Goal: Task Accomplishment & Management: Complete application form

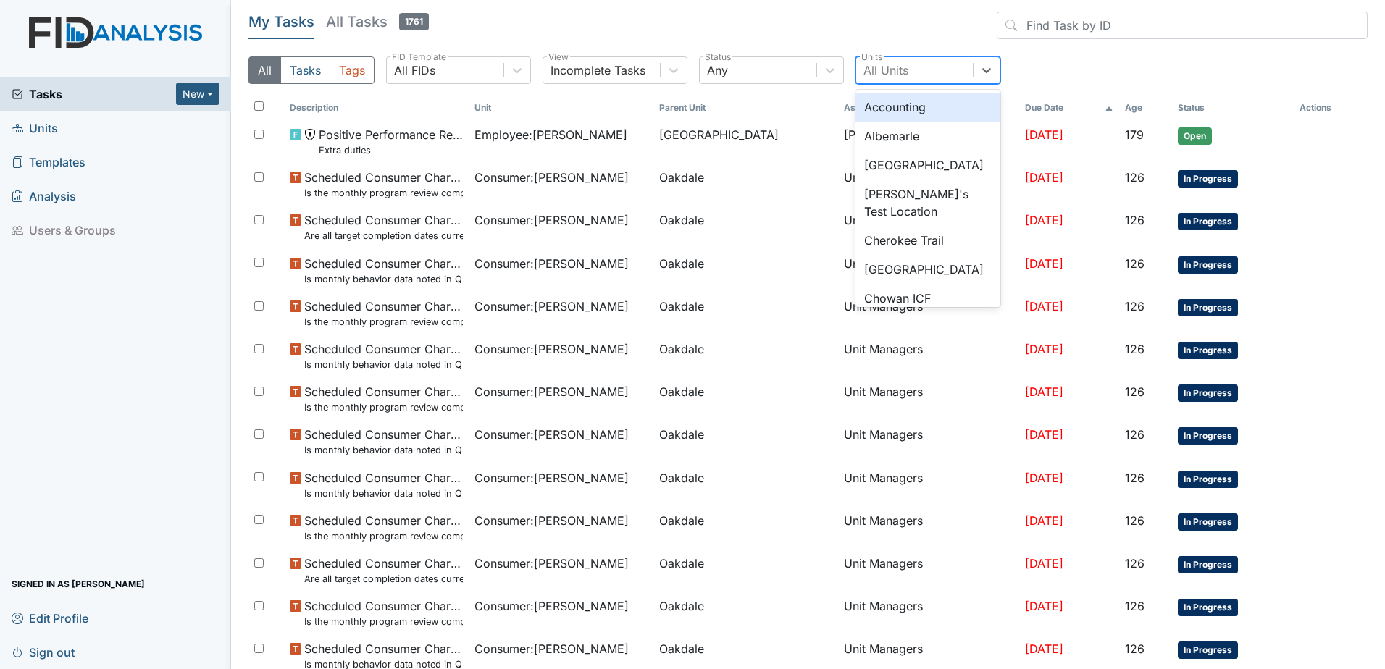
click at [921, 75] on div "All Units" at bounding box center [914, 70] width 117 height 26
click at [760, 70] on div "Any" at bounding box center [758, 70] width 117 height 26
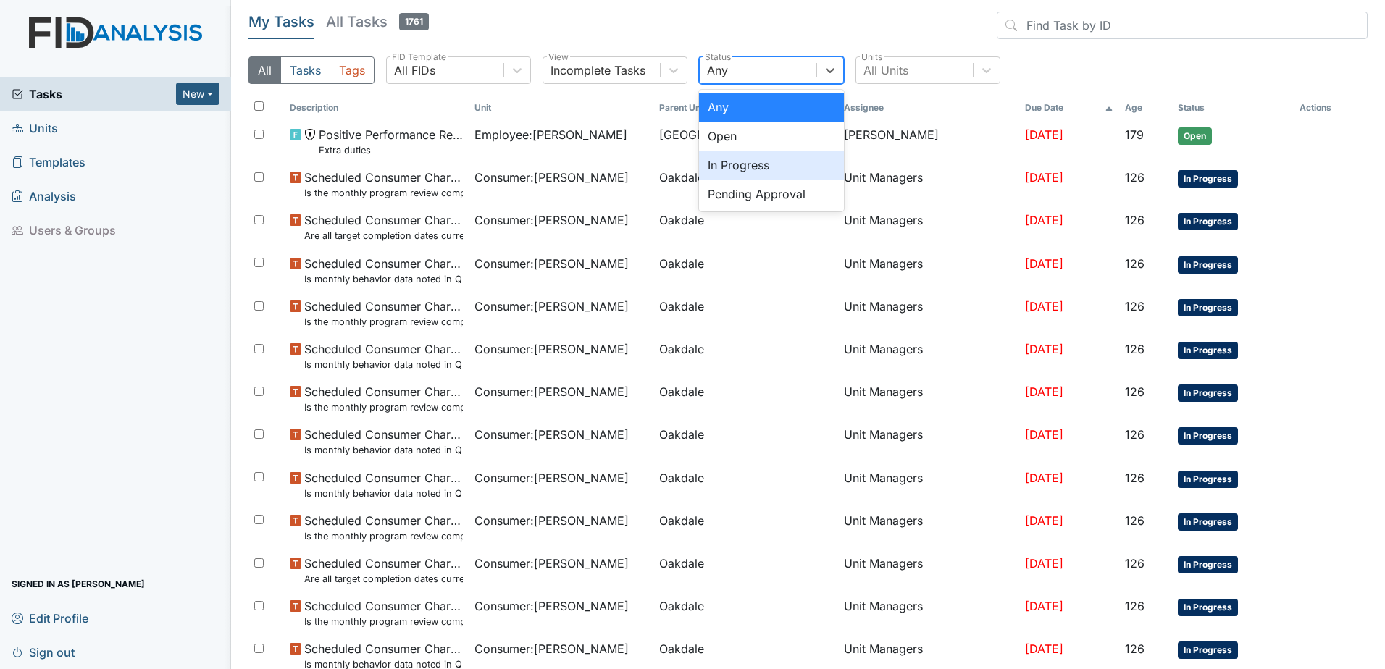
click at [773, 163] on div "In Progress" at bounding box center [771, 165] width 145 height 29
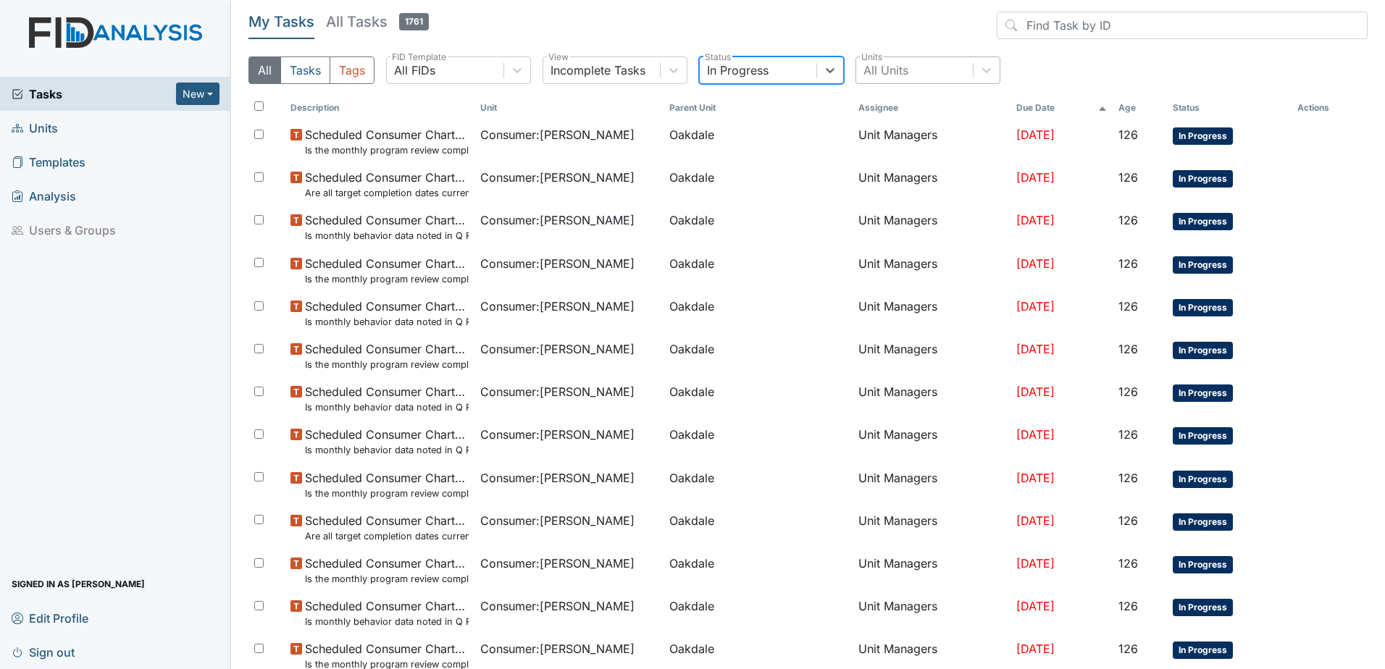
click at [890, 60] on div "All Units" at bounding box center [914, 70] width 117 height 26
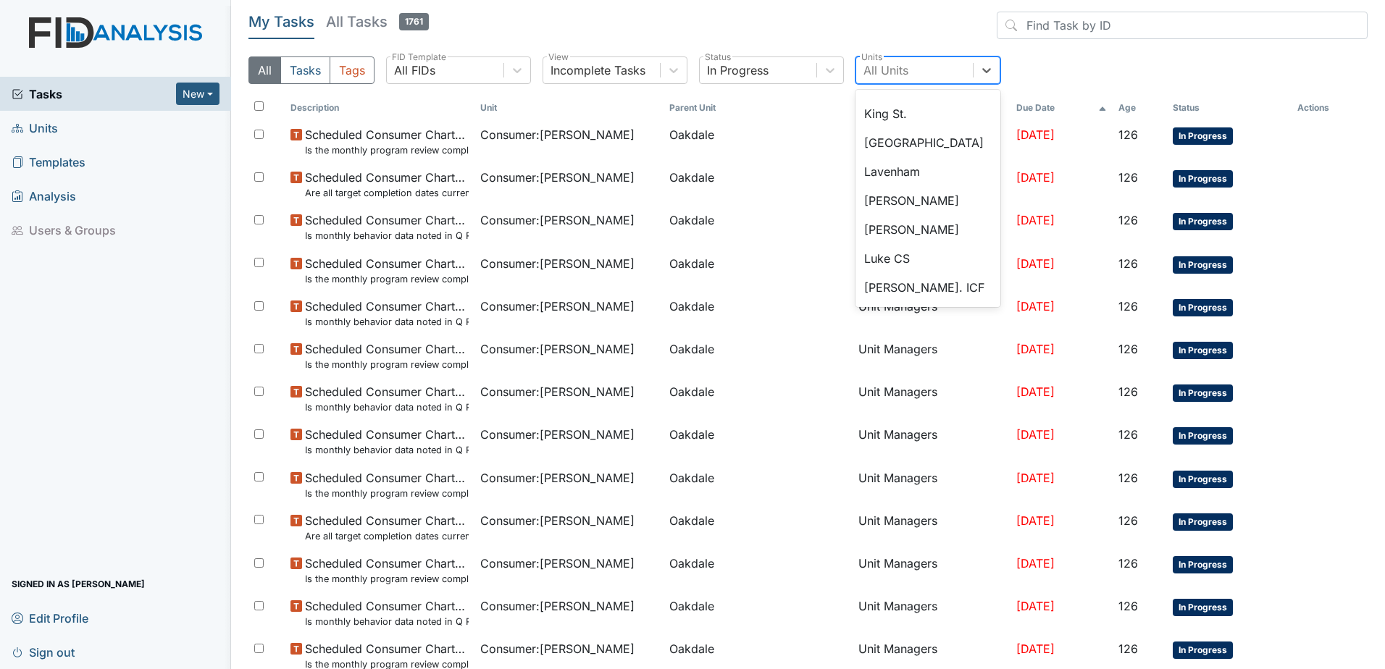
scroll to position [724, 0]
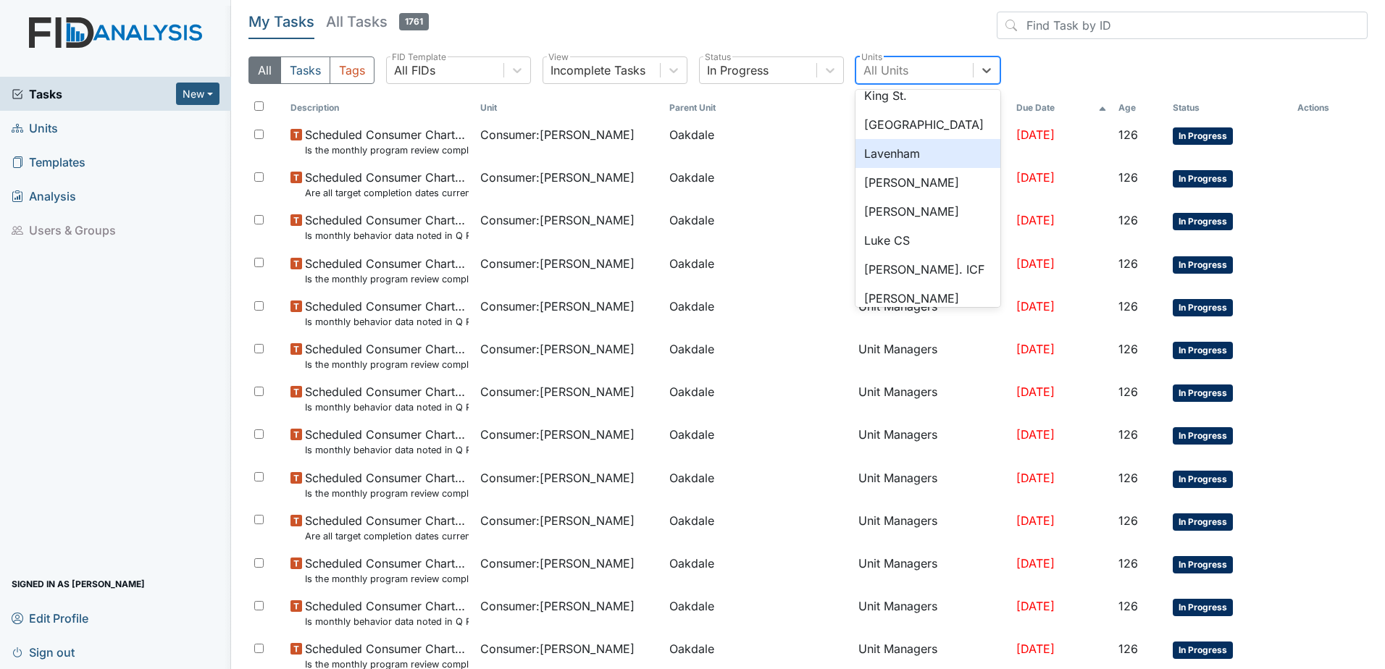
click at [906, 152] on div "Lavenham" at bounding box center [927, 153] width 145 height 29
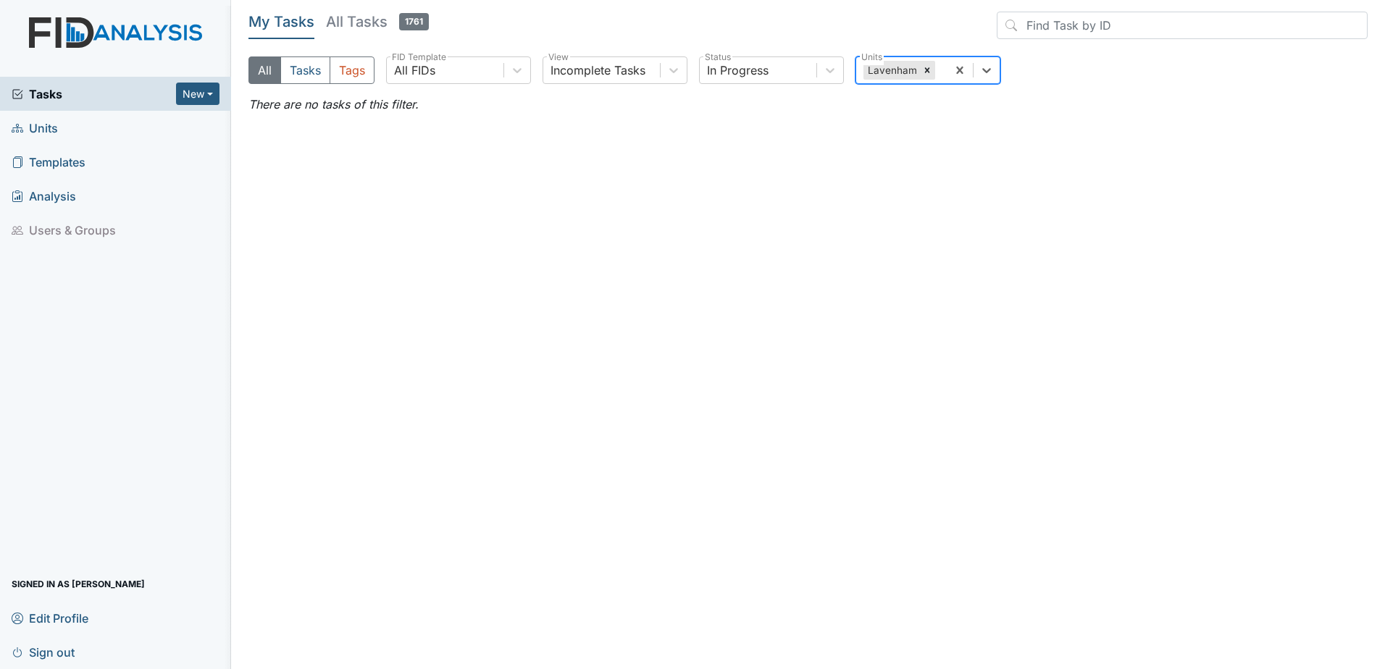
click at [302, 25] on h5 "My Tasks" at bounding box center [281, 22] width 66 height 20
click at [316, 63] on button "Tasks" at bounding box center [305, 70] width 50 height 28
click at [357, 72] on button "Tags" at bounding box center [352, 70] width 45 height 28
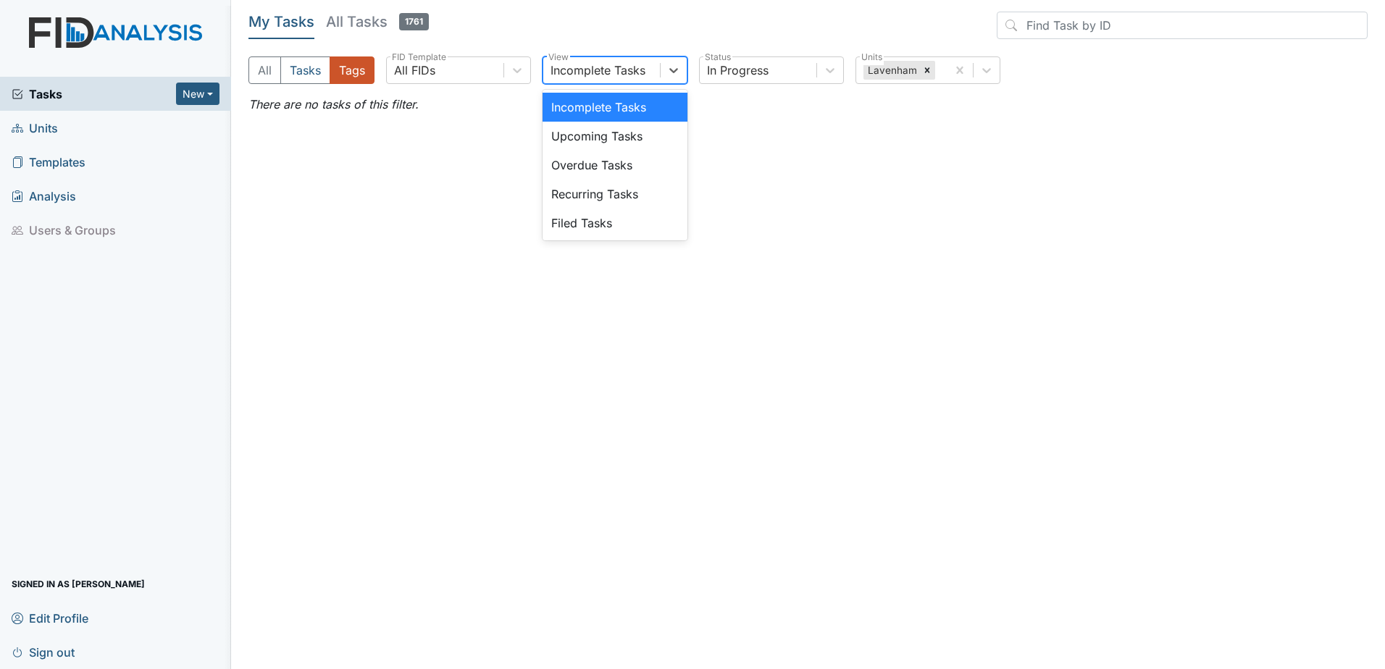
click at [567, 72] on div "Incomplete Tasks" at bounding box center [598, 70] width 95 height 17
click at [598, 140] on div "Upcoming Tasks" at bounding box center [615, 136] width 145 height 29
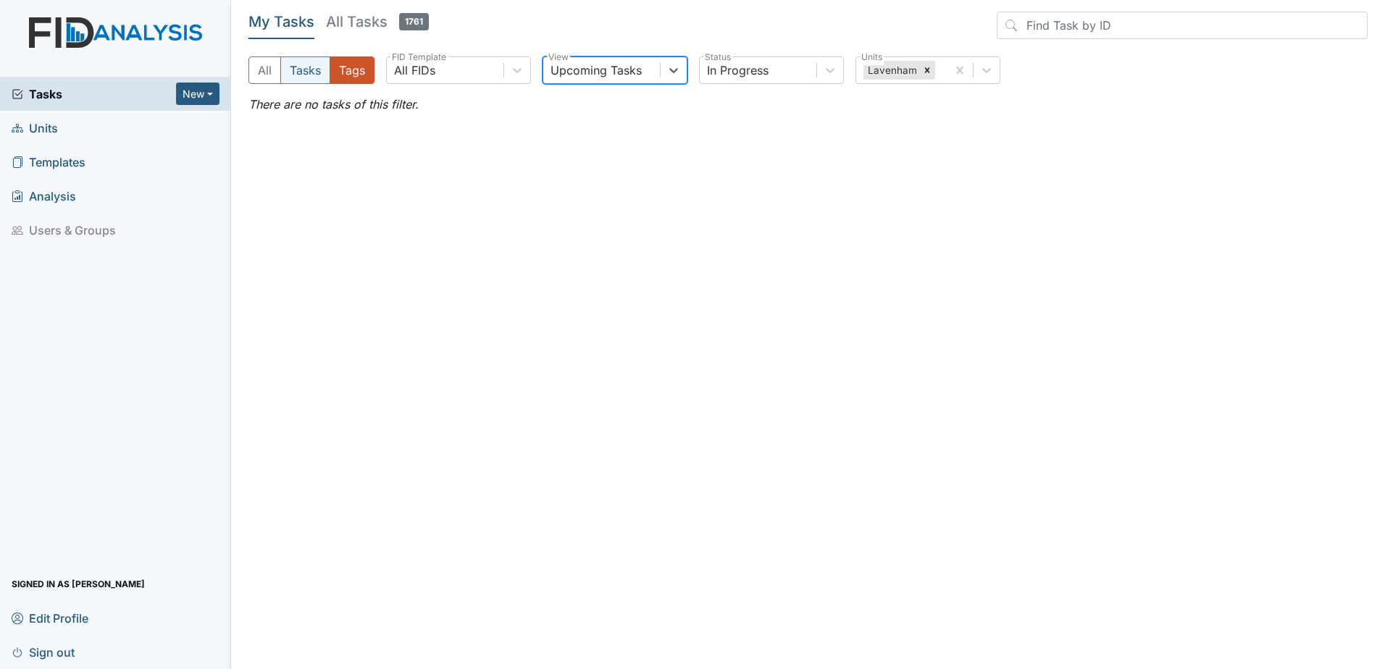
click at [297, 78] on button "Tasks" at bounding box center [305, 70] width 50 height 28
click at [788, 64] on div "In Progress" at bounding box center [758, 70] width 117 height 26
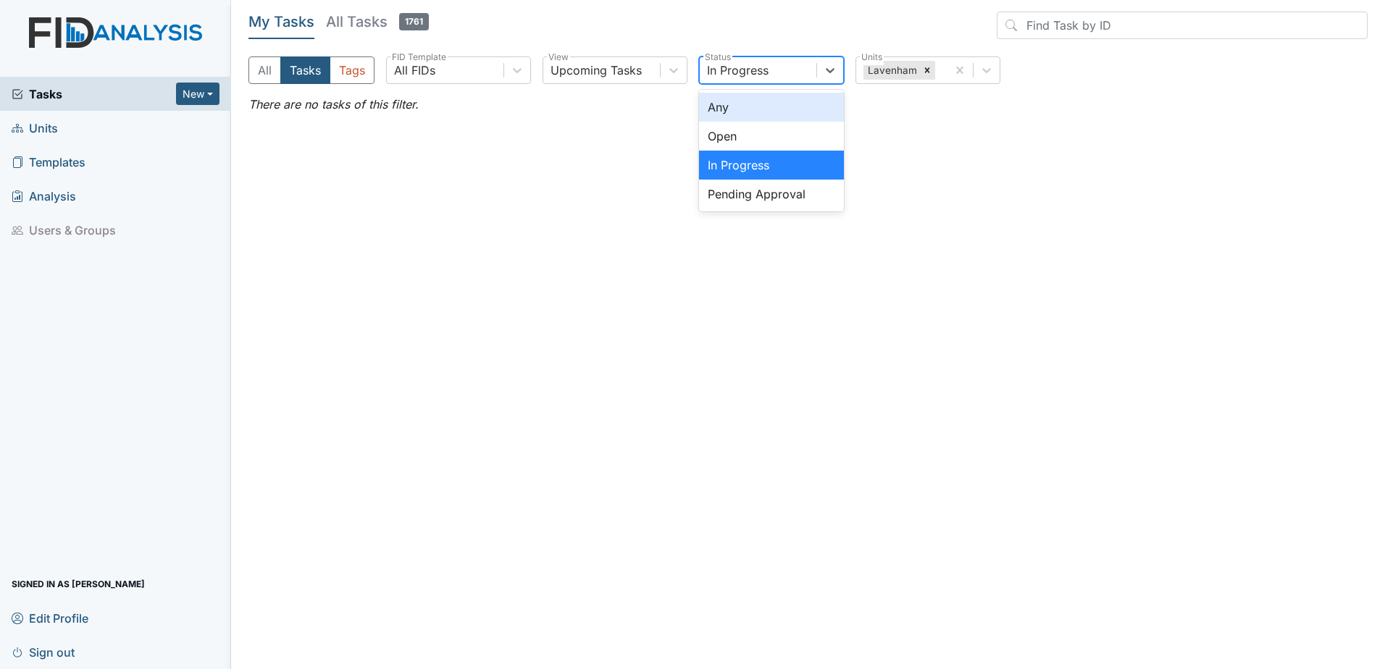
click at [772, 102] on div "Any" at bounding box center [771, 107] width 145 height 29
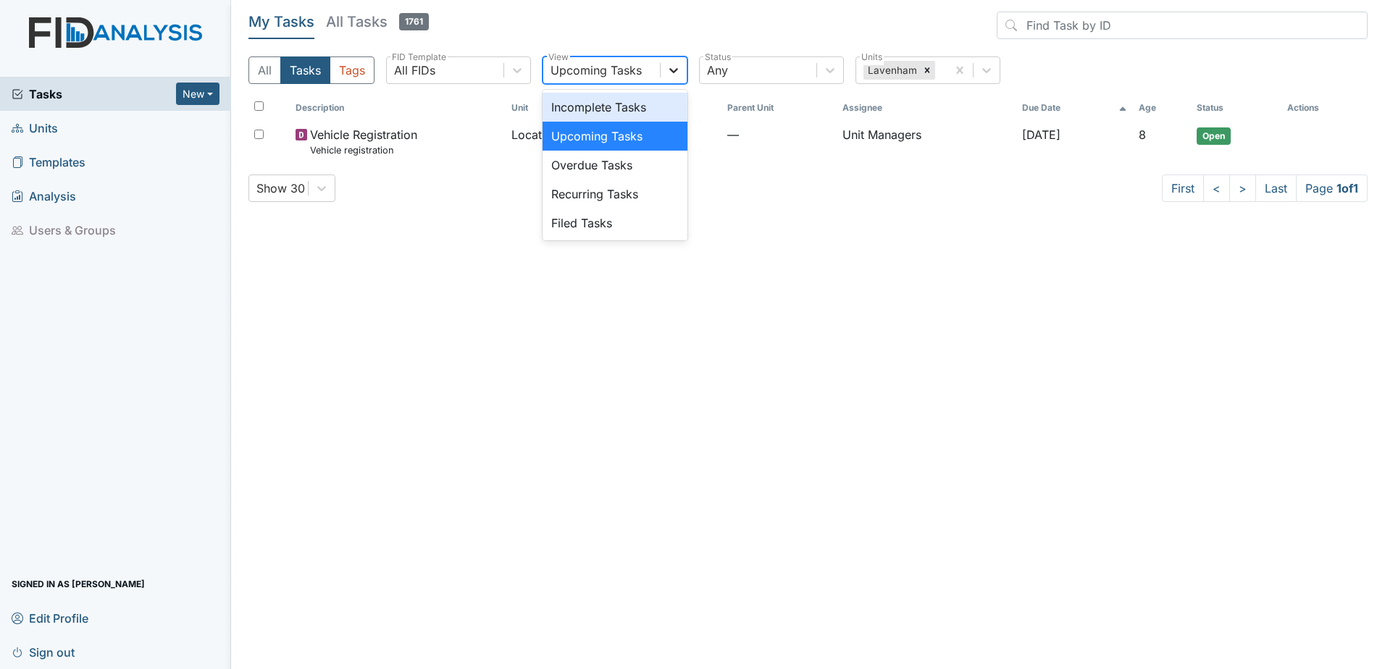
click at [673, 72] on icon at bounding box center [673, 70] width 9 height 5
click at [784, 56] on div "My Tasks All Tasks 1761 All Tasks Tags All FIDs FID Template option Upcoming Ta…" at bounding box center [807, 54] width 1119 height 84
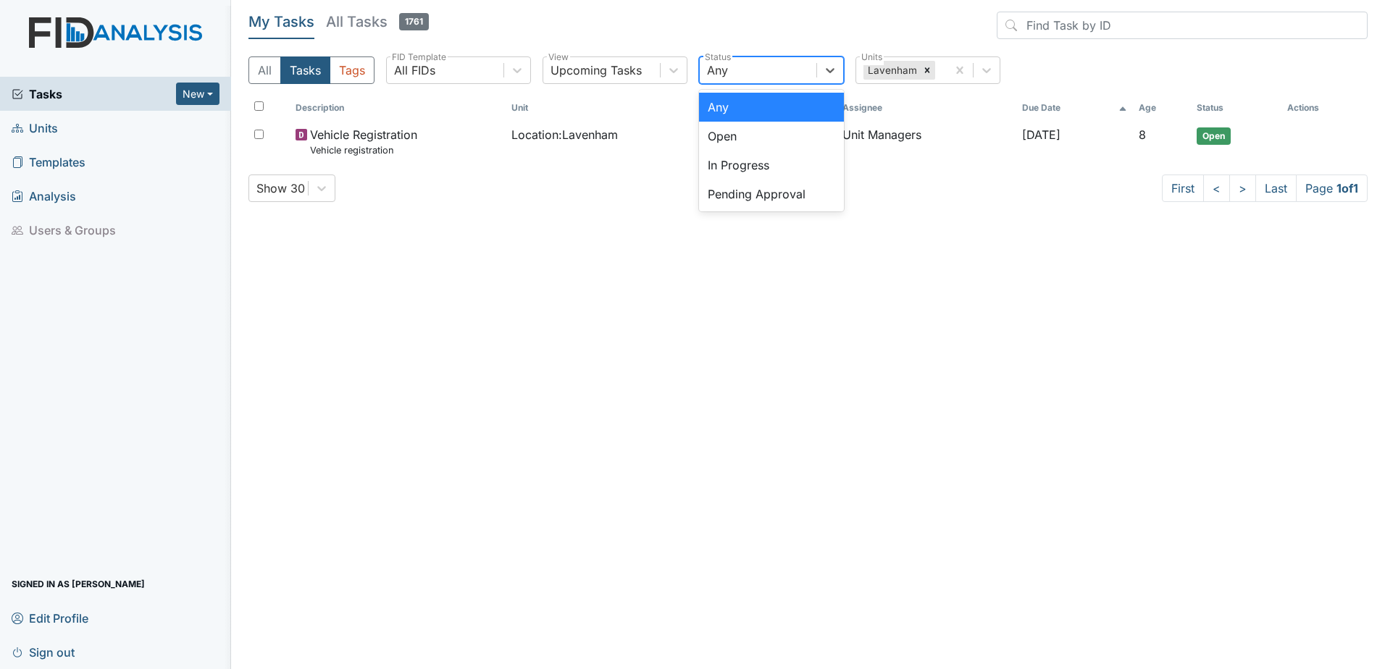
click at [784, 66] on div "Any" at bounding box center [758, 70] width 117 height 26
click at [782, 141] on div "Open" at bounding box center [771, 136] width 145 height 29
click at [267, 71] on button "All" at bounding box center [264, 70] width 33 height 28
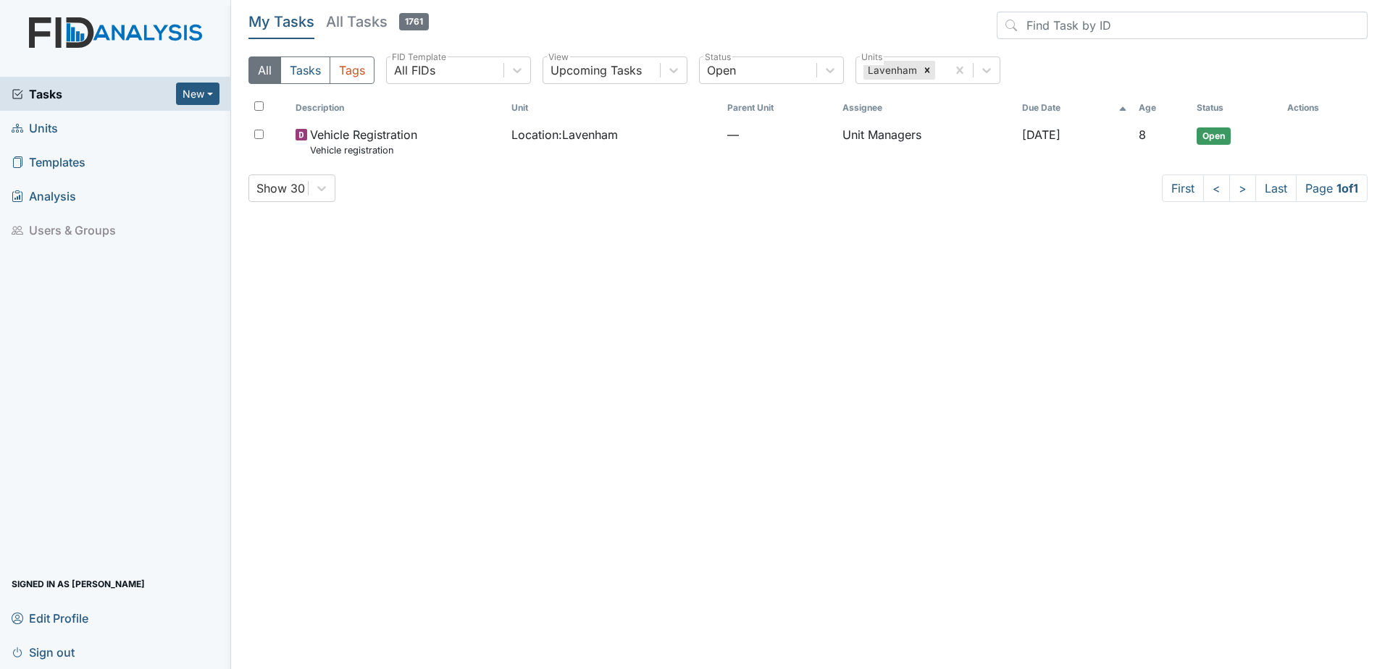
click at [64, 127] on link "Units" at bounding box center [115, 128] width 231 height 34
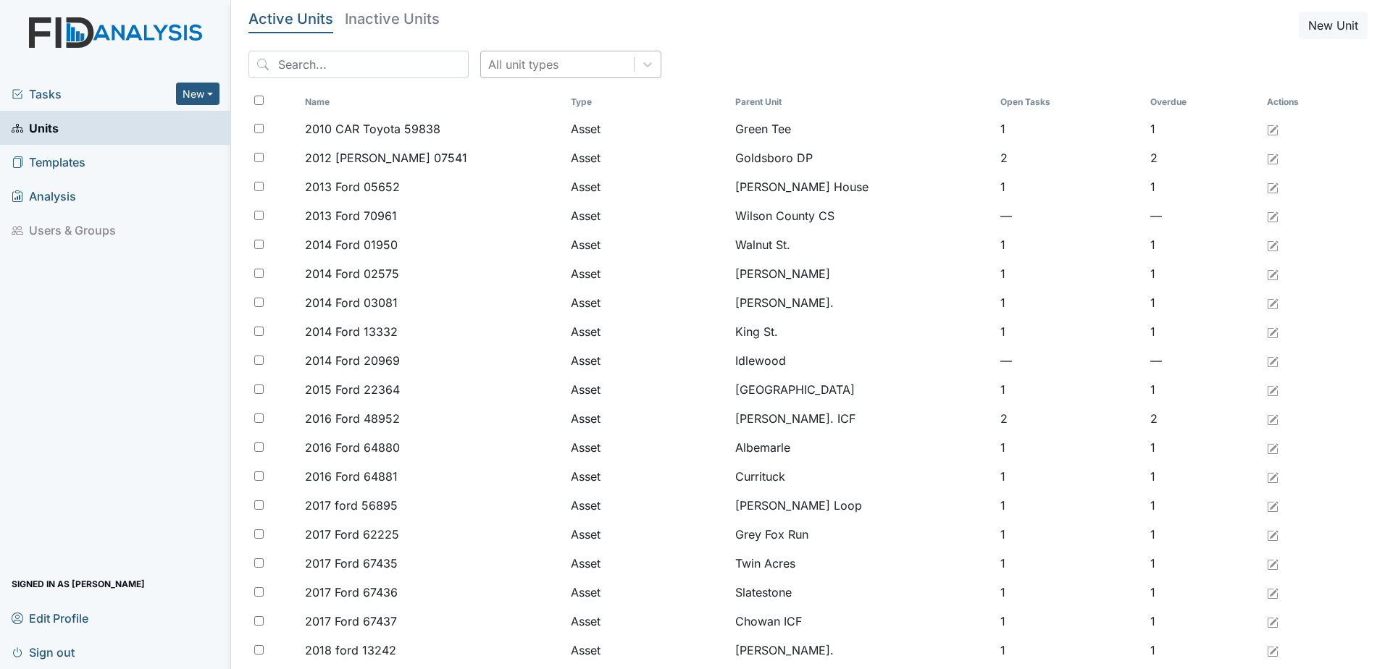
click at [552, 67] on div "All unit types" at bounding box center [557, 64] width 153 height 26
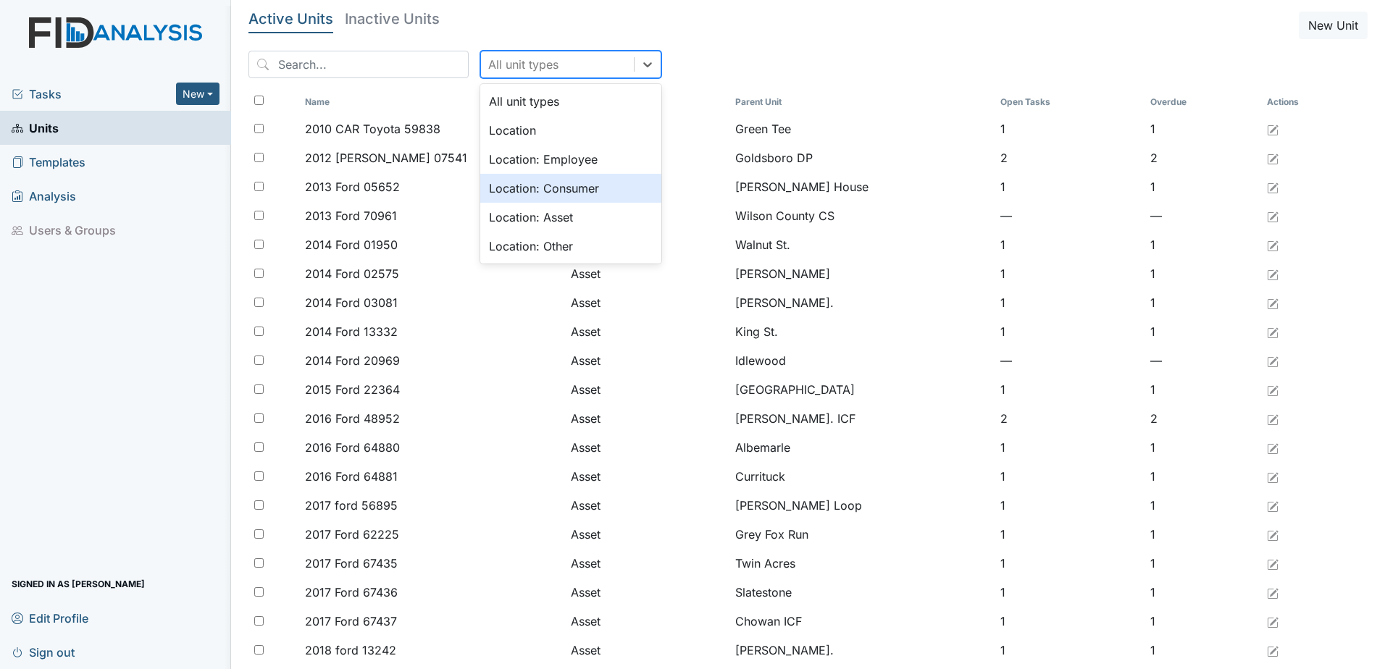
click at [551, 180] on div "Location: Consumer" at bounding box center [570, 188] width 181 height 29
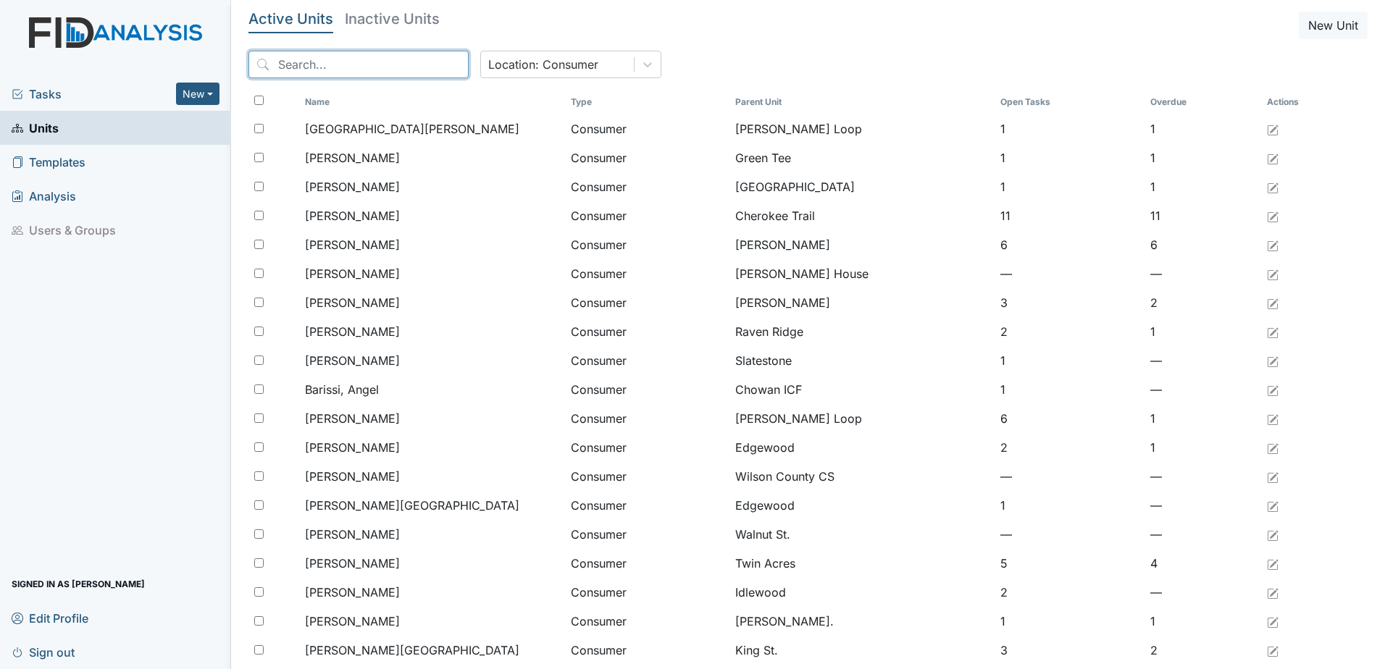
click at [375, 69] on input "search" at bounding box center [358, 65] width 220 height 28
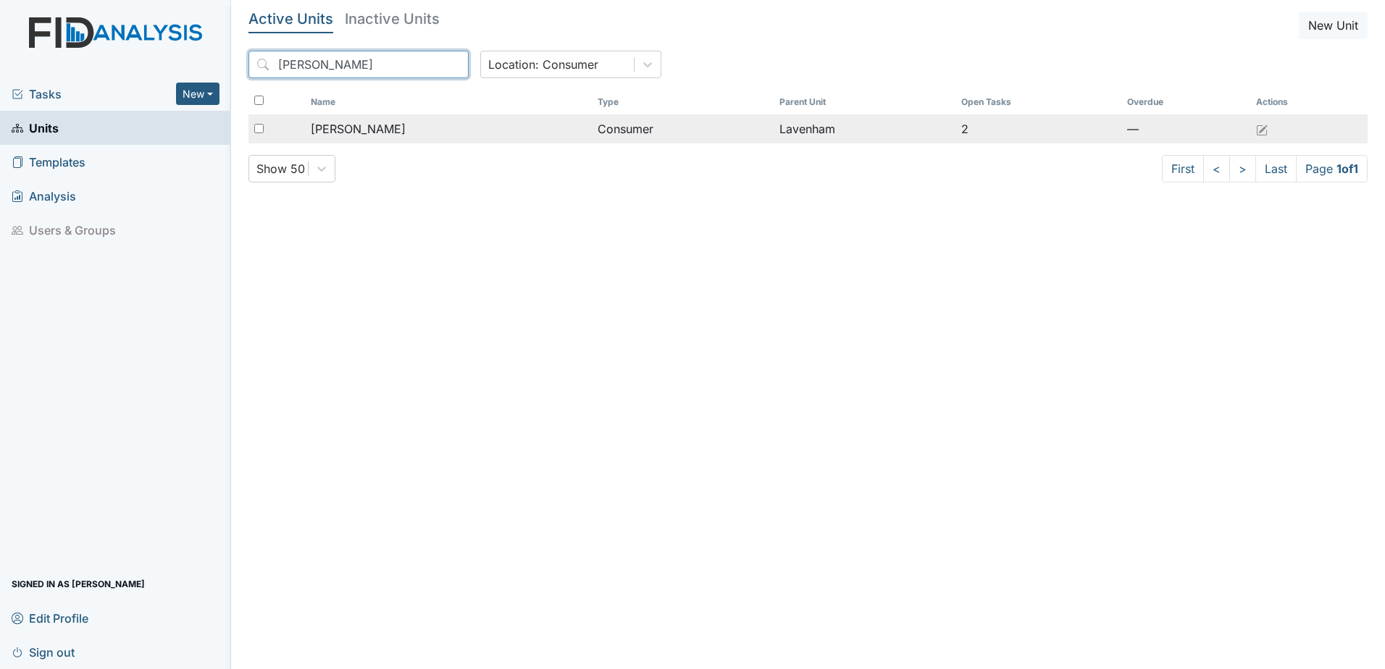
type input "frances"
click at [428, 121] on div "[PERSON_NAME]" at bounding box center [448, 128] width 275 height 17
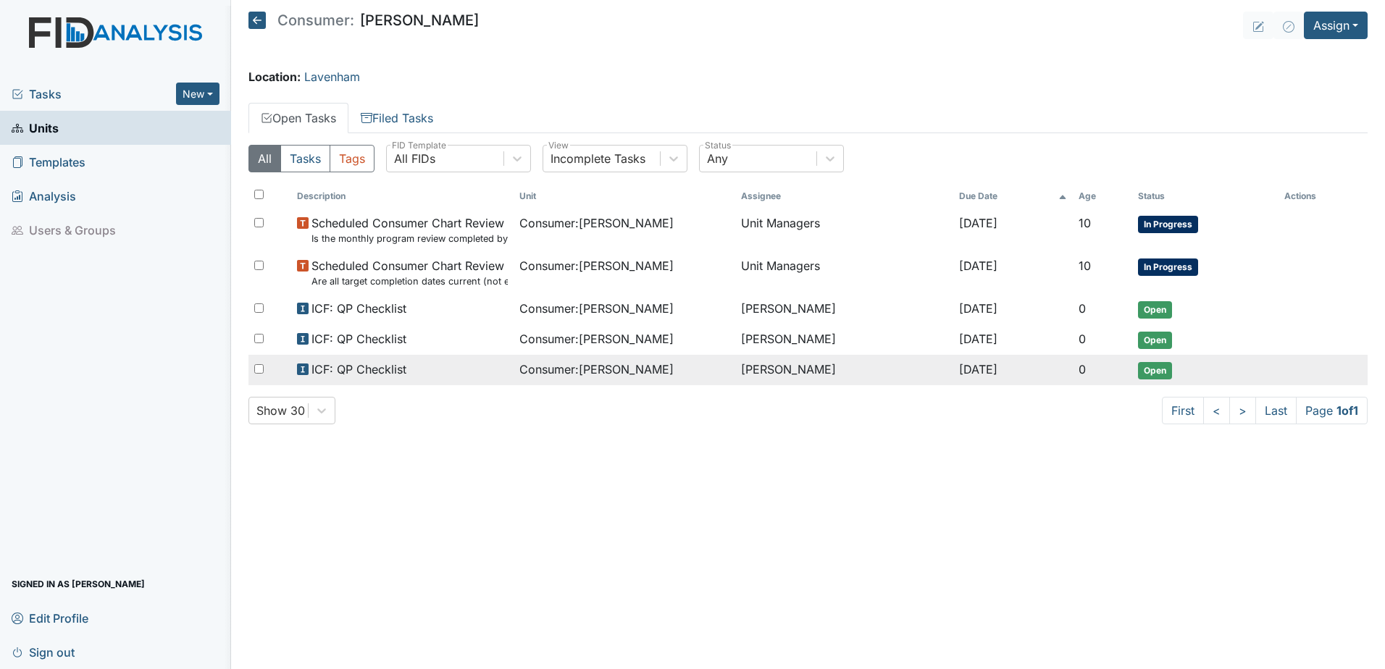
click at [614, 367] on span "Consumer : Willoughby, Frances" at bounding box center [596, 369] width 154 height 17
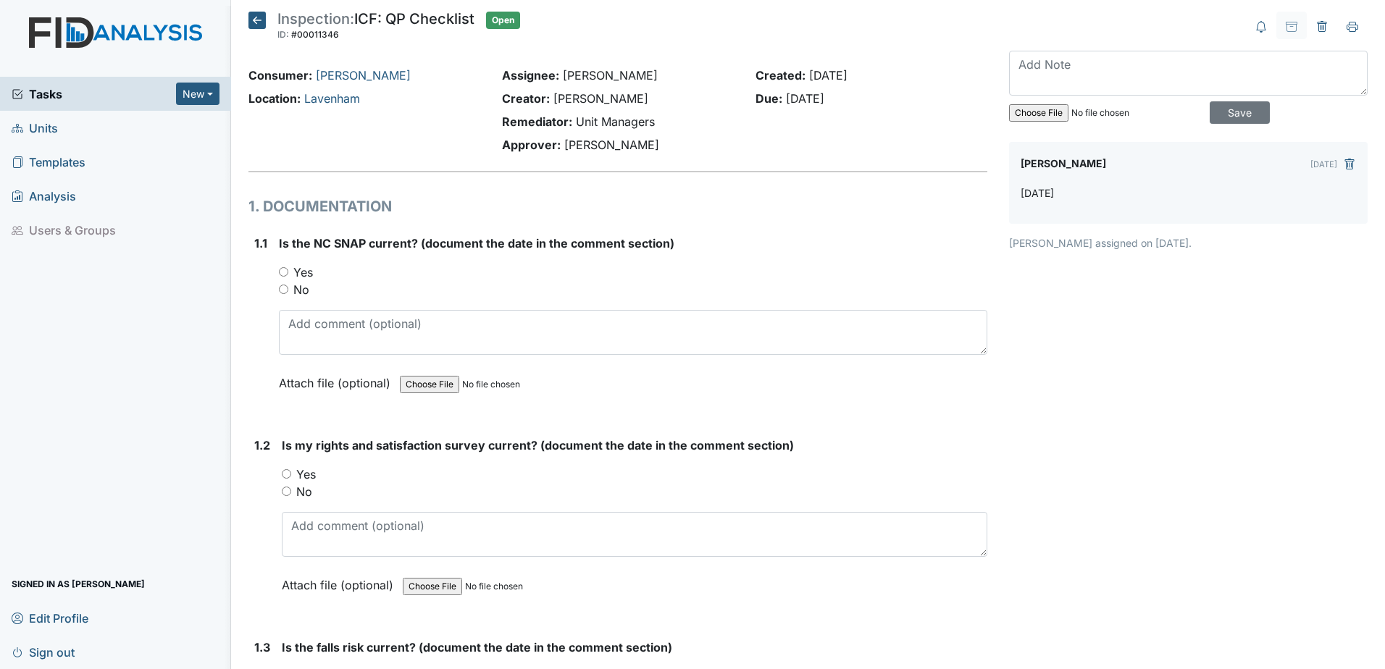
click at [253, 17] on icon at bounding box center [256, 20] width 17 height 17
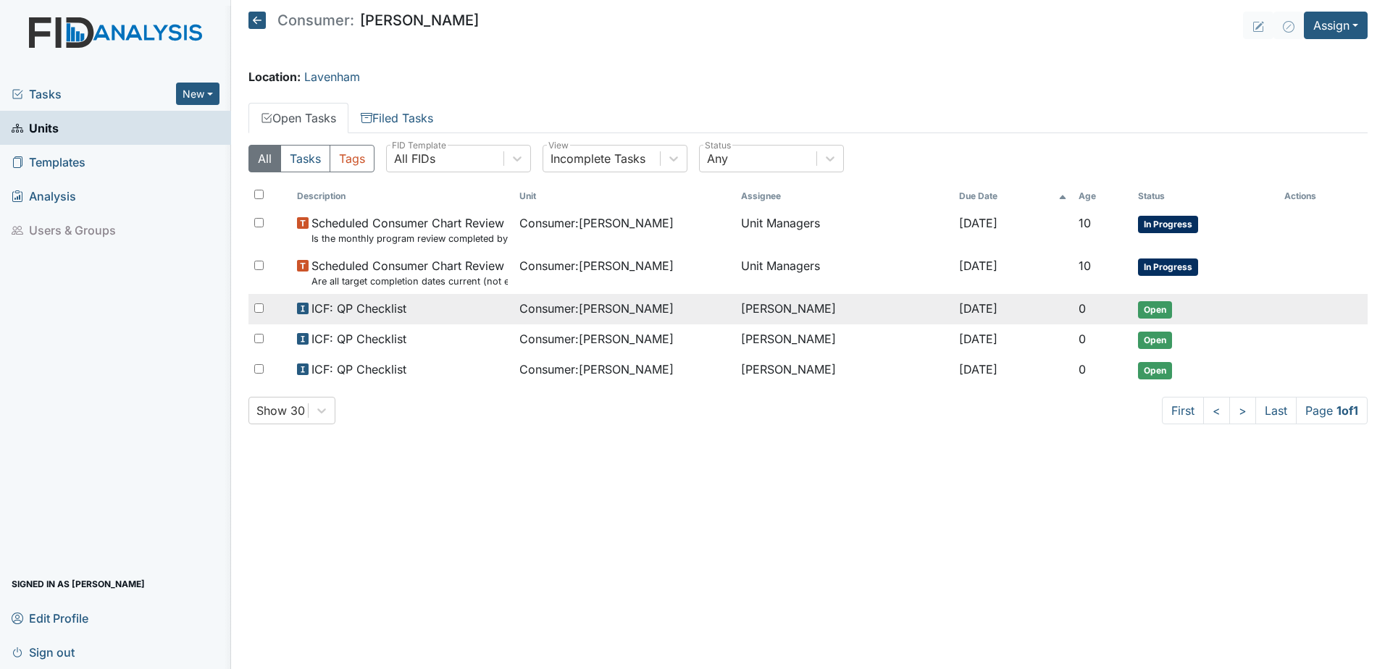
click at [1172, 307] on span "Open" at bounding box center [1155, 309] width 34 height 17
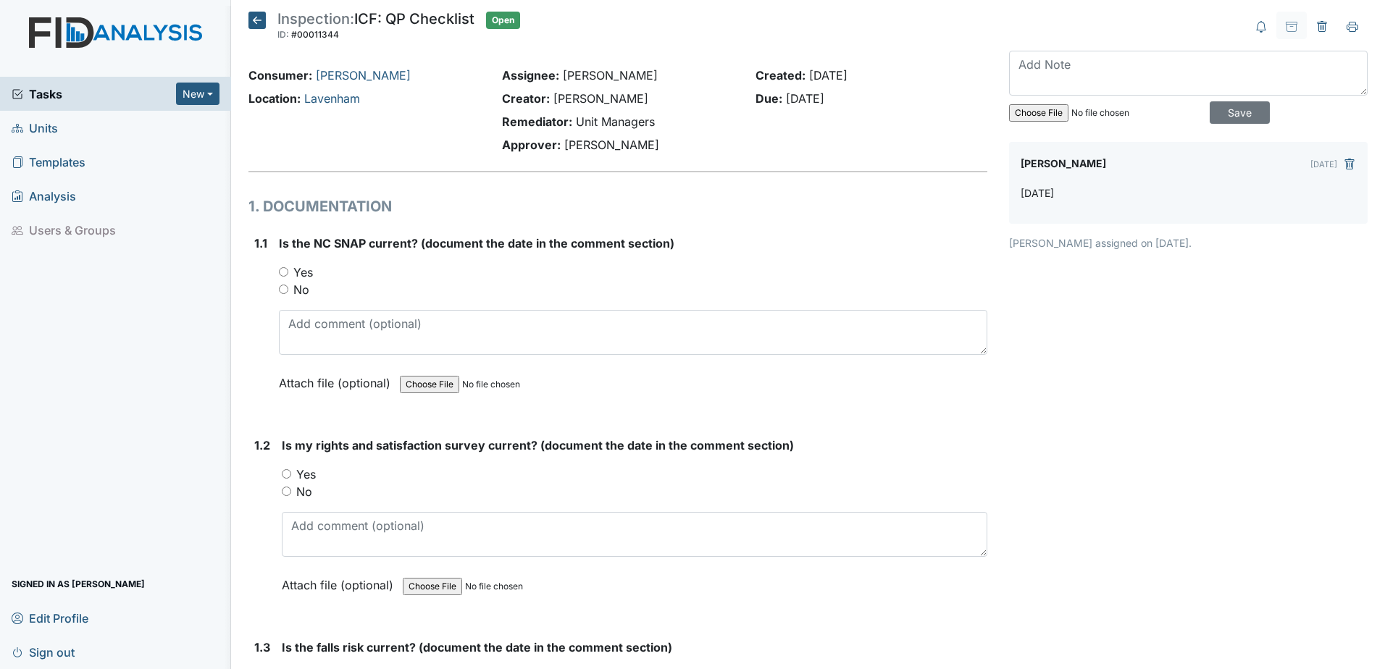
click at [309, 272] on label "Yes" at bounding box center [303, 272] width 20 height 17
click at [288, 272] on input "Yes" at bounding box center [283, 271] width 9 height 9
radio input "true"
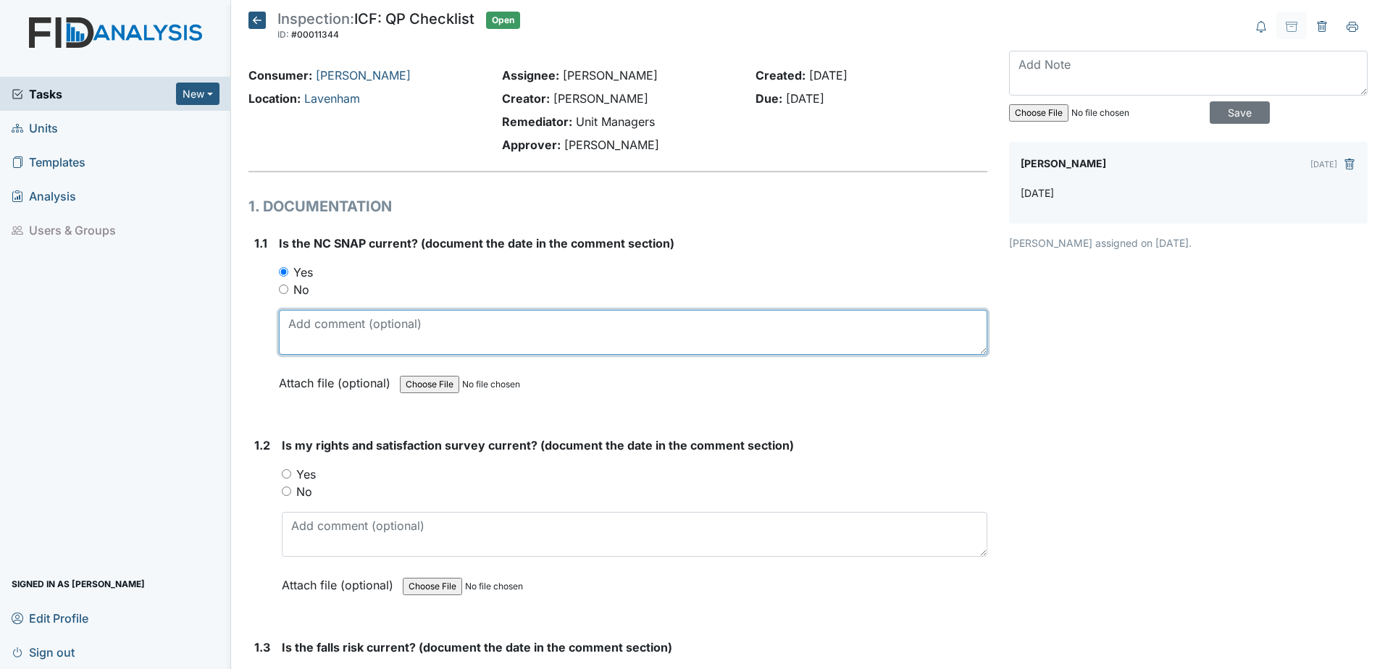
click at [671, 327] on textarea at bounding box center [633, 332] width 708 height 45
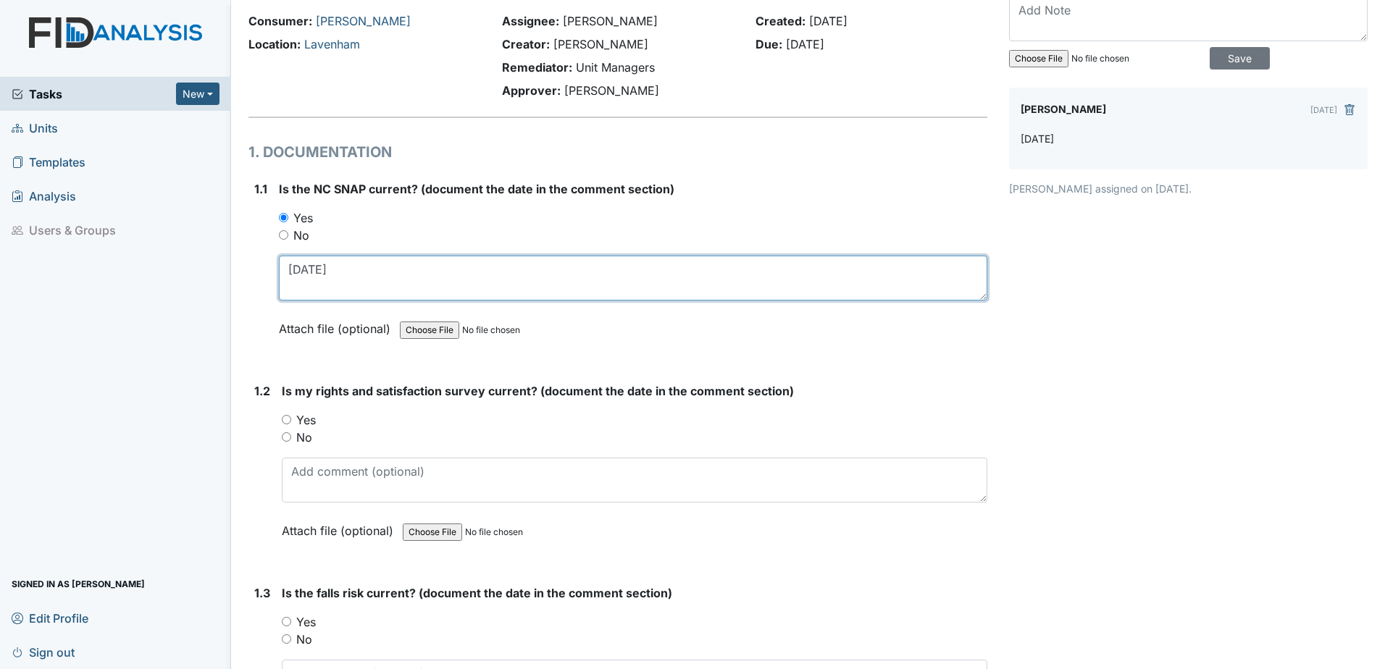
scroll to position [145, 0]
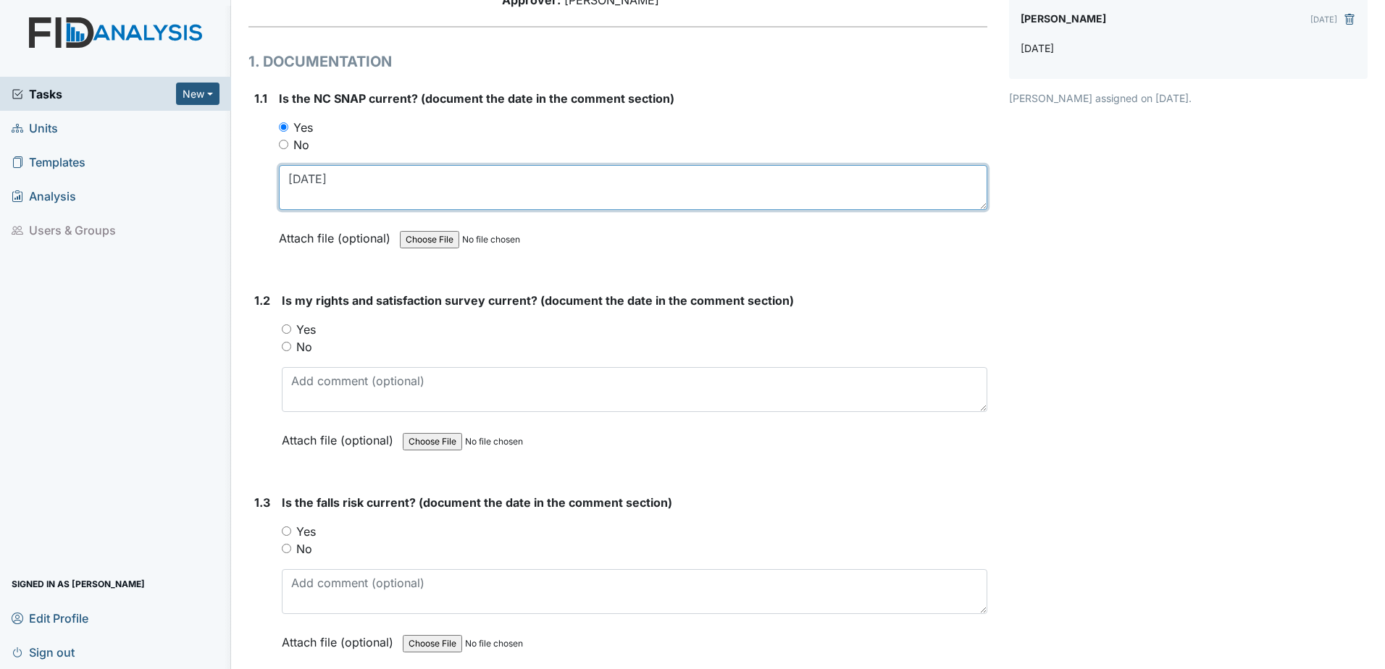
type textarea "2.25.25"
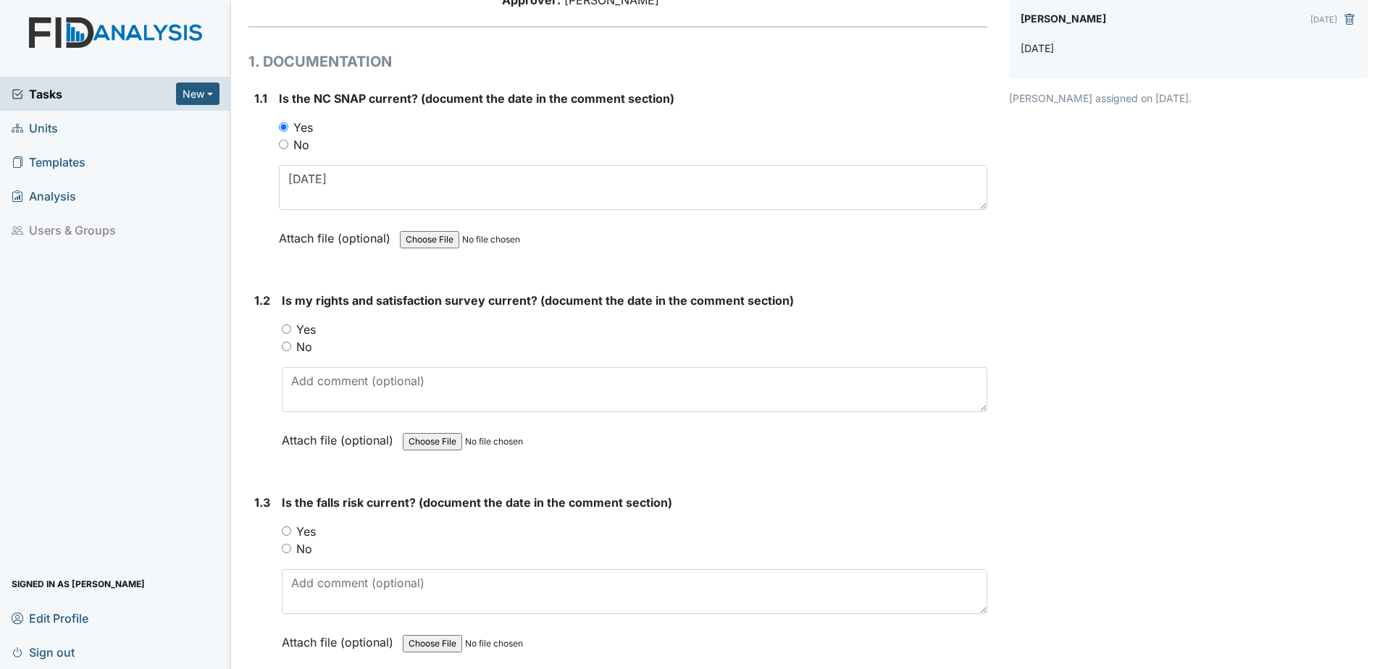
click at [316, 327] on label "Yes" at bounding box center [306, 329] width 20 height 17
click at [291, 327] on input "Yes" at bounding box center [286, 329] width 9 height 9
radio input "true"
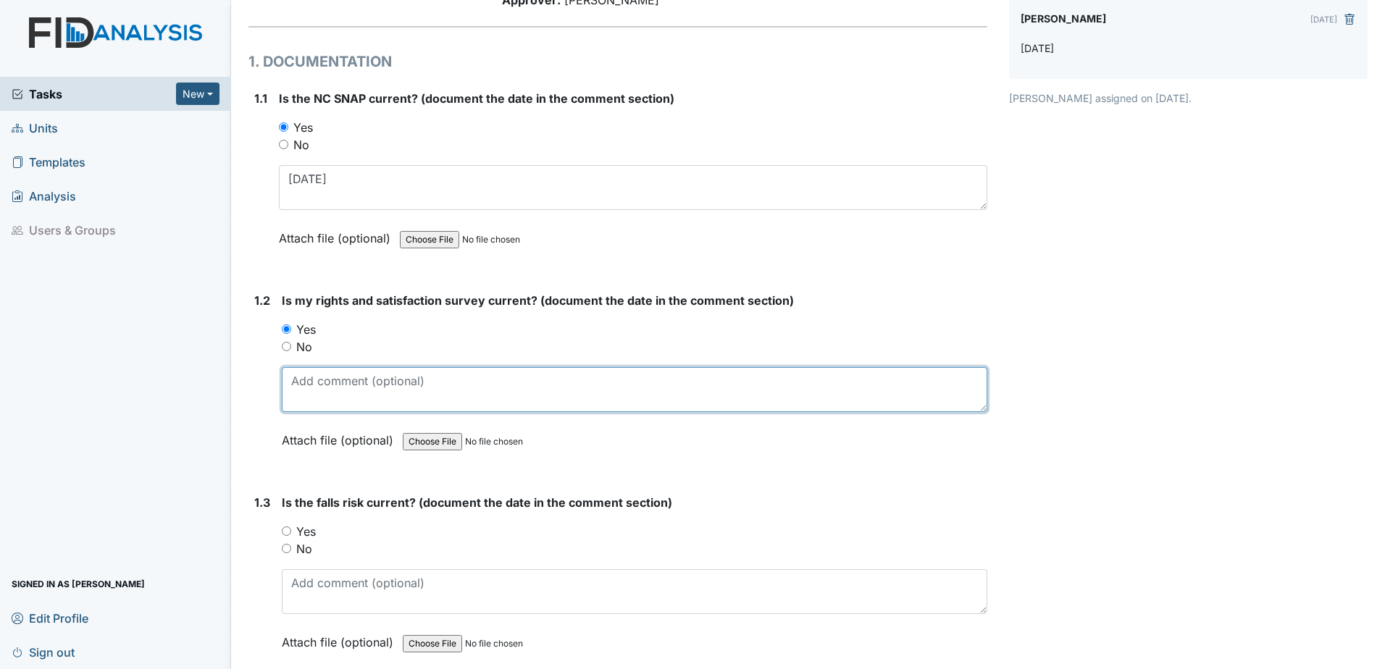
click at [339, 374] on textarea at bounding box center [635, 389] width 706 height 45
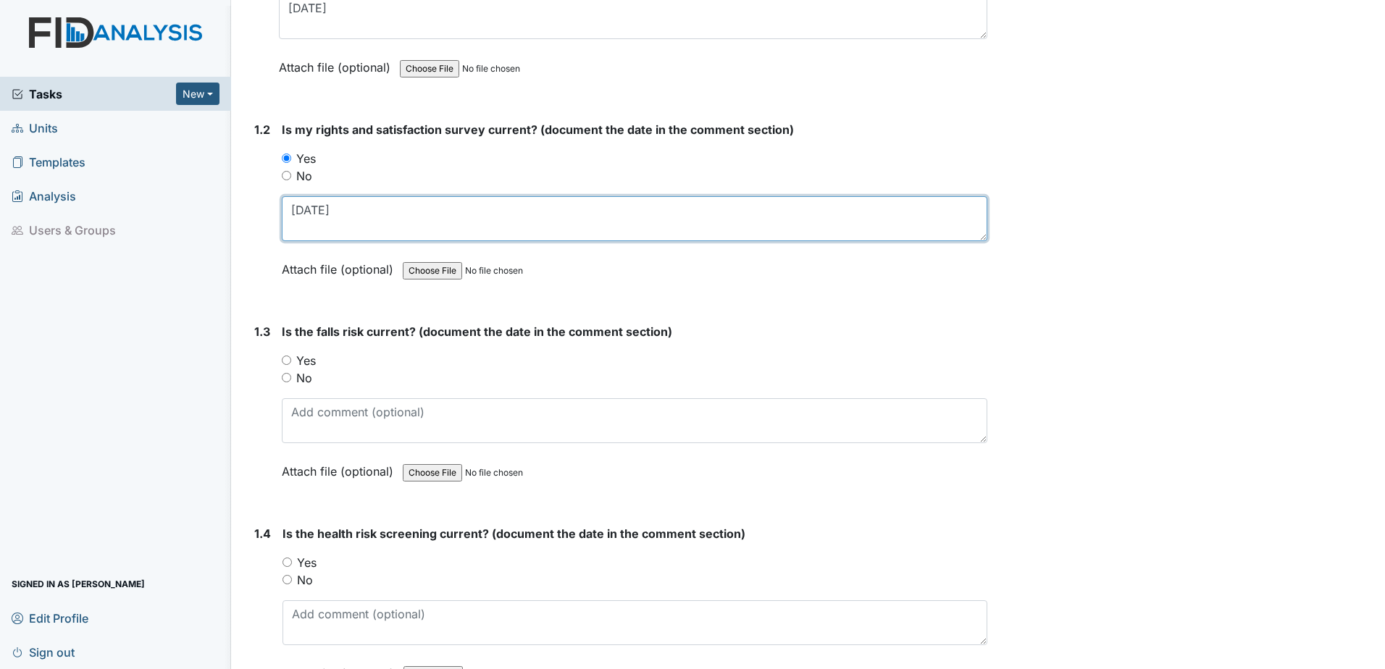
scroll to position [362, 0]
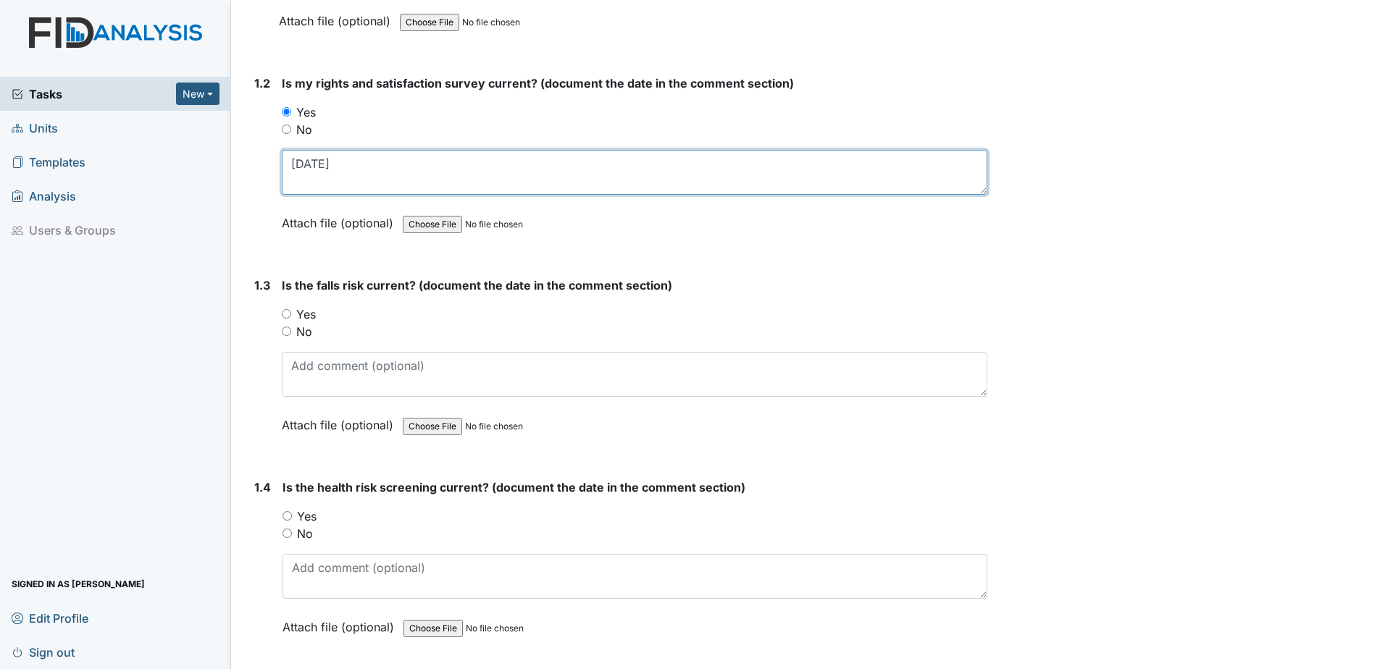
type textarea "2.25.25"
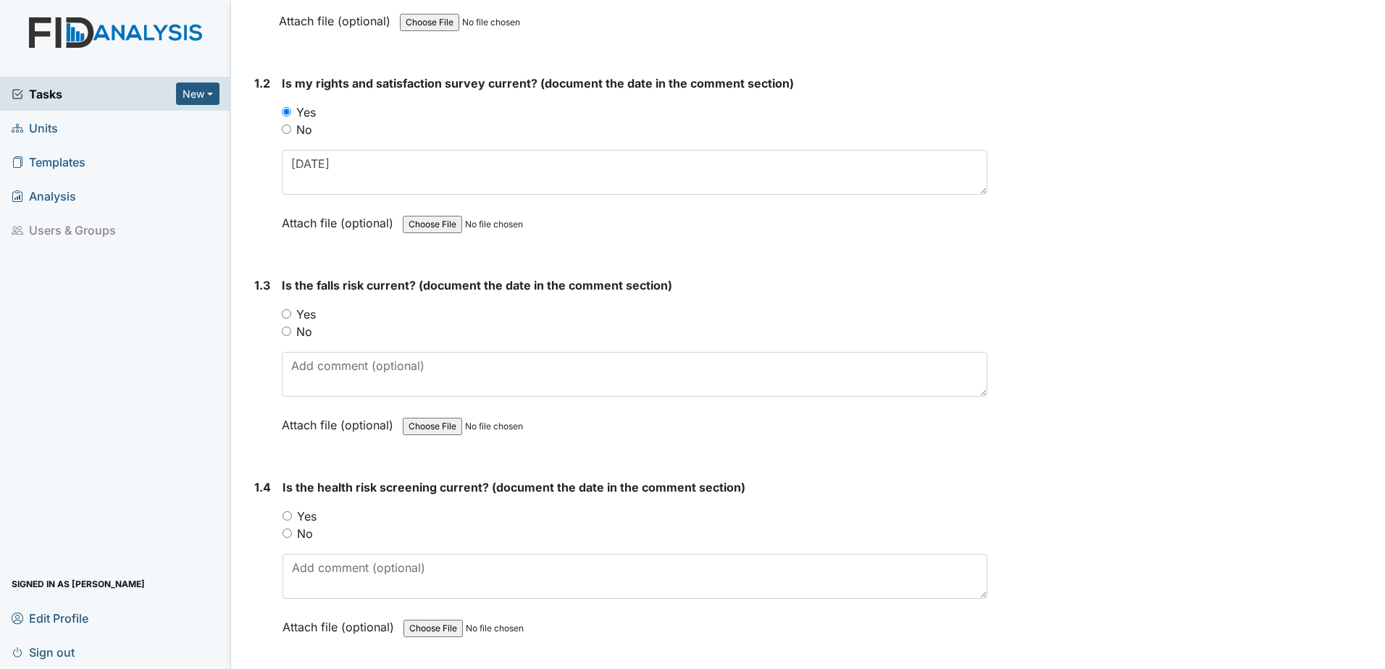
click at [303, 314] on label "Yes" at bounding box center [306, 314] width 20 height 17
click at [291, 314] on input "Yes" at bounding box center [286, 313] width 9 height 9
radio input "true"
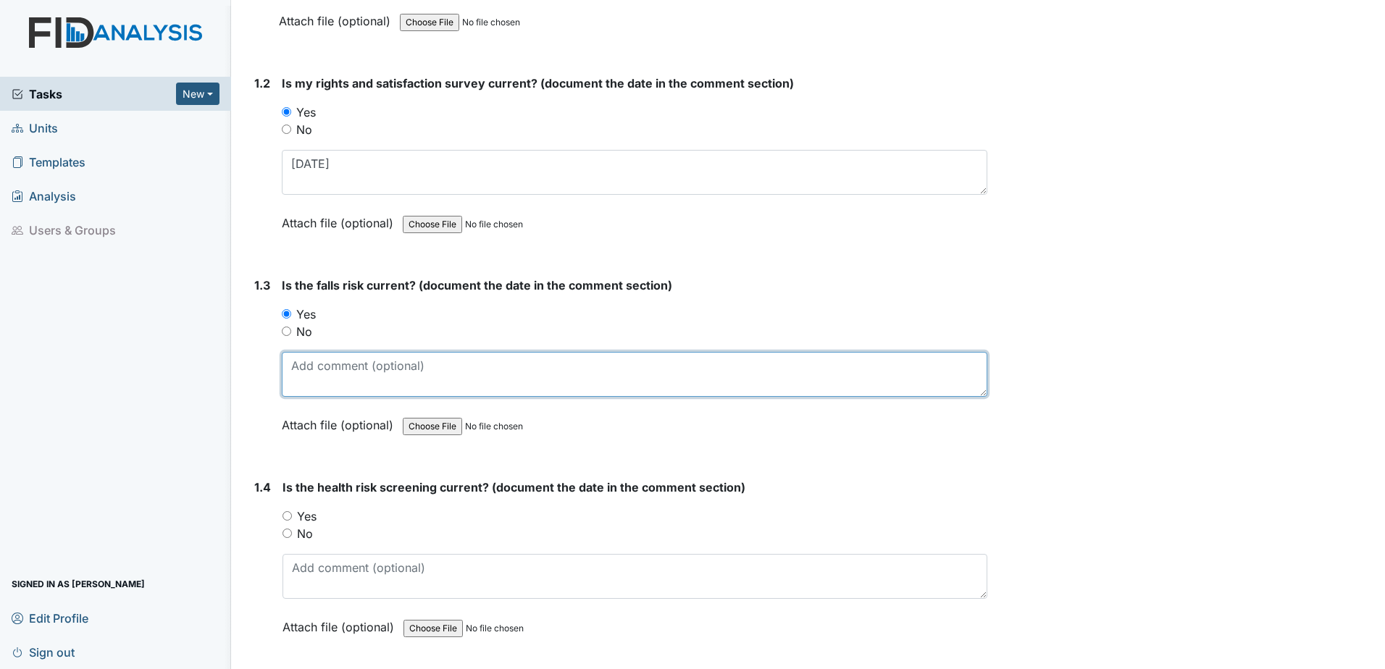
click at [331, 385] on textarea at bounding box center [635, 374] width 706 height 45
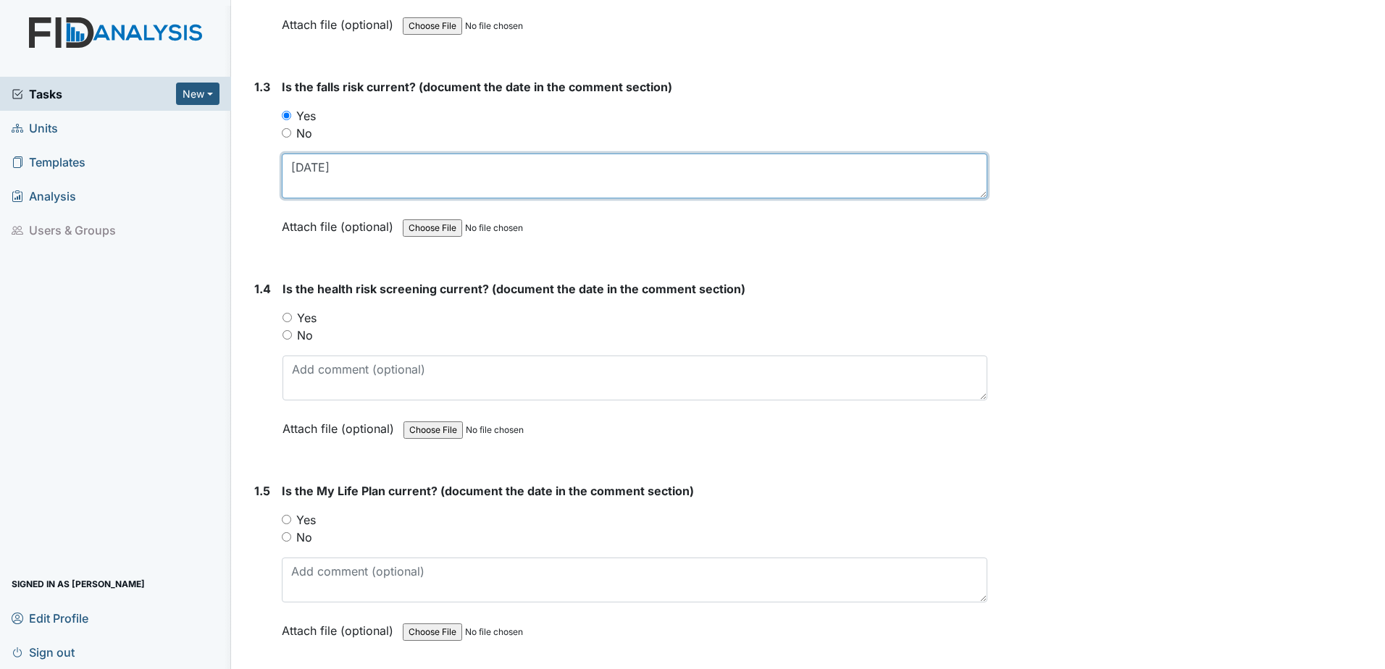
scroll to position [579, 0]
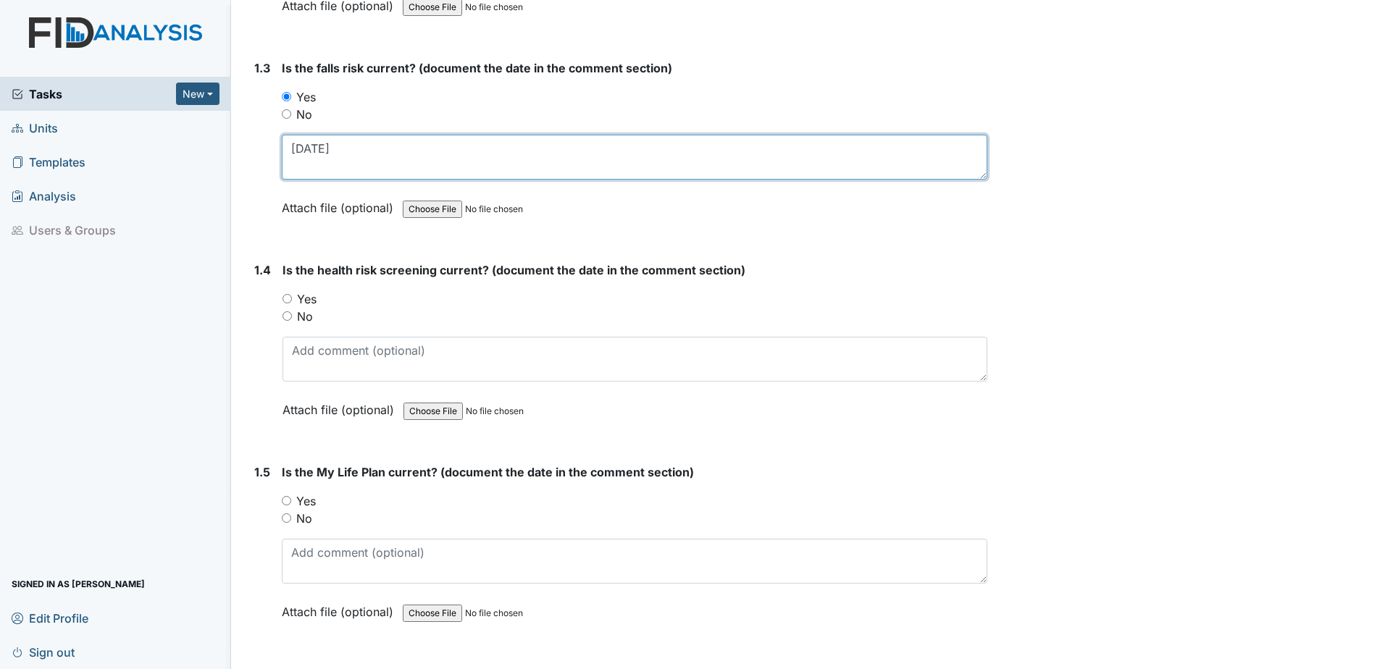
type textarea "[DATE]"
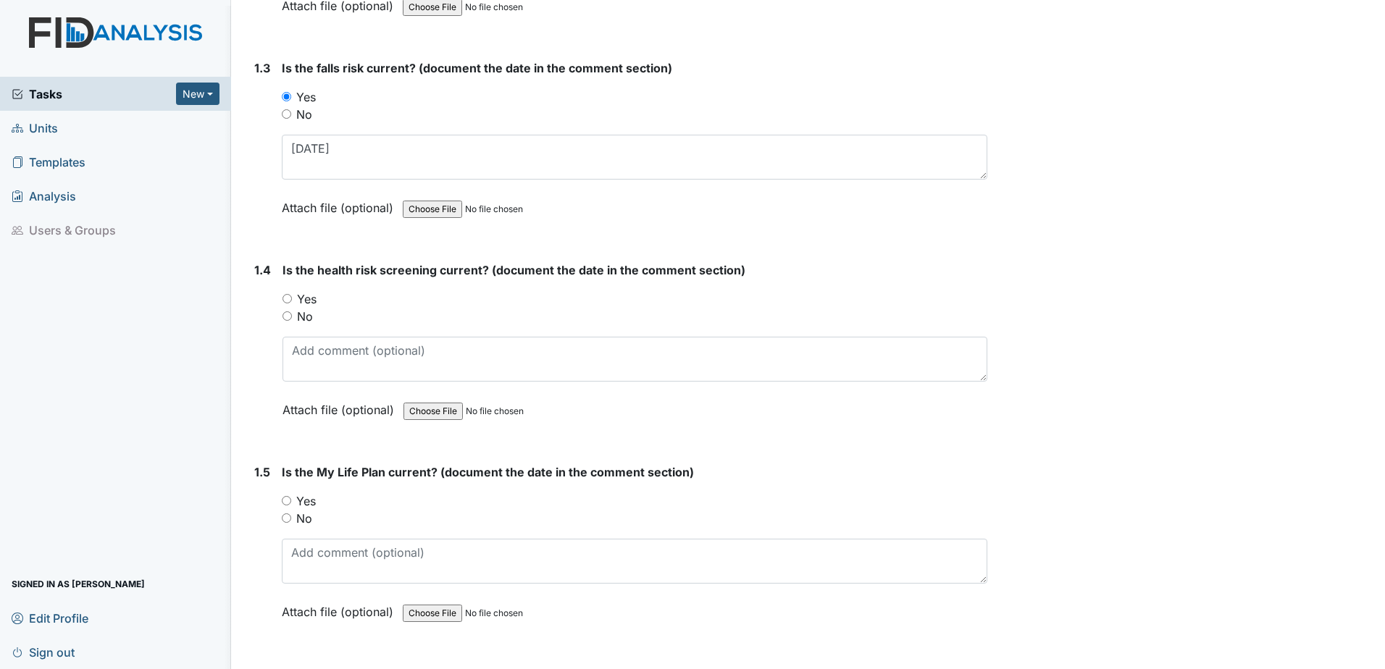
click at [309, 301] on label "Yes" at bounding box center [307, 298] width 20 height 17
click at [292, 301] on input "Yes" at bounding box center [286, 298] width 9 height 9
radio input "true"
click at [330, 403] on label "Attach file (optional)" at bounding box center [340, 405] width 117 height 25
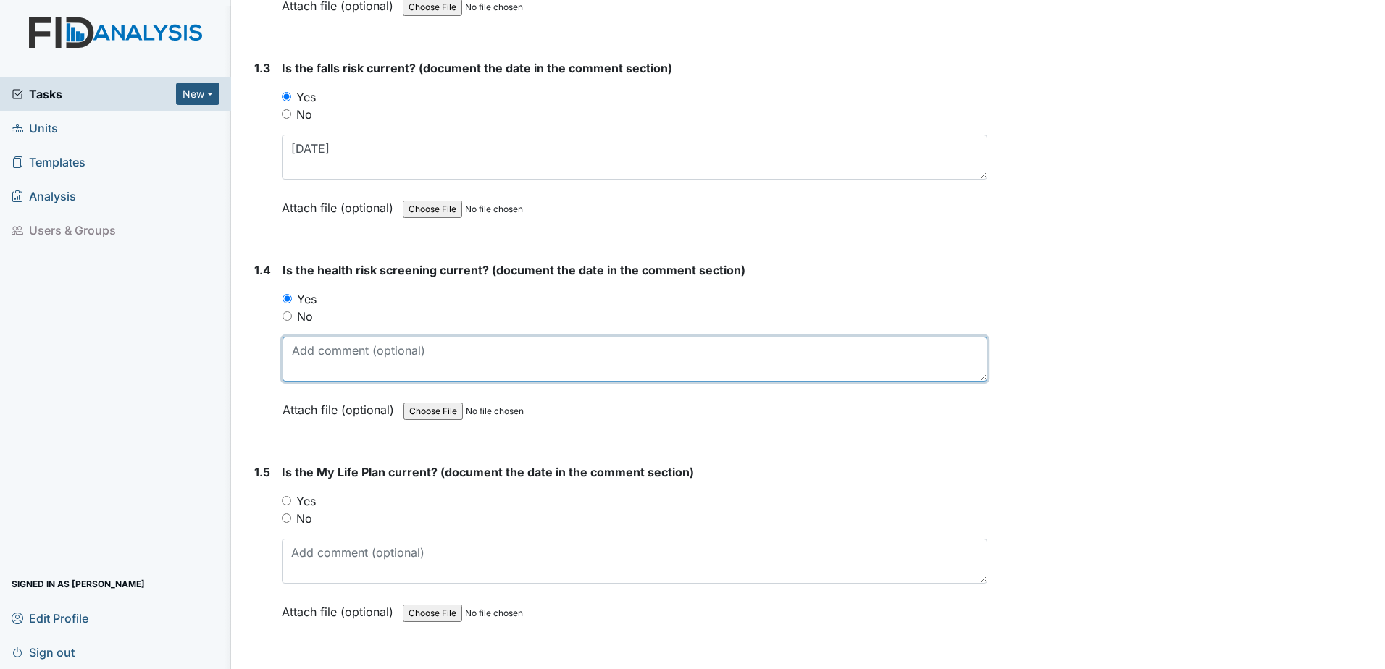
click at [322, 367] on textarea at bounding box center [634, 359] width 705 height 45
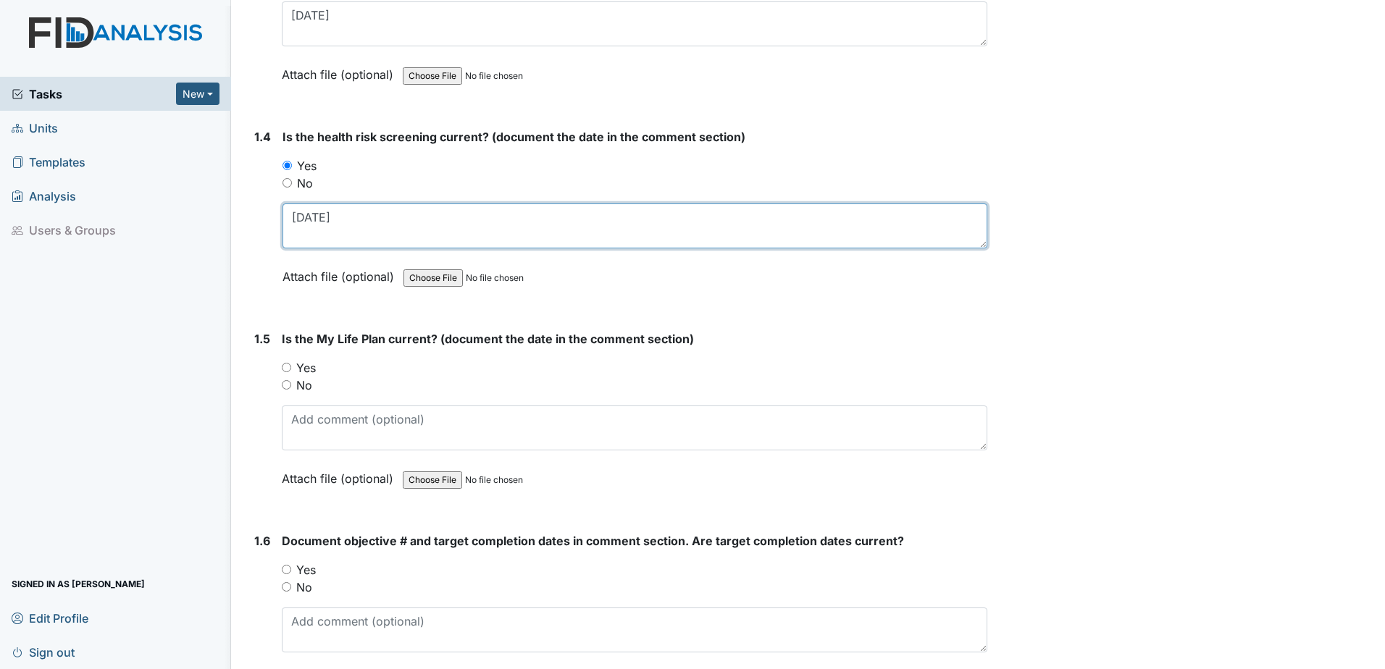
scroll to position [724, 0]
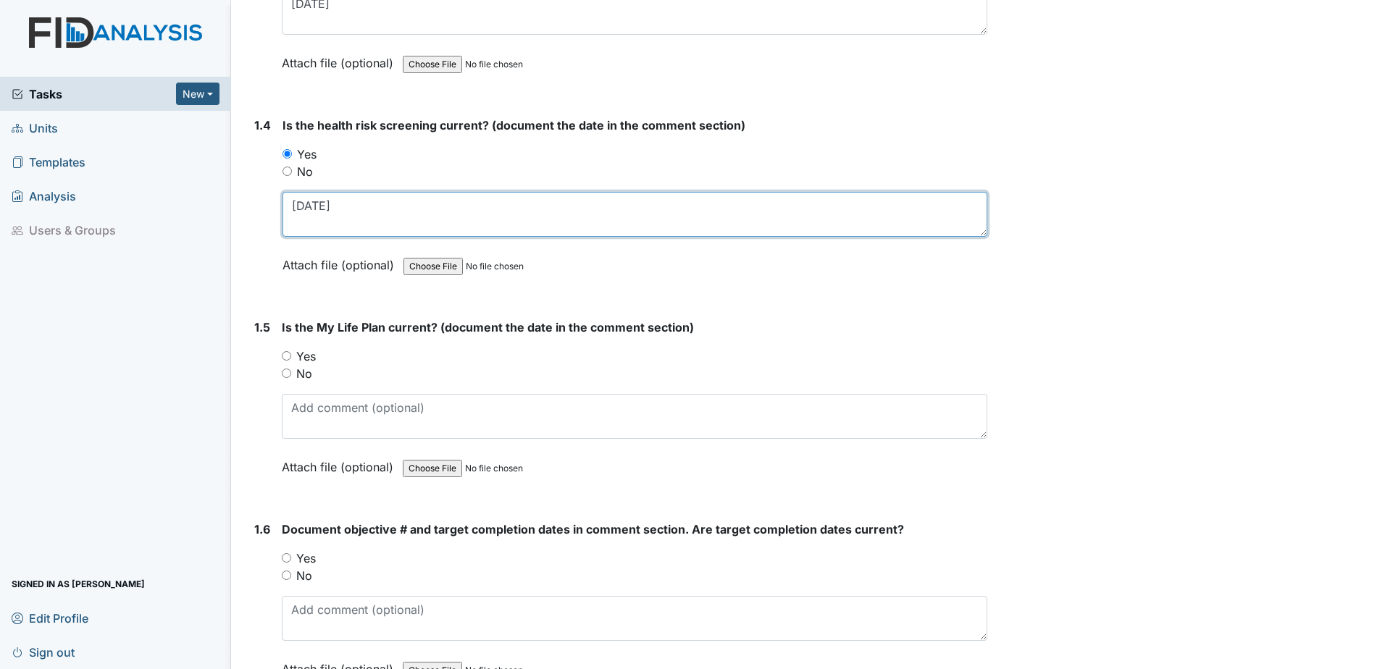
type textarea "[DATE]"
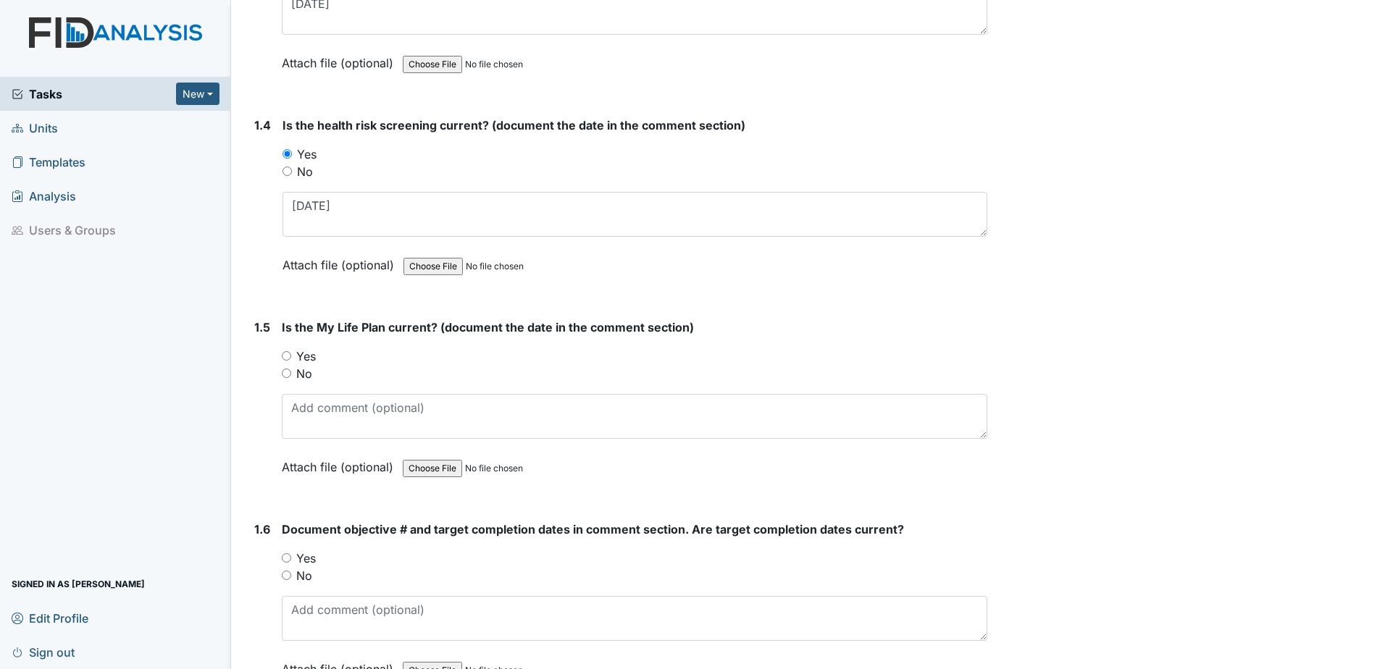
click at [300, 358] on label "Yes" at bounding box center [306, 356] width 20 height 17
click at [291, 358] on input "Yes" at bounding box center [286, 355] width 9 height 9
radio input "true"
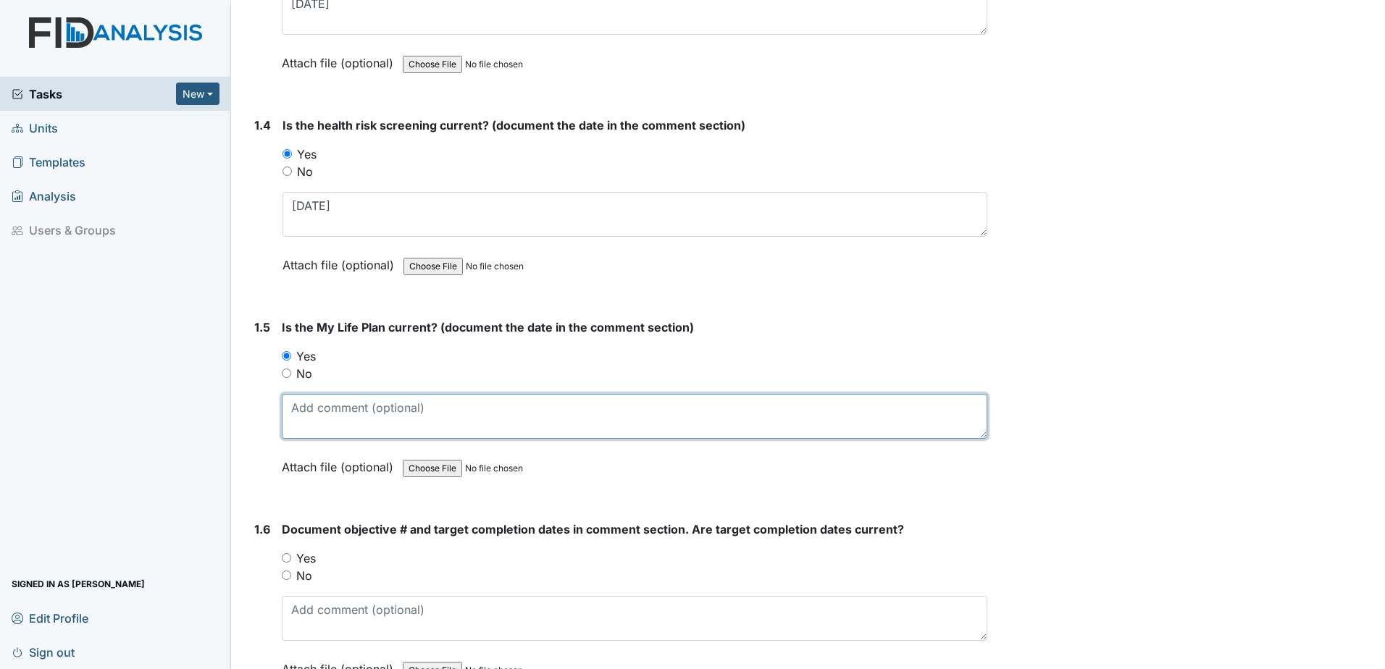
click at [338, 415] on textarea at bounding box center [635, 416] width 706 height 45
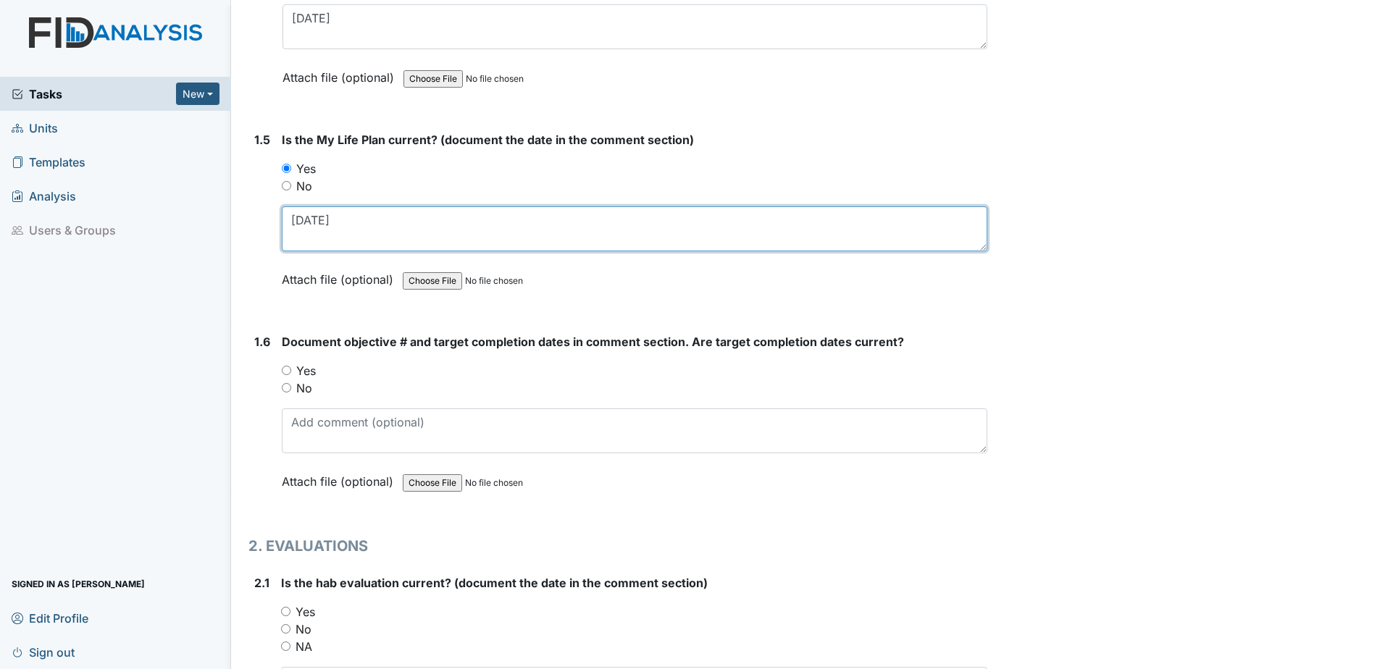
scroll to position [942, 0]
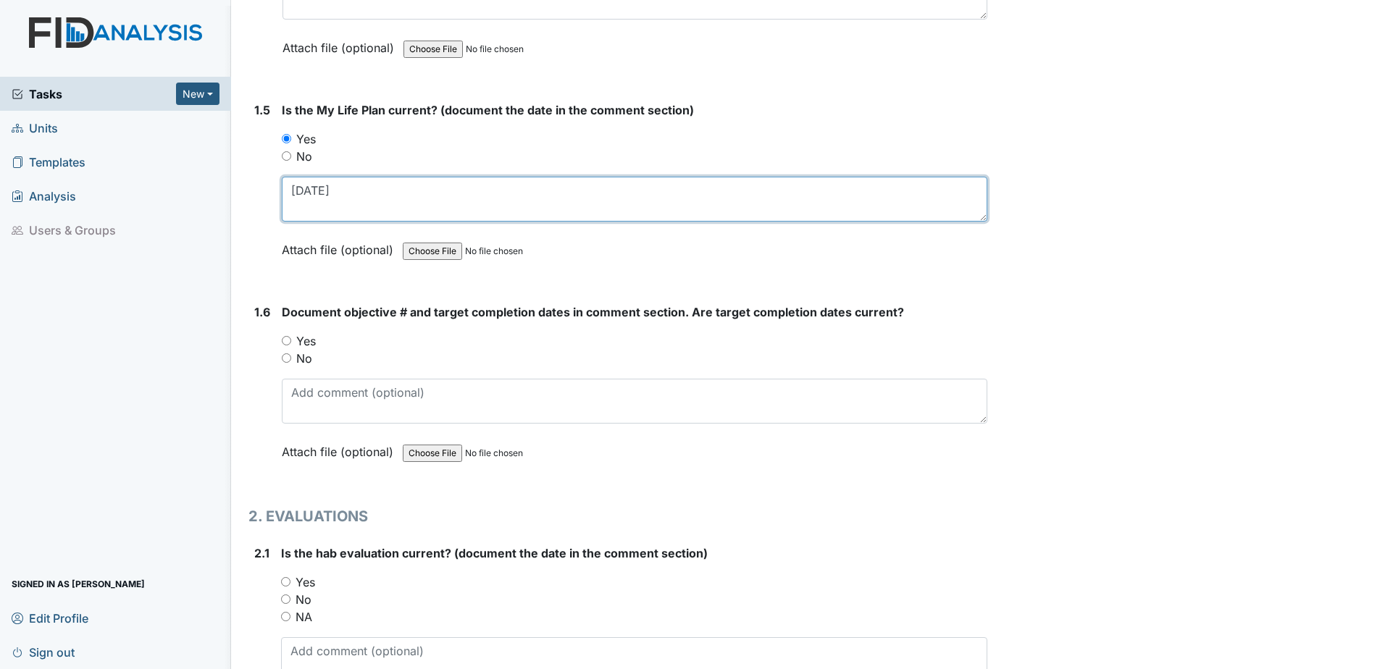
type textarea "[DATE]"
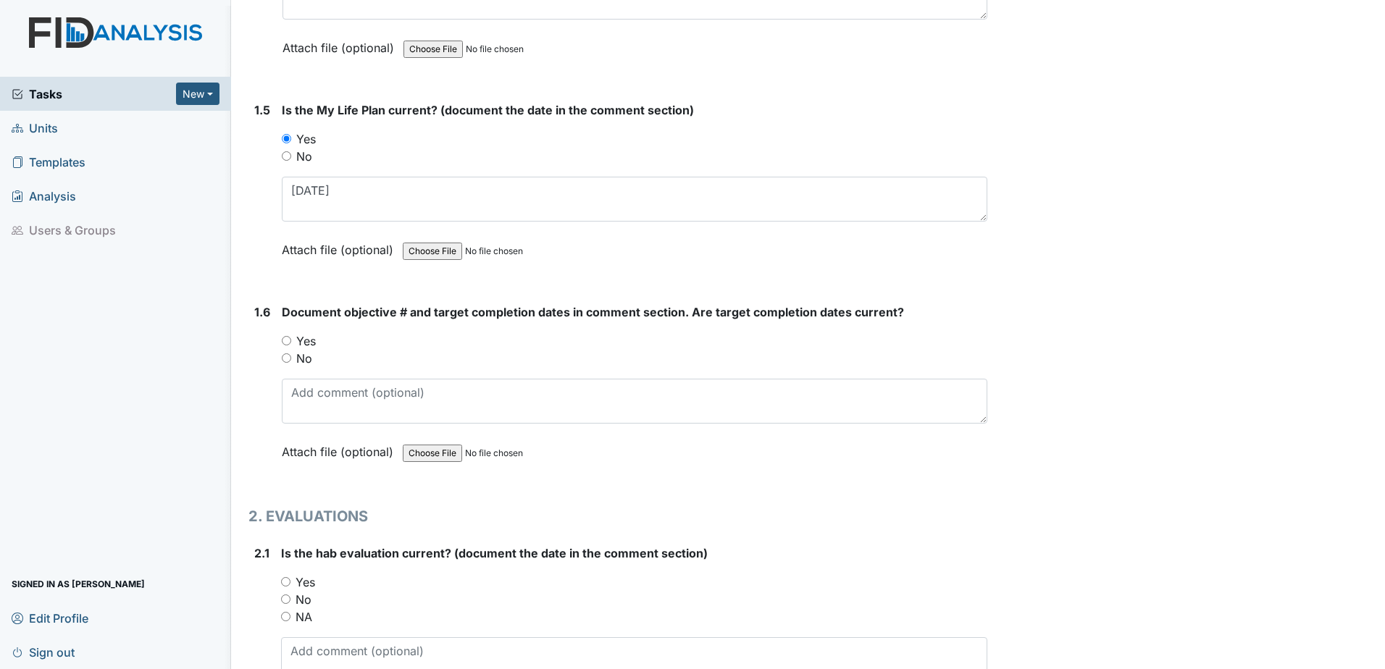
click at [299, 345] on label "Yes" at bounding box center [306, 340] width 20 height 17
drag, startPoint x: 299, startPoint y: 345, endPoint x: 285, endPoint y: 340, distance: 14.7
click at [286, 340] on input "Yes" at bounding box center [286, 340] width 9 height 9
radio input "true"
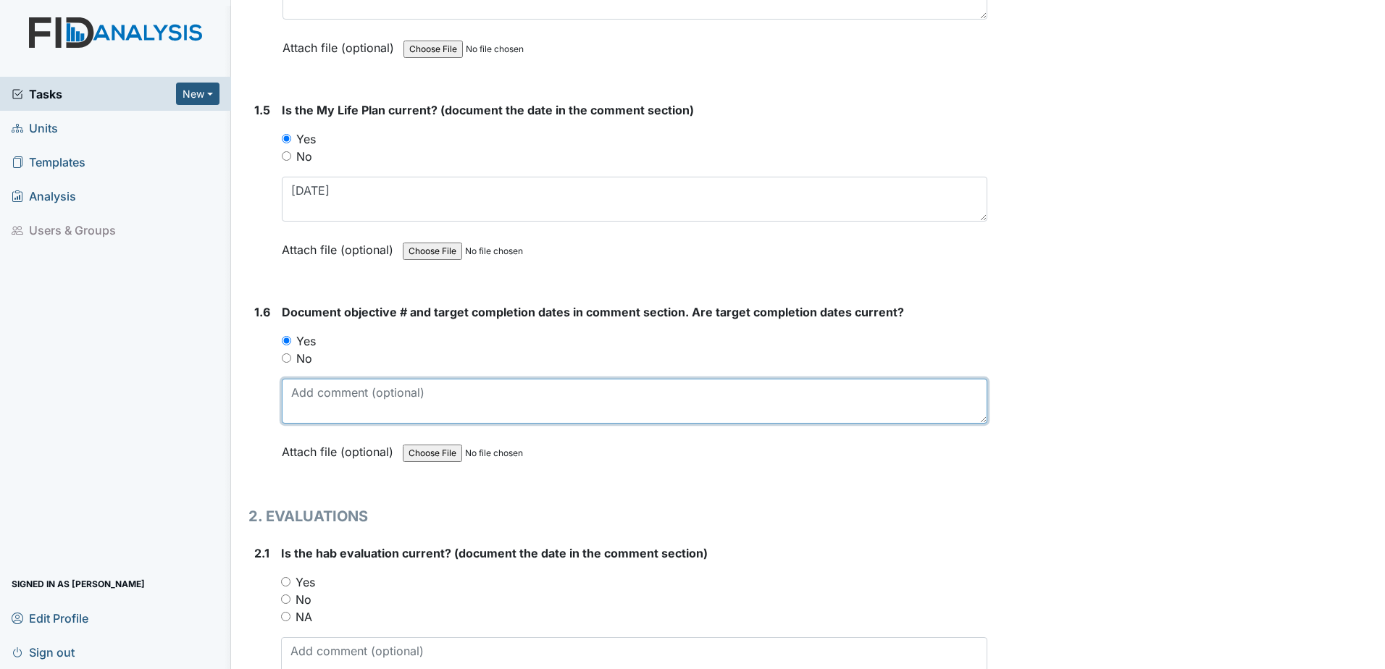
click at [325, 407] on textarea at bounding box center [635, 401] width 706 height 45
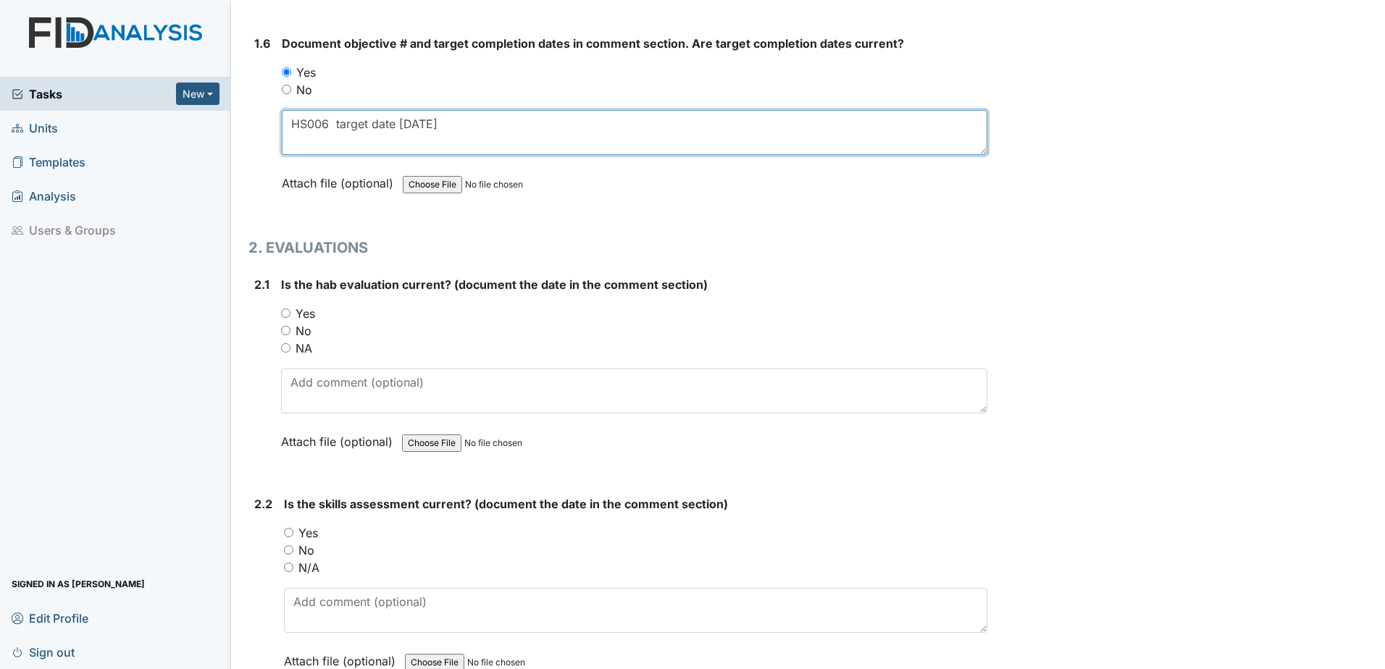
scroll to position [1304, 0]
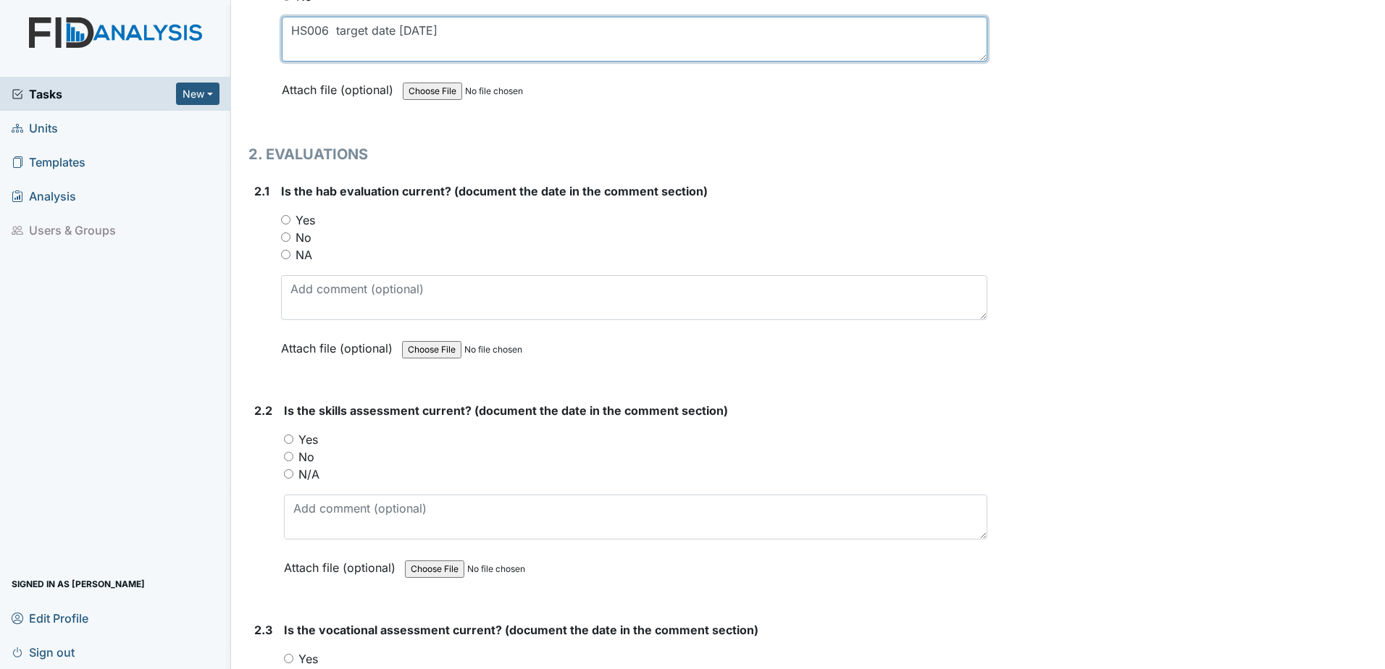
type textarea "HS006 target date 8.30.25"
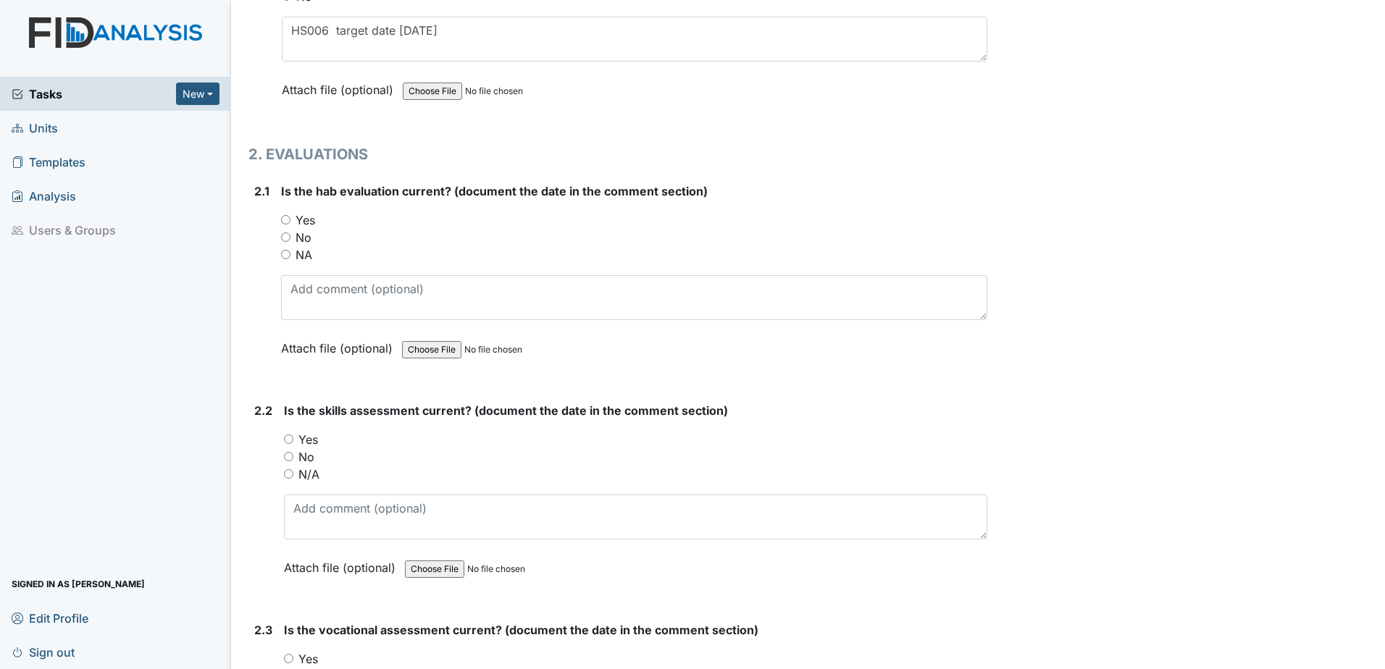
click at [310, 222] on label "Yes" at bounding box center [306, 220] width 20 height 17
click at [290, 222] on input "Yes" at bounding box center [285, 219] width 9 height 9
radio input "true"
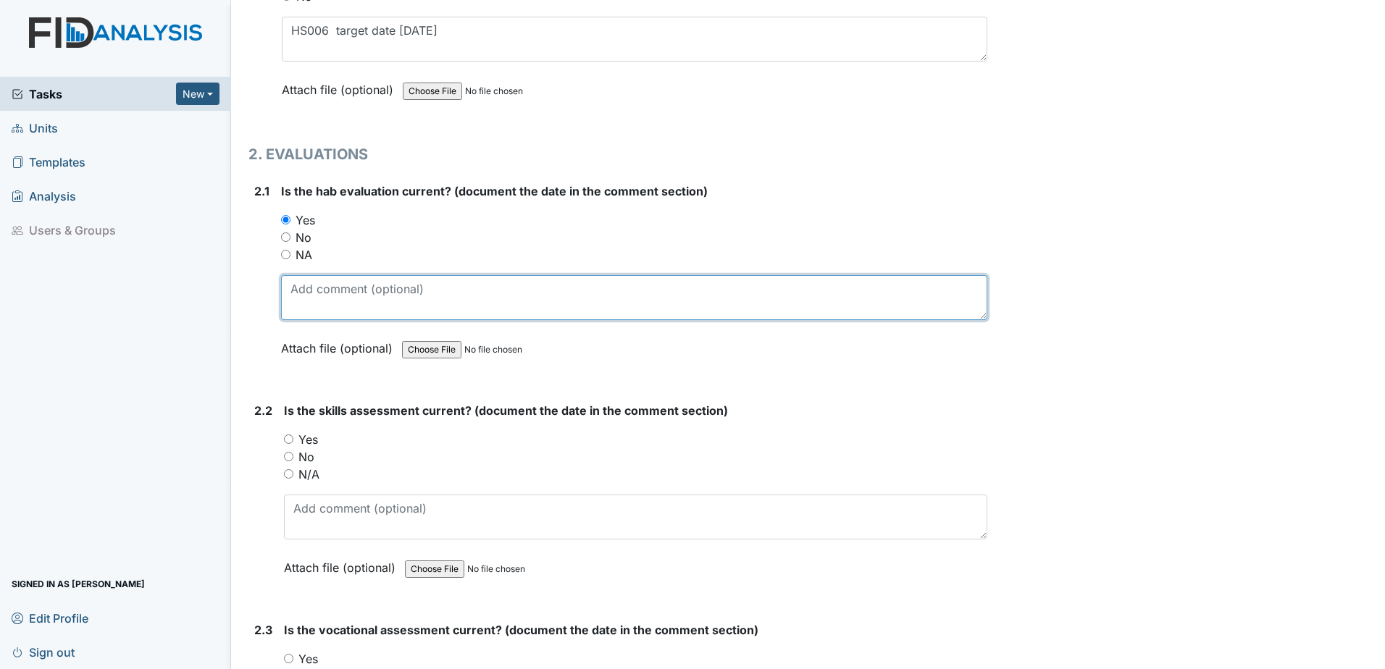
click at [343, 302] on textarea at bounding box center [634, 297] width 706 height 45
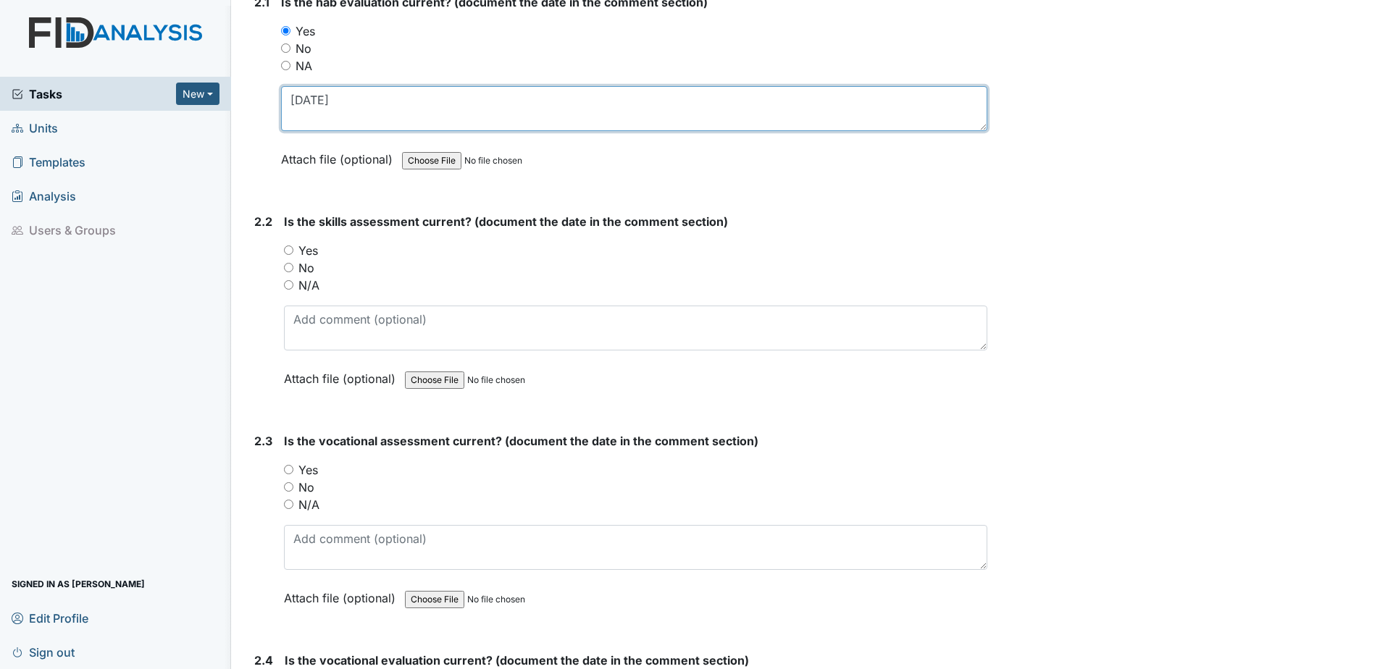
scroll to position [1521, 0]
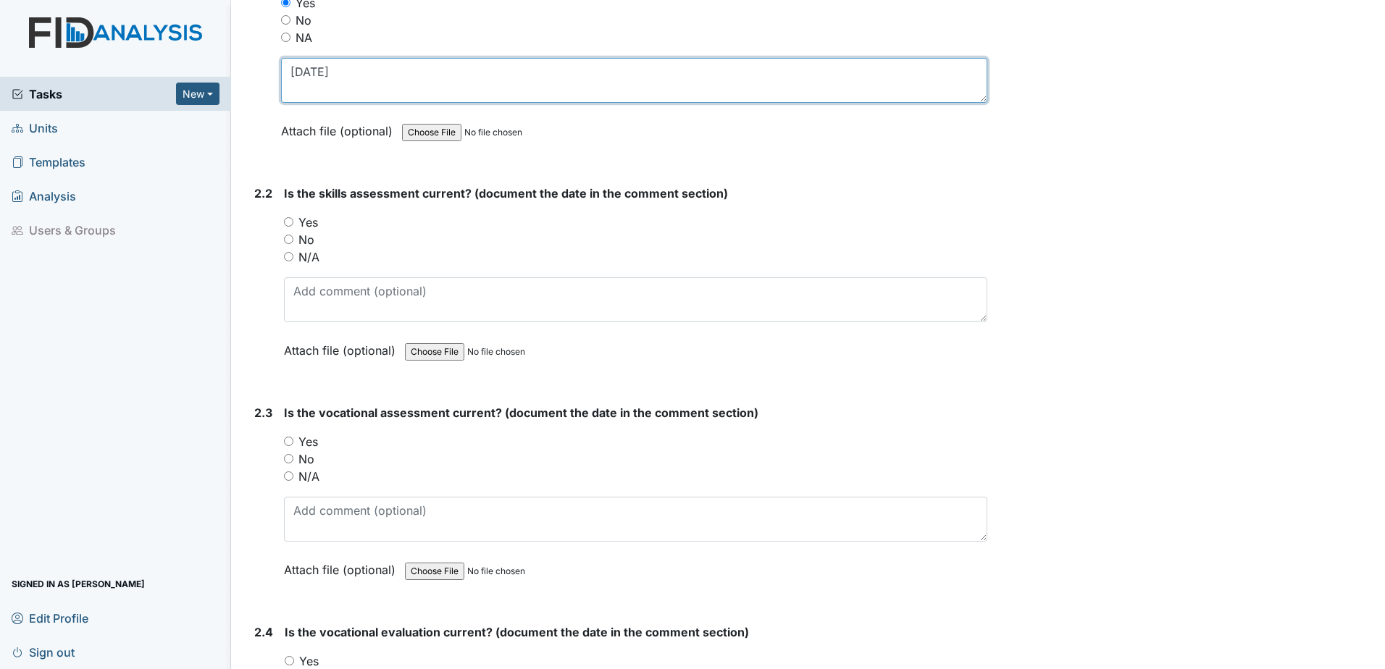
type textarea "[DATE]"
click at [309, 225] on label "Yes" at bounding box center [308, 222] width 20 height 17
click at [293, 225] on input "Yes" at bounding box center [288, 221] width 9 height 9
radio input "true"
click at [335, 322] on div "Is the skills assessment current? (document the date in the comment section) Yo…" at bounding box center [635, 277] width 703 height 185
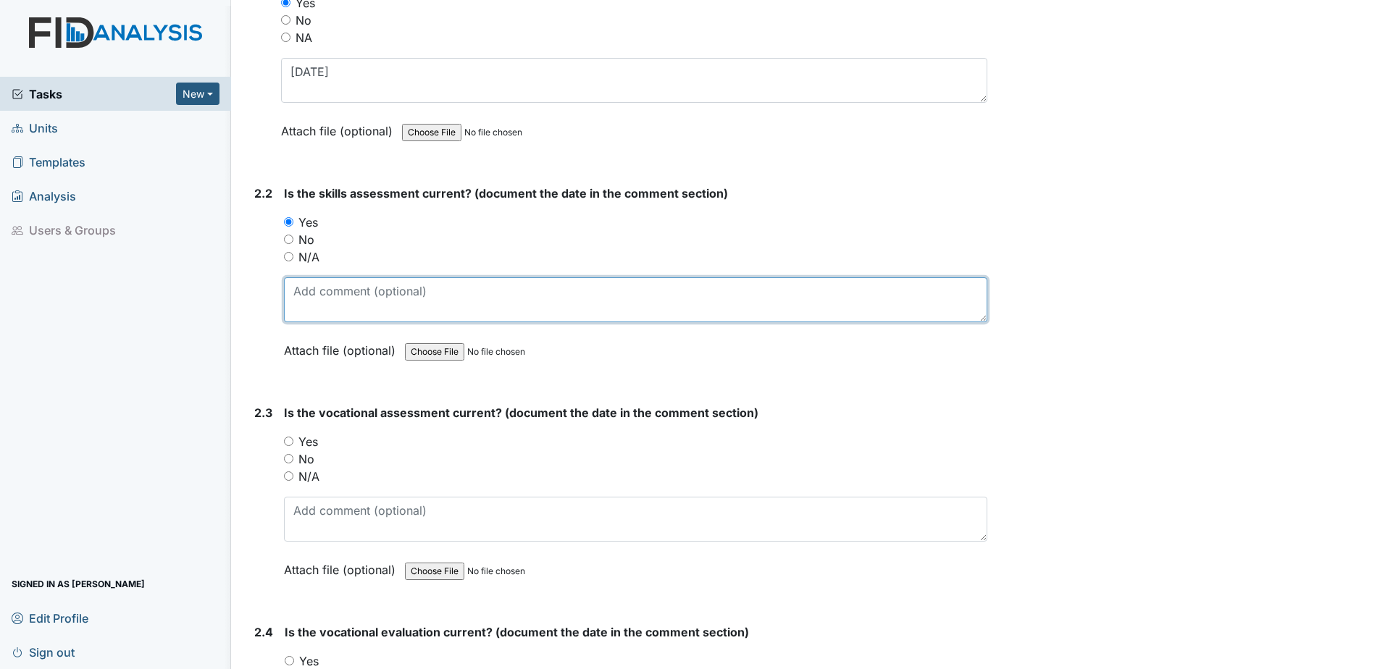
click at [335, 305] on textarea at bounding box center [635, 299] width 703 height 45
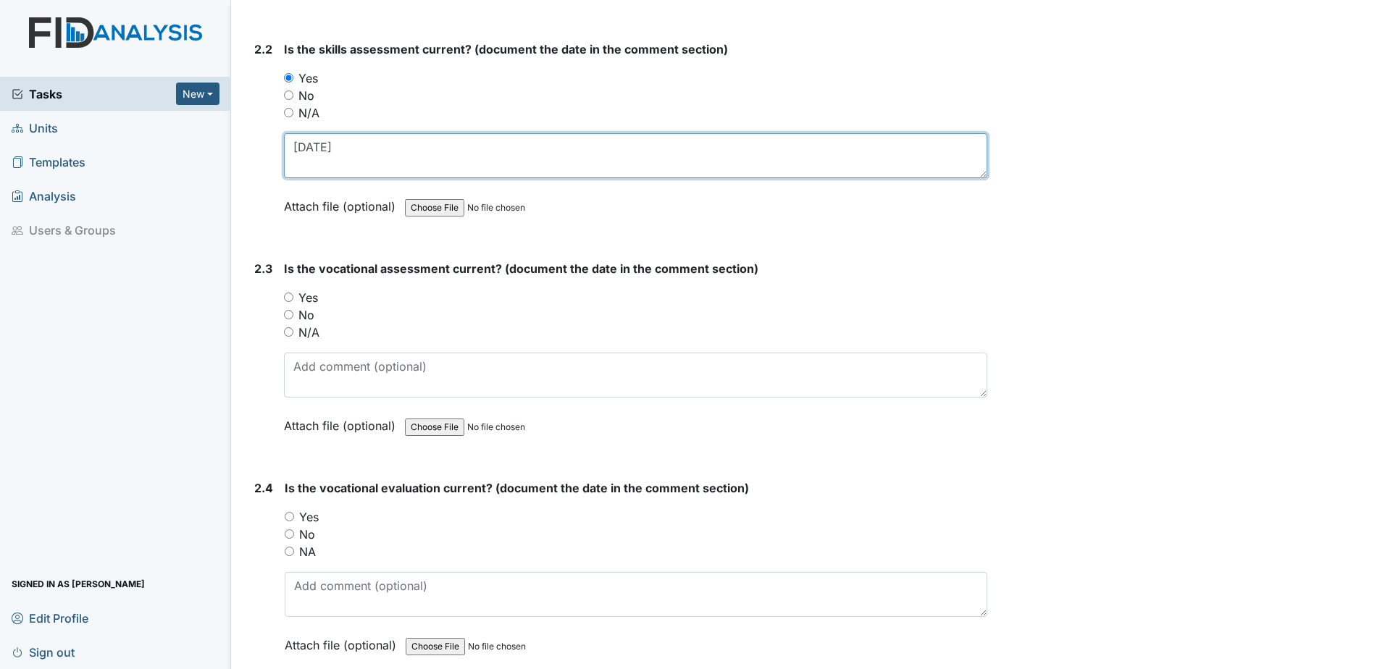
scroll to position [1666, 0]
type textarea "[DATE]"
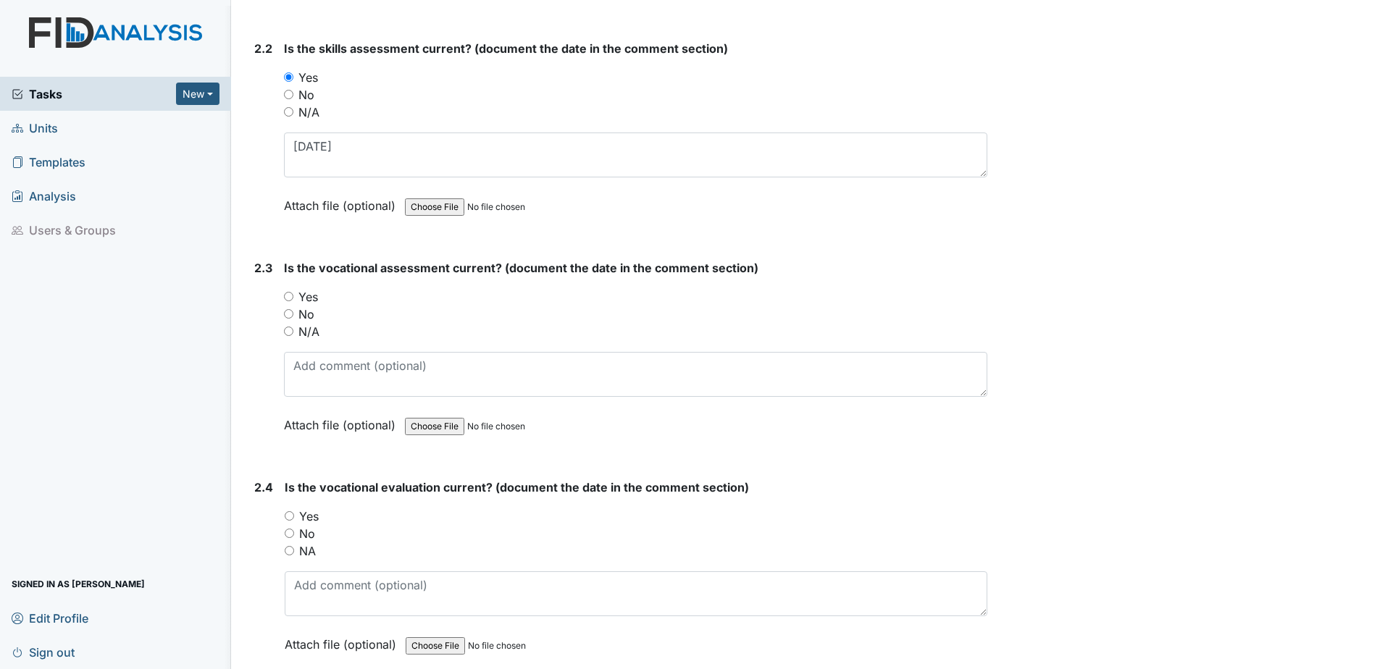
click at [309, 298] on label "Yes" at bounding box center [308, 296] width 20 height 17
click at [293, 298] on input "Yes" at bounding box center [288, 296] width 9 height 9
radio input "true"
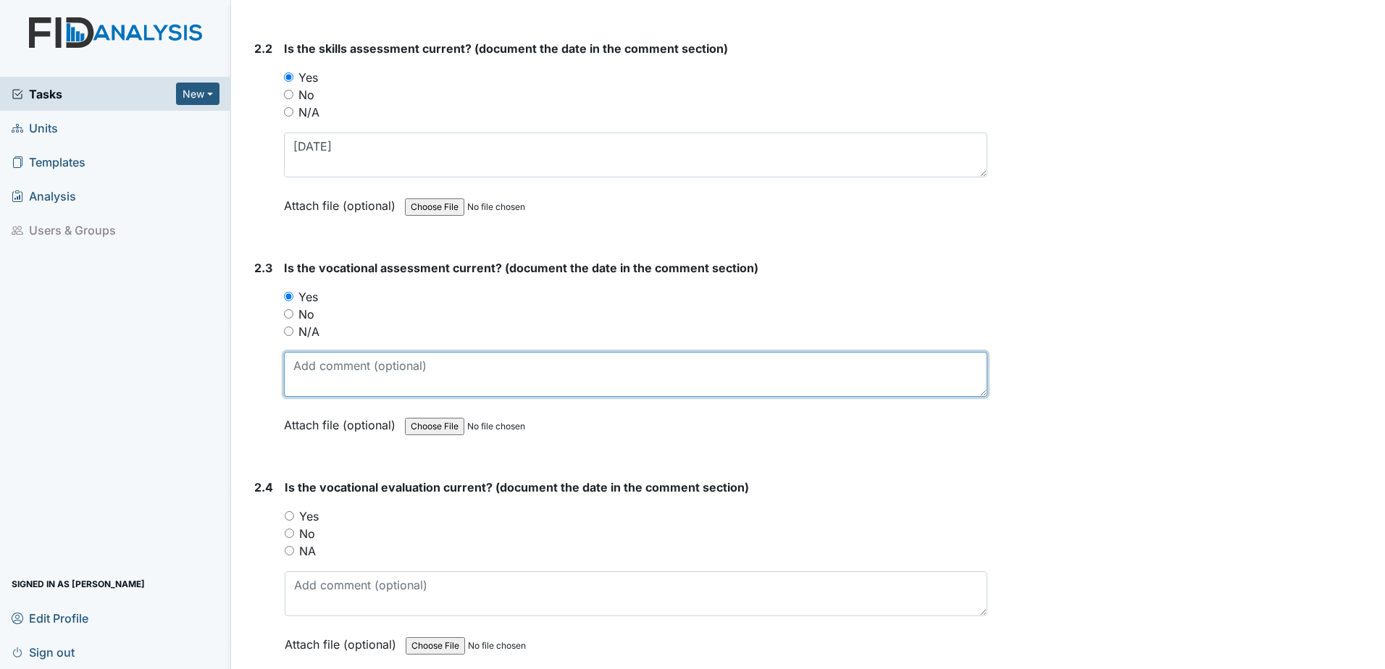
click at [325, 374] on textarea at bounding box center [635, 374] width 703 height 45
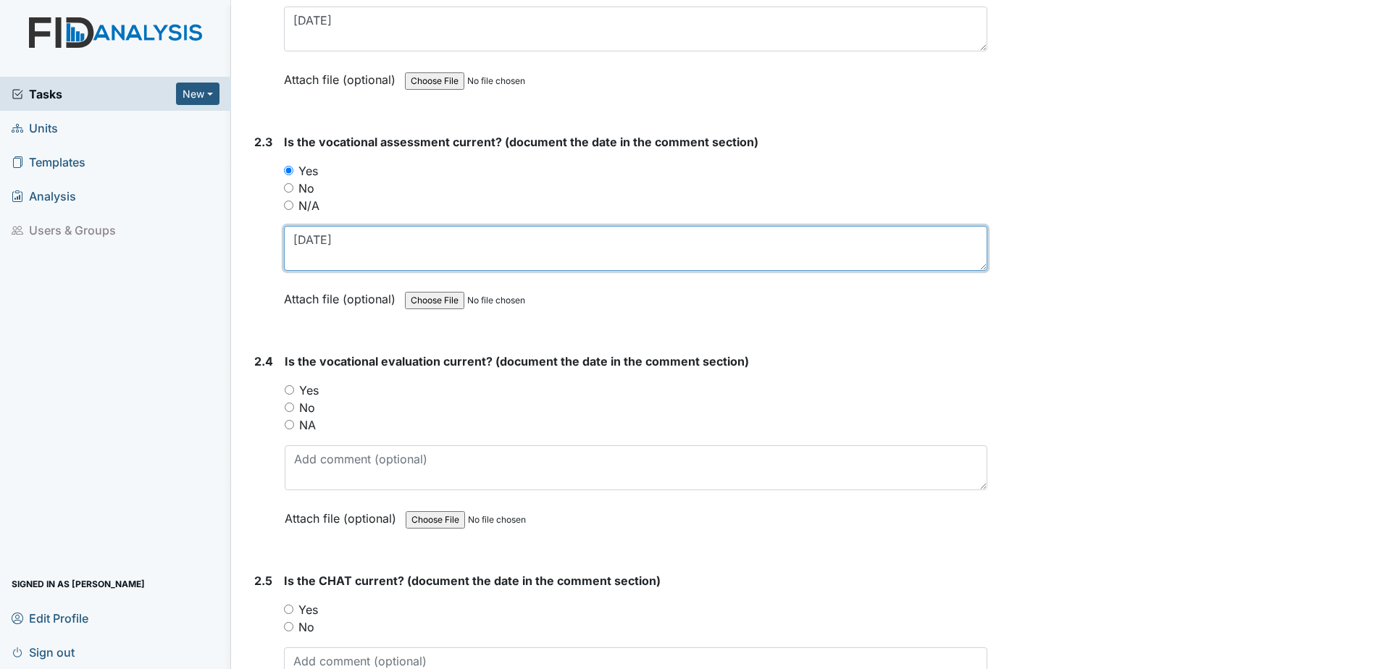
scroll to position [1811, 0]
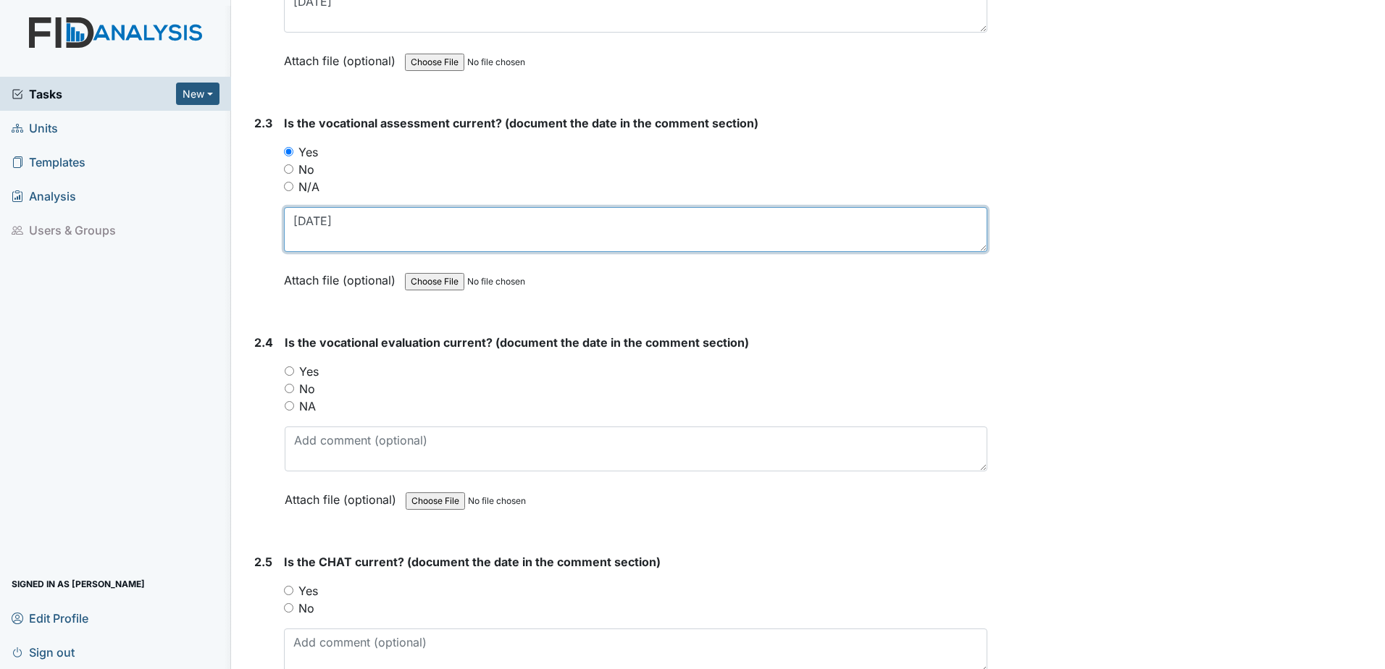
type textarea "[DATE]"
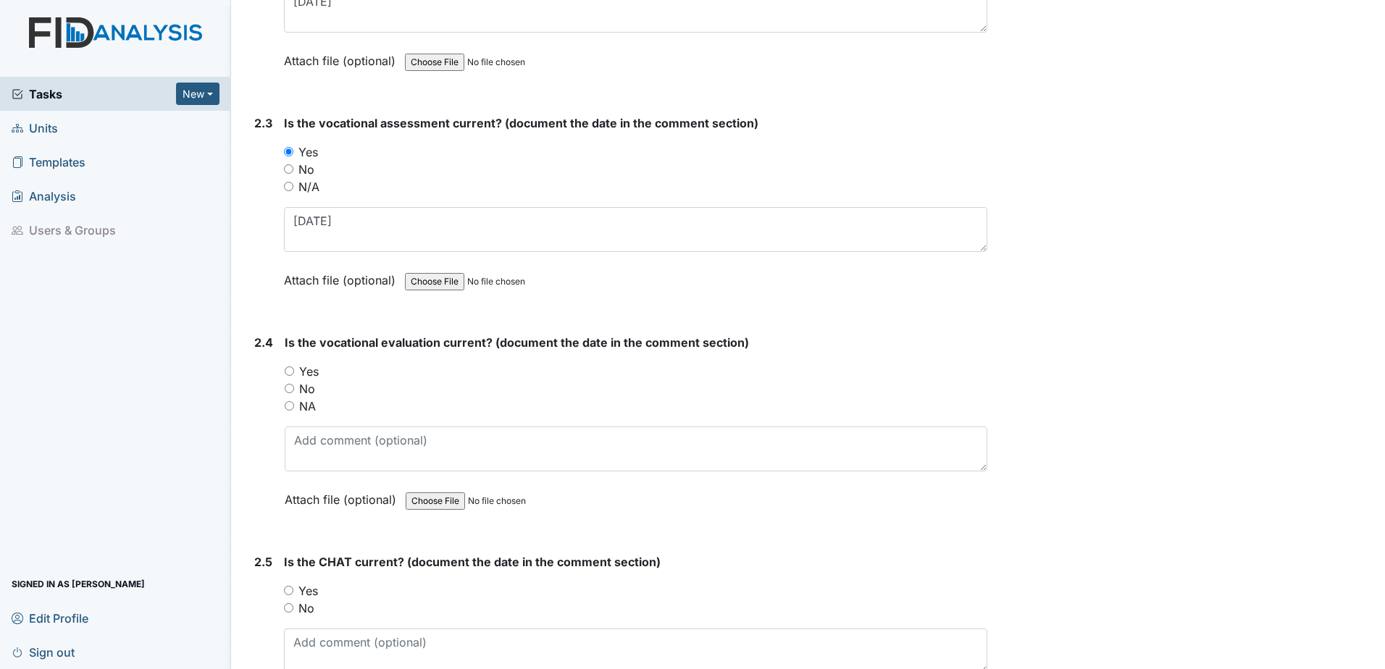
drag, startPoint x: 311, startPoint y: 372, endPoint x: 304, endPoint y: 398, distance: 27.1
click at [310, 372] on label "Yes" at bounding box center [309, 371] width 20 height 17
click at [294, 372] on input "Yes" at bounding box center [289, 371] width 9 height 9
radio input "true"
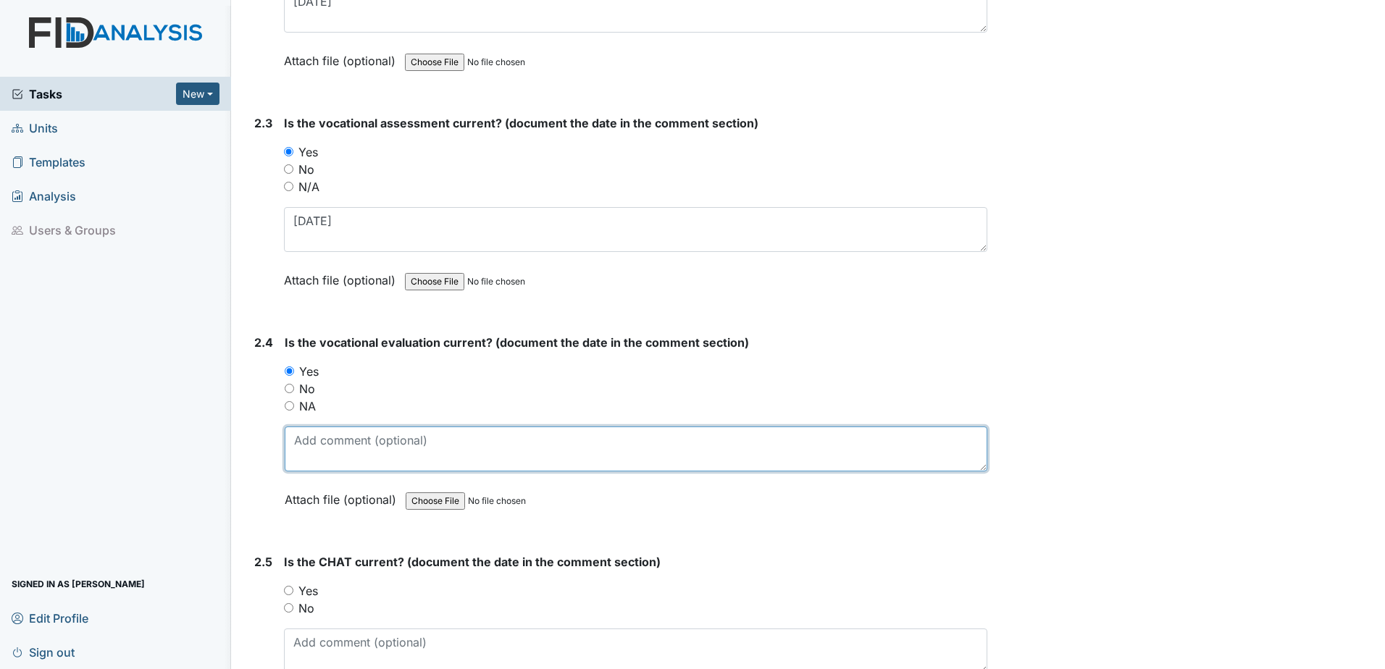
click at [311, 441] on textarea at bounding box center [636, 449] width 703 height 45
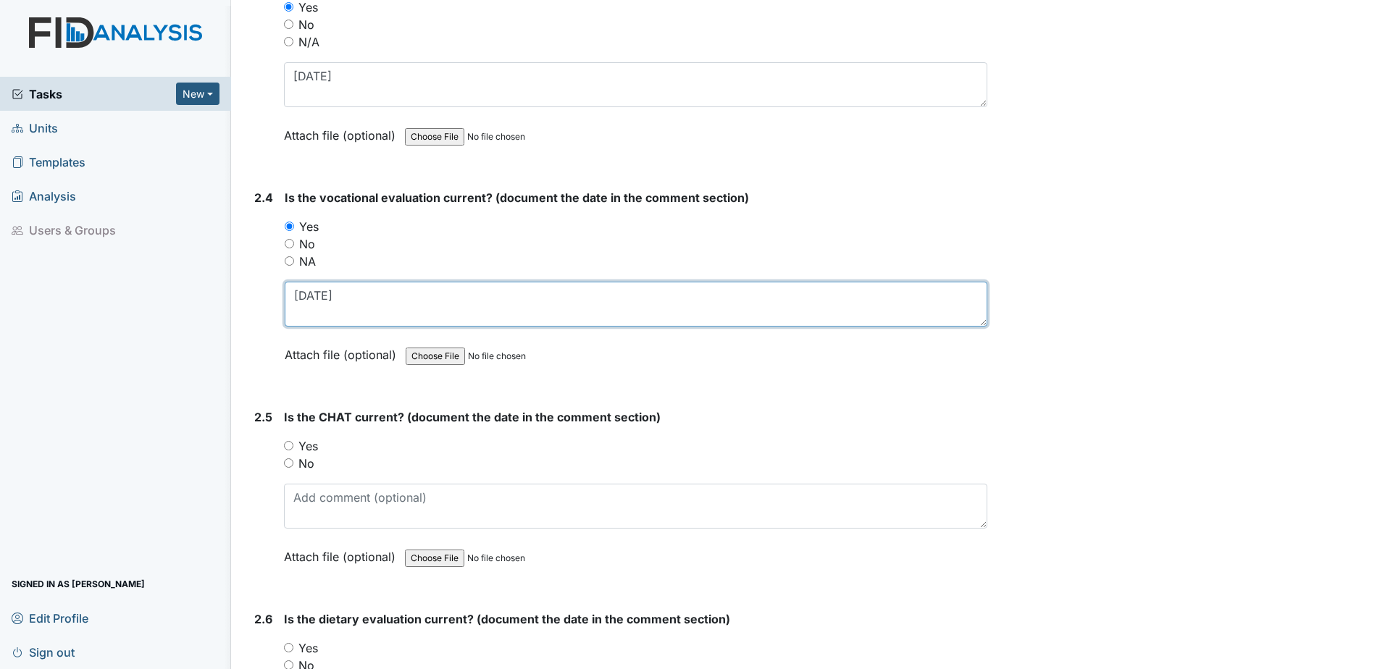
scroll to position [2028, 0]
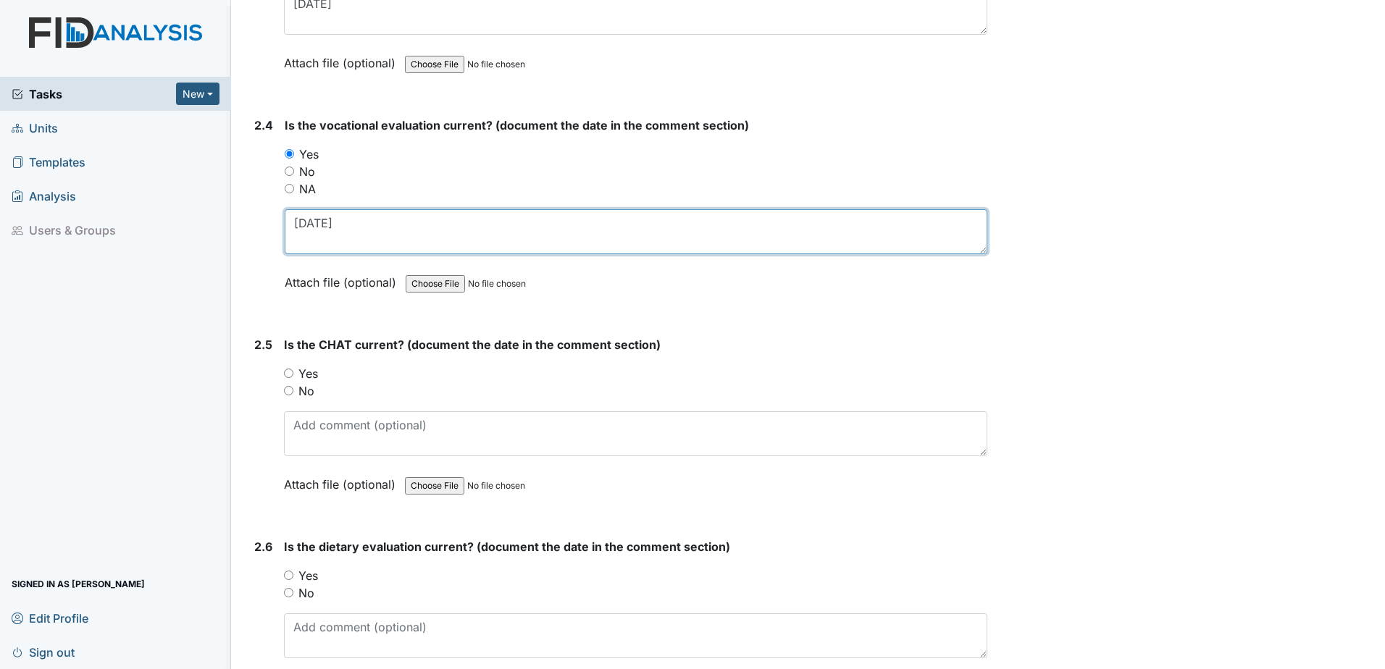
type textarea "[DATE]"
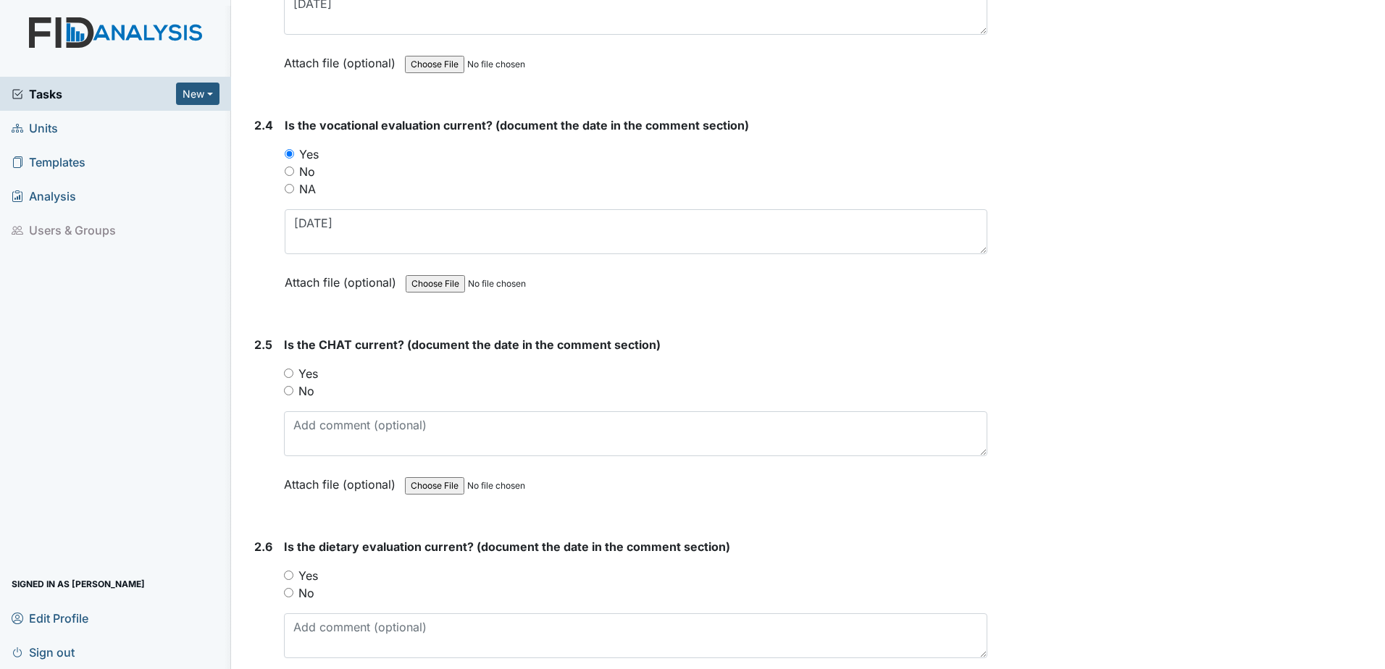
click at [308, 372] on label "Yes" at bounding box center [308, 373] width 20 height 17
click at [293, 372] on input "Yes" at bounding box center [288, 373] width 9 height 9
radio input "true"
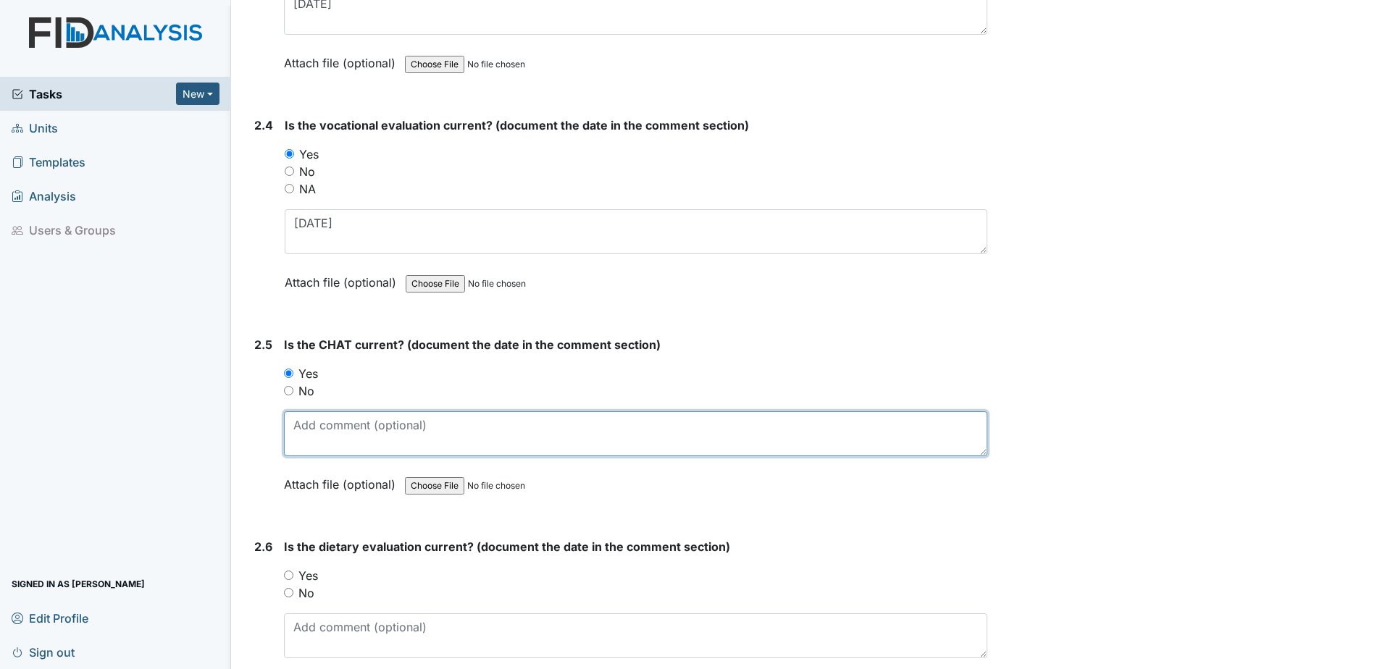
click at [335, 447] on textarea at bounding box center [635, 433] width 703 height 45
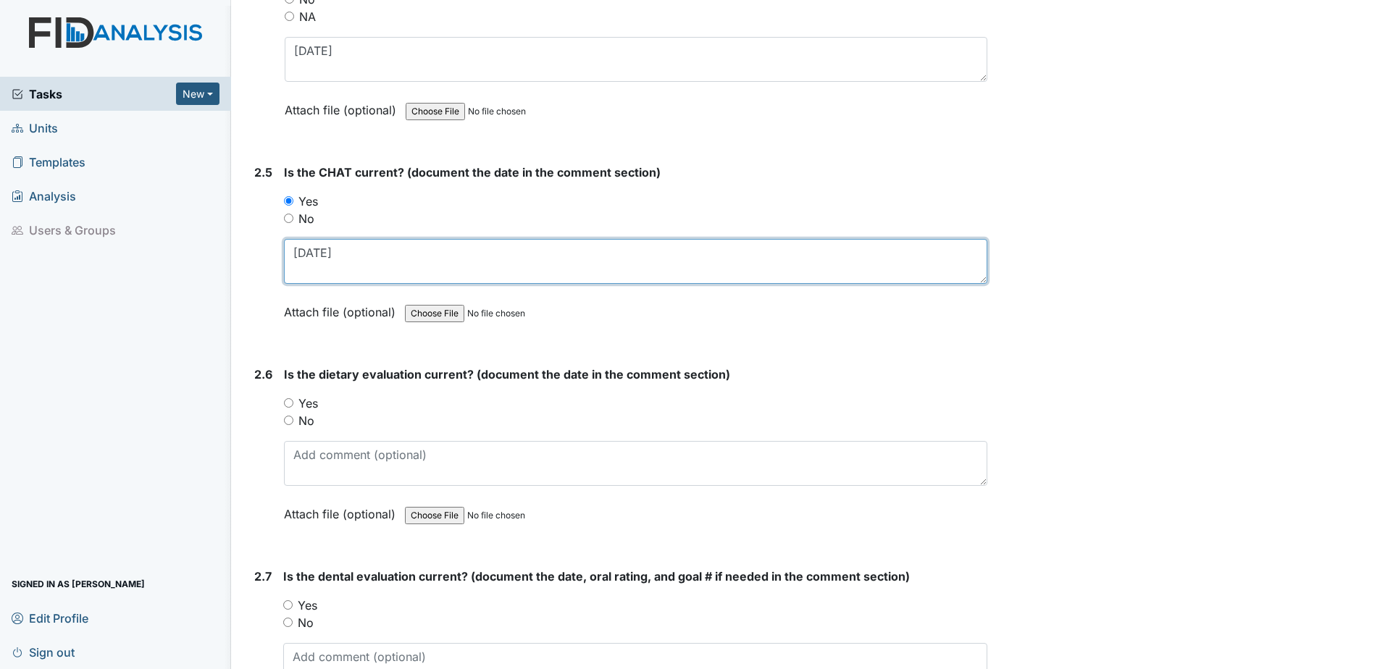
scroll to position [2246, 0]
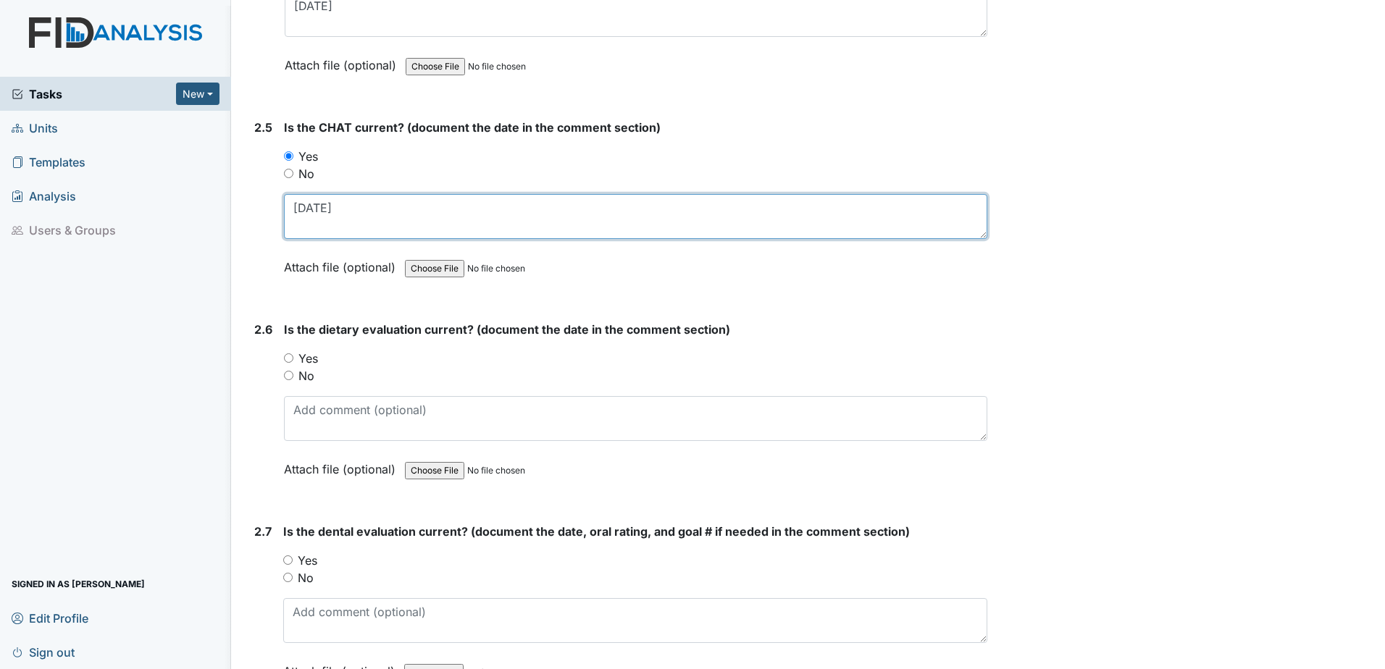
type textarea "[DATE]"
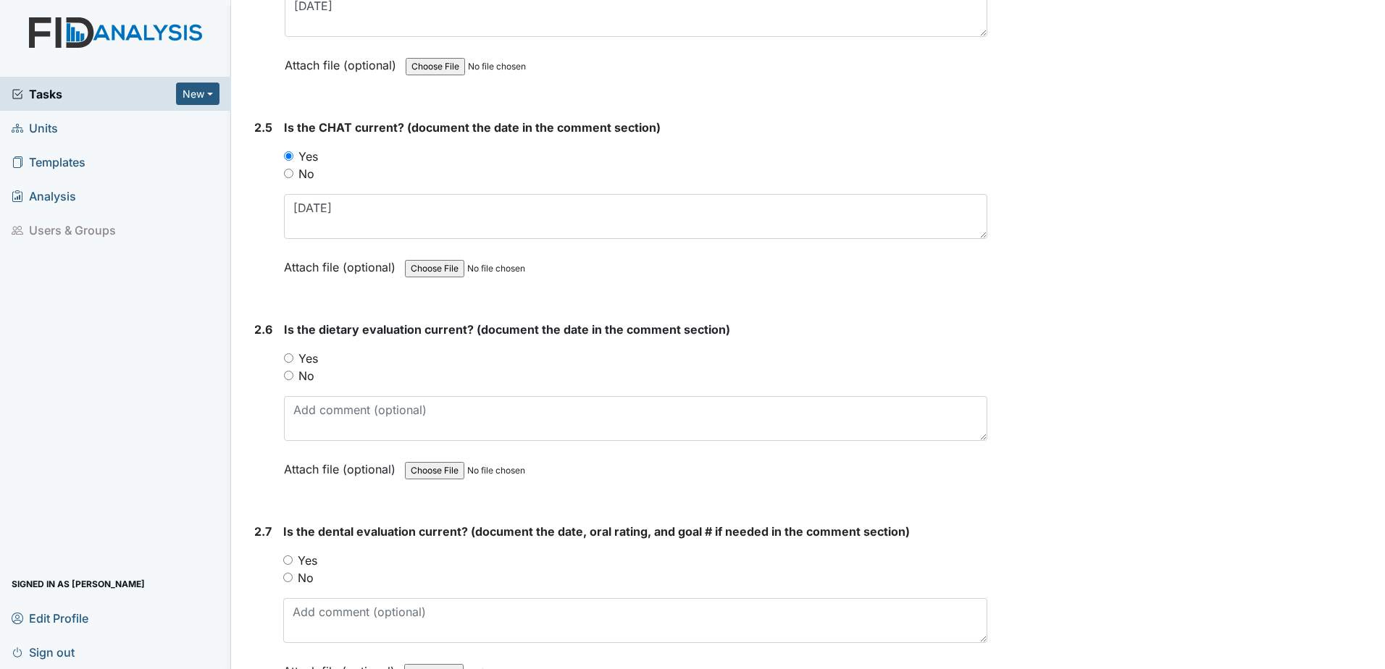
click at [299, 366] on label "Yes" at bounding box center [308, 358] width 20 height 17
click at [293, 363] on input "Yes" at bounding box center [288, 357] width 9 height 9
radio input "true"
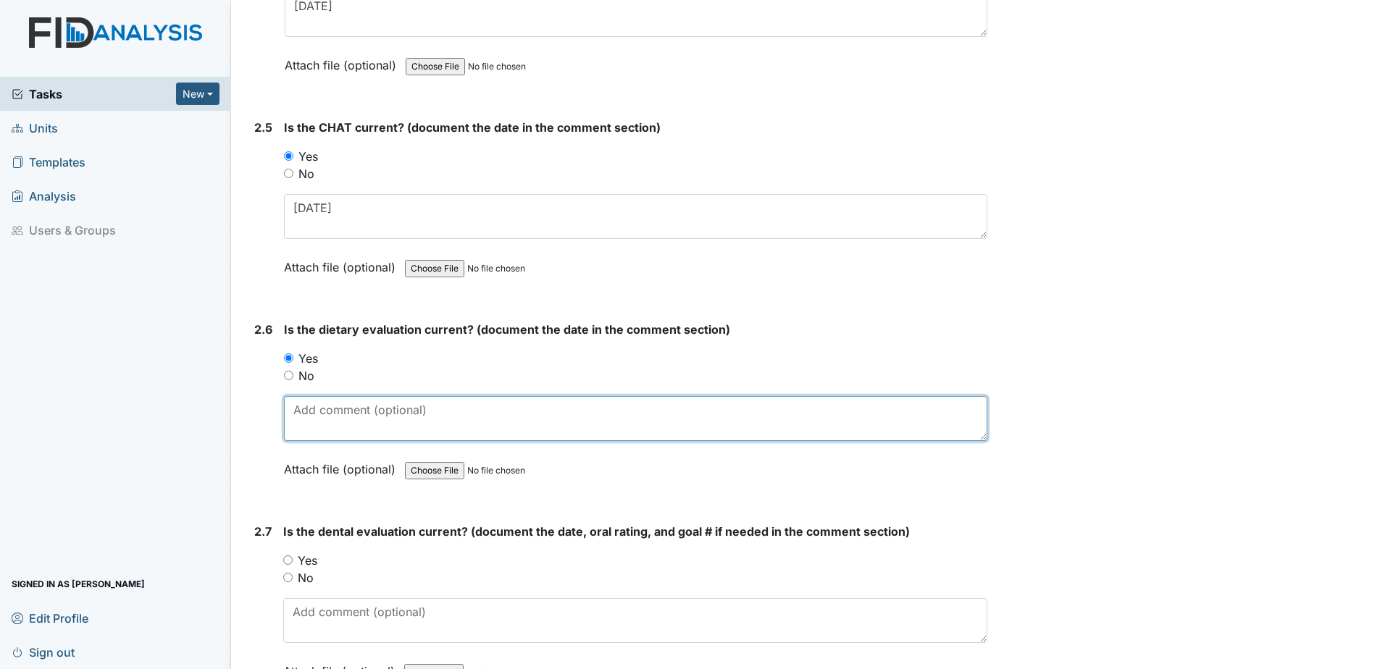
click at [338, 403] on textarea at bounding box center [635, 418] width 703 height 45
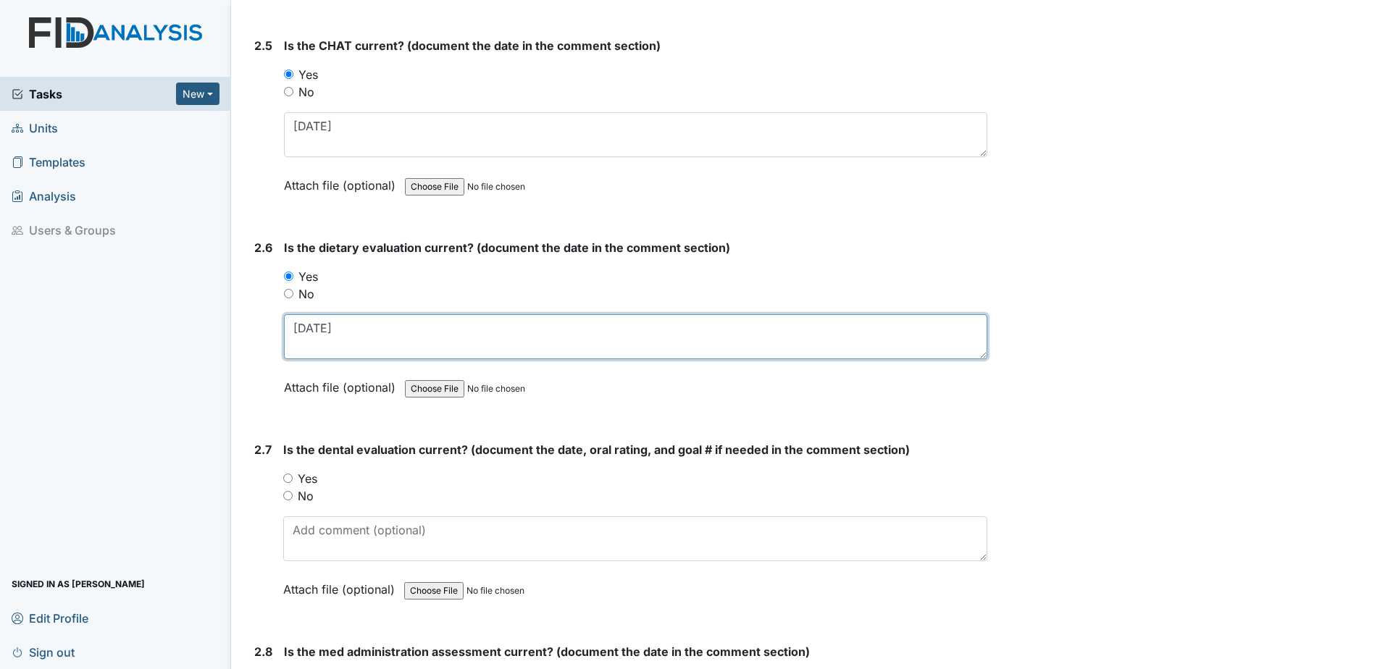
scroll to position [2463, 0]
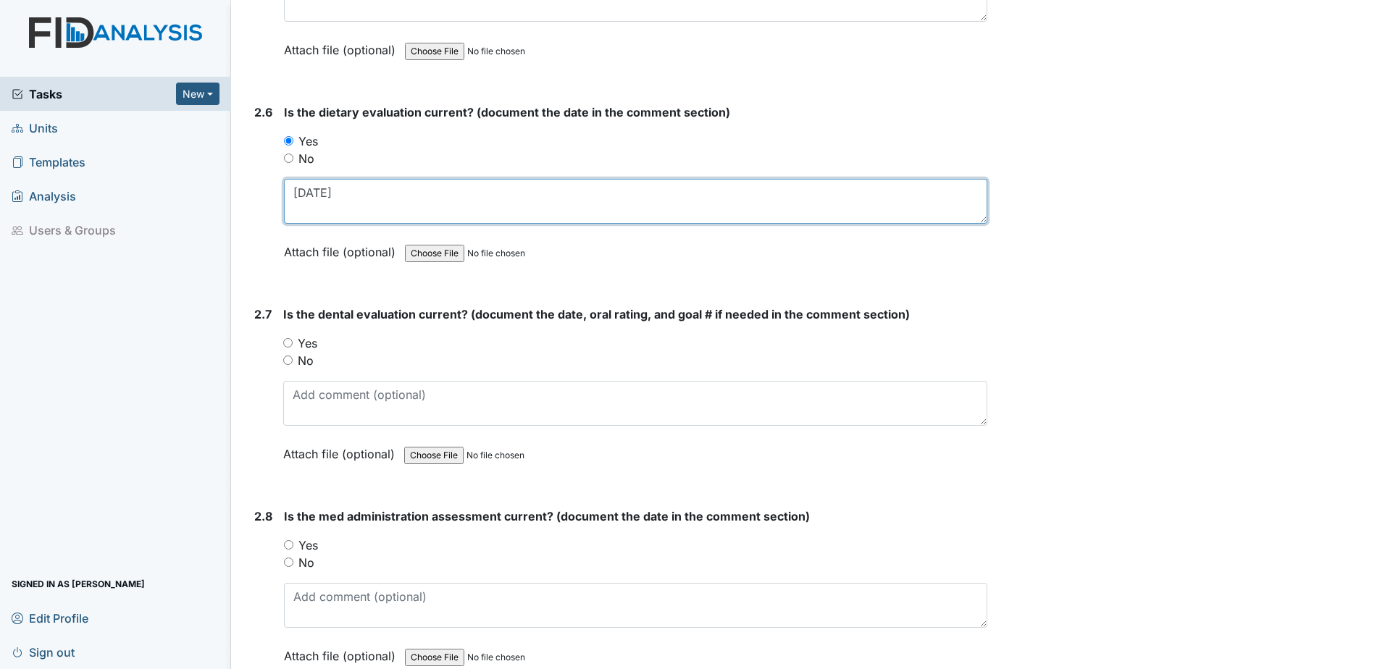
type textarea "5.23.25"
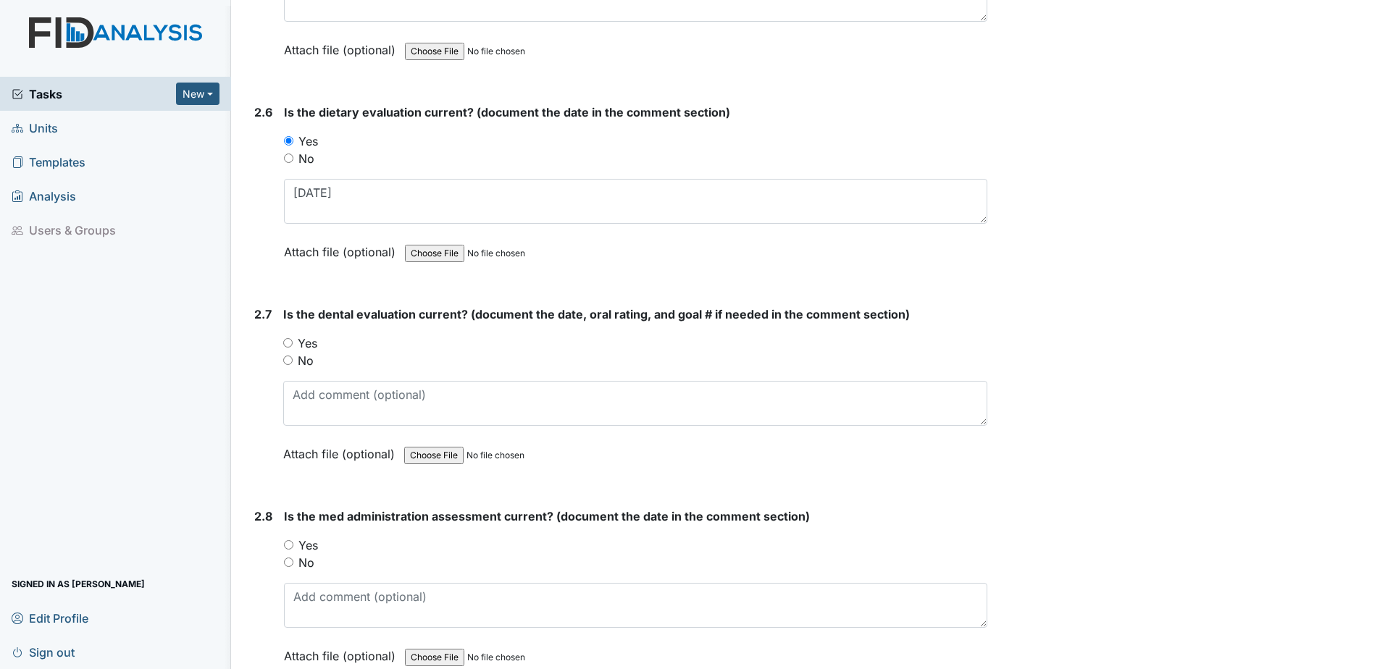
click at [306, 347] on label "Yes" at bounding box center [308, 343] width 20 height 17
click at [293, 347] on input "Yes" at bounding box center [287, 342] width 9 height 9
radio input "true"
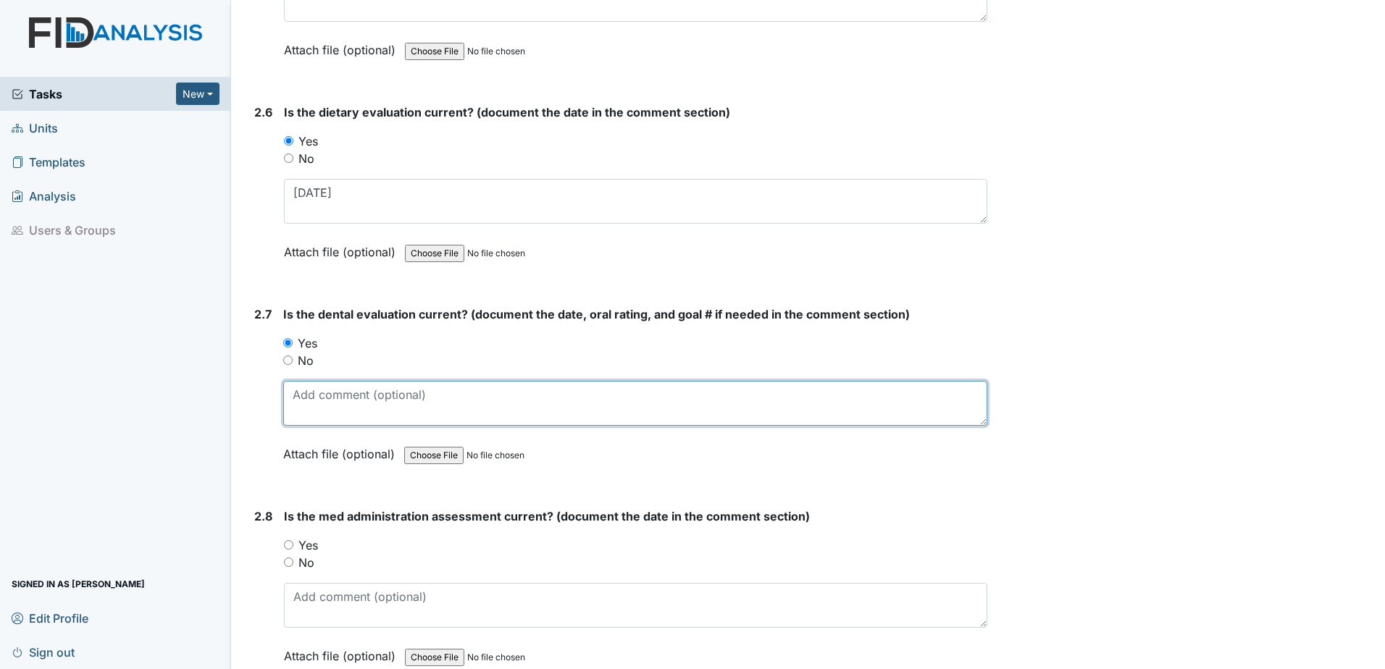
click at [311, 396] on textarea at bounding box center [635, 403] width 704 height 45
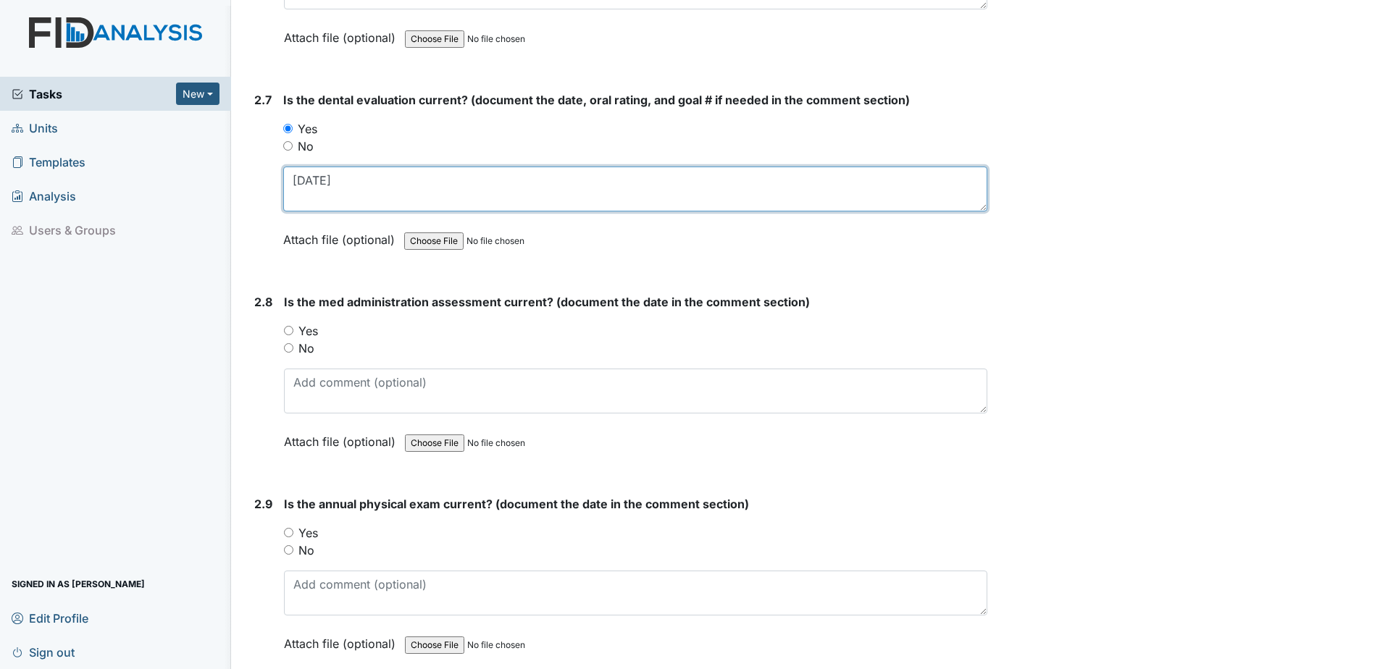
scroll to position [2680, 0]
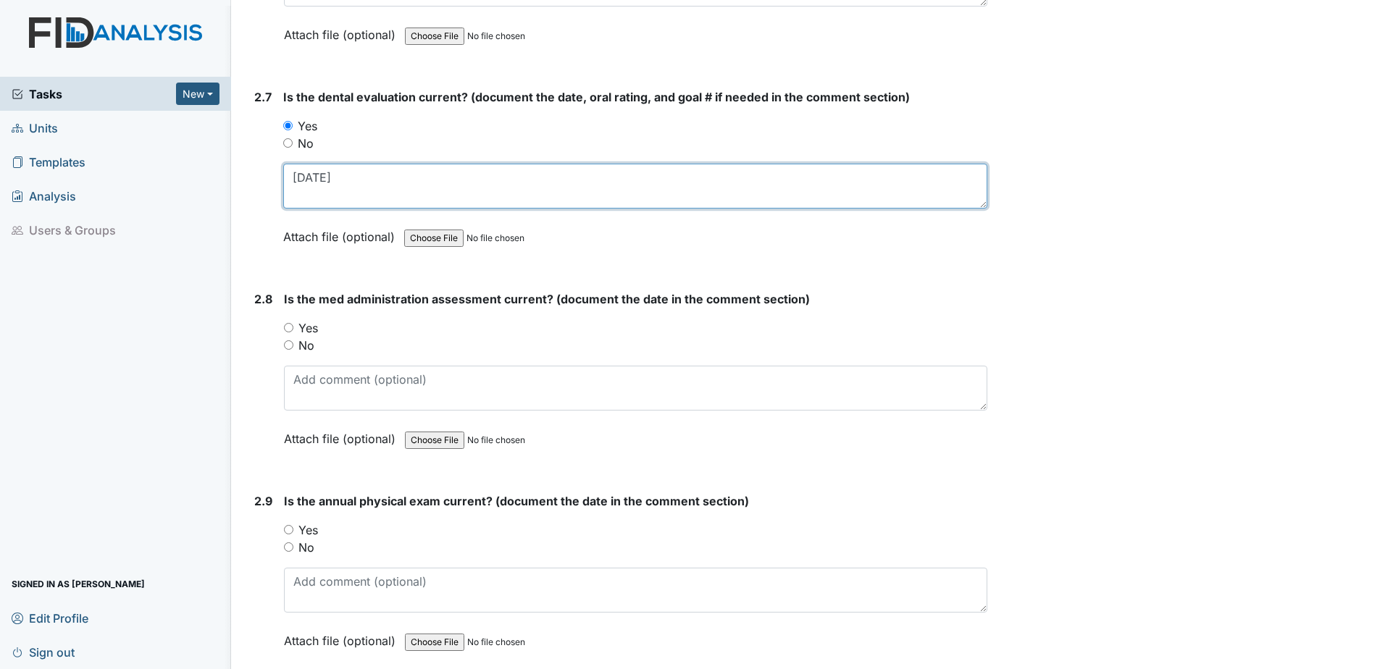
type textarea "[DATE]"
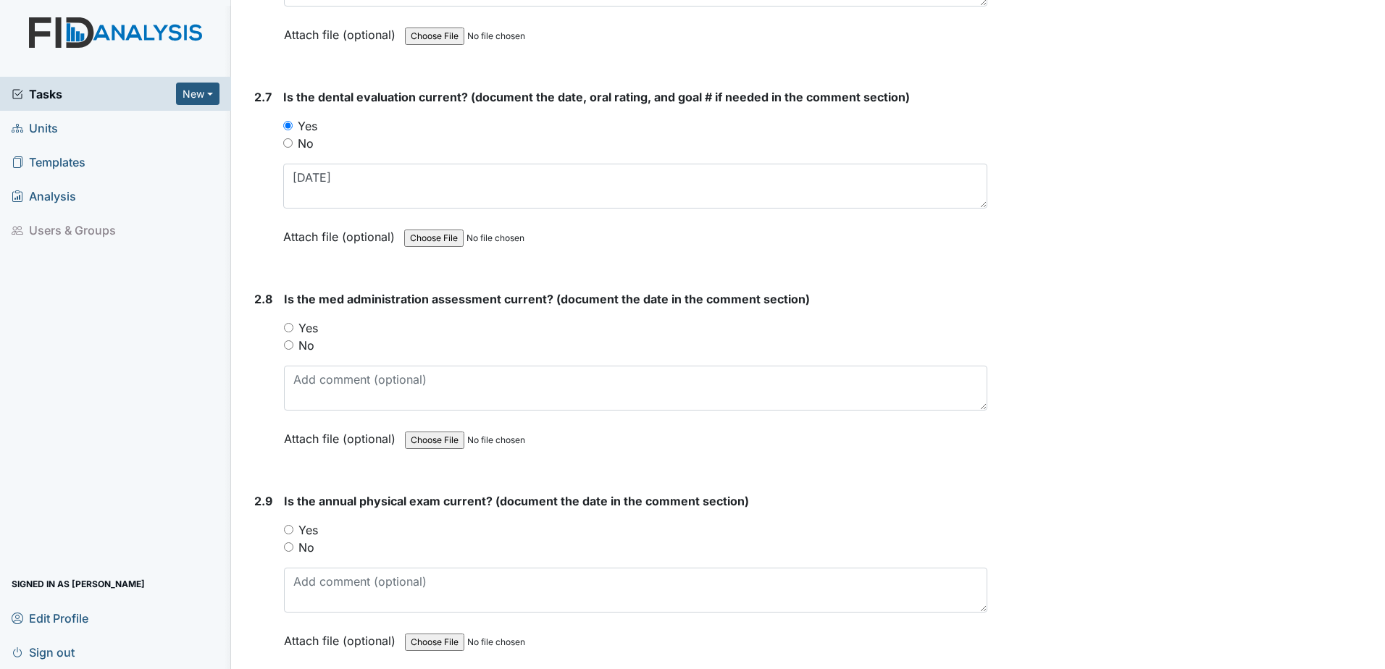
click at [301, 348] on label "No" at bounding box center [306, 345] width 16 height 17
click at [293, 348] on input "No" at bounding box center [288, 344] width 9 height 9
radio input "true"
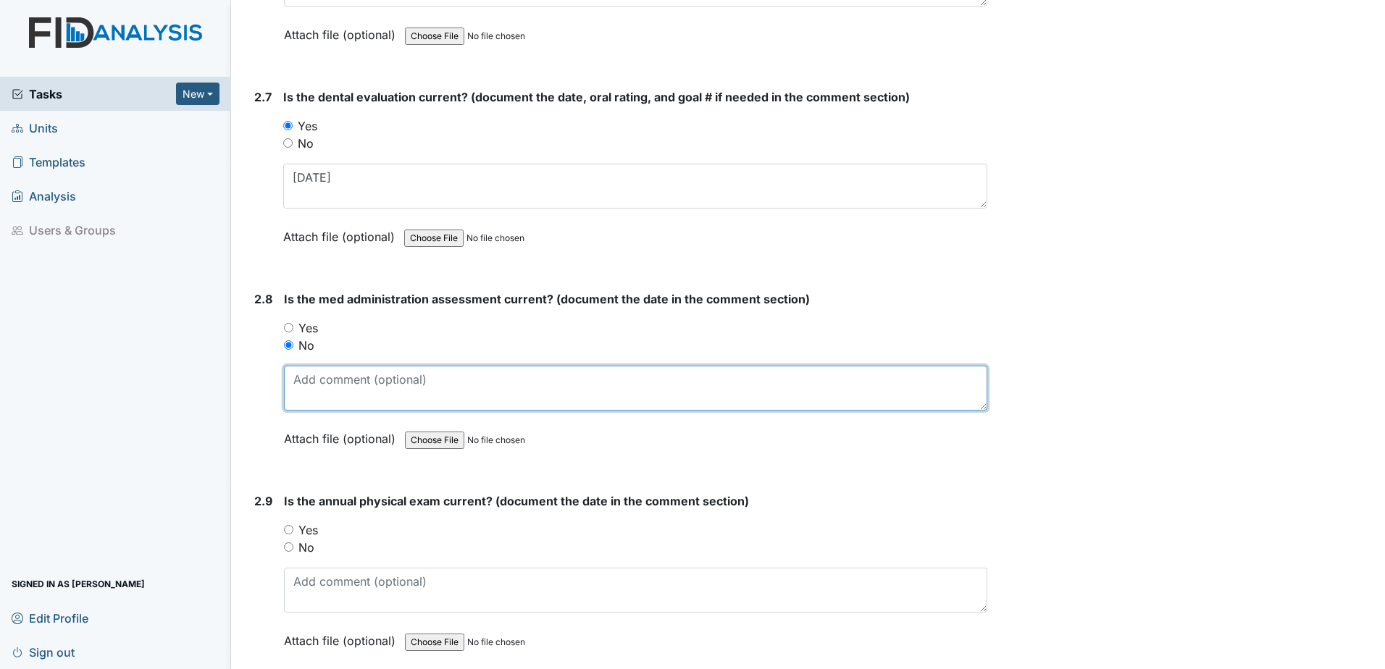
click at [322, 382] on textarea at bounding box center [635, 388] width 703 height 45
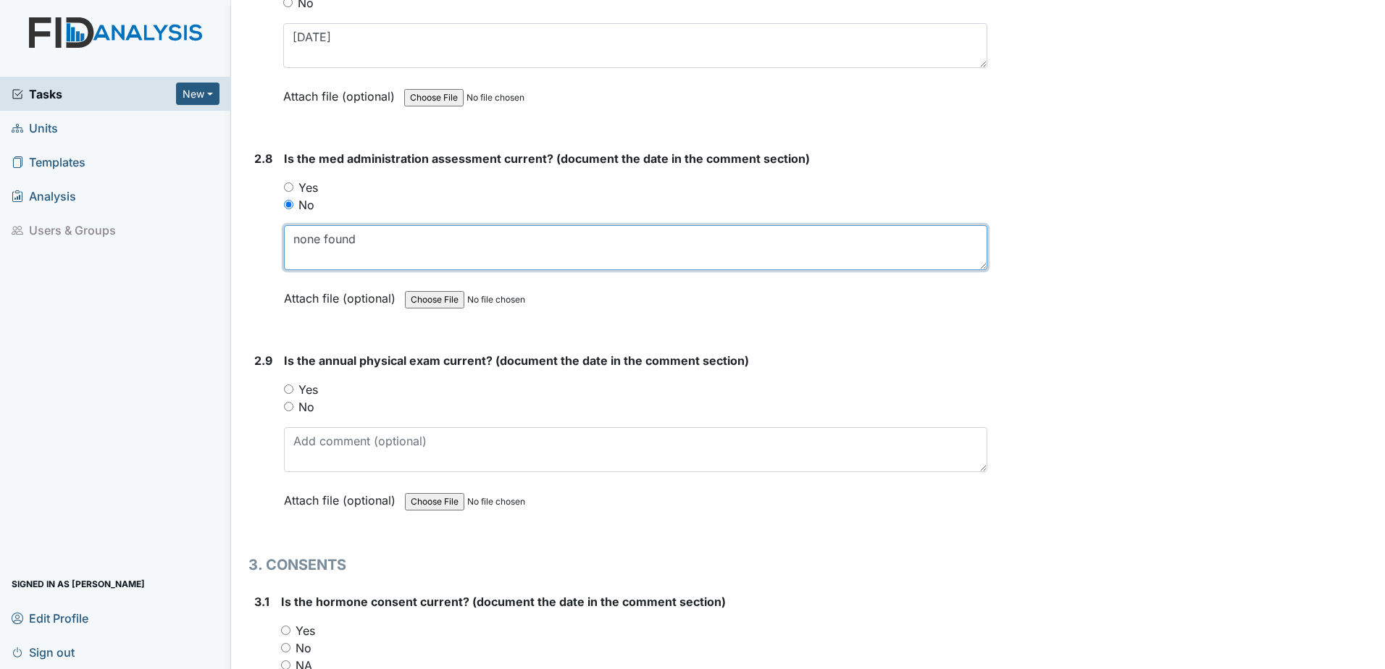
scroll to position [2825, 0]
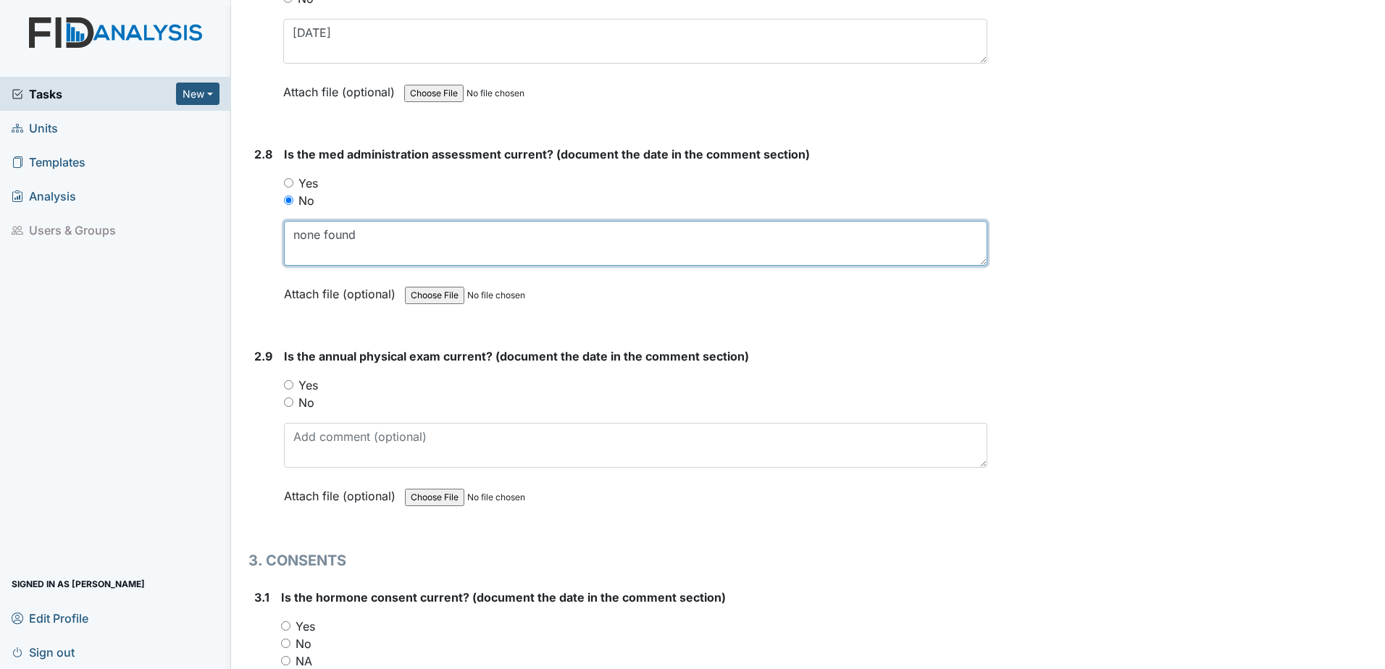
type textarea "none found"
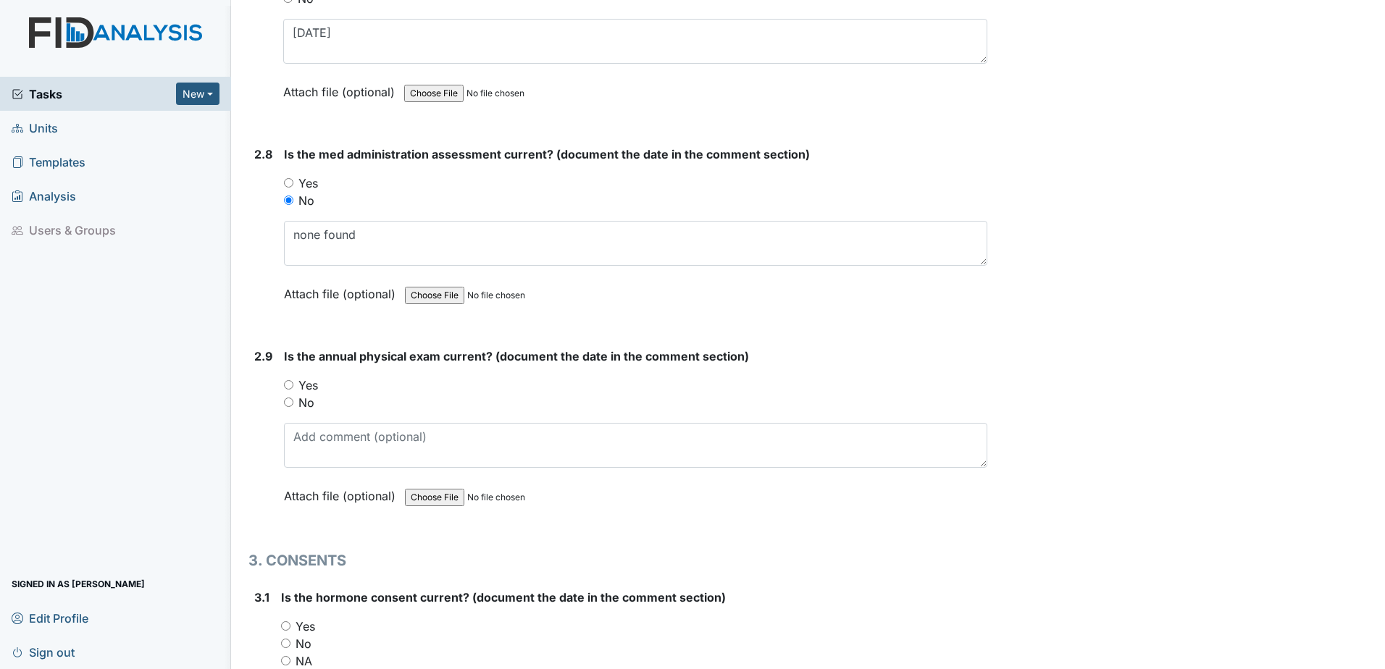
click at [305, 379] on label "Yes" at bounding box center [308, 385] width 20 height 17
click at [293, 380] on input "Yes" at bounding box center [288, 384] width 9 height 9
radio input "true"
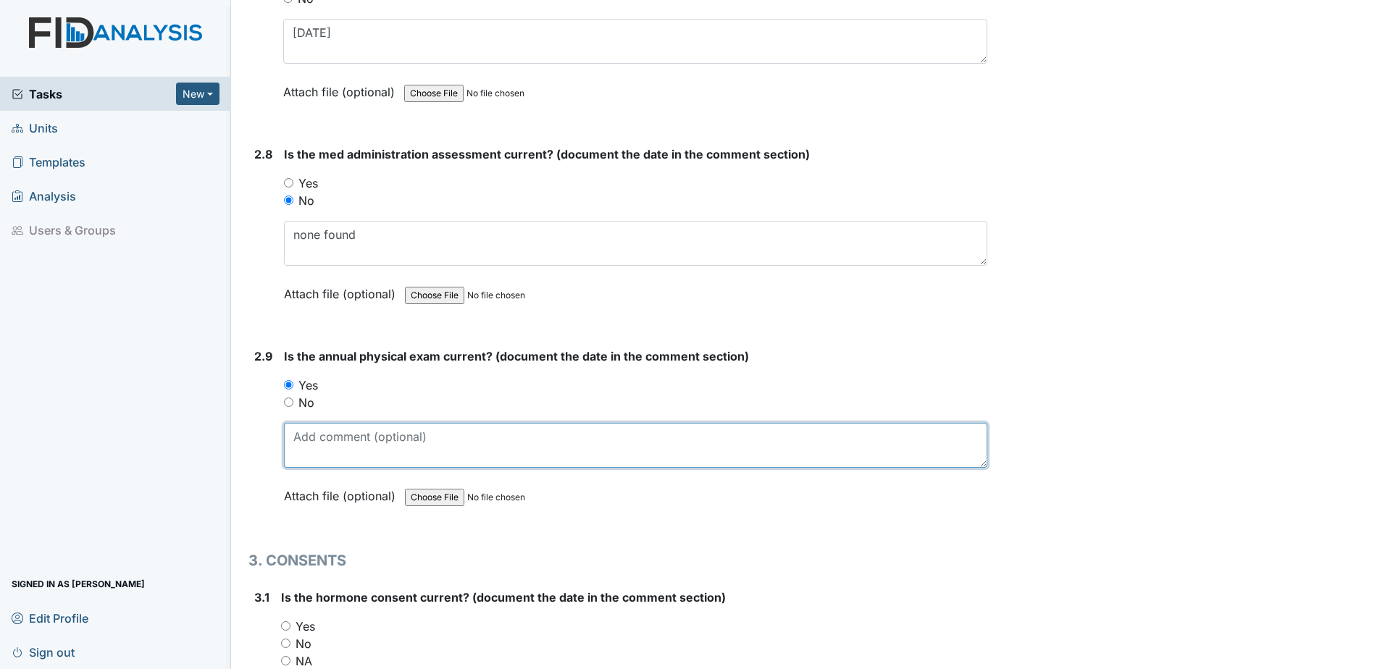
click at [346, 462] on textarea at bounding box center [635, 445] width 703 height 45
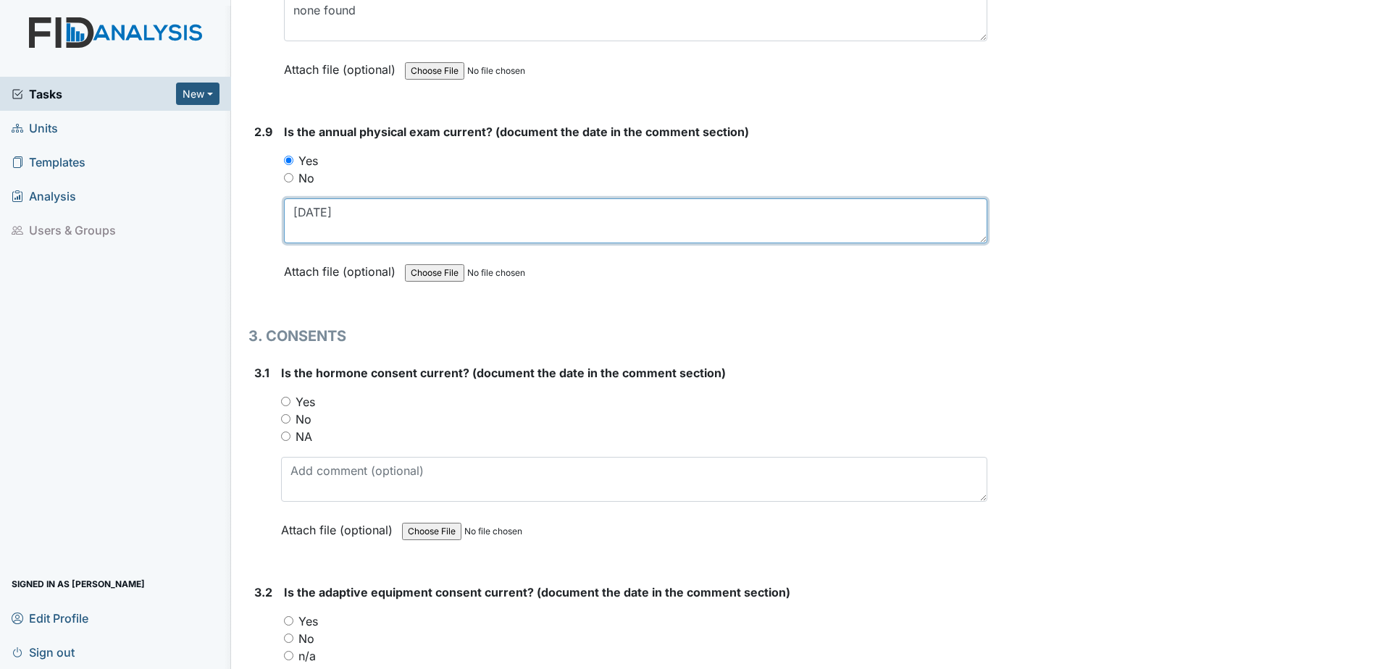
scroll to position [3115, 0]
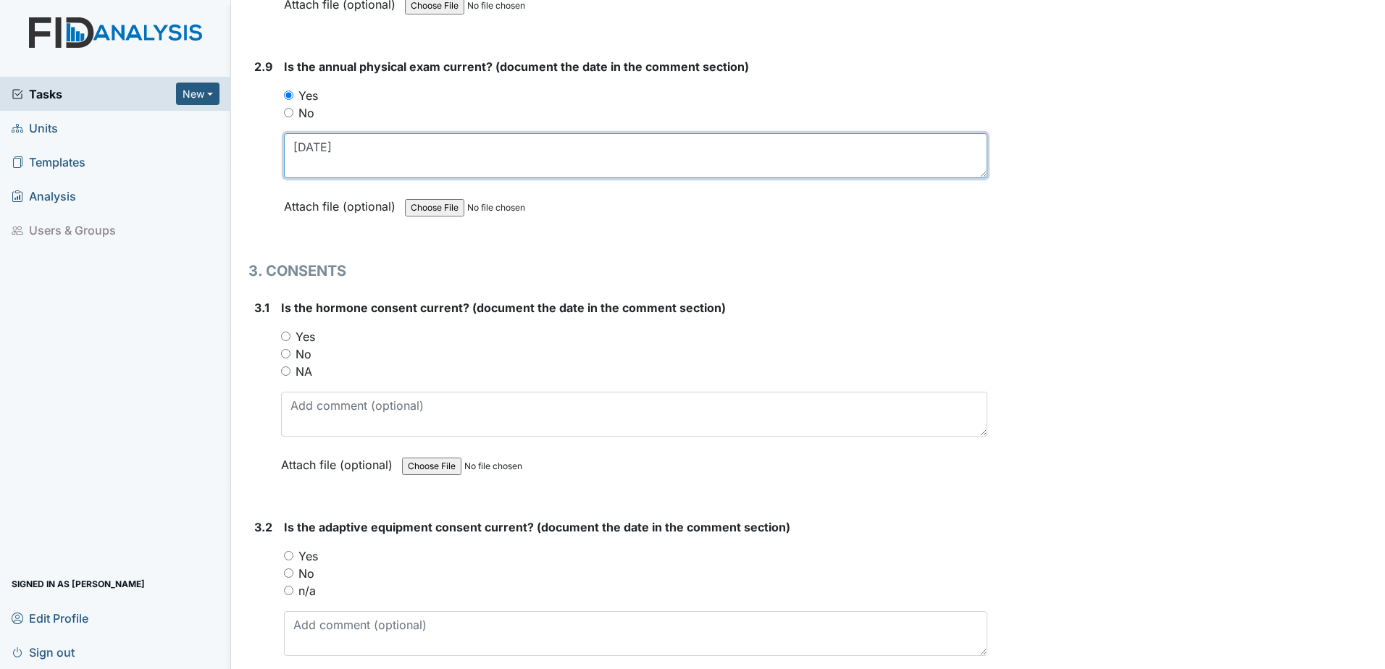
type textarea "[DATE]"
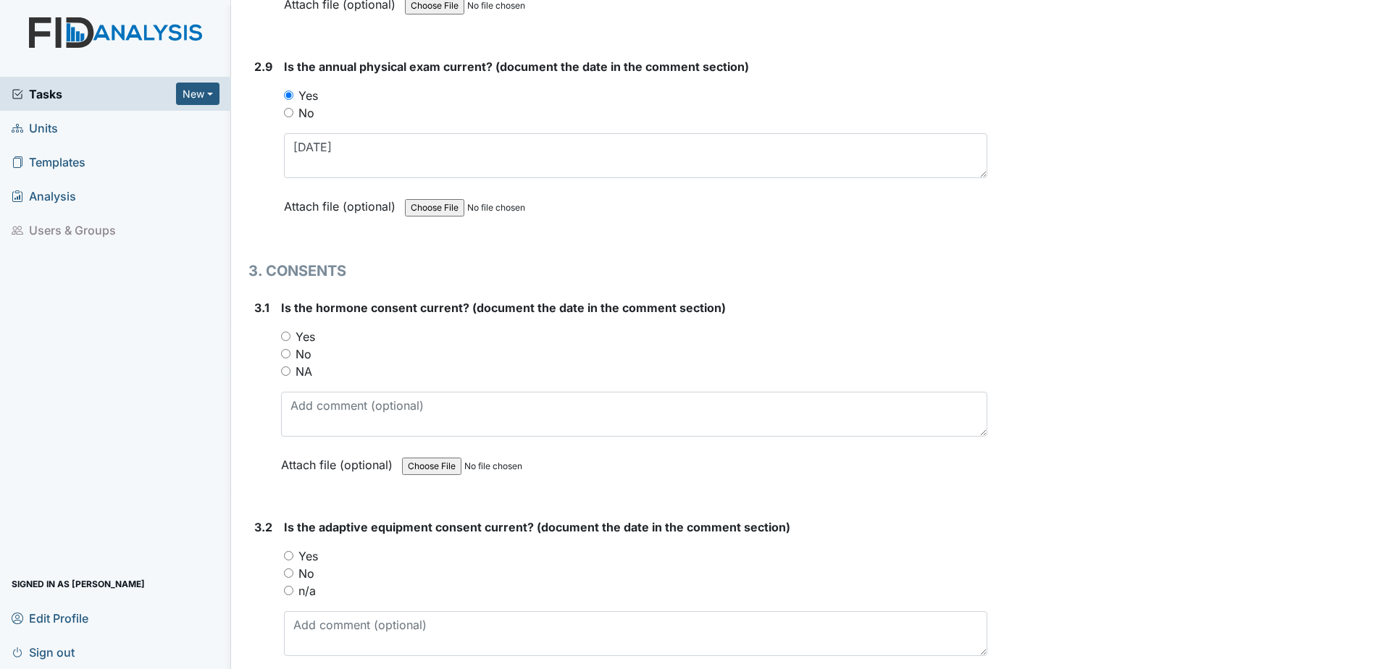
click at [299, 369] on label "NA" at bounding box center [304, 371] width 17 height 17
click at [290, 369] on input "NA" at bounding box center [285, 371] width 9 height 9
radio input "true"
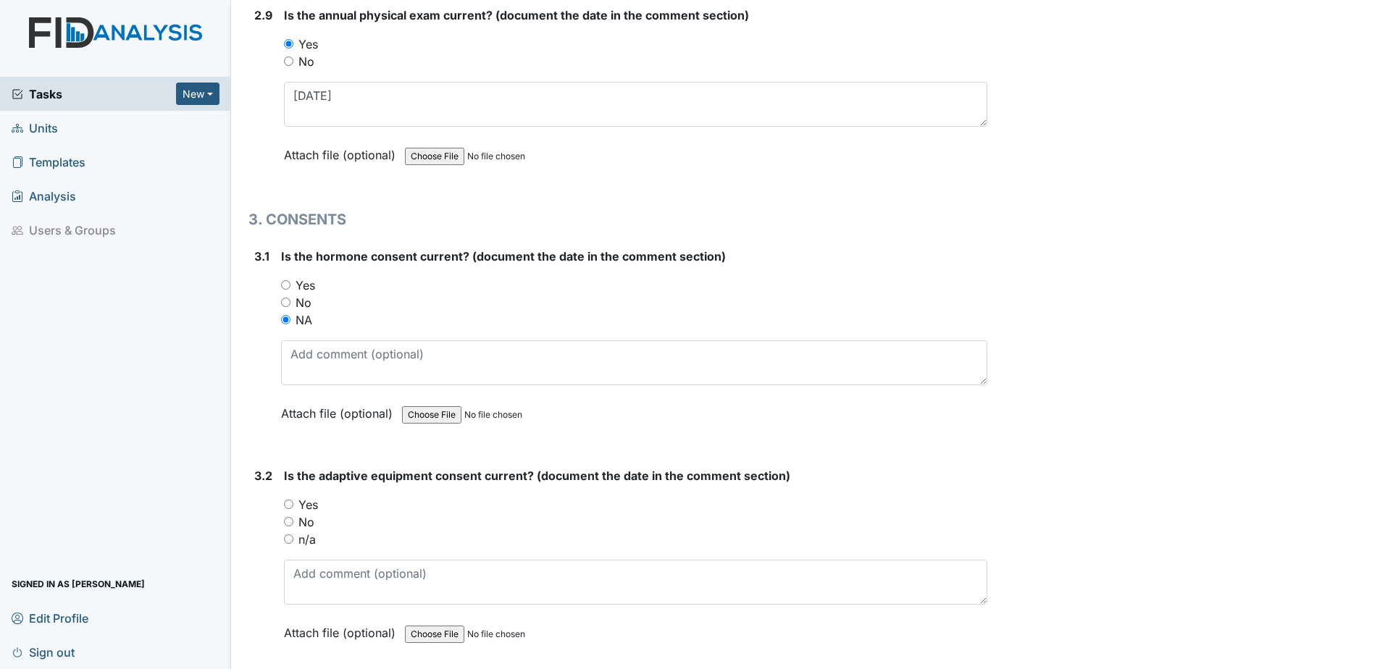
scroll to position [3260, 0]
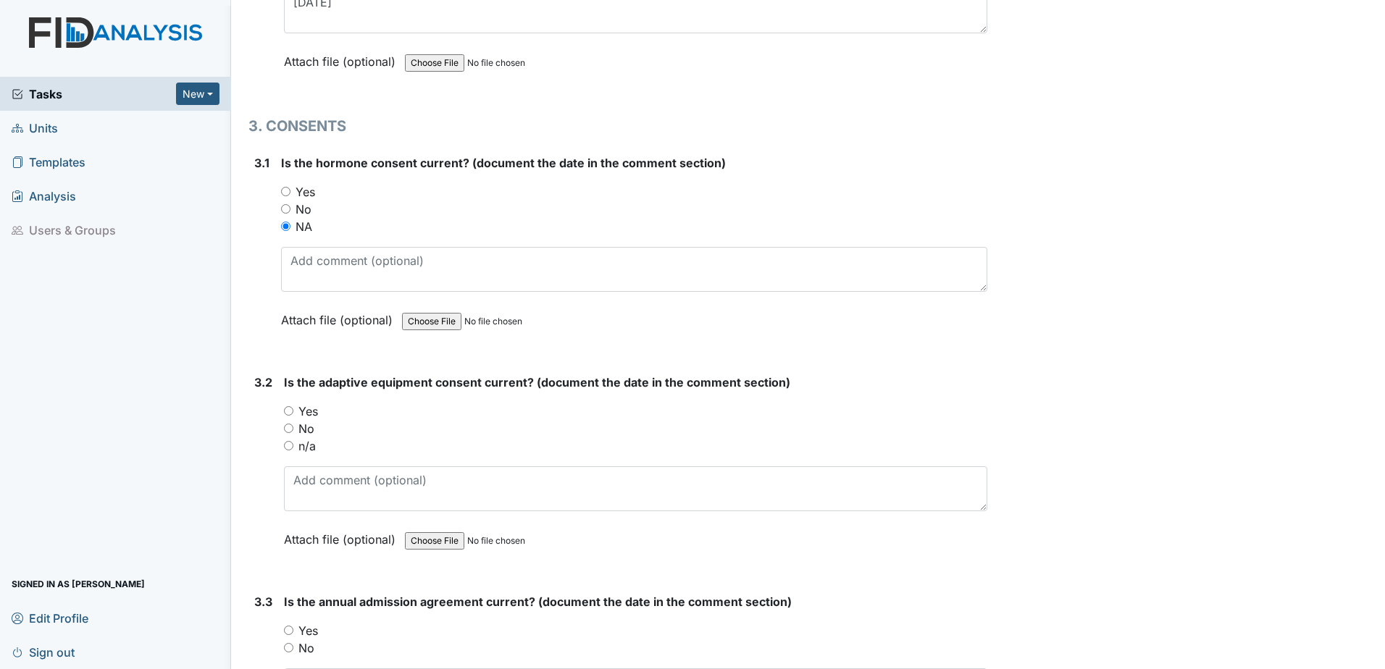
click at [309, 449] on label "n/a" at bounding box center [306, 446] width 17 height 17
click at [293, 449] on input "n/a" at bounding box center [288, 445] width 9 height 9
radio input "true"
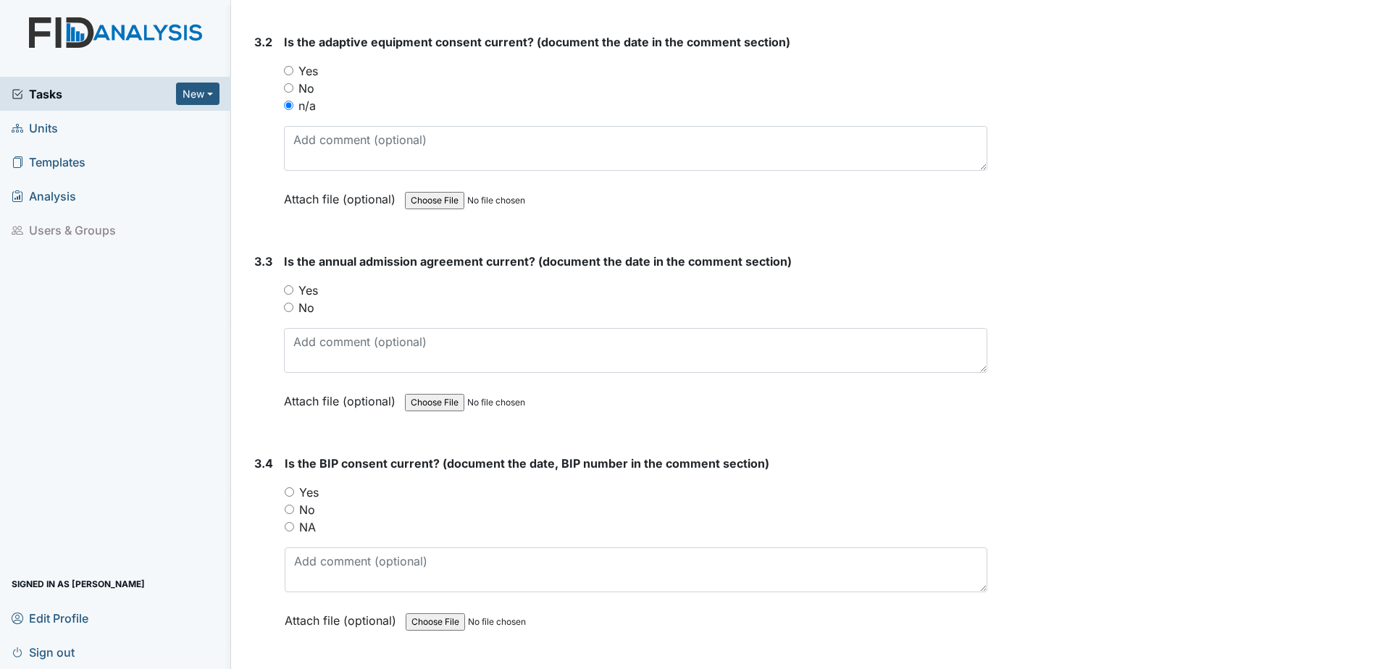
scroll to position [3622, 0]
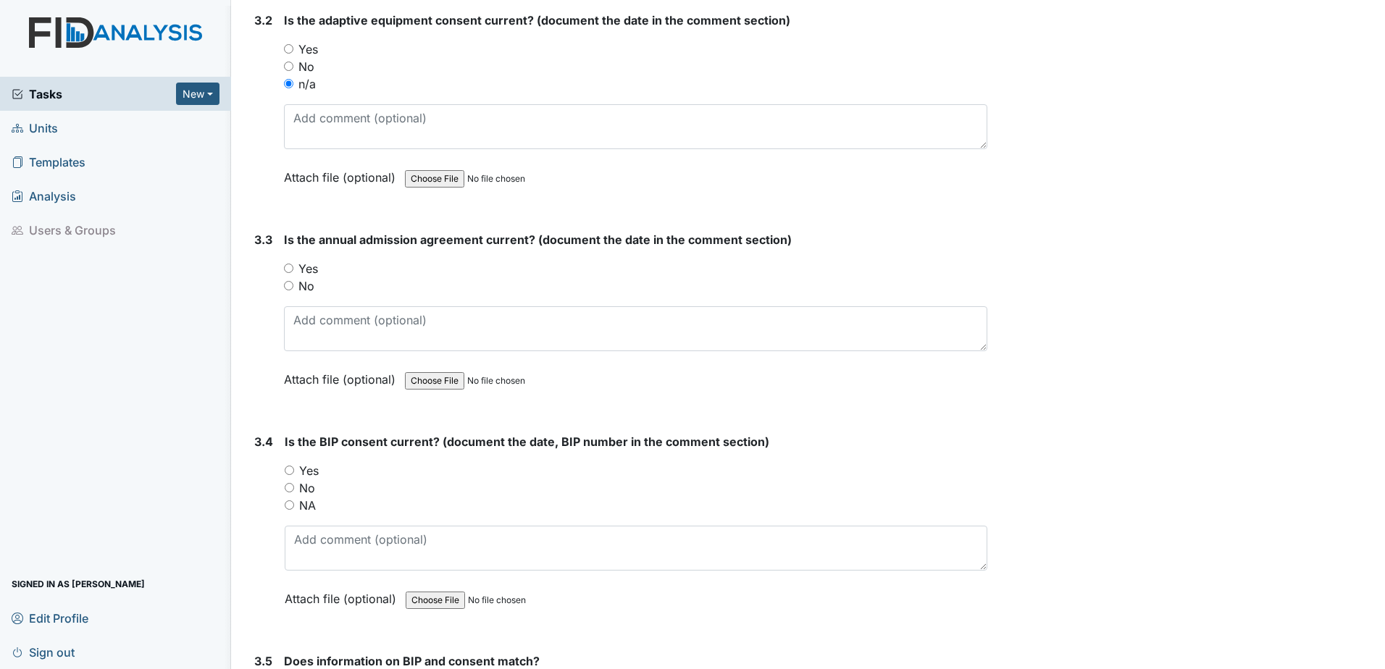
click at [314, 271] on label "Yes" at bounding box center [308, 268] width 20 height 17
click at [293, 271] on input "Yes" at bounding box center [288, 268] width 9 height 9
radio input "true"
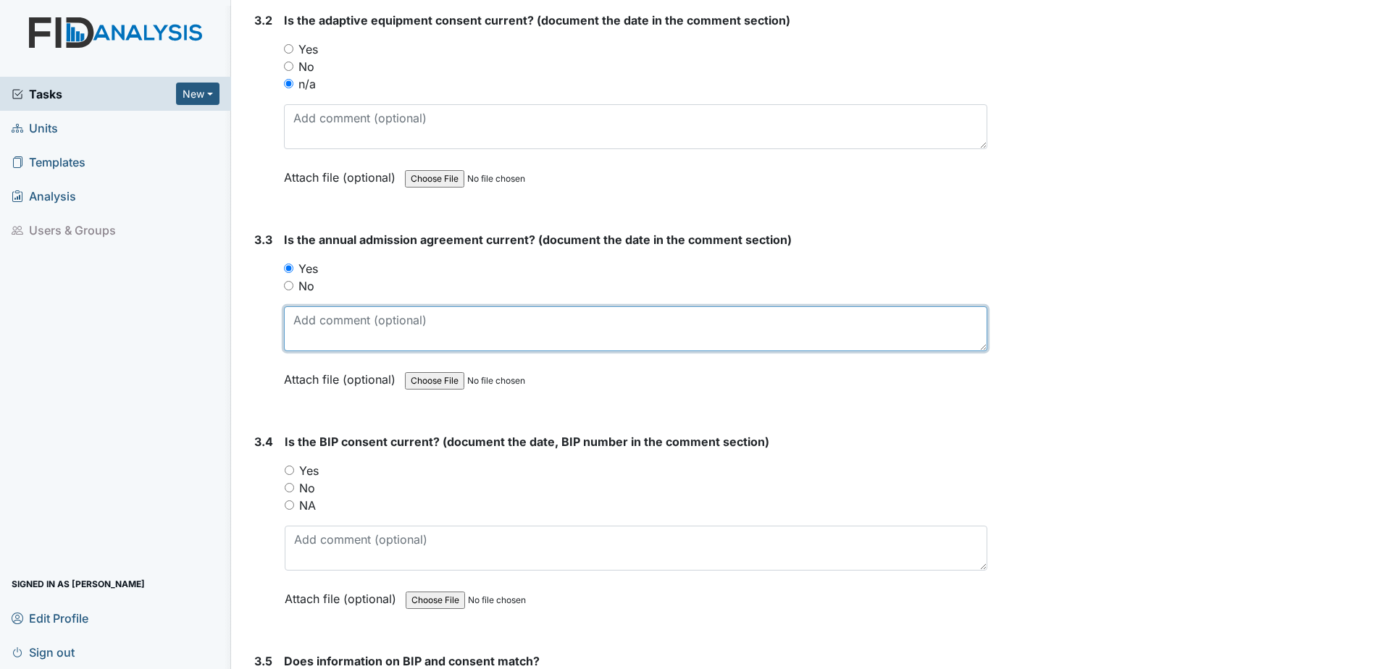
click at [326, 320] on textarea at bounding box center [635, 328] width 703 height 45
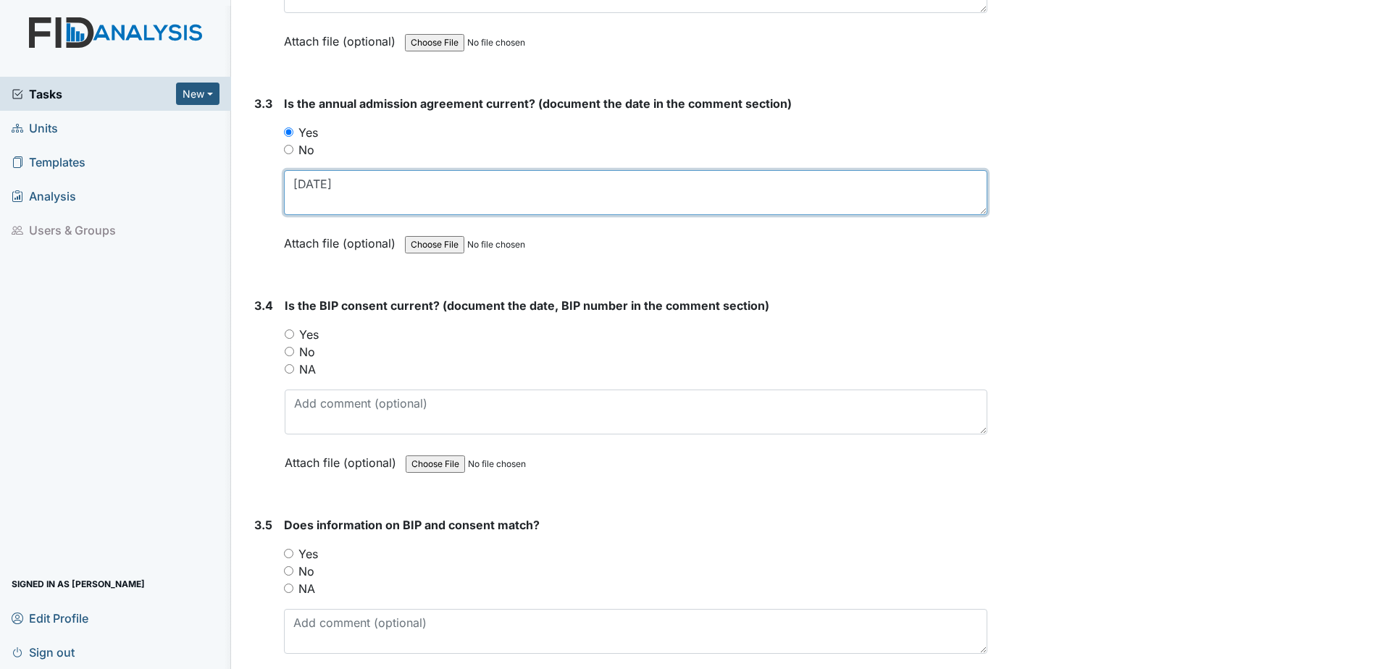
scroll to position [3767, 0]
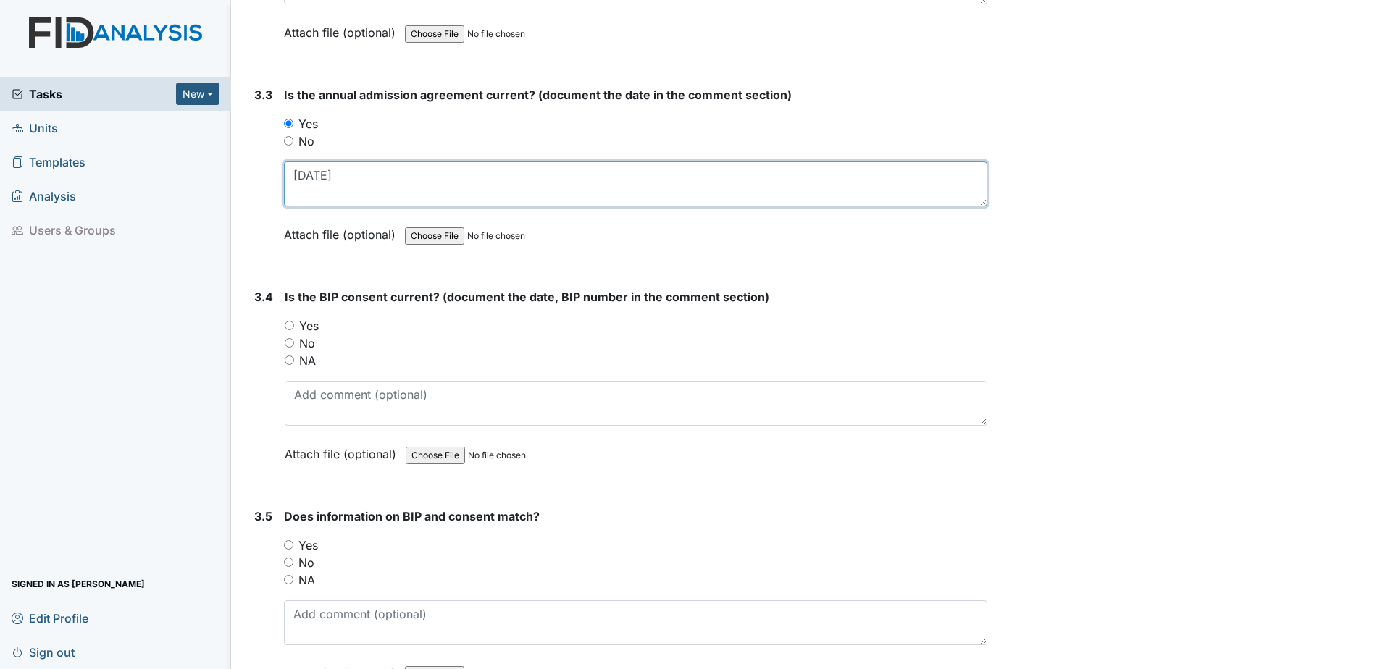
type textarea "10.13.24"
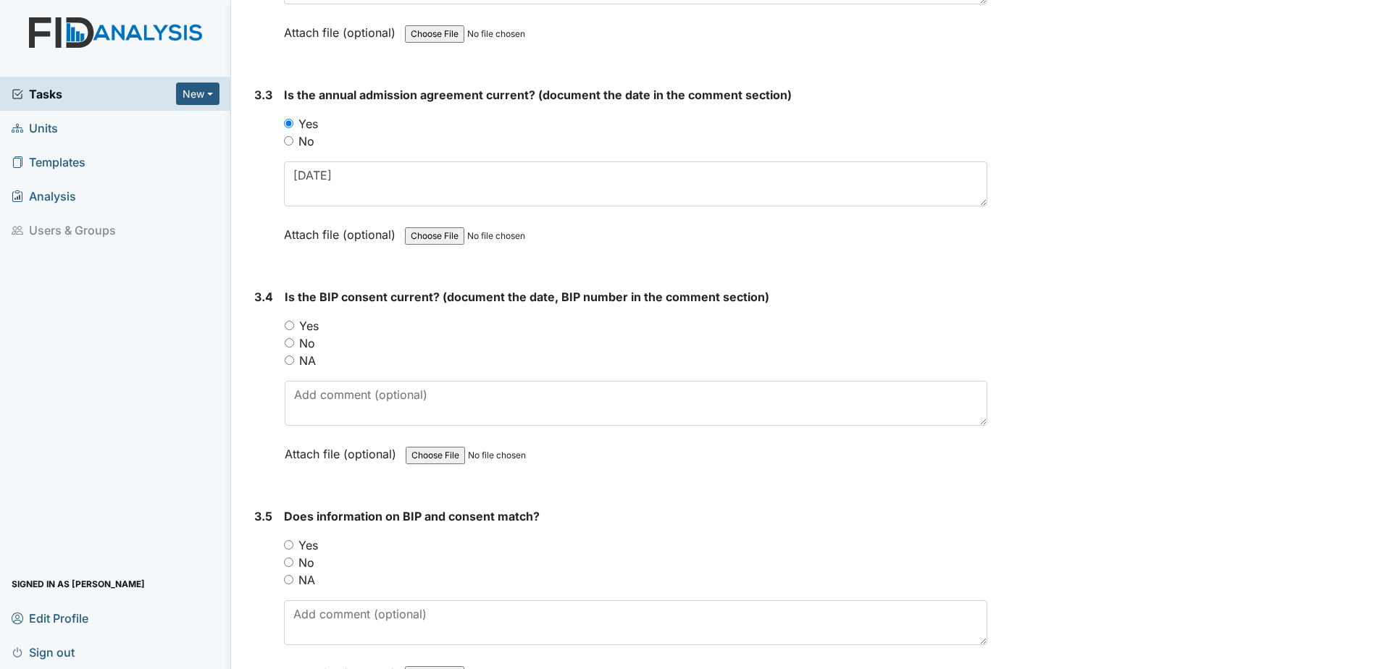
click at [307, 327] on label "Yes" at bounding box center [309, 325] width 20 height 17
click at [294, 327] on input "Yes" at bounding box center [289, 325] width 9 height 9
radio input "true"
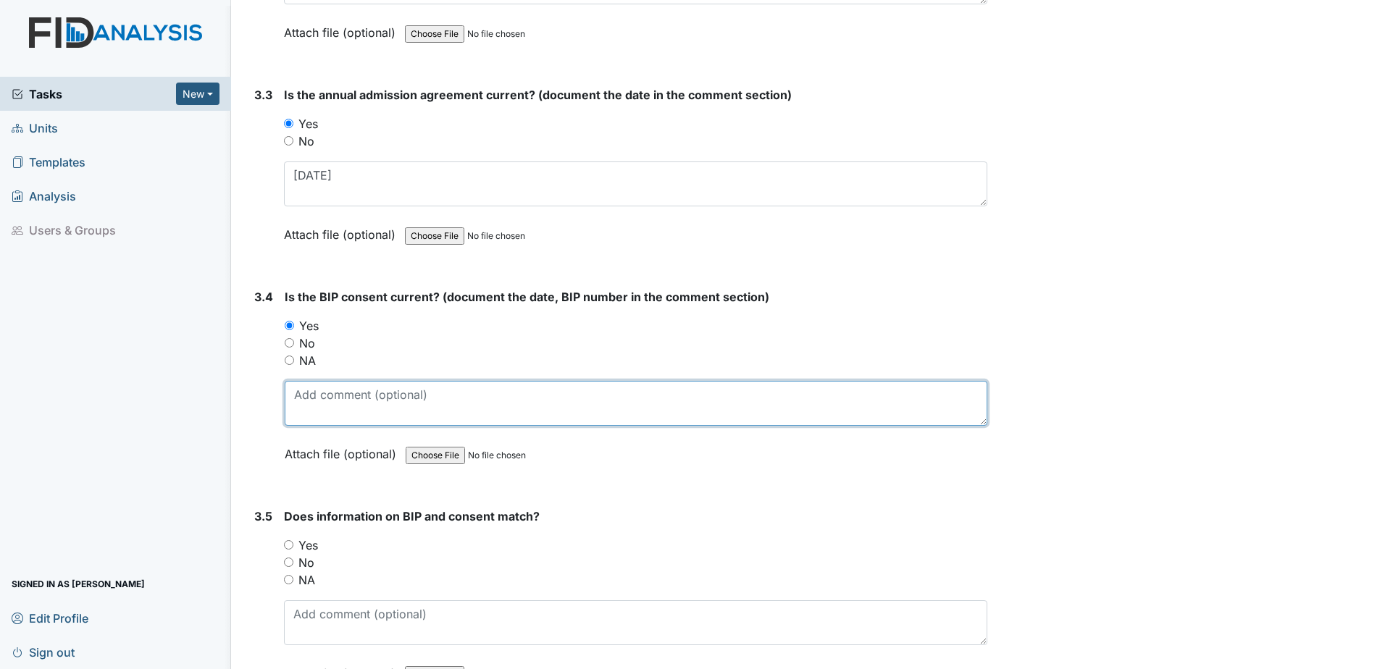
click at [346, 397] on textarea at bounding box center [636, 403] width 703 height 45
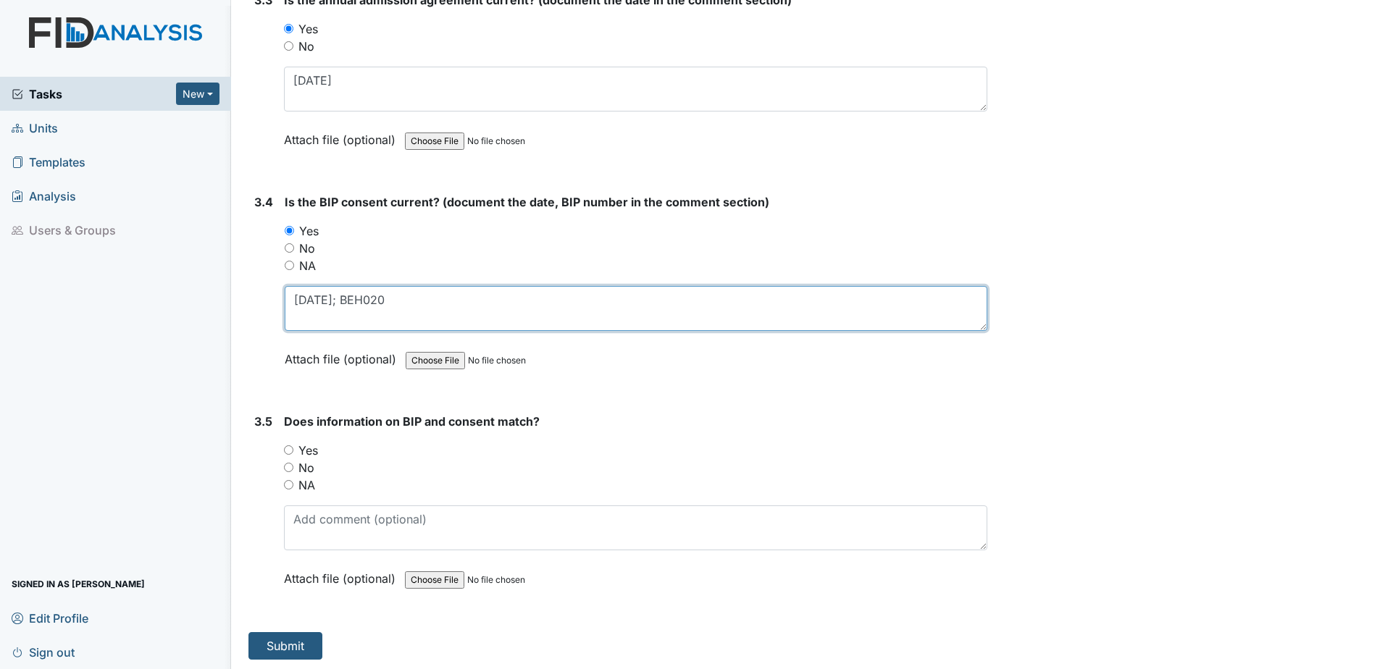
scroll to position [3864, 0]
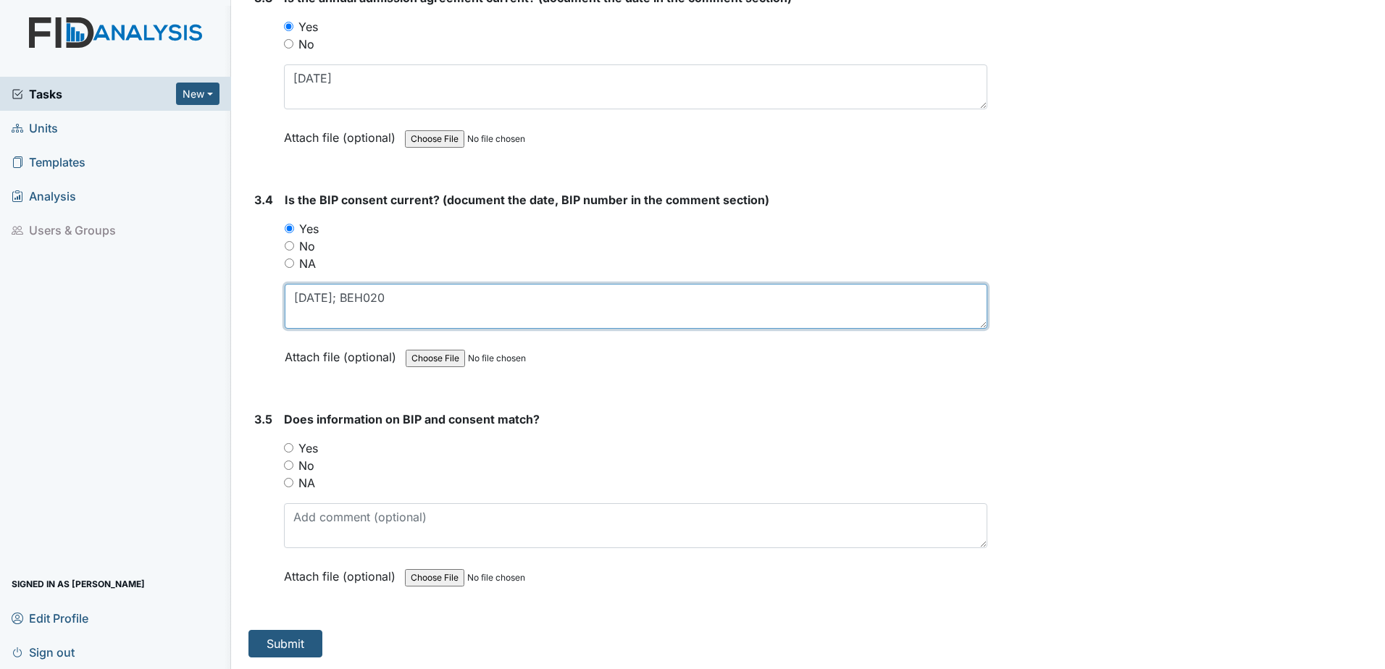
type textarea "[DATE]; BEH020"
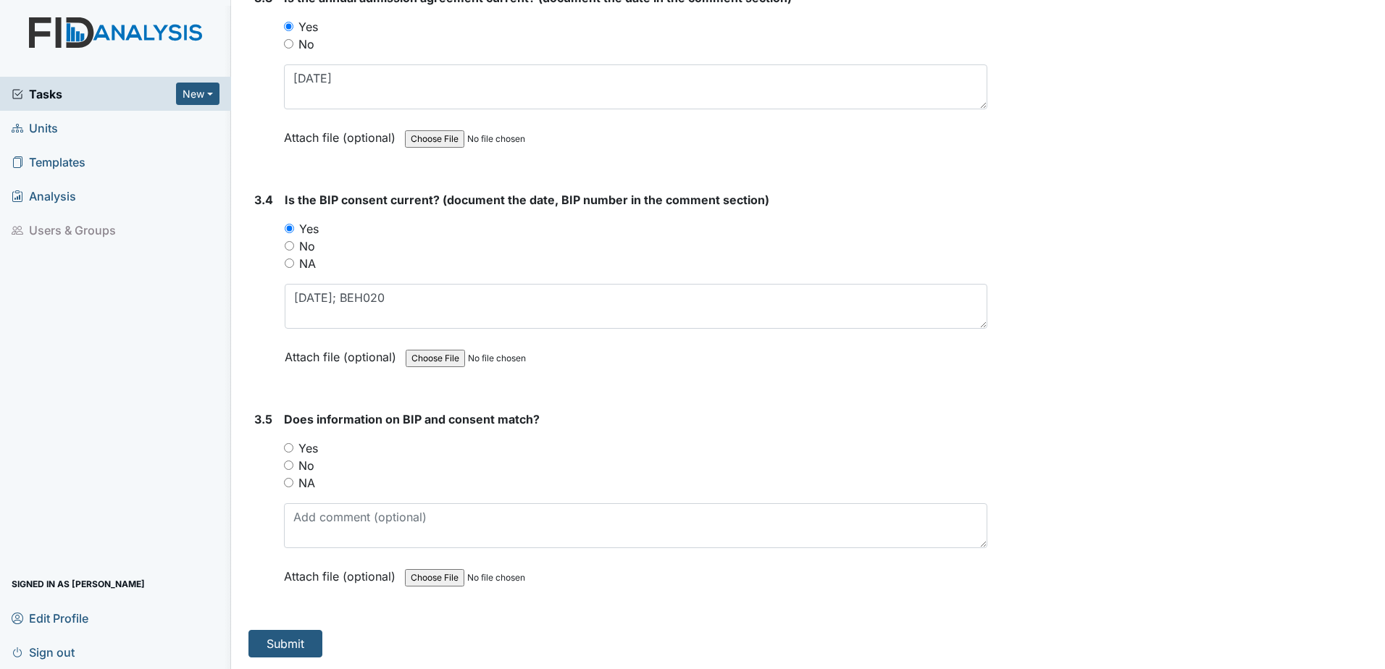
click at [299, 445] on label "Yes" at bounding box center [308, 448] width 20 height 17
click at [293, 445] on input "Yes" at bounding box center [288, 447] width 9 height 9
radio input "true"
click at [294, 653] on button "Submit" at bounding box center [285, 644] width 74 height 28
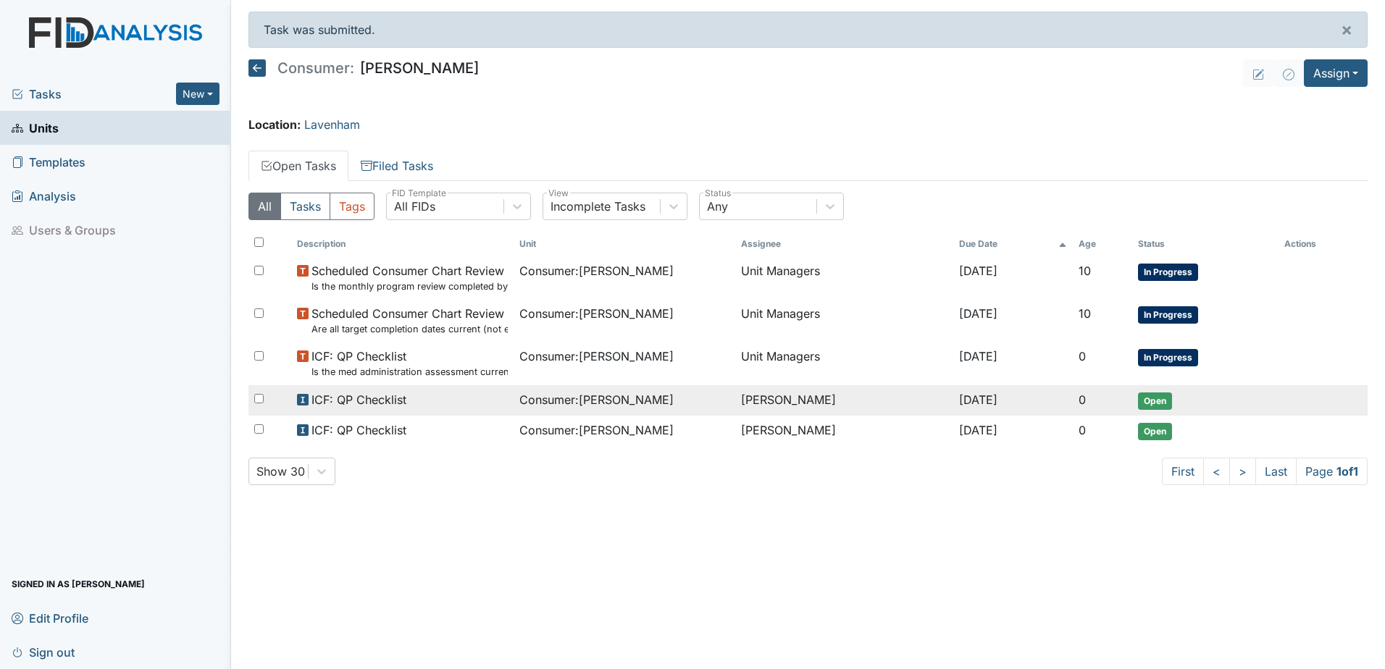
click at [792, 402] on td "[PERSON_NAME]" at bounding box center [843, 400] width 217 height 30
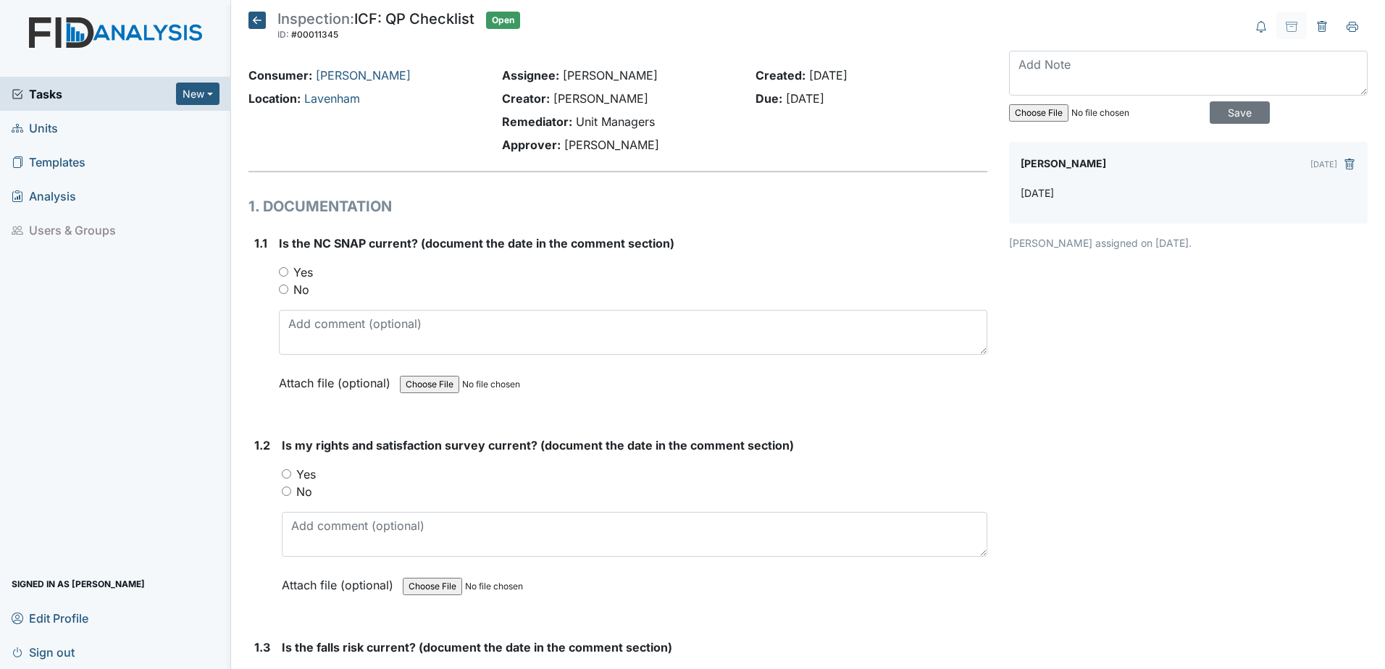
click at [302, 273] on label "Yes" at bounding box center [303, 272] width 20 height 17
click at [288, 273] on input "Yes" at bounding box center [283, 271] width 9 height 9
radio input "true"
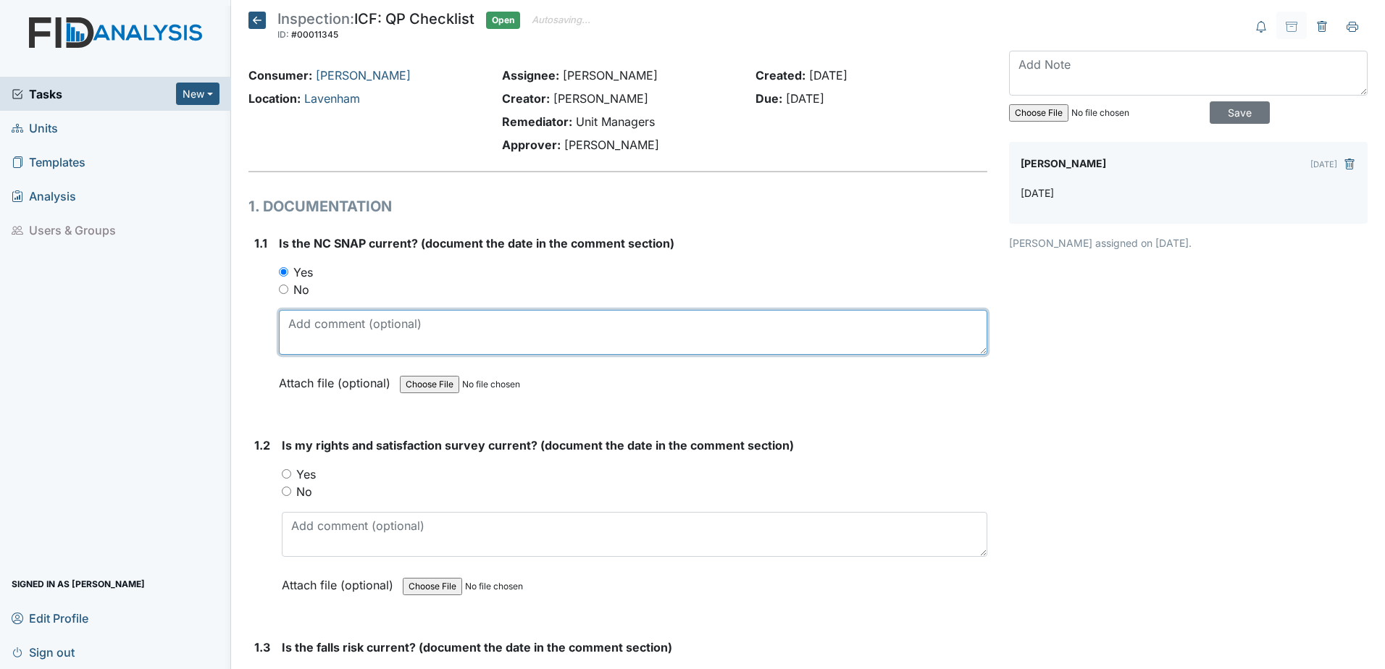
click at [341, 333] on textarea at bounding box center [633, 332] width 708 height 45
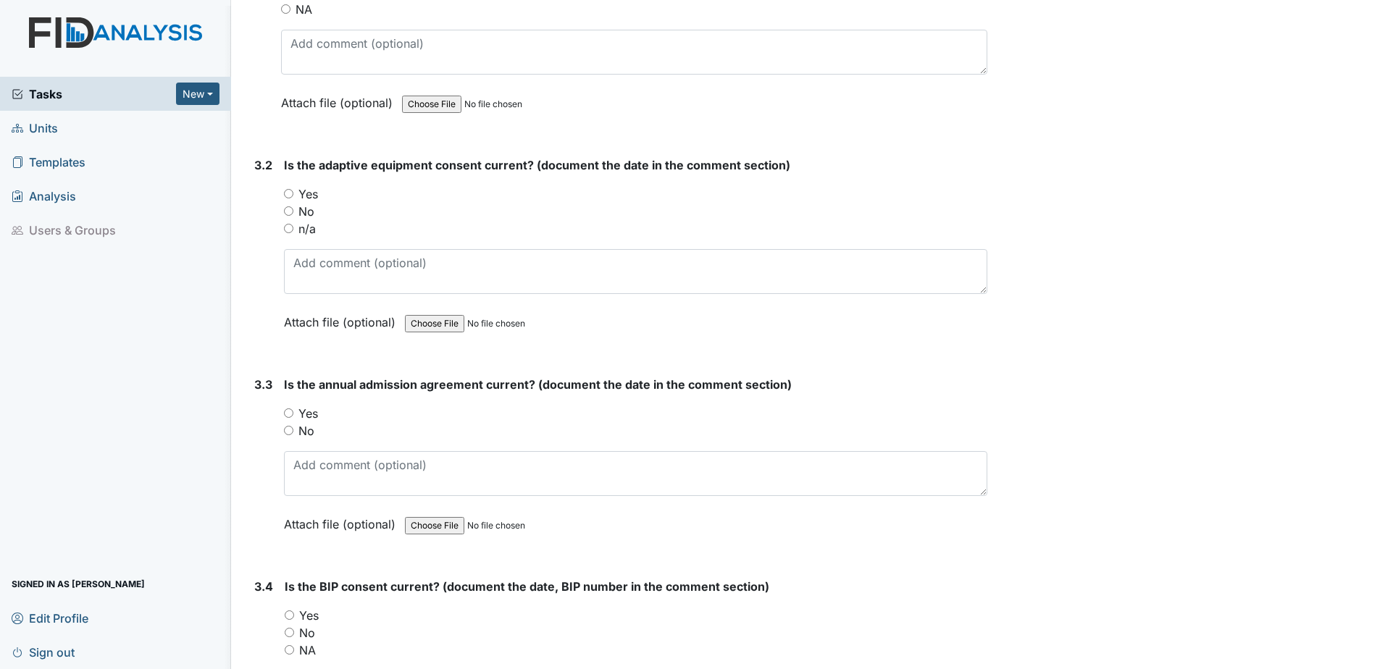
scroll to position [3864, 0]
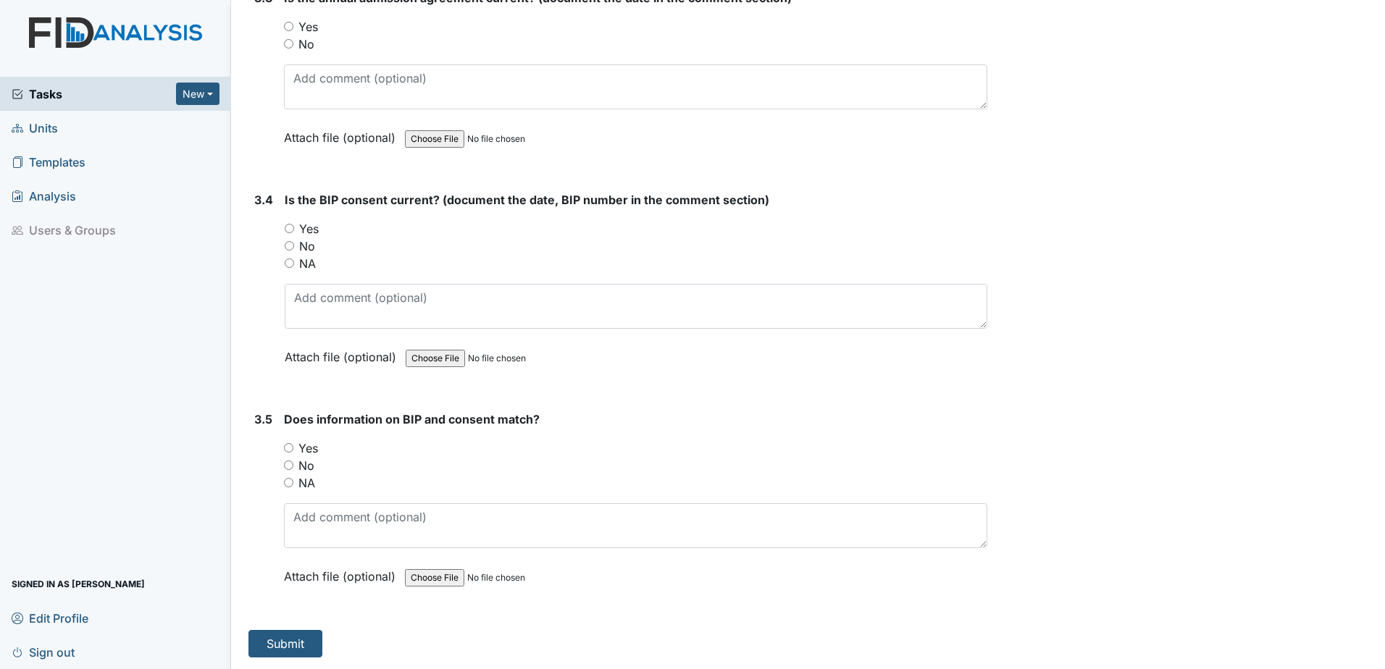
click at [309, 445] on label "Yes" at bounding box center [308, 448] width 20 height 17
click at [293, 445] on input "Yes" at bounding box center [288, 447] width 9 height 9
radio input "true"
click at [316, 228] on label "Yes" at bounding box center [309, 228] width 20 height 17
click at [294, 228] on input "Yes" at bounding box center [289, 228] width 9 height 9
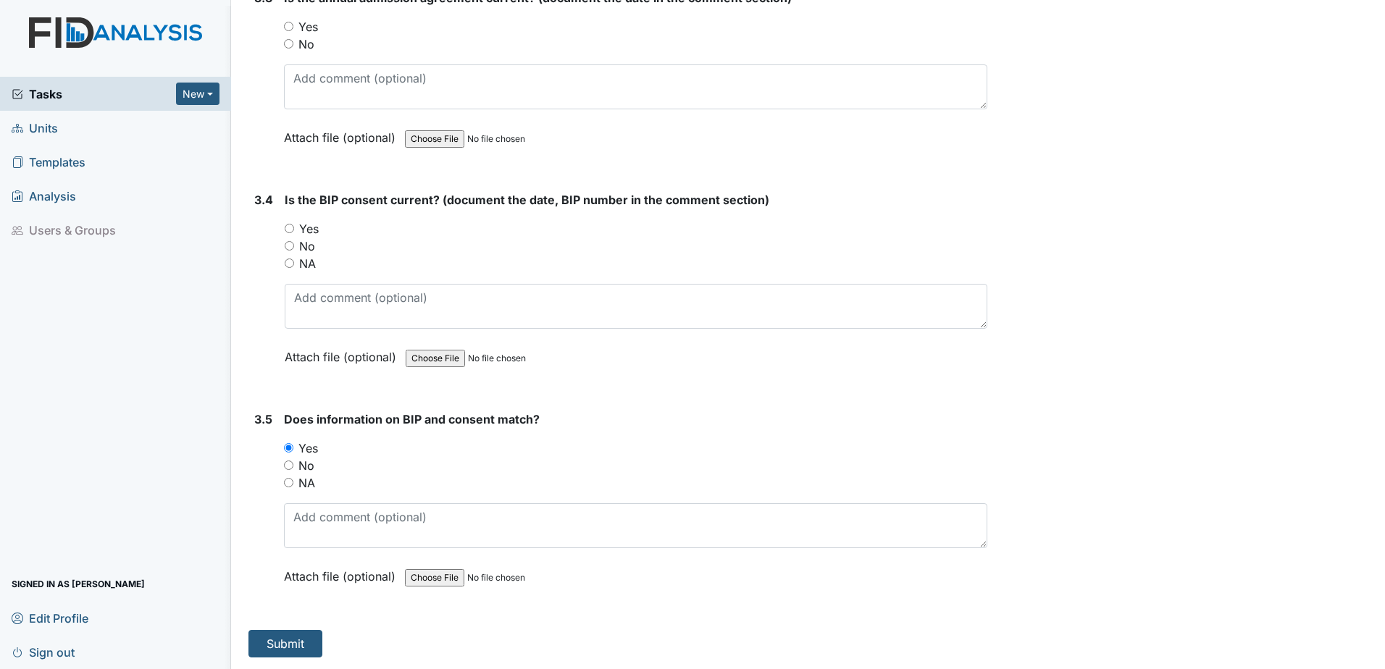
radio input "true"
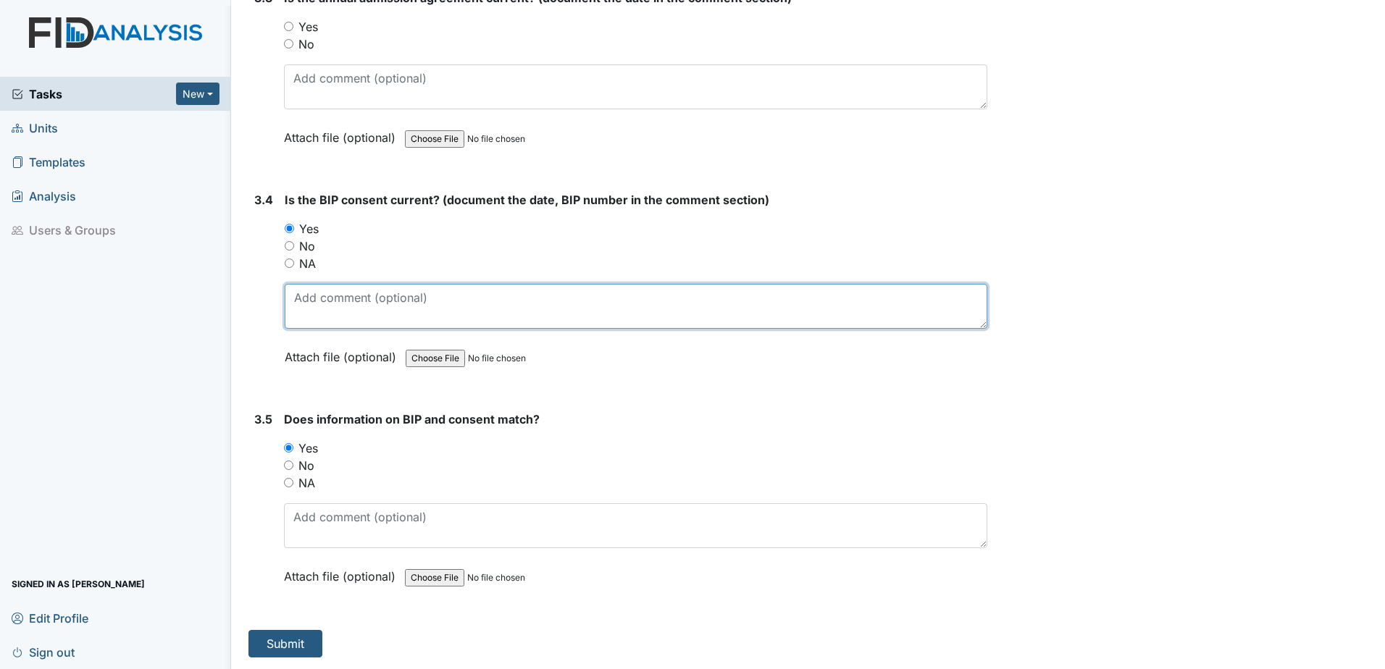
click at [347, 311] on textarea at bounding box center [636, 306] width 703 height 45
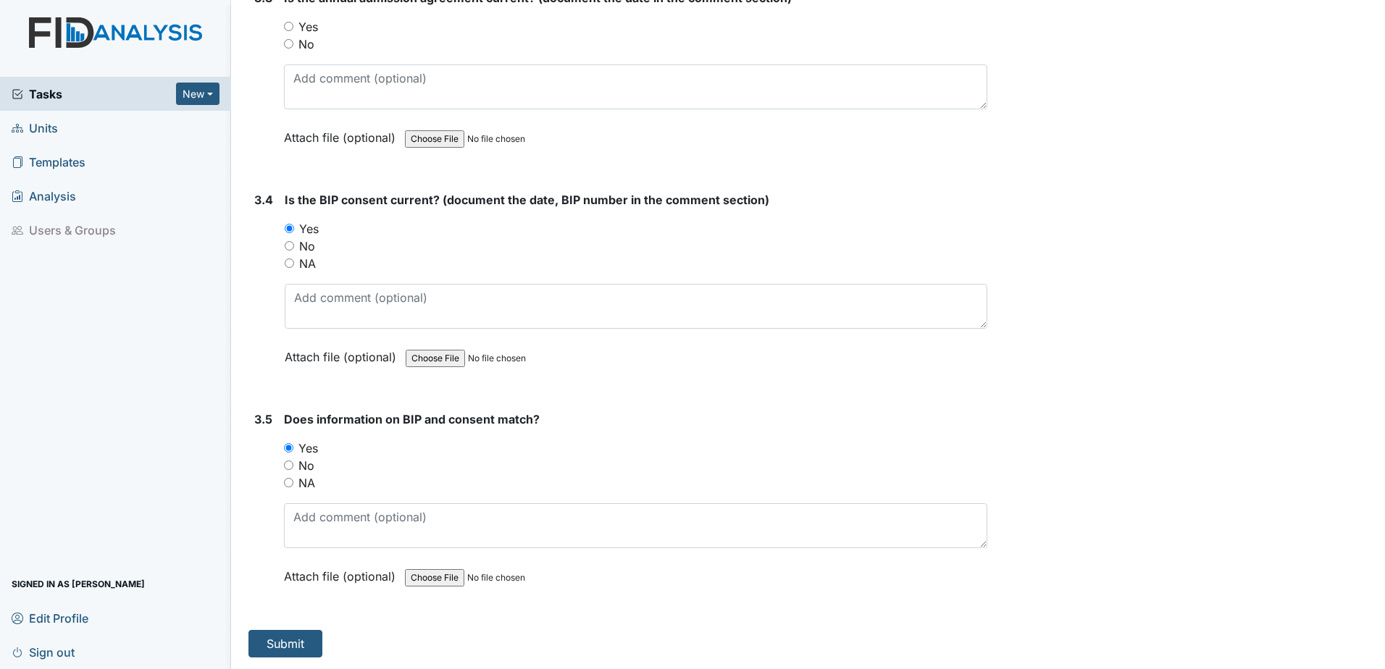
click at [303, 264] on label "NA" at bounding box center [307, 263] width 17 height 17
click at [294, 264] on input "NA" at bounding box center [289, 263] width 9 height 9
radio input "true"
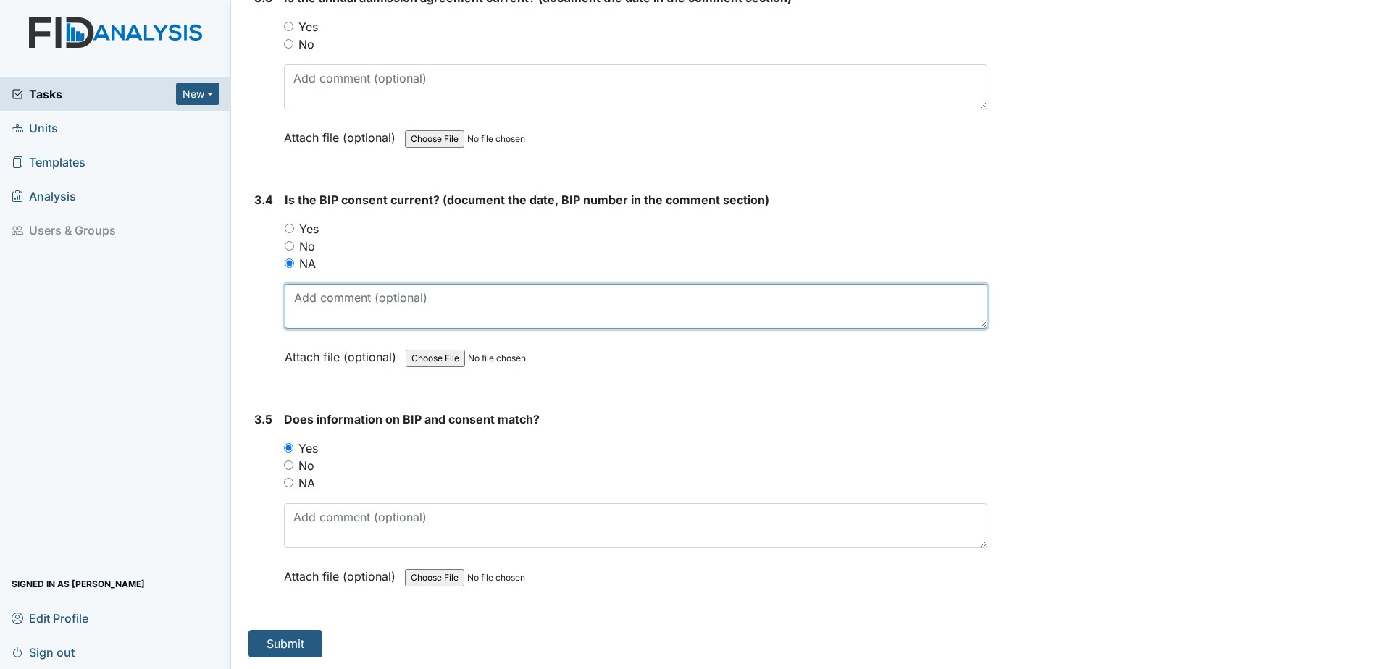
click at [336, 314] on textarea at bounding box center [636, 306] width 703 height 45
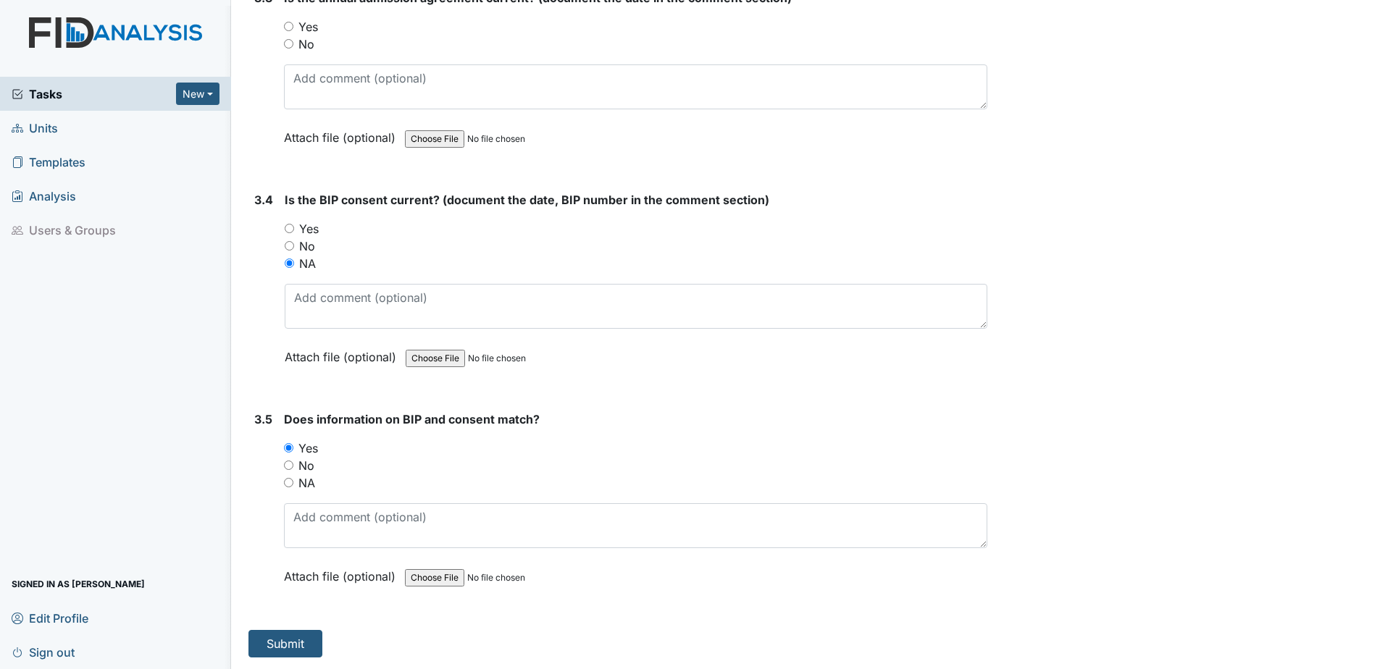
click at [315, 486] on div "NA" at bounding box center [635, 482] width 703 height 17
click at [312, 484] on label "NA" at bounding box center [306, 482] width 17 height 17
click at [293, 484] on input "NA" at bounding box center [288, 482] width 9 height 9
radio input "true"
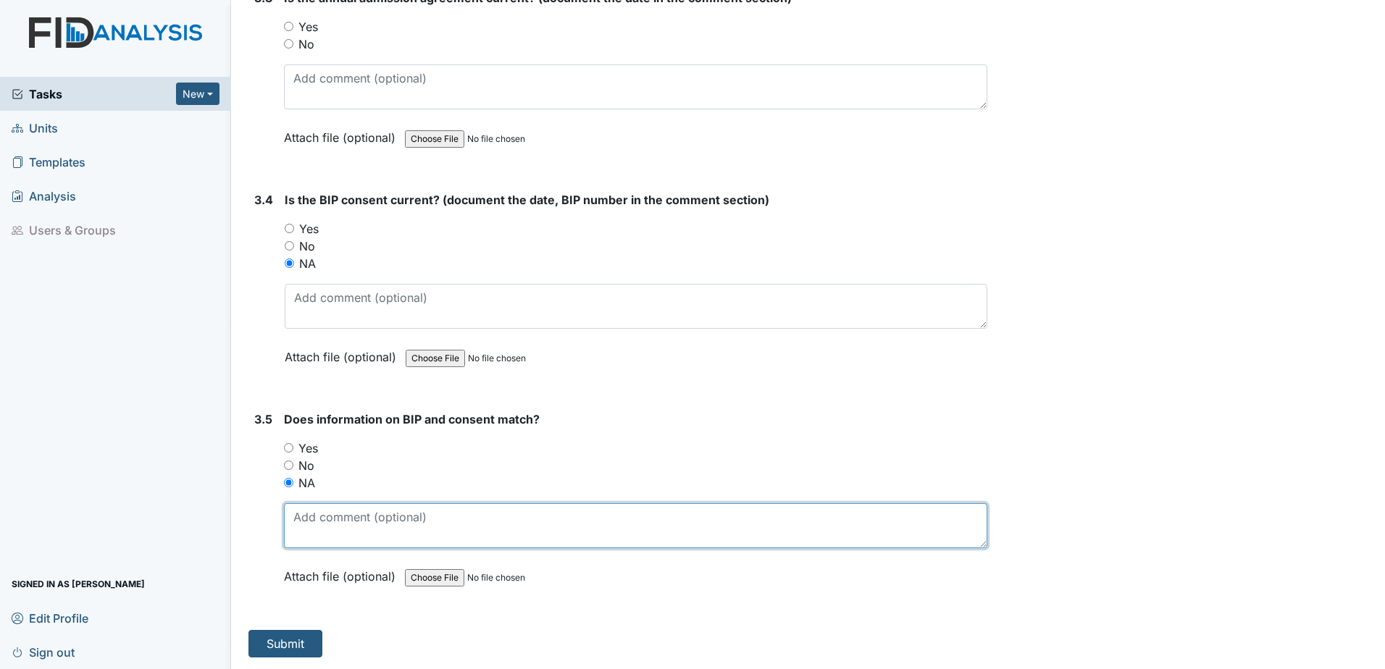
click at [324, 527] on textarea at bounding box center [635, 525] width 703 height 45
type textarea "no plan"
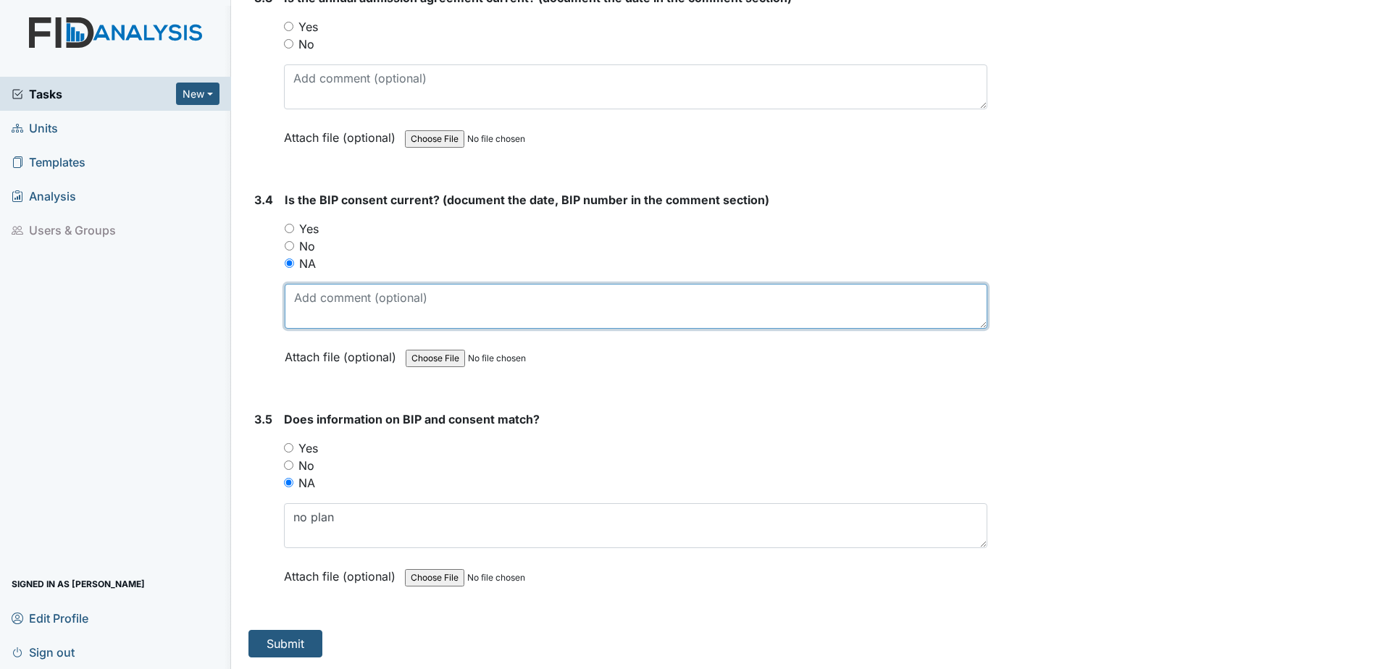
click at [348, 315] on textarea at bounding box center [636, 306] width 703 height 45
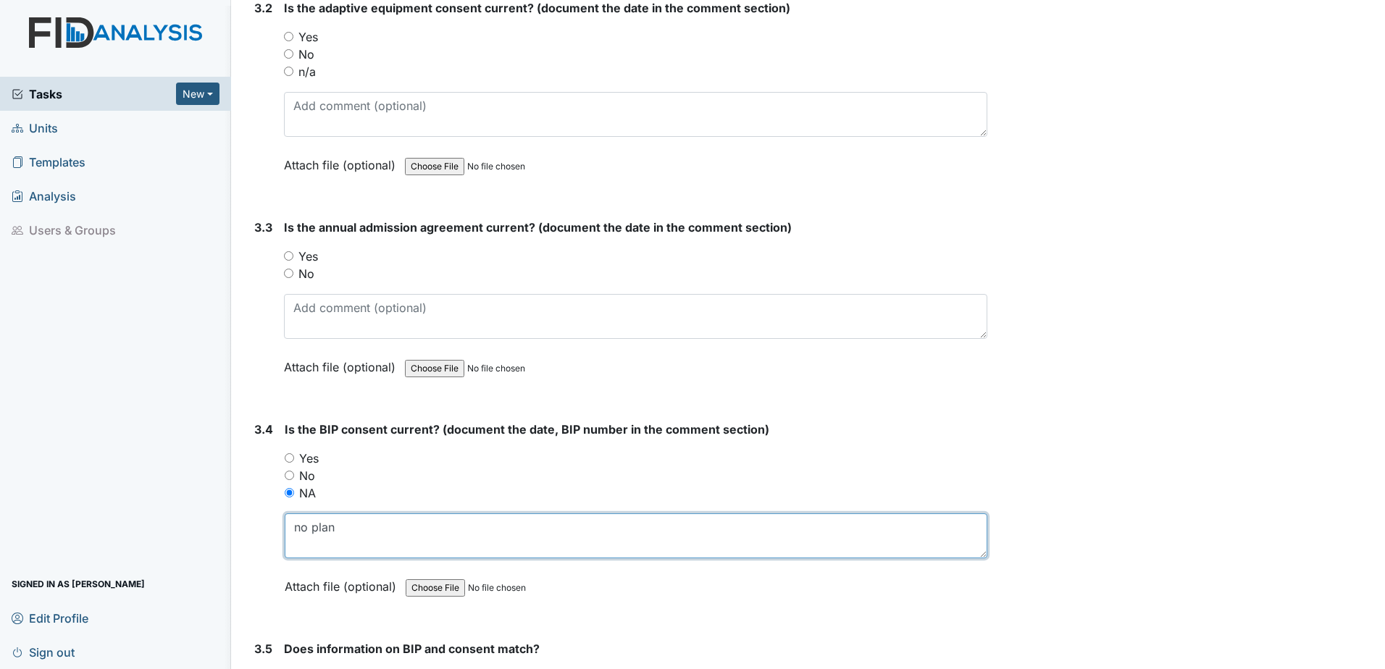
scroll to position [3502, 0]
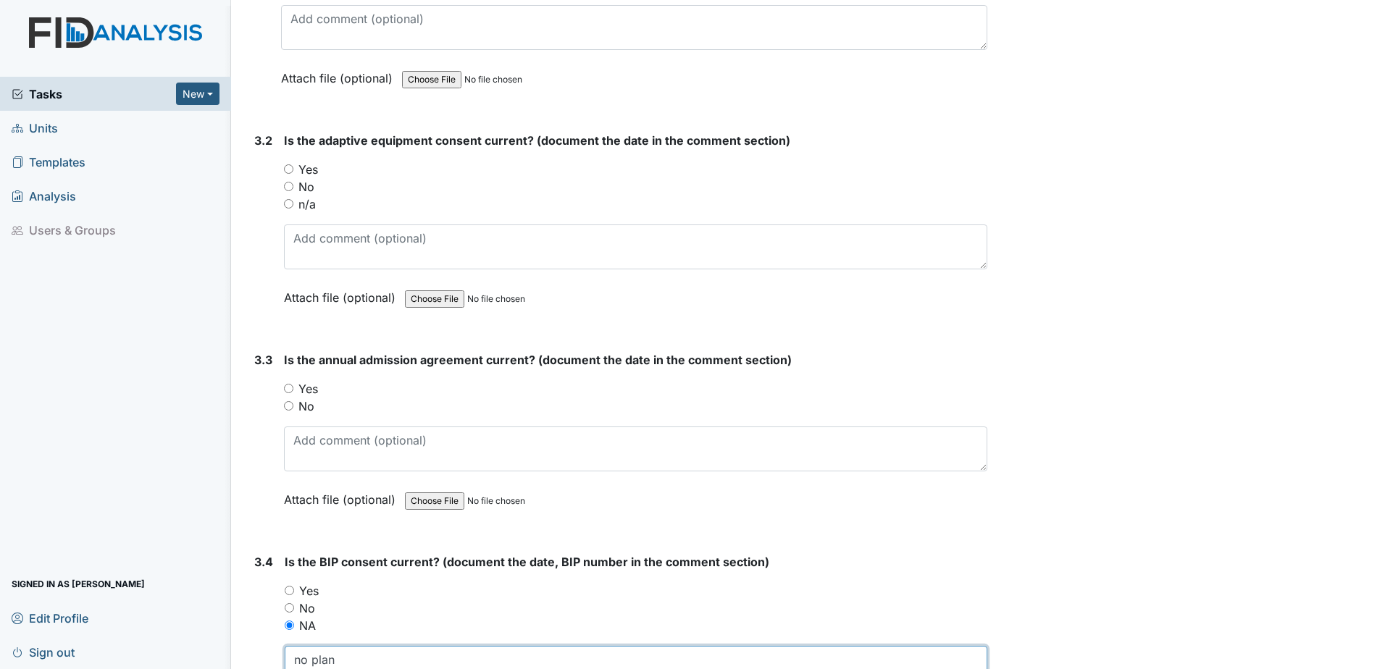
type textarea "no plan"
click at [304, 392] on label "Yes" at bounding box center [308, 388] width 20 height 17
click at [293, 392] on input "Yes" at bounding box center [288, 388] width 9 height 9
radio input "true"
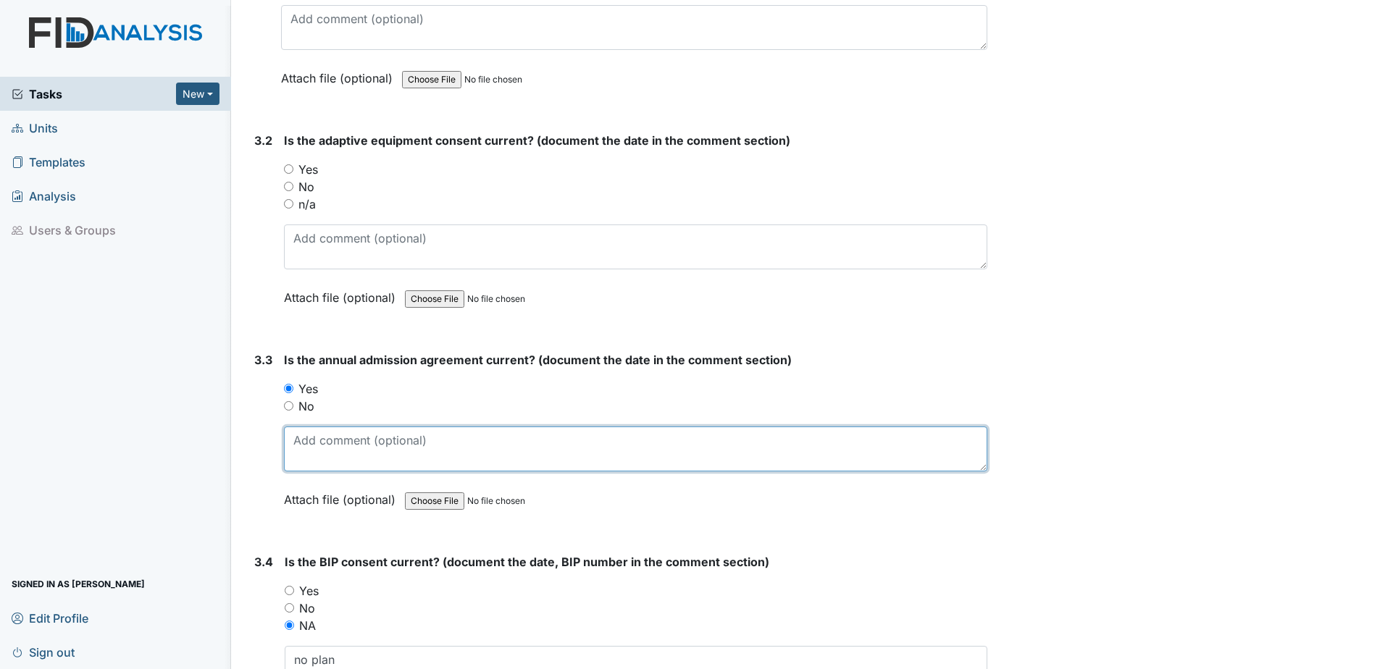
click at [330, 440] on textarea at bounding box center [635, 449] width 703 height 45
type textarea "[DATE]"
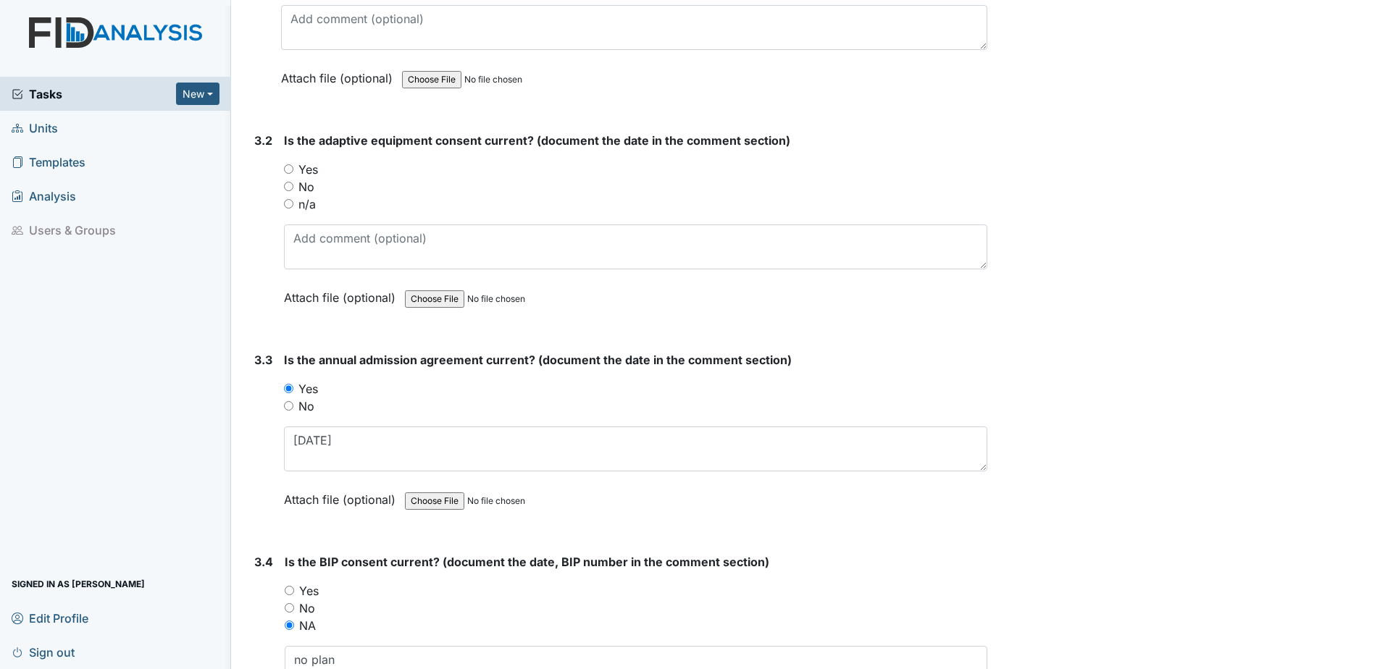
click at [304, 406] on label "No" at bounding box center [306, 406] width 16 height 17
click at [293, 406] on input "No" at bounding box center [288, 405] width 9 height 9
radio input "true"
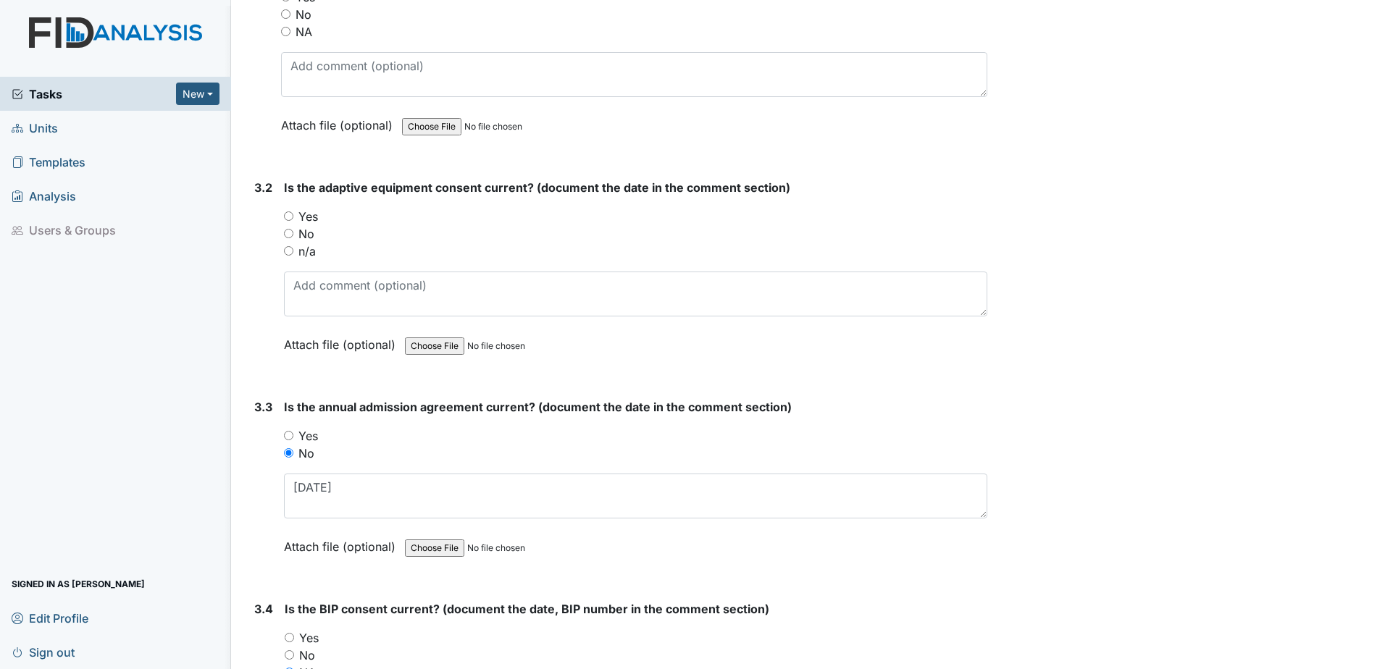
scroll to position [3429, 0]
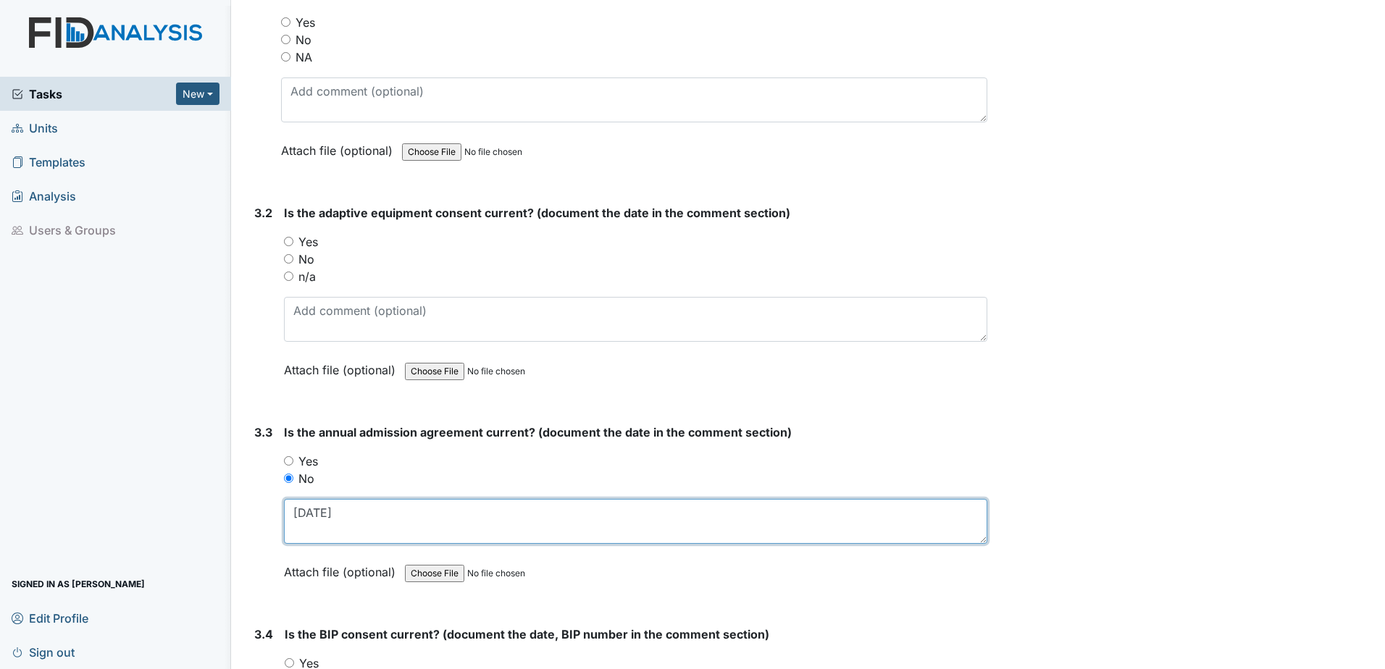
click at [385, 521] on textarea "[DATE]" at bounding box center [635, 521] width 703 height 45
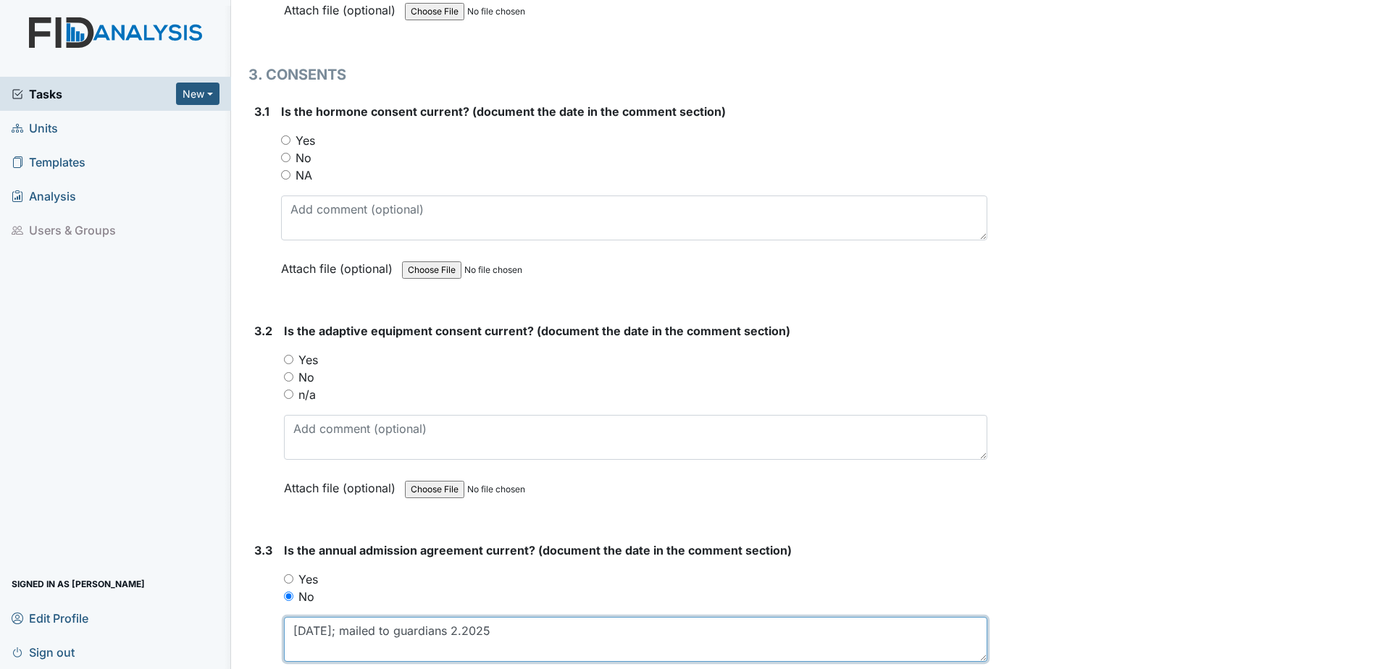
scroll to position [3284, 0]
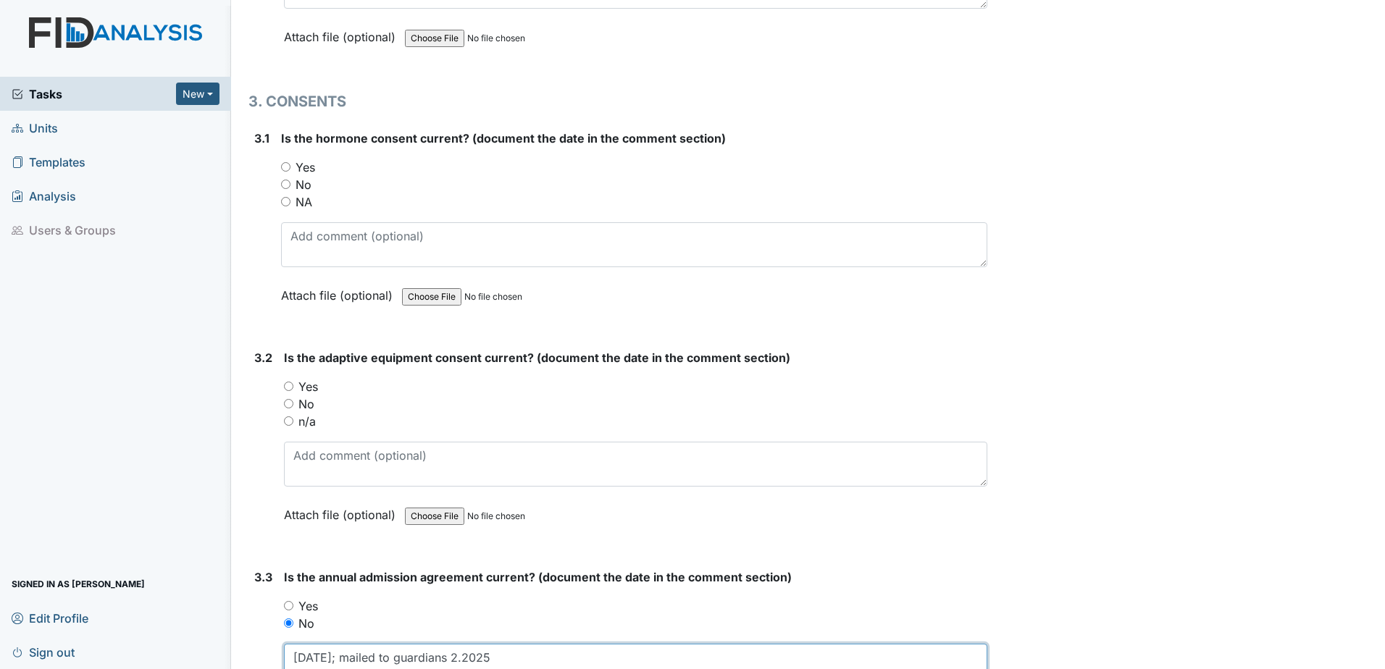
type textarea "[DATE]; mailed to guardians 2.2025"
click at [310, 188] on label "No" at bounding box center [304, 184] width 16 height 17
click at [290, 188] on input "No" at bounding box center [285, 184] width 9 height 9
radio input "true"
click at [309, 201] on label "NA" at bounding box center [304, 201] width 17 height 17
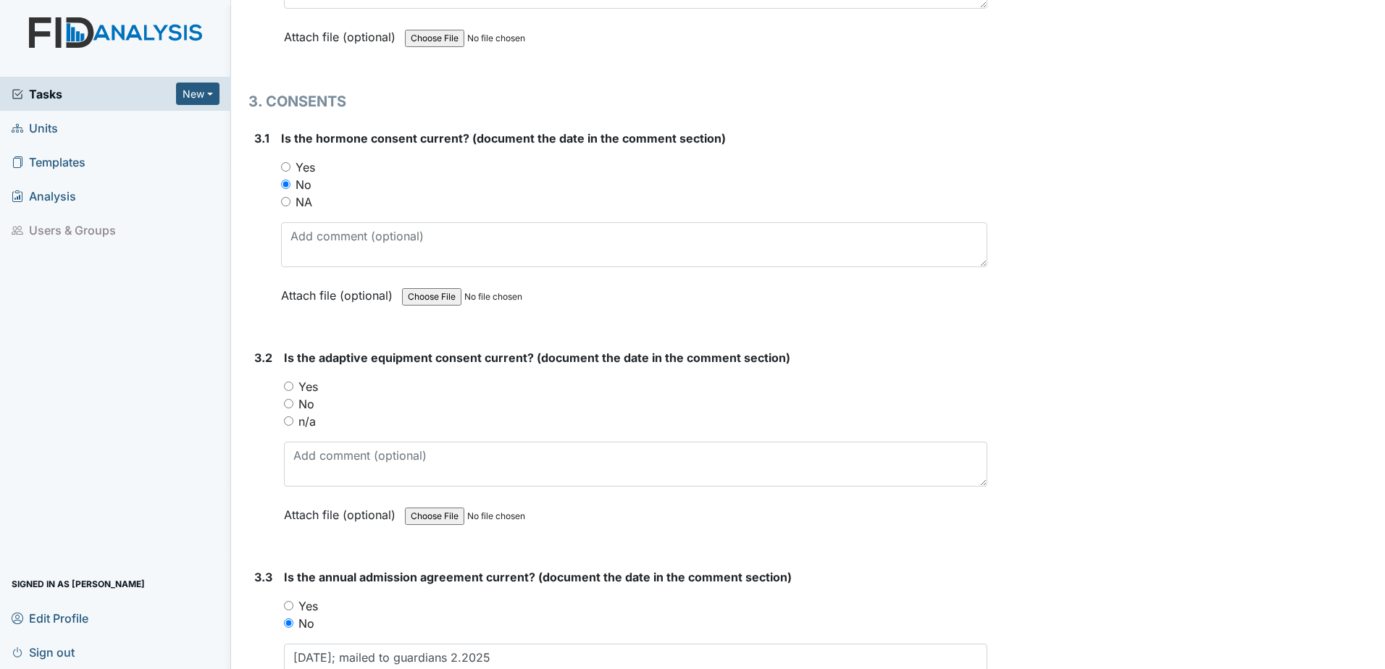
click at [290, 201] on input "NA" at bounding box center [285, 201] width 9 height 9
radio input "true"
click at [311, 421] on label "n/a" at bounding box center [306, 421] width 17 height 17
click at [293, 421] on input "n/a" at bounding box center [288, 421] width 9 height 9
radio input "true"
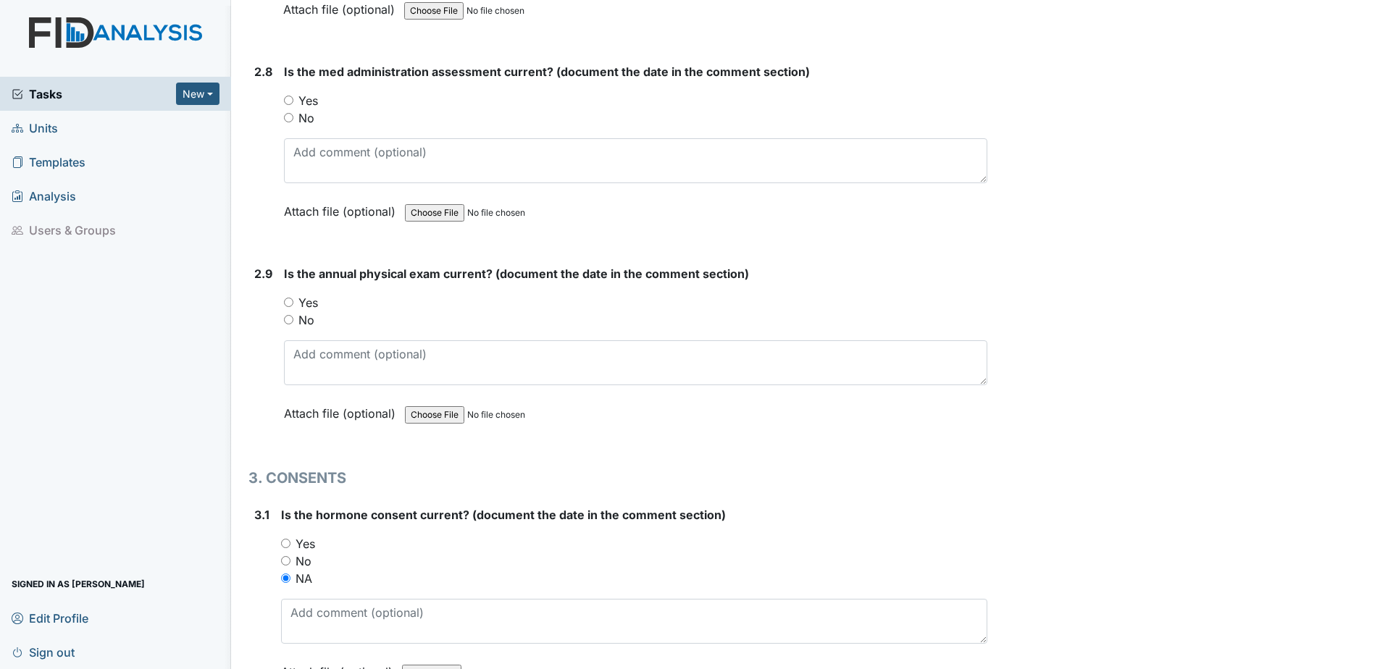
scroll to position [2777, 0]
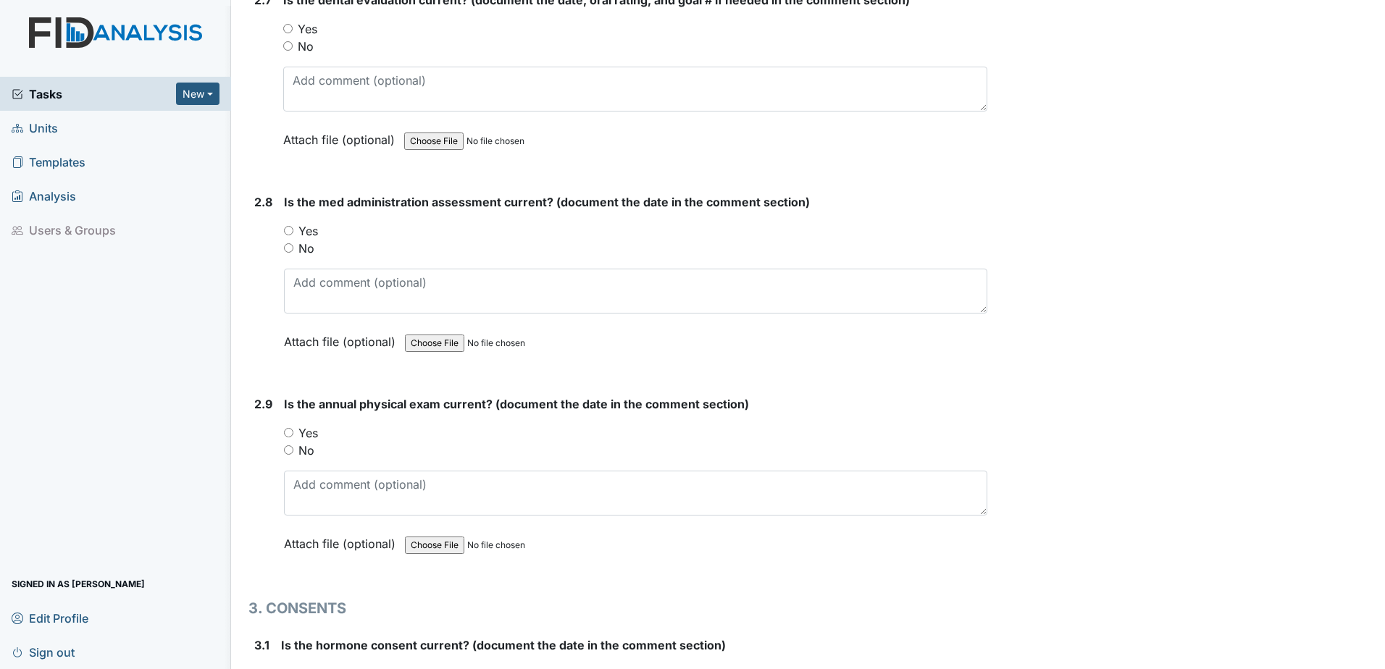
click at [298, 432] on div "Yes" at bounding box center [635, 432] width 703 height 17
click at [310, 435] on label "Yes" at bounding box center [308, 432] width 20 height 17
click at [293, 435] on input "Yes" at bounding box center [288, 432] width 9 height 9
radio input "true"
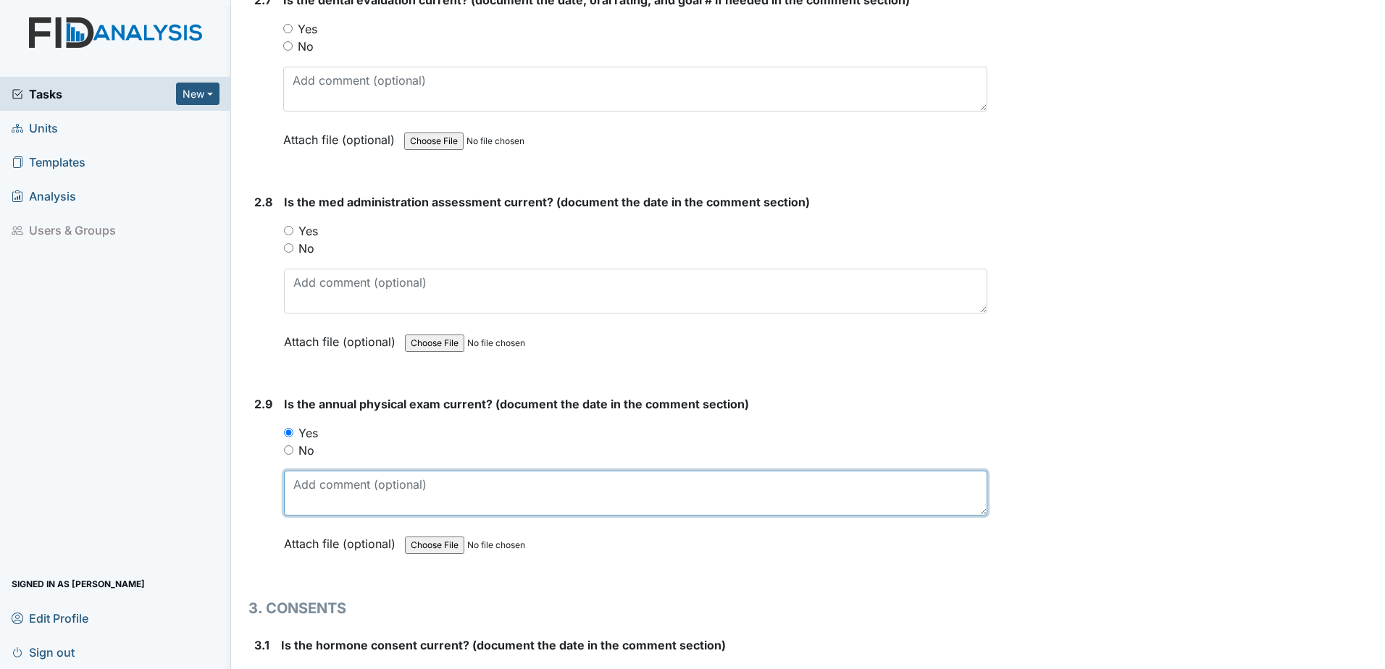
click at [341, 493] on textarea at bounding box center [635, 493] width 703 height 45
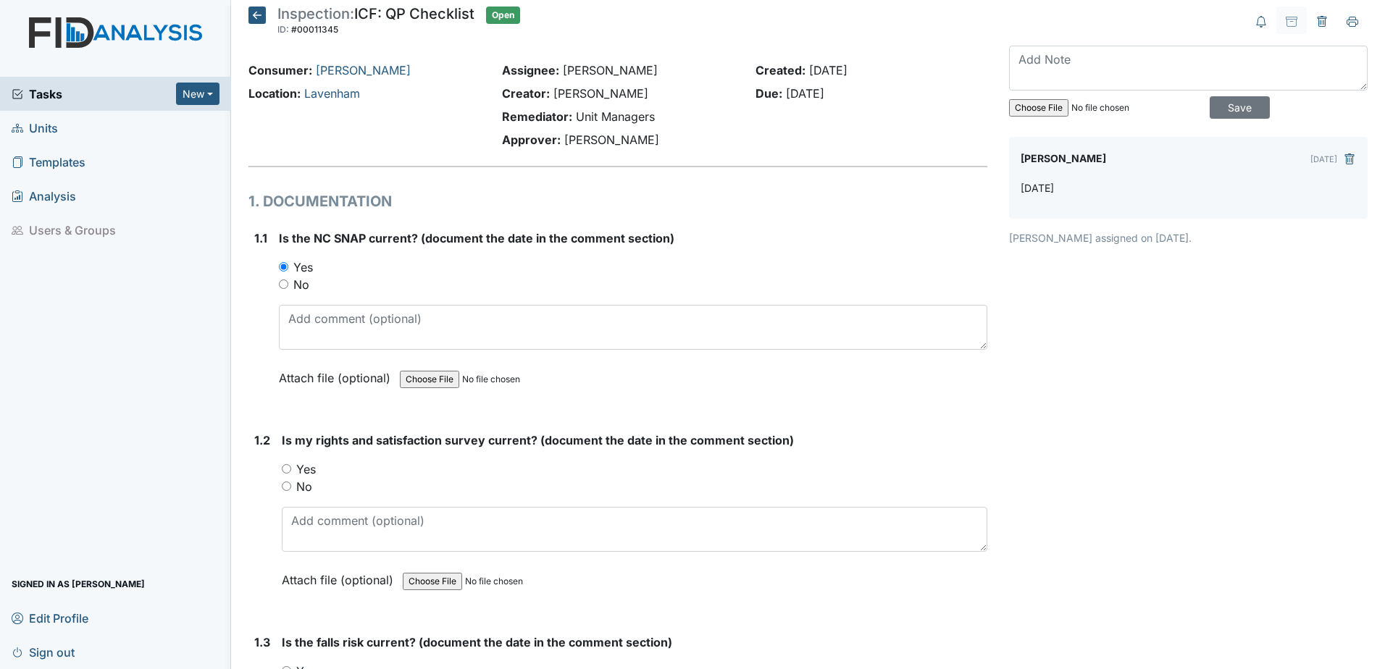
scroll to position [0, 0]
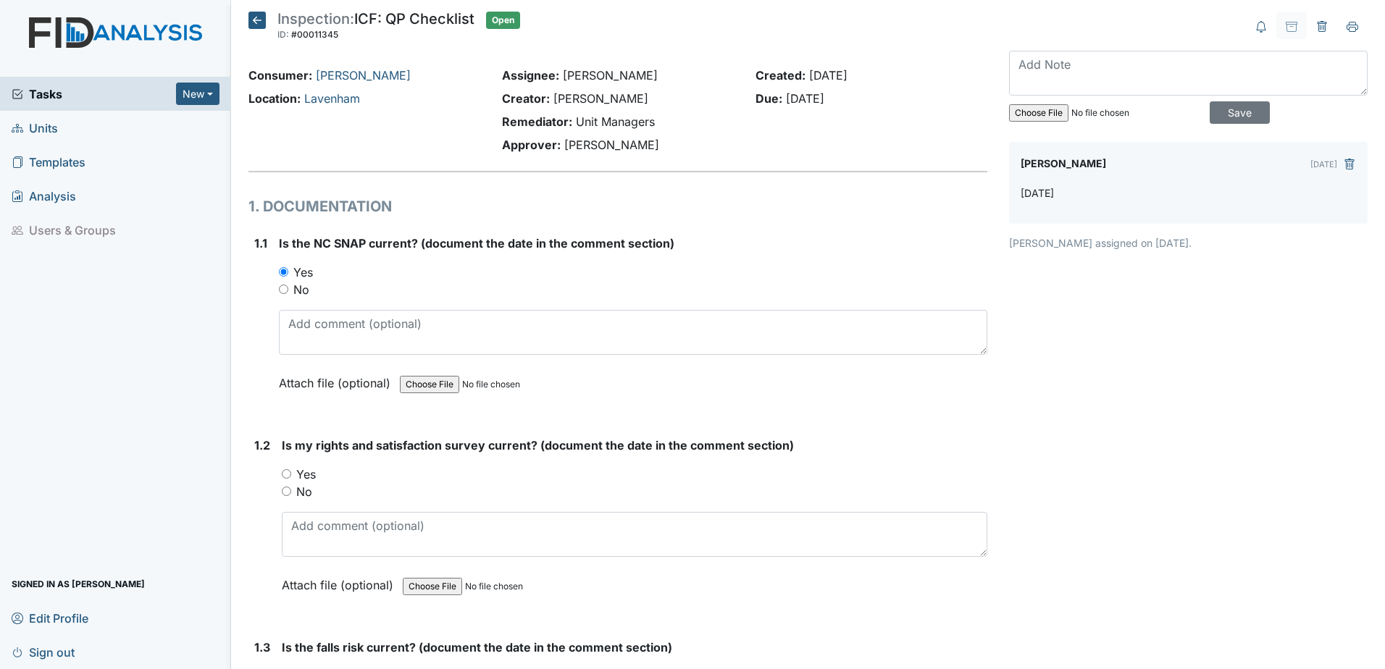
type textarea "11.15.24"
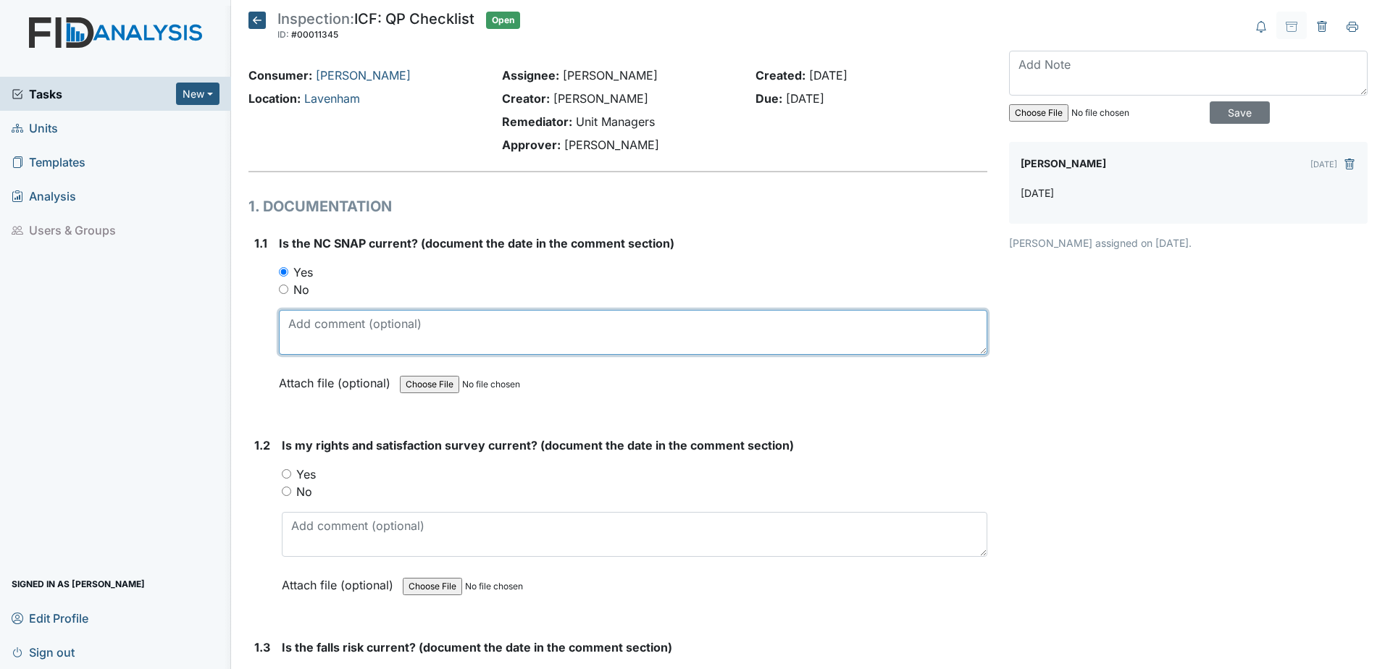
click at [347, 333] on textarea at bounding box center [633, 332] width 708 height 45
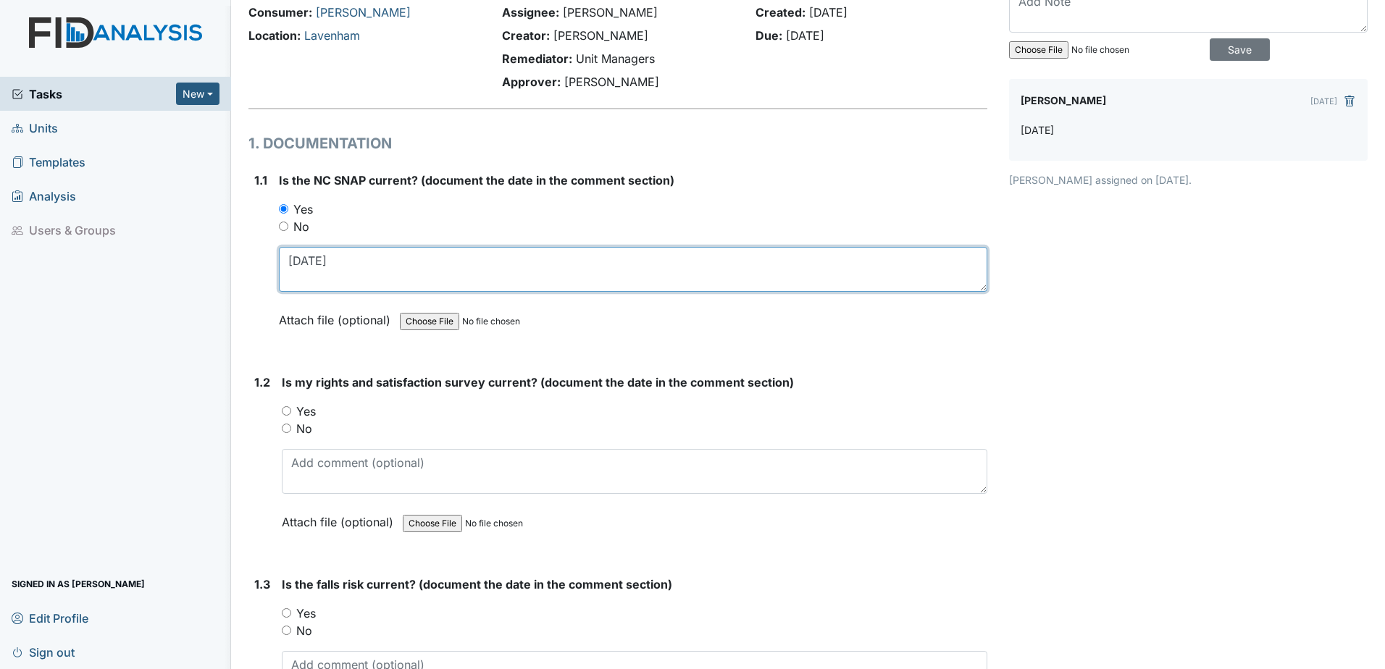
scroll to position [145, 0]
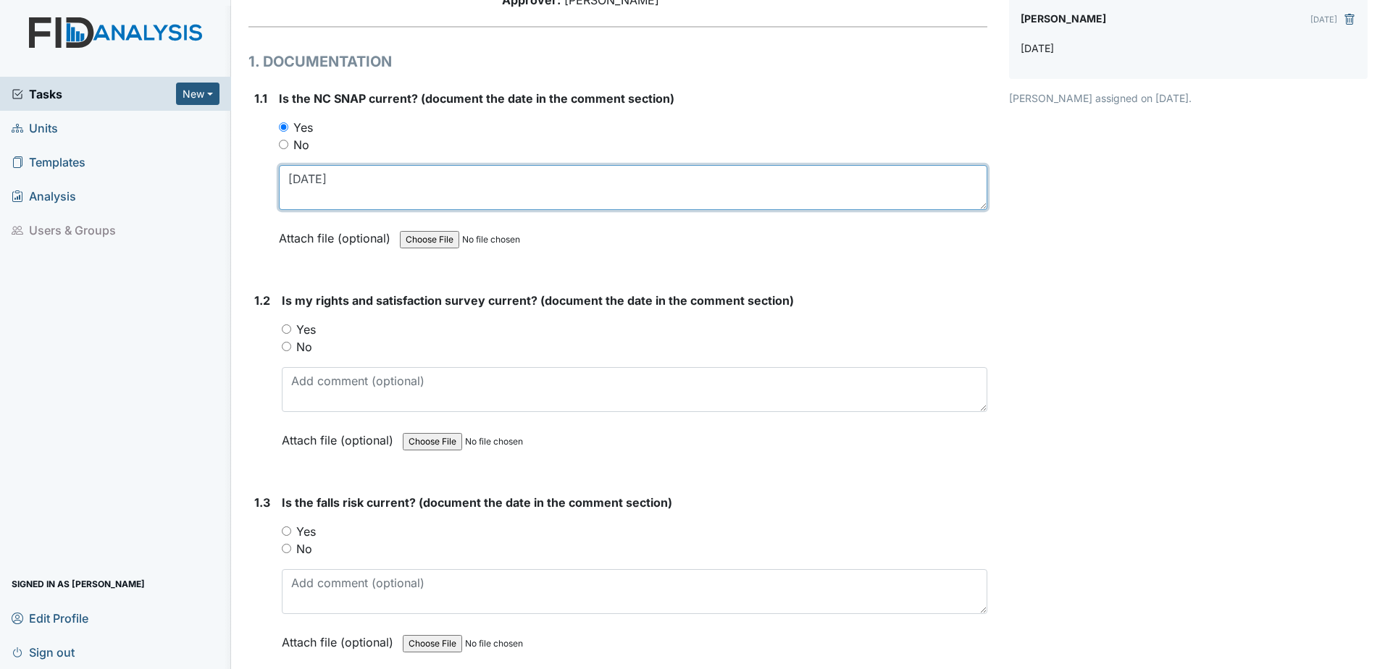
type textarea "2.25.25"
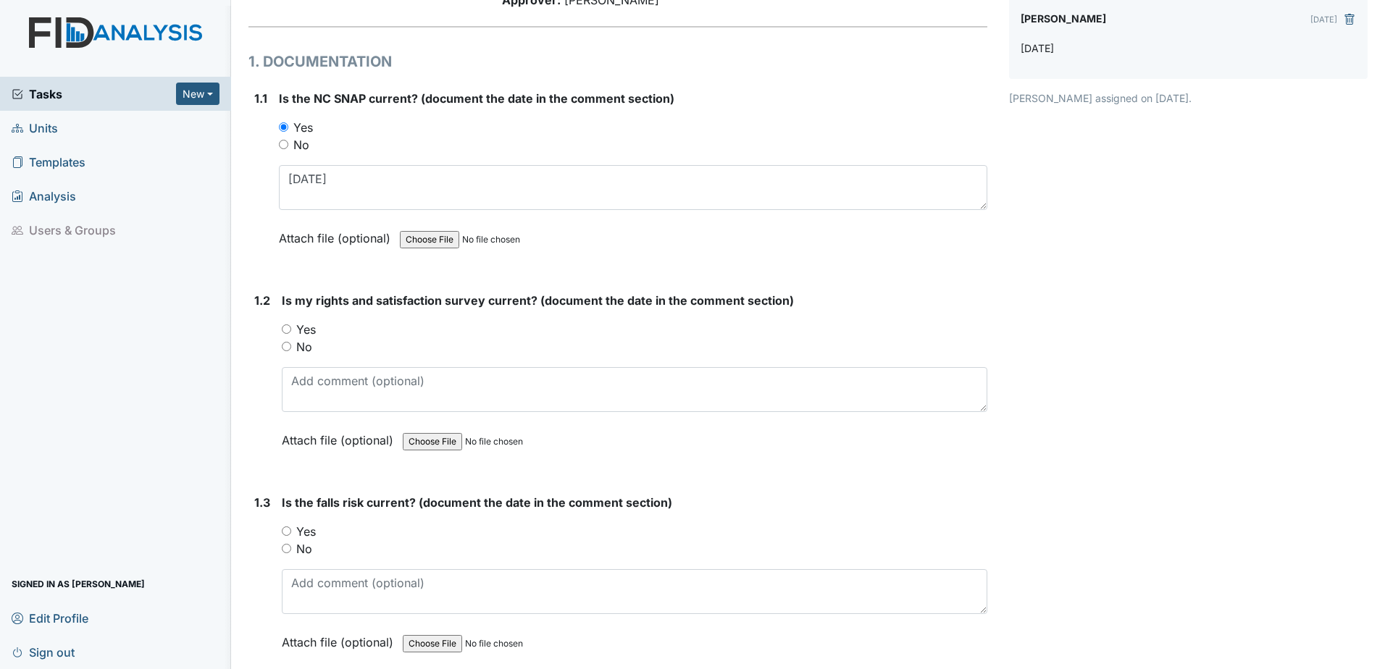
drag, startPoint x: 312, startPoint y: 326, endPoint x: 312, endPoint y: 377, distance: 50.7
click at [311, 330] on label "Yes" at bounding box center [306, 329] width 20 height 17
click at [291, 330] on input "Yes" at bounding box center [286, 329] width 9 height 9
radio input "true"
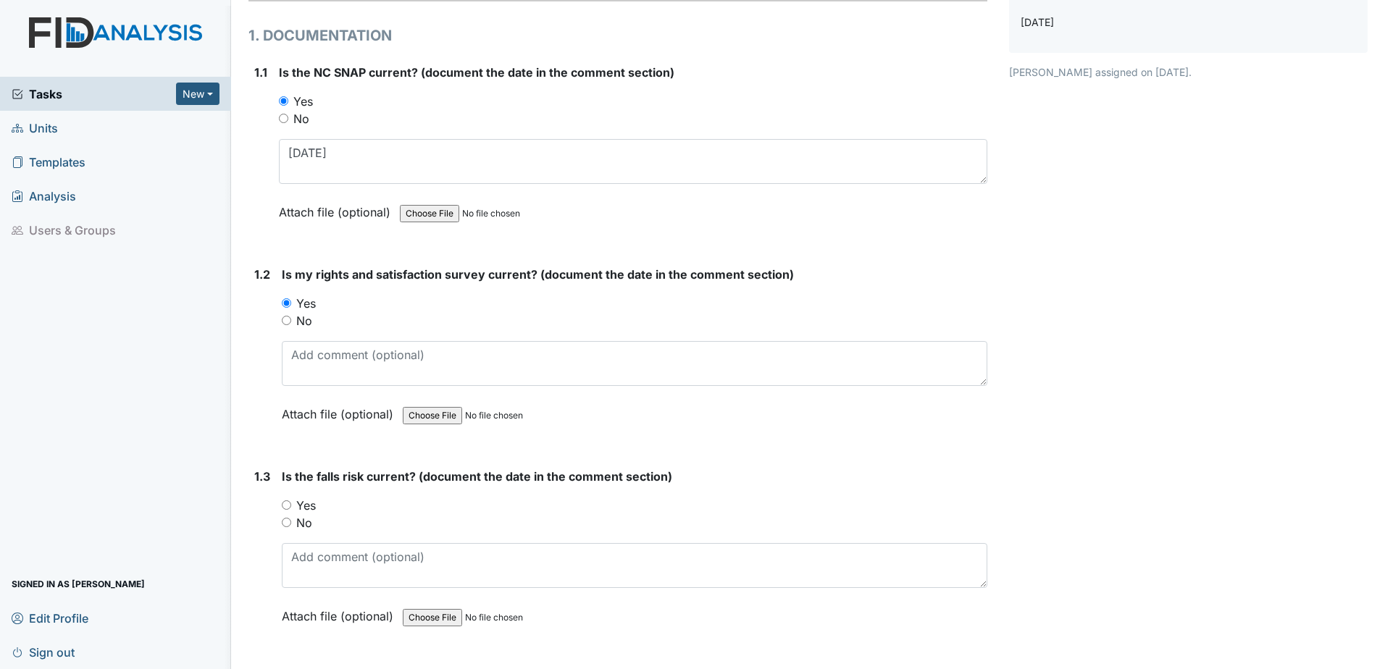
scroll to position [217, 0]
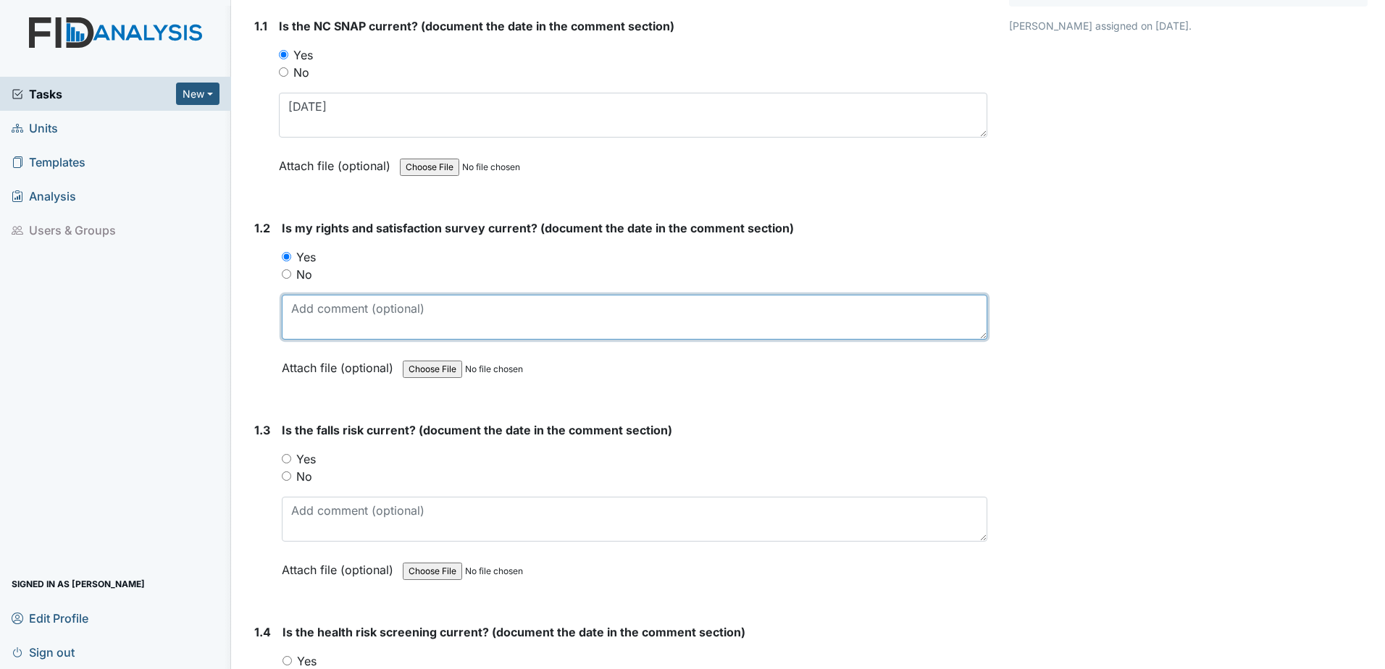
click at [336, 306] on textarea at bounding box center [635, 317] width 706 height 45
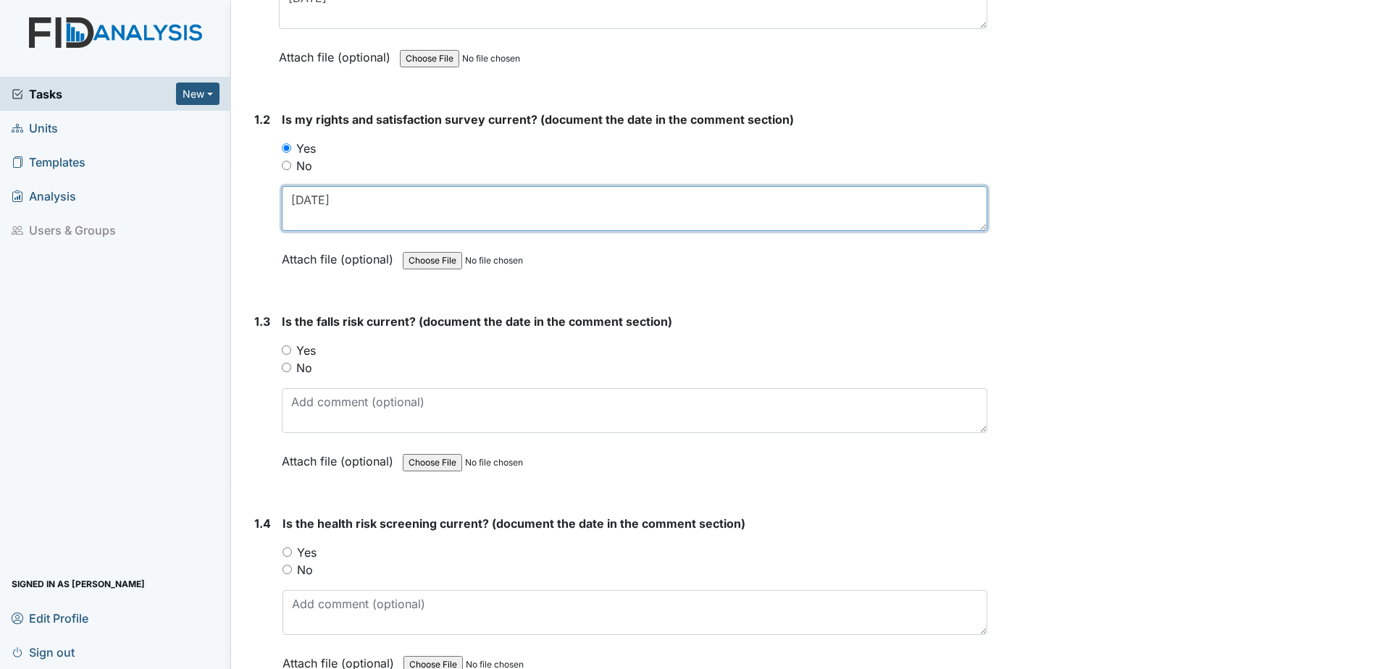
scroll to position [362, 0]
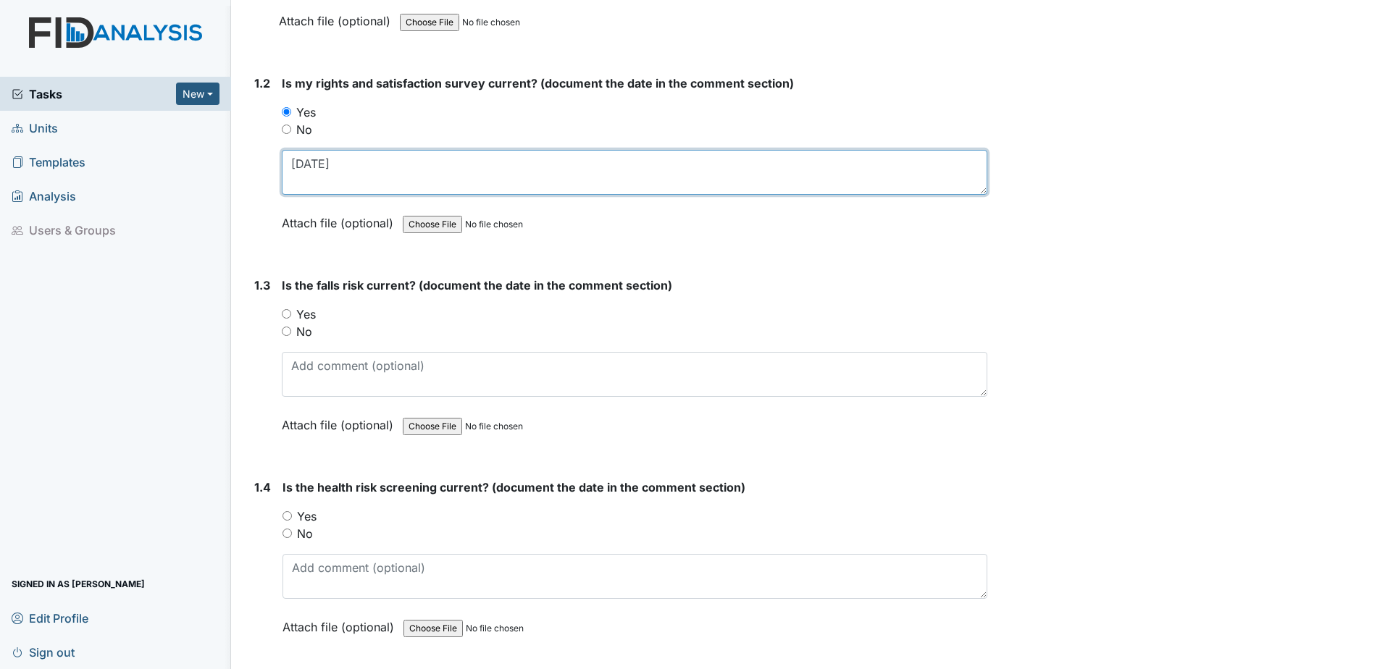
type textarea "2.25.25"
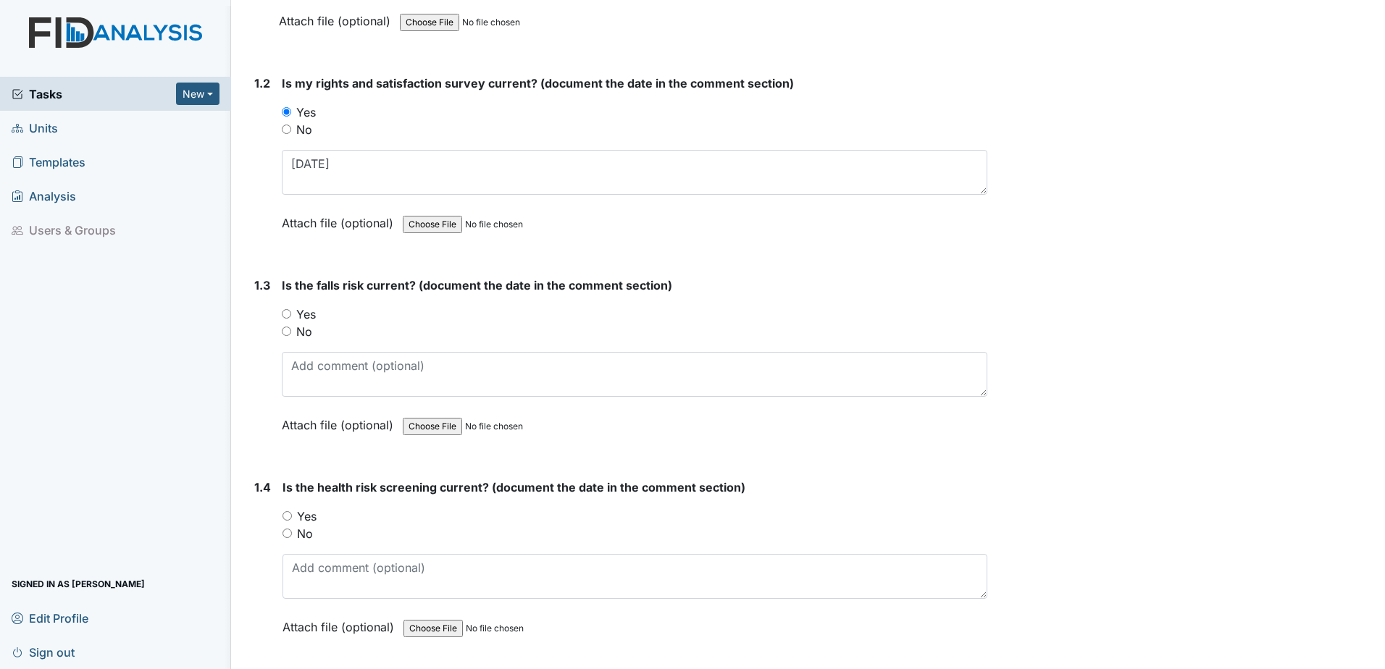
drag, startPoint x: 316, startPoint y: 314, endPoint x: 307, endPoint y: 327, distance: 15.1
click at [315, 314] on label "Yes" at bounding box center [306, 314] width 20 height 17
click at [291, 314] on input "Yes" at bounding box center [286, 313] width 9 height 9
radio input "true"
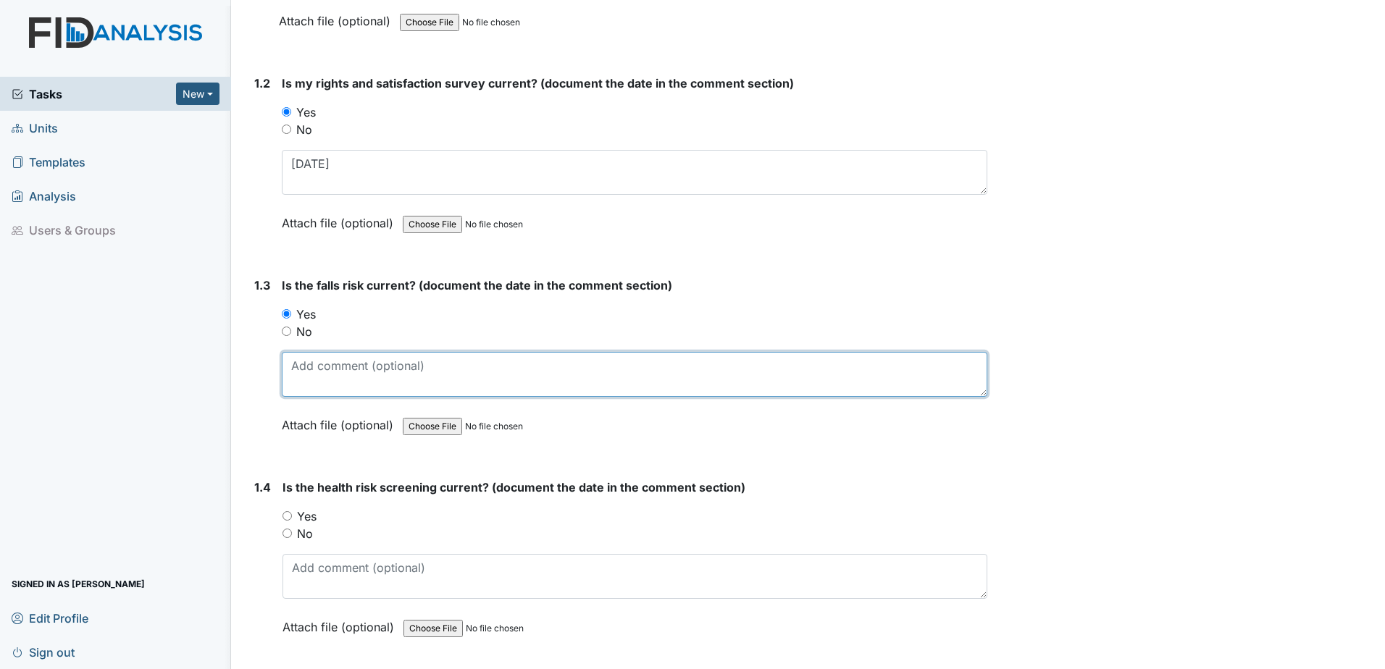
click at [319, 369] on textarea at bounding box center [635, 374] width 706 height 45
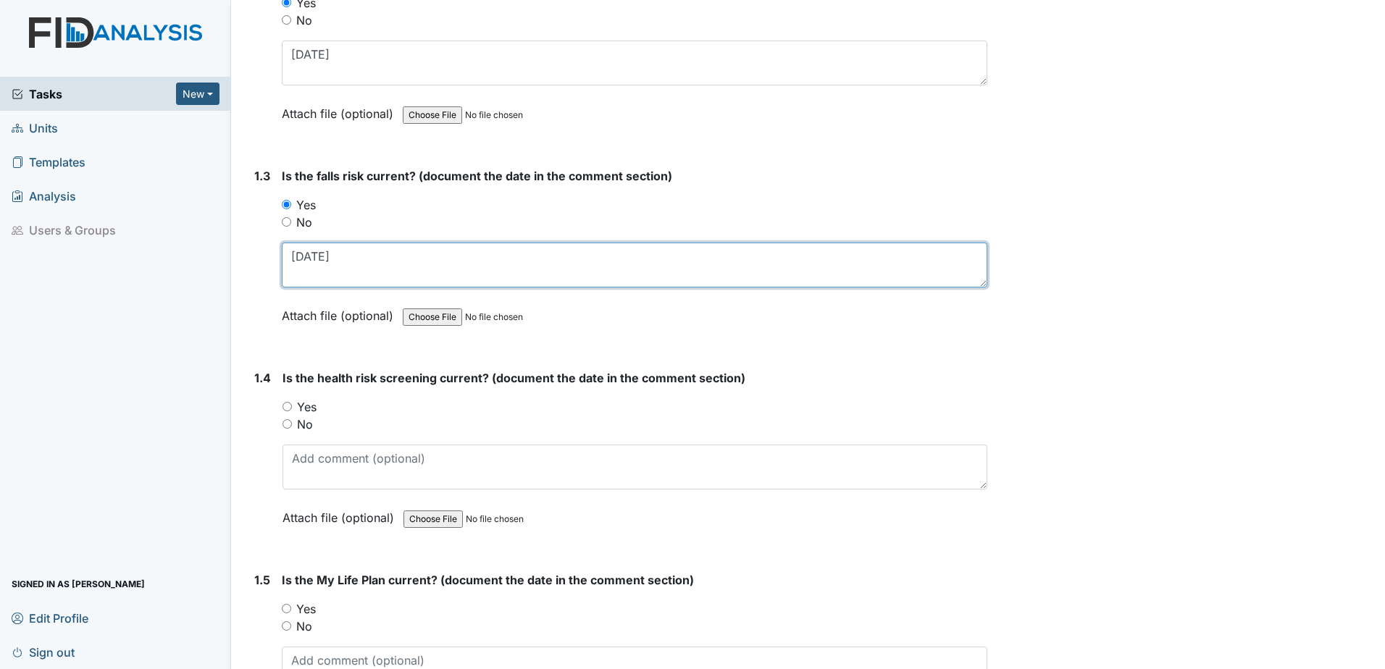
scroll to position [507, 0]
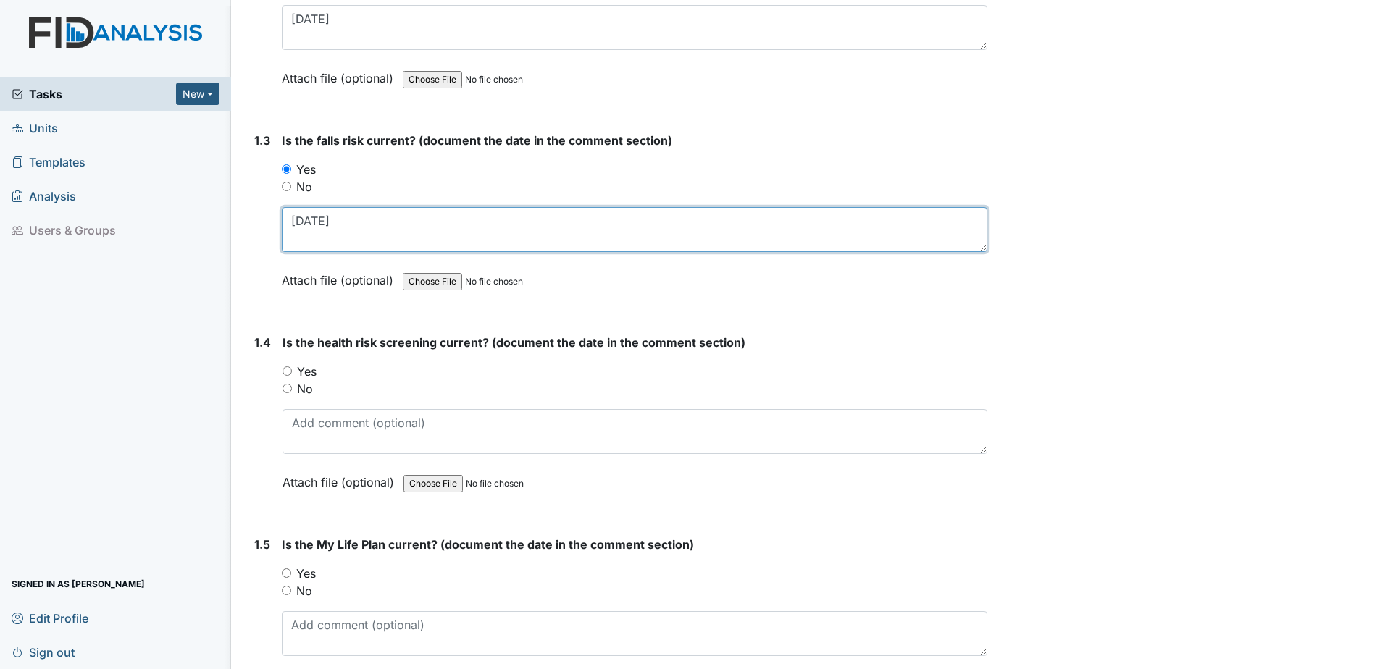
type textarea "2.25.25"
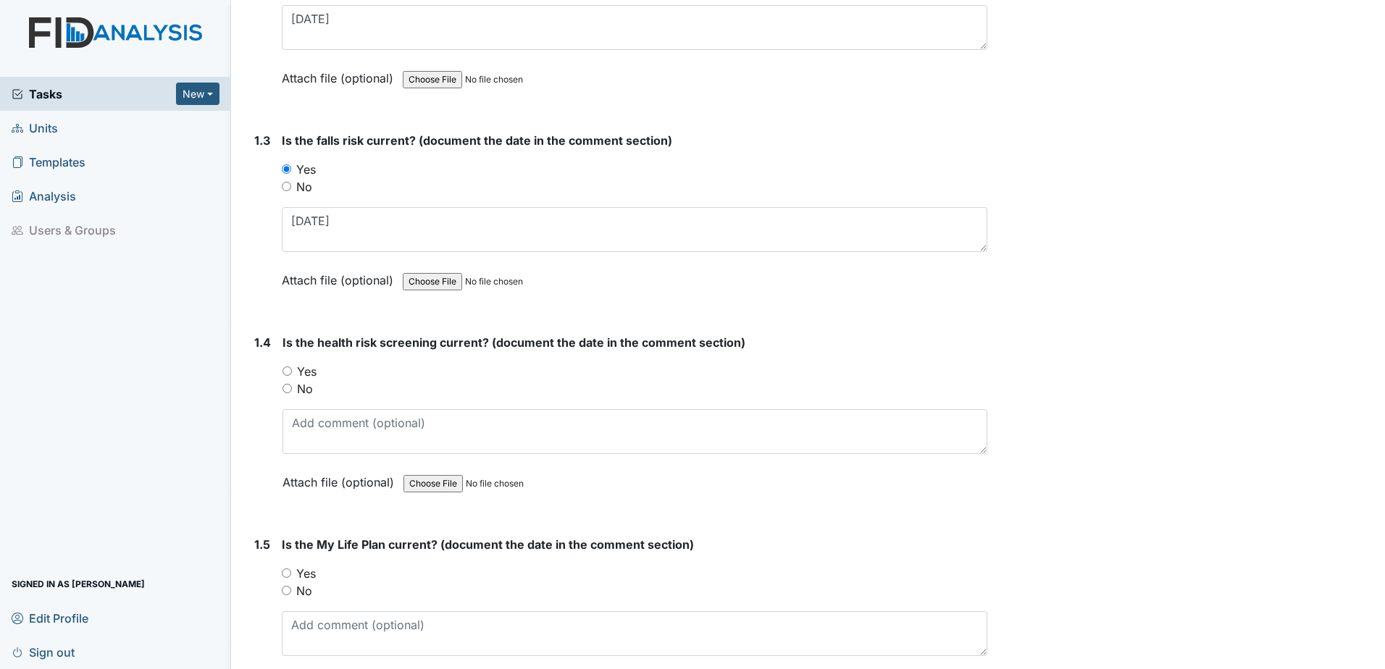
click at [305, 376] on label "Yes" at bounding box center [307, 371] width 20 height 17
click at [292, 376] on input "Yes" at bounding box center [286, 371] width 9 height 9
radio input "true"
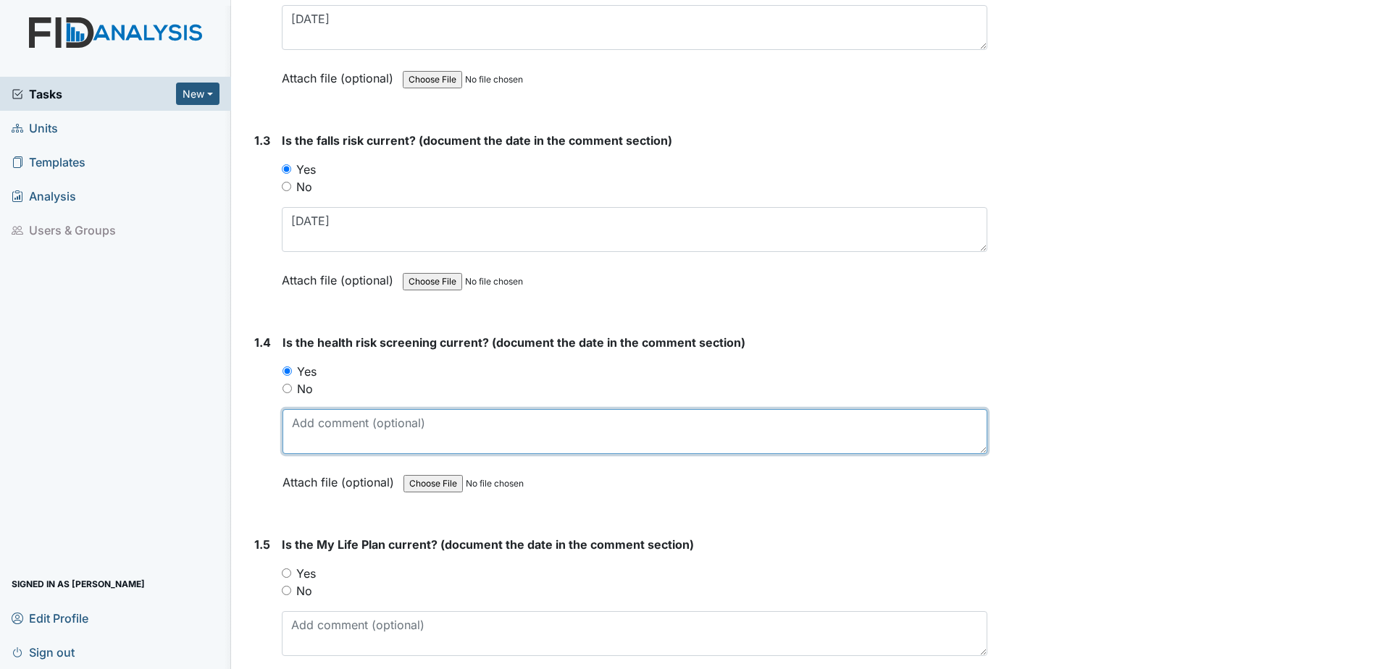
click at [324, 410] on textarea at bounding box center [634, 431] width 705 height 45
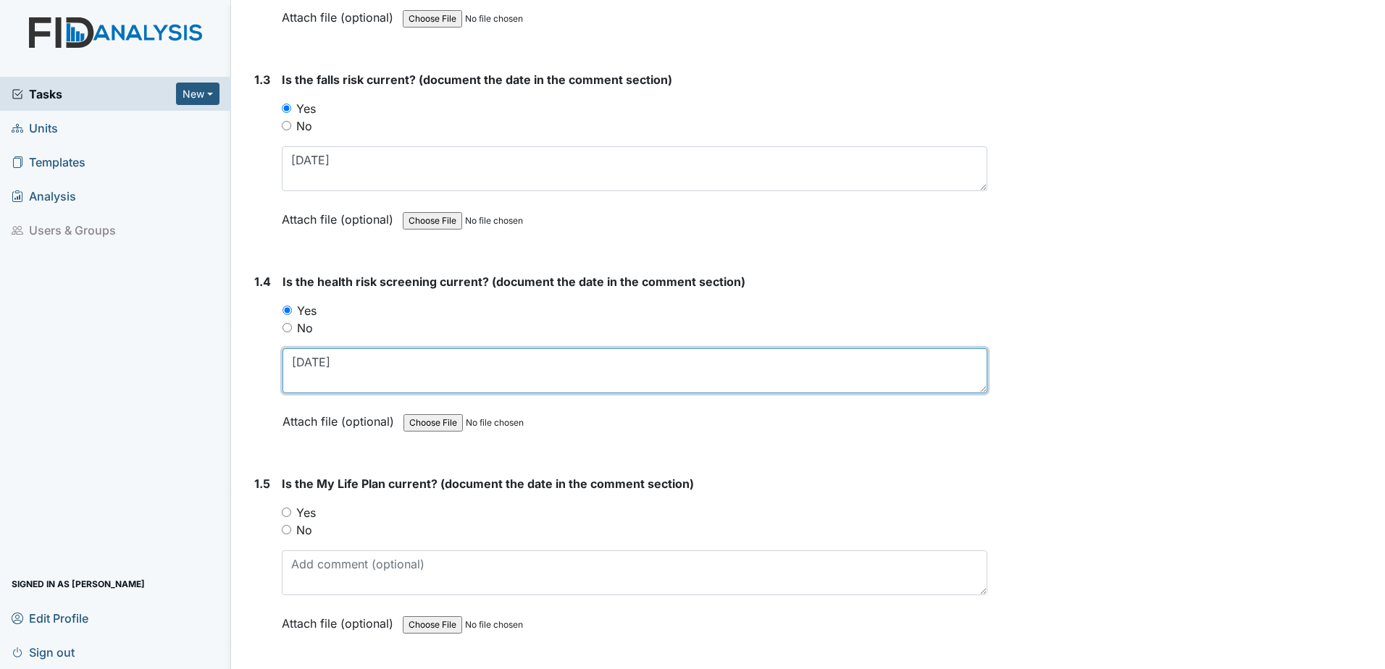
scroll to position [652, 0]
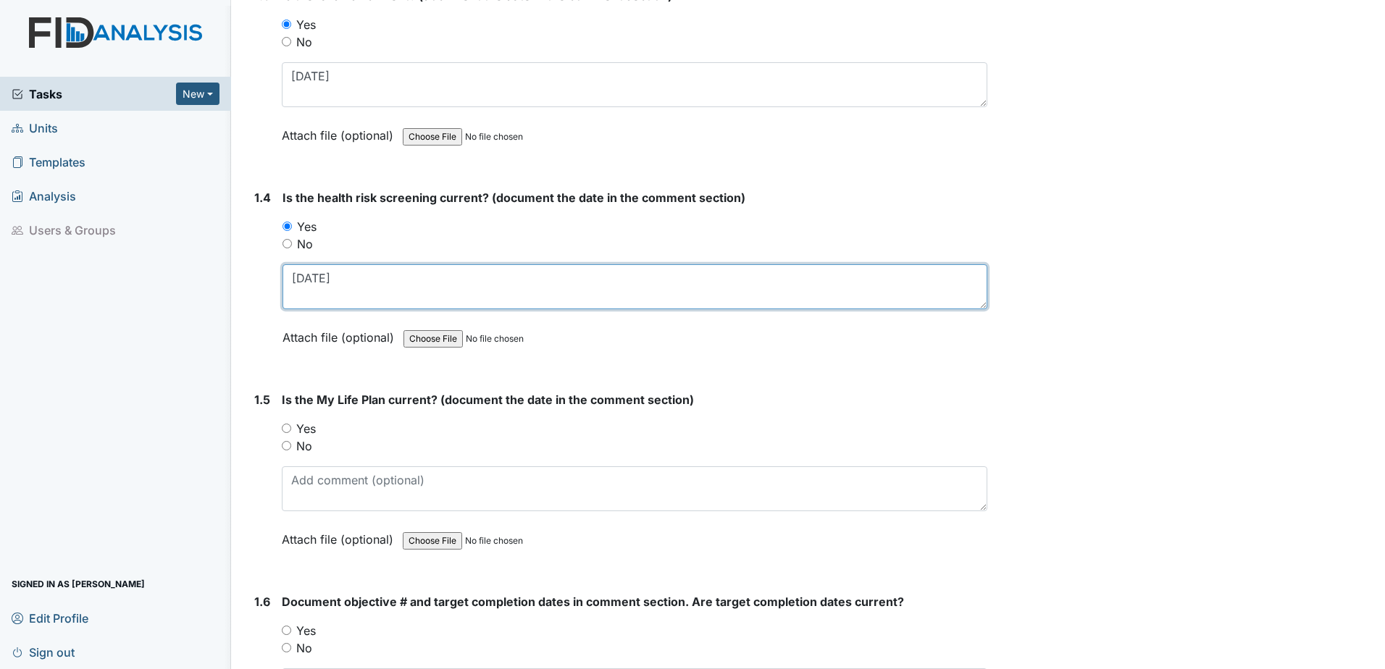
type textarea "2.19.25"
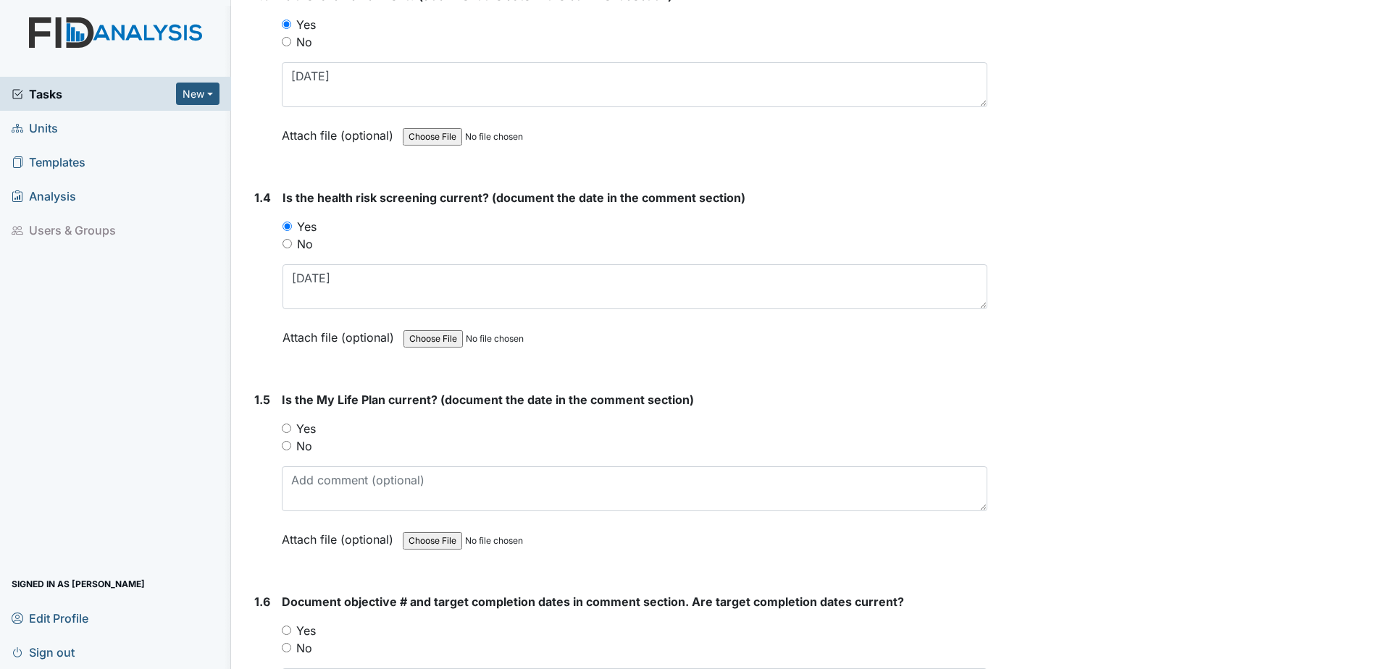
click at [311, 432] on label "Yes" at bounding box center [306, 428] width 20 height 17
click at [291, 432] on input "Yes" at bounding box center [286, 428] width 9 height 9
radio input "true"
click at [335, 512] on div "Is the My Life Plan current? (document the date in the comment section) You mus…" at bounding box center [635, 474] width 706 height 167
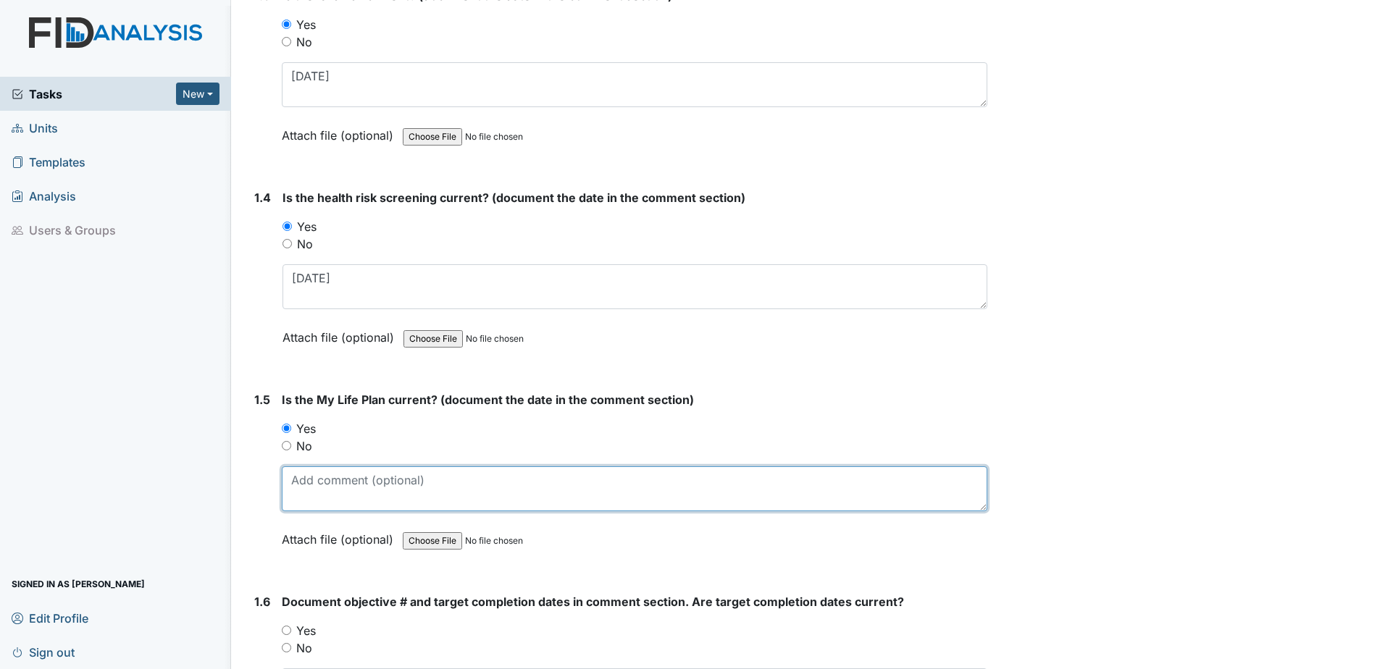
click at [330, 482] on textarea at bounding box center [635, 488] width 706 height 45
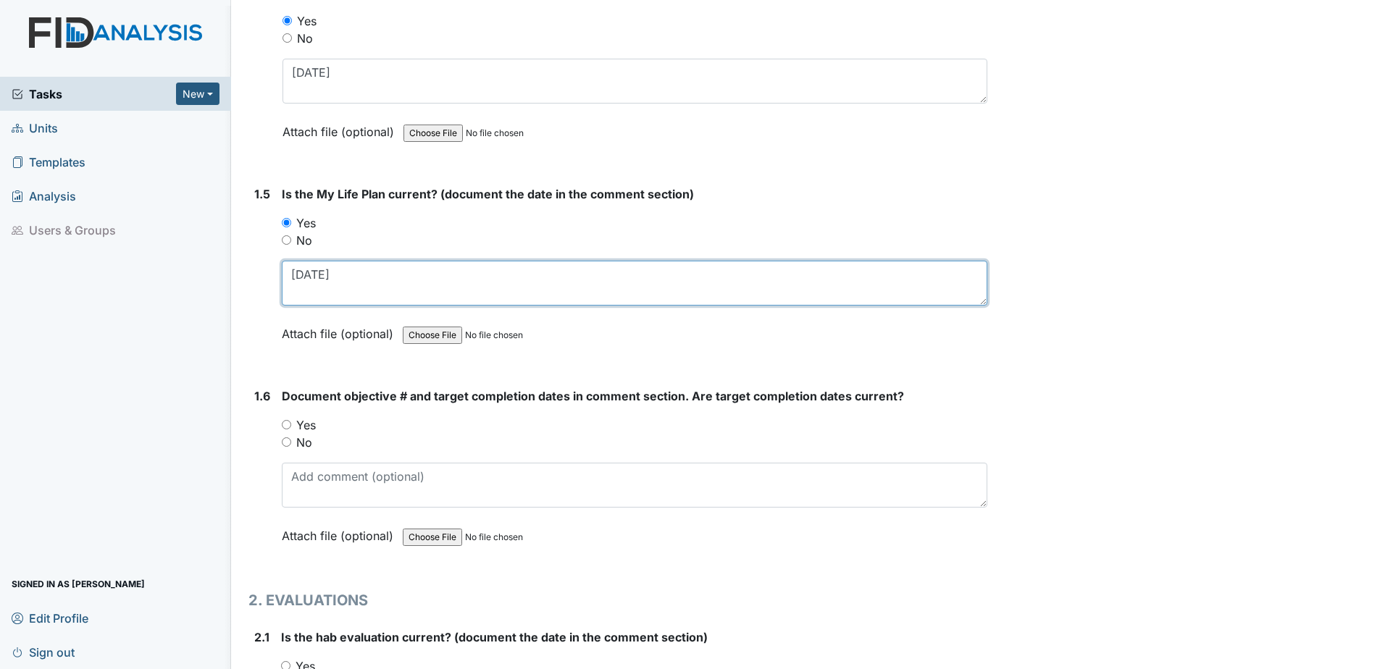
scroll to position [942, 0]
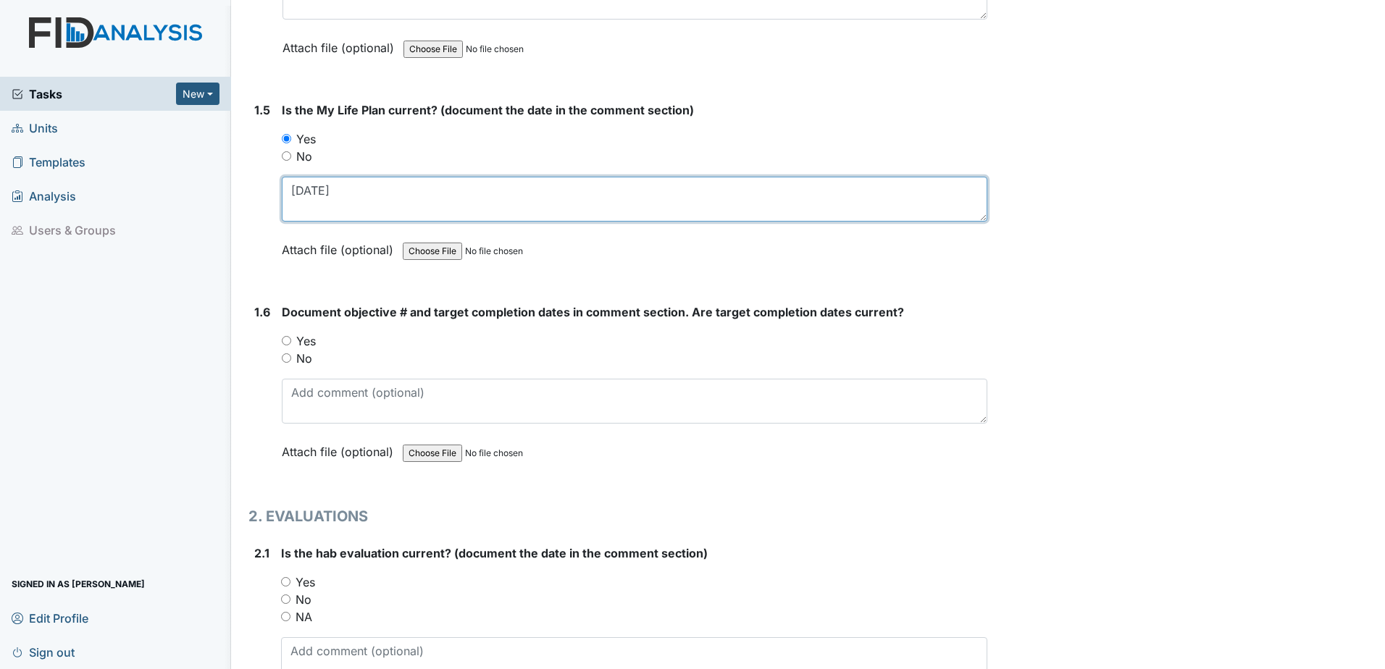
type textarea "2.25.25"
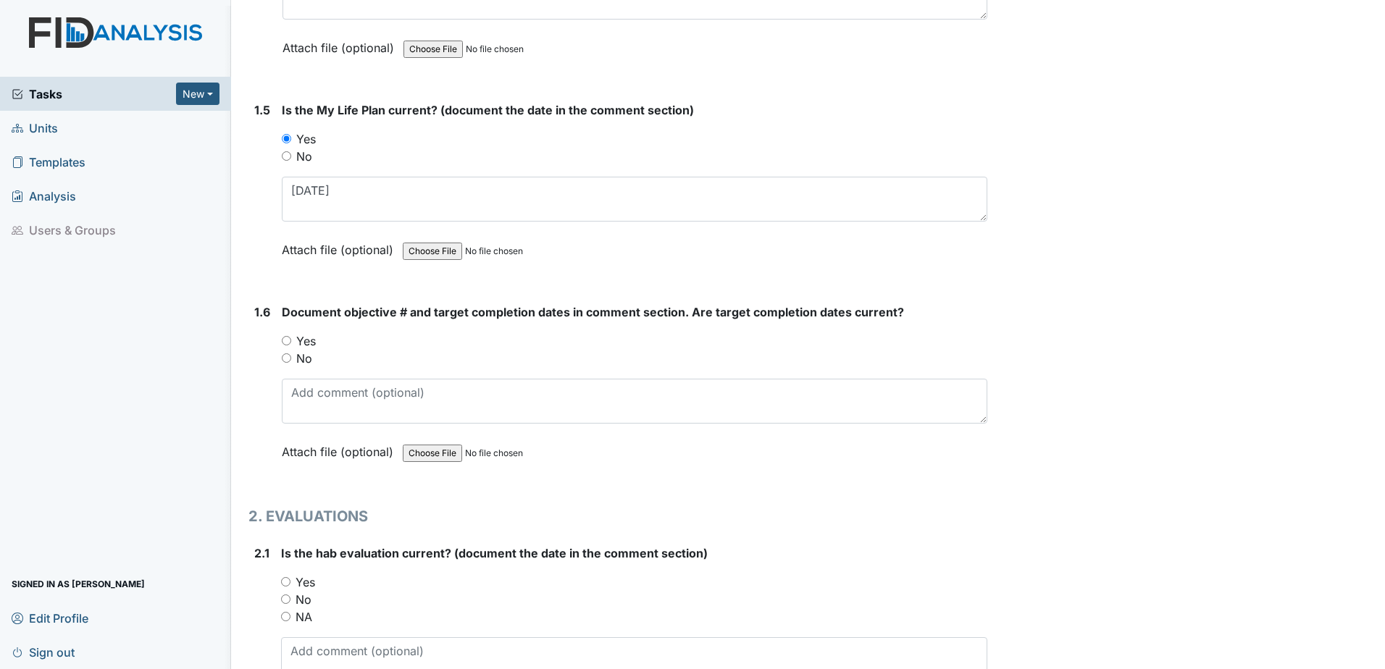
click at [299, 340] on label "Yes" at bounding box center [306, 340] width 20 height 17
click at [291, 340] on input "Yes" at bounding box center [286, 340] width 9 height 9
radio input "true"
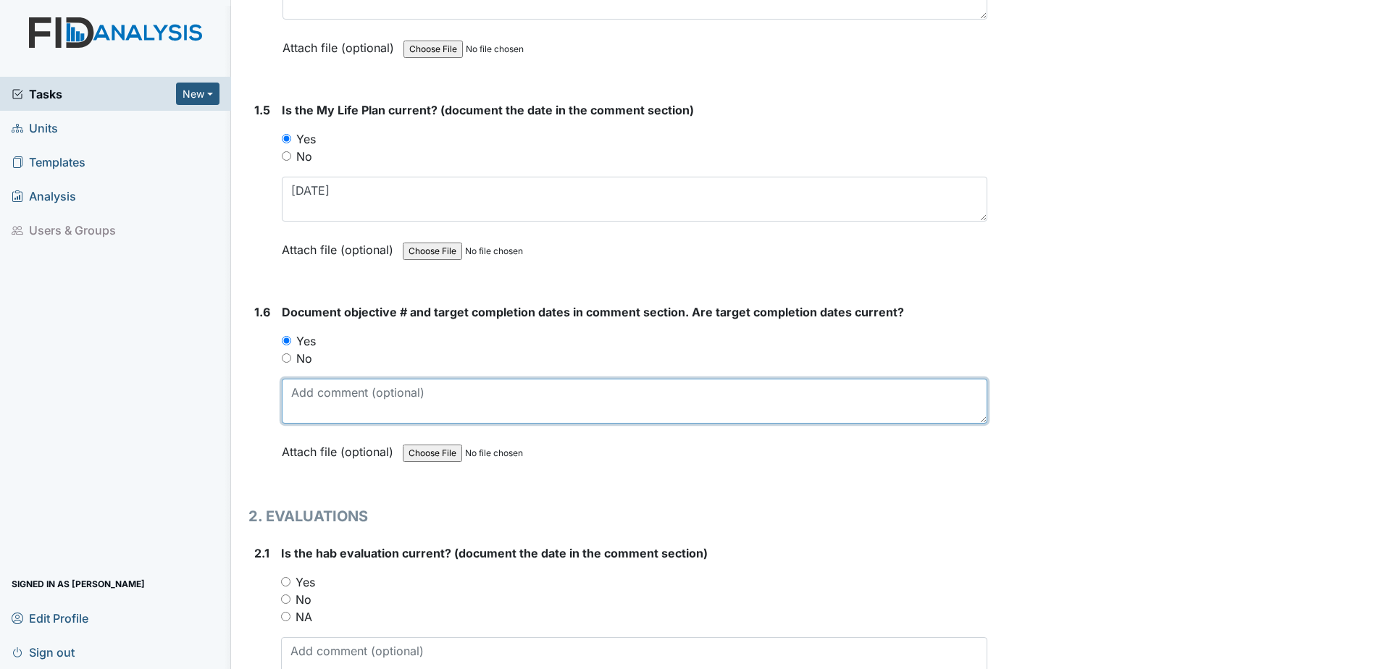
click at [337, 394] on textarea at bounding box center [635, 401] width 706 height 45
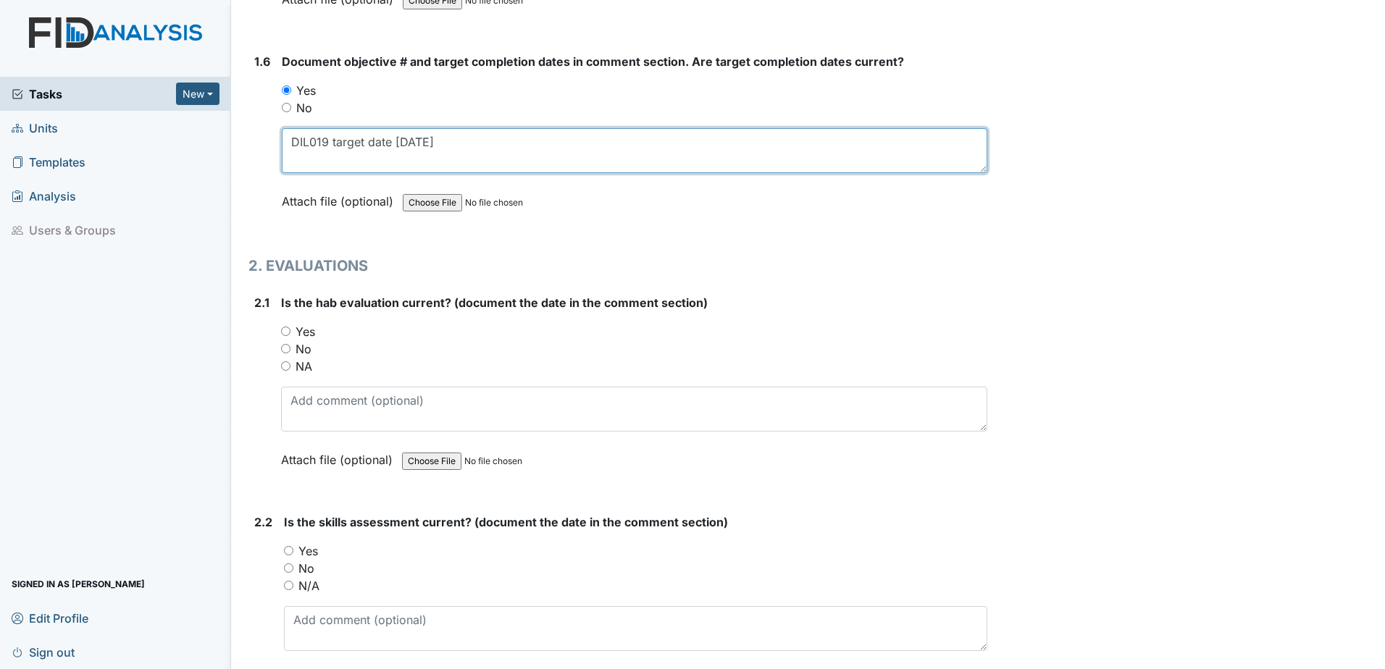
scroll to position [1231, 0]
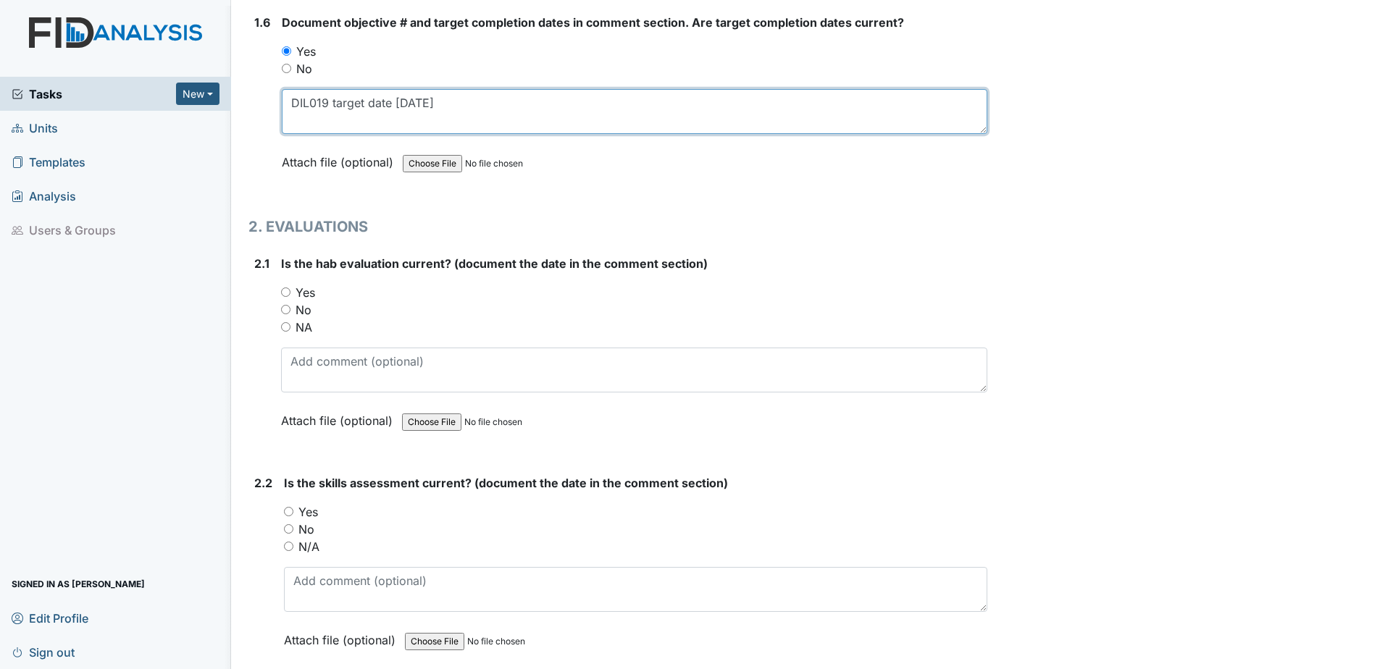
type textarea "DIL019 target date 8.30.25"
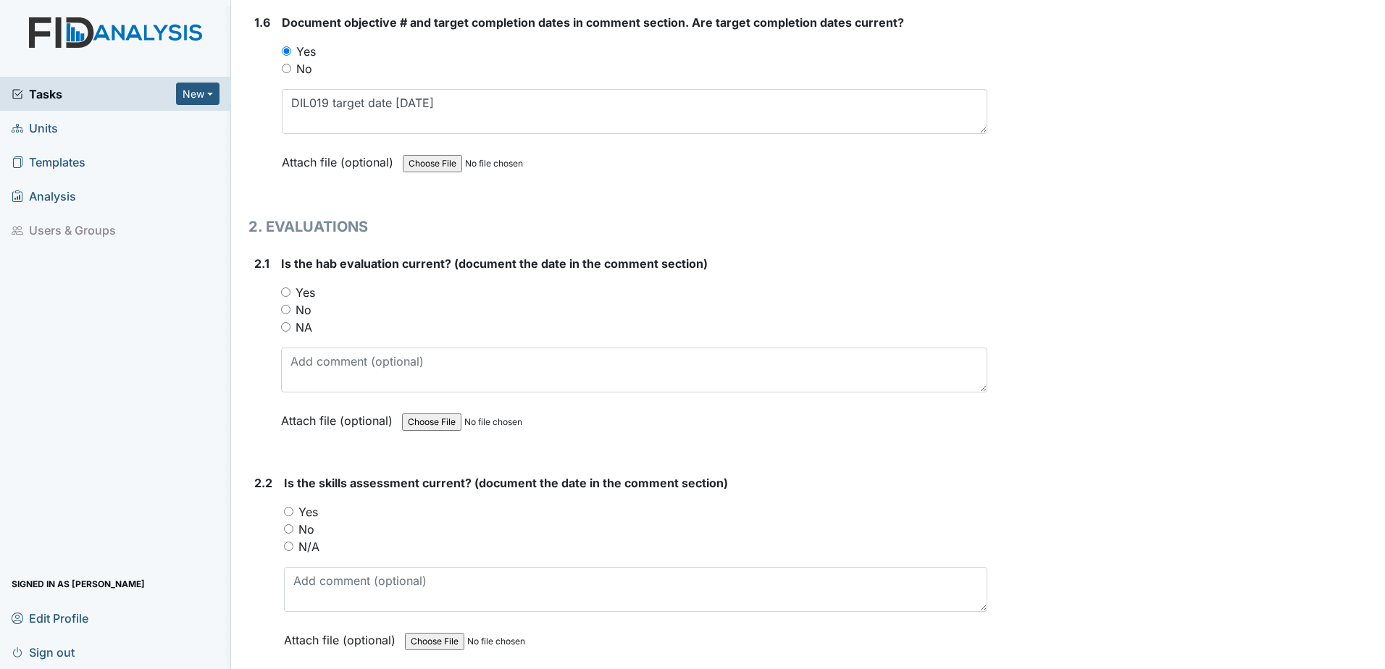
click at [298, 285] on label "Yes" at bounding box center [306, 292] width 20 height 17
click at [290, 288] on input "Yes" at bounding box center [285, 292] width 9 height 9
radio input "true"
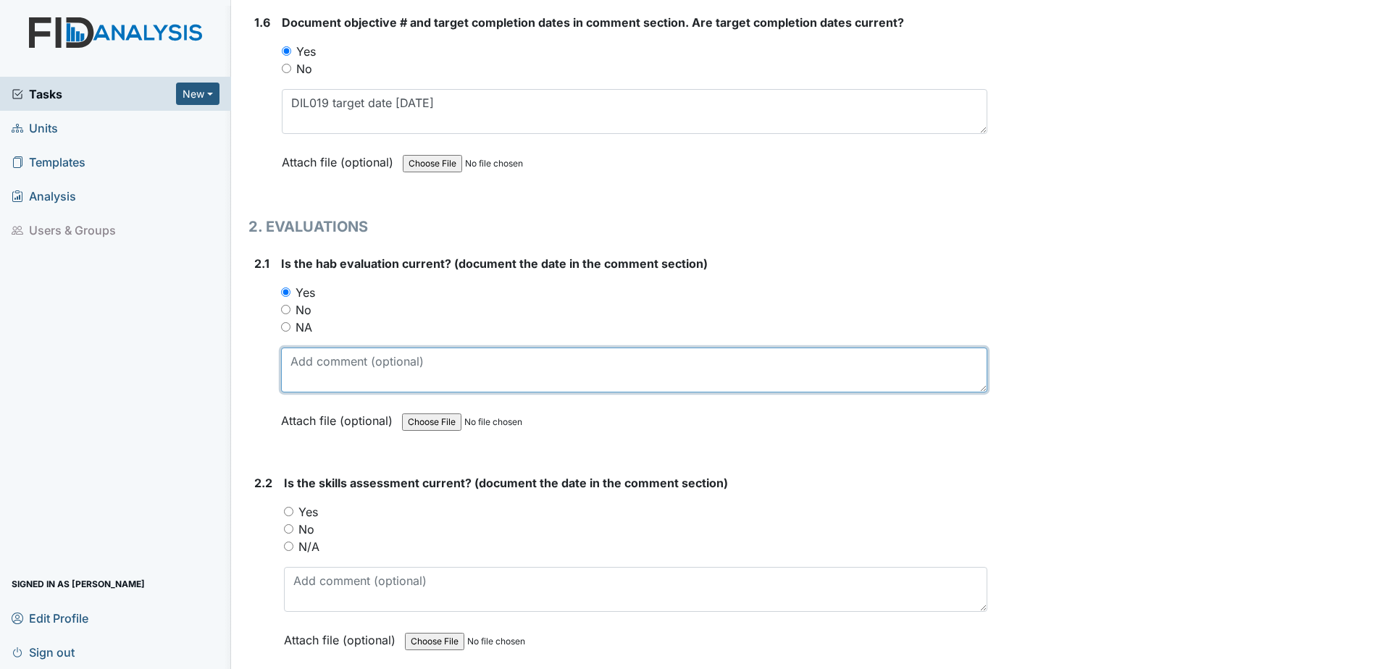
click at [348, 385] on textarea at bounding box center [634, 370] width 706 height 45
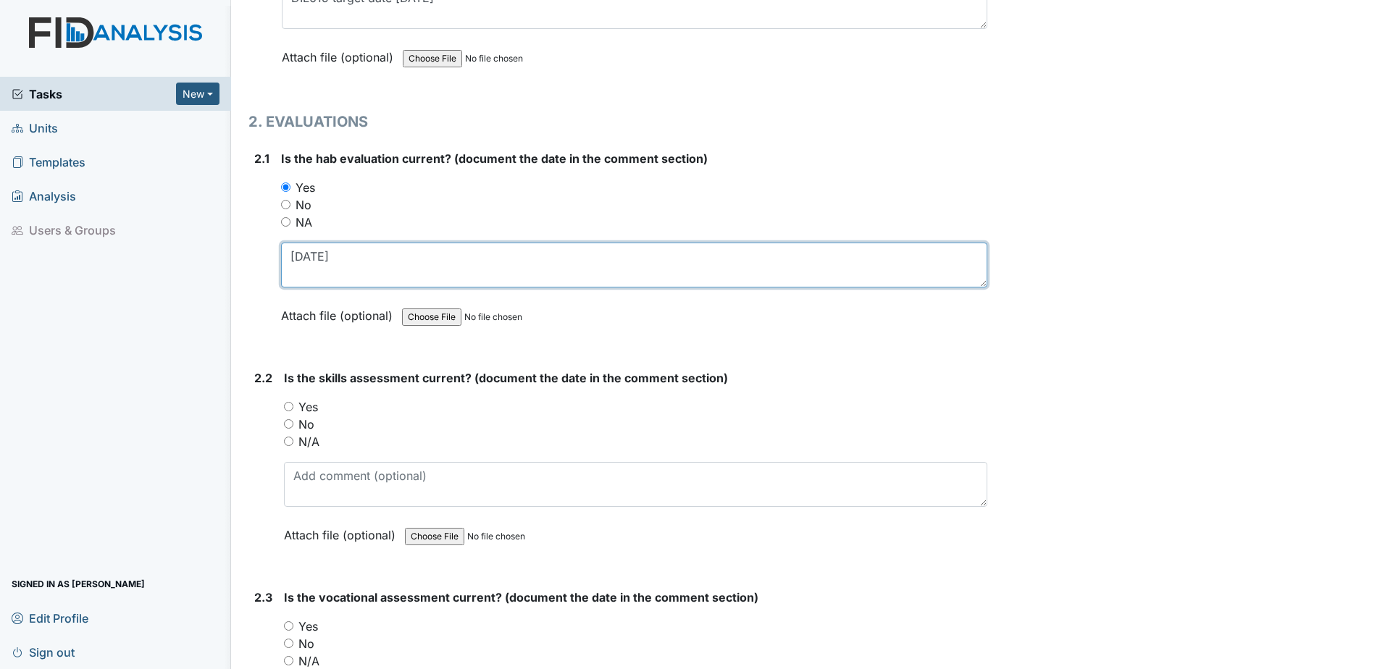
scroll to position [1376, 0]
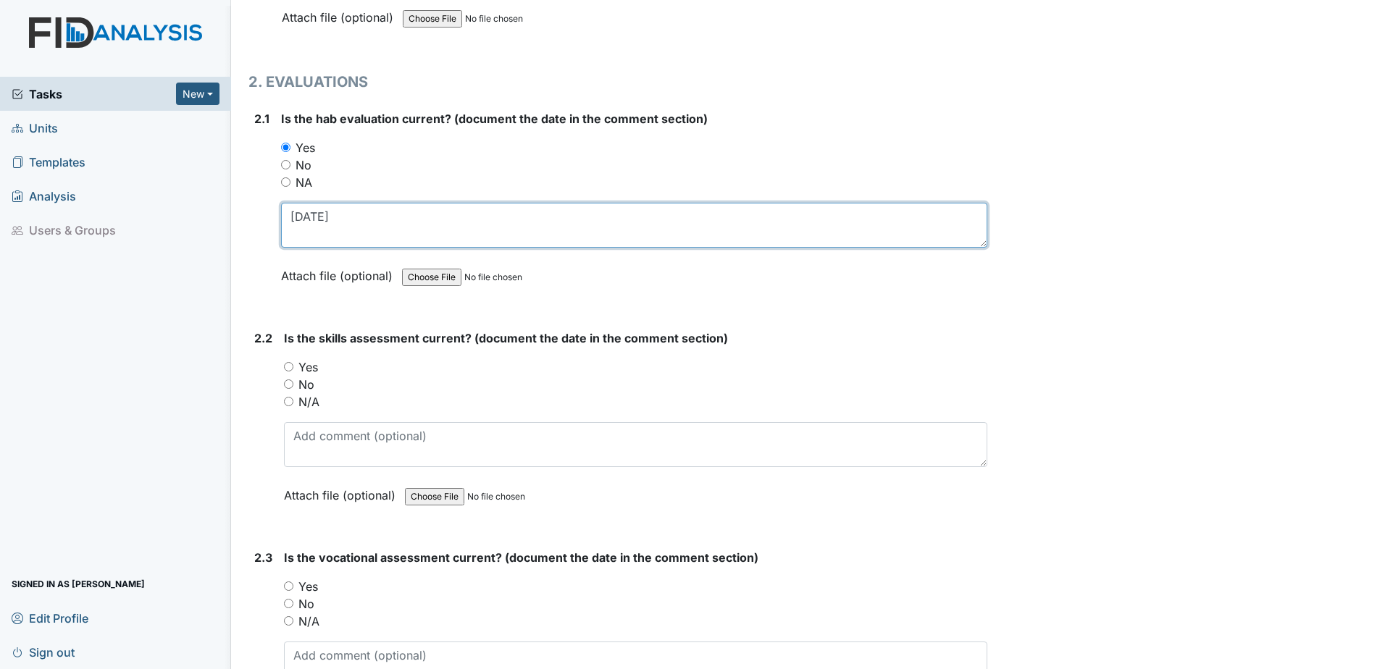
type textarea "2.19.25"
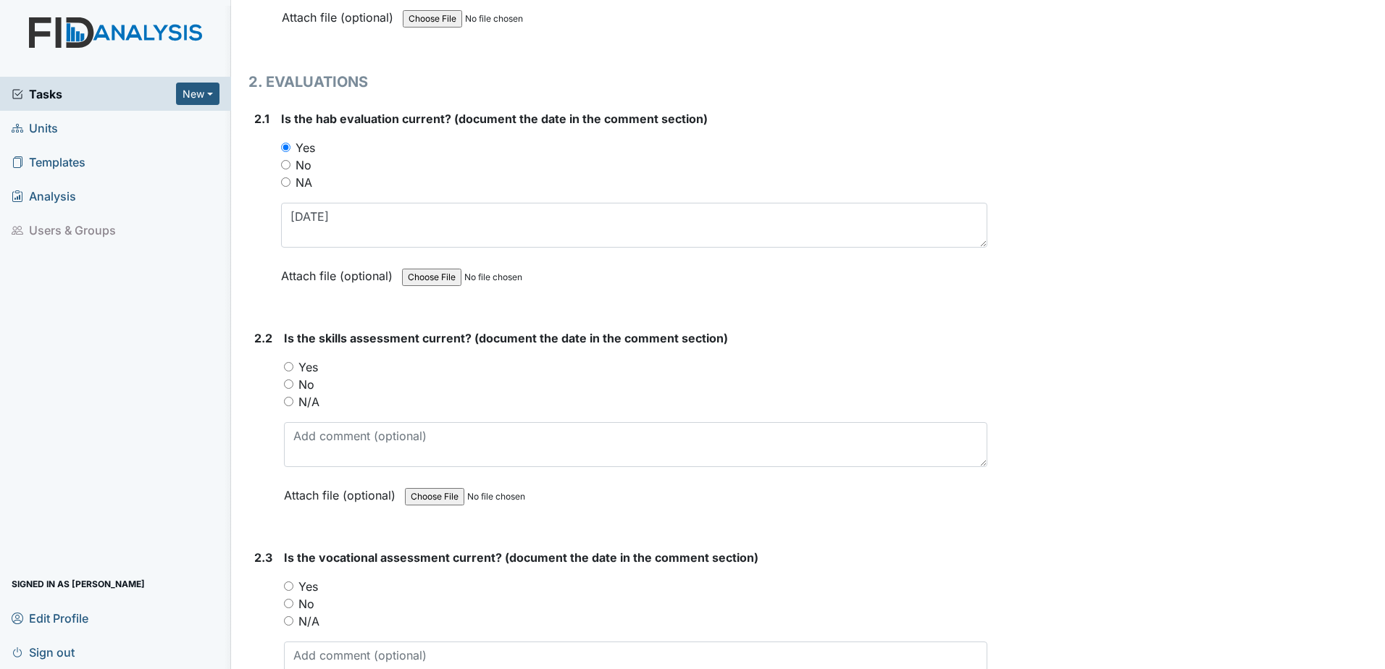
click at [309, 367] on label "Yes" at bounding box center [308, 367] width 20 height 17
click at [293, 367] on input "Yes" at bounding box center [288, 366] width 9 height 9
radio input "true"
click at [348, 432] on textarea at bounding box center [635, 444] width 703 height 45
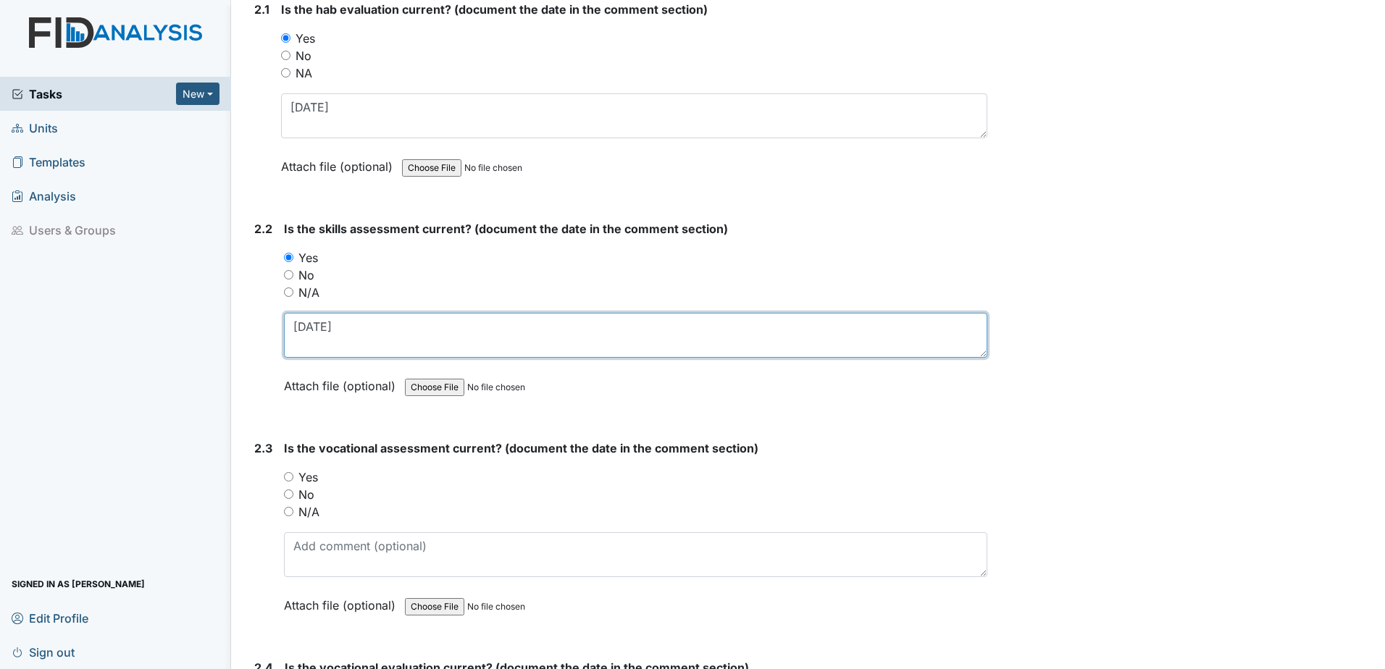
scroll to position [1521, 0]
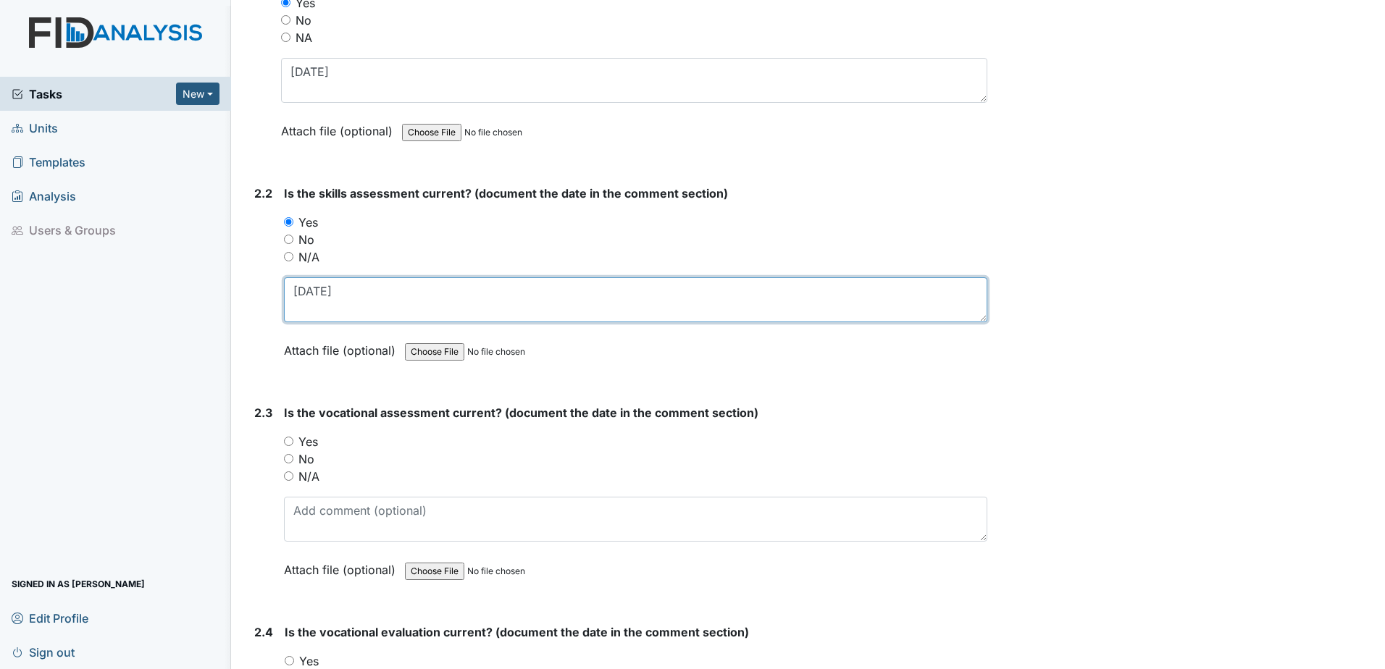
type textarea "2.19.25"
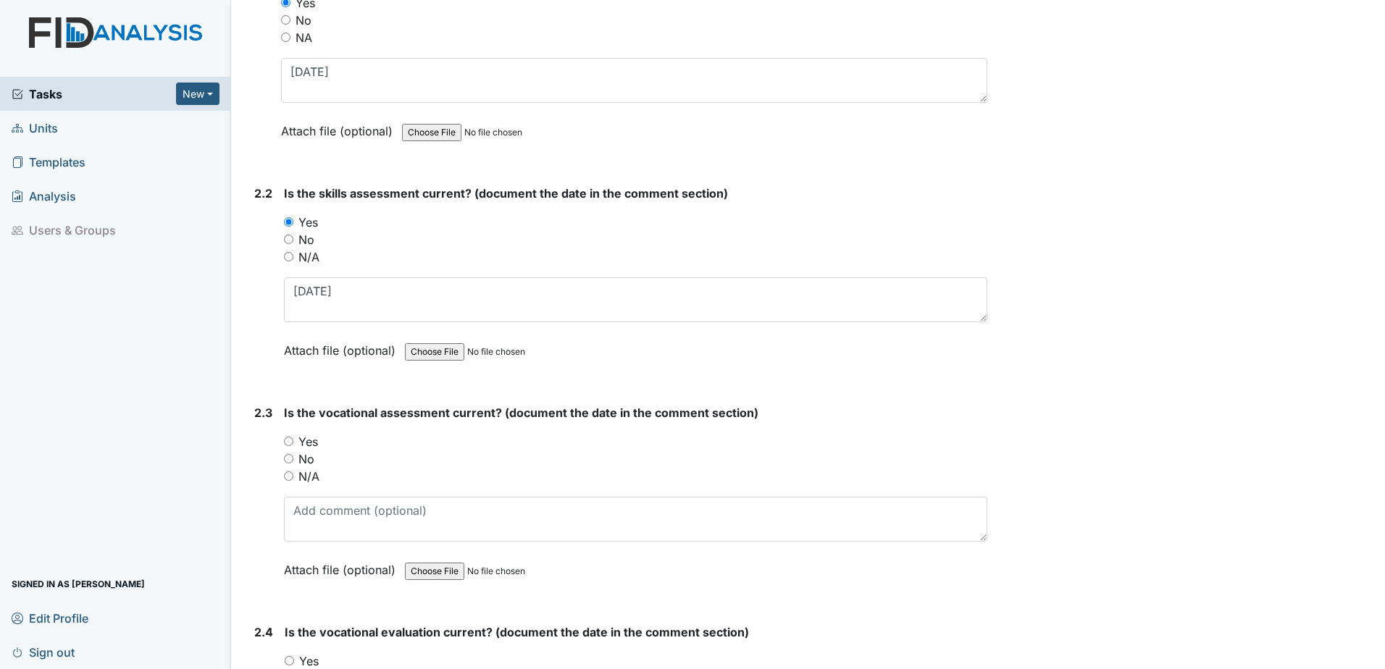
click at [302, 441] on label "Yes" at bounding box center [308, 441] width 20 height 17
click at [293, 441] on input "Yes" at bounding box center [288, 441] width 9 height 9
radio input "true"
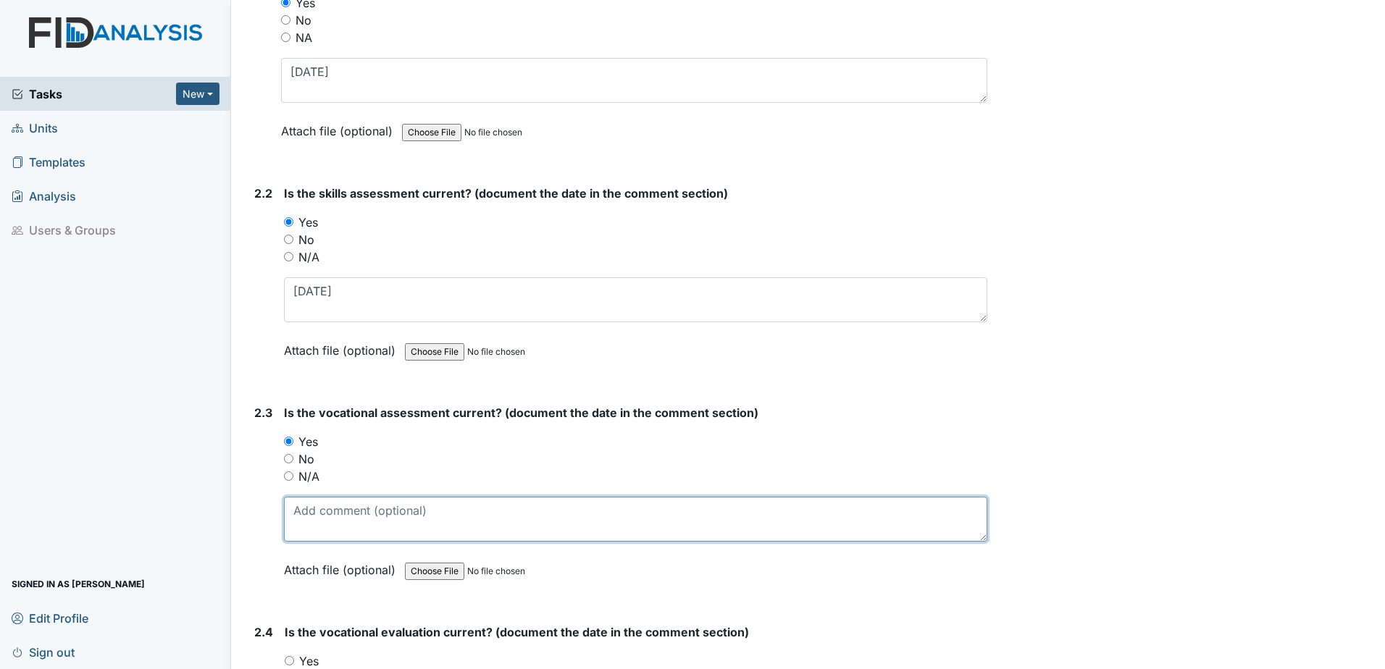
click at [319, 509] on textarea at bounding box center [635, 519] width 703 height 45
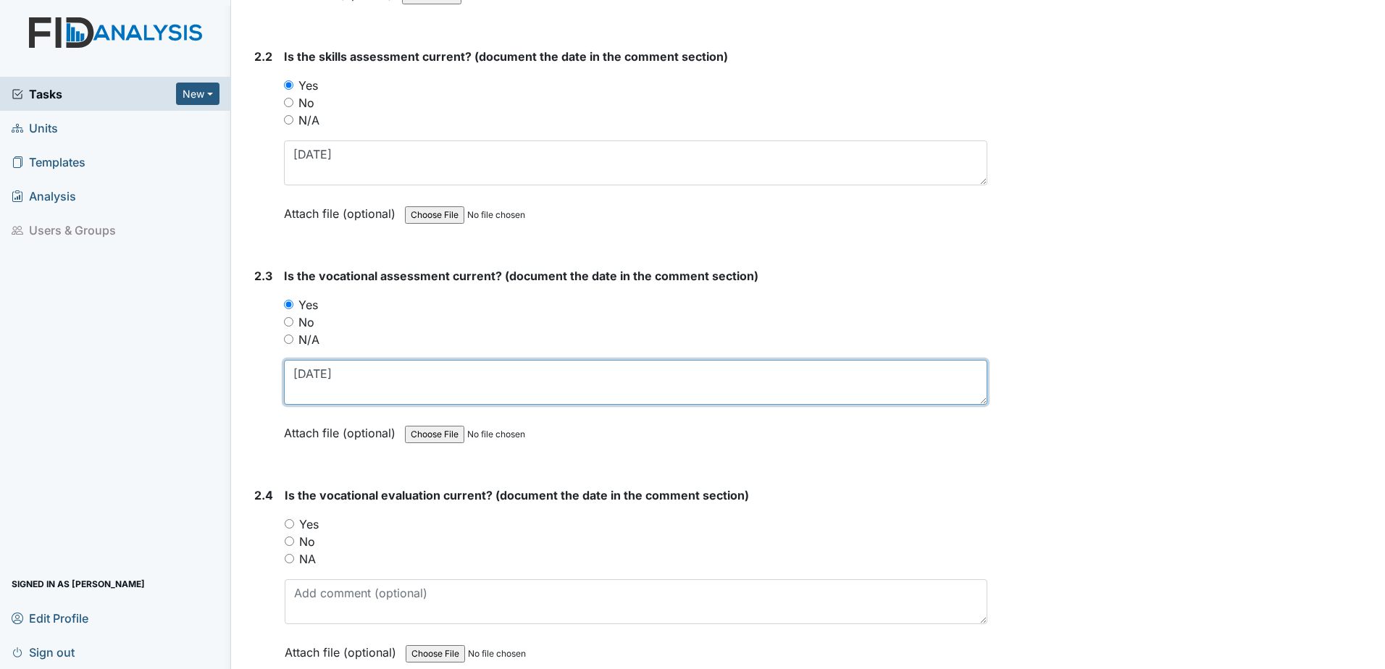
scroll to position [1666, 0]
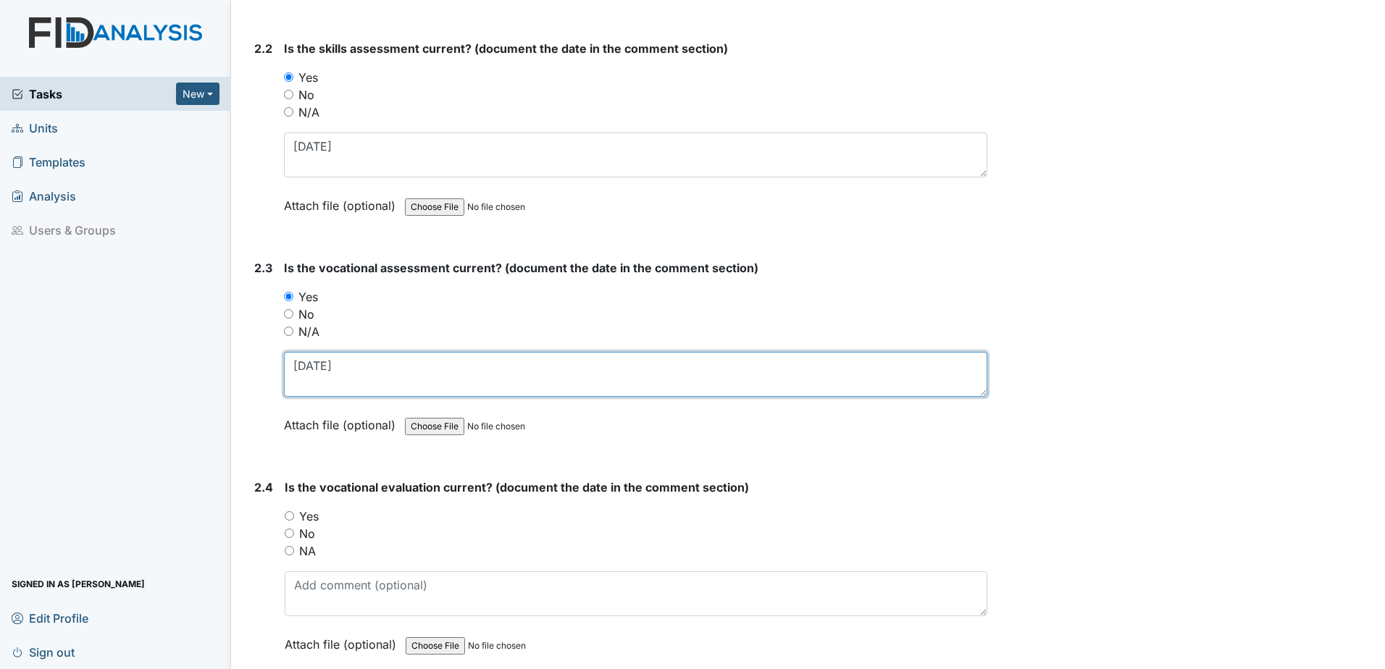
type textarea "2.3.25"
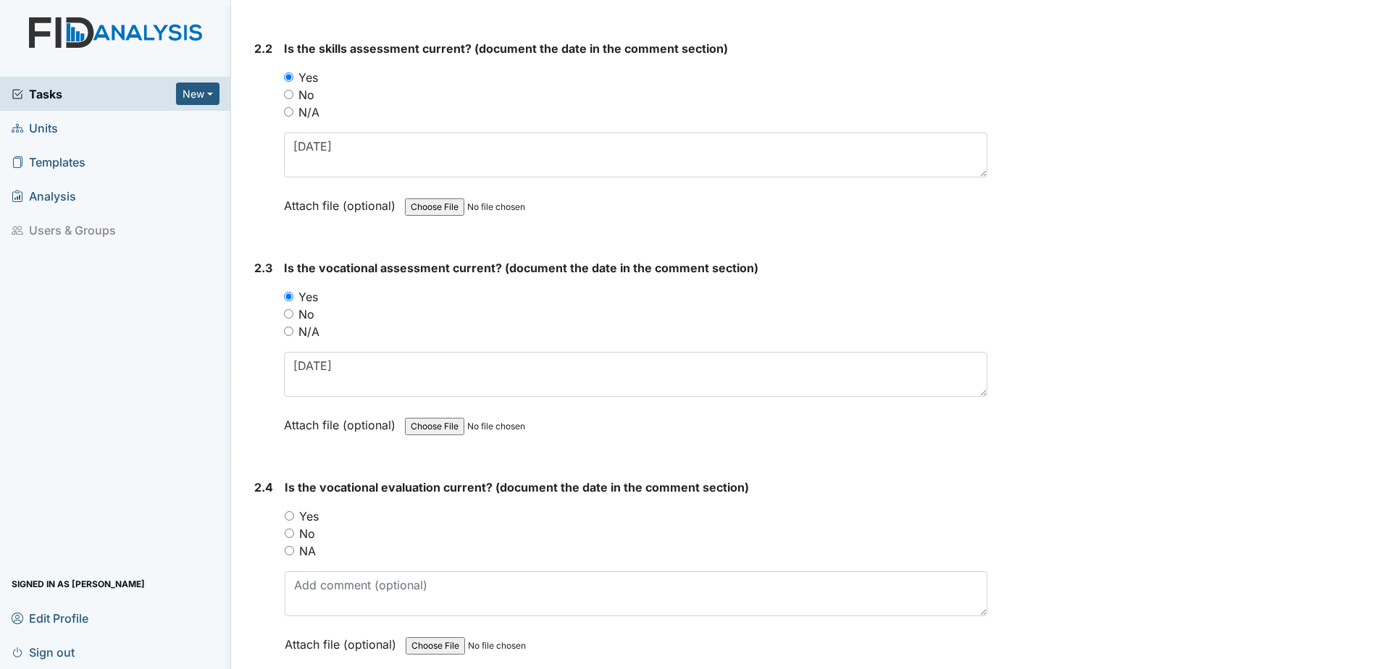
click at [306, 512] on label "Yes" at bounding box center [309, 516] width 20 height 17
click at [294, 512] on input "Yes" at bounding box center [289, 515] width 9 height 9
radio input "true"
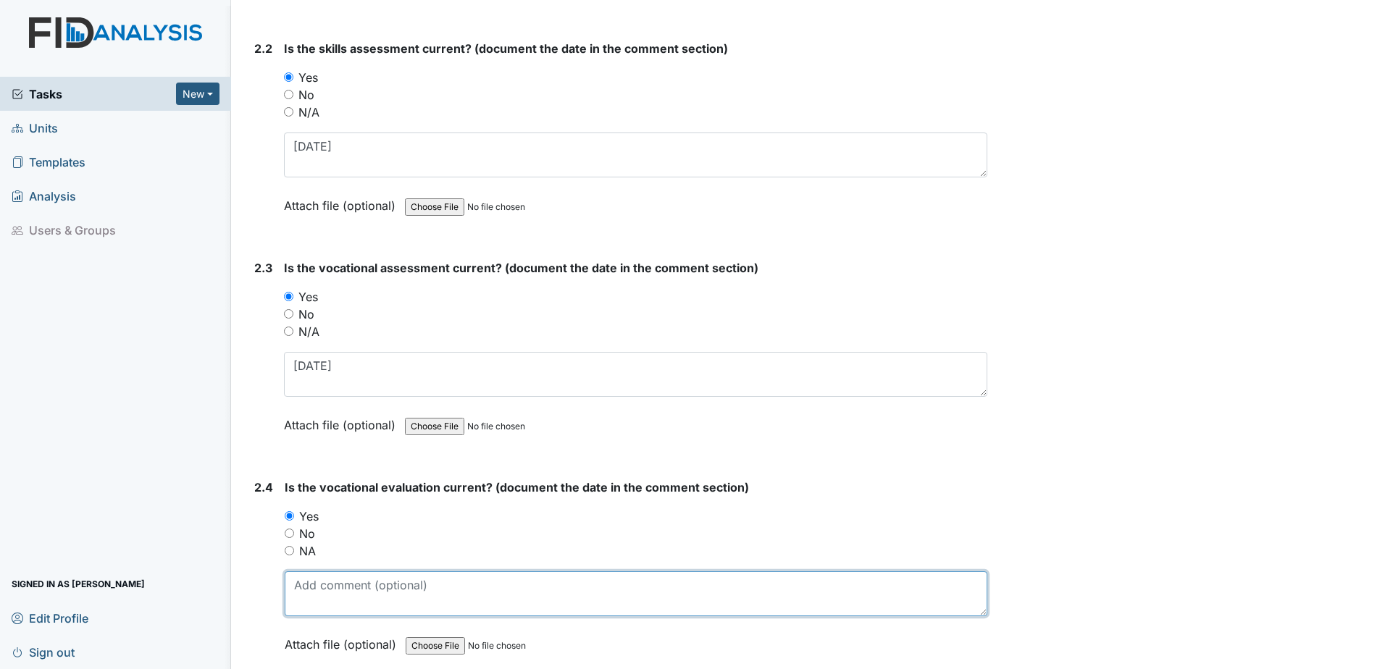
click at [325, 585] on textarea at bounding box center [636, 594] width 703 height 45
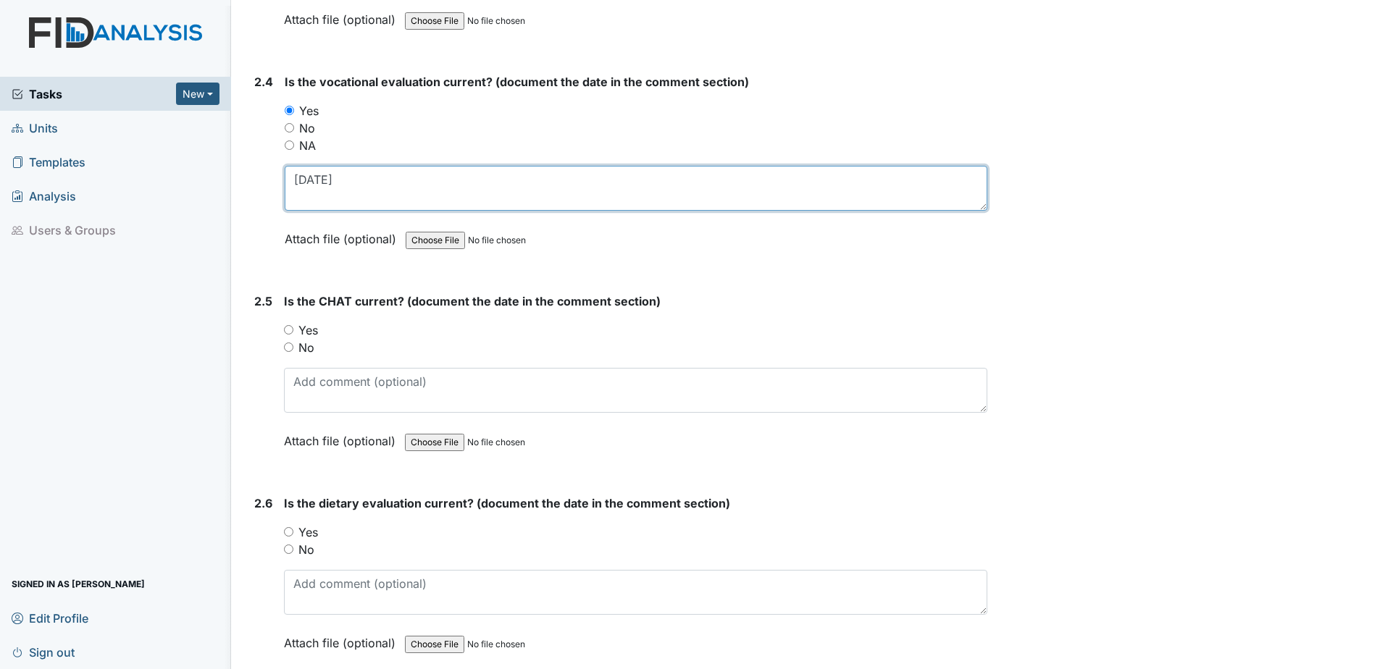
scroll to position [2101, 0]
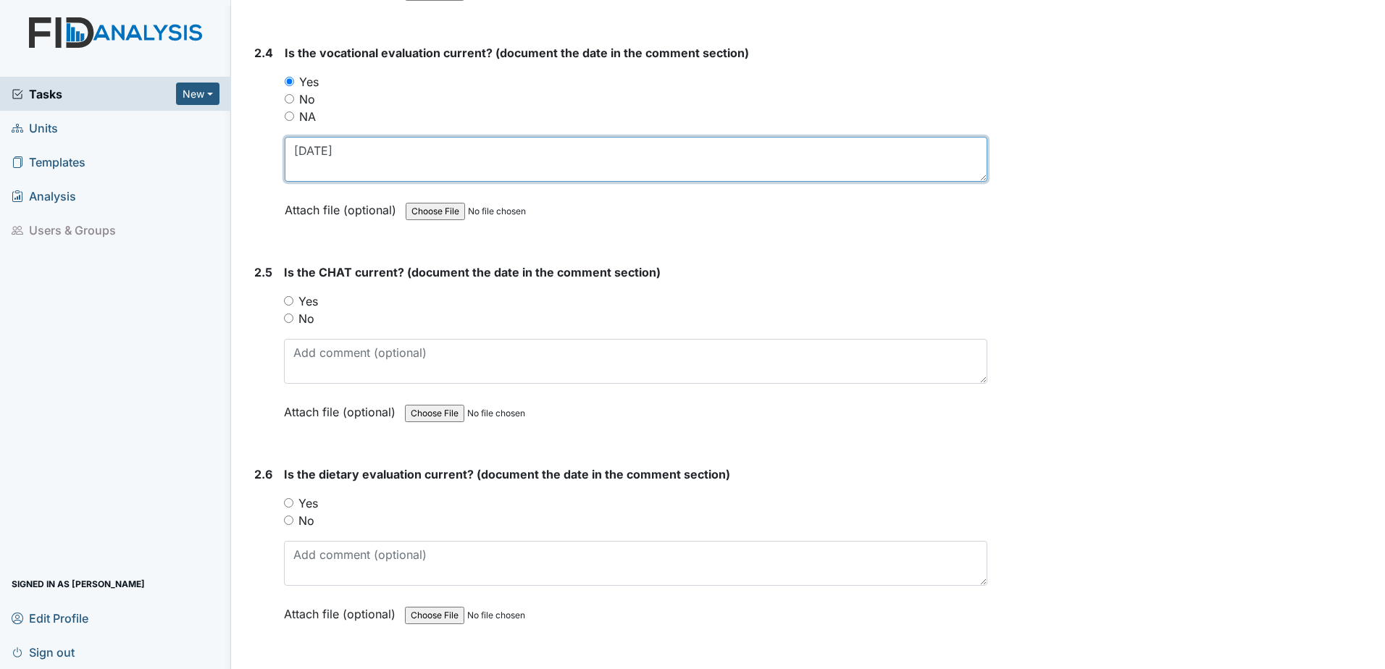
type textarea "2.3.25"
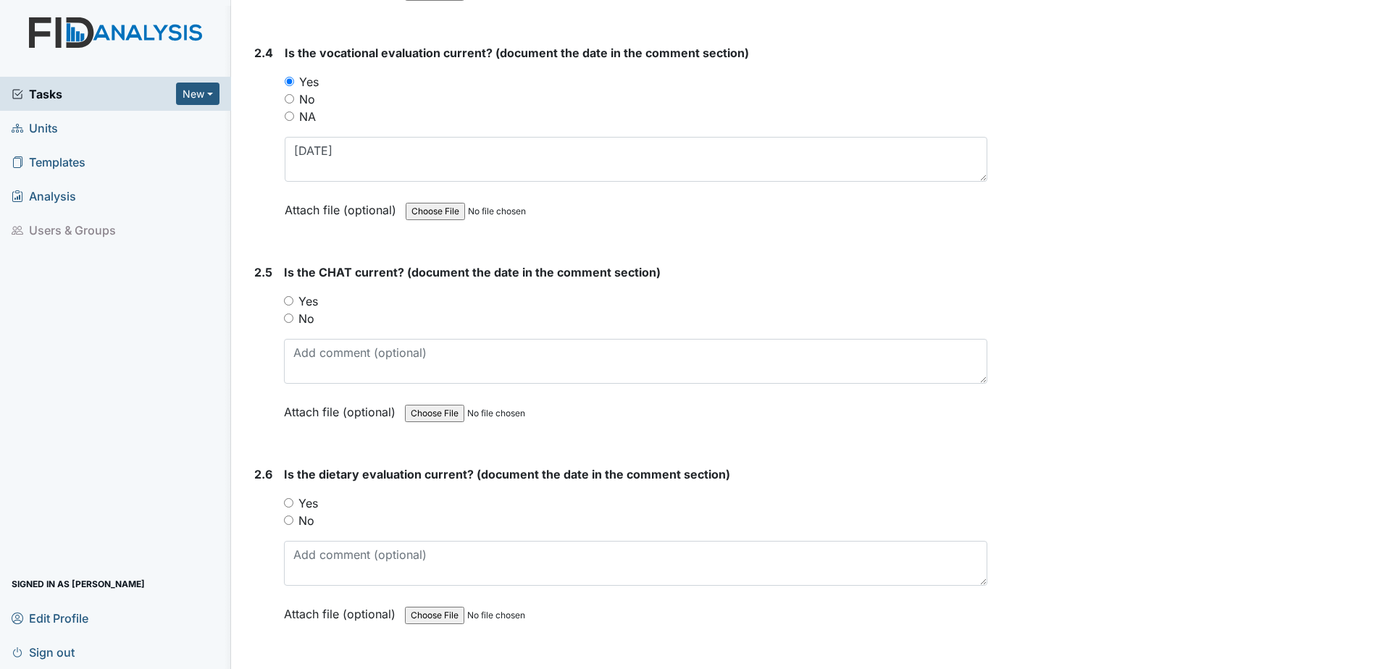
click at [306, 296] on label "Yes" at bounding box center [308, 301] width 20 height 17
click at [293, 296] on input "Yes" at bounding box center [288, 300] width 9 height 9
radio input "true"
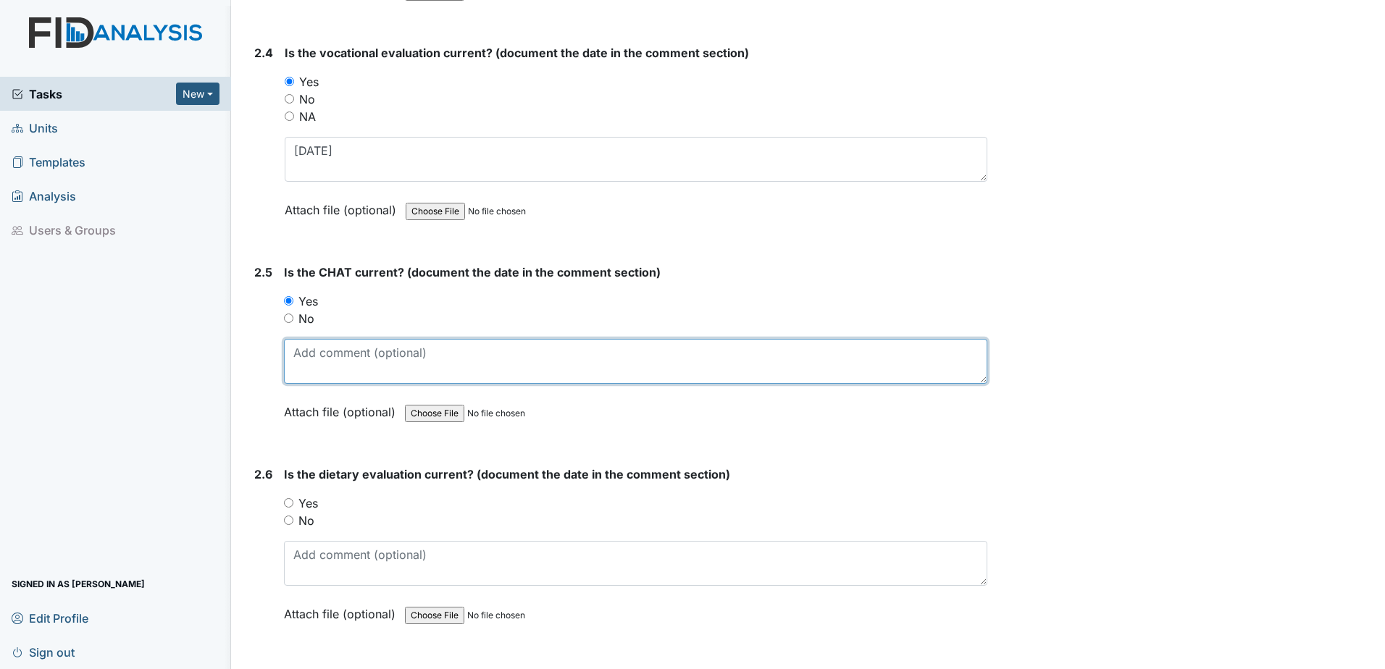
click at [331, 376] on textarea at bounding box center [635, 361] width 703 height 45
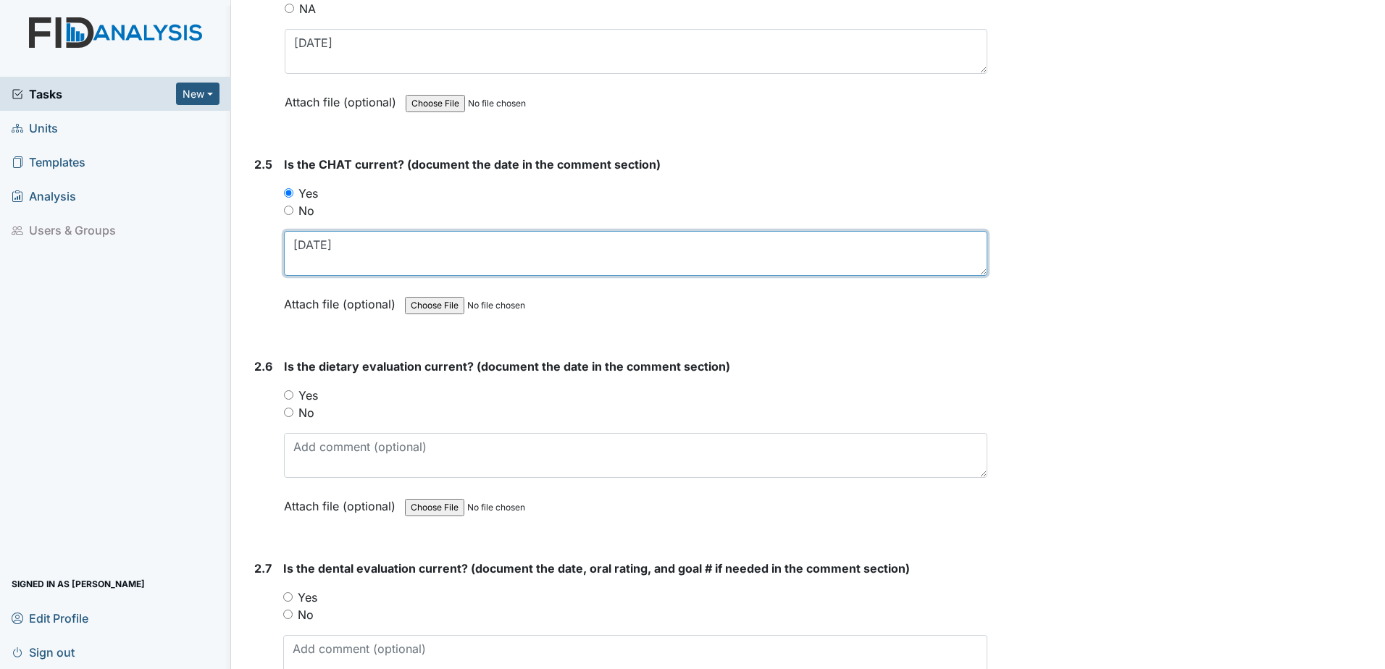
scroll to position [2246, 0]
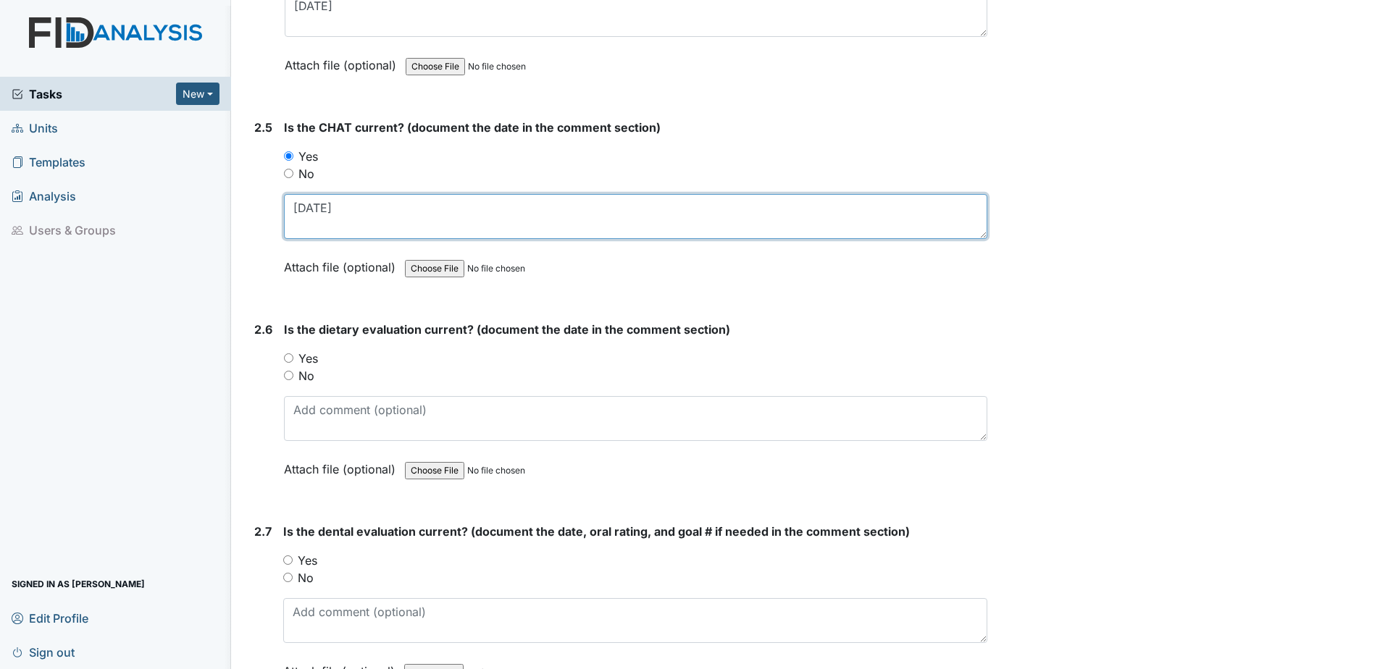
type textarea "2.14.25"
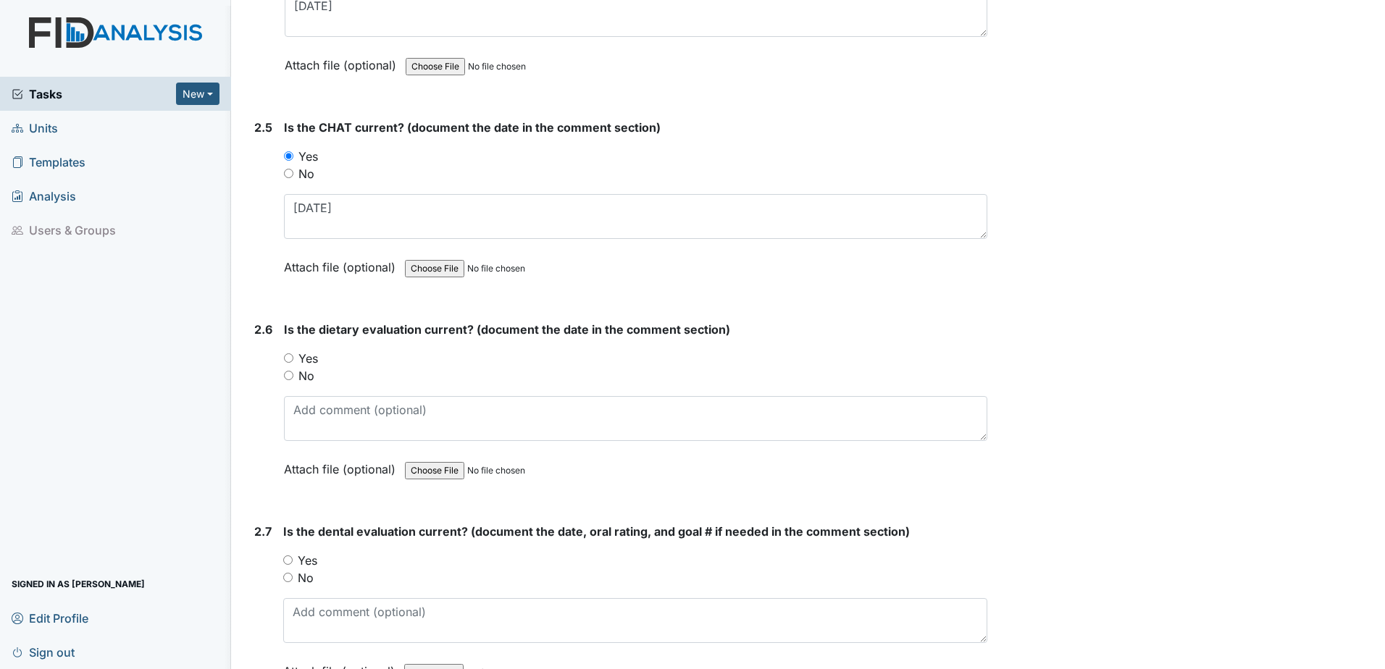
click at [307, 364] on label "Yes" at bounding box center [308, 358] width 20 height 17
click at [293, 363] on input "Yes" at bounding box center [288, 357] width 9 height 9
radio input "true"
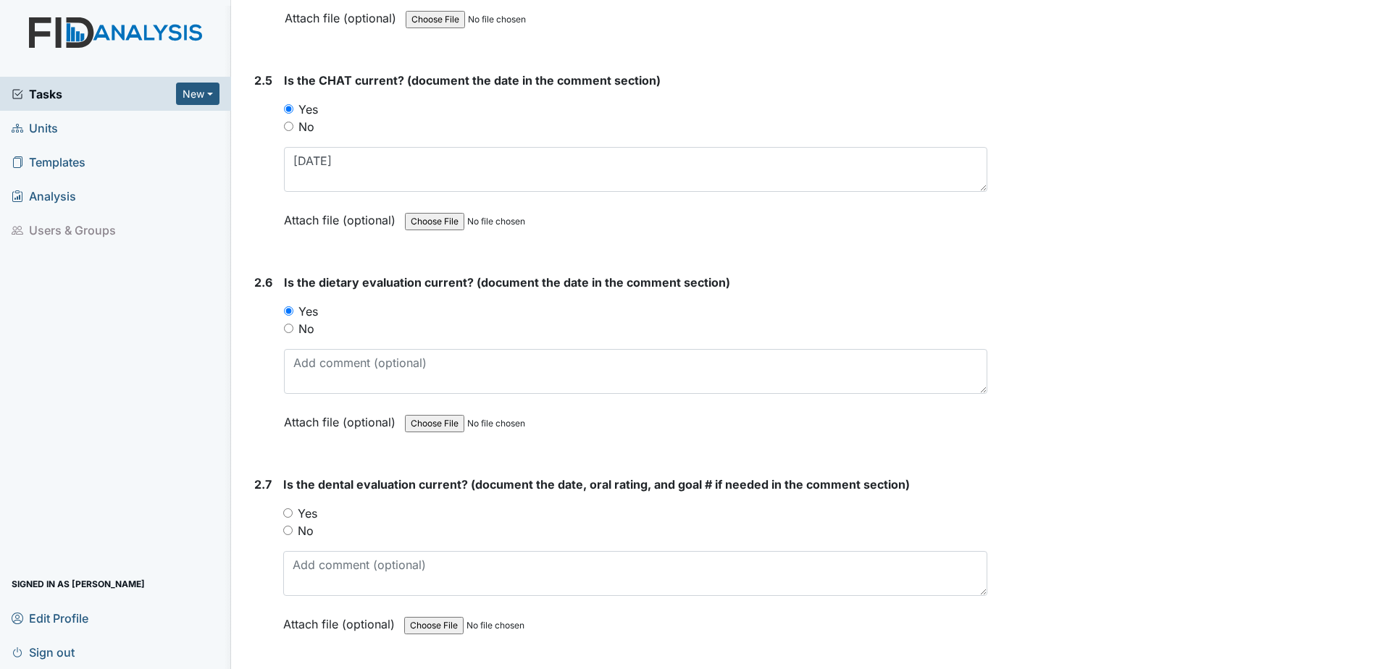
scroll to position [2318, 0]
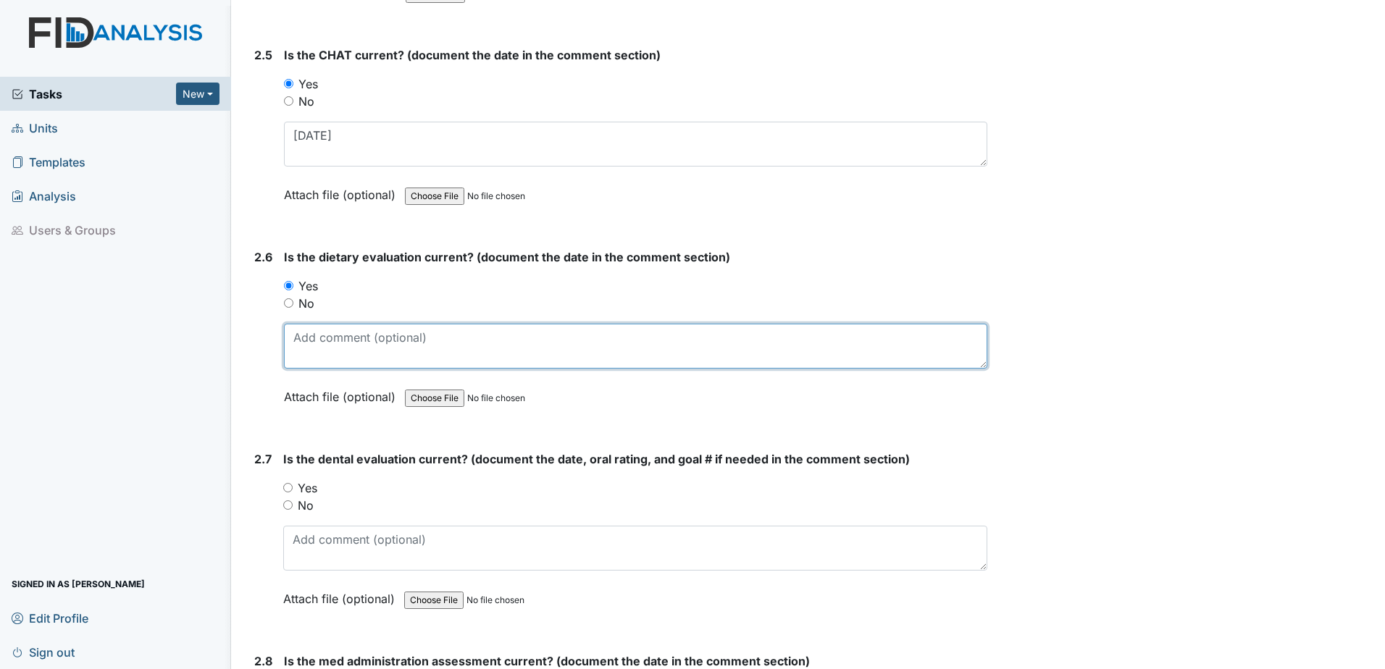
click at [378, 351] on textarea at bounding box center [635, 346] width 703 height 45
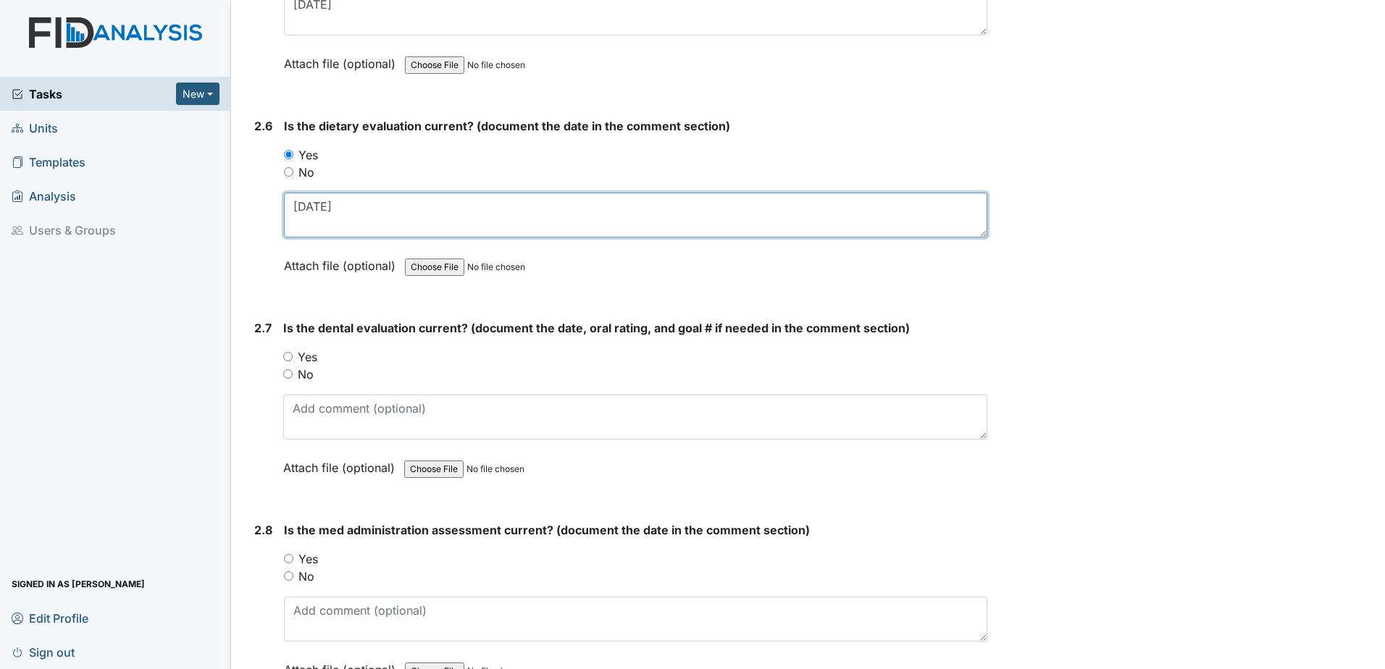
scroll to position [2463, 0]
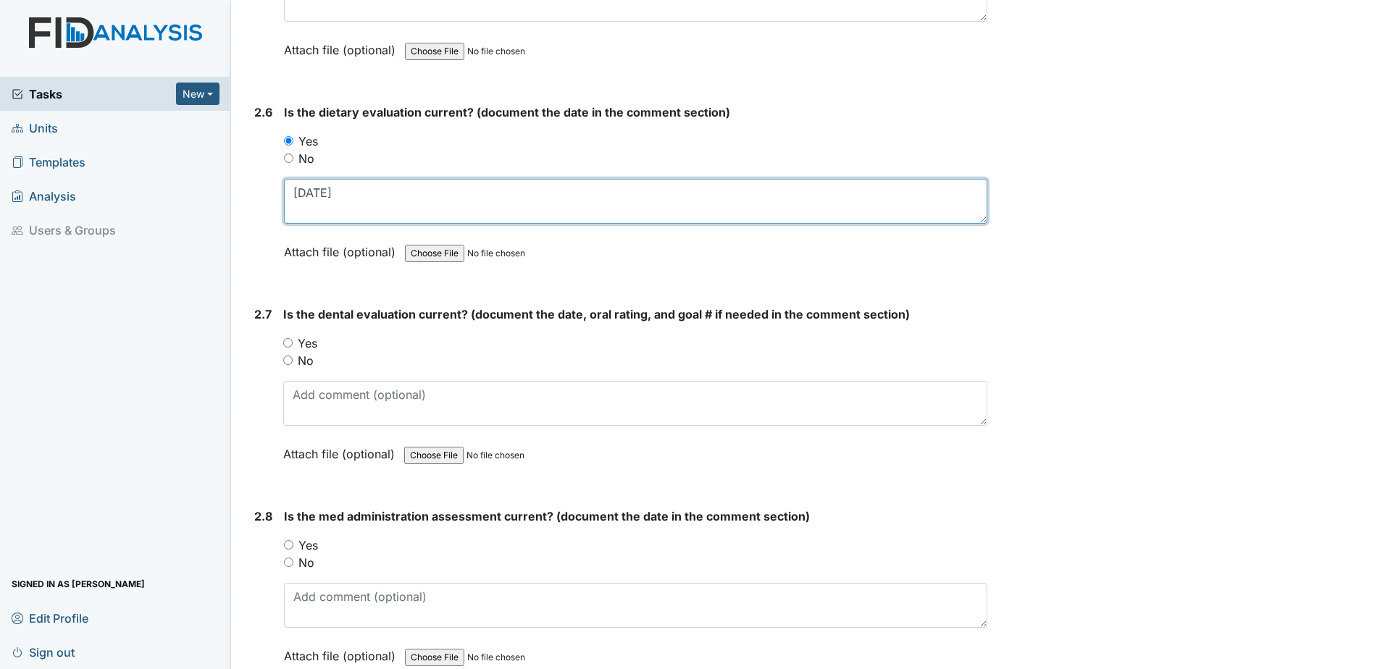
type textarea "5.26.25"
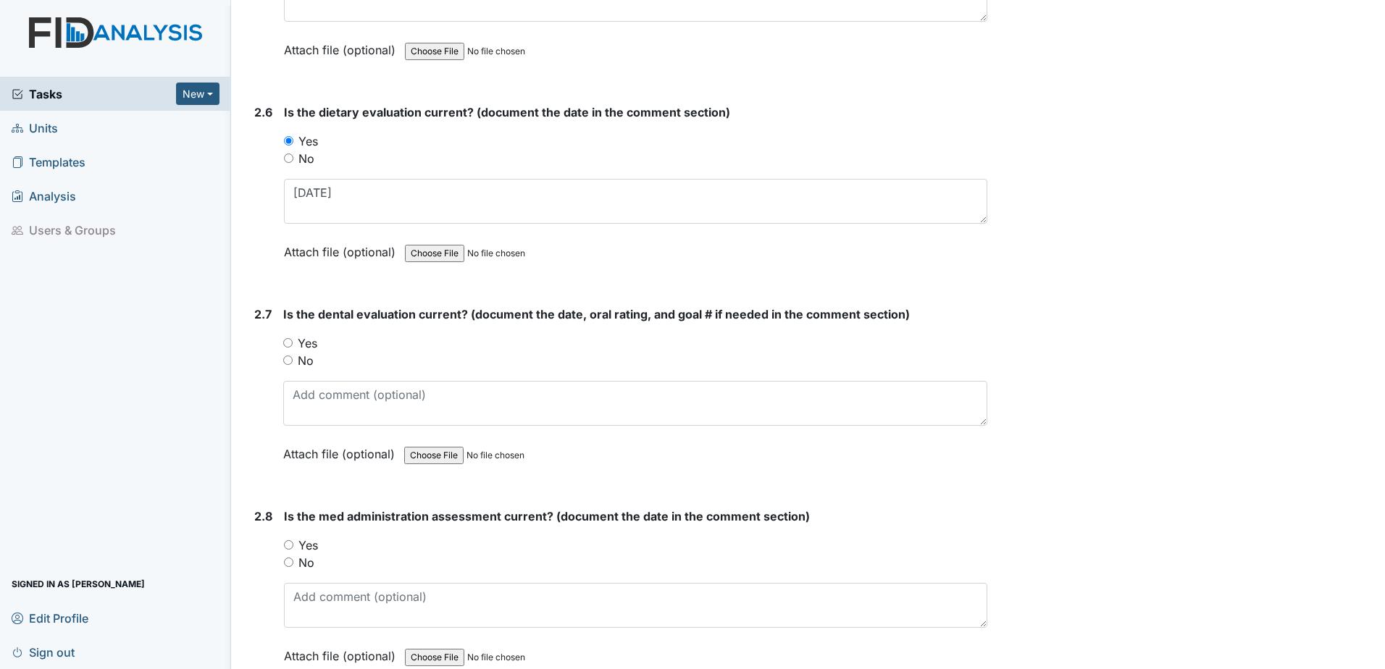
click at [299, 349] on label "Yes" at bounding box center [308, 343] width 20 height 17
click at [293, 348] on input "Yes" at bounding box center [287, 342] width 9 height 9
radio input "true"
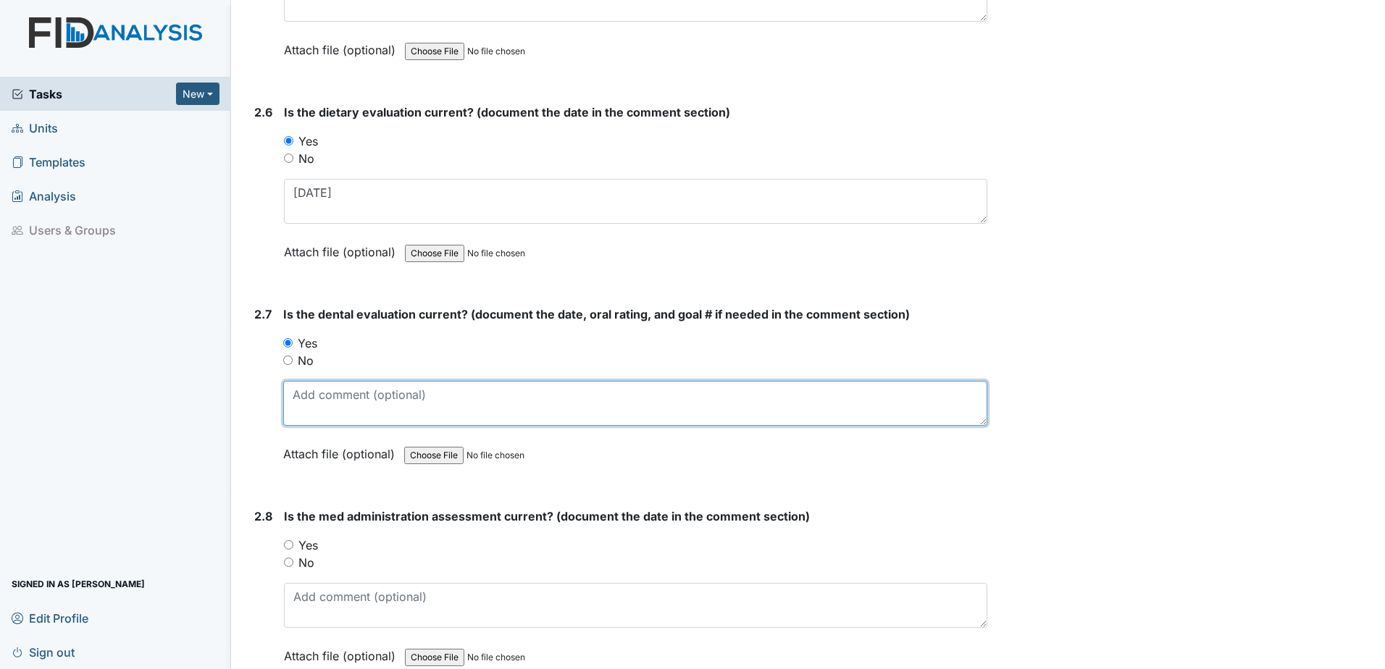
click at [336, 410] on textarea at bounding box center [635, 403] width 704 height 45
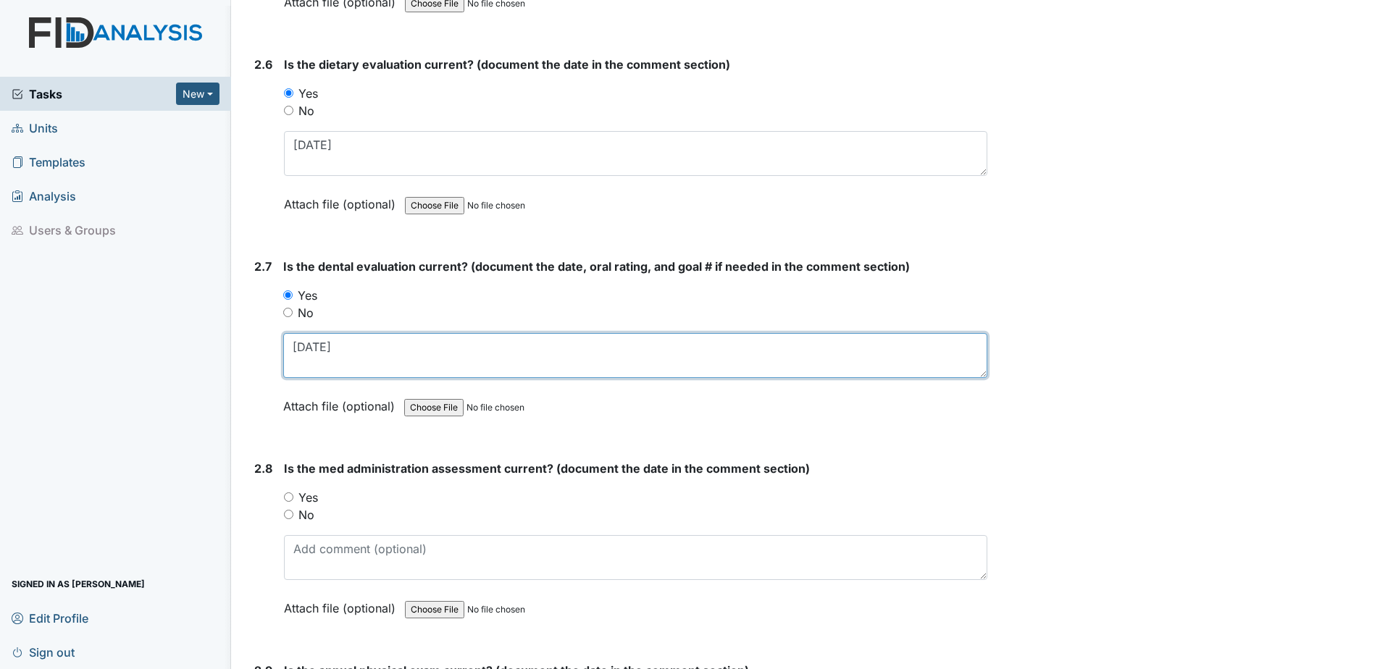
scroll to position [2535, 0]
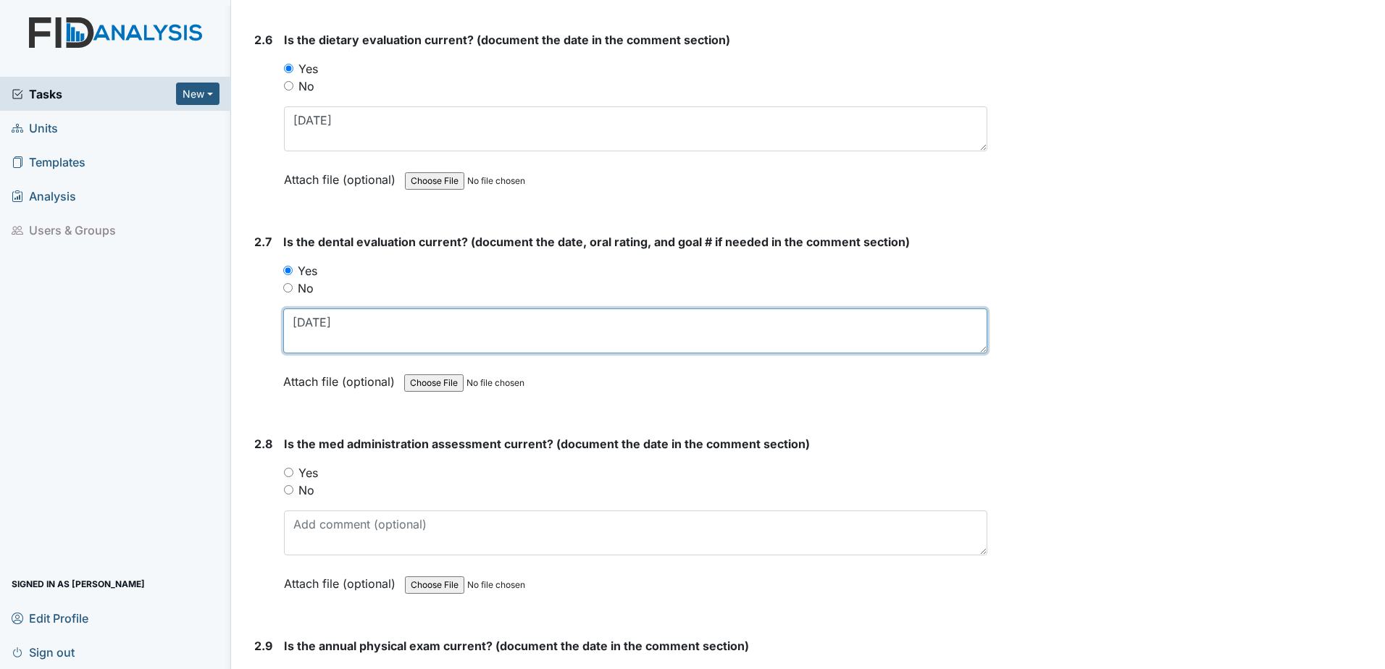
type textarea "11.12.24"
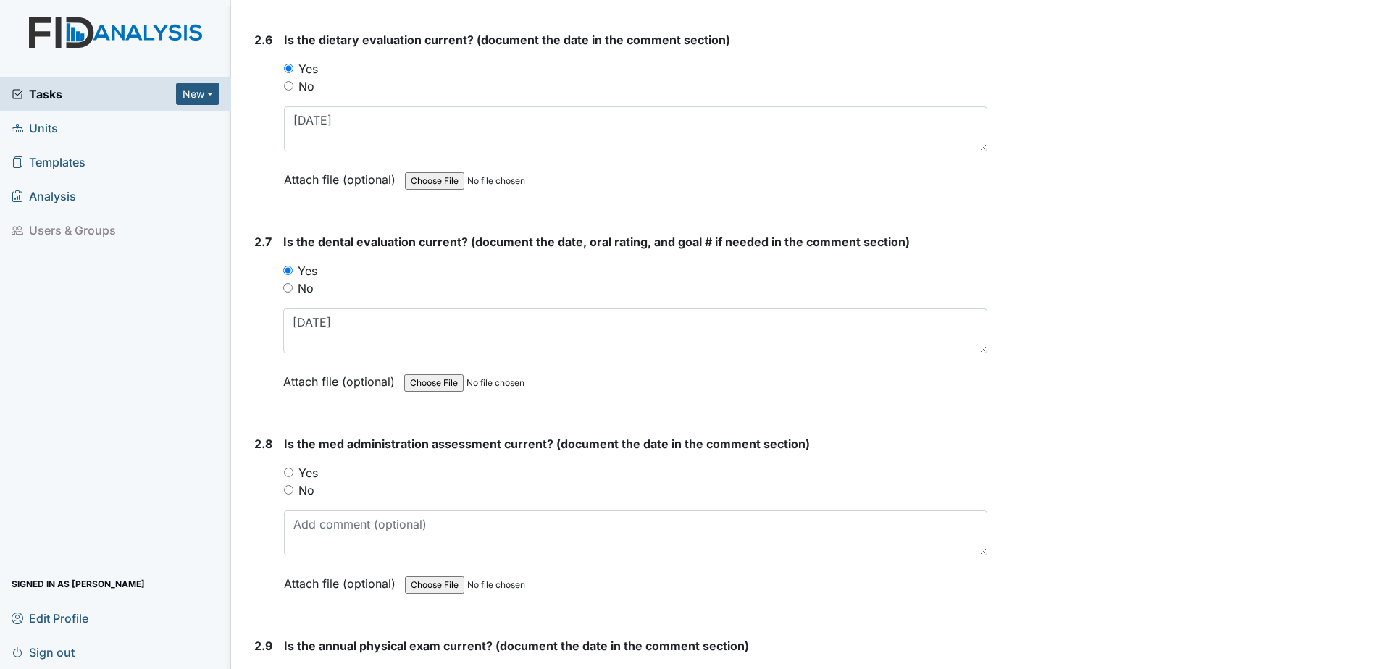
click at [300, 496] on label "No" at bounding box center [306, 490] width 16 height 17
click at [293, 495] on input "No" at bounding box center [288, 489] width 9 height 9
radio input "true"
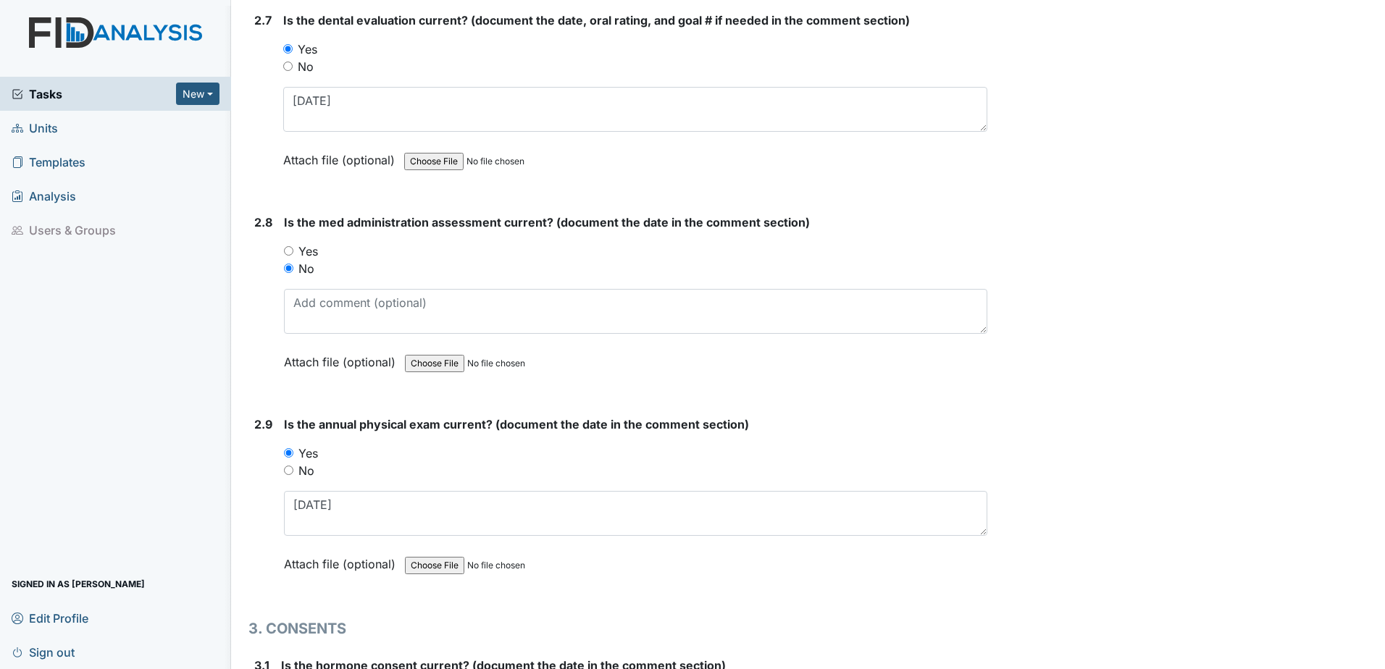
scroll to position [2680, 0]
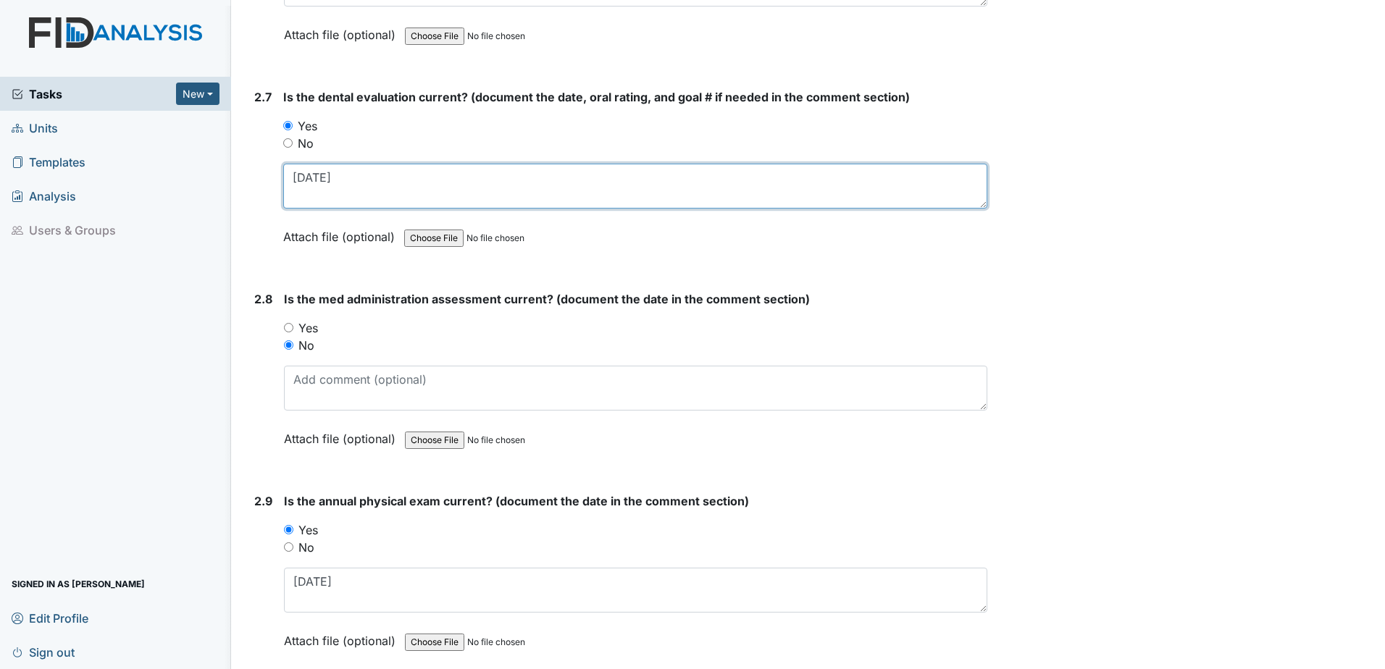
click at [585, 183] on textarea "[DATE]" at bounding box center [635, 186] width 704 height 45
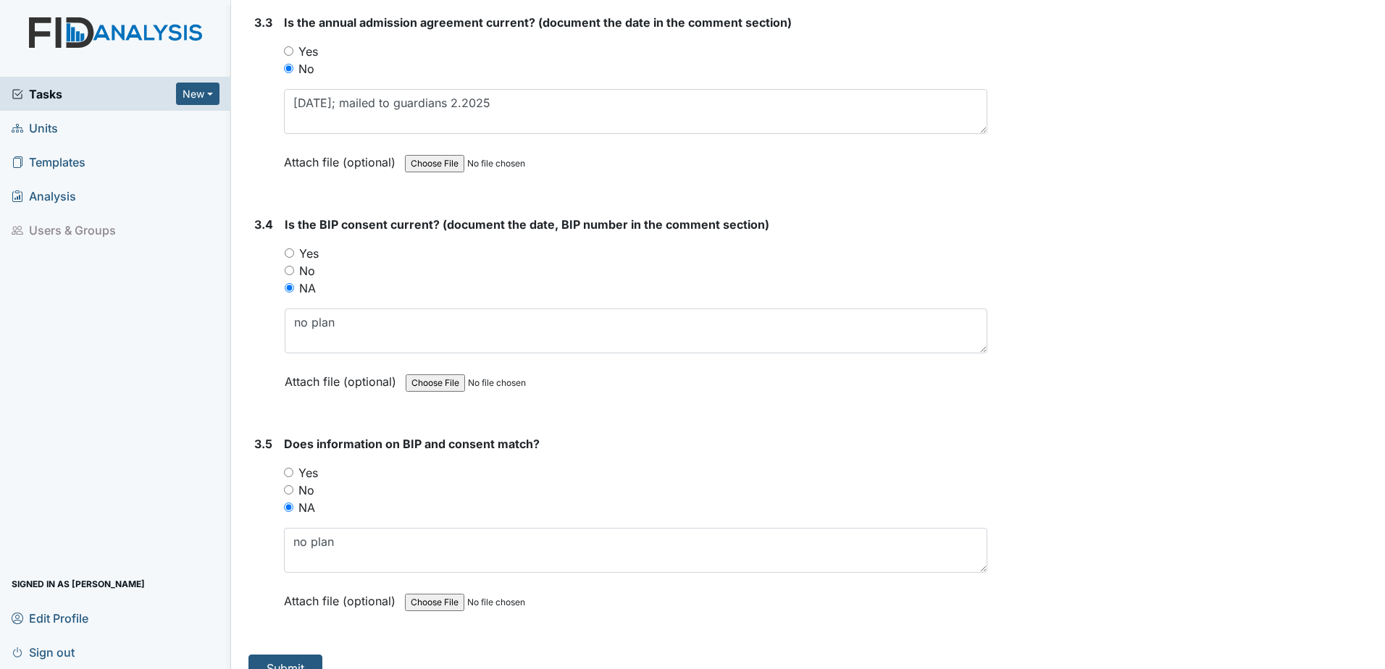
scroll to position [3864, 0]
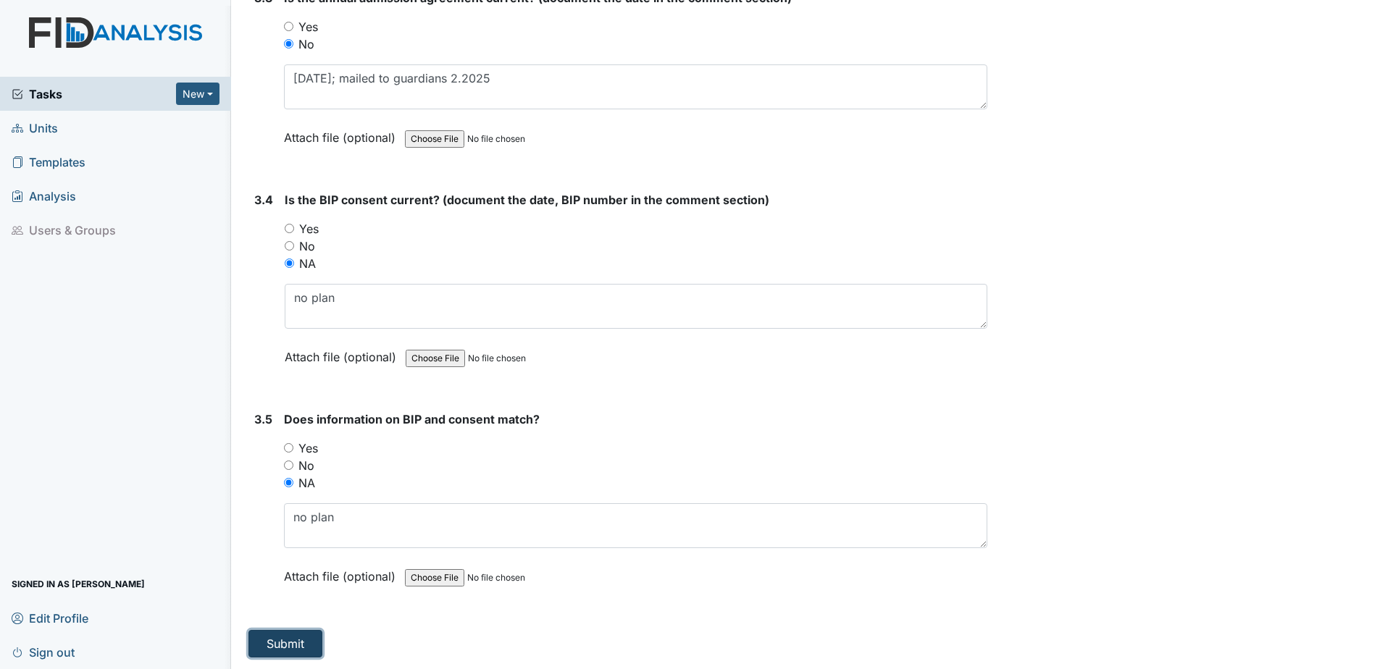
click at [289, 640] on button "Submit" at bounding box center [285, 644] width 74 height 28
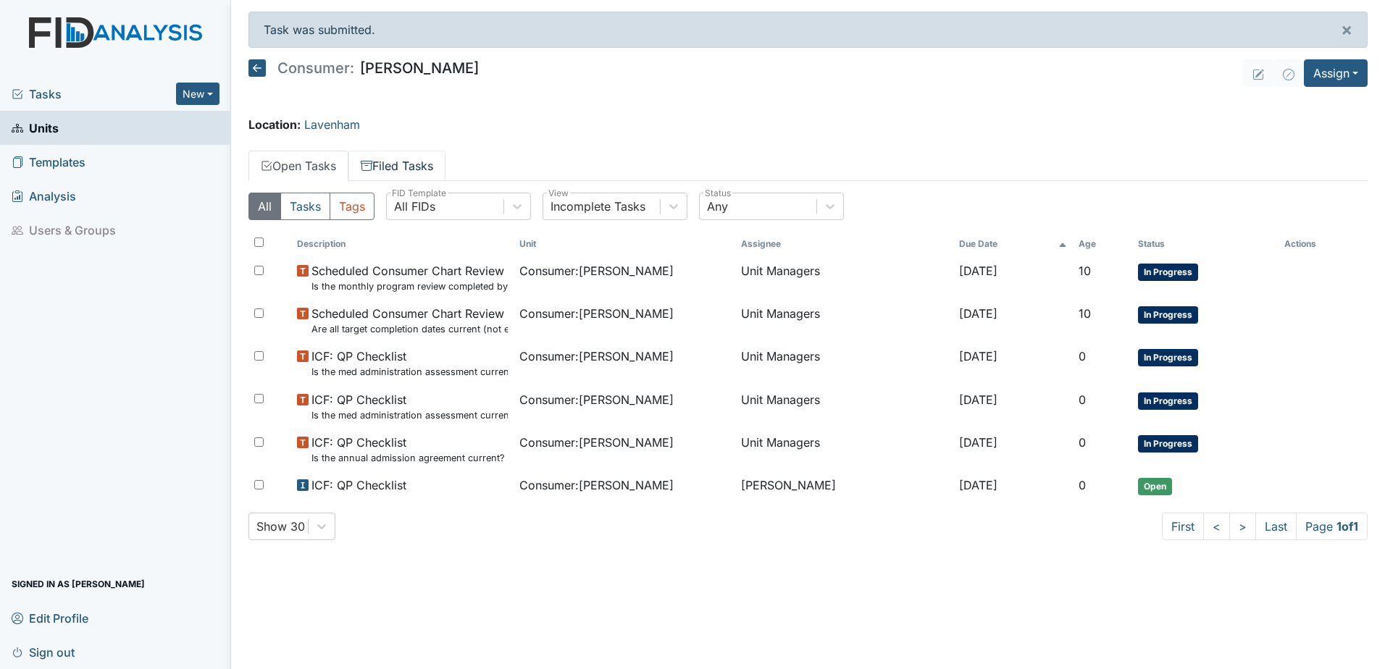
click at [408, 159] on link "Filed Tasks" at bounding box center [396, 166] width 97 height 30
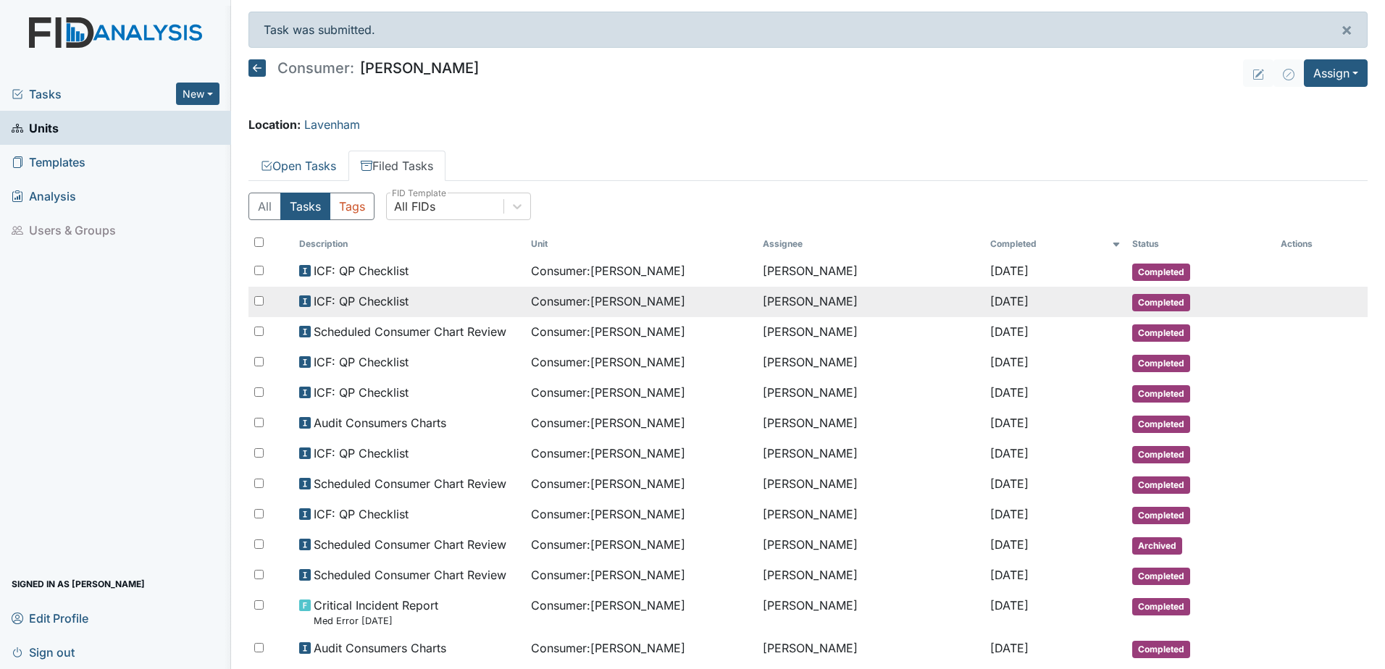
click at [641, 301] on span "Consumer : Willoughby, Frances" at bounding box center [608, 301] width 154 height 17
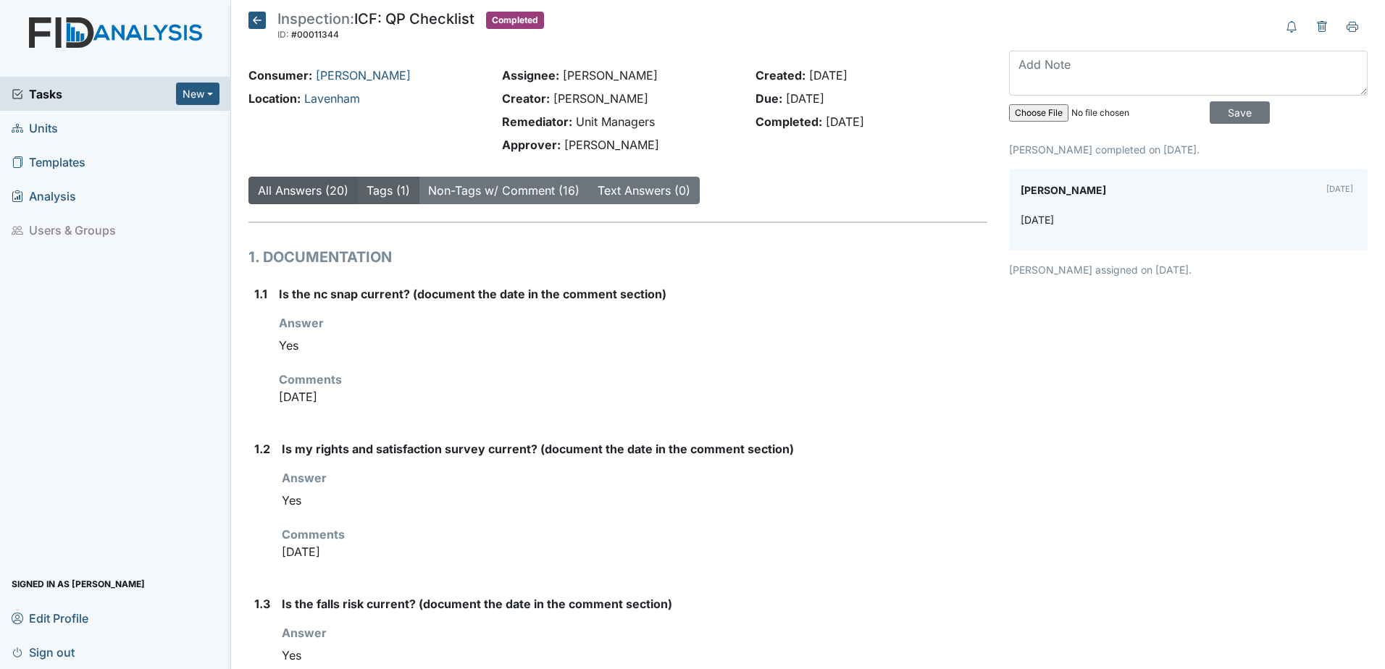
click at [388, 192] on link "Tags (1)" at bounding box center [388, 190] width 43 height 14
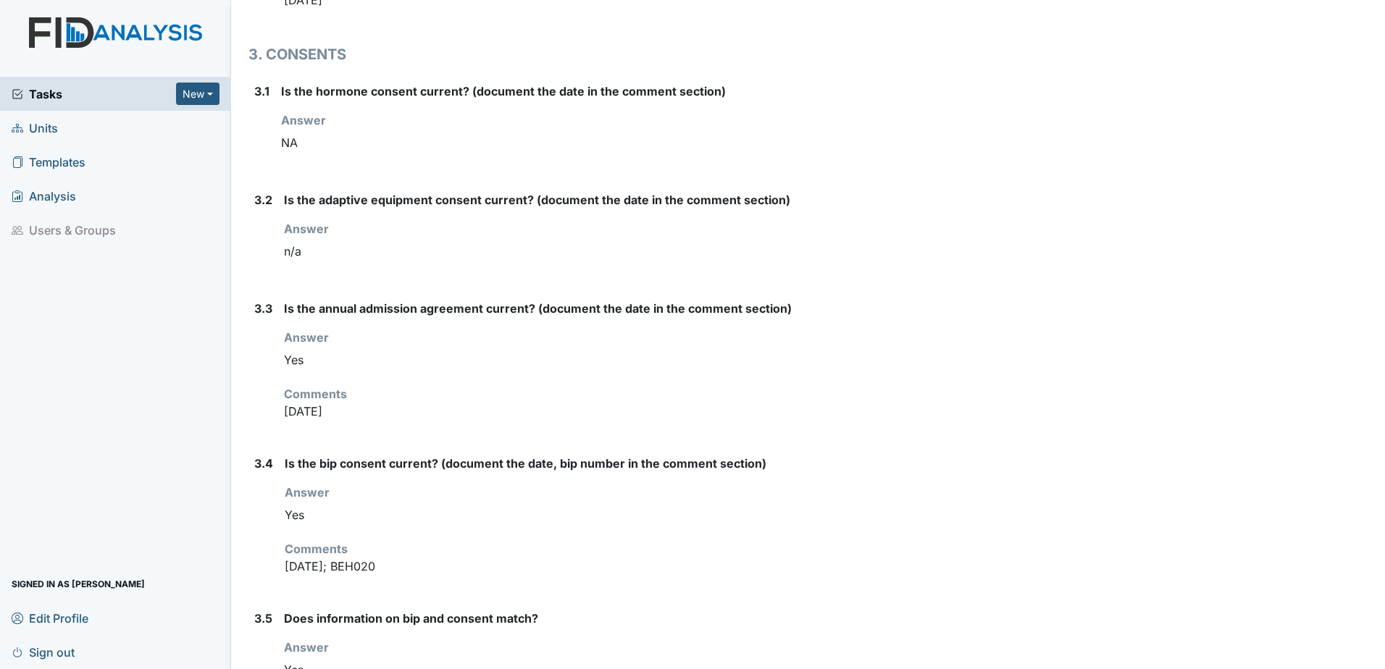
scroll to position [2669, 0]
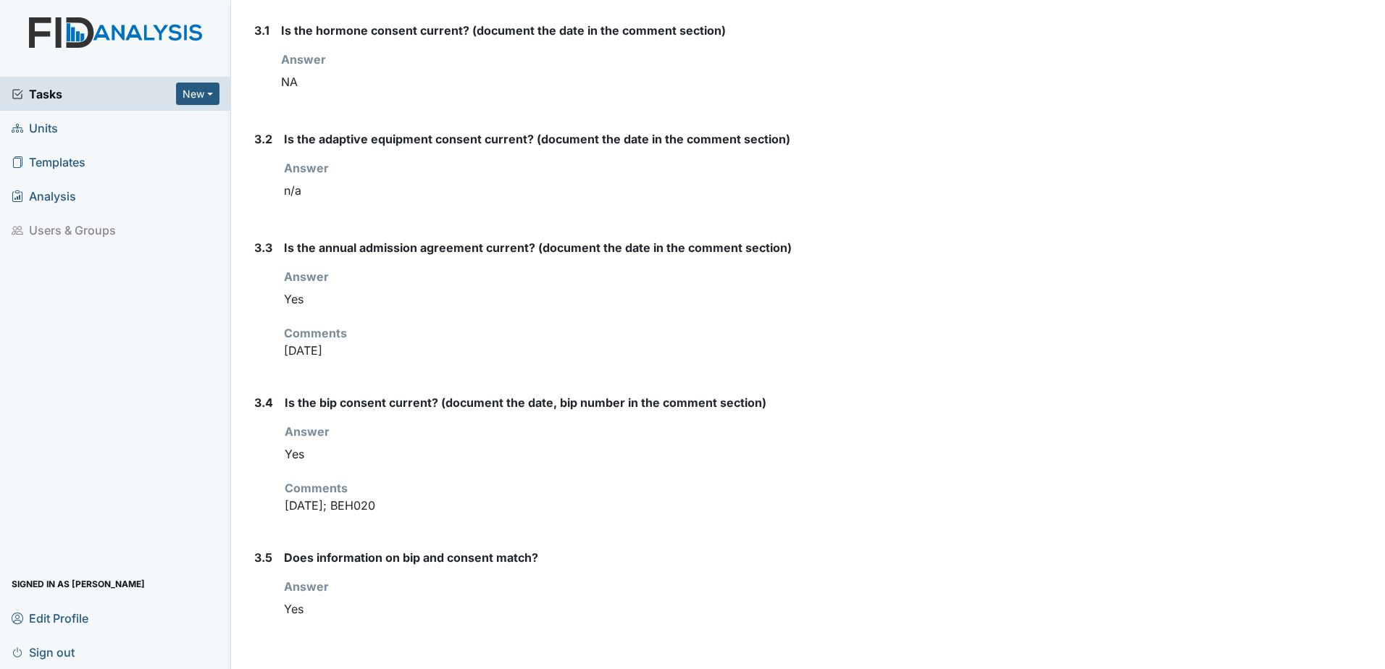
click at [348, 512] on p "12.12.24; BEH020" at bounding box center [636, 505] width 703 height 17
drag, startPoint x: 387, startPoint y: 495, endPoint x: 335, endPoint y: 500, distance: 51.7
click at [335, 500] on div "Comments 12.12.24; BEH020" at bounding box center [636, 497] width 703 height 35
drag, startPoint x: 335, startPoint y: 500, endPoint x: 448, endPoint y: 500, distance: 112.3
click at [448, 500] on p "12.12.24; BEH020" at bounding box center [636, 505] width 703 height 17
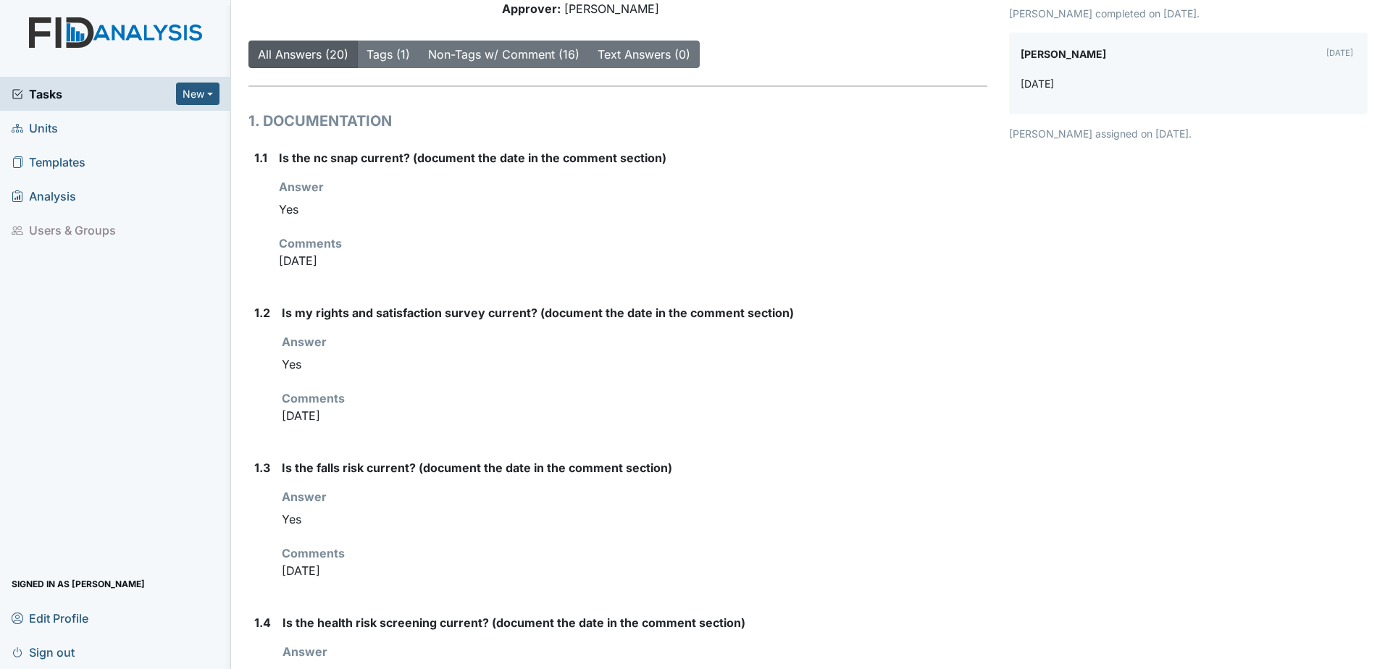
scroll to position [0, 0]
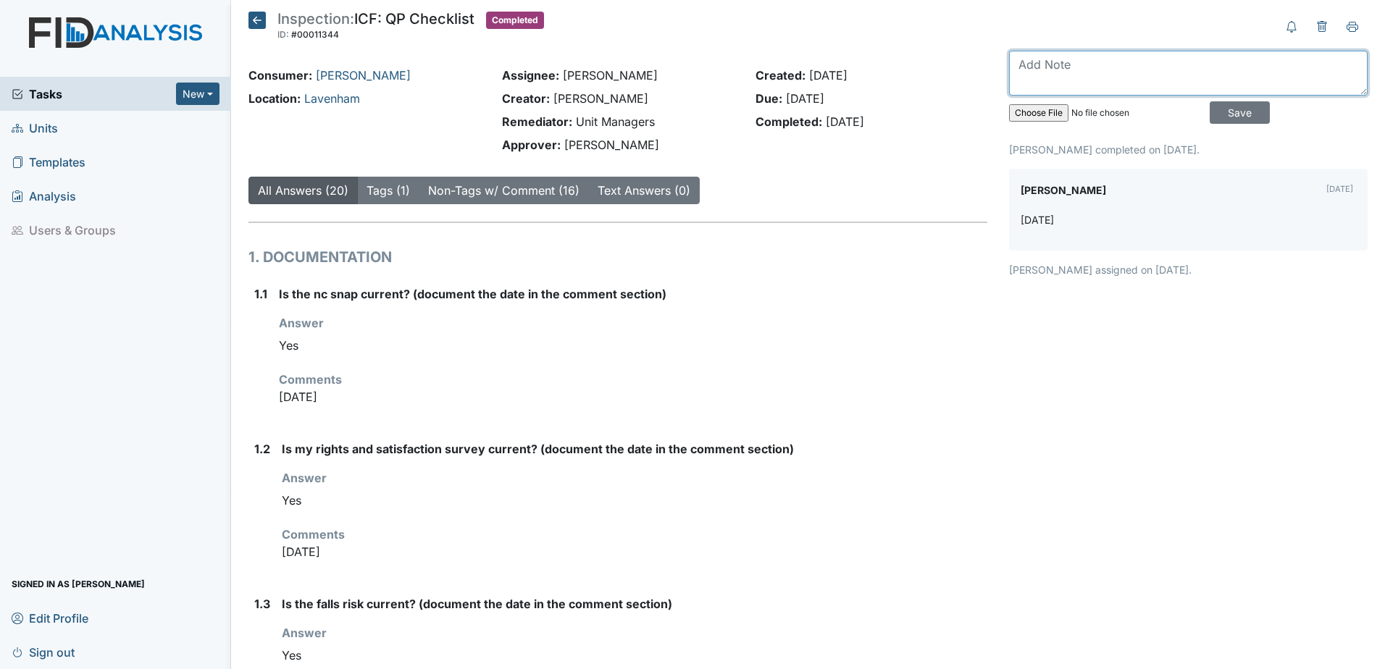
click at [1135, 67] on textarea at bounding box center [1188, 73] width 359 height 45
click at [1104, 65] on textarea at bounding box center [1188, 73] width 359 height 45
type textarea "3.4 NO BIP (put wrong information in) 3.5 NO BIP (put wrong information in)"
click at [1210, 110] on input "Save" at bounding box center [1240, 112] width 60 height 22
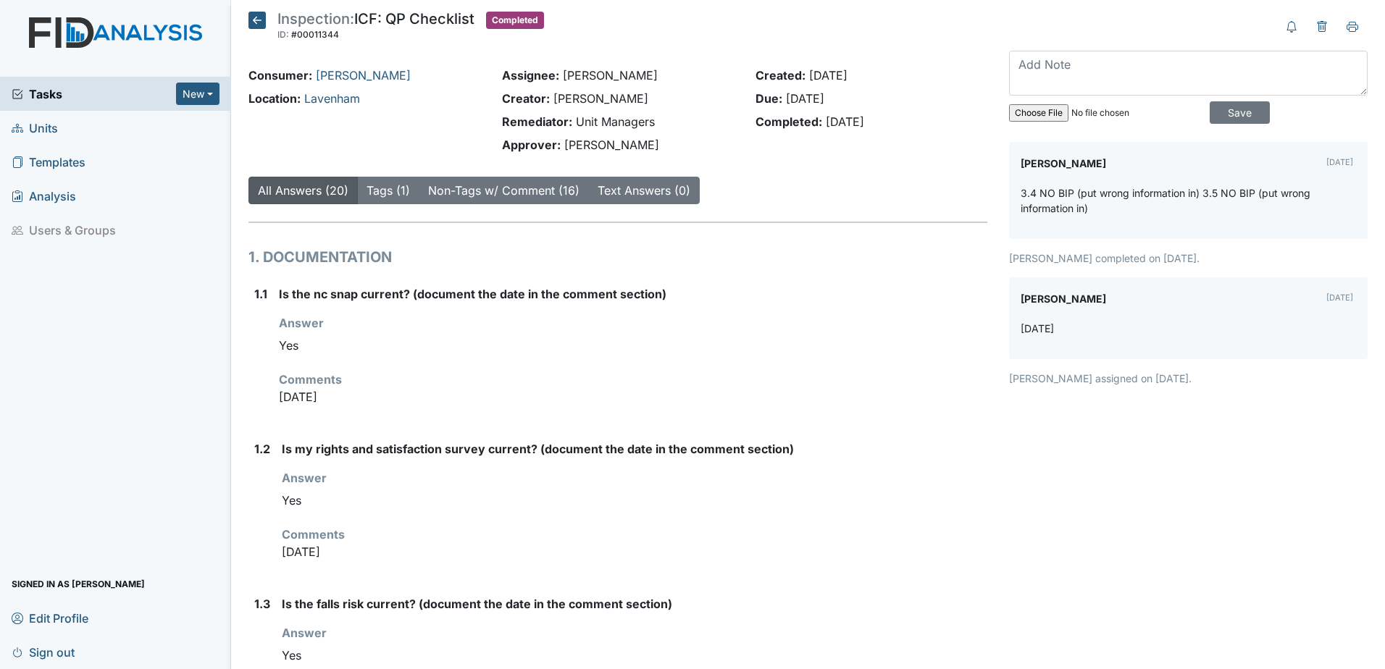
click at [260, 22] on icon at bounding box center [256, 20] width 17 height 17
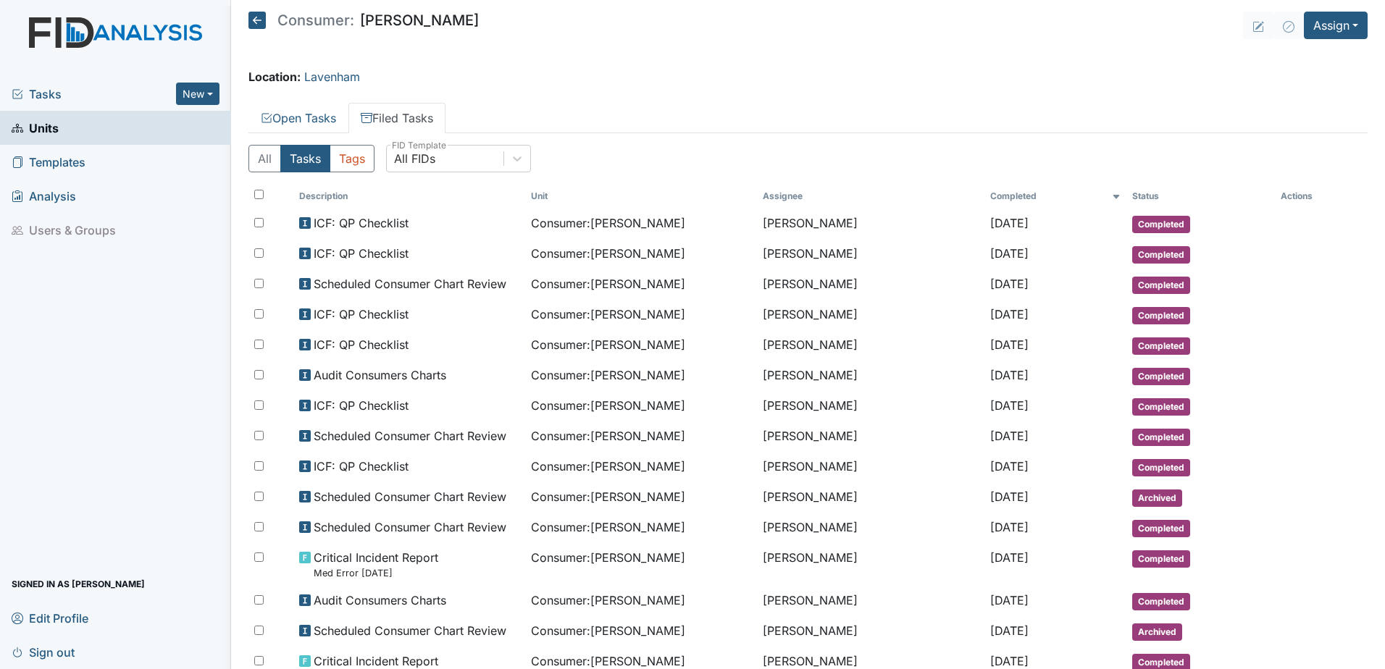
click at [254, 18] on icon at bounding box center [256, 20] width 17 height 17
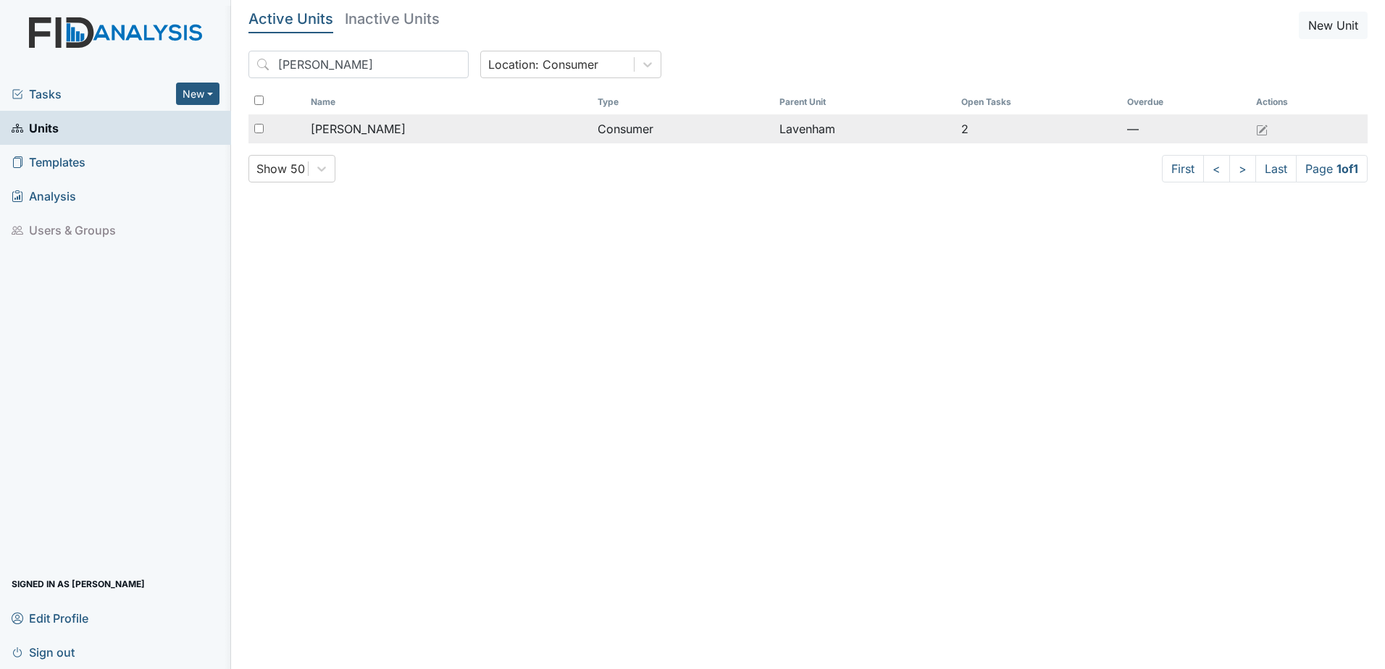
click at [378, 131] on span "[PERSON_NAME]" at bounding box center [358, 128] width 95 height 17
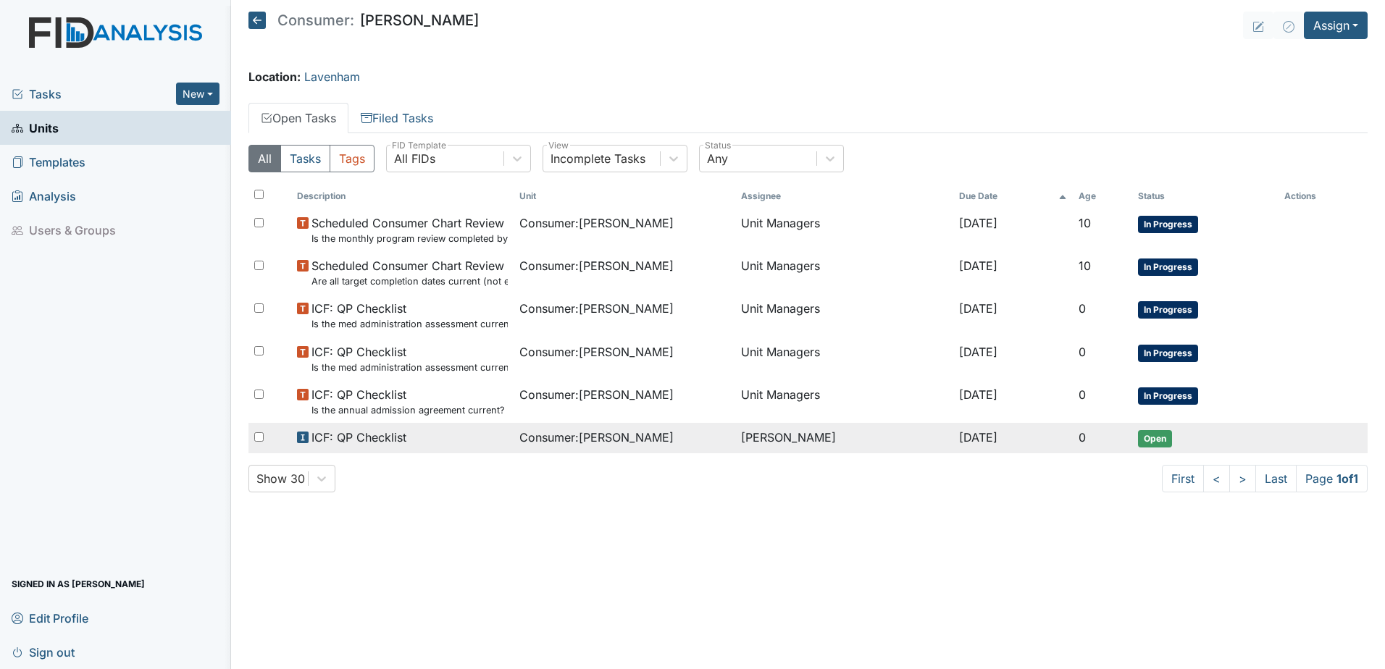
click at [446, 433] on div "ICF: QP Checklist" at bounding box center [402, 437] width 211 height 17
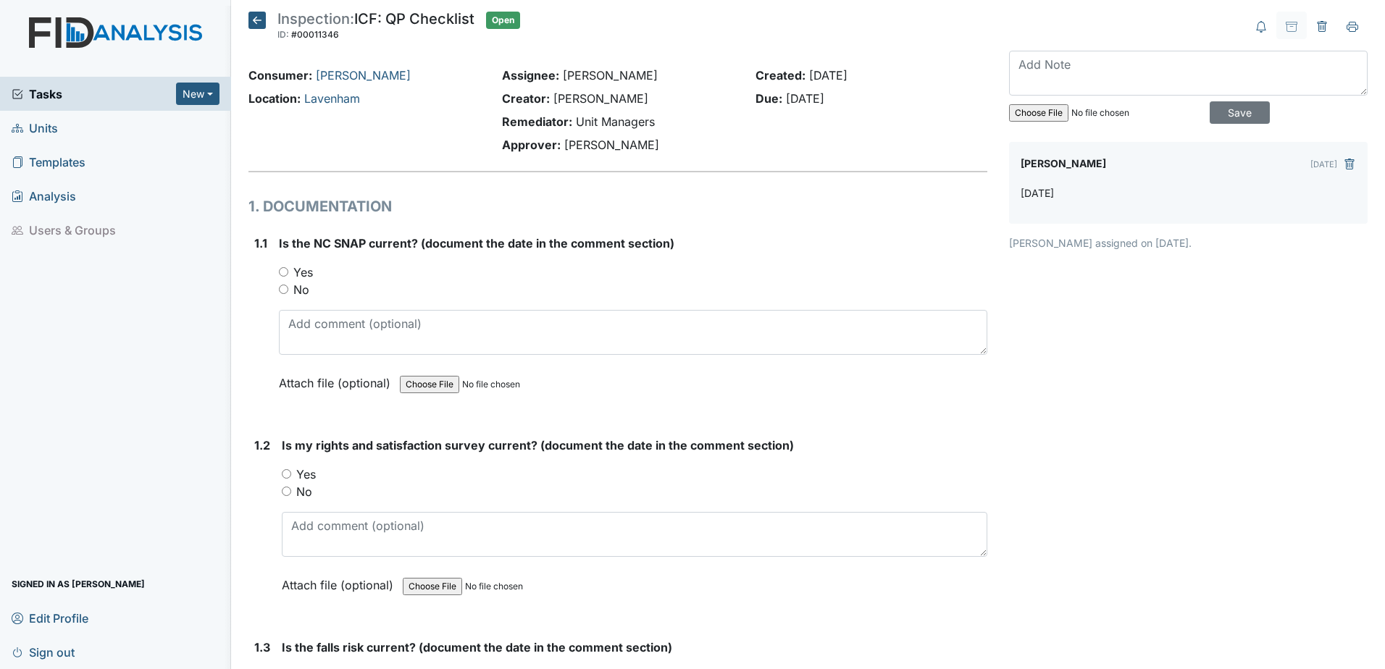
click at [304, 273] on label "Yes" at bounding box center [303, 272] width 20 height 17
click at [288, 273] on input "Yes" at bounding box center [283, 271] width 9 height 9
radio input "true"
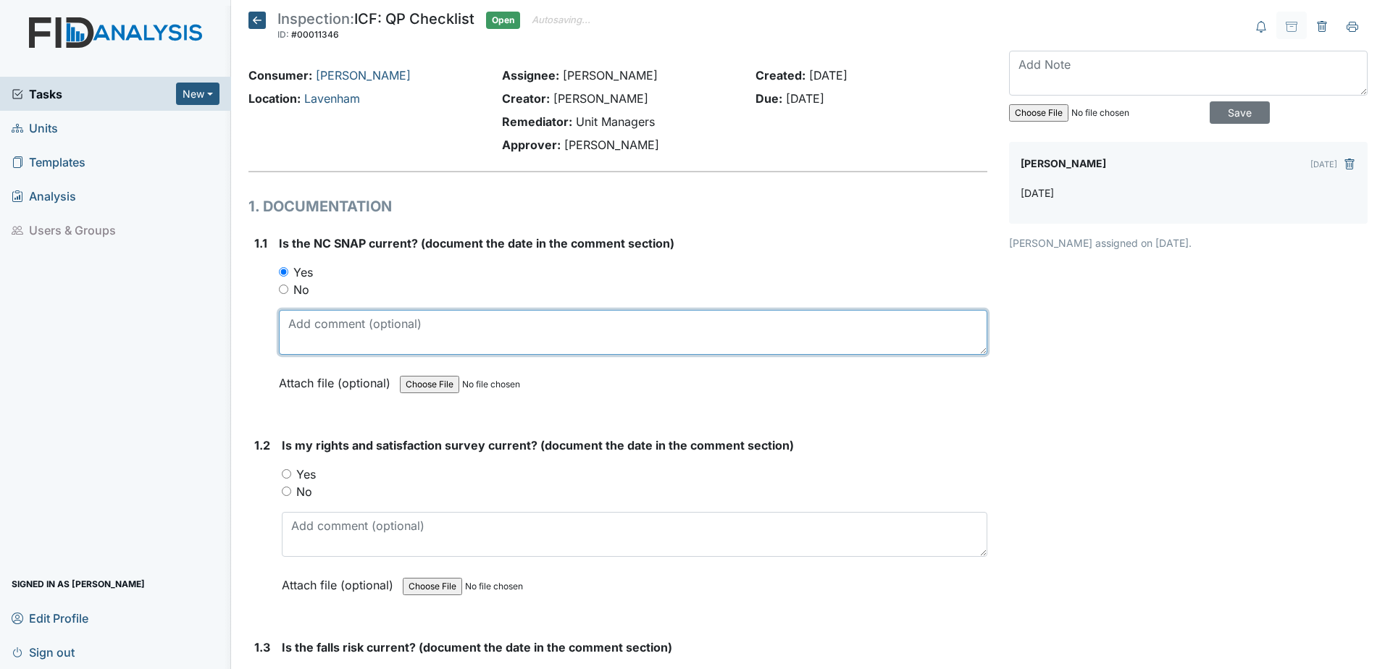
click at [335, 331] on textarea at bounding box center [633, 332] width 708 height 45
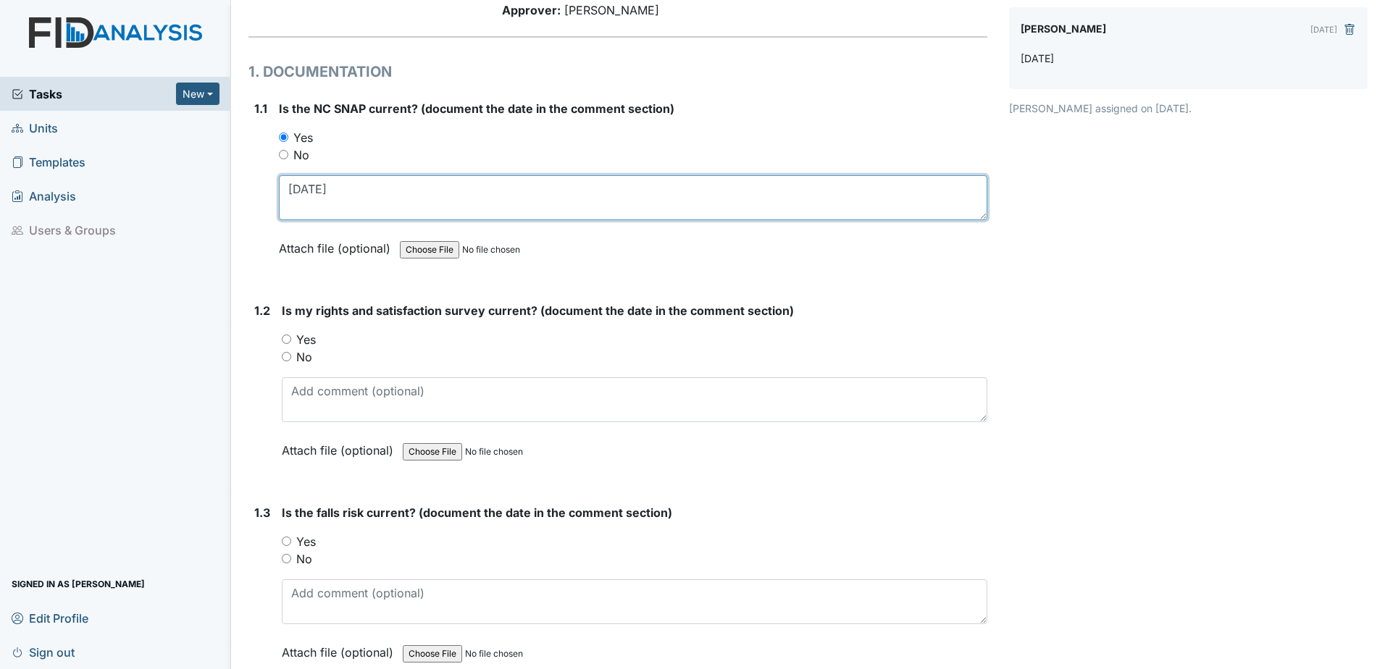
scroll to position [145, 0]
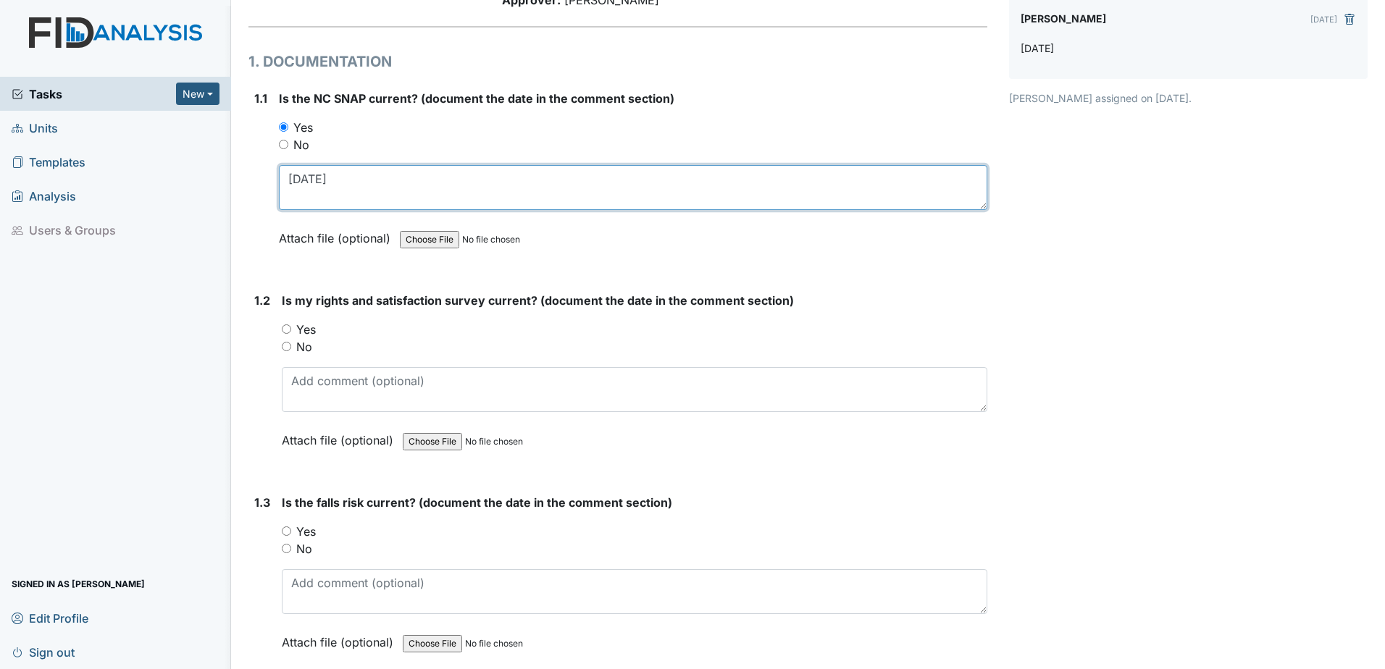
type textarea "2.25.25"
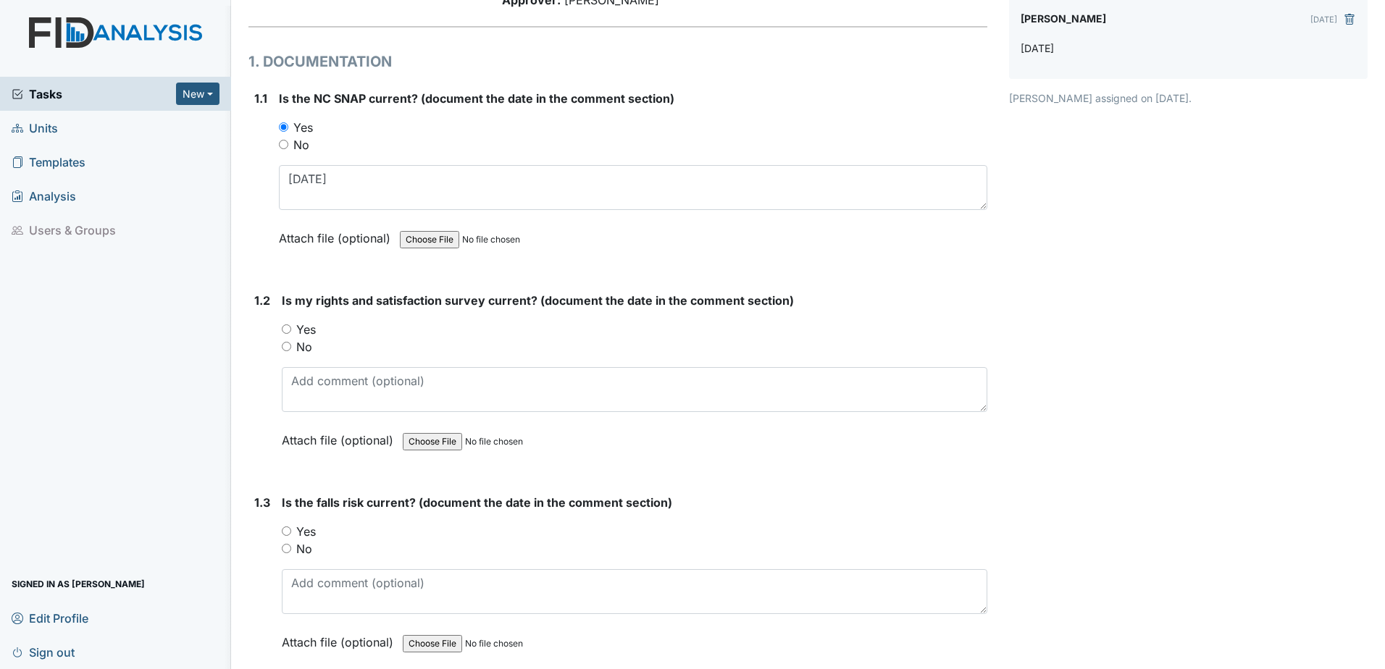
click at [317, 329] on div "Yes" at bounding box center [635, 329] width 706 height 17
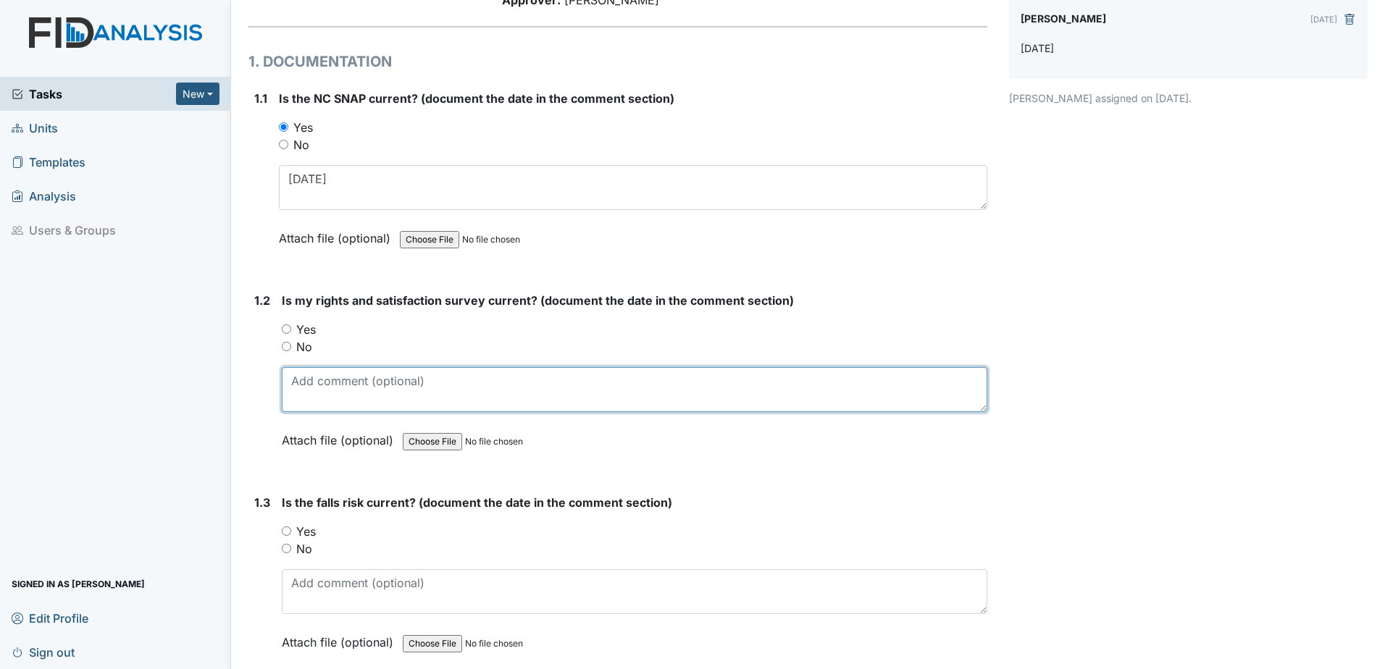
click at [321, 381] on textarea at bounding box center [635, 389] width 706 height 45
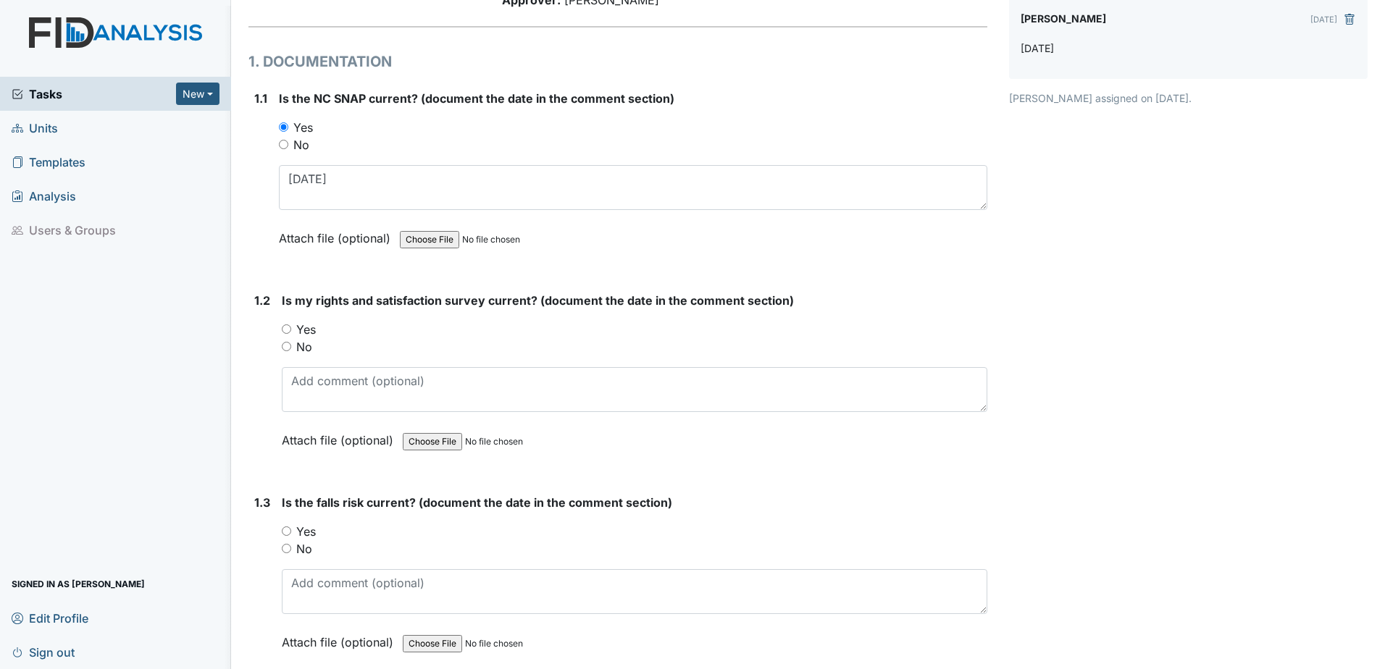
click at [308, 331] on label "Yes" at bounding box center [306, 329] width 20 height 17
click at [291, 331] on input "Yes" at bounding box center [286, 329] width 9 height 9
radio input "true"
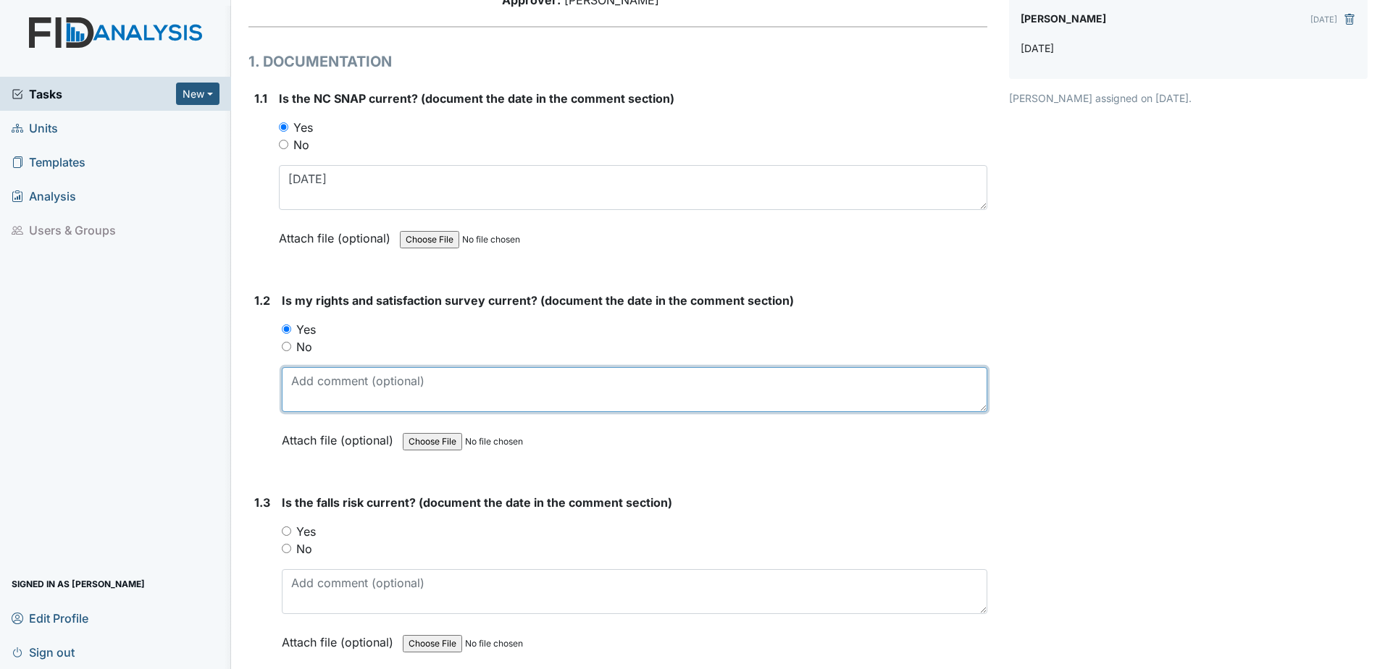
click at [330, 390] on textarea at bounding box center [635, 389] width 706 height 45
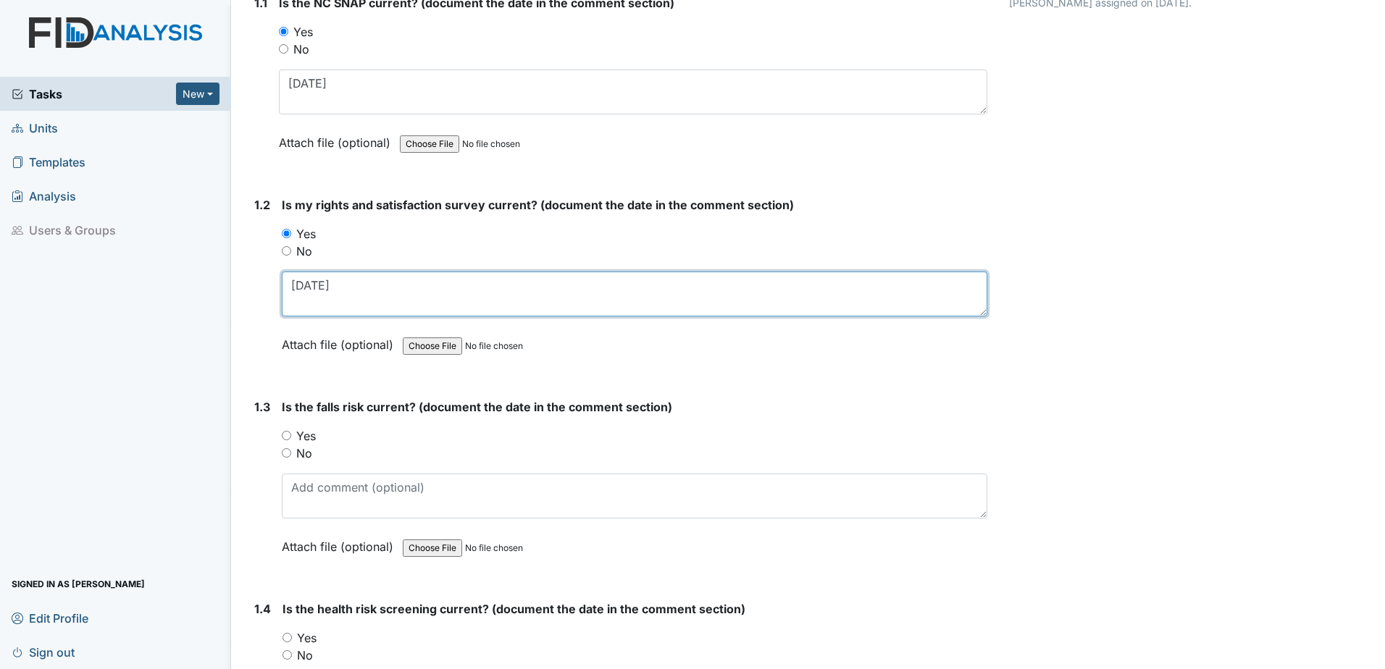
scroll to position [290, 0]
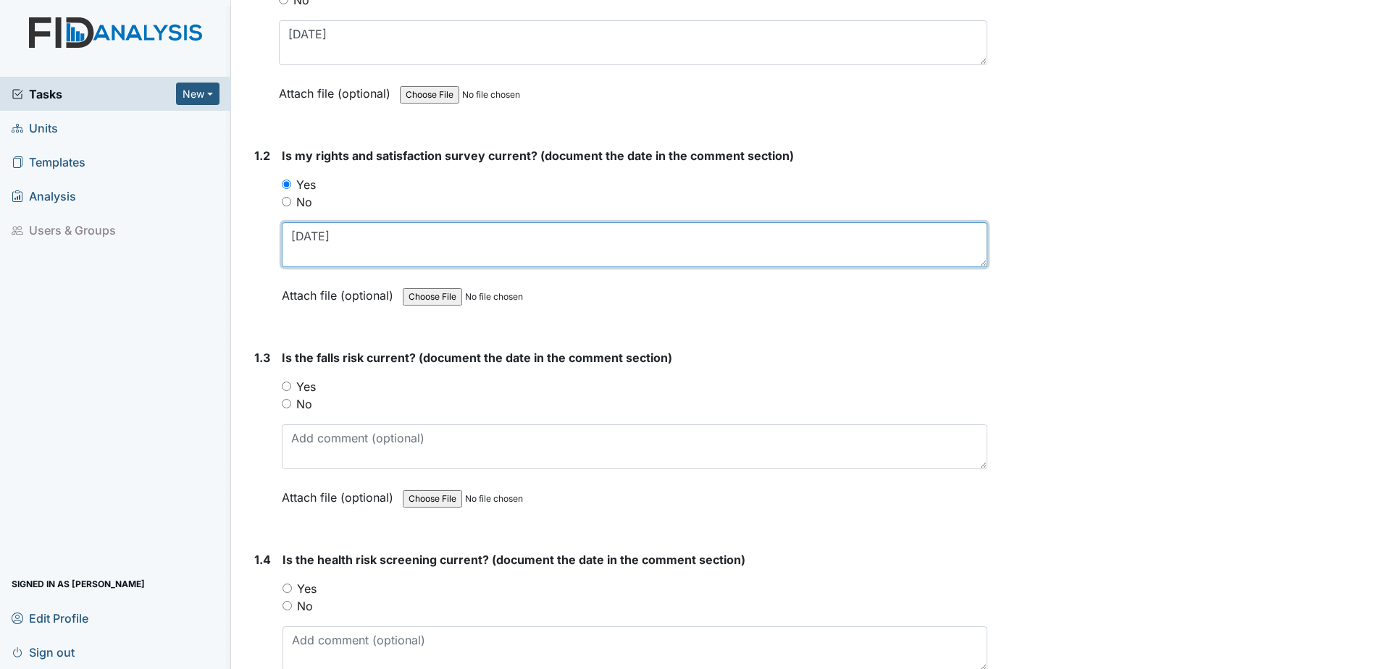
type textarea "2.25.25"
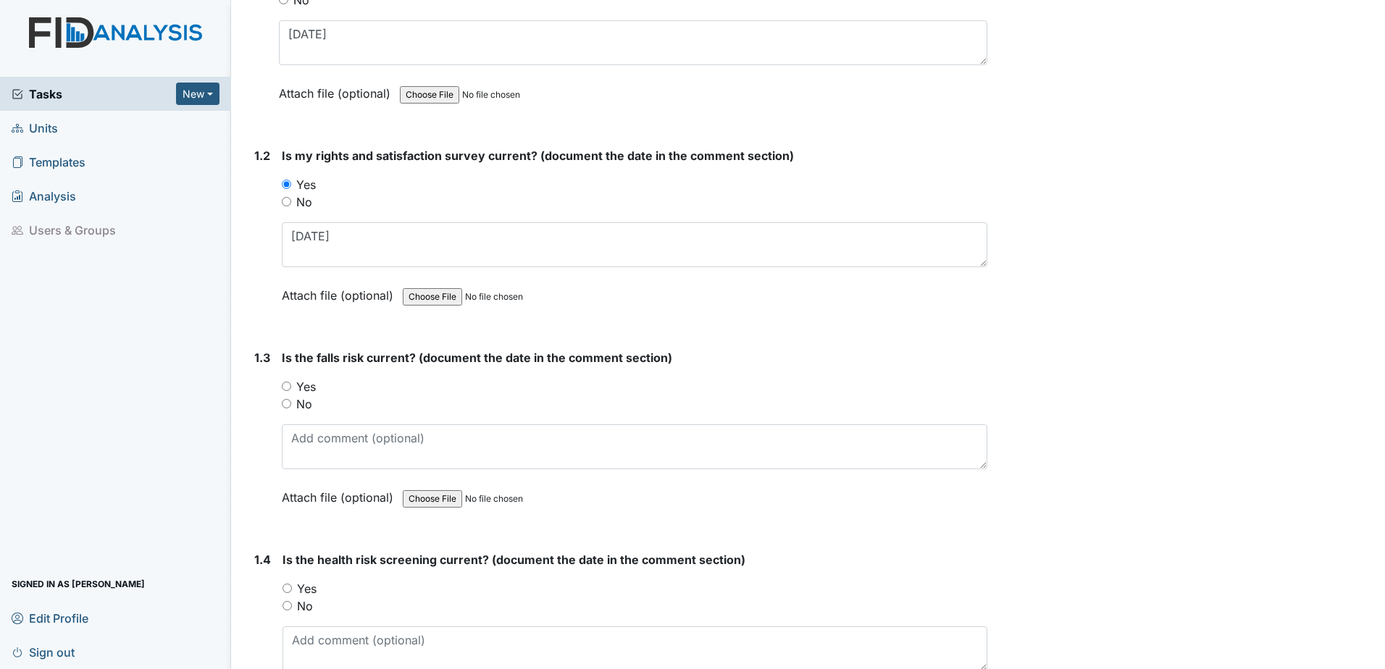
click at [298, 391] on label "Yes" at bounding box center [306, 386] width 20 height 17
click at [291, 391] on input "Yes" at bounding box center [286, 386] width 9 height 9
radio input "true"
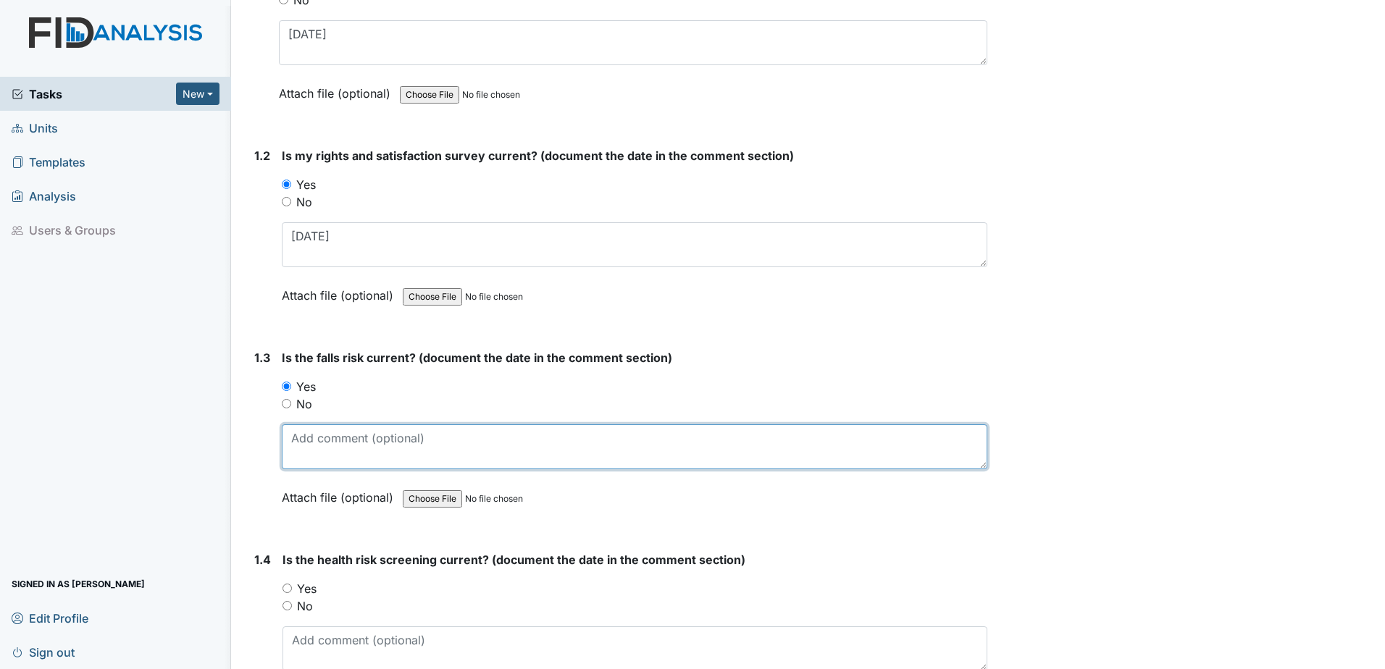
click at [324, 435] on textarea at bounding box center [635, 446] width 706 height 45
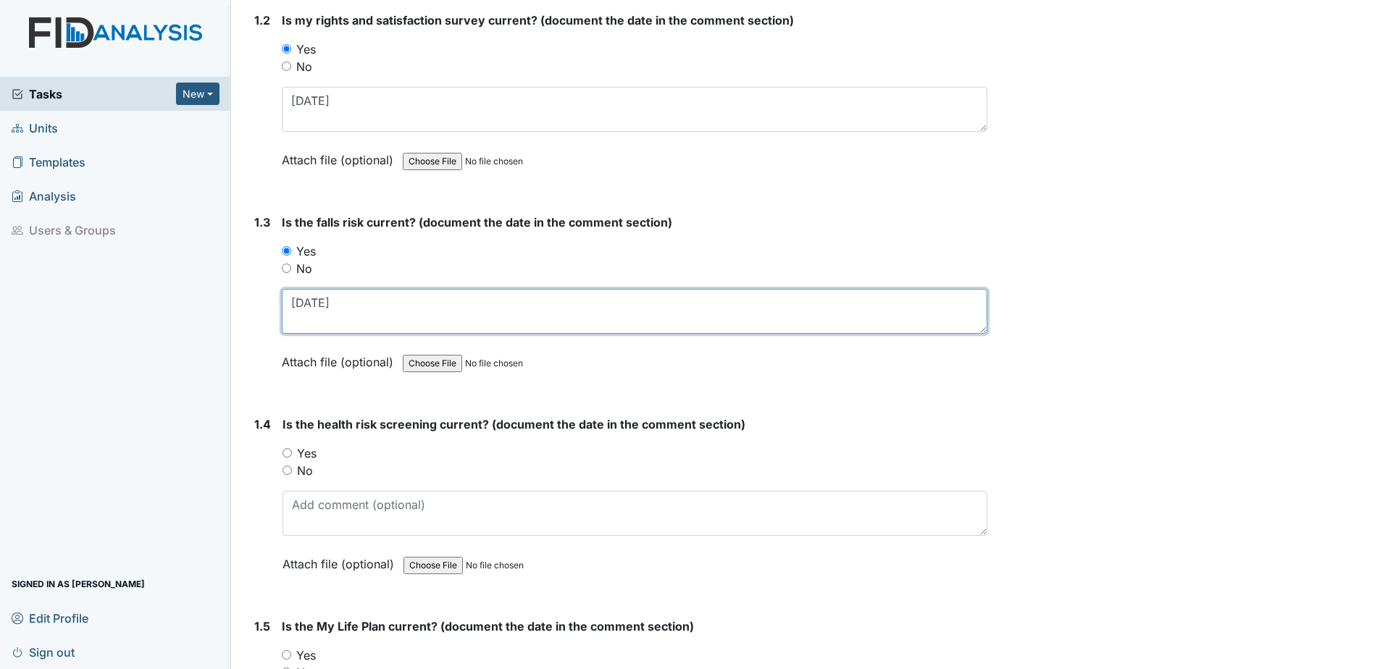
scroll to position [435, 0]
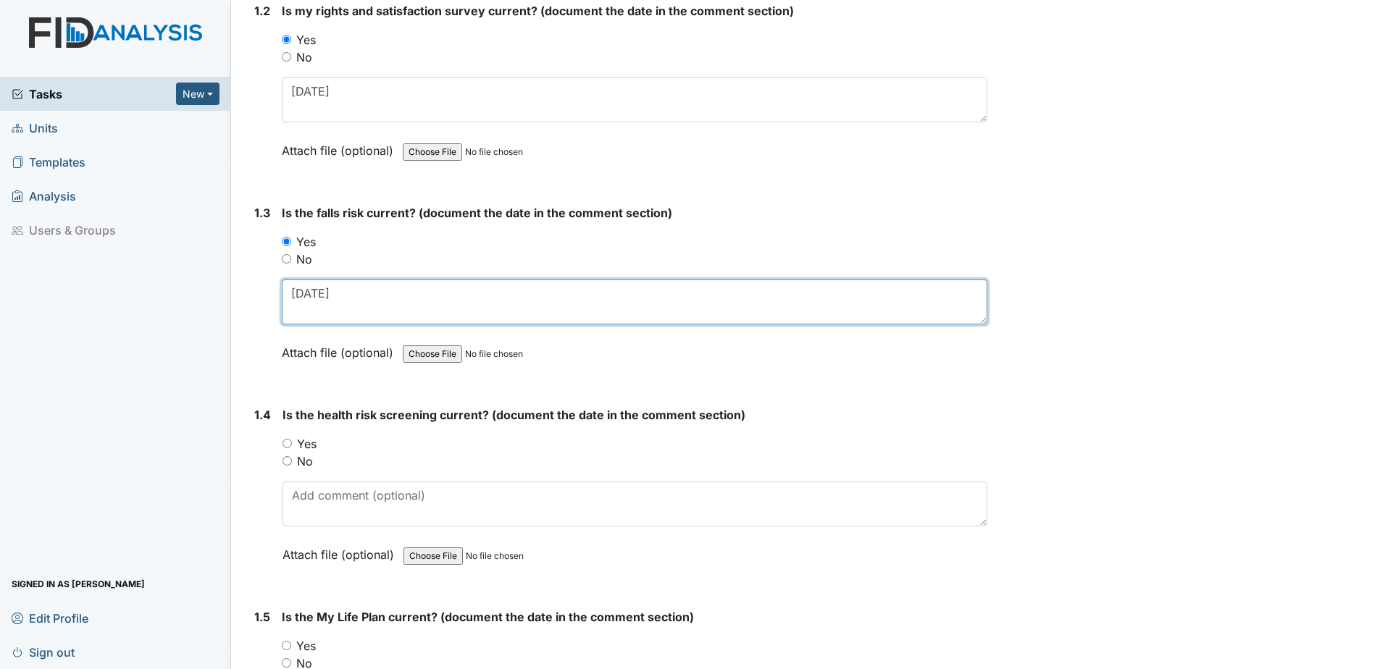
type textarea "2.25.25"
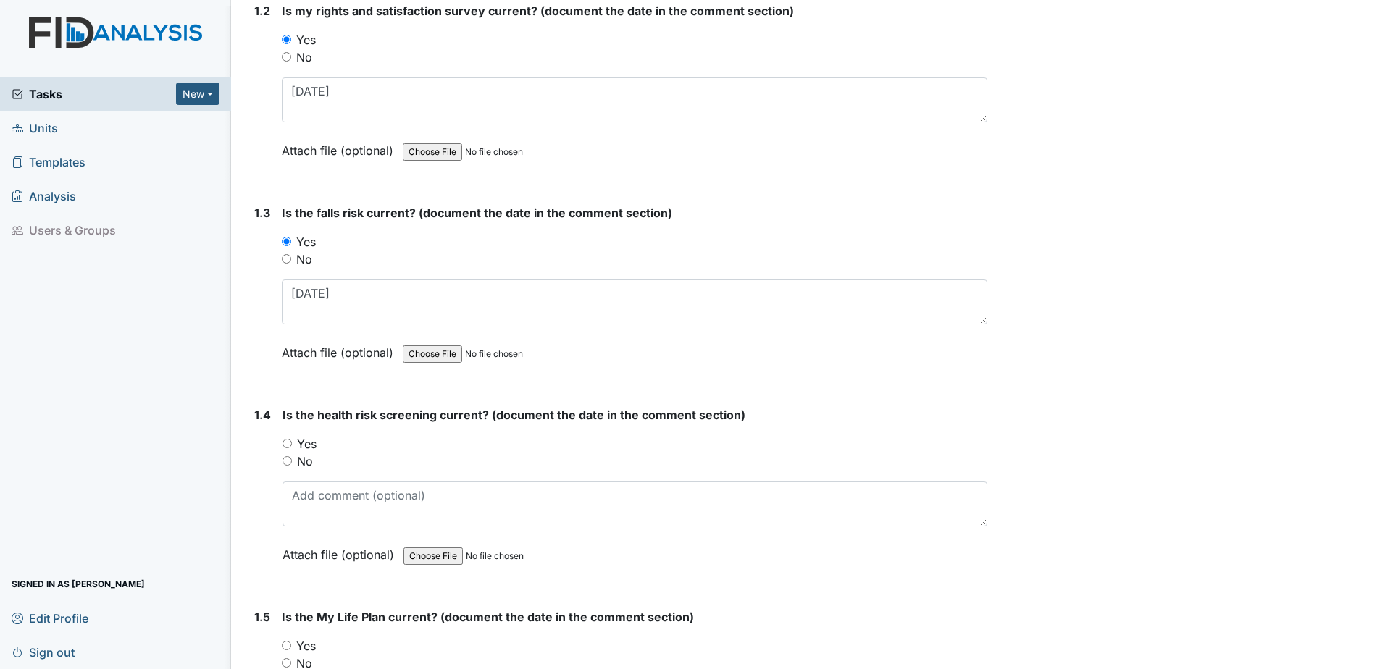
click at [316, 446] on label "Yes" at bounding box center [307, 443] width 20 height 17
click at [292, 446] on input "Yes" at bounding box center [286, 443] width 9 height 9
radio input "true"
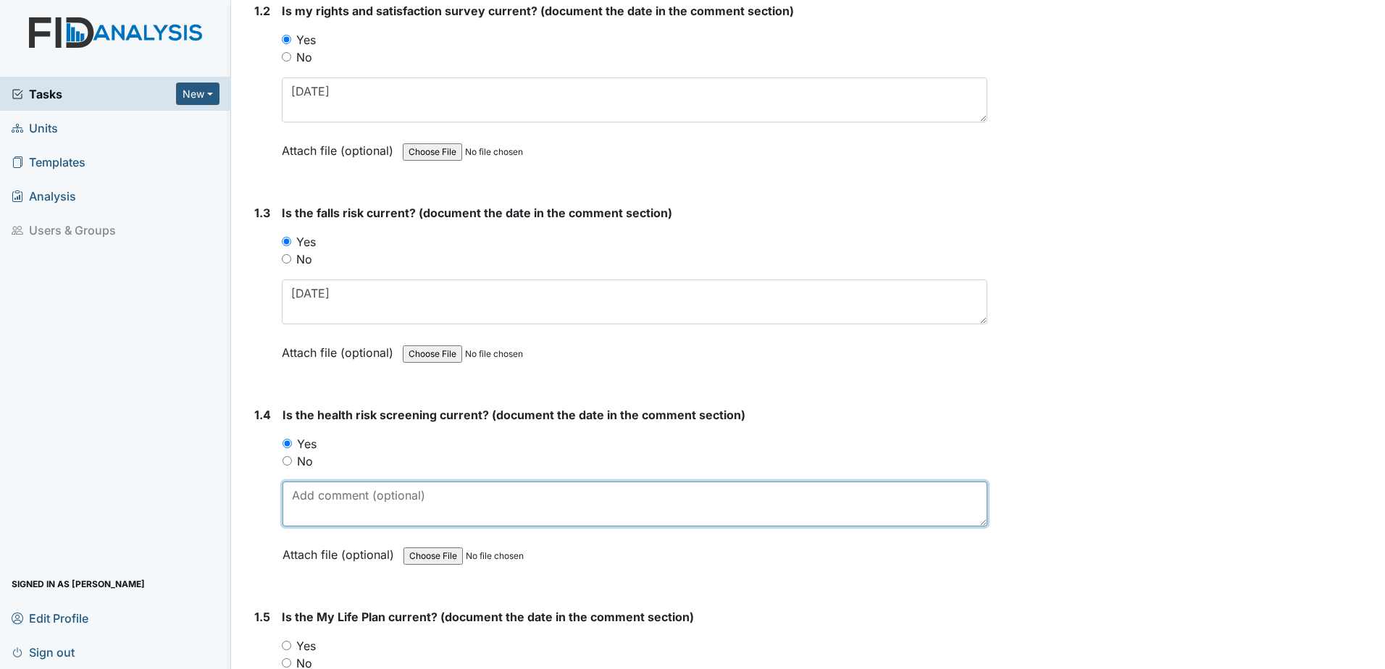
click at [322, 503] on textarea at bounding box center [634, 504] width 705 height 45
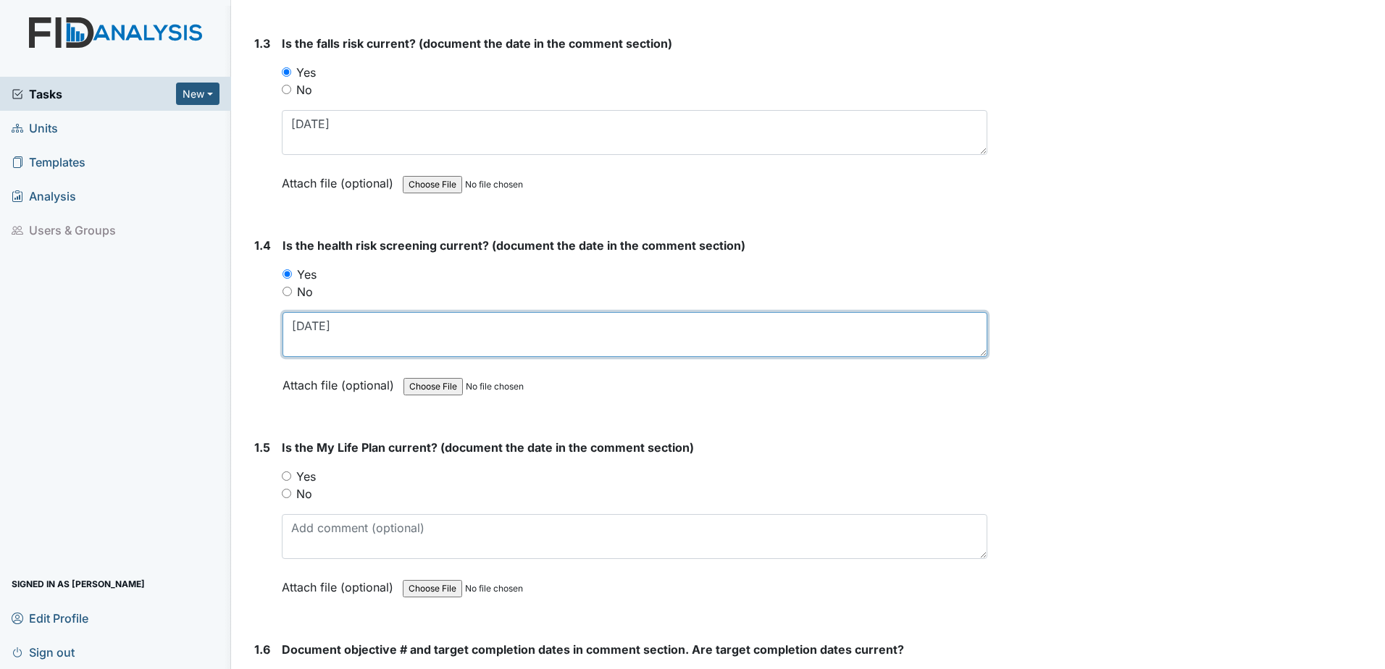
scroll to position [652, 0]
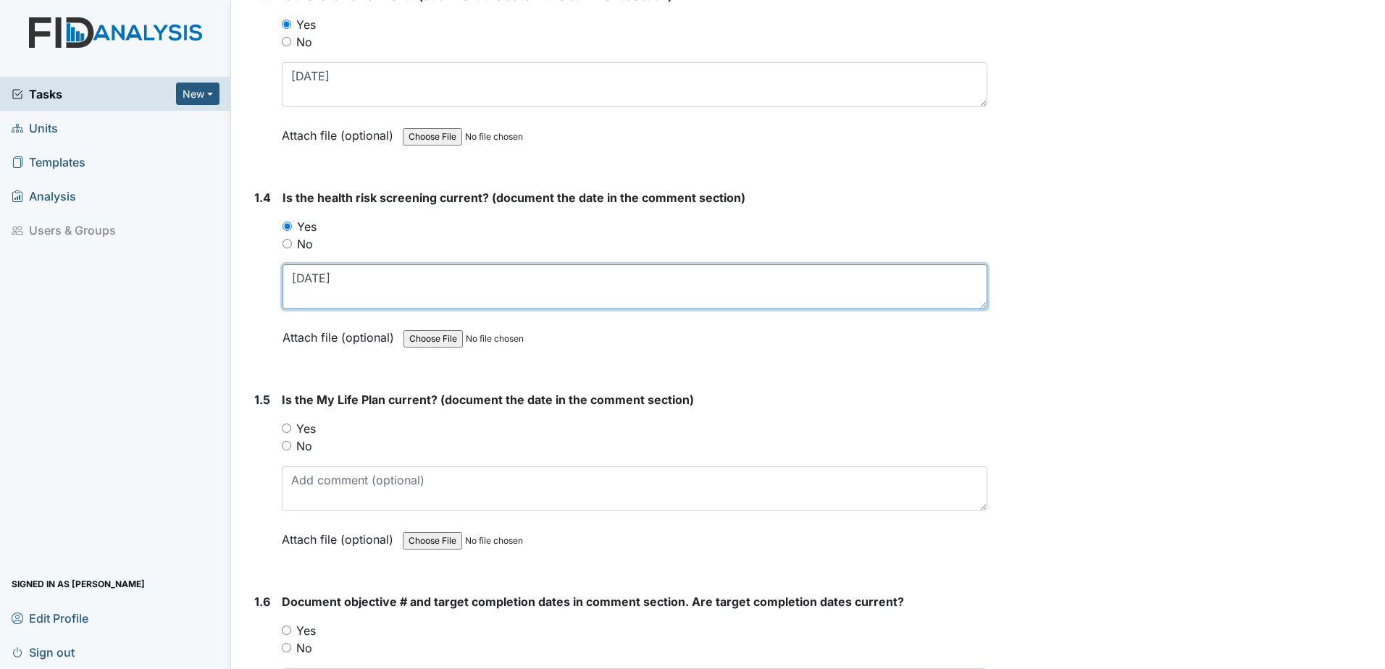
type textarea "2.19.25"
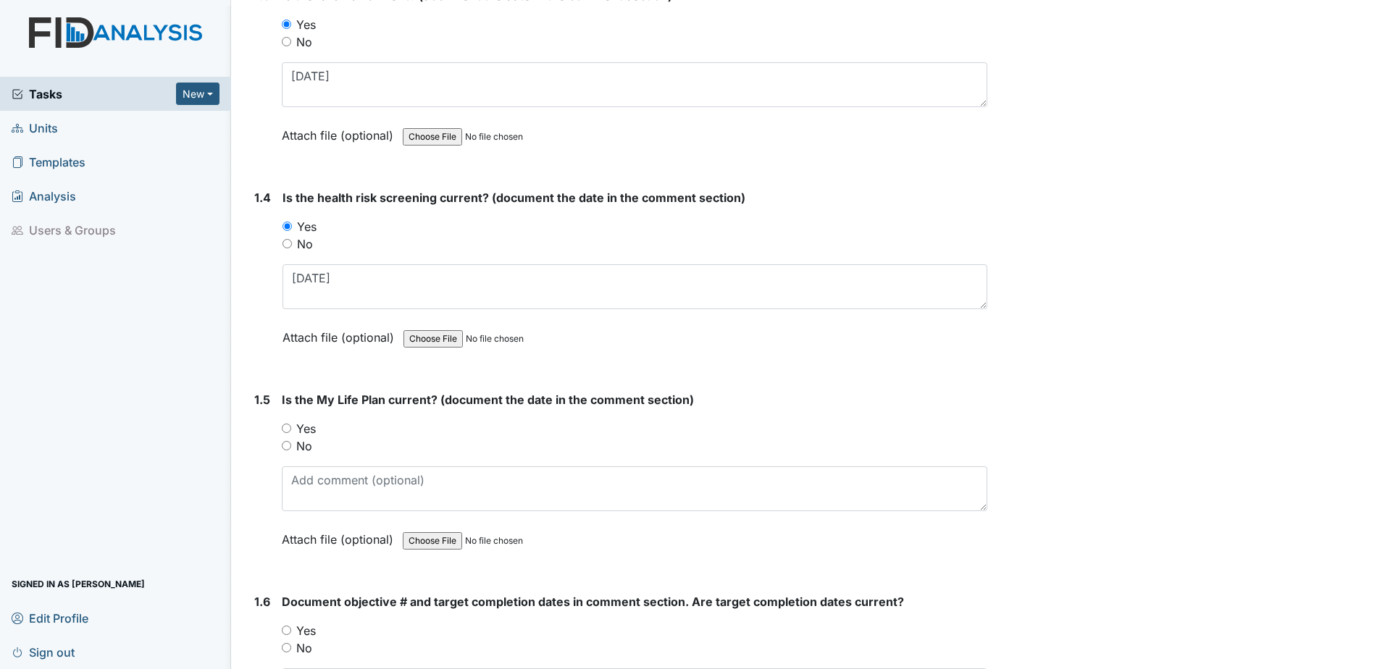
click at [311, 429] on label "Yes" at bounding box center [306, 428] width 20 height 17
click at [291, 429] on input "Yes" at bounding box center [286, 428] width 9 height 9
radio input "true"
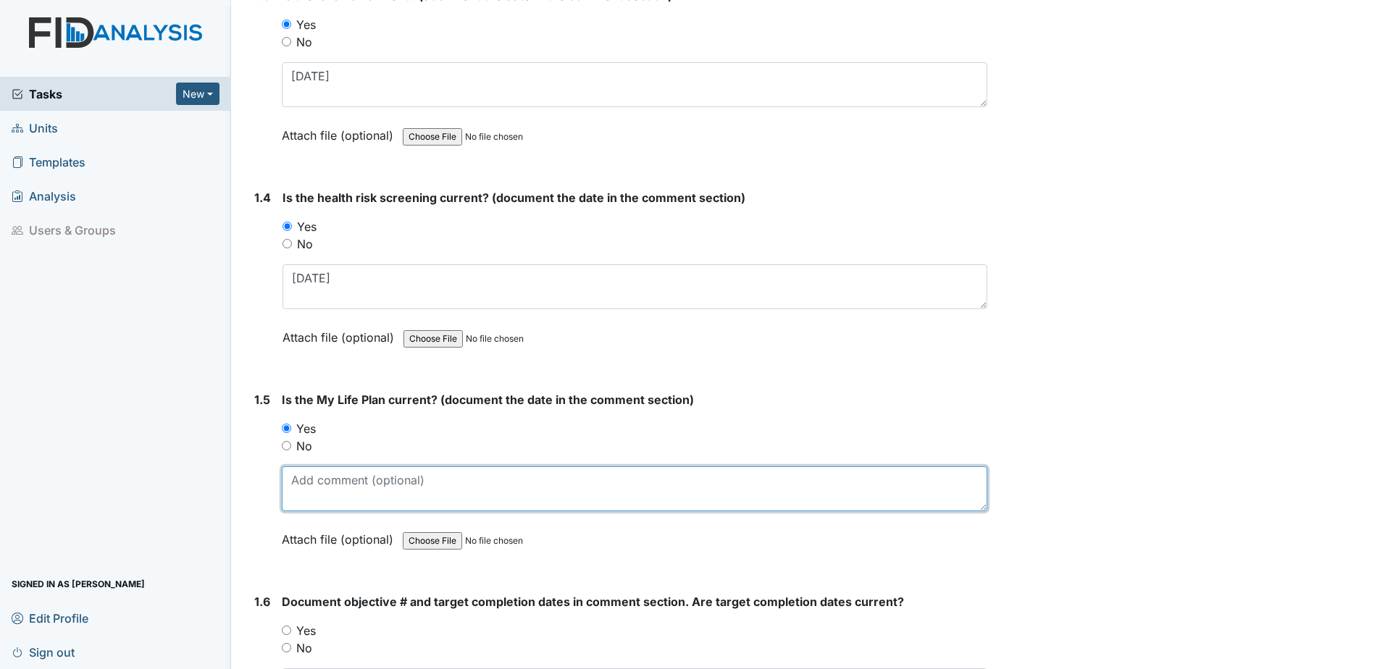
click at [324, 501] on textarea at bounding box center [635, 488] width 706 height 45
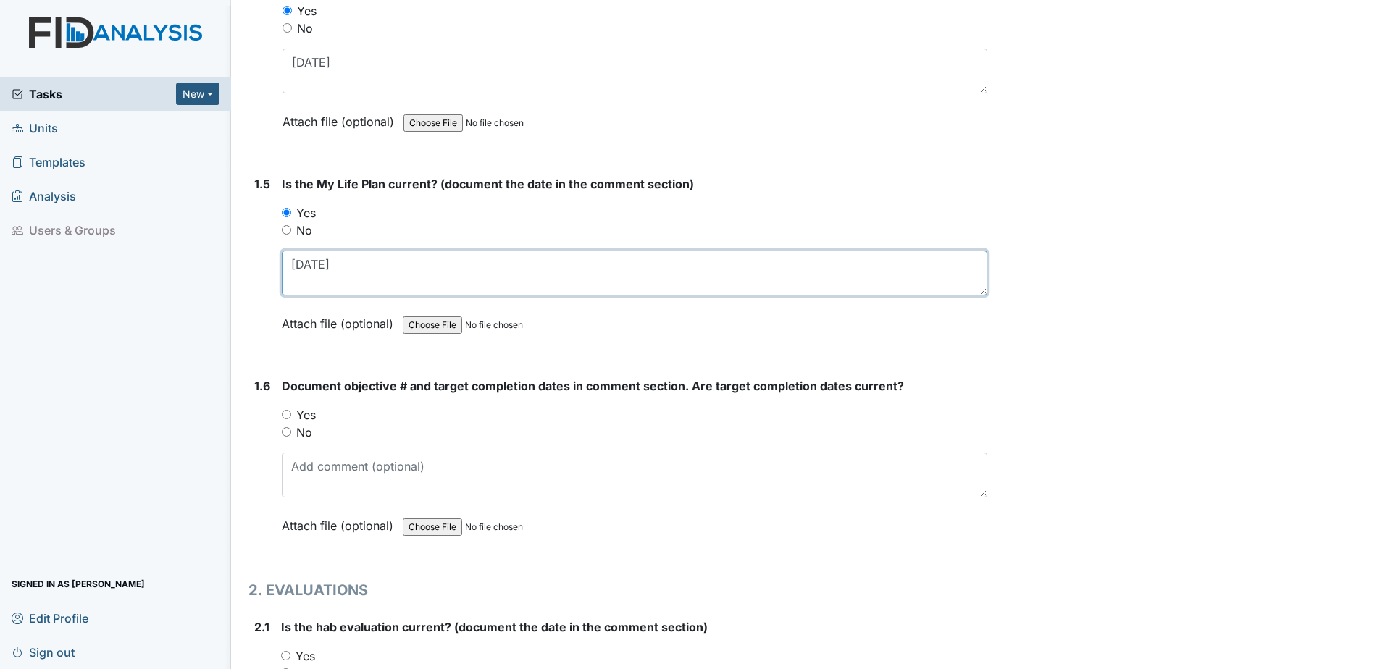
scroll to position [869, 0]
type textarea "2.25.25"
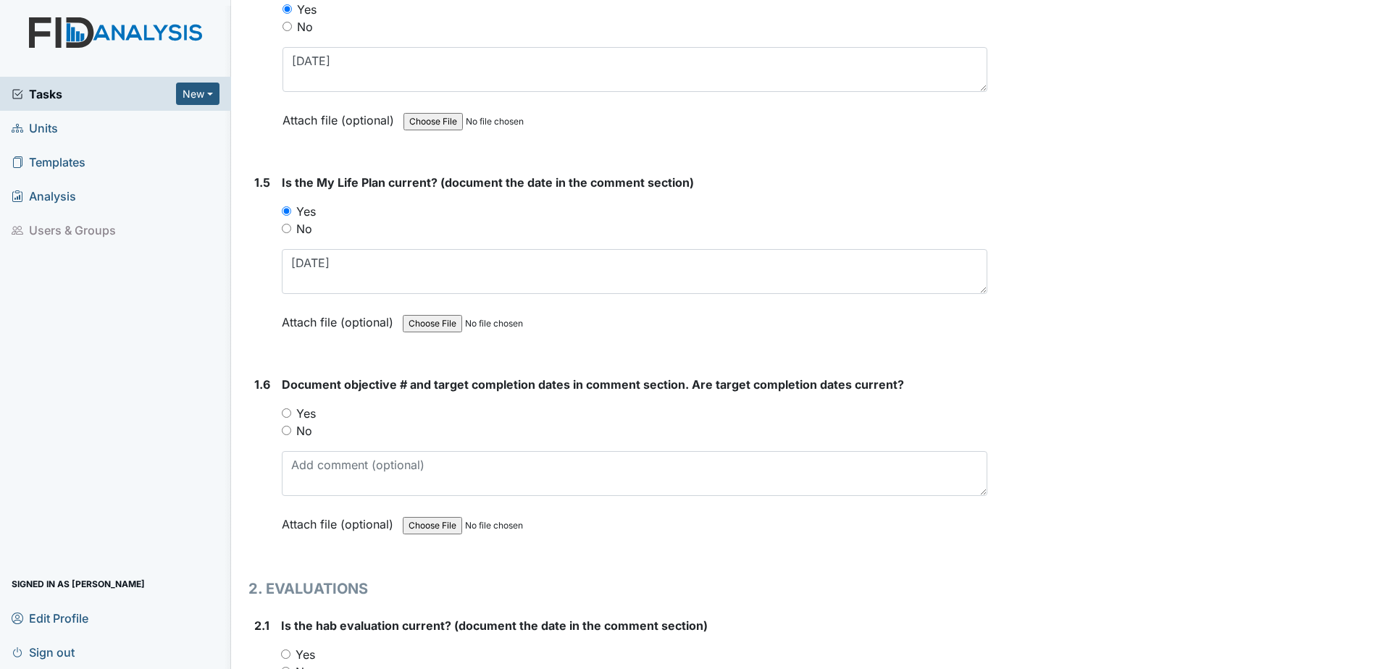
click at [309, 415] on label "Yes" at bounding box center [306, 413] width 20 height 17
click at [291, 415] on input "Yes" at bounding box center [286, 413] width 9 height 9
radio input "true"
drag, startPoint x: 329, startPoint y: 473, endPoint x: 330, endPoint y: 480, distance: 7.3
click at [329, 476] on textarea at bounding box center [635, 473] width 706 height 45
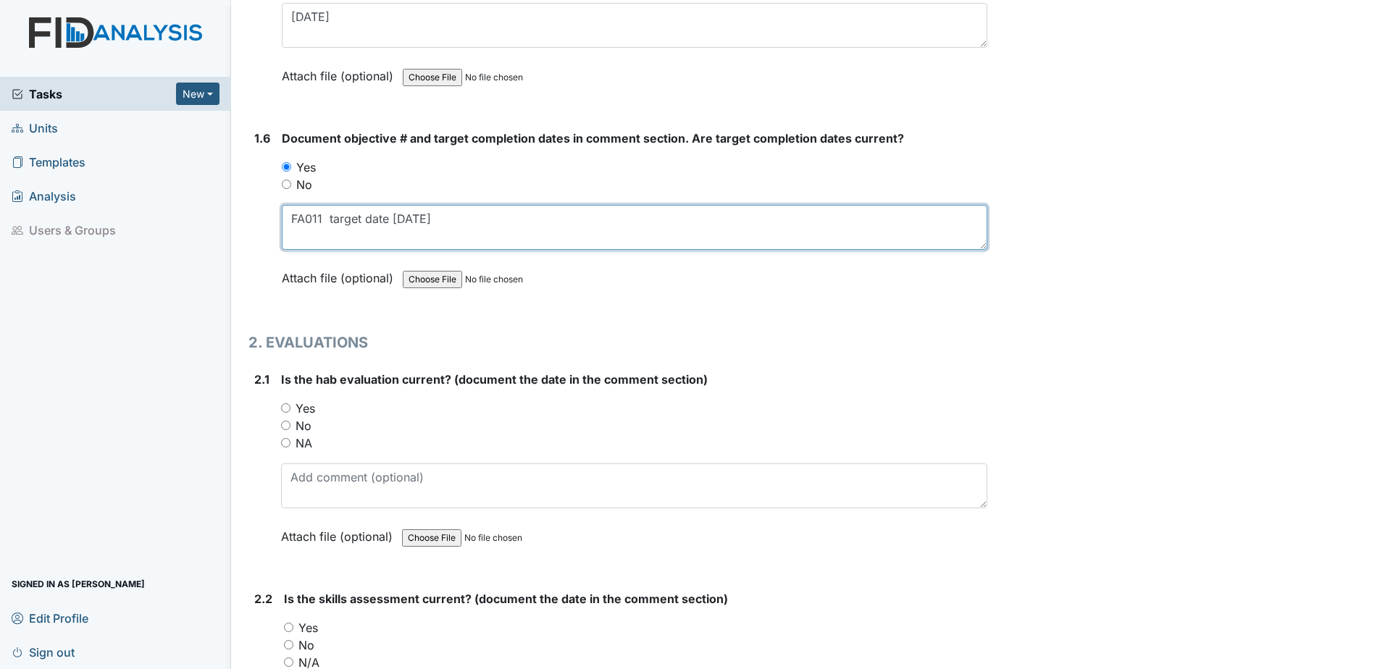
scroll to position [1231, 0]
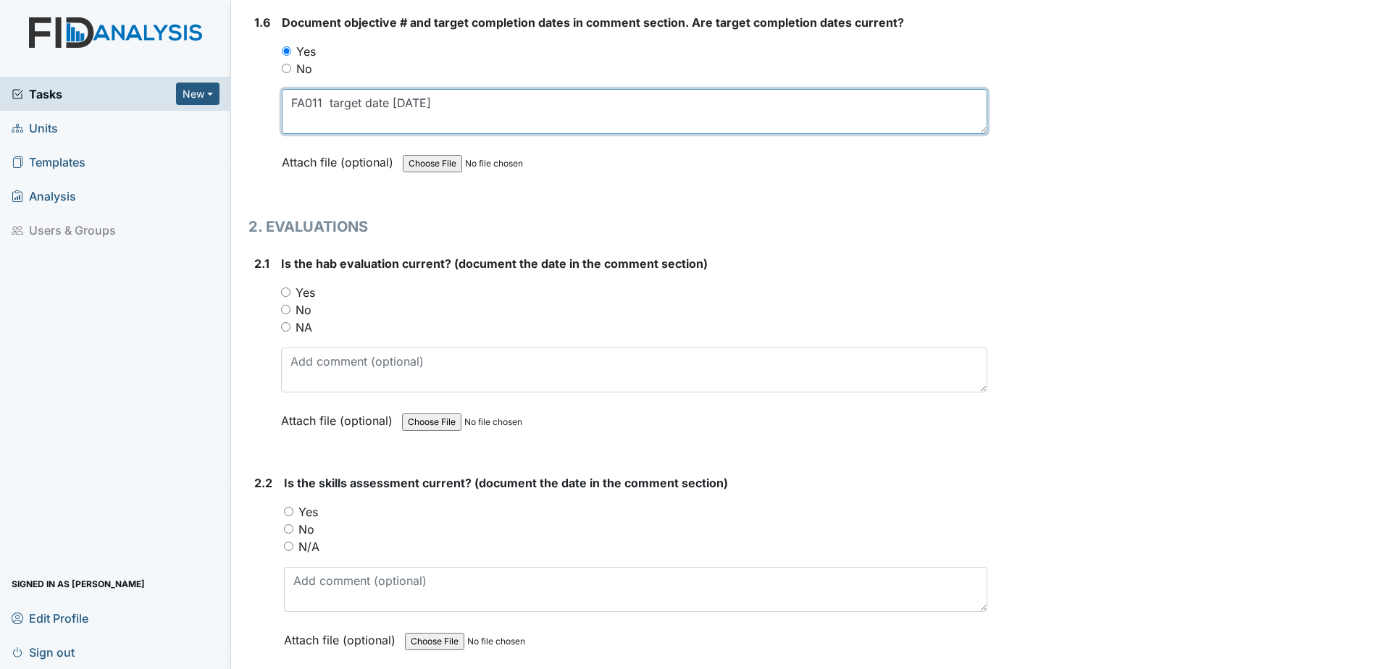
type textarea "FA011 target date 11.30.25"
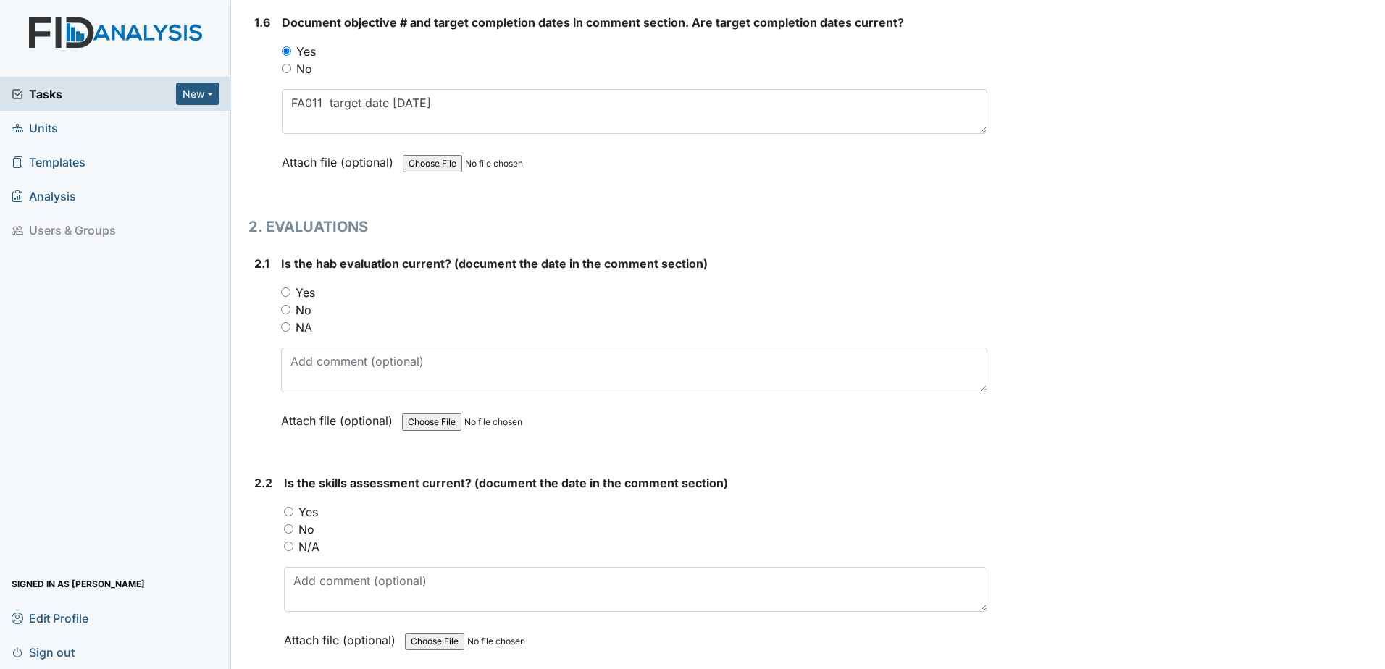
click at [304, 288] on label "Yes" at bounding box center [306, 292] width 20 height 17
click at [290, 288] on input "Yes" at bounding box center [285, 292] width 9 height 9
radio input "true"
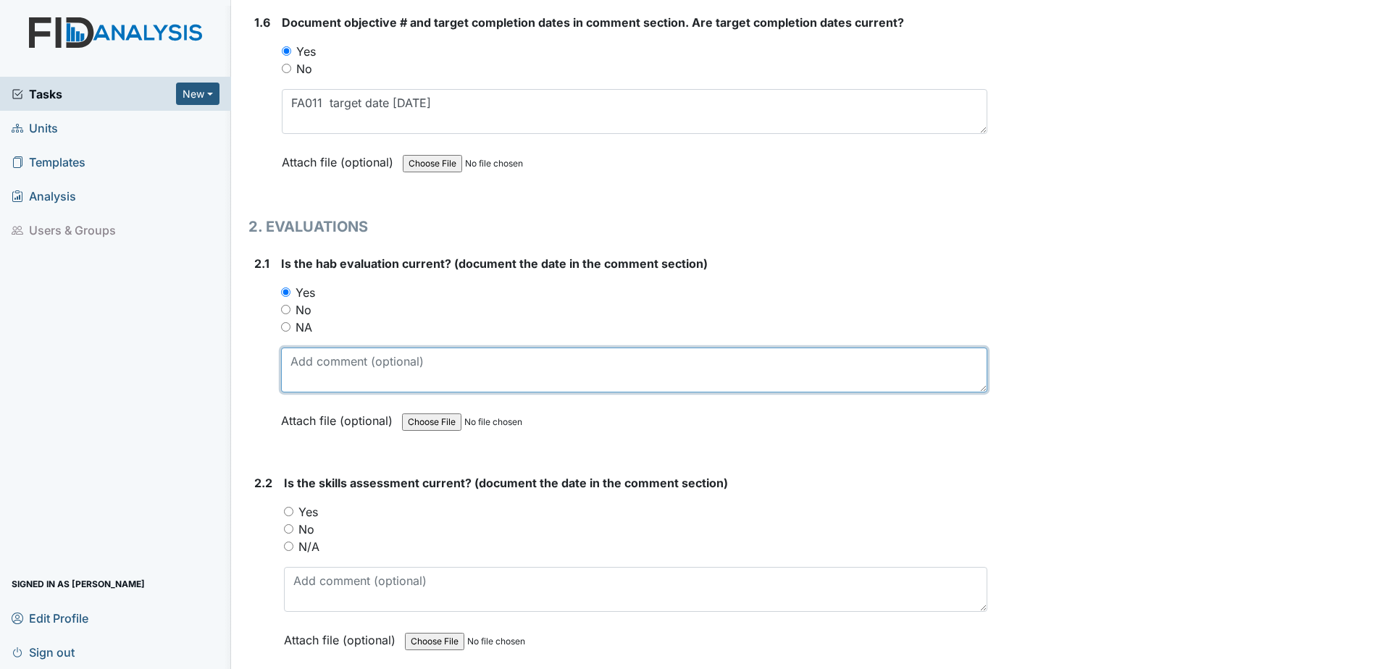
click at [363, 366] on textarea at bounding box center [634, 370] width 706 height 45
click at [309, 356] on textarea "2.1925" at bounding box center [634, 370] width 706 height 45
type textarea "2.19.25"
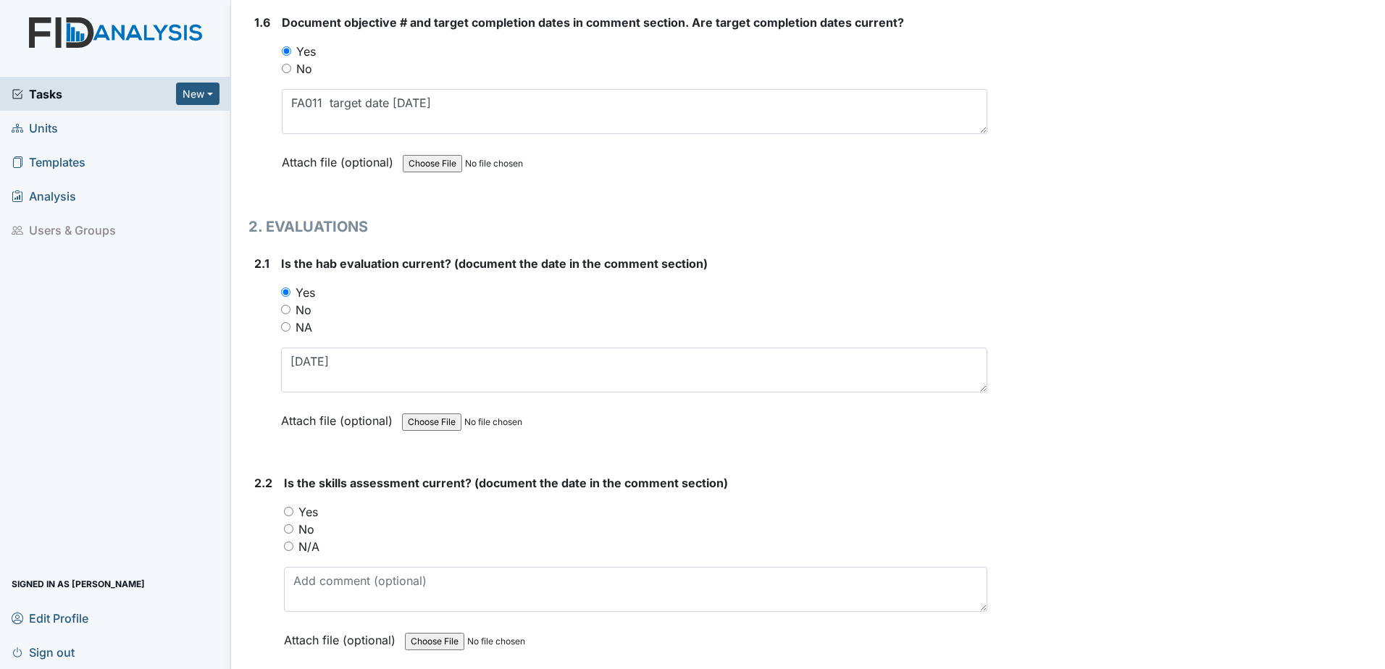
click at [320, 510] on div "Yes" at bounding box center [635, 511] width 703 height 17
click at [309, 511] on label "Yes" at bounding box center [308, 511] width 20 height 17
click at [293, 511] on input "Yes" at bounding box center [288, 511] width 9 height 9
radio input "true"
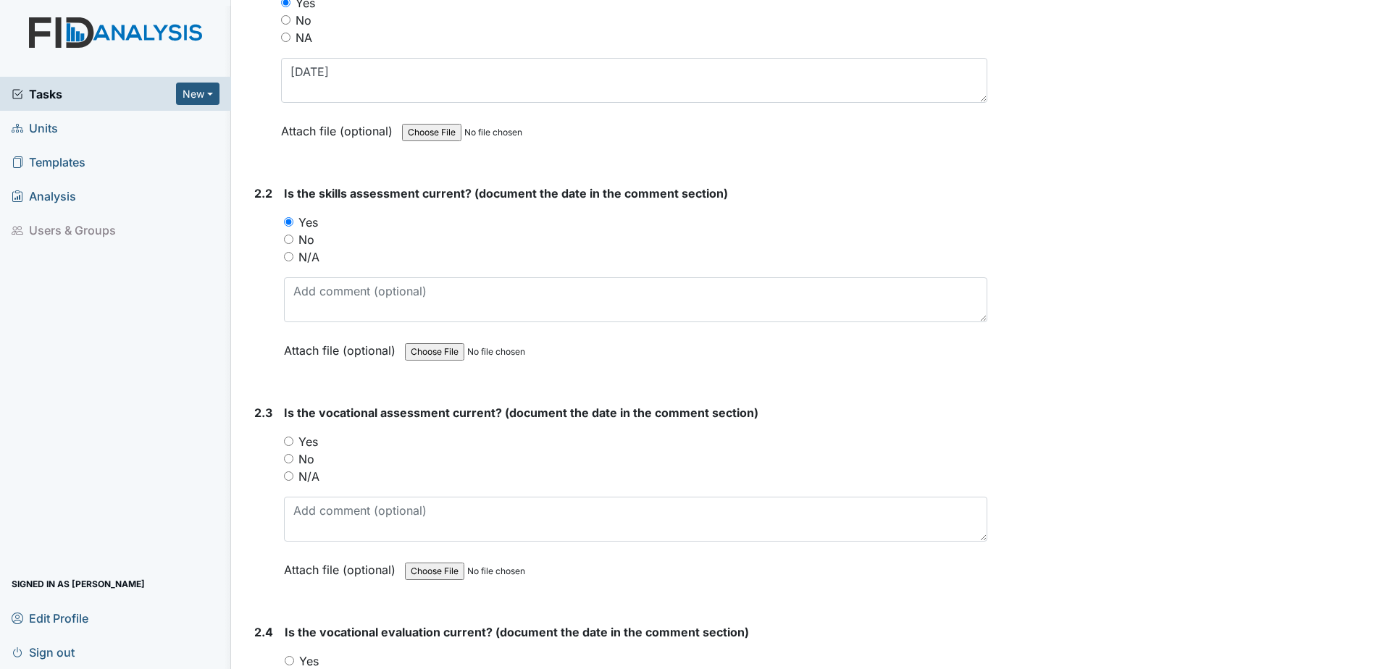
scroll to position [1594, 0]
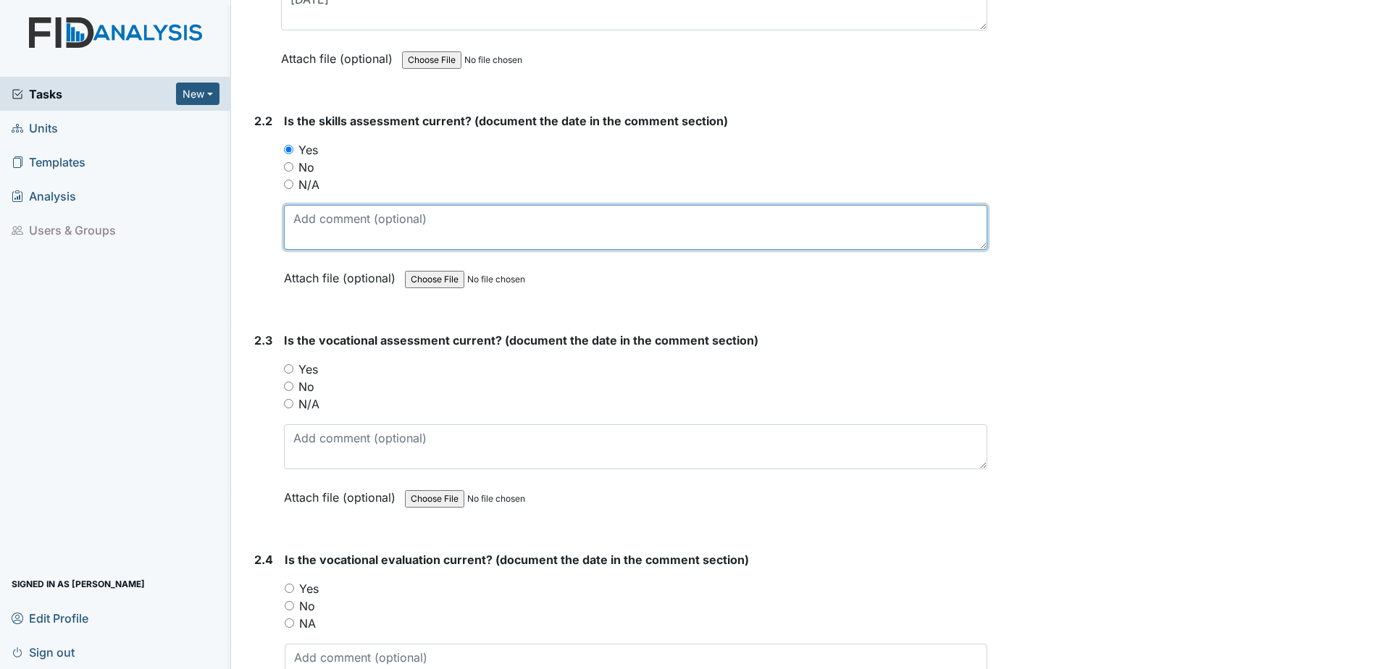
click at [322, 227] on textarea at bounding box center [635, 227] width 703 height 45
type textarea "2.19.26"
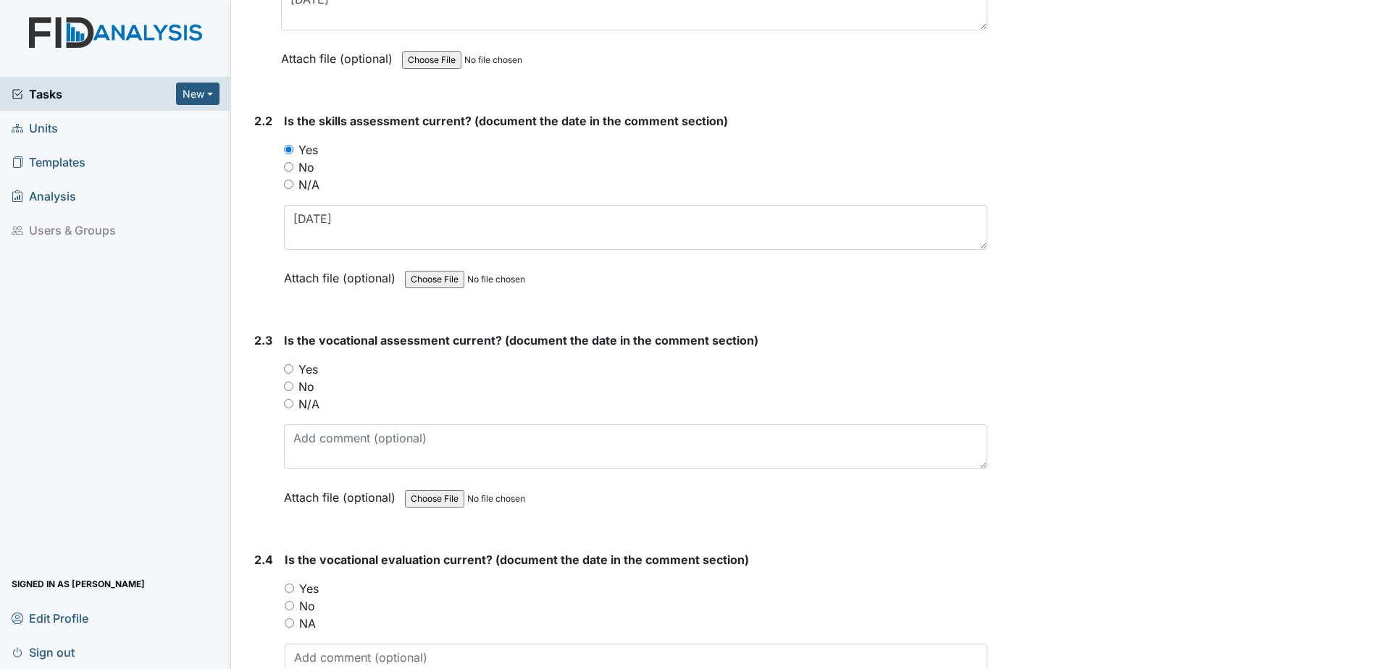
click at [309, 369] on label "Yes" at bounding box center [308, 369] width 20 height 17
click at [293, 369] on input "Yes" at bounding box center [288, 368] width 9 height 9
radio input "true"
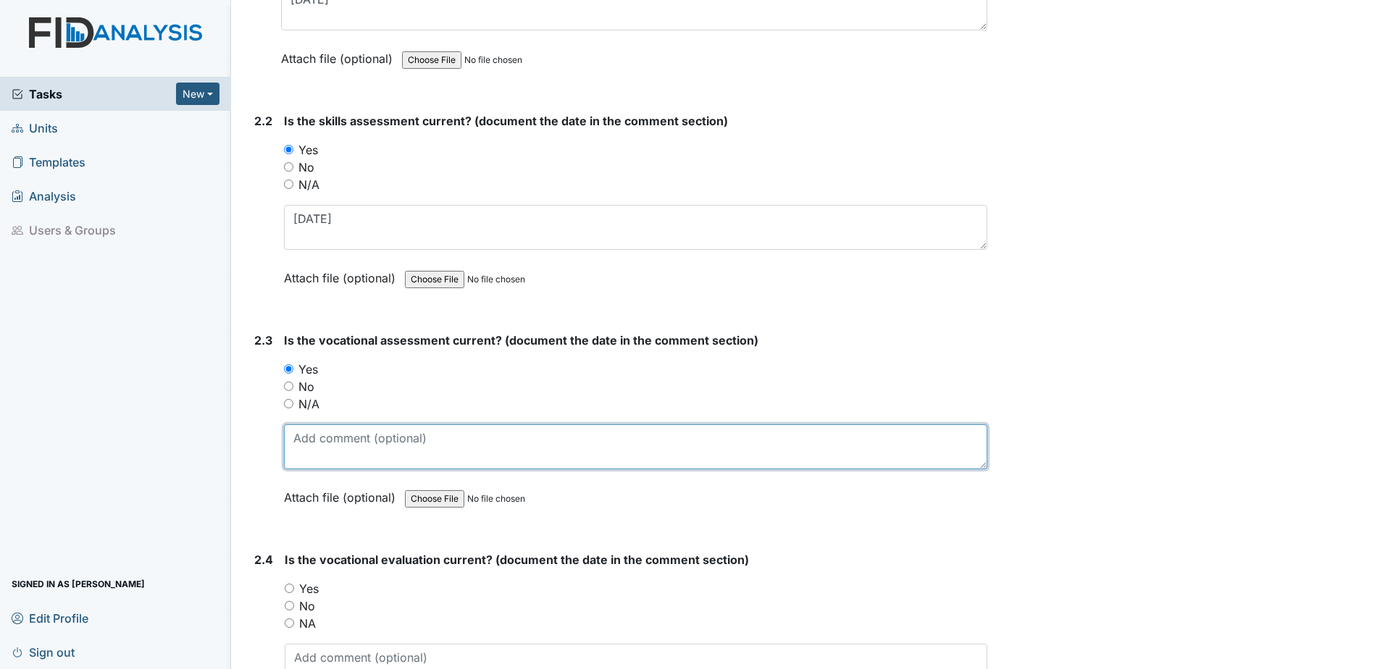
click at [317, 438] on textarea at bounding box center [635, 446] width 703 height 45
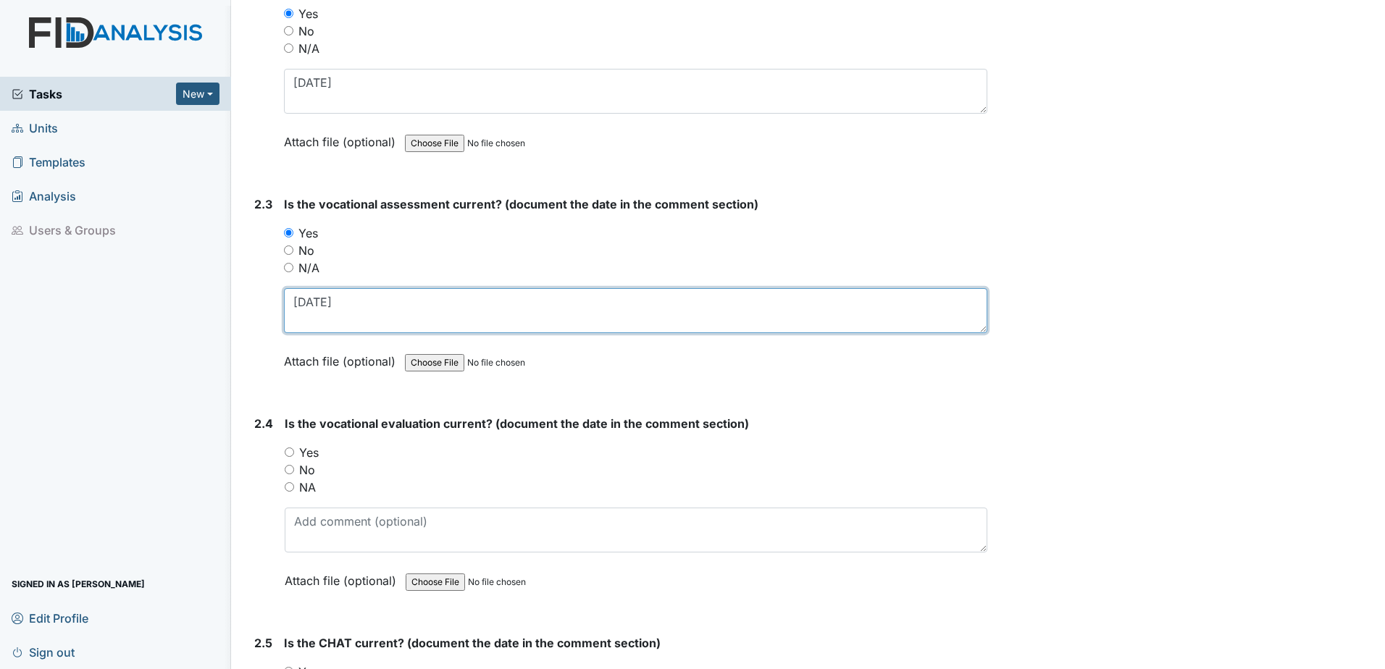
scroll to position [1738, 0]
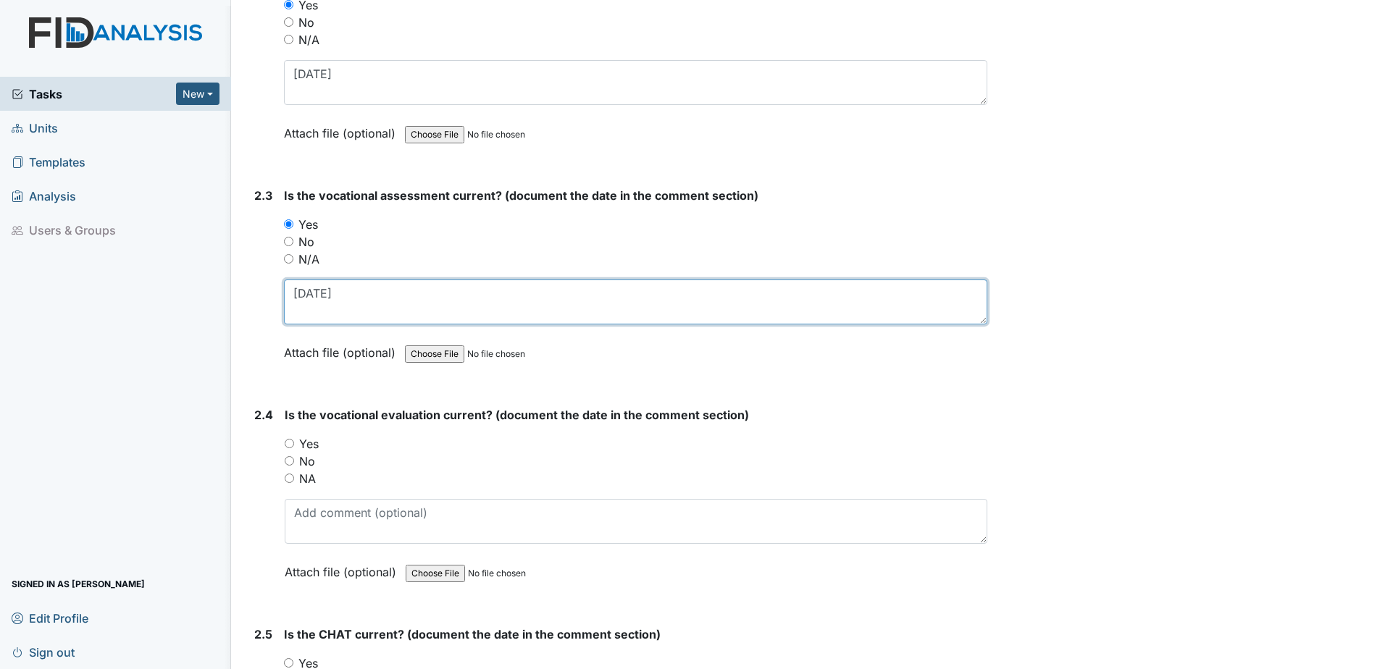
type textarea "2.3.25"
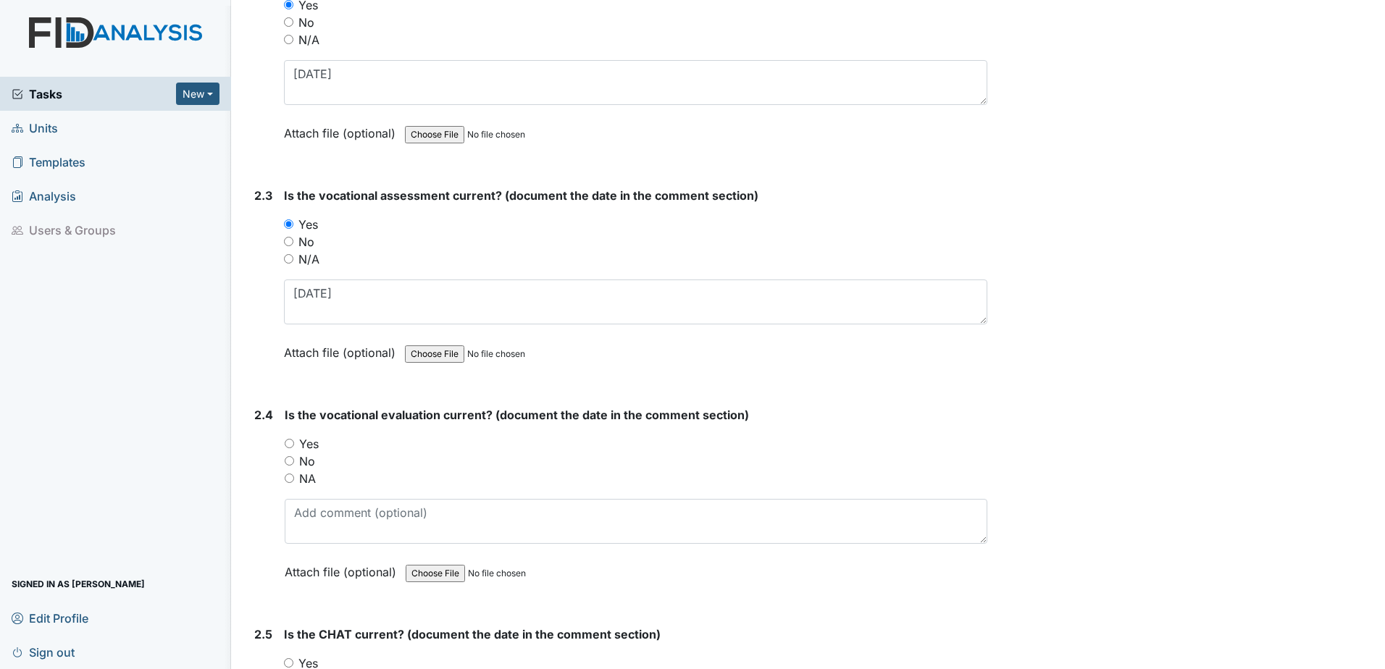
click at [312, 438] on label "Yes" at bounding box center [309, 443] width 20 height 17
click at [294, 439] on input "Yes" at bounding box center [289, 443] width 9 height 9
radio input "true"
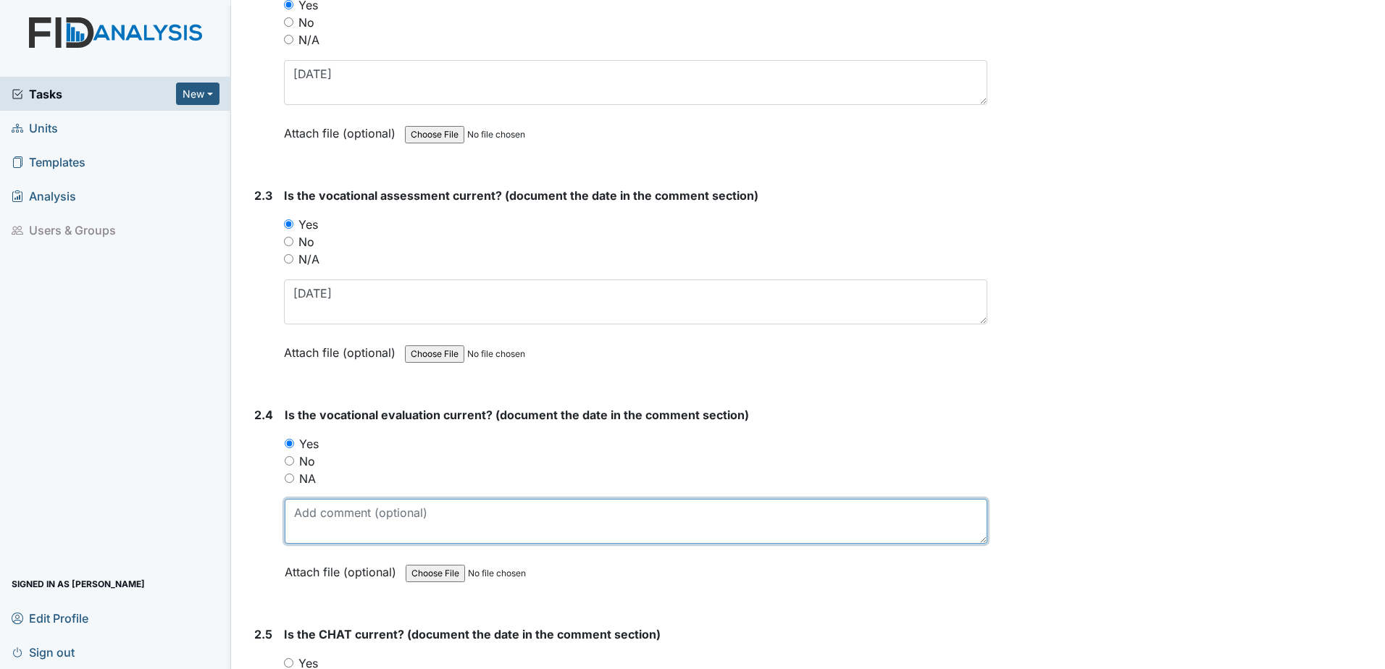
click at [345, 516] on textarea at bounding box center [636, 521] width 703 height 45
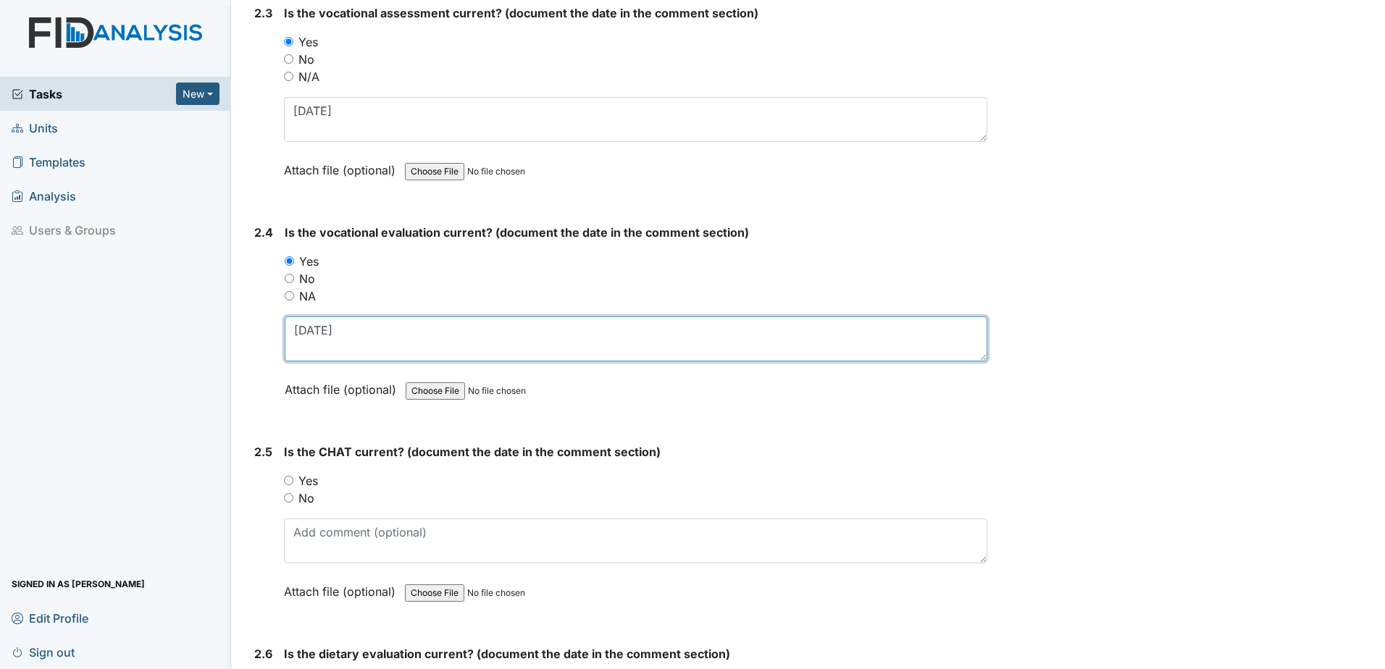
scroll to position [1956, 0]
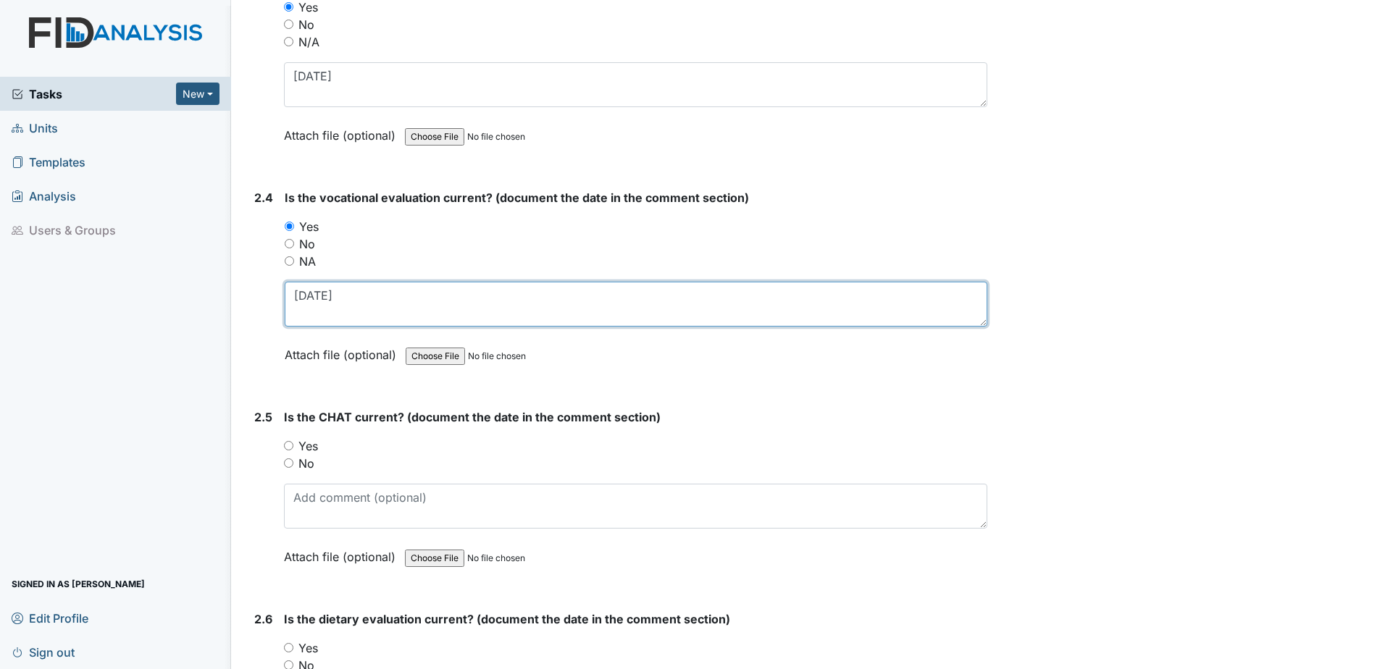
type textarea "2.3.25"
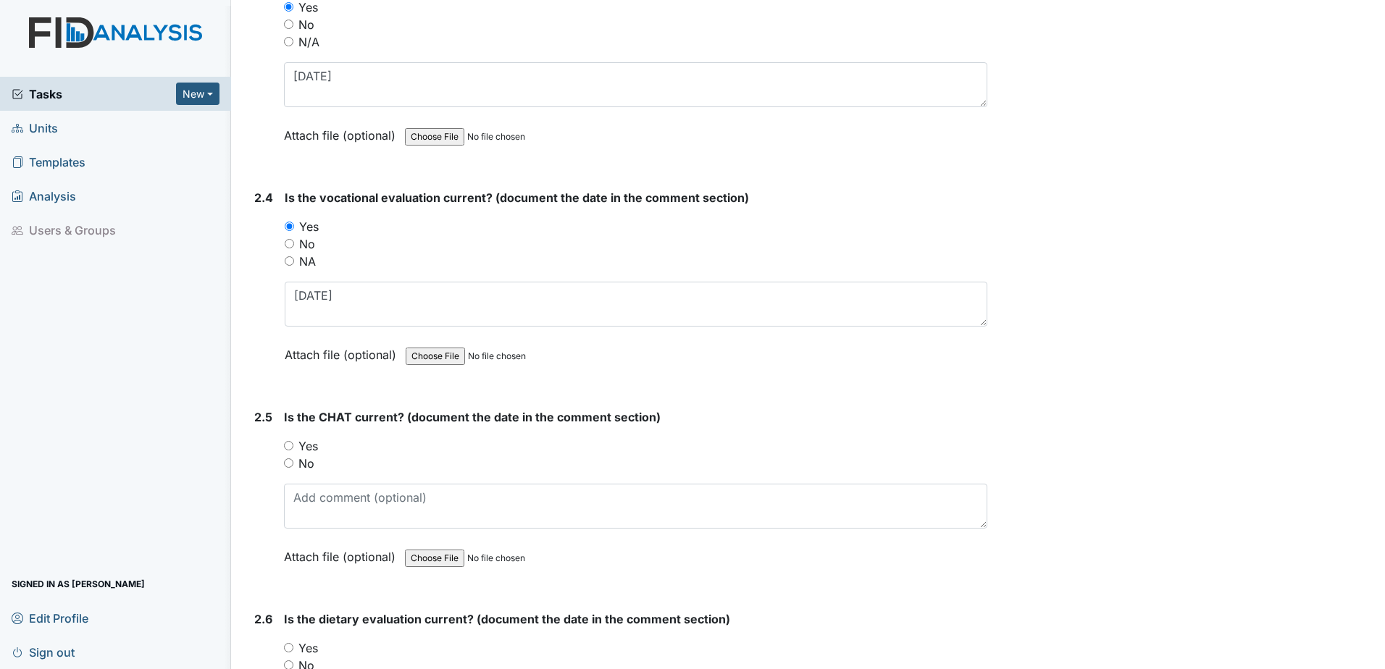
click at [307, 435] on div "Is the CHAT current? (document the date in the comment section) You must select…" at bounding box center [635, 492] width 703 height 167
click at [314, 446] on label "Yes" at bounding box center [308, 446] width 20 height 17
click at [293, 446] on input "Yes" at bounding box center [288, 445] width 9 height 9
radio input "true"
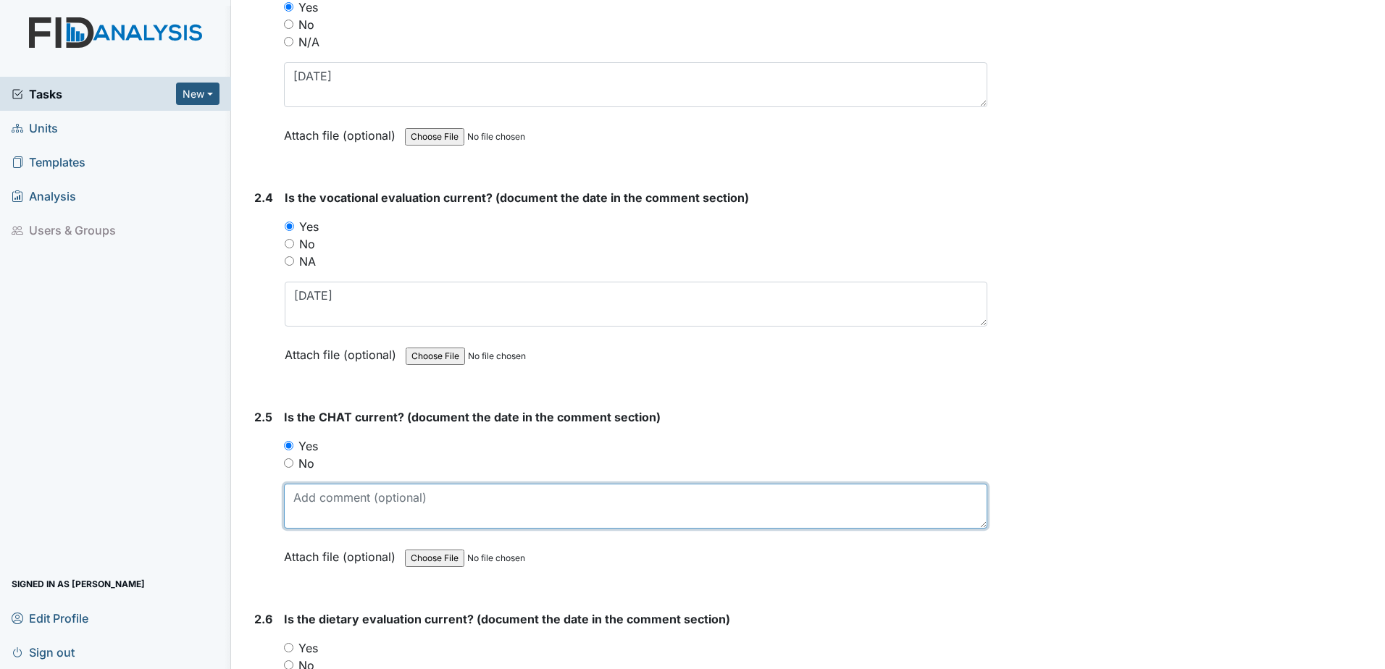
click at [332, 510] on textarea at bounding box center [635, 506] width 703 height 45
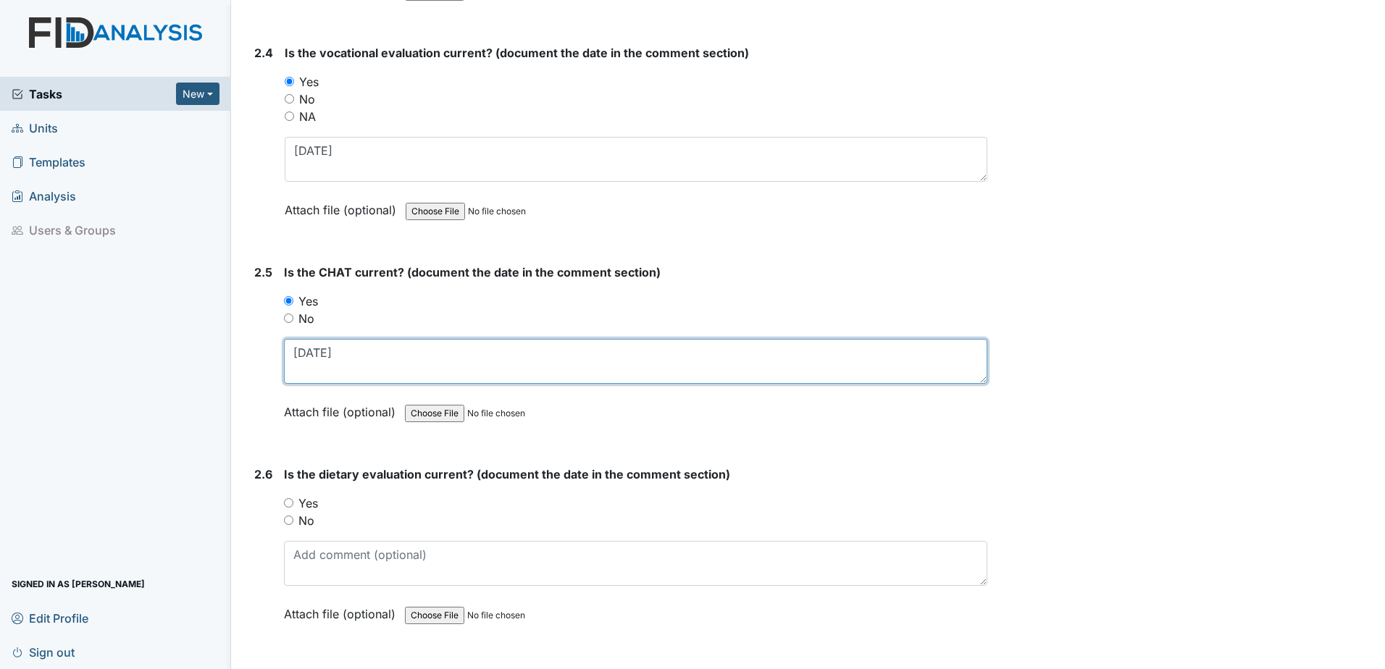
scroll to position [2173, 0]
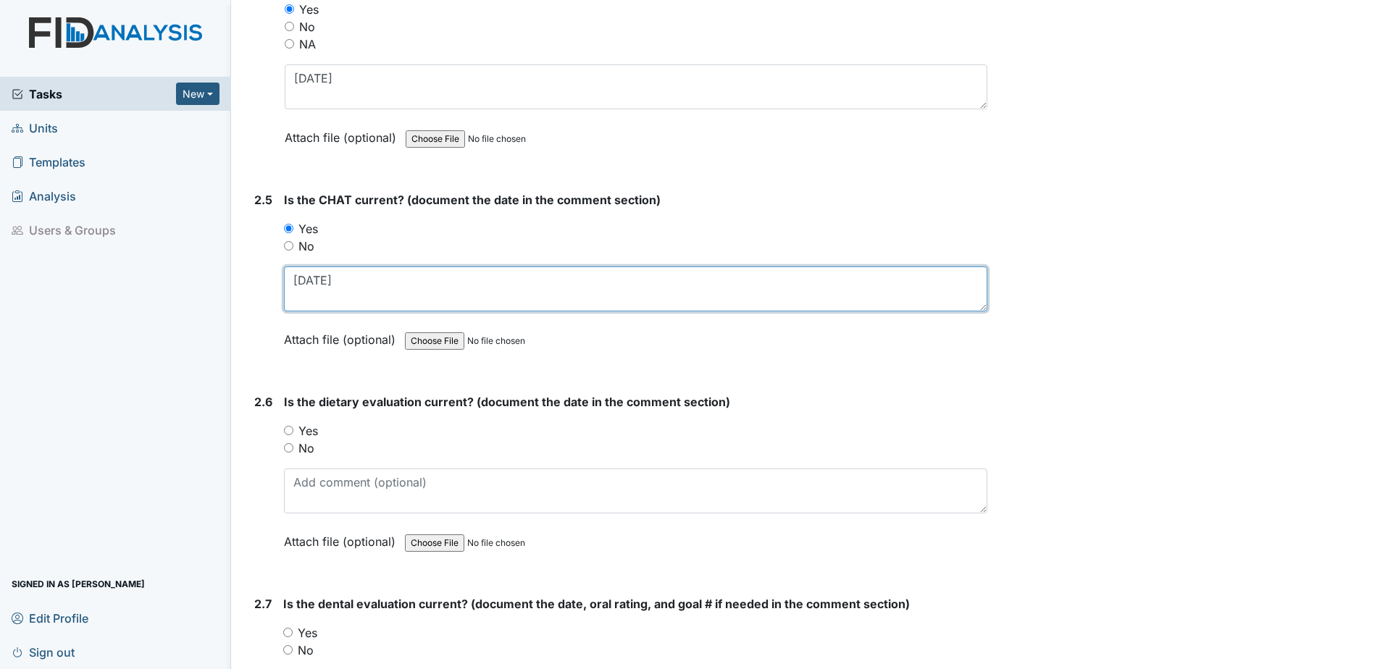
type textarea "2.14.25"
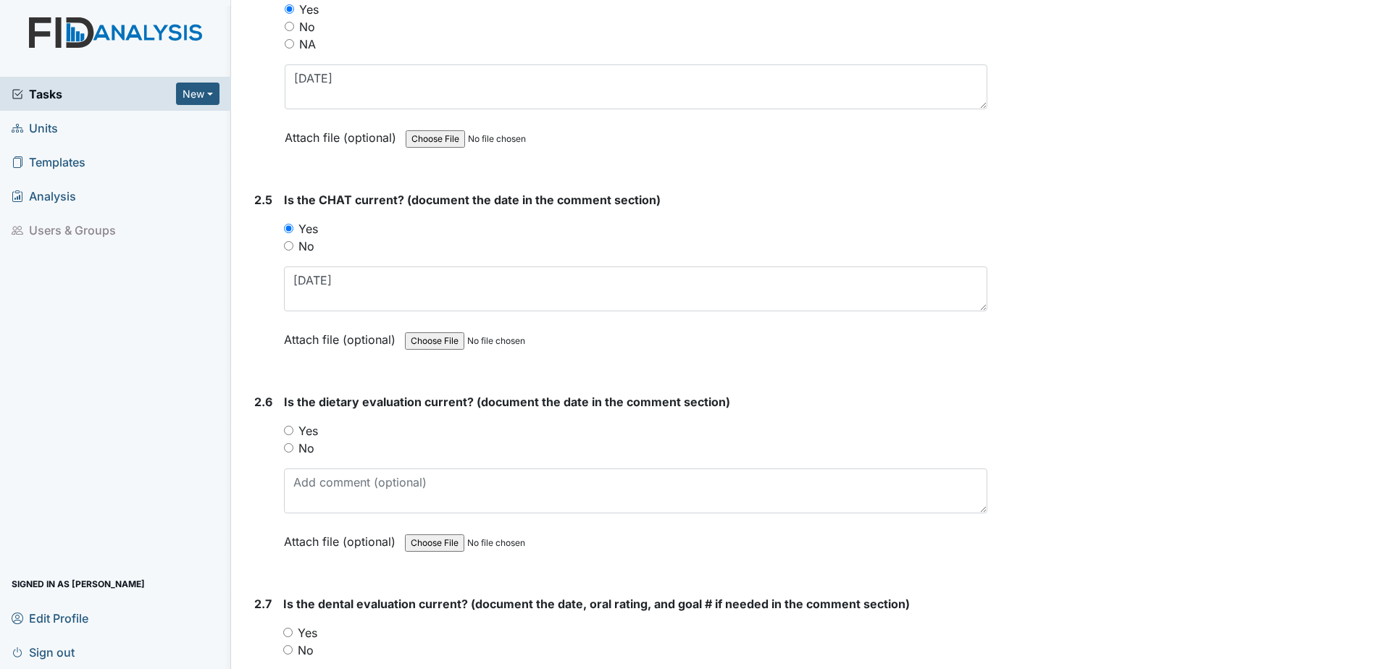
click at [308, 430] on label "Yes" at bounding box center [308, 430] width 20 height 17
click at [293, 430] on input "Yes" at bounding box center [288, 430] width 9 height 9
radio input "true"
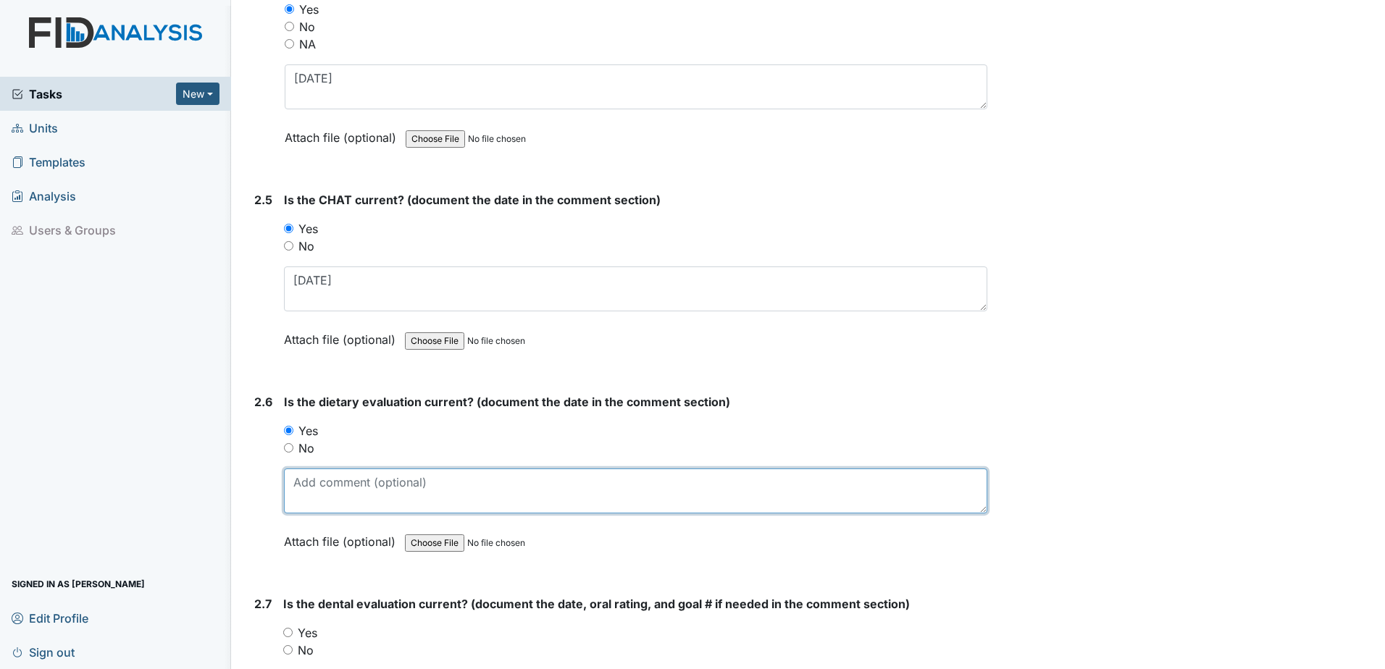
click at [330, 487] on textarea at bounding box center [635, 491] width 703 height 45
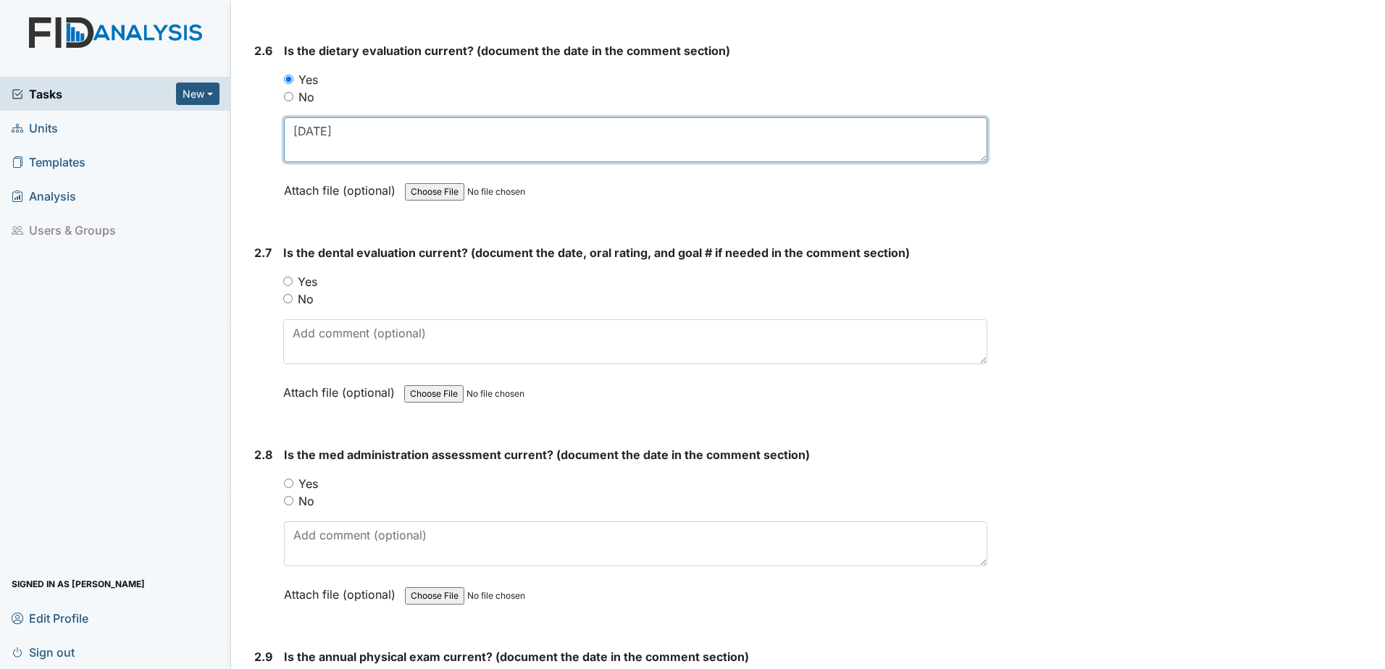
scroll to position [2535, 0]
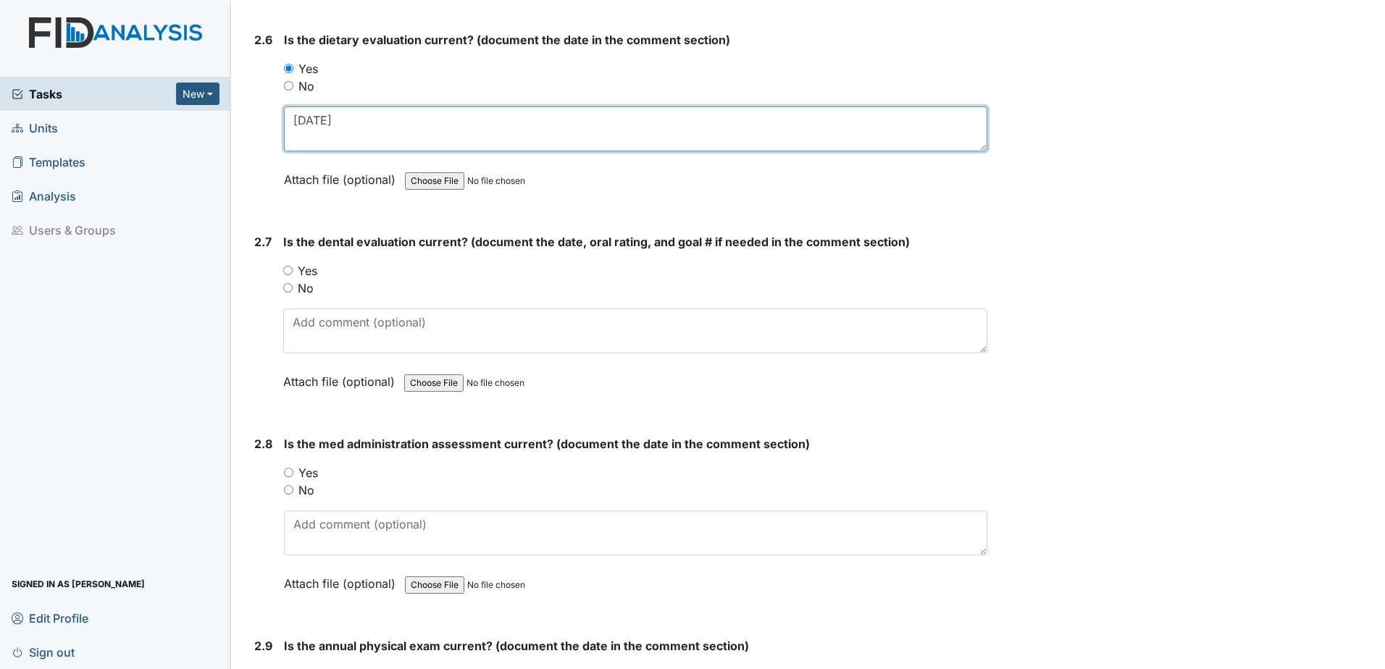
type textarea "5.26.25"
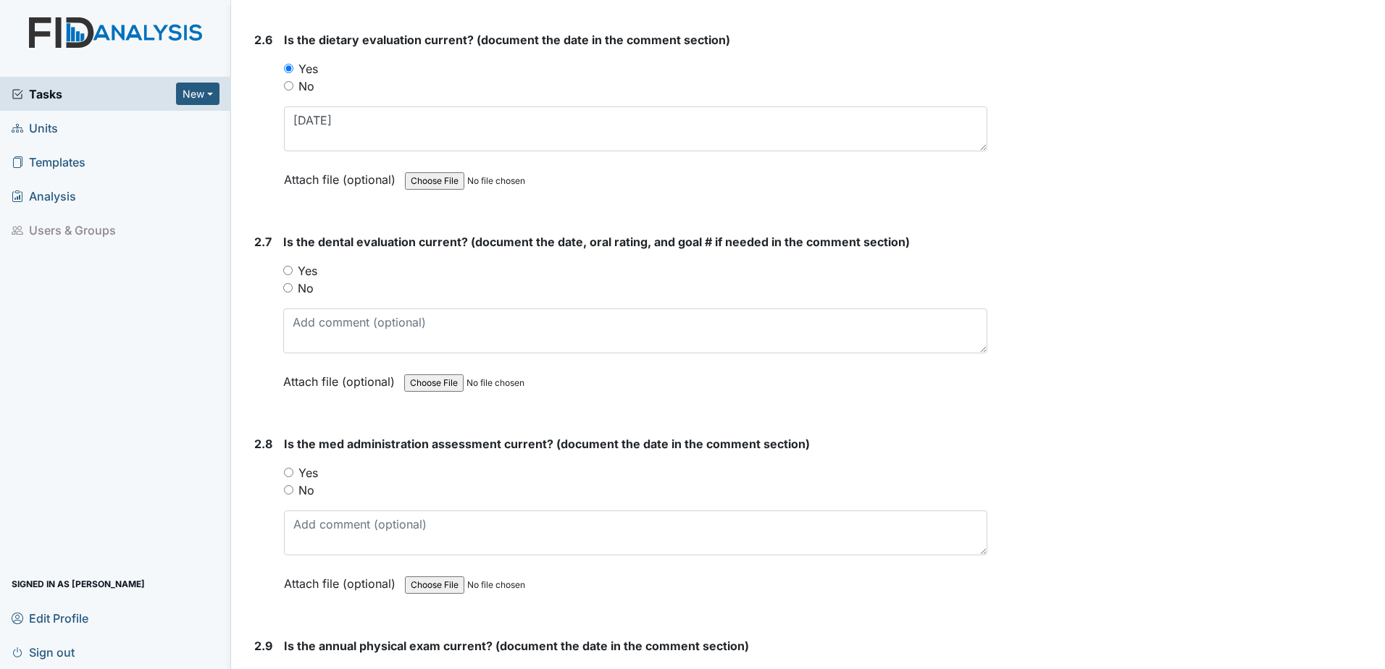
click at [304, 269] on label "Yes" at bounding box center [308, 270] width 20 height 17
click at [293, 269] on input "Yes" at bounding box center [287, 270] width 9 height 9
radio input "true"
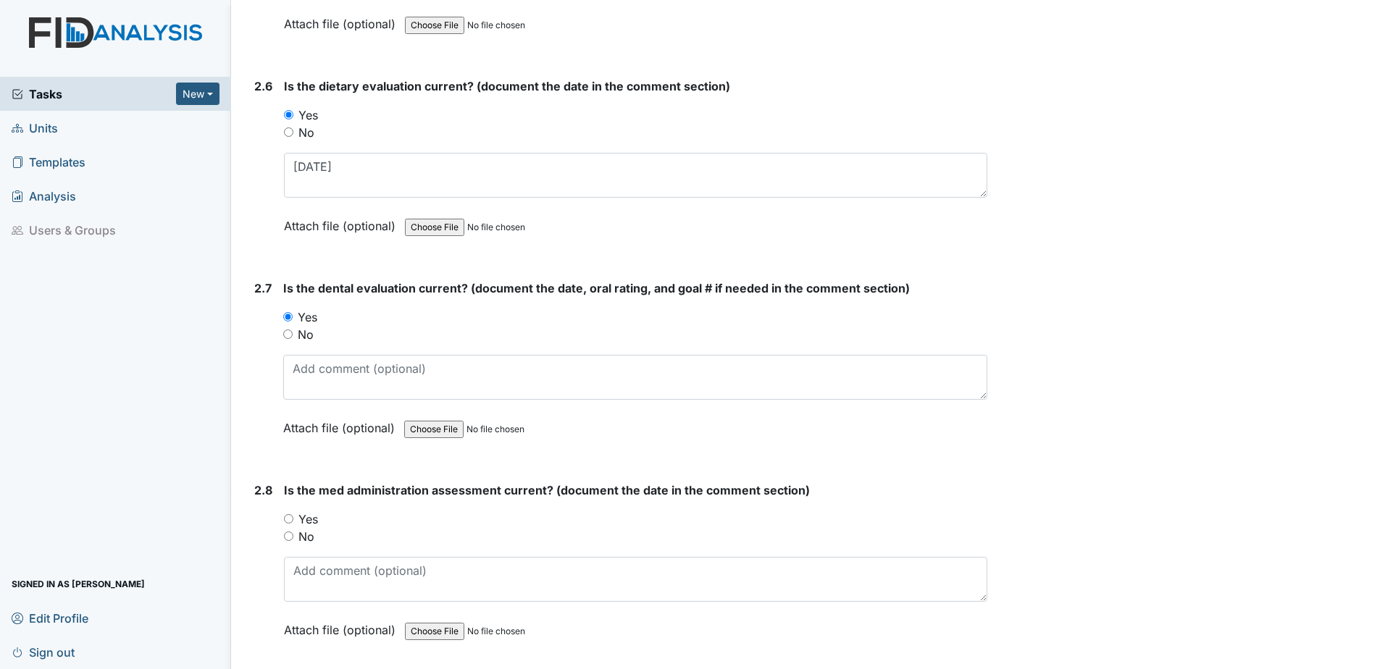
scroll to position [2463, 0]
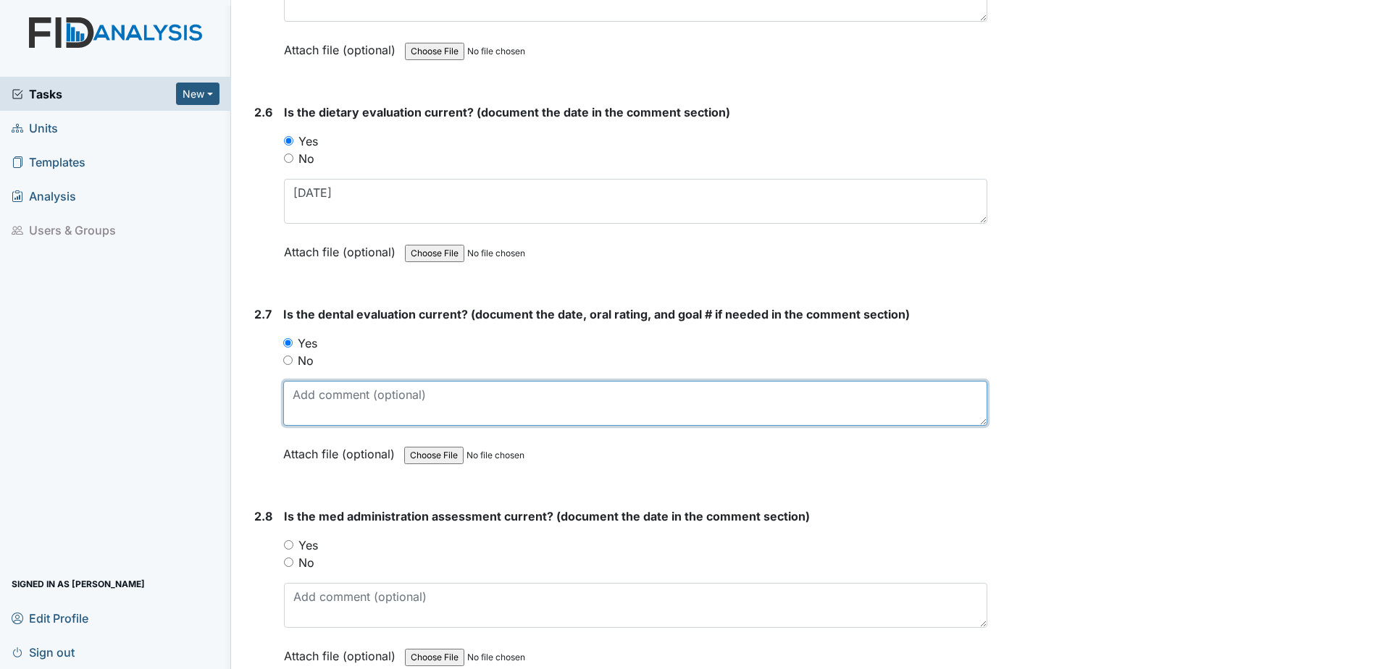
click at [470, 394] on textarea at bounding box center [635, 403] width 704 height 45
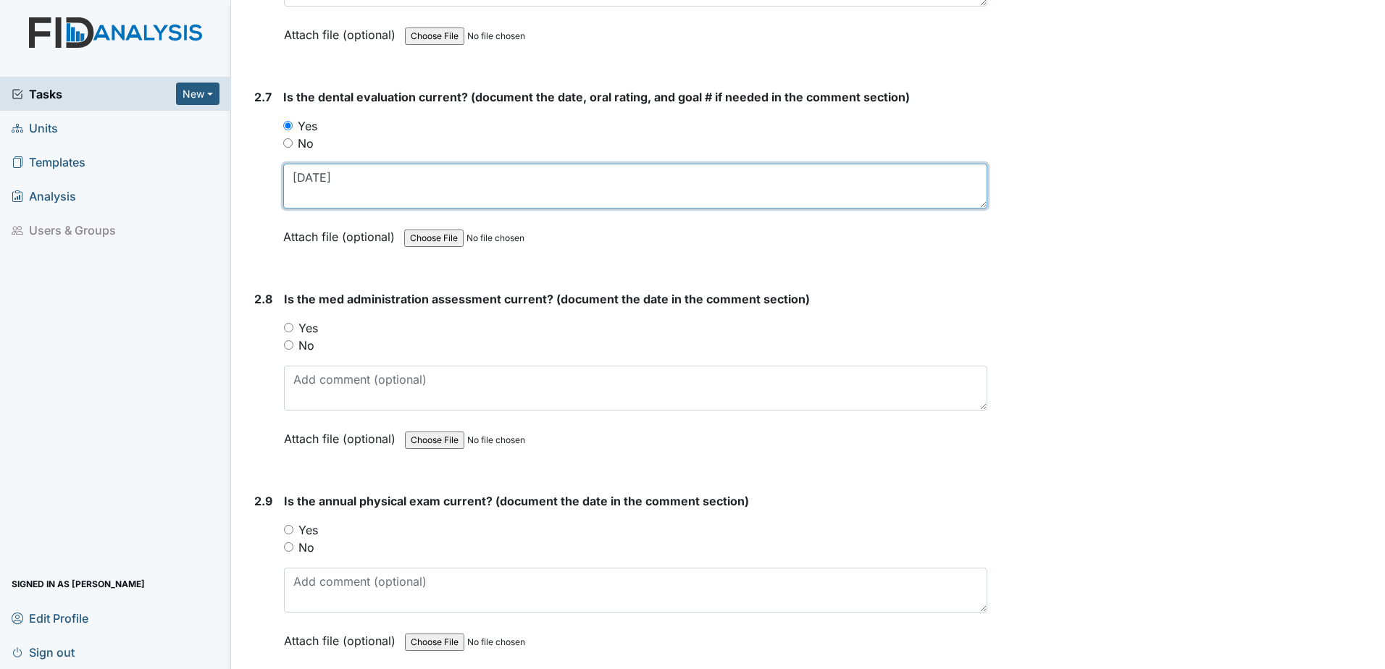
scroll to position [2753, 0]
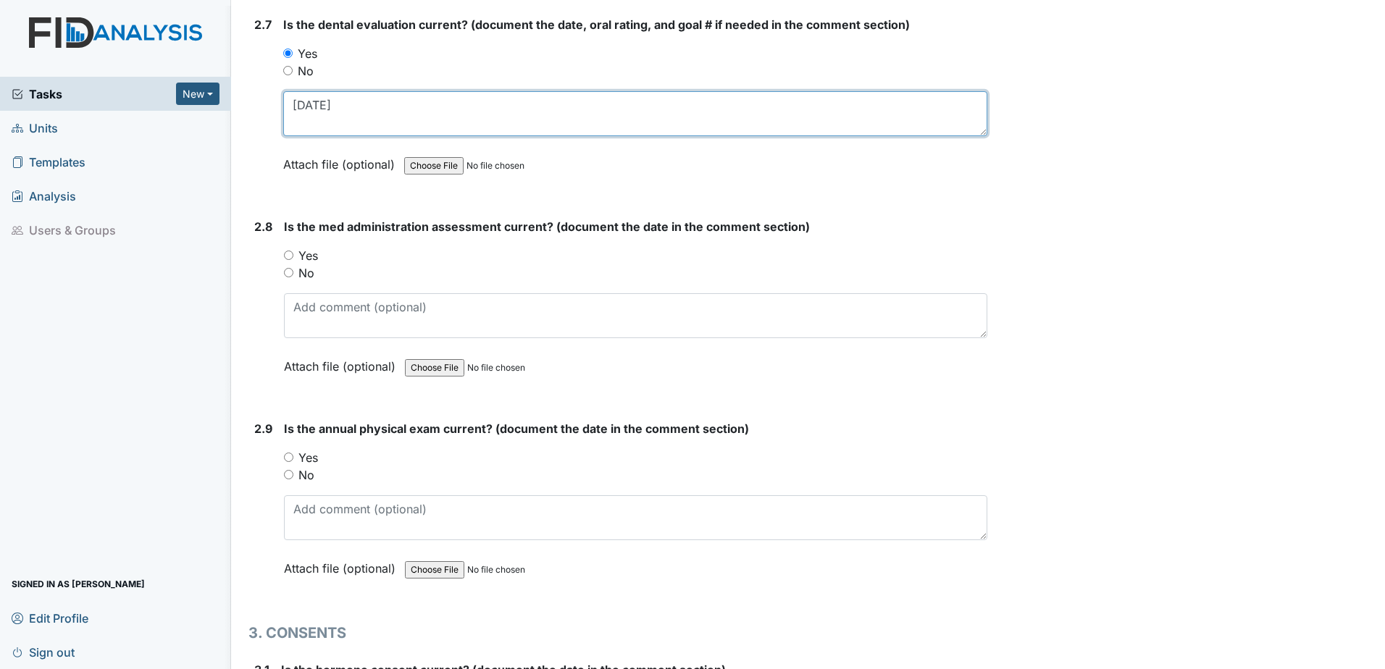
type textarea "11.12.24"
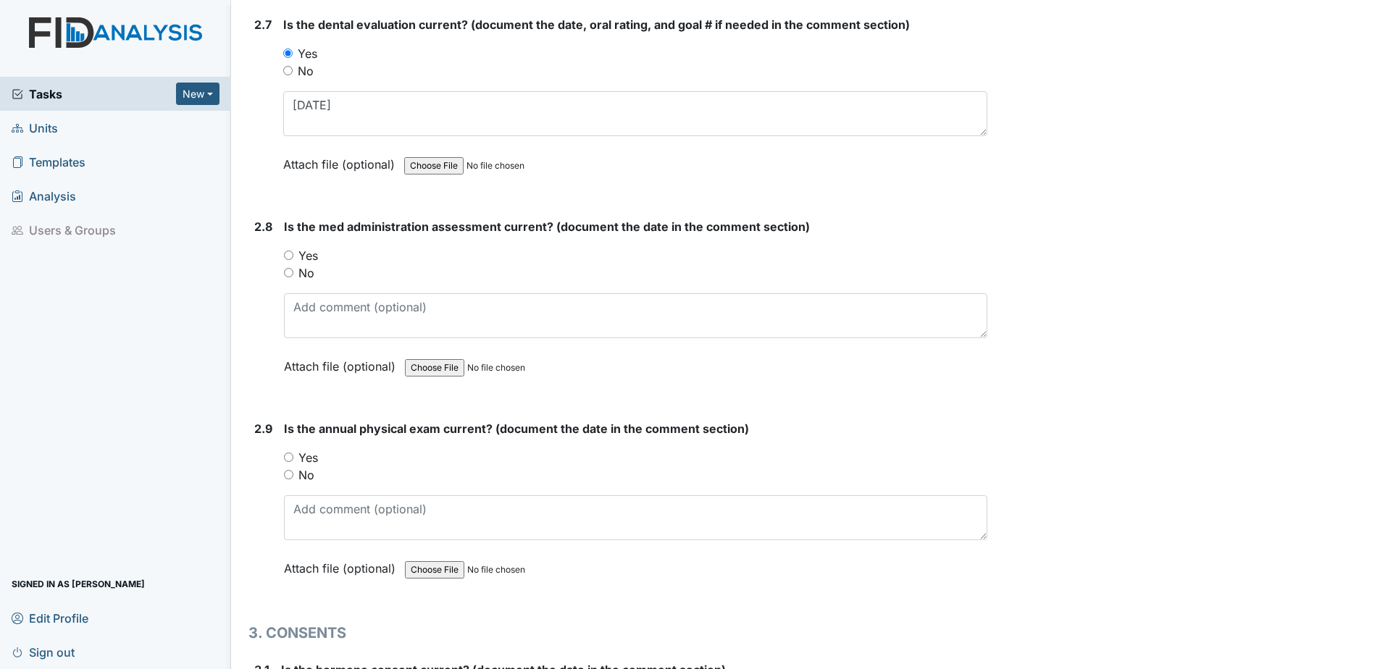
click at [310, 278] on label "No" at bounding box center [306, 272] width 16 height 17
click at [293, 277] on input "No" at bounding box center [288, 272] width 9 height 9
radio input "true"
click at [343, 346] on div "Is the med administration assessment current? (document the date in the comment…" at bounding box center [635, 301] width 703 height 167
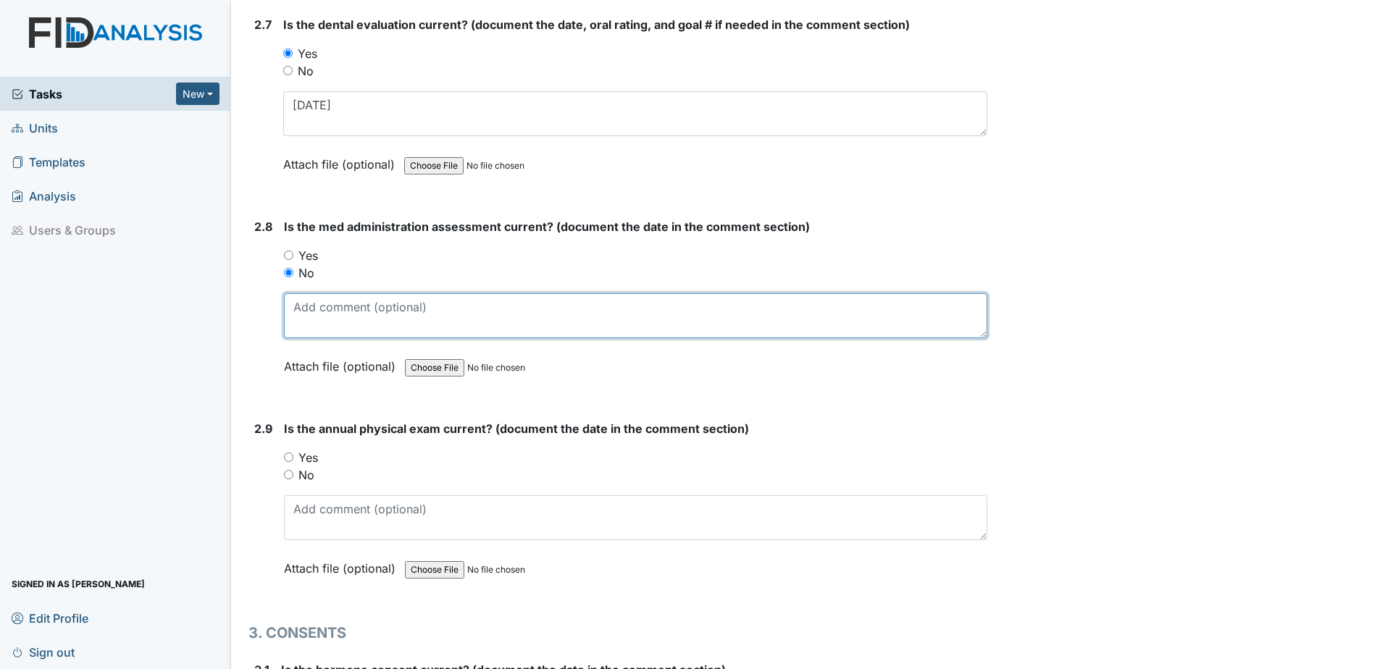
click at [335, 319] on textarea at bounding box center [635, 315] width 703 height 45
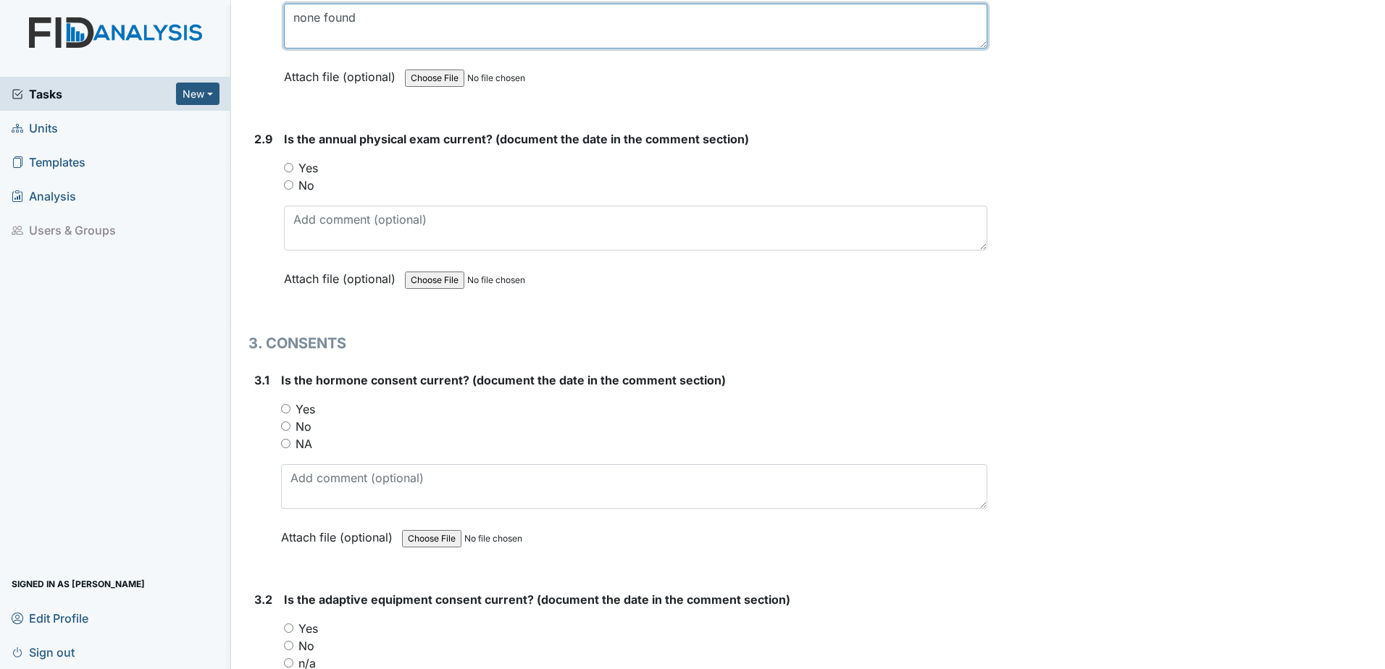
scroll to position [3115, 0]
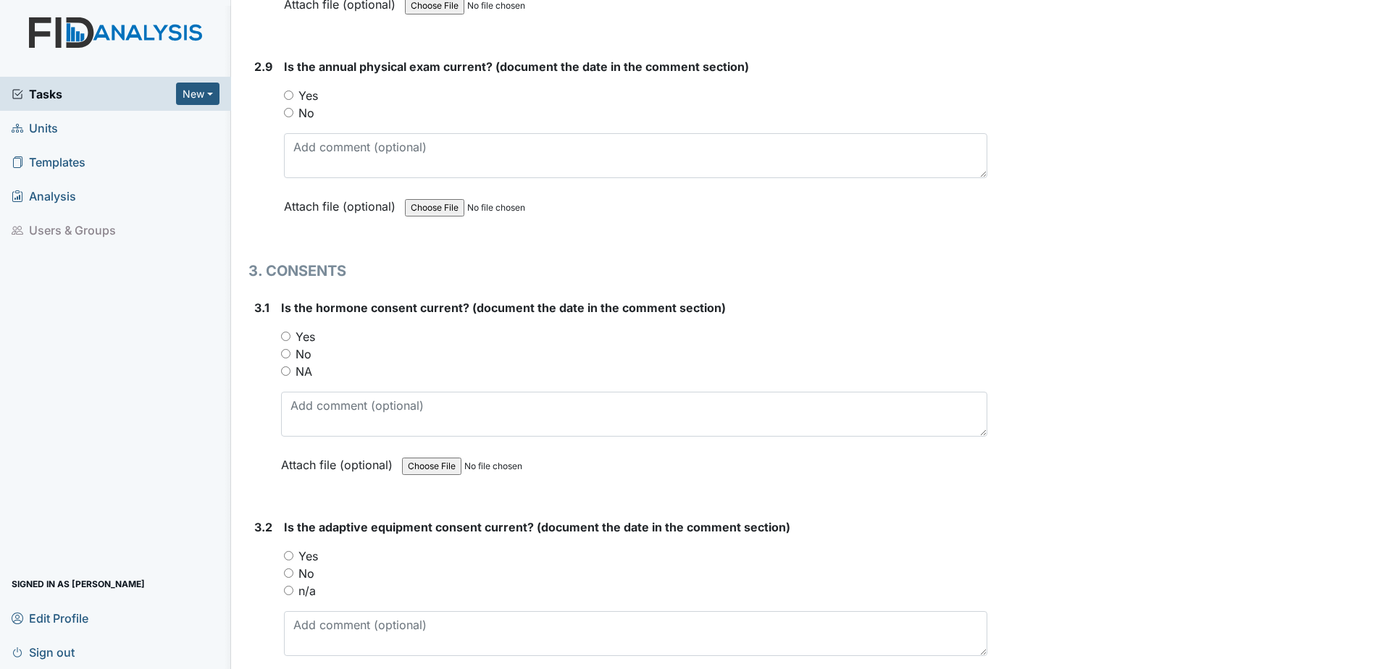
type textarea "none found"
click at [312, 99] on label "Yes" at bounding box center [308, 95] width 20 height 17
click at [293, 99] on input "Yes" at bounding box center [288, 95] width 9 height 9
radio input "true"
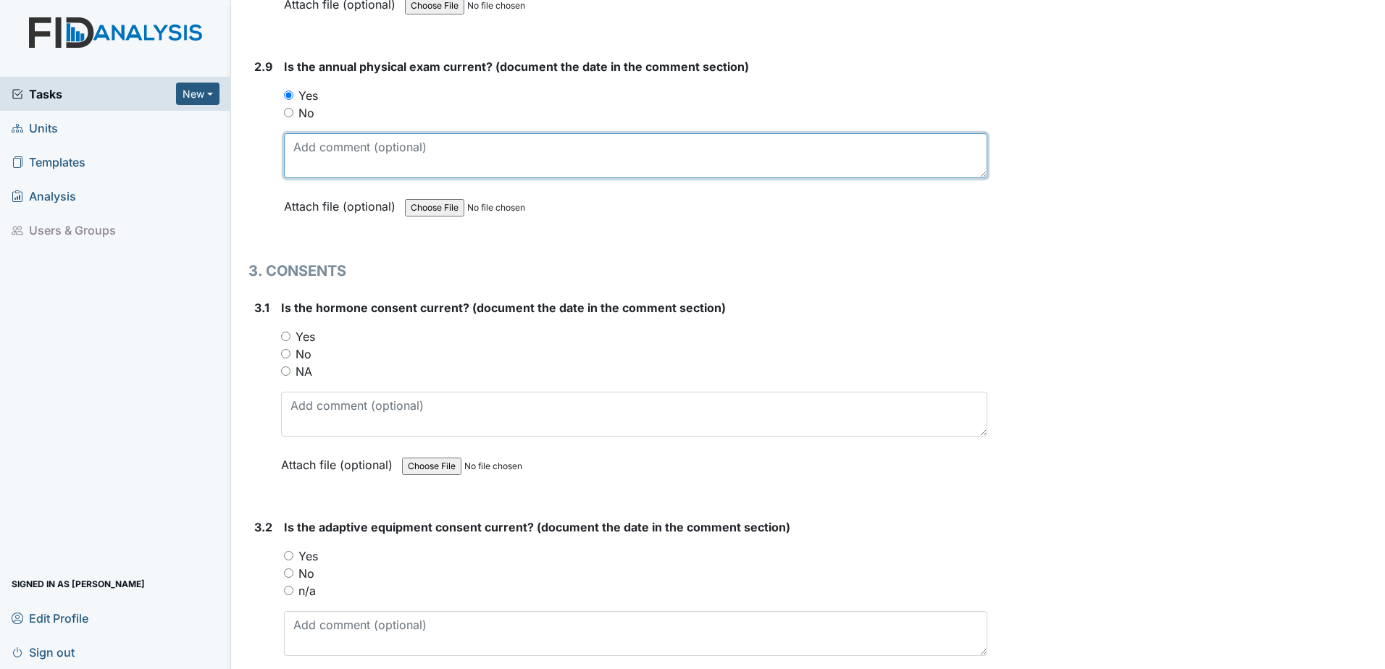
click at [326, 148] on textarea at bounding box center [635, 155] width 703 height 45
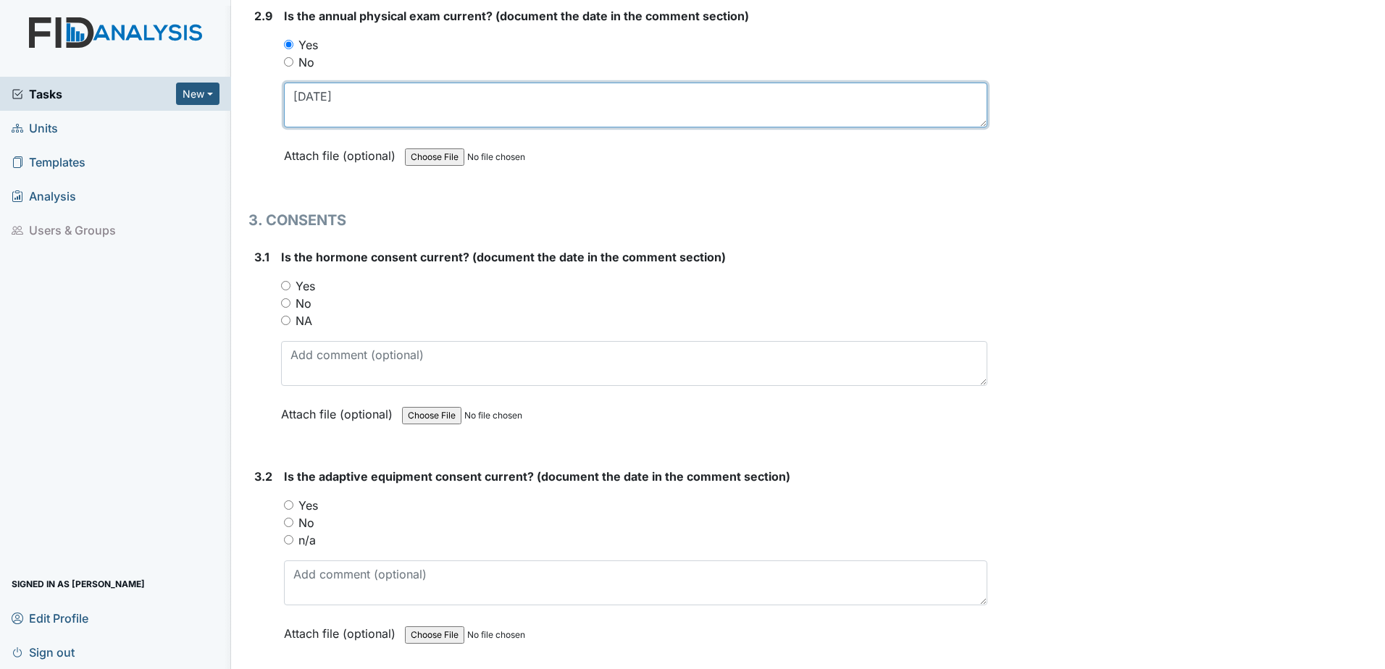
scroll to position [3260, 0]
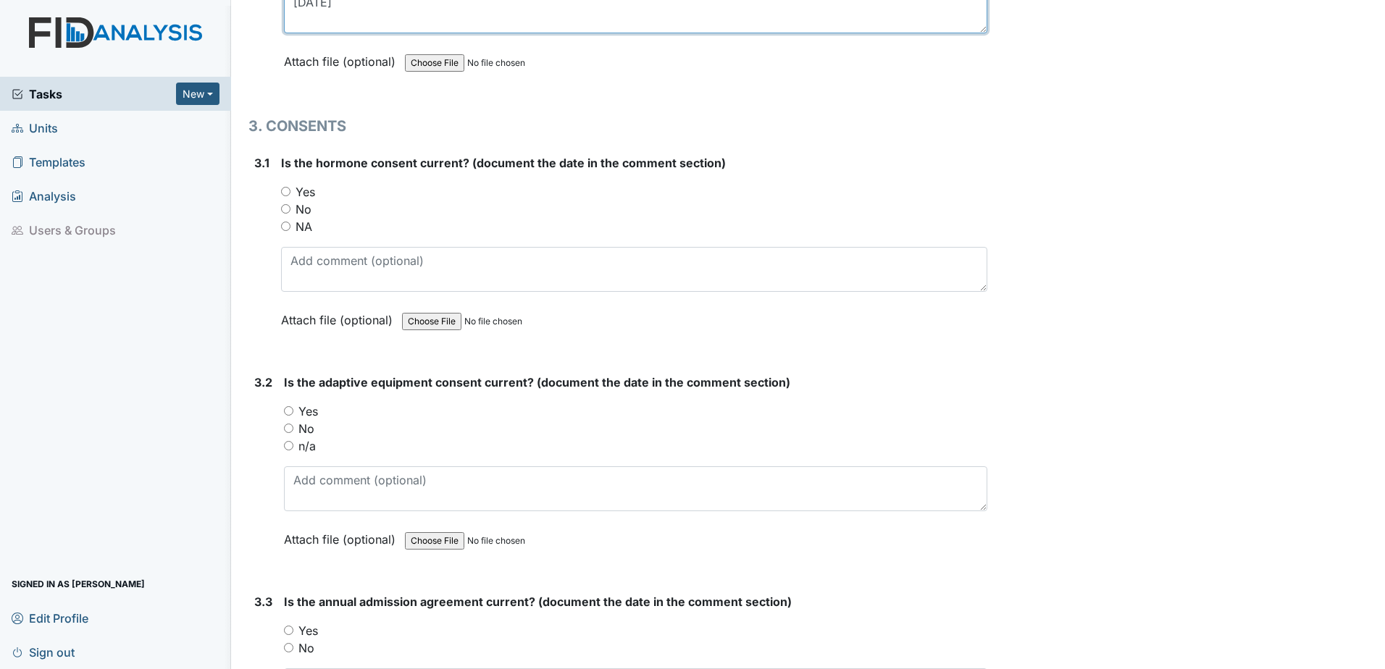
type textarea "11.15.24"
click at [305, 233] on label "NA" at bounding box center [304, 226] width 17 height 17
click at [290, 231] on input "NA" at bounding box center [285, 226] width 9 height 9
radio input "true"
click at [301, 443] on label "n/a" at bounding box center [306, 446] width 17 height 17
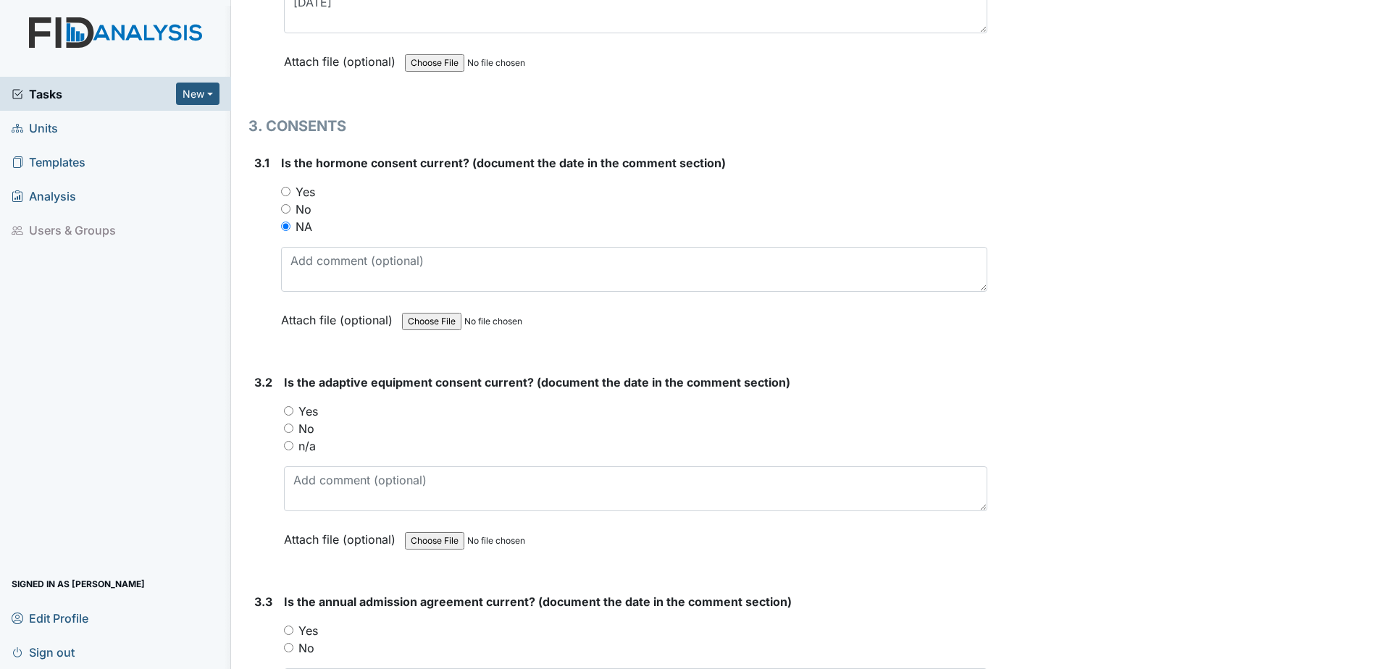
click at [293, 443] on input "n/a" at bounding box center [288, 445] width 9 height 9
radio input "true"
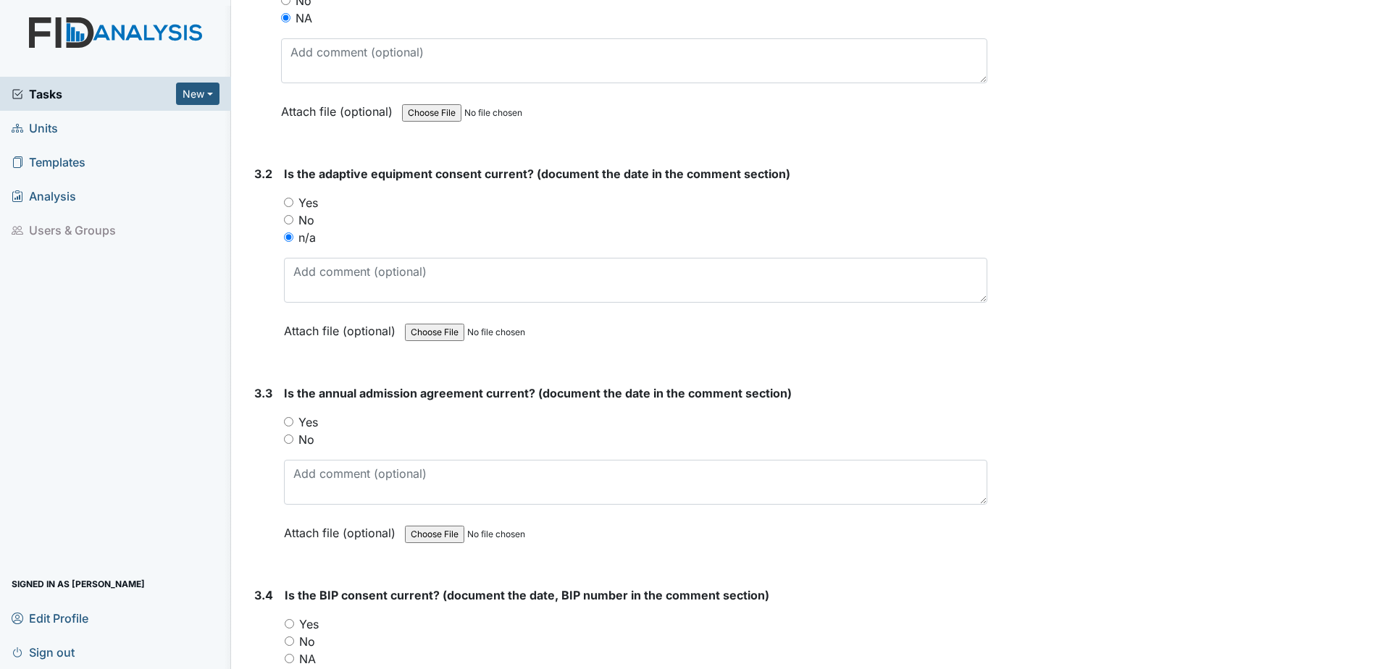
scroll to position [3549, 0]
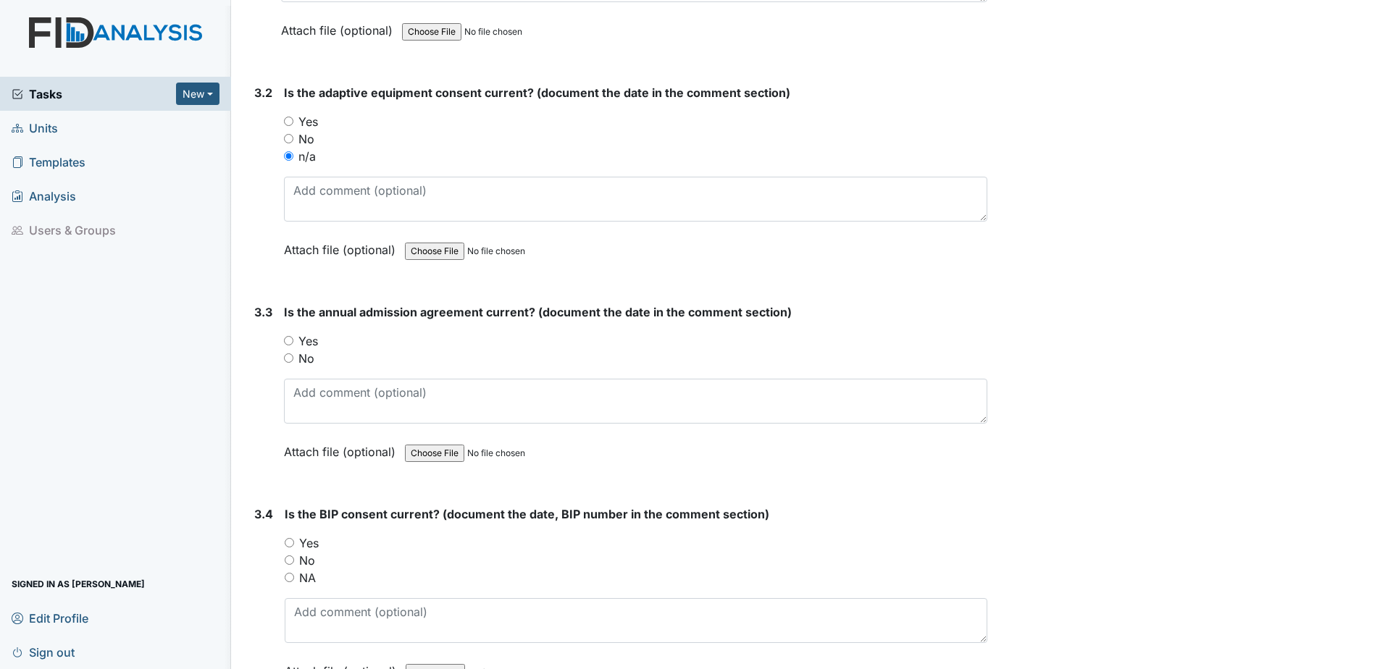
click at [306, 363] on label "No" at bounding box center [306, 358] width 16 height 17
click at [293, 363] on input "No" at bounding box center [288, 357] width 9 height 9
radio input "true"
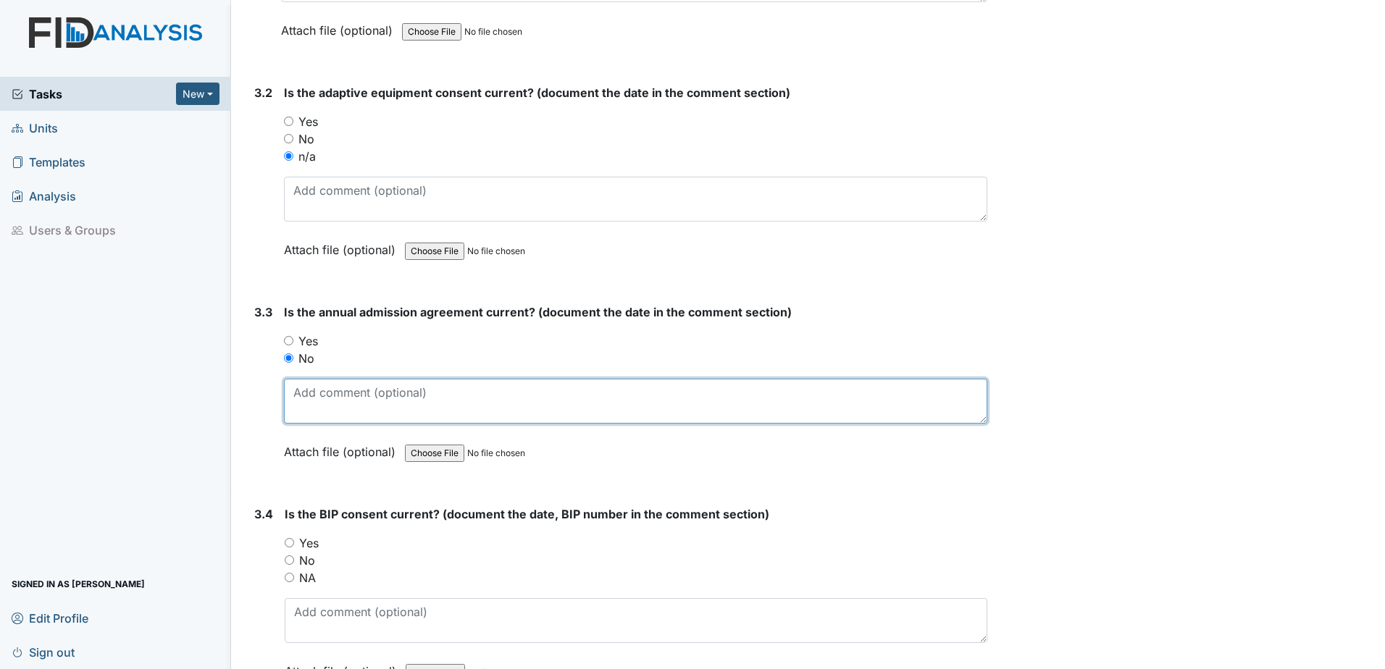
click at [329, 400] on textarea at bounding box center [635, 401] width 703 height 45
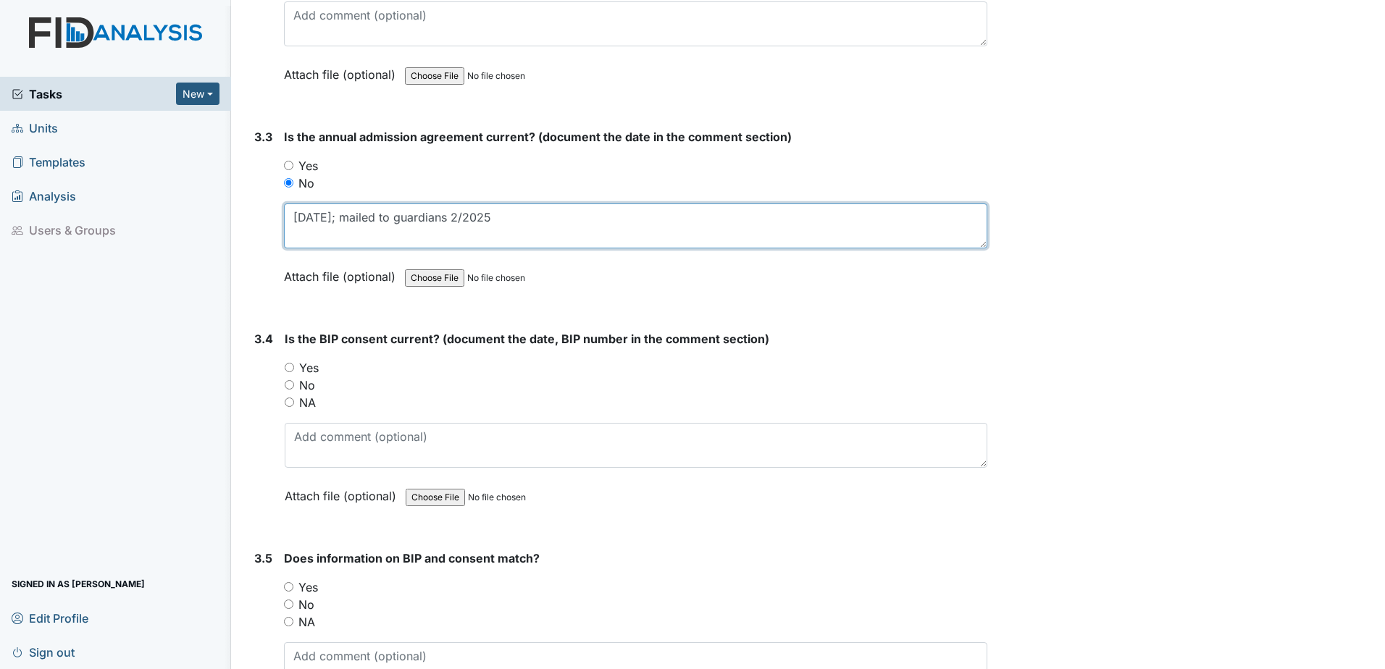
scroll to position [3767, 0]
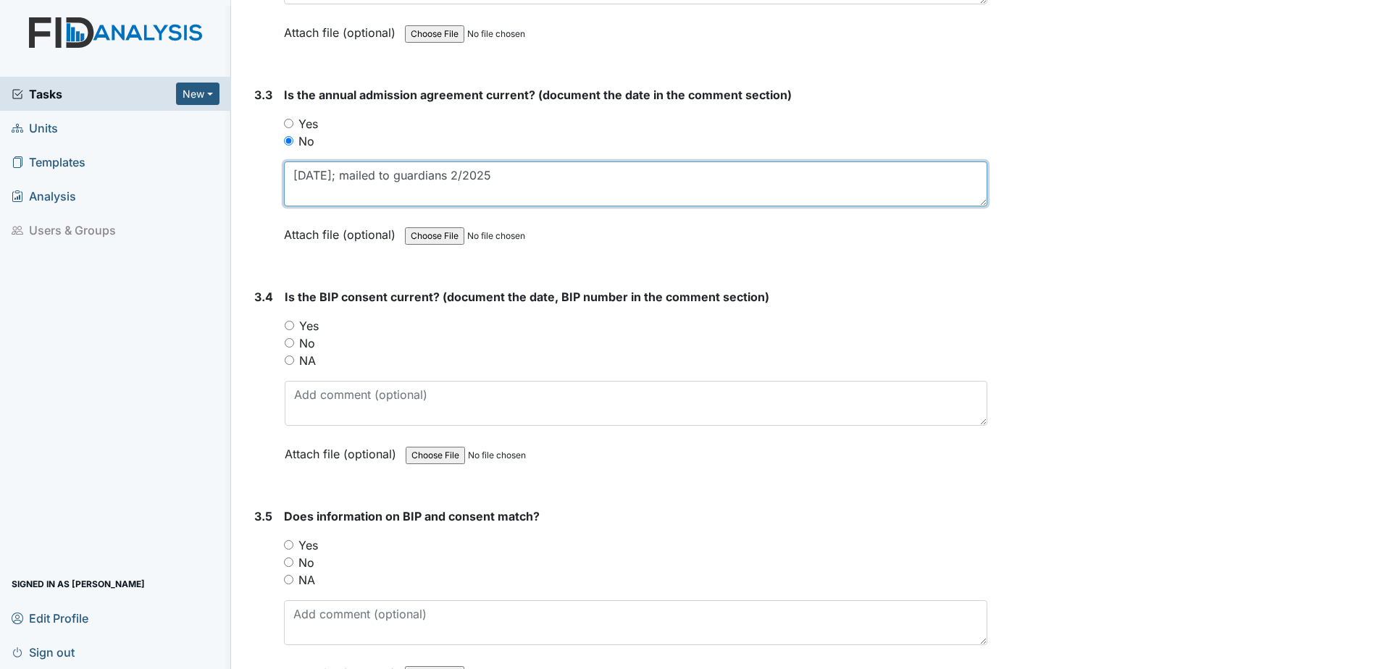
type textarea "4.16.24; mailed to guardians 2/2025"
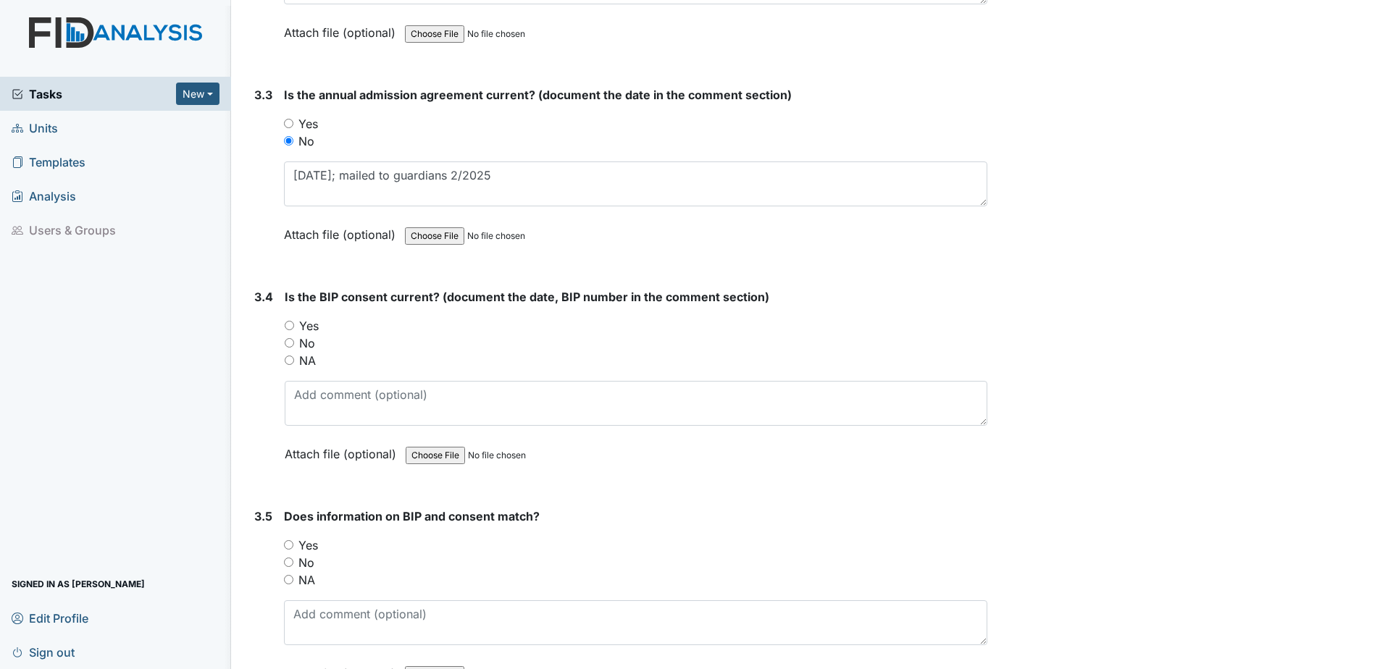
click at [312, 366] on label "NA" at bounding box center [307, 360] width 17 height 17
click at [294, 365] on input "NA" at bounding box center [289, 360] width 9 height 9
radio input "true"
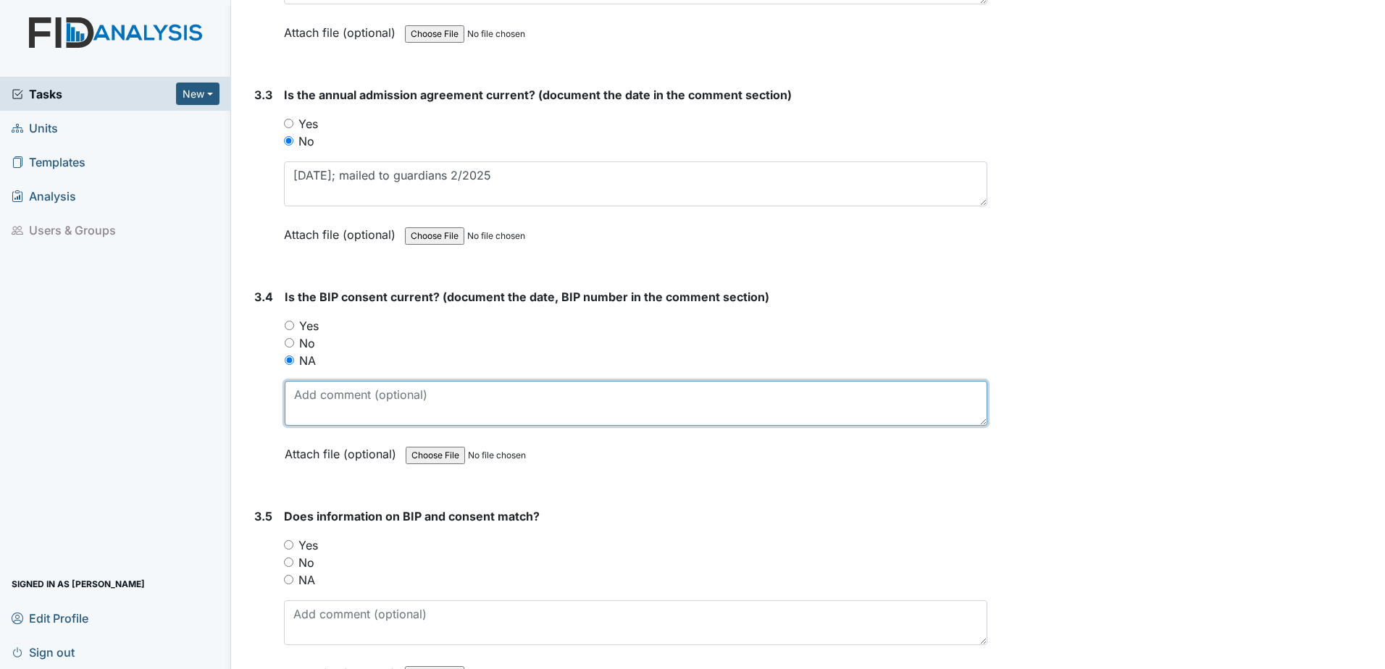
click at [330, 419] on textarea at bounding box center [636, 403] width 703 height 45
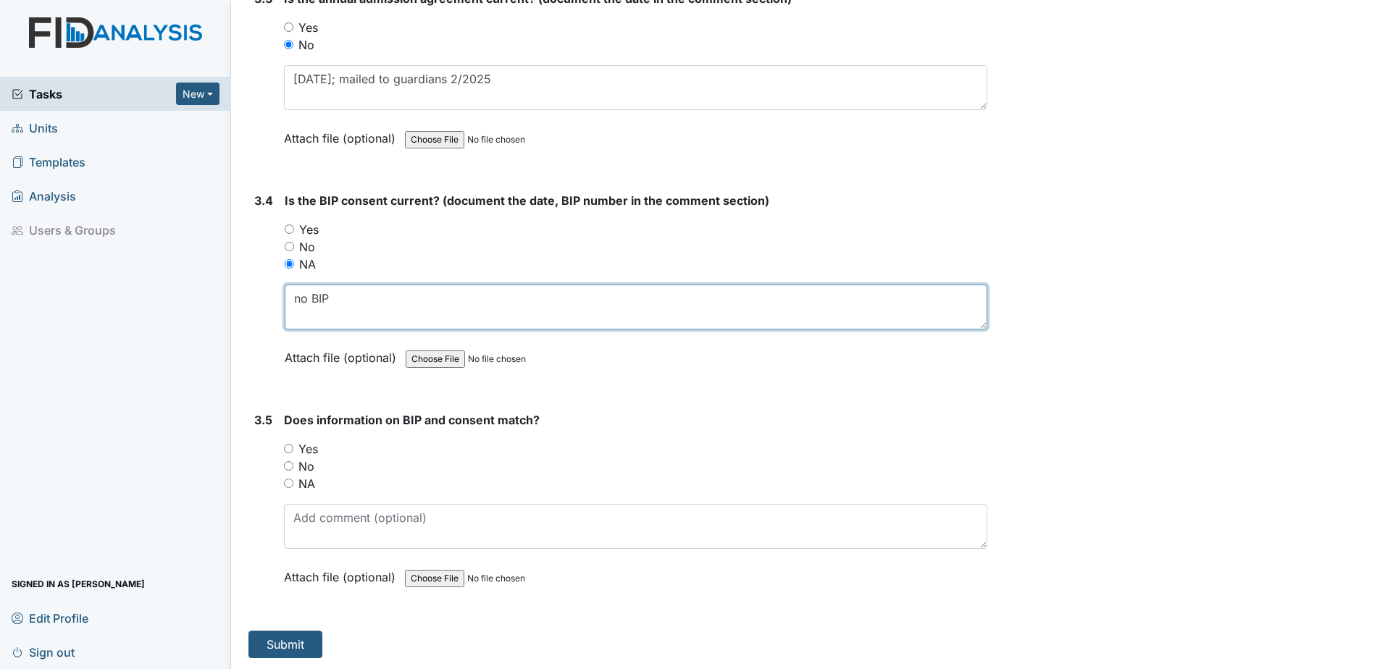
scroll to position [3864, 0]
type textarea "no BIP"
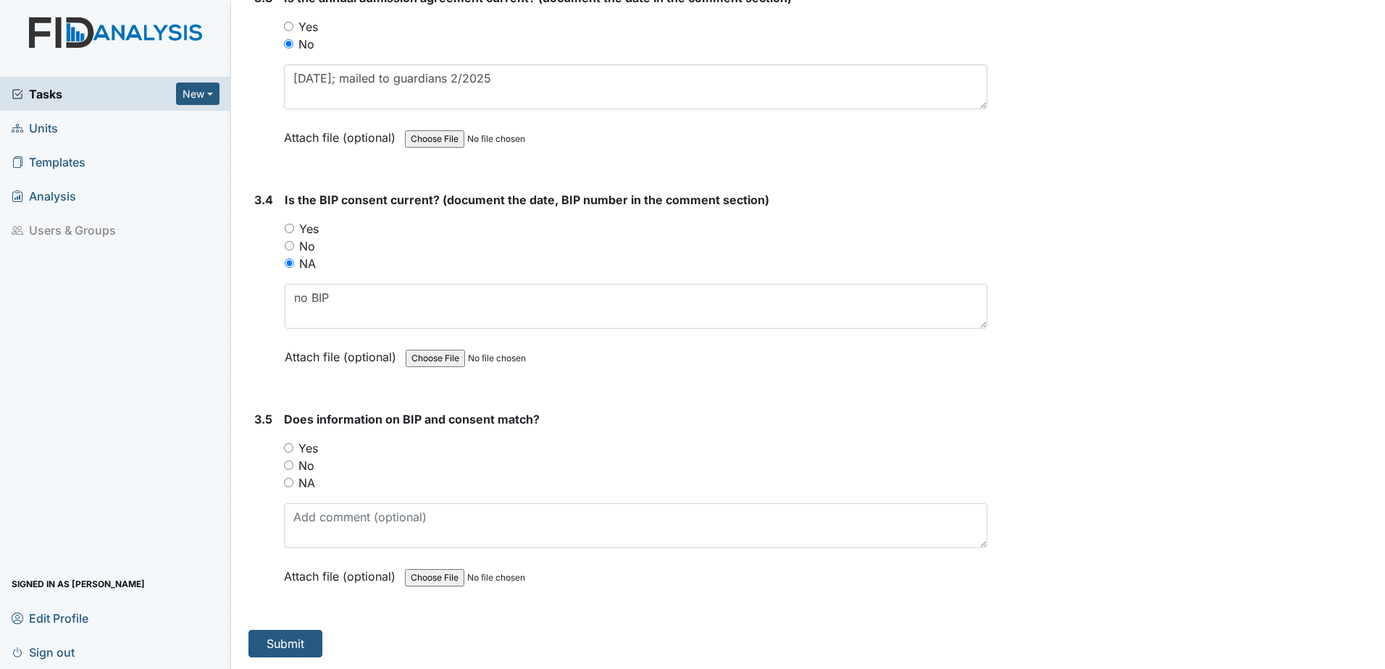
click at [308, 490] on label "NA" at bounding box center [306, 482] width 17 height 17
click at [293, 487] on input "NA" at bounding box center [288, 482] width 9 height 9
radio input "true"
click at [325, 548] on div "Does information on BIP and consent match? You must select one of the below opt…" at bounding box center [635, 503] width 703 height 185
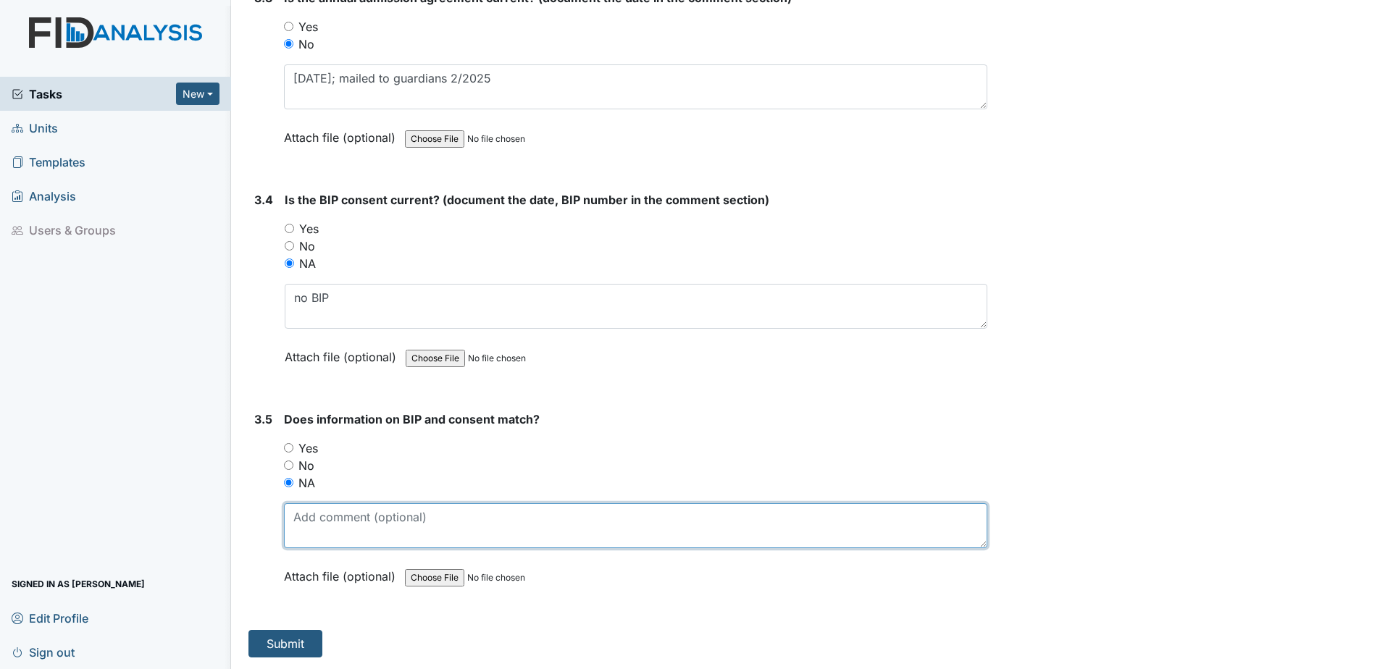
click at [334, 532] on textarea at bounding box center [635, 525] width 703 height 45
type textarea "no BIP"
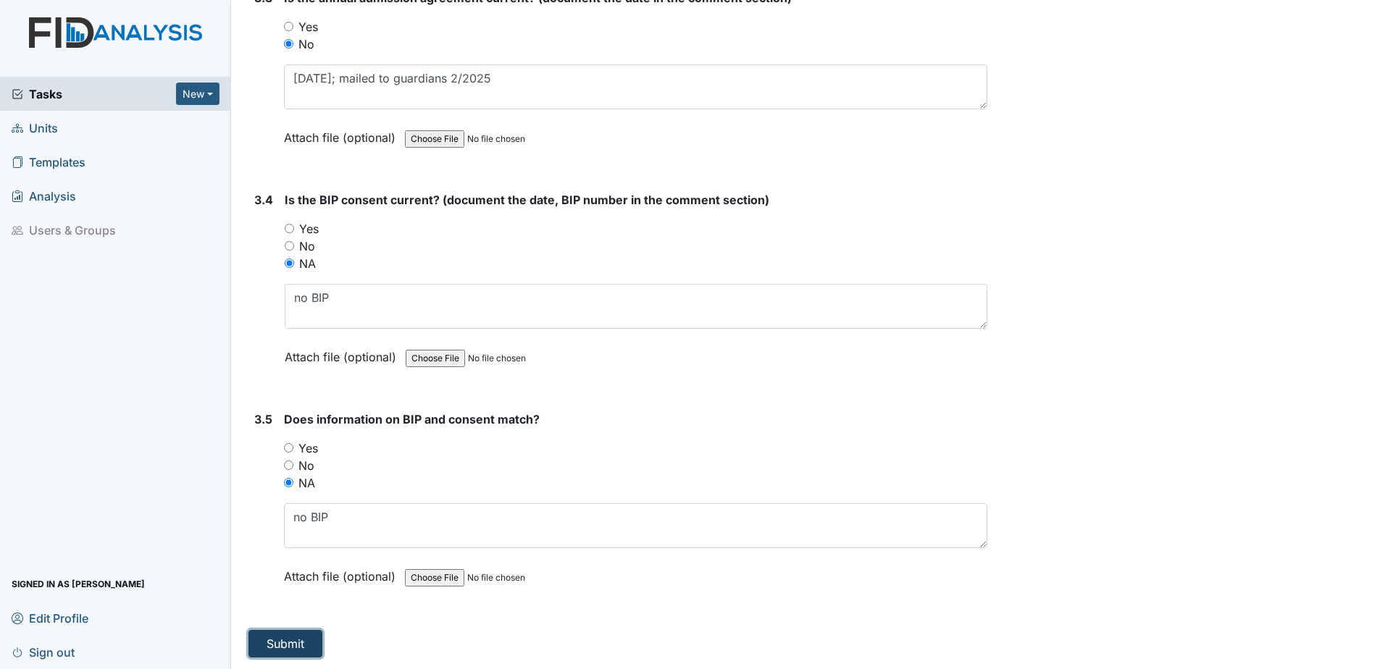
click at [296, 642] on button "Submit" at bounding box center [285, 644] width 74 height 28
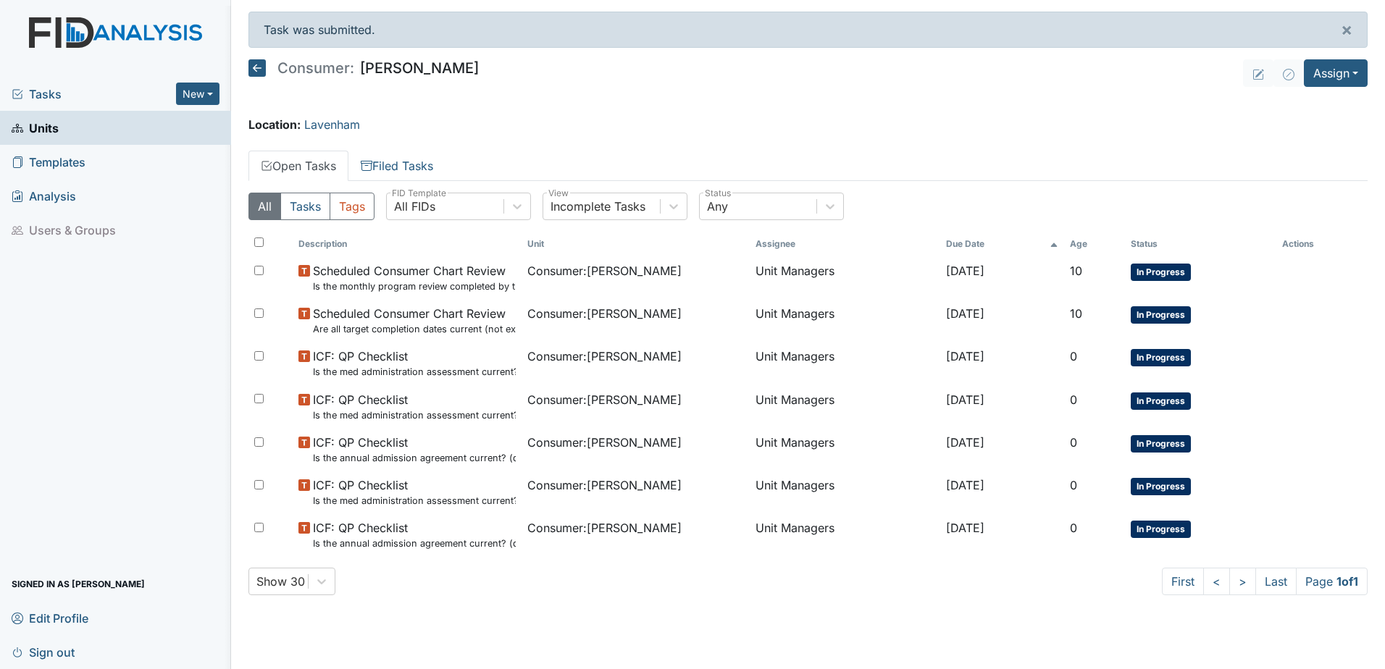
click at [249, 66] on icon at bounding box center [256, 67] width 17 height 17
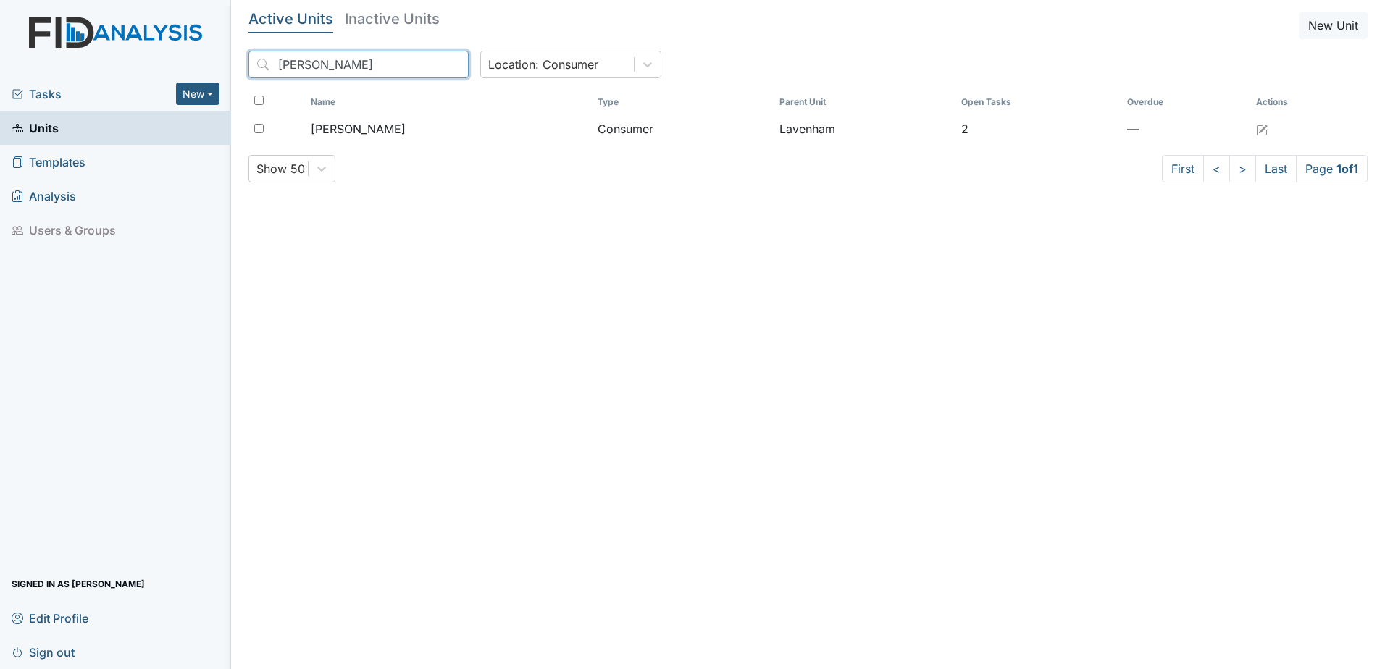
drag, startPoint x: 327, startPoint y: 62, endPoint x: 216, endPoint y: 62, distance: 111.6
click at [216, 62] on div "Tasks New Form Inspection Document Bundle Units Templates Analysis Users & Grou…" at bounding box center [692, 334] width 1385 height 669
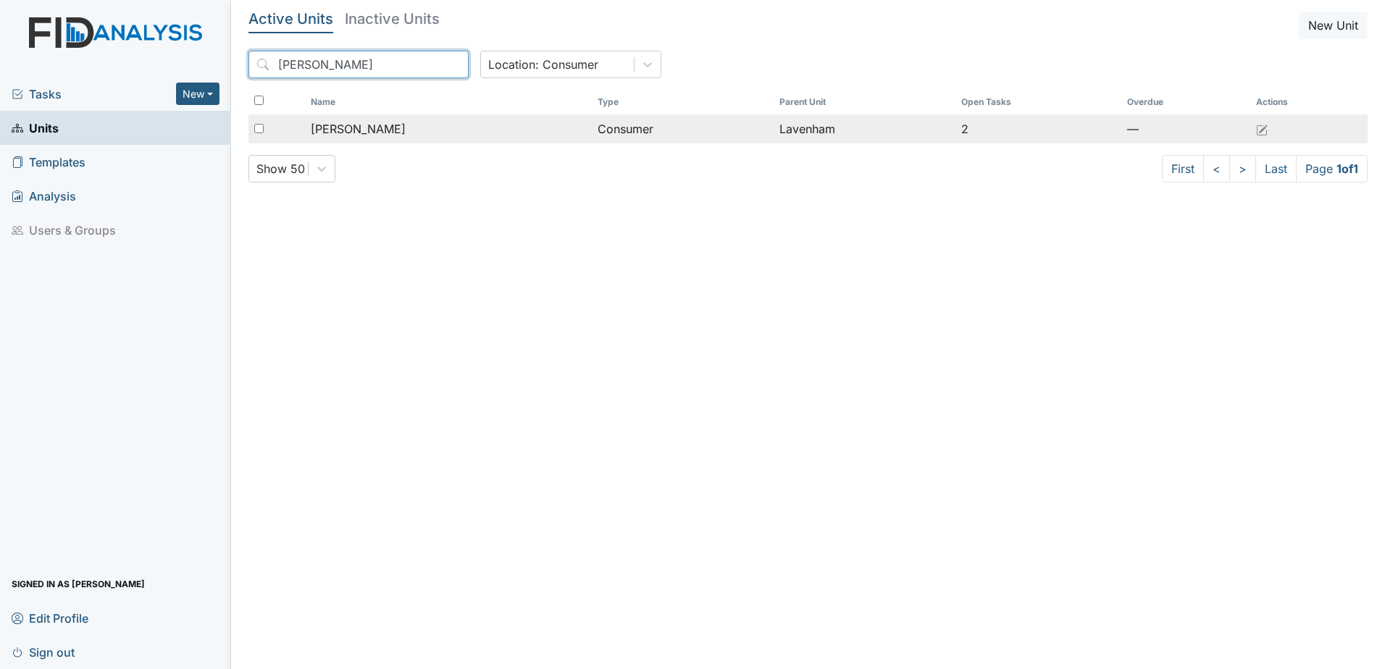
type input "[PERSON_NAME]"
click at [372, 126] on span "[PERSON_NAME]" at bounding box center [358, 128] width 95 height 17
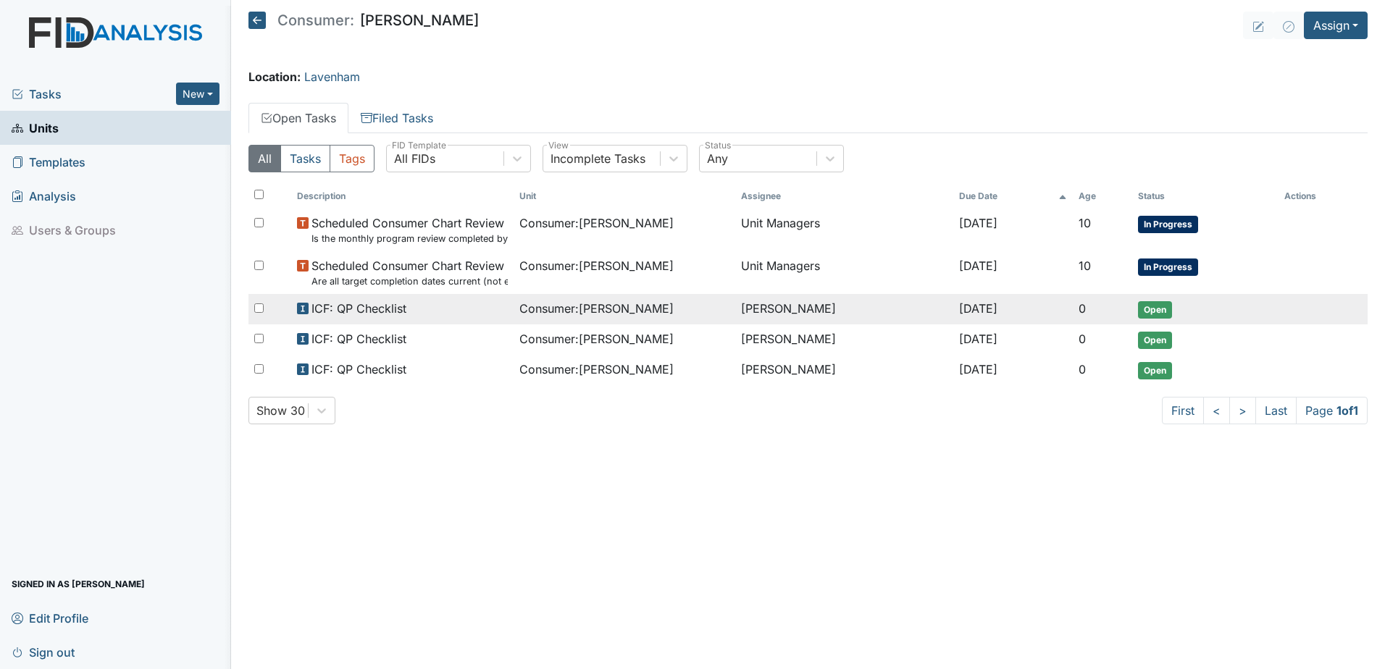
click at [745, 299] on td "[PERSON_NAME]" at bounding box center [843, 309] width 217 height 30
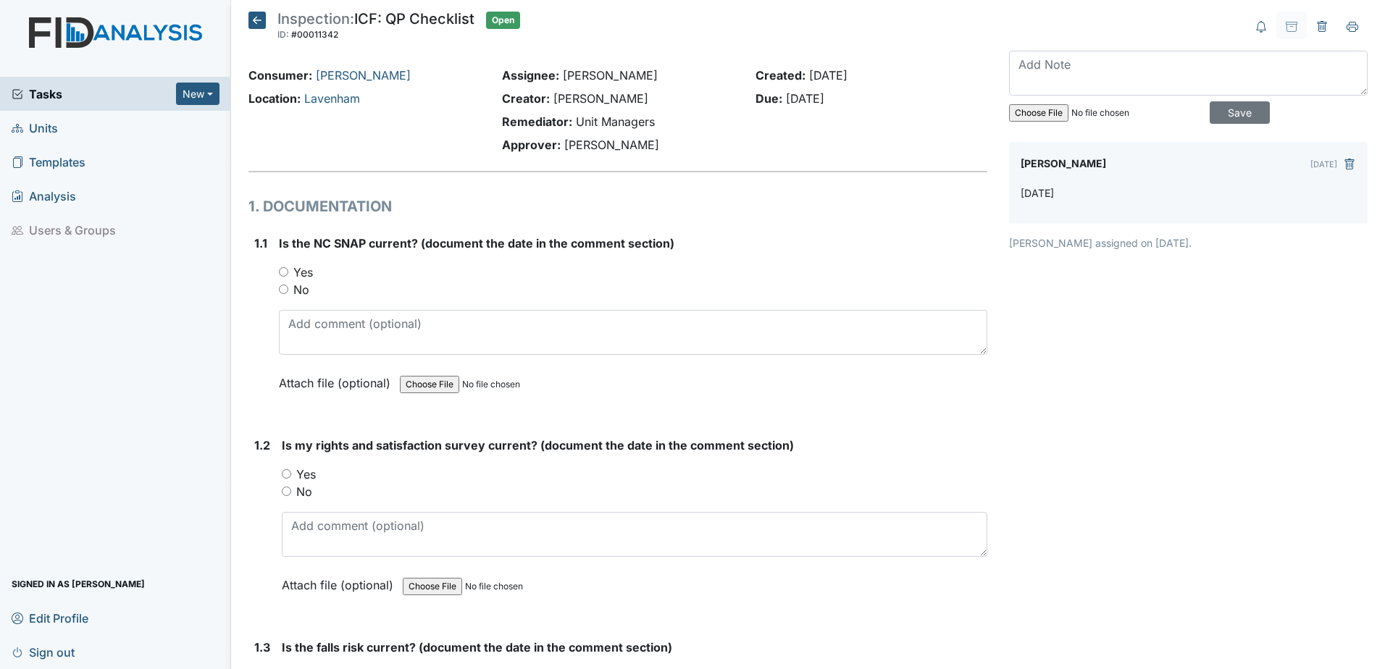
click at [254, 20] on icon at bounding box center [256, 20] width 17 height 17
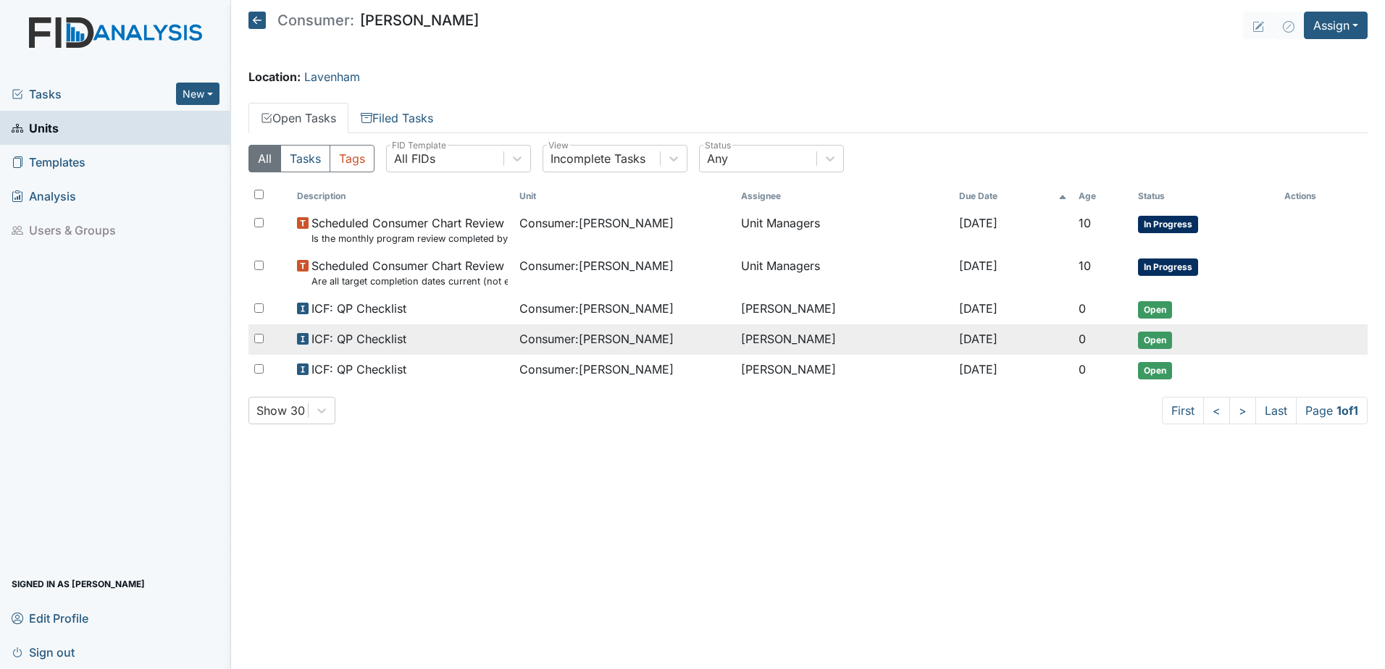
click at [742, 338] on td "[PERSON_NAME]" at bounding box center [843, 340] width 217 height 30
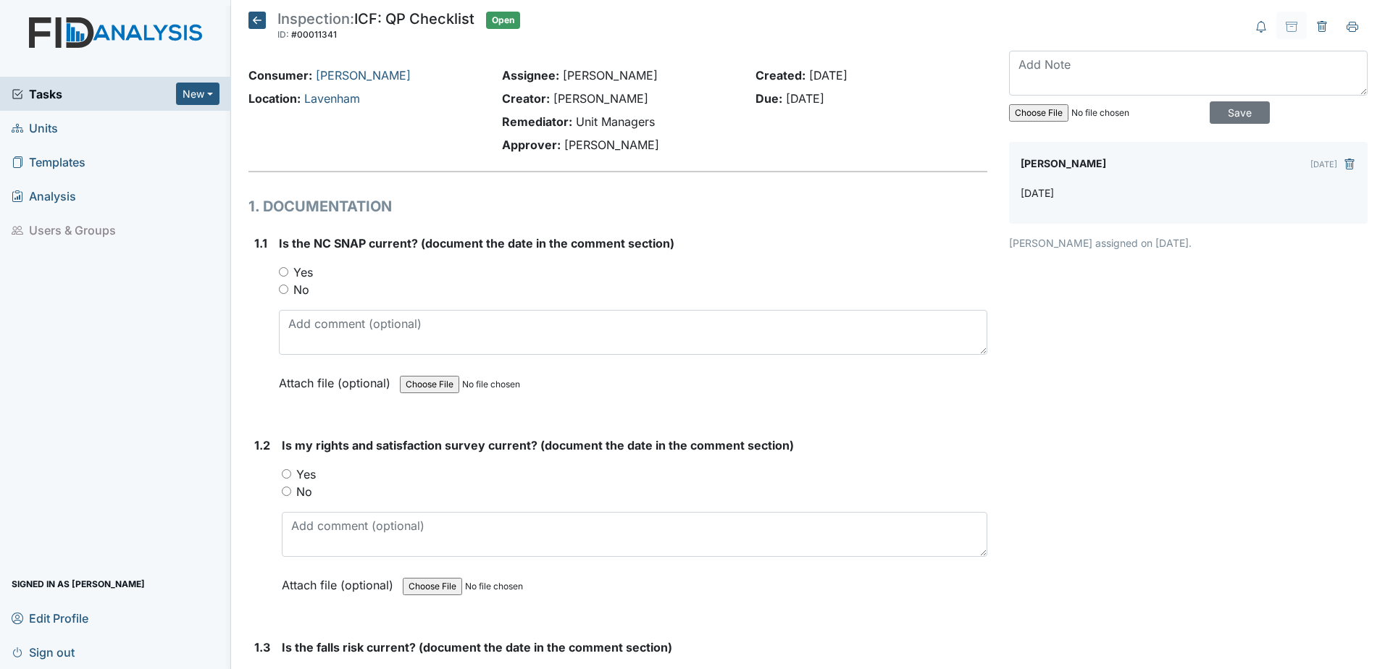
click at [253, 18] on icon at bounding box center [256, 20] width 17 height 17
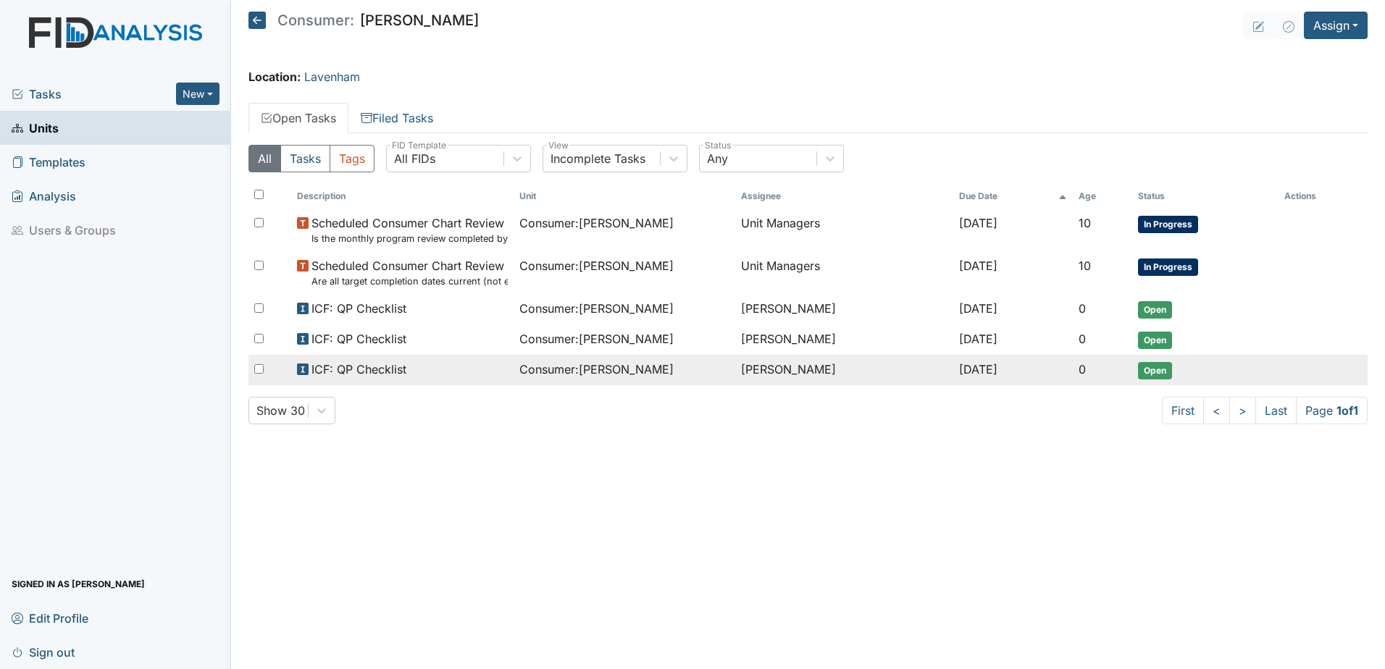
click at [785, 366] on td "[PERSON_NAME]" at bounding box center [843, 370] width 217 height 30
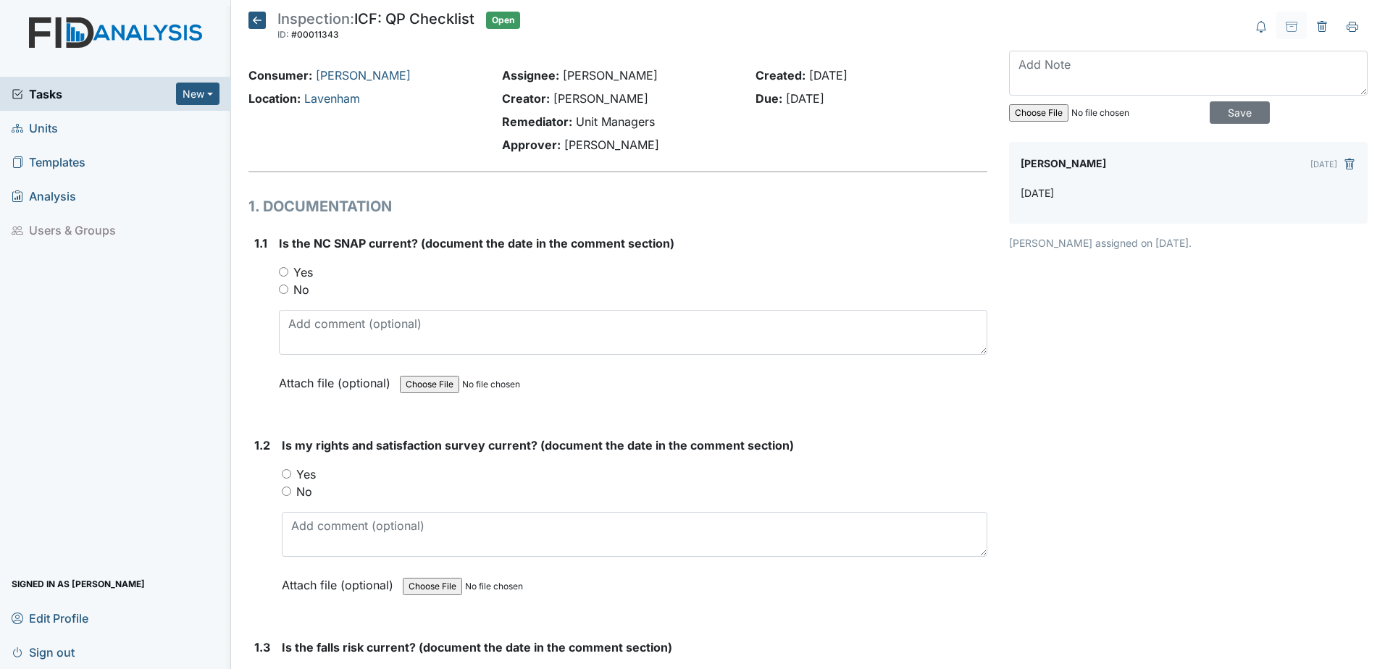
click at [254, 11] on main "Inspection: ICF: QP Checklist ID: #00011343 Open Autosaving... Consumer: [PERSO…" at bounding box center [808, 334] width 1154 height 669
click at [257, 16] on icon at bounding box center [256, 20] width 17 height 17
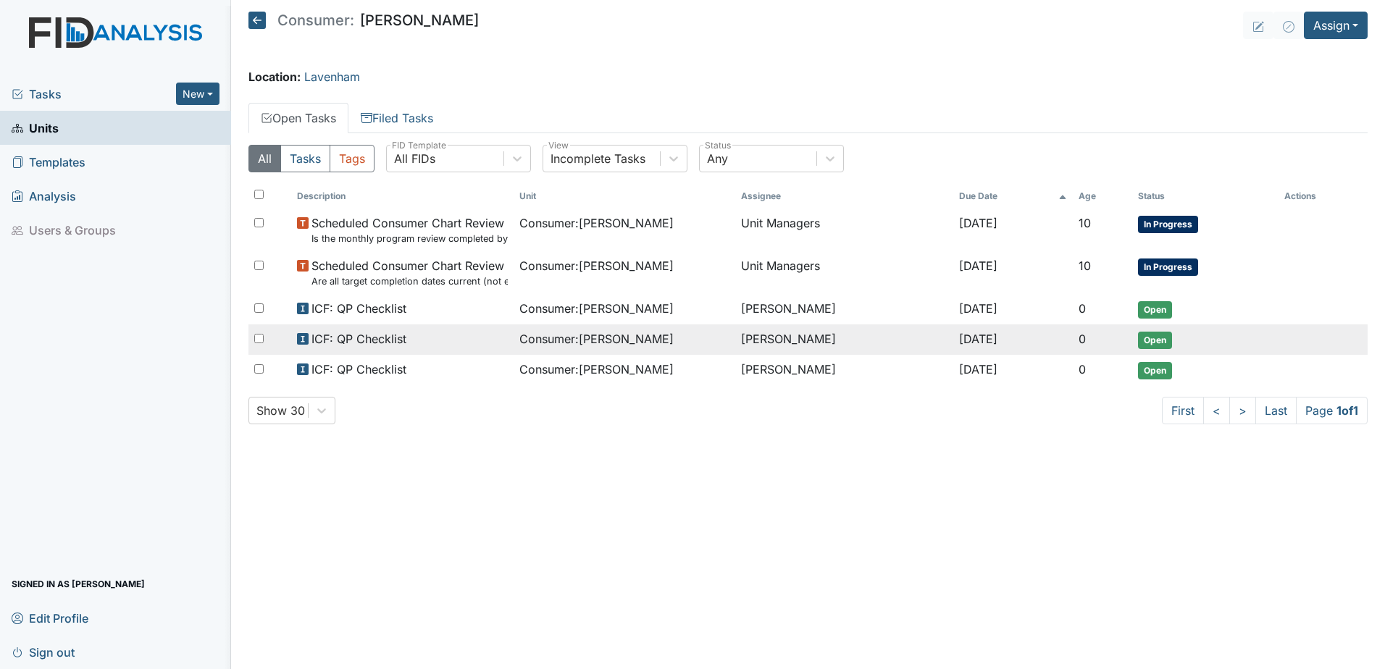
click at [767, 335] on td "[PERSON_NAME]" at bounding box center [843, 340] width 217 height 30
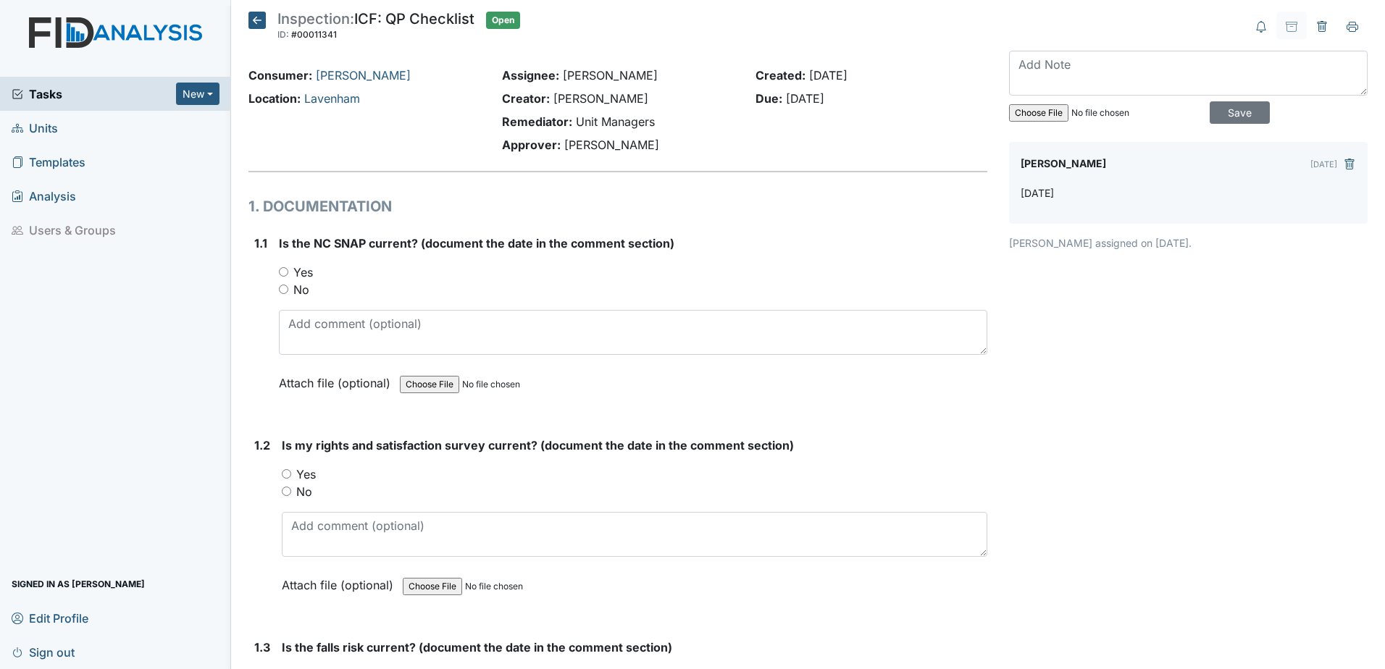
click at [304, 269] on label "Yes" at bounding box center [303, 272] width 20 height 17
click at [288, 269] on input "Yes" at bounding box center [283, 271] width 9 height 9
radio input "true"
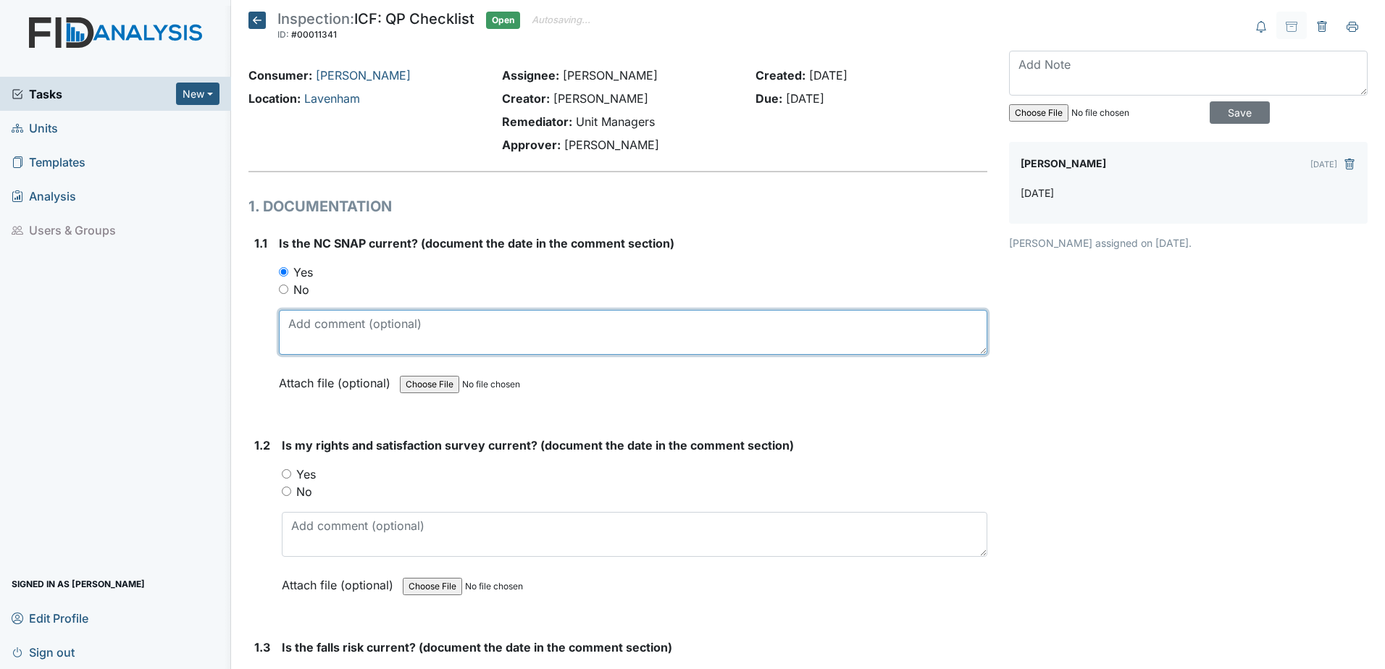
click at [340, 336] on textarea at bounding box center [633, 332] width 708 height 45
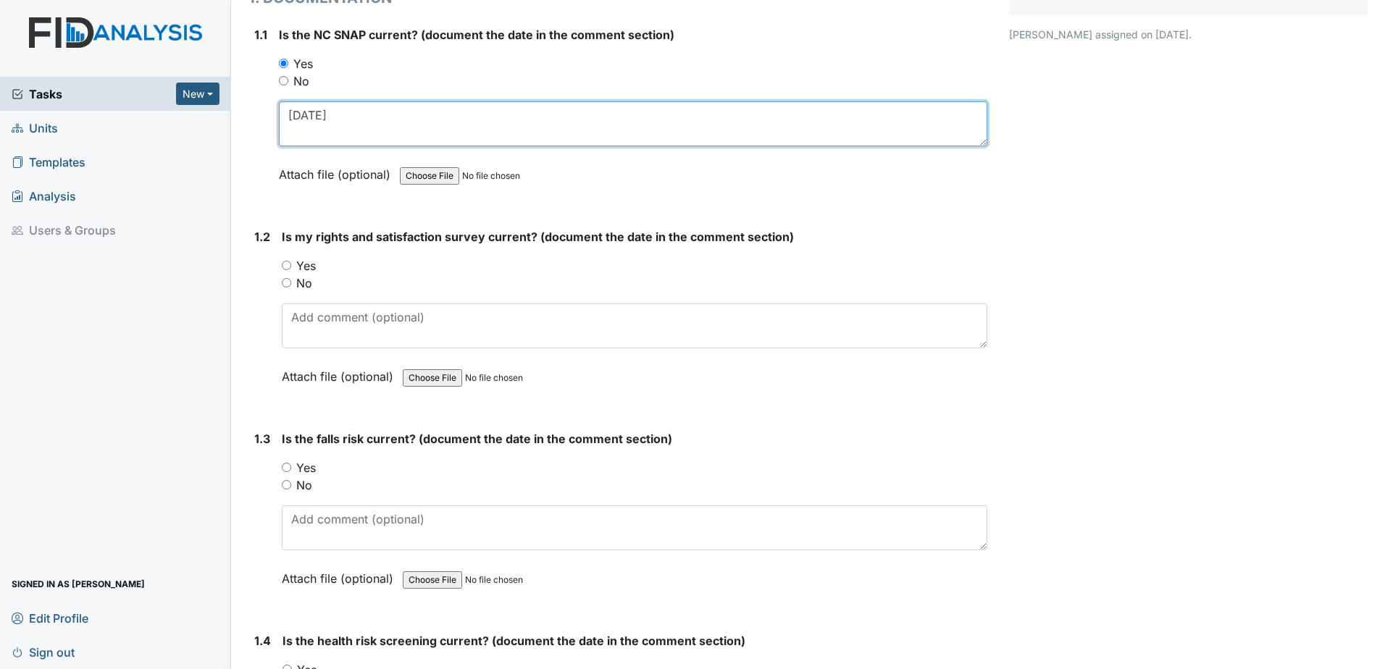
scroll to position [217, 0]
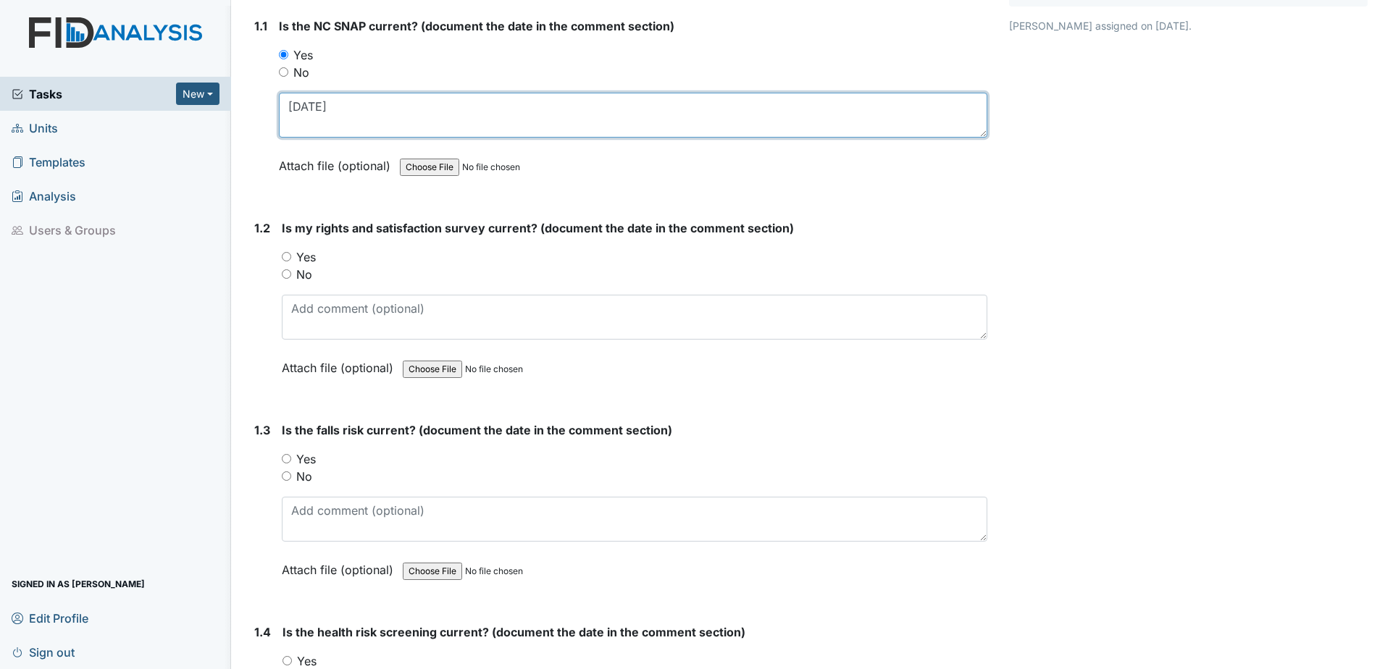
type textarea "5.6.25"
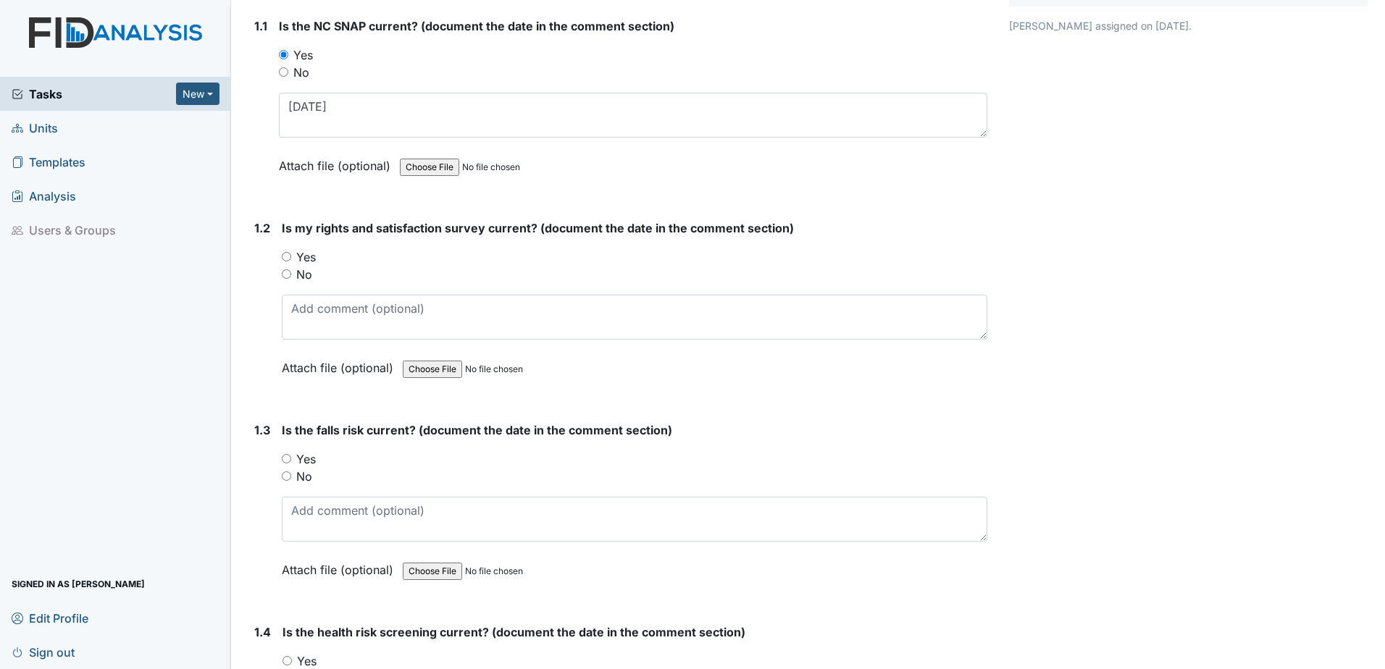
click at [316, 257] on label "Yes" at bounding box center [306, 256] width 20 height 17
click at [291, 257] on input "Yes" at bounding box center [286, 256] width 9 height 9
radio input "true"
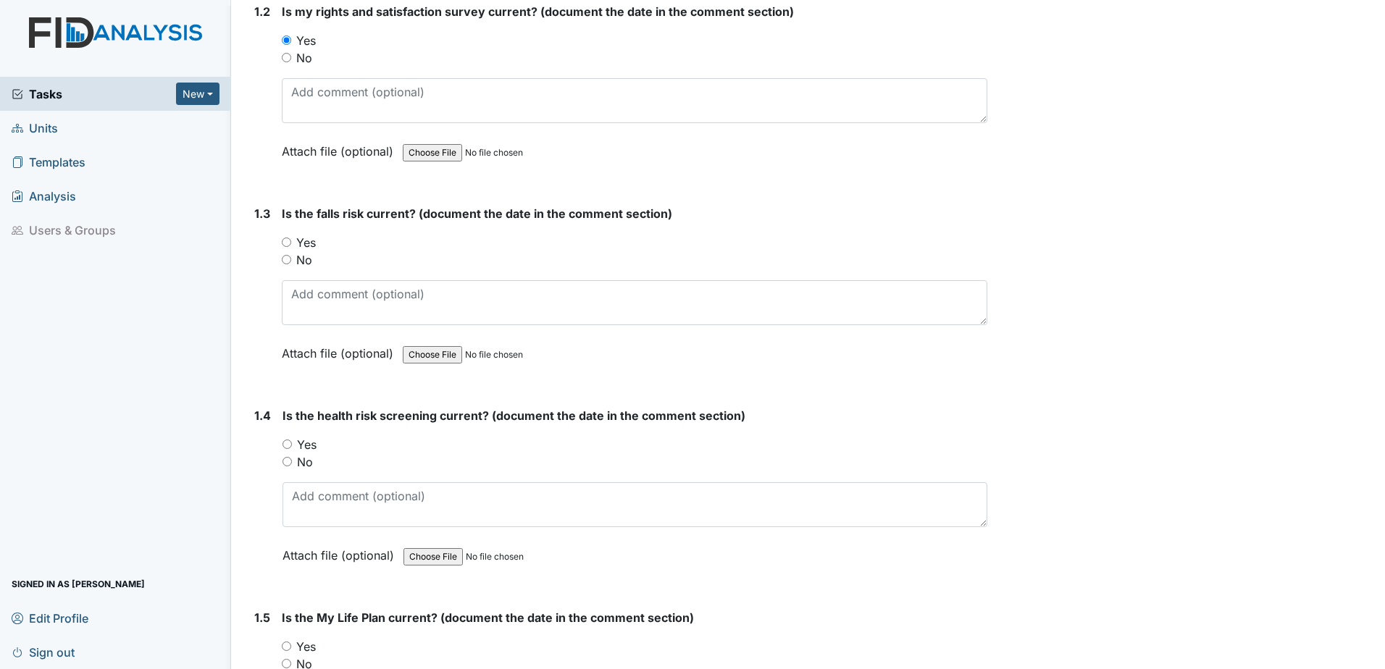
scroll to position [435, 0]
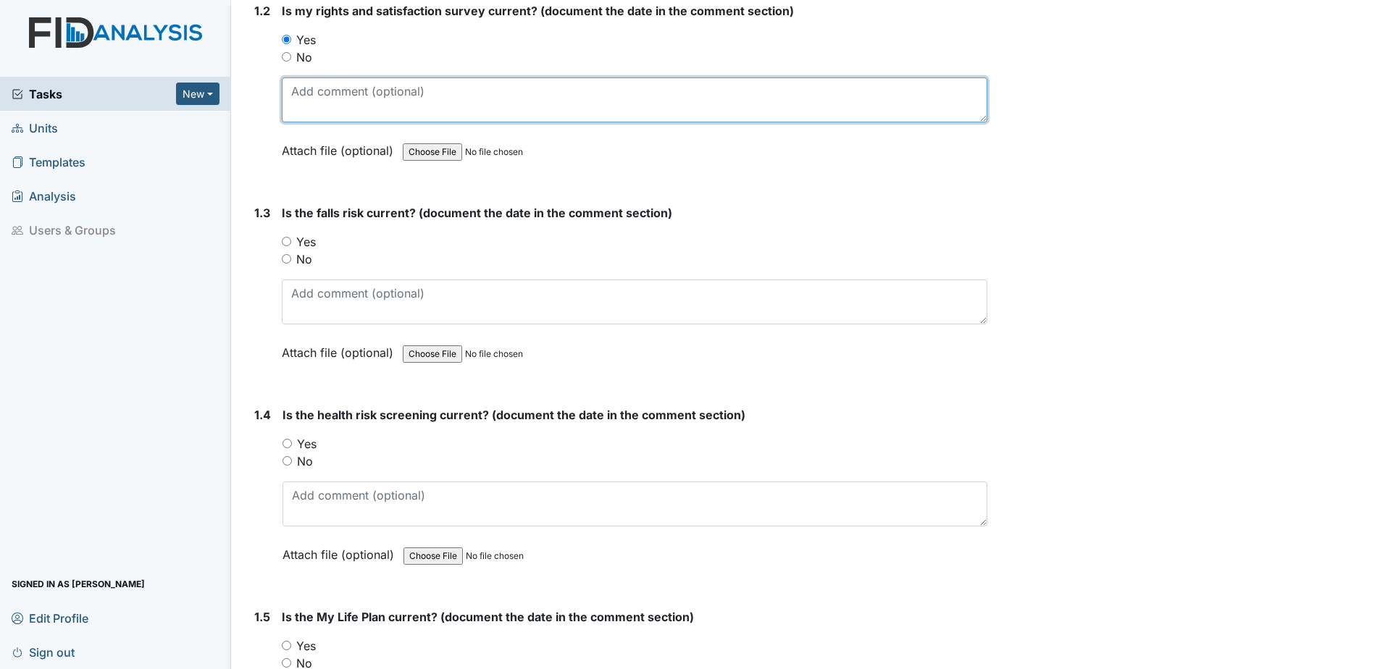
click at [360, 90] on textarea at bounding box center [635, 100] width 706 height 45
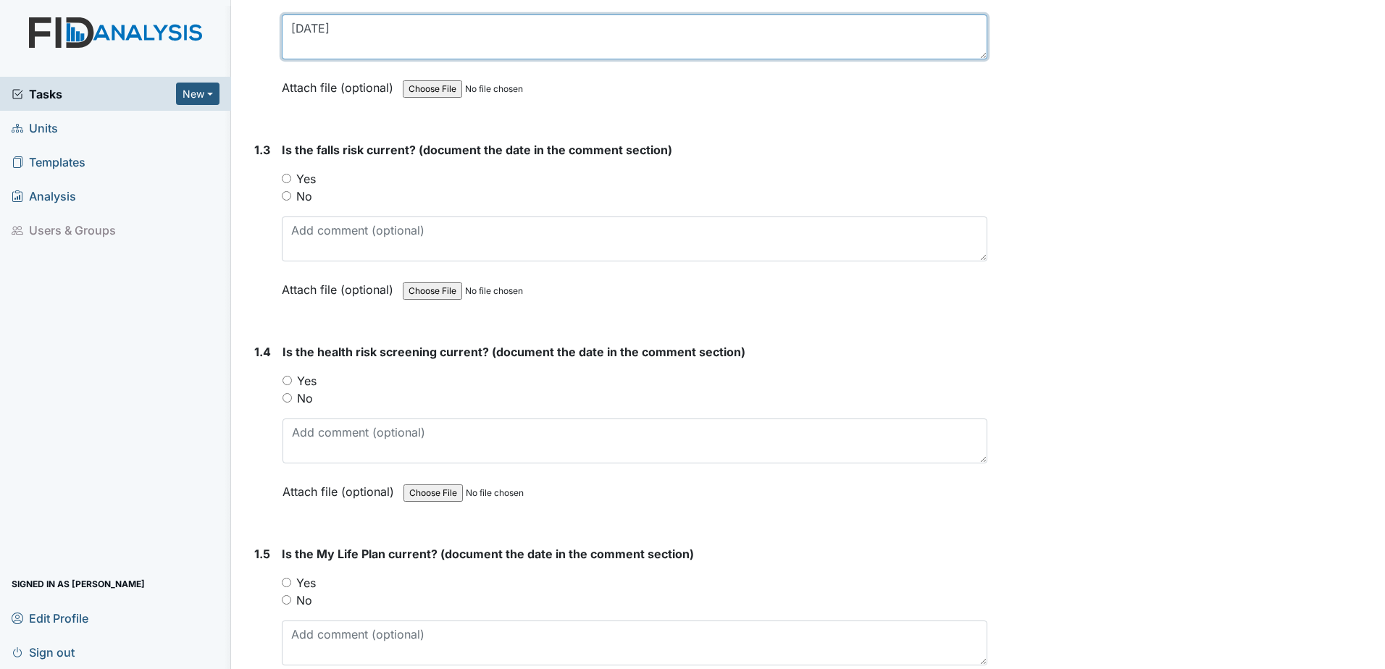
scroll to position [507, 0]
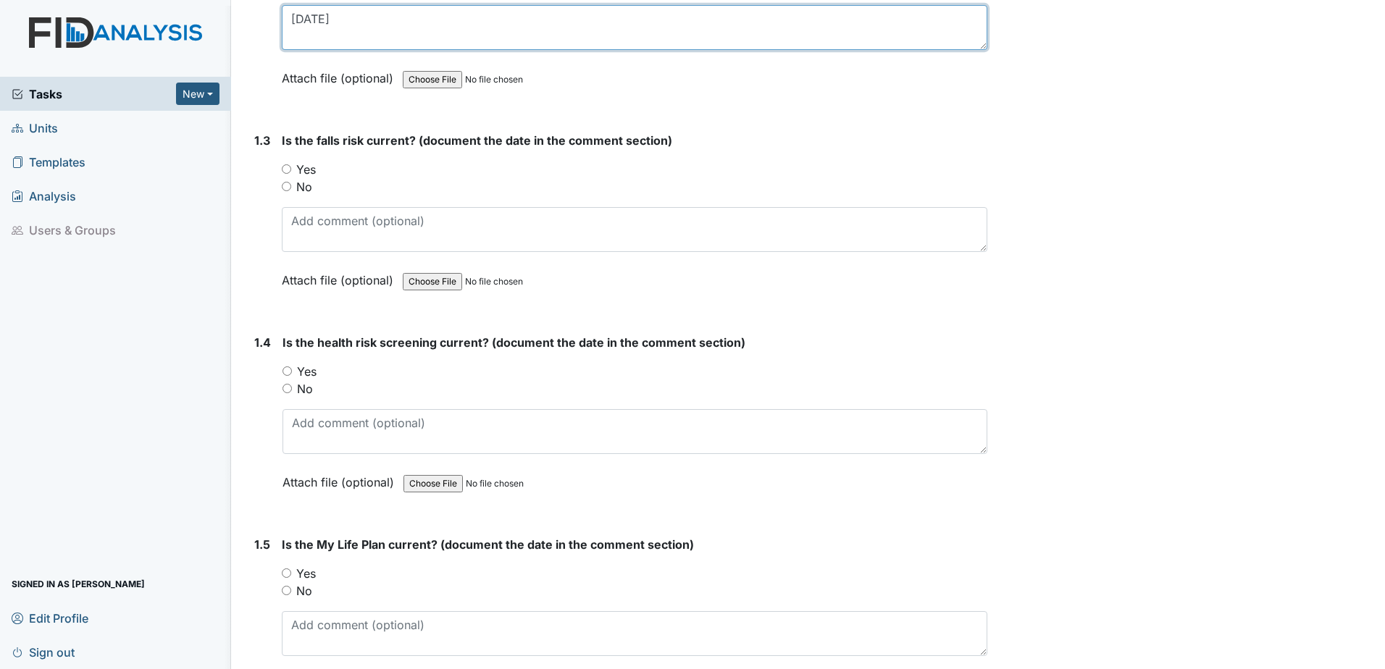
type textarea "5.6.25"
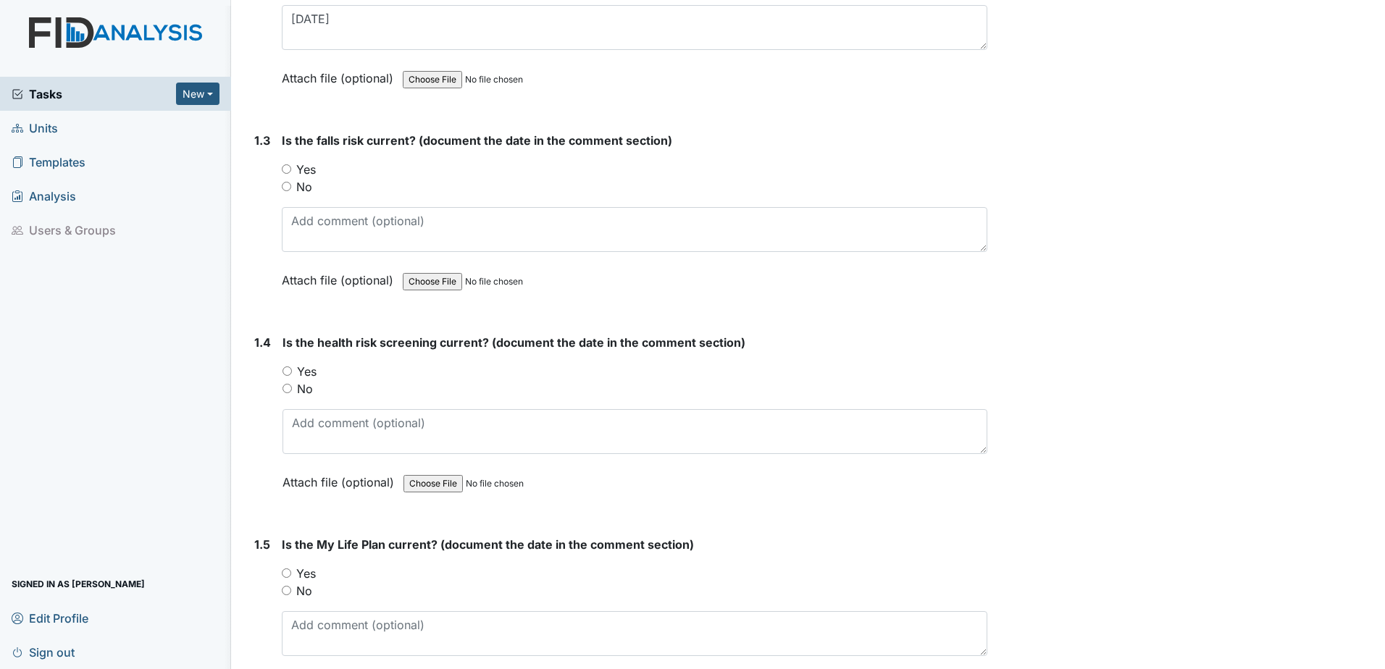
click at [301, 187] on label "No" at bounding box center [304, 186] width 16 height 17
click at [291, 187] on input "No" at bounding box center [286, 186] width 9 height 9
radio input "true"
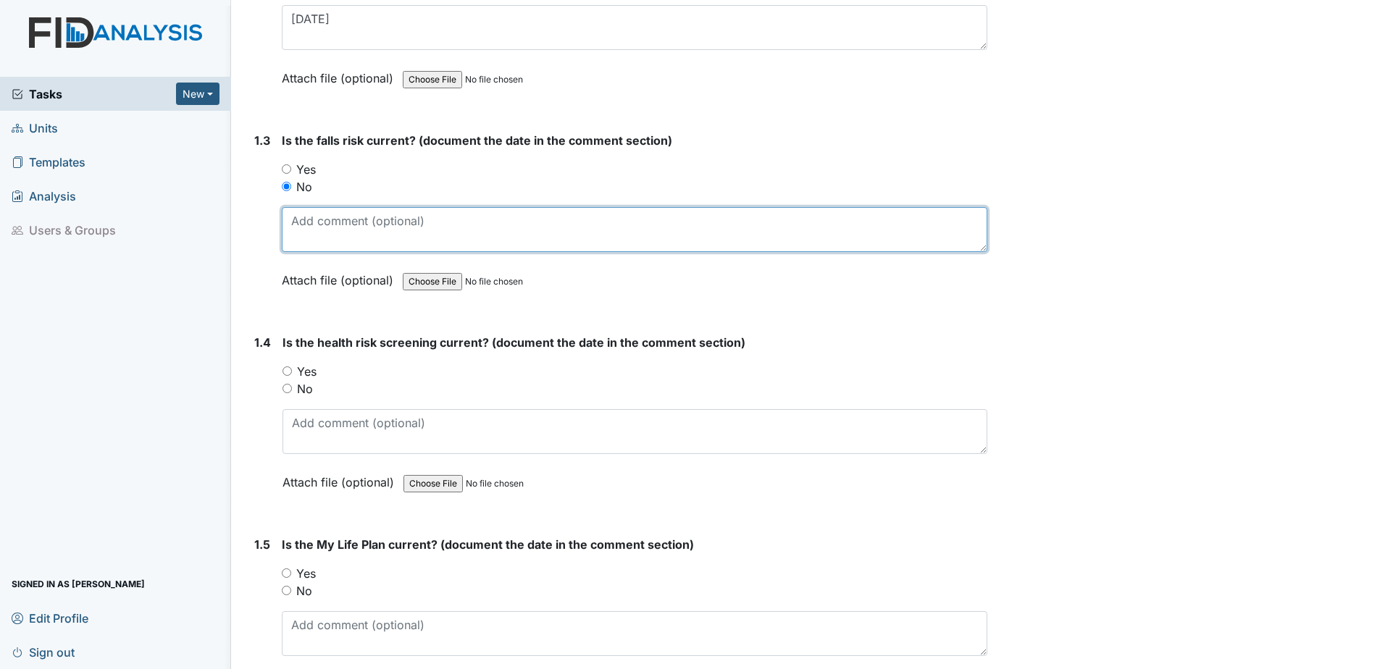
click at [328, 232] on textarea at bounding box center [635, 229] width 706 height 45
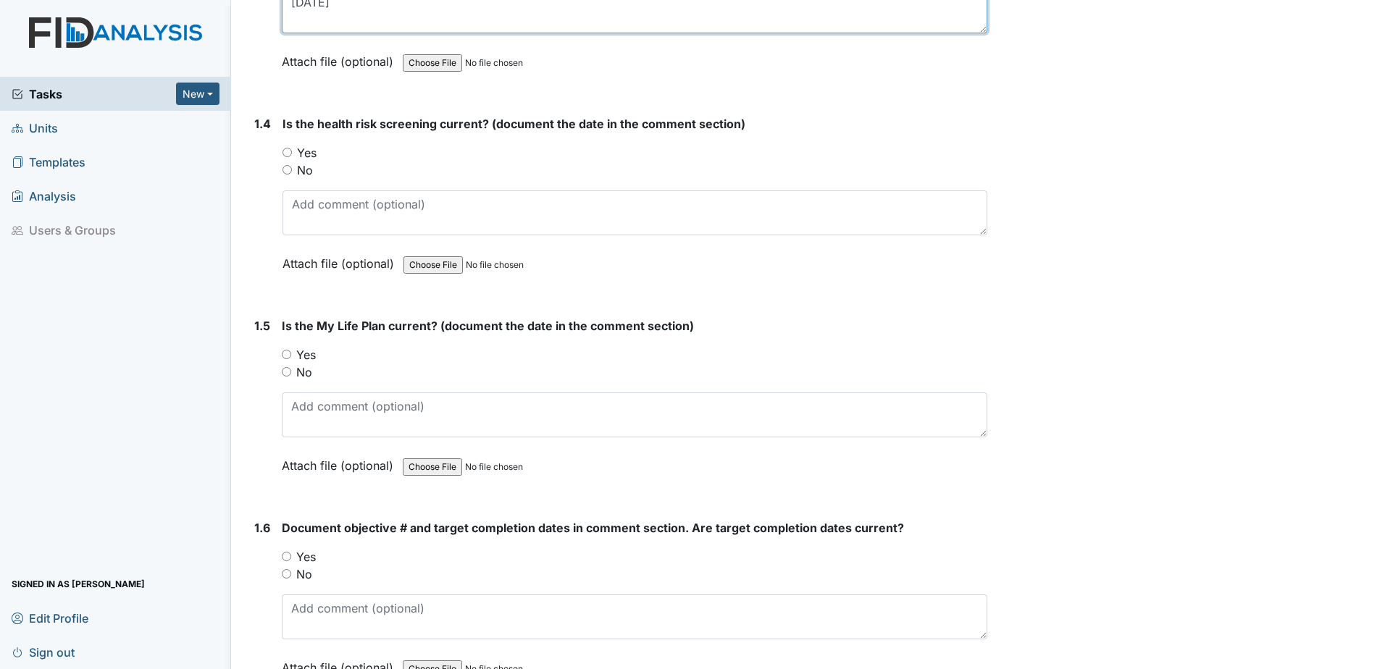
scroll to position [797, 0]
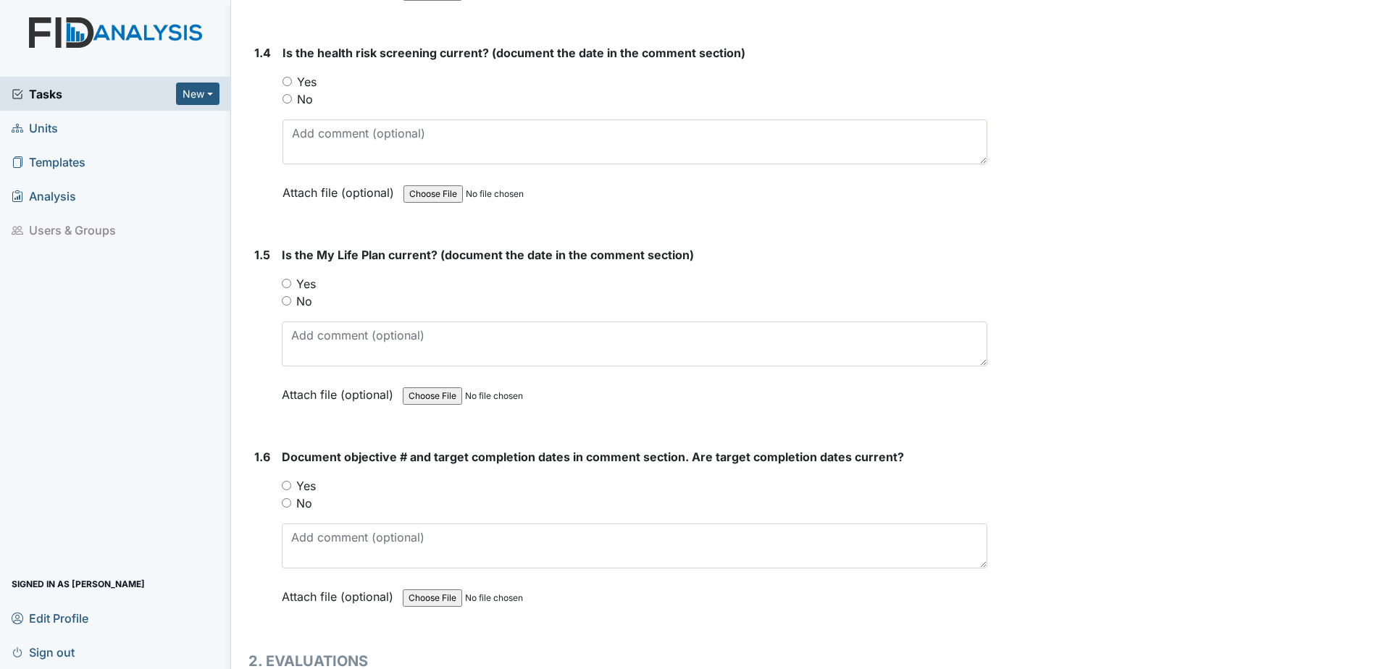
type textarea "6.21.24"
click at [311, 287] on label "Yes" at bounding box center [306, 283] width 20 height 17
click at [291, 287] on input "Yes" at bounding box center [286, 283] width 9 height 9
radio input "true"
click at [310, 85] on label "Yes" at bounding box center [307, 81] width 20 height 17
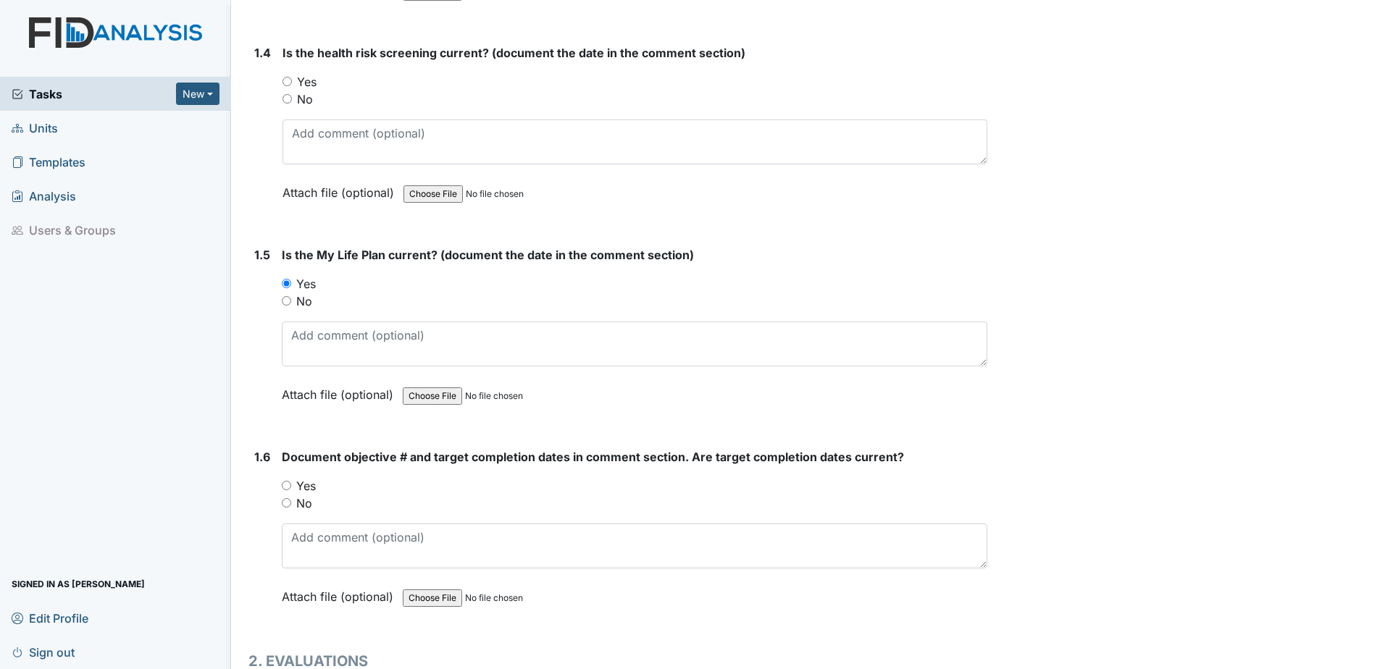
click at [292, 85] on input "Yes" at bounding box center [286, 81] width 9 height 9
radio input "true"
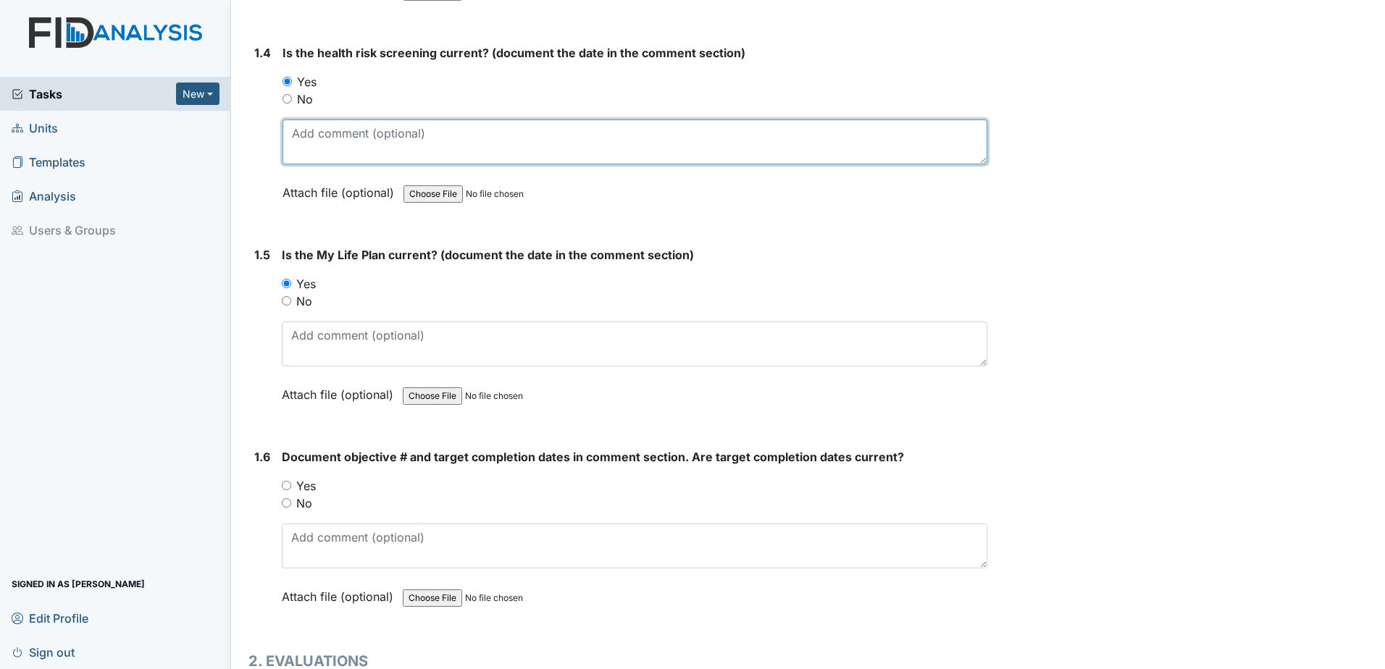
click at [326, 148] on textarea at bounding box center [634, 142] width 705 height 45
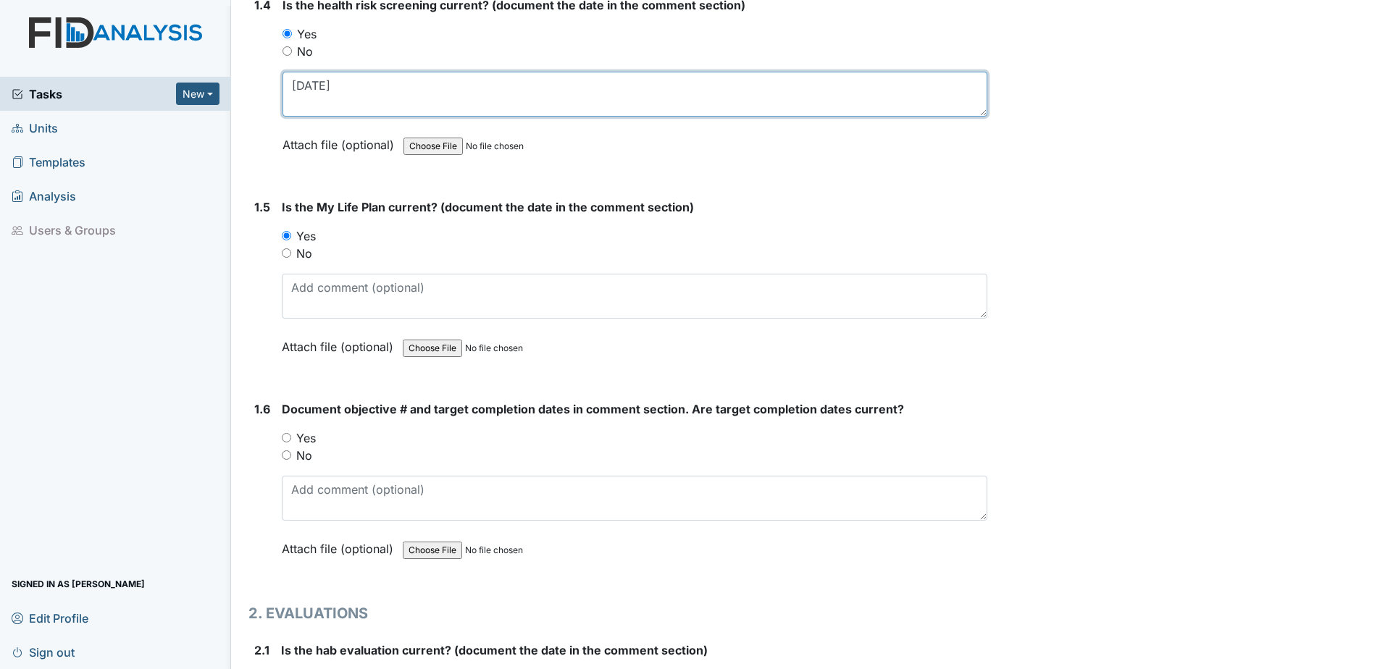
scroll to position [869, 0]
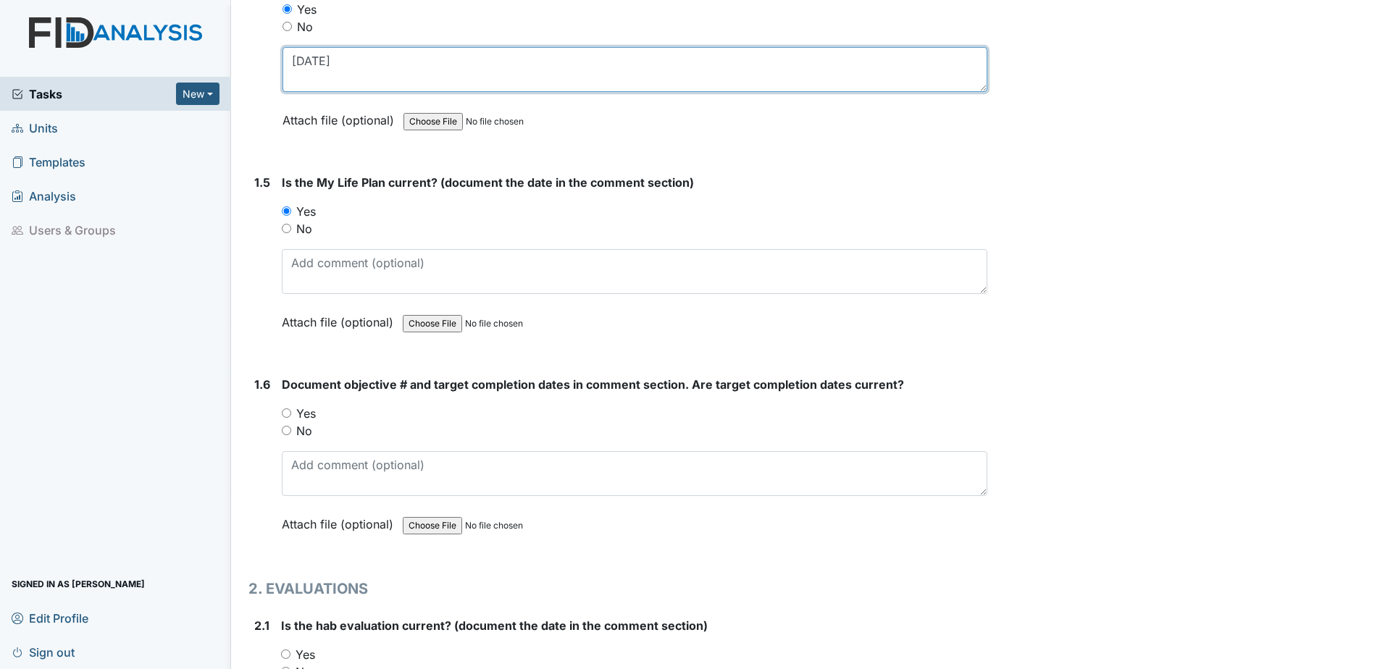
type textarea "5.6.25"
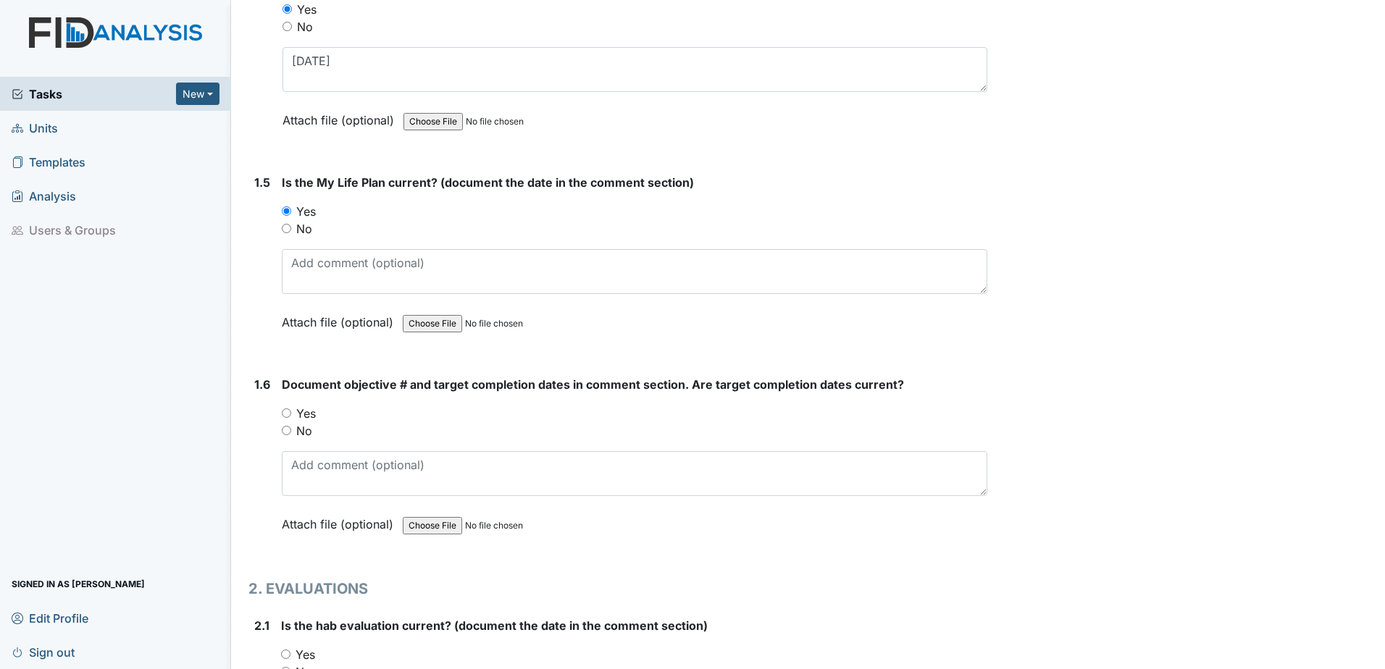
click at [317, 296] on div "Is the My Life Plan current? (document the date in the comment section) You mus…" at bounding box center [635, 257] width 706 height 167
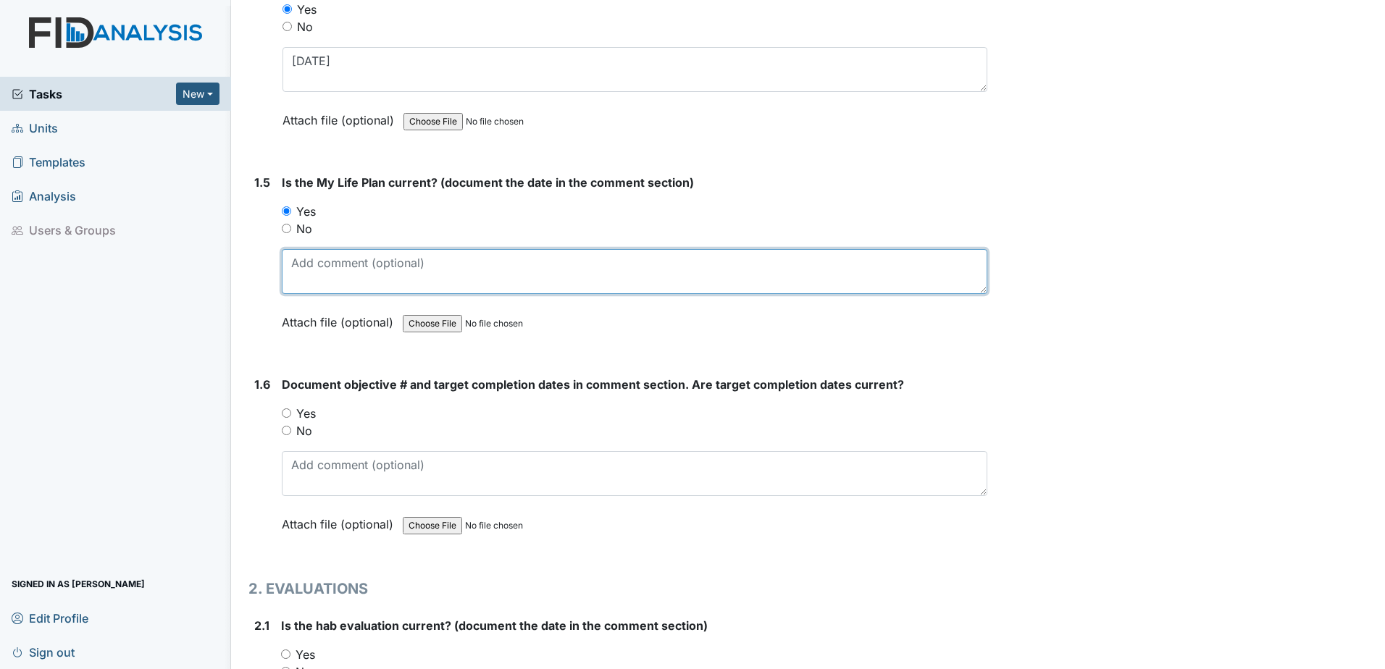
click at [314, 280] on textarea at bounding box center [635, 271] width 706 height 45
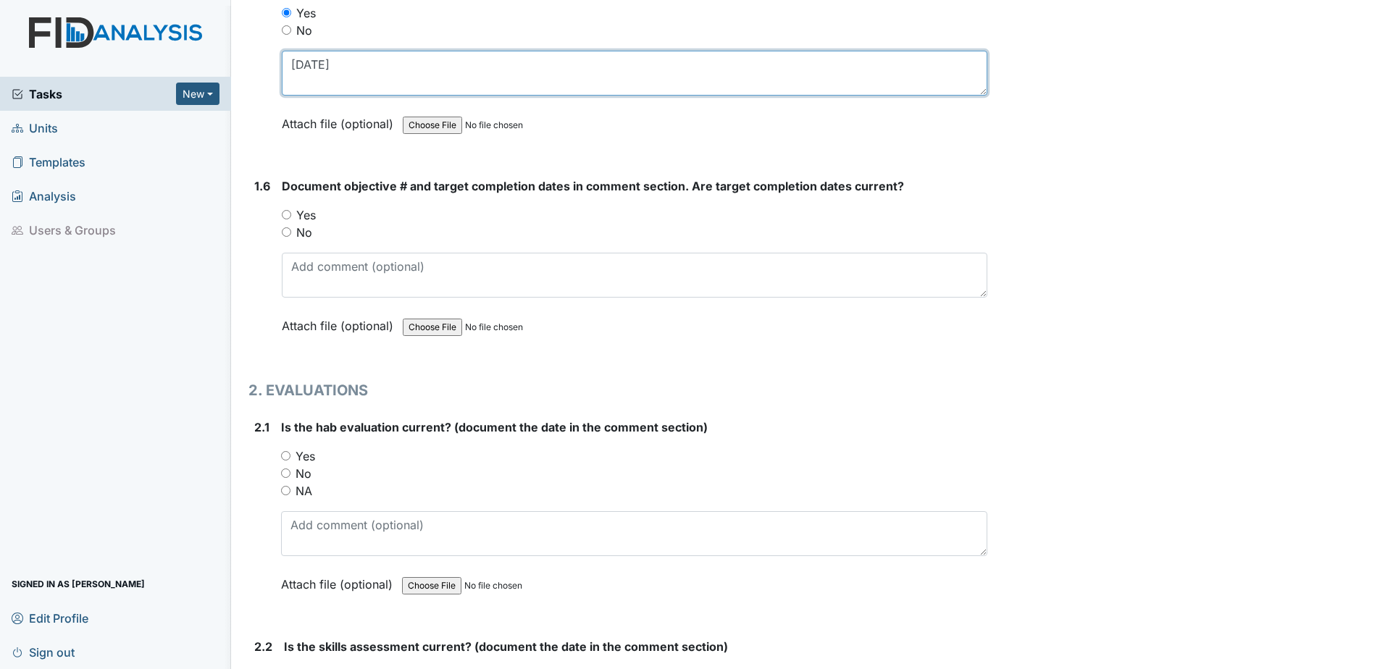
scroll to position [1087, 0]
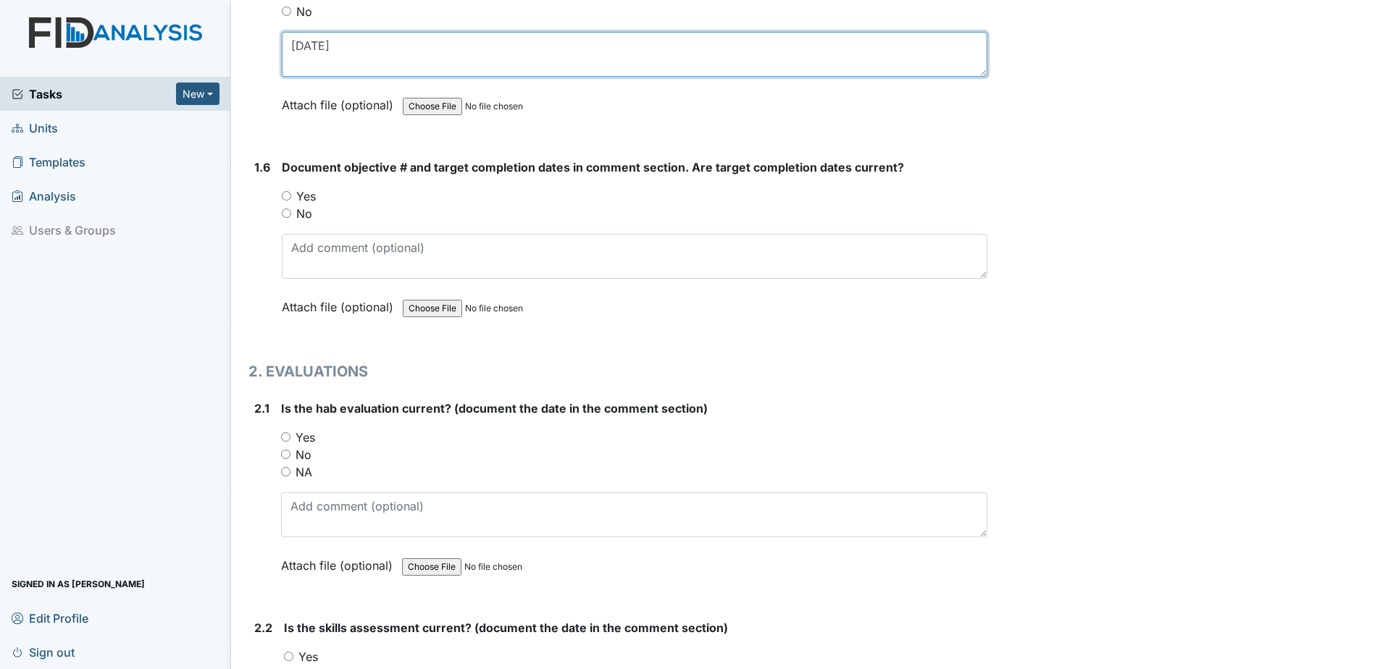
type textarea "5.6.25"
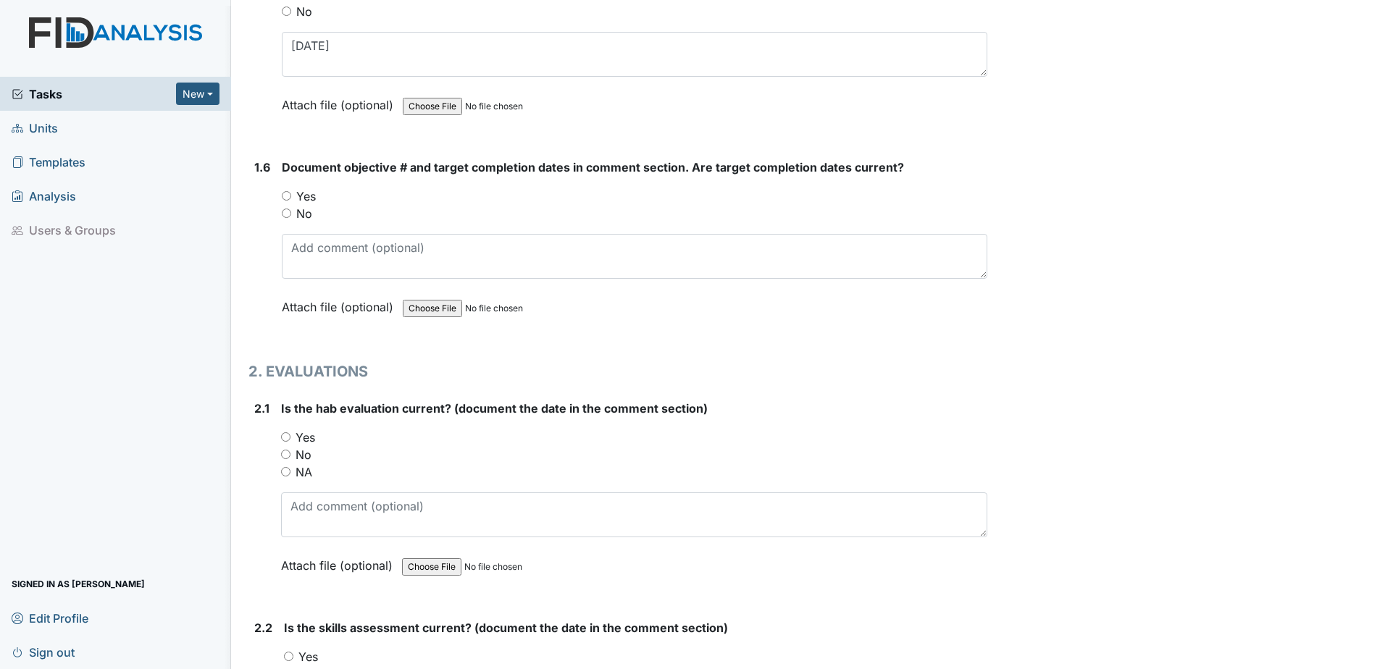
click at [304, 192] on label "Yes" at bounding box center [306, 196] width 20 height 17
click at [291, 192] on input "Yes" at bounding box center [286, 195] width 9 height 9
radio input "true"
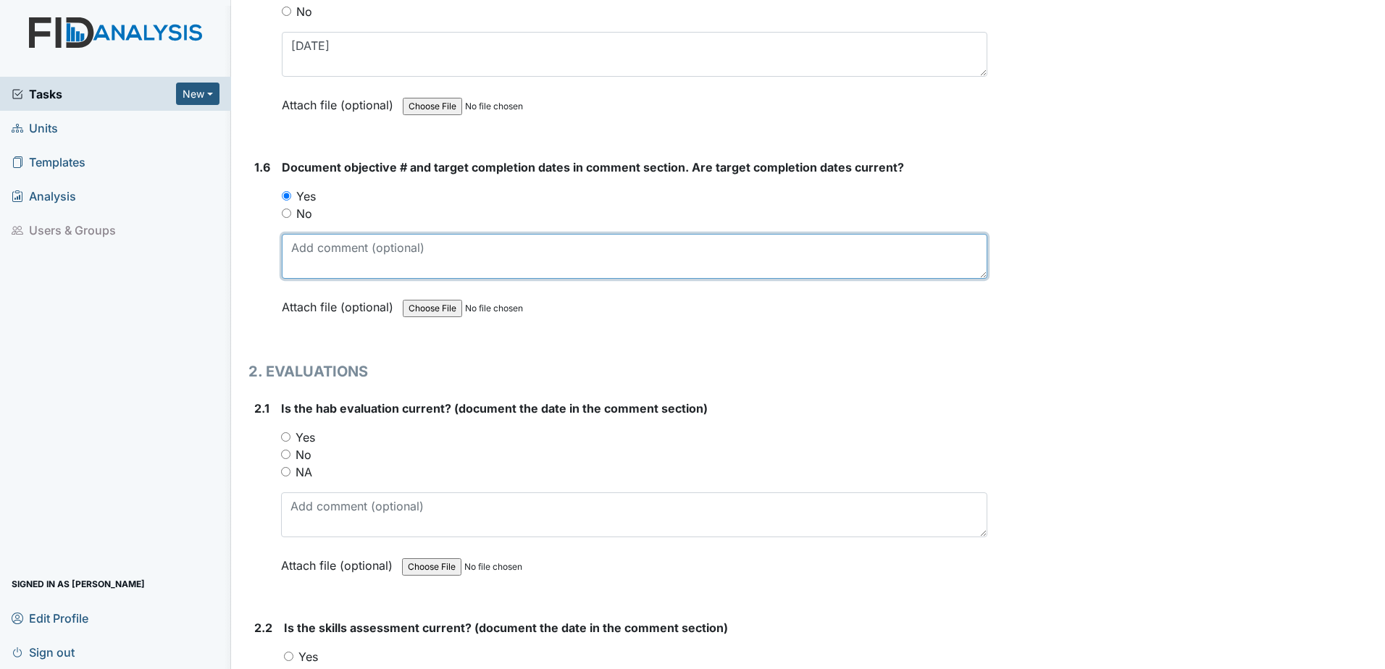
click at [317, 257] on textarea at bounding box center [635, 256] width 706 height 45
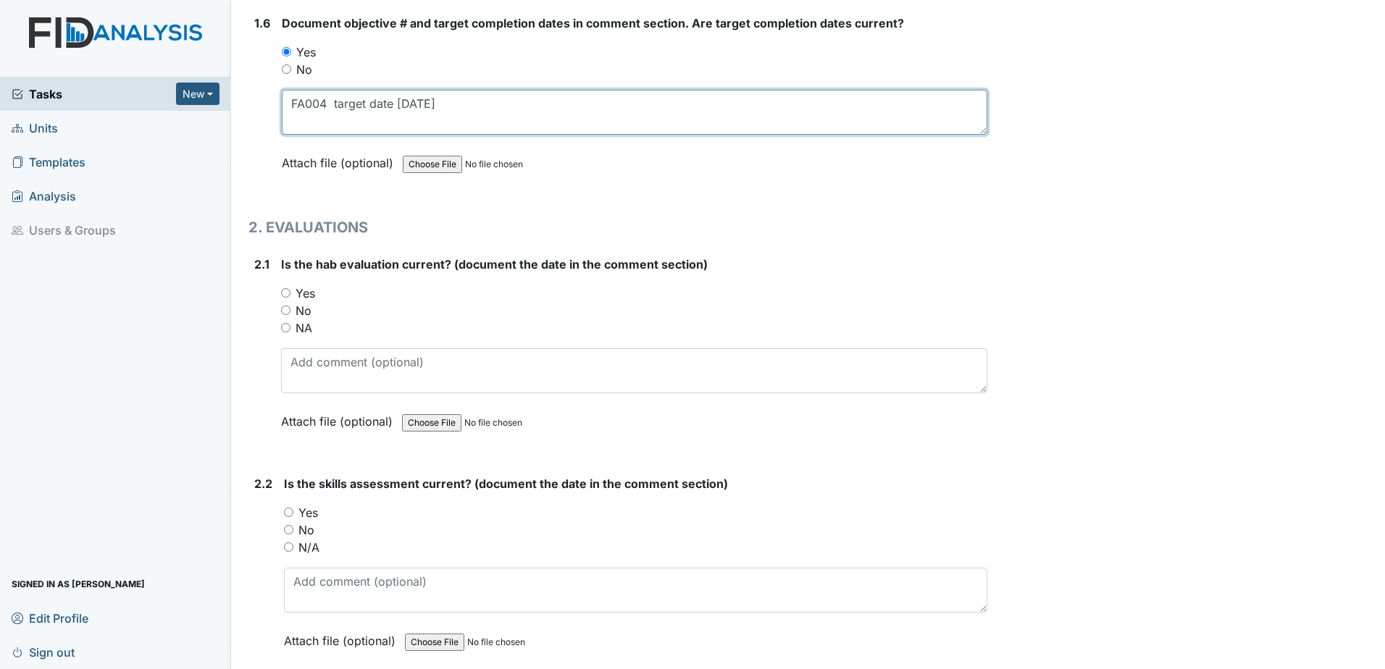
scroll to position [1304, 0]
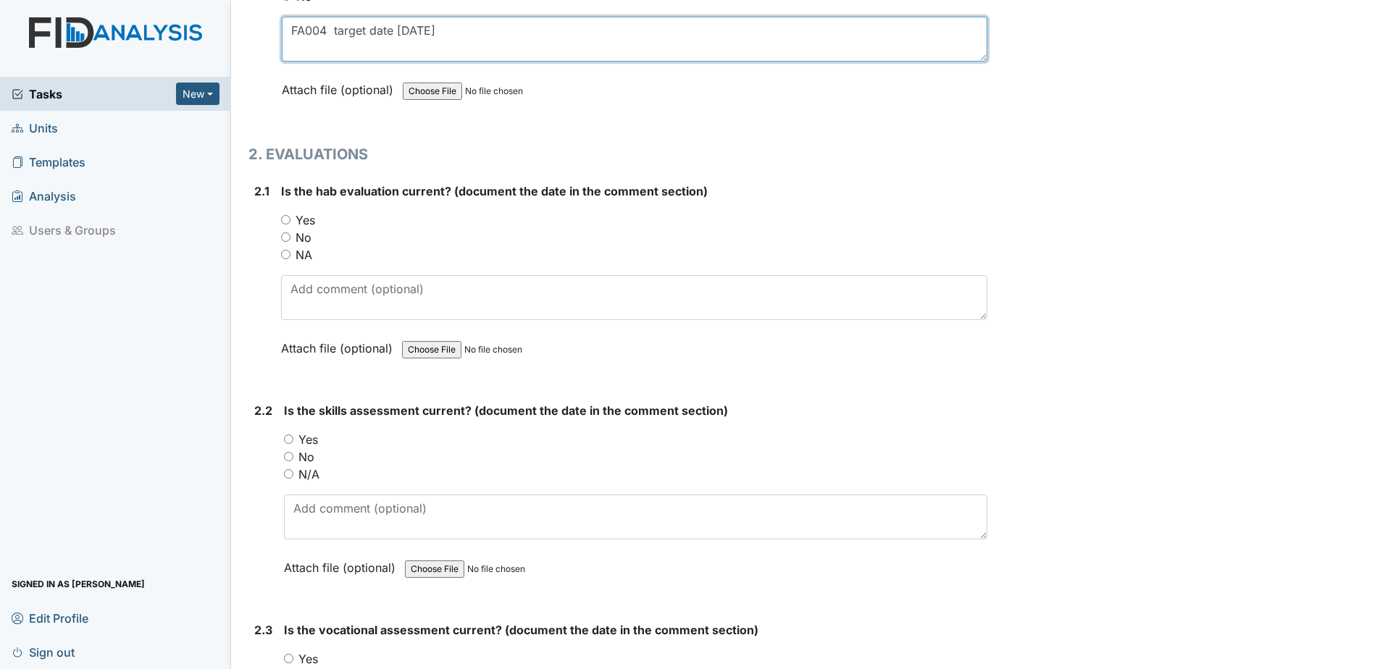
type textarea "FA004 target date 11.30.25"
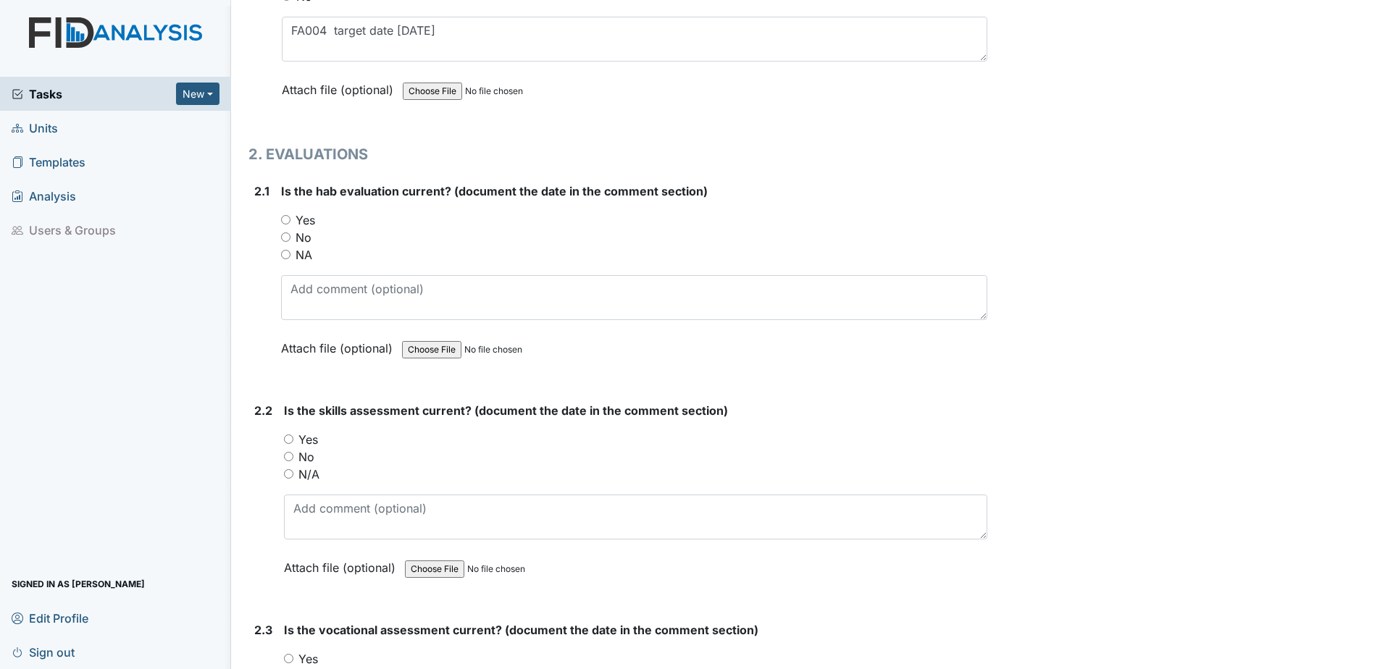
click at [305, 219] on label "Yes" at bounding box center [306, 220] width 20 height 17
click at [290, 219] on input "Yes" at bounding box center [285, 219] width 9 height 9
radio input "true"
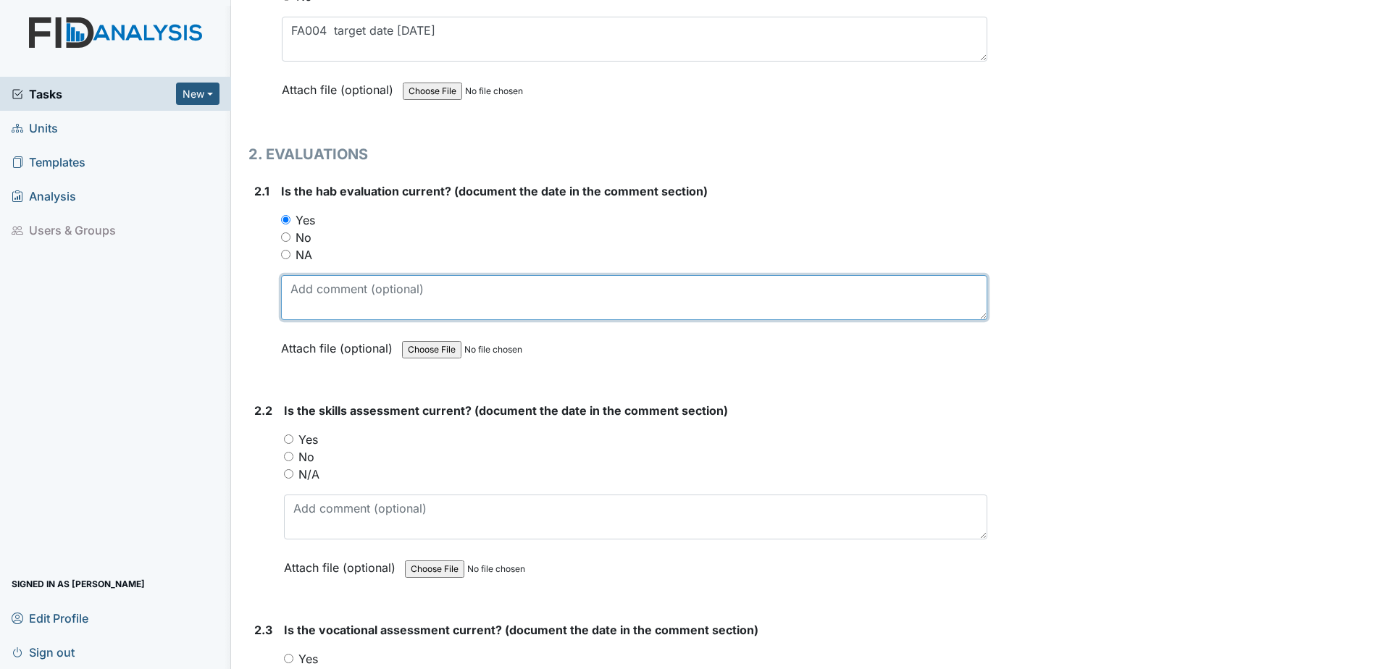
click at [331, 293] on textarea at bounding box center [634, 297] width 706 height 45
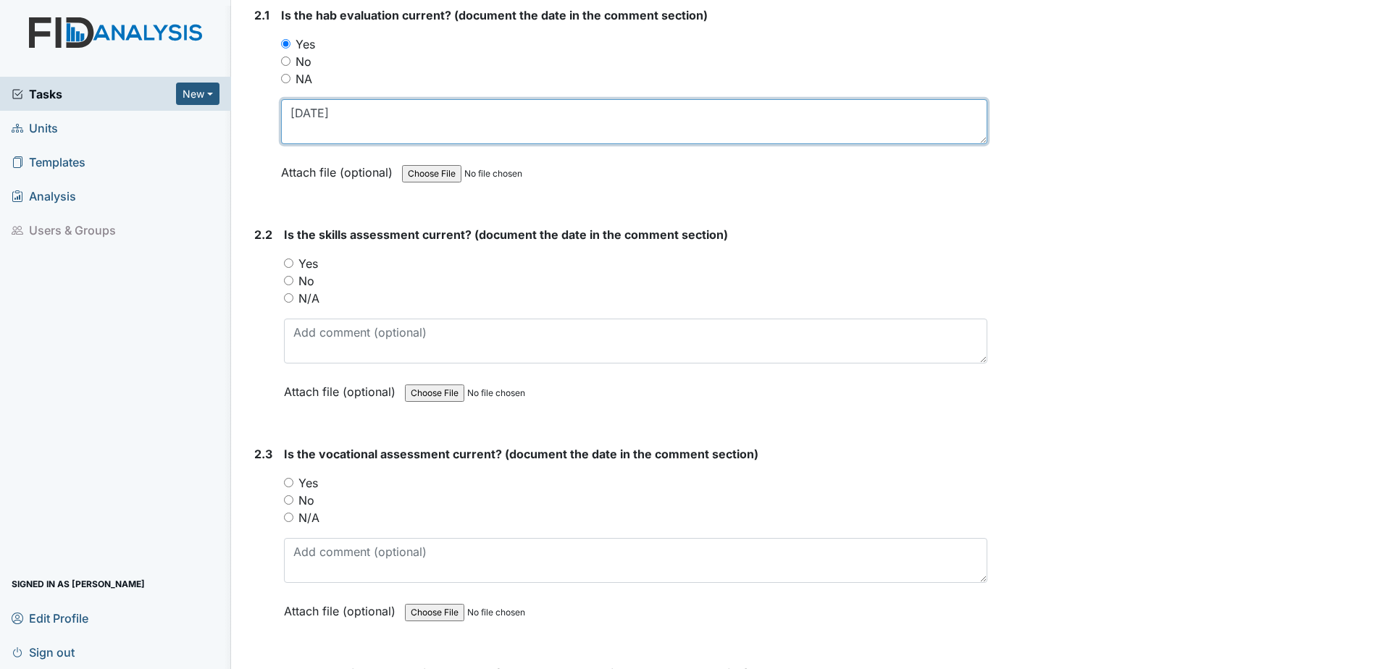
scroll to position [1521, 0]
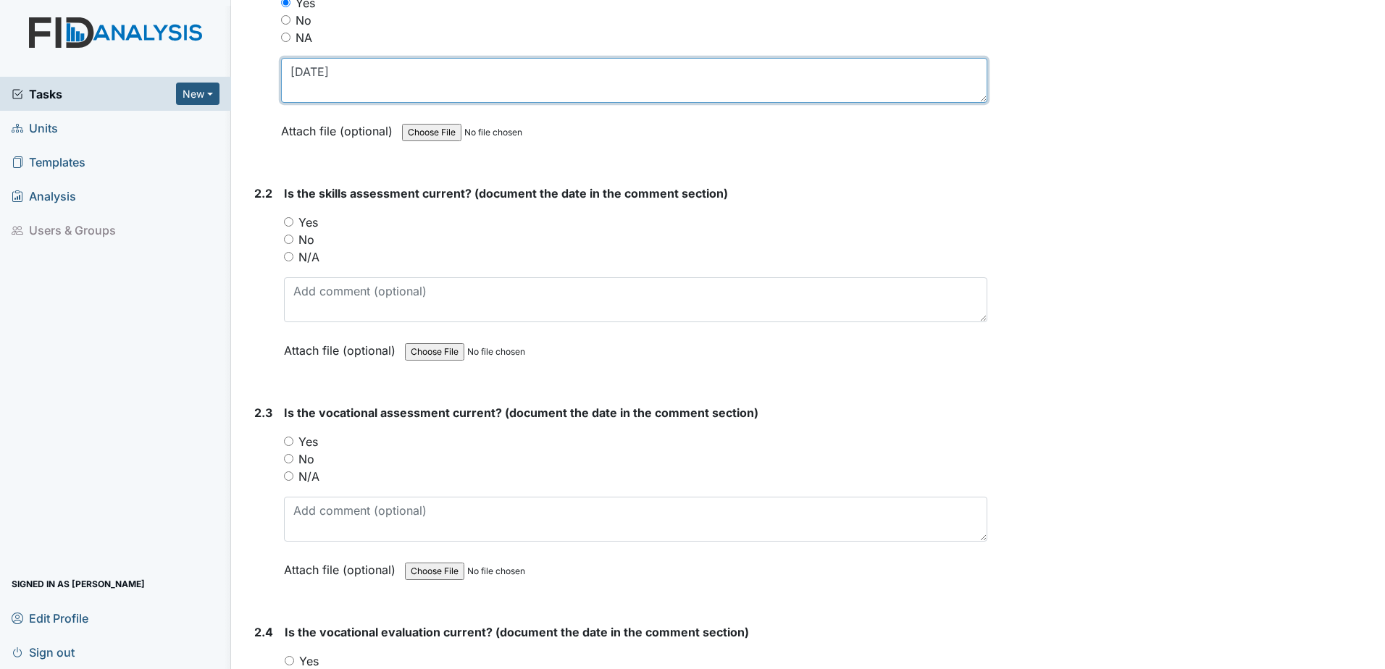
type textarea "5.5.25"
click at [298, 219] on div "Yes" at bounding box center [635, 222] width 703 height 17
click at [306, 227] on label "Yes" at bounding box center [308, 222] width 20 height 17
click at [293, 227] on input "Yes" at bounding box center [288, 221] width 9 height 9
radio input "true"
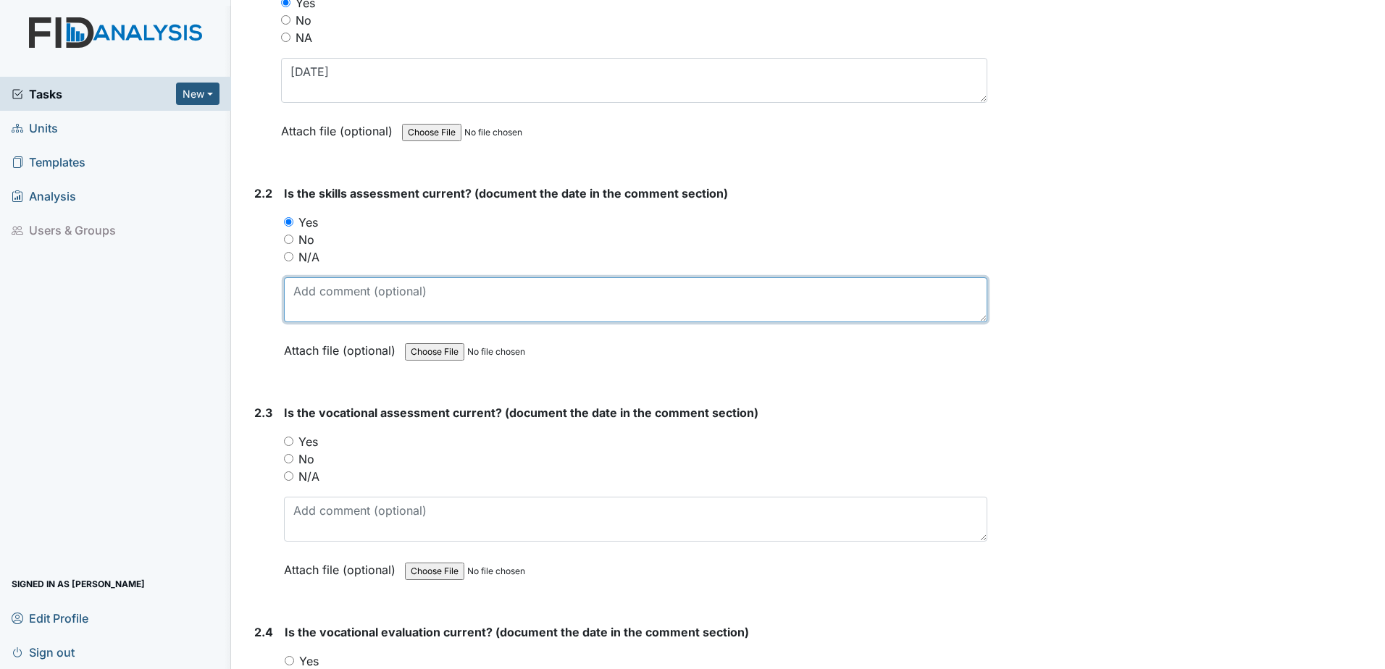
click at [339, 284] on textarea at bounding box center [635, 299] width 703 height 45
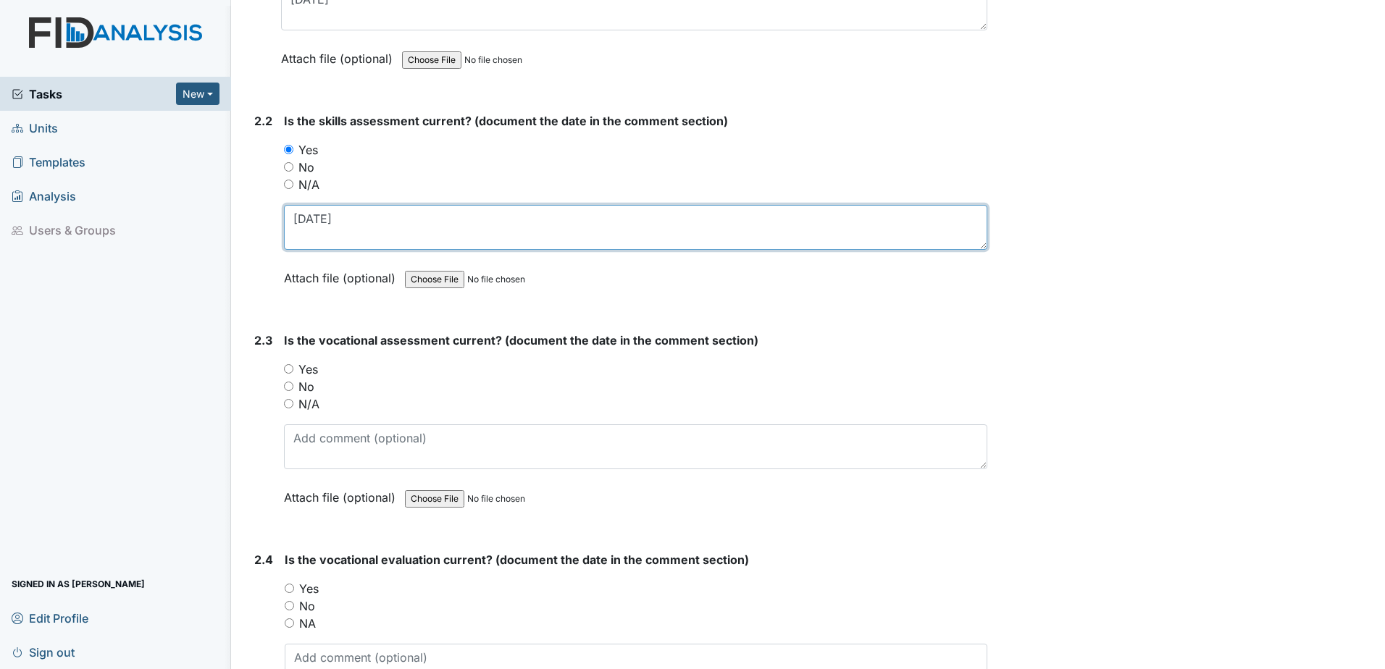
type textarea "5.5.25"
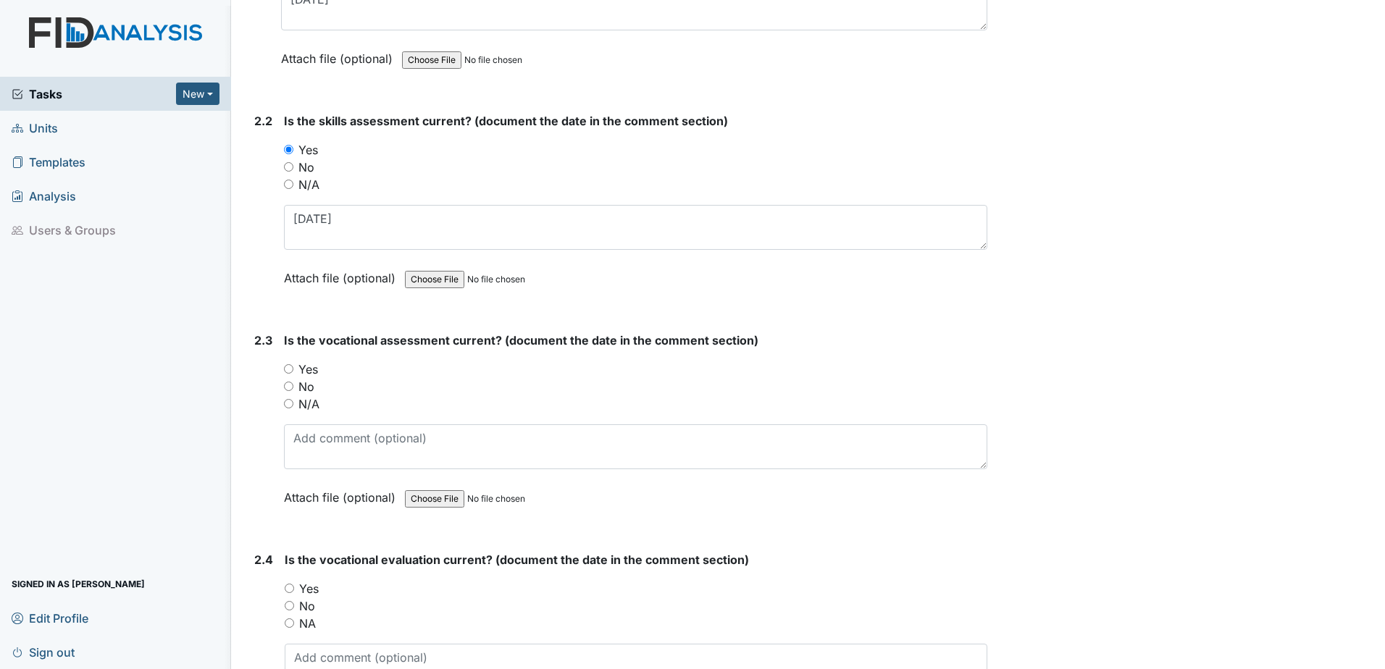
click at [310, 367] on label "Yes" at bounding box center [308, 369] width 20 height 17
click at [293, 367] on input "Yes" at bounding box center [288, 368] width 9 height 9
radio input "true"
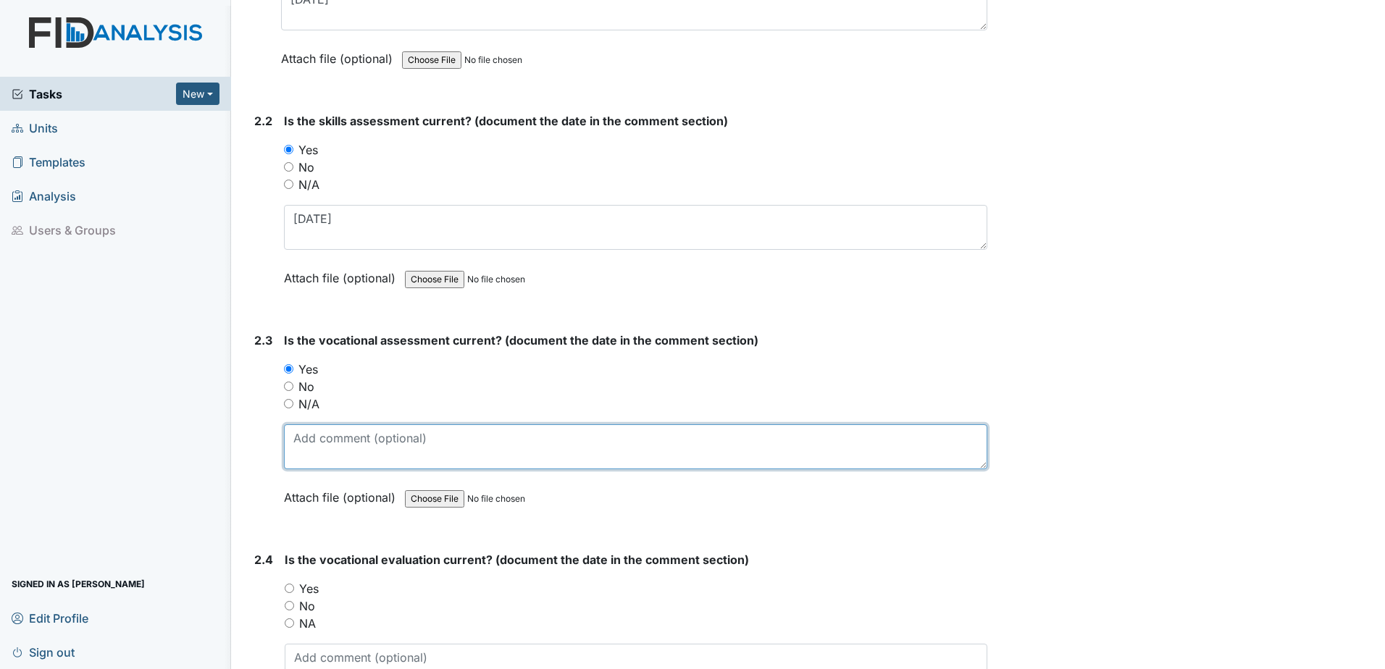
click at [335, 440] on textarea at bounding box center [635, 446] width 703 height 45
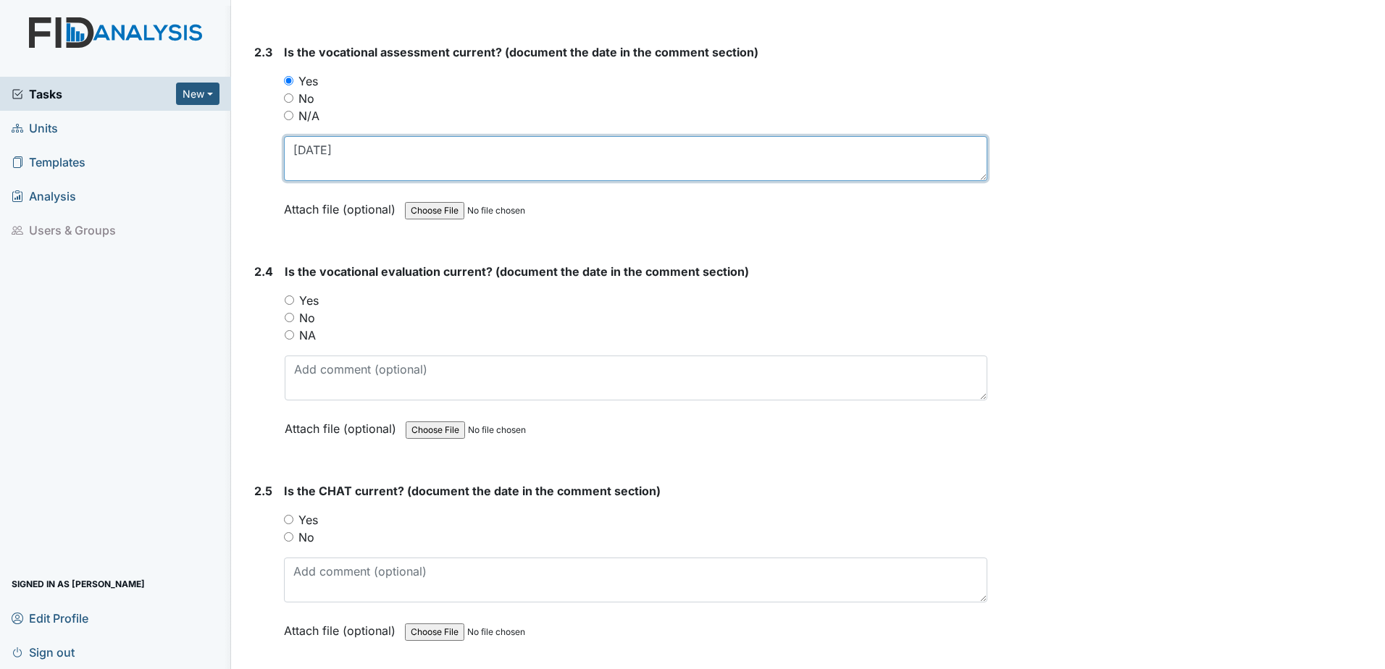
scroll to position [1883, 0]
type textarea "4.23.25"
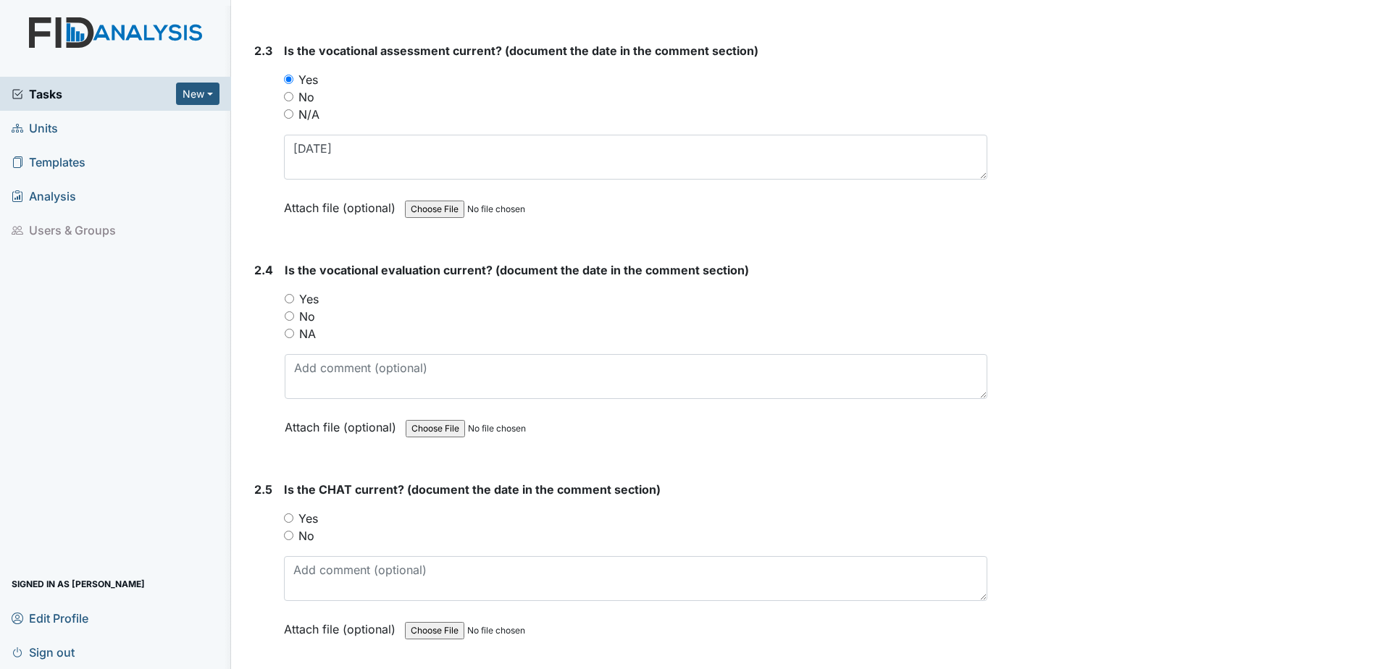
click at [309, 298] on label "Yes" at bounding box center [309, 298] width 20 height 17
click at [294, 298] on input "Yes" at bounding box center [289, 298] width 9 height 9
radio input "true"
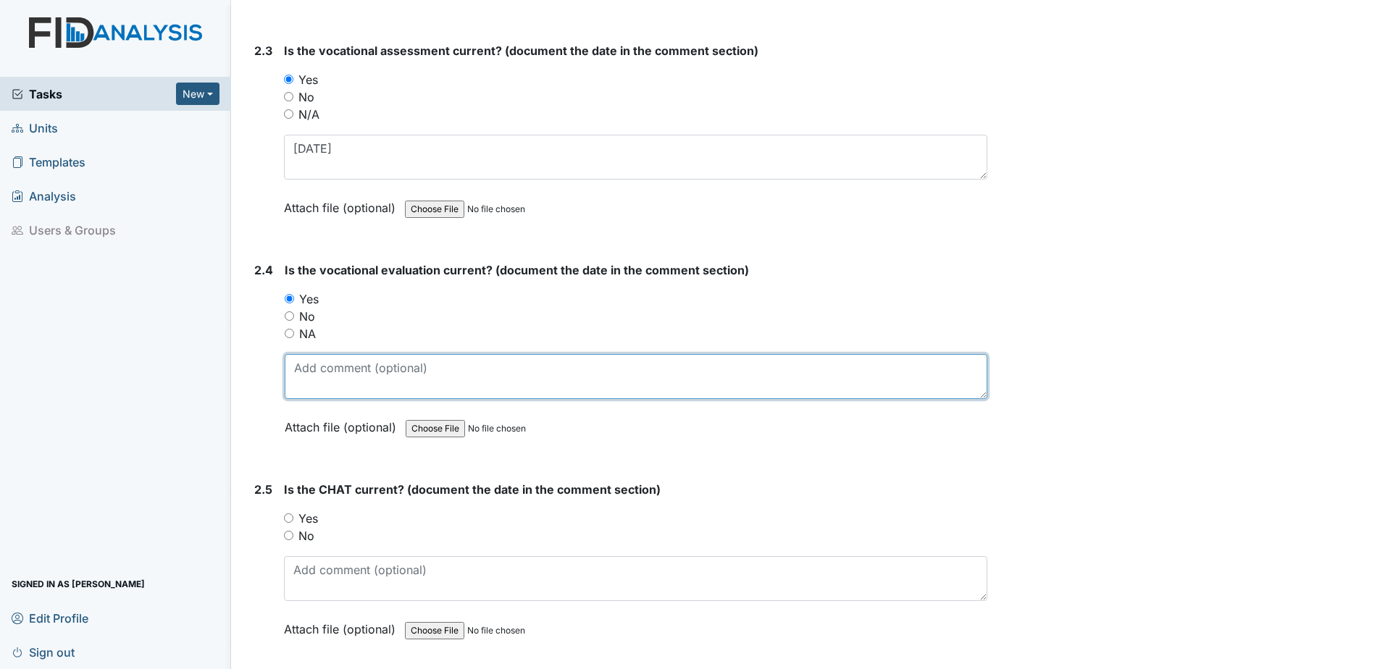
click at [333, 370] on textarea at bounding box center [636, 376] width 703 height 45
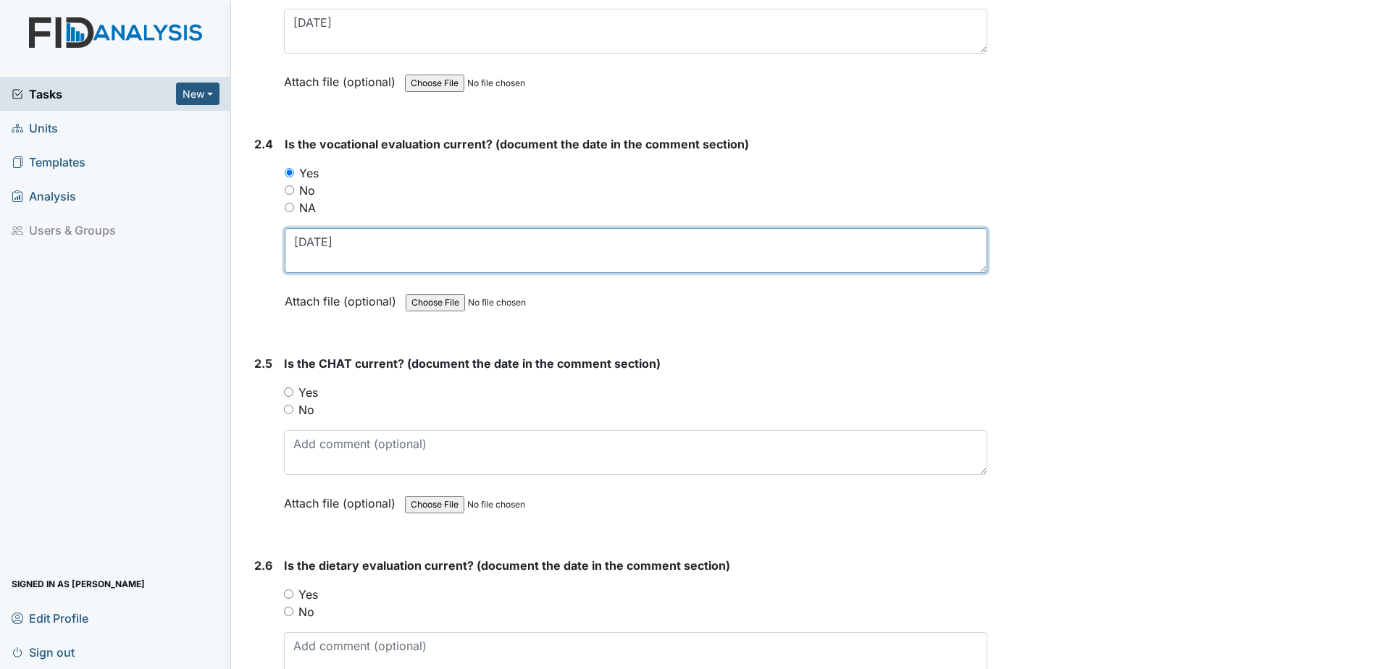
scroll to position [2028, 0]
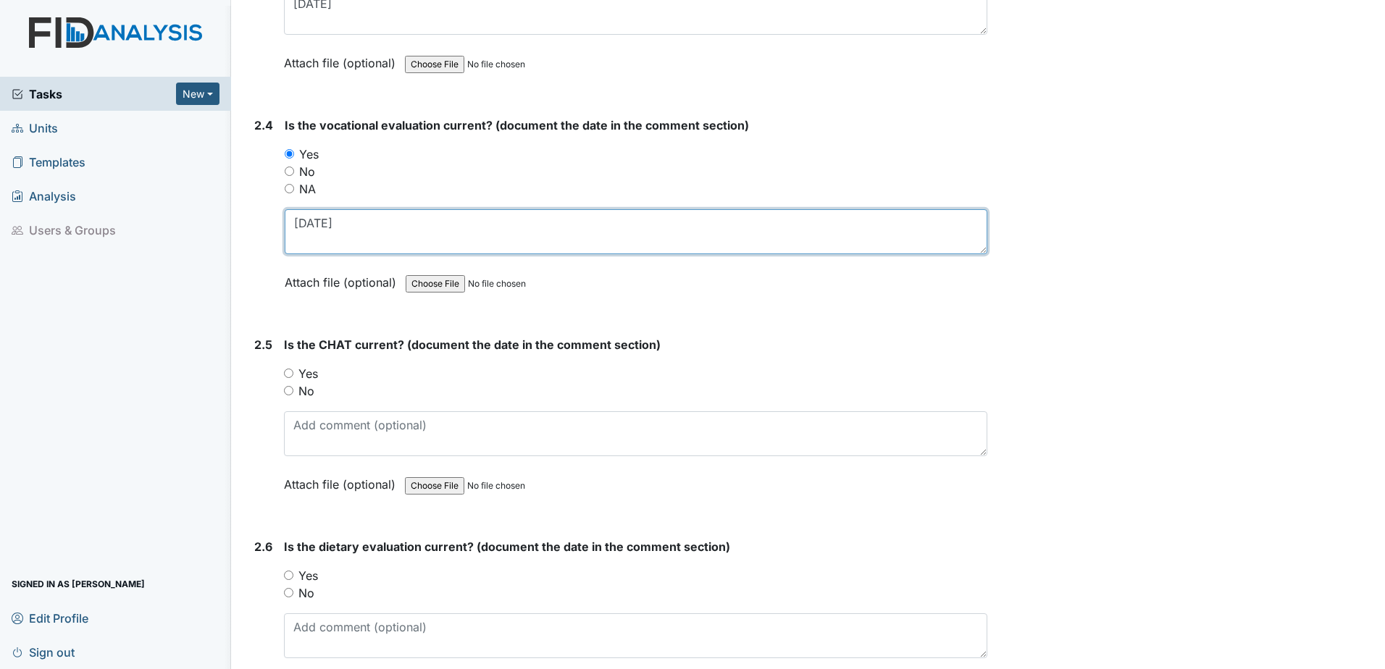
type textarea "4.23.25"
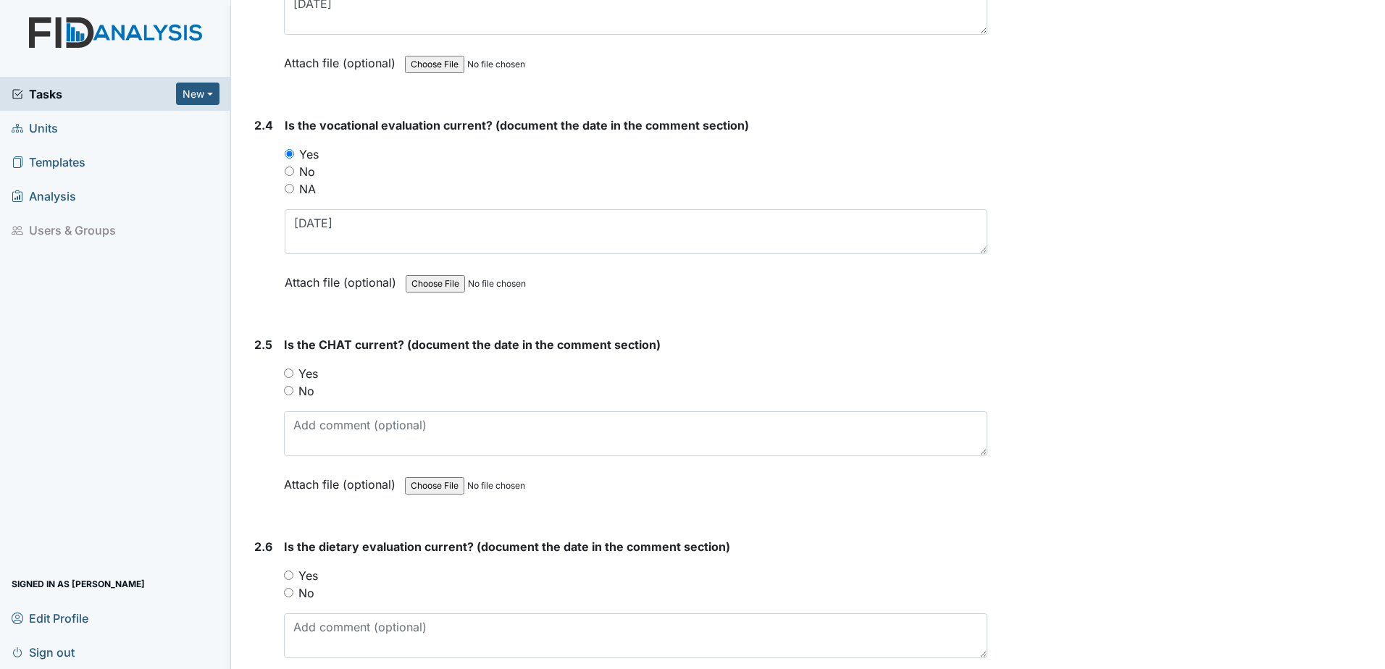
click at [314, 374] on label "Yes" at bounding box center [308, 373] width 20 height 17
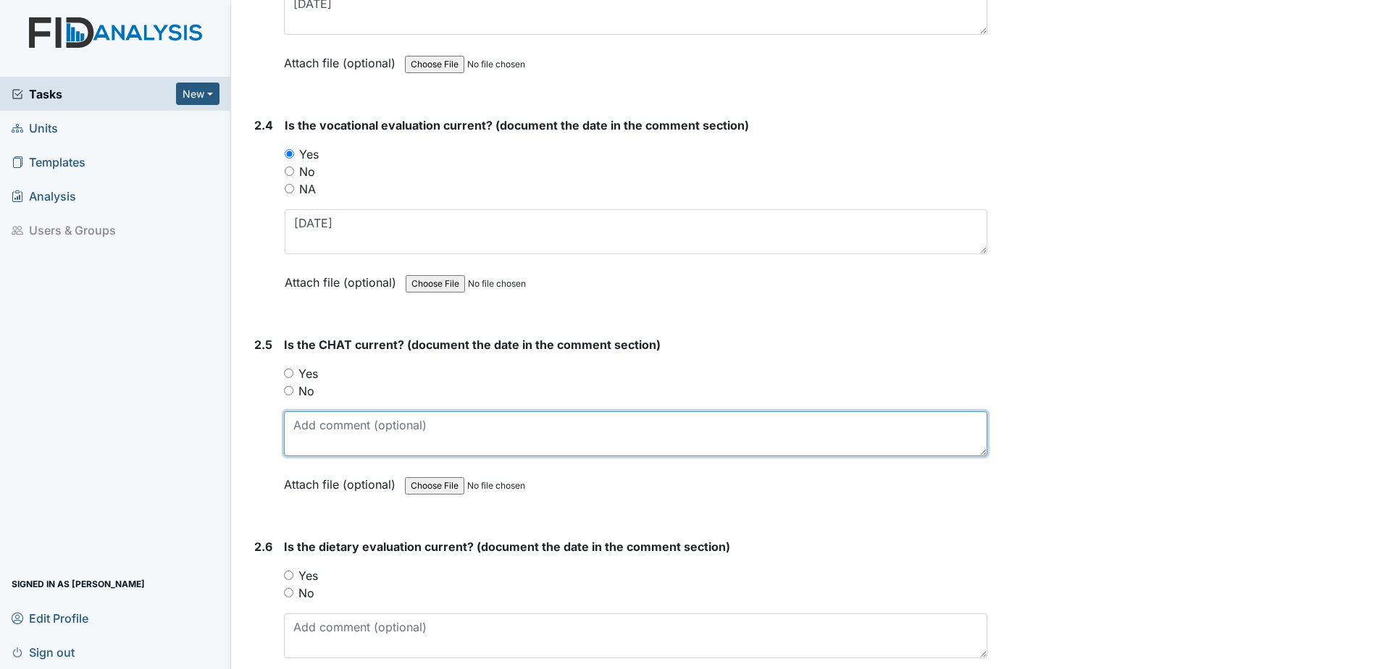
drag, startPoint x: 314, startPoint y: 374, endPoint x: 332, endPoint y: 449, distance: 76.8
click at [332, 449] on textarea at bounding box center [635, 433] width 703 height 45
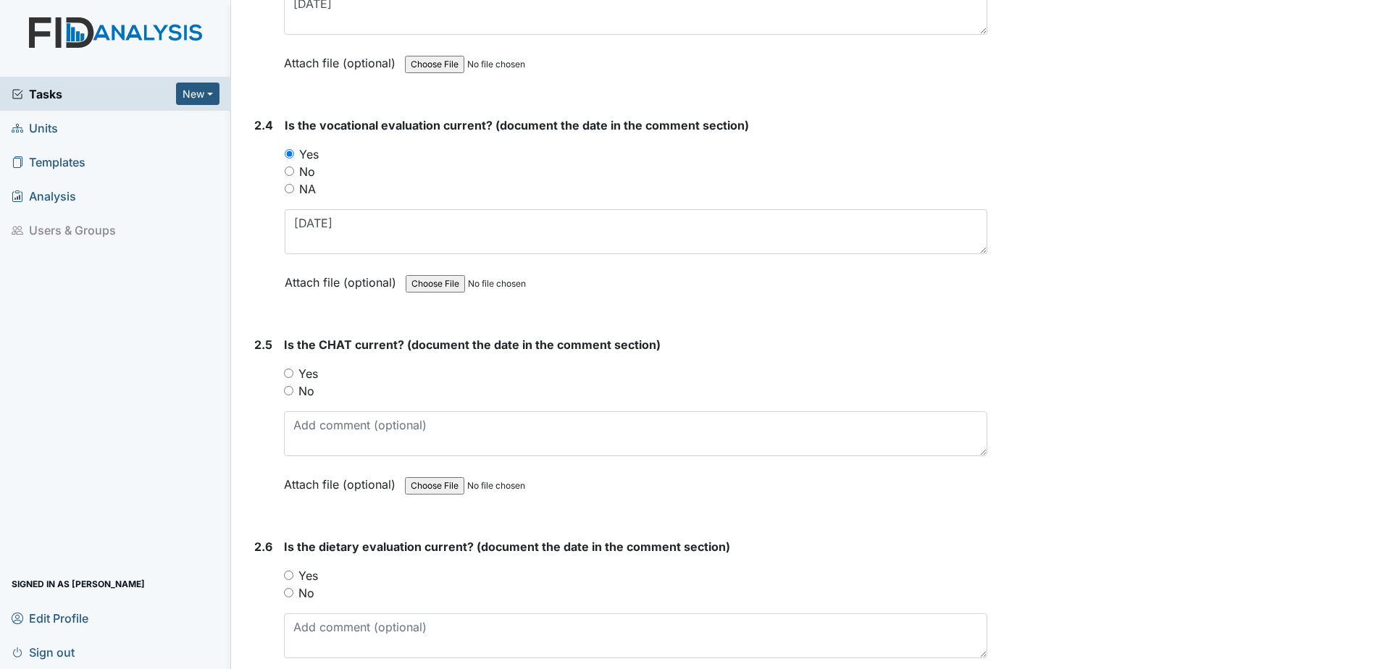
click at [288, 376] on input "Yes" at bounding box center [288, 373] width 9 height 9
radio input "true"
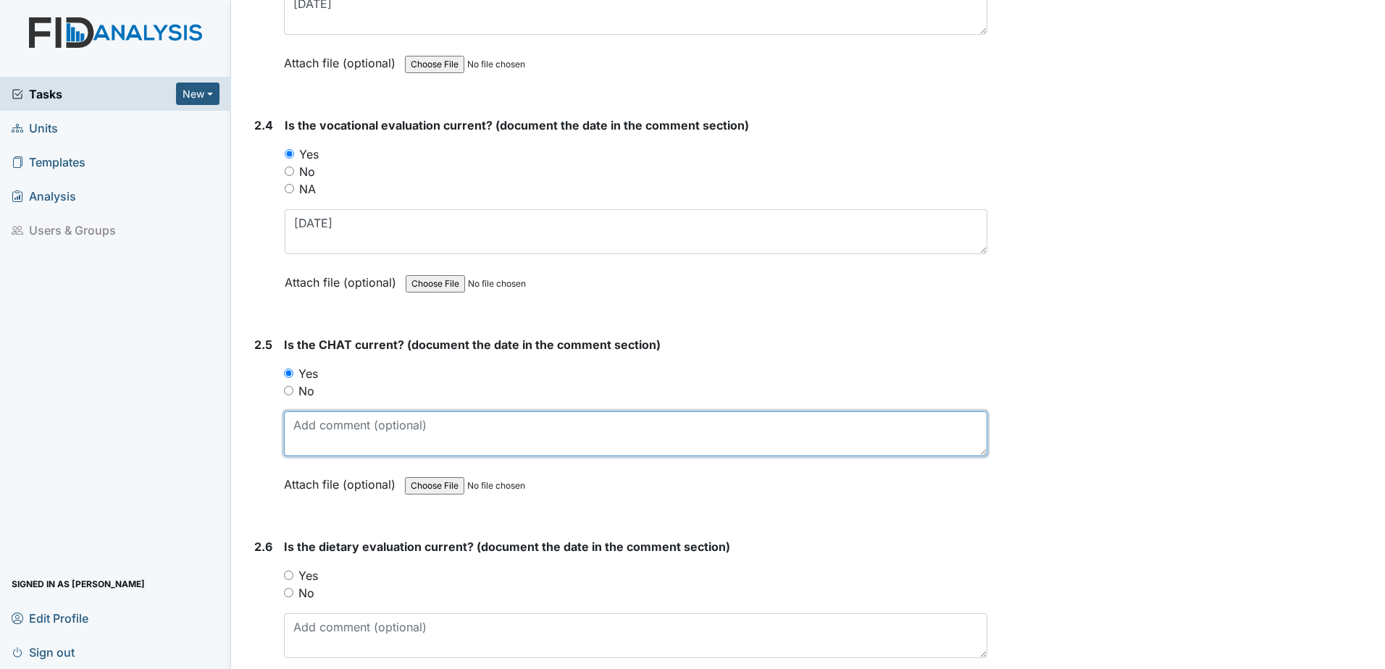
click at [317, 428] on textarea at bounding box center [635, 433] width 703 height 45
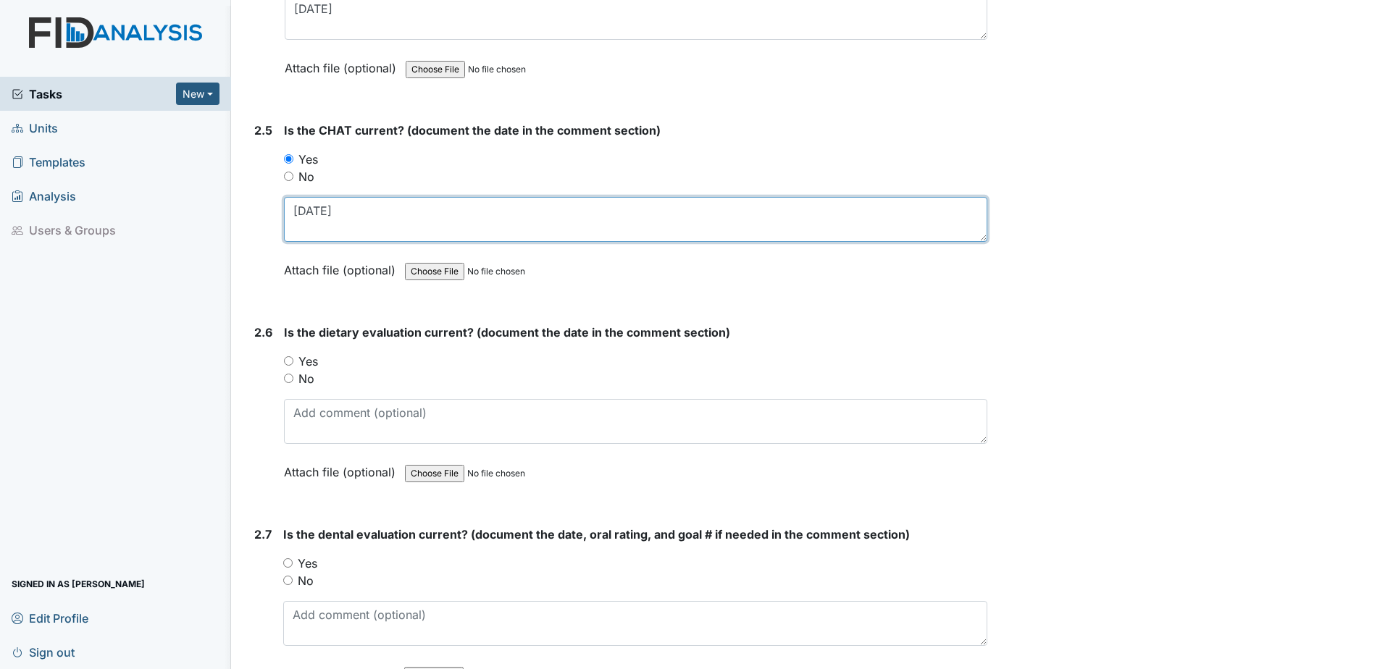
scroll to position [2246, 0]
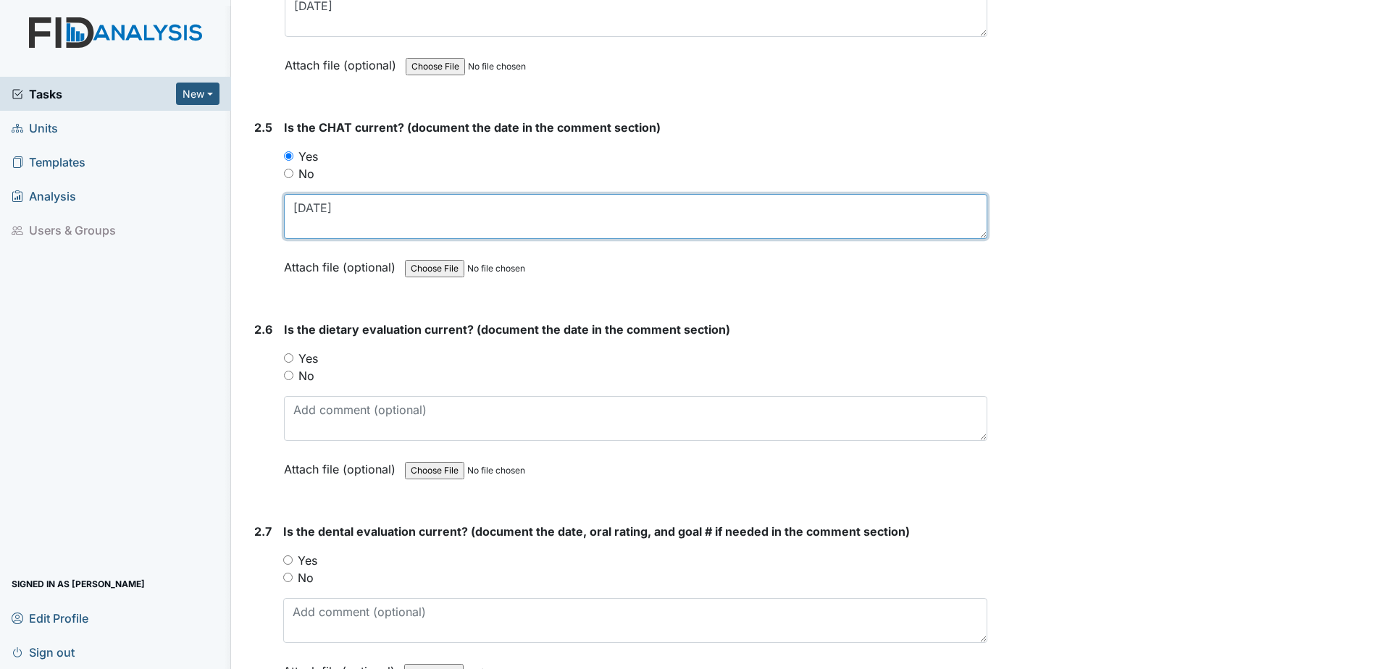
type textarea "5.5.25"
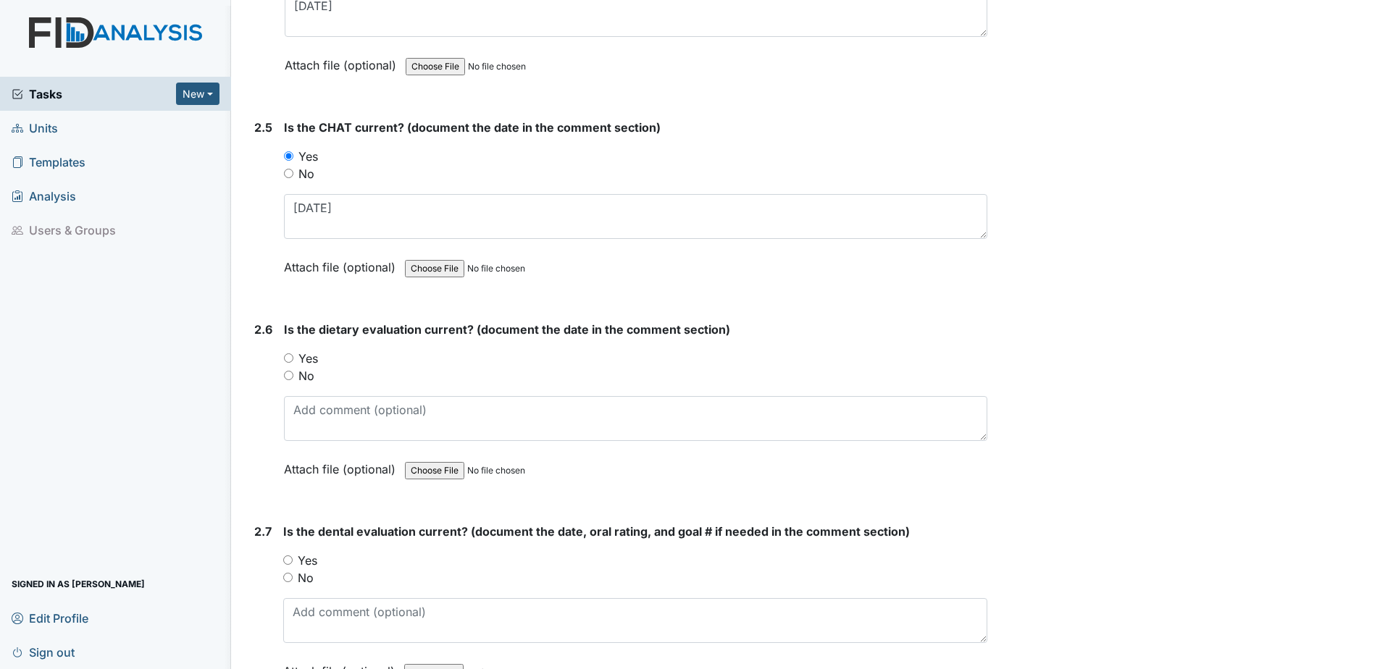
click at [307, 359] on label "Yes" at bounding box center [308, 358] width 20 height 17
click at [293, 359] on input "Yes" at bounding box center [288, 357] width 9 height 9
radio input "true"
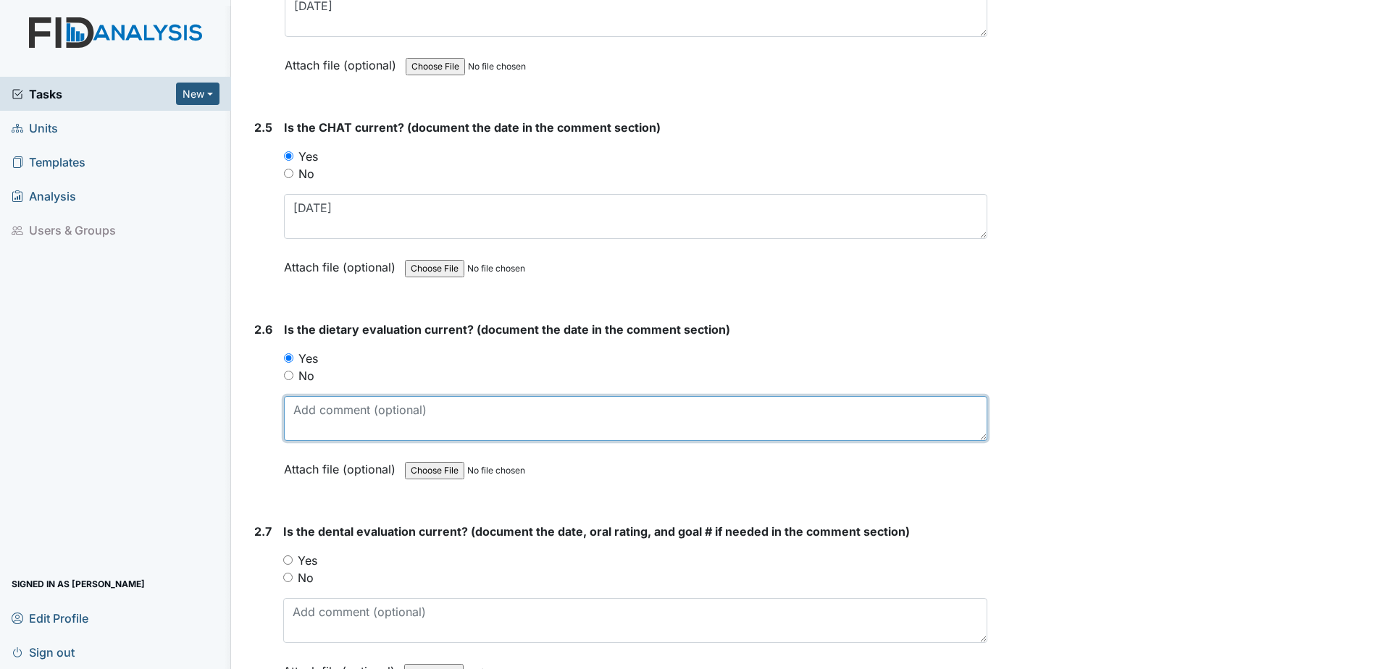
click at [322, 403] on textarea at bounding box center [635, 418] width 703 height 45
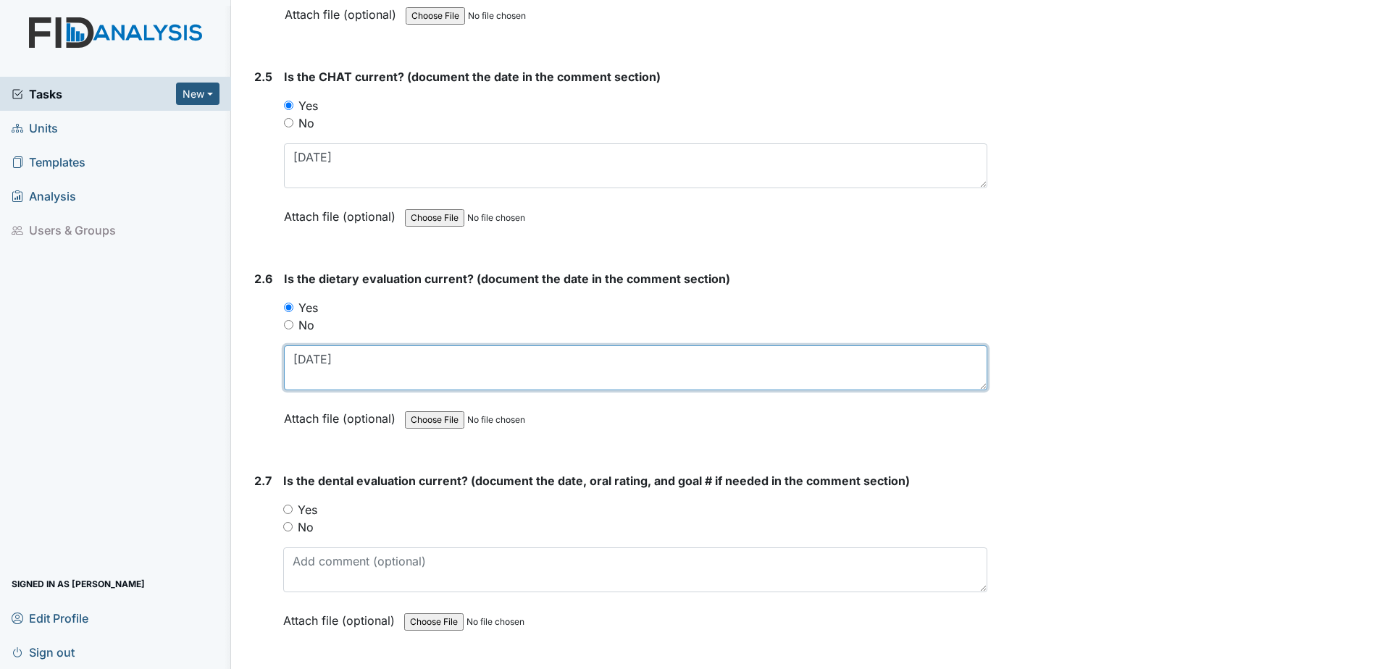
scroll to position [2390, 0]
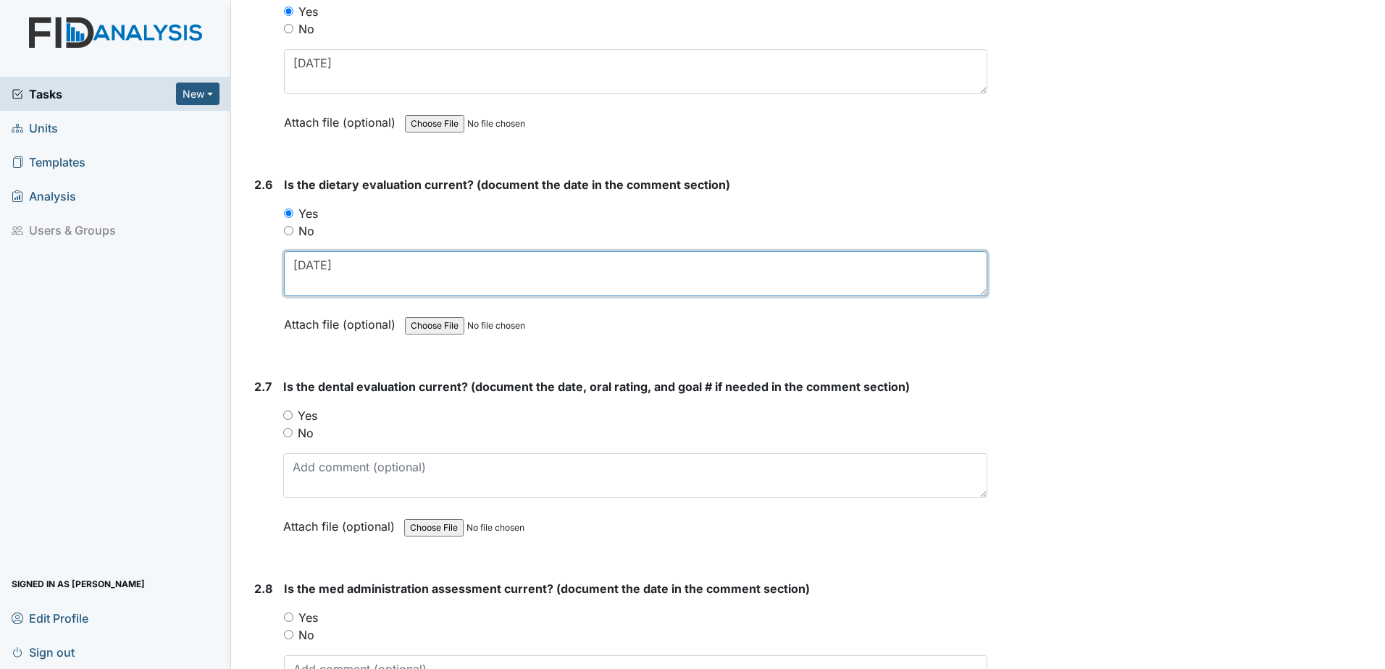
type textarea "5.23.25"
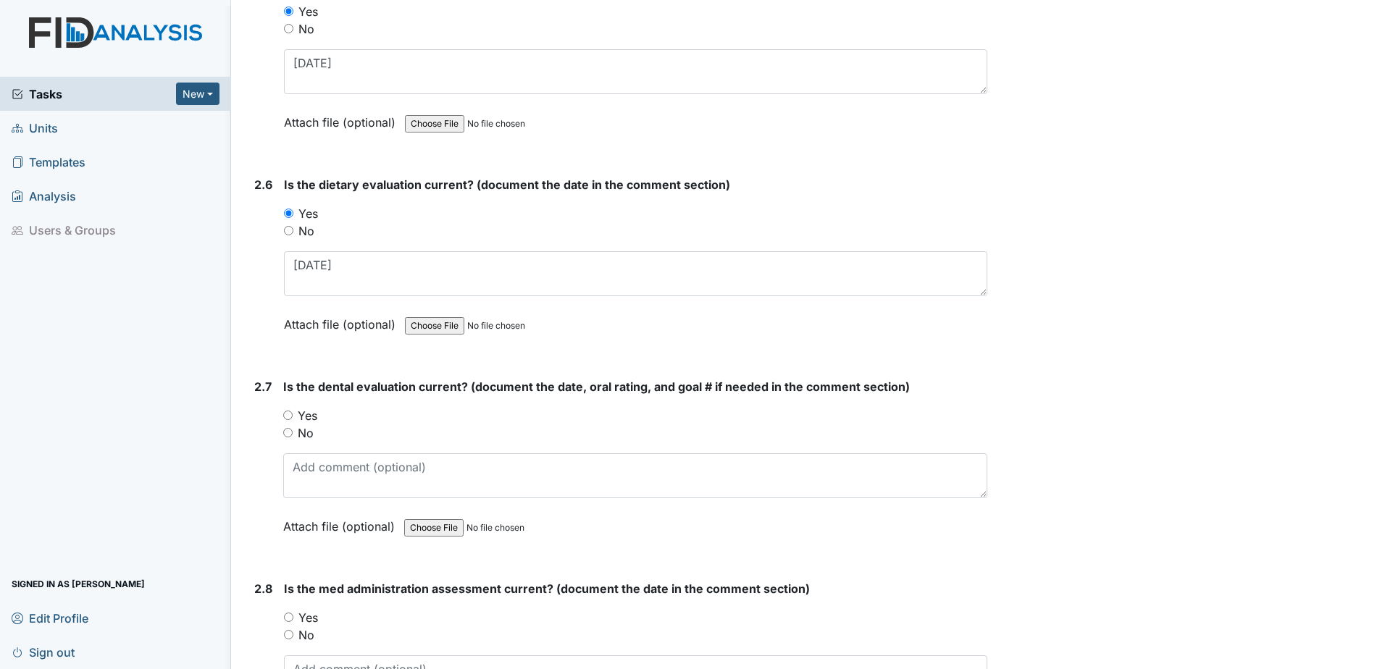
click at [313, 413] on label "Yes" at bounding box center [308, 415] width 20 height 17
click at [293, 413] on input "Yes" at bounding box center [287, 415] width 9 height 9
radio input "true"
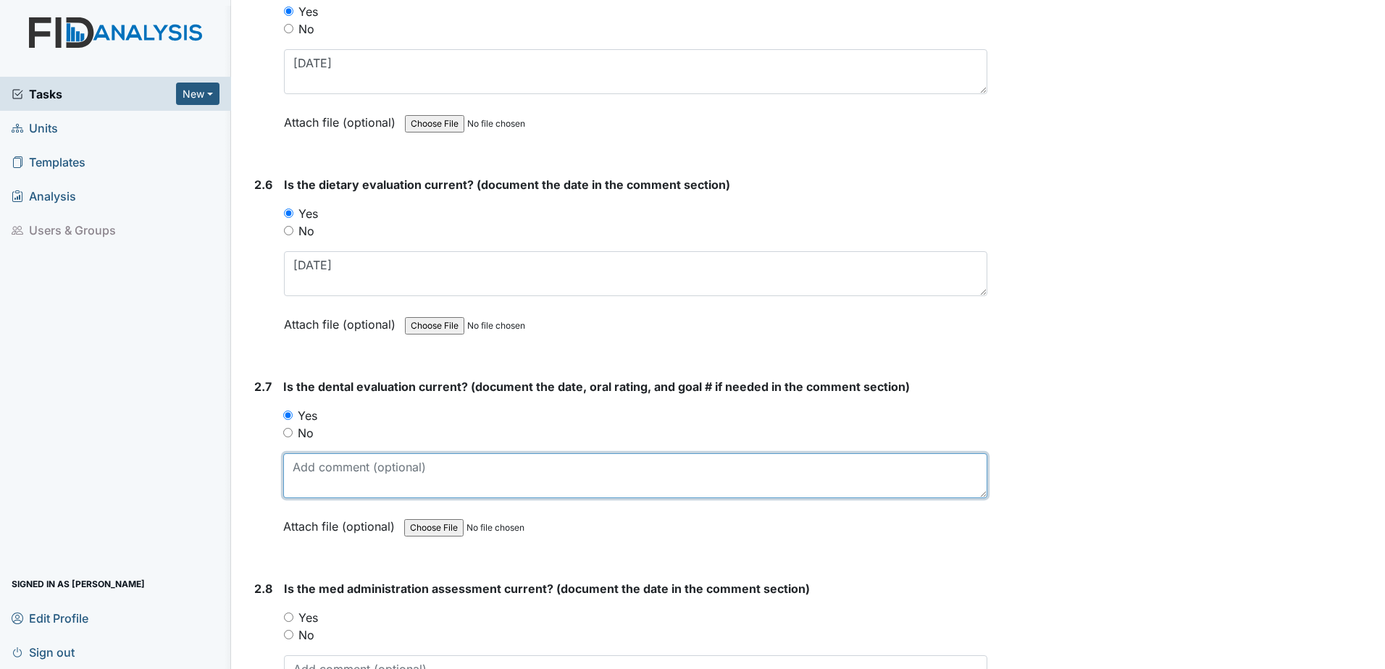
click at [325, 468] on textarea at bounding box center [635, 475] width 704 height 45
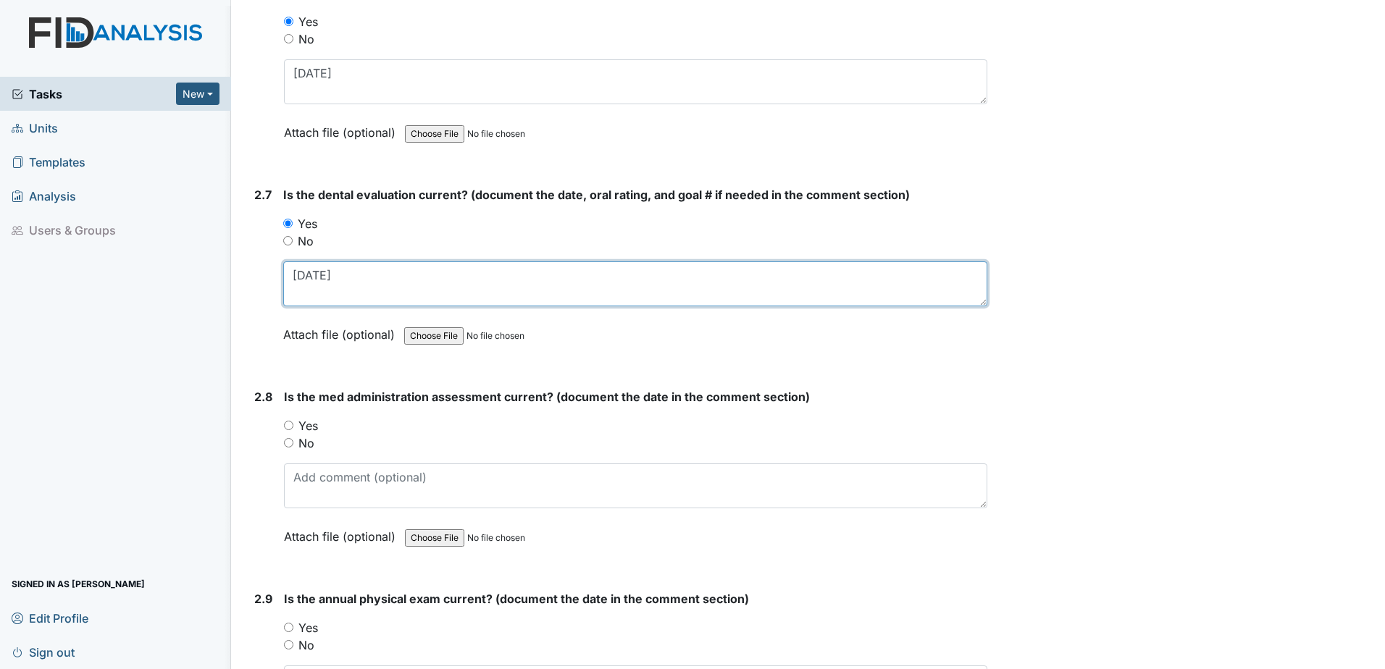
scroll to position [2608, 0]
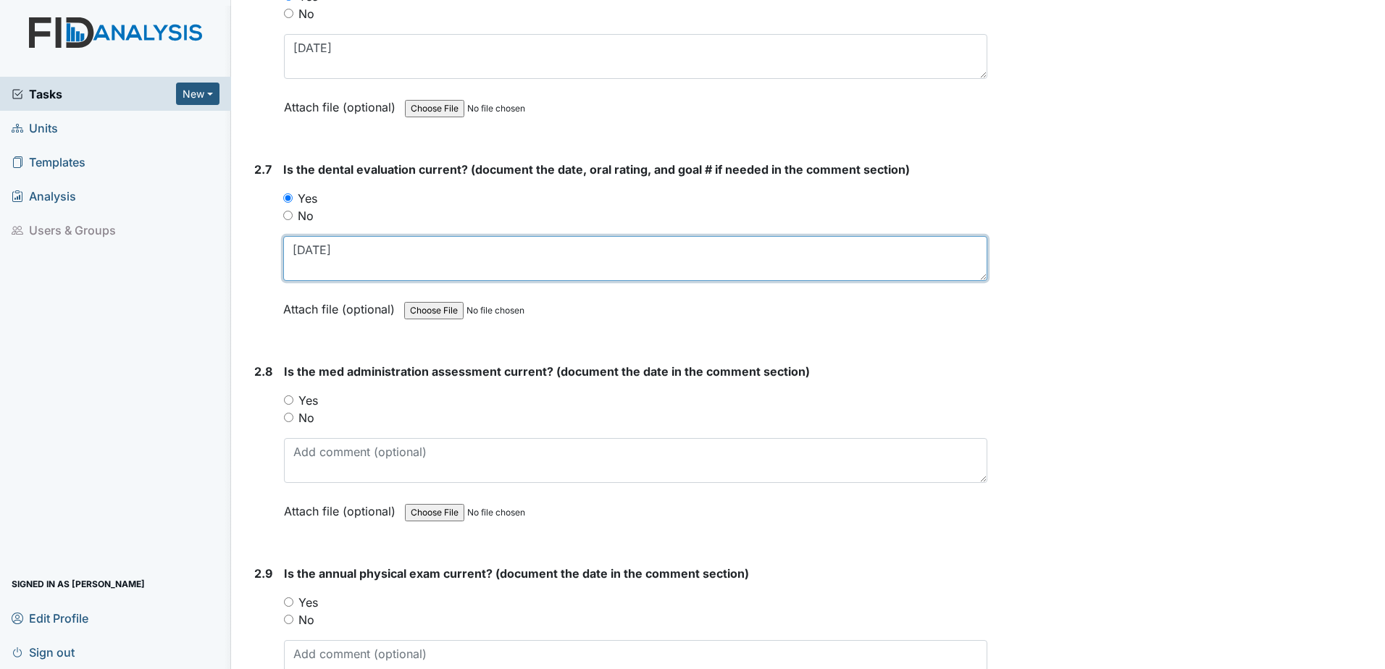
type textarea "11.12.24"
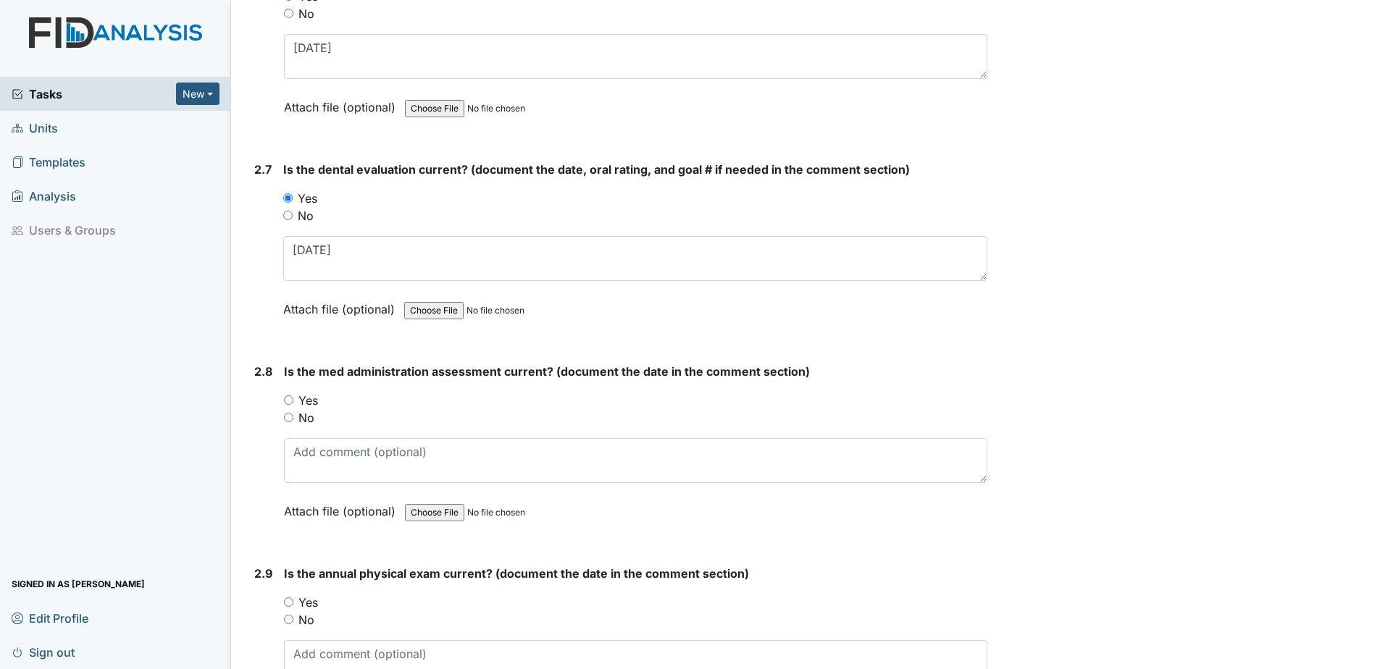
click at [309, 396] on label "Yes" at bounding box center [308, 400] width 20 height 17
click at [293, 396] on input "Yes" at bounding box center [288, 399] width 9 height 9
radio input "true"
click at [323, 452] on textarea at bounding box center [635, 460] width 703 height 45
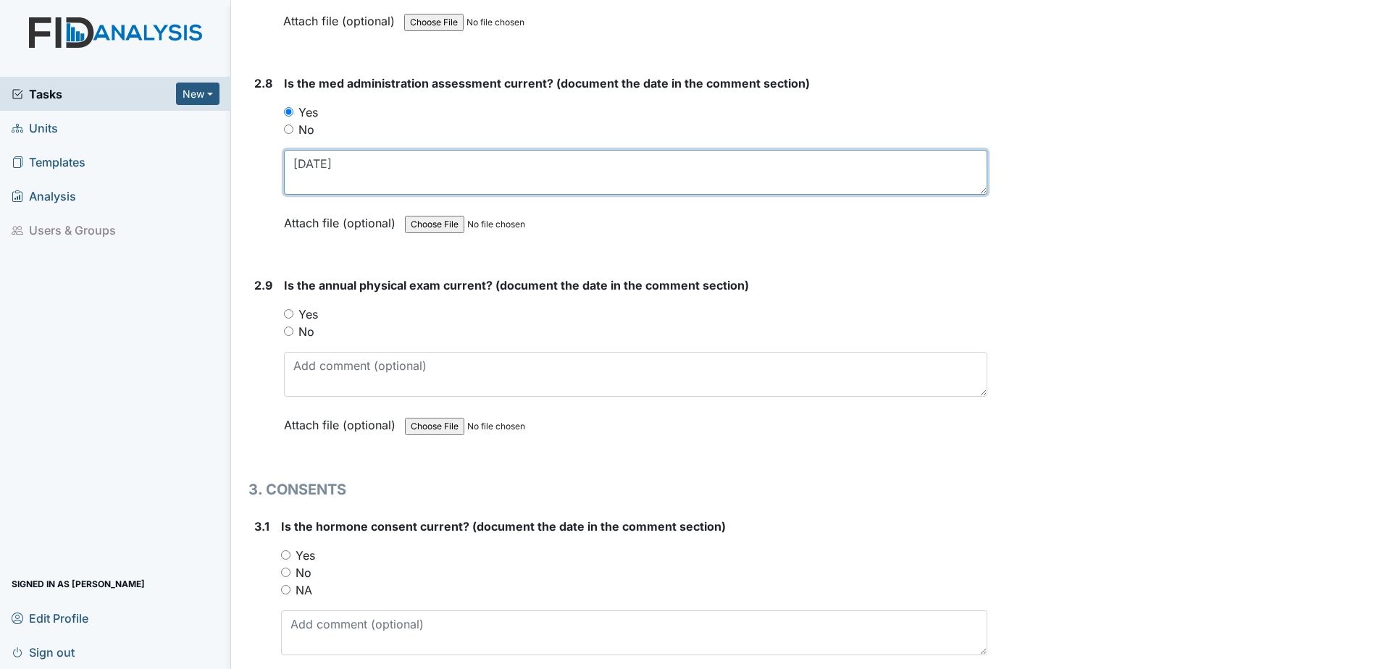
scroll to position [2897, 0]
type textarea "10.17.24"
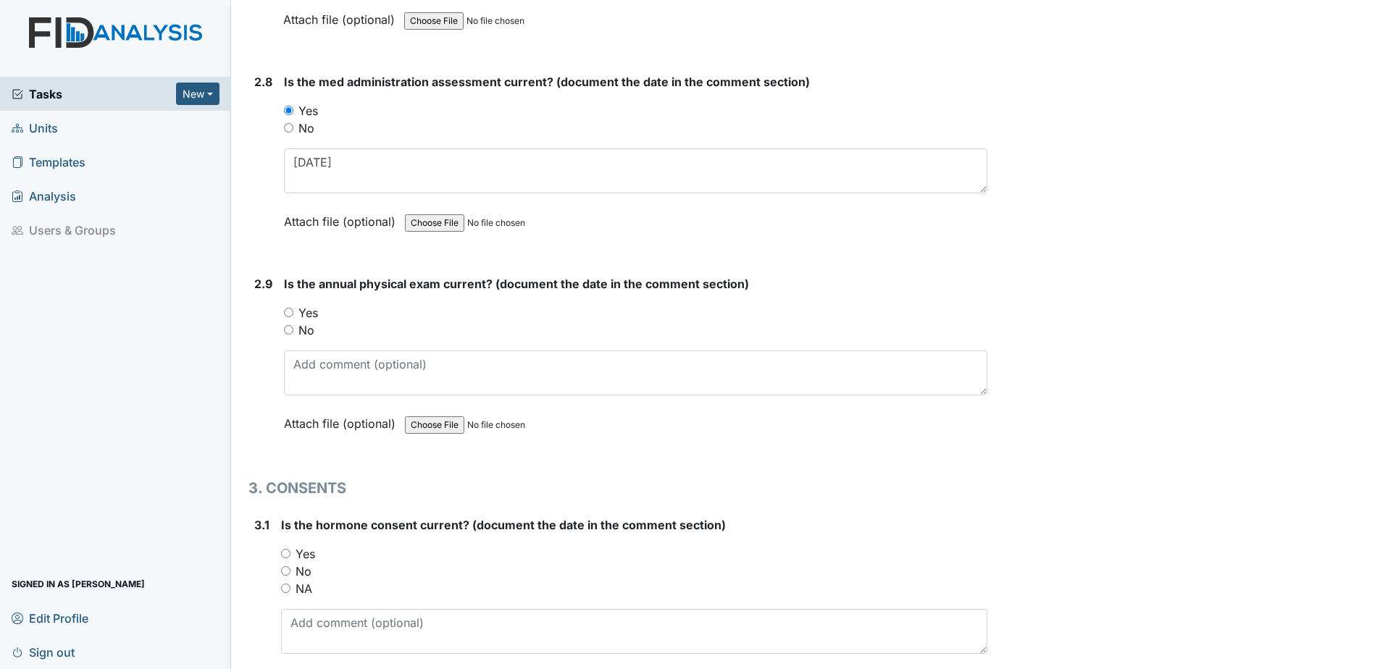
click at [311, 311] on label "Yes" at bounding box center [308, 312] width 20 height 17
click at [293, 311] on input "Yes" at bounding box center [288, 312] width 9 height 9
radio input "true"
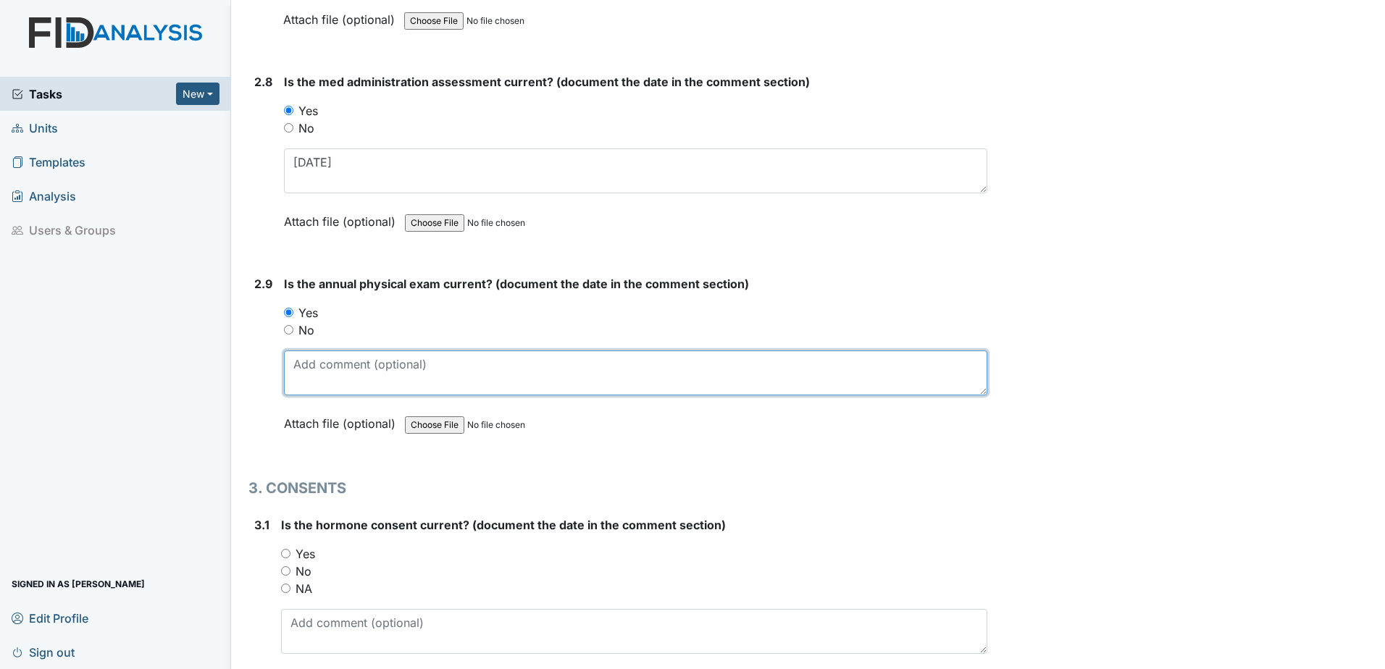
click at [319, 386] on textarea at bounding box center [635, 373] width 703 height 45
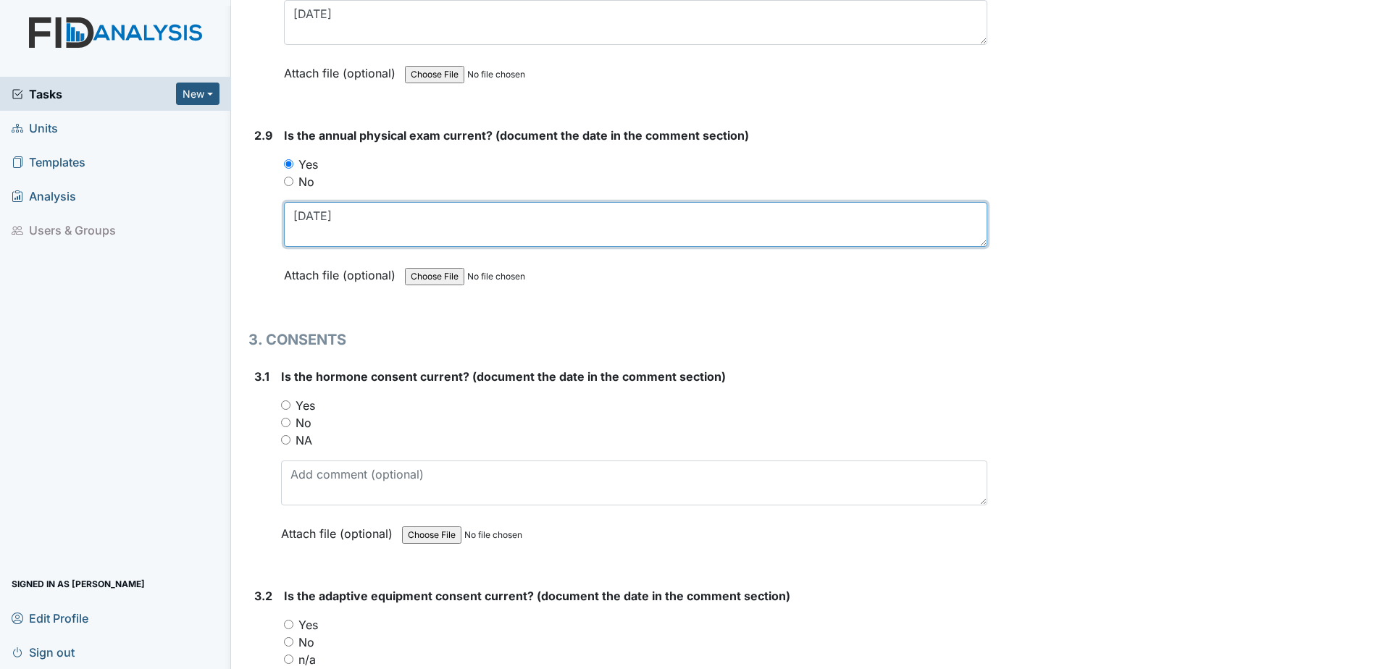
scroll to position [3115, 0]
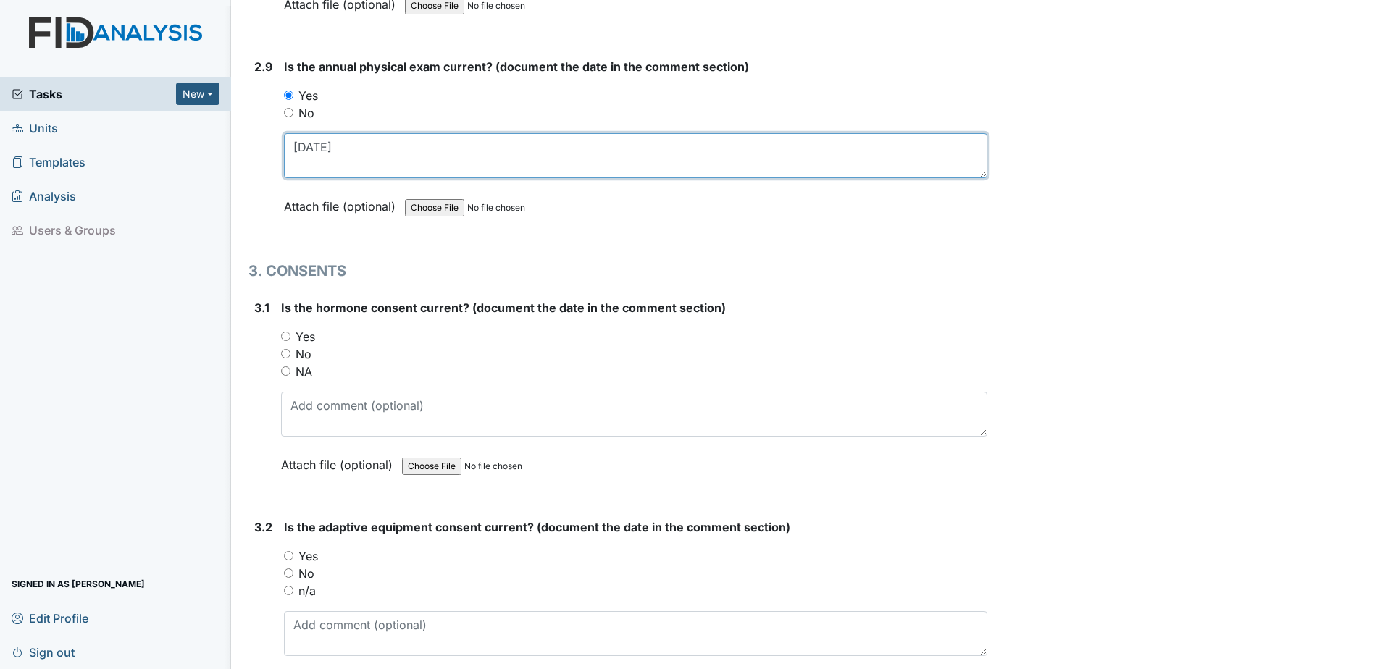
type textarea "7.23.25"
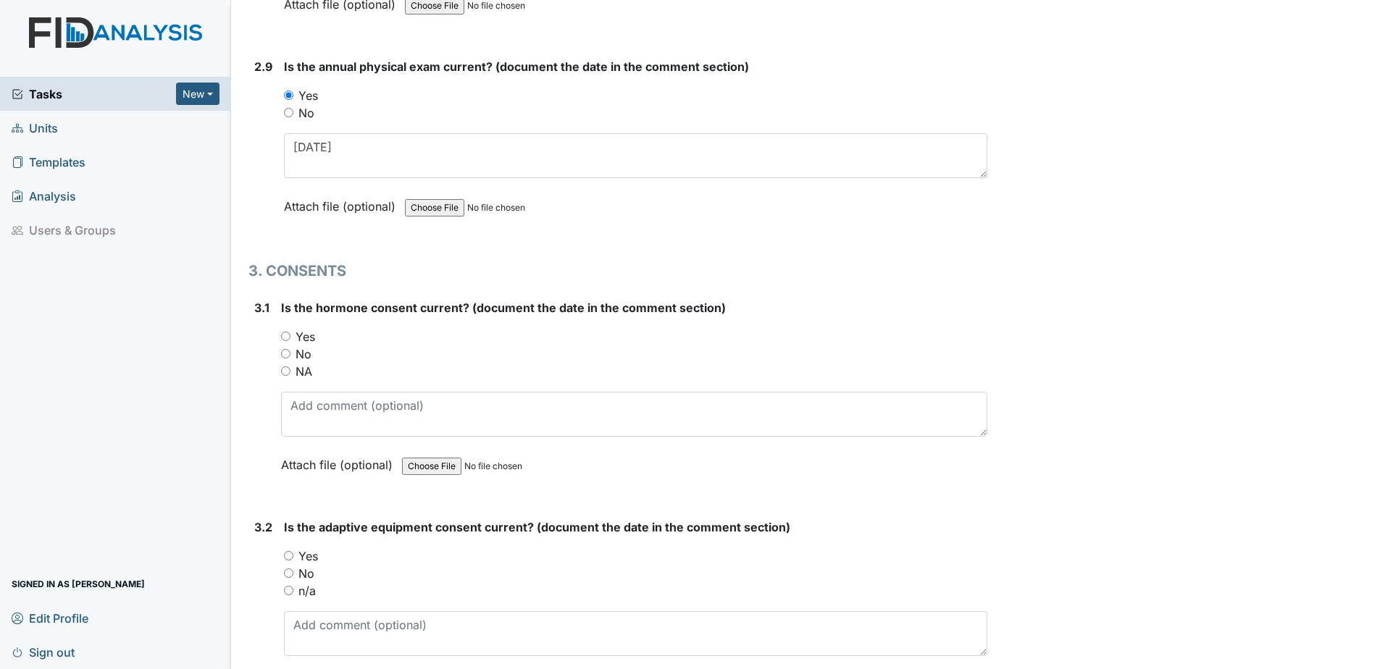
click at [301, 375] on label "NA" at bounding box center [304, 371] width 17 height 17
click at [290, 375] on input "NA" at bounding box center [285, 371] width 9 height 9
radio input "true"
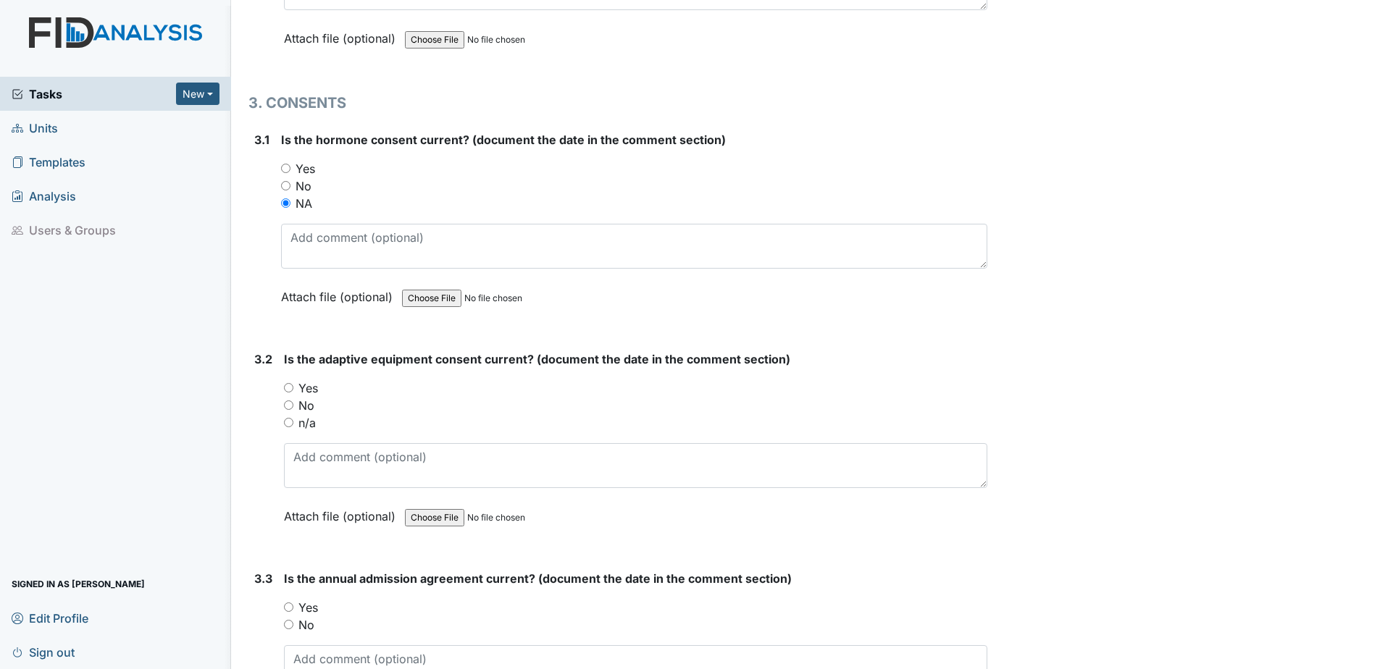
scroll to position [3332, 0]
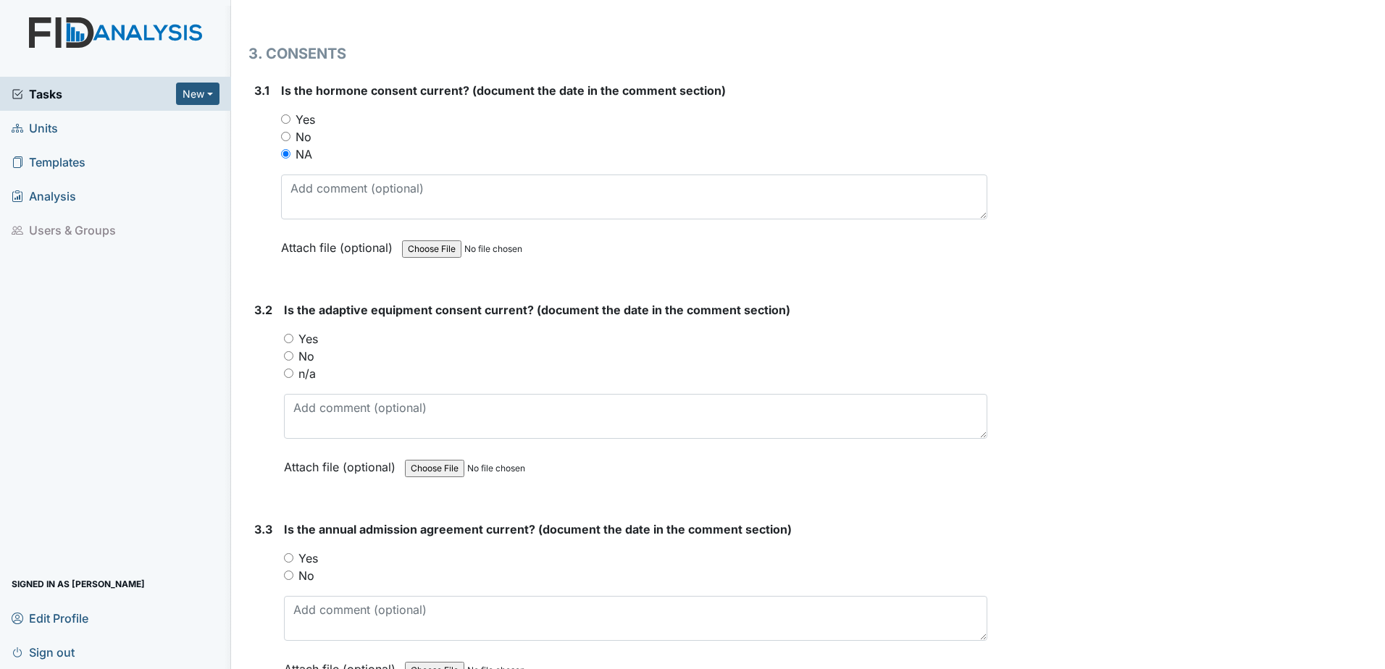
click at [306, 377] on label "n/a" at bounding box center [306, 373] width 17 height 17
click at [293, 377] on input "n/a" at bounding box center [288, 373] width 9 height 9
radio input "true"
click at [305, 355] on label "No" at bounding box center [306, 356] width 16 height 17
click at [293, 355] on input "No" at bounding box center [288, 355] width 9 height 9
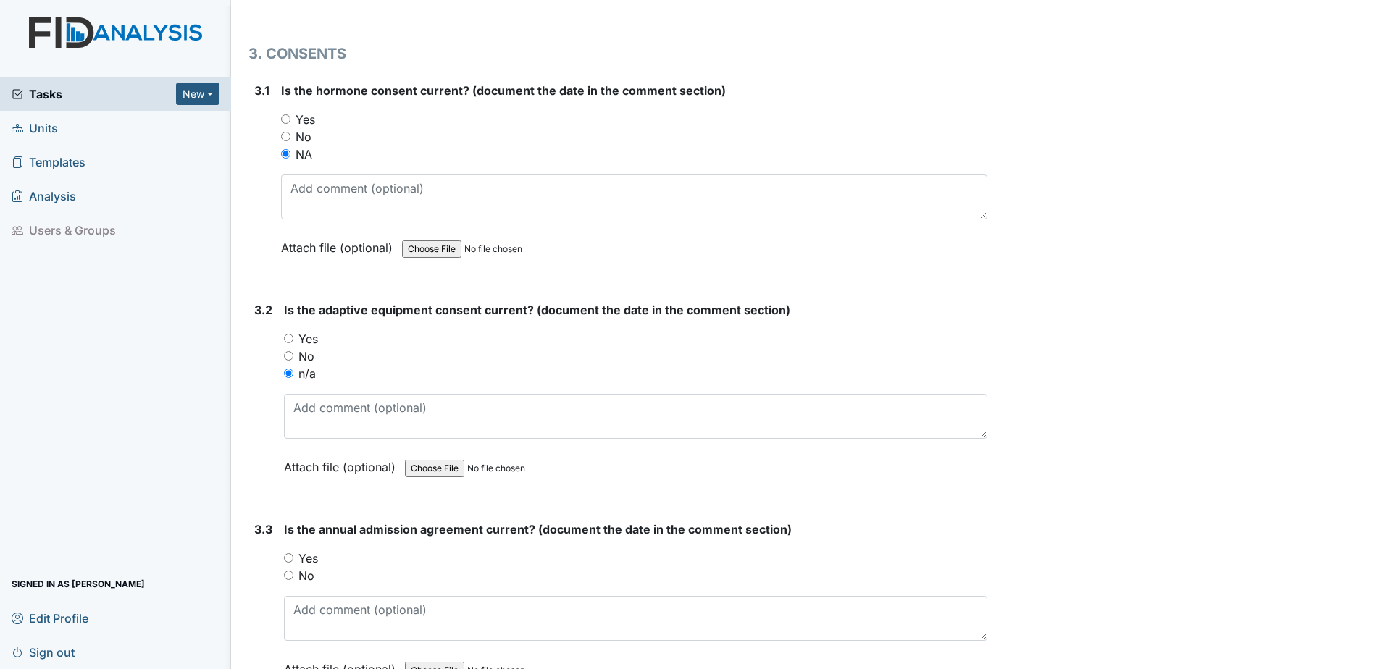
radio input "true"
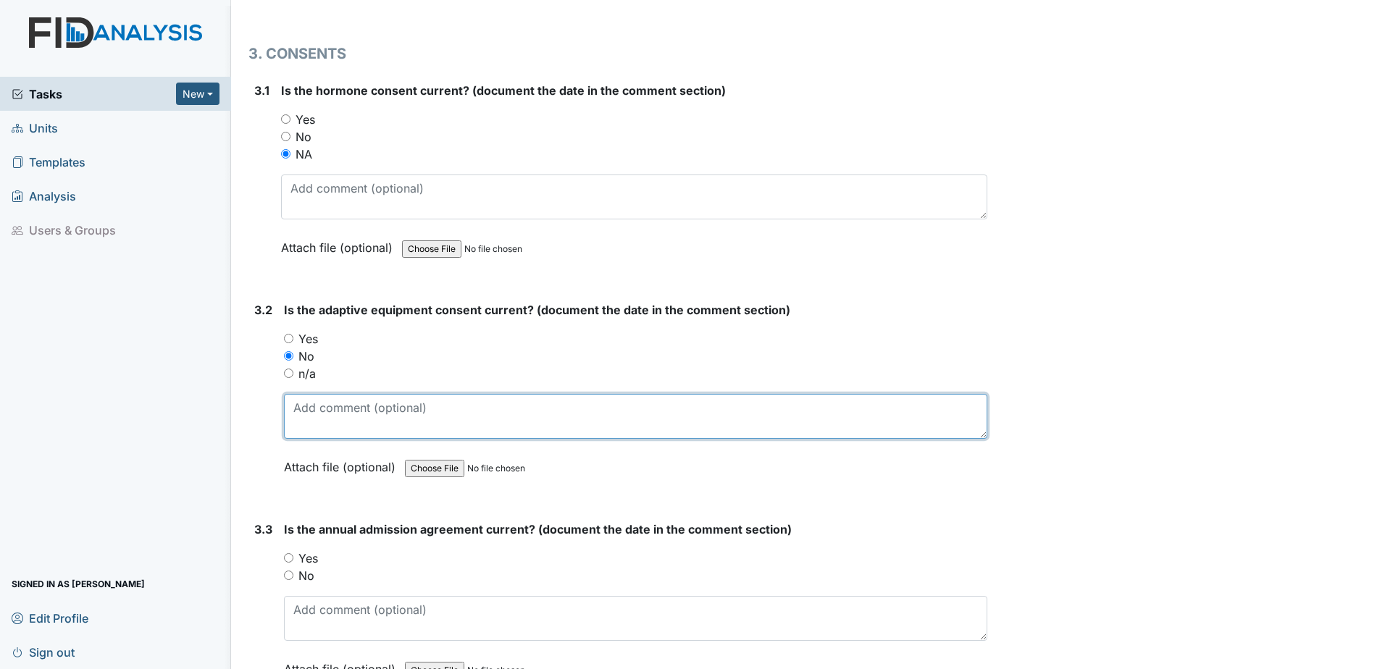
click at [321, 401] on textarea at bounding box center [635, 416] width 703 height 45
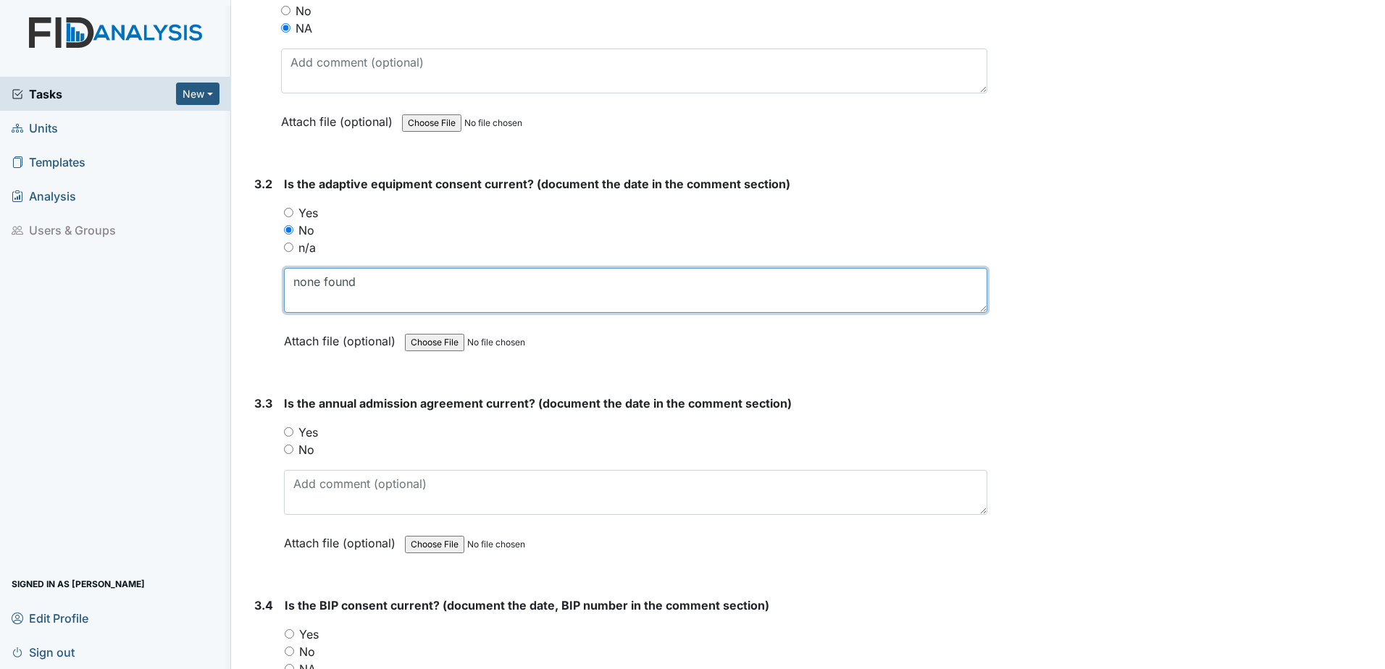
scroll to position [3477, 0]
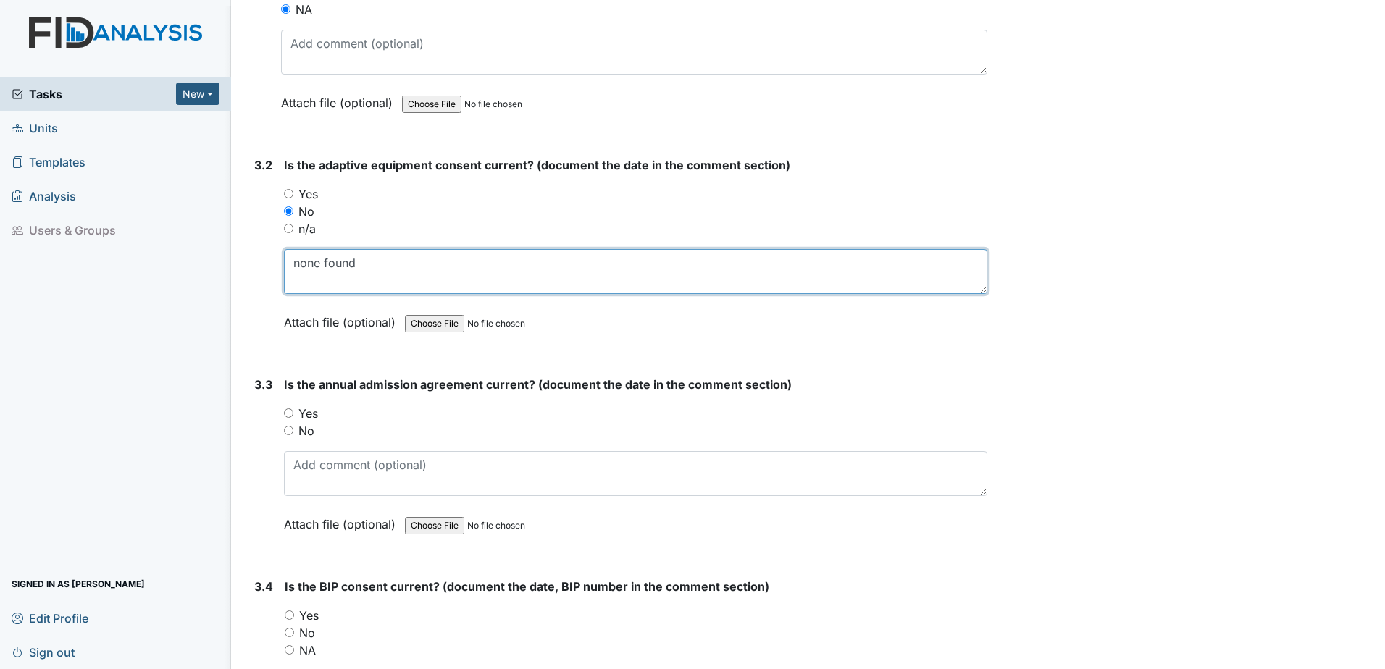
type textarea "none found"
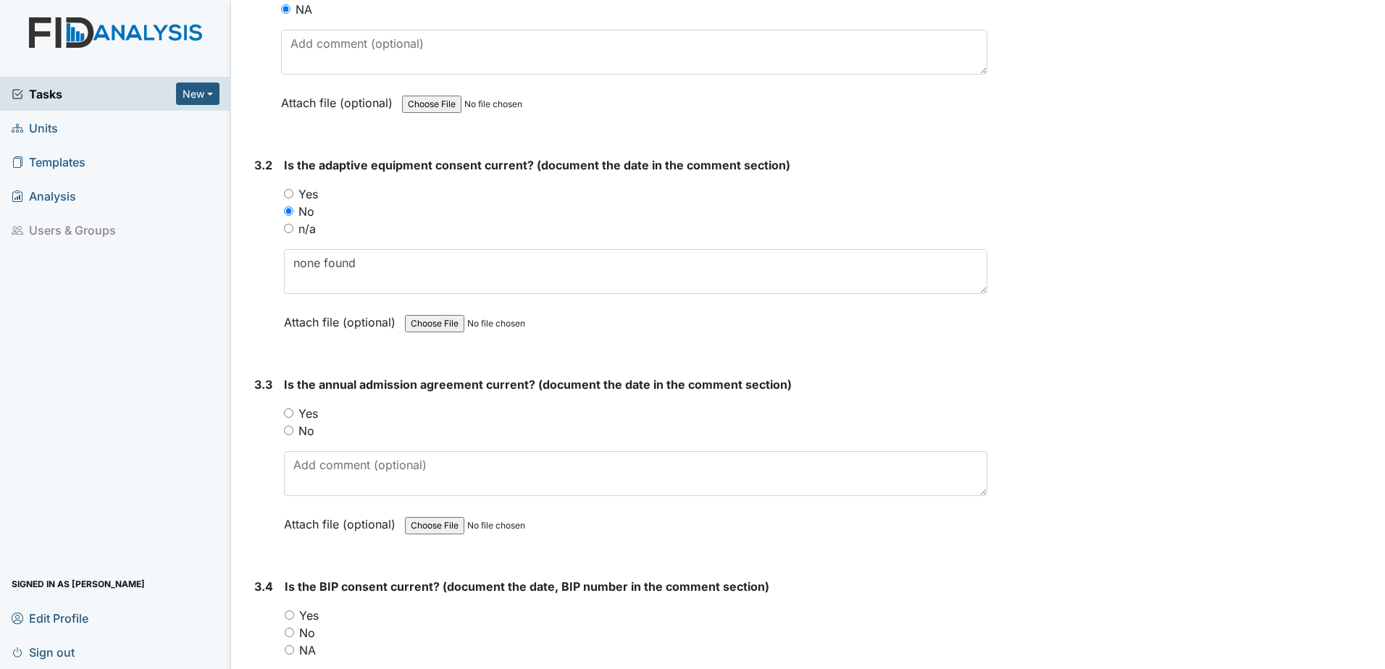
click at [307, 417] on label "Yes" at bounding box center [308, 413] width 20 height 17
click at [293, 417] on input "Yes" at bounding box center [288, 413] width 9 height 9
radio input "true"
click at [326, 462] on textarea at bounding box center [635, 473] width 703 height 45
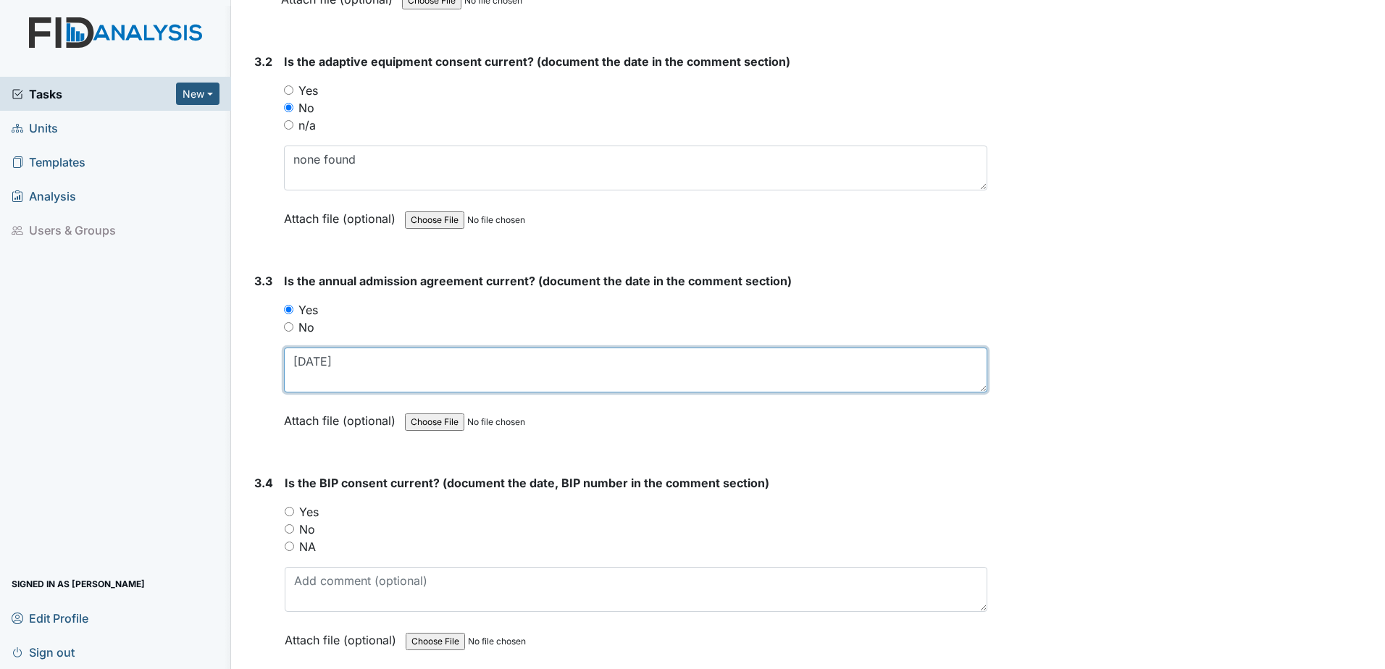
scroll to position [3622, 0]
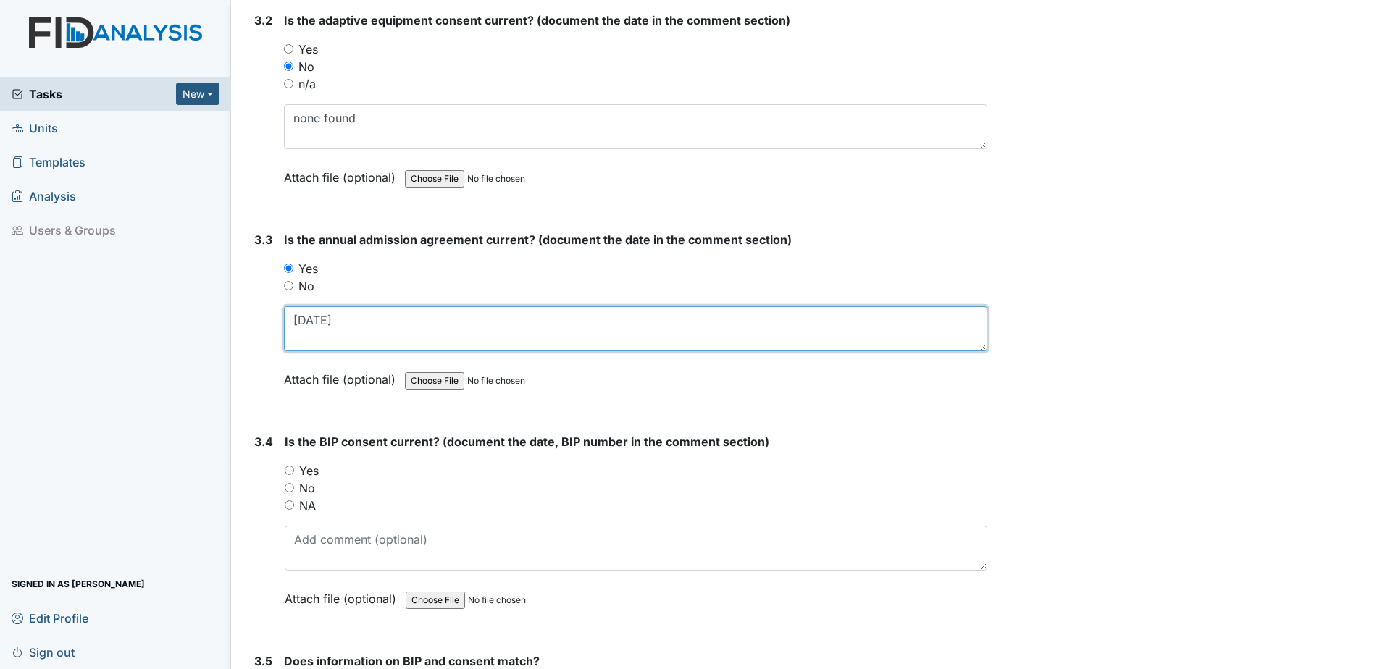
type textarea "11.21.24"
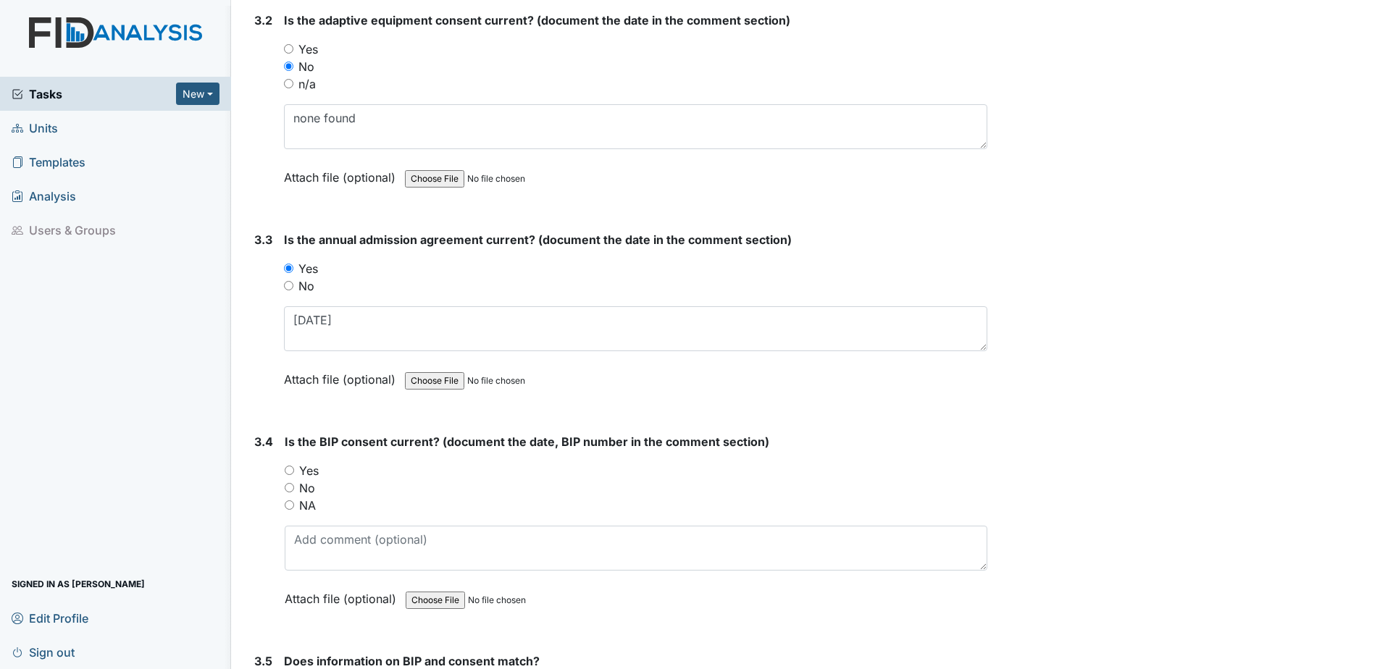
click at [313, 472] on label "Yes" at bounding box center [309, 470] width 20 height 17
click at [294, 472] on input "Yes" at bounding box center [289, 470] width 9 height 9
radio input "true"
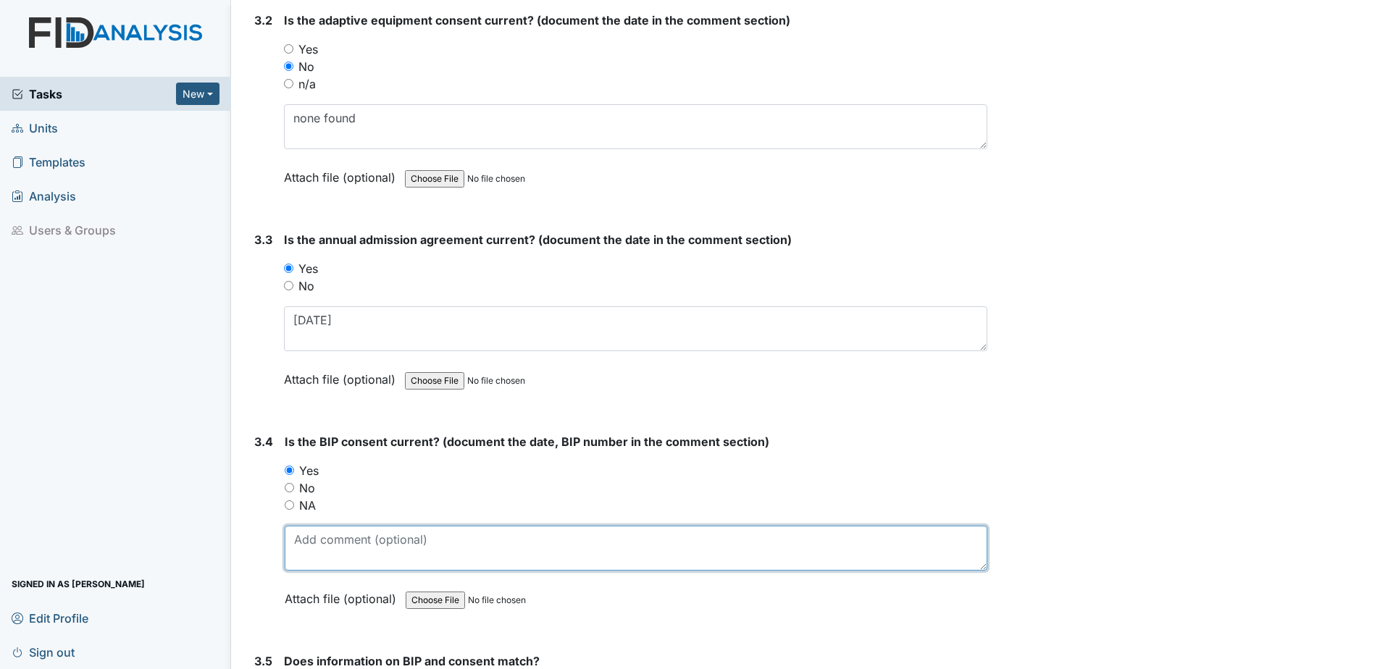
click at [334, 556] on textarea at bounding box center [636, 548] width 703 height 45
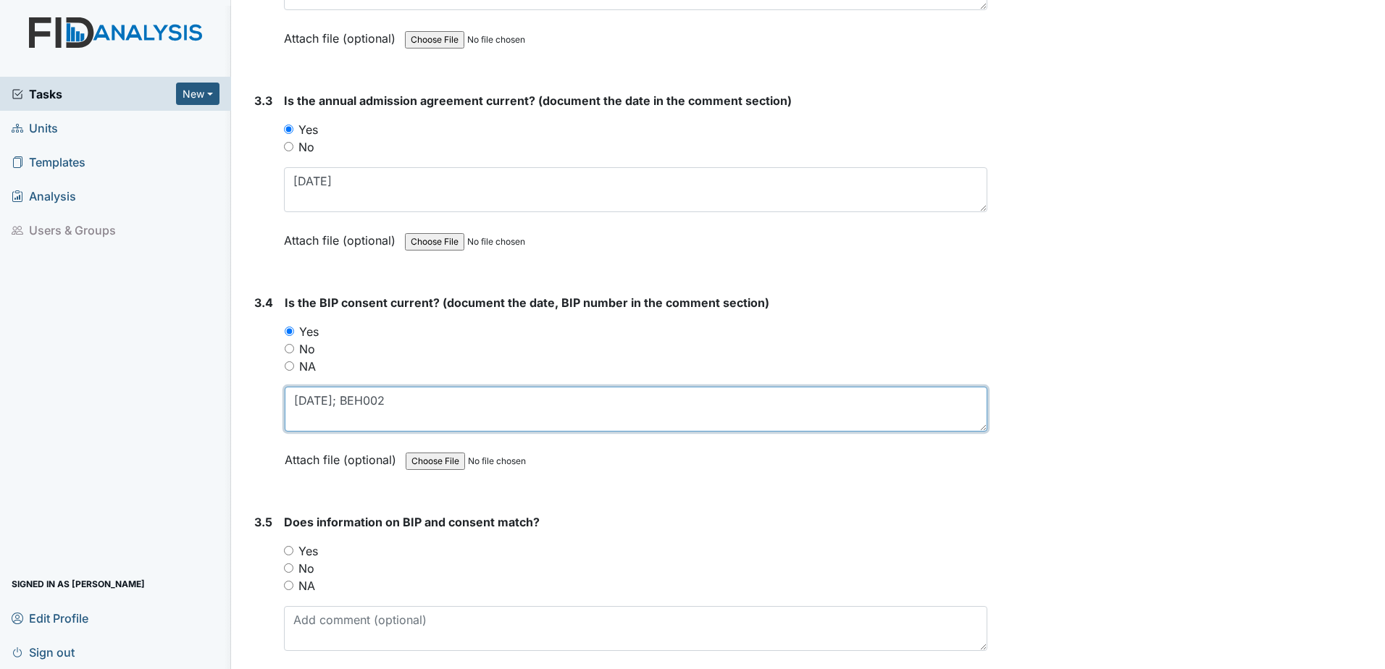
scroll to position [3767, 0]
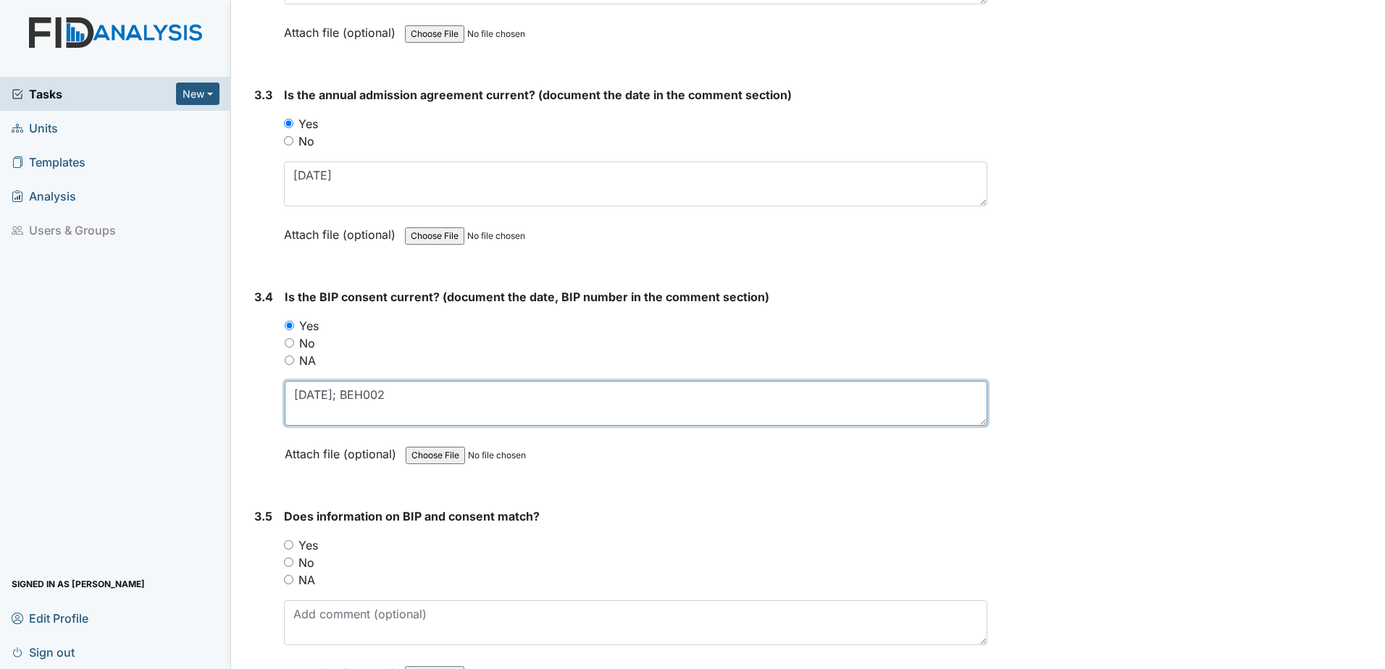
type textarea "1.1.25; BEH002"
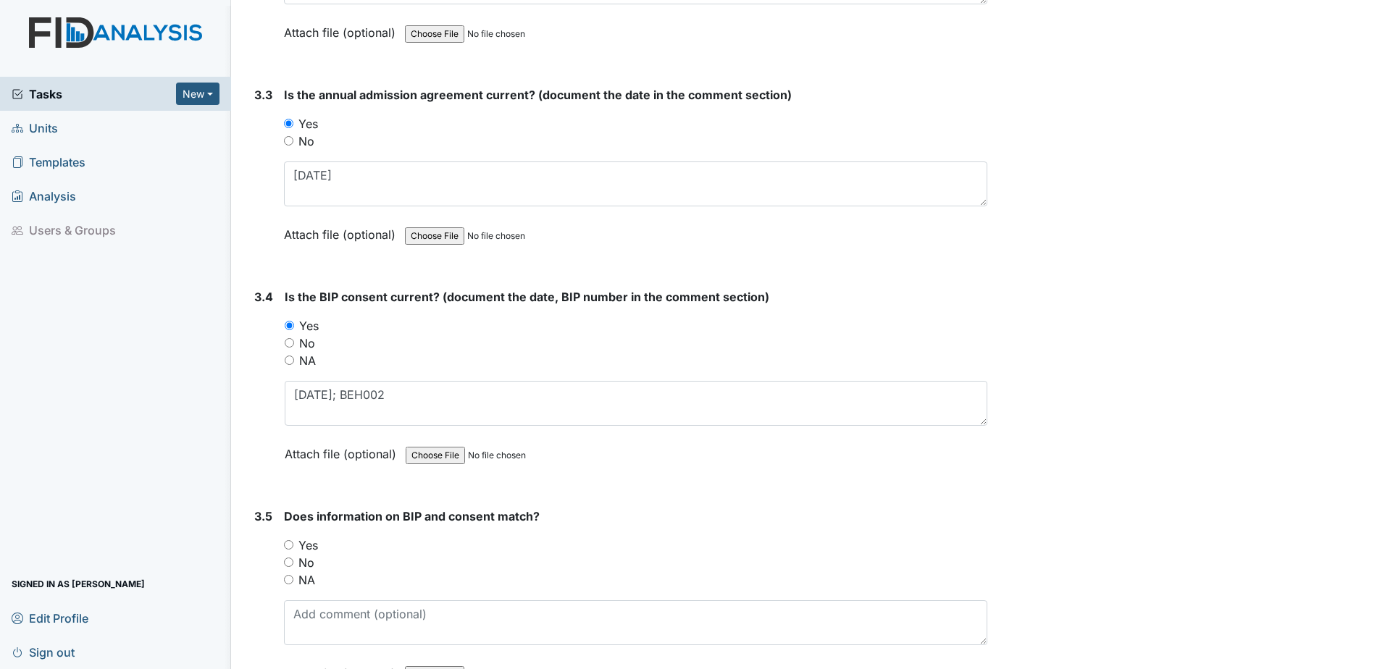
click at [305, 546] on label "Yes" at bounding box center [308, 545] width 20 height 17
click at [293, 546] on input "Yes" at bounding box center [288, 544] width 9 height 9
radio input "true"
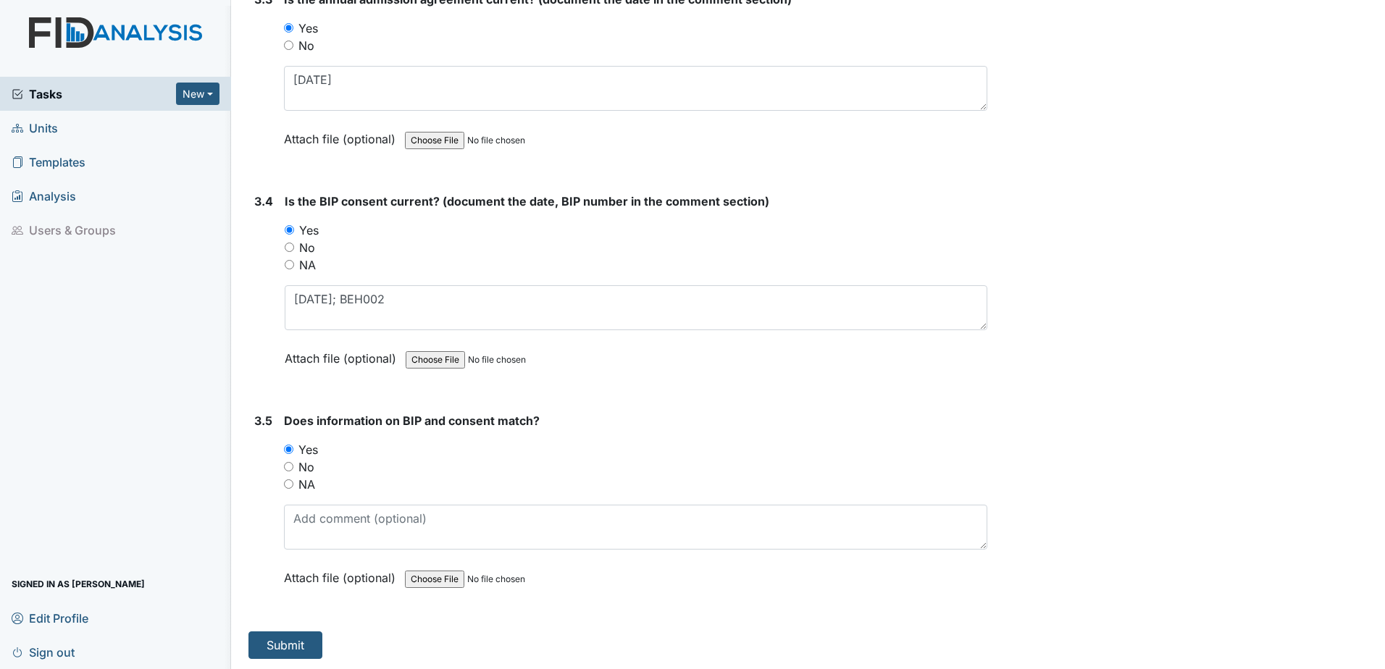
scroll to position [3864, 0]
click at [306, 648] on button "Submit" at bounding box center [285, 644] width 74 height 28
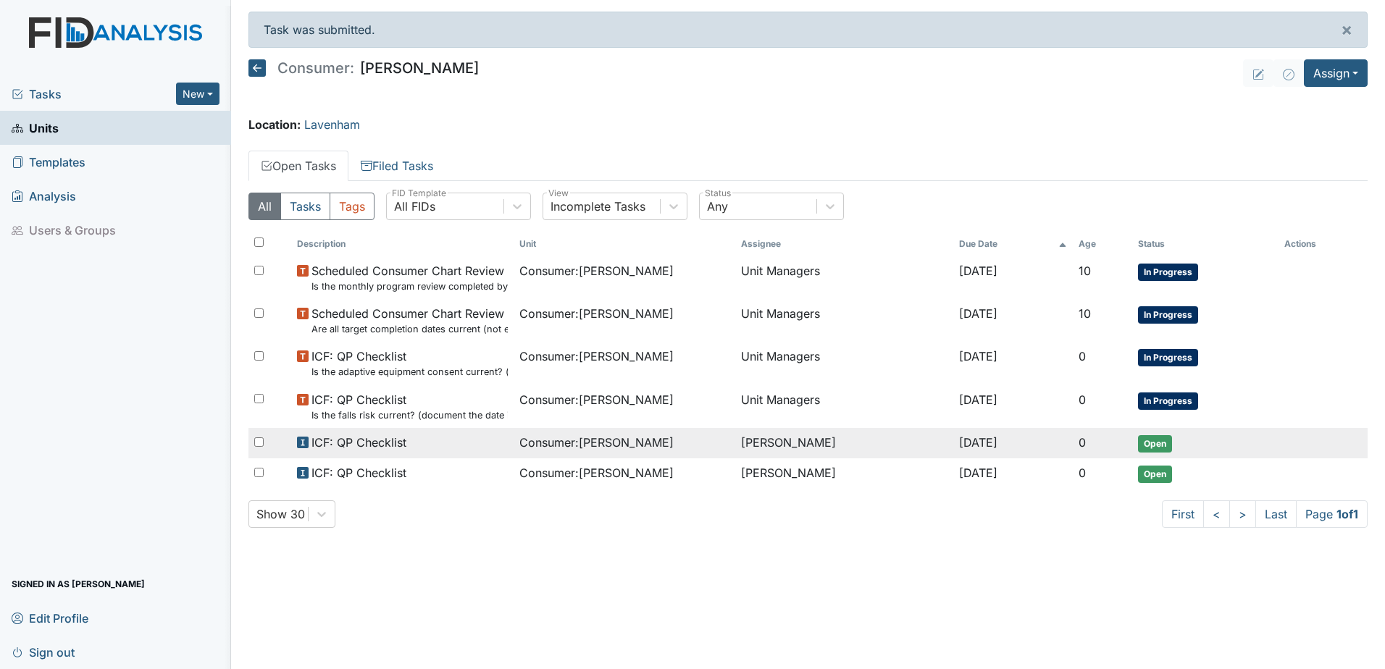
click at [808, 446] on td "[PERSON_NAME]" at bounding box center [843, 443] width 217 height 30
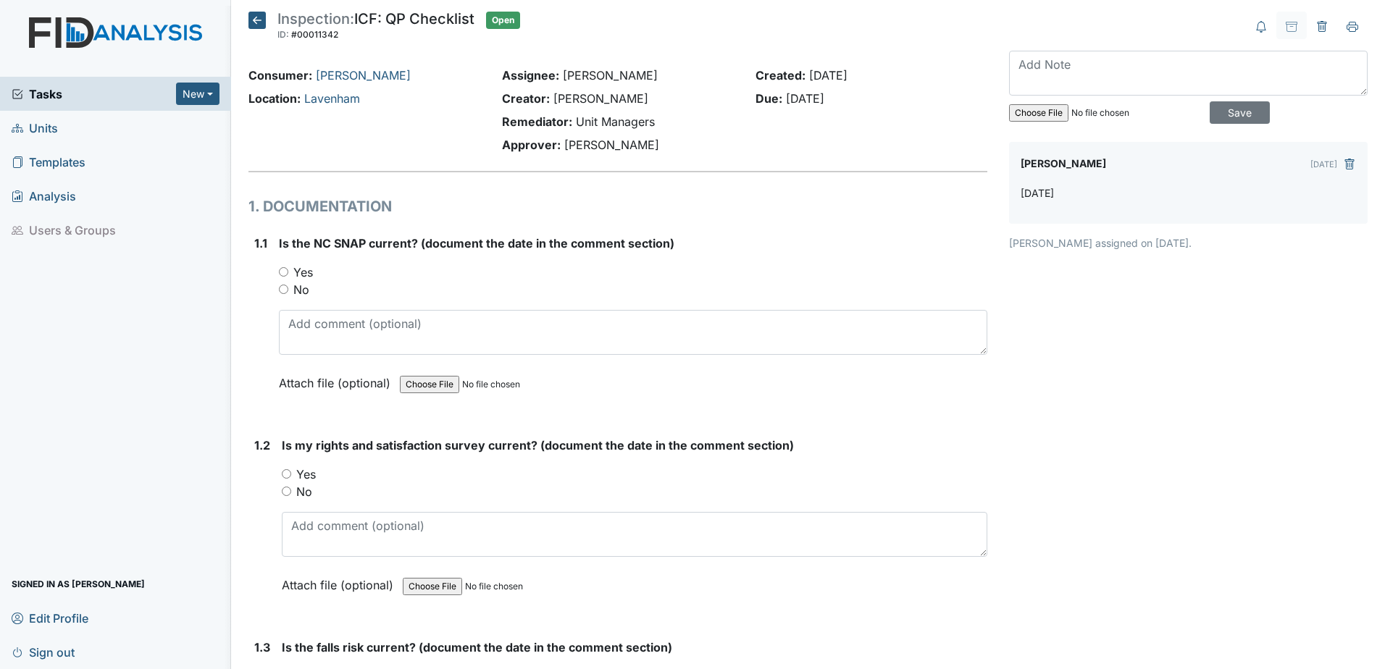
click at [308, 273] on label "Yes" at bounding box center [303, 272] width 20 height 17
click at [288, 273] on input "Yes" at bounding box center [283, 271] width 9 height 9
radio input "true"
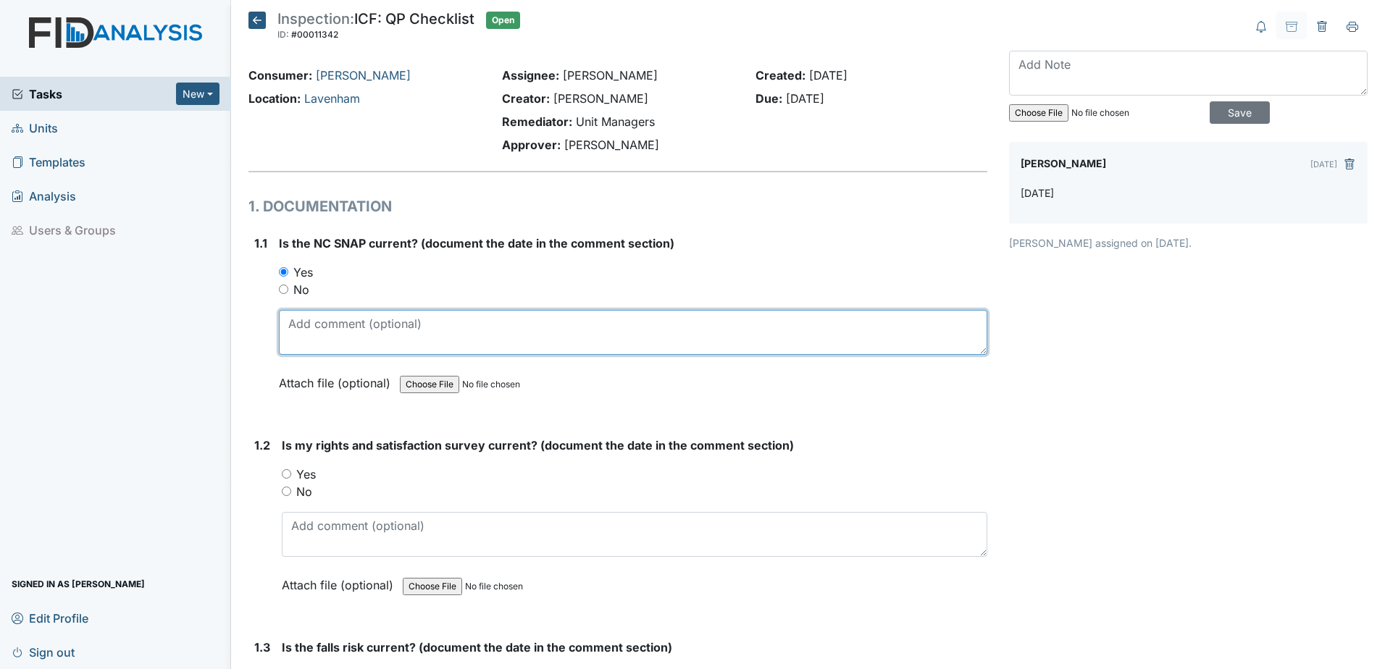
click at [342, 329] on textarea at bounding box center [633, 332] width 708 height 45
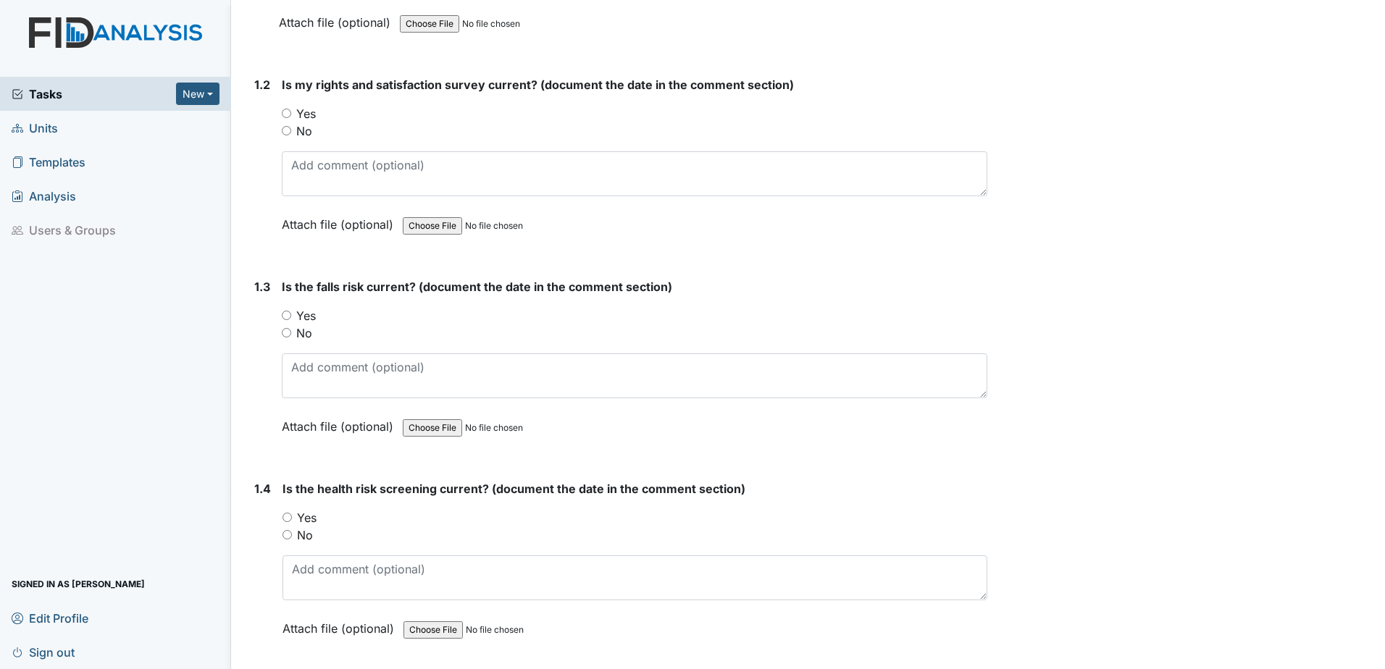
scroll to position [362, 0]
type textarea "5.6.25"
click at [312, 310] on label "Yes" at bounding box center [306, 314] width 20 height 17
click at [291, 310] on input "Yes" at bounding box center [286, 313] width 9 height 9
radio input "true"
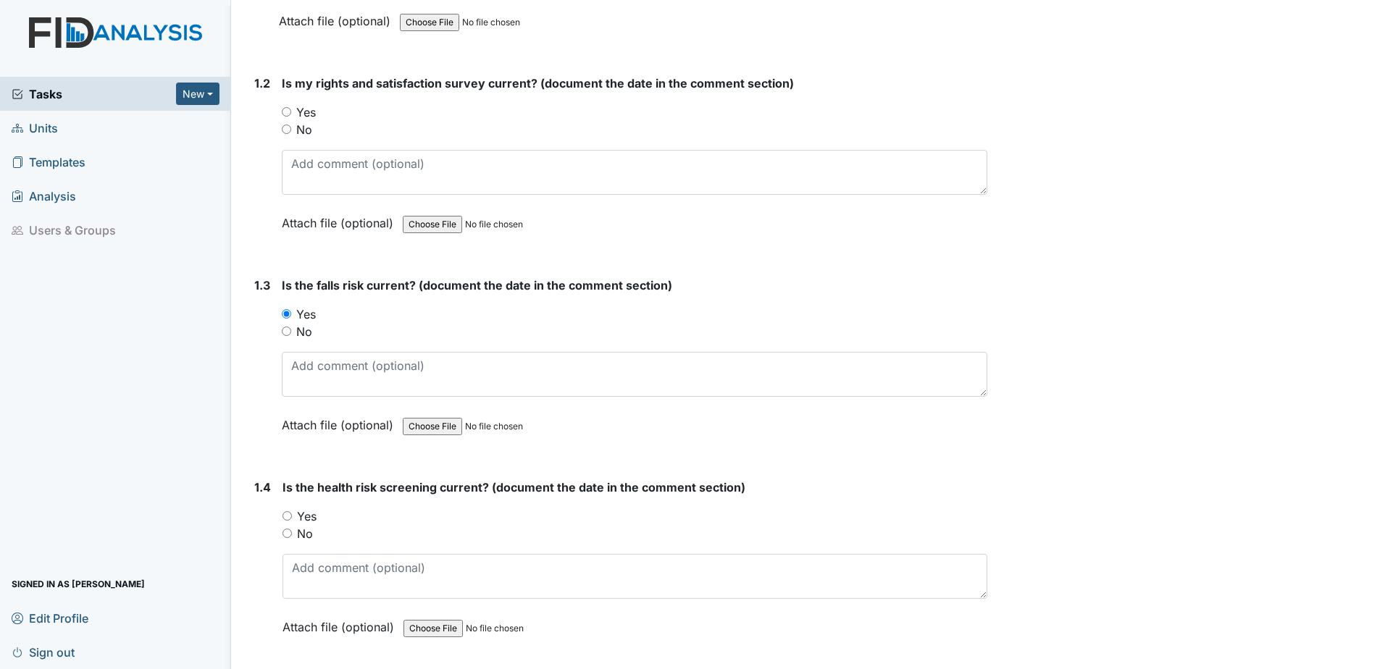
click at [312, 116] on label "Yes" at bounding box center [306, 112] width 20 height 17
click at [291, 116] on input "Yes" at bounding box center [286, 111] width 9 height 9
radio input "true"
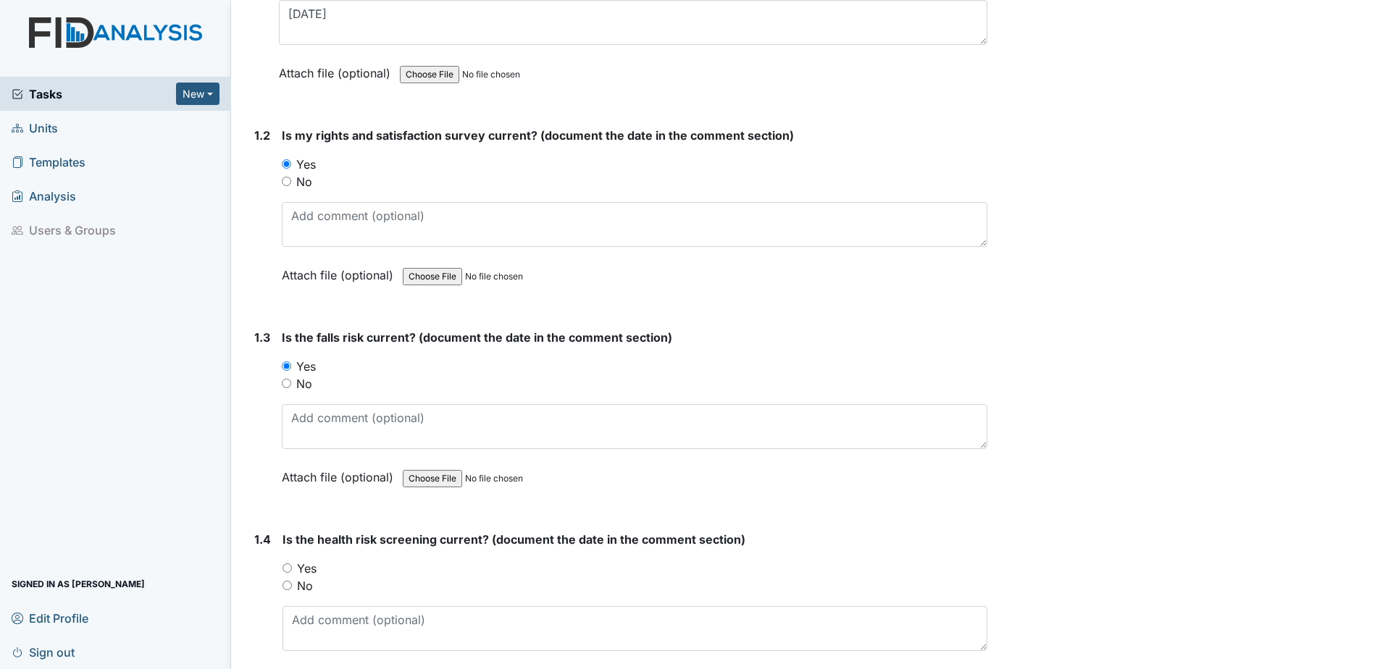
scroll to position [217, 0]
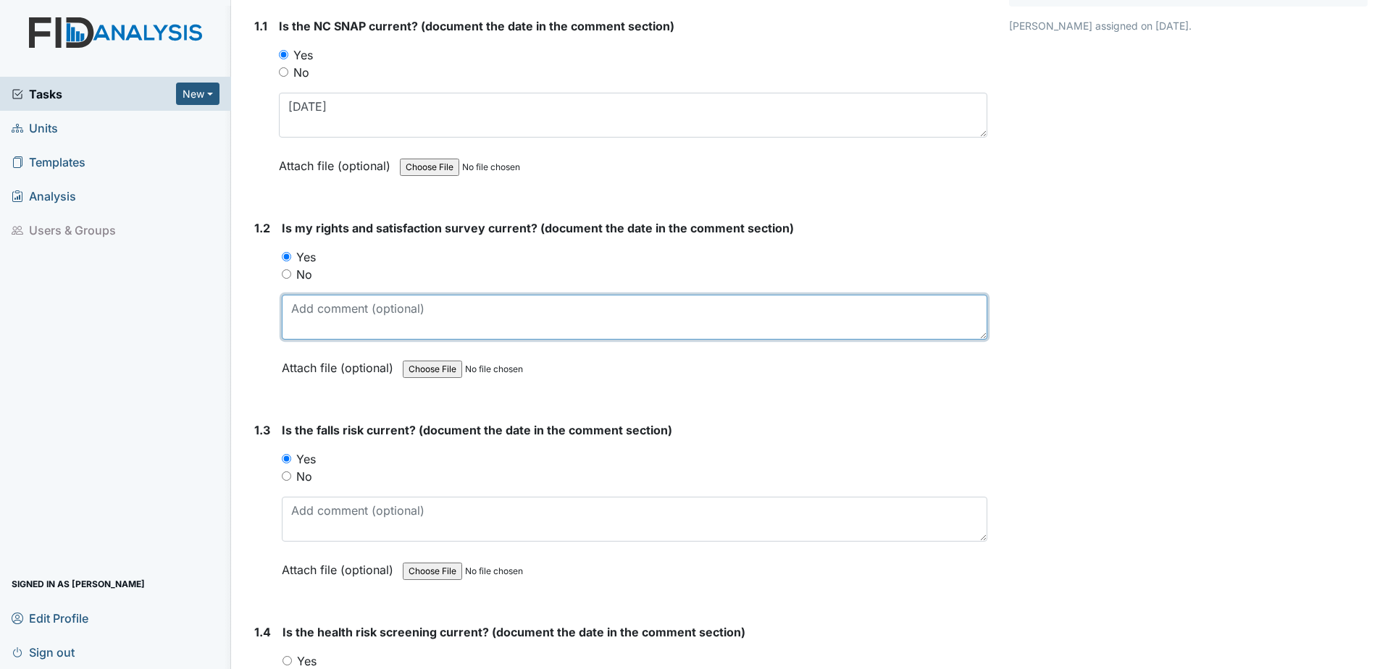
click at [369, 322] on textarea at bounding box center [635, 317] width 706 height 45
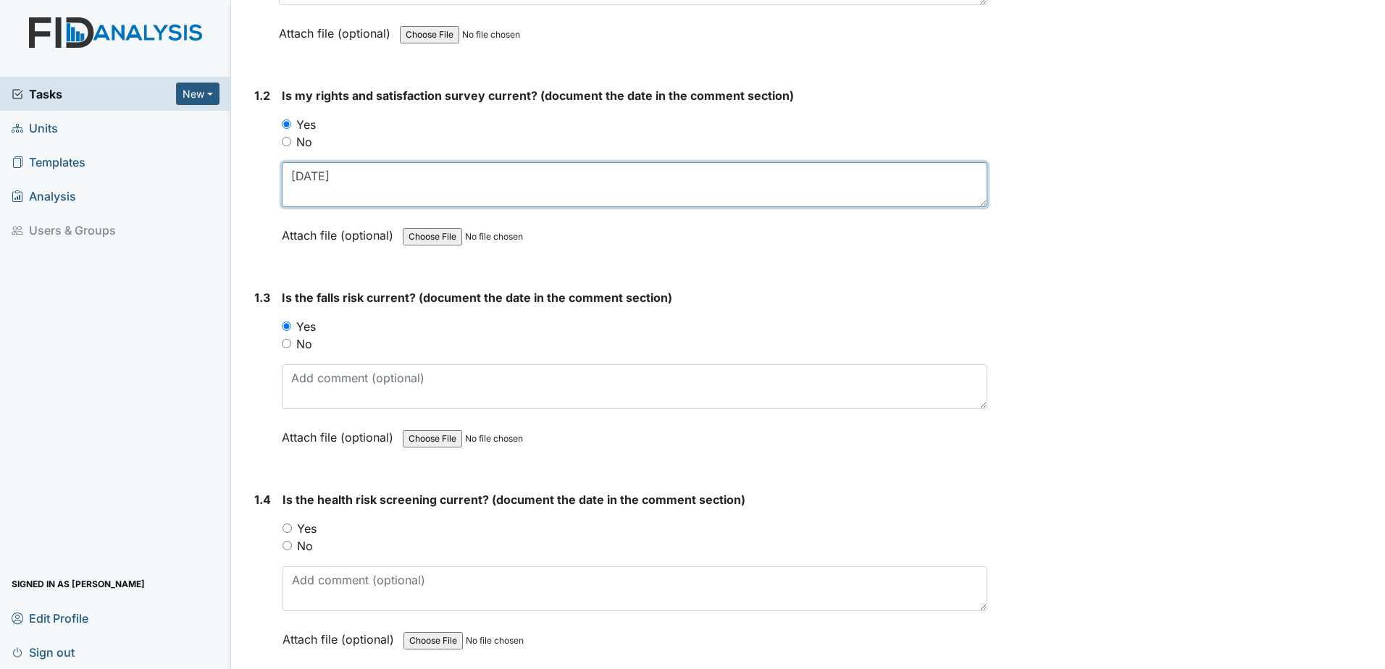
scroll to position [362, 0]
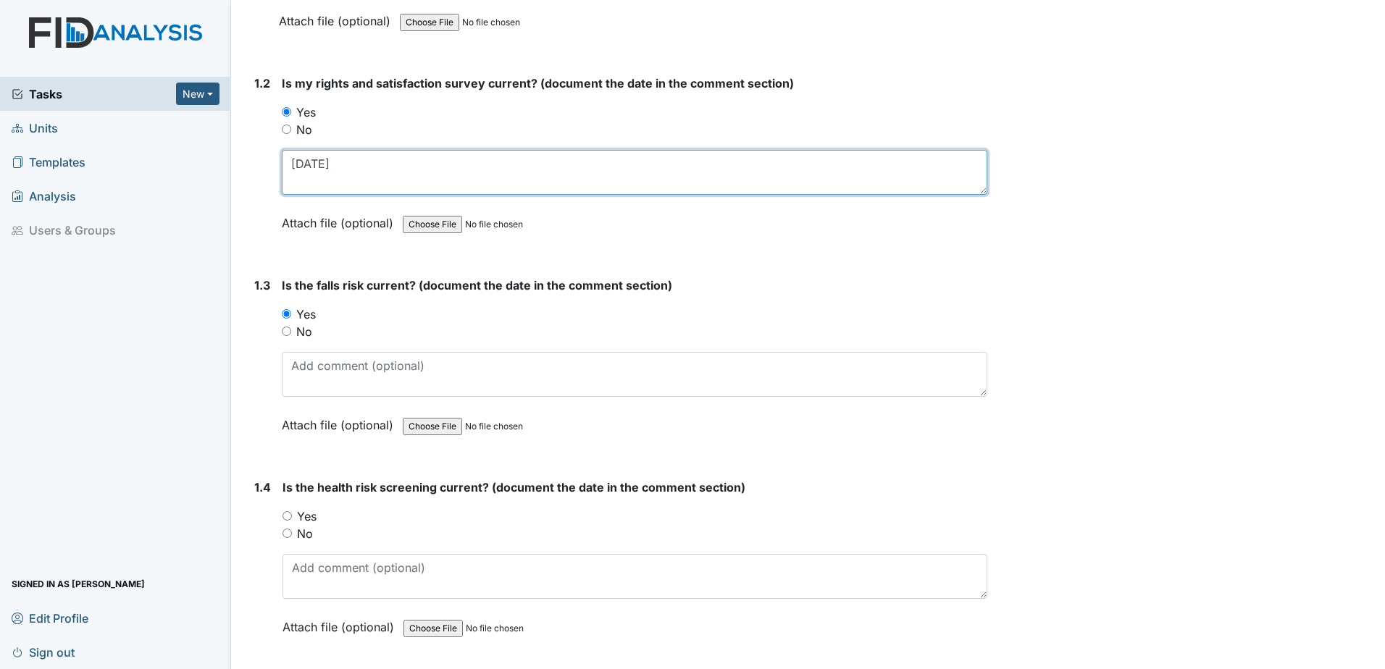
type textarea "5.6.25"
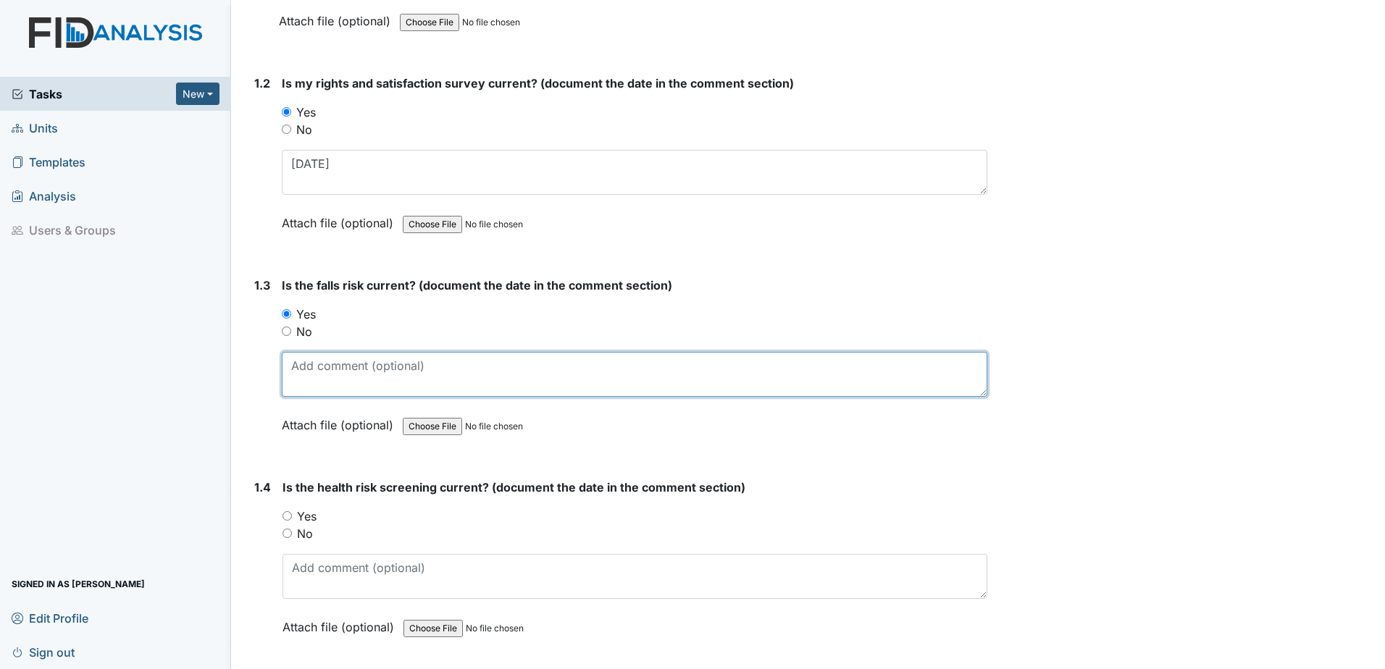
click at [300, 364] on textarea at bounding box center [635, 374] width 706 height 45
type textarea "6"
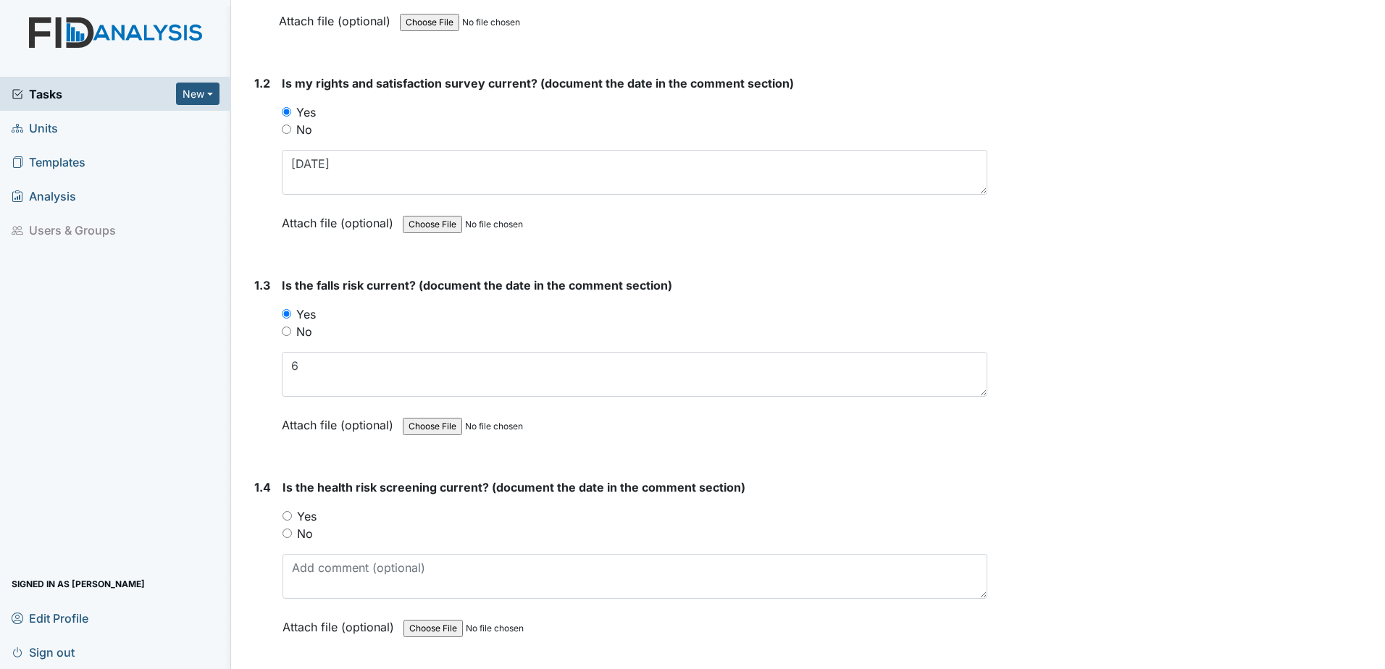
click at [306, 332] on label "No" at bounding box center [304, 331] width 16 height 17
click at [291, 332] on input "No" at bounding box center [286, 331] width 9 height 9
radio input "true"
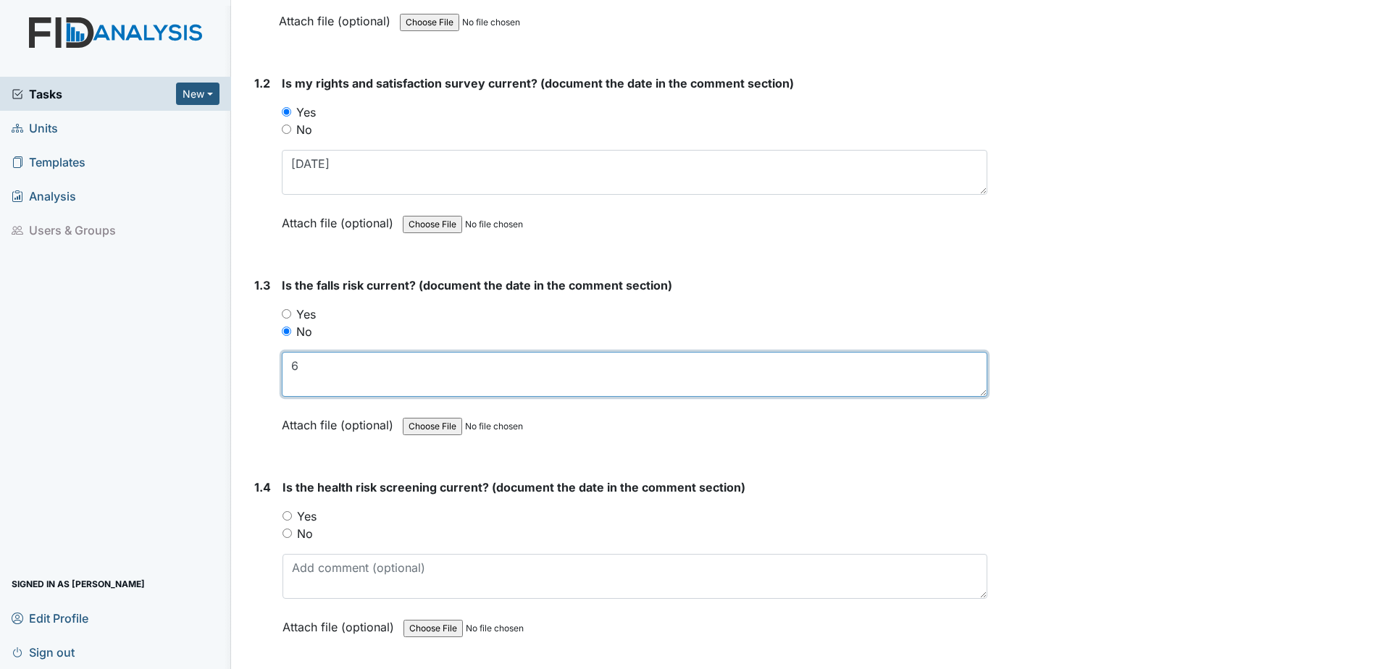
click at [304, 371] on textarea "6" at bounding box center [635, 374] width 706 height 45
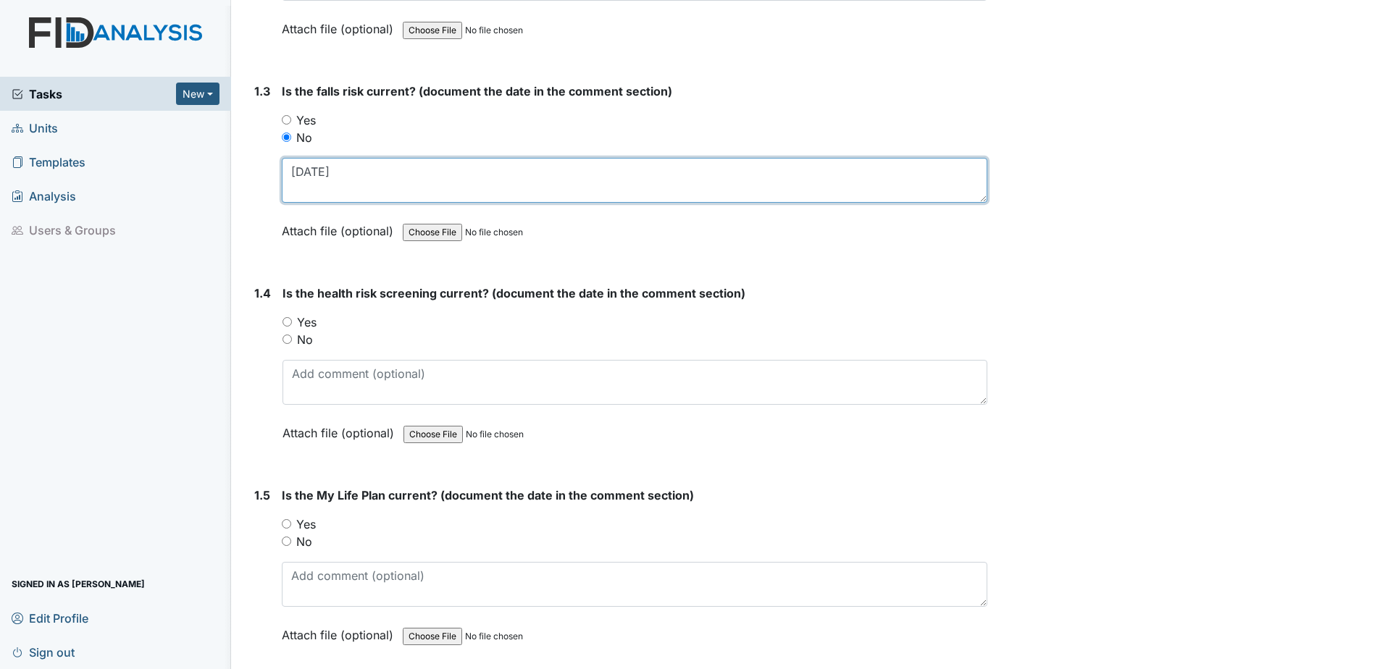
scroll to position [579, 0]
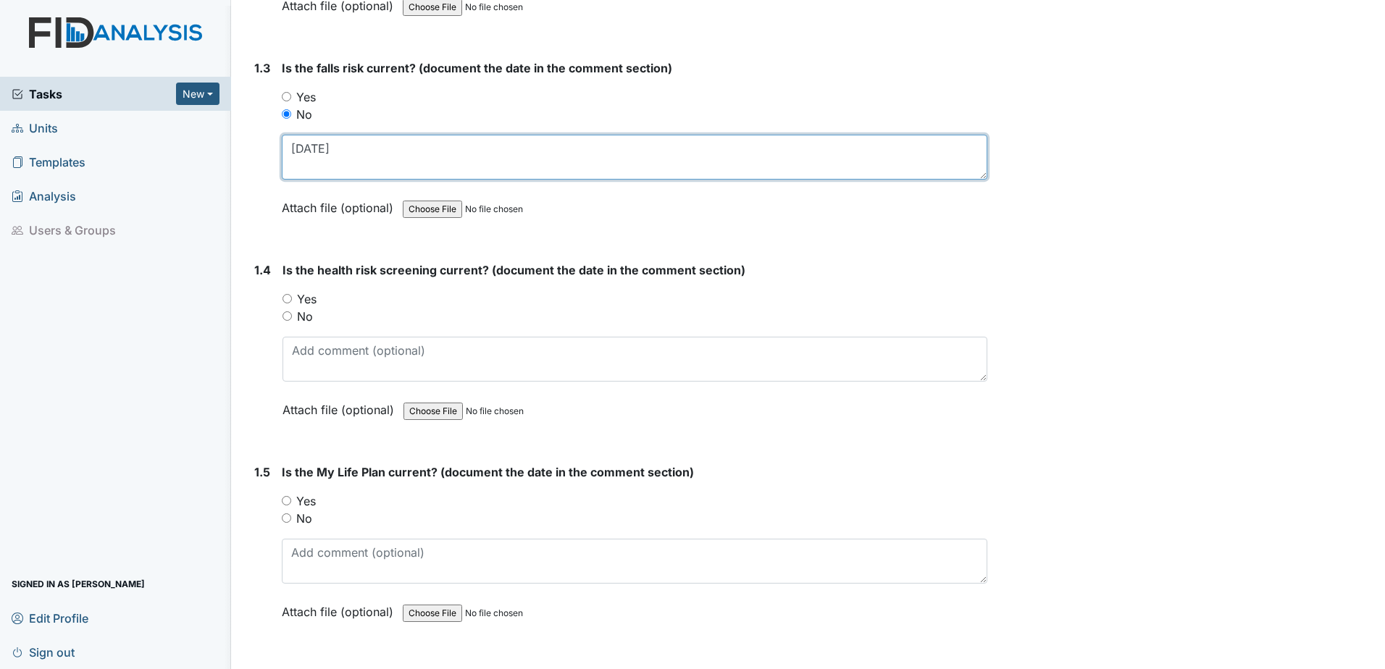
type textarea "6.21.24"
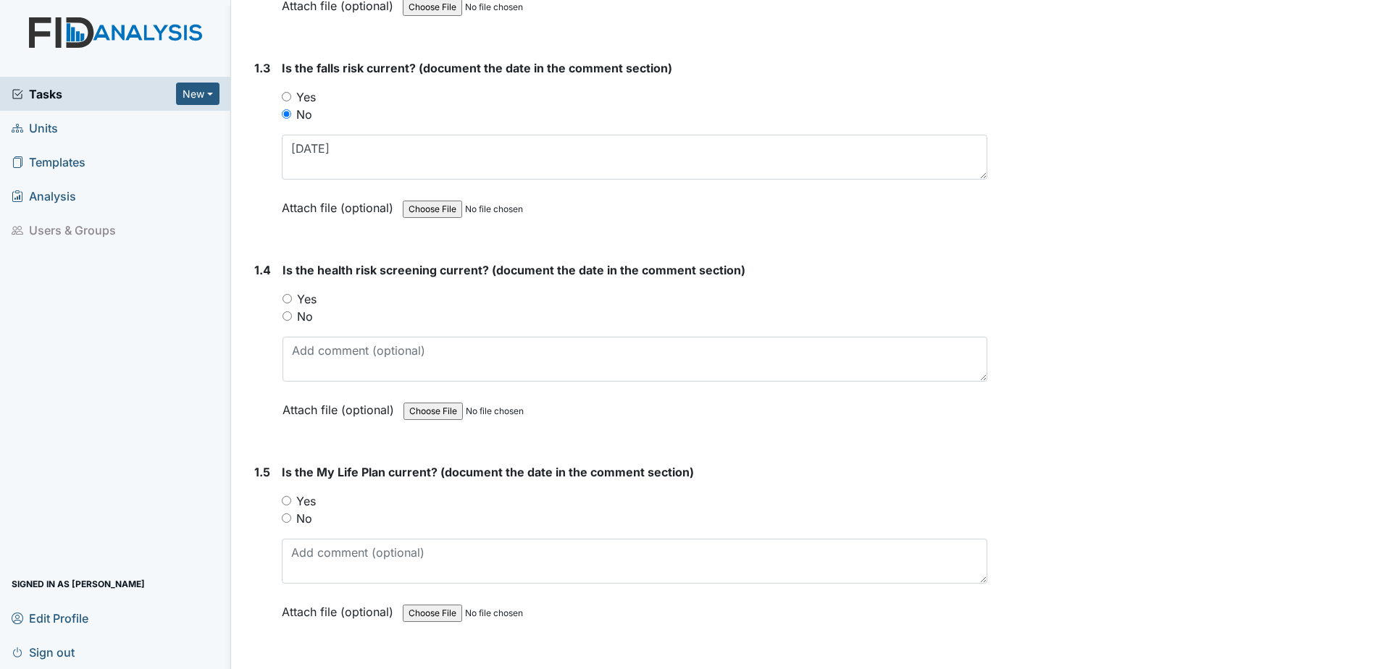
click at [309, 299] on label "Yes" at bounding box center [307, 298] width 20 height 17
click at [292, 299] on input "Yes" at bounding box center [286, 298] width 9 height 9
radio input "true"
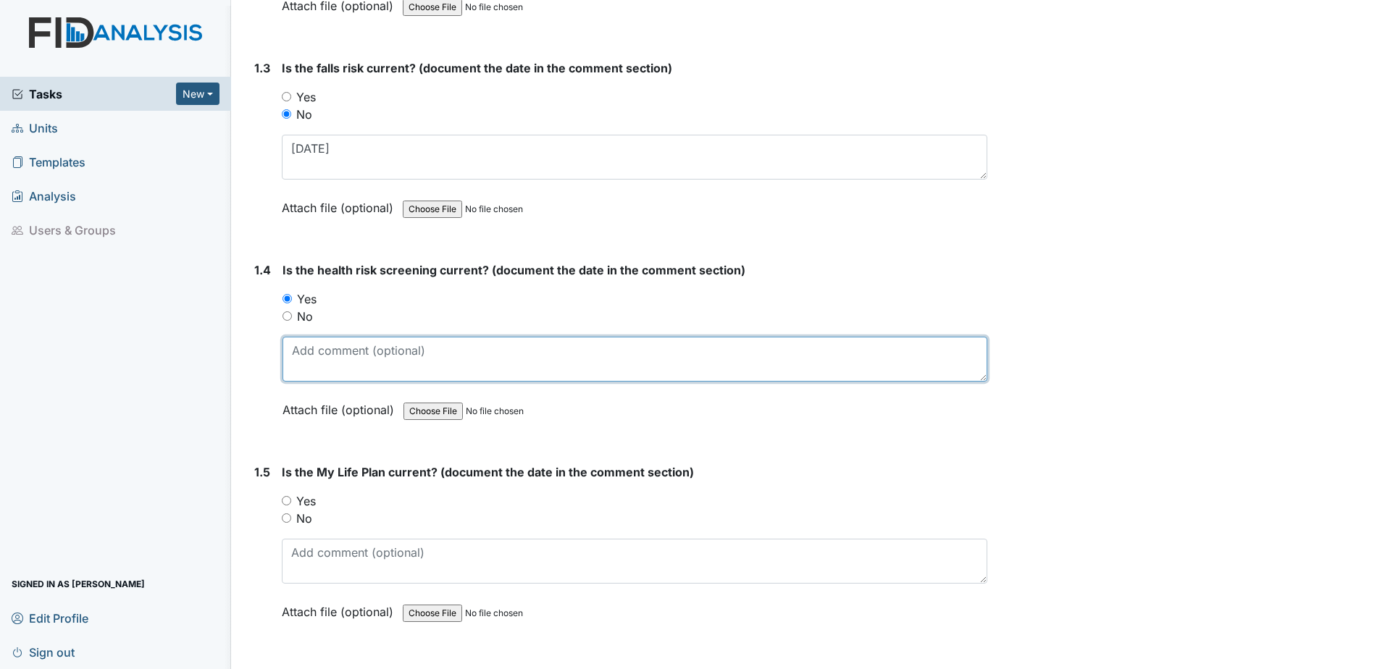
click at [330, 359] on textarea at bounding box center [634, 359] width 705 height 45
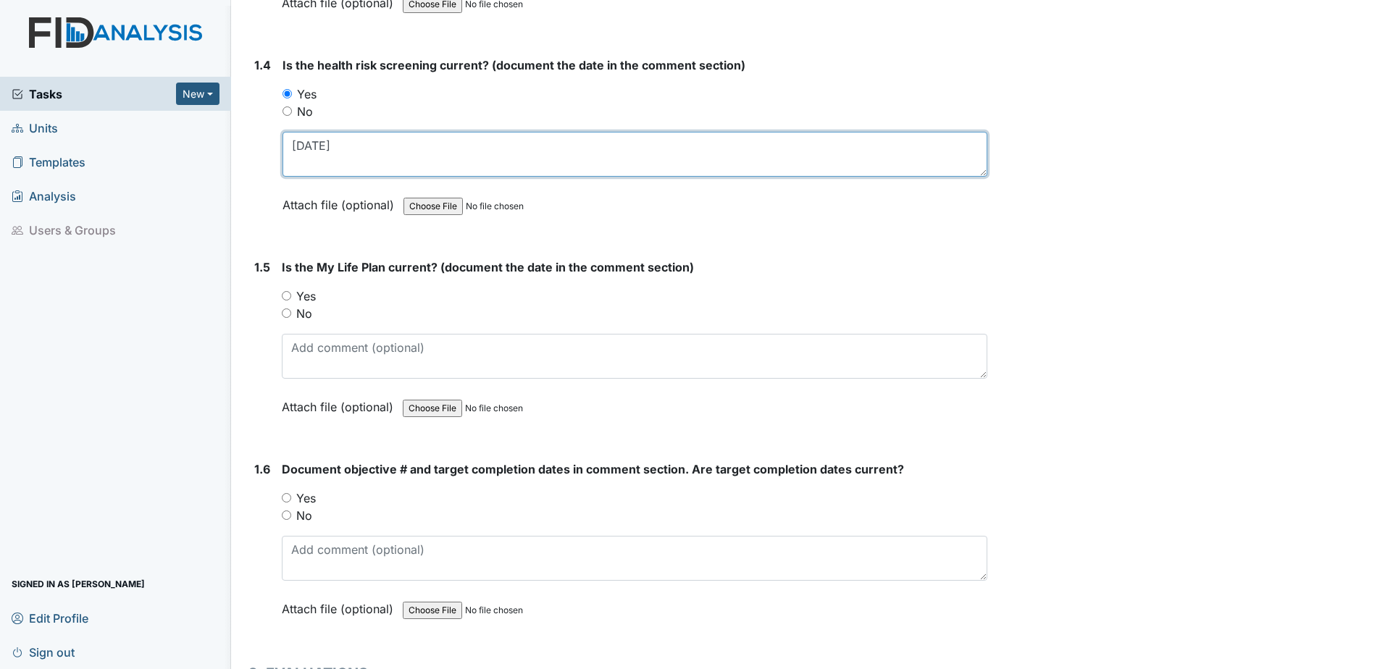
scroll to position [797, 0]
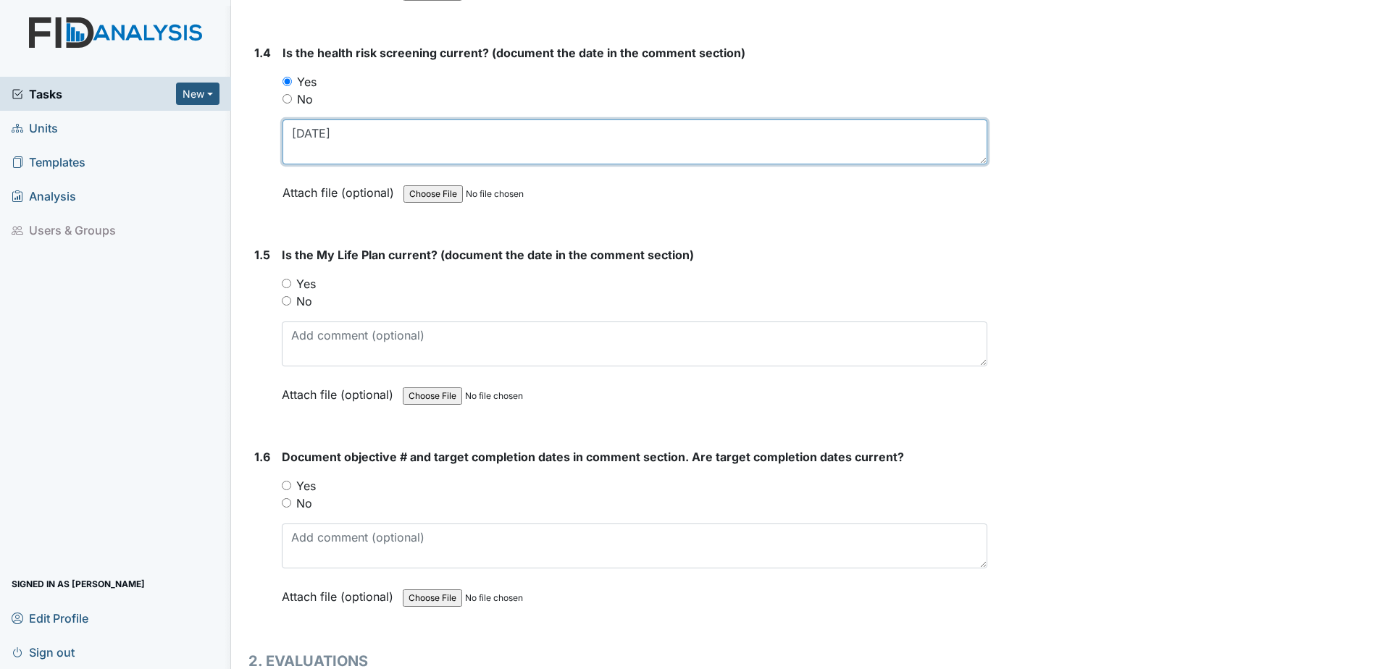
type textarea "5.6.25"
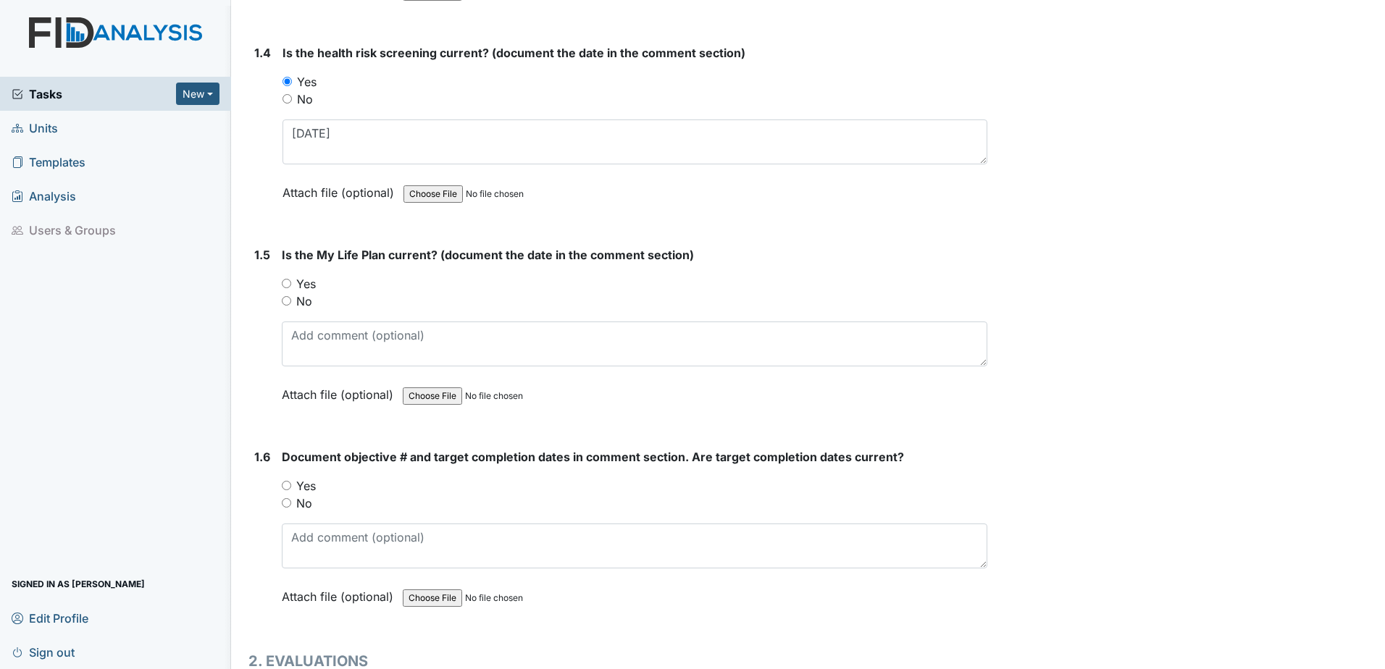
click at [301, 282] on label "Yes" at bounding box center [306, 283] width 20 height 17
click at [291, 282] on input "Yes" at bounding box center [286, 283] width 9 height 9
radio input "true"
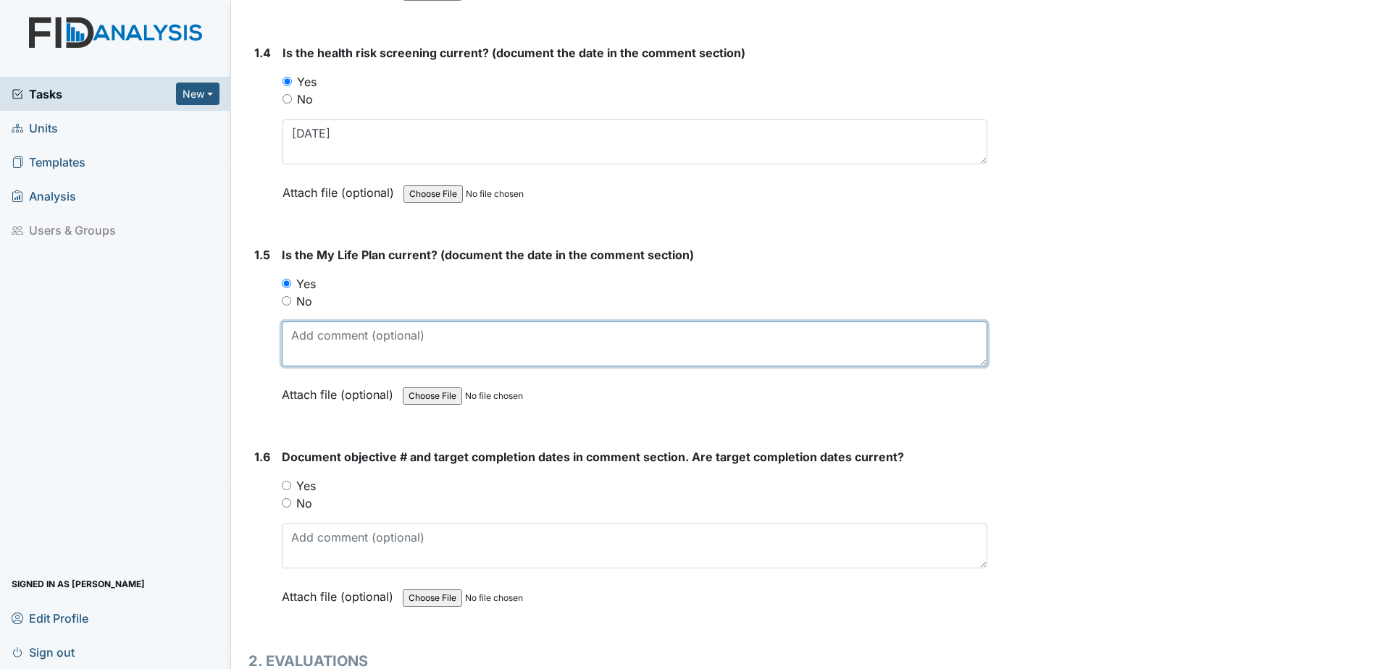
click at [327, 327] on textarea at bounding box center [635, 344] width 706 height 45
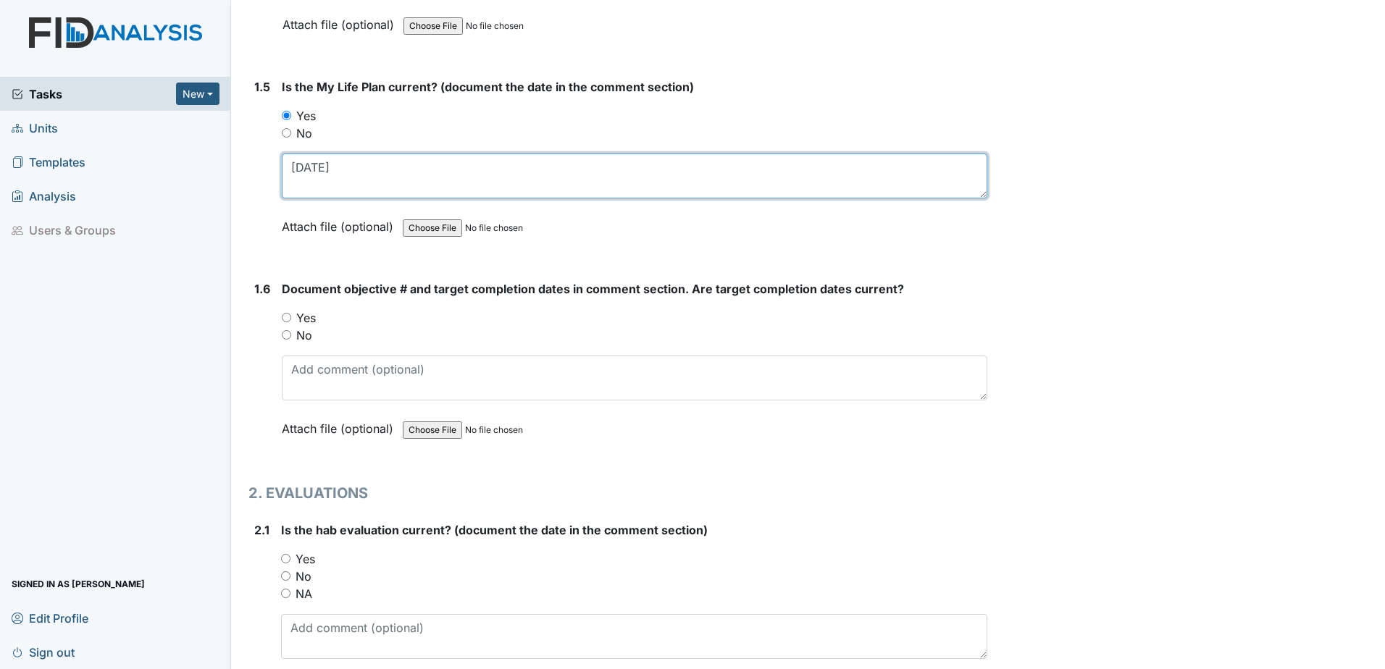
scroll to position [1014, 0]
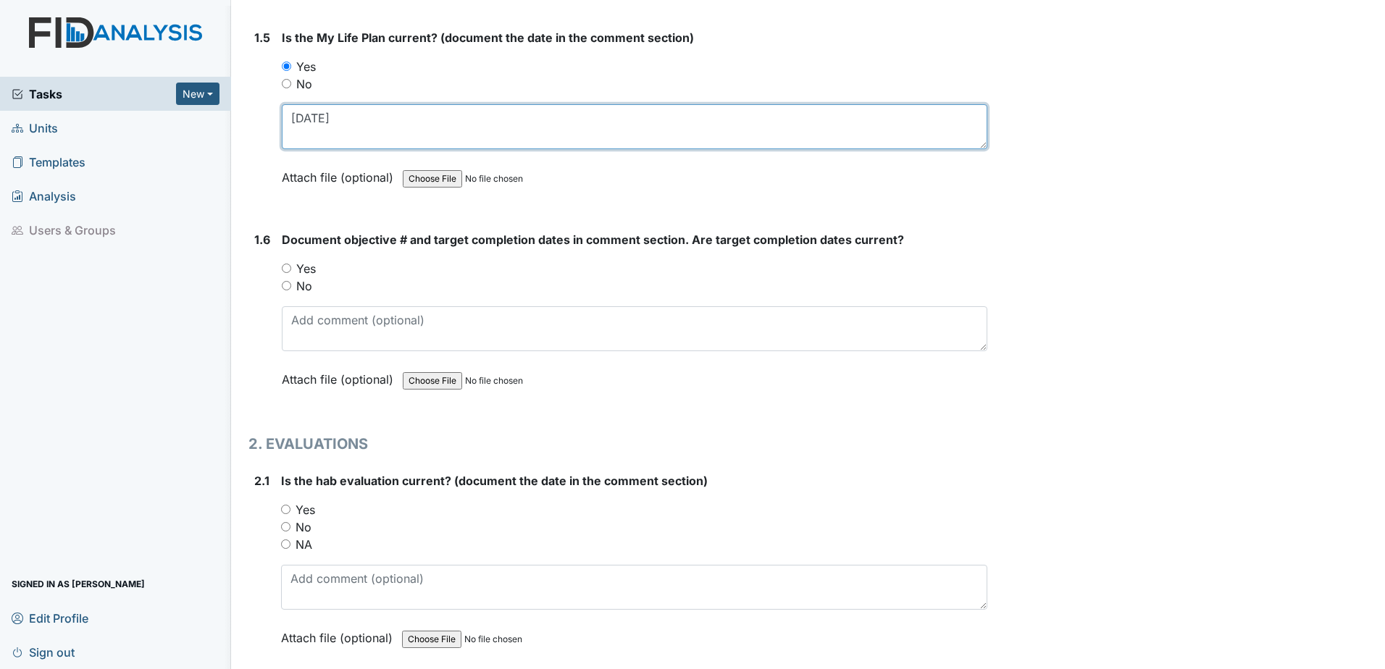
type textarea "5.6.25"
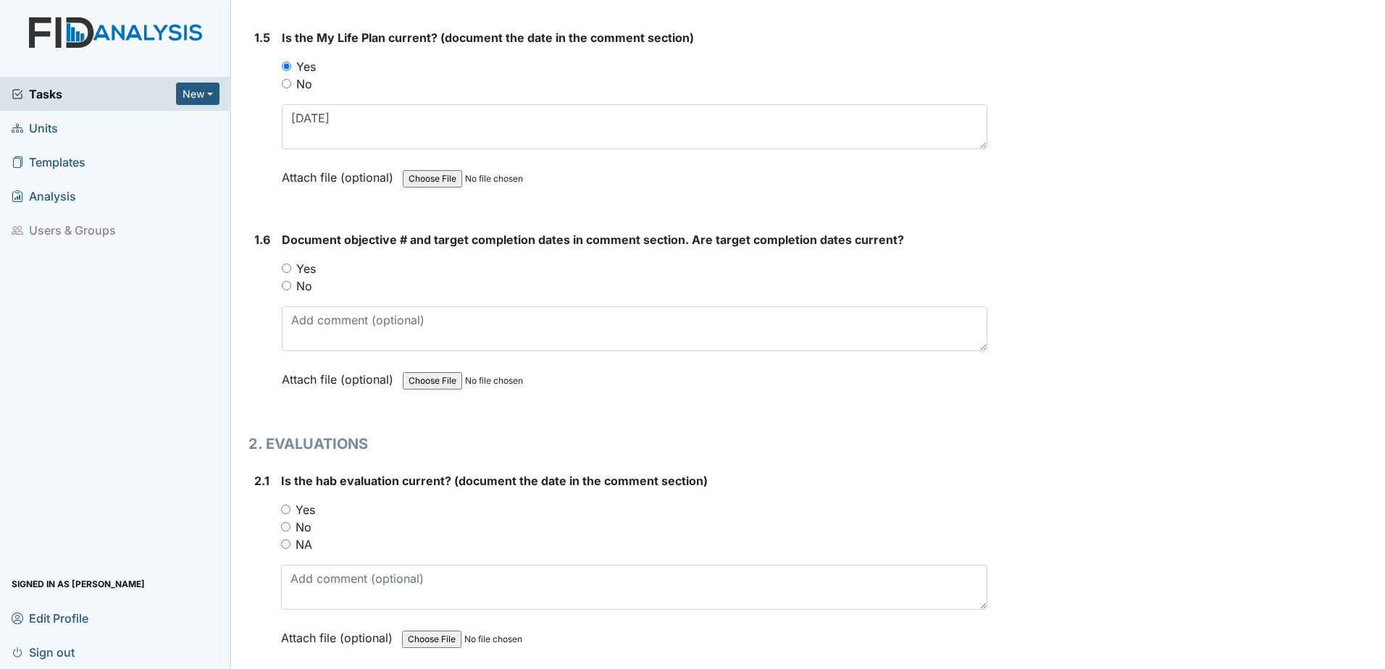
click at [301, 268] on label "Yes" at bounding box center [306, 268] width 20 height 17
click at [291, 268] on input "Yes" at bounding box center [286, 268] width 9 height 9
radio input "true"
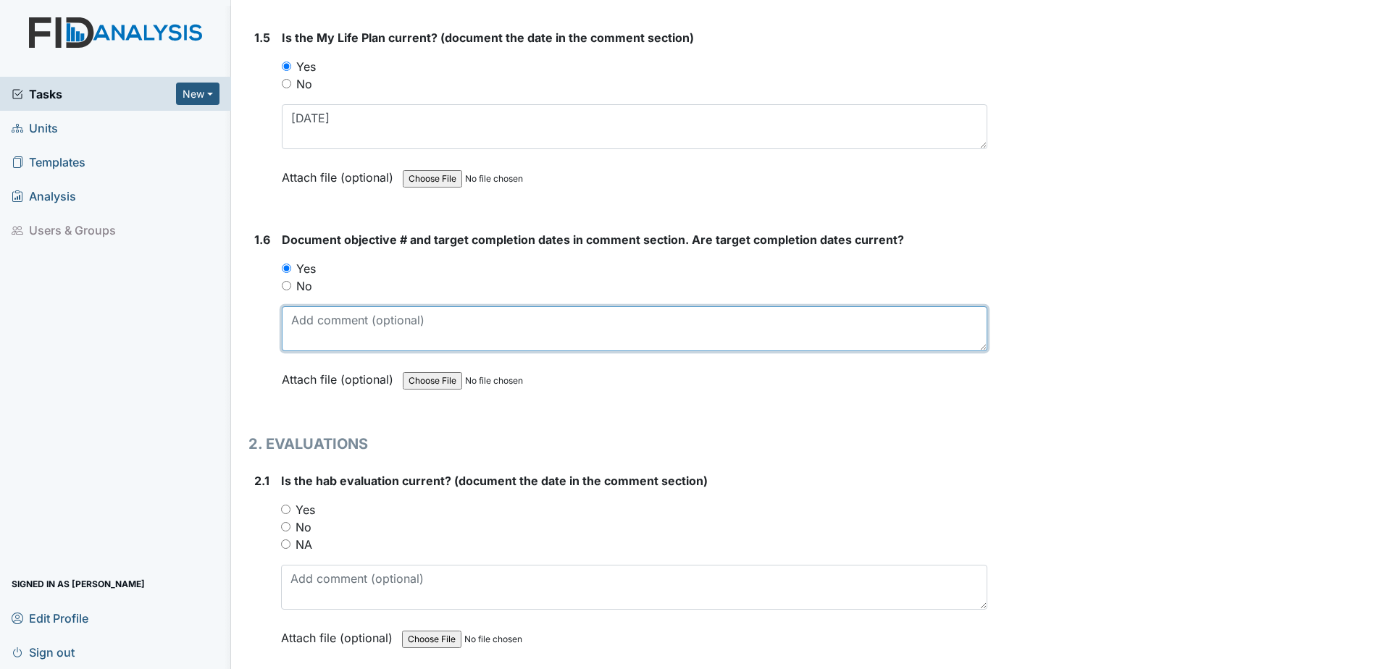
click at [323, 319] on textarea at bounding box center [635, 328] width 706 height 45
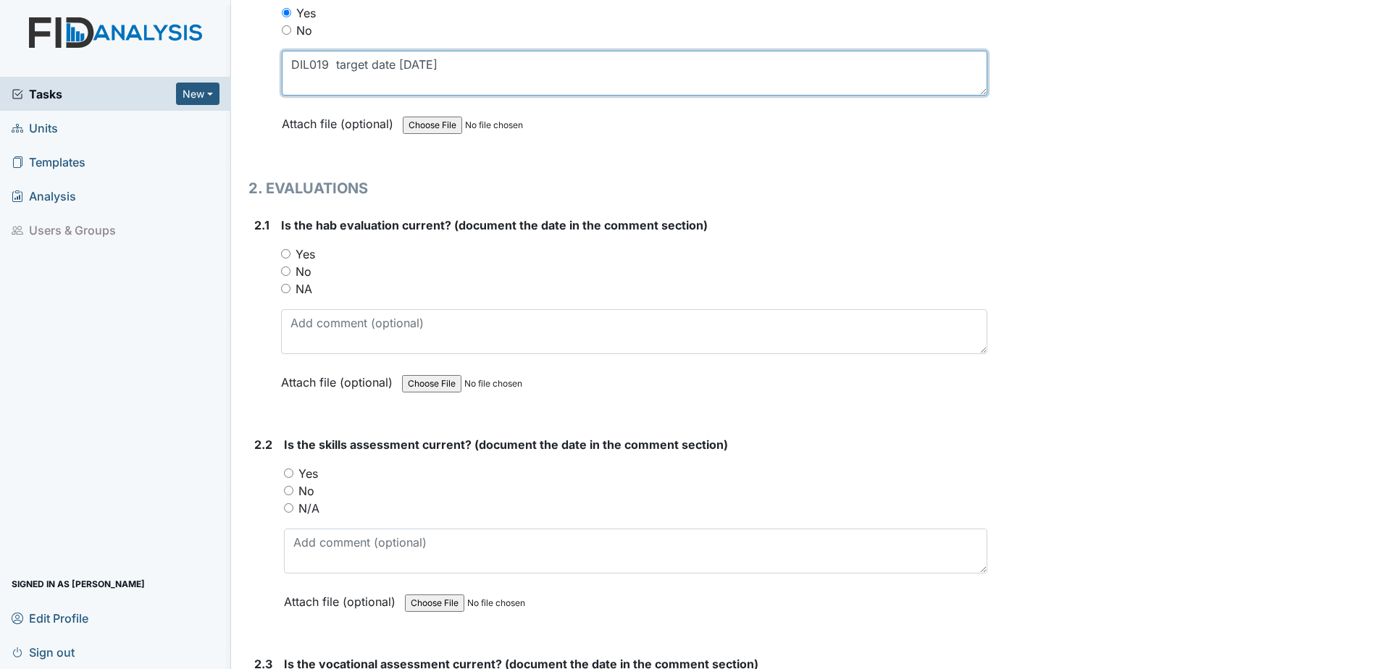
scroll to position [1231, 0]
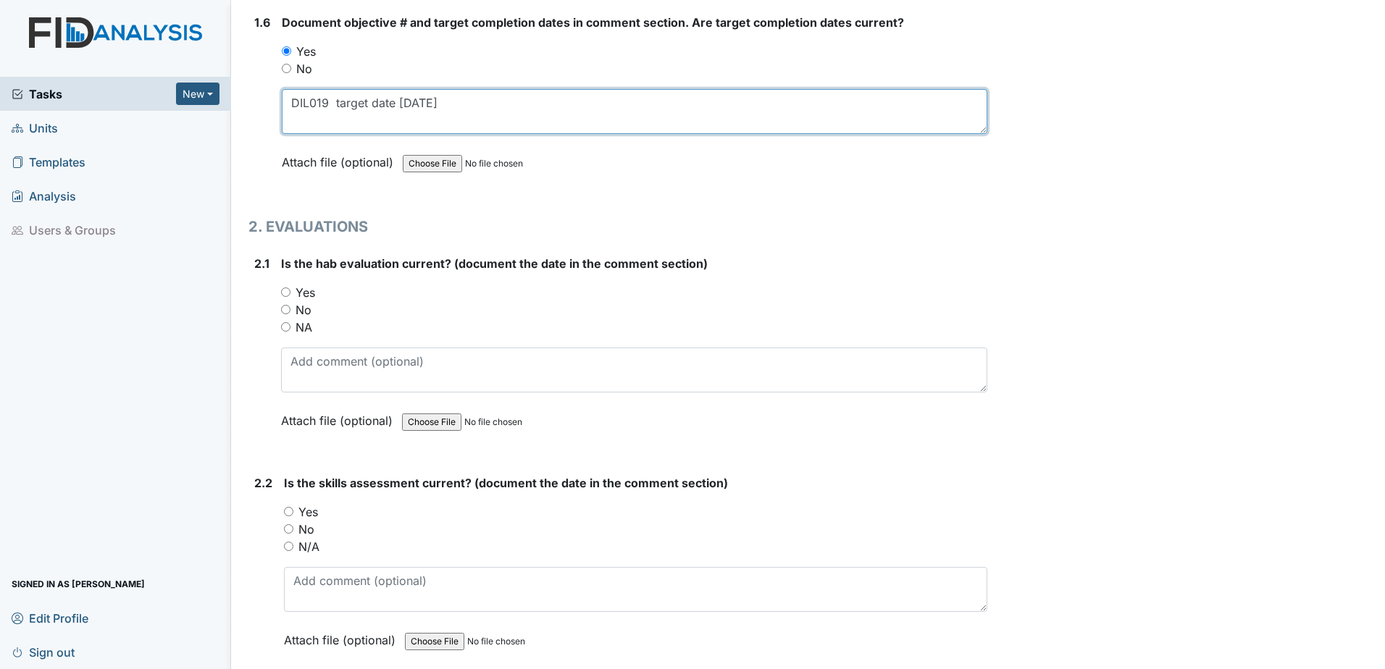
type textarea "DIL019 target date 8.30.25"
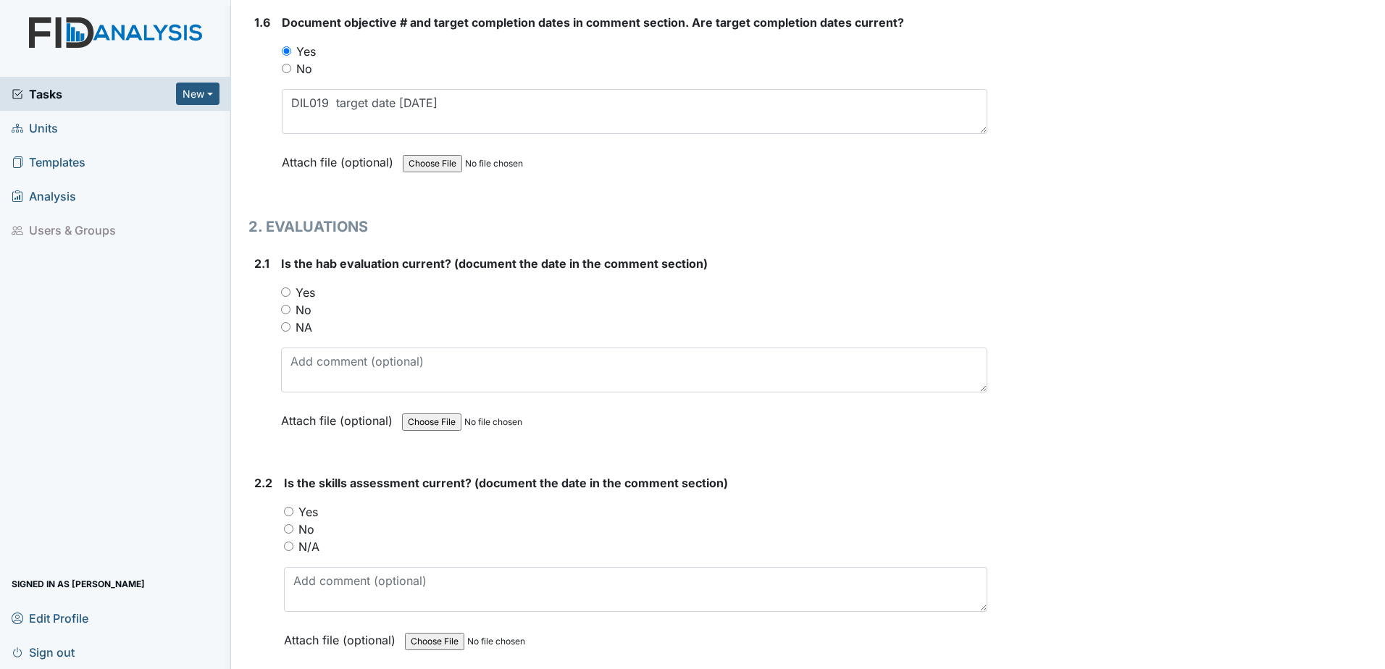
click at [304, 290] on label "Yes" at bounding box center [306, 292] width 20 height 17
click at [290, 290] on input "Yes" at bounding box center [285, 292] width 9 height 9
radio input "true"
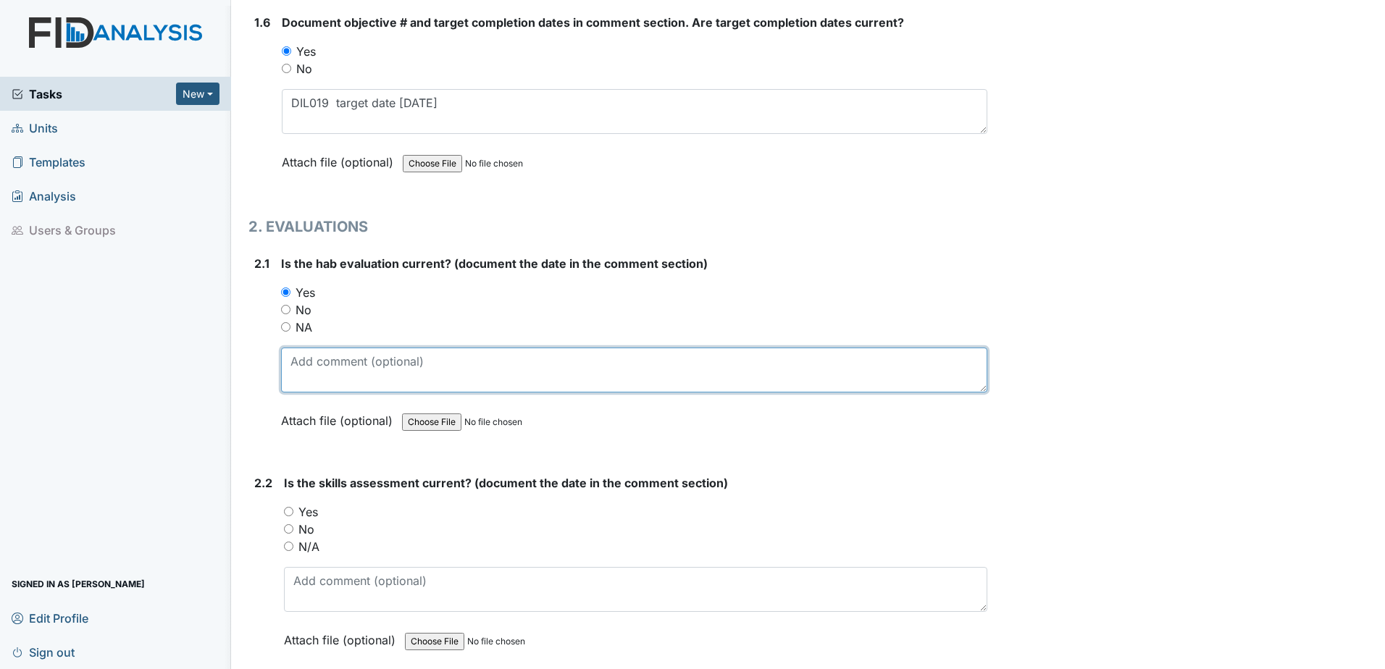
click at [326, 356] on textarea at bounding box center [634, 370] width 706 height 45
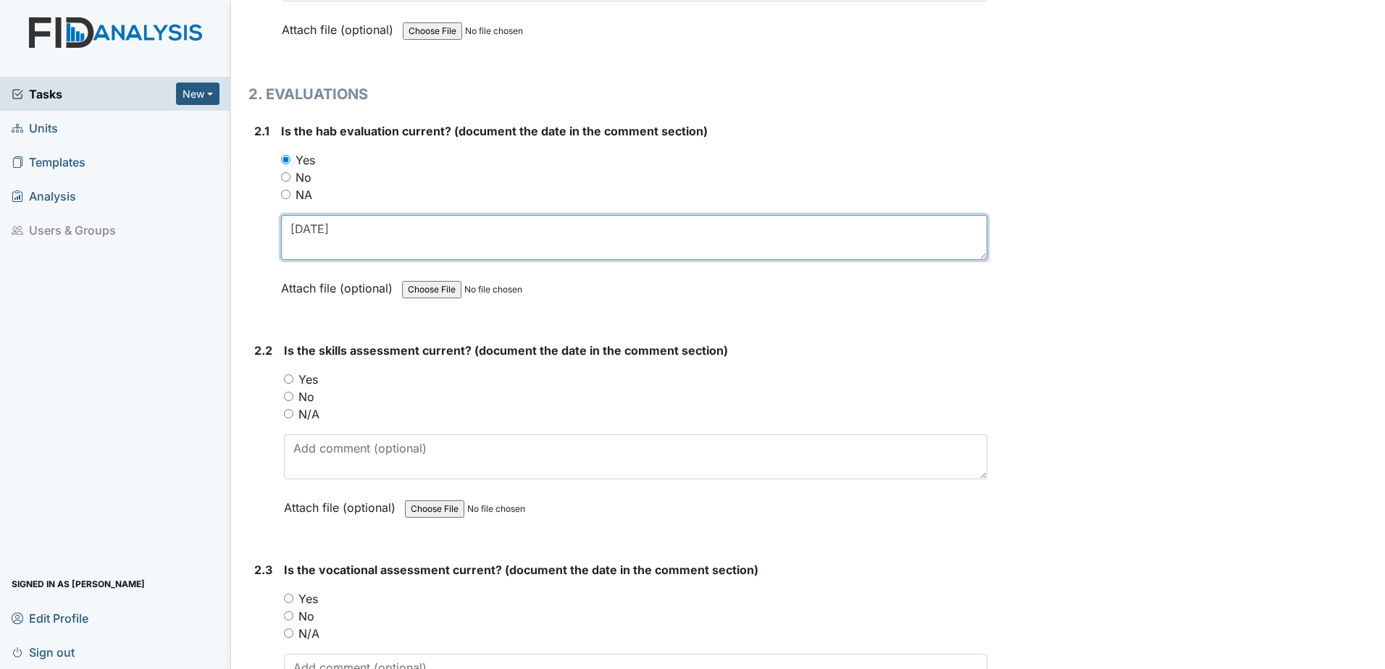
scroll to position [1376, 0]
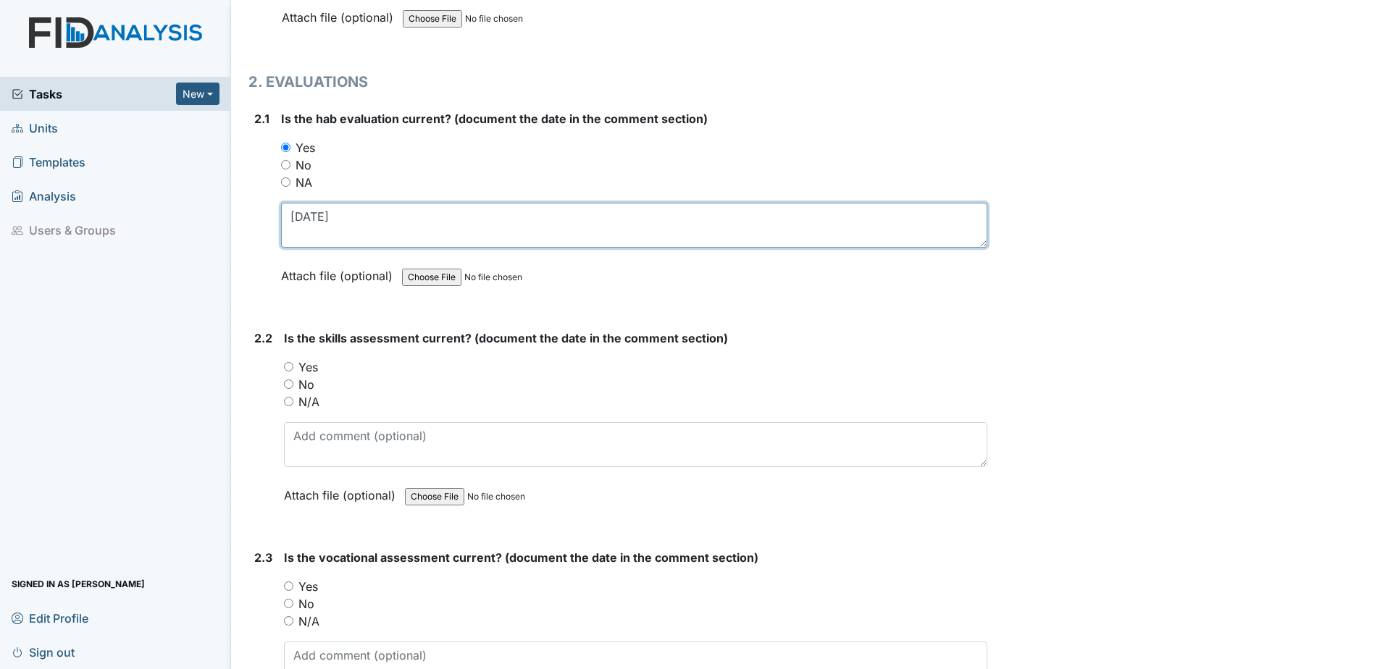
type textarea "5.5.25"
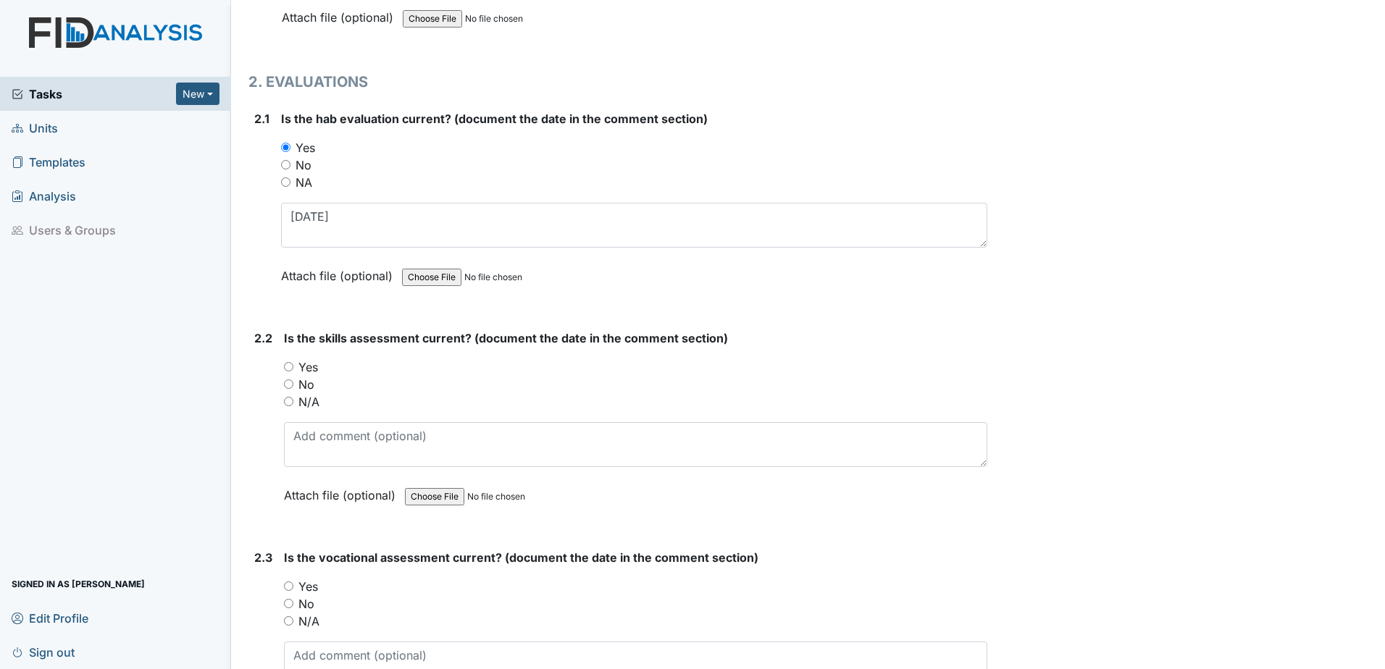
click at [317, 369] on label "Yes" at bounding box center [308, 367] width 20 height 17
click at [293, 369] on input "Yes" at bounding box center [288, 366] width 9 height 9
radio input "true"
click at [330, 445] on textarea at bounding box center [635, 444] width 703 height 45
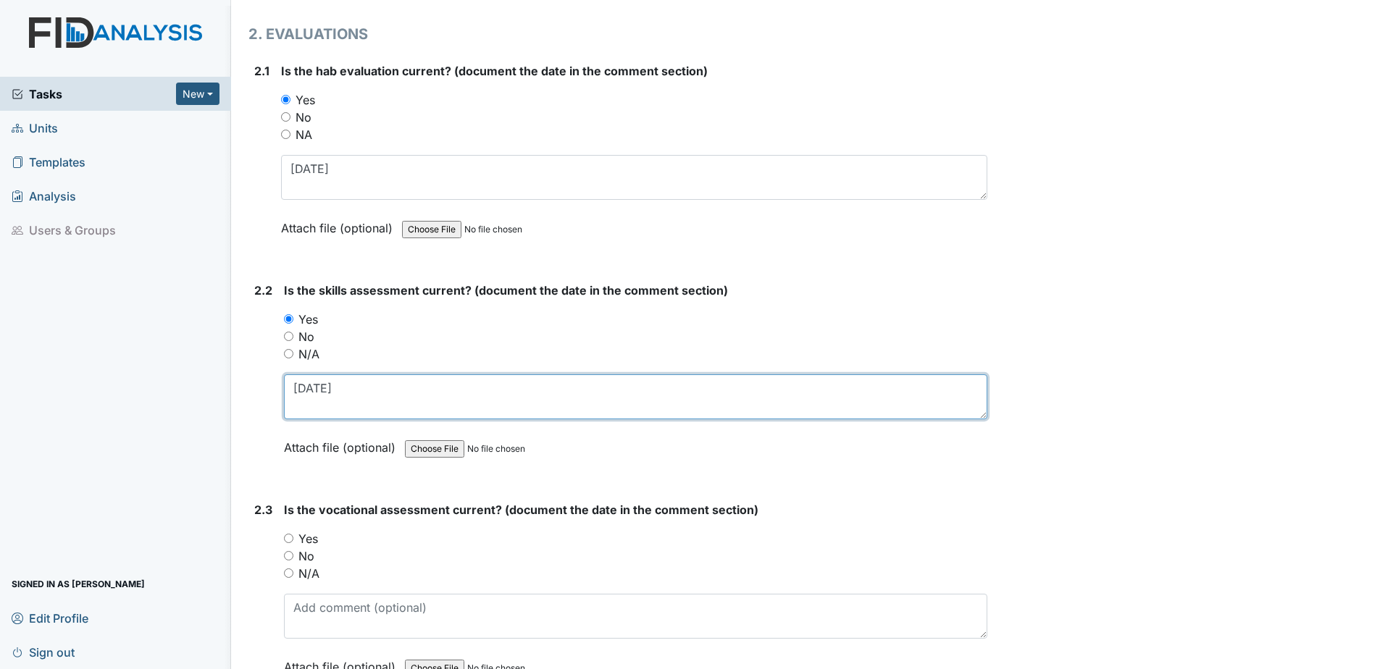
scroll to position [1521, 0]
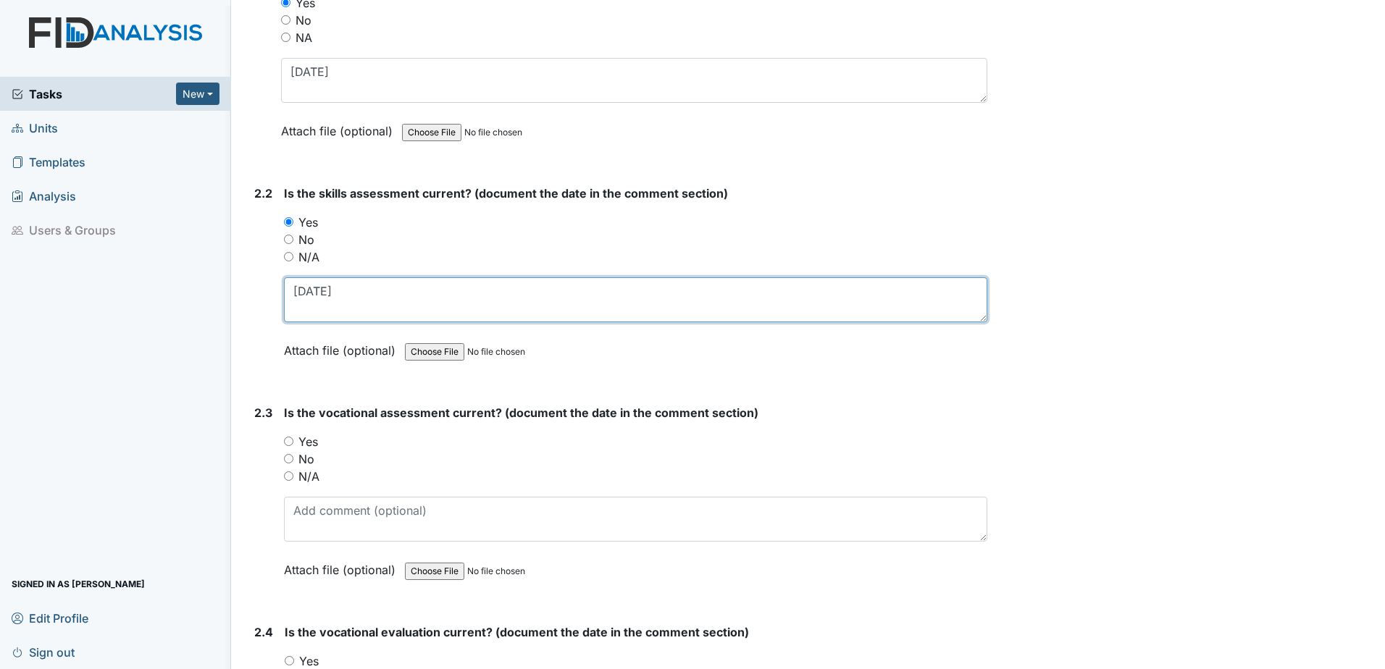
type textarea "5.5.25"
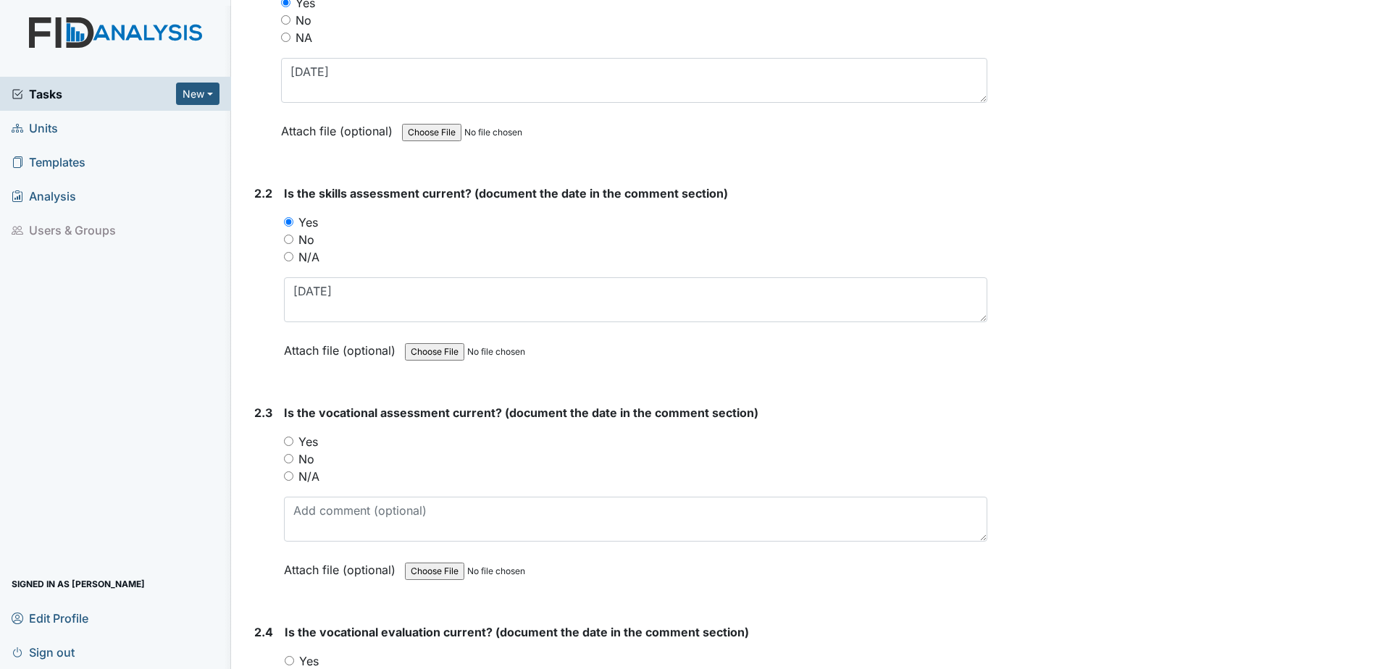
click at [311, 443] on label "Yes" at bounding box center [308, 441] width 20 height 17
click at [293, 443] on input "Yes" at bounding box center [288, 441] width 9 height 9
radio input "true"
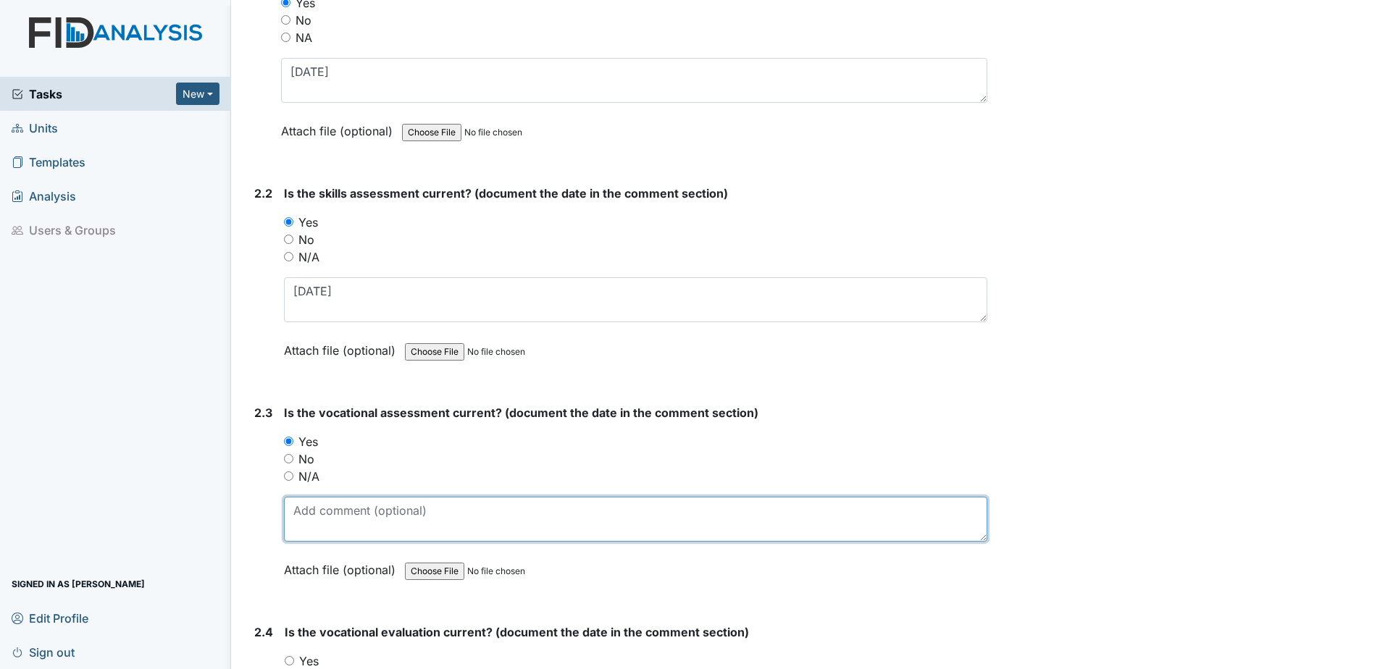
click at [347, 514] on textarea at bounding box center [635, 519] width 703 height 45
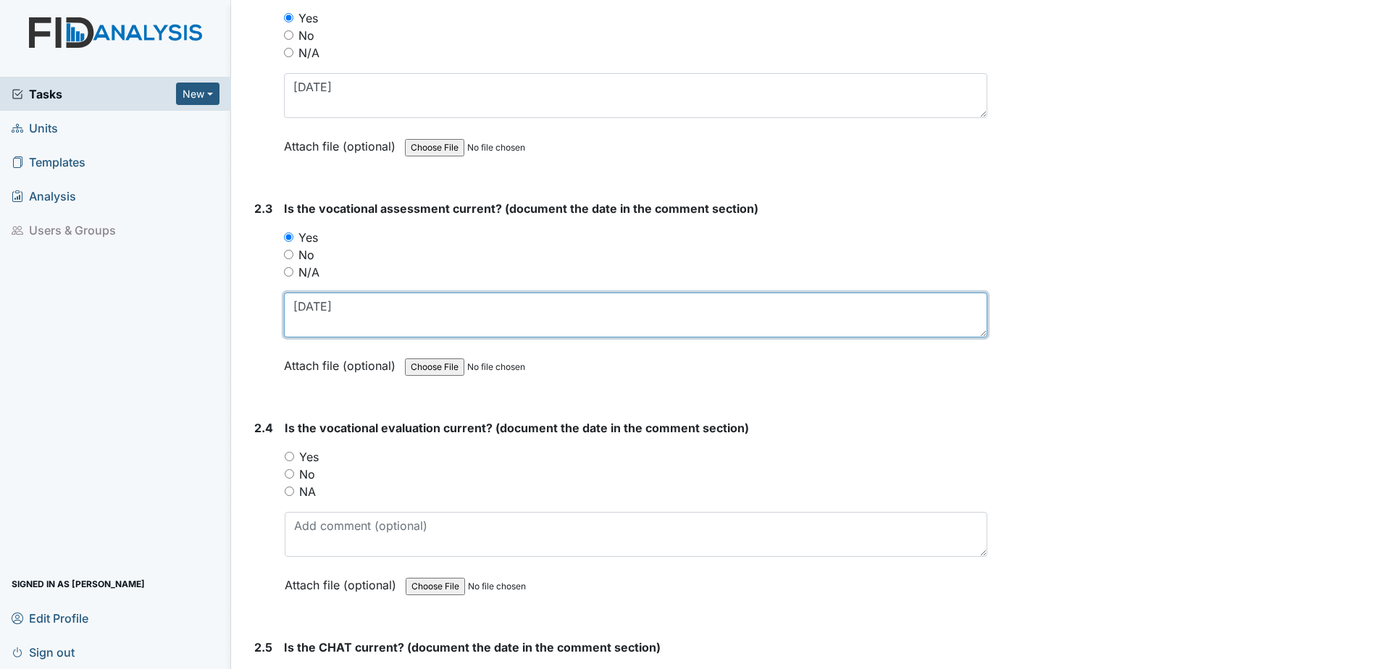
scroll to position [1811, 0]
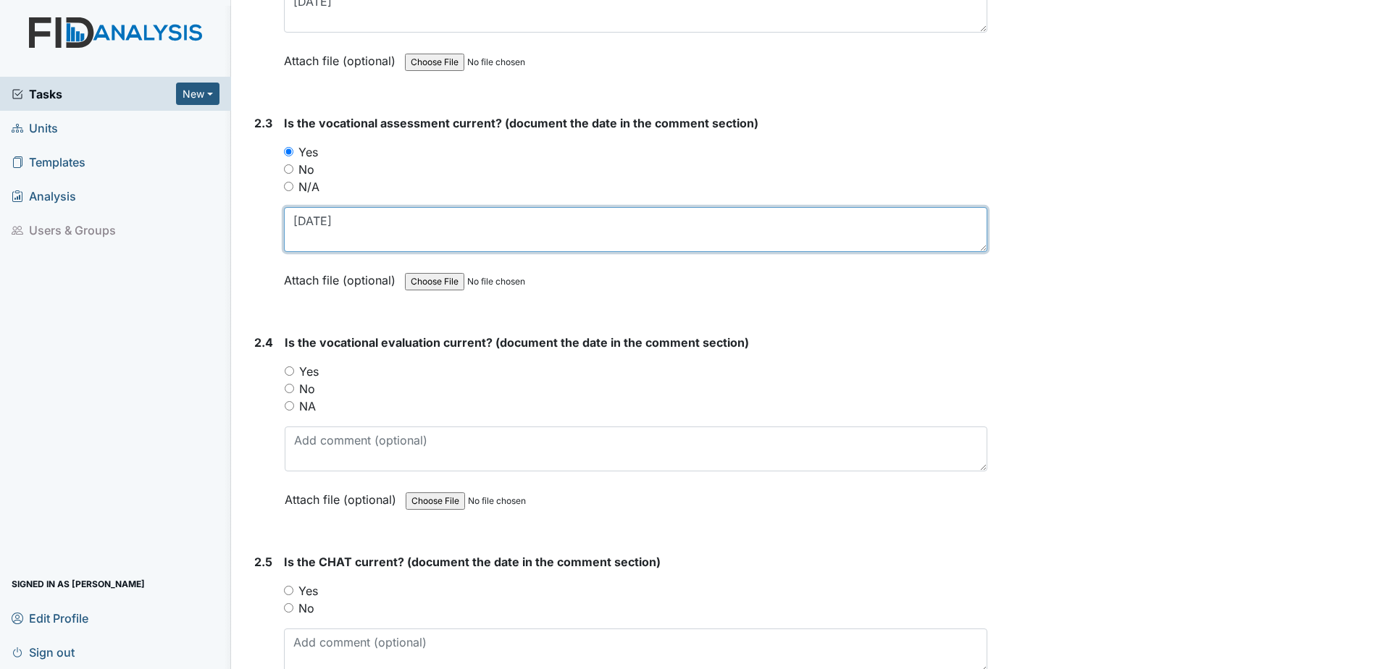
type textarea "4.23.25"
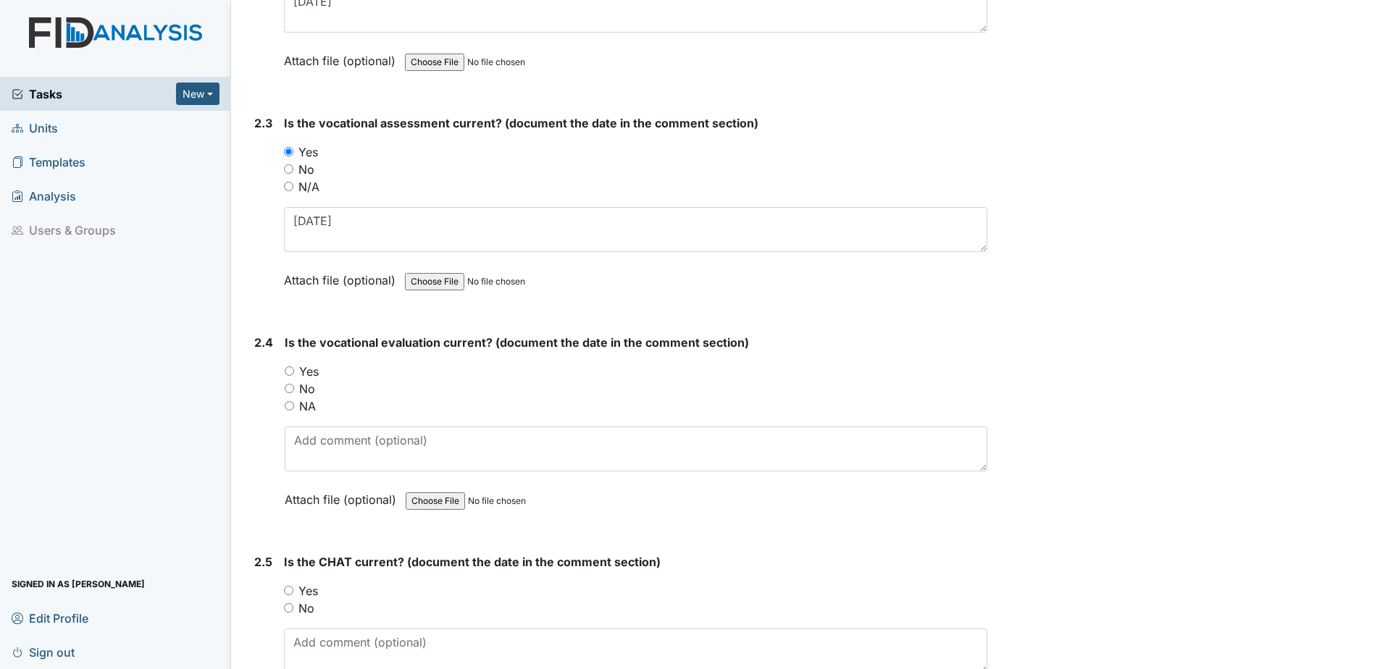
drag, startPoint x: 310, startPoint y: 372, endPoint x: 311, endPoint y: 380, distance: 7.3
click at [310, 372] on label "Yes" at bounding box center [309, 371] width 20 height 17
click at [294, 372] on input "Yes" at bounding box center [289, 371] width 9 height 9
radio input "true"
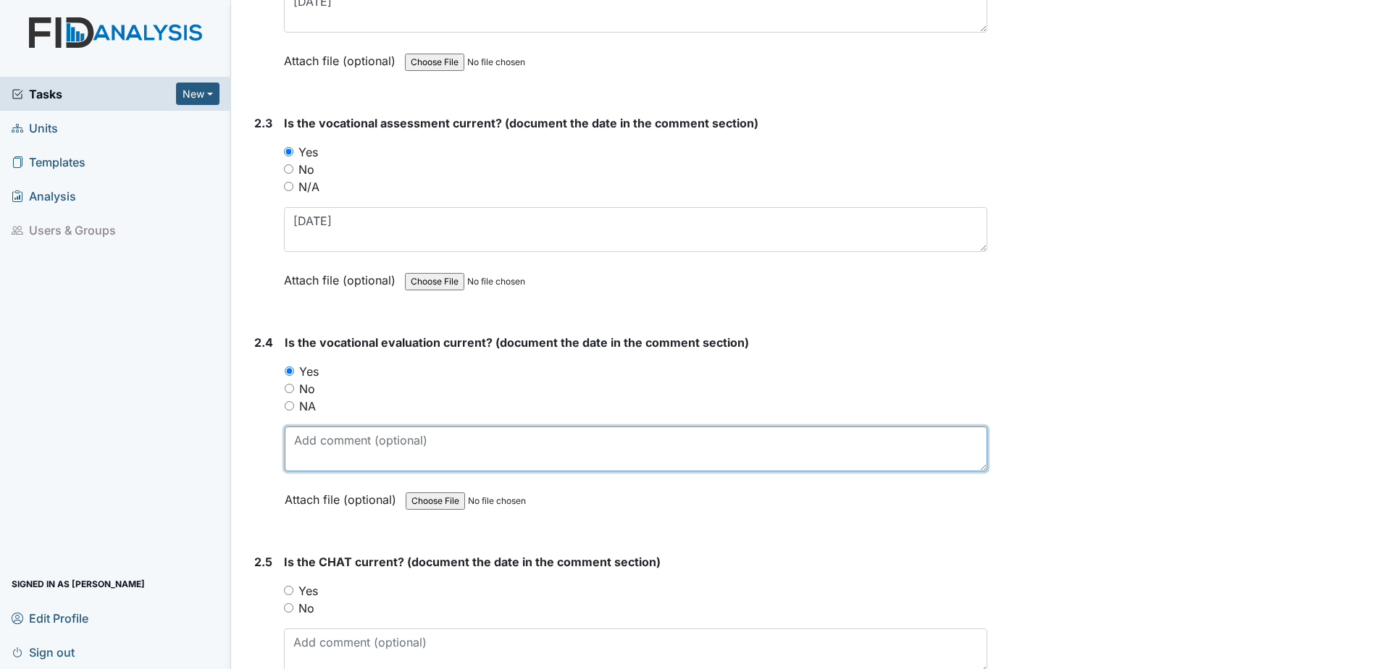
click at [330, 443] on textarea at bounding box center [636, 449] width 703 height 45
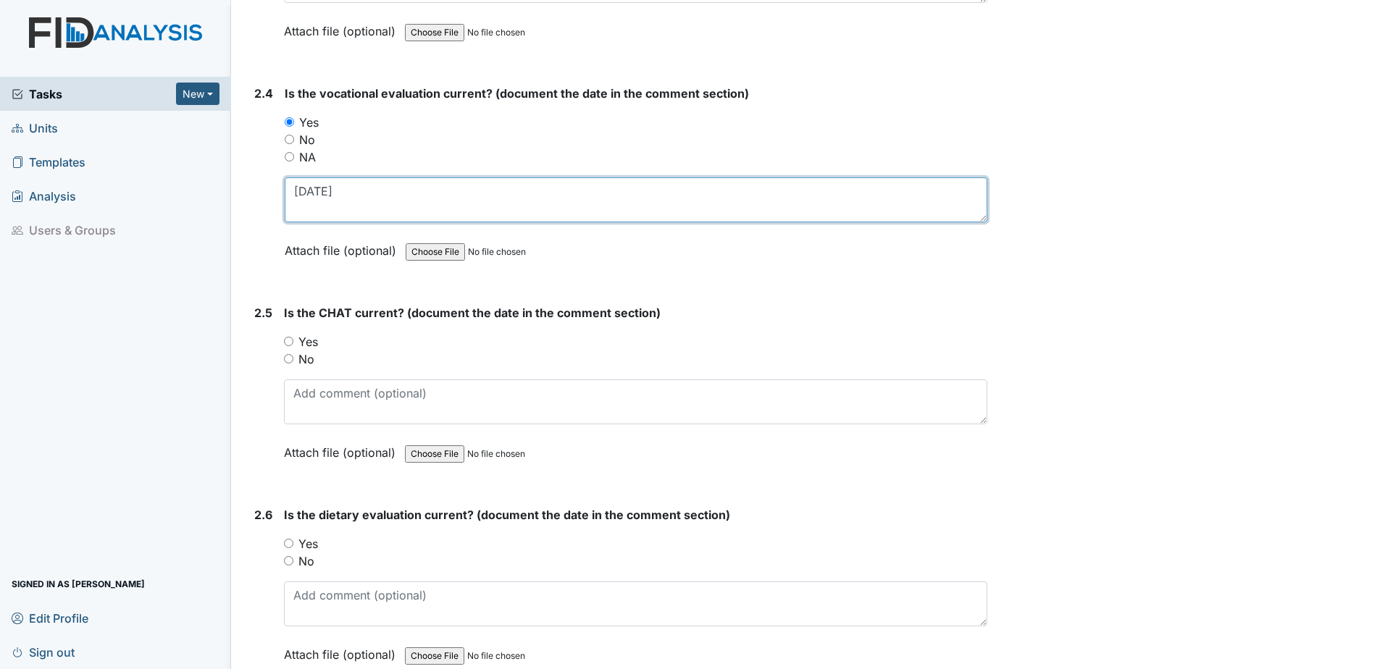
scroll to position [2101, 0]
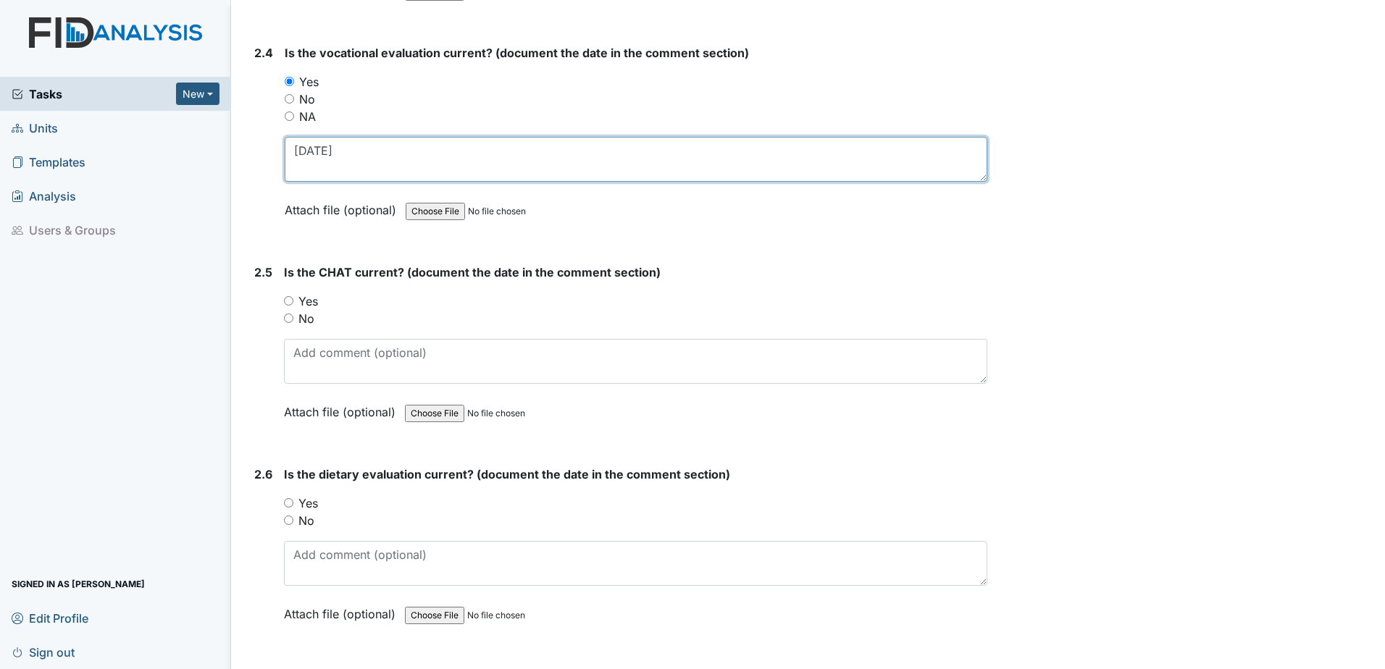
type textarea "4.23.25"
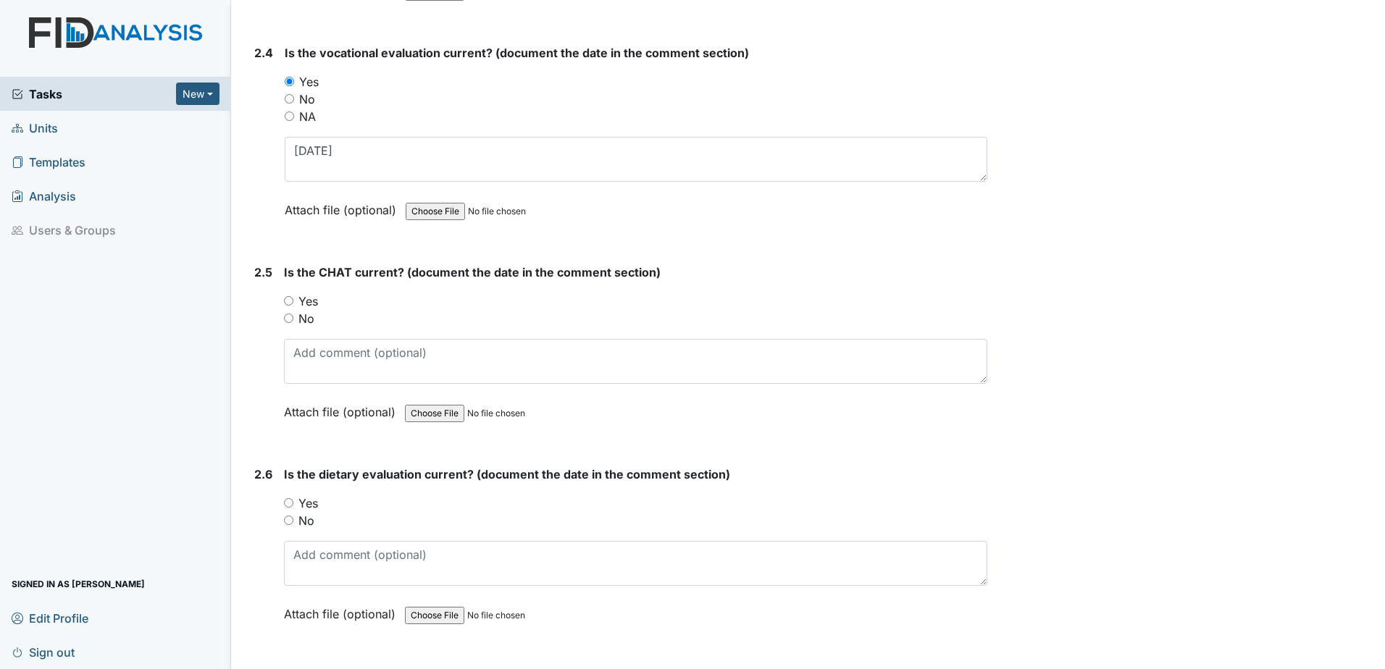
click at [306, 301] on label "Yes" at bounding box center [308, 301] width 20 height 17
click at [293, 301] on input "Yes" at bounding box center [288, 300] width 9 height 9
radio input "true"
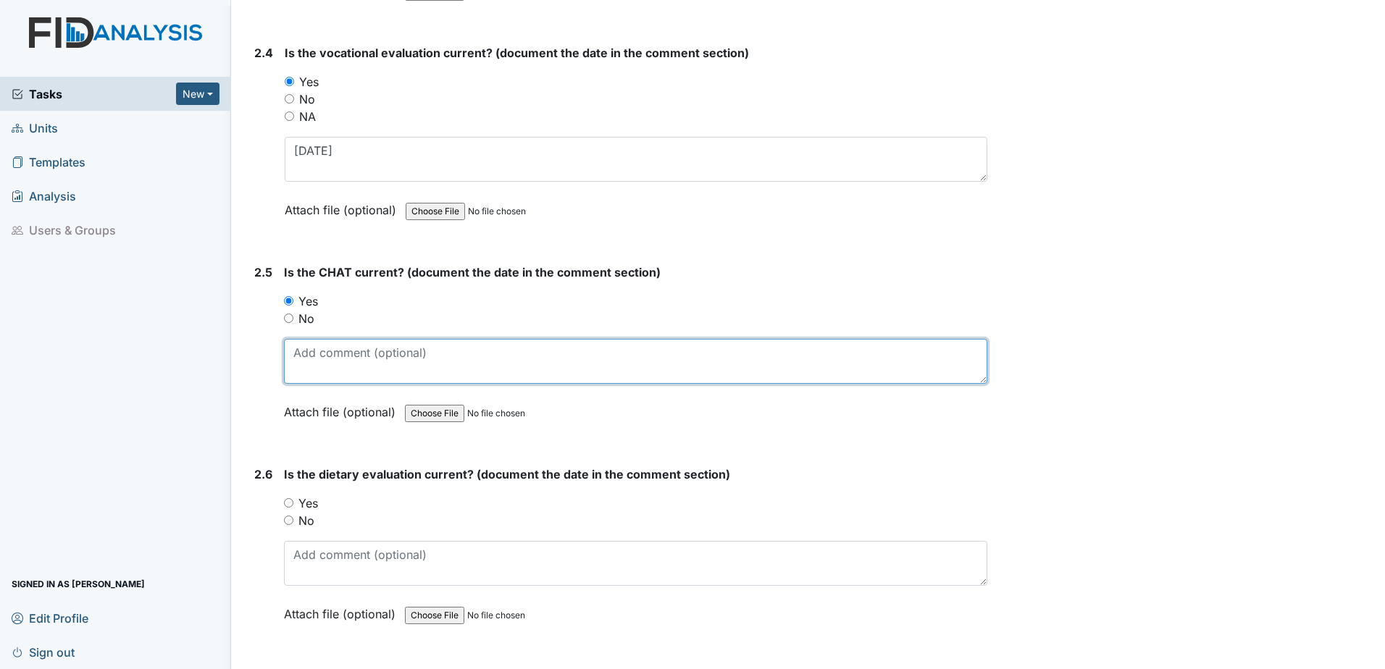
click at [322, 368] on textarea at bounding box center [635, 361] width 703 height 45
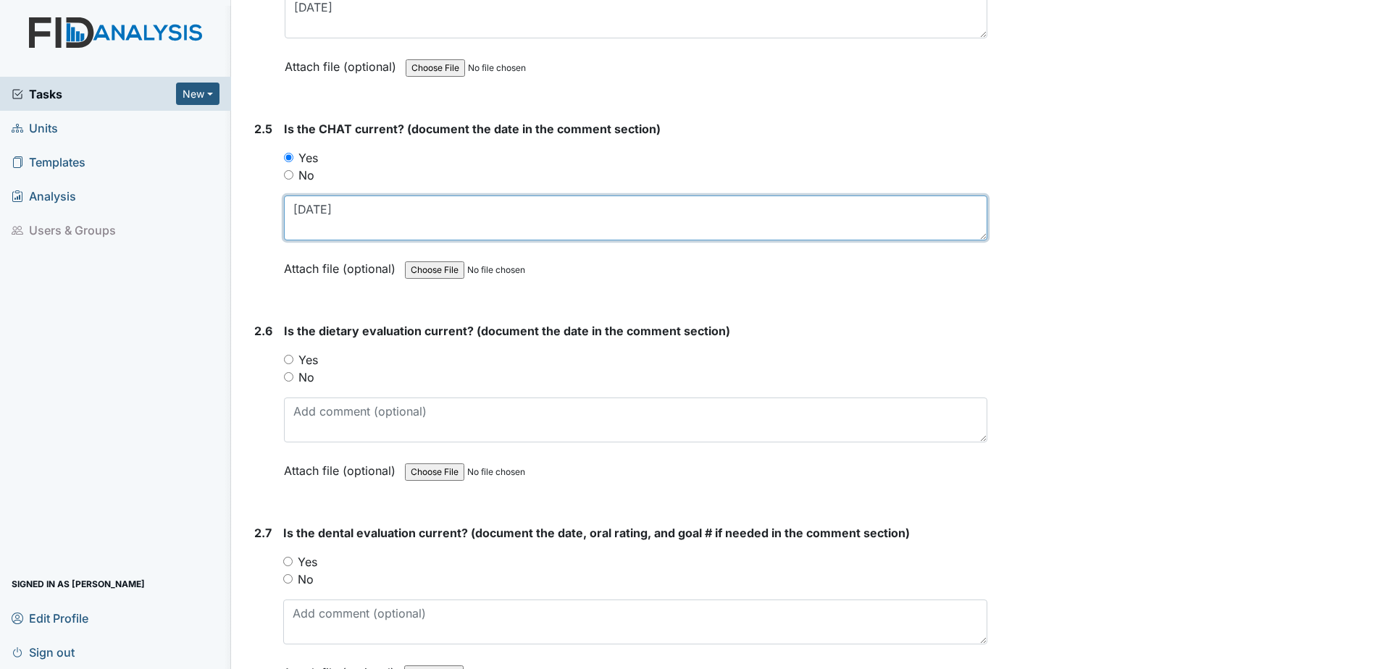
scroll to position [2246, 0]
type textarea "5.5.25"
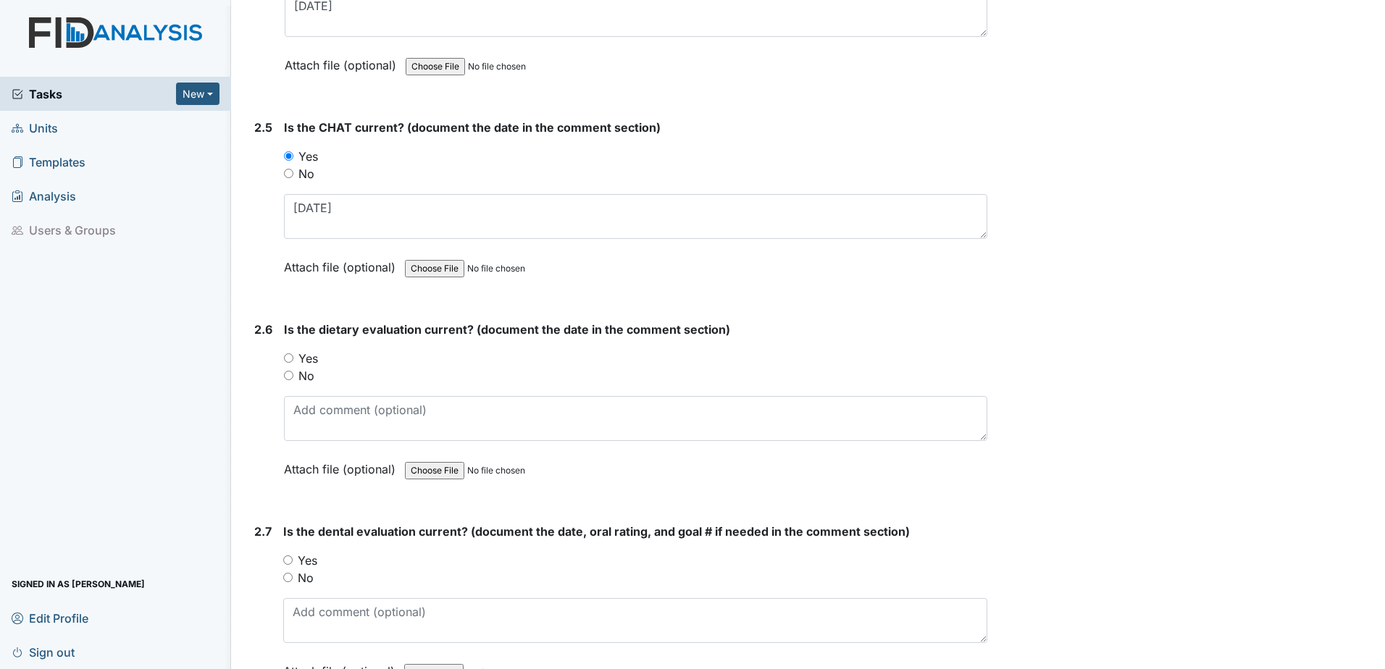
click at [311, 360] on label "Yes" at bounding box center [308, 358] width 20 height 17
click at [293, 360] on input "Yes" at bounding box center [288, 357] width 9 height 9
radio input "true"
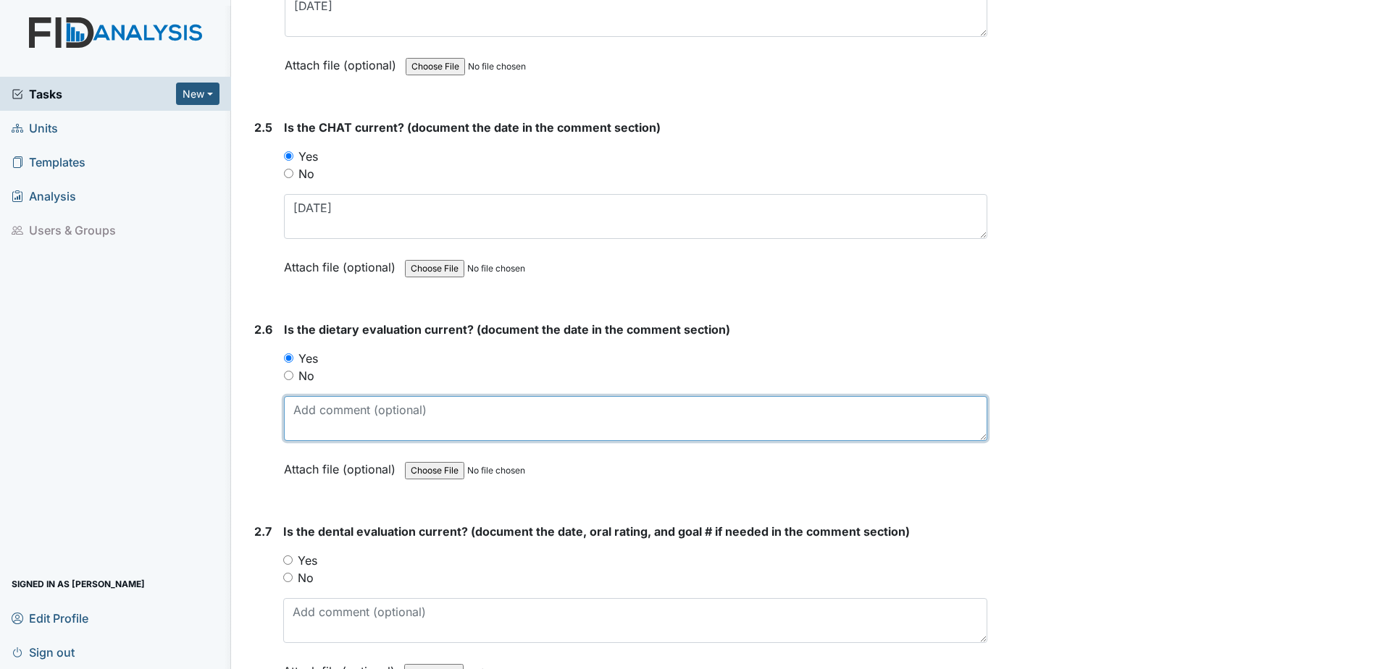
click at [327, 432] on textarea at bounding box center [635, 418] width 703 height 45
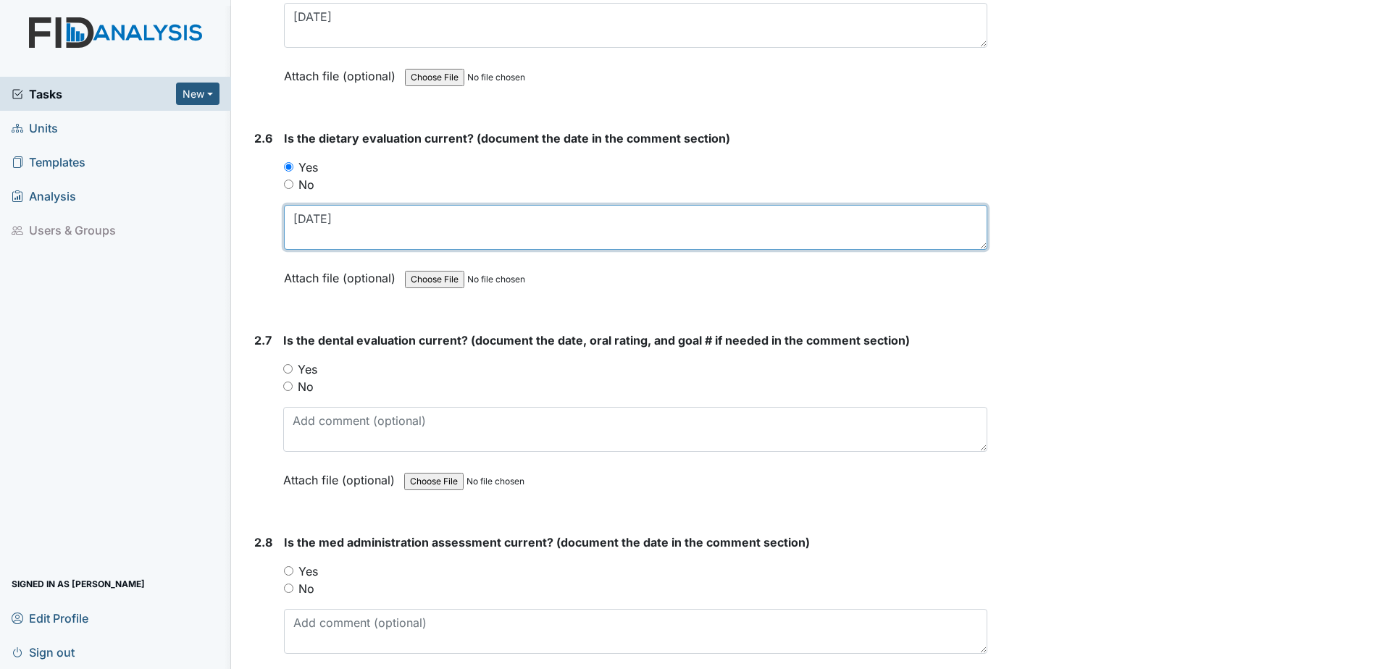
scroll to position [2463, 0]
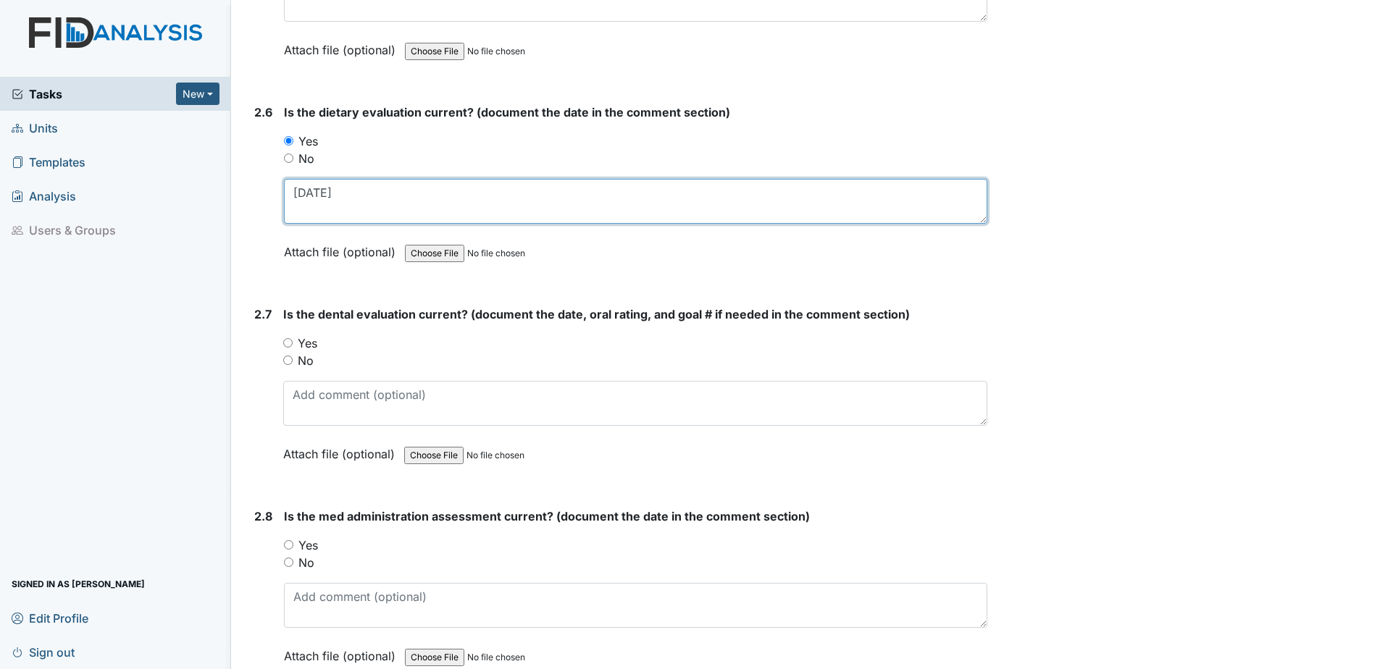
type textarea "[DATE]"
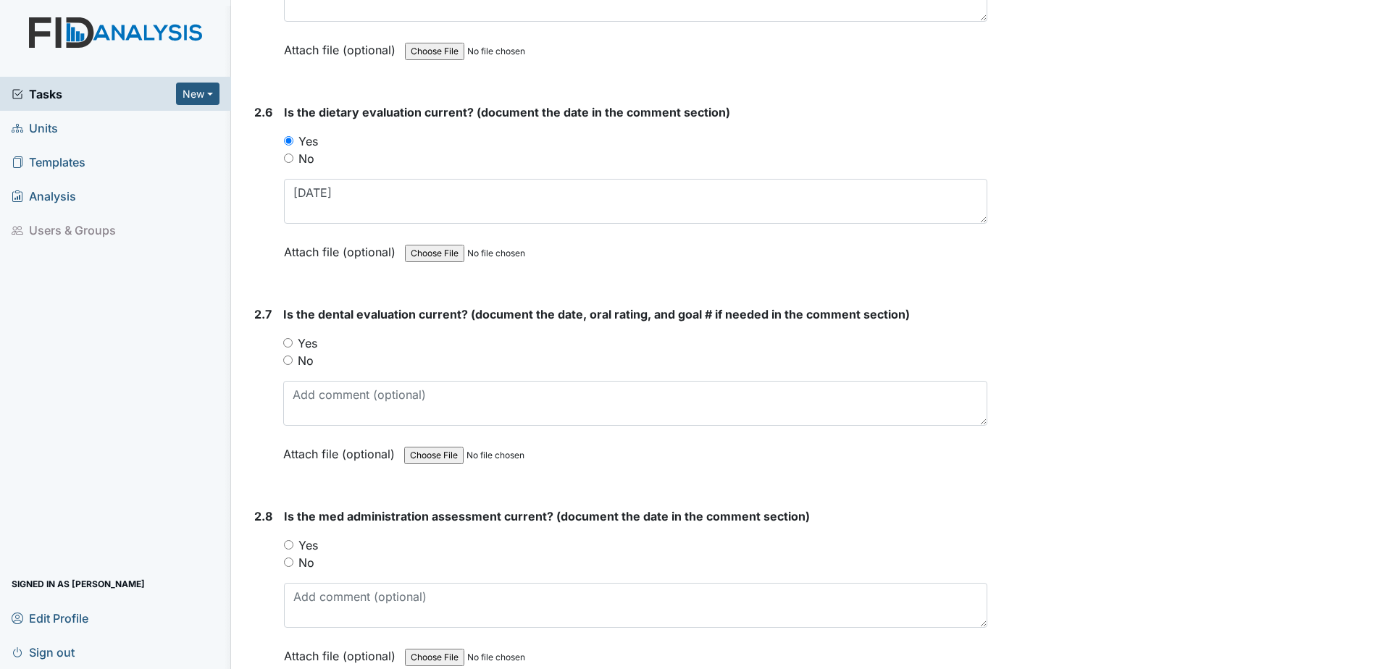
click at [311, 346] on label "Yes" at bounding box center [308, 343] width 20 height 17
click at [293, 346] on input "Yes" at bounding box center [287, 342] width 9 height 9
radio input "true"
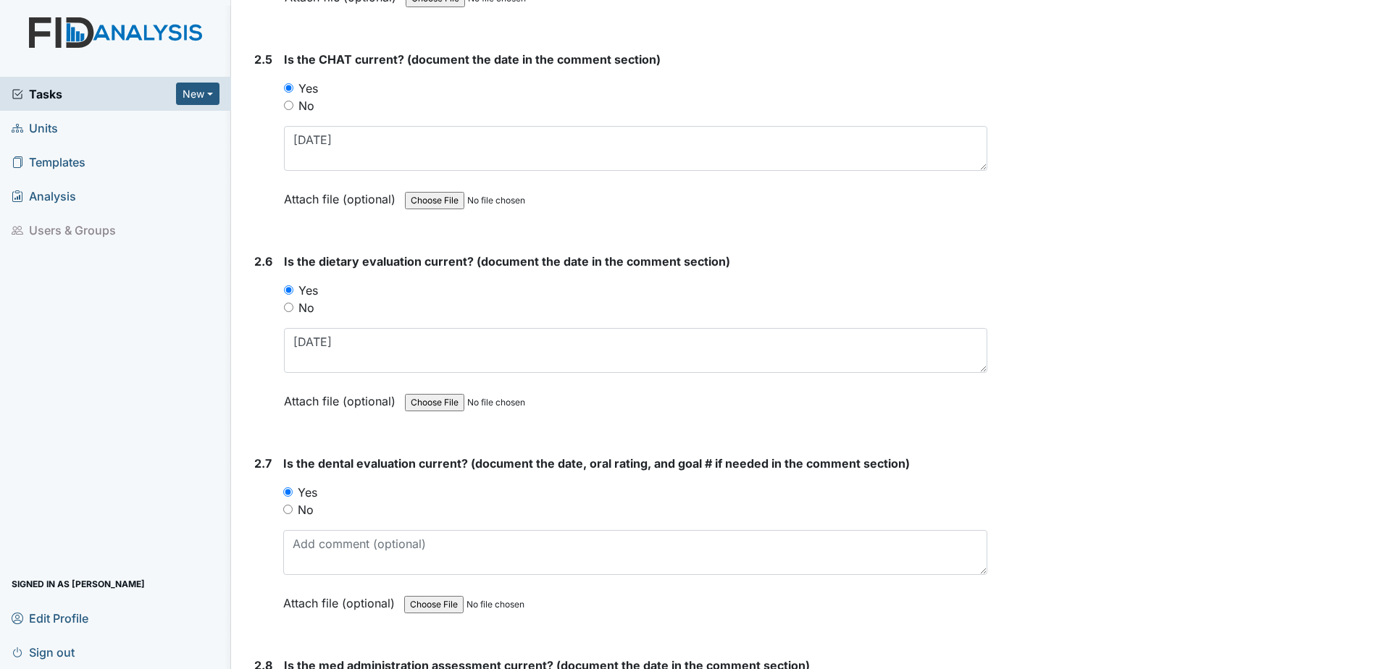
scroll to position [2246, 0]
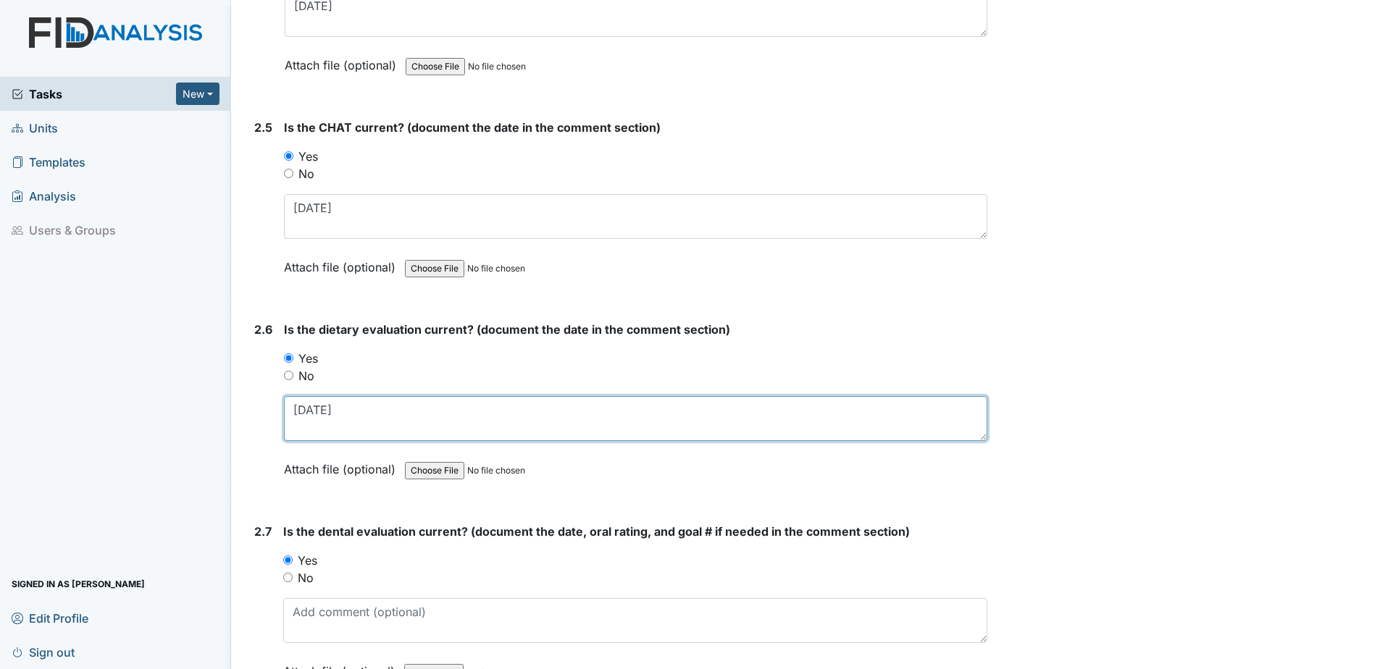
drag, startPoint x: 362, startPoint y: 411, endPoint x: 236, endPoint y: 417, distance: 126.2
click at [238, 417] on div "Inspection: ICF: QP Checklist ID: #00011342 Open Autosaving... Consumer: Linney…" at bounding box center [618, 21] width 761 height 4510
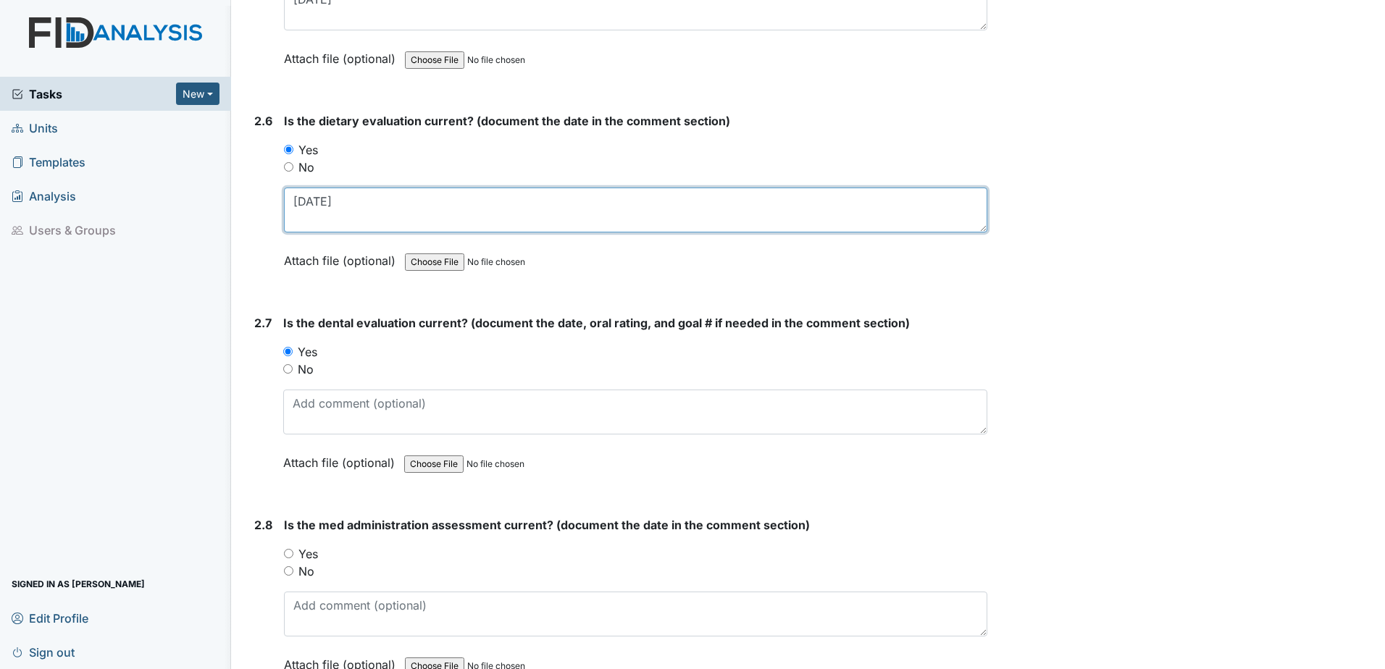
scroll to position [2463, 0]
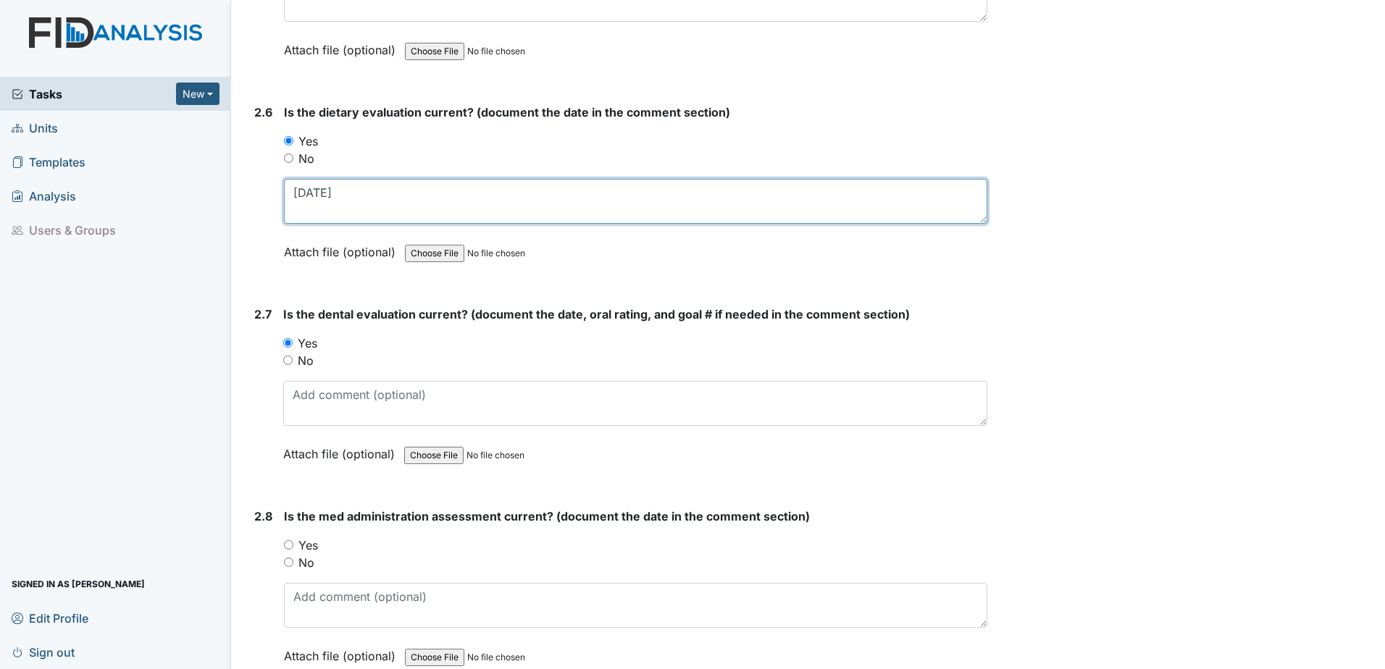
type textarea "5.23.25"
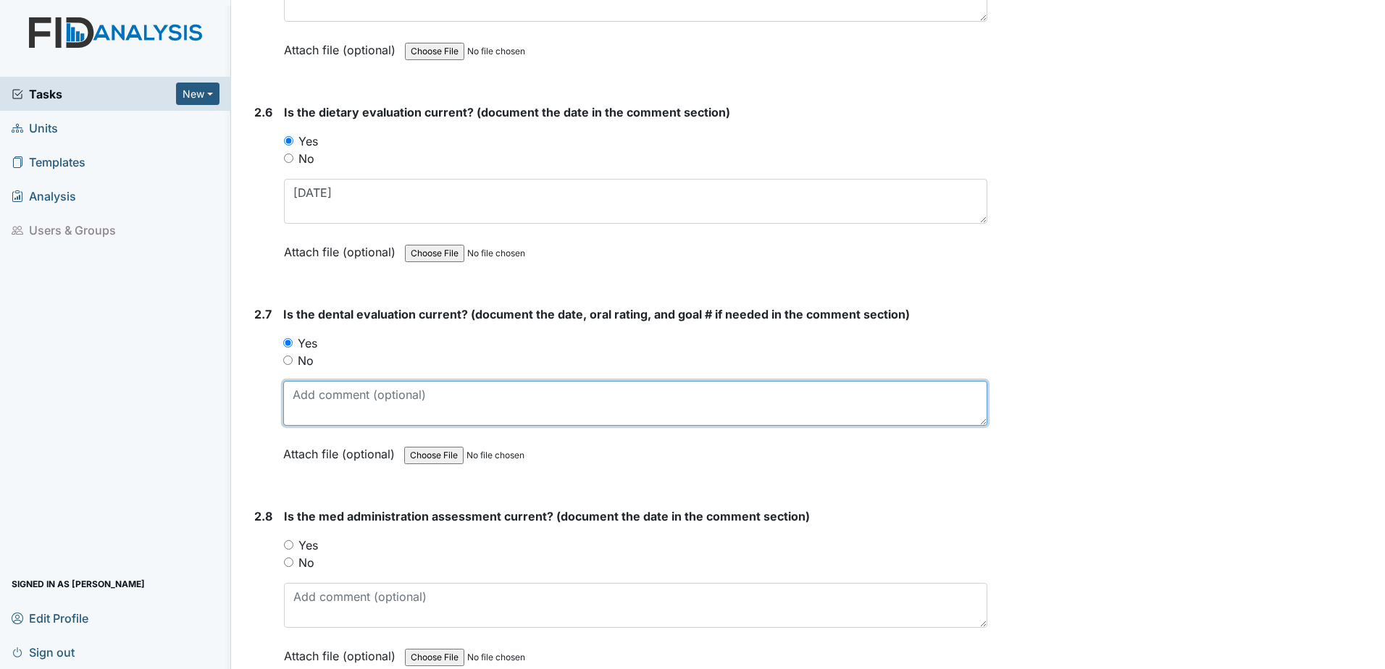
click at [329, 401] on textarea at bounding box center [635, 403] width 704 height 45
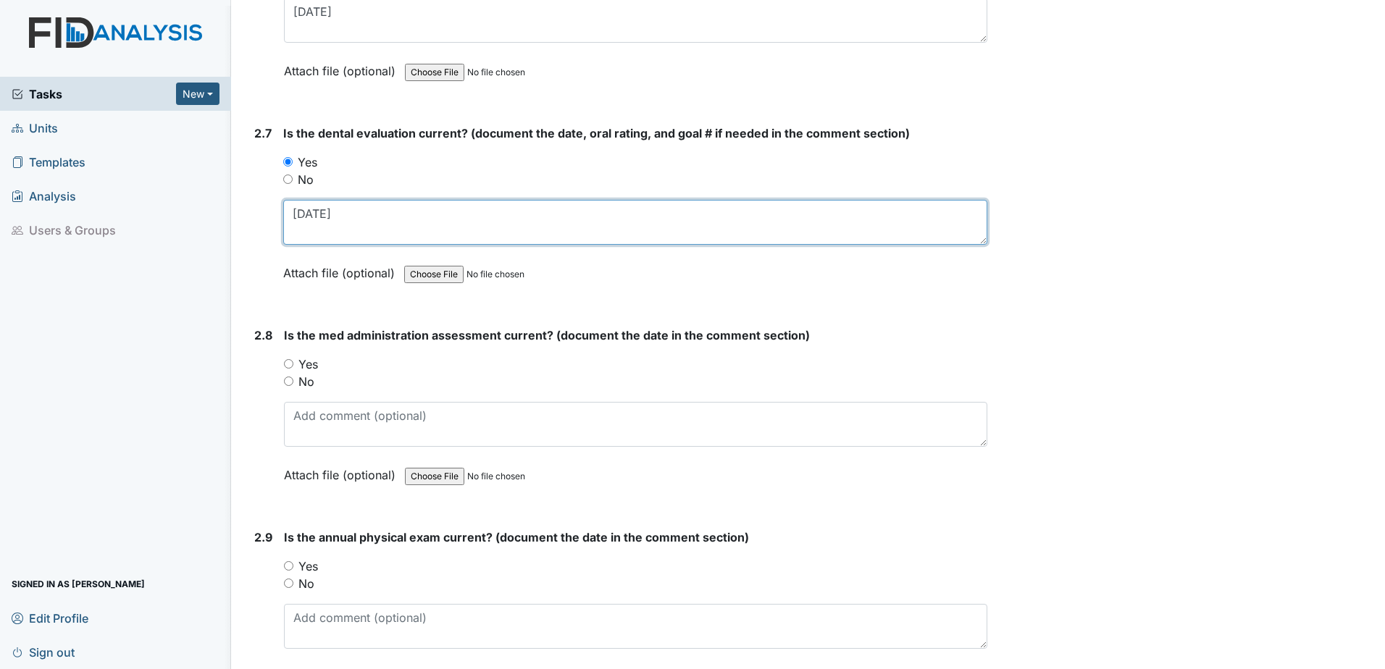
scroll to position [2680, 0]
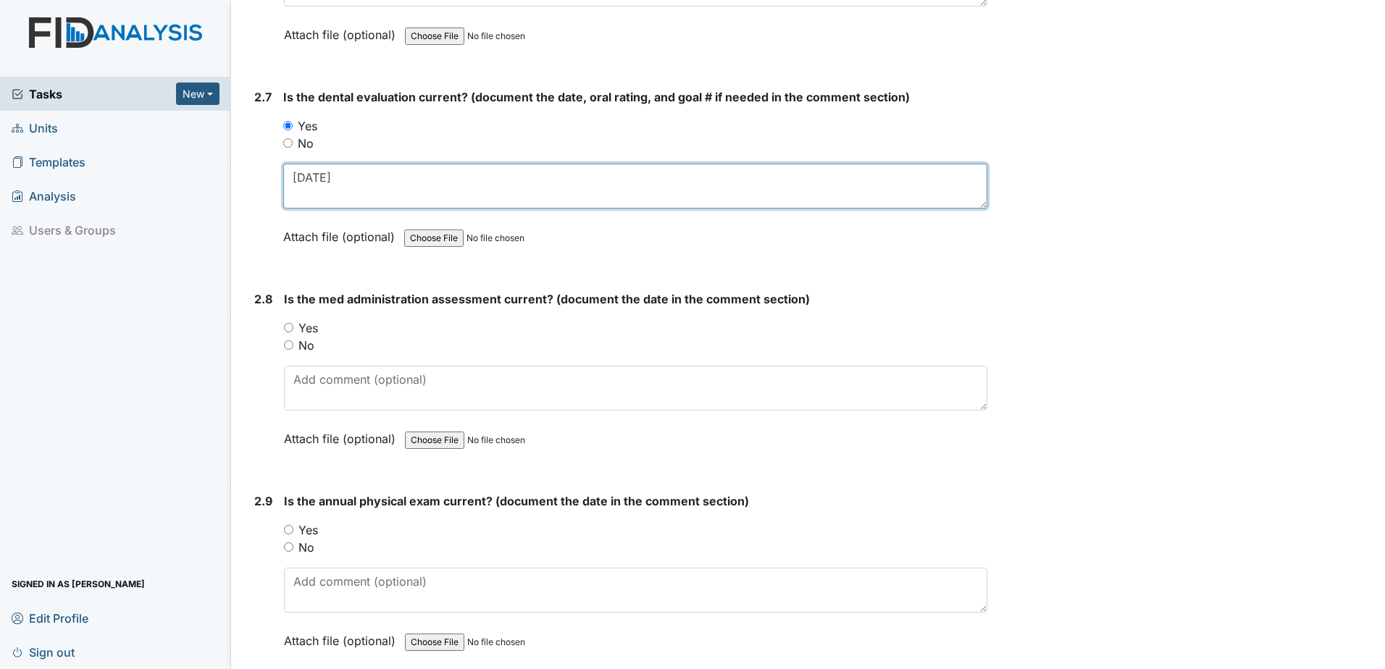
type textarea "[DATE]"
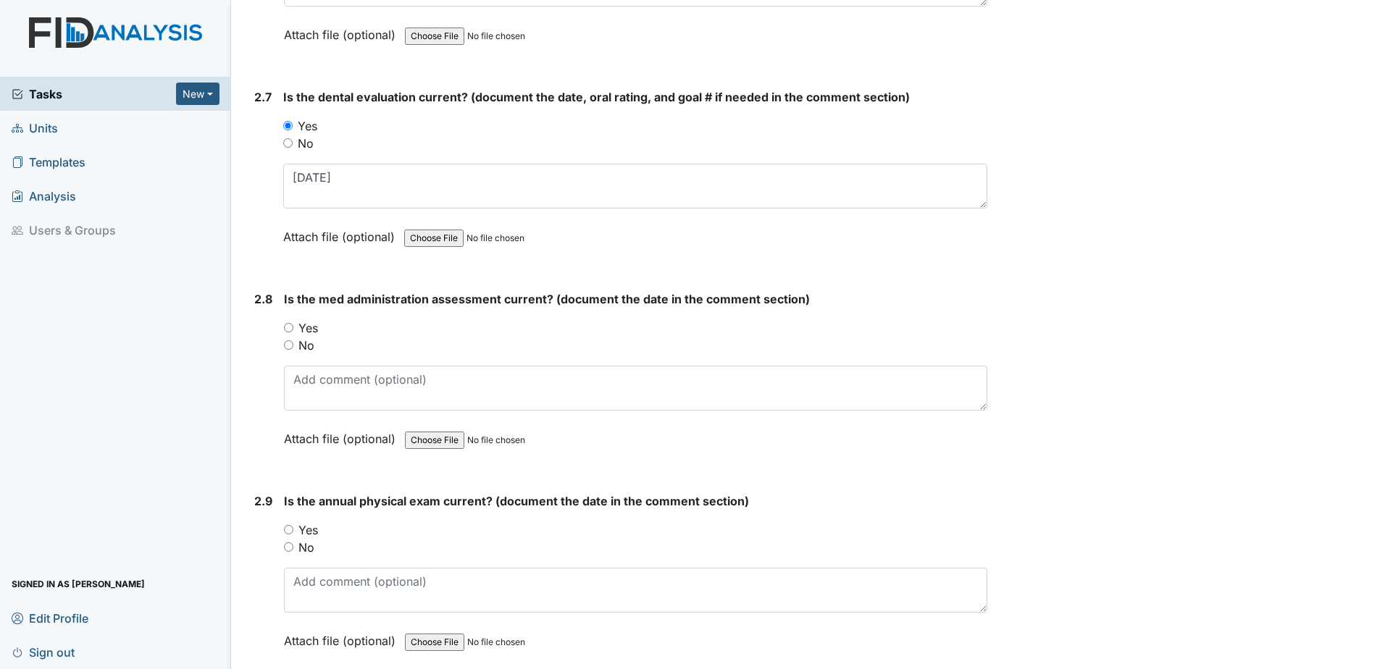
click at [309, 328] on label "Yes" at bounding box center [308, 327] width 20 height 17
click at [293, 328] on input "Yes" at bounding box center [288, 327] width 9 height 9
radio input "true"
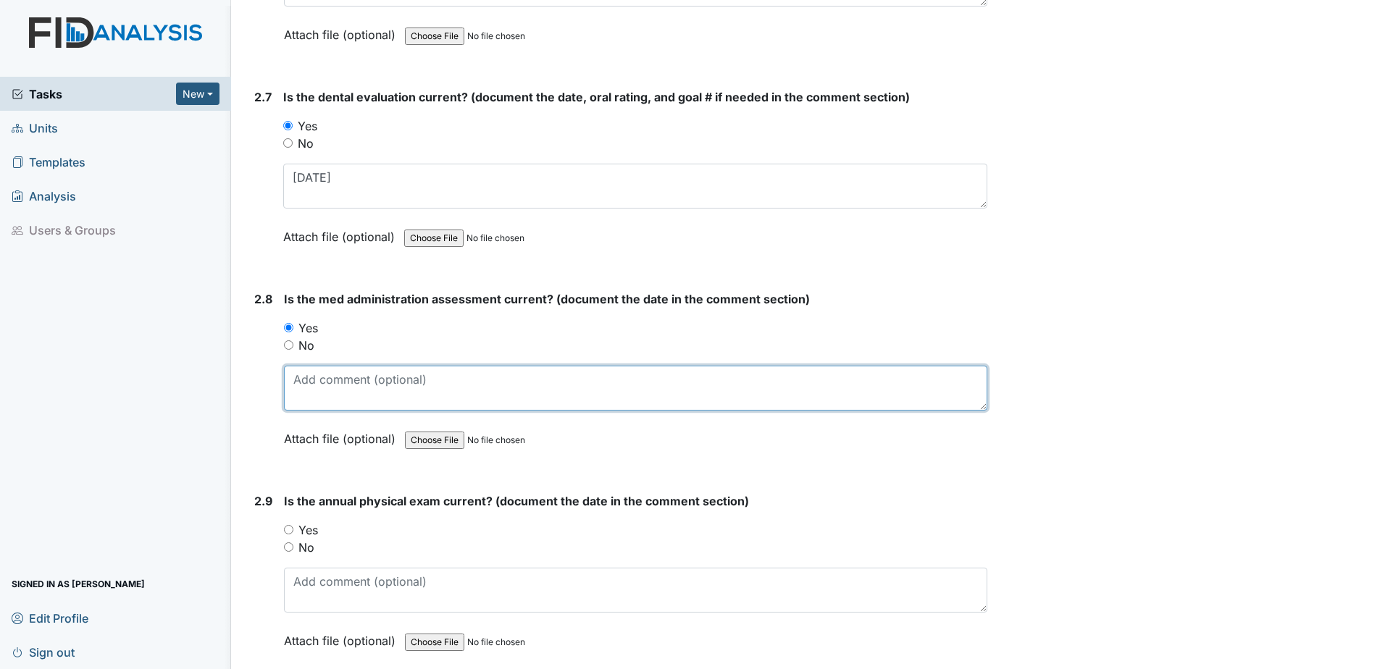
click at [335, 388] on textarea at bounding box center [635, 388] width 703 height 45
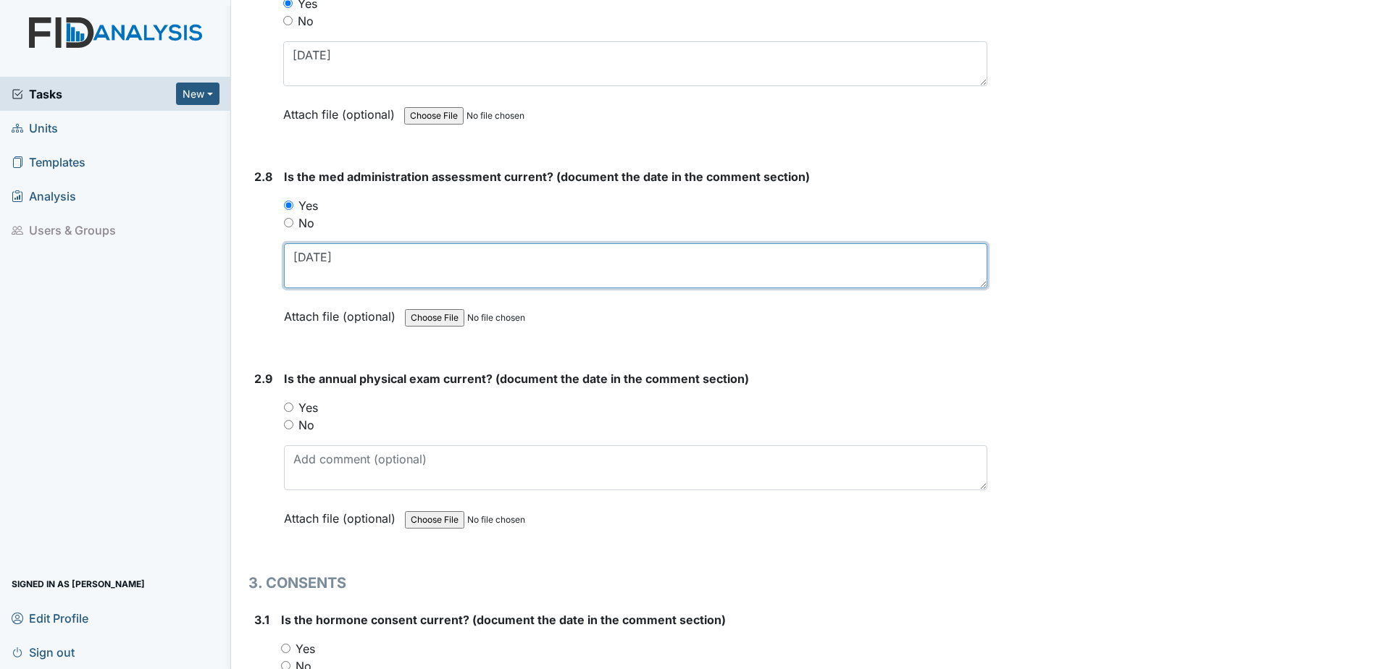
scroll to position [2897, 0]
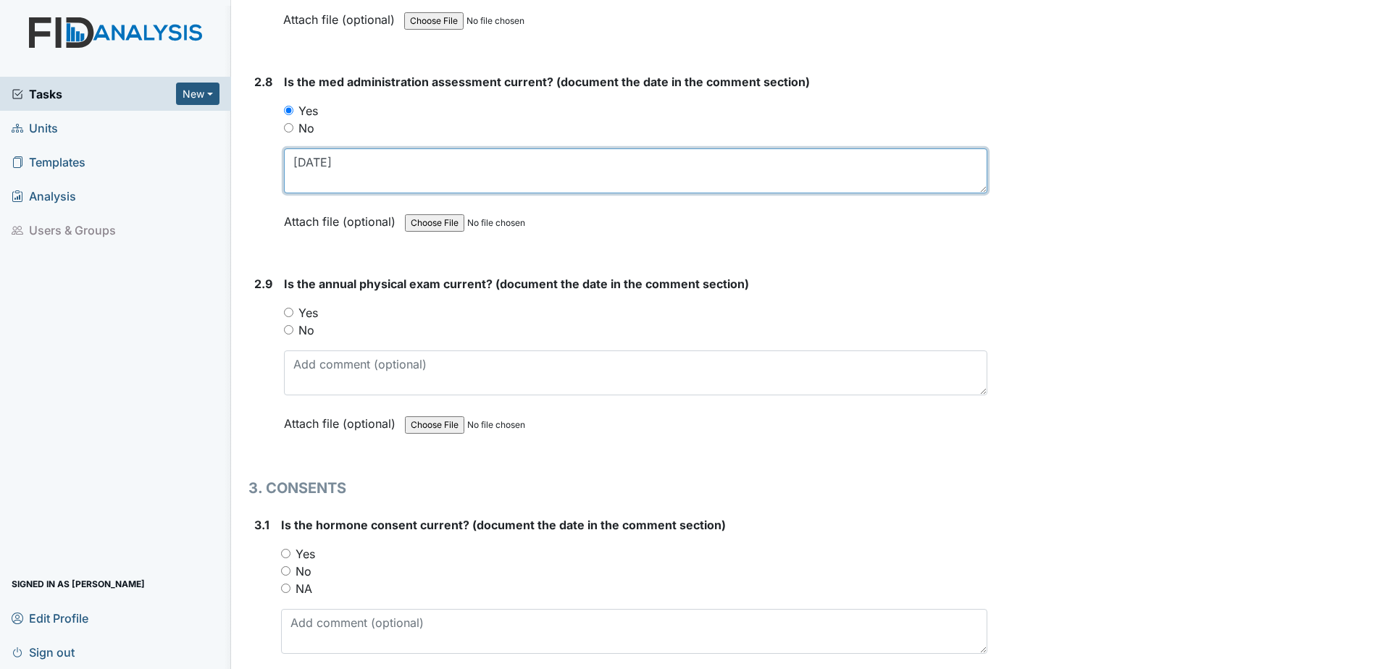
type textarea "10.17.24"
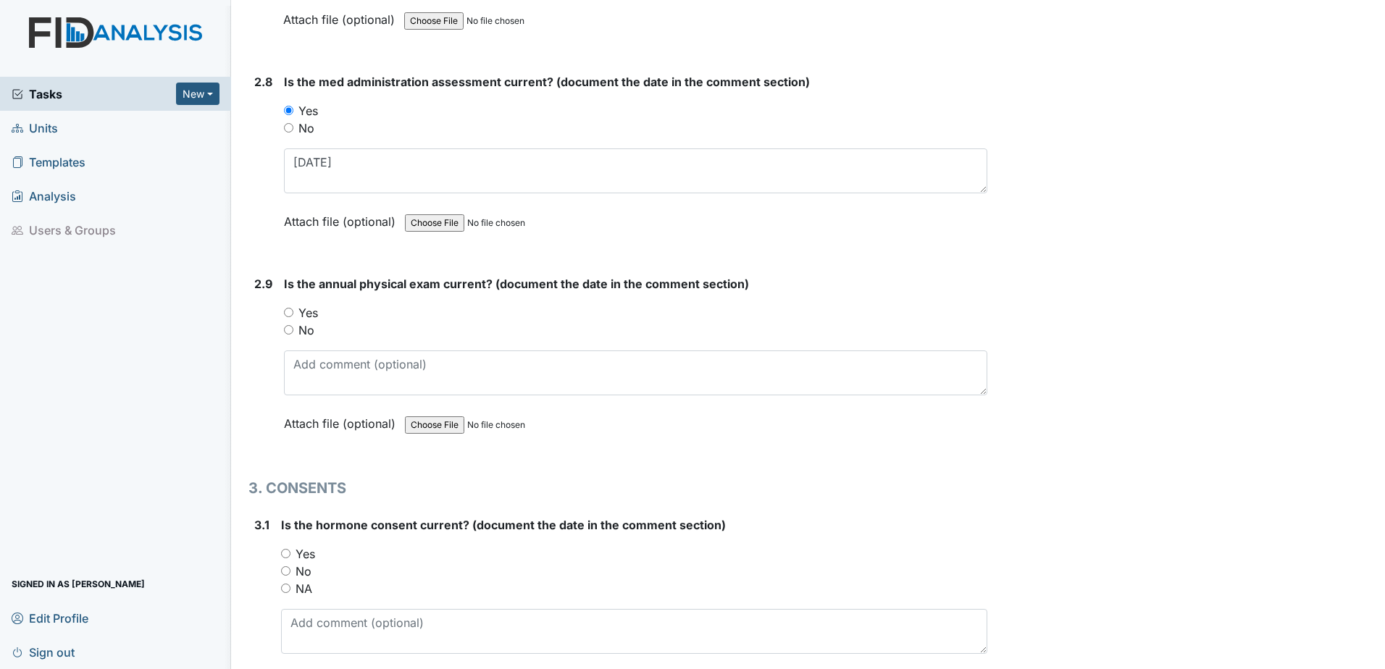
click at [308, 313] on label "Yes" at bounding box center [308, 312] width 20 height 17
click at [293, 313] on input "Yes" at bounding box center [288, 312] width 9 height 9
radio input "true"
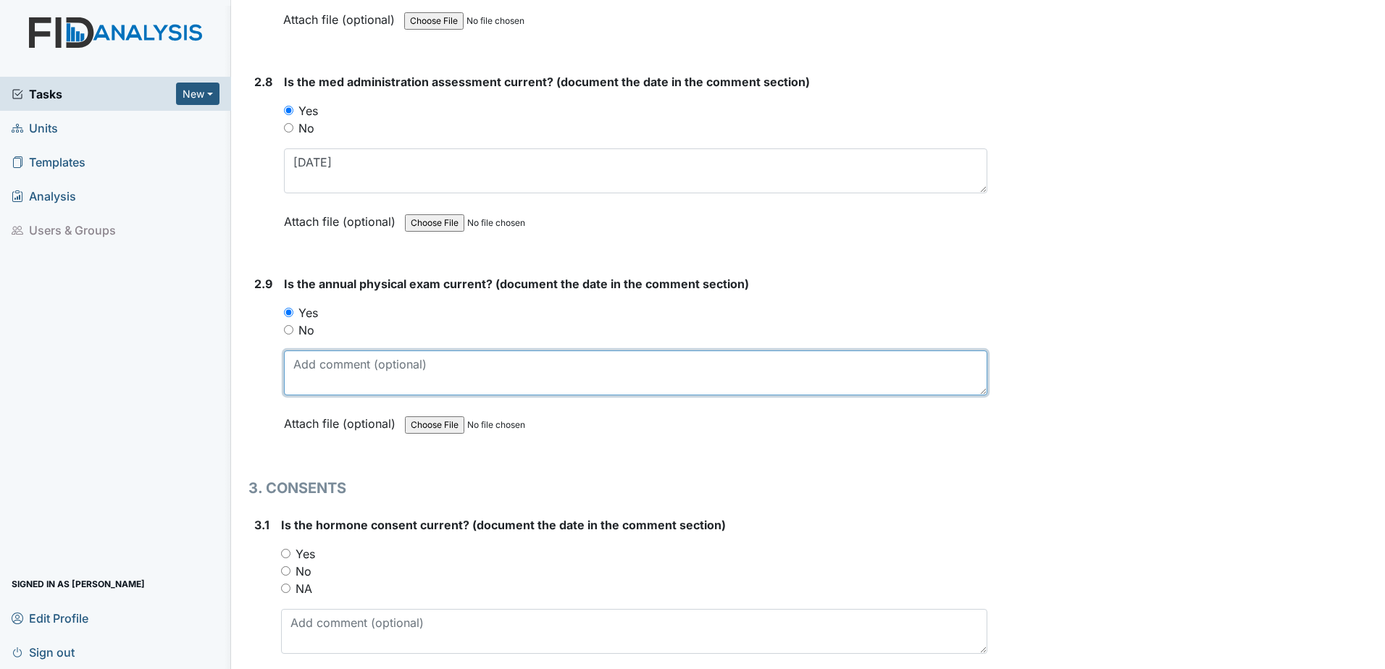
click at [314, 367] on textarea at bounding box center [635, 373] width 703 height 45
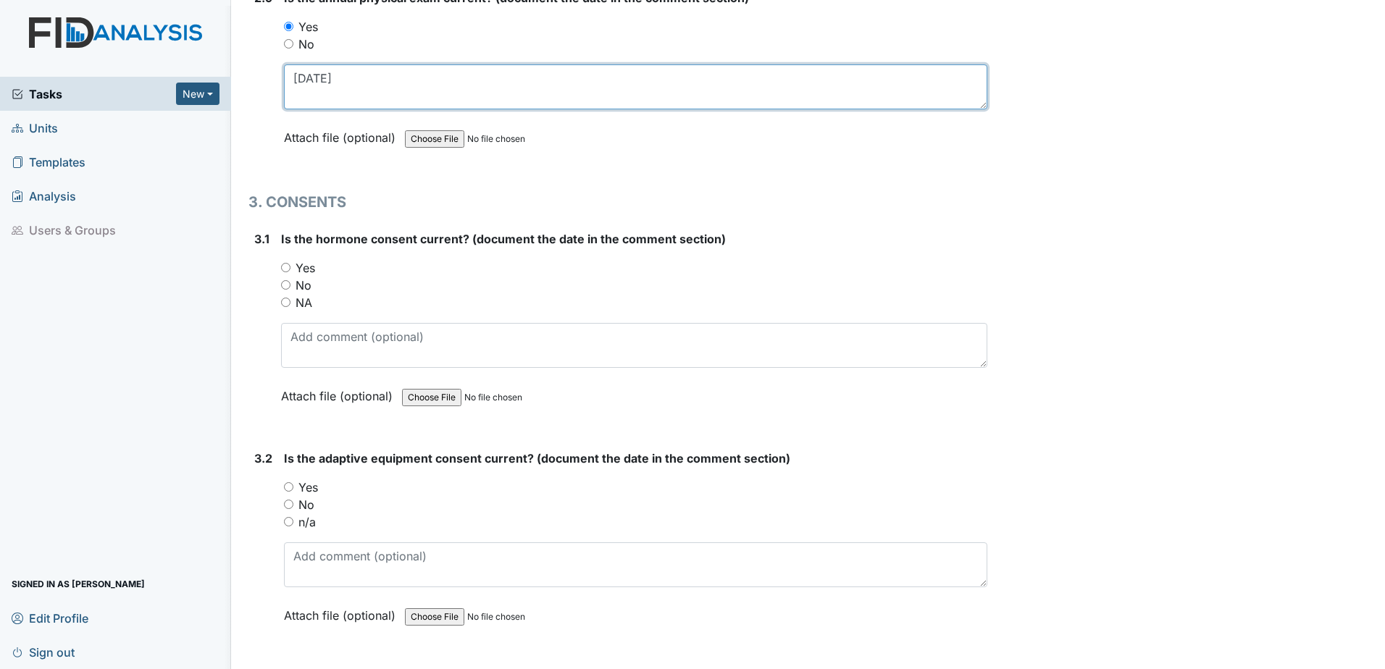
scroll to position [3187, 0]
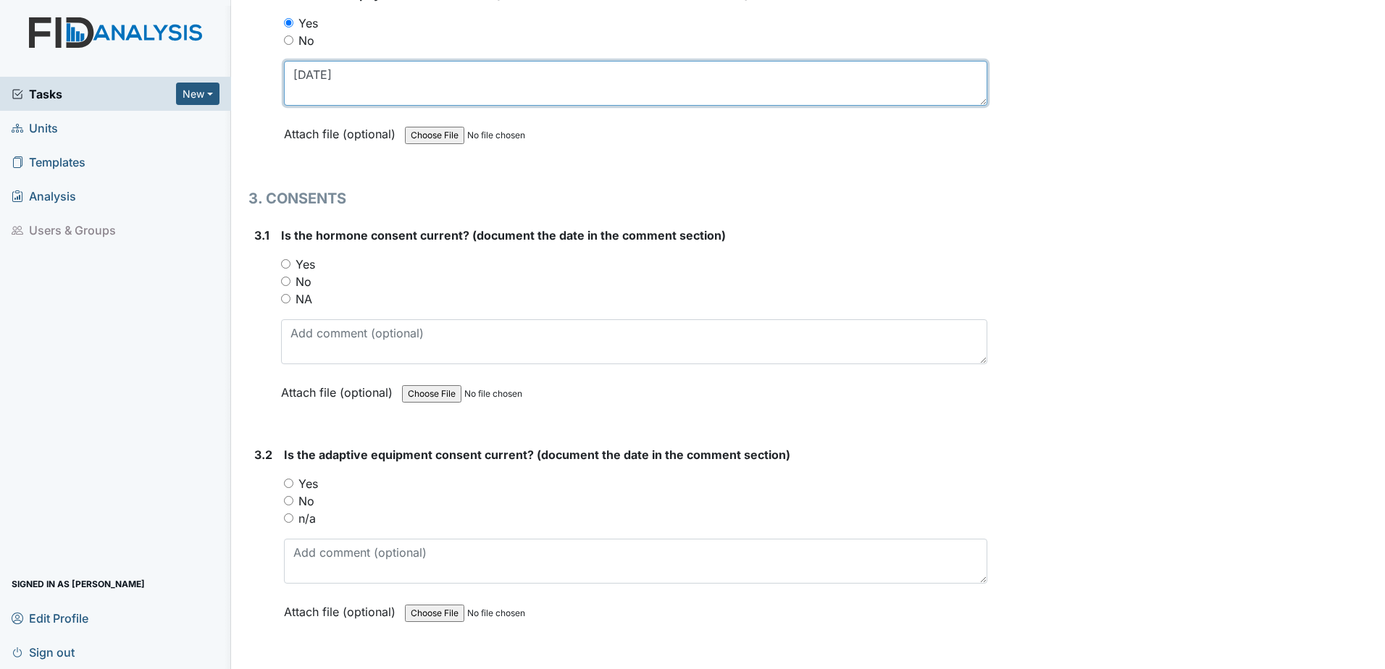
type textarea "7.23.25"
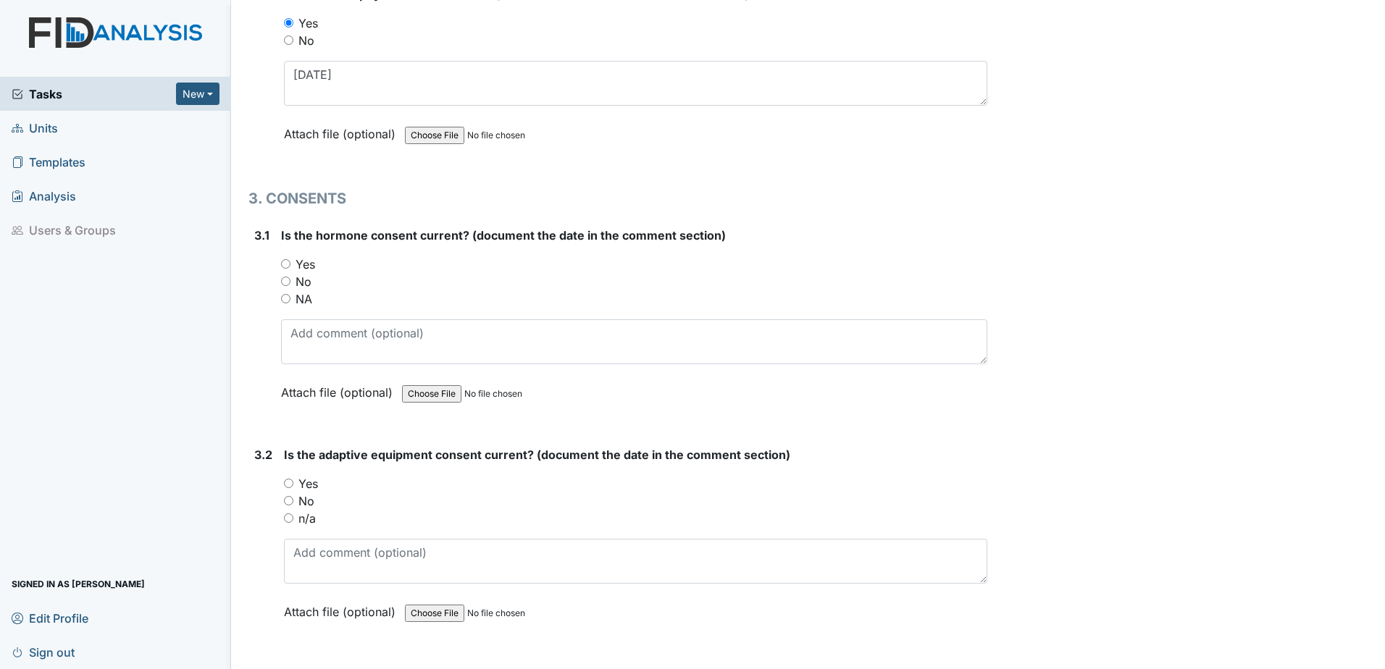
click at [302, 288] on label "No" at bounding box center [304, 281] width 16 height 17
click at [290, 286] on input "No" at bounding box center [285, 281] width 9 height 9
radio input "true"
click at [303, 296] on label "NA" at bounding box center [304, 298] width 17 height 17
click at [290, 296] on input "NA" at bounding box center [285, 298] width 9 height 9
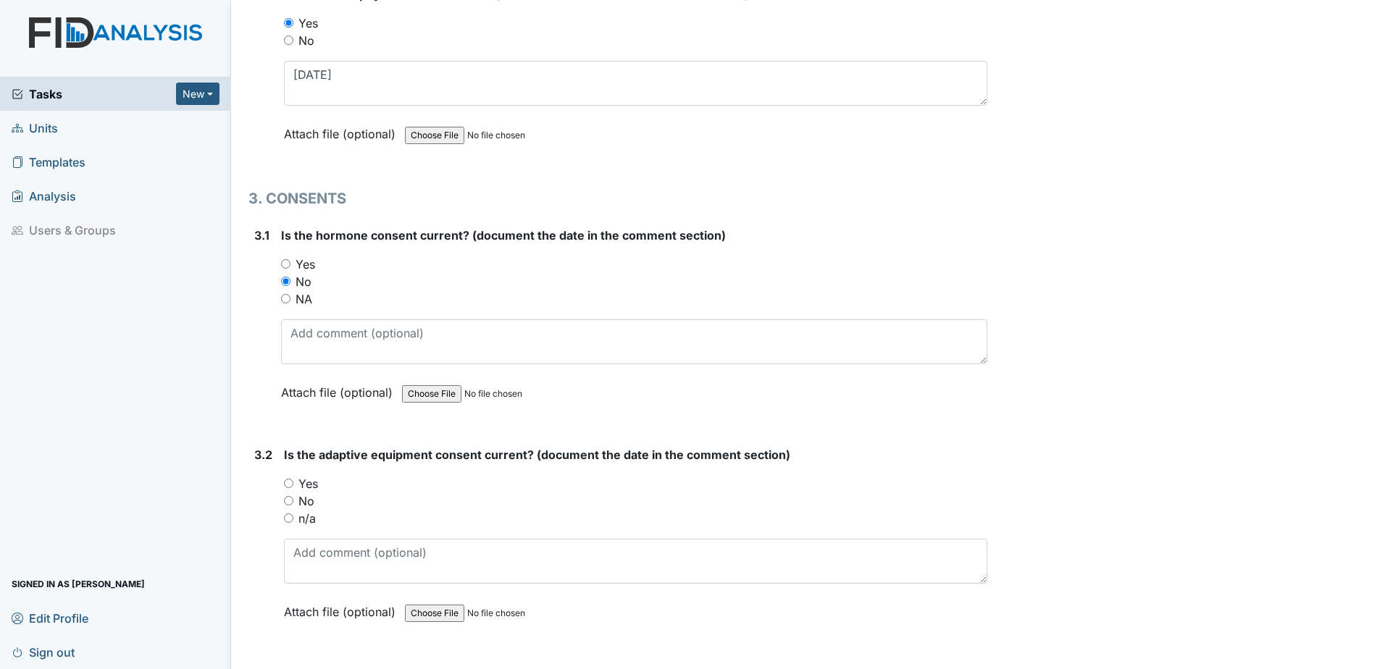
radio input "true"
click at [308, 516] on label "n/a" at bounding box center [306, 518] width 17 height 17
click at [293, 516] on input "n/a" at bounding box center [288, 518] width 9 height 9
radio input "true"
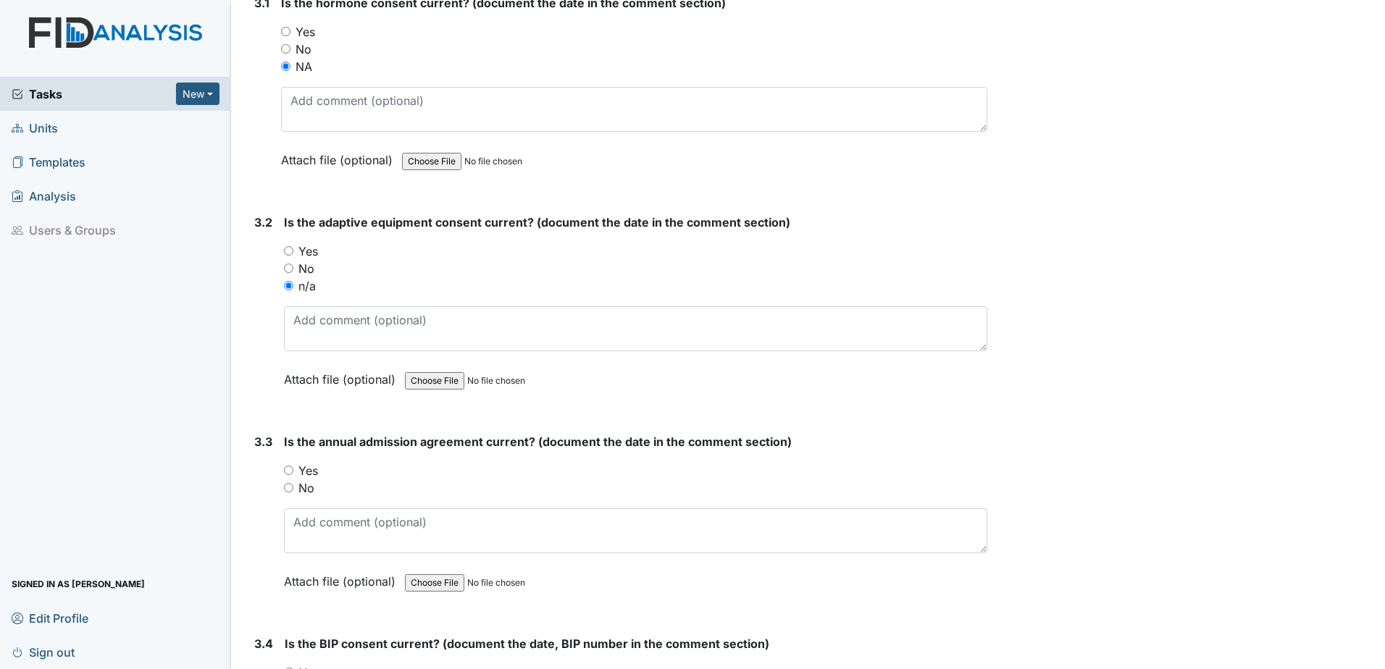
scroll to position [3332, 0]
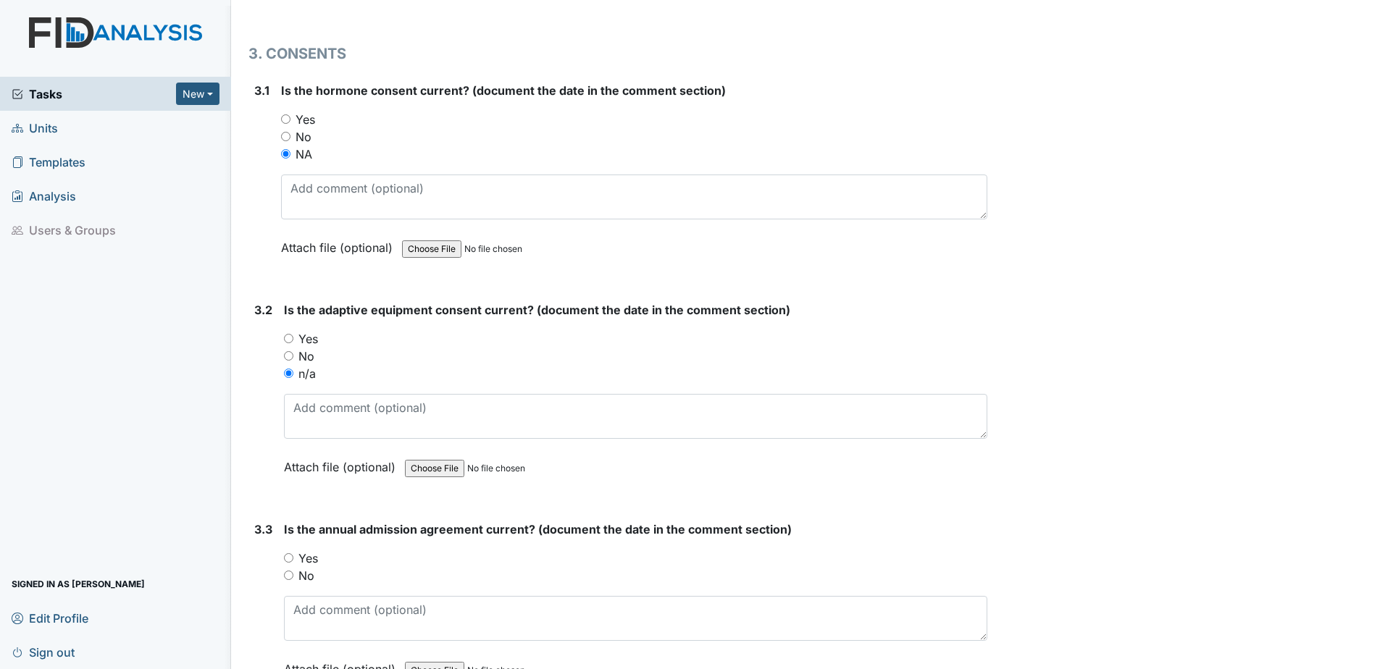
click at [310, 353] on label "No" at bounding box center [306, 356] width 16 height 17
click at [293, 353] on input "No" at bounding box center [288, 355] width 9 height 9
radio input "true"
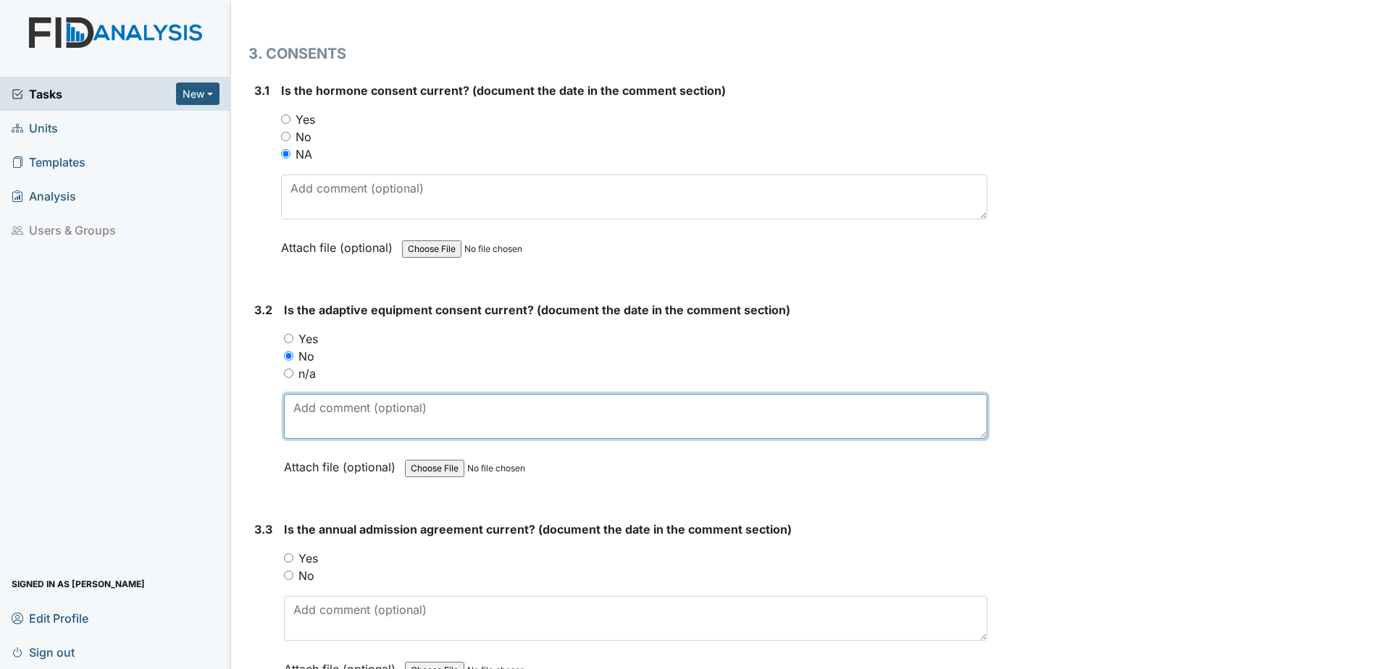
click at [323, 436] on textarea at bounding box center [635, 416] width 703 height 45
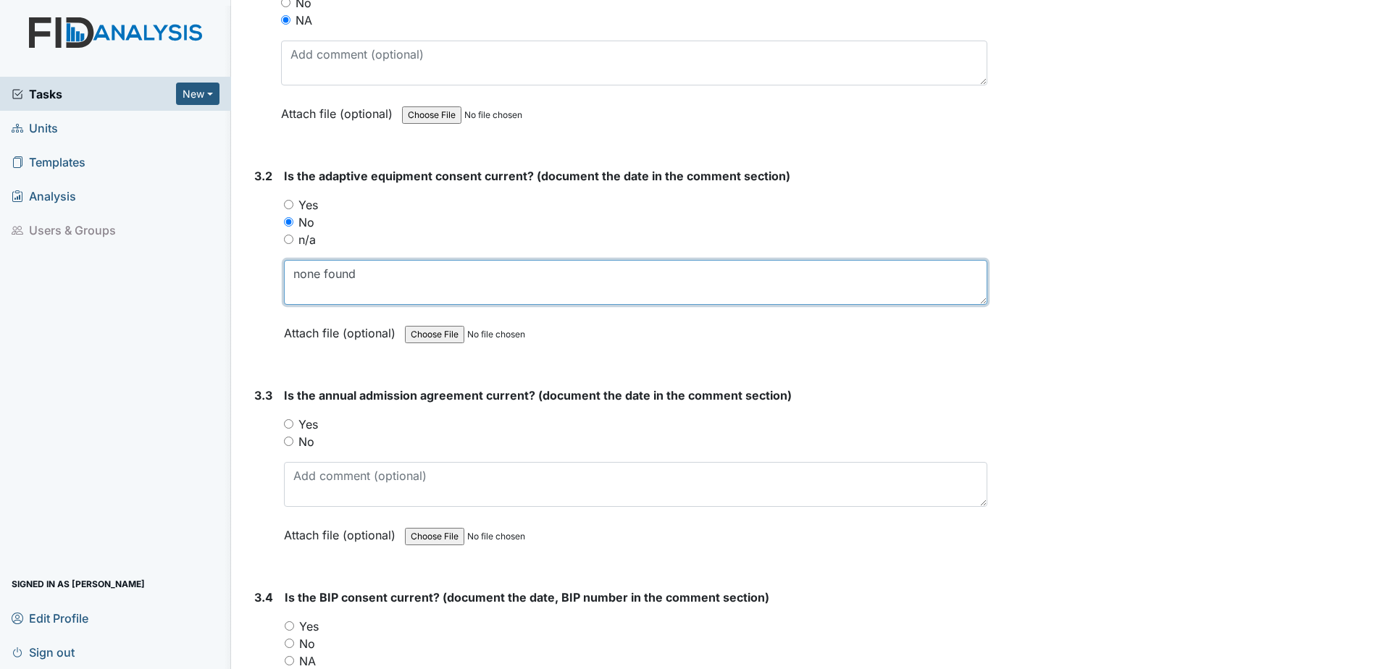
scroll to position [3477, 0]
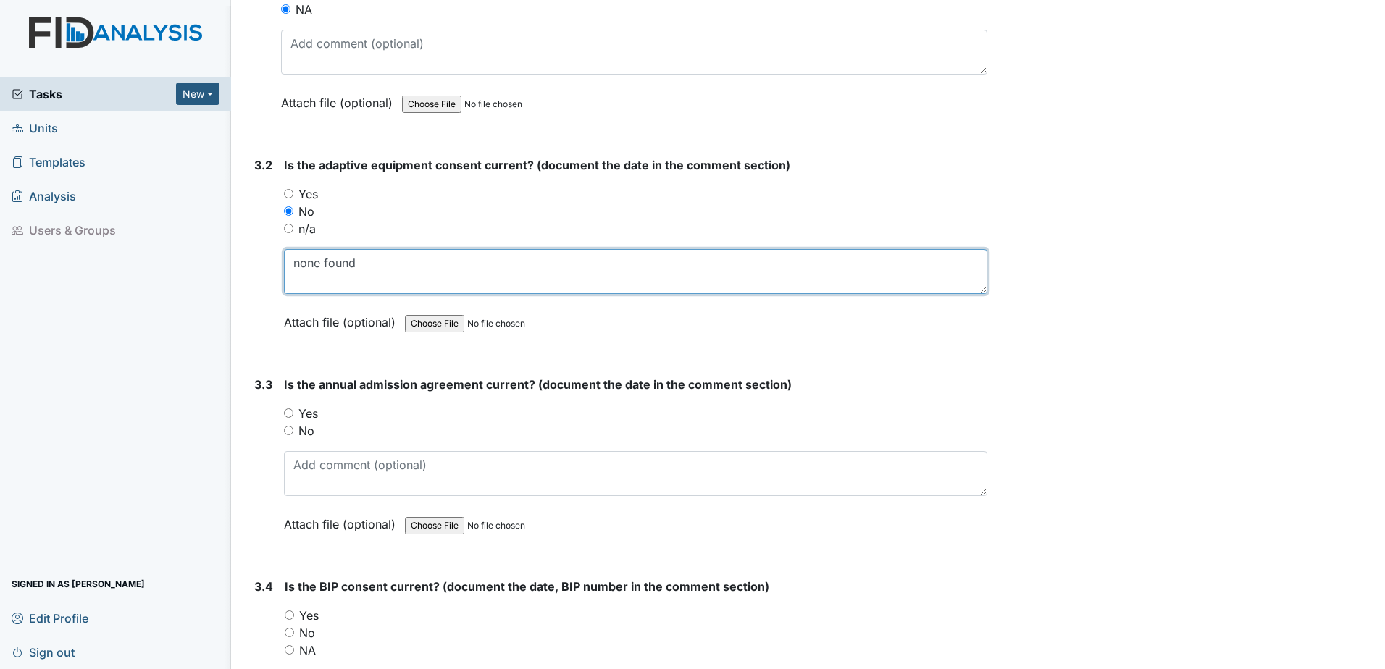
type textarea "none found"
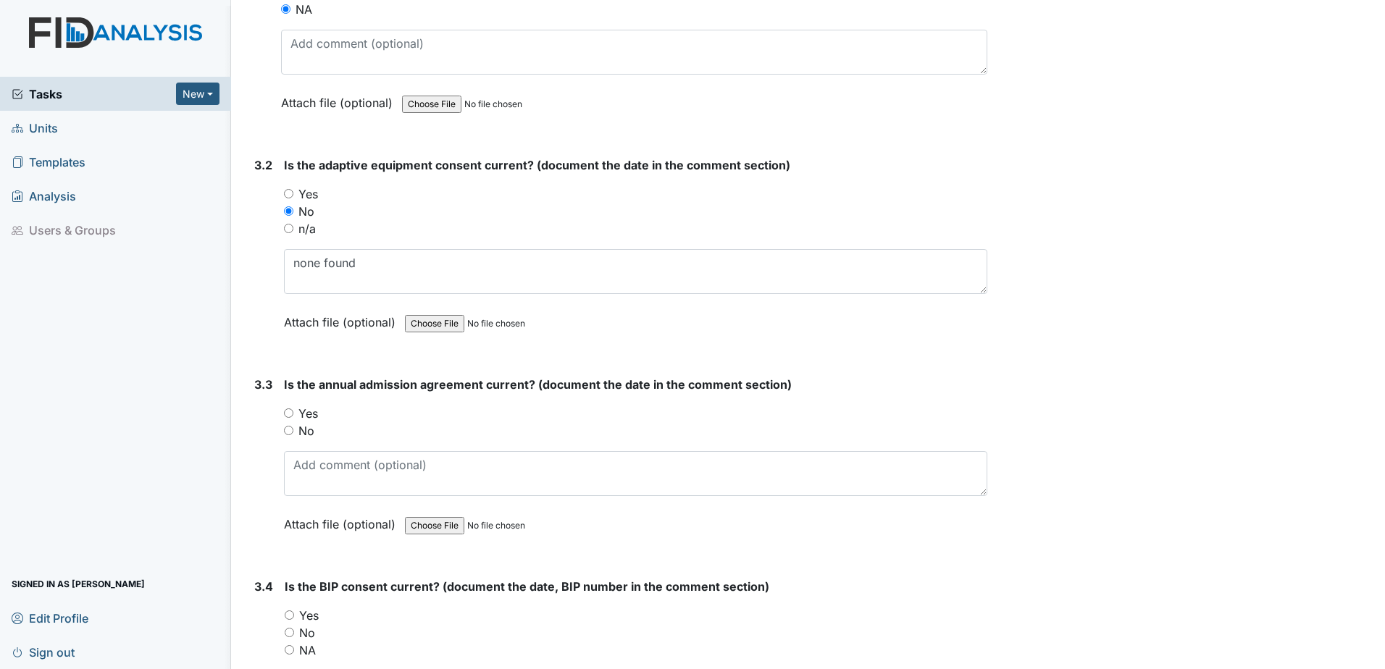
click at [306, 414] on label "Yes" at bounding box center [308, 413] width 20 height 17
click at [293, 414] on input "Yes" at bounding box center [288, 413] width 9 height 9
radio input "true"
click at [318, 466] on textarea at bounding box center [635, 473] width 703 height 45
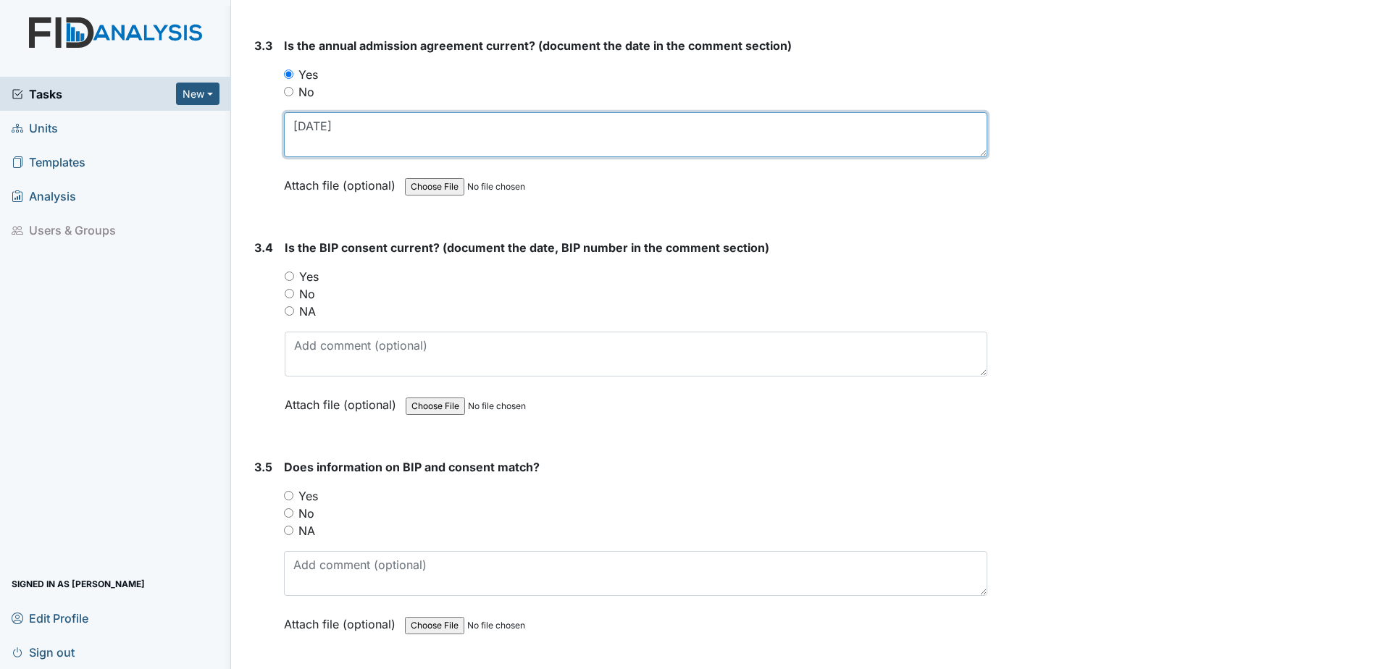
scroll to position [3839, 0]
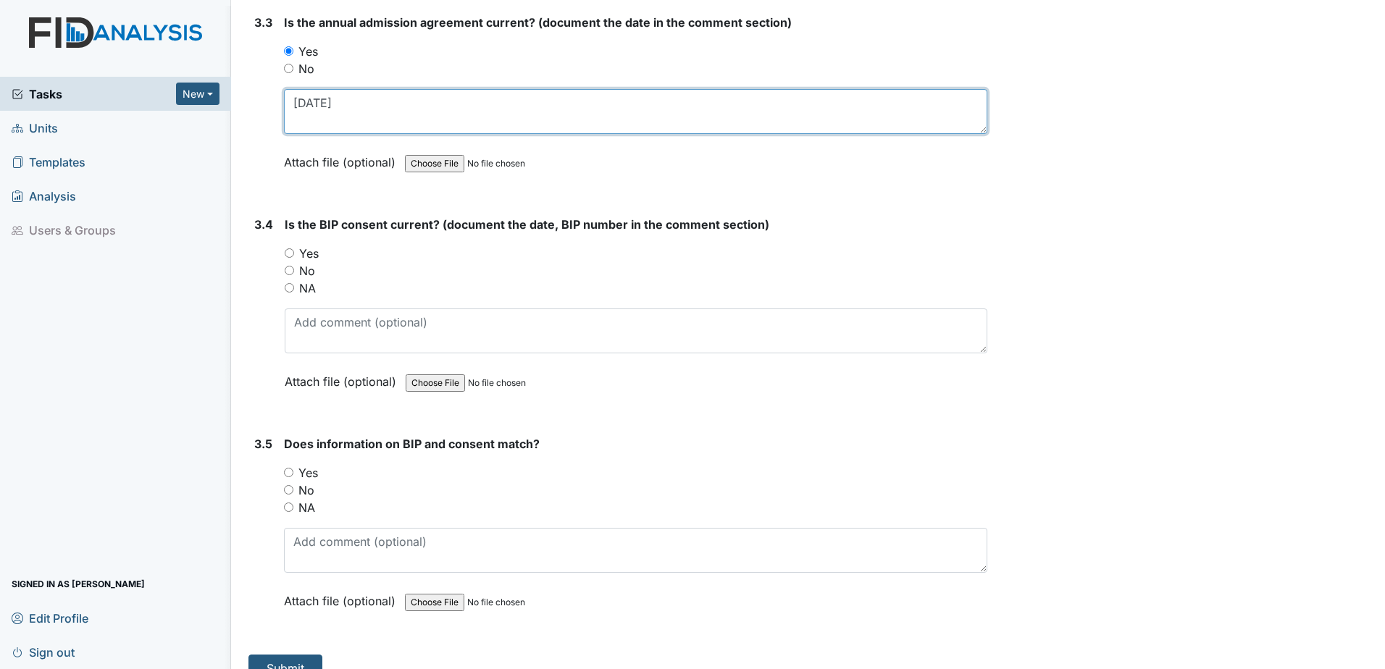
type textarea "[DATE]"
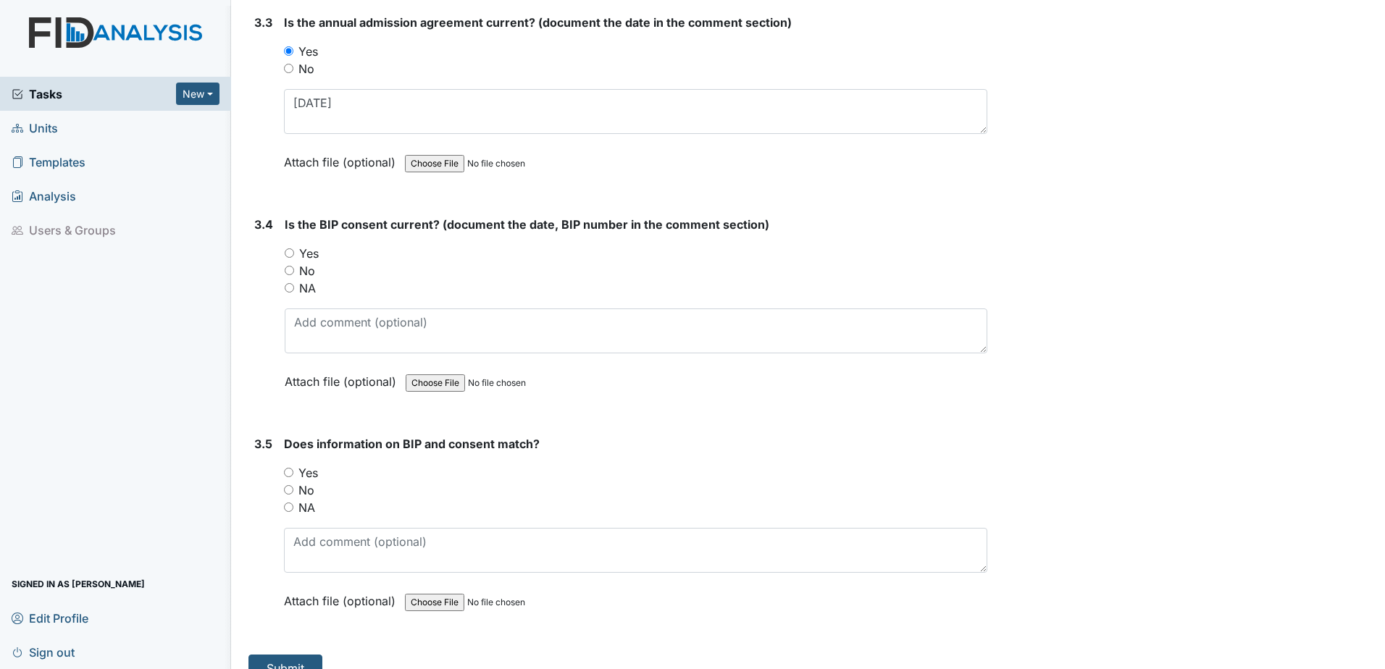
click at [309, 472] on label "Yes" at bounding box center [308, 472] width 20 height 17
click at [293, 472] on input "Yes" at bounding box center [288, 472] width 9 height 9
radio input "true"
click at [311, 249] on label "Yes" at bounding box center [309, 253] width 20 height 17
click at [294, 249] on input "Yes" at bounding box center [289, 252] width 9 height 9
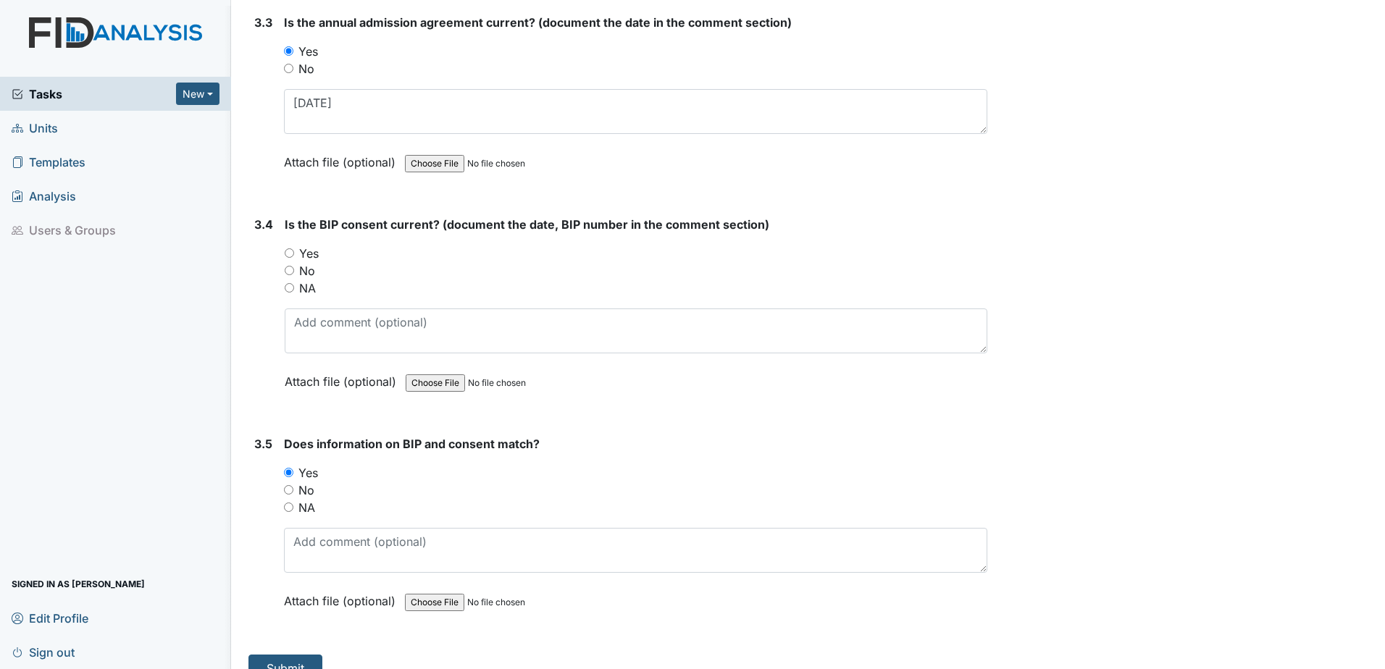
radio input "true"
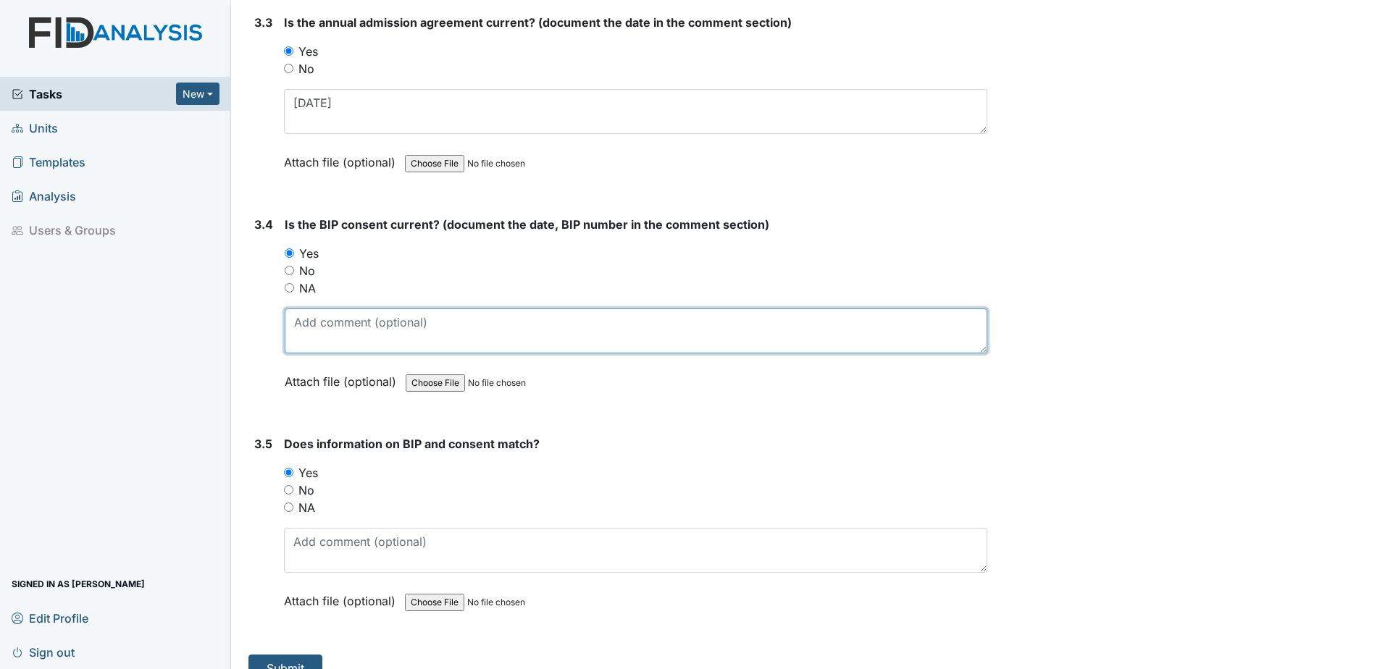
click at [308, 326] on textarea at bounding box center [636, 331] width 703 height 45
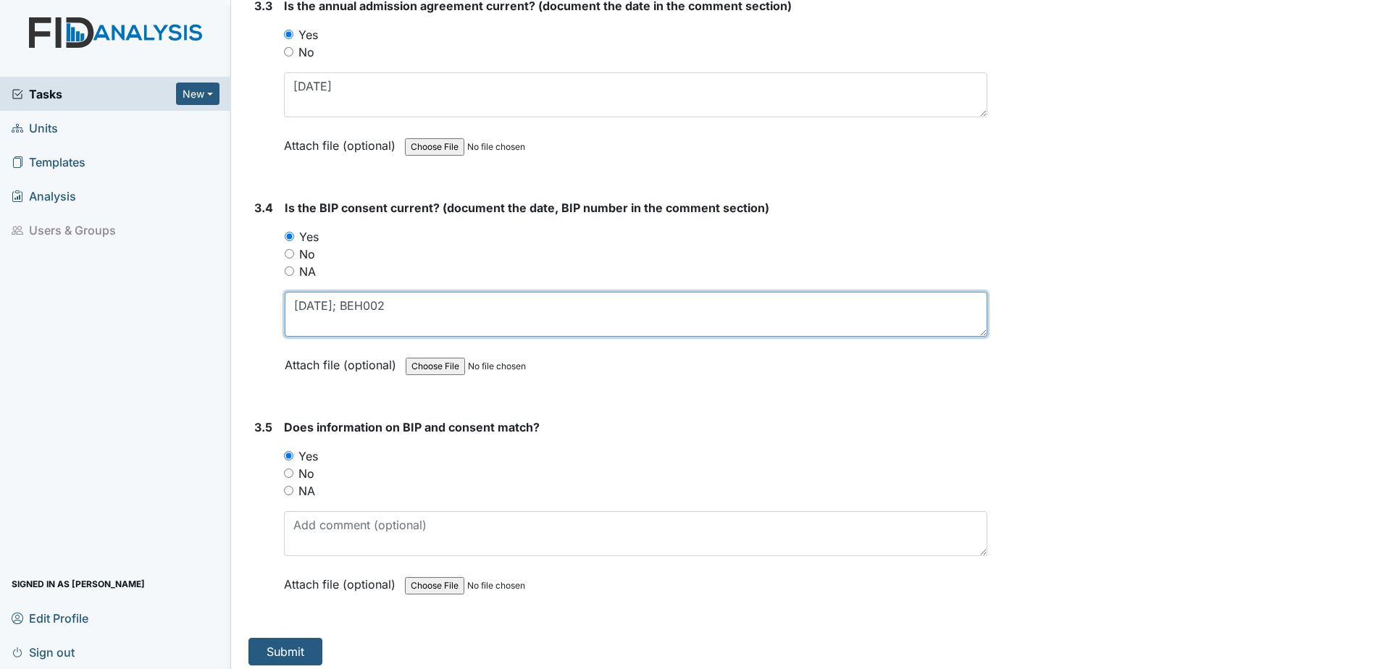
scroll to position [3864, 0]
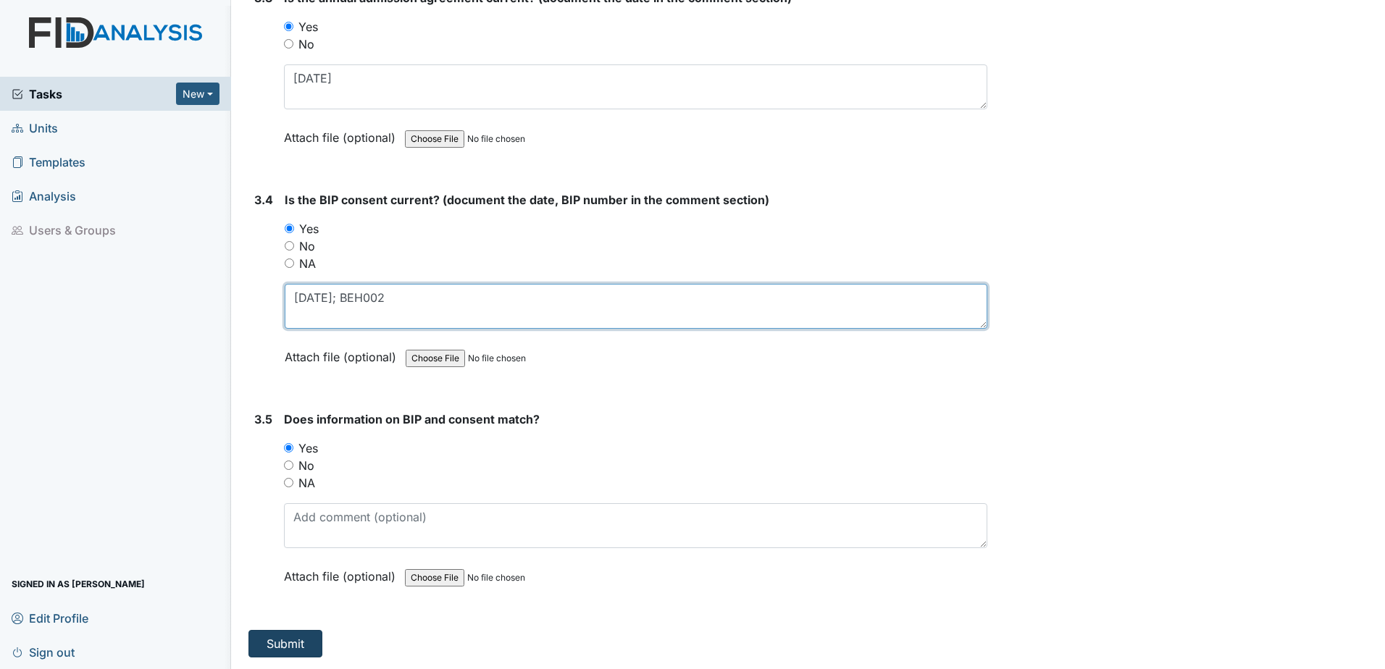
type textarea "1.1.25; BEH002"
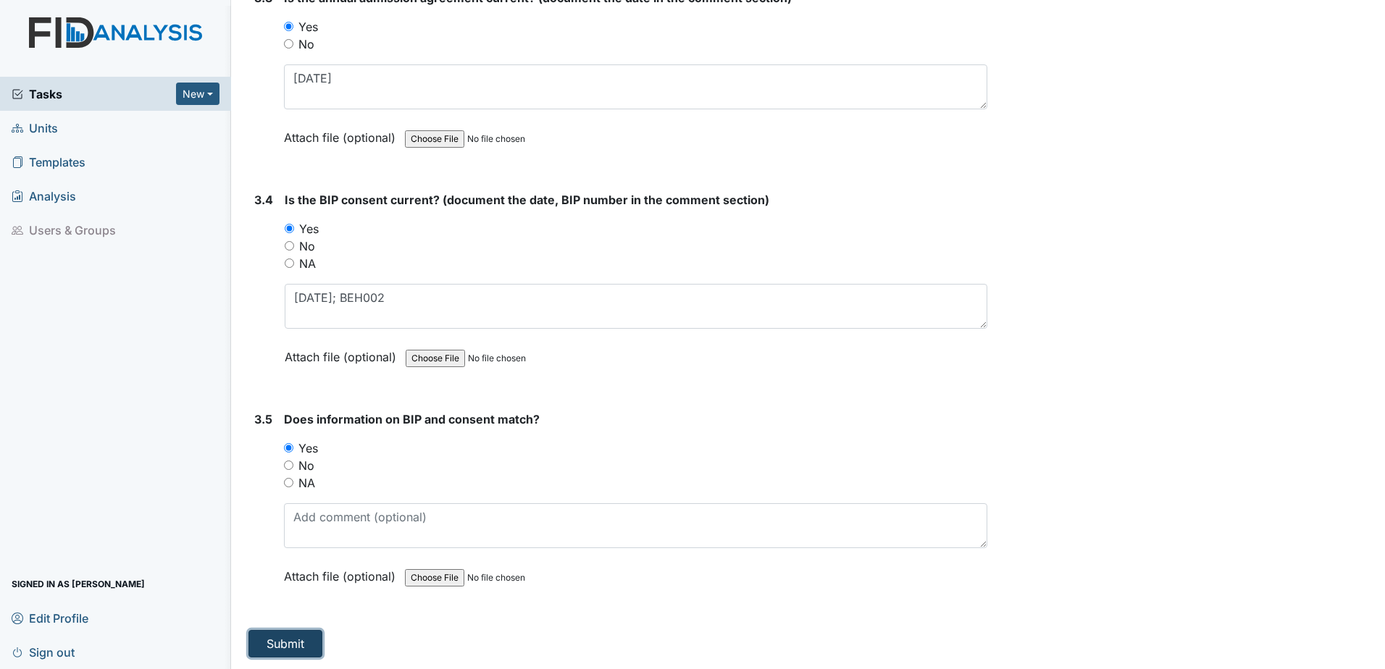
click at [296, 654] on button "Submit" at bounding box center [285, 644] width 74 height 28
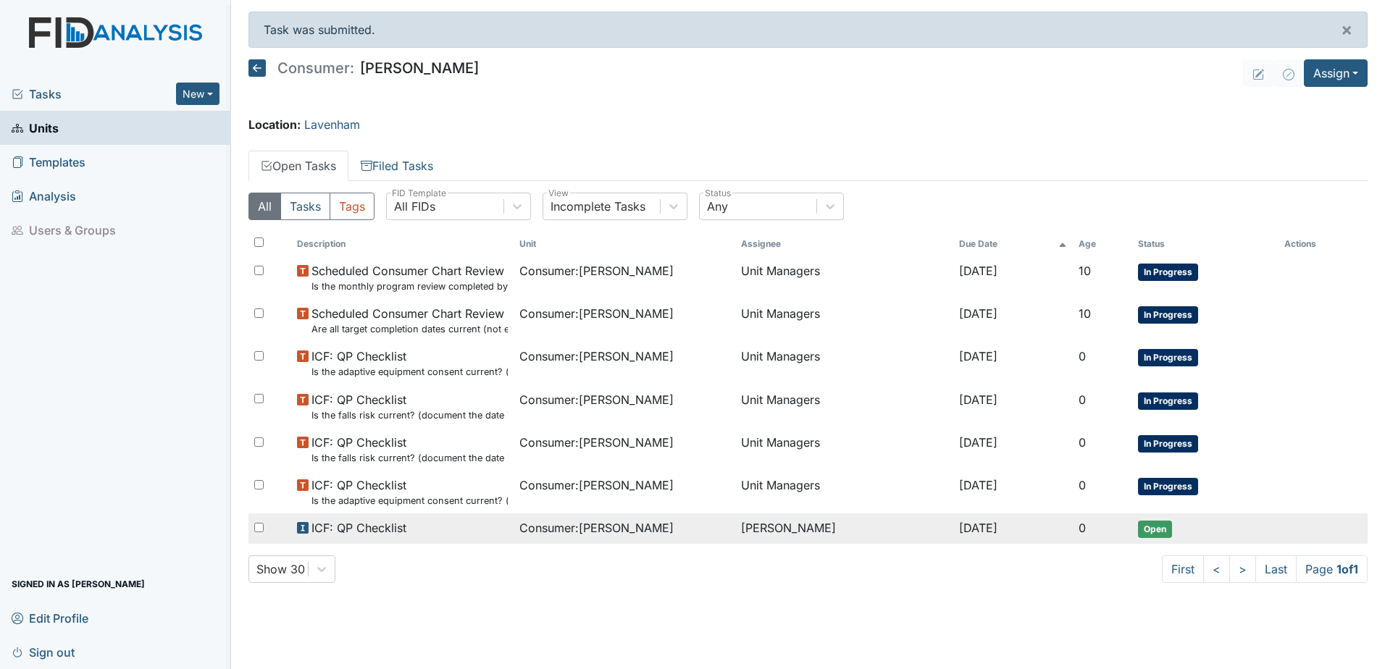
click at [805, 521] on td "[PERSON_NAME]" at bounding box center [843, 529] width 217 height 30
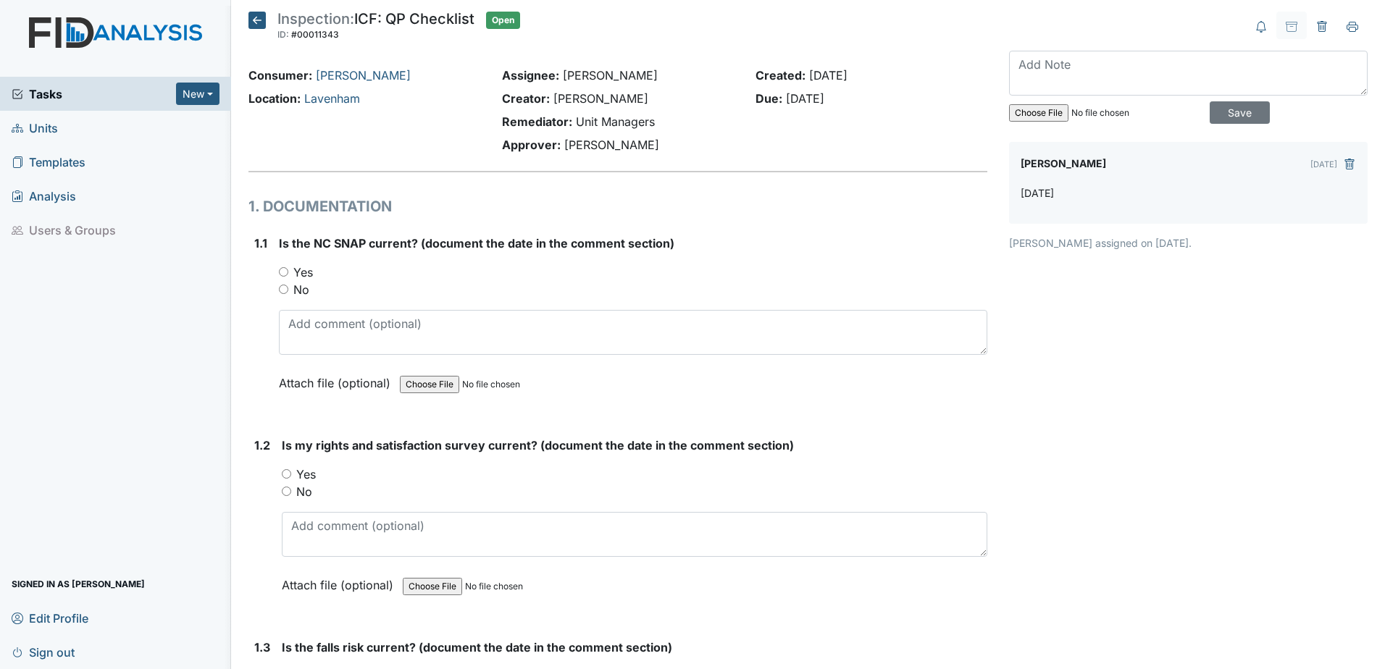
click at [300, 272] on label "Yes" at bounding box center [303, 272] width 20 height 17
click at [288, 272] on input "Yes" at bounding box center [283, 271] width 9 height 9
radio input "true"
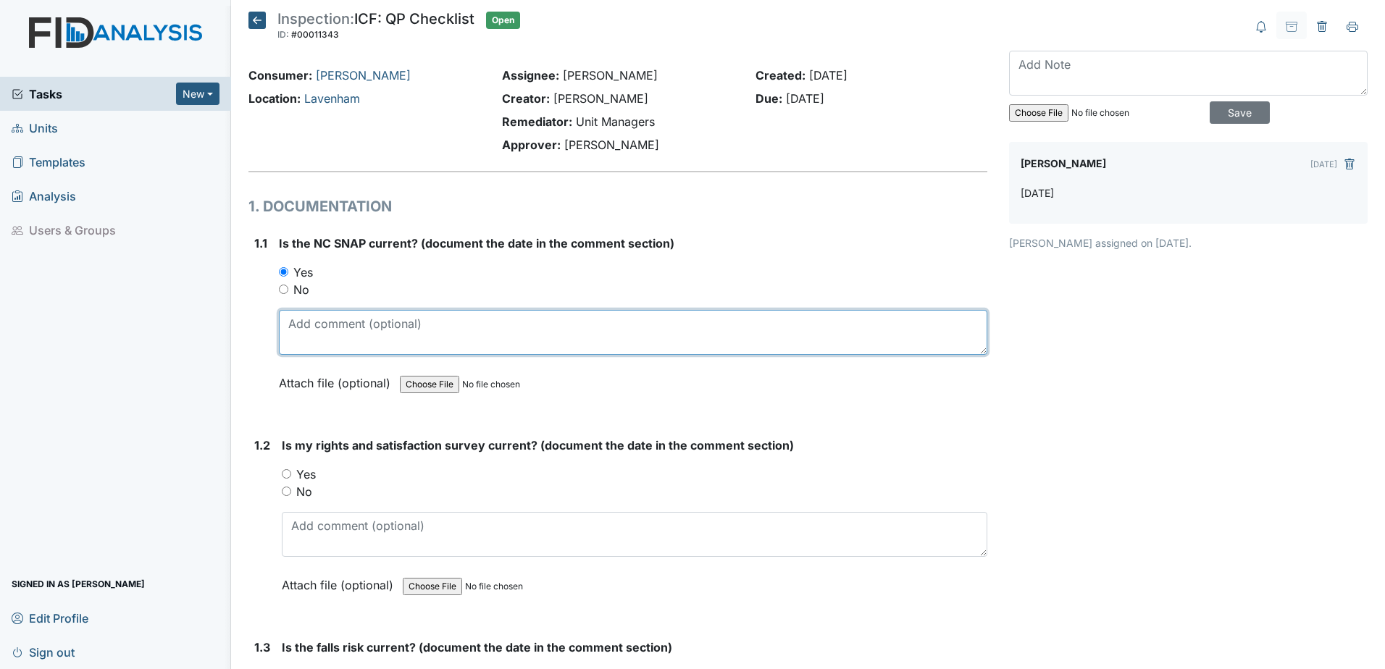
click at [339, 325] on textarea at bounding box center [633, 332] width 708 height 45
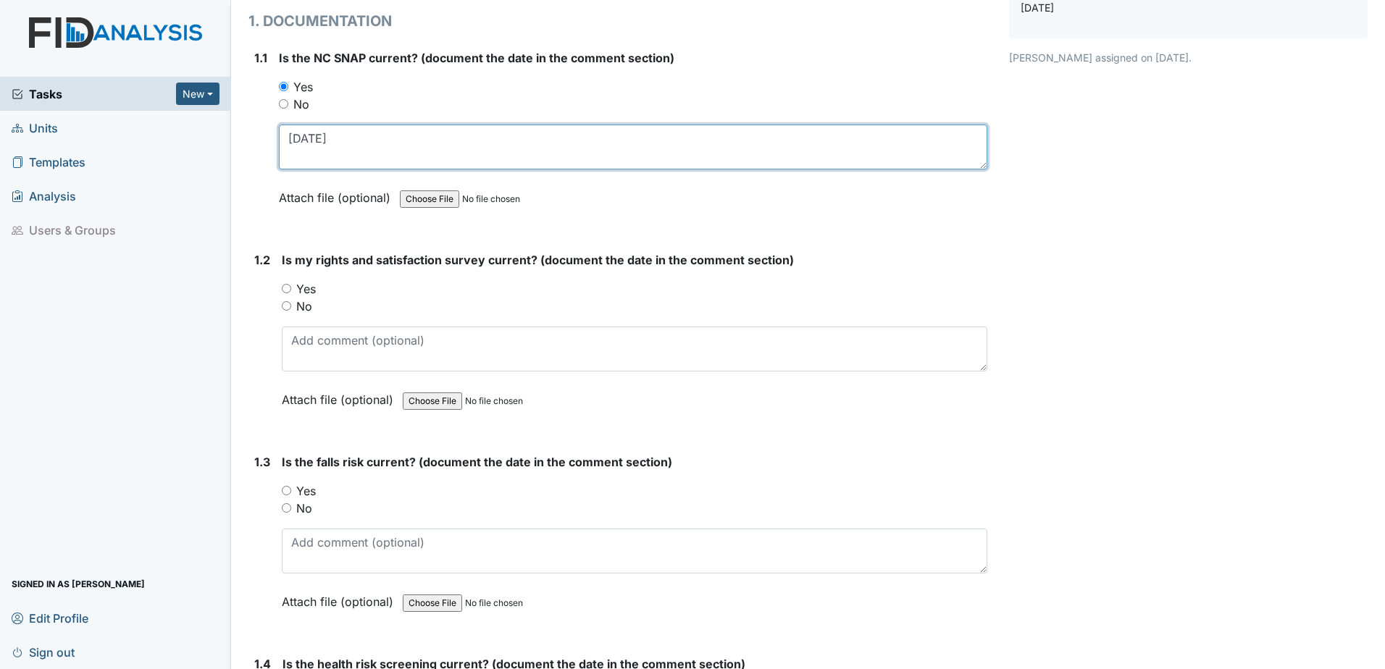
scroll to position [217, 0]
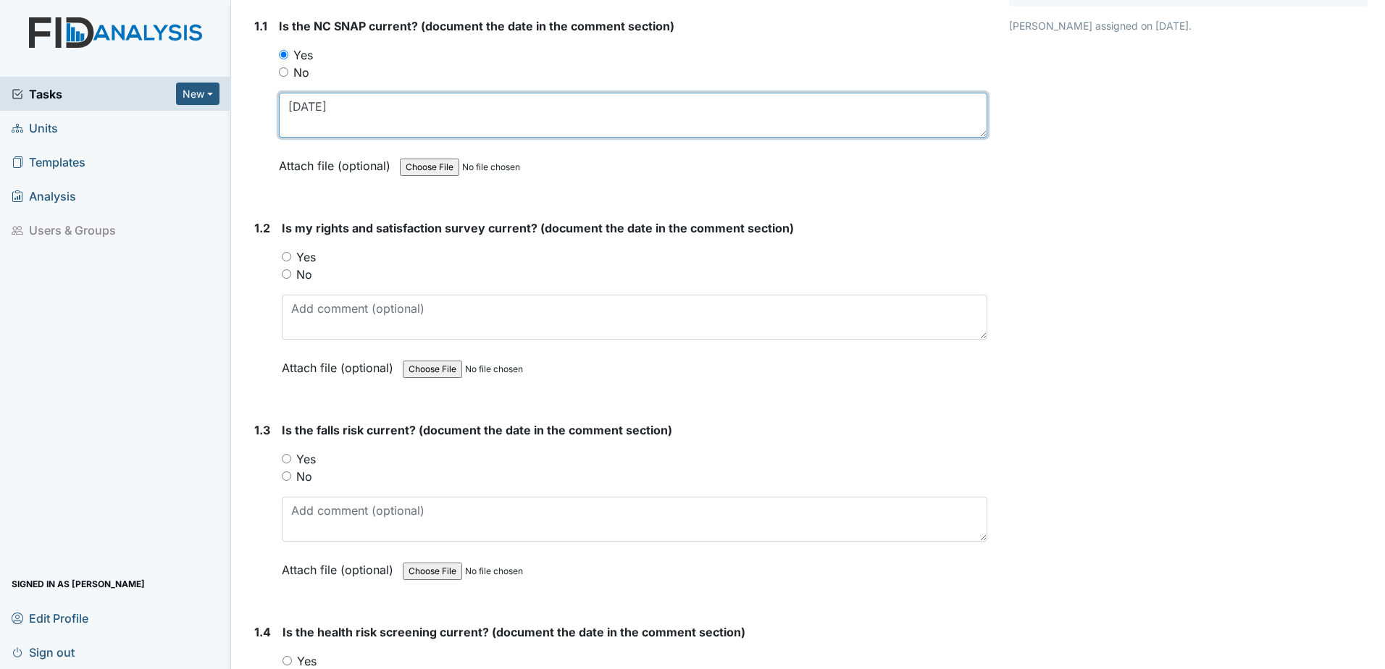
type textarea "5.6.25"
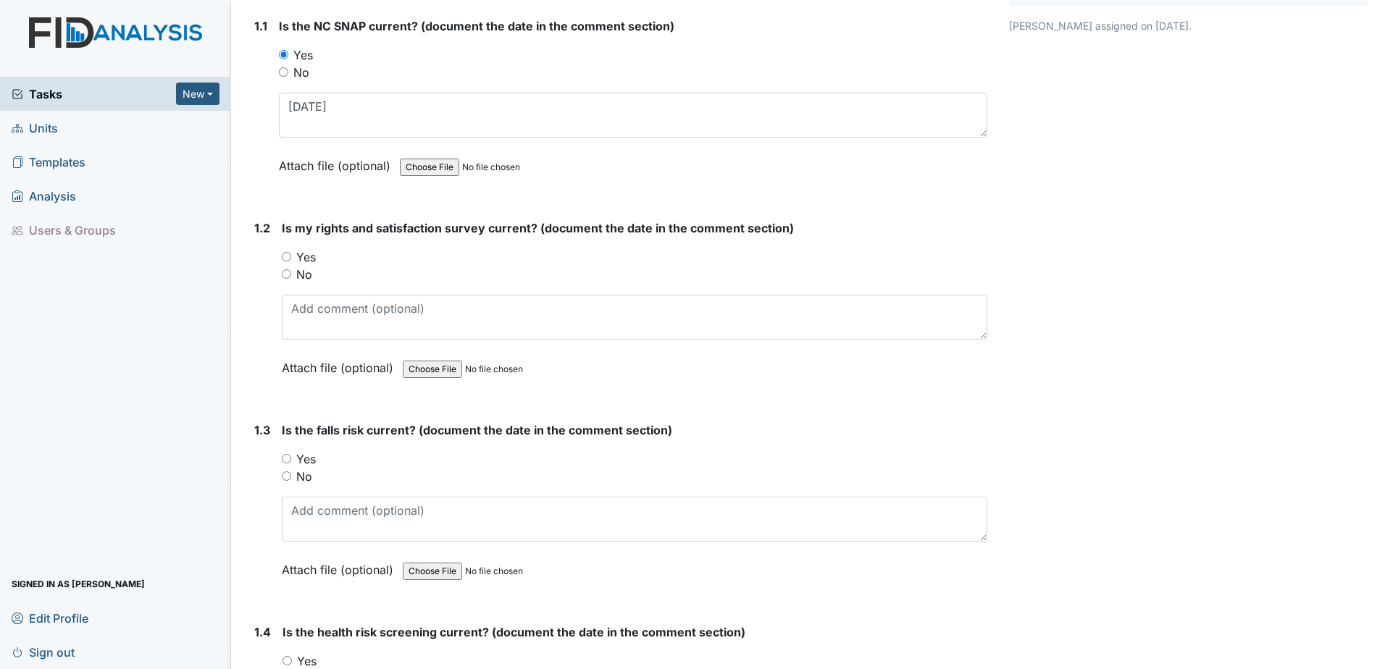
click at [307, 253] on label "Yes" at bounding box center [306, 256] width 20 height 17
click at [291, 253] on input "Yes" at bounding box center [286, 256] width 9 height 9
radio input "true"
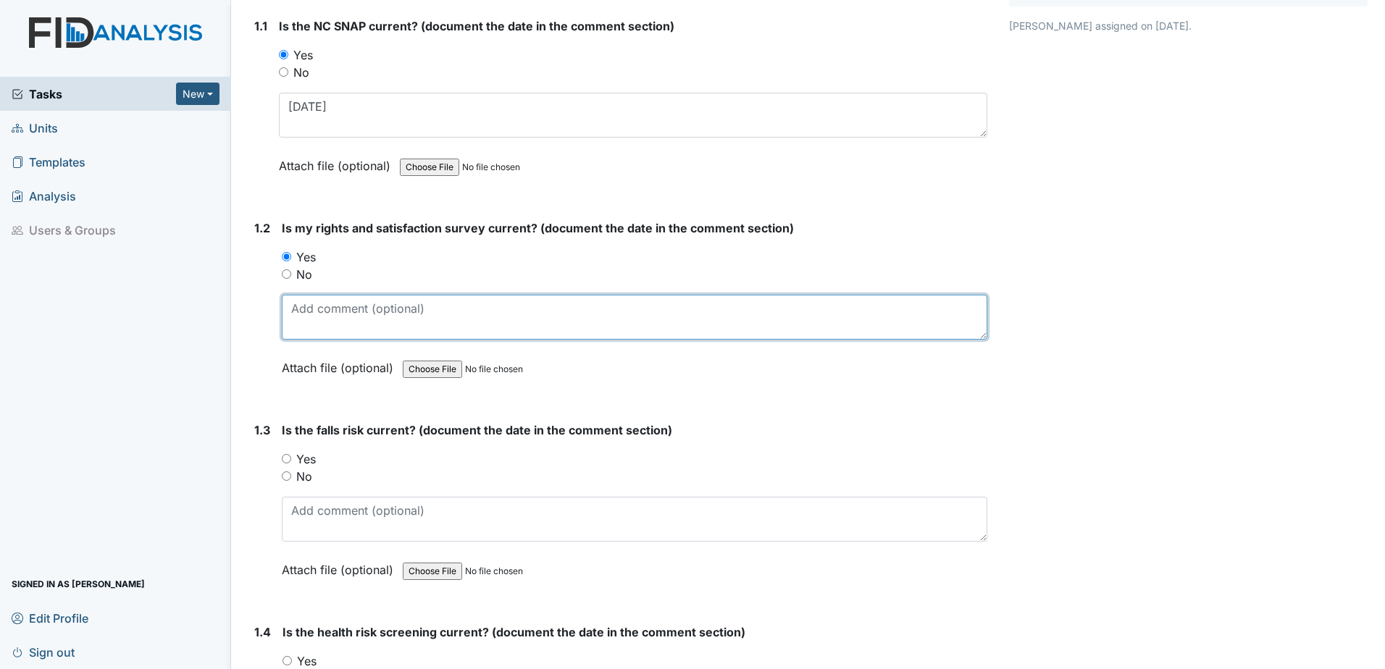
click at [320, 326] on textarea at bounding box center [635, 317] width 706 height 45
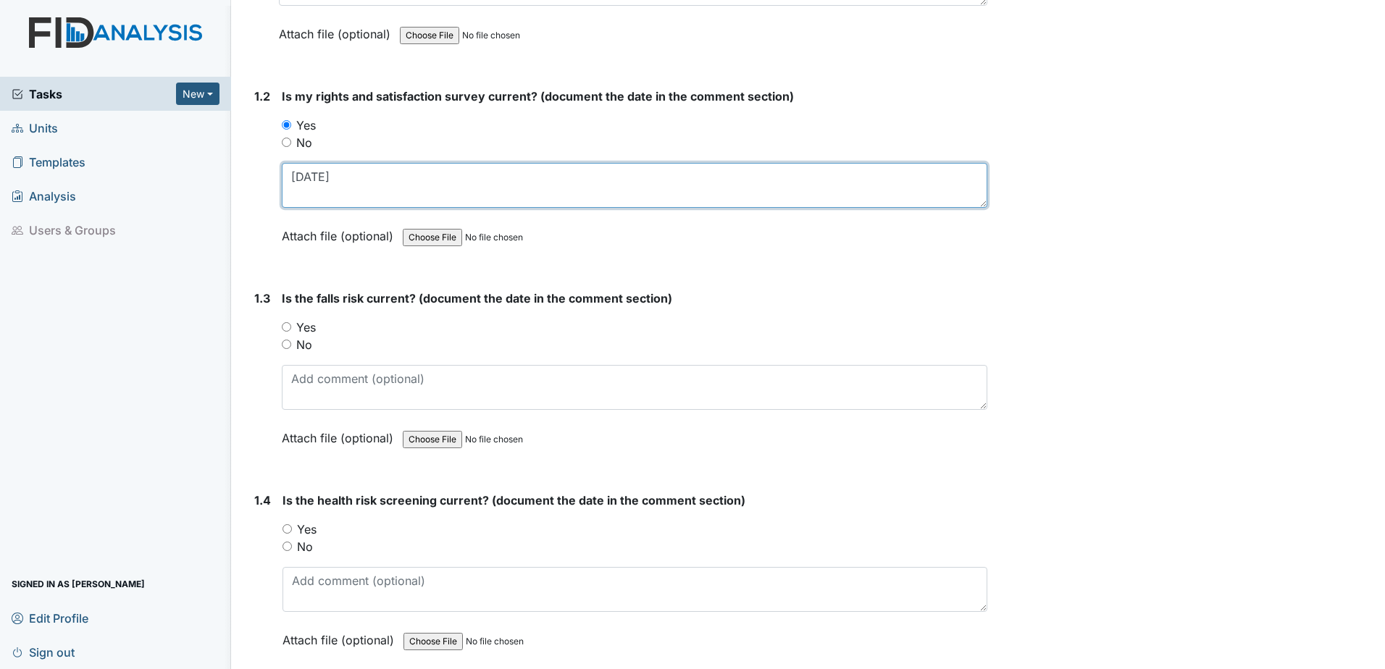
scroll to position [362, 0]
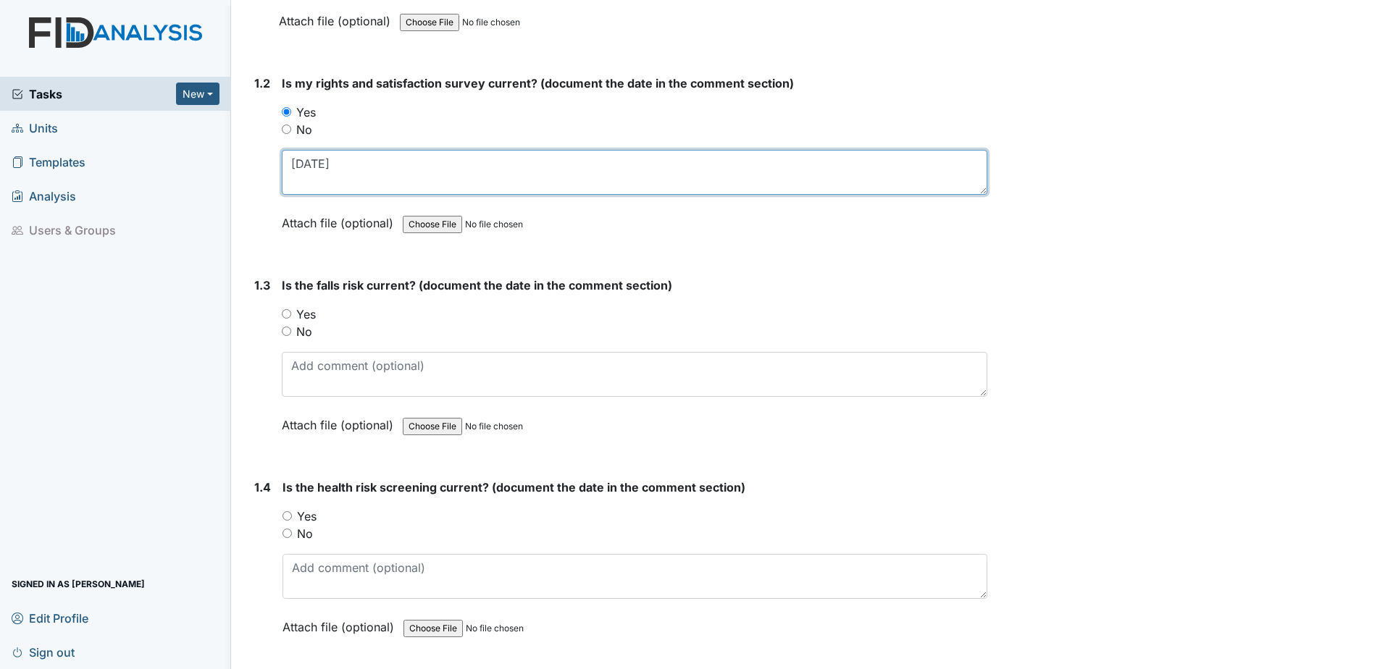
type textarea "5.6.25"
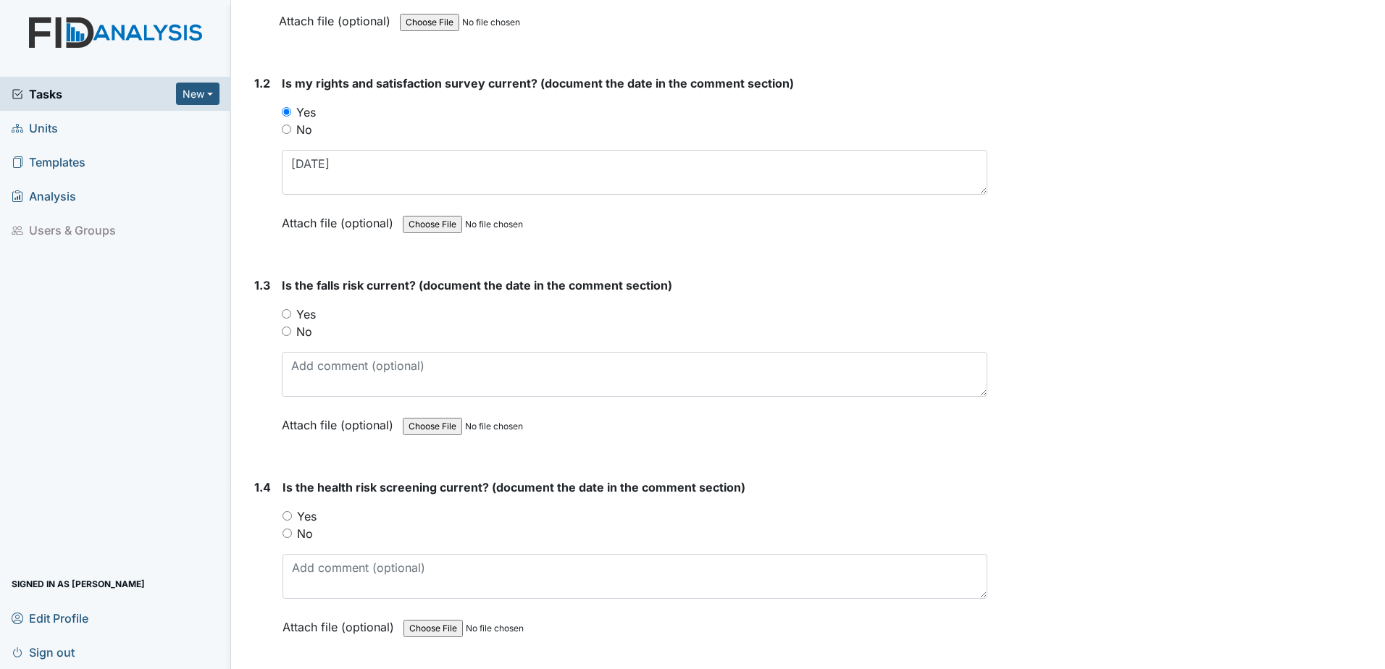
click at [308, 309] on label "Yes" at bounding box center [306, 314] width 20 height 17
click at [291, 309] on input "Yes" at bounding box center [286, 313] width 9 height 9
radio input "true"
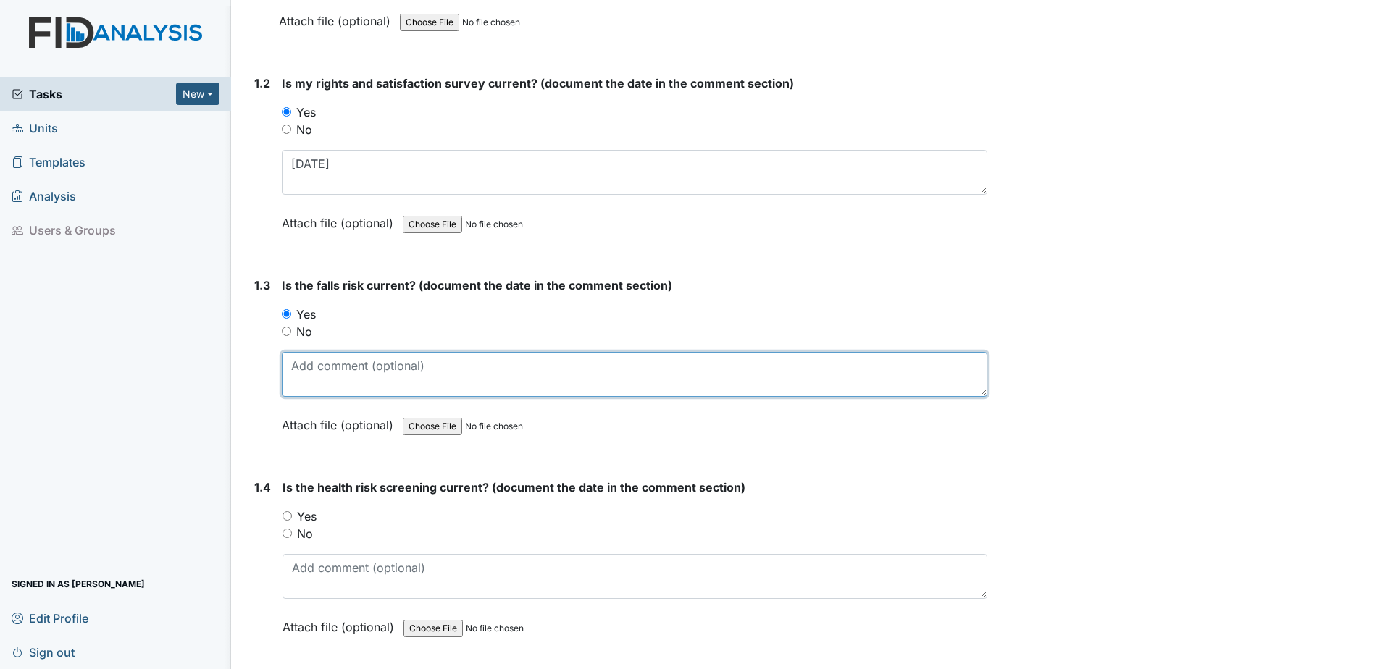
click at [315, 368] on textarea at bounding box center [635, 374] width 706 height 45
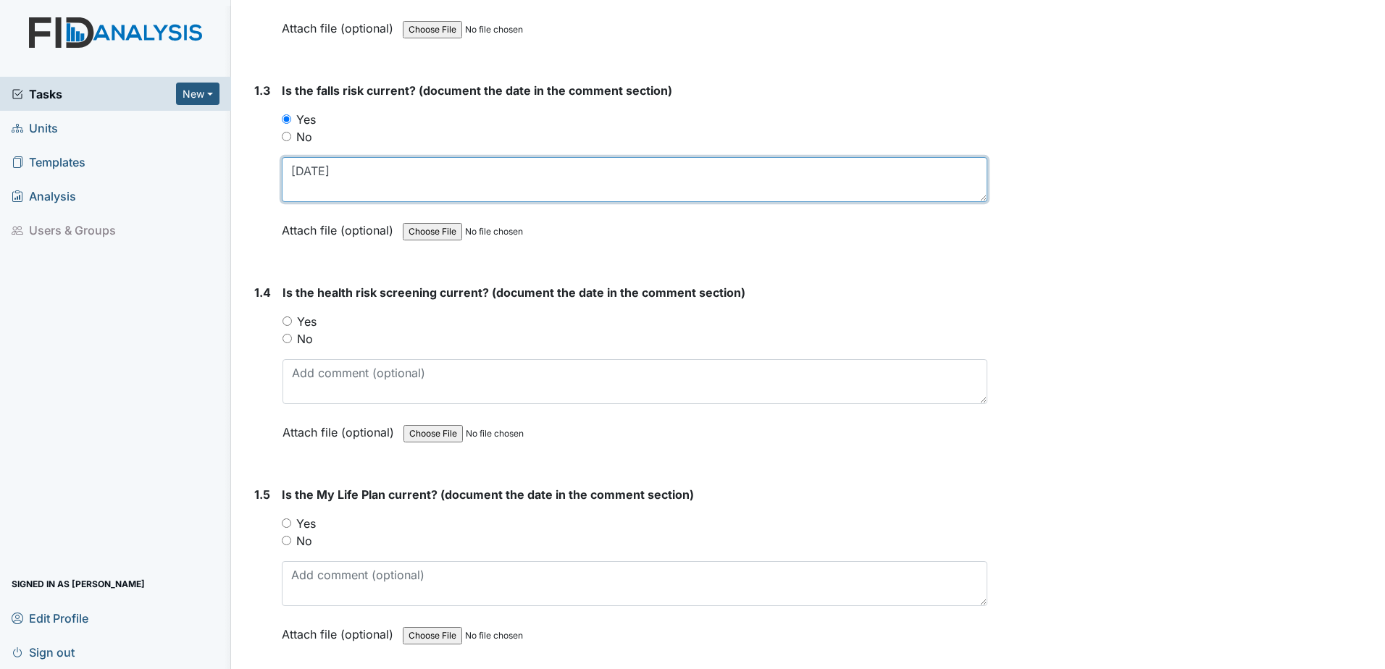
scroll to position [579, 0]
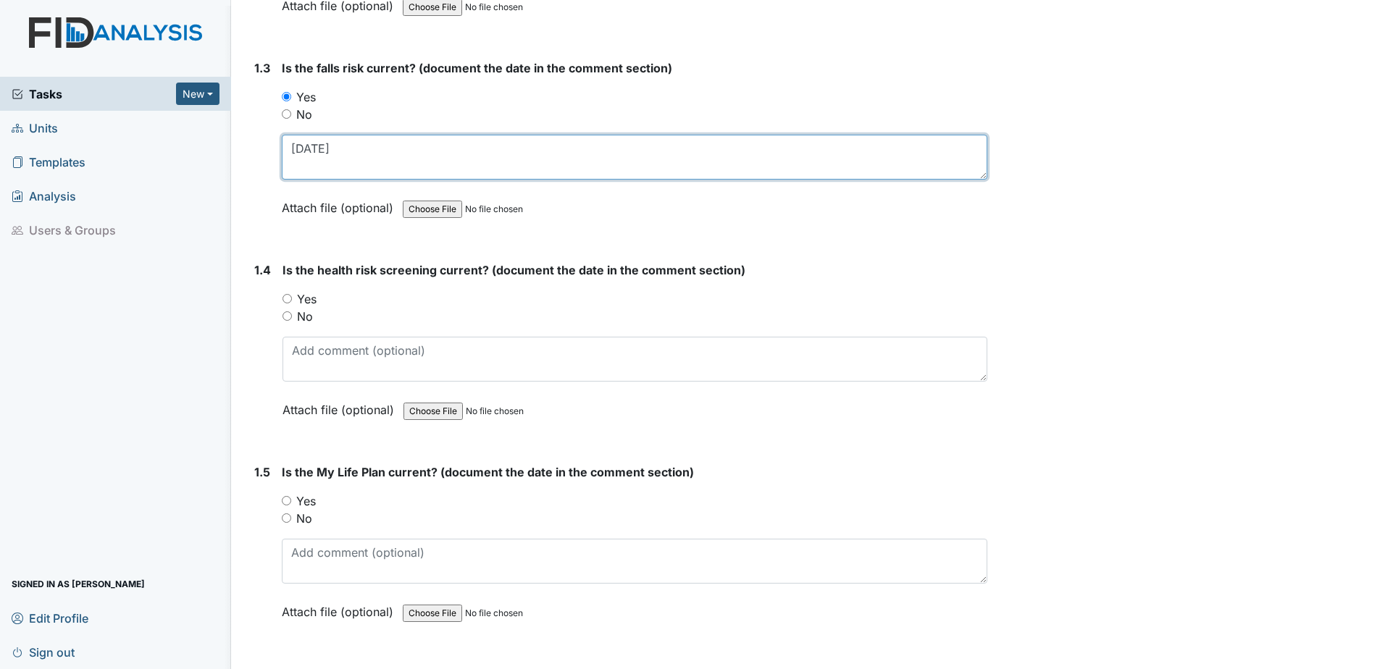
type textarea "6.21.24"
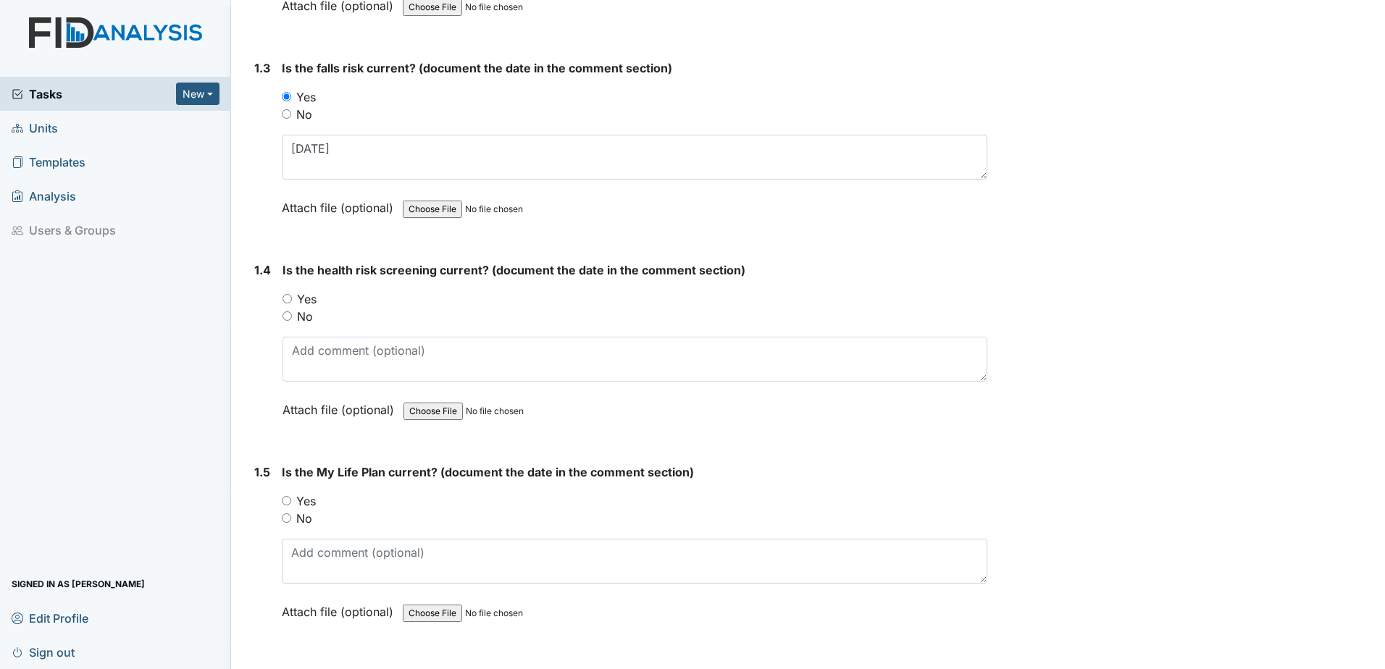
click at [303, 298] on label "Yes" at bounding box center [307, 298] width 20 height 17
click at [292, 298] on input "Yes" at bounding box center [286, 298] width 9 height 9
radio input "true"
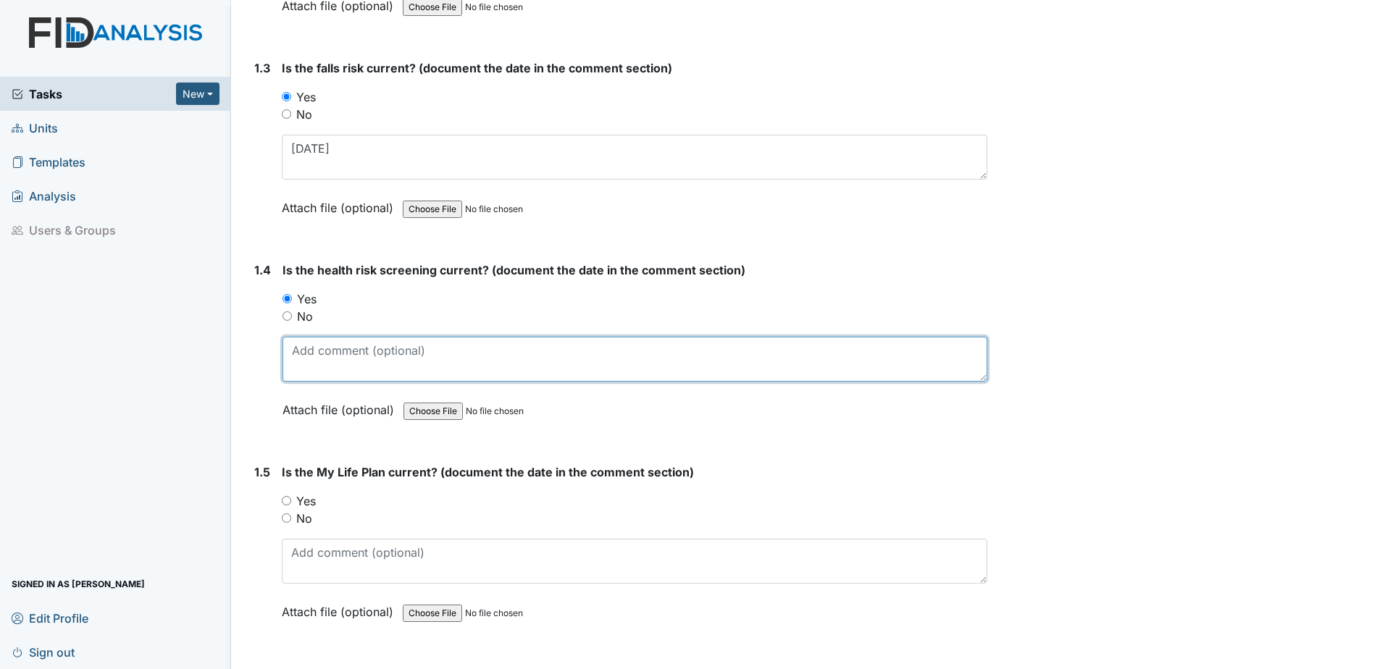
click at [330, 365] on textarea at bounding box center [634, 359] width 705 height 45
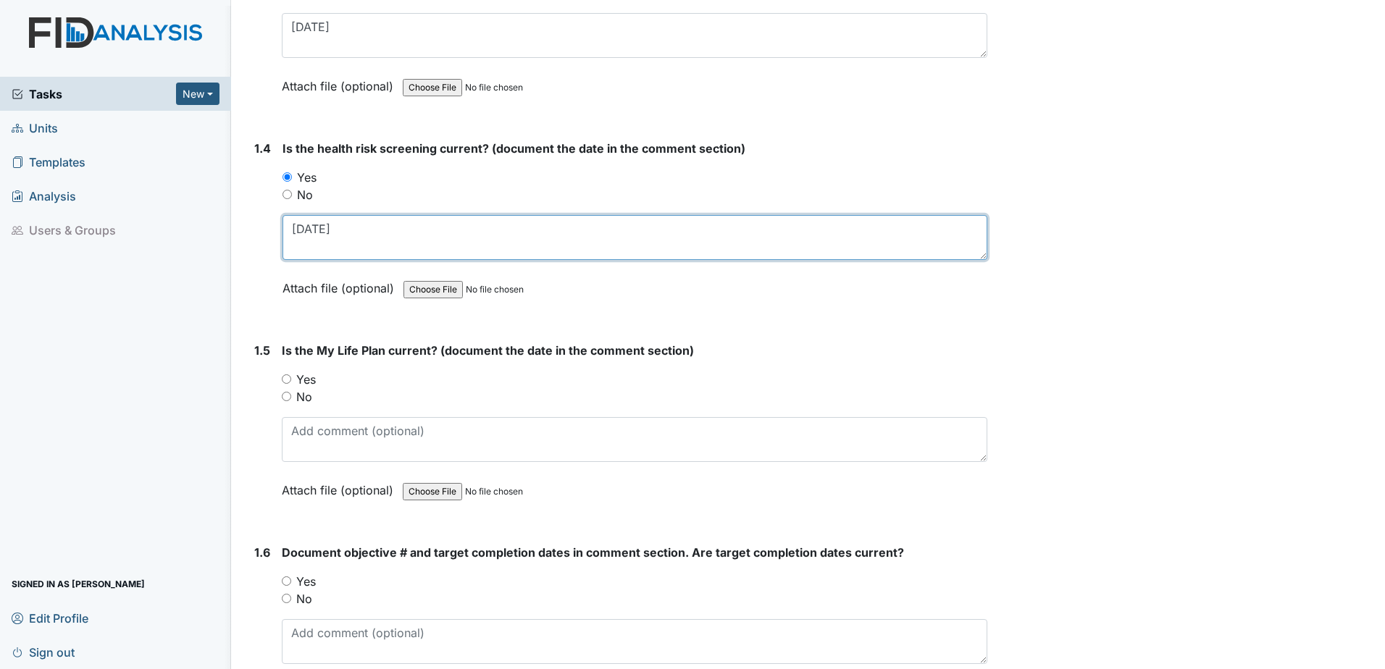
scroll to position [724, 0]
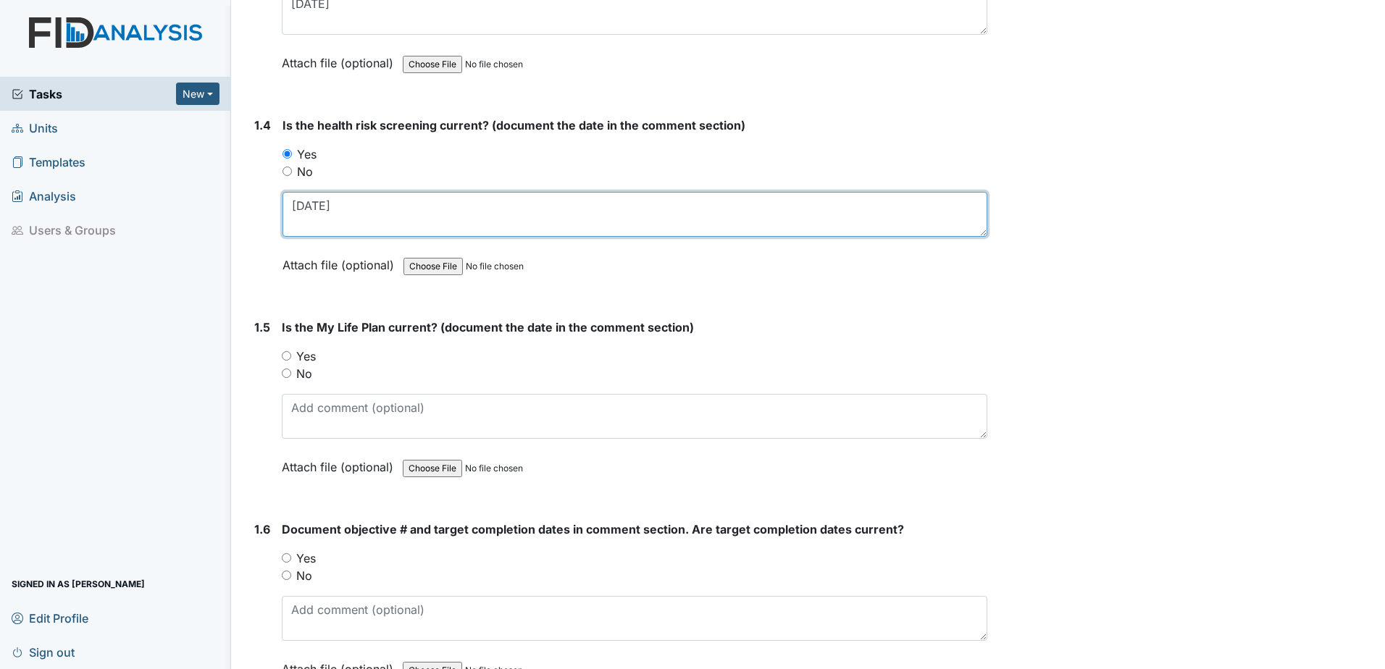
type textarea "5.6.25"
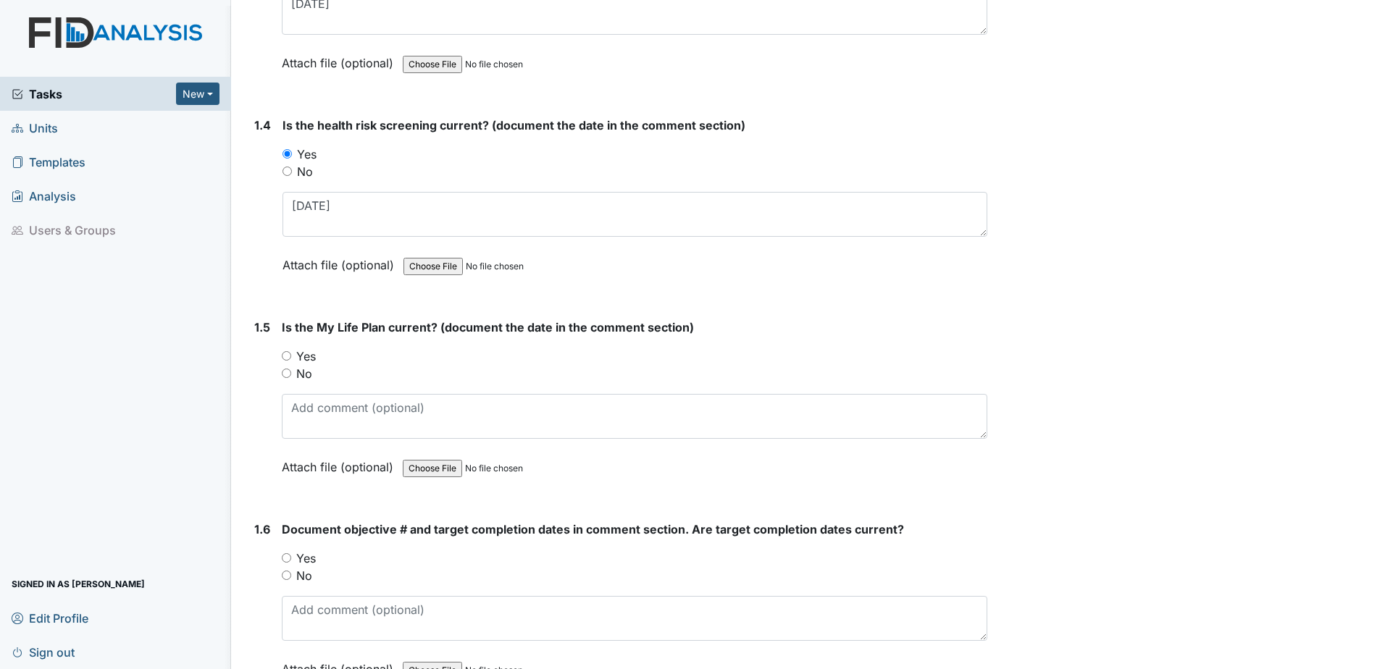
click at [311, 353] on label "Yes" at bounding box center [306, 356] width 20 height 17
click at [291, 353] on input "Yes" at bounding box center [286, 355] width 9 height 9
radio input "true"
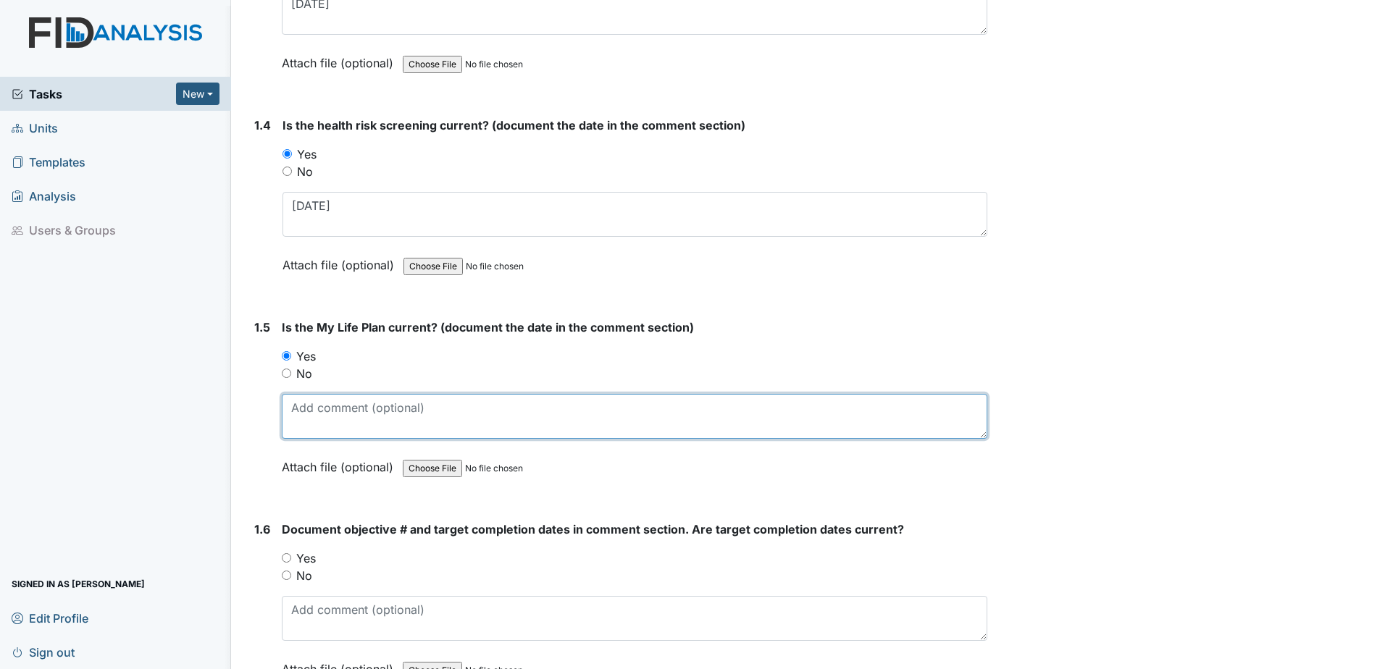
click at [314, 423] on textarea at bounding box center [635, 416] width 706 height 45
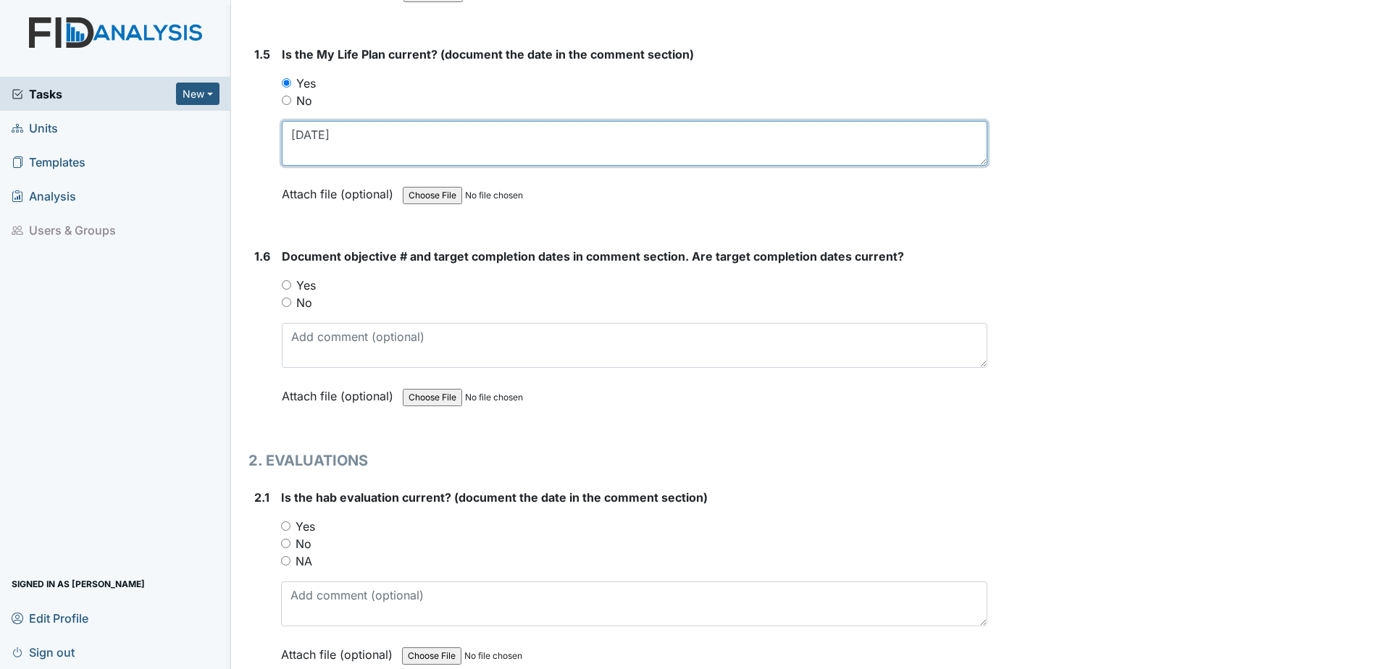
scroll to position [1014, 0]
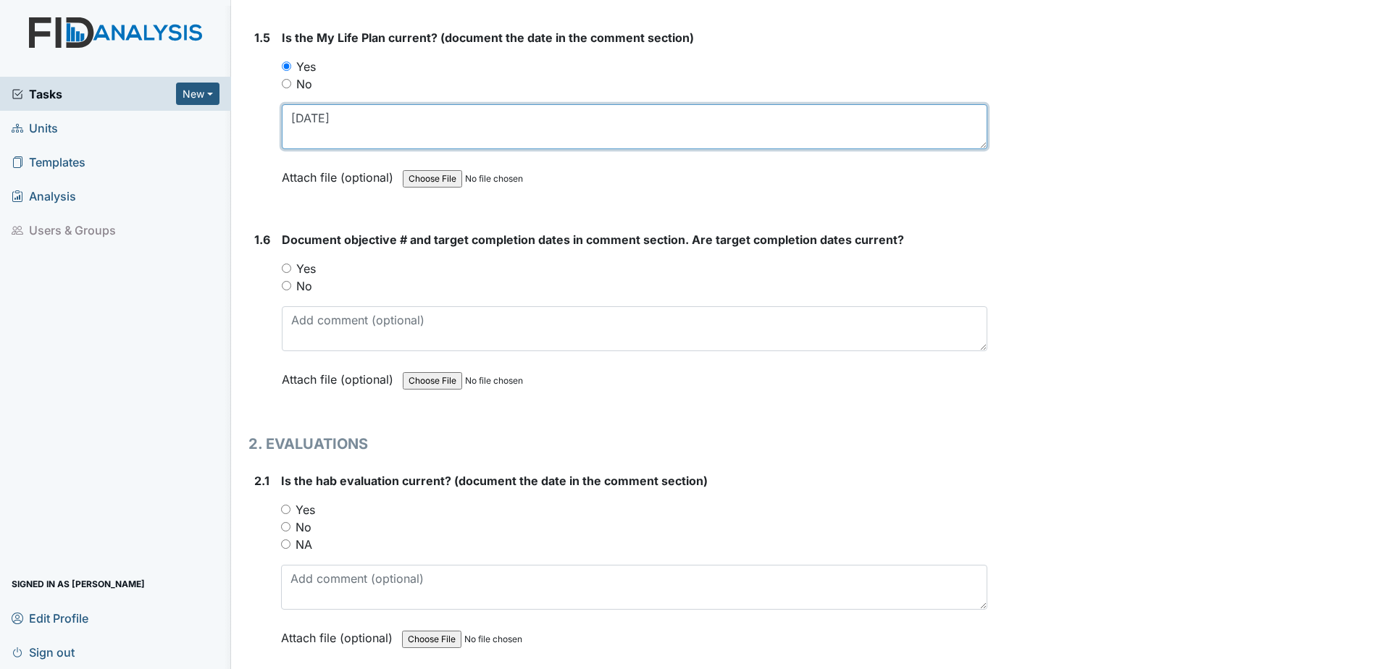
type textarea "5.6.25"
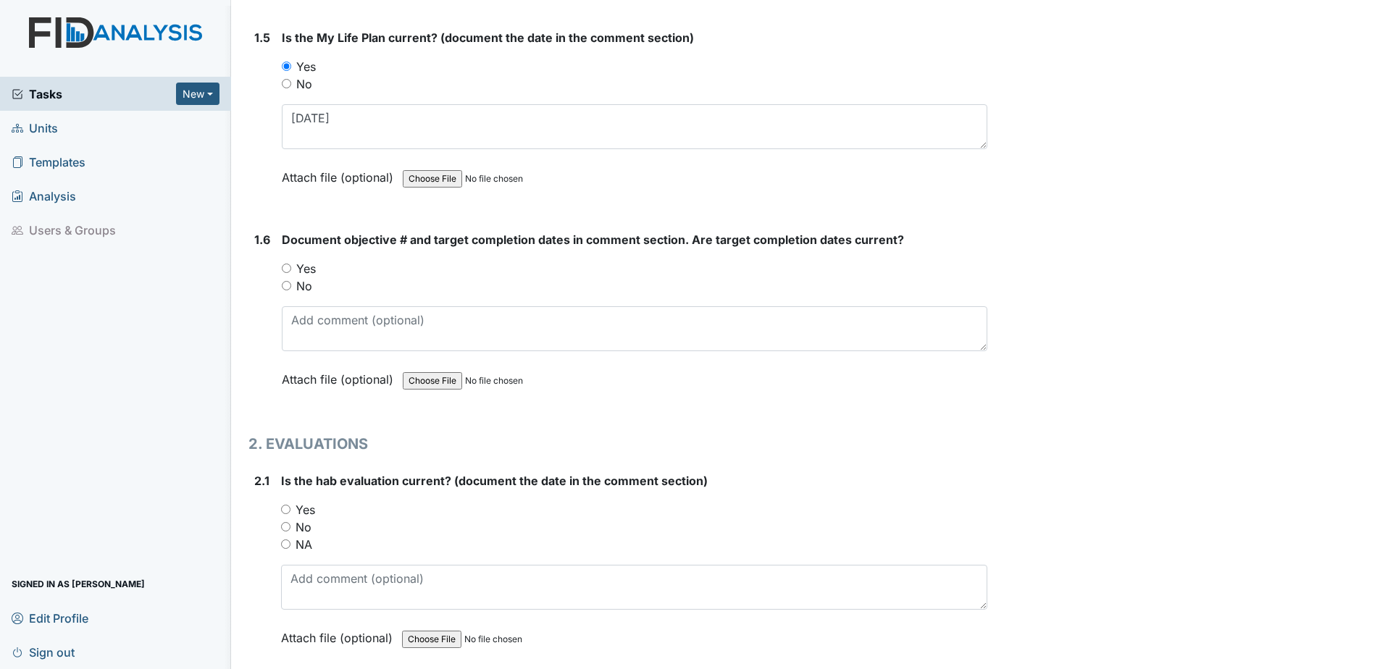
click at [313, 276] on label "Yes" at bounding box center [306, 268] width 20 height 17
click at [291, 273] on input "Yes" at bounding box center [286, 268] width 9 height 9
radio input "true"
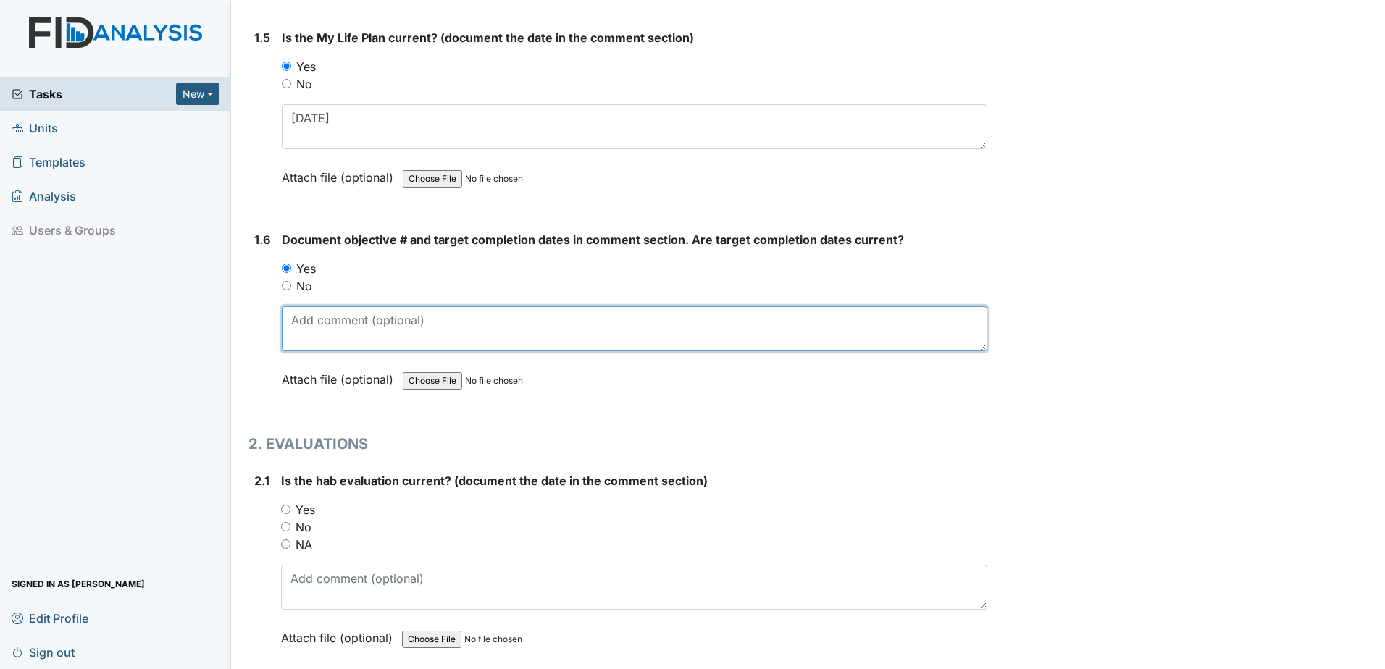
click at [309, 343] on textarea at bounding box center [635, 328] width 706 height 45
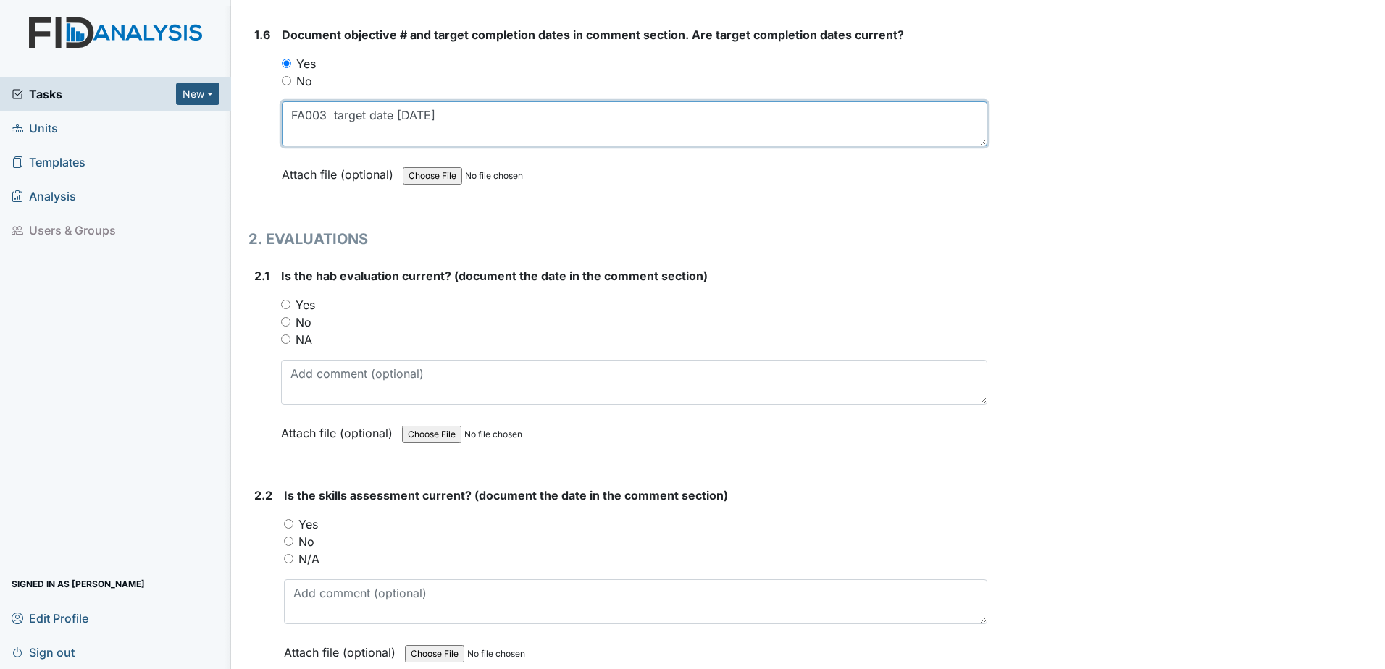
scroll to position [1304, 0]
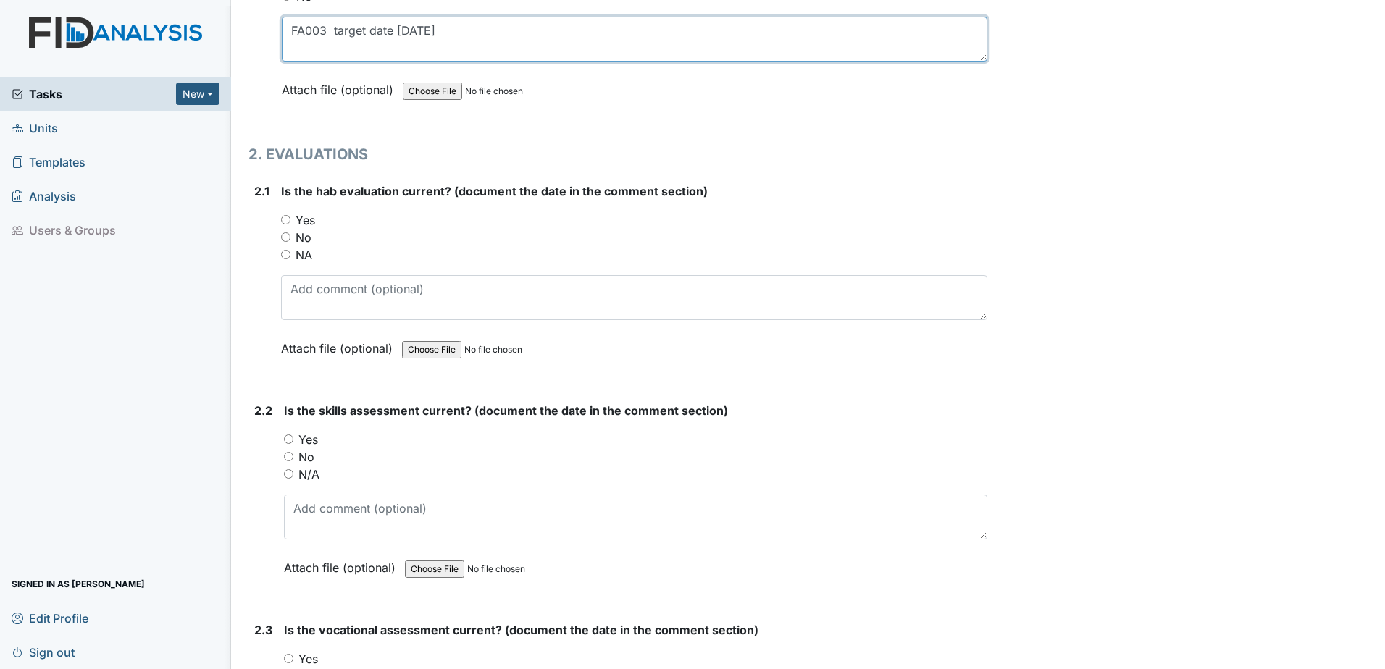
type textarea "FA003 target date 11.30.25"
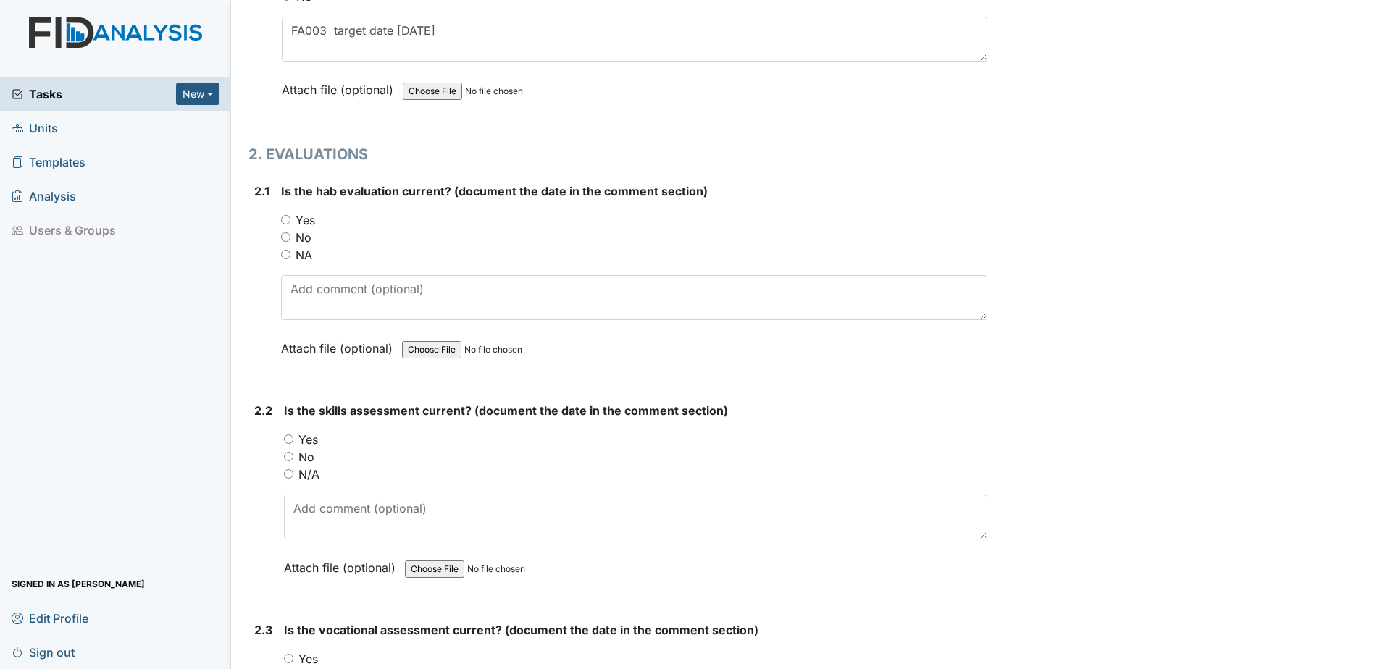
click at [309, 225] on label "Yes" at bounding box center [306, 220] width 20 height 17
click at [290, 225] on input "Yes" at bounding box center [285, 219] width 9 height 9
radio input "true"
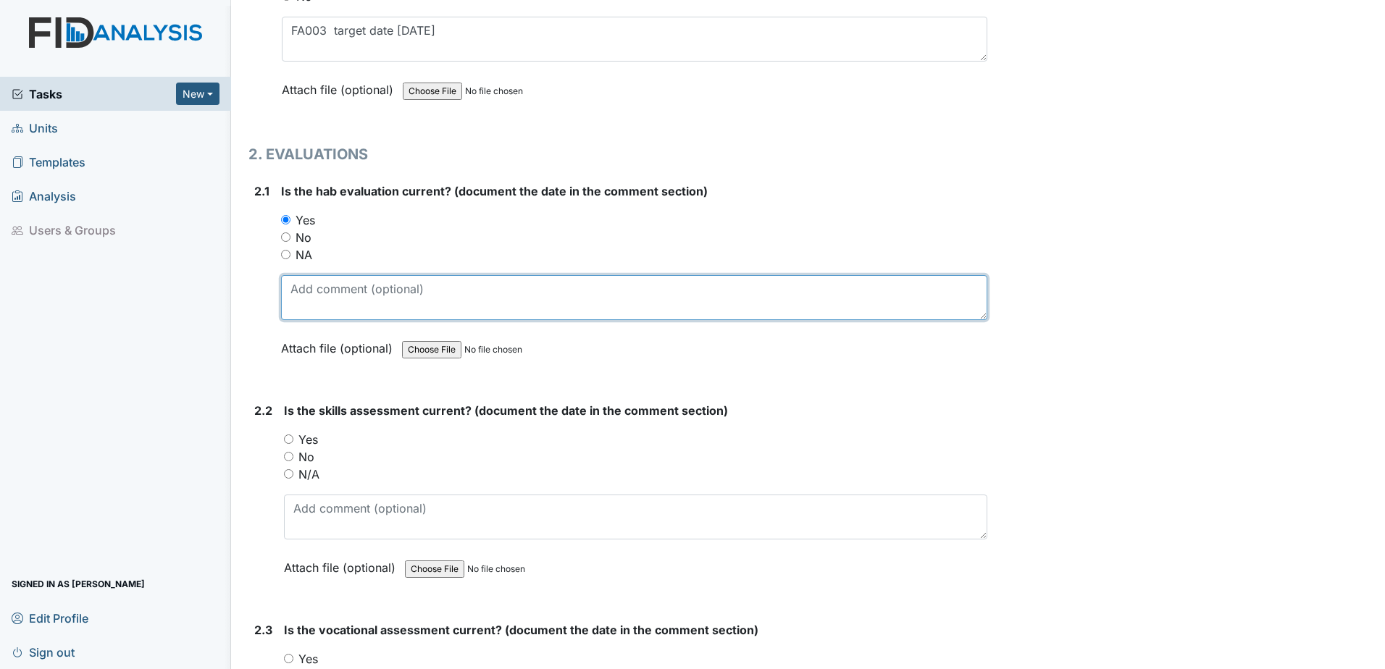
click at [333, 298] on textarea at bounding box center [634, 297] width 706 height 45
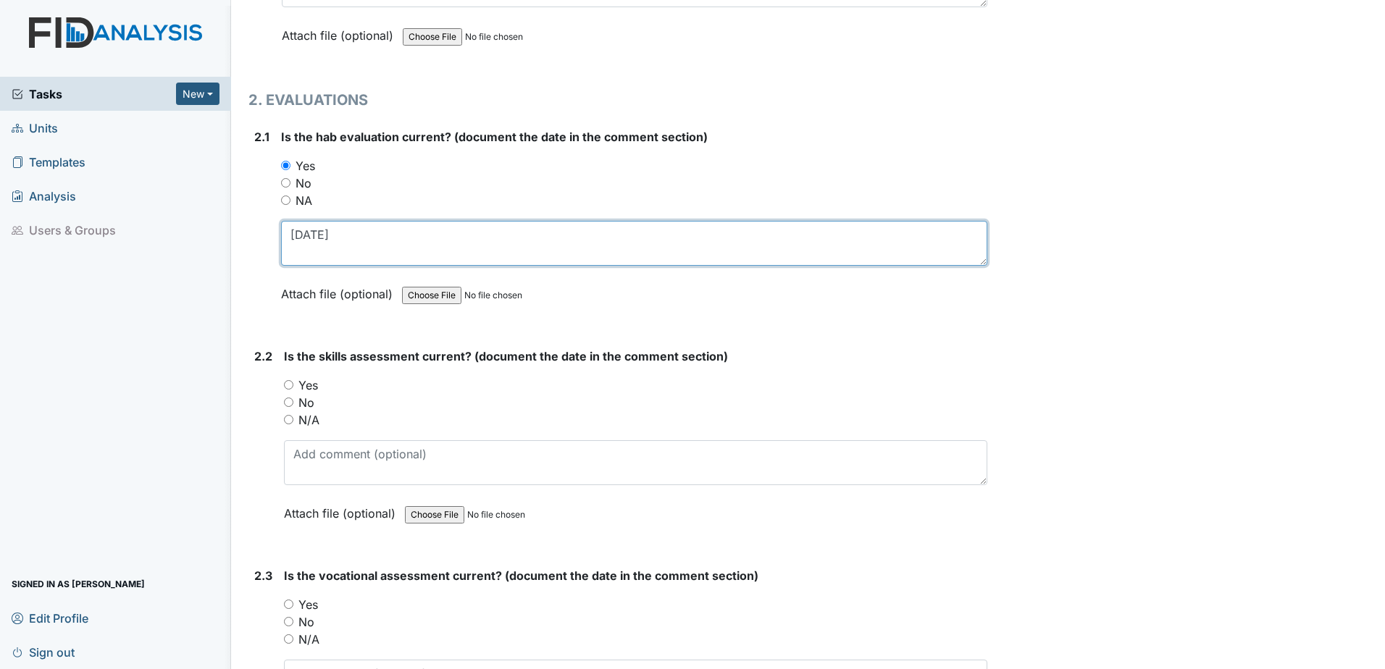
scroll to position [1521, 0]
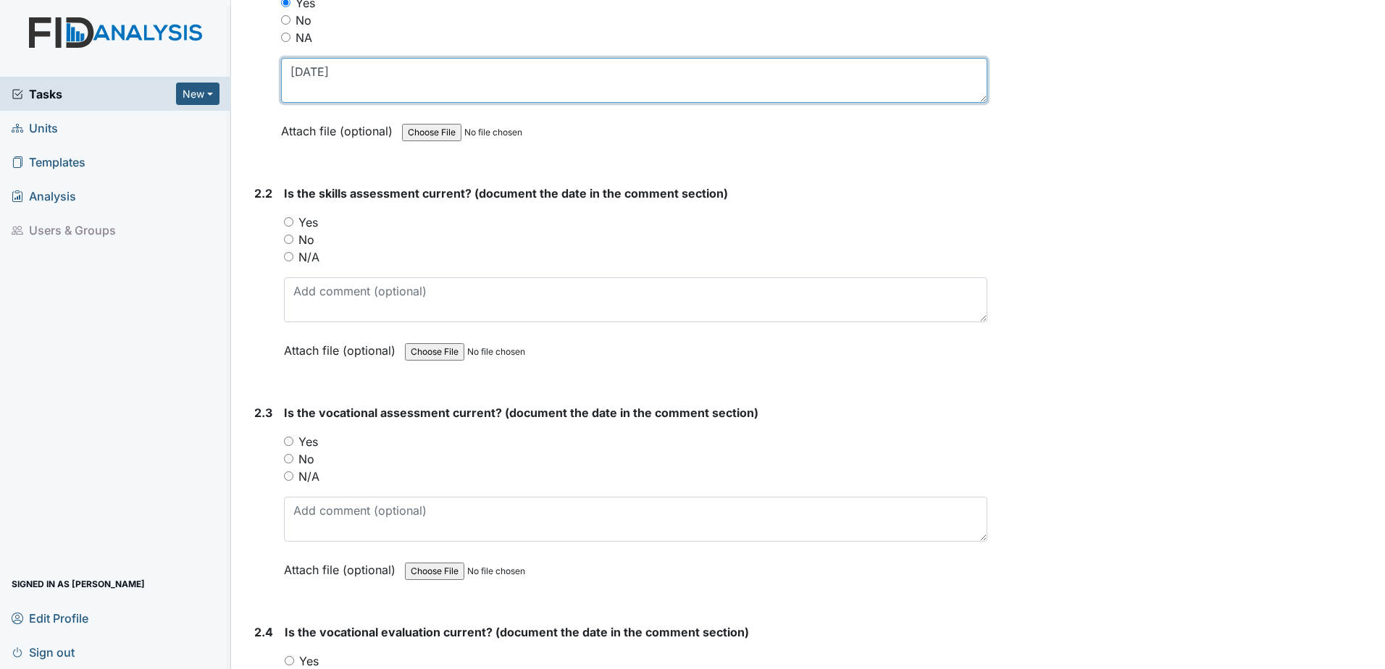
type textarea "5.5.25"
click at [298, 219] on div "Yes" at bounding box center [635, 222] width 703 height 17
click at [304, 221] on label "Yes" at bounding box center [308, 222] width 20 height 17
click at [293, 221] on input "Yes" at bounding box center [288, 221] width 9 height 9
radio input "true"
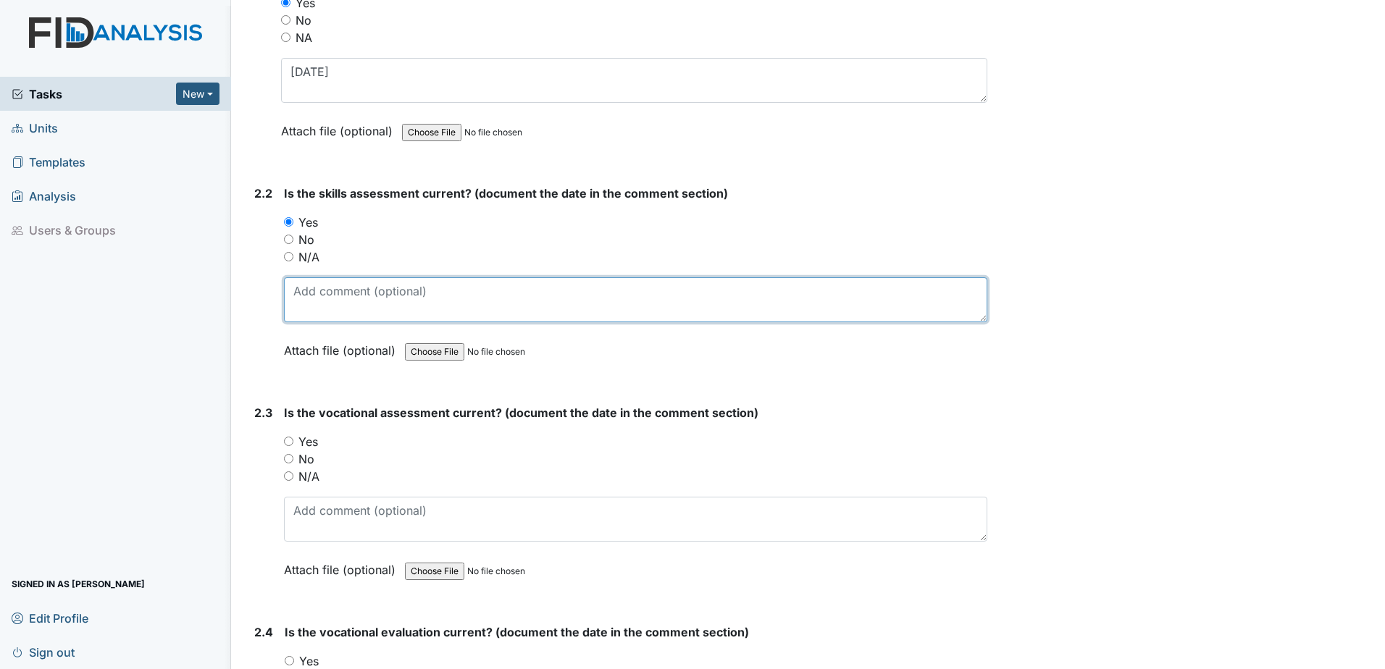
click at [342, 285] on textarea at bounding box center [635, 299] width 703 height 45
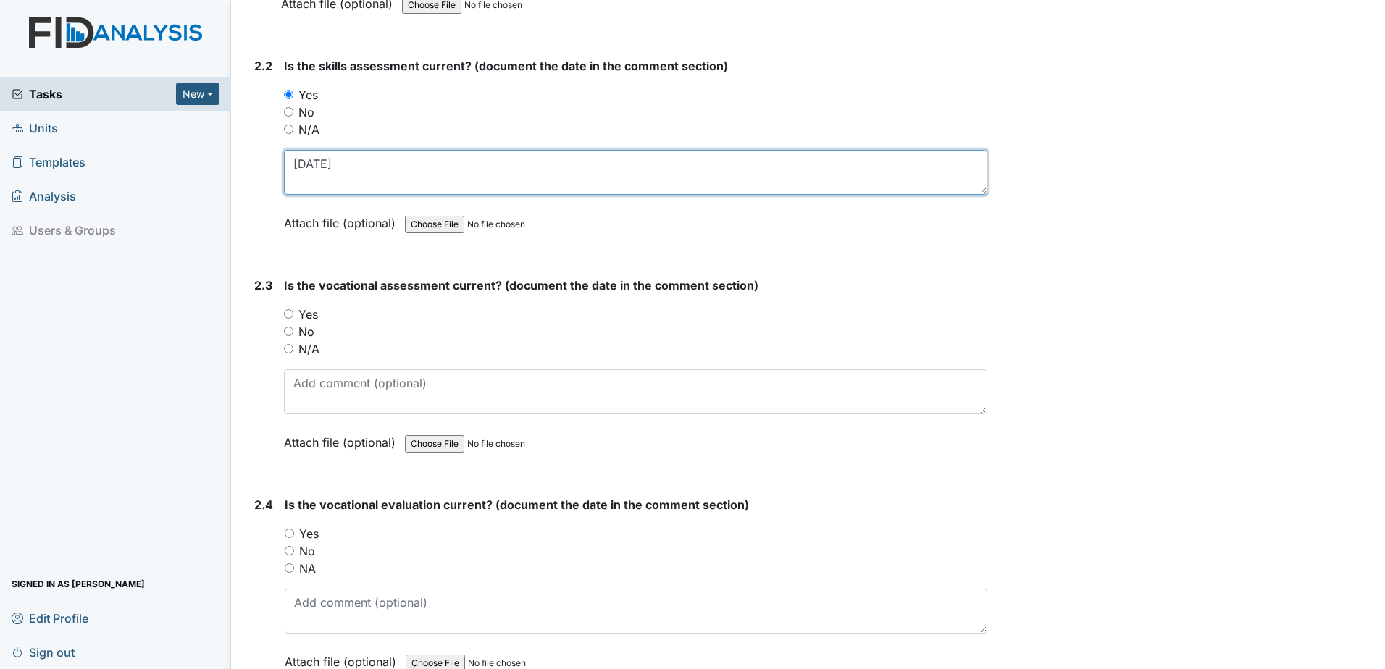
scroll to position [1666, 0]
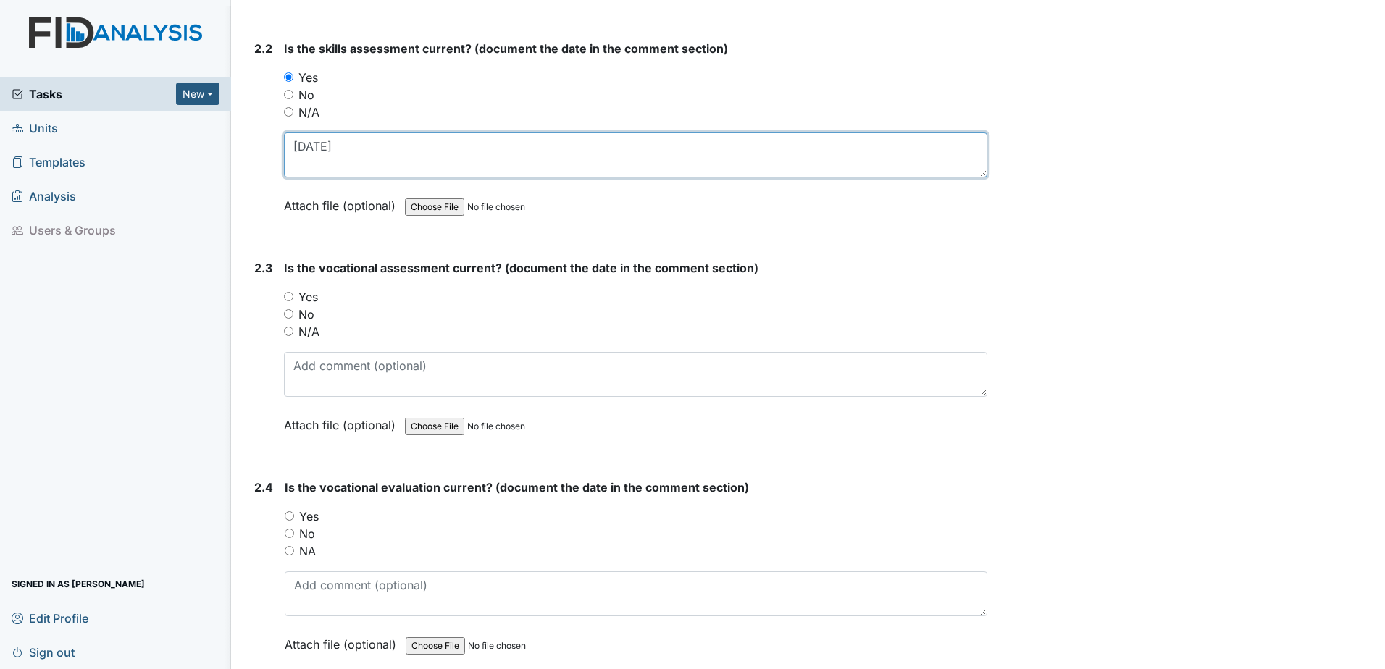
type textarea "5.5.25"
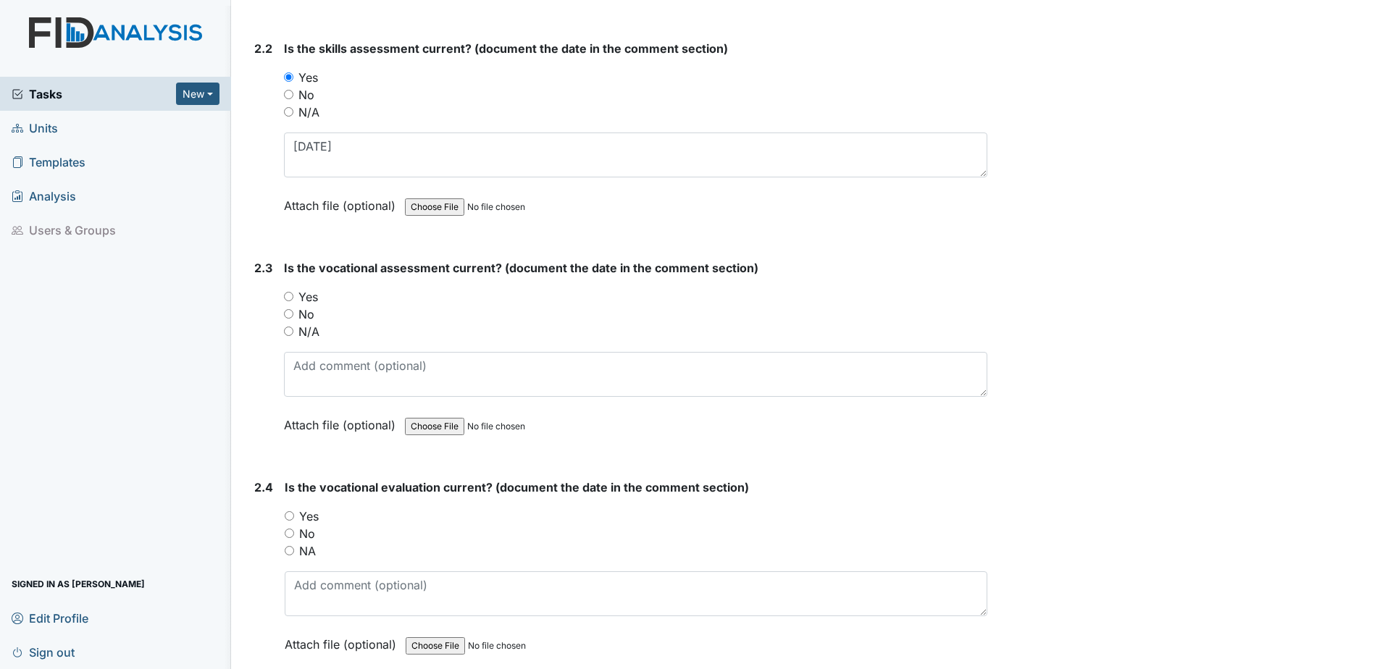
click at [309, 304] on label "Yes" at bounding box center [308, 296] width 20 height 17
click at [293, 301] on input "Yes" at bounding box center [288, 296] width 9 height 9
radio input "true"
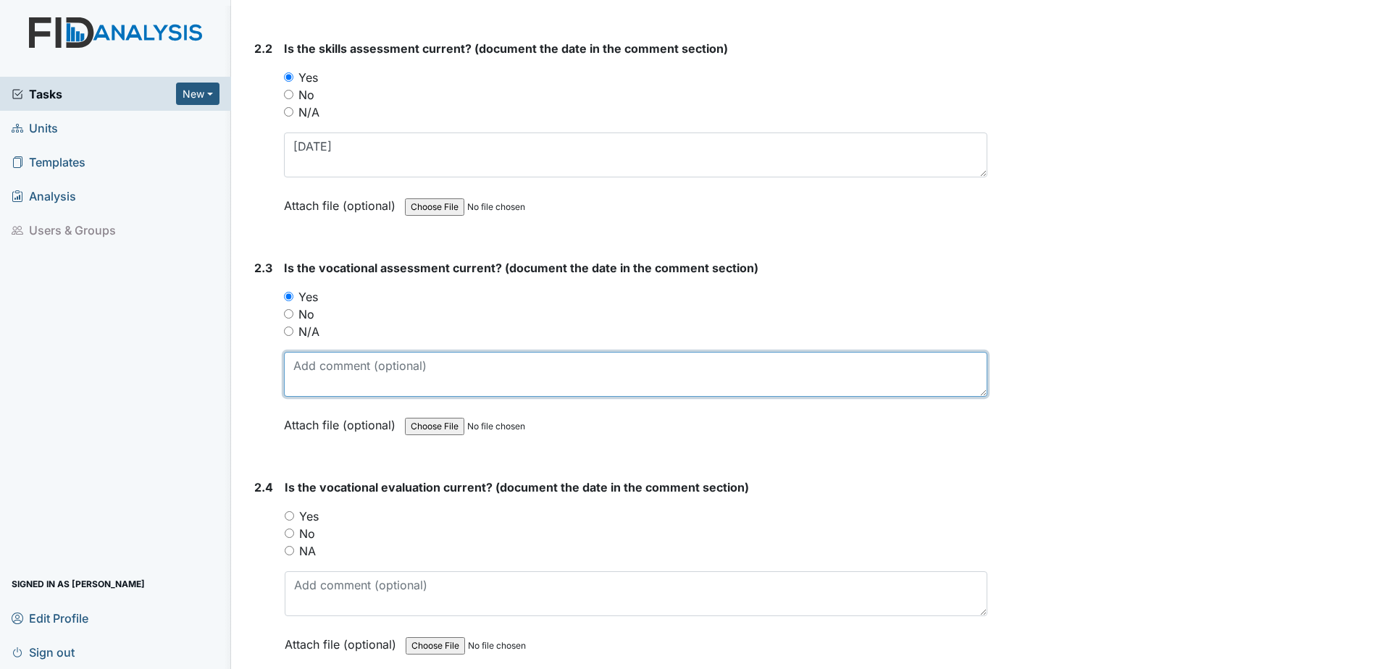
click at [336, 368] on textarea at bounding box center [635, 374] width 703 height 45
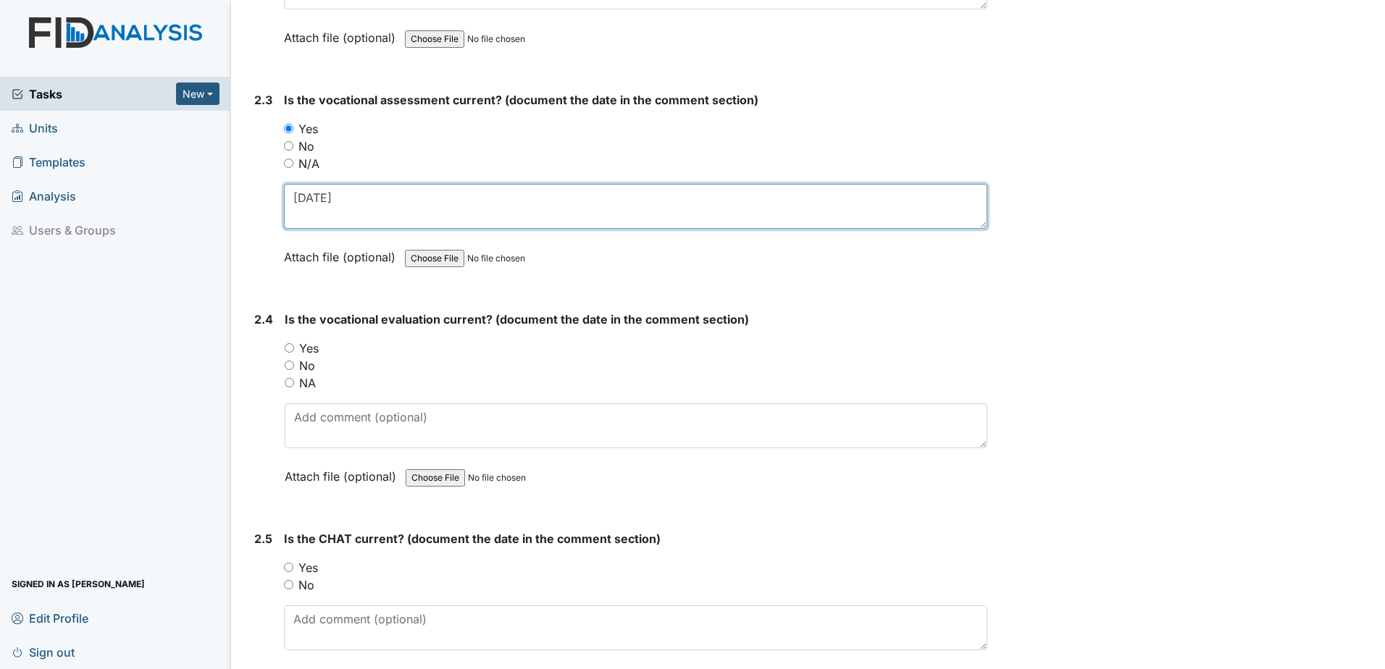
scroll to position [1883, 0]
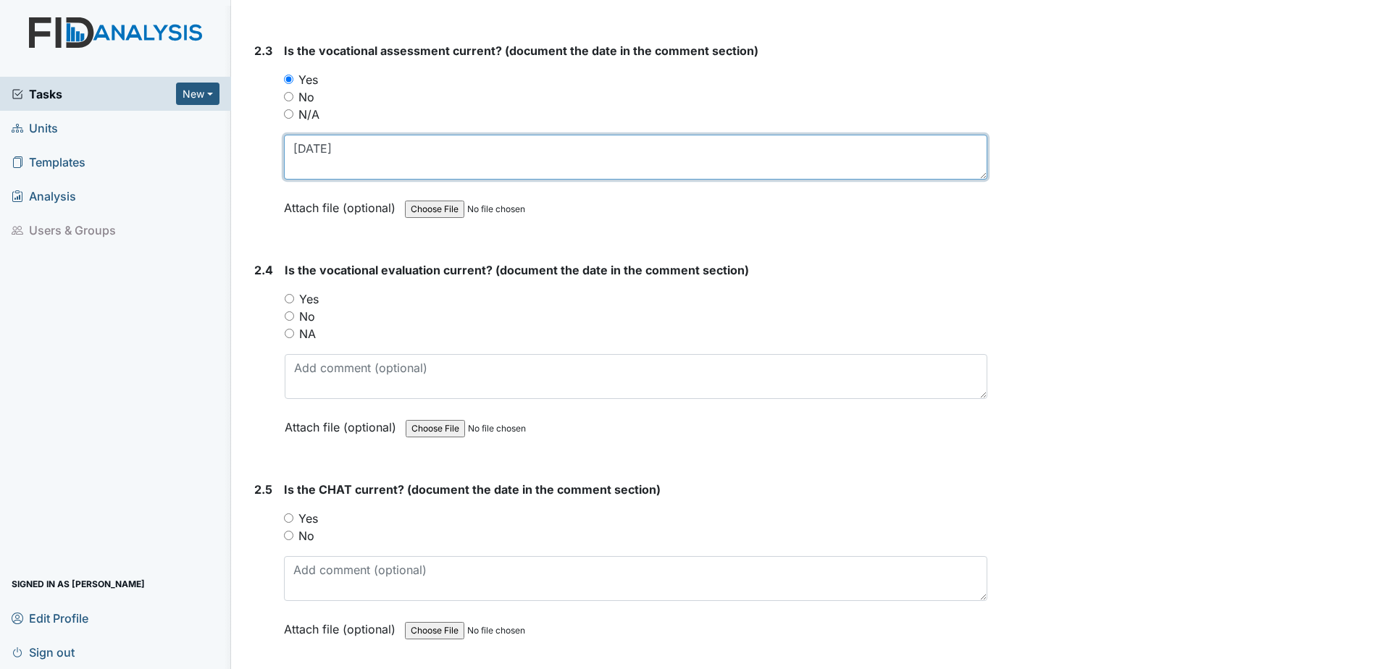
type textarea "4.23.25"
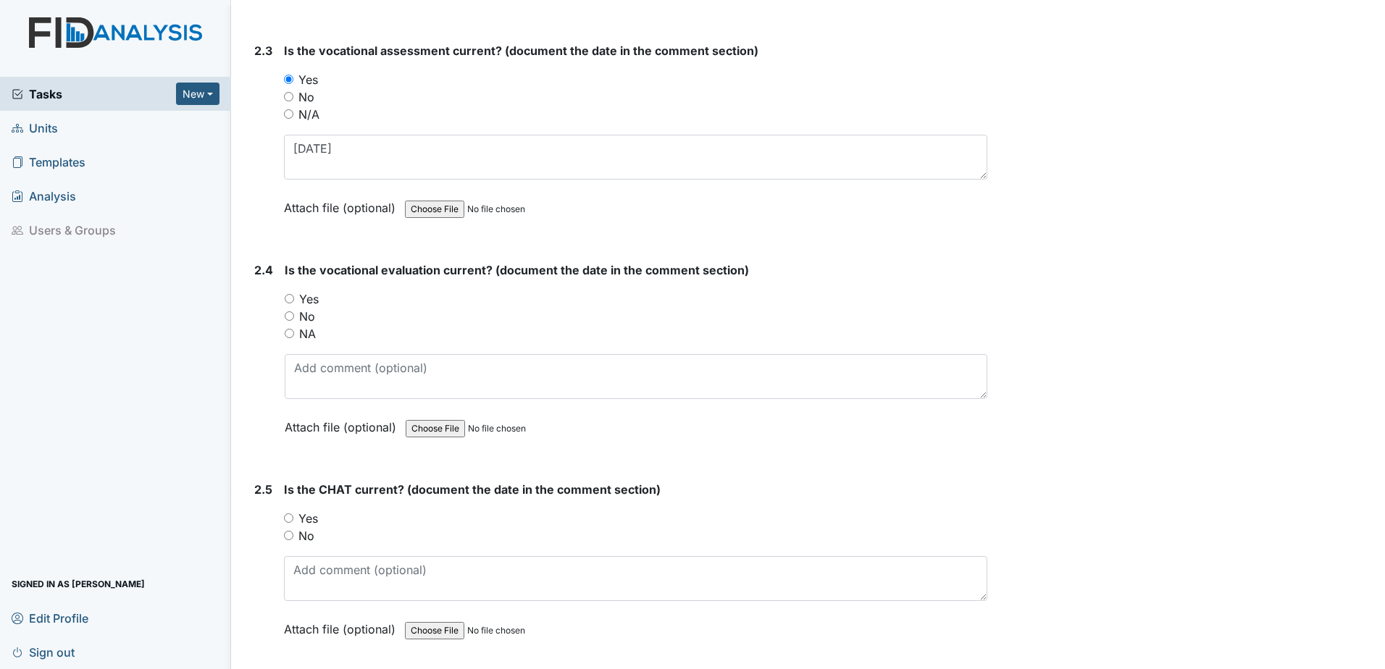
click at [301, 297] on label "Yes" at bounding box center [309, 298] width 20 height 17
click at [294, 297] on input "Yes" at bounding box center [289, 298] width 9 height 9
radio input "true"
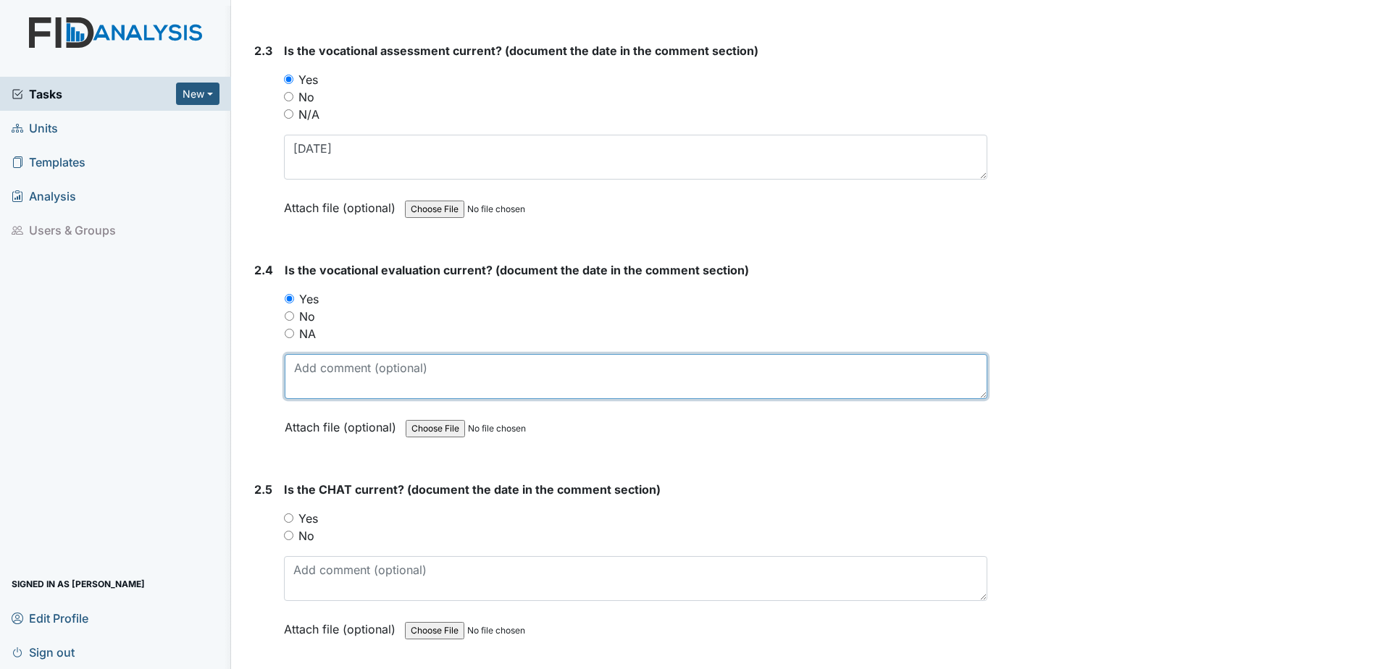
click at [321, 370] on textarea at bounding box center [636, 376] width 703 height 45
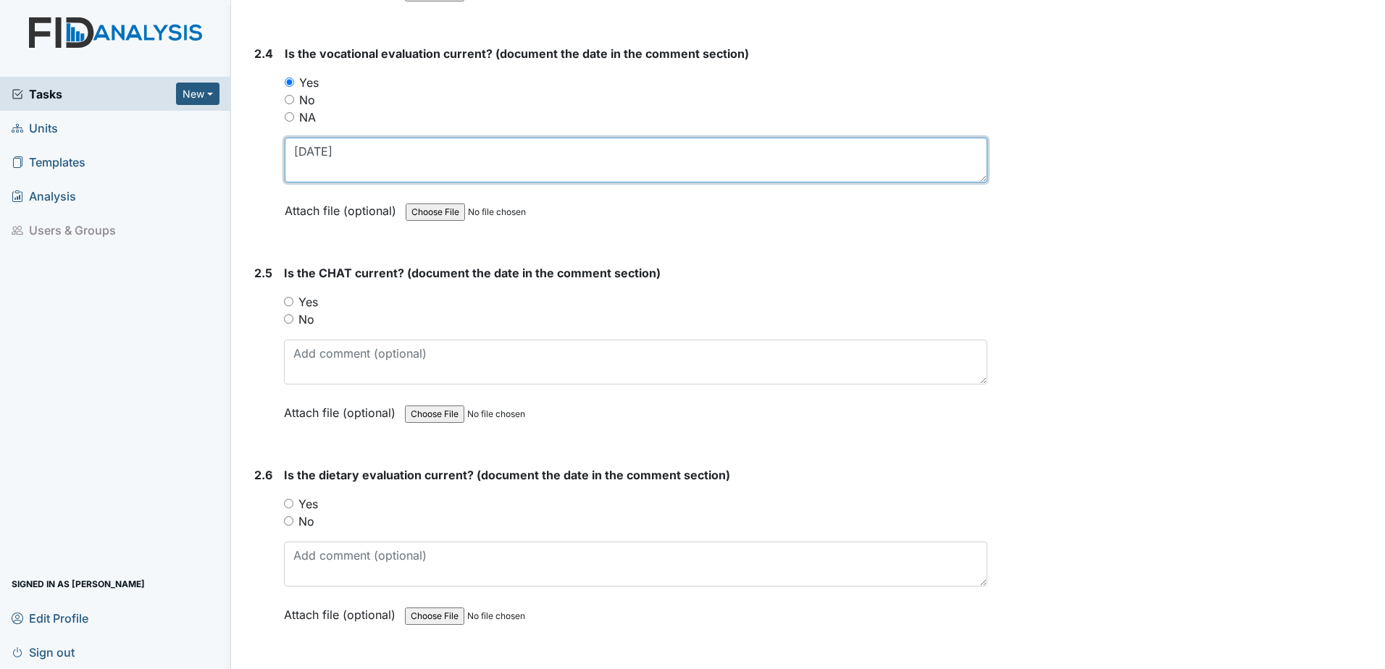
scroll to position [2101, 0]
type textarea "4.23.25"
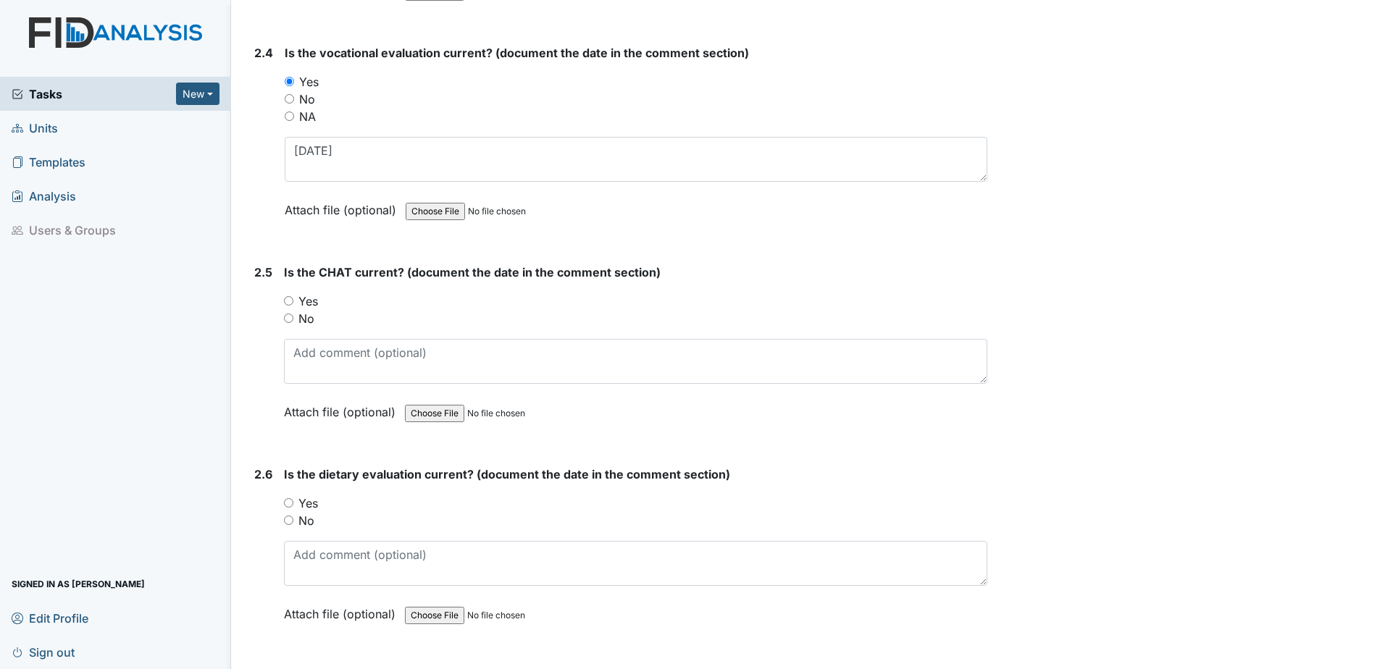
click at [316, 313] on div "No" at bounding box center [635, 318] width 703 height 17
click at [313, 305] on label "Yes" at bounding box center [308, 301] width 20 height 17
click at [293, 305] on input "Yes" at bounding box center [288, 300] width 9 height 9
radio input "true"
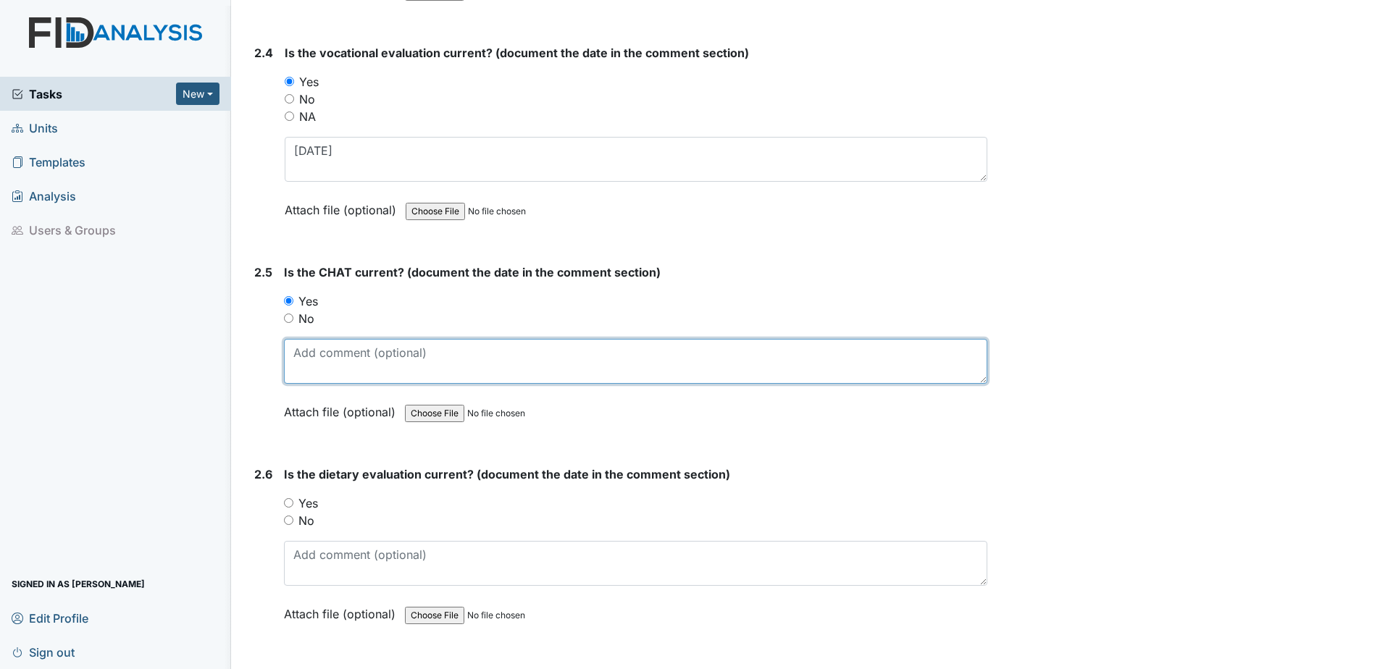
click at [331, 361] on textarea at bounding box center [635, 361] width 703 height 45
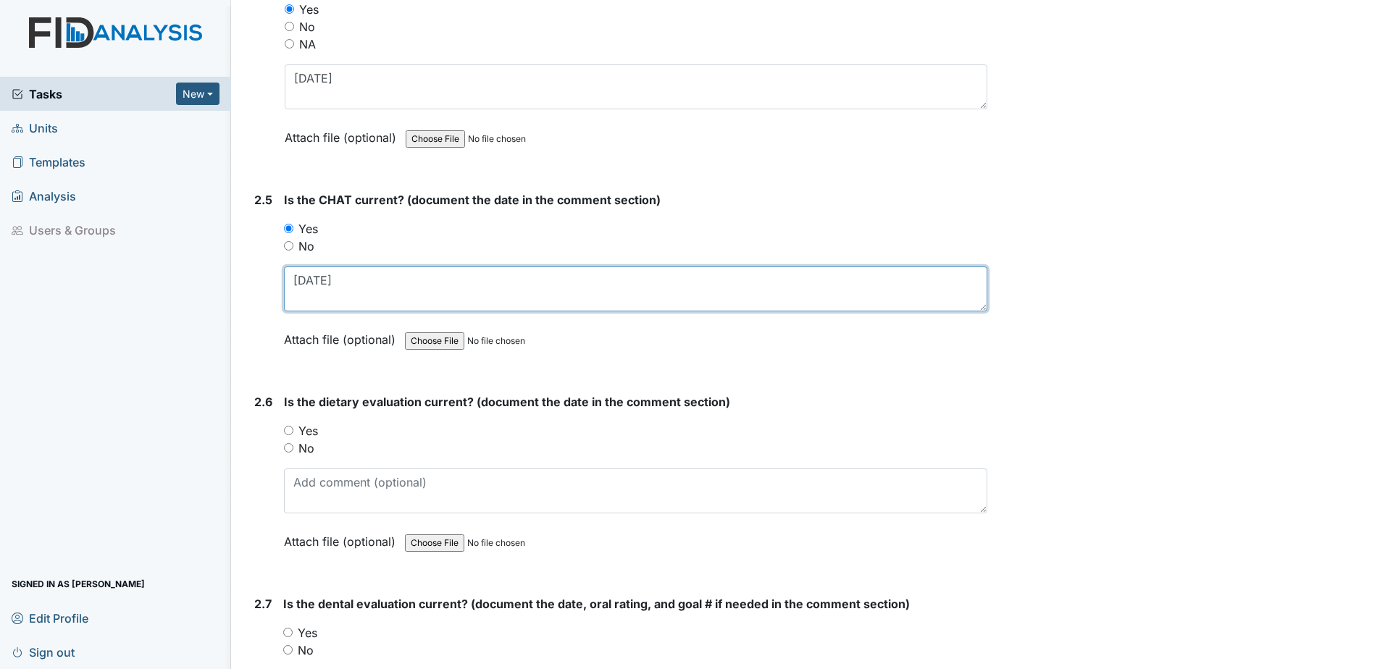
type textarea "5.5.25"
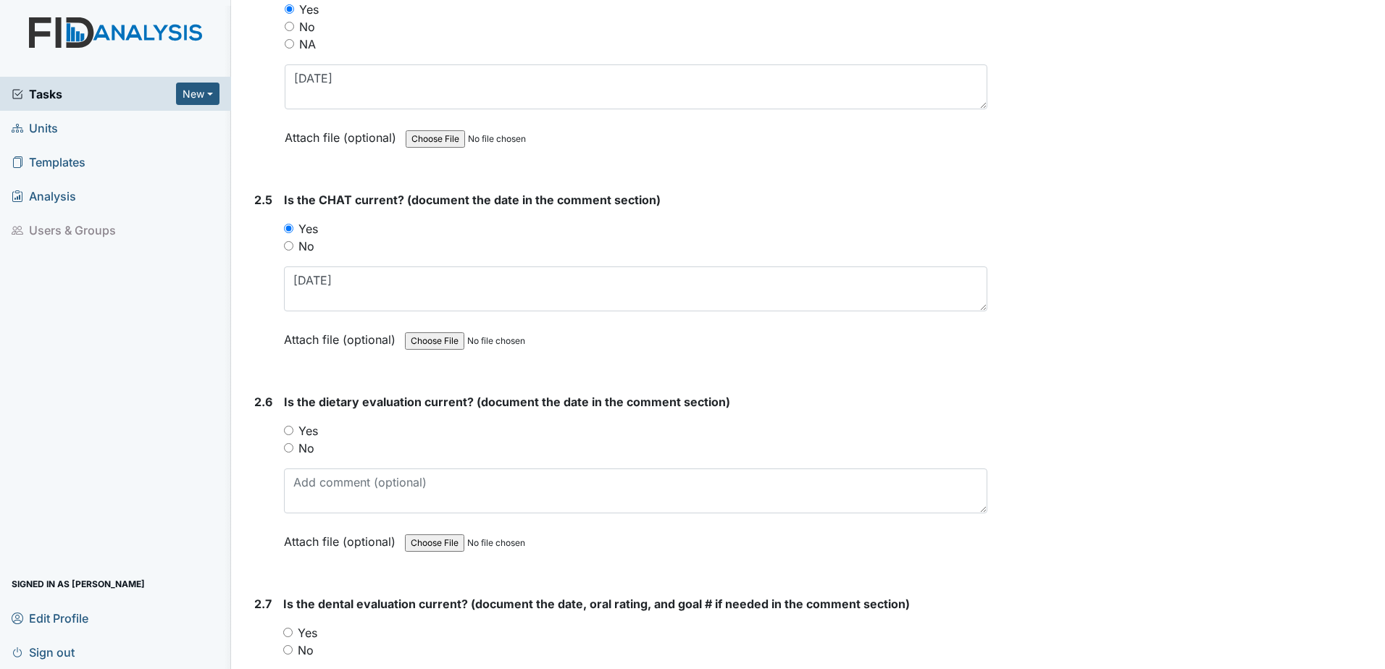
click at [309, 433] on label "Yes" at bounding box center [308, 430] width 20 height 17
click at [293, 433] on input "Yes" at bounding box center [288, 430] width 9 height 9
radio input "true"
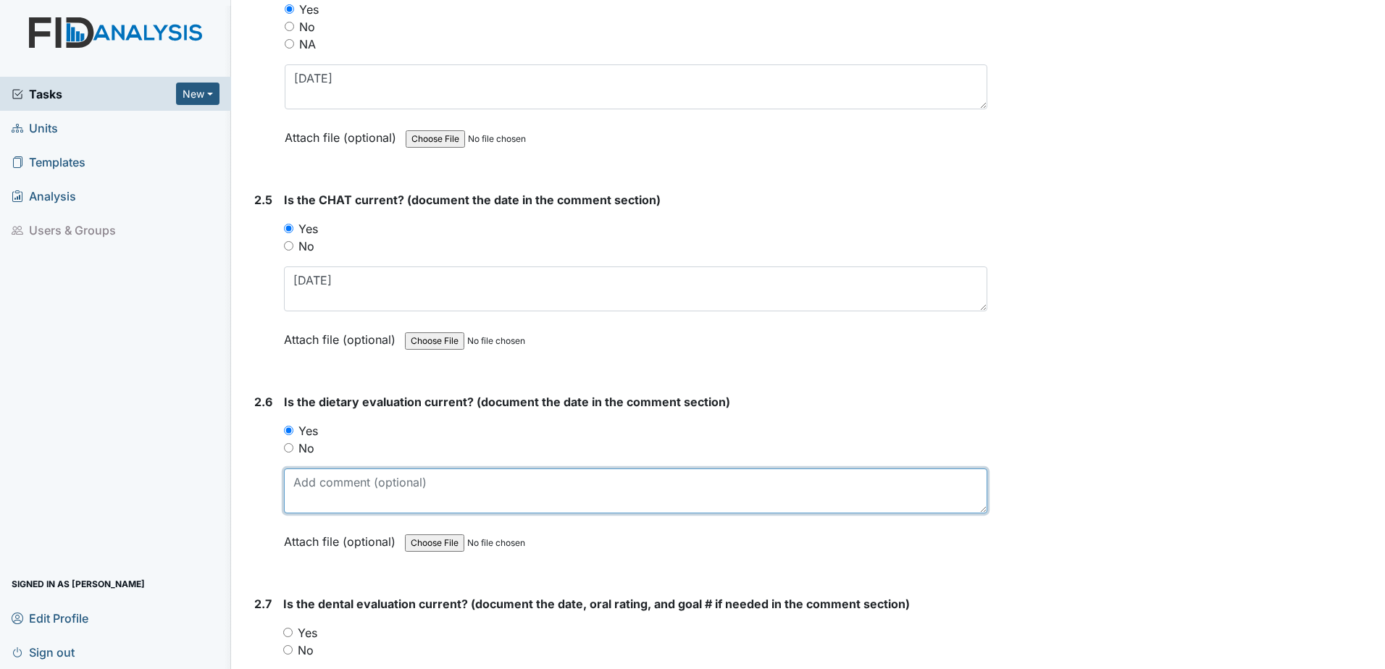
click at [317, 478] on textarea at bounding box center [635, 491] width 703 height 45
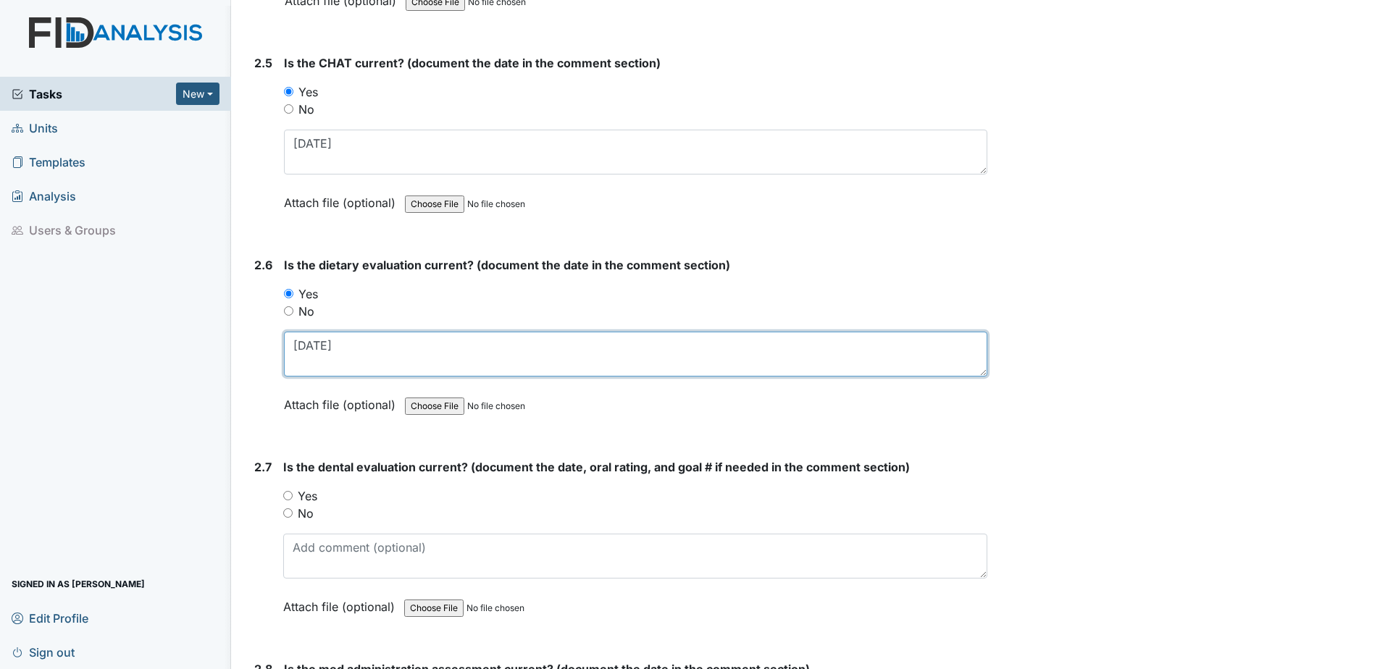
scroll to position [2318, 0]
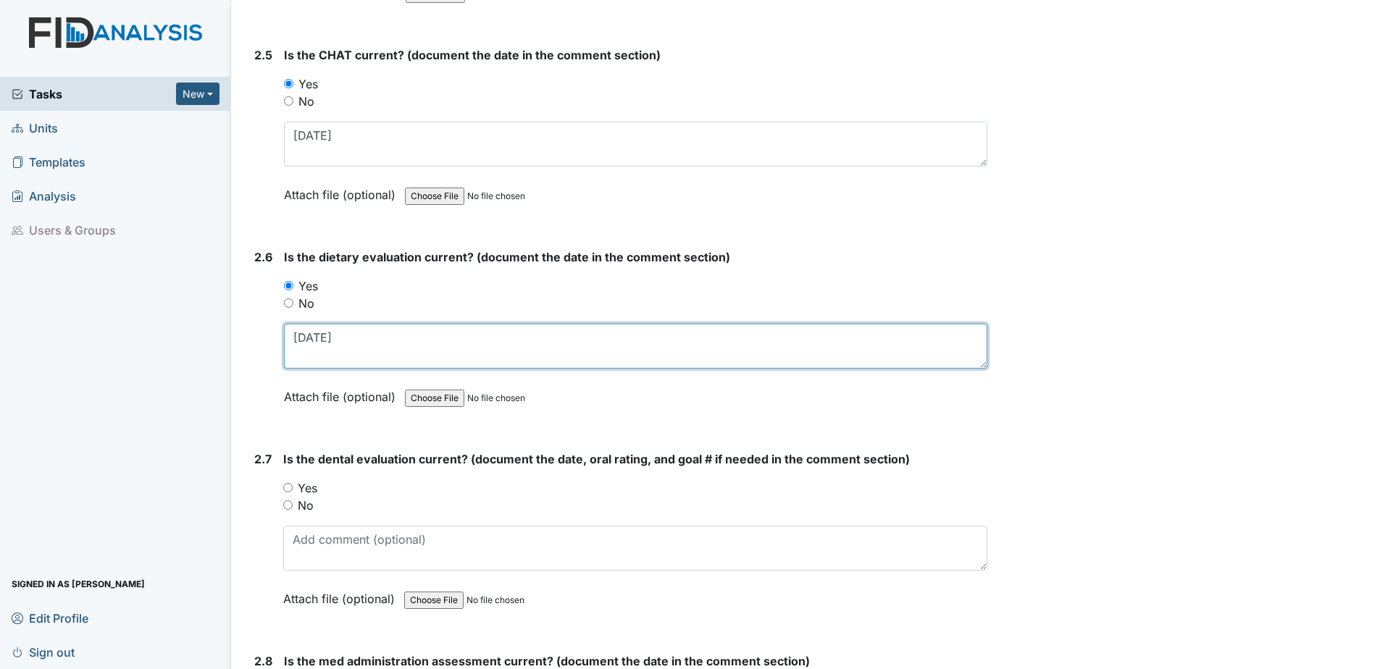
type textarea "5.23.25"
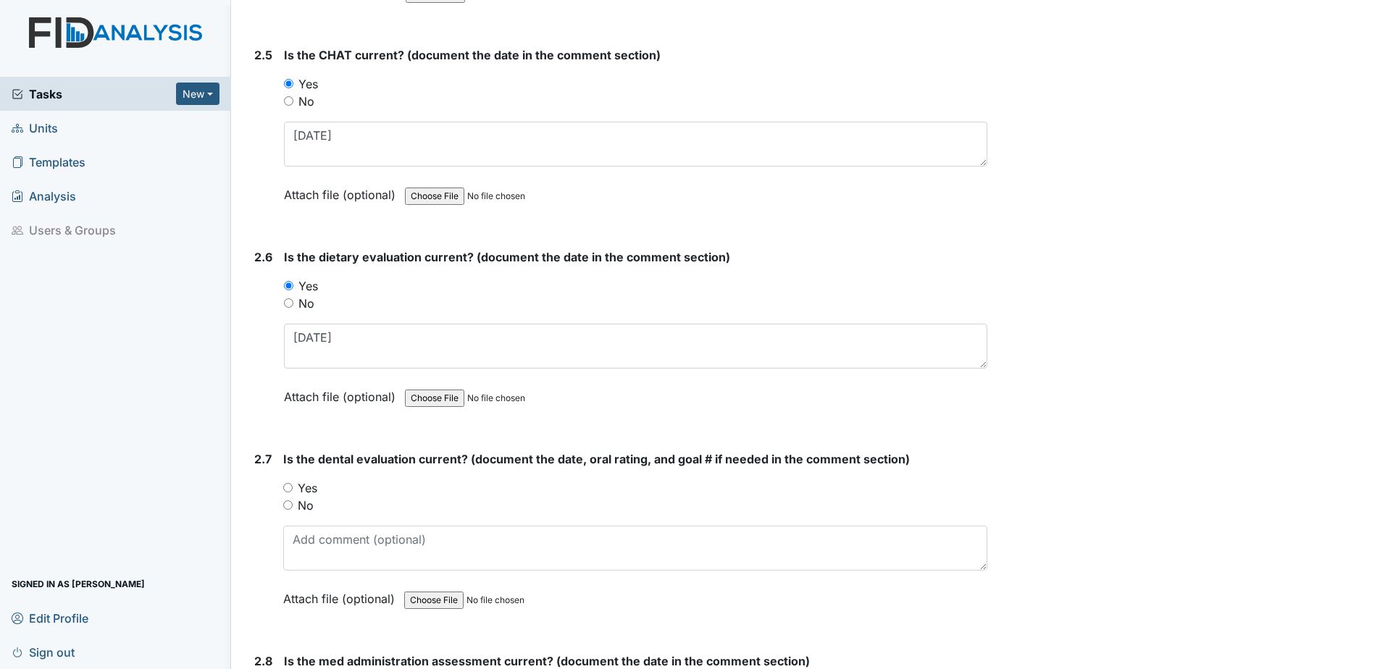
click at [314, 491] on label "Yes" at bounding box center [308, 488] width 20 height 17
click at [293, 491] on input "Yes" at bounding box center [287, 487] width 9 height 9
radio input "true"
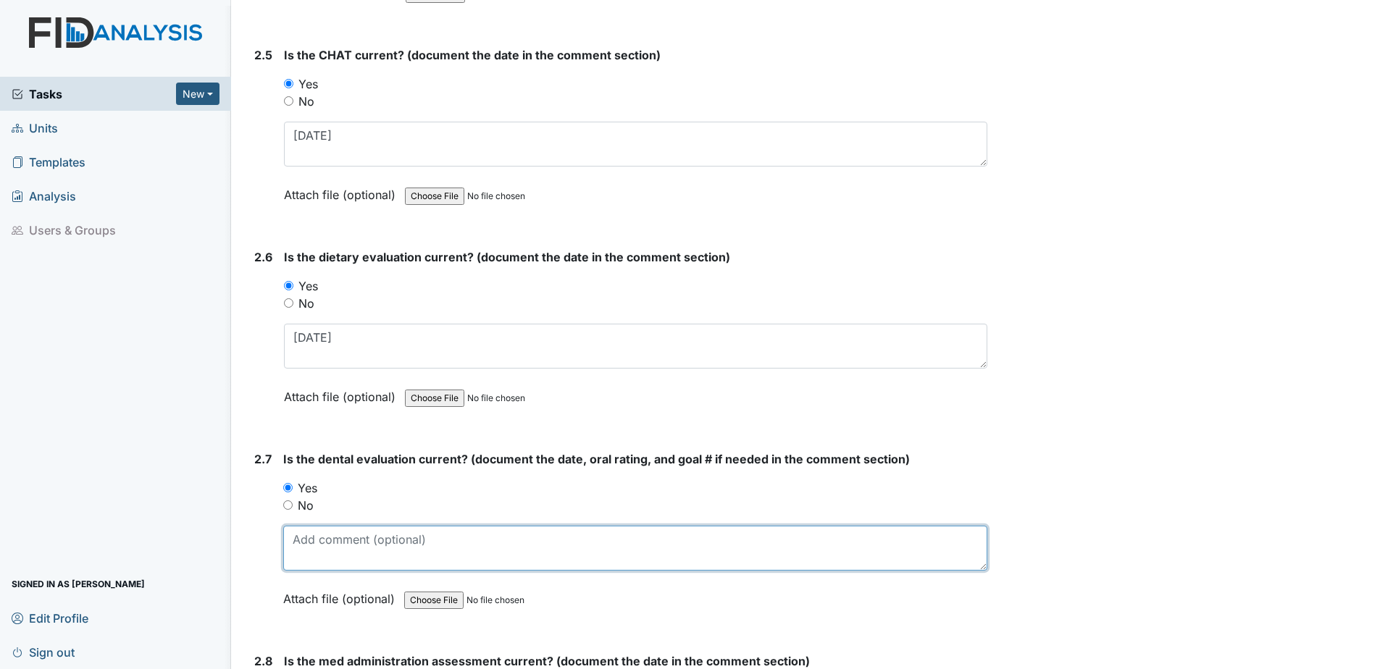
click at [323, 558] on textarea at bounding box center [635, 548] width 704 height 45
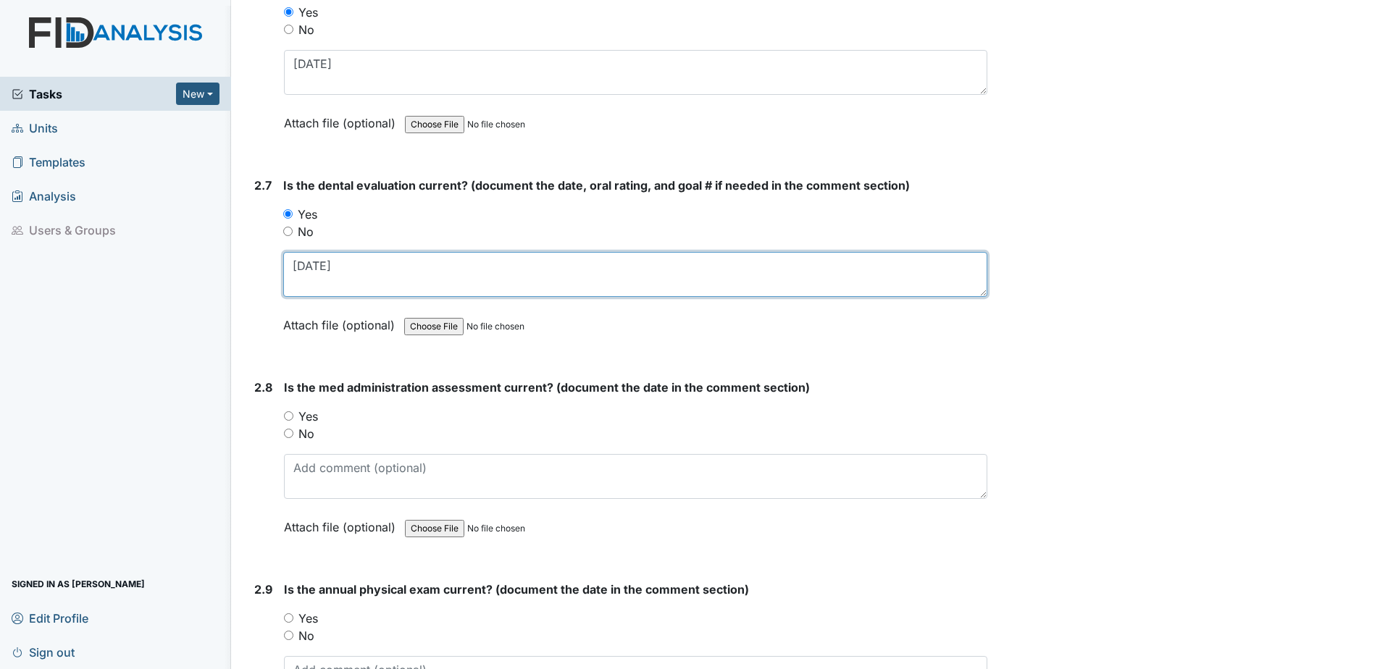
scroll to position [2608, 0]
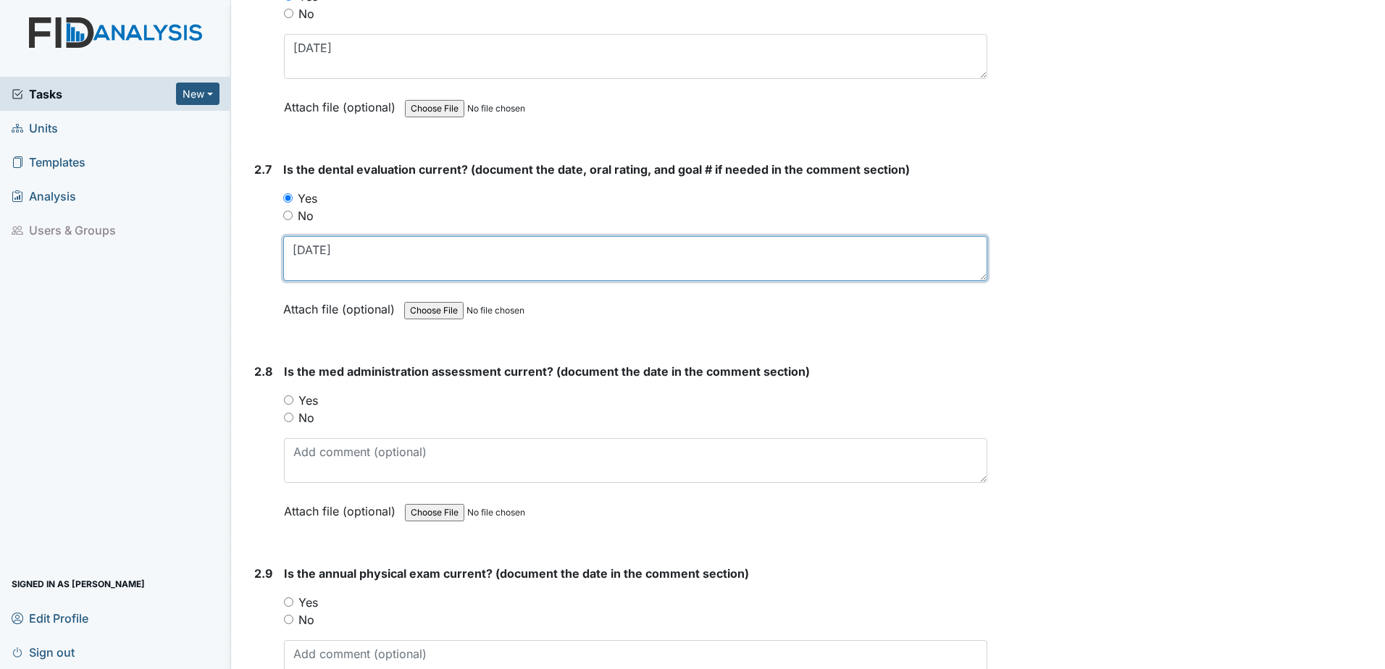
type textarea "11.12.24"
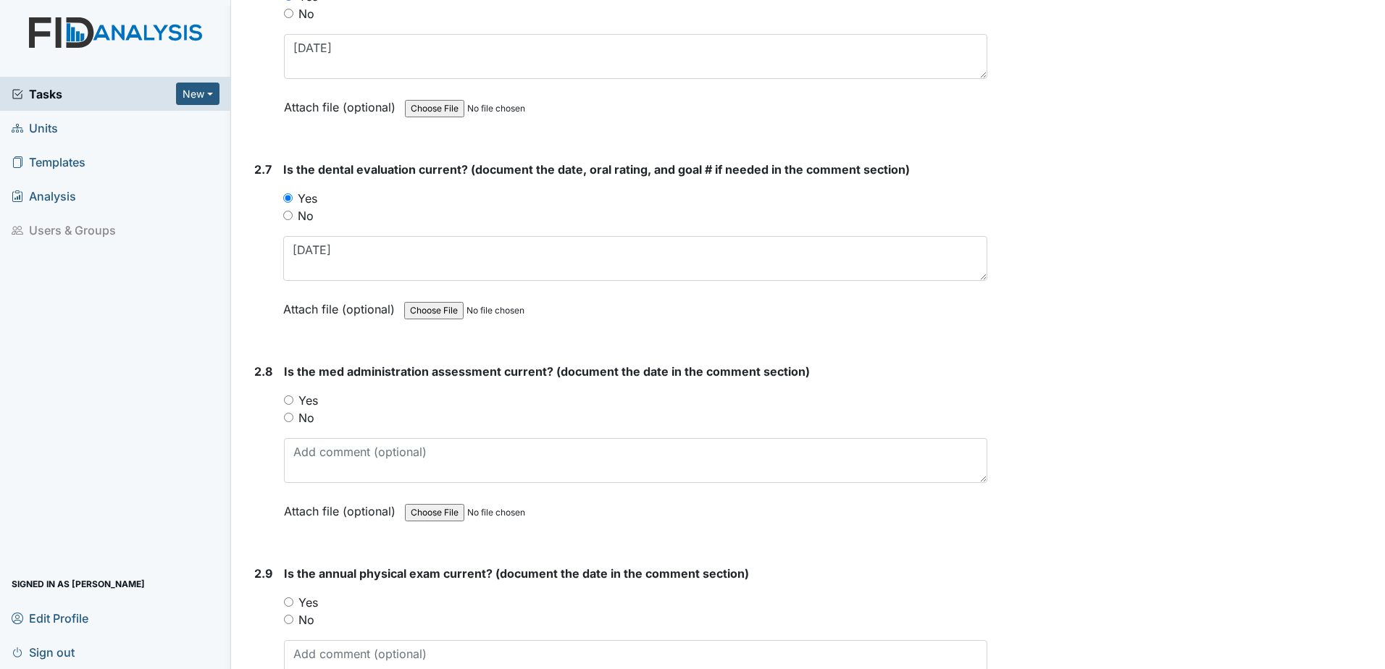
click at [311, 400] on label "Yes" at bounding box center [308, 400] width 20 height 17
click at [293, 400] on input "Yes" at bounding box center [288, 399] width 9 height 9
radio input "true"
click at [319, 467] on textarea at bounding box center [635, 460] width 703 height 45
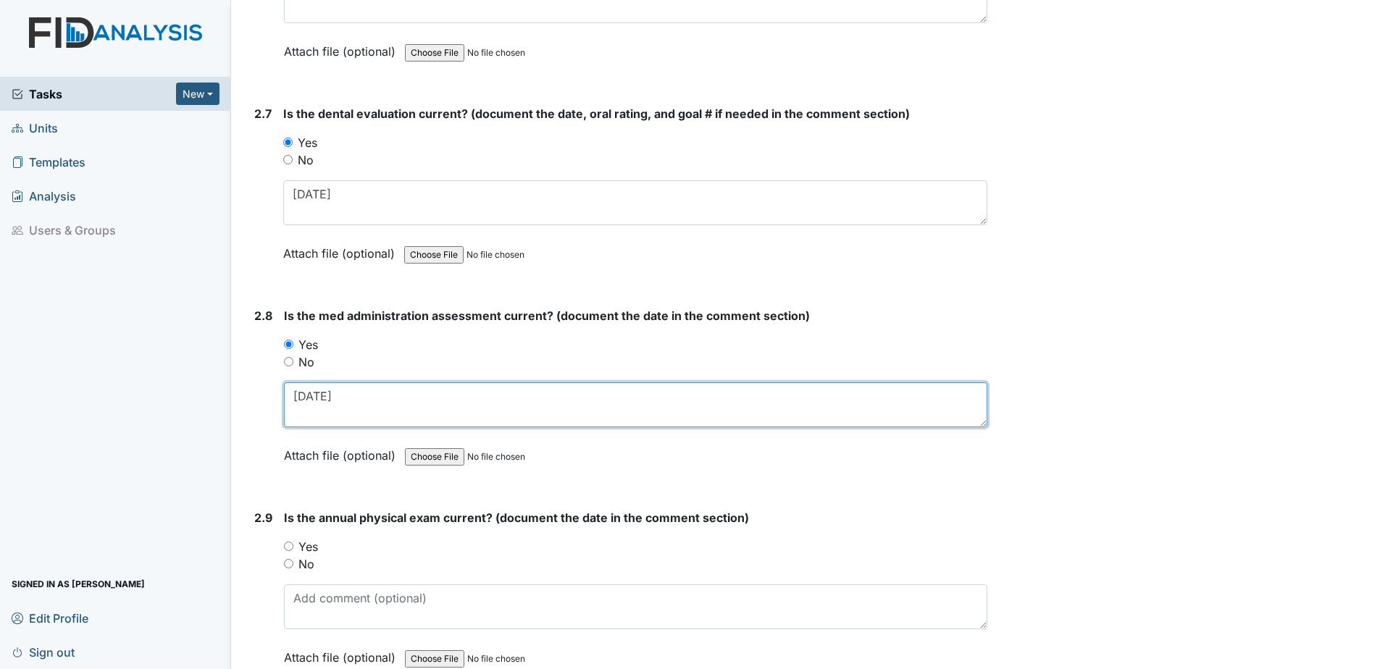
scroll to position [2825, 0]
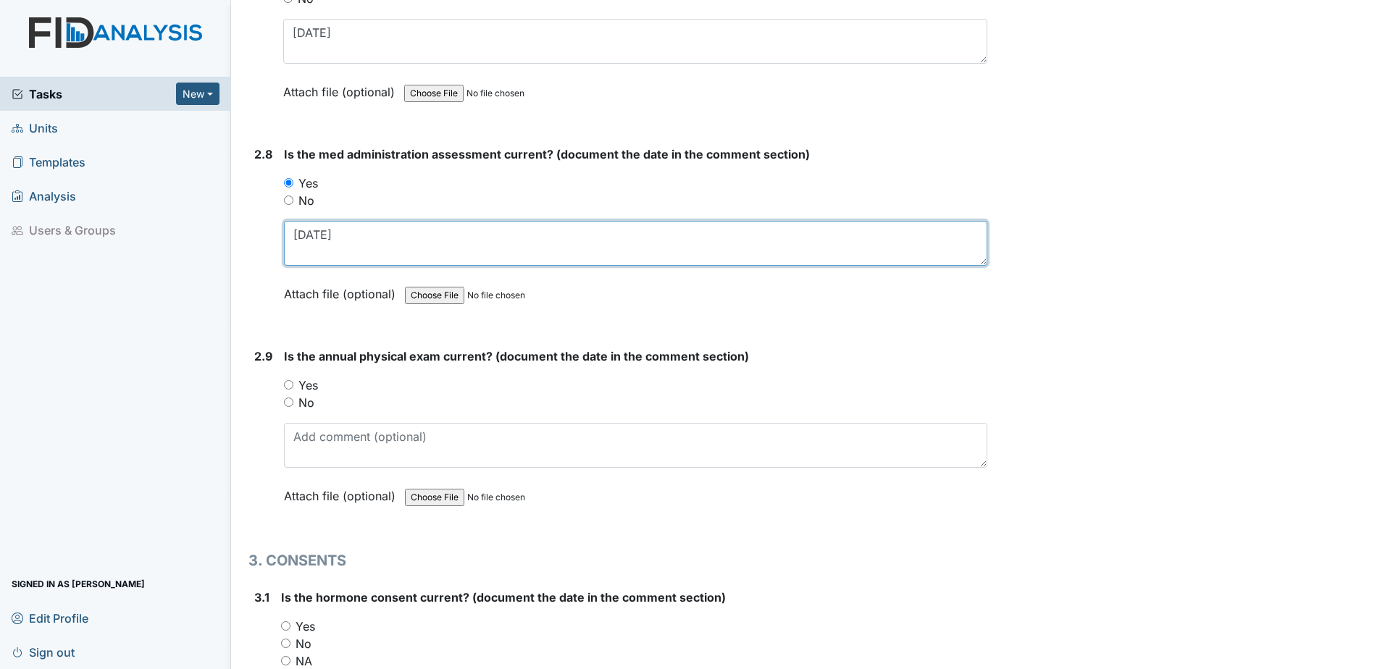
type textarea "10.17.24"
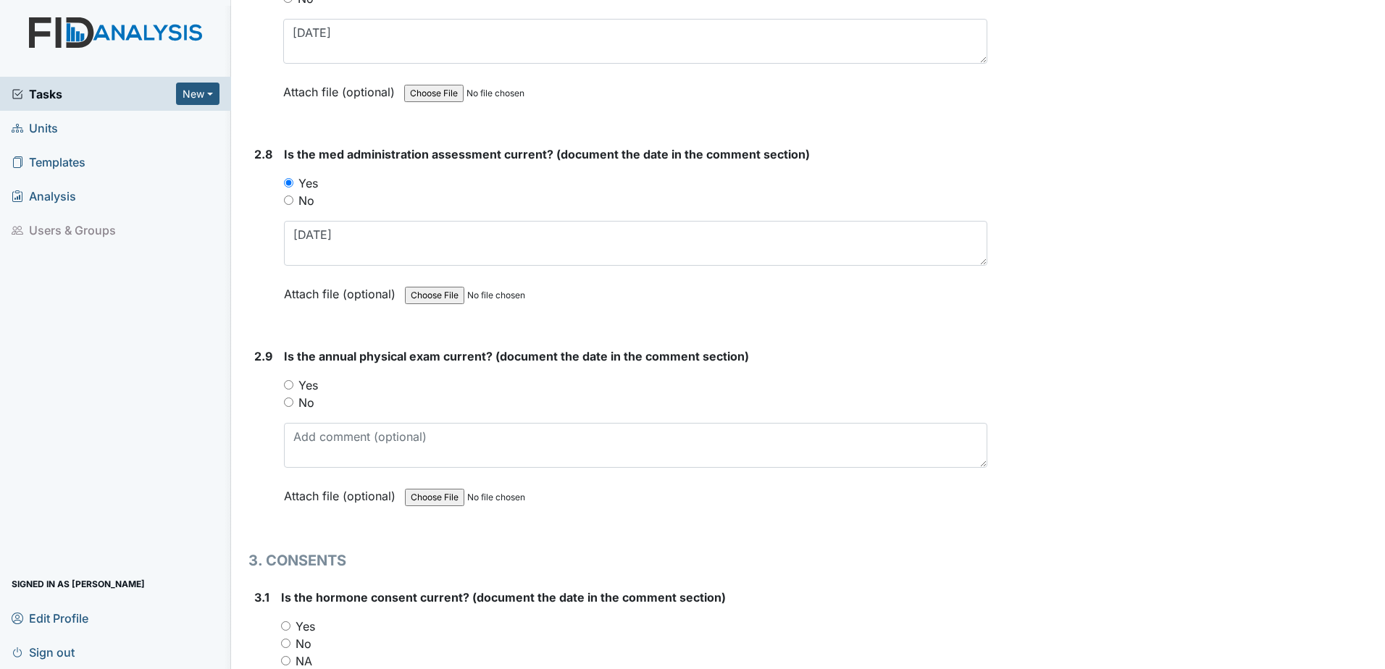
click at [309, 385] on label "Yes" at bounding box center [308, 385] width 20 height 17
click at [293, 385] on input "Yes" at bounding box center [288, 384] width 9 height 9
radio input "true"
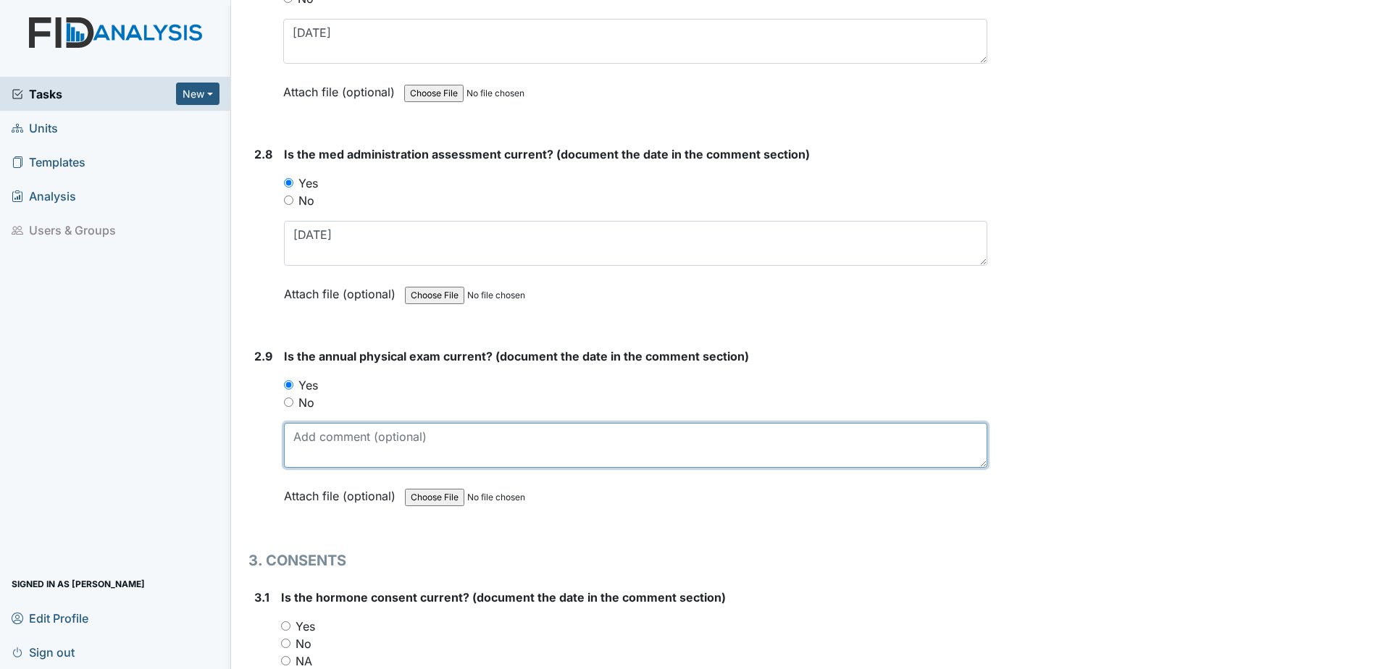
click at [319, 466] on textarea at bounding box center [635, 445] width 703 height 45
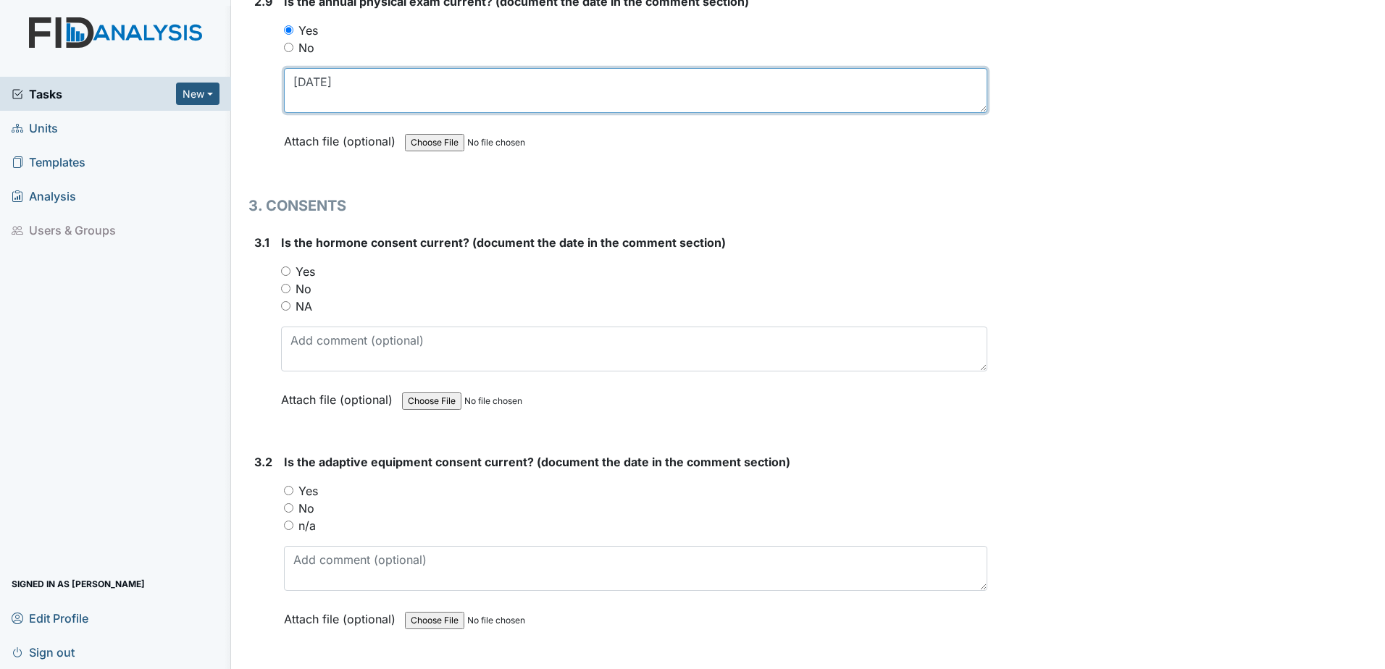
scroll to position [3187, 0]
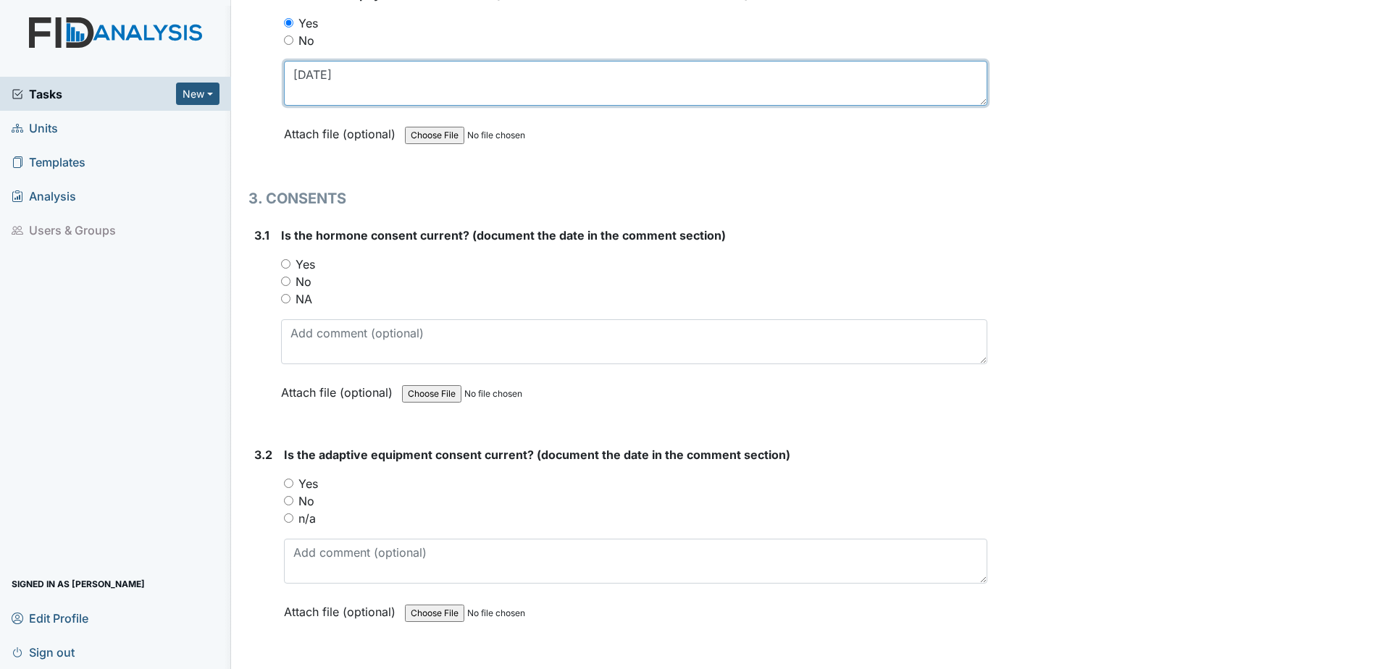
type textarea "7.23.25"
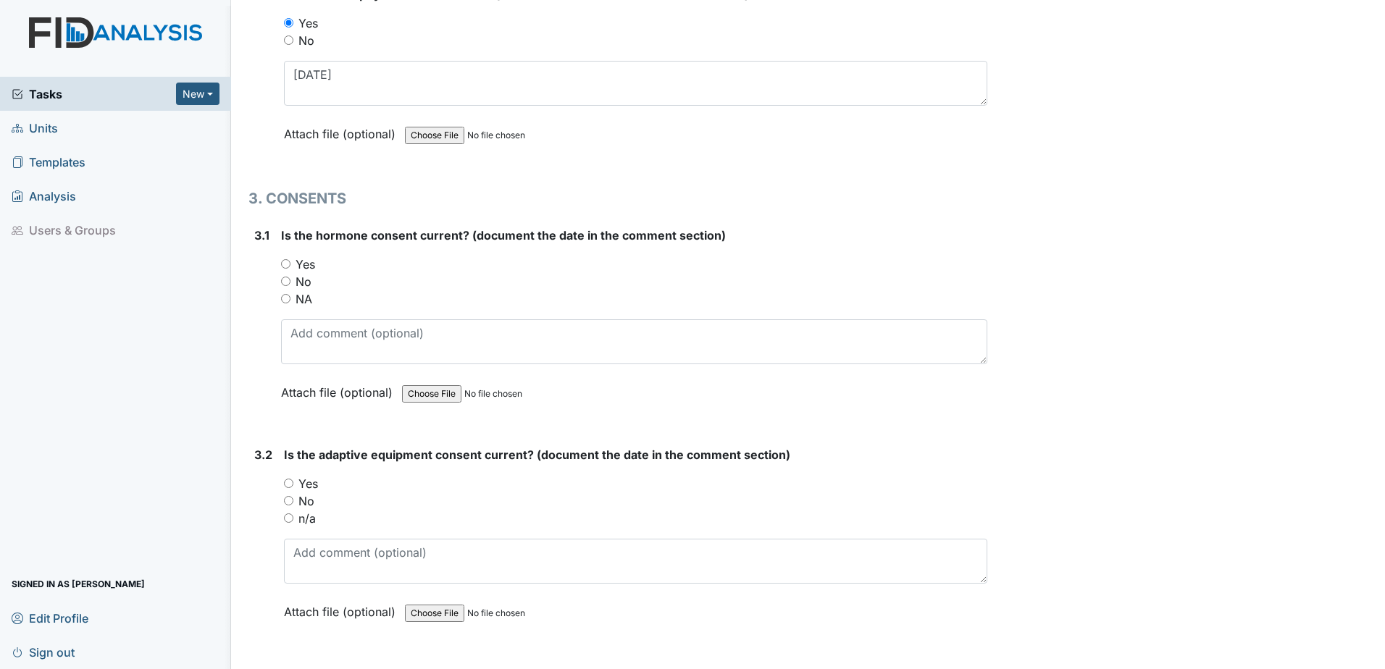
click at [299, 296] on label "NA" at bounding box center [304, 298] width 17 height 17
click at [290, 296] on input "NA" at bounding box center [285, 298] width 9 height 9
radio input "true"
click at [306, 501] on label "No" at bounding box center [306, 501] width 16 height 17
click at [293, 501] on input "No" at bounding box center [288, 500] width 9 height 9
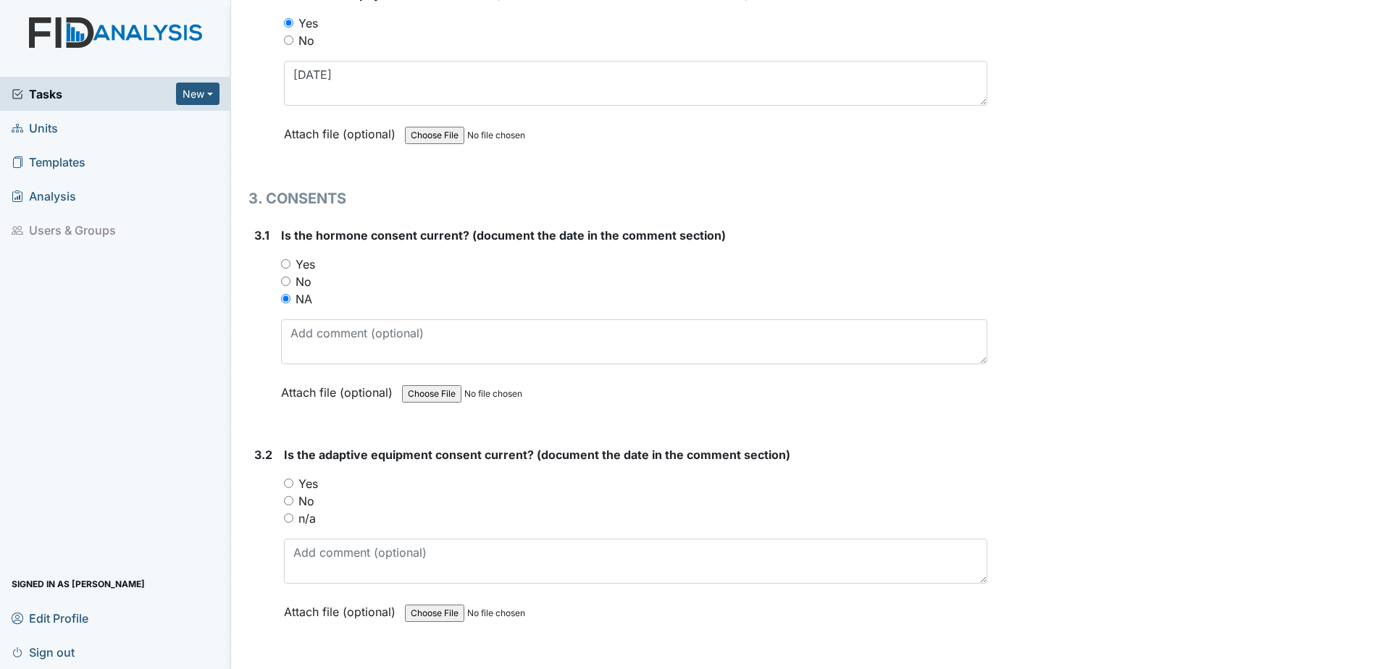
radio input "true"
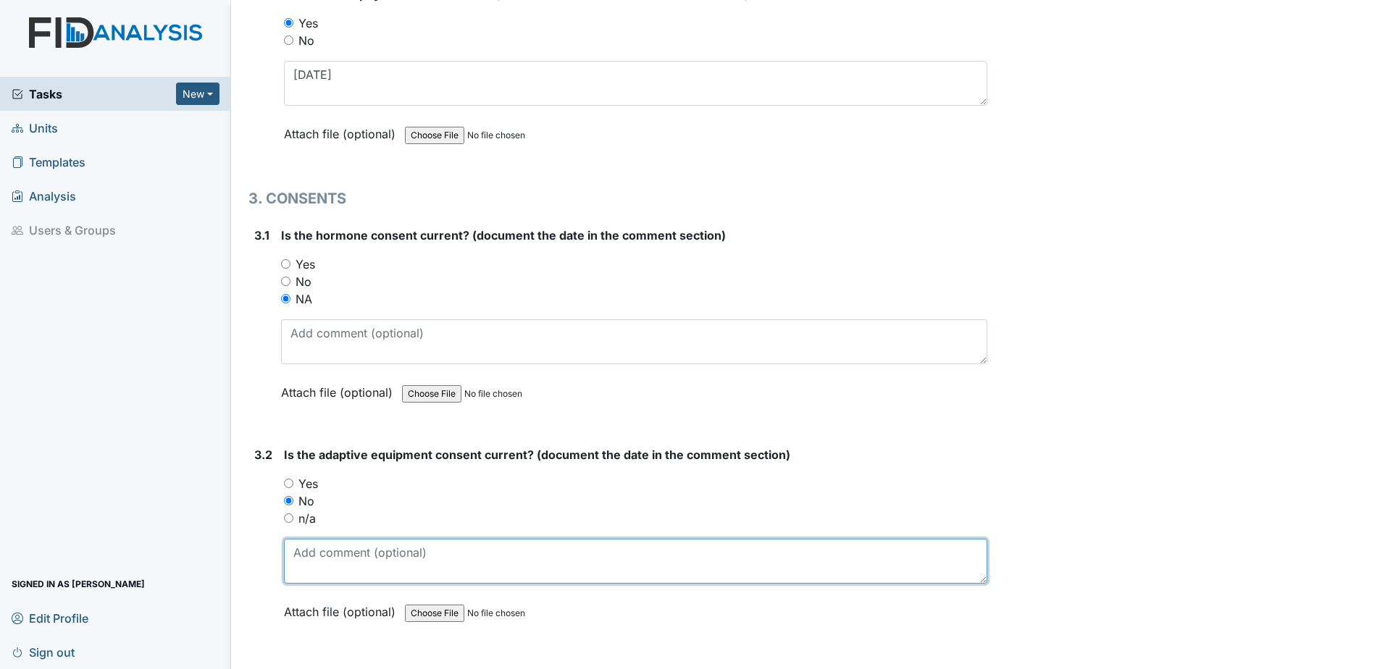
click at [323, 562] on textarea at bounding box center [635, 561] width 703 height 45
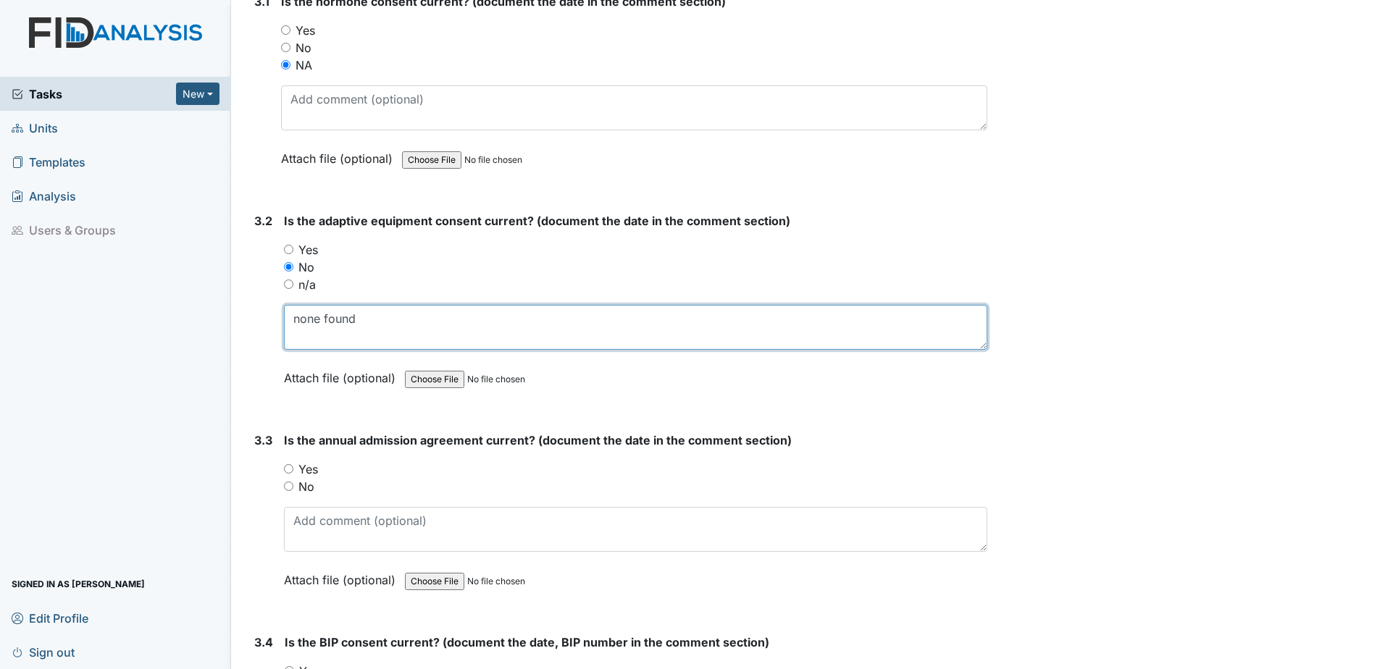
scroll to position [3549, 0]
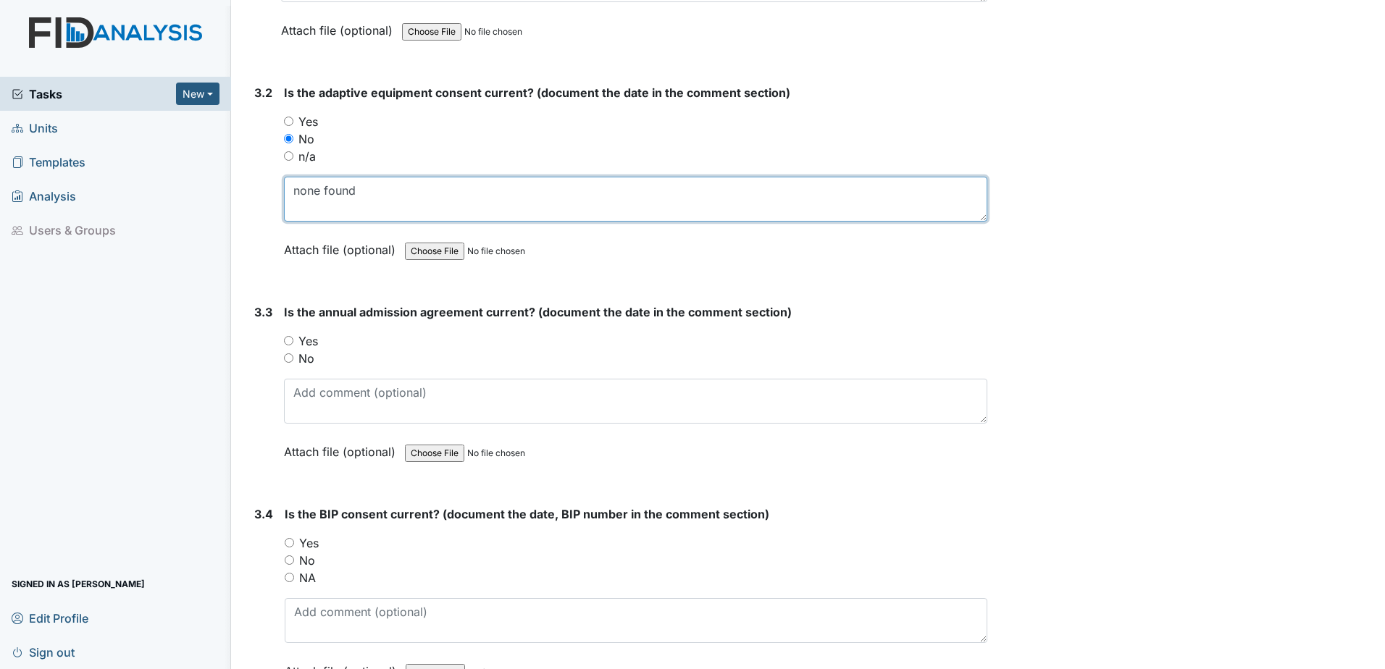
type textarea "none found"
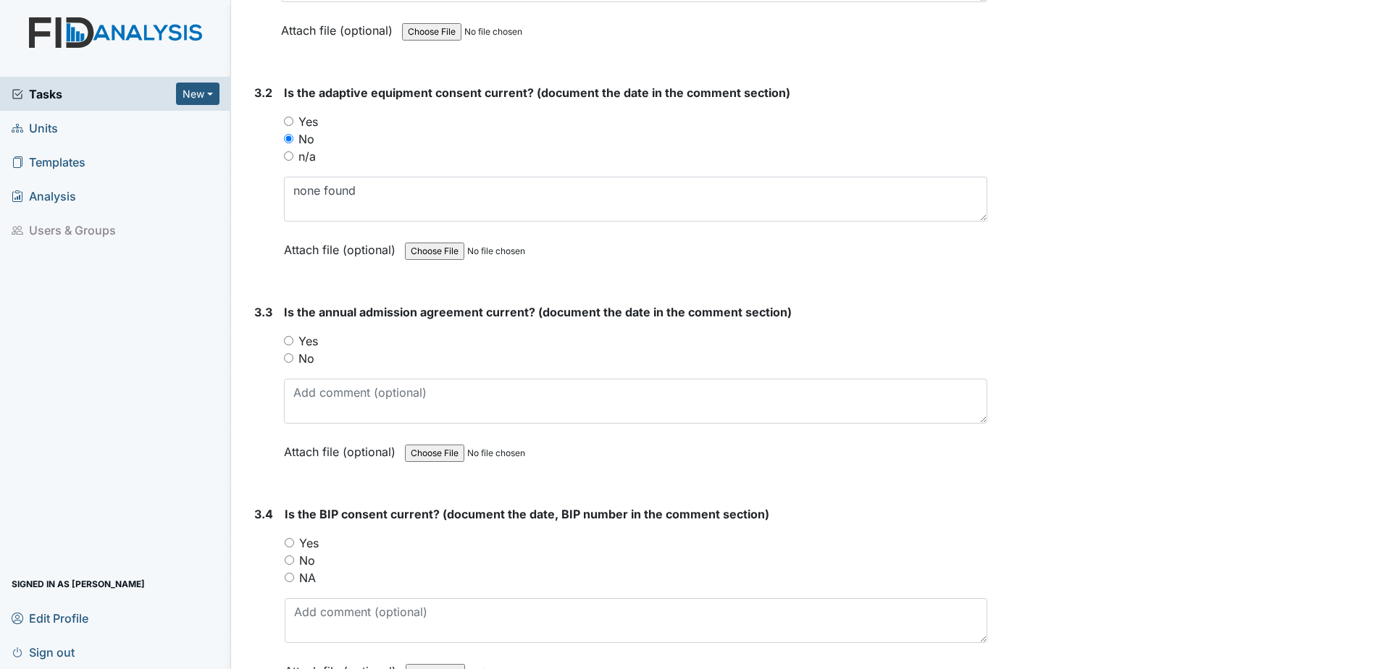
click at [307, 347] on label "Yes" at bounding box center [308, 340] width 20 height 17
click at [293, 346] on input "Yes" at bounding box center [288, 340] width 9 height 9
radio input "true"
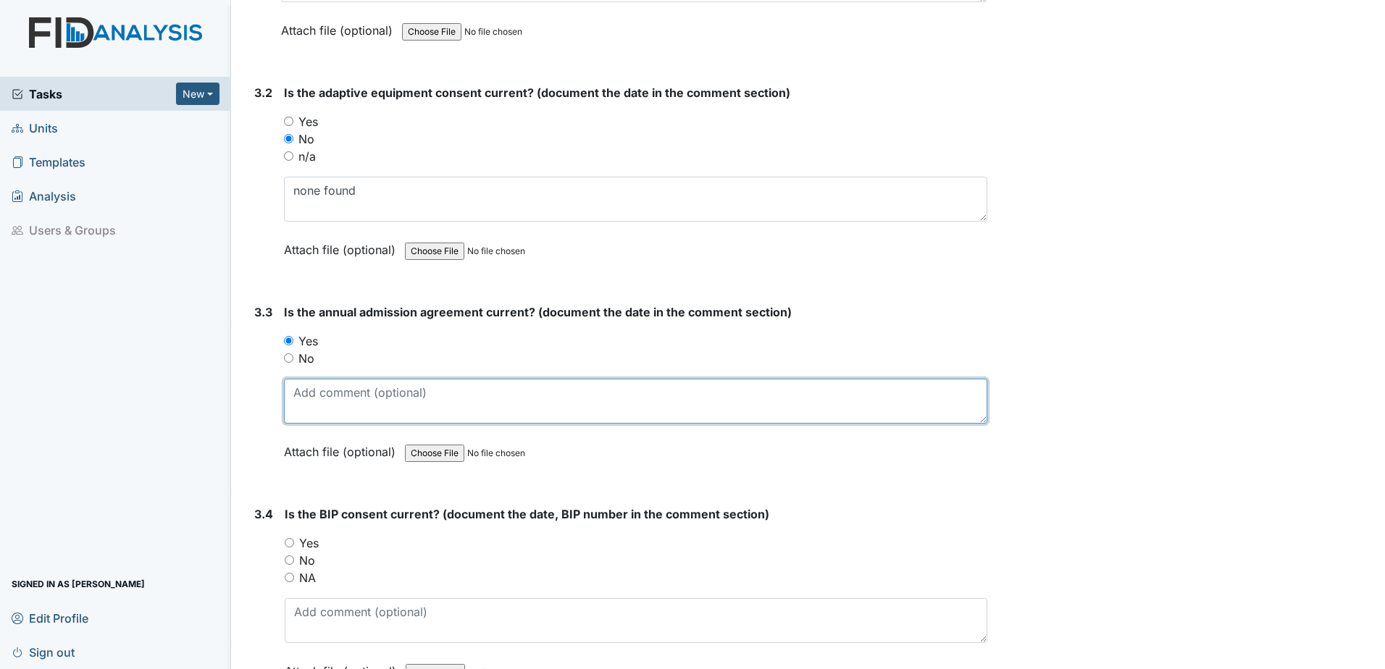
click at [301, 404] on textarea at bounding box center [635, 401] width 703 height 45
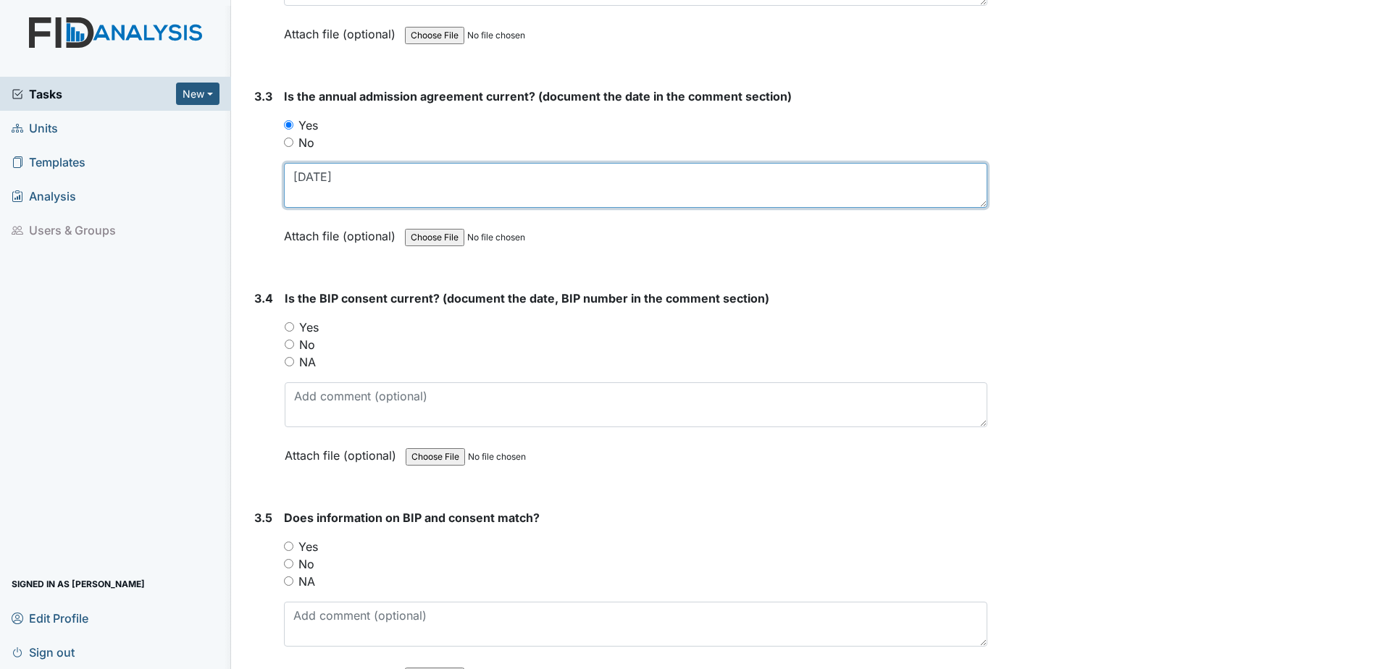
scroll to position [3767, 0]
type textarea "11.21.24"
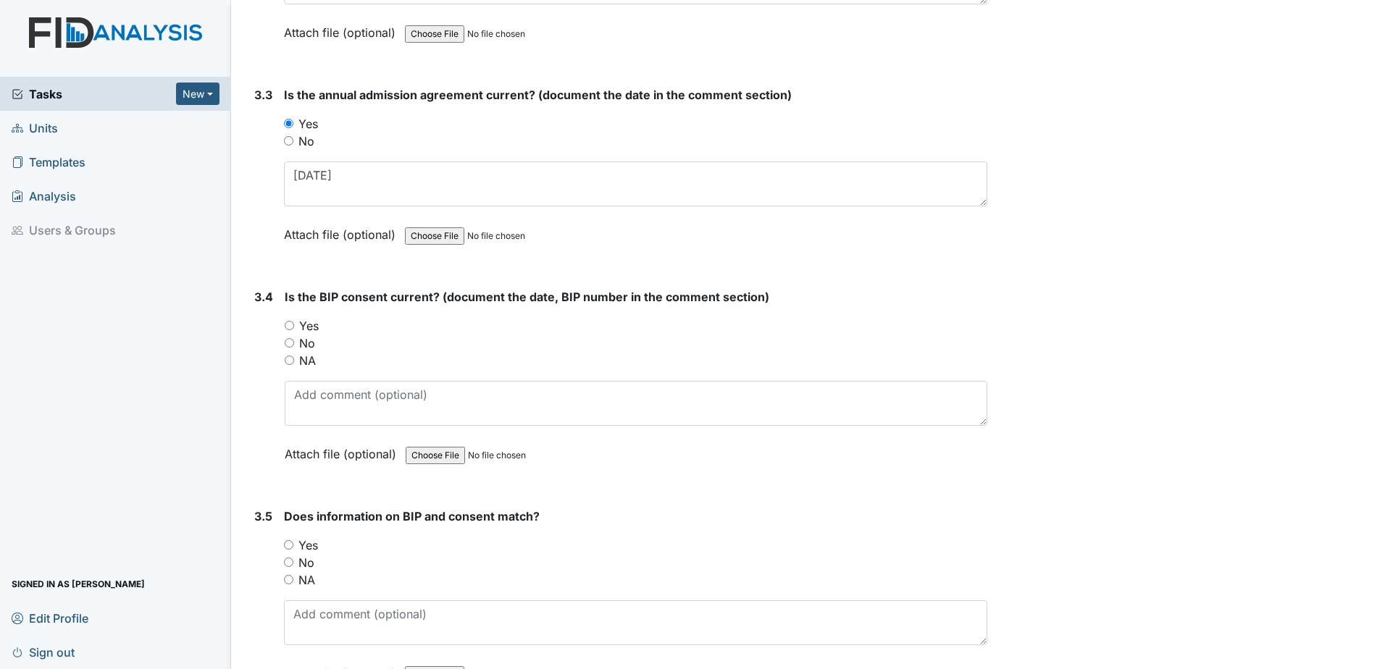
click at [312, 325] on label "Yes" at bounding box center [309, 325] width 20 height 17
click at [294, 325] on input "Yes" at bounding box center [289, 325] width 9 height 9
radio input "true"
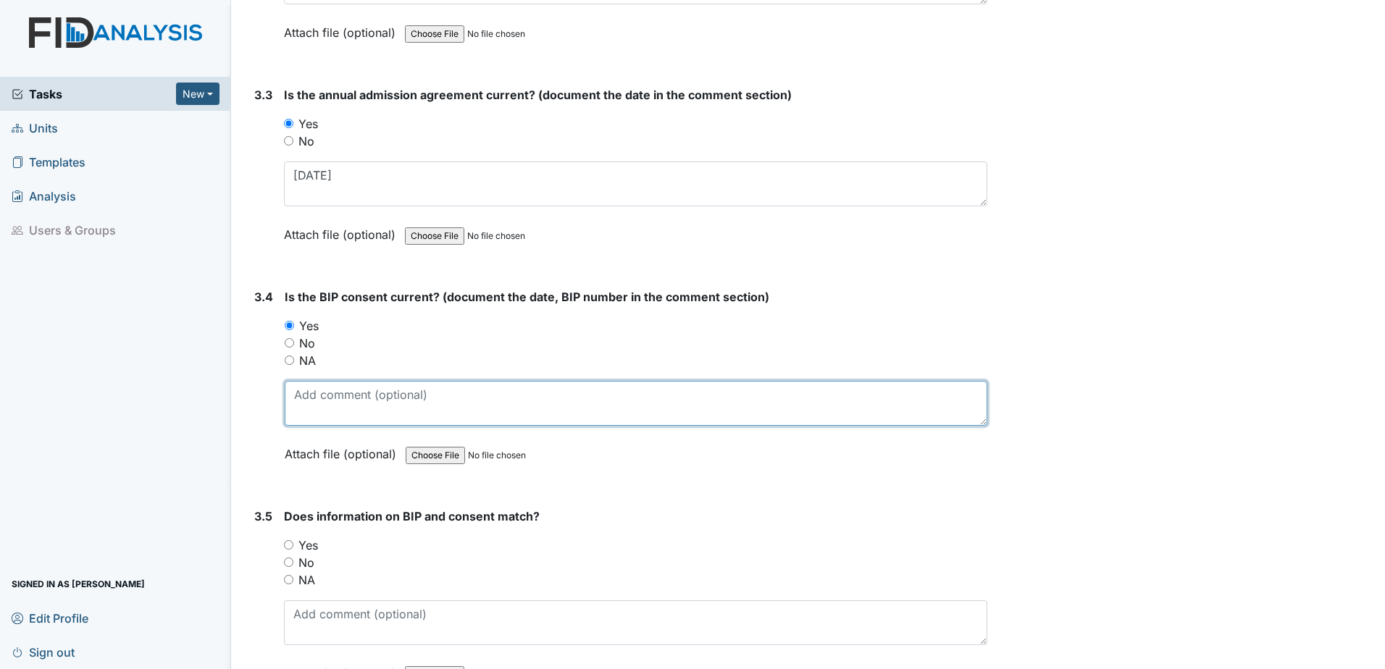
click at [317, 401] on textarea at bounding box center [636, 403] width 703 height 45
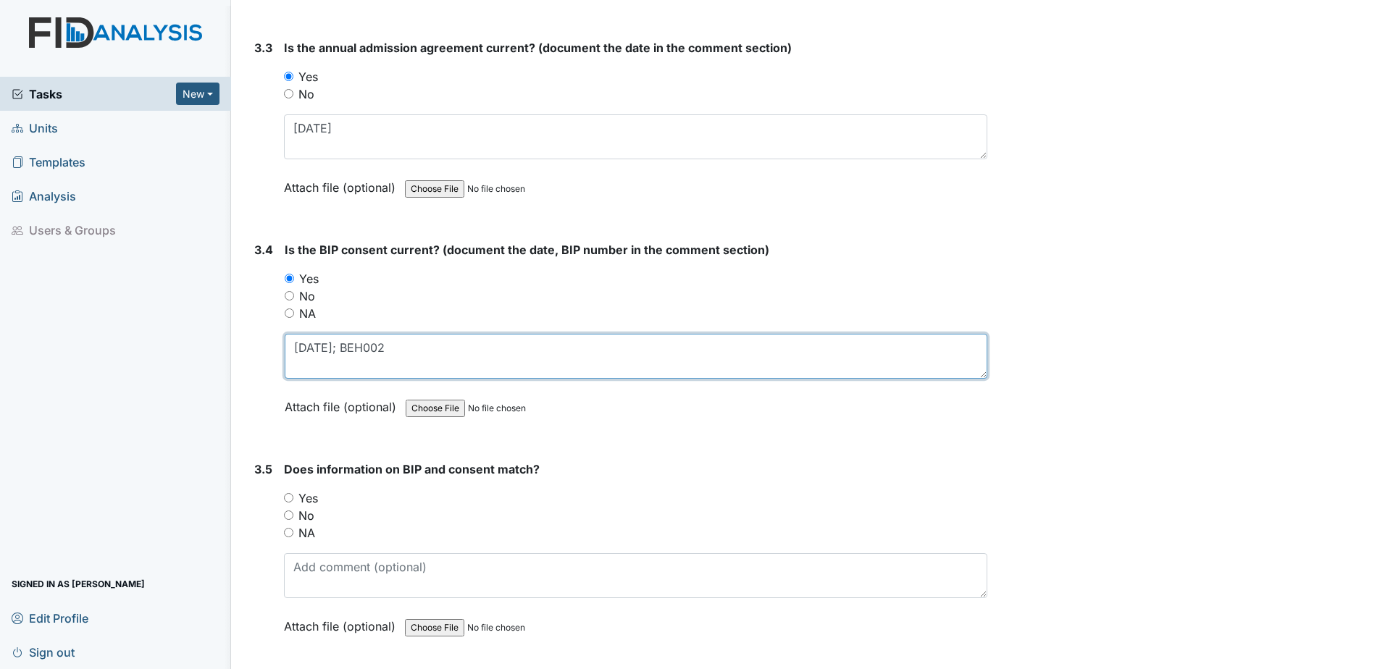
scroll to position [3864, 0]
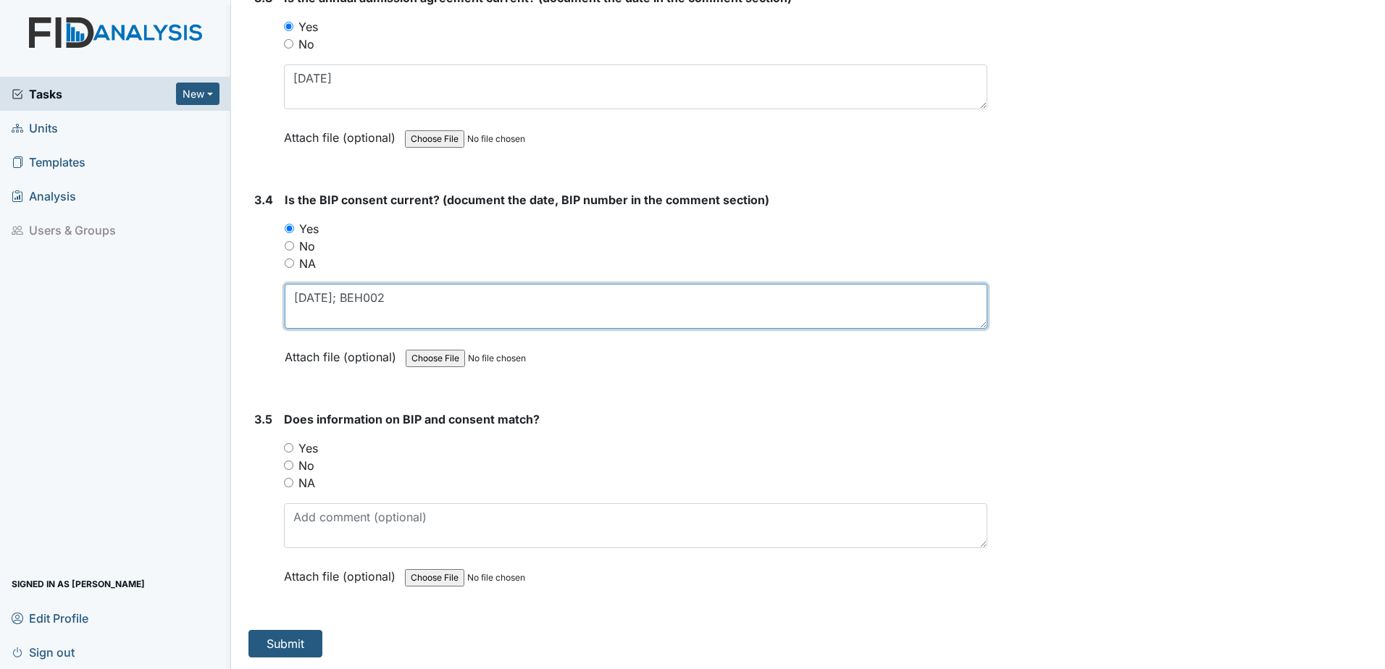
type textarea "1.1.25; BEH002"
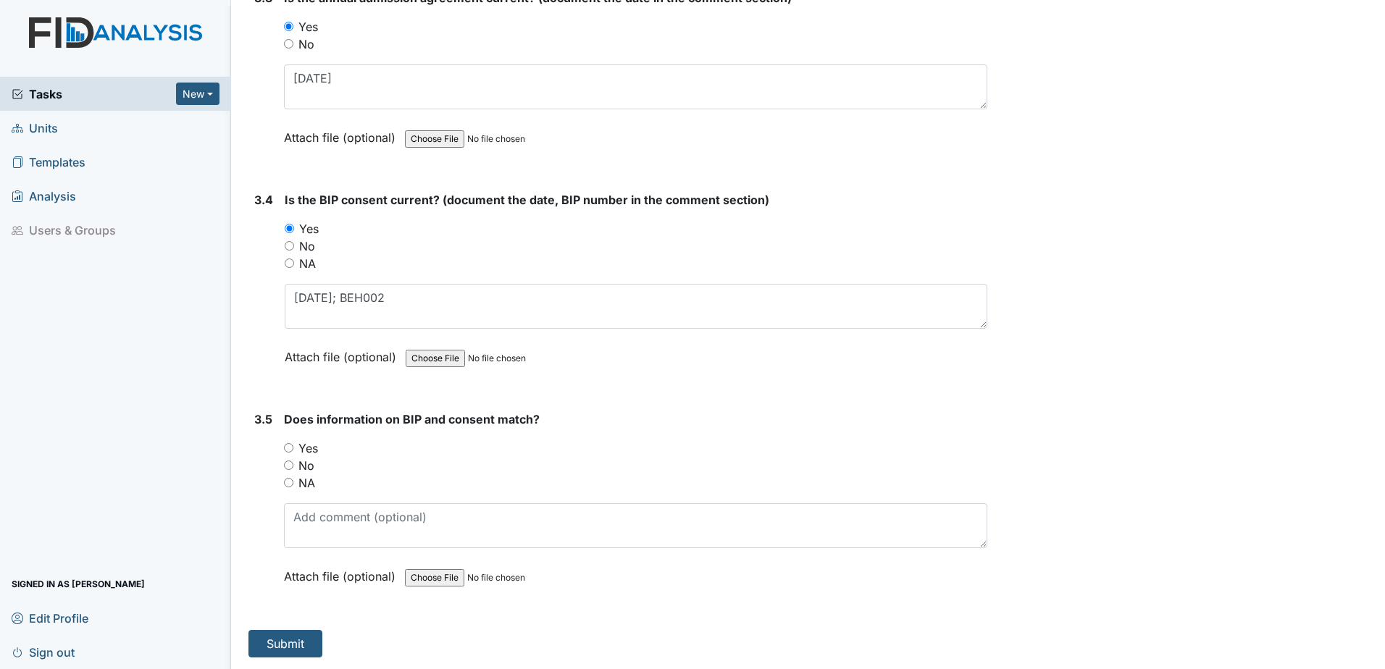
click at [308, 451] on label "Yes" at bounding box center [308, 448] width 20 height 17
click at [293, 451] on input "Yes" at bounding box center [288, 447] width 9 height 9
radio input "true"
click at [279, 647] on button "Submit" at bounding box center [285, 644] width 74 height 28
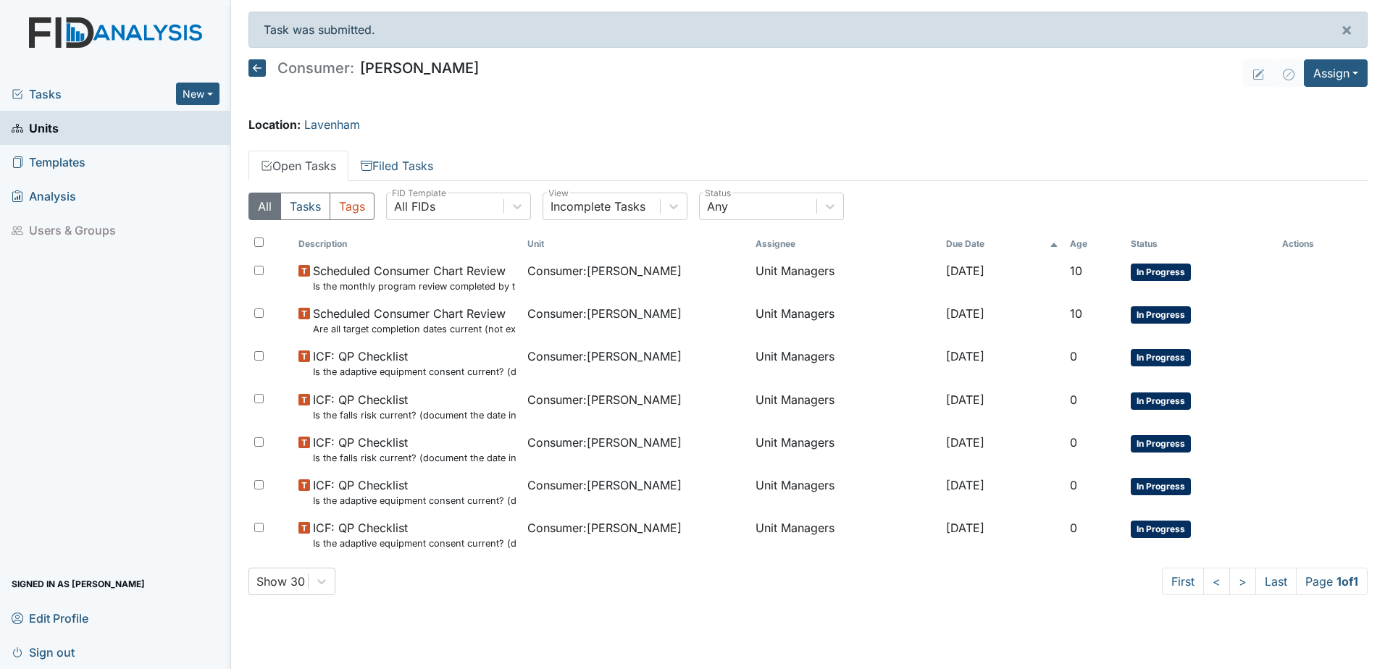
click at [252, 68] on icon at bounding box center [256, 67] width 17 height 17
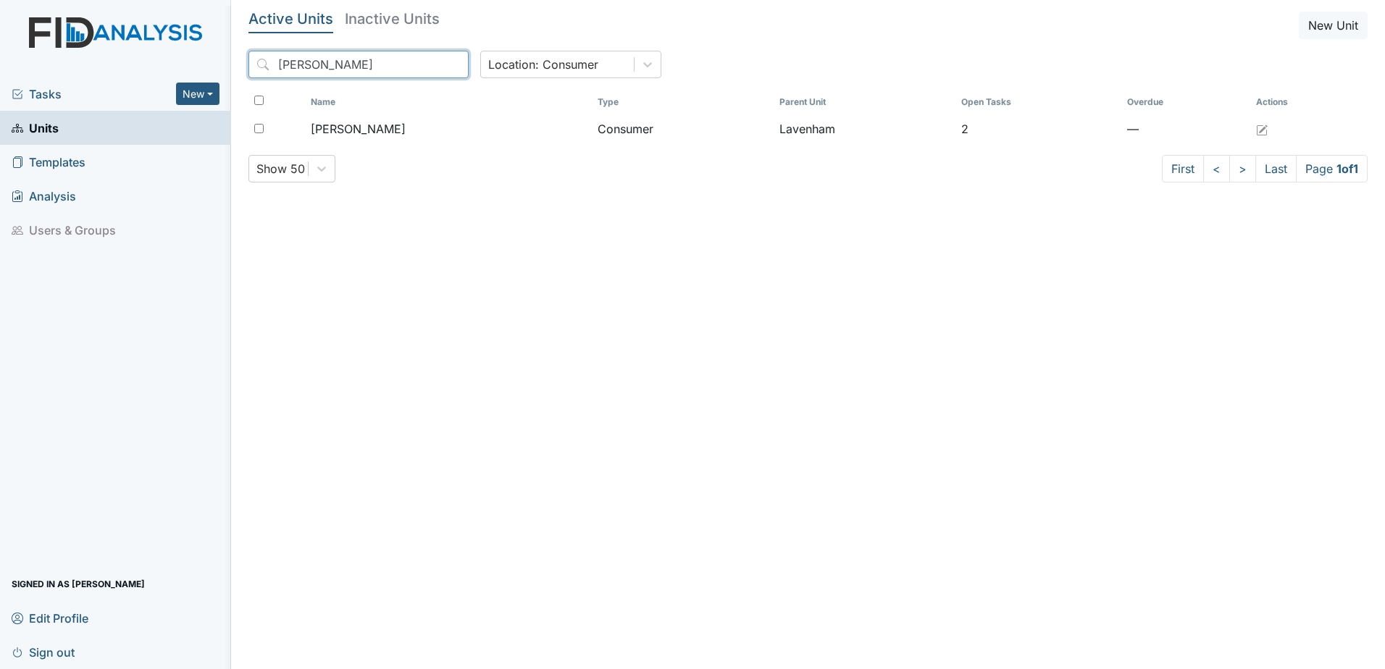
click at [425, 63] on input "[PERSON_NAME]" at bounding box center [358, 65] width 220 height 28
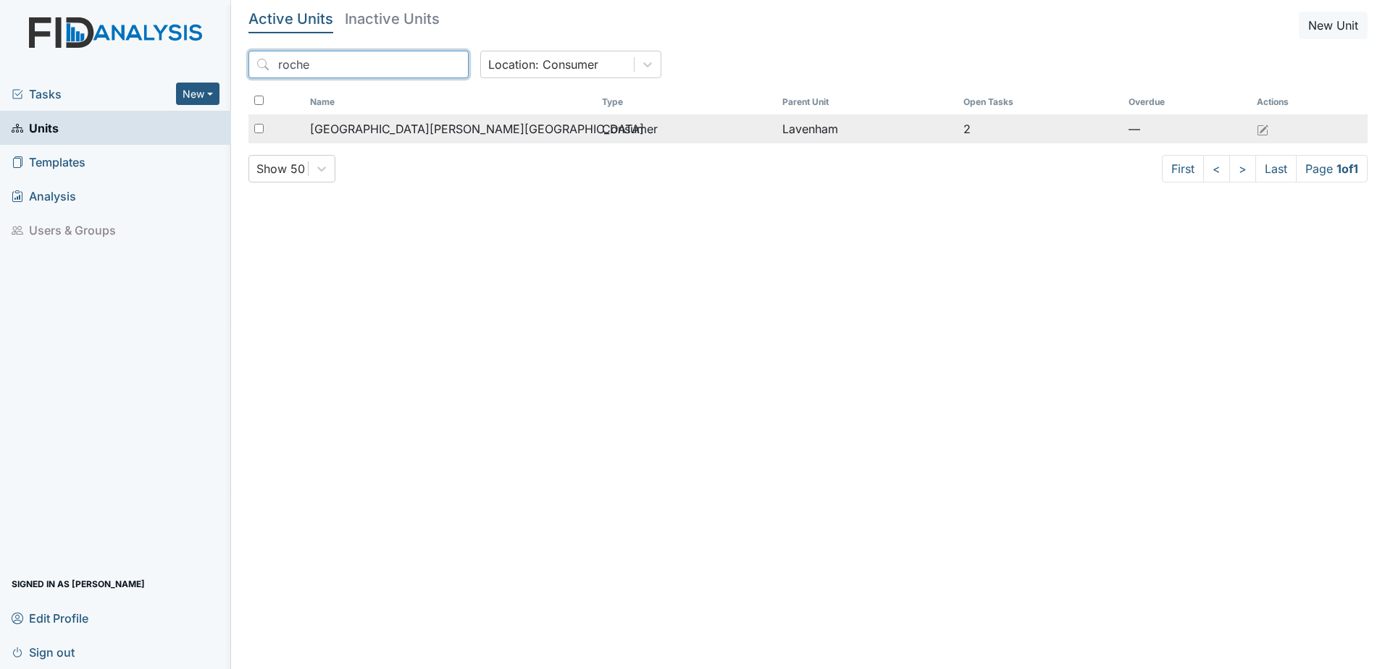
type input "roche"
click at [427, 139] on td "[GEOGRAPHIC_DATA][PERSON_NAME][GEOGRAPHIC_DATA]" at bounding box center [449, 128] width 291 height 29
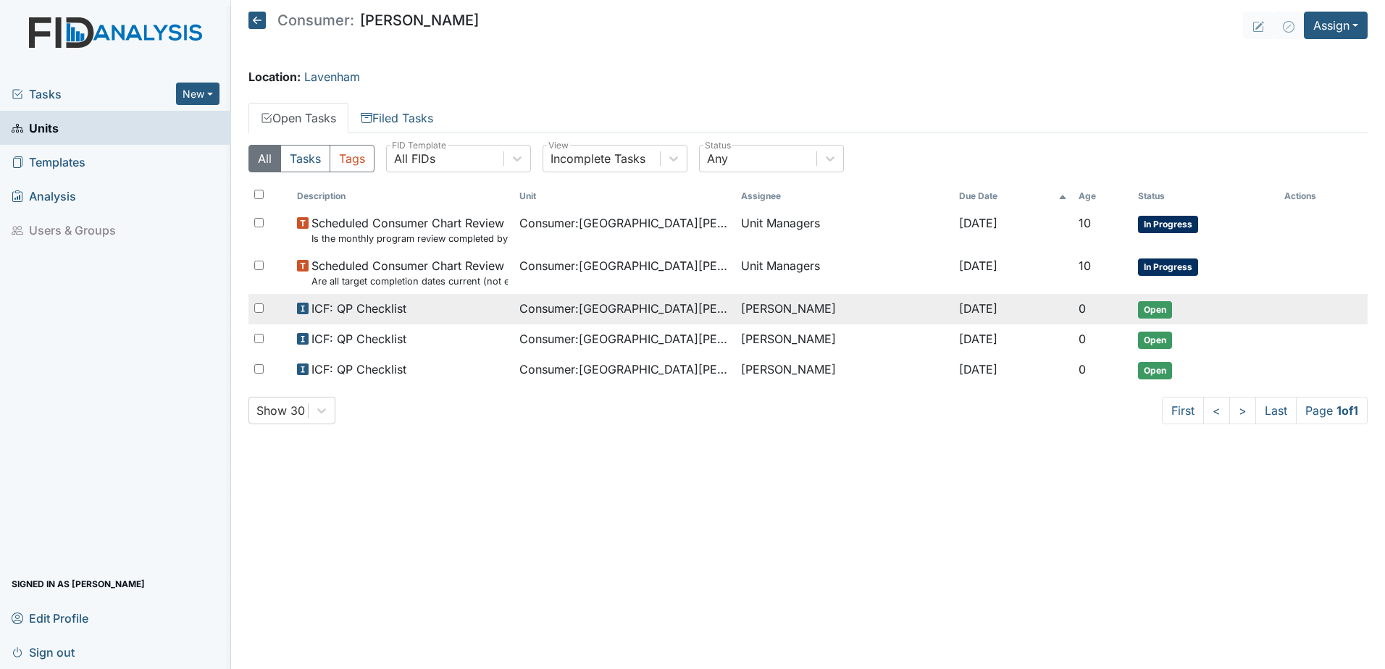
click at [819, 310] on td "[PERSON_NAME]" at bounding box center [843, 309] width 217 height 30
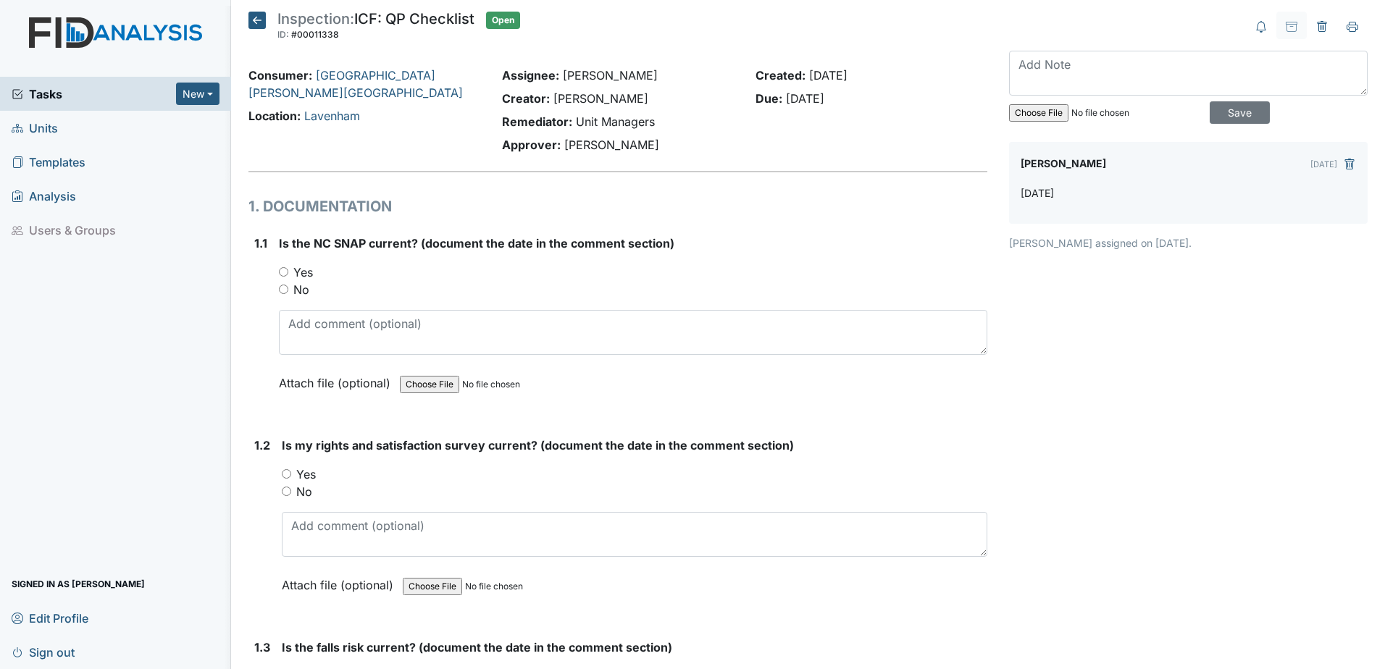
click at [296, 275] on label "Yes" at bounding box center [303, 272] width 20 height 17
click at [288, 275] on input "Yes" at bounding box center [283, 271] width 9 height 9
radio input "true"
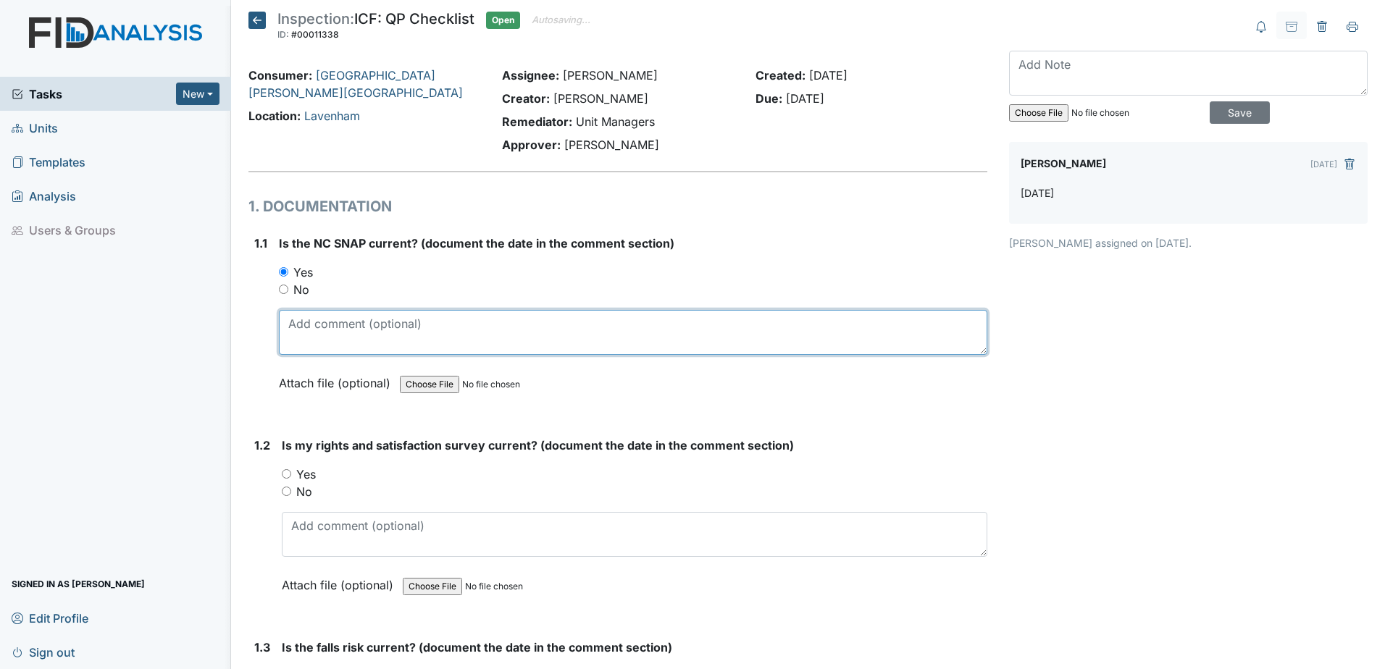
click at [362, 320] on textarea at bounding box center [633, 332] width 708 height 45
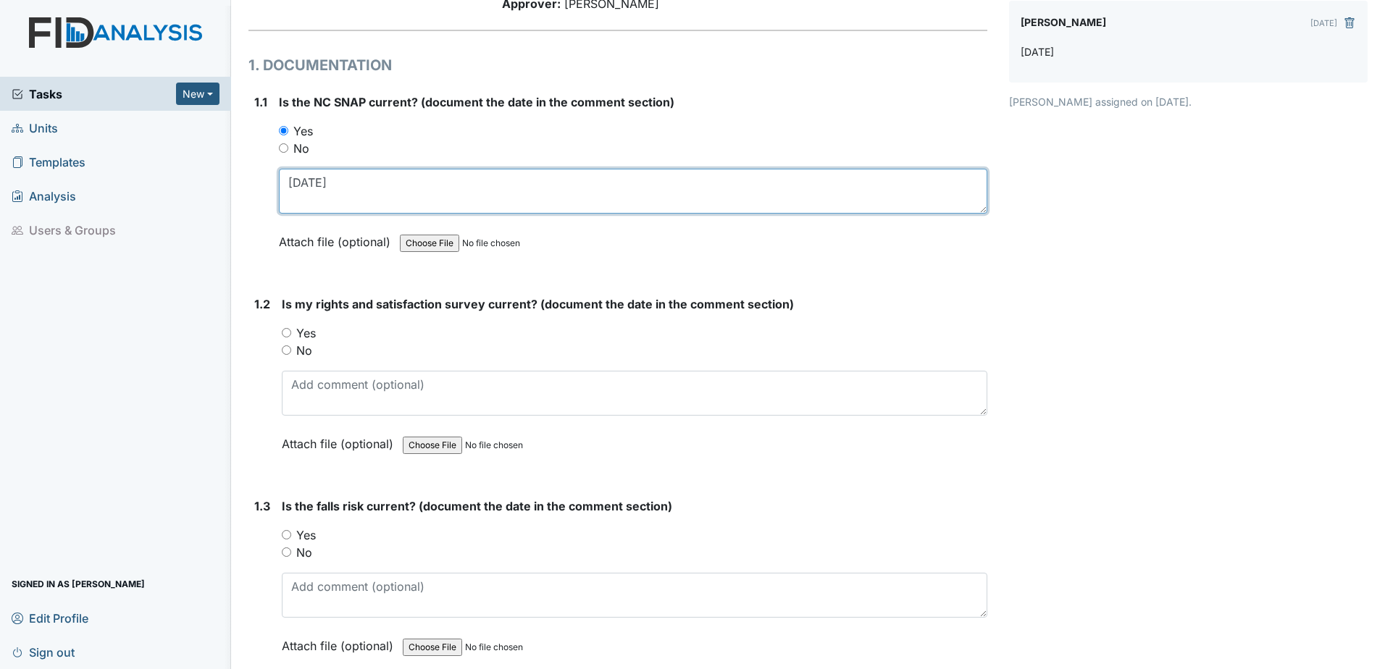
scroll to position [145, 0]
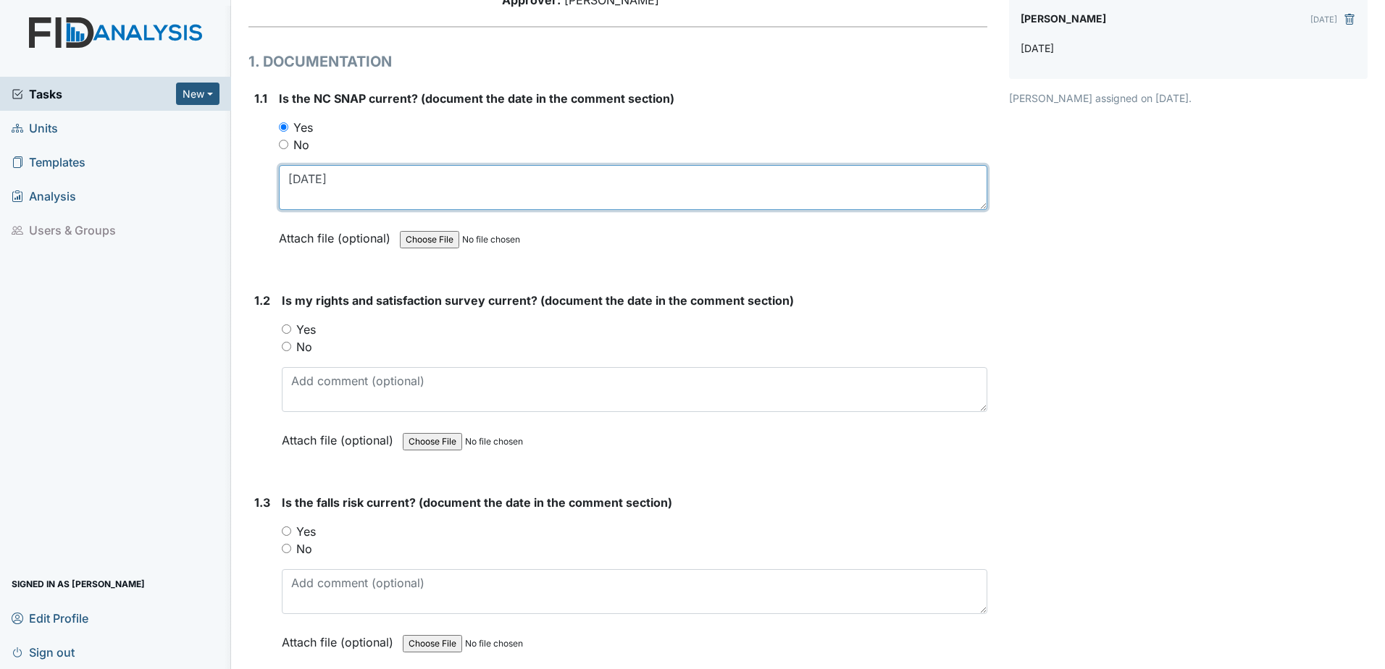
type textarea "[DATE]"
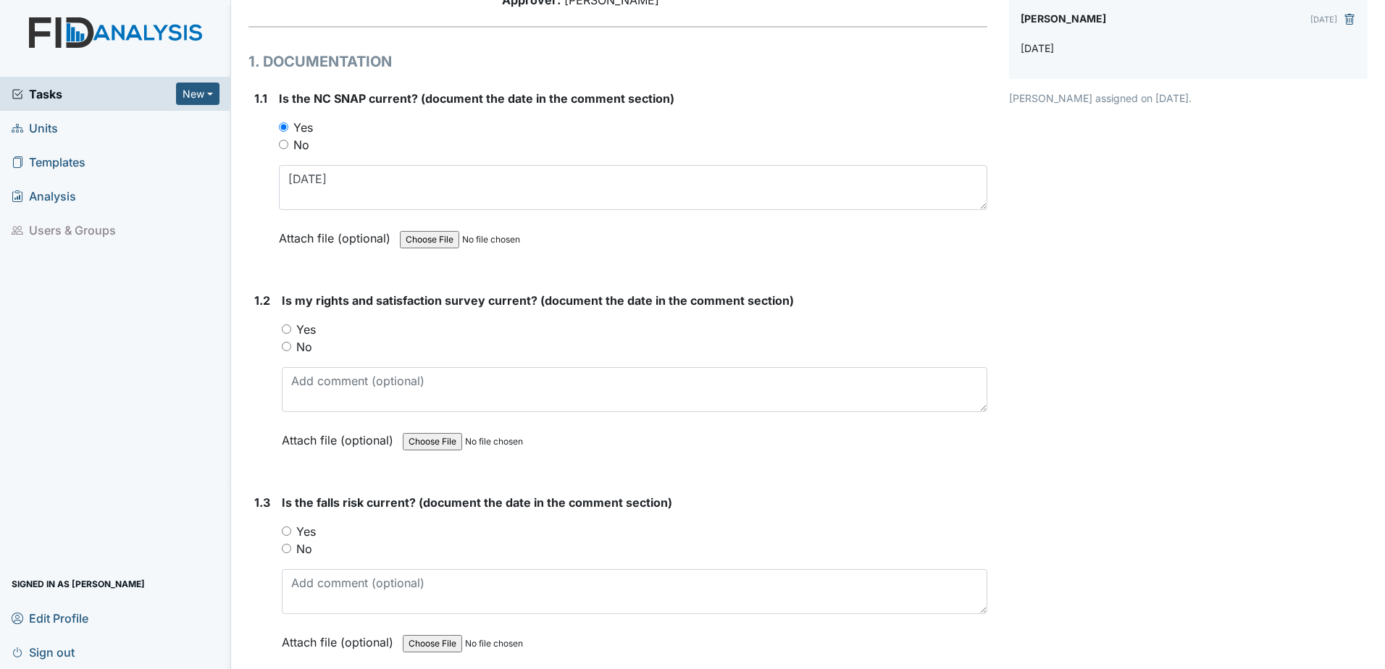
click at [306, 332] on label "Yes" at bounding box center [306, 329] width 20 height 17
click at [291, 332] on input "Yes" at bounding box center [286, 329] width 9 height 9
radio input "true"
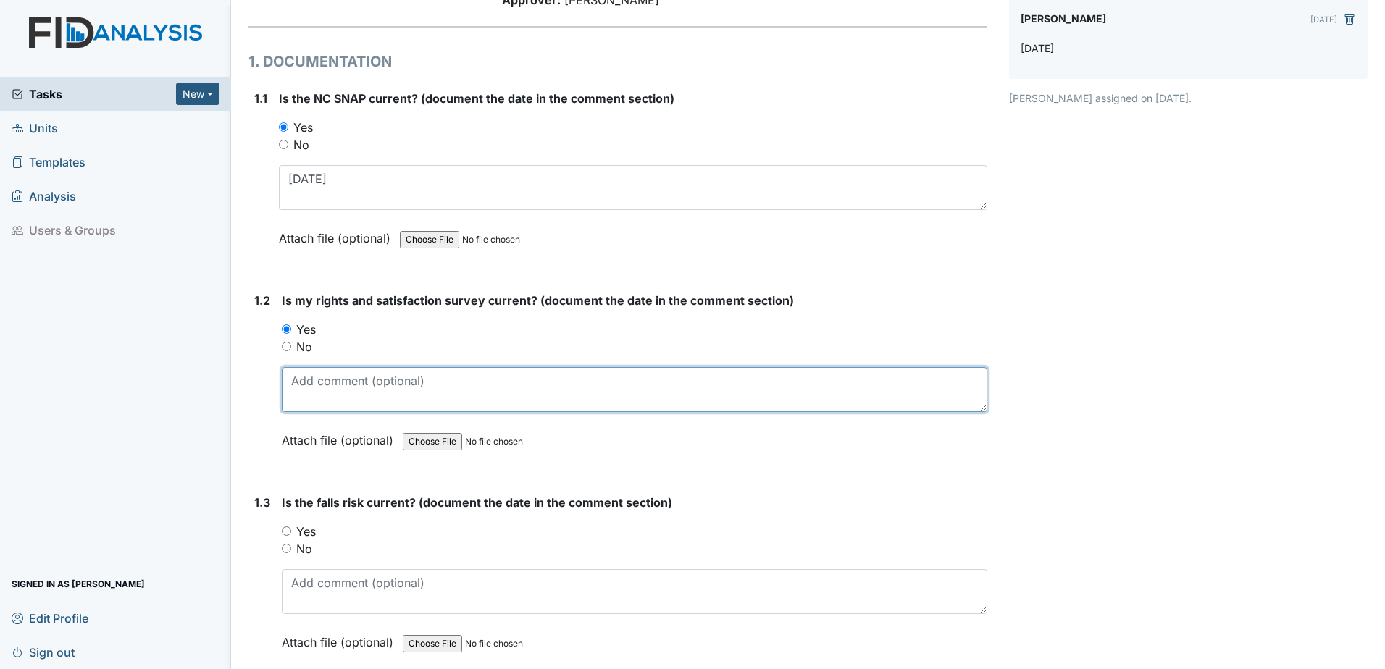
click at [352, 396] on textarea at bounding box center [635, 389] width 706 height 45
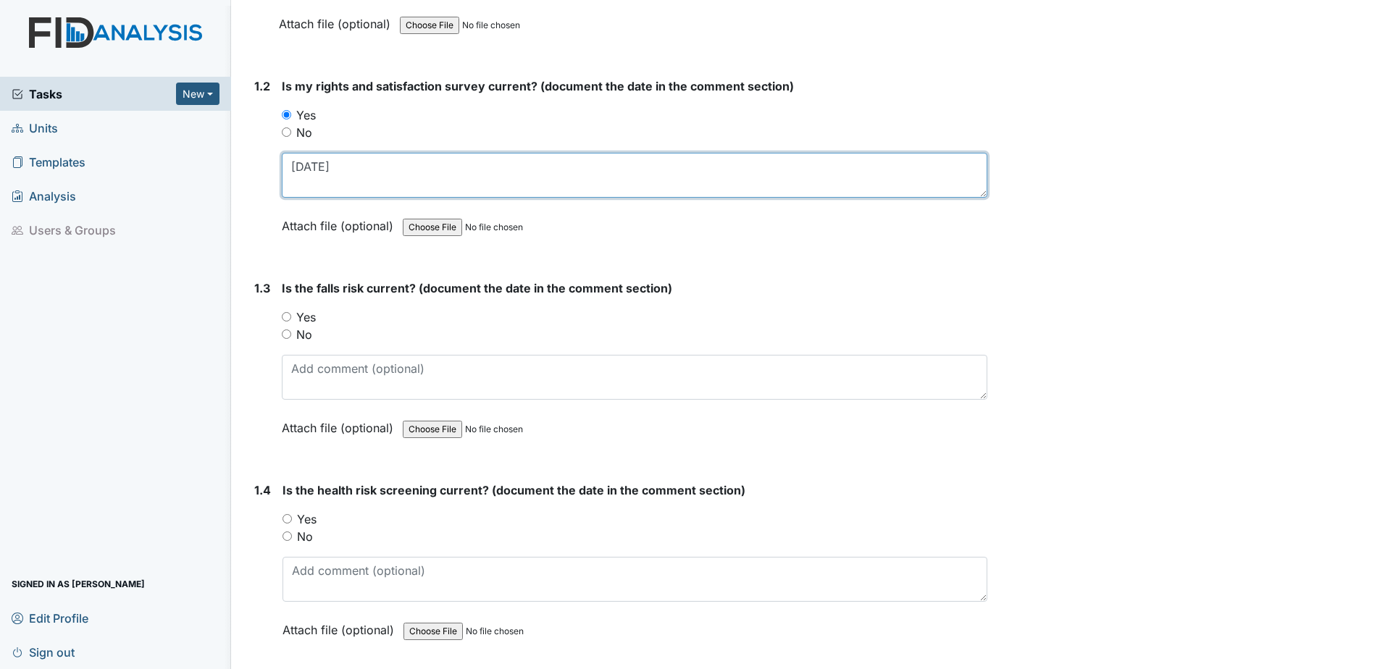
scroll to position [362, 0]
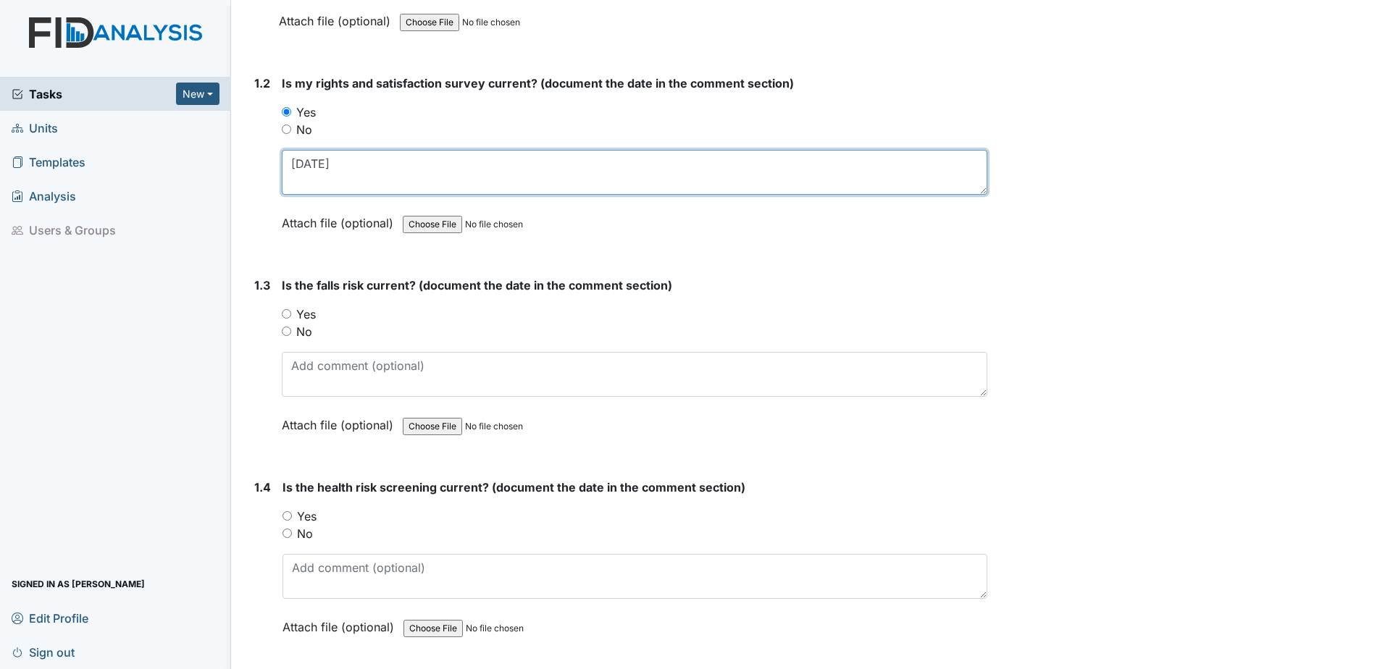
type textarea "[DATE]"
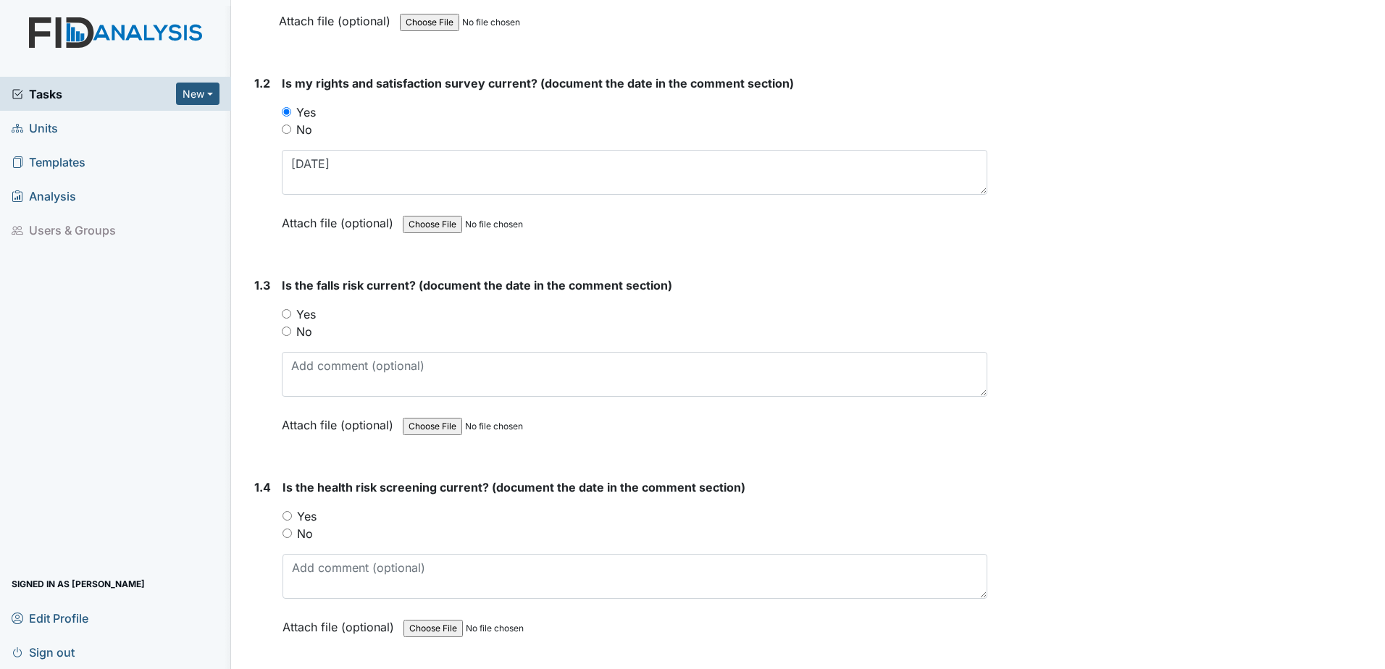
click at [304, 314] on label "Yes" at bounding box center [306, 314] width 20 height 17
click at [291, 314] on input "Yes" at bounding box center [286, 313] width 9 height 9
radio input "true"
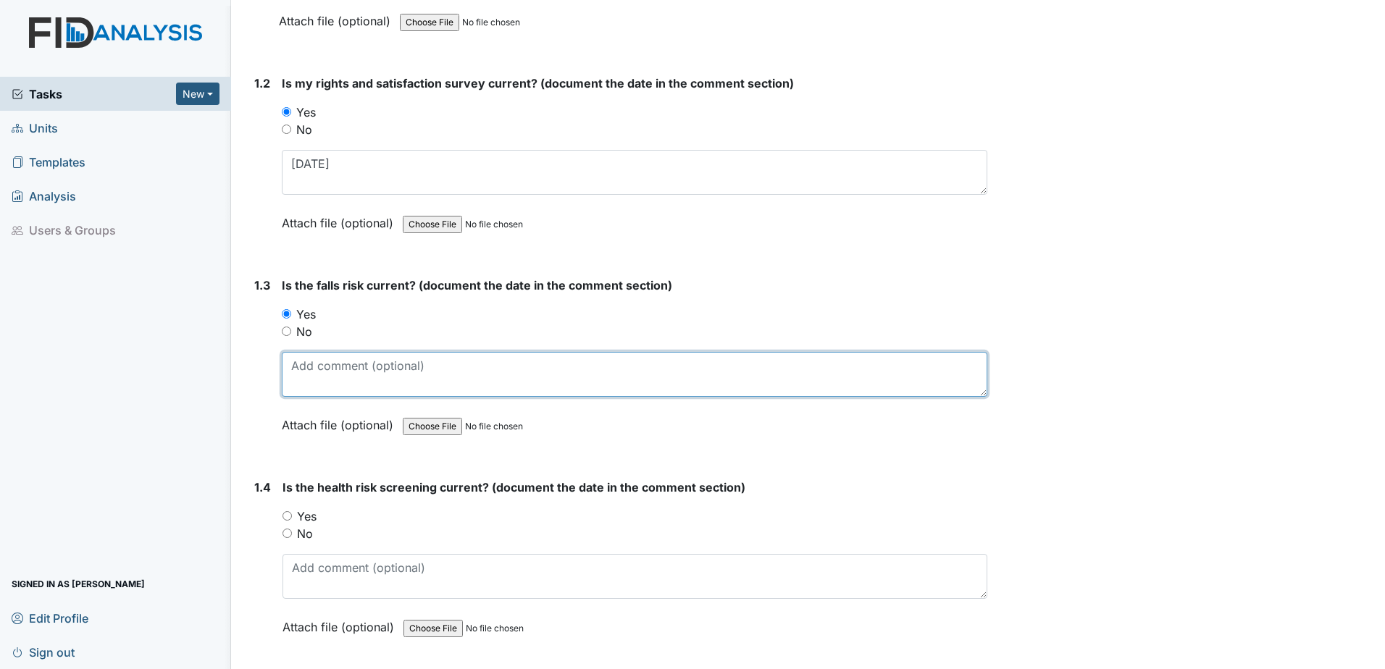
click at [345, 385] on textarea at bounding box center [635, 374] width 706 height 45
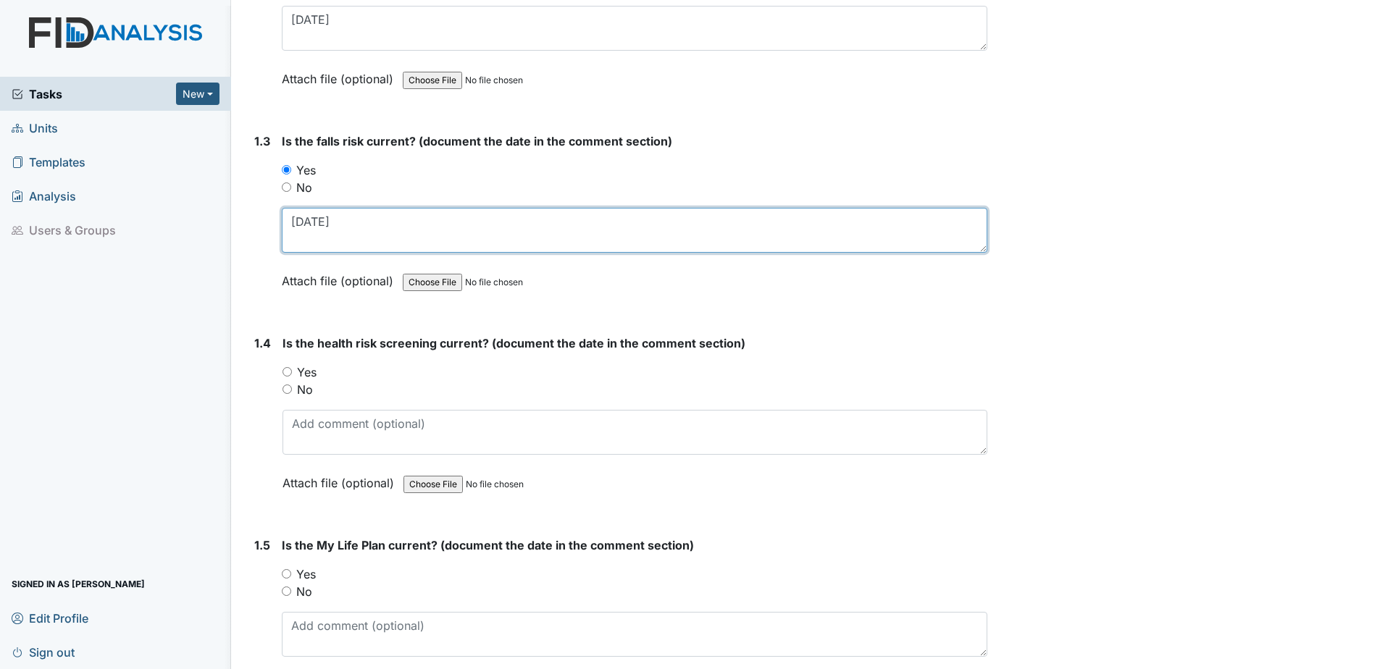
scroll to position [507, 0]
type textarea "[DATE]"
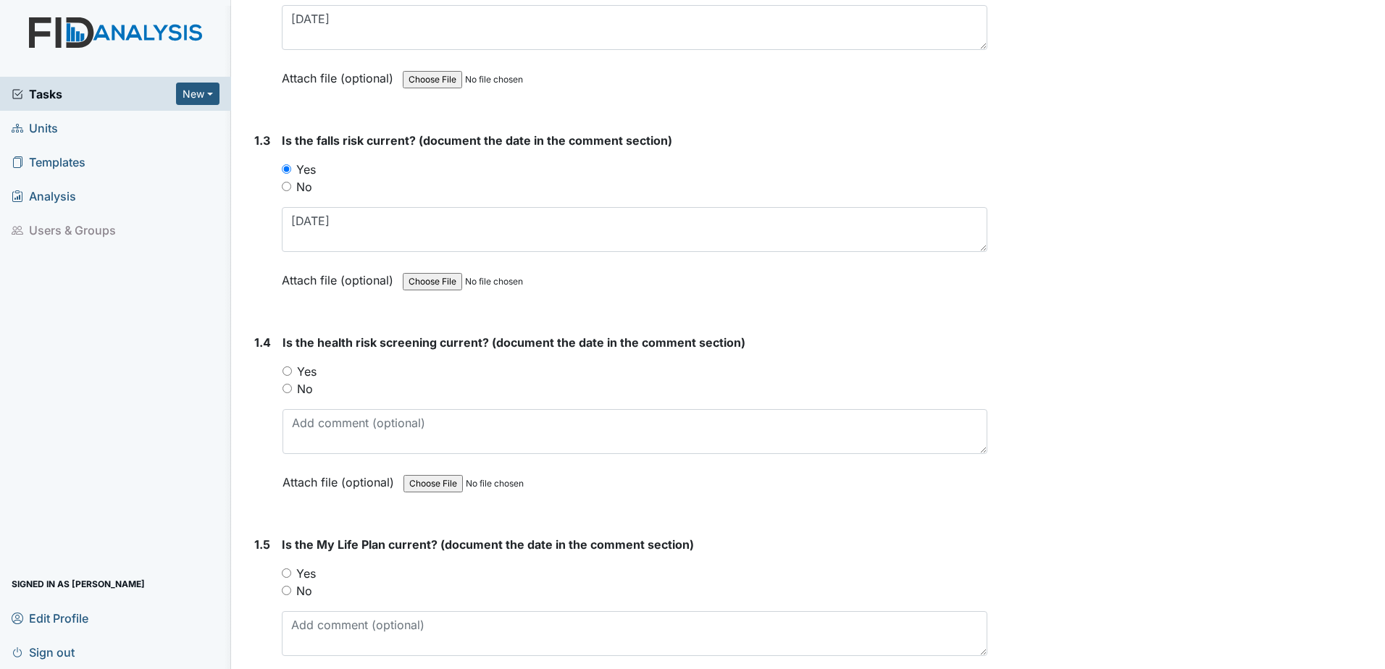
drag, startPoint x: 310, startPoint y: 364, endPoint x: 307, endPoint y: 373, distance: 9.9
click at [310, 364] on label "Yes" at bounding box center [307, 371] width 20 height 17
click at [292, 367] on input "Yes" at bounding box center [286, 371] width 9 height 9
radio input "true"
click at [307, 373] on label "Yes" at bounding box center [307, 371] width 20 height 17
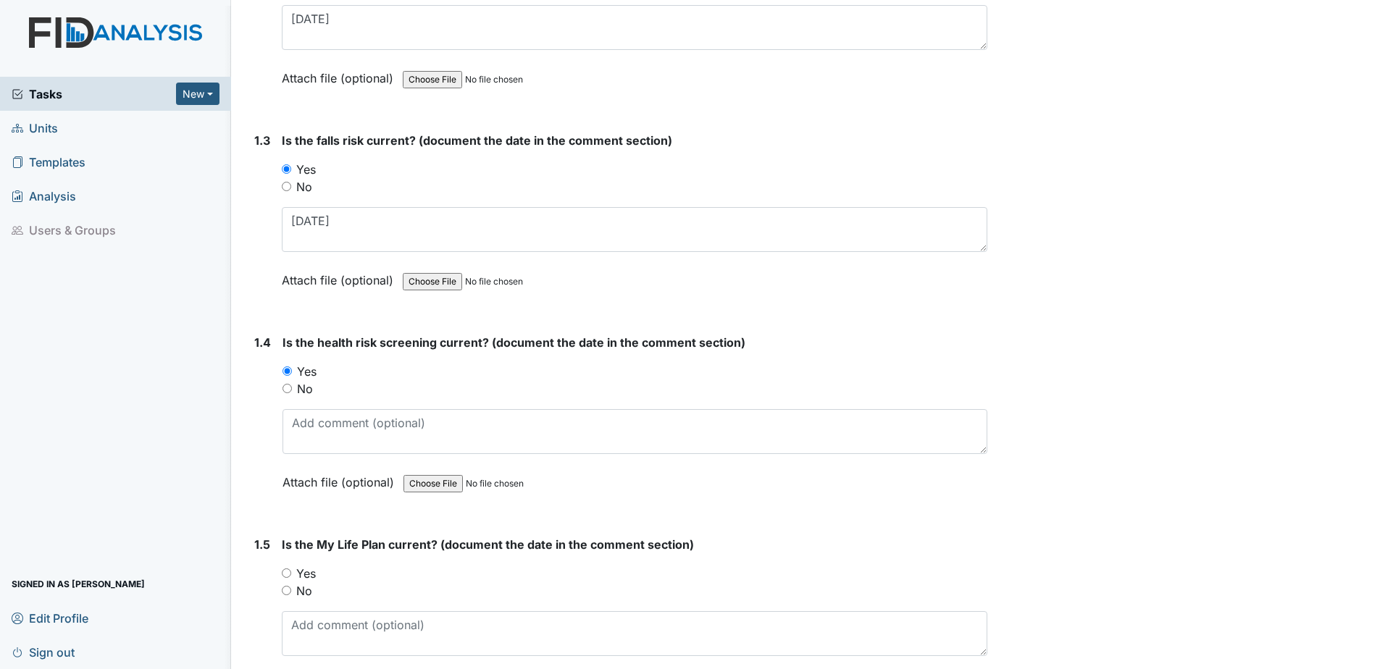
click at [292, 373] on input "Yes" at bounding box center [286, 371] width 9 height 9
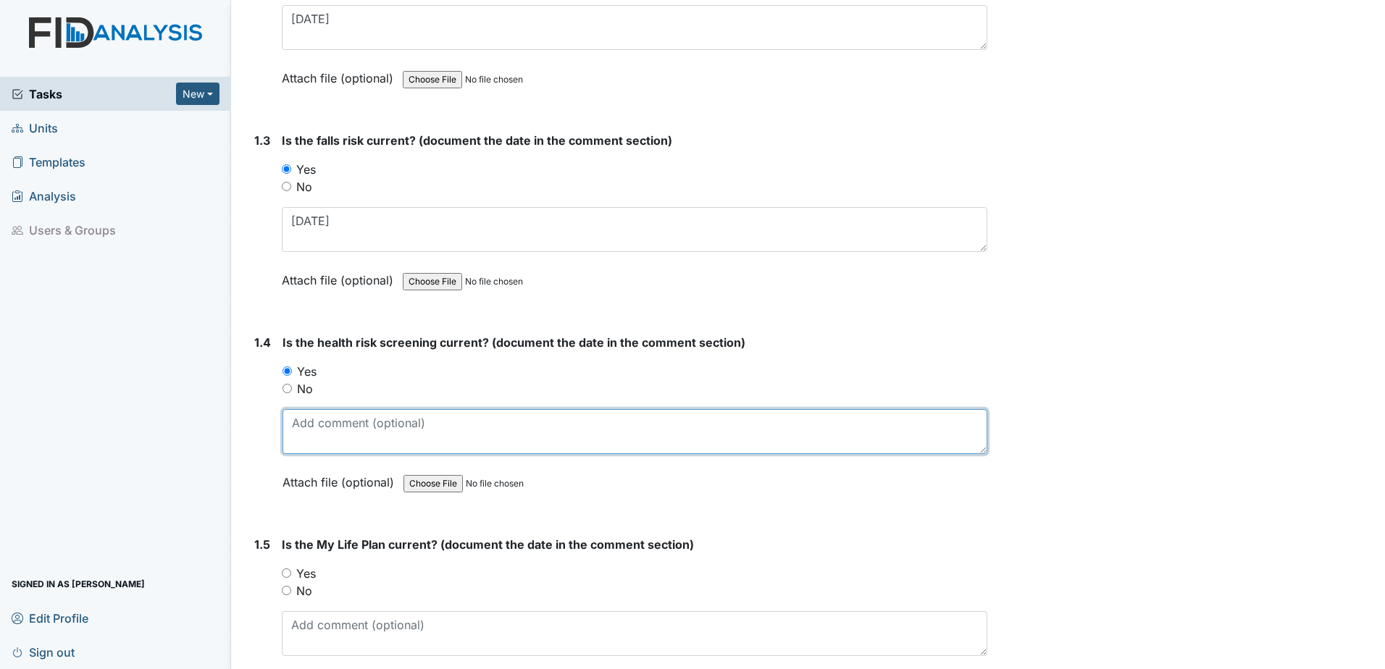
click at [346, 435] on textarea at bounding box center [634, 431] width 705 height 45
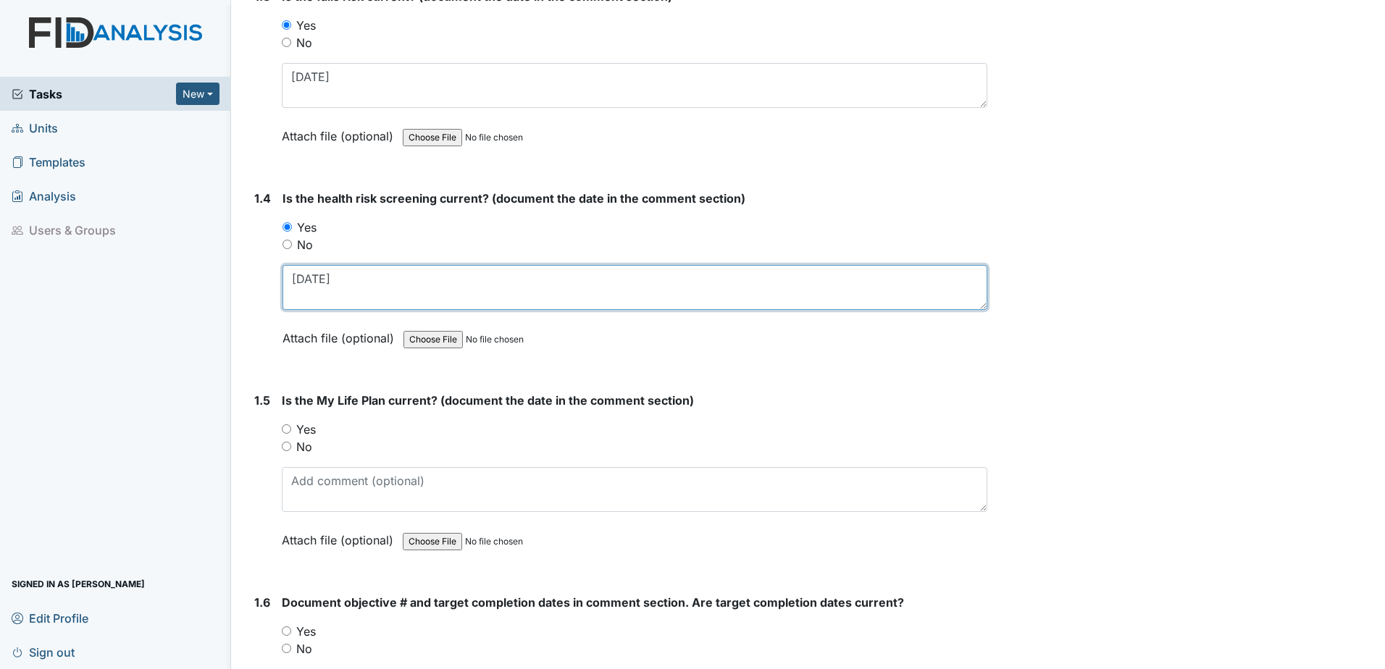
scroll to position [652, 0]
type textarea "[DATE]"
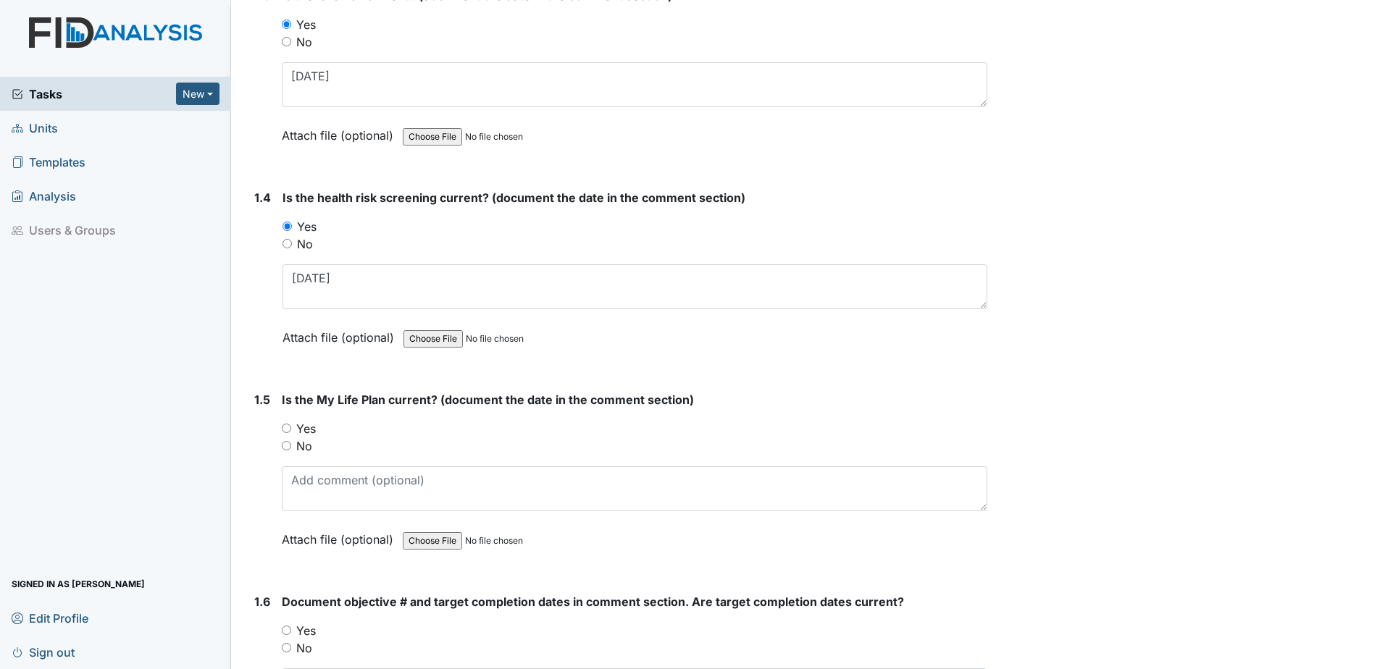
click at [304, 431] on label "Yes" at bounding box center [306, 428] width 20 height 17
click at [291, 431] on input "Yes" at bounding box center [286, 428] width 9 height 9
radio input "true"
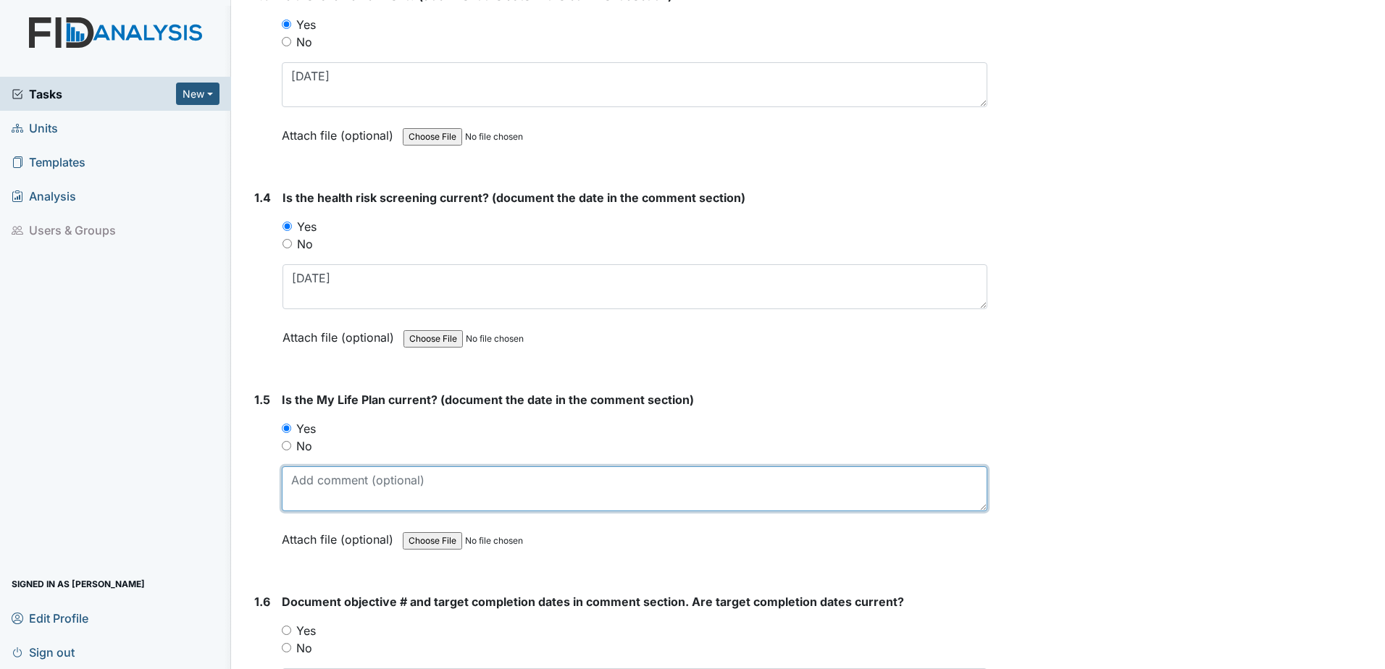
click at [318, 481] on textarea at bounding box center [635, 488] width 706 height 45
drag, startPoint x: 340, startPoint y: 482, endPoint x: 241, endPoint y: 482, distance: 98.5
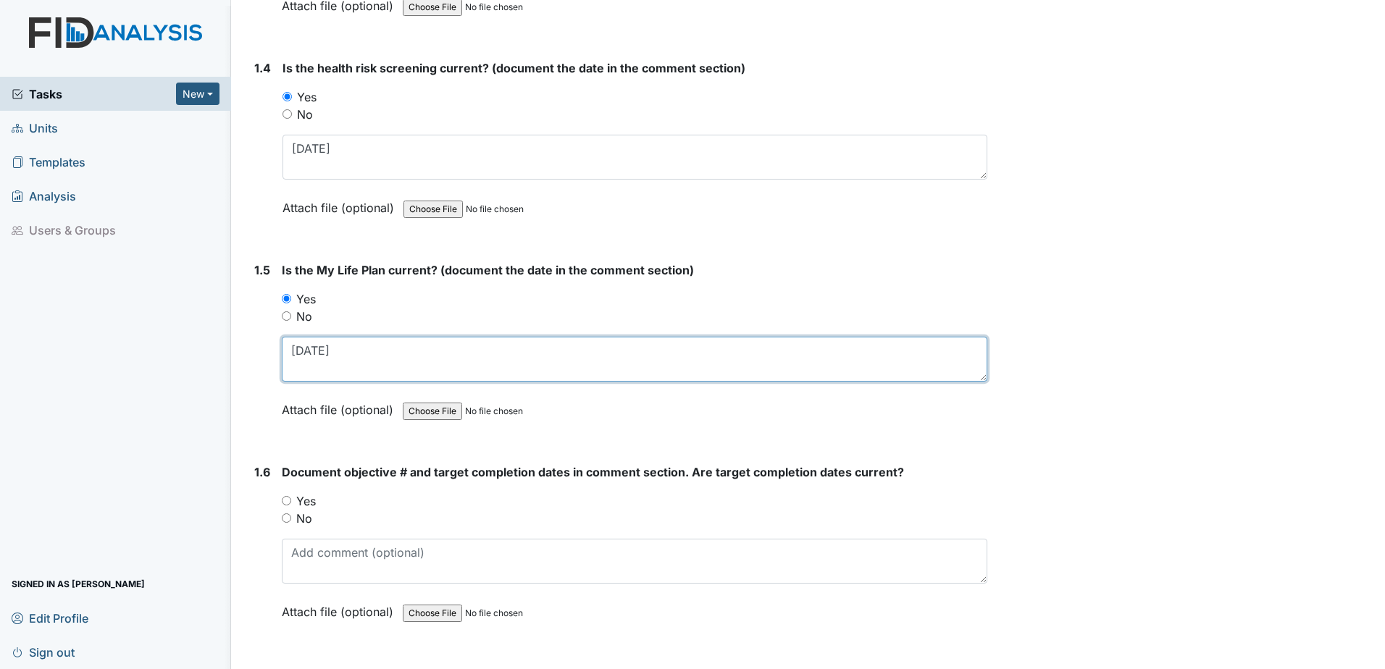
scroll to position [869, 0]
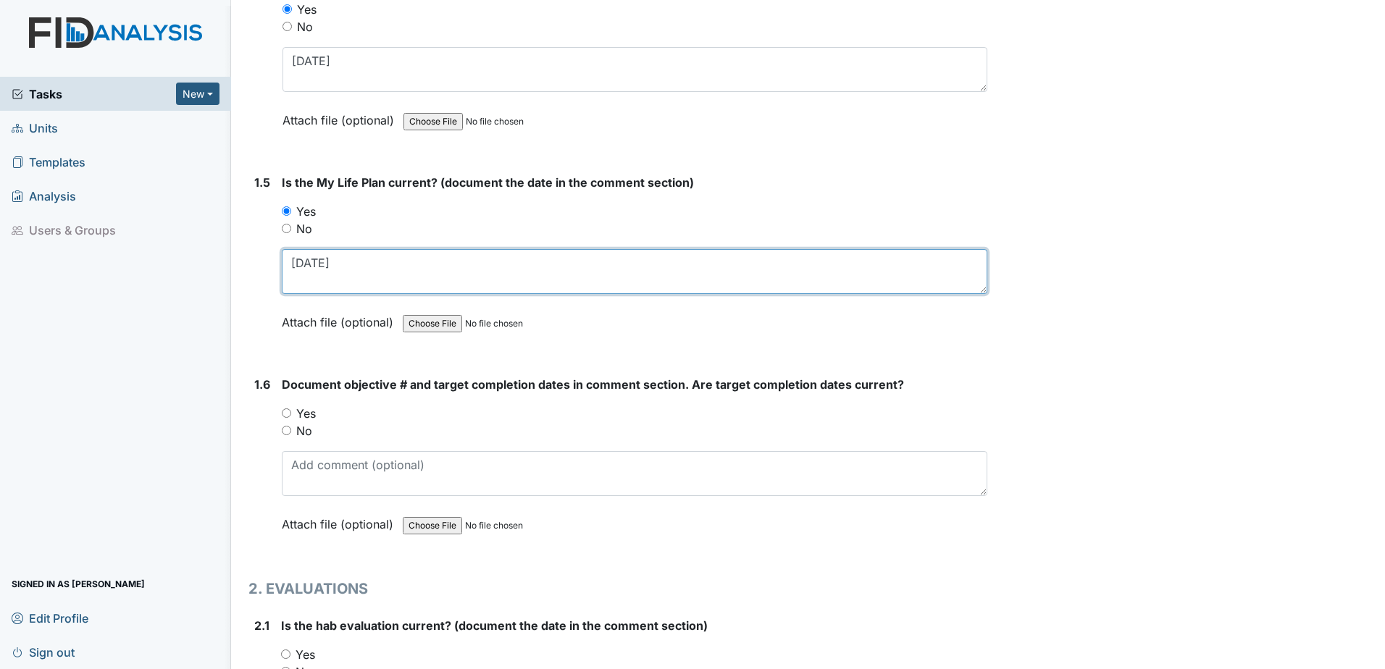
type textarea "[DATE]"
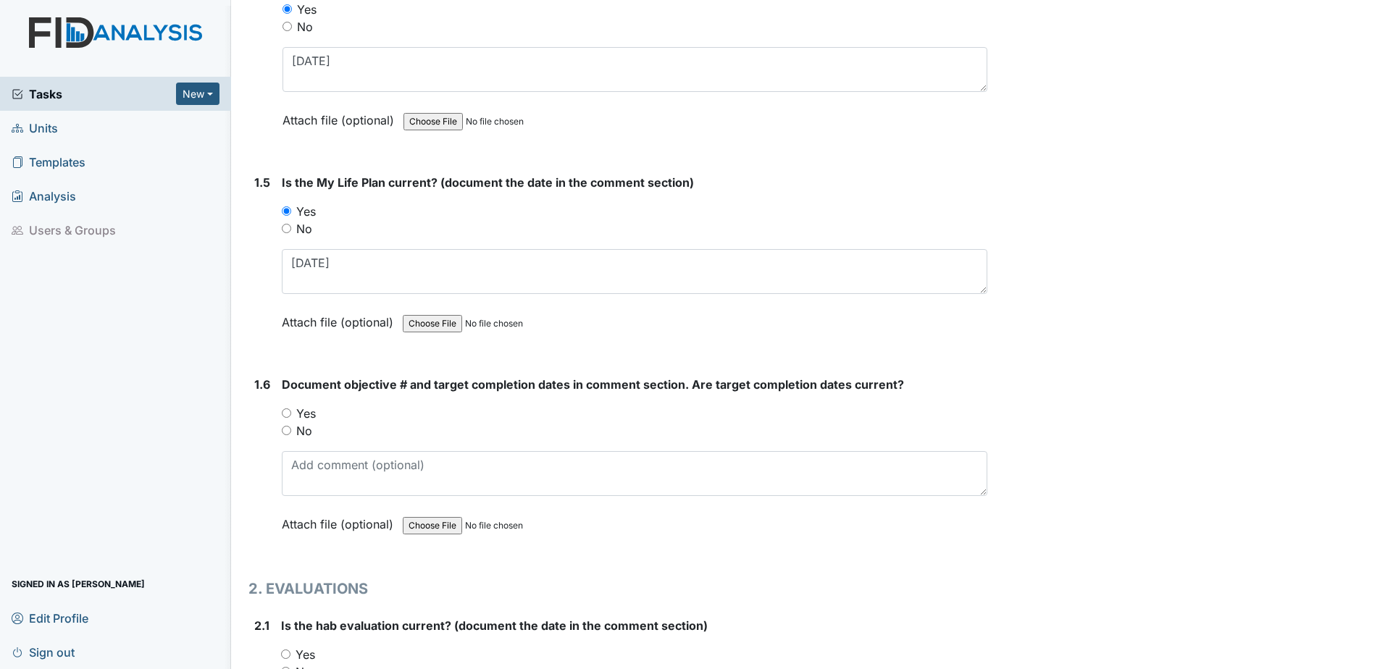
click at [311, 411] on label "Yes" at bounding box center [306, 413] width 20 height 17
click at [291, 411] on input "Yes" at bounding box center [286, 413] width 9 height 9
radio input "true"
click at [319, 498] on div "Document objective # and target completion dates in comment section. Are target…" at bounding box center [635, 459] width 706 height 167
click at [319, 469] on textarea at bounding box center [635, 473] width 706 height 45
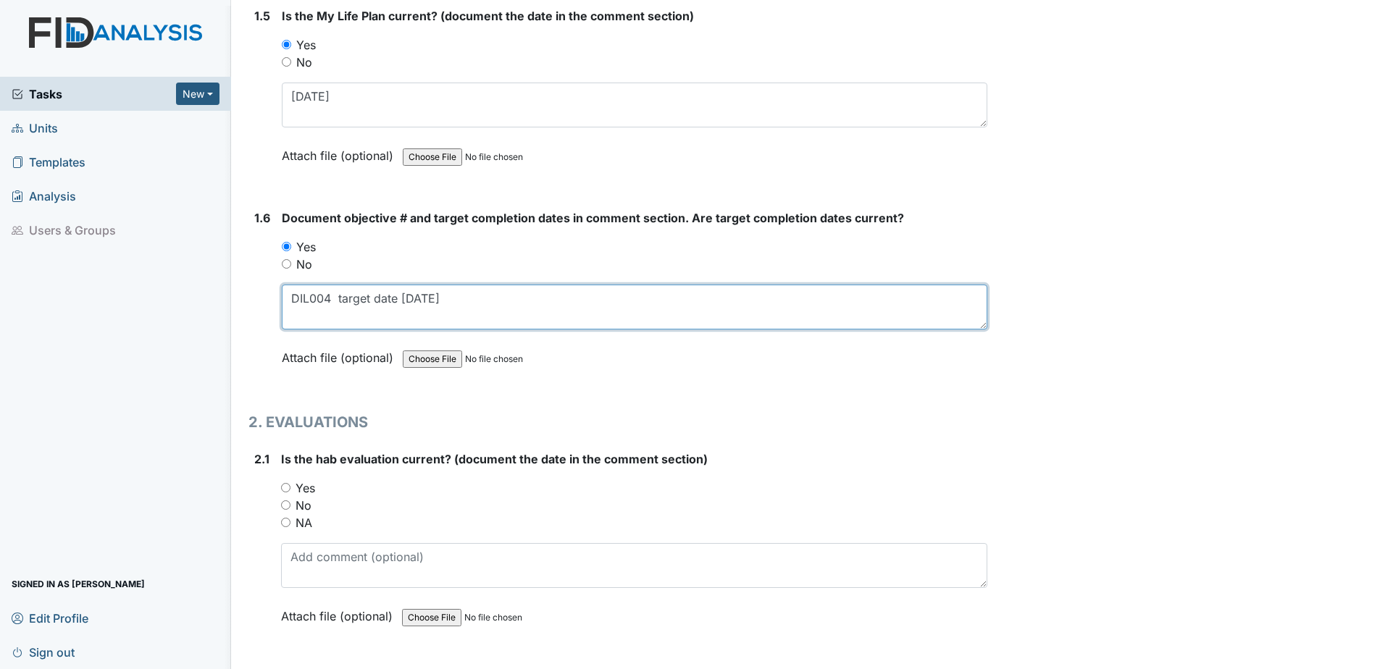
scroll to position [1159, 0]
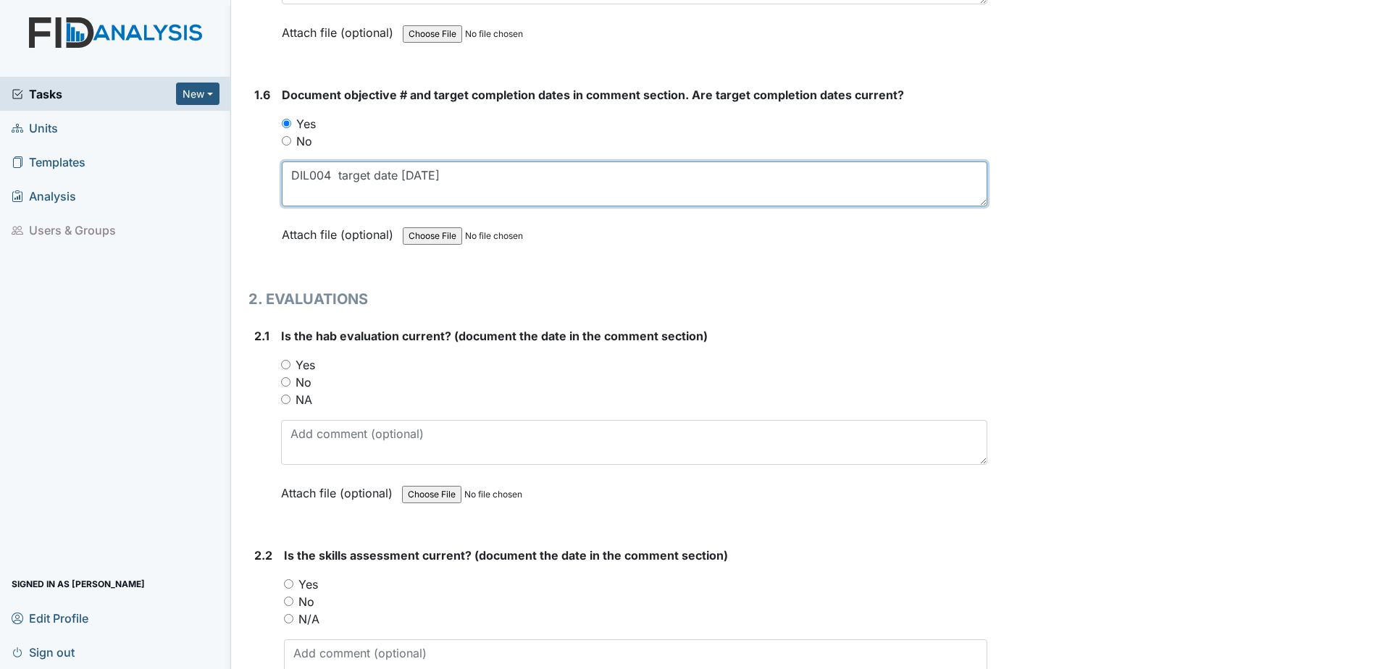
type textarea "DIL004 target date [DATE]"
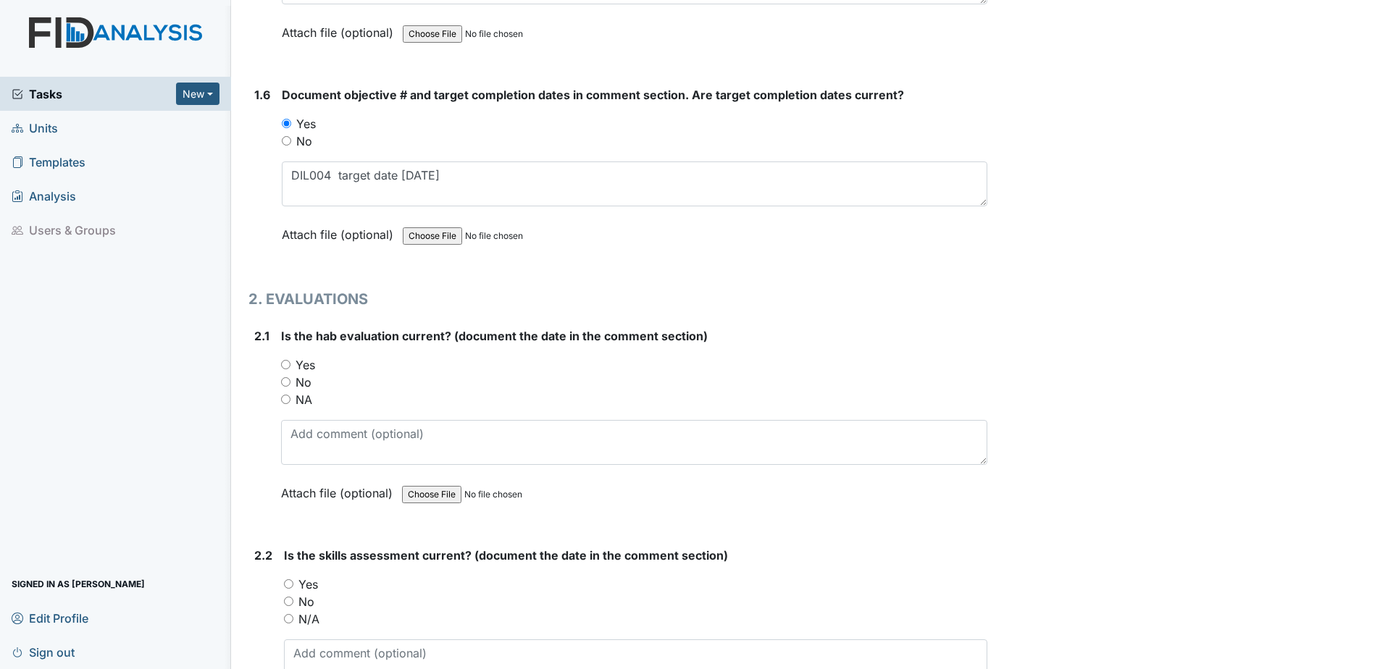
click at [305, 360] on label "Yes" at bounding box center [306, 364] width 20 height 17
click at [290, 360] on input "Yes" at bounding box center [285, 364] width 9 height 9
radio input "true"
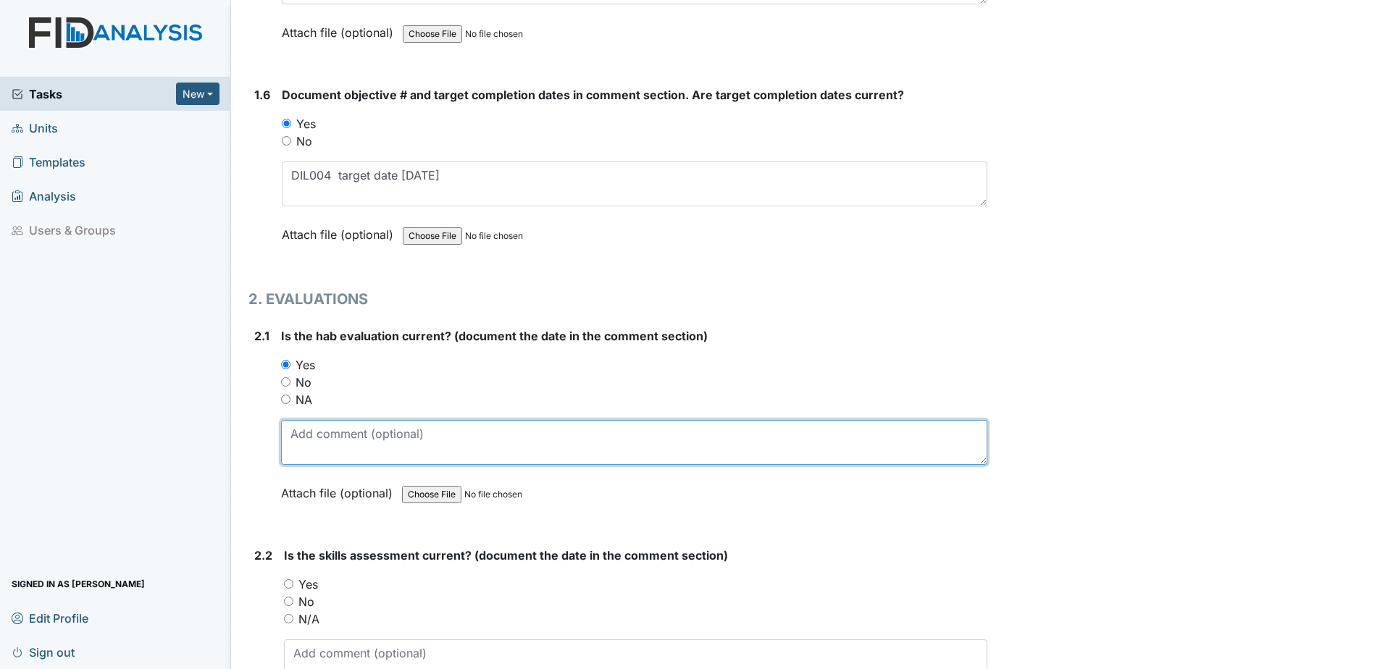
click at [346, 445] on textarea at bounding box center [634, 442] width 706 height 45
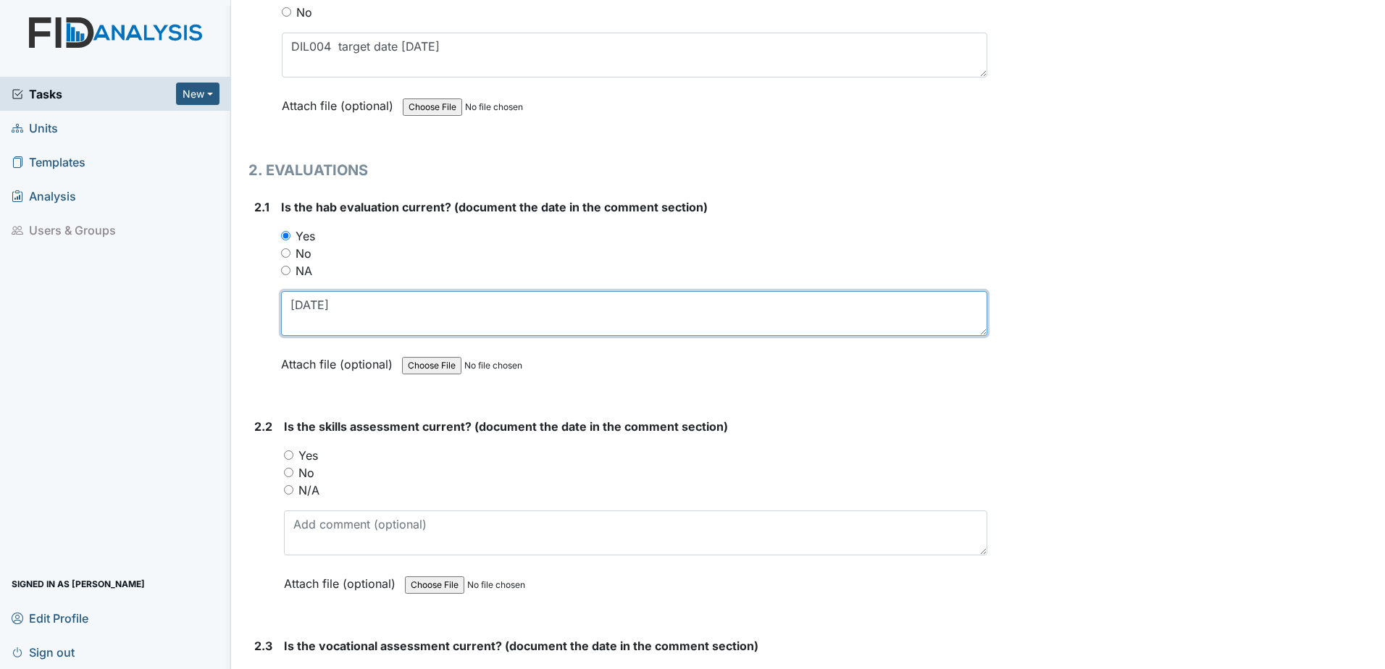
scroll to position [1304, 0]
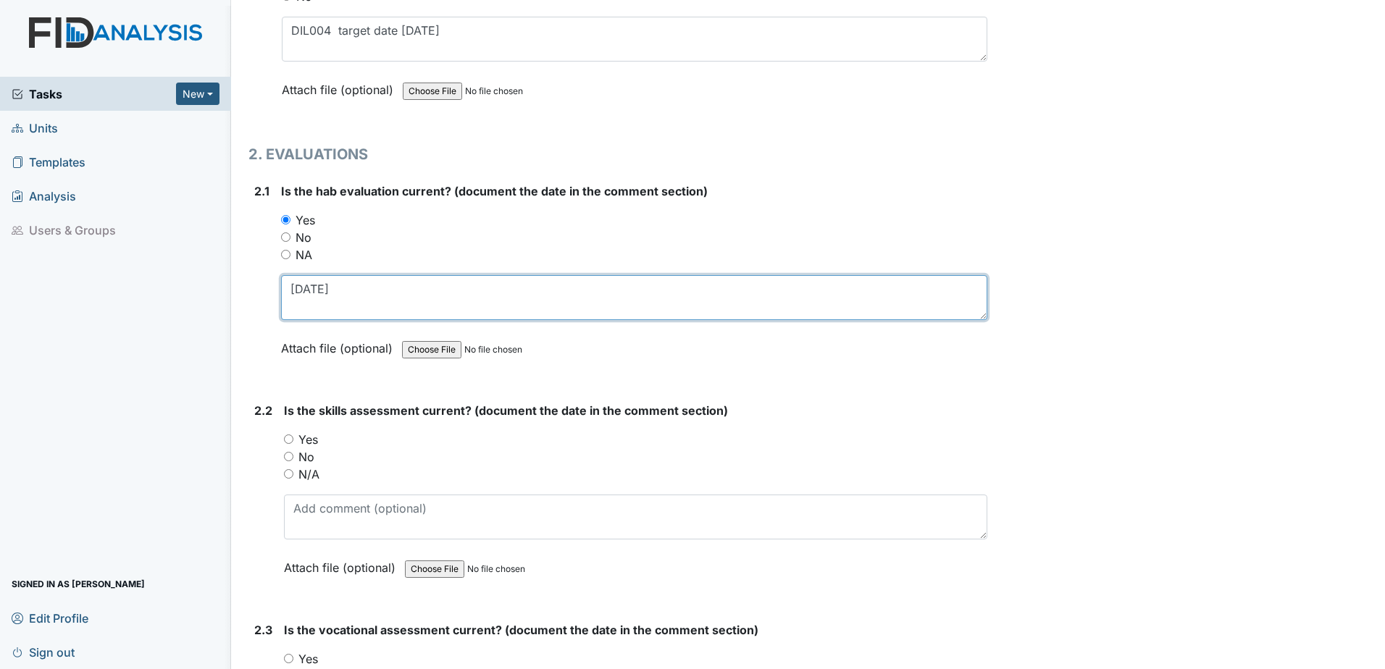
type textarea "[DATE]"
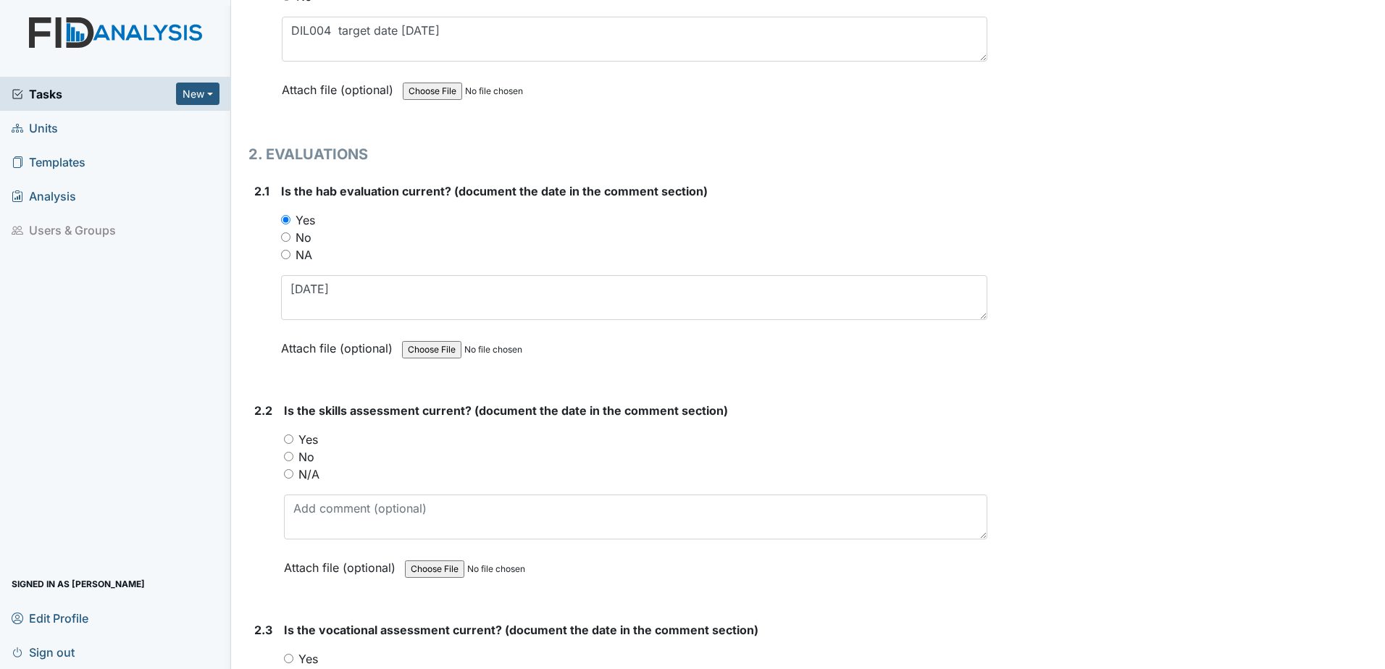
click at [306, 440] on label "Yes" at bounding box center [308, 439] width 20 height 17
click at [293, 440] on input "Yes" at bounding box center [288, 439] width 9 height 9
radio input "true"
click at [324, 493] on div "Is the skills assessment current? (document the date in the comment section) Yo…" at bounding box center [635, 494] width 703 height 185
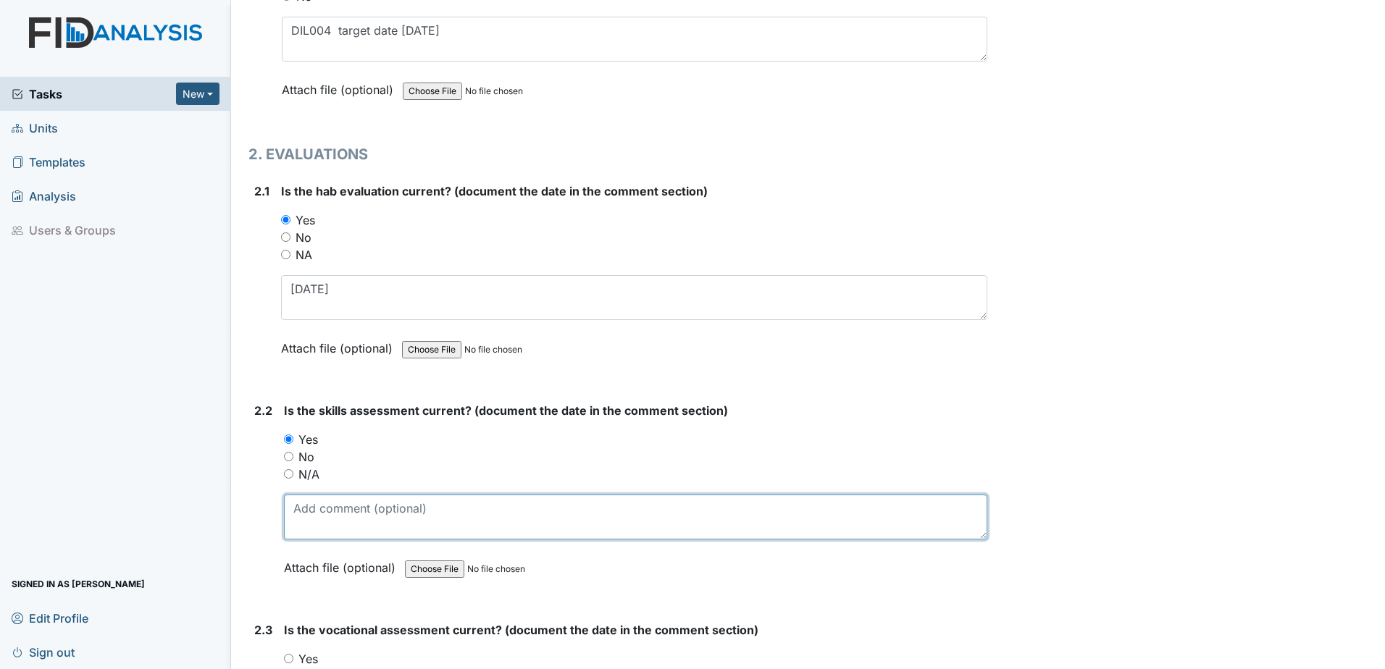
click at [320, 501] on textarea at bounding box center [635, 517] width 703 height 45
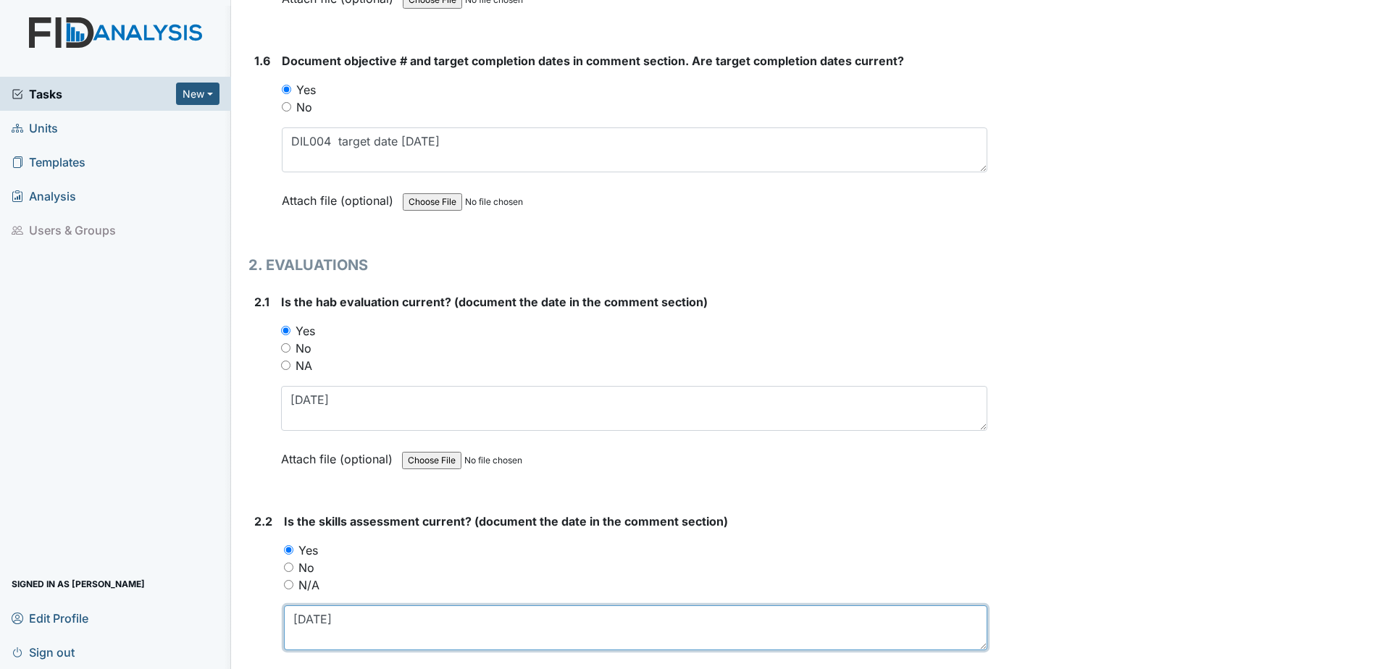
scroll to position [1159, 0]
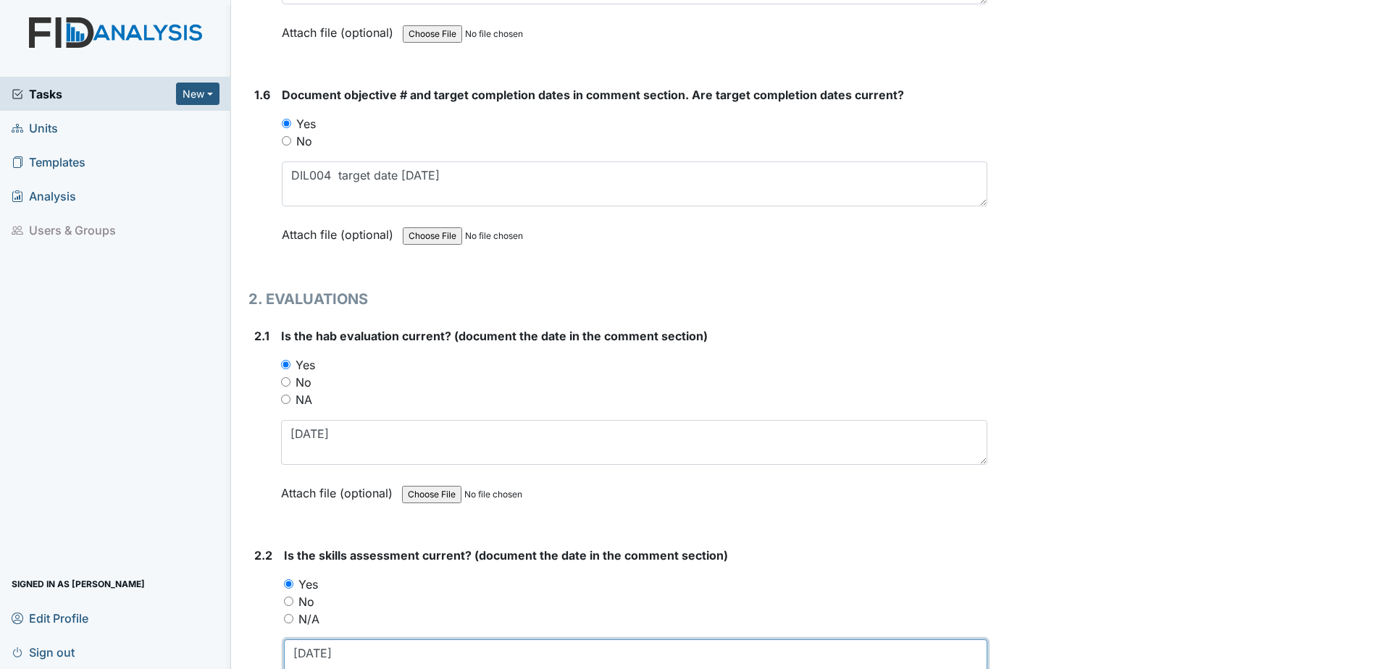
type textarea "[DATE]"
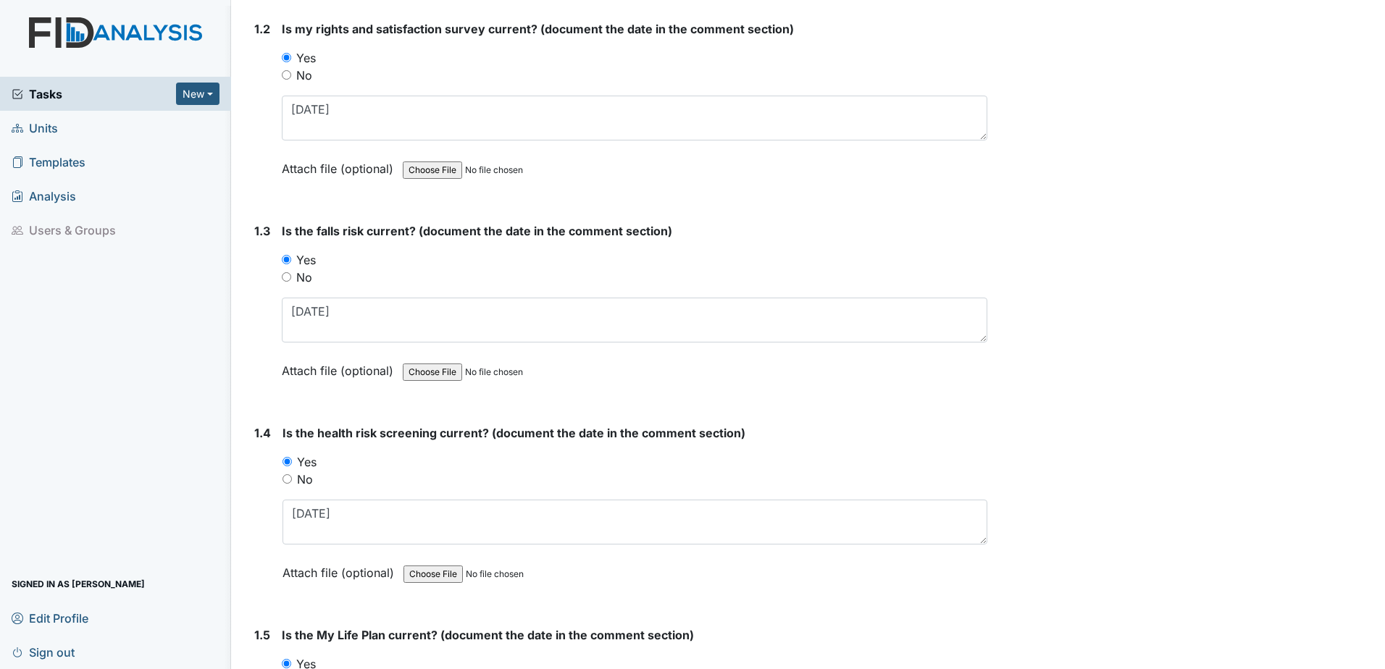
scroll to position [435, 0]
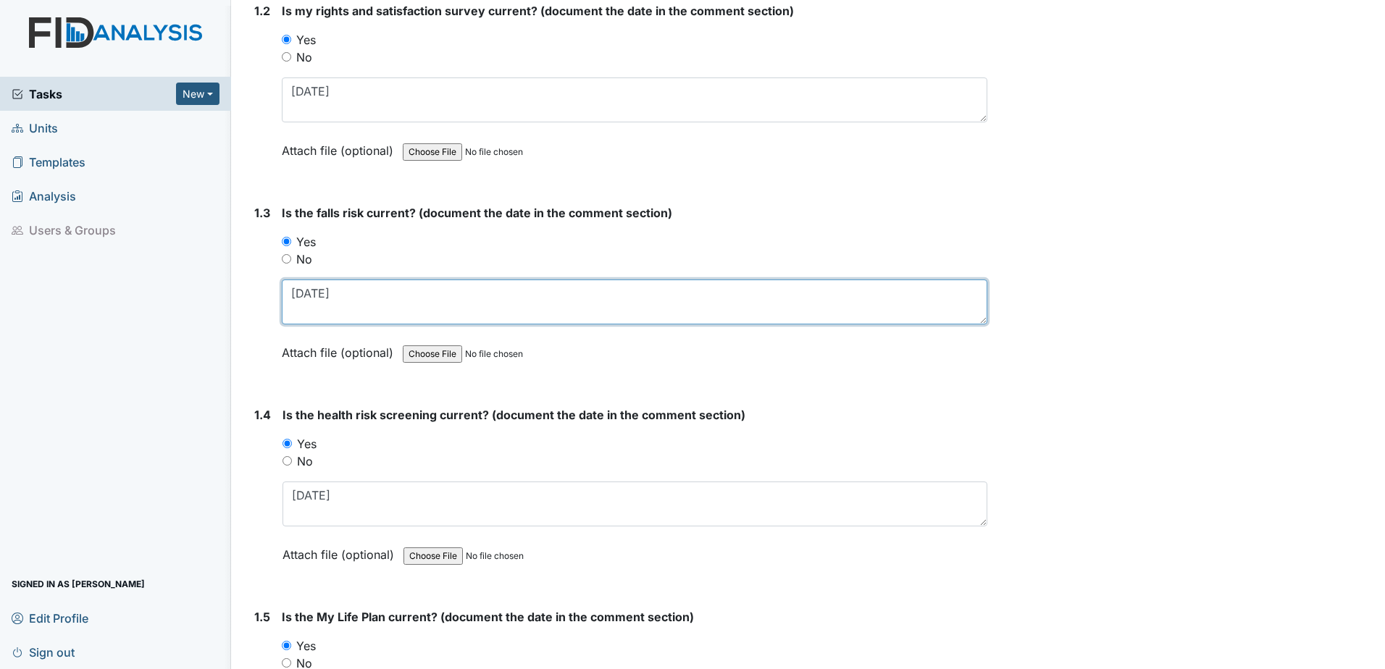
drag, startPoint x: 272, startPoint y: 298, endPoint x: 230, endPoint y: 300, distance: 41.3
click at [231, 300] on main "Inspection: ICF: QP Checklist ID: #00011338 Open Autosaving... Consumer: [GEOGR…" at bounding box center [808, 334] width 1154 height 669
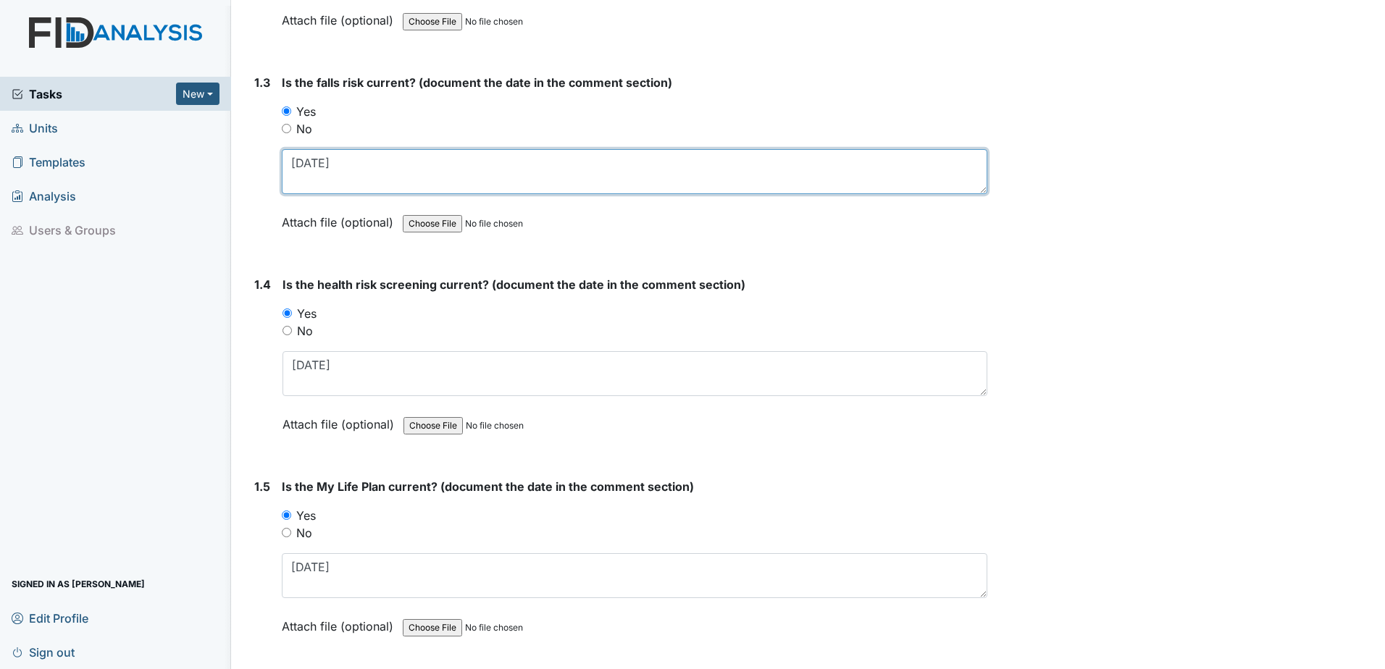
scroll to position [579, 0]
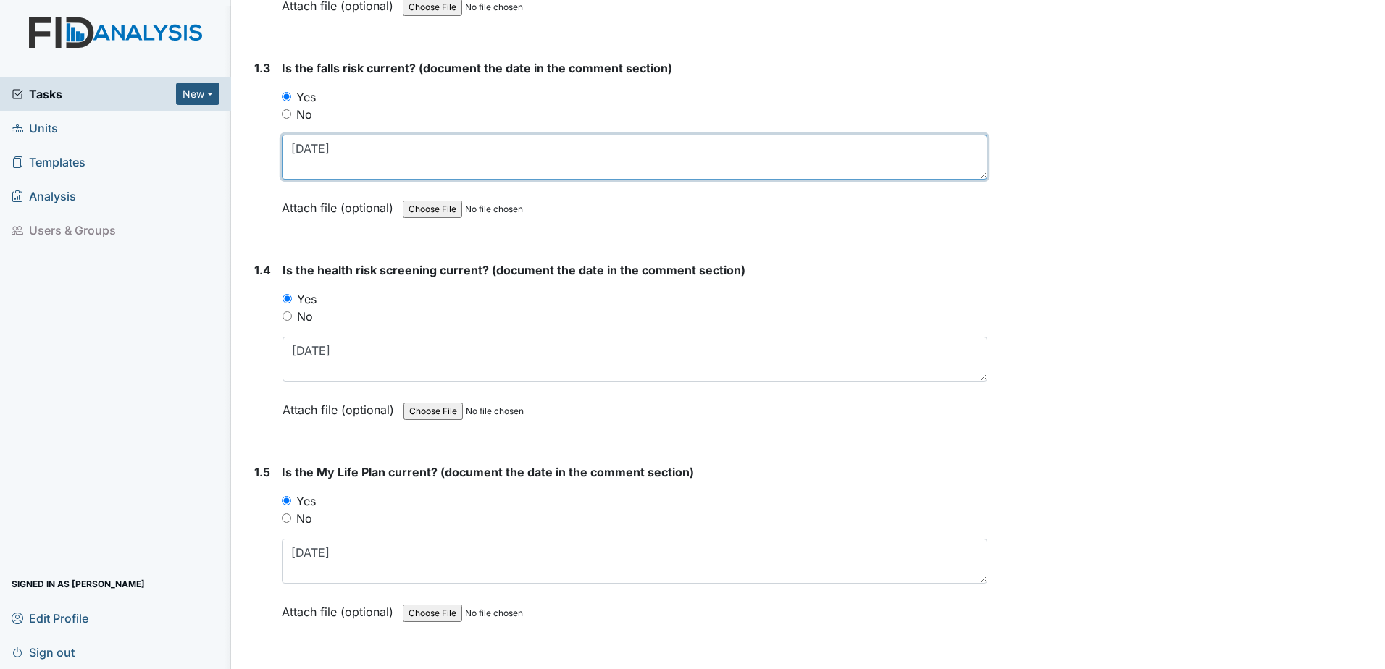
type textarea "[DATE]"
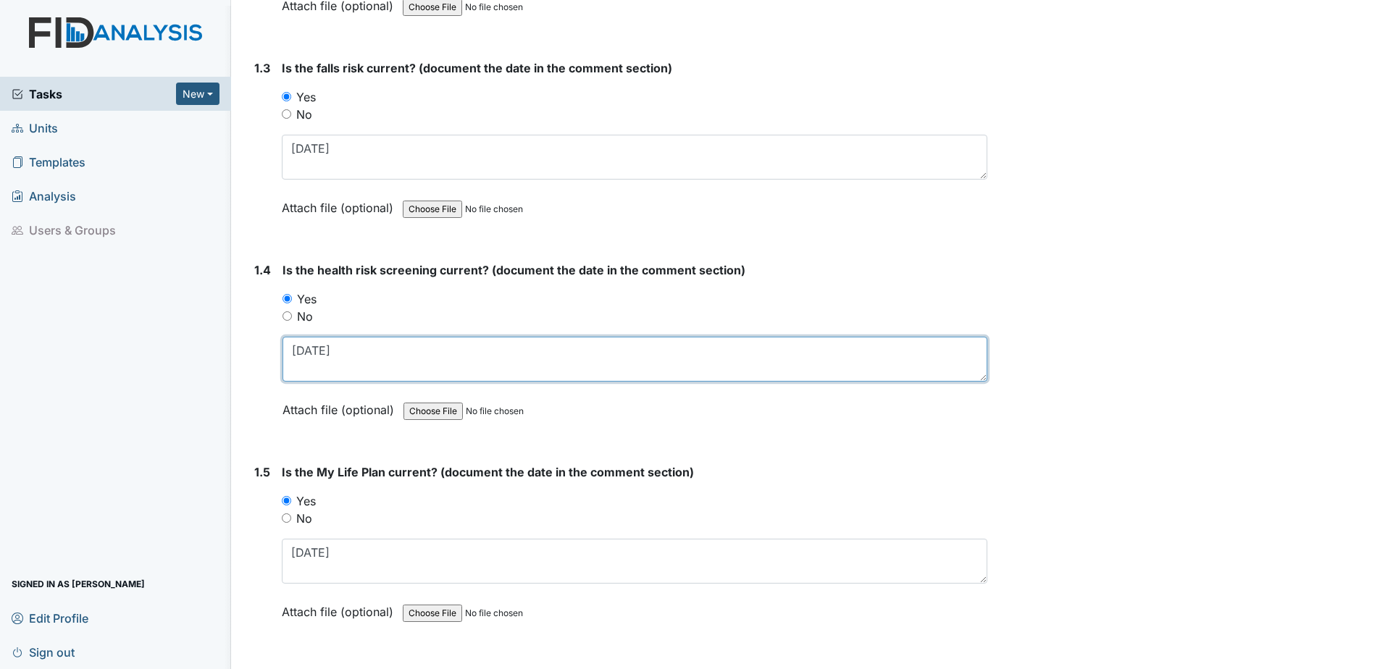
drag, startPoint x: 348, startPoint y: 351, endPoint x: 241, endPoint y: 361, distance: 107.7
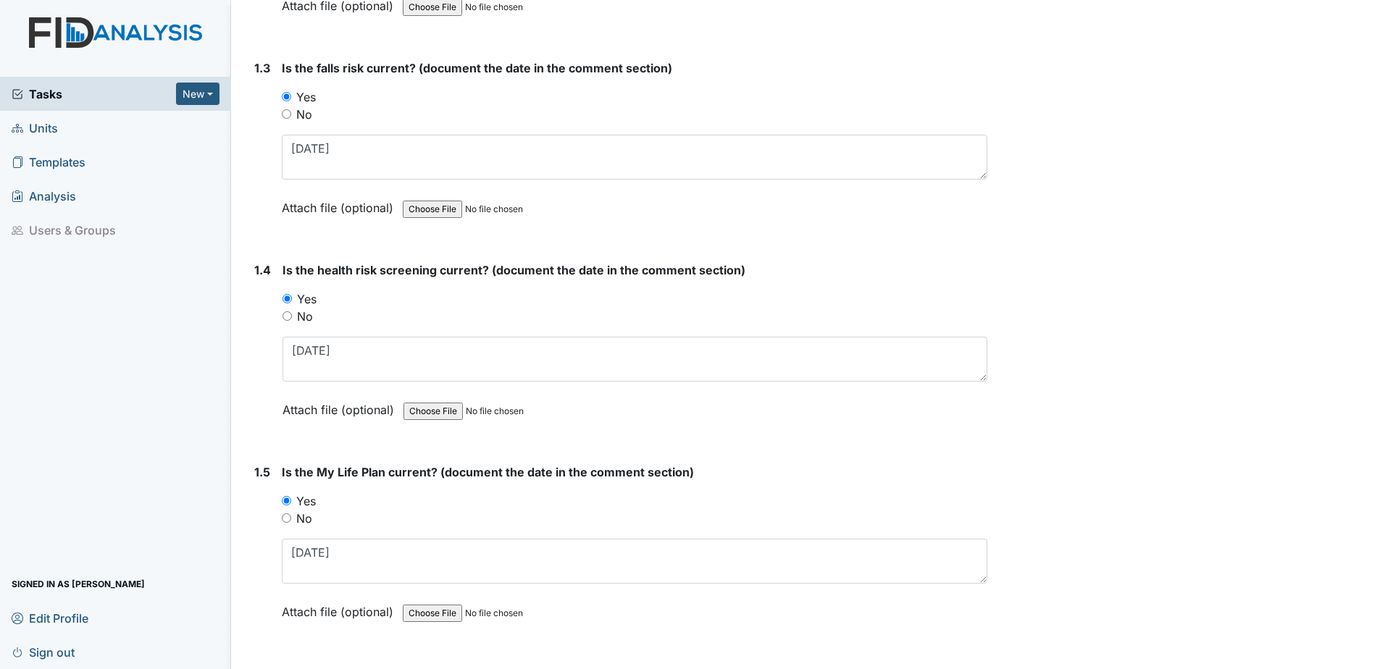
click at [283, 117] on input "No" at bounding box center [286, 113] width 9 height 9
radio input "true"
click at [283, 315] on input "No" at bounding box center [286, 315] width 9 height 9
radio input "true"
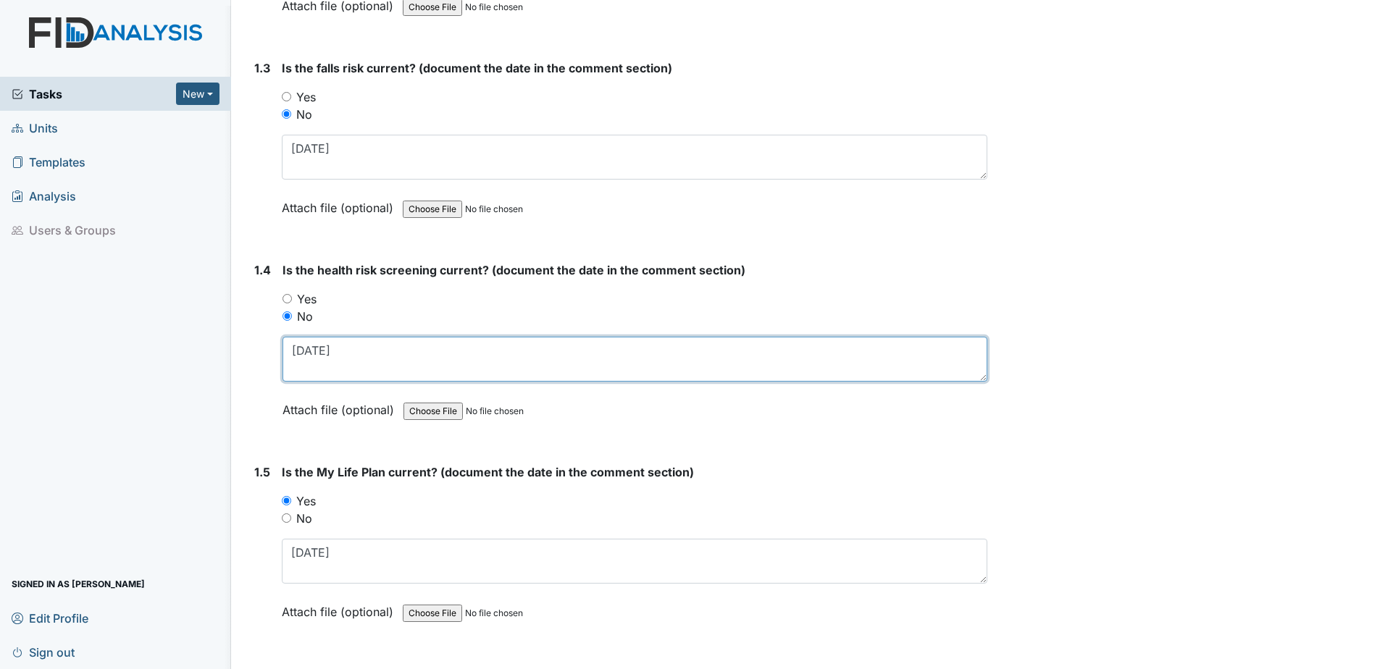
type textarea "[DATE]"
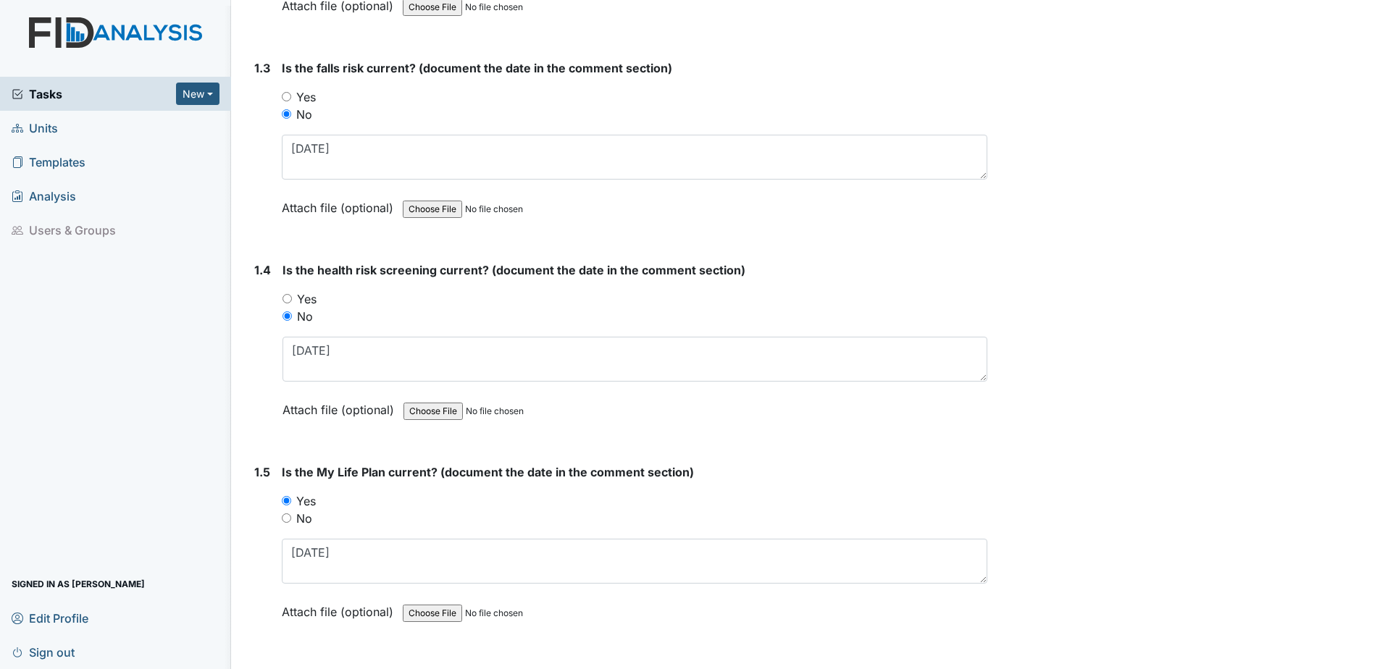
click at [306, 297] on label "Yes" at bounding box center [307, 298] width 20 height 17
click at [292, 297] on input "Yes" at bounding box center [286, 298] width 9 height 9
radio input "true"
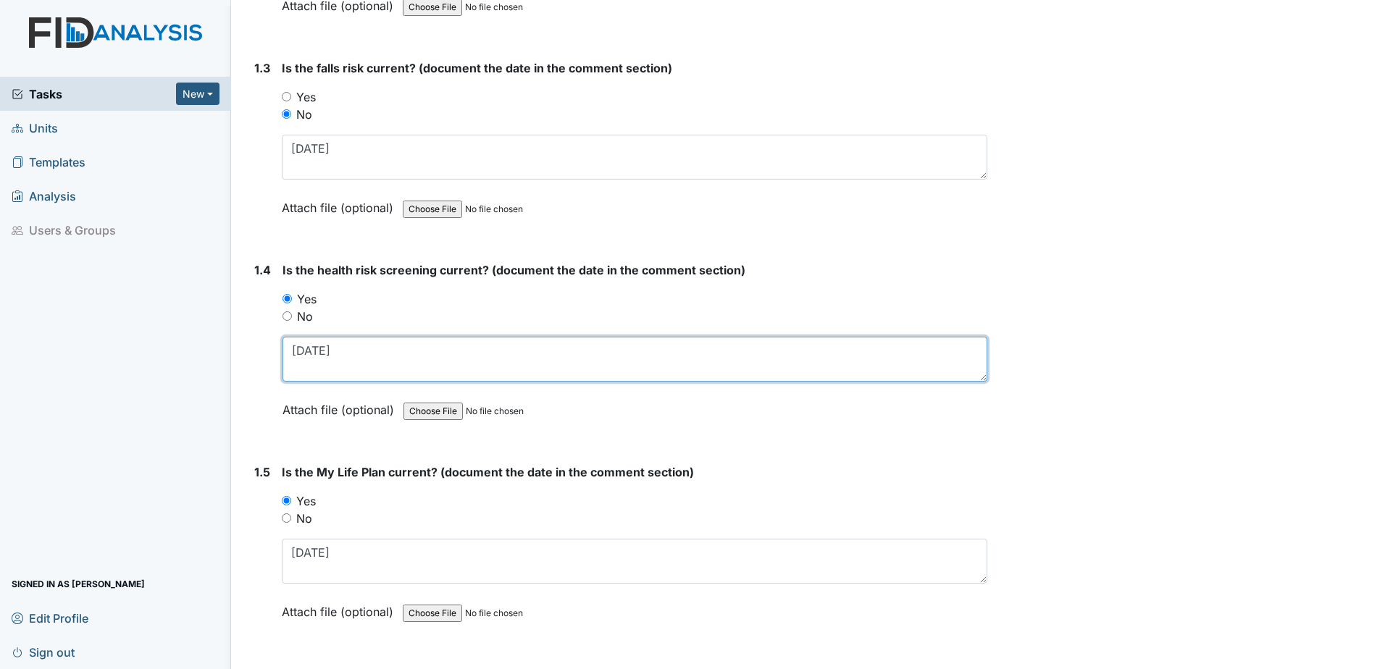
drag, startPoint x: 340, startPoint y: 352, endPoint x: 184, endPoint y: 350, distance: 156.5
click at [184, 350] on div "Tasks New Form Inspection Document Bundle Units Templates Analysis Users & Grou…" at bounding box center [692, 334] width 1385 height 669
type textarea "[DATE]"
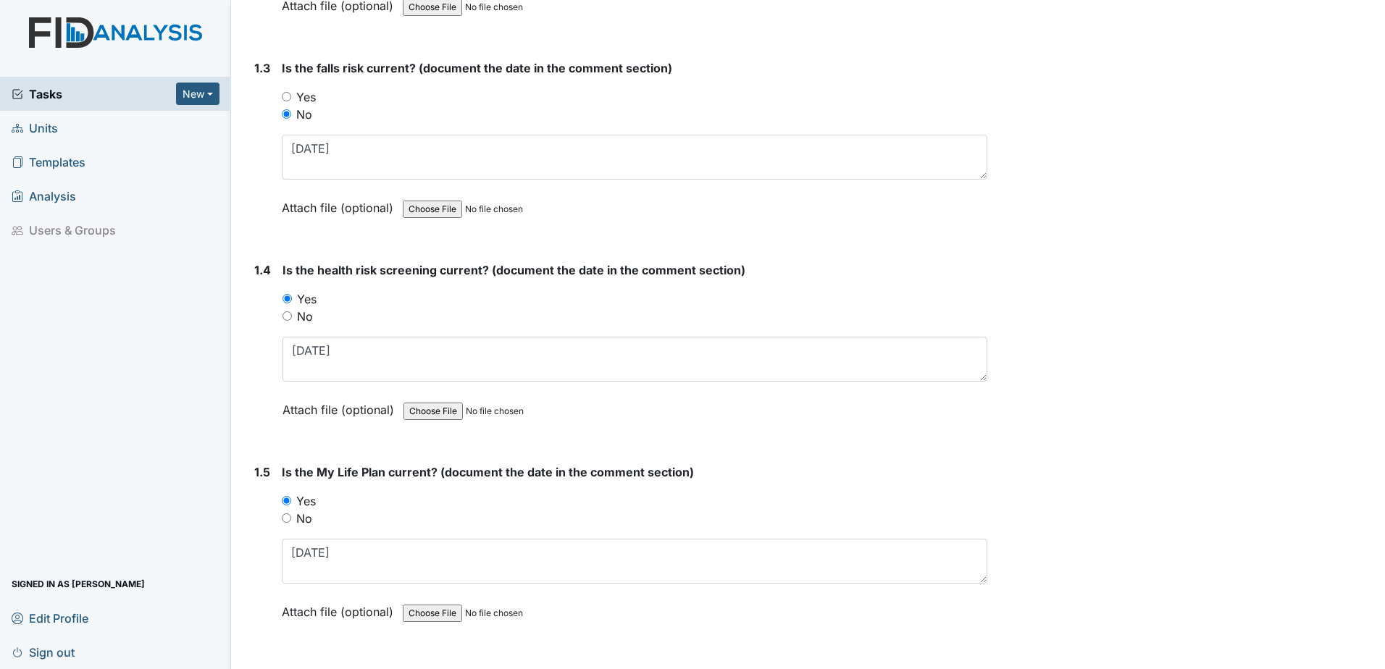
click at [309, 320] on label "No" at bounding box center [305, 316] width 16 height 17
click at [292, 320] on input "No" at bounding box center [286, 315] width 9 height 9
radio input "true"
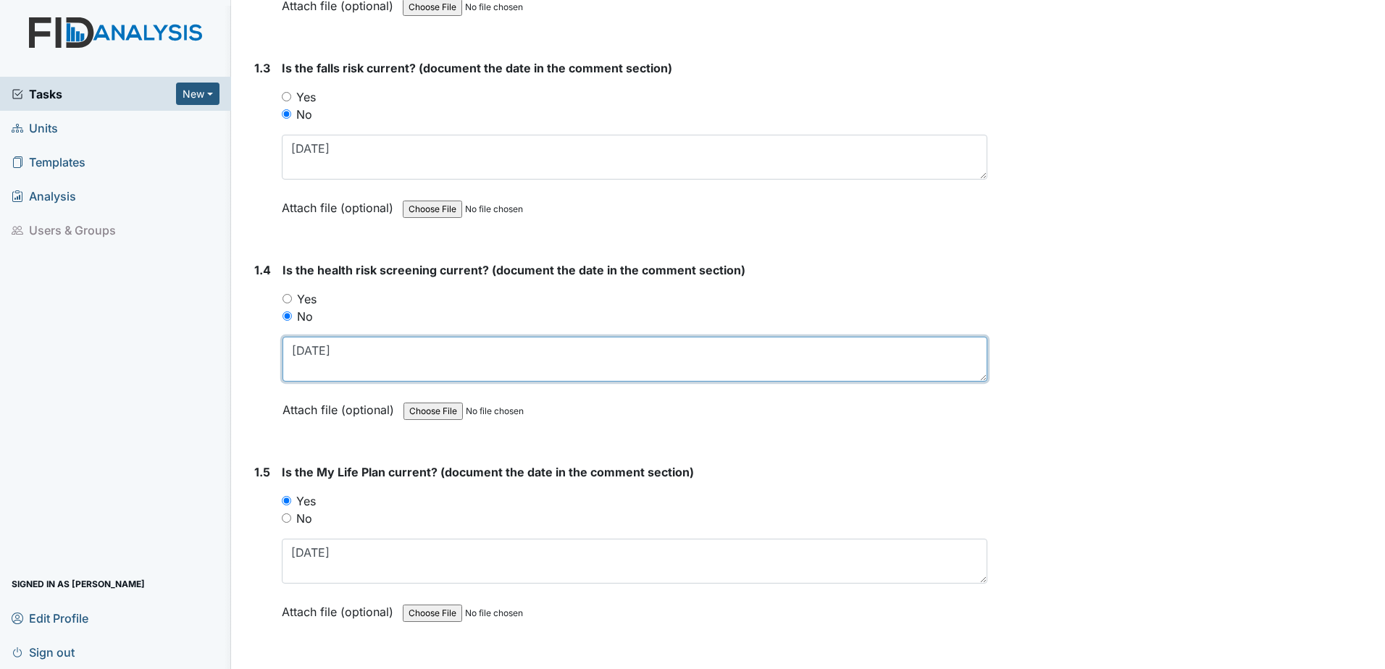
drag, startPoint x: 365, startPoint y: 355, endPoint x: 138, endPoint y: 344, distance: 227.7
click at [138, 344] on div "Tasks New Form Inspection Document Bundle Units Templates Analysis Users & Grou…" at bounding box center [692, 334] width 1385 height 669
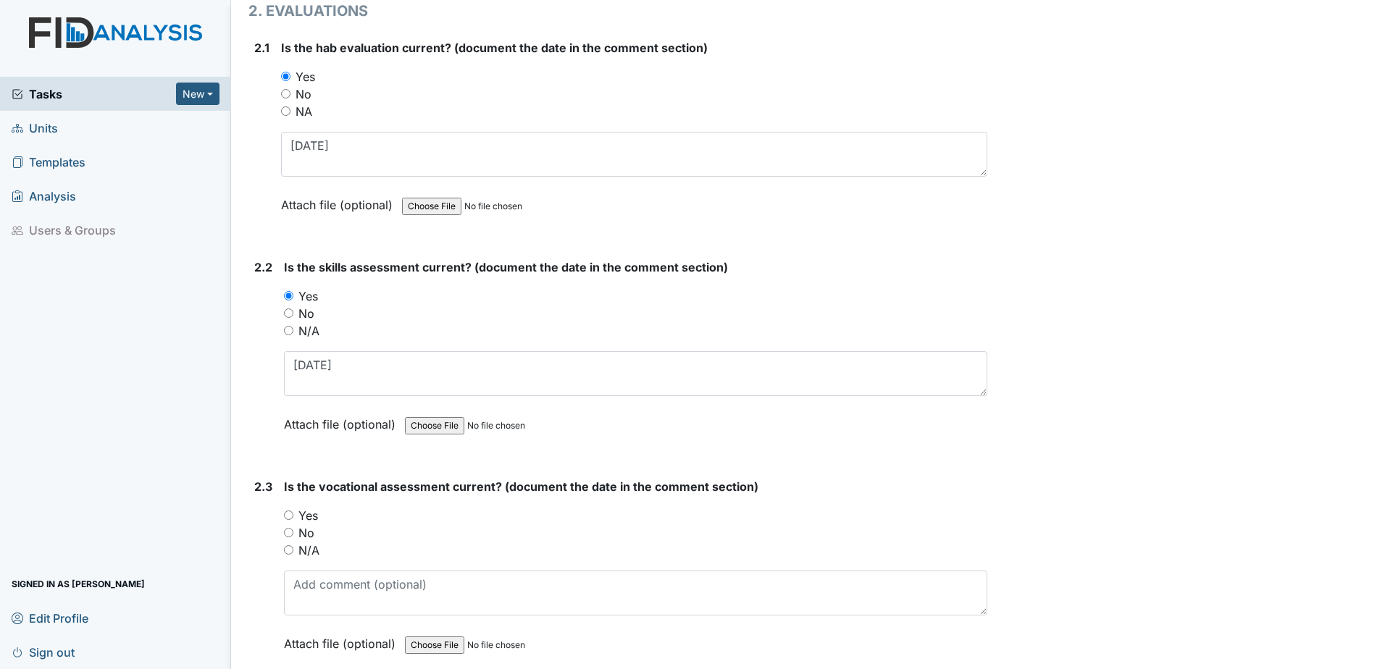
scroll to position [1449, 0]
type textarea "[DATE]"
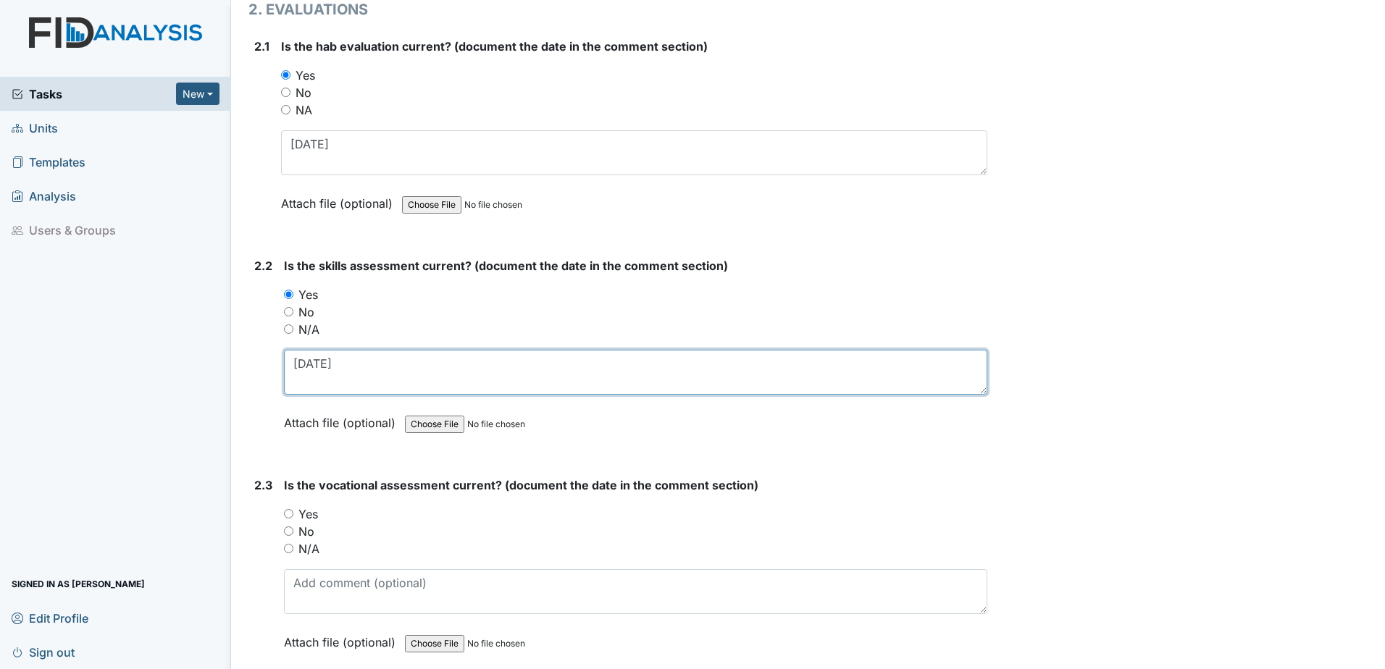
drag, startPoint x: 346, startPoint y: 371, endPoint x: 232, endPoint y: 359, distance: 115.0
click at [232, 359] on main "Inspection: ICF: QP Checklist ID: #00011338 Open Autosaving... Consumer: [GEOGR…" at bounding box center [808, 334] width 1154 height 669
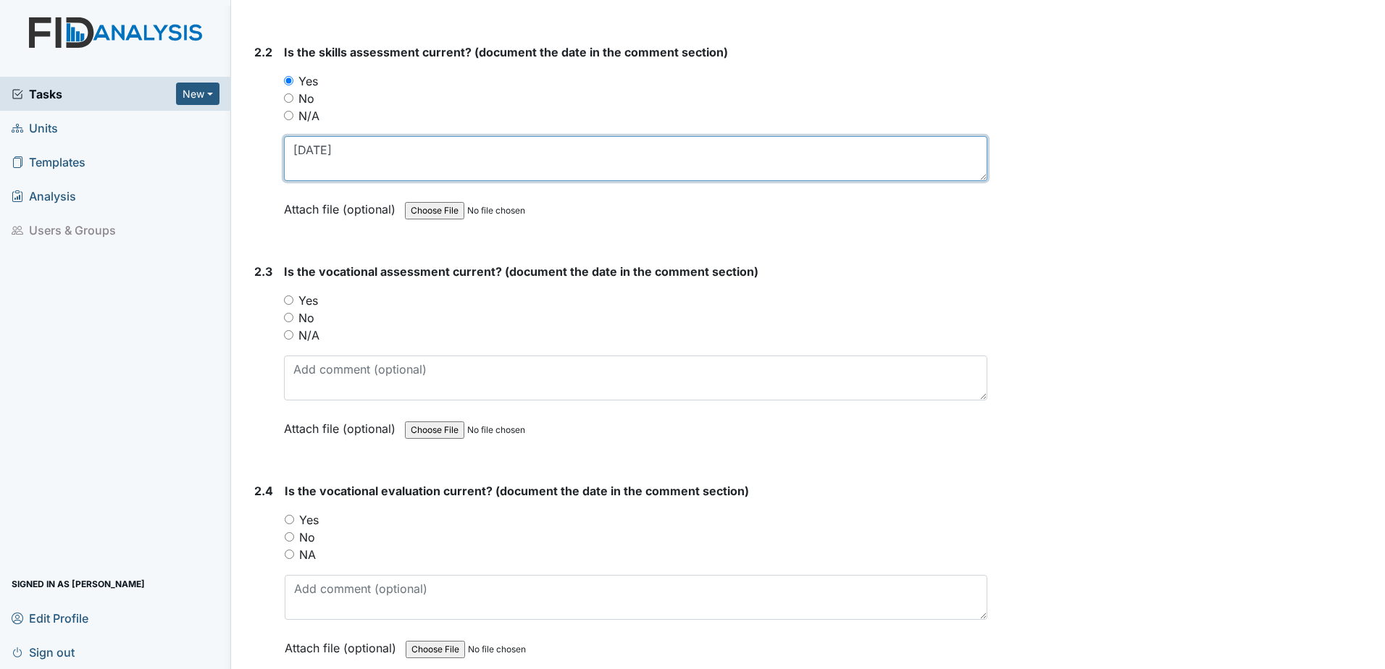
scroll to position [1666, 0]
type textarea "[DATE]"
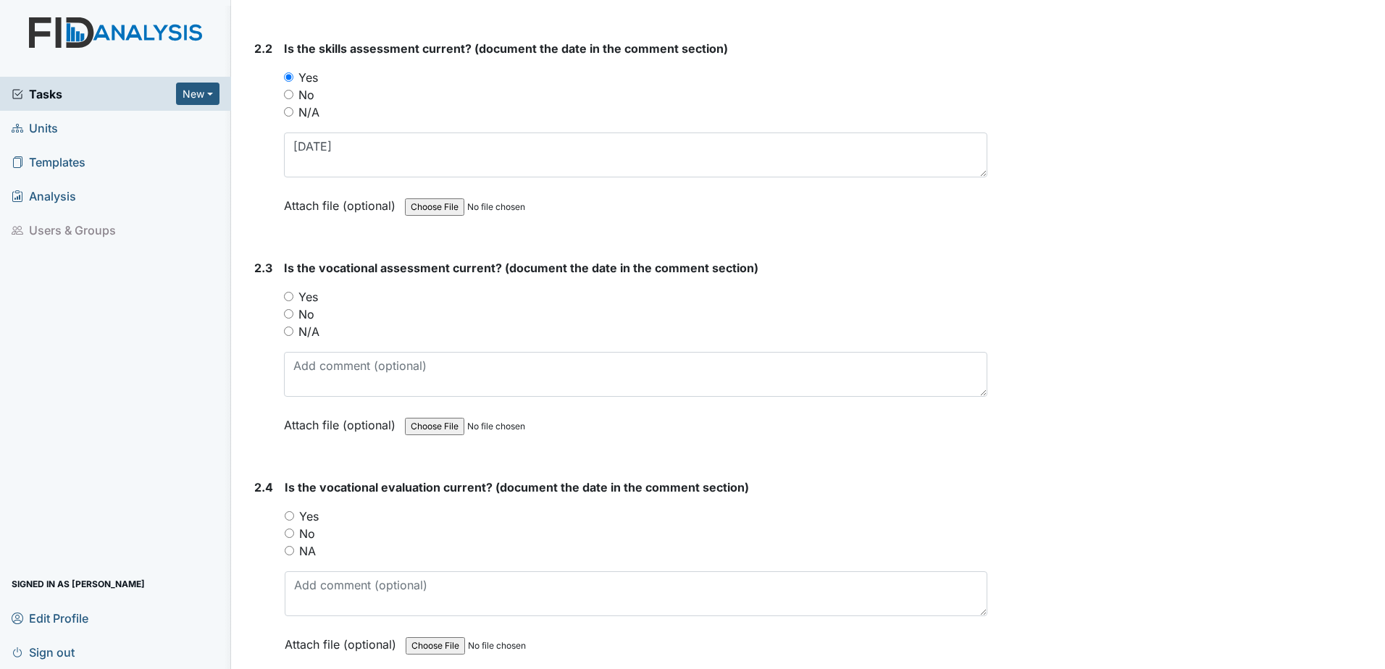
click at [311, 290] on label "Yes" at bounding box center [308, 296] width 20 height 17
click at [293, 292] on input "Yes" at bounding box center [288, 296] width 9 height 9
radio input "true"
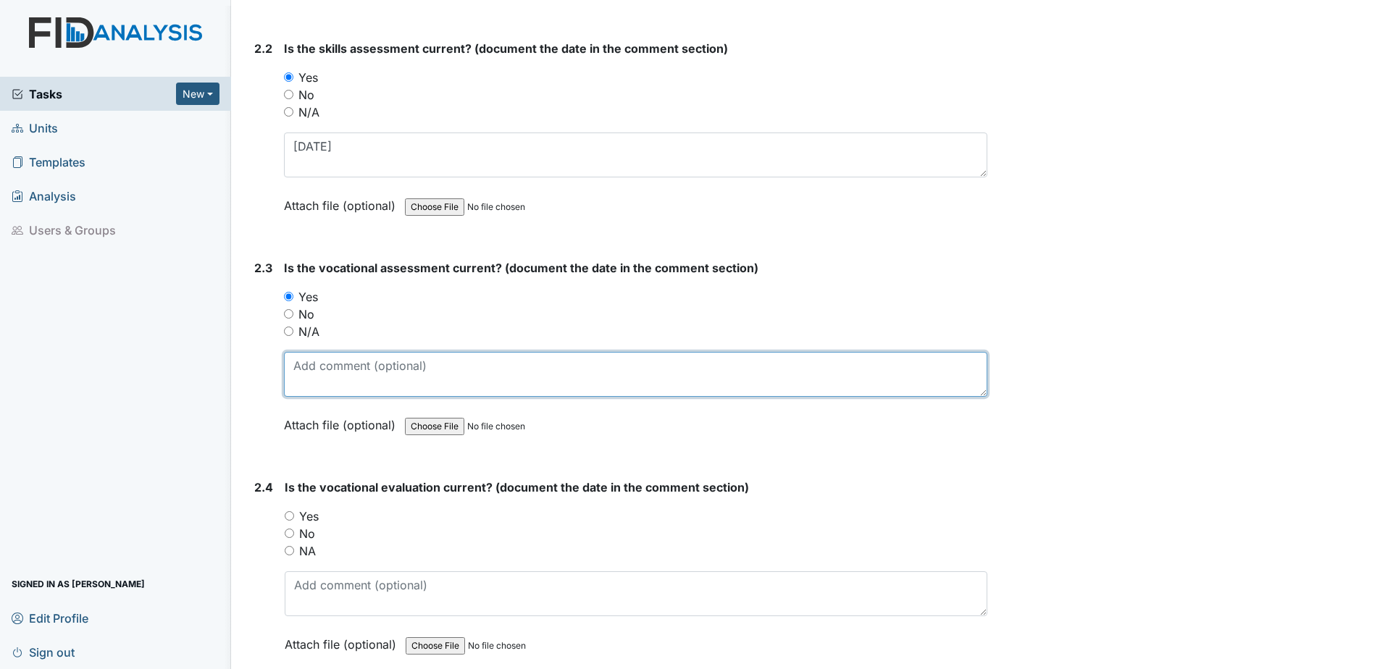
click at [335, 366] on textarea at bounding box center [635, 374] width 703 height 45
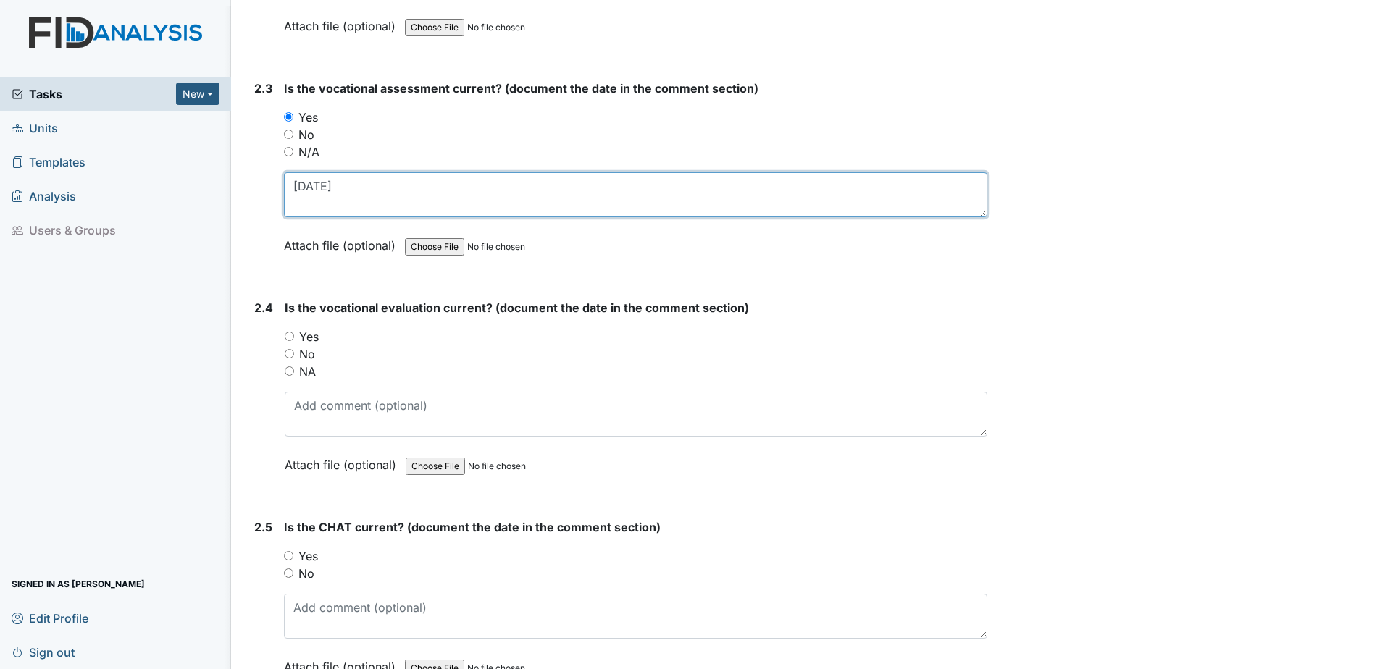
scroll to position [1883, 0]
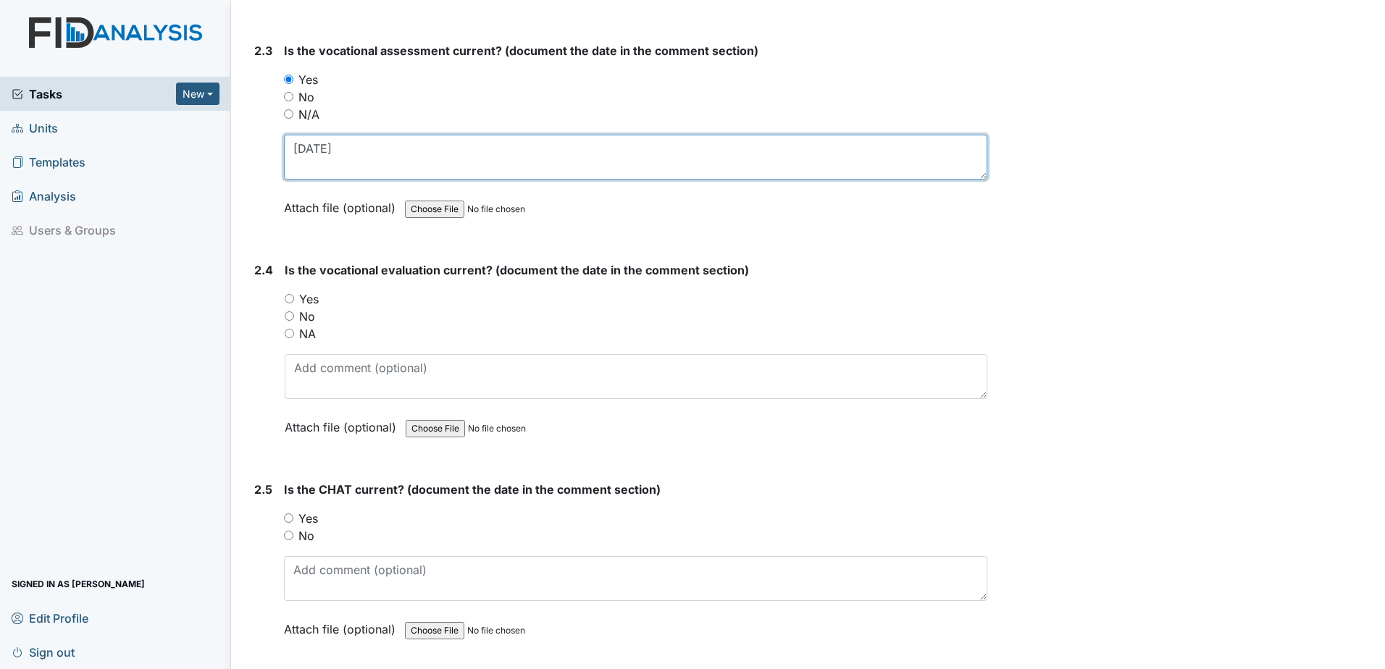
type textarea "[DATE]"
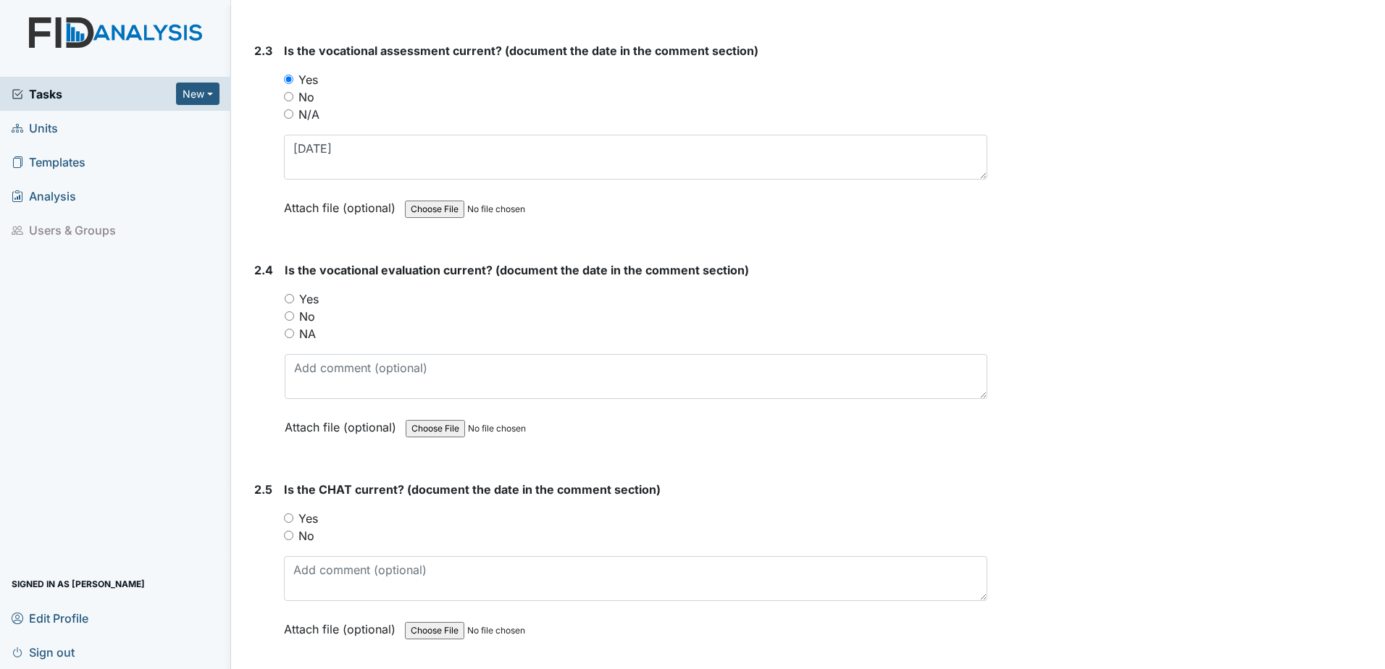
click at [309, 302] on label "Yes" at bounding box center [309, 298] width 20 height 17
click at [294, 302] on input "Yes" at bounding box center [289, 298] width 9 height 9
radio input "true"
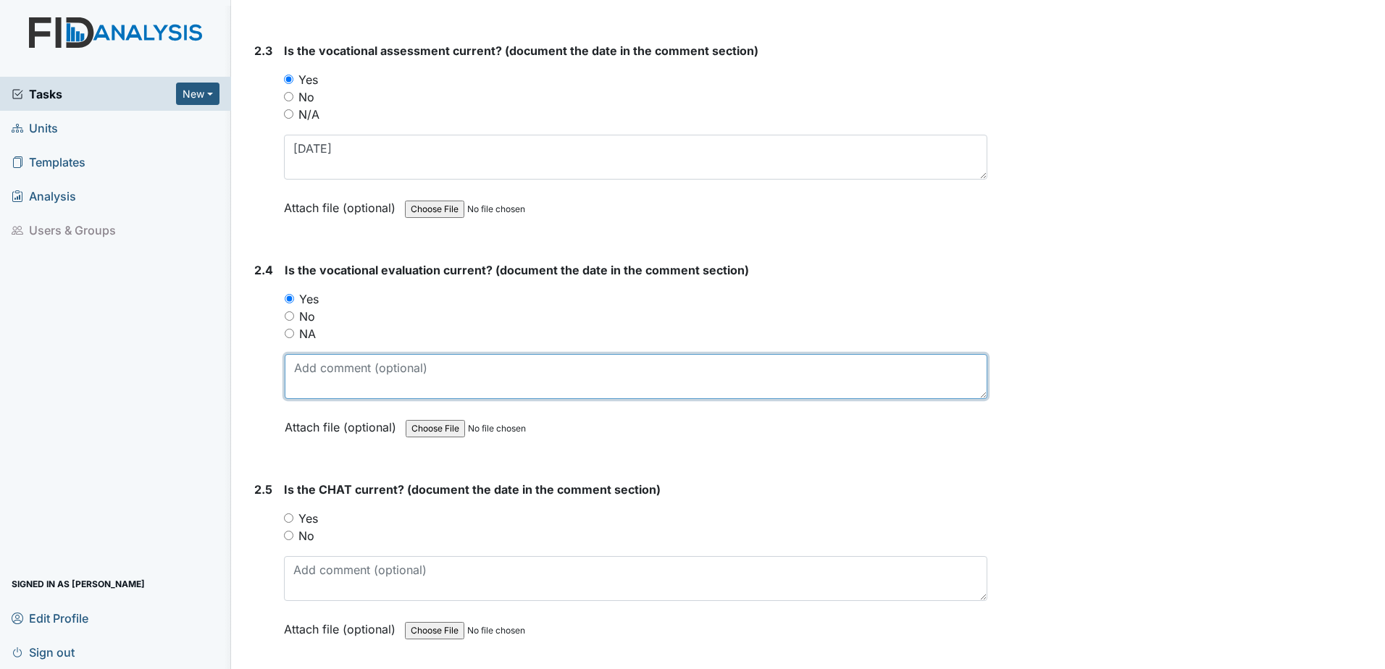
click at [325, 383] on textarea at bounding box center [636, 376] width 703 height 45
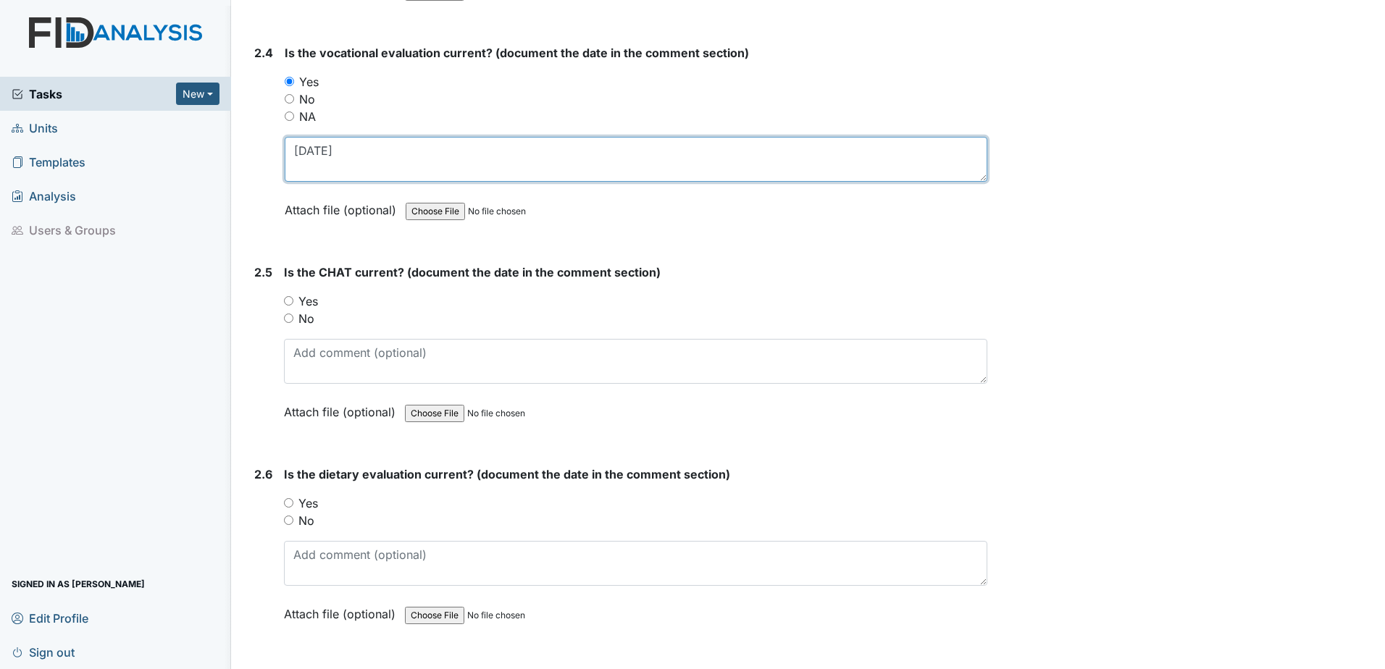
scroll to position [2173, 0]
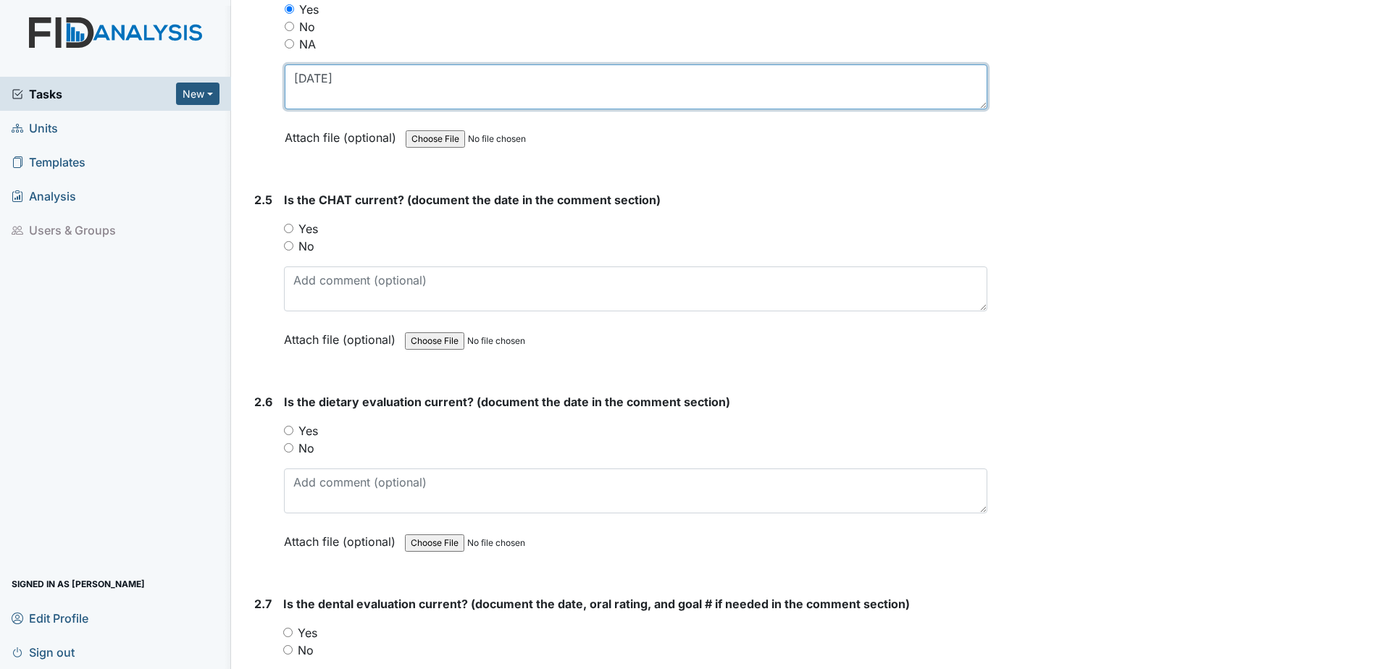
type textarea "[DATE]"
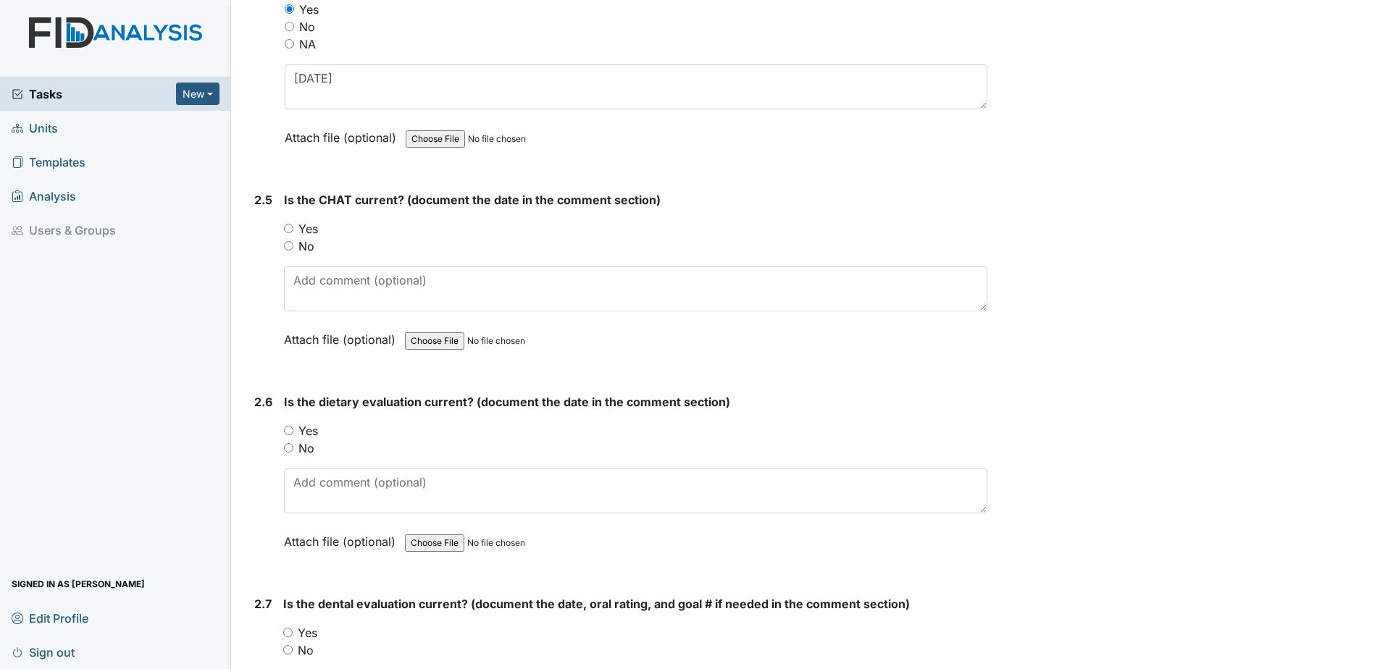
click at [306, 430] on label "Yes" at bounding box center [308, 430] width 20 height 17
click at [293, 430] on input "Yes" at bounding box center [288, 430] width 9 height 9
radio input "true"
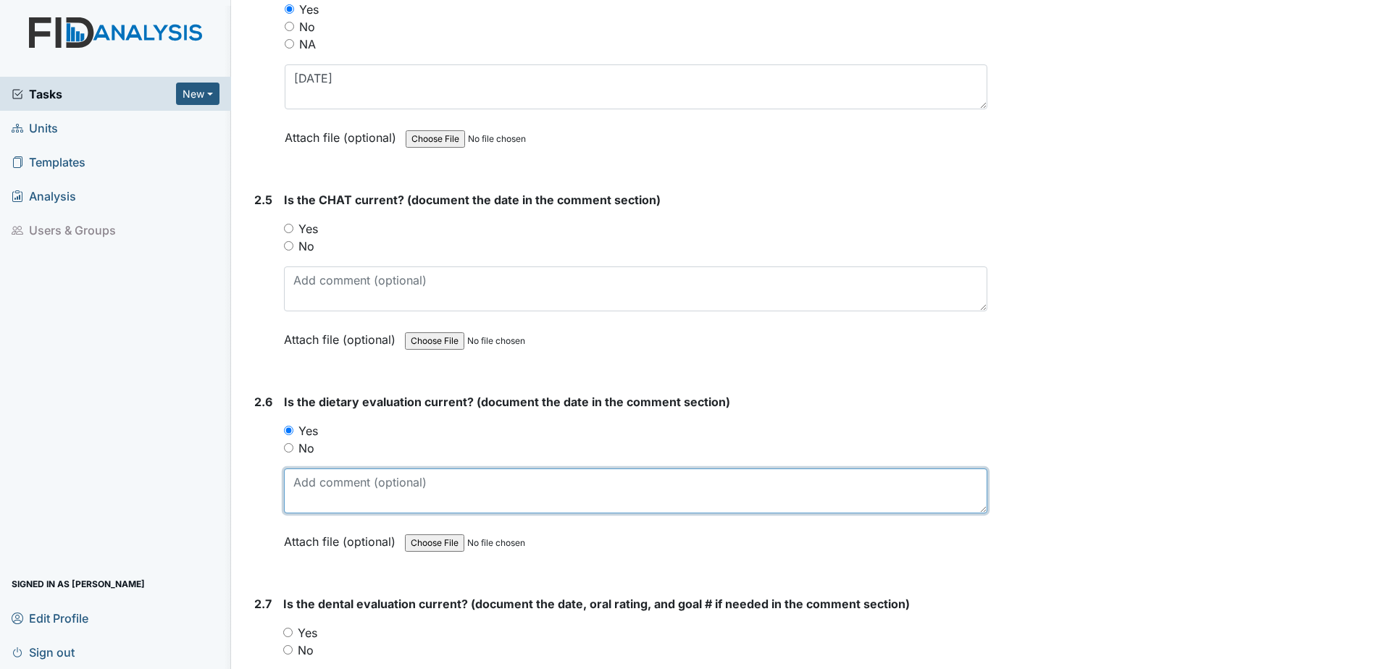
click at [333, 487] on textarea at bounding box center [635, 491] width 703 height 45
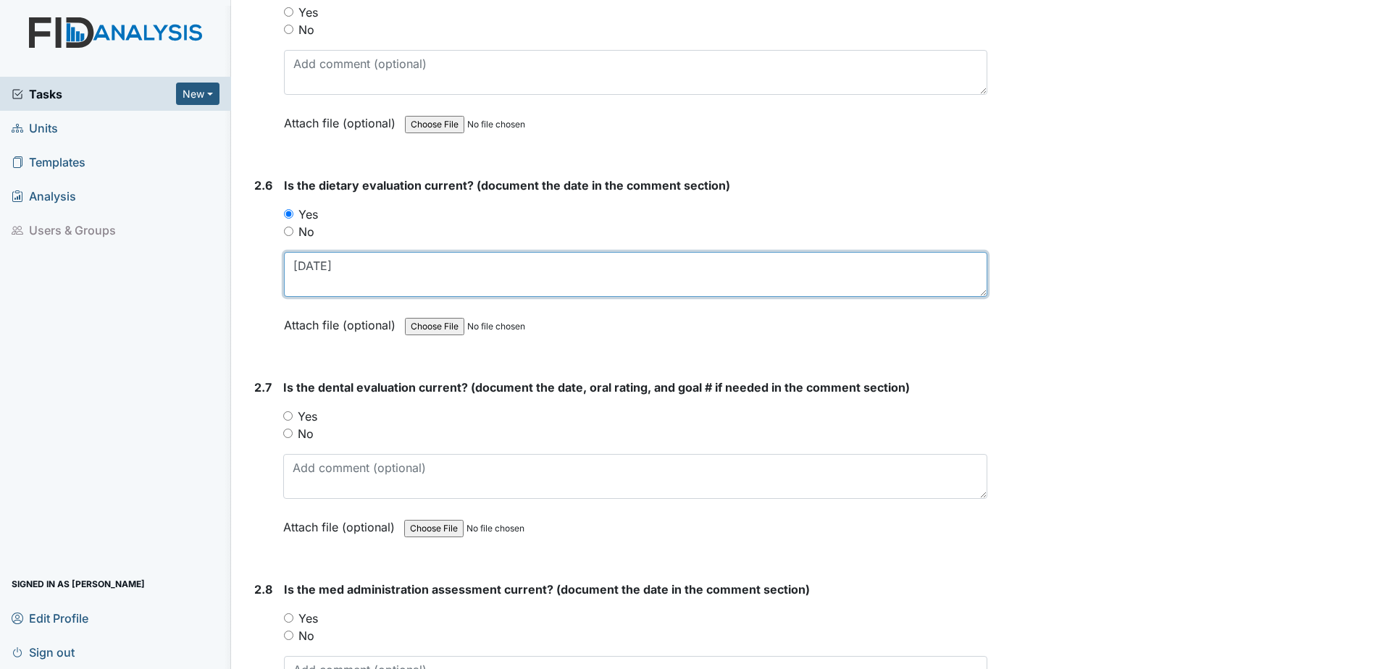
scroll to position [2390, 0]
type textarea "[DATE]"
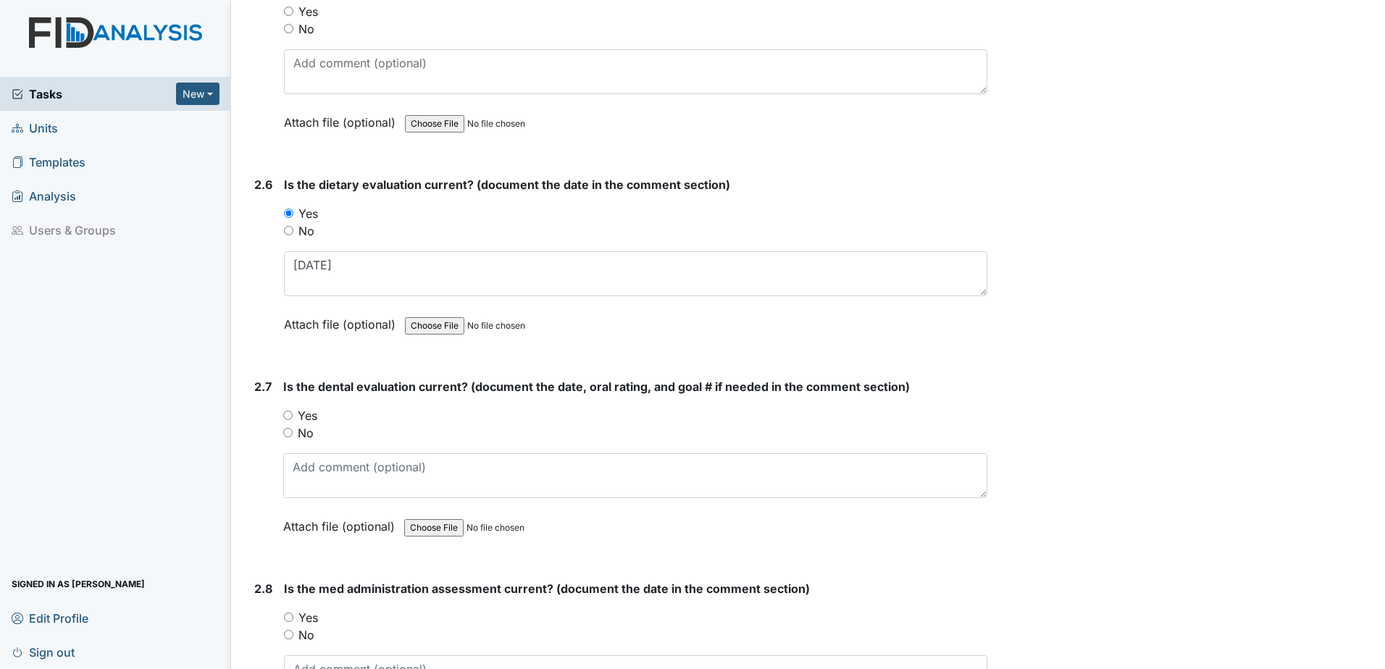
click at [302, 412] on label "Yes" at bounding box center [308, 415] width 20 height 17
click at [293, 412] on input "Yes" at bounding box center [287, 415] width 9 height 9
radio input "true"
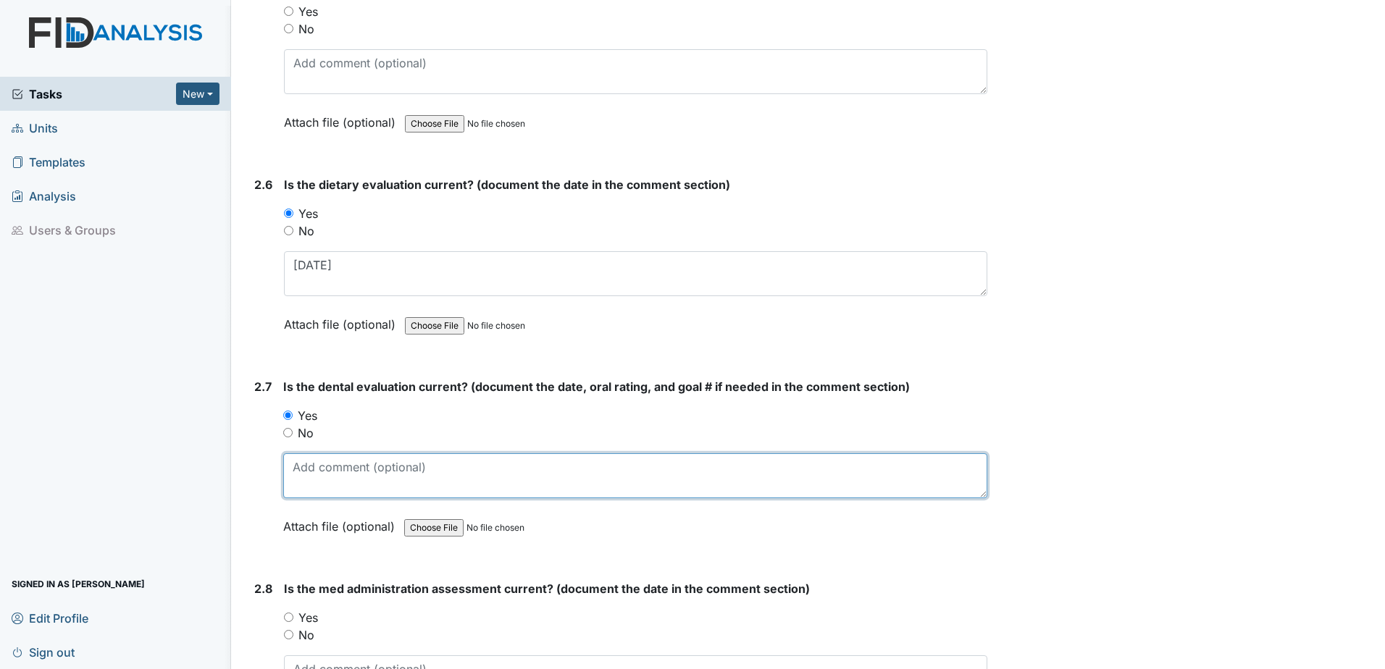
click at [340, 471] on textarea at bounding box center [635, 475] width 704 height 45
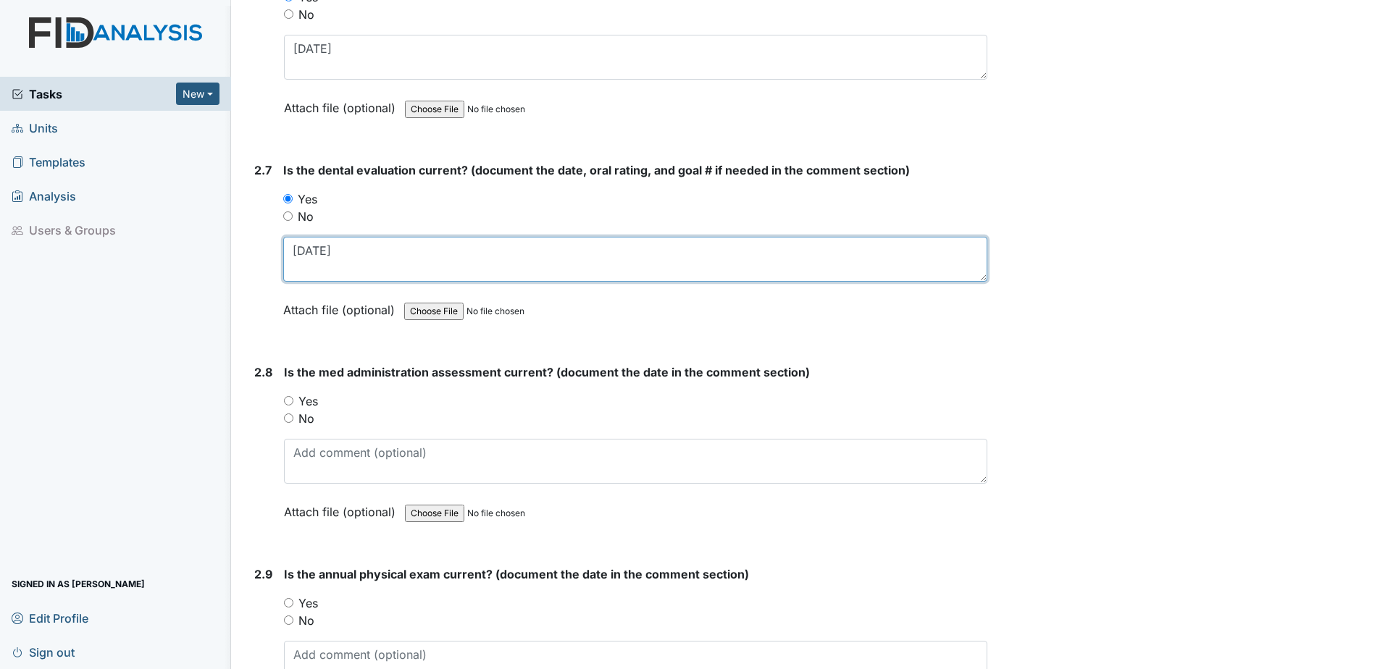
scroll to position [2608, 0]
type textarea "[DATE]"
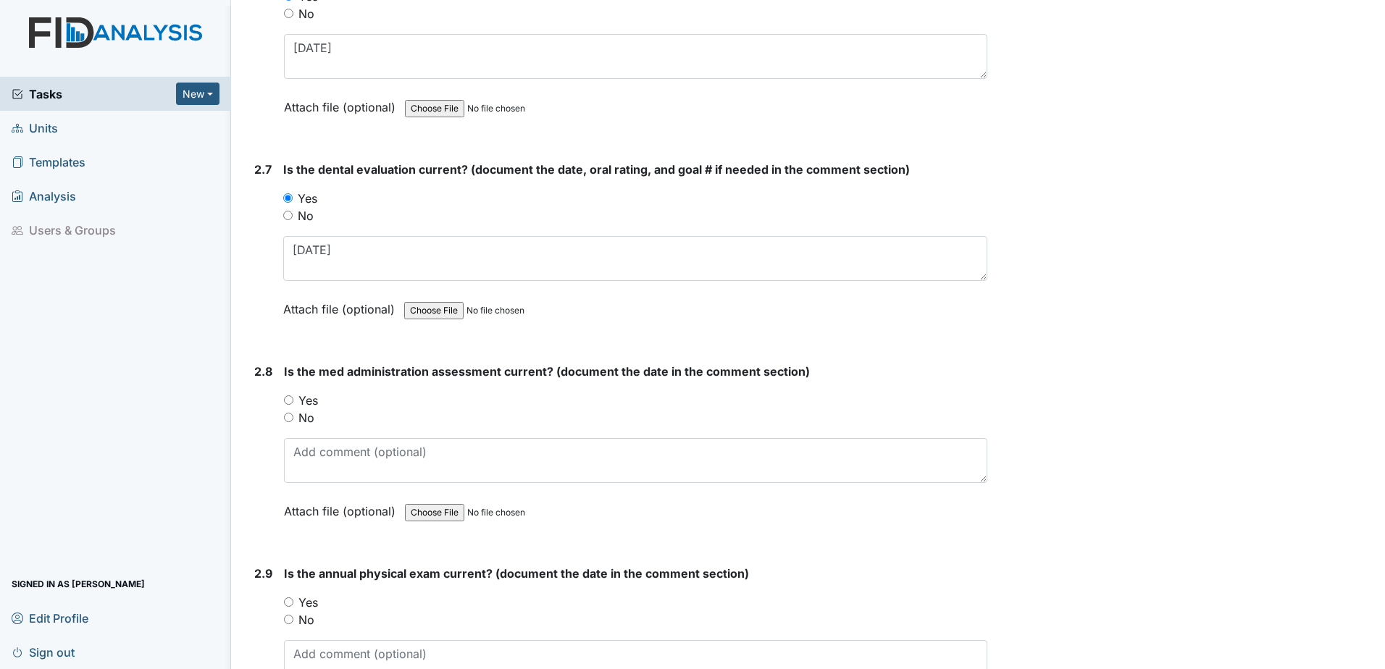
click at [308, 403] on label "Yes" at bounding box center [308, 400] width 20 height 17
click at [293, 403] on input "Yes" at bounding box center [288, 399] width 9 height 9
radio input "true"
click at [312, 454] on textarea at bounding box center [635, 460] width 703 height 45
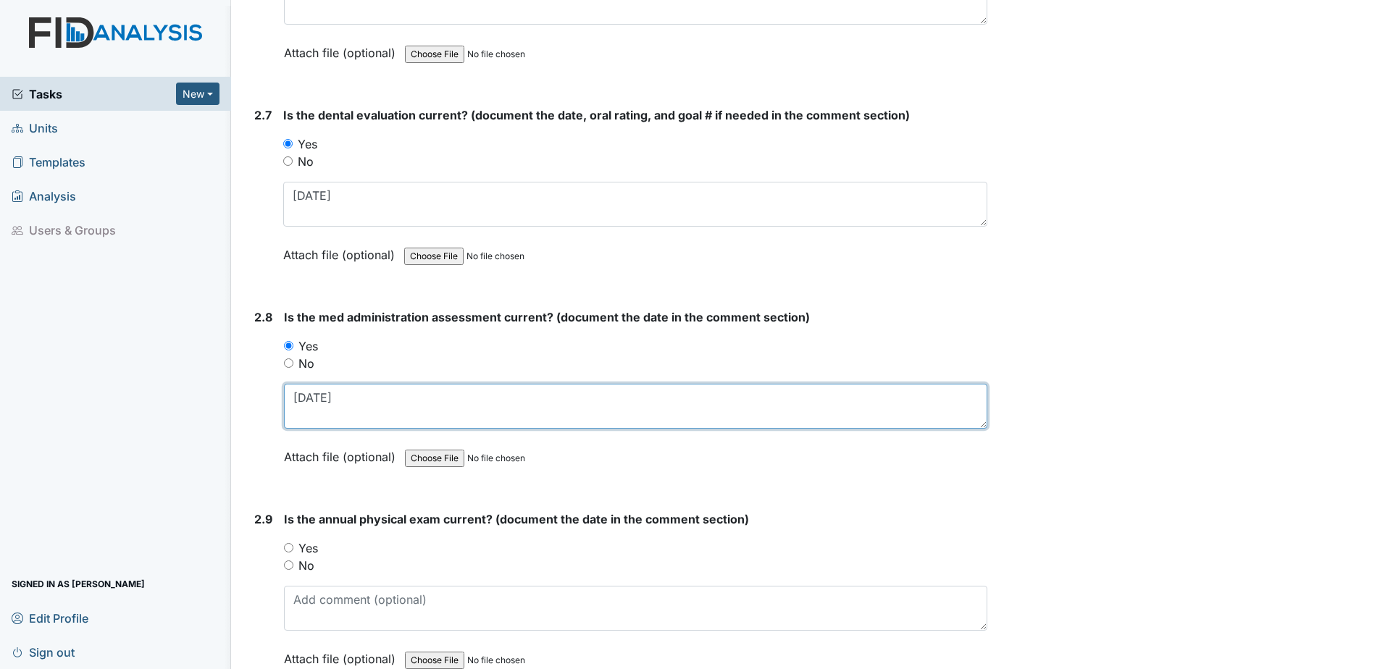
scroll to position [2897, 0]
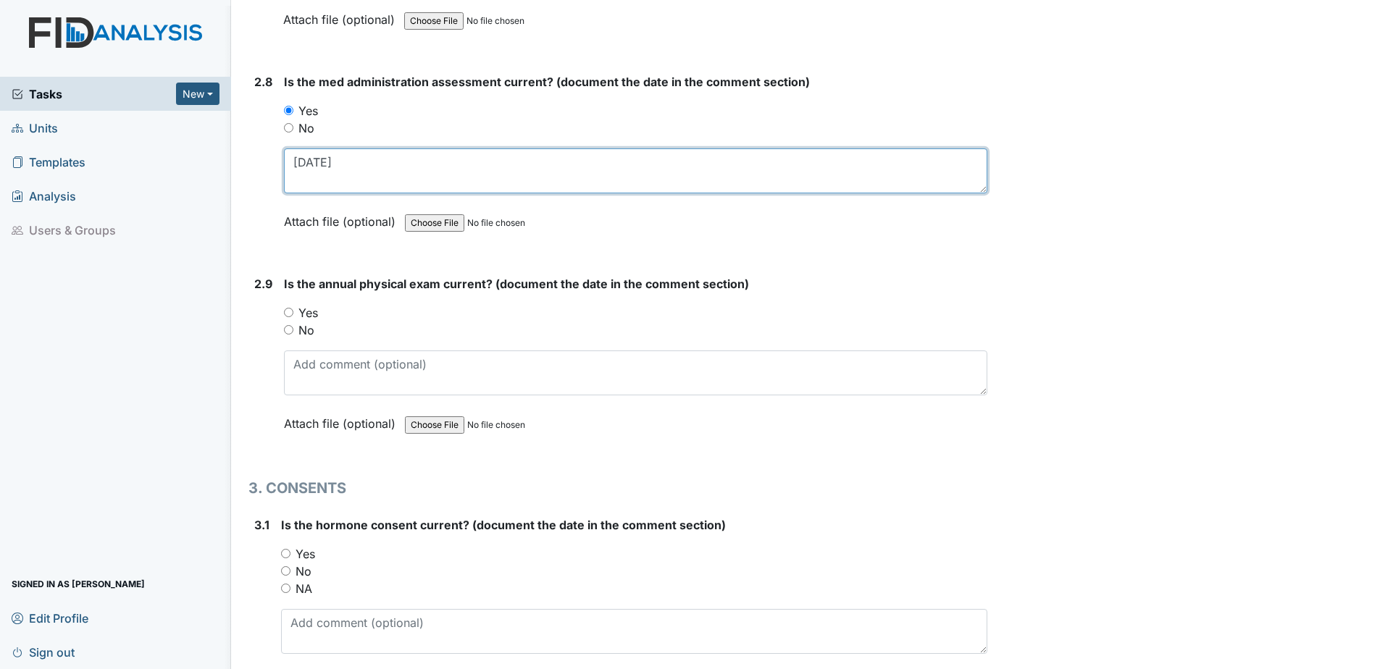
type textarea "[DATE]"
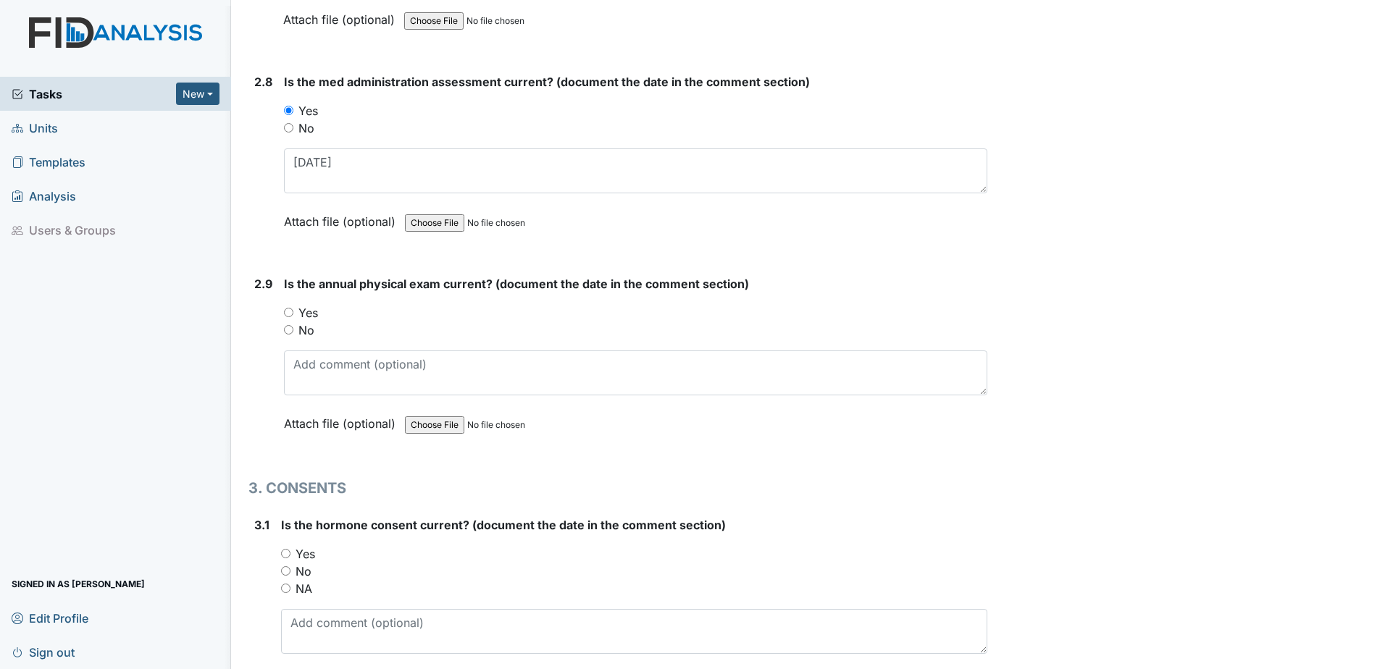
click at [319, 313] on div "Yes" at bounding box center [635, 312] width 703 height 17
click at [309, 317] on label "Yes" at bounding box center [308, 312] width 20 height 17
click at [293, 317] on input "Yes" at bounding box center [288, 312] width 9 height 9
radio input "true"
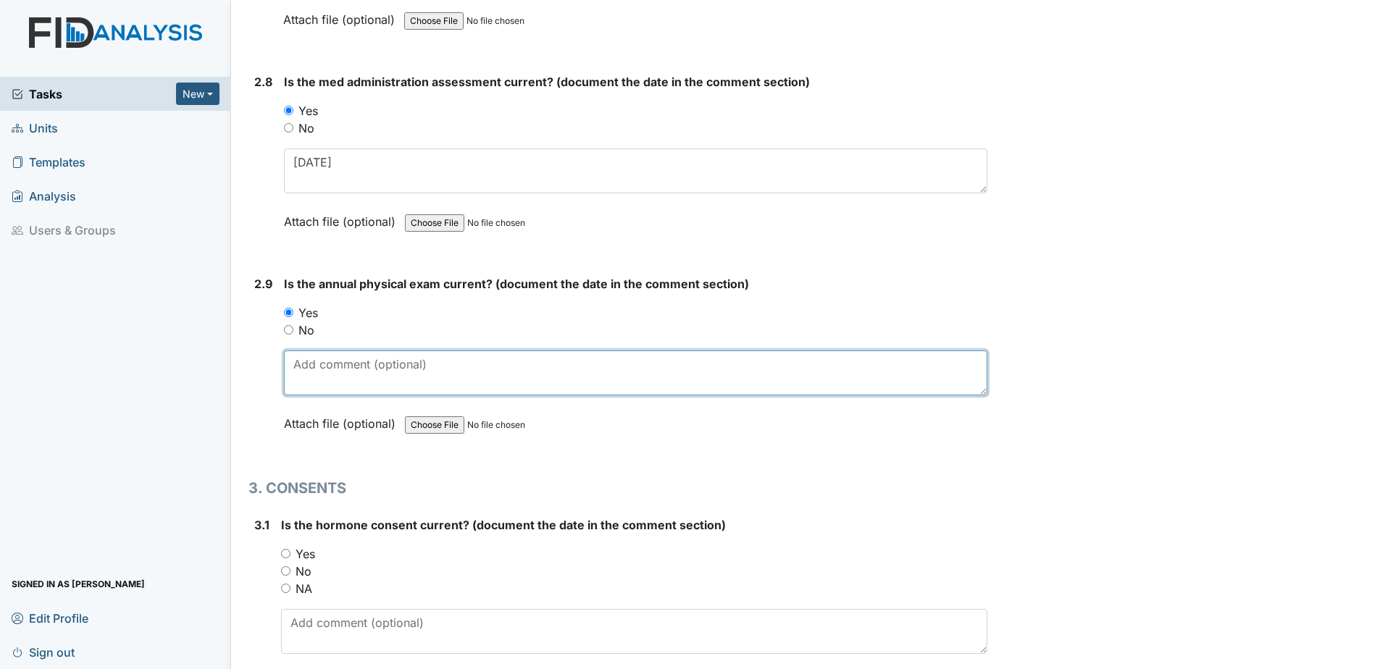
click at [330, 368] on textarea at bounding box center [635, 373] width 703 height 45
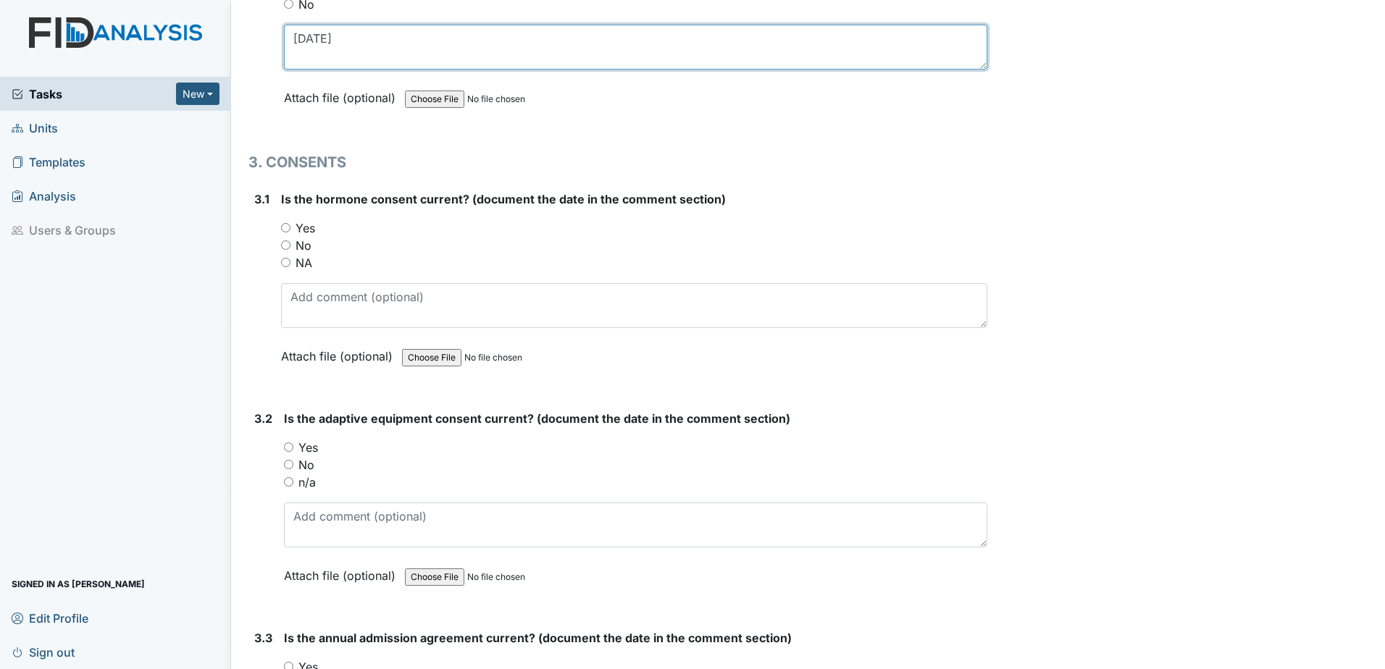
scroll to position [3260, 0]
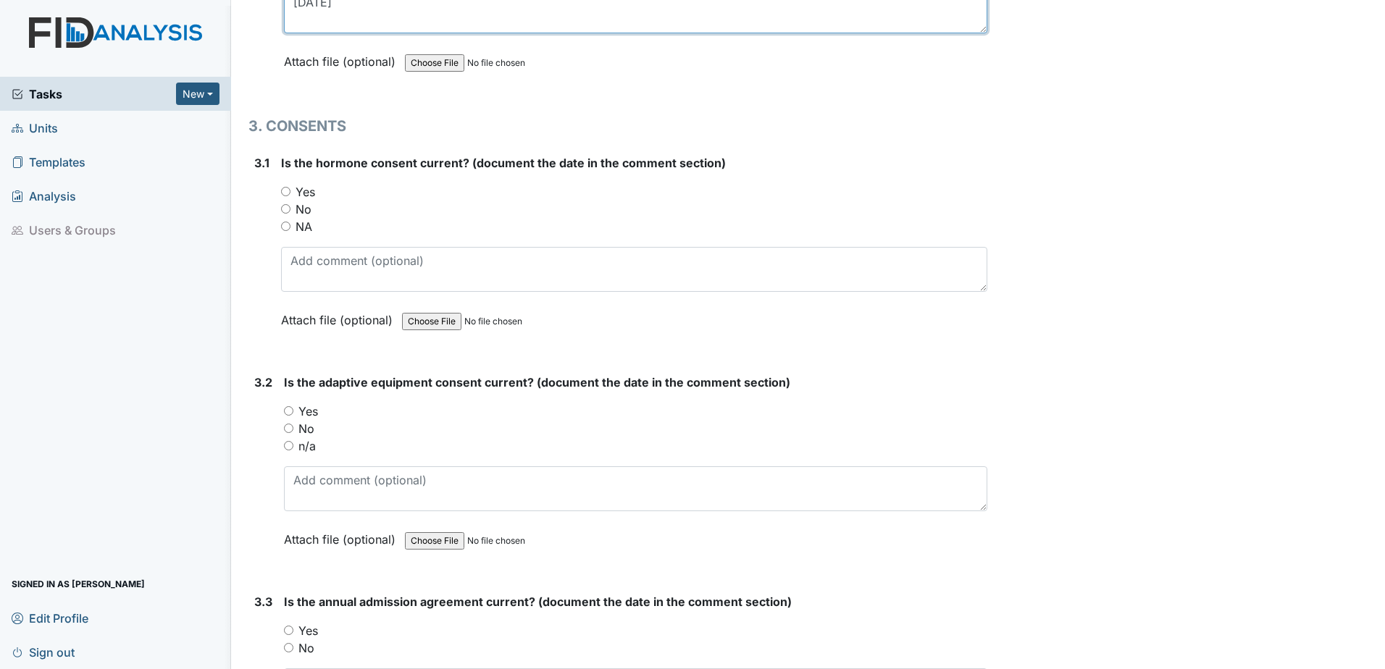
type textarea "[DATE]"
click at [306, 225] on label "NA" at bounding box center [304, 226] width 17 height 17
click at [290, 225] on input "NA" at bounding box center [285, 226] width 9 height 9
radio input "true"
click at [308, 428] on label "No" at bounding box center [306, 428] width 16 height 17
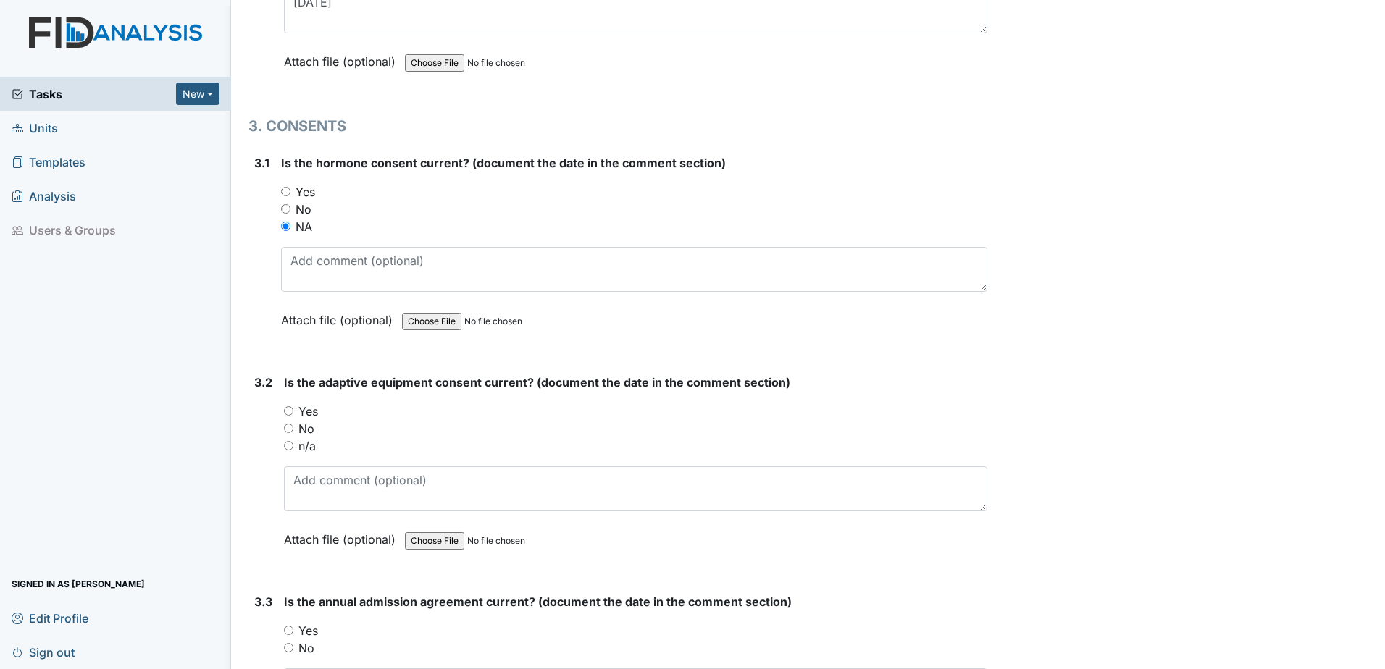
click at [293, 428] on input "No" at bounding box center [288, 428] width 9 height 9
radio input "true"
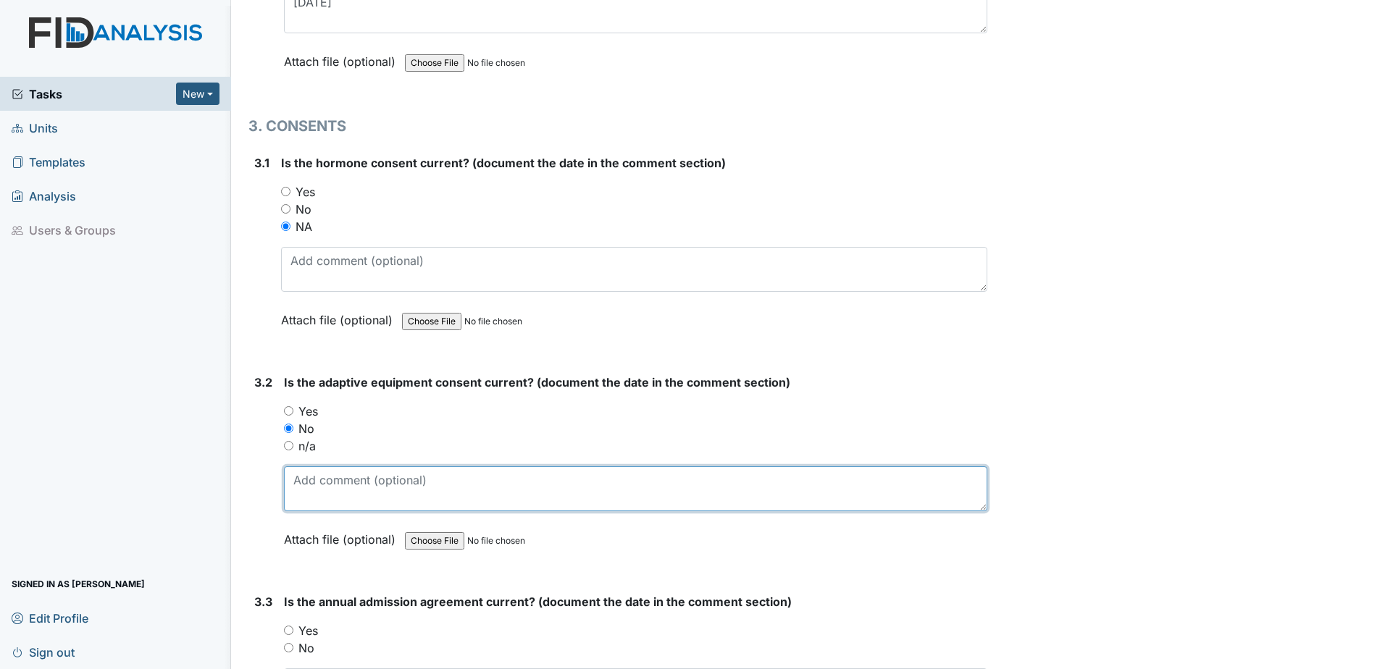
click at [330, 482] on textarea at bounding box center [635, 488] width 703 height 45
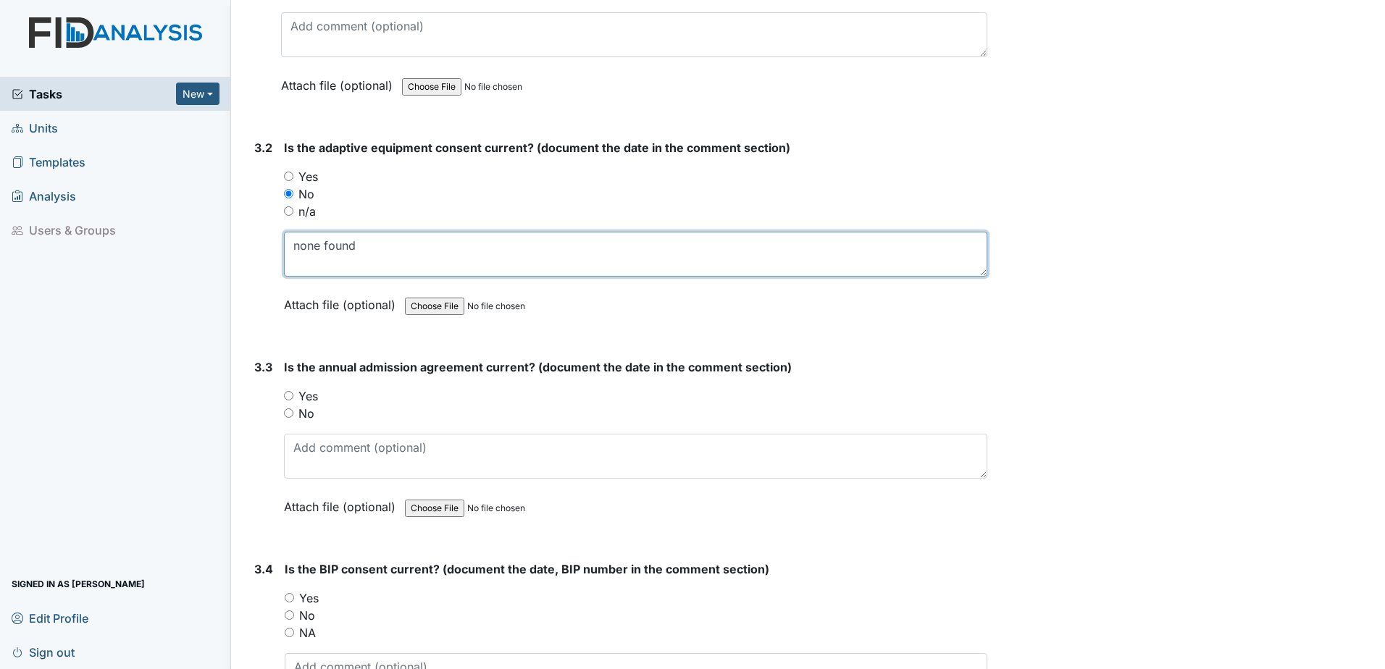
scroll to position [3549, 0]
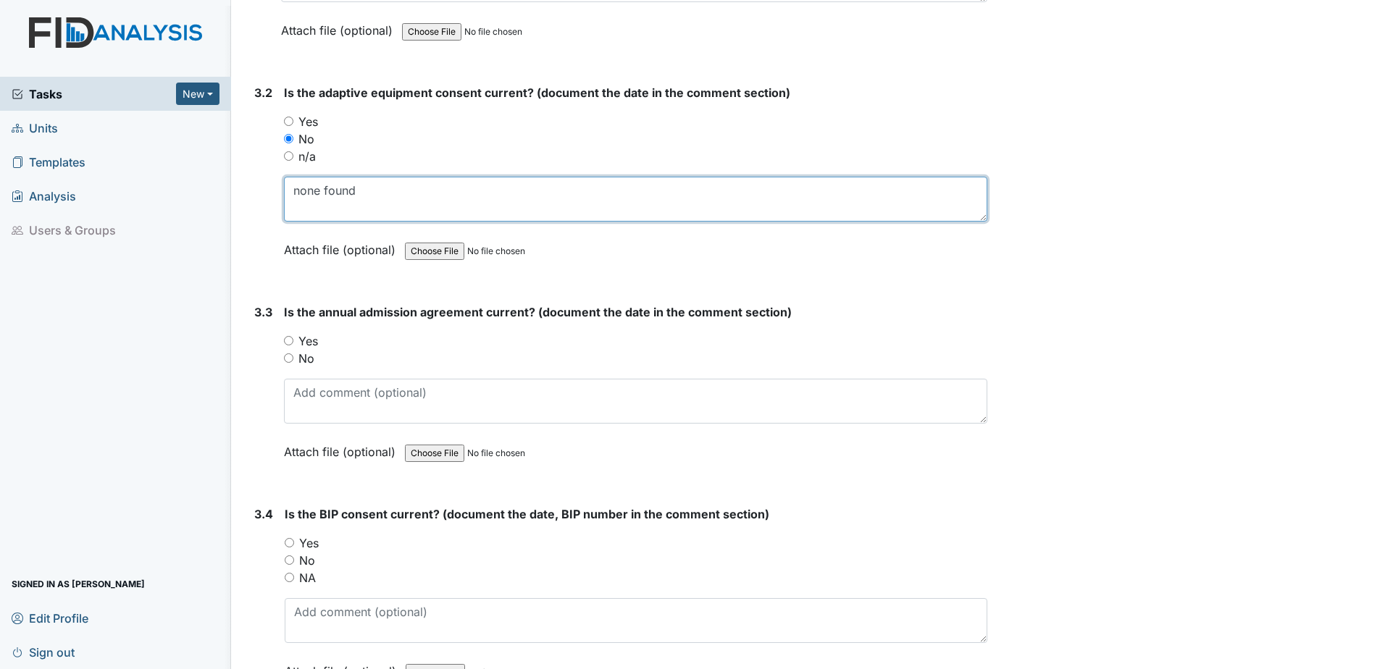
type textarea "none found"
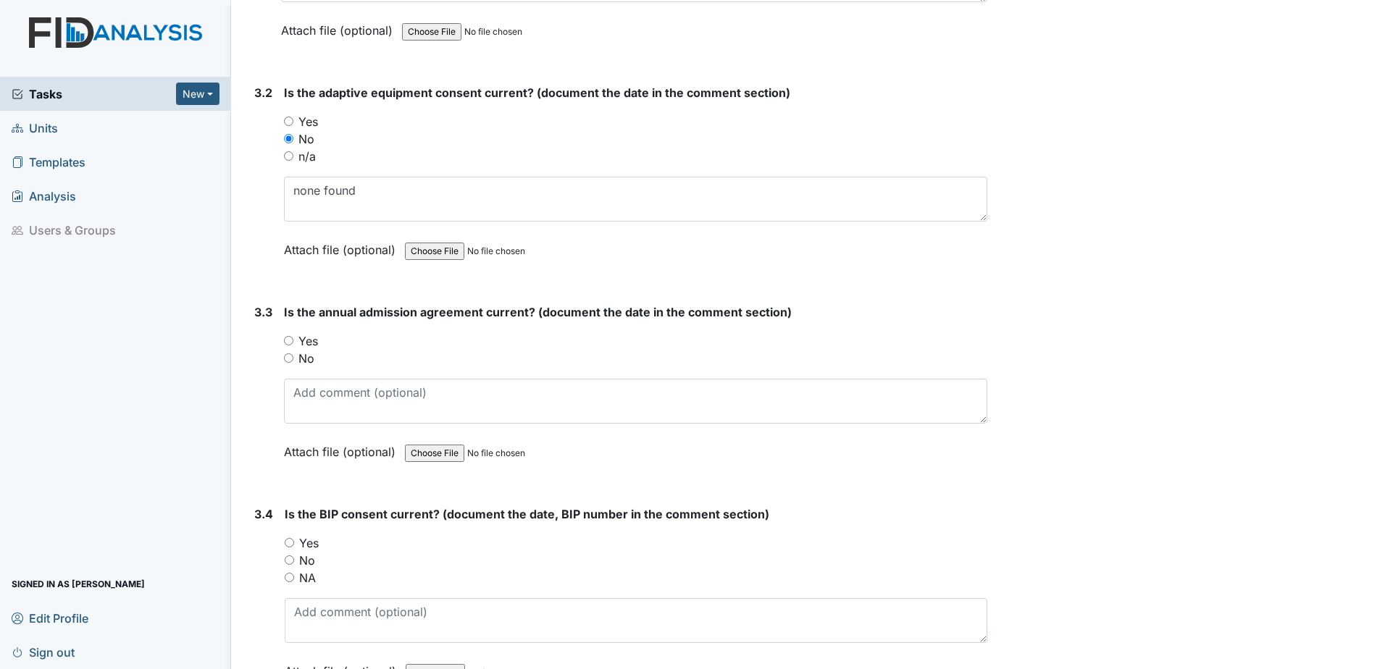
click at [312, 340] on label "Yes" at bounding box center [308, 340] width 20 height 17
click at [293, 340] on input "Yes" at bounding box center [288, 340] width 9 height 9
radio input "true"
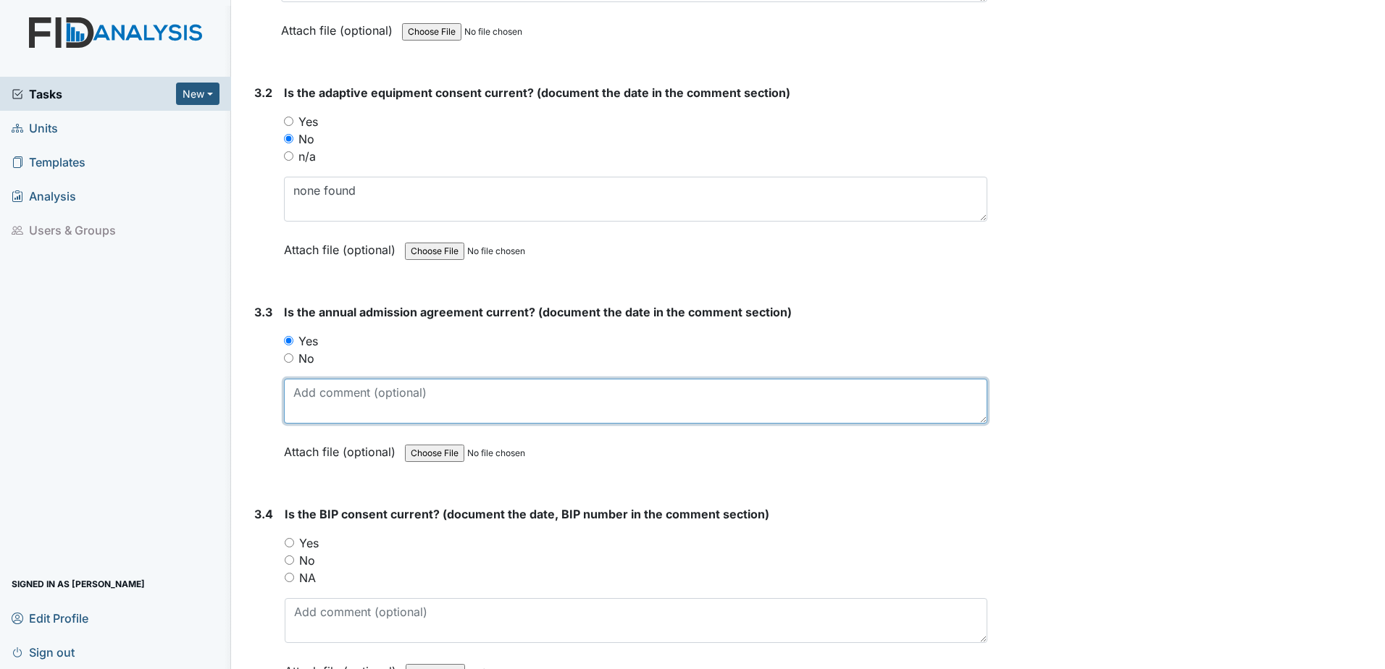
click at [340, 400] on textarea at bounding box center [635, 401] width 703 height 45
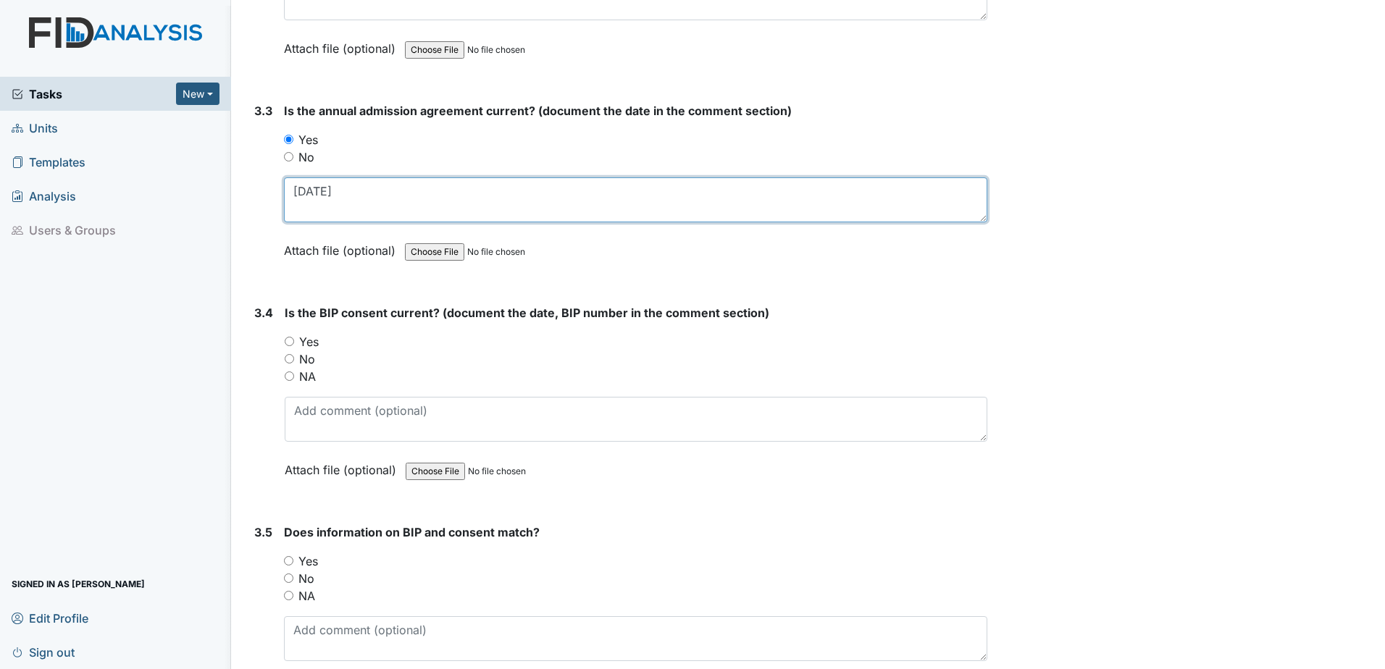
scroll to position [3767, 0]
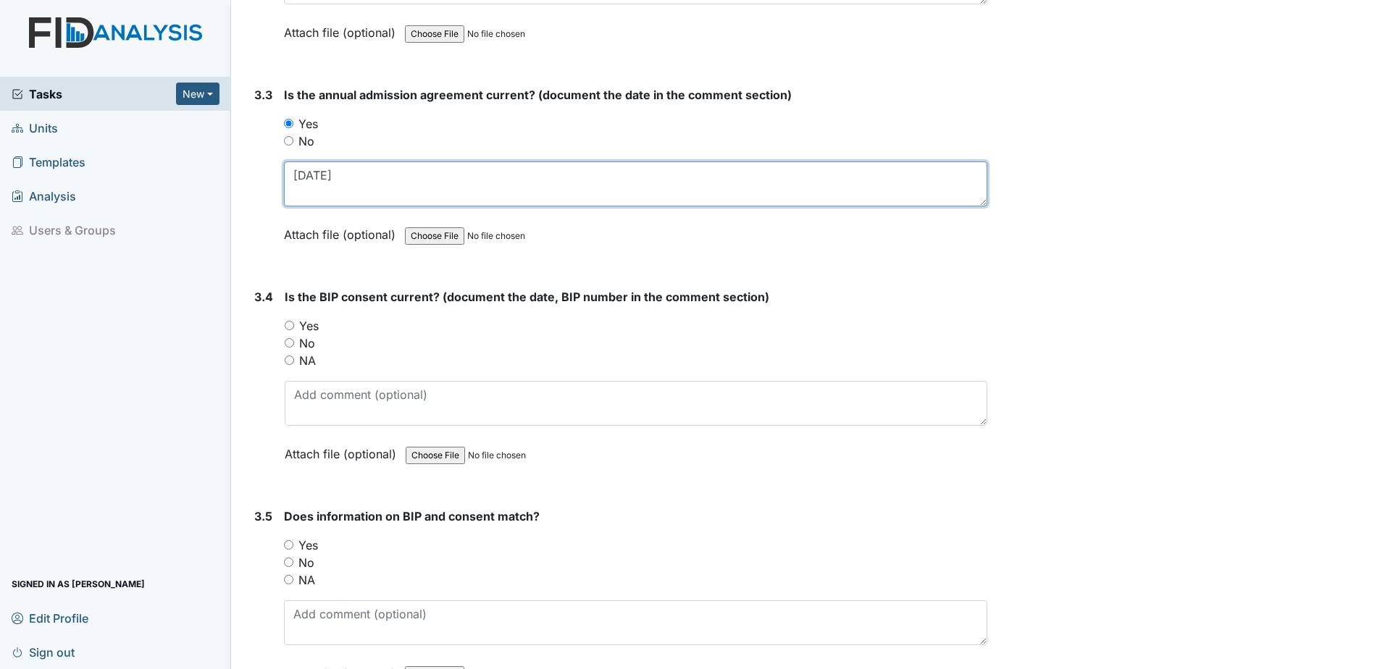
type textarea "[DATE]"
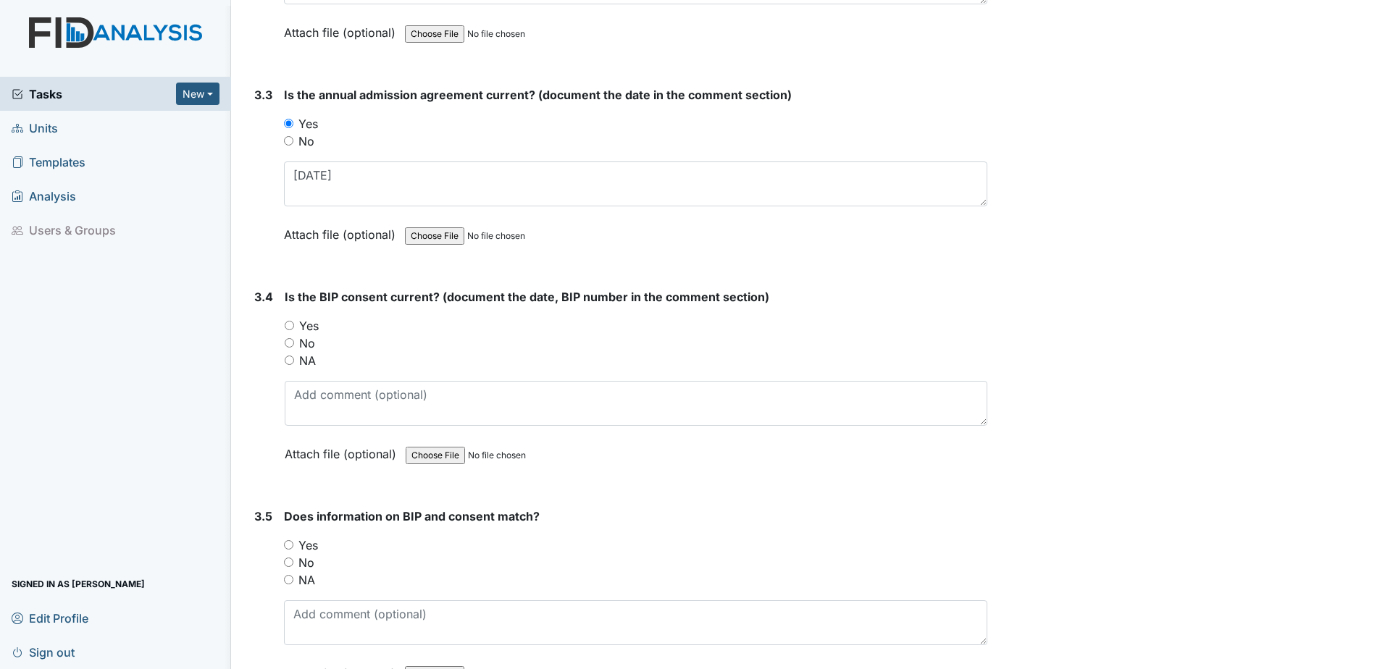
click at [311, 329] on label "Yes" at bounding box center [309, 325] width 20 height 17
click at [294, 329] on input "Yes" at bounding box center [289, 325] width 9 height 9
radio input "true"
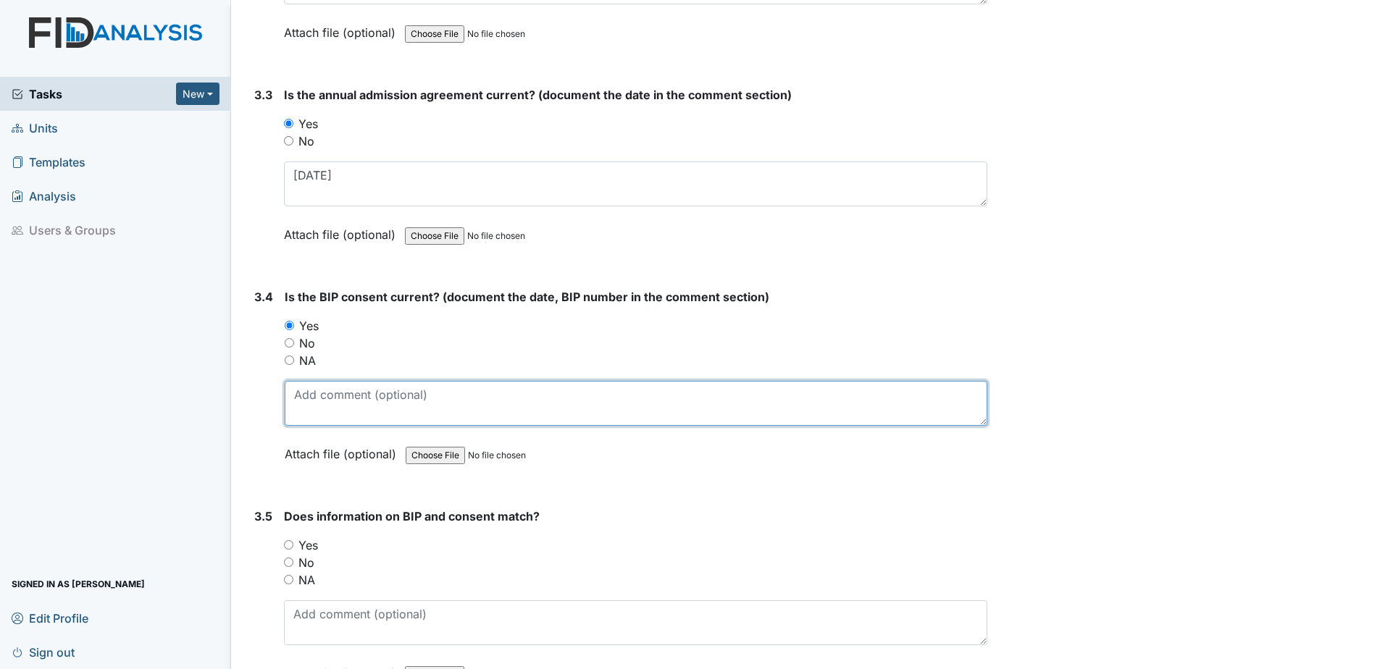
click at [330, 403] on textarea at bounding box center [636, 403] width 703 height 45
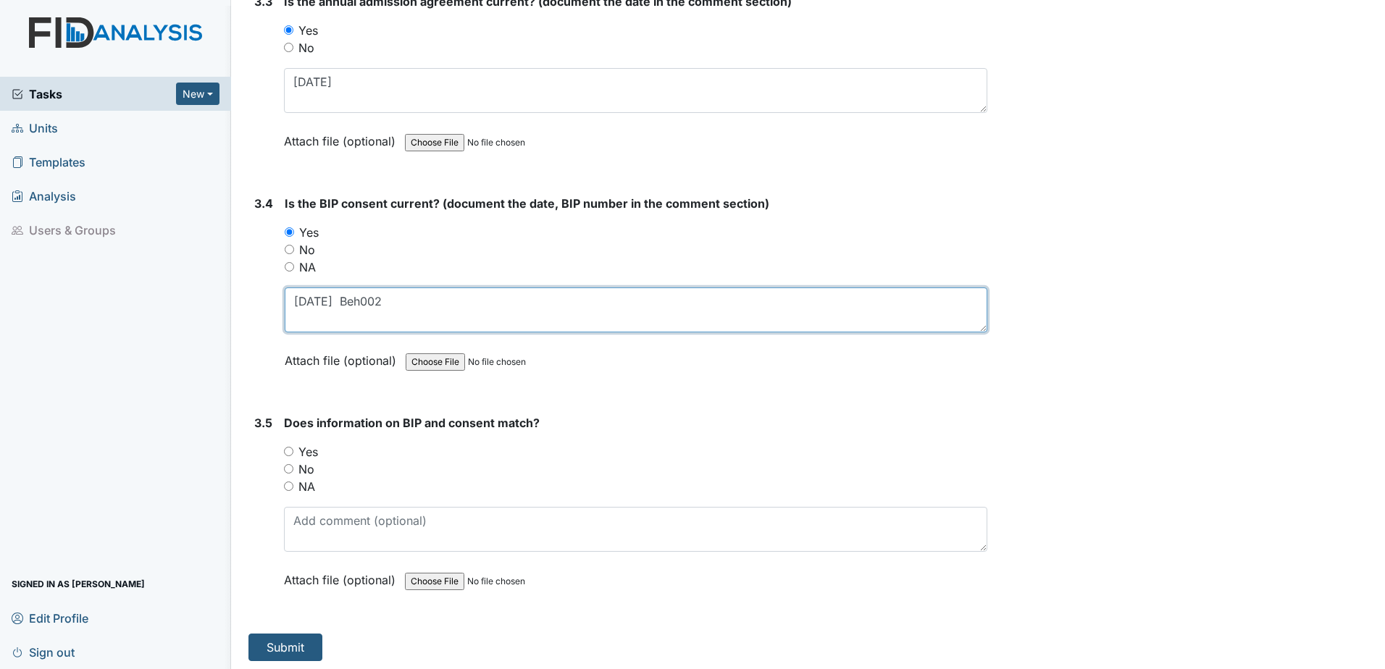
scroll to position [3864, 0]
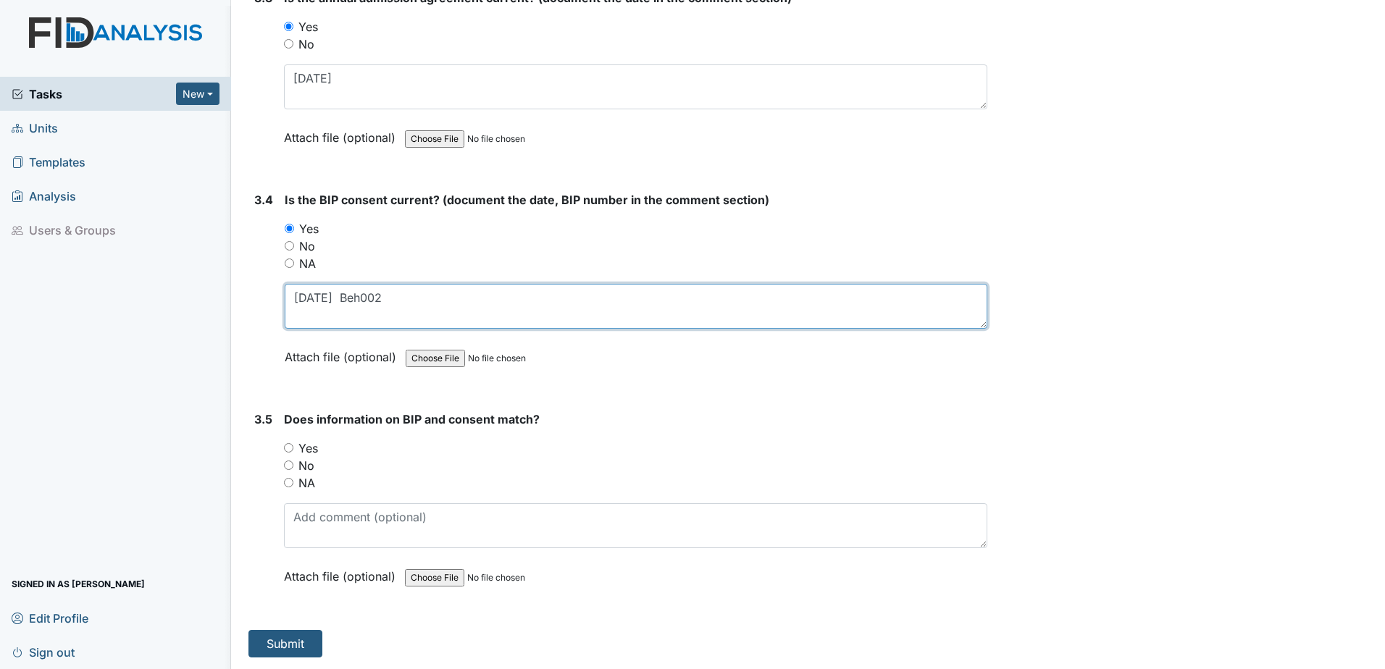
type textarea "[DATE] Beh002"
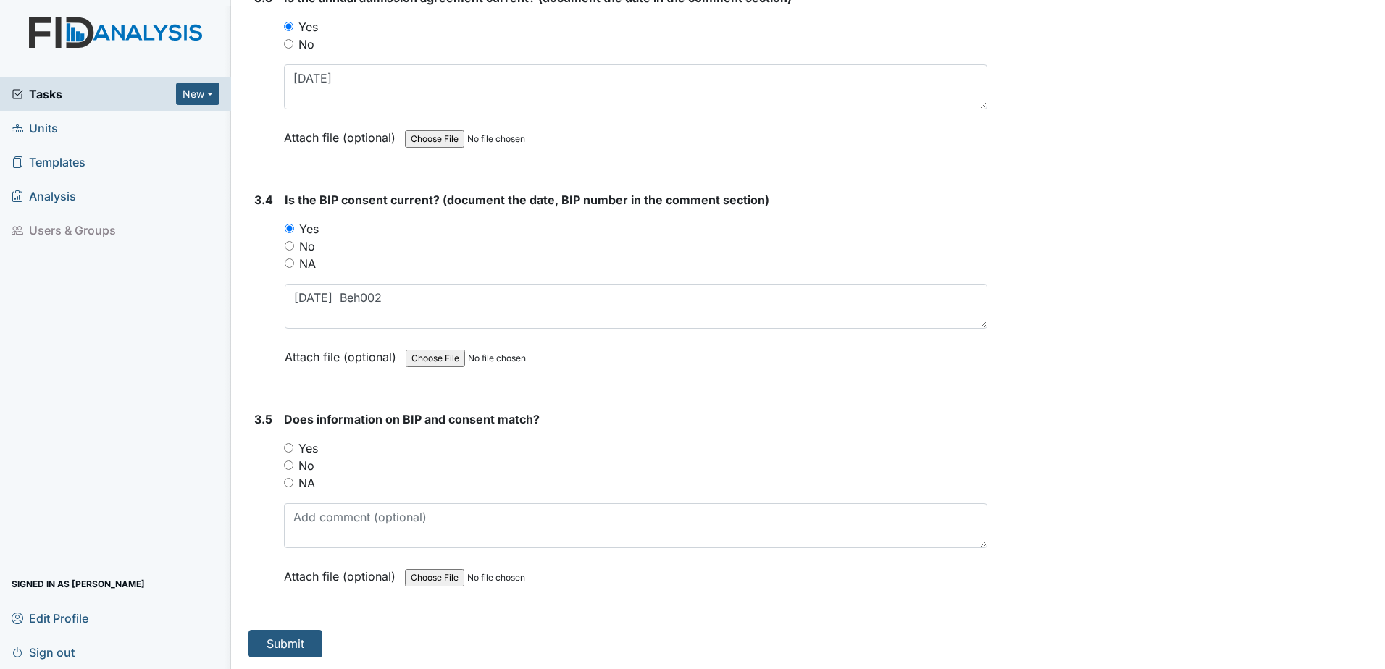
click at [304, 452] on label "Yes" at bounding box center [308, 448] width 20 height 17
click at [293, 452] on input "Yes" at bounding box center [288, 447] width 9 height 9
radio input "true"
click at [277, 637] on button "Submit" at bounding box center [285, 644] width 74 height 28
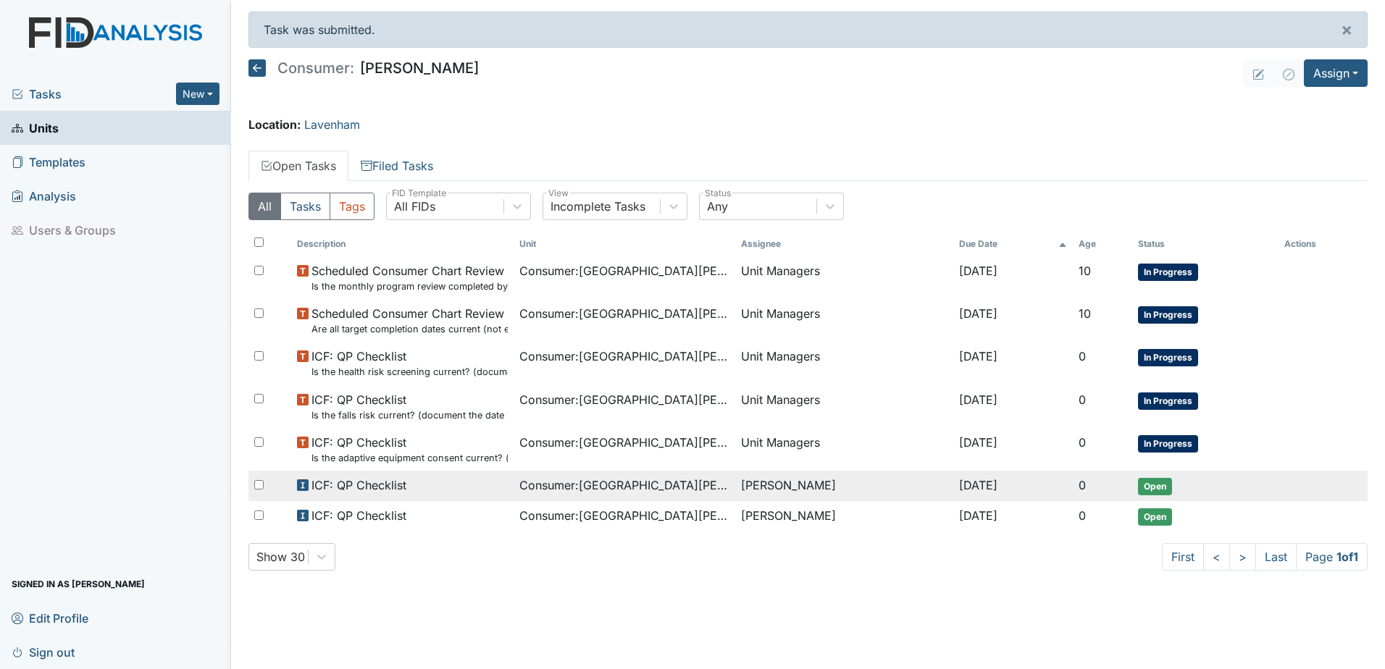
click at [766, 485] on td "[PERSON_NAME]" at bounding box center [843, 486] width 217 height 30
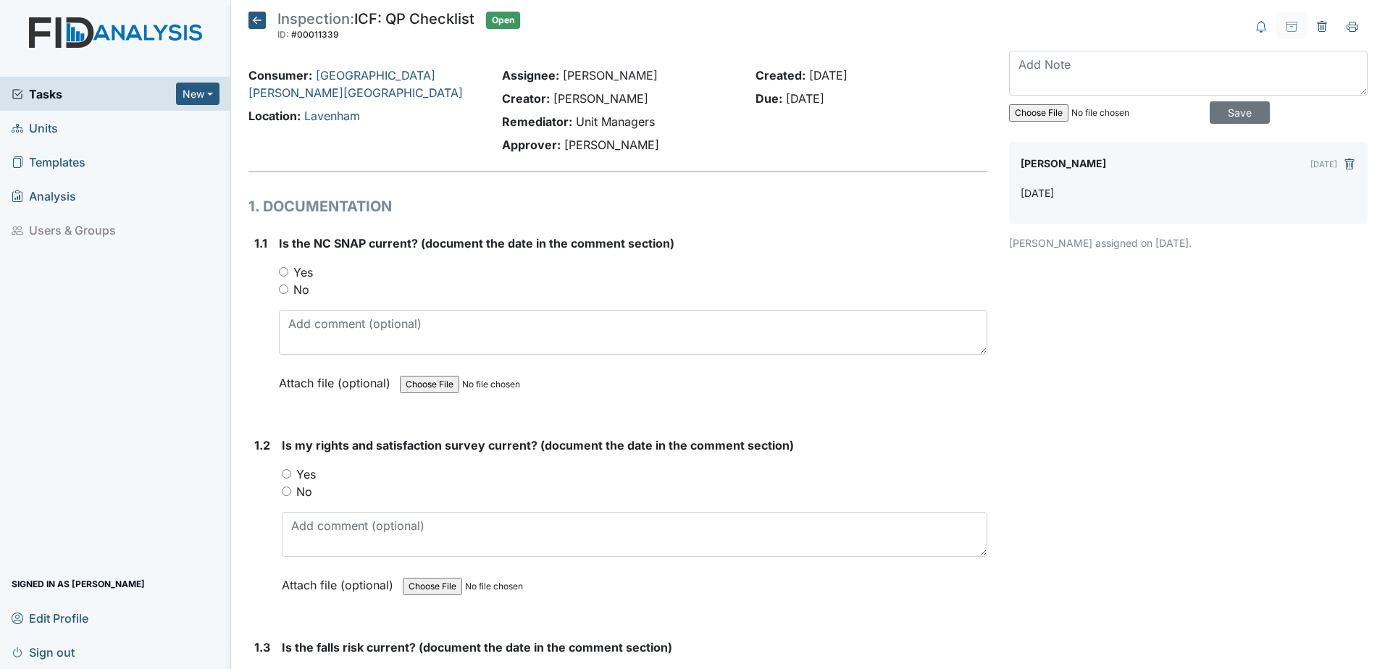
click at [294, 269] on label "Yes" at bounding box center [303, 272] width 20 height 17
click at [288, 269] on input "Yes" at bounding box center [283, 271] width 9 height 9
radio input "true"
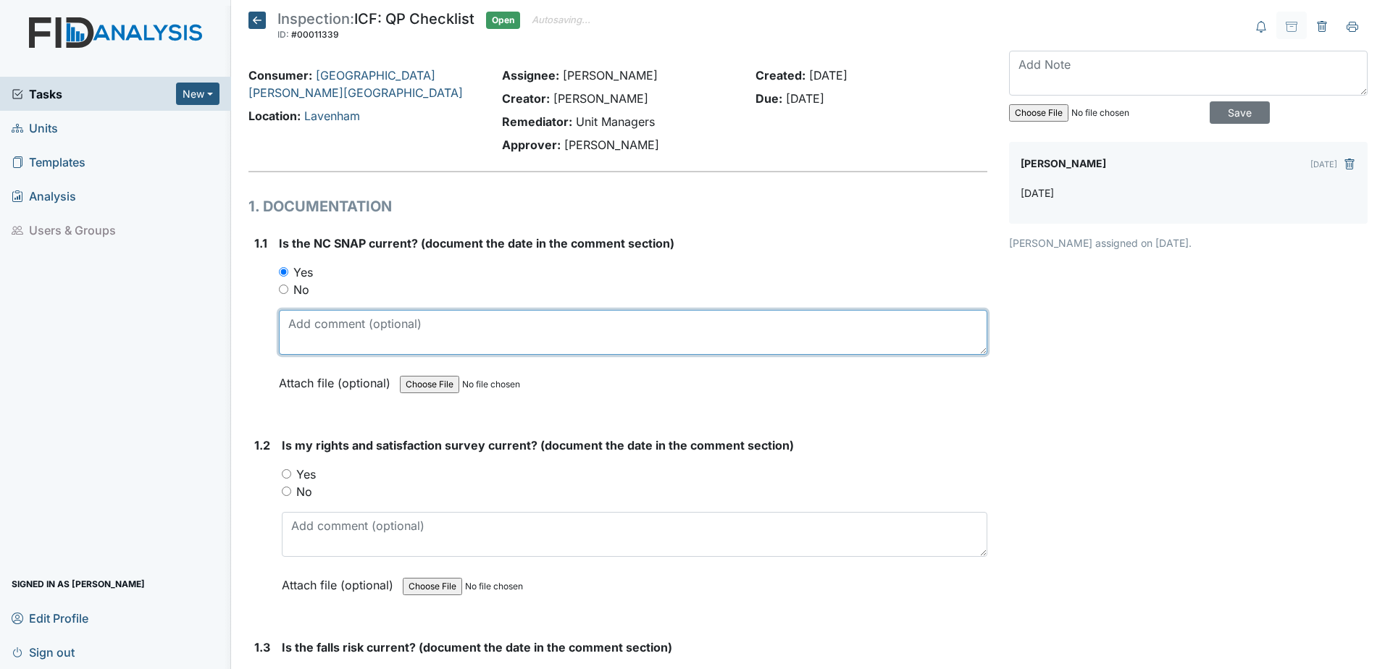
click at [339, 332] on textarea at bounding box center [633, 332] width 708 height 45
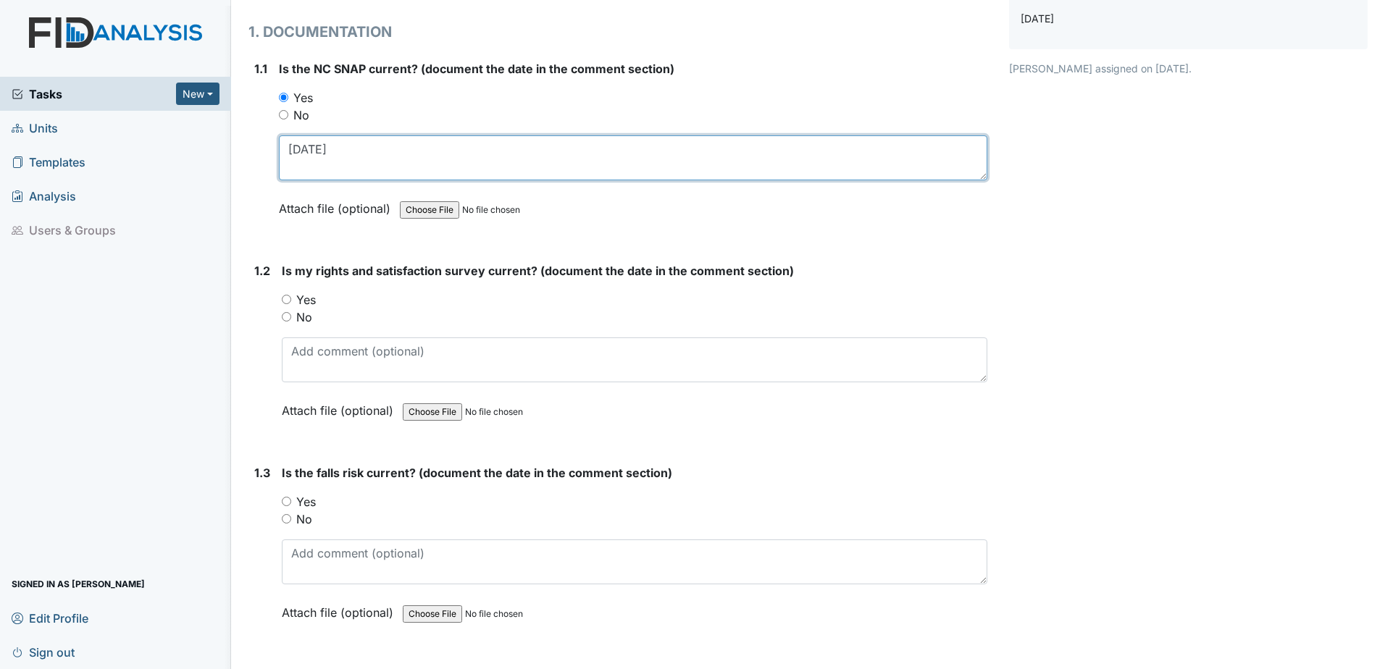
scroll to position [217, 0]
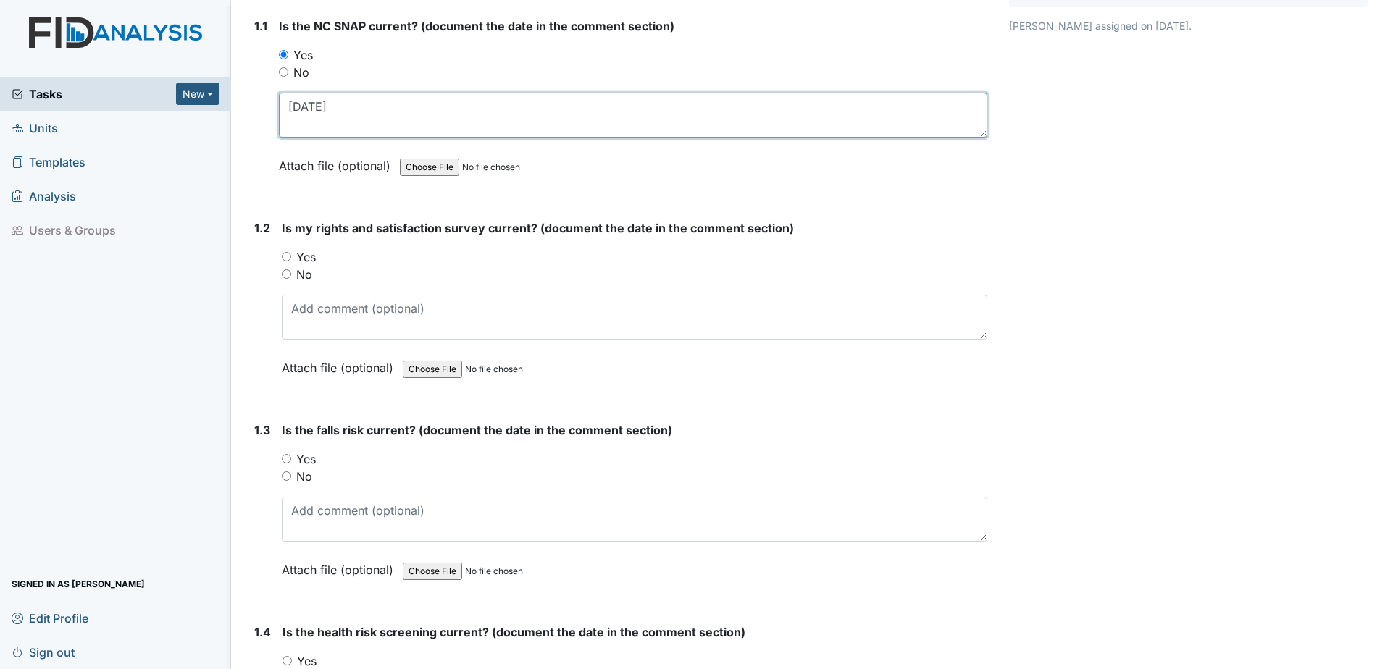
type textarea "[DATE]"
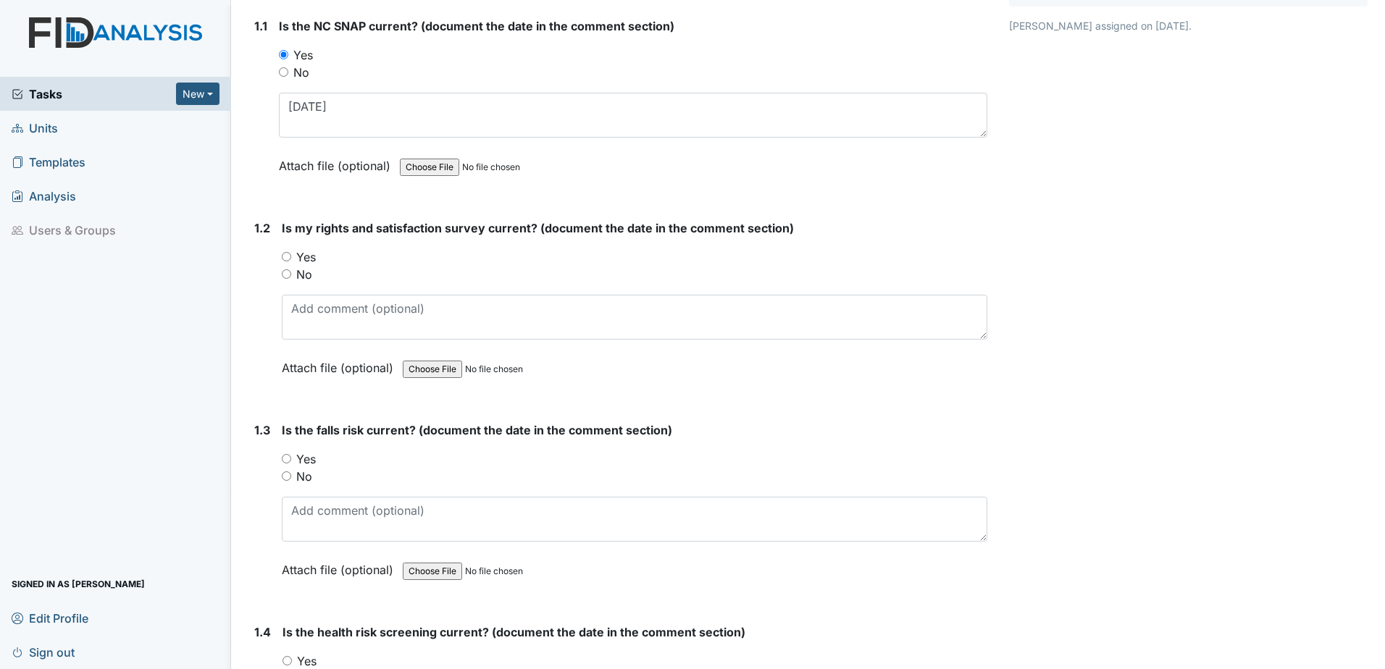
drag, startPoint x: 312, startPoint y: 257, endPoint x: 308, endPoint y: 309, distance: 52.3
click at [312, 258] on label "Yes" at bounding box center [306, 256] width 20 height 17
click at [291, 258] on input "Yes" at bounding box center [286, 256] width 9 height 9
radio input "true"
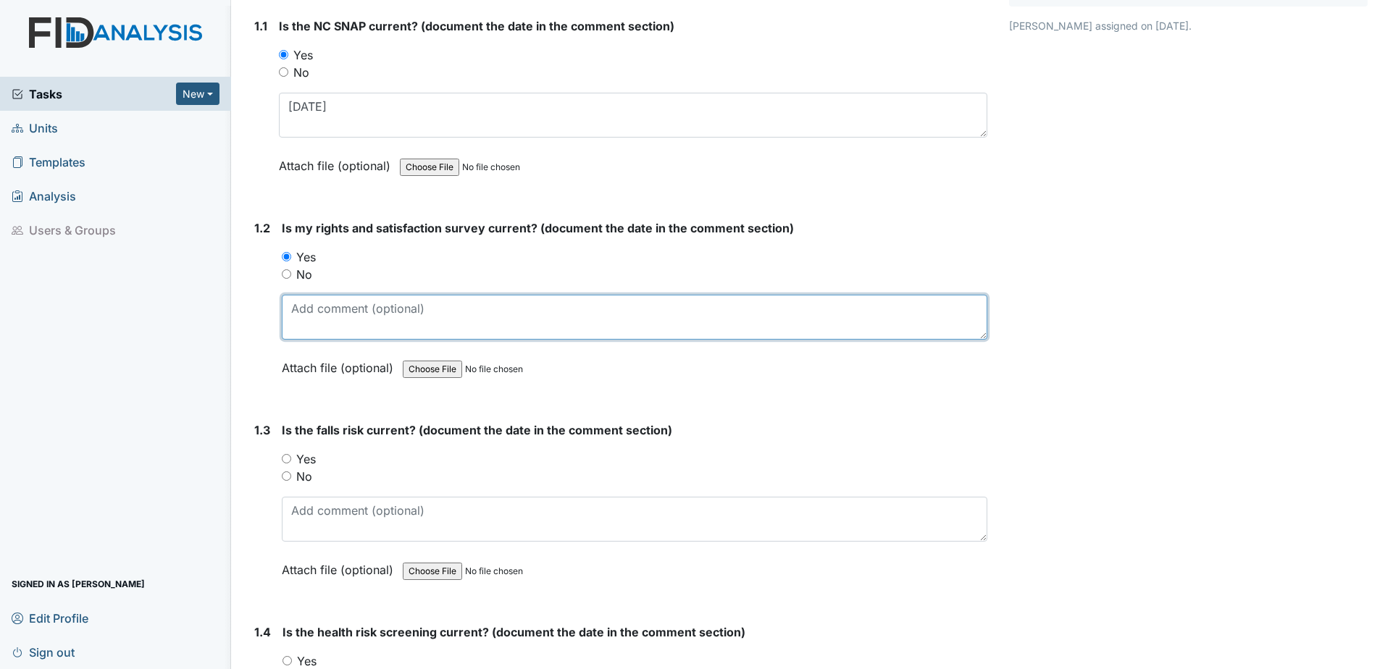
click at [319, 328] on textarea at bounding box center [635, 317] width 706 height 45
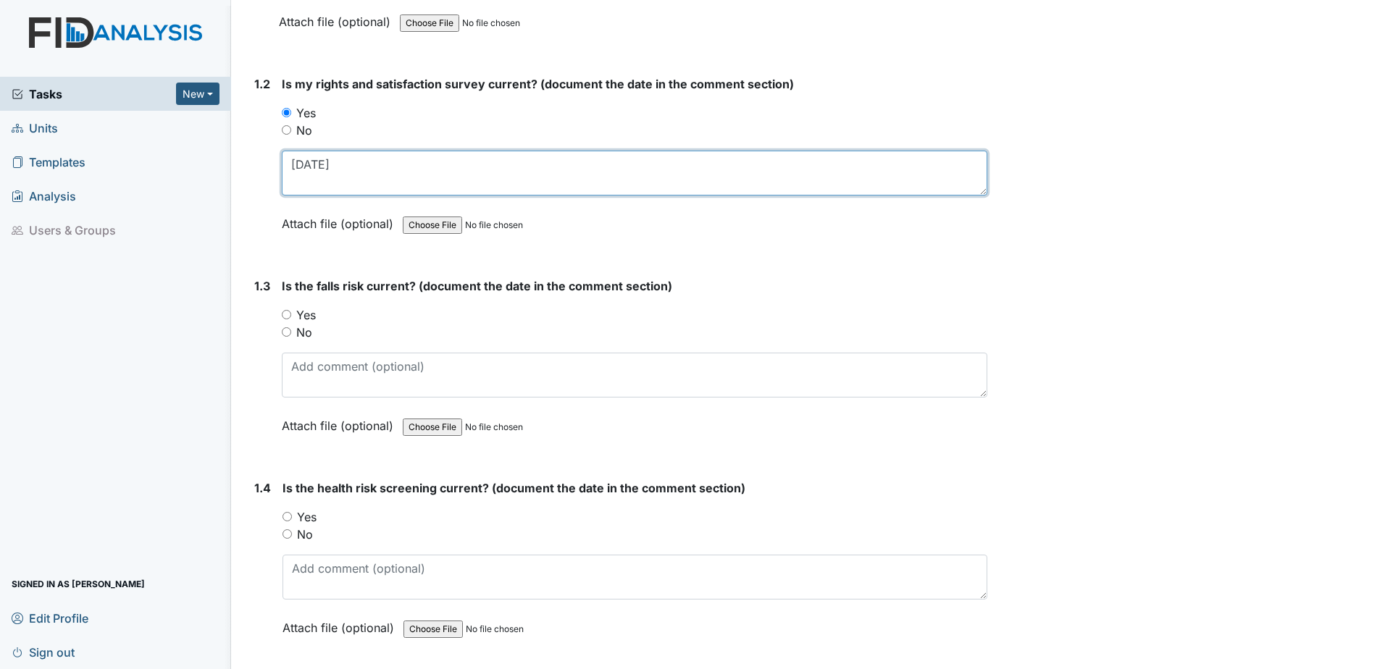
scroll to position [362, 0]
type textarea "[DATE]"
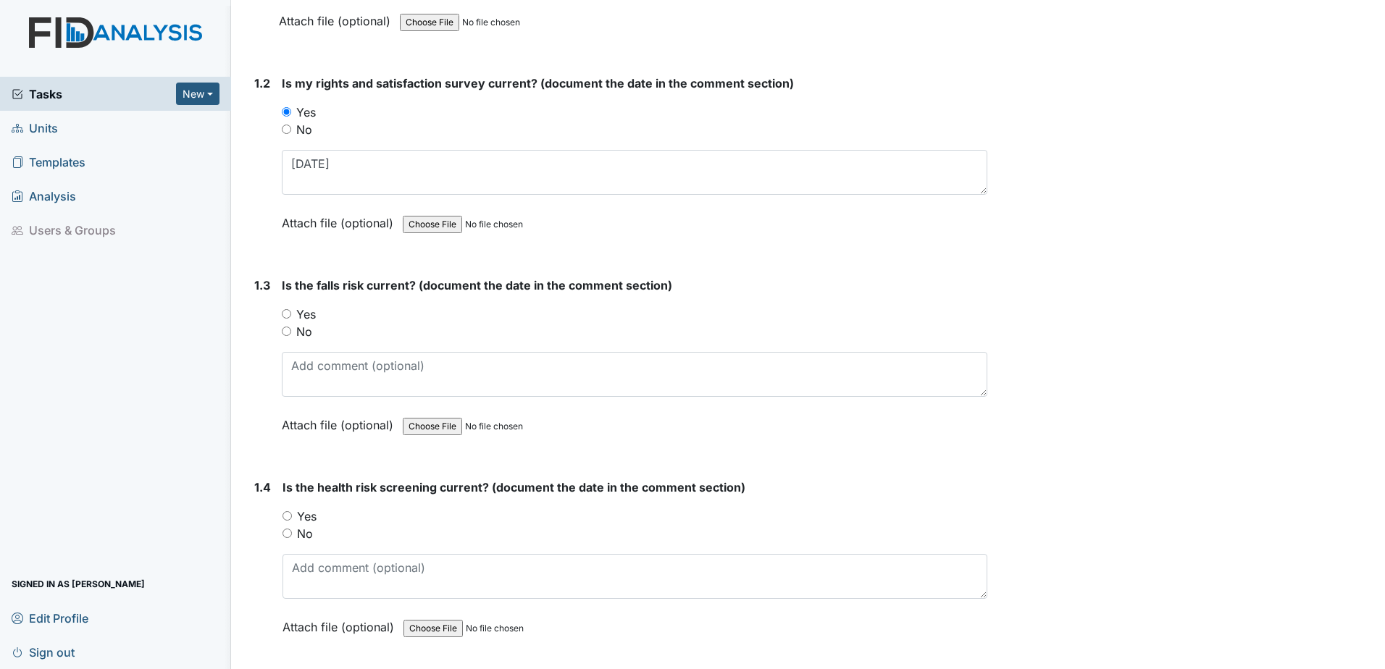
click at [287, 318] on input "Yes" at bounding box center [286, 313] width 9 height 9
radio input "true"
click at [324, 348] on div "Is the falls risk current? (document the date in the comment section) You must …" at bounding box center [635, 360] width 706 height 167
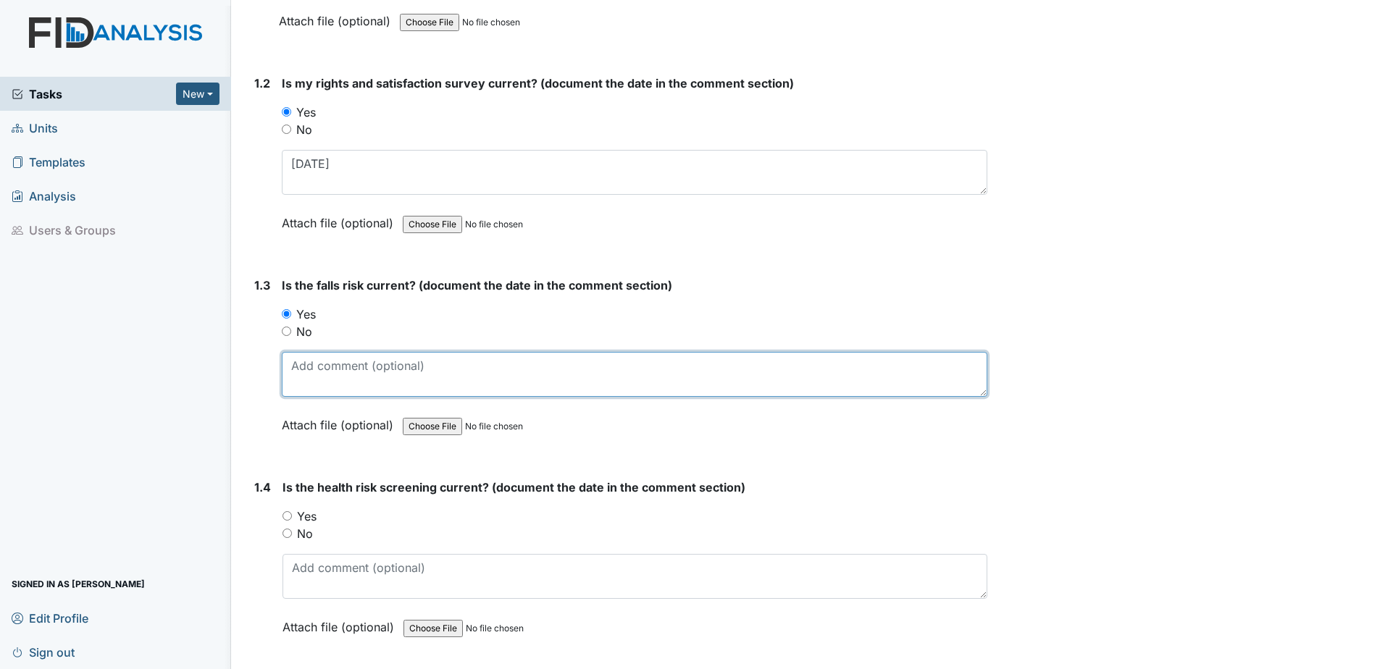
click at [322, 366] on textarea at bounding box center [635, 374] width 706 height 45
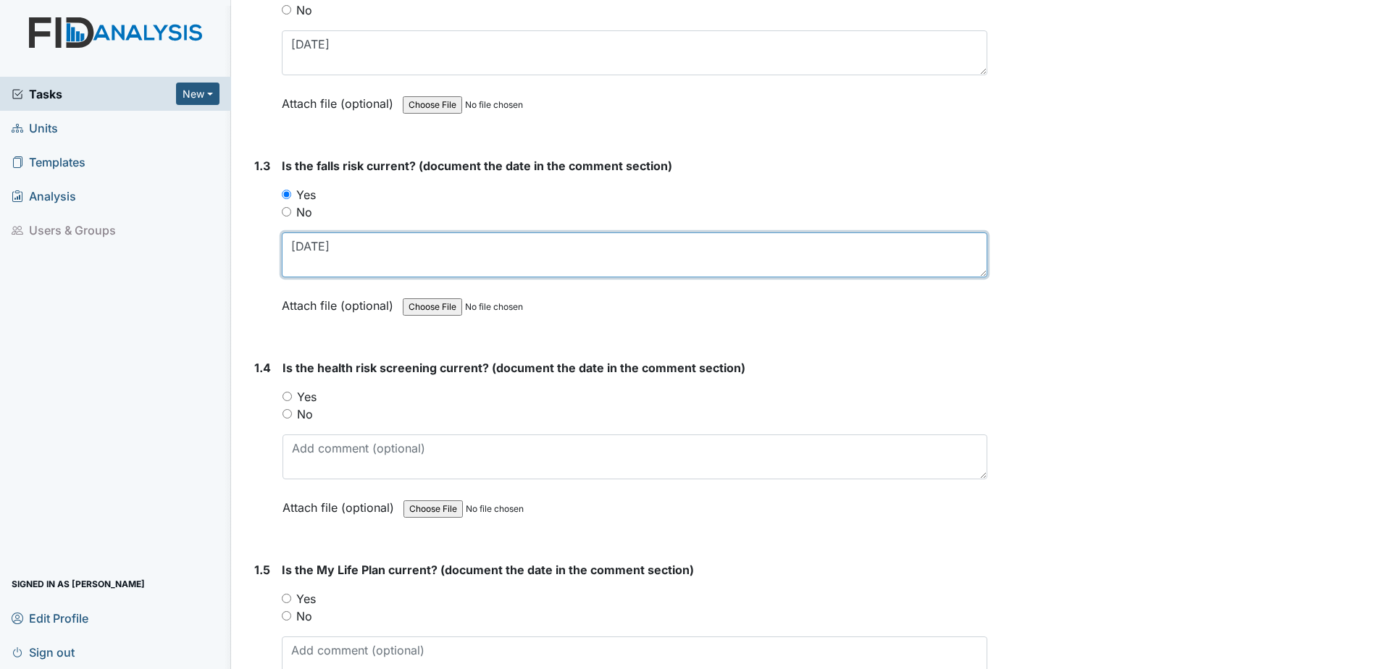
scroll to position [507, 0]
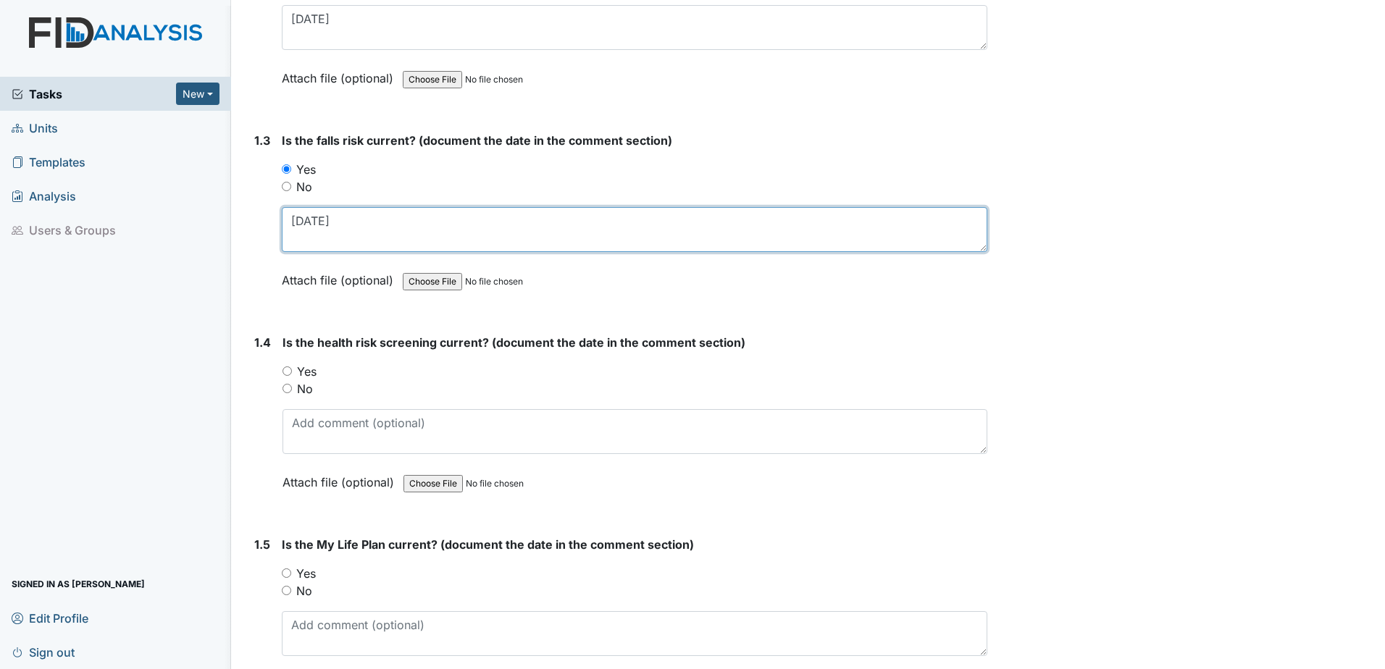
type textarea "[DATE]"
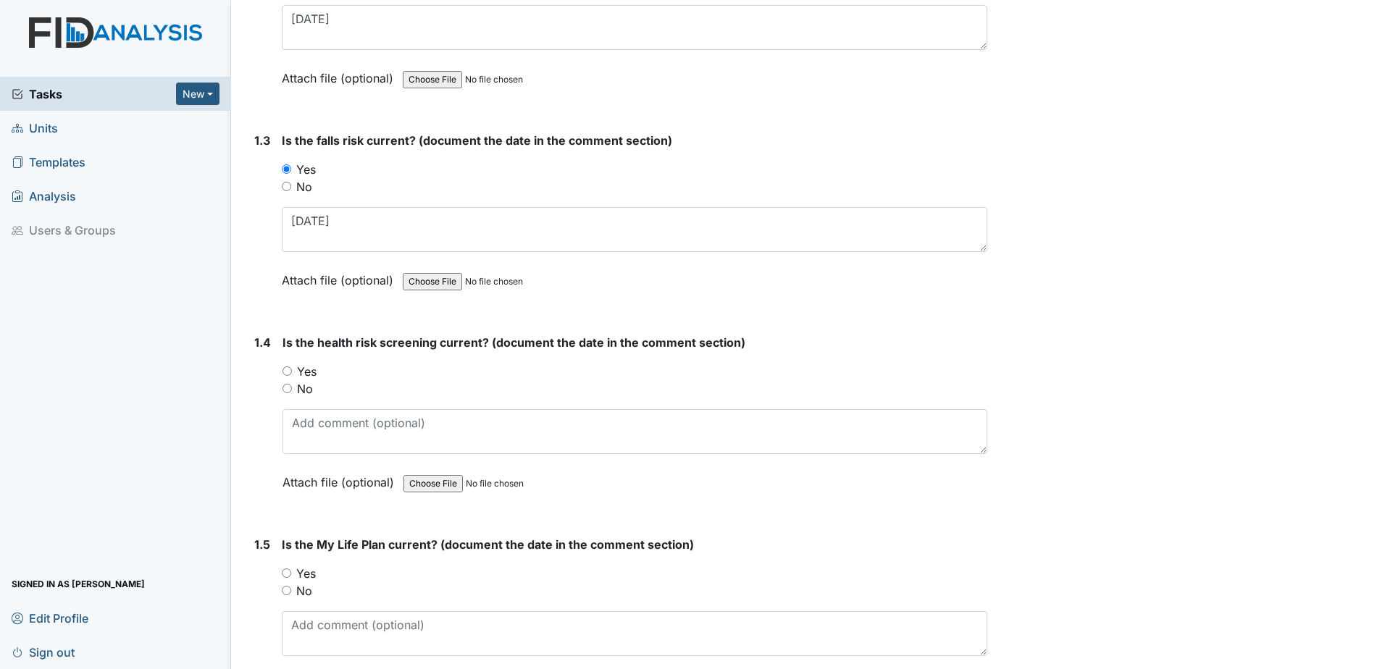
click at [311, 372] on label "Yes" at bounding box center [307, 371] width 20 height 17
click at [292, 372] on input "Yes" at bounding box center [286, 371] width 9 height 9
radio input "true"
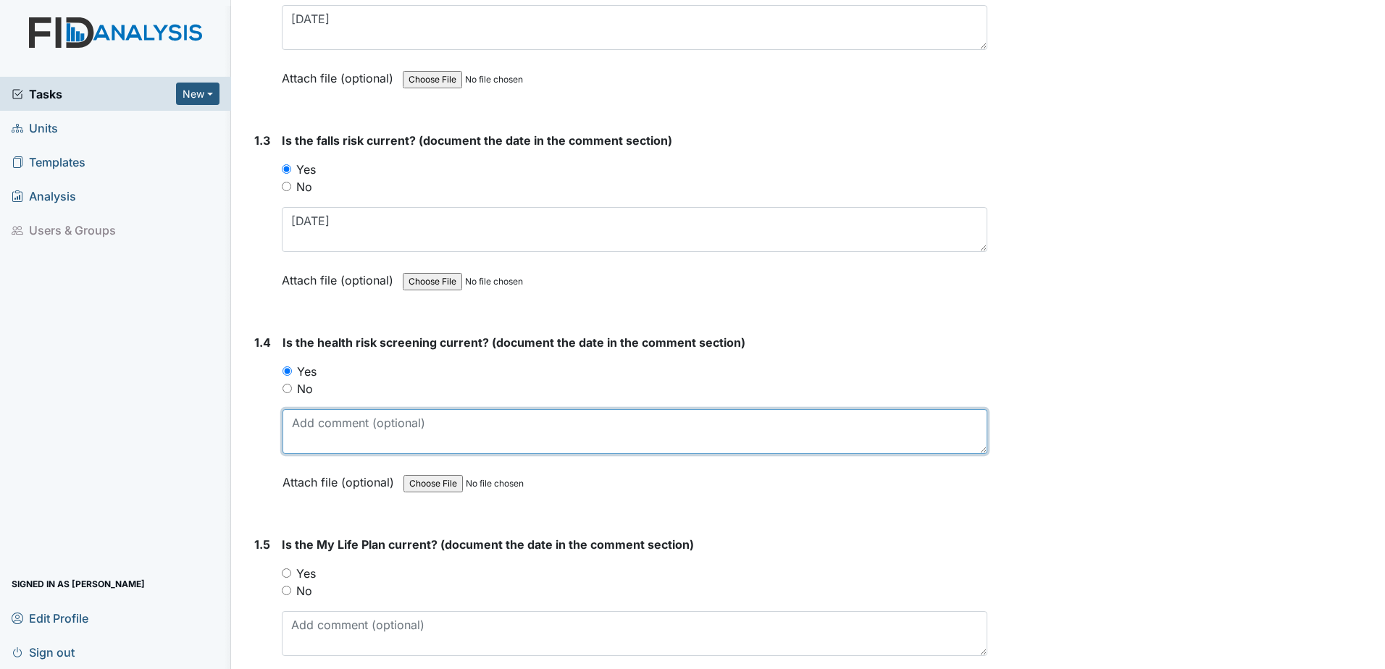
click at [325, 440] on textarea at bounding box center [634, 431] width 705 height 45
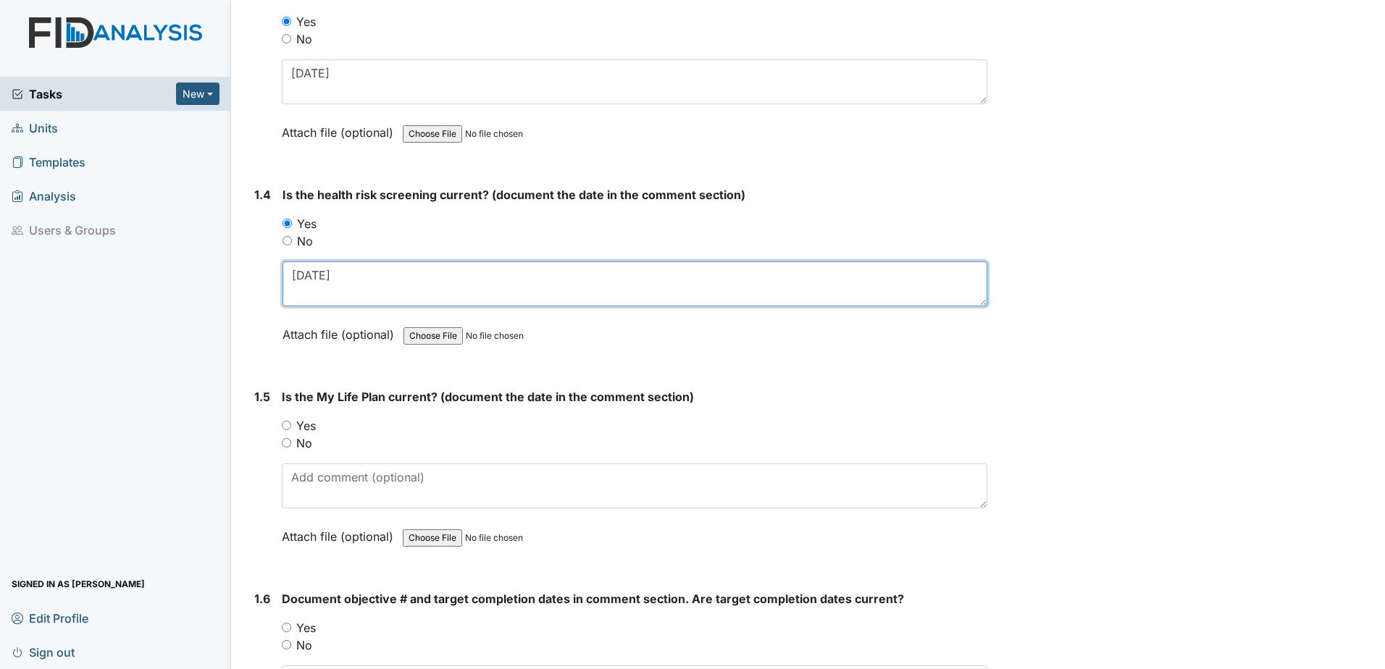
scroll to position [724, 0]
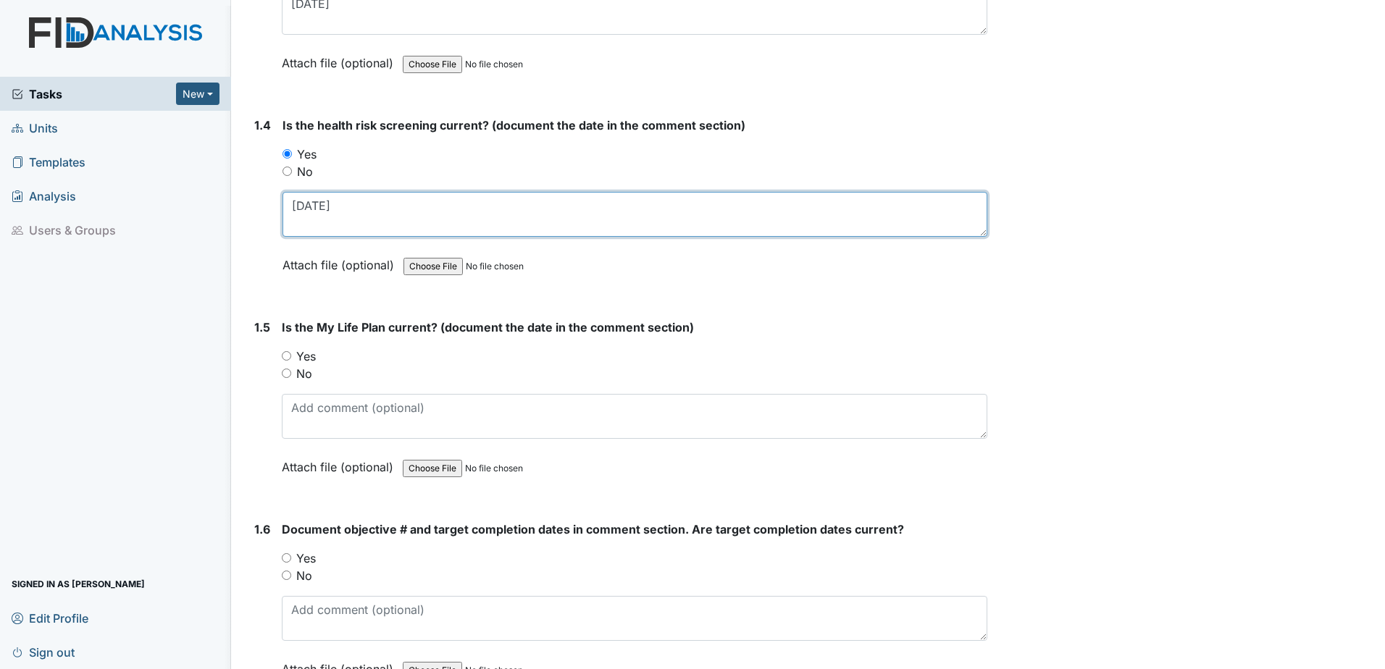
type textarea "[DATE]"
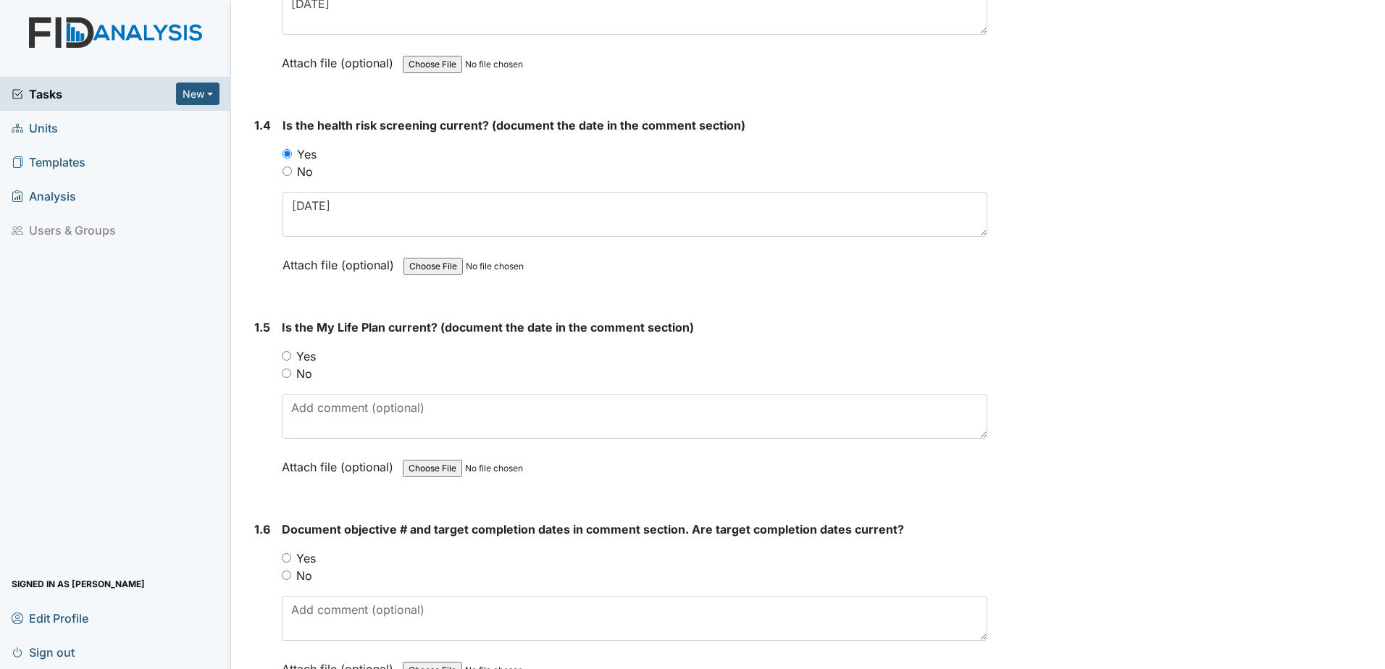
click at [304, 359] on label "Yes" at bounding box center [306, 356] width 20 height 17
click at [291, 359] on input "Yes" at bounding box center [286, 355] width 9 height 9
radio input "true"
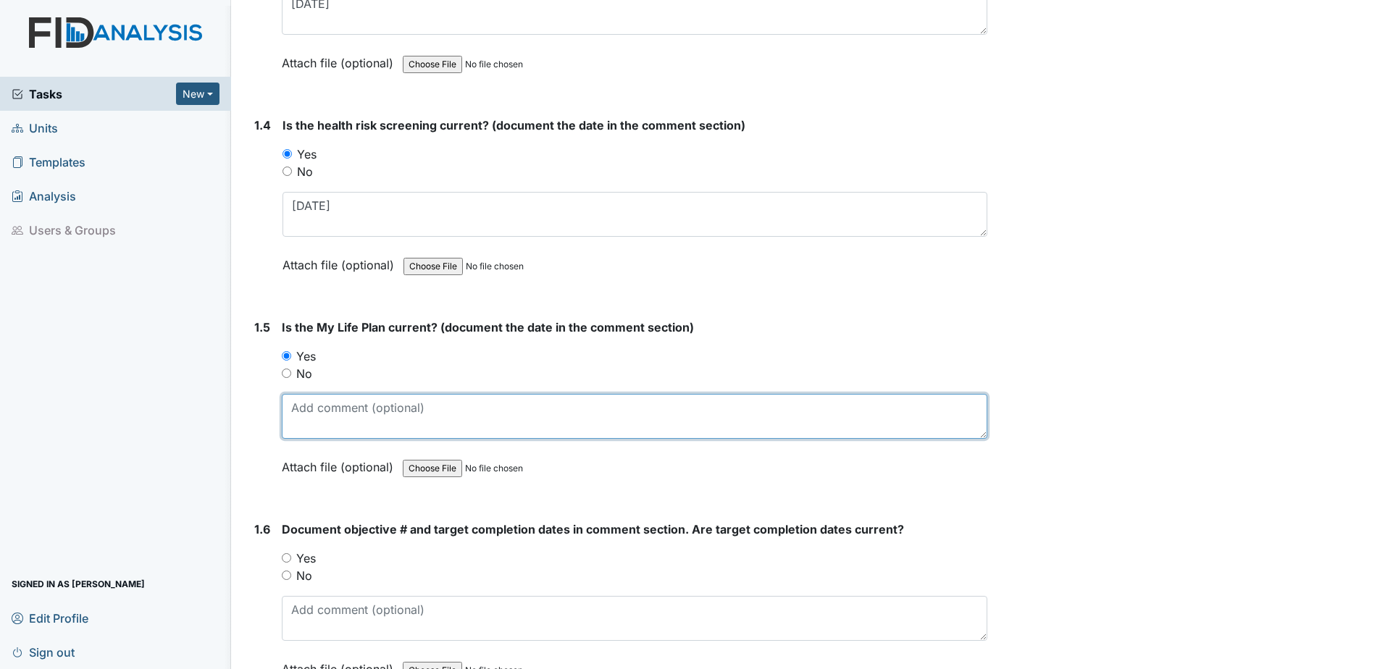
click at [309, 429] on textarea at bounding box center [635, 416] width 706 height 45
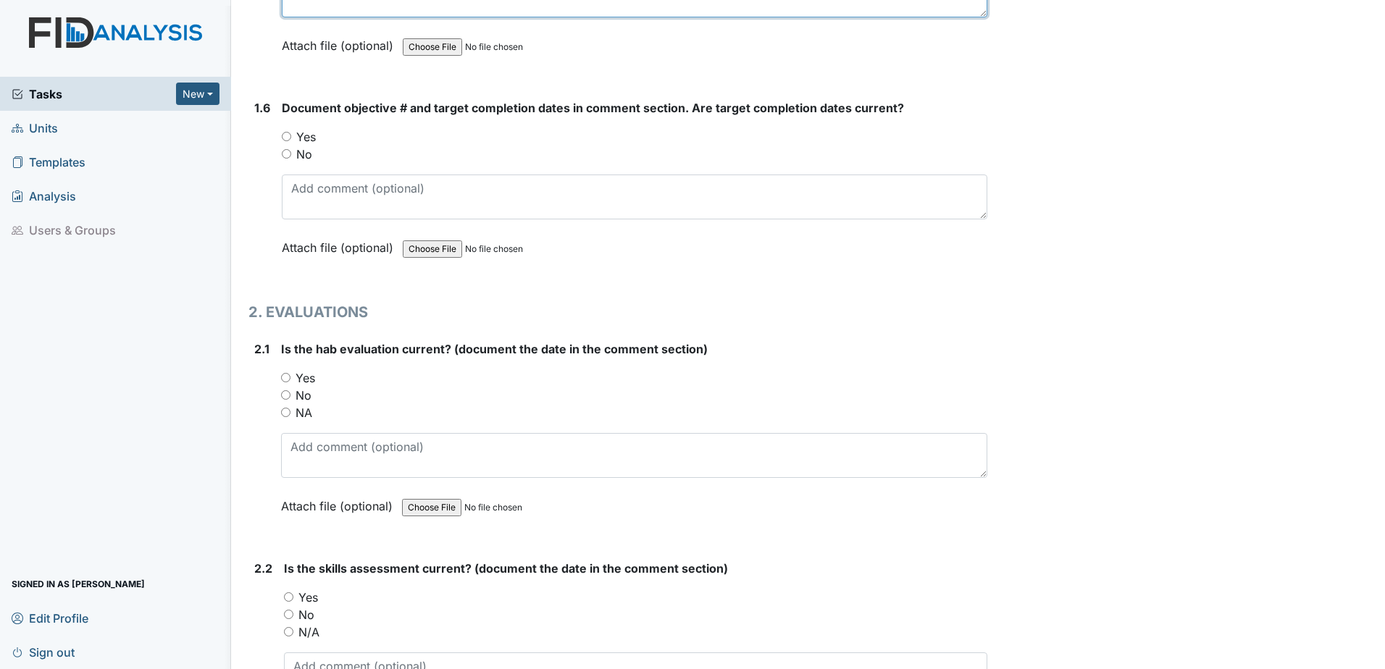
scroll to position [1159, 0]
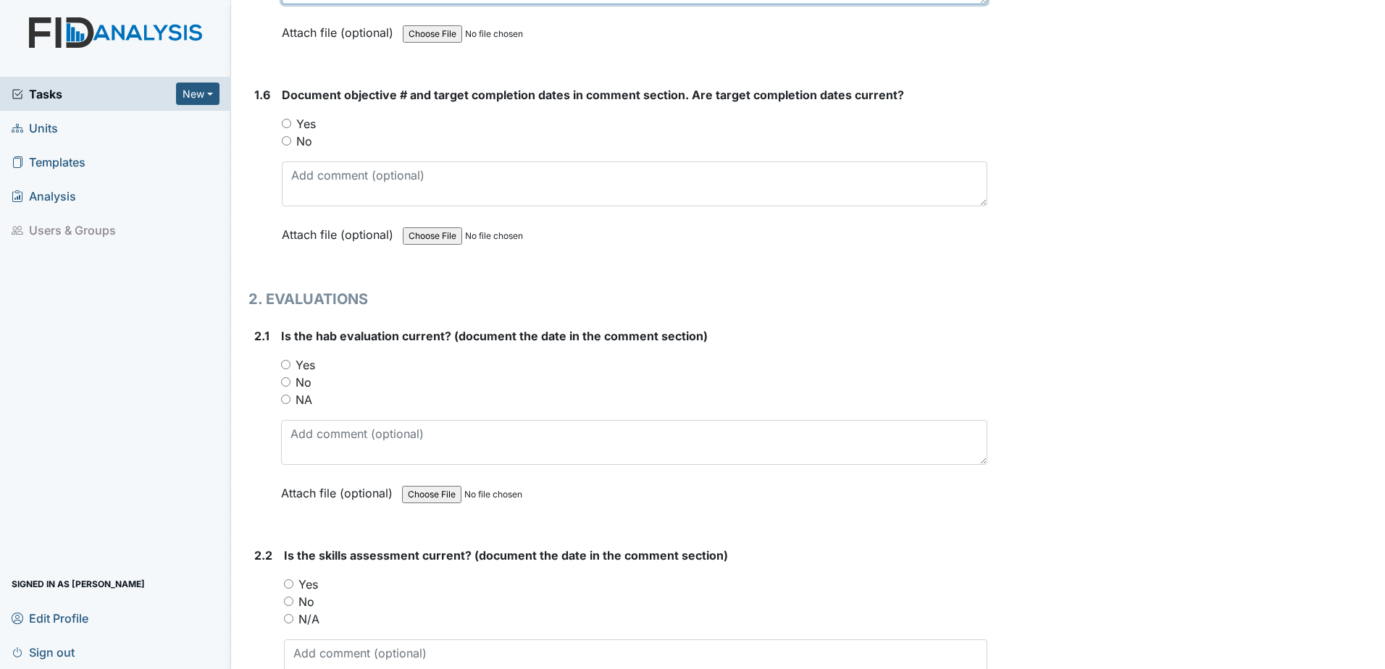
type textarea "[DATE]"
click at [314, 121] on label "Yes" at bounding box center [306, 123] width 20 height 17
click at [291, 121] on input "Yes" at bounding box center [286, 123] width 9 height 9
radio input "true"
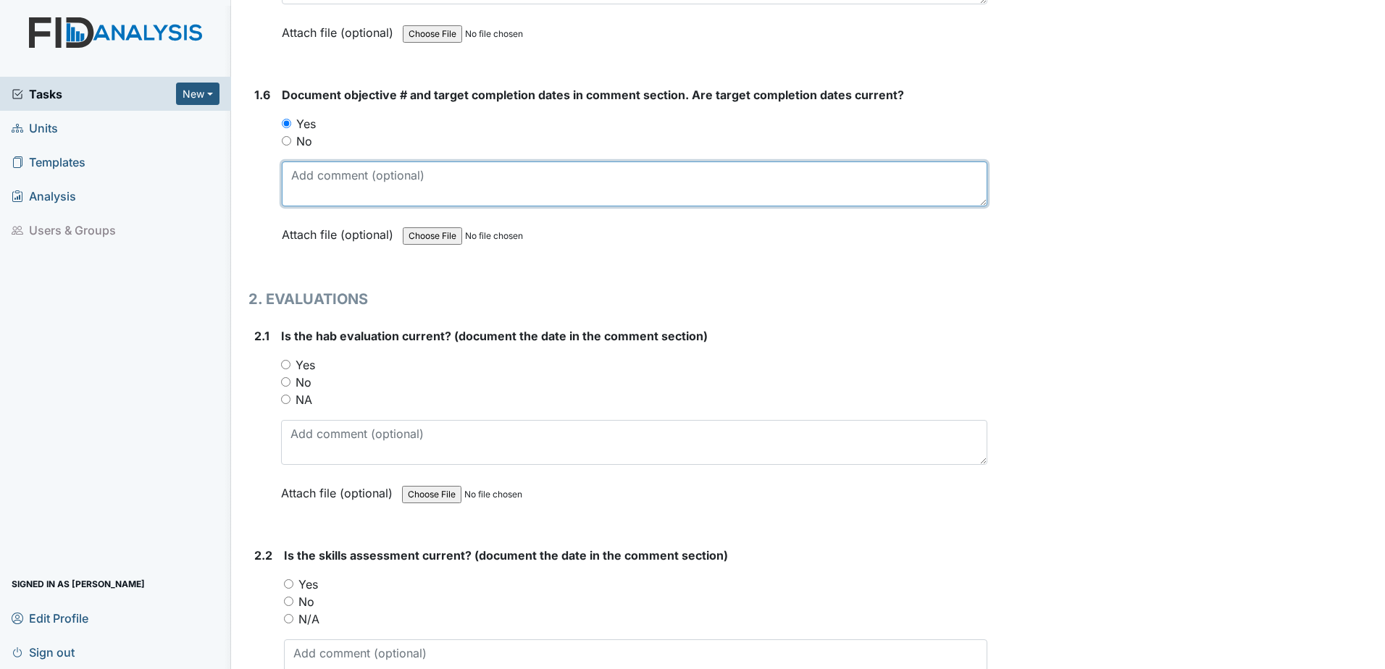
click at [331, 185] on textarea at bounding box center [635, 184] width 706 height 45
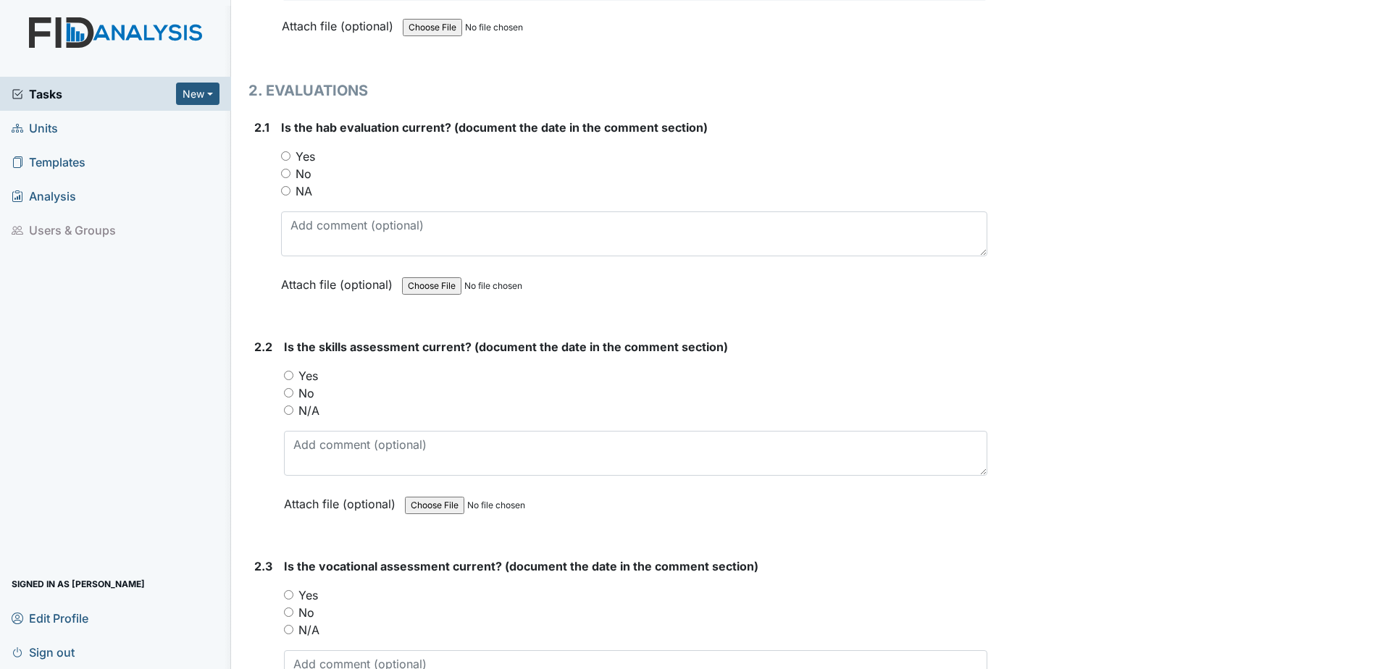
scroll to position [1376, 0]
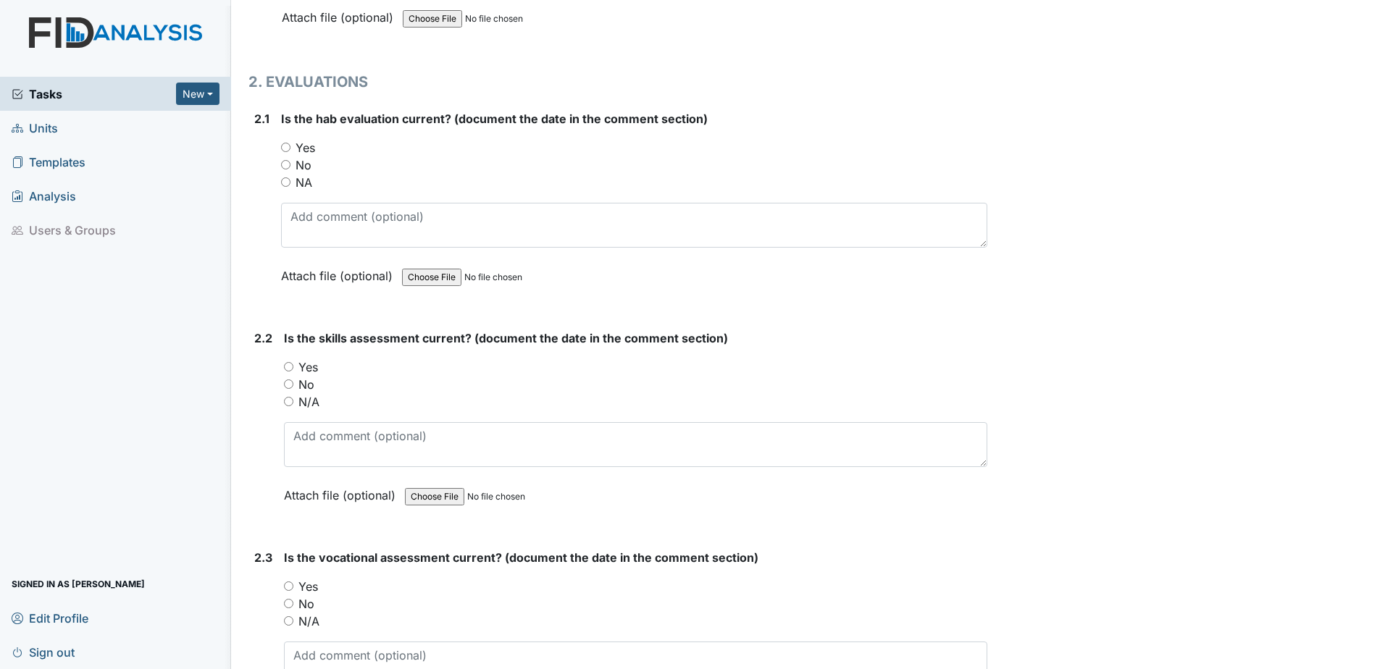
type textarea "WK003 target date [DATE]"
click at [304, 145] on label "Yes" at bounding box center [306, 147] width 20 height 17
click at [290, 145] on input "Yes" at bounding box center [285, 147] width 9 height 9
radio input "true"
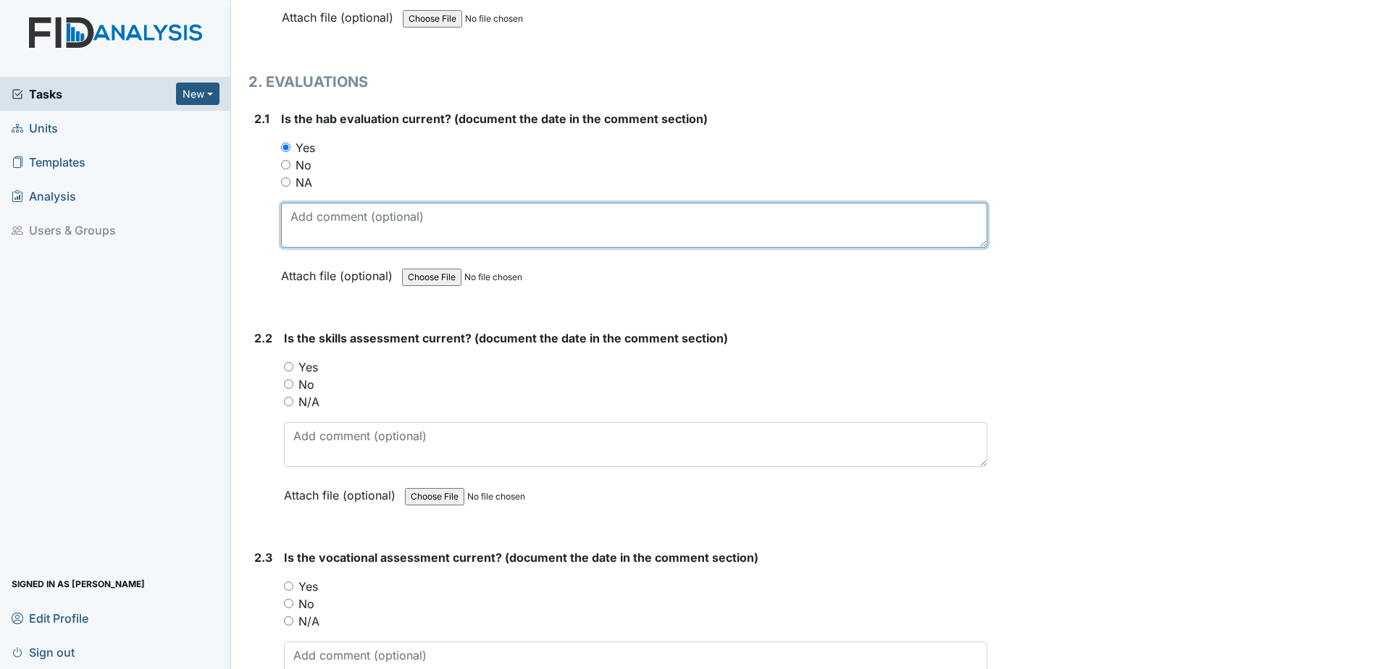
click at [322, 206] on textarea at bounding box center [634, 225] width 706 height 45
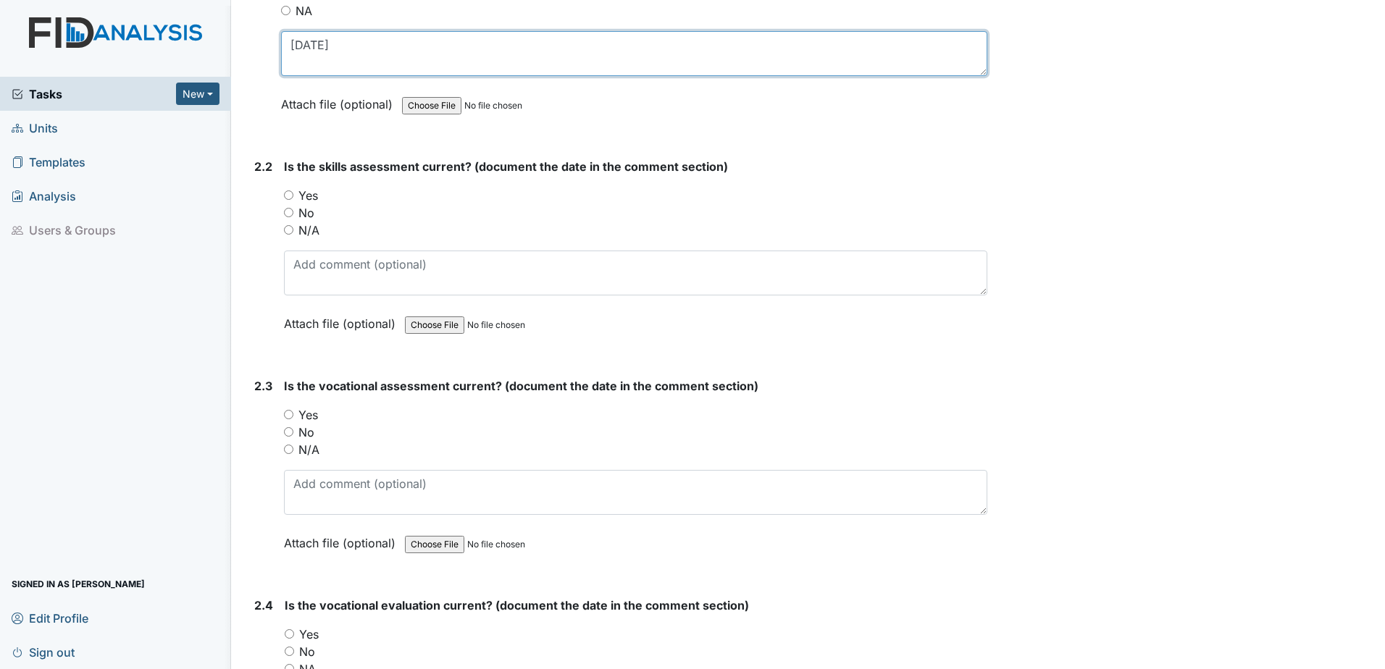
scroll to position [1594, 0]
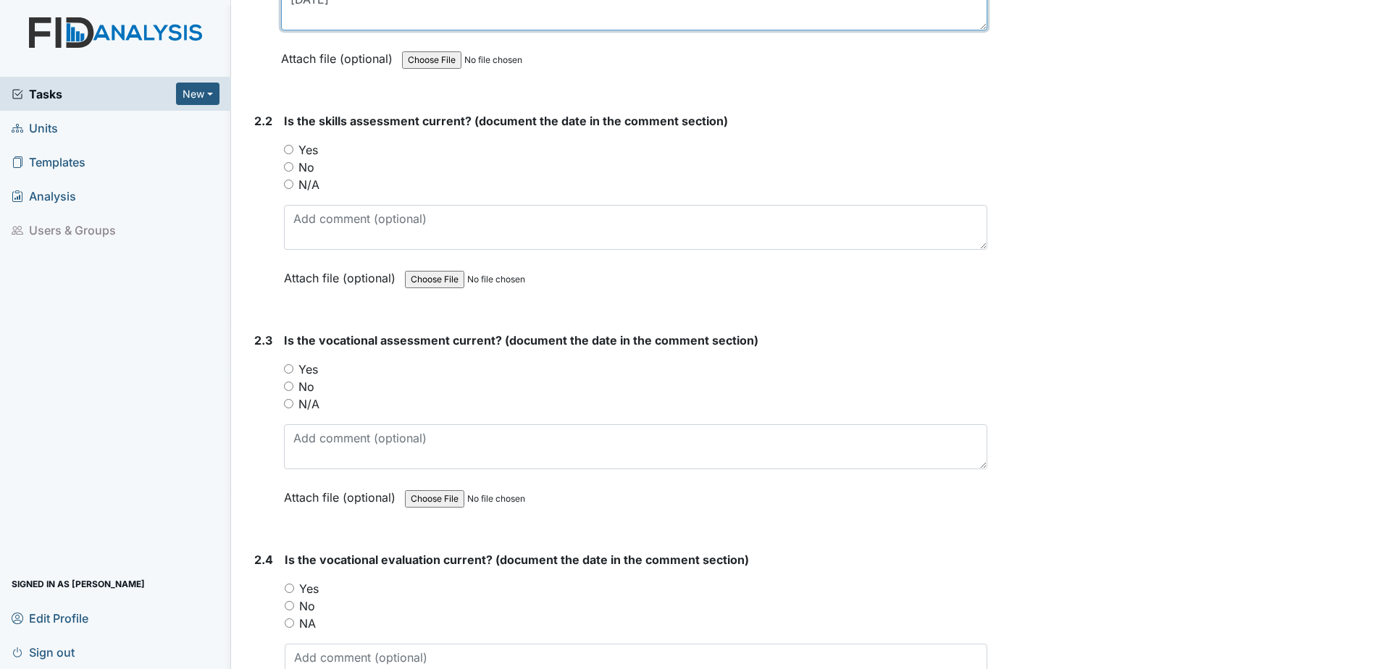
type textarea "[DATE]"
click at [304, 151] on label "Yes" at bounding box center [308, 149] width 20 height 17
click at [293, 151] on input "Yes" at bounding box center [288, 149] width 9 height 9
radio input "true"
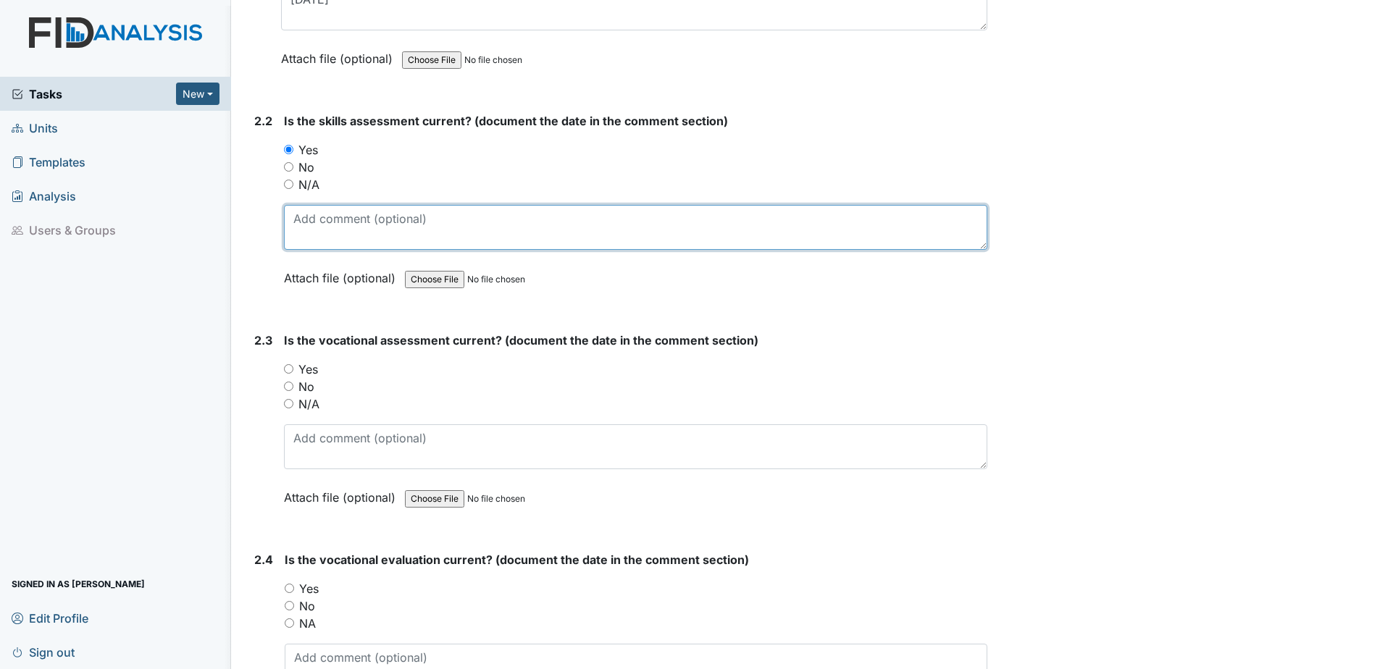
click at [325, 234] on textarea at bounding box center [635, 227] width 703 height 45
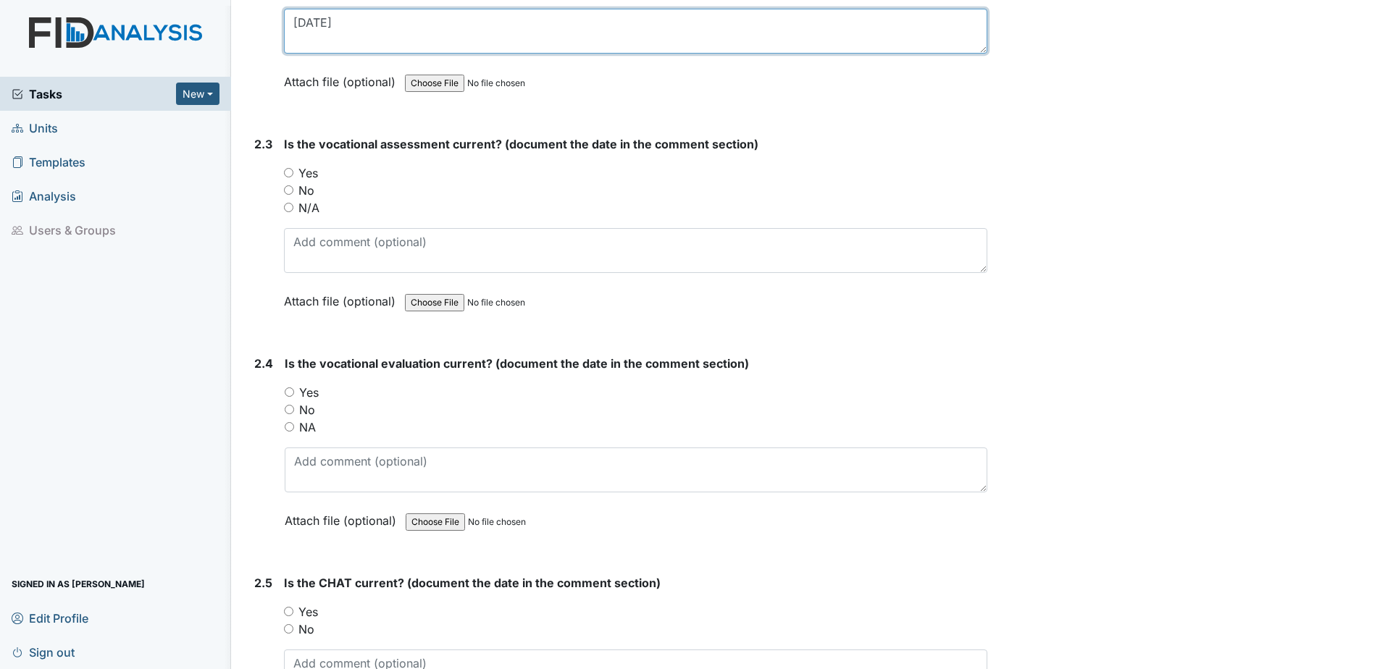
scroll to position [1811, 0]
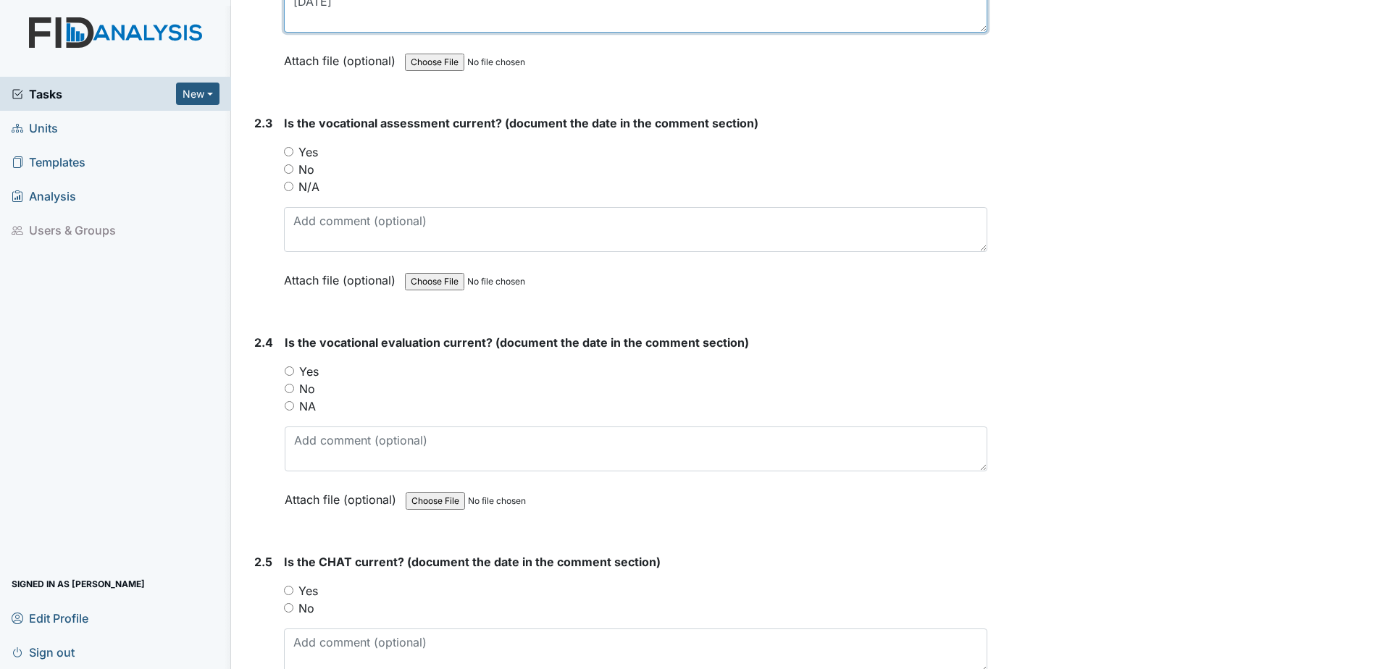
type textarea "[DATE]"
click at [304, 147] on label "Yes" at bounding box center [308, 151] width 20 height 17
click at [293, 147] on input "Yes" at bounding box center [288, 151] width 9 height 9
radio input "true"
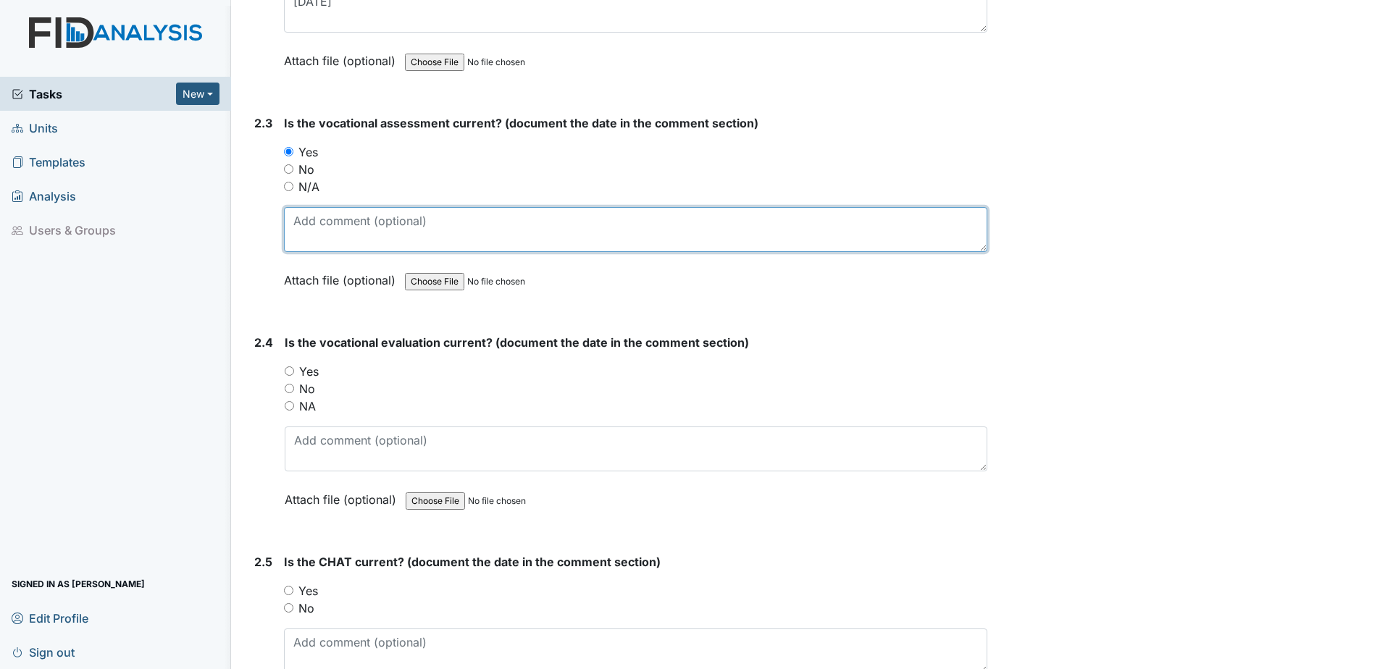
click at [329, 209] on textarea at bounding box center [635, 229] width 703 height 45
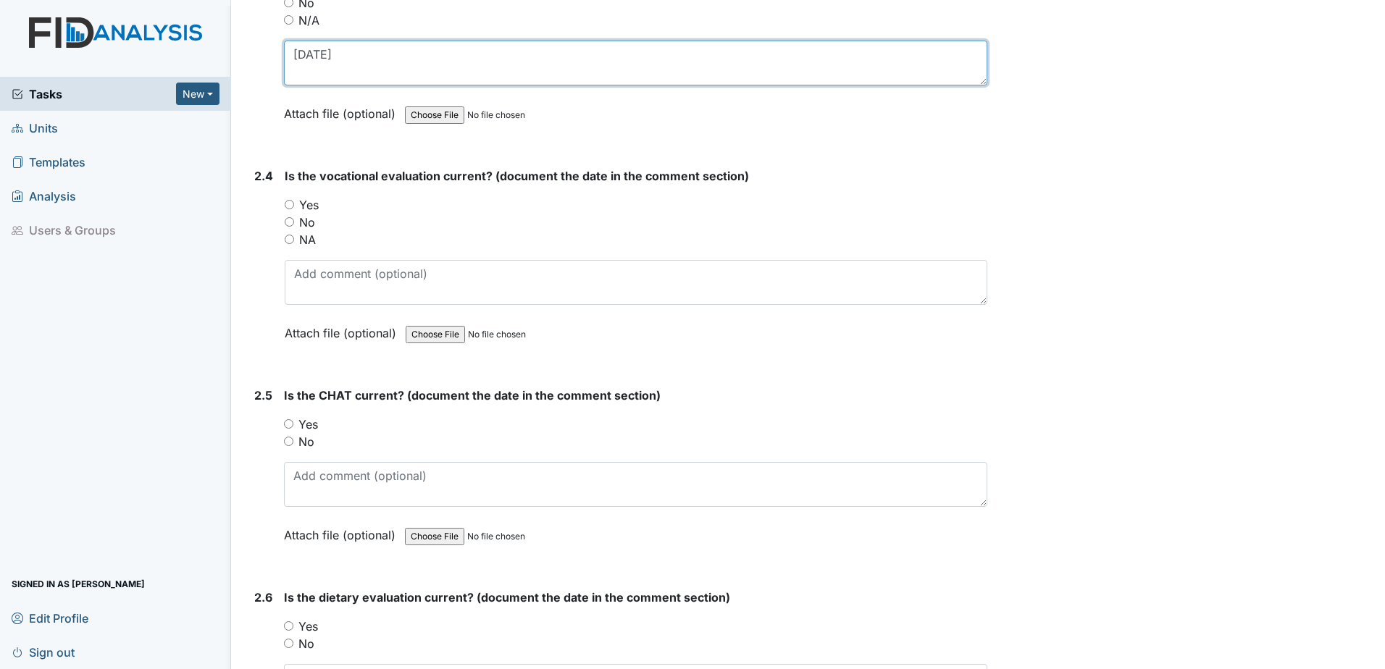
scroll to position [2028, 0]
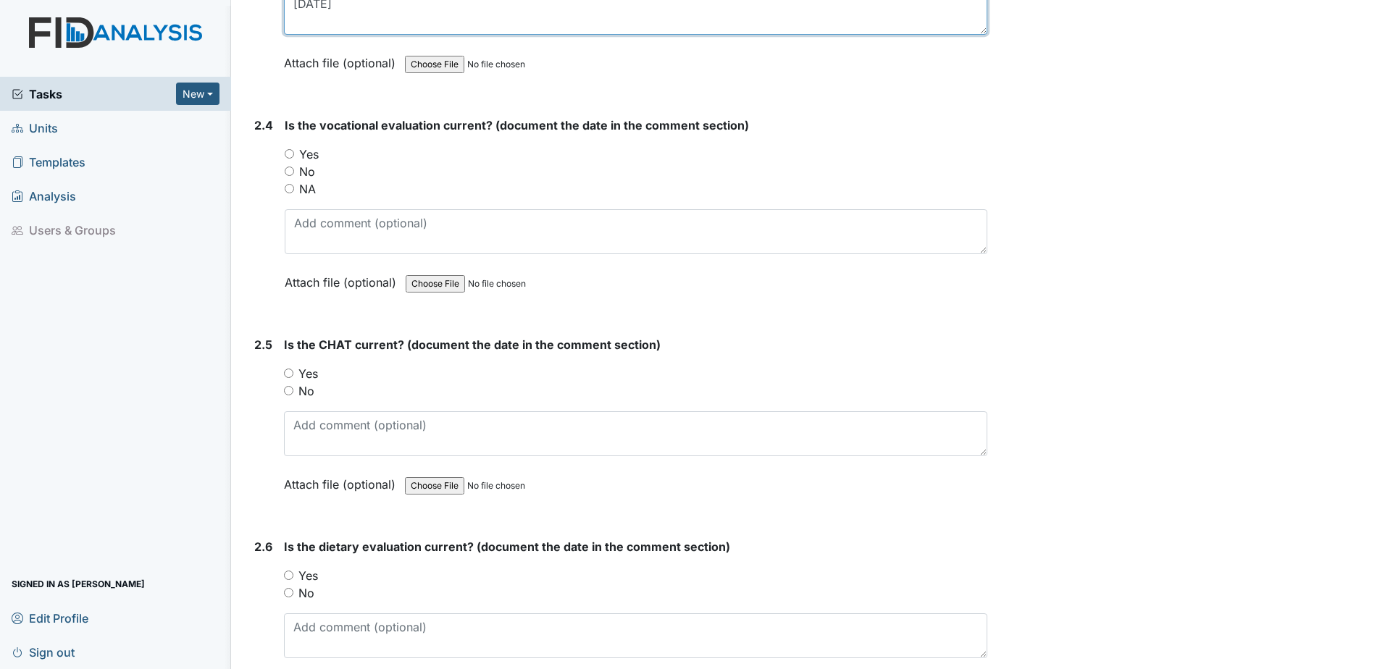
type textarea "[DATE]"
click at [312, 162] on label "Yes" at bounding box center [309, 154] width 20 height 17
click at [294, 159] on input "Yes" at bounding box center [289, 153] width 9 height 9
radio input "true"
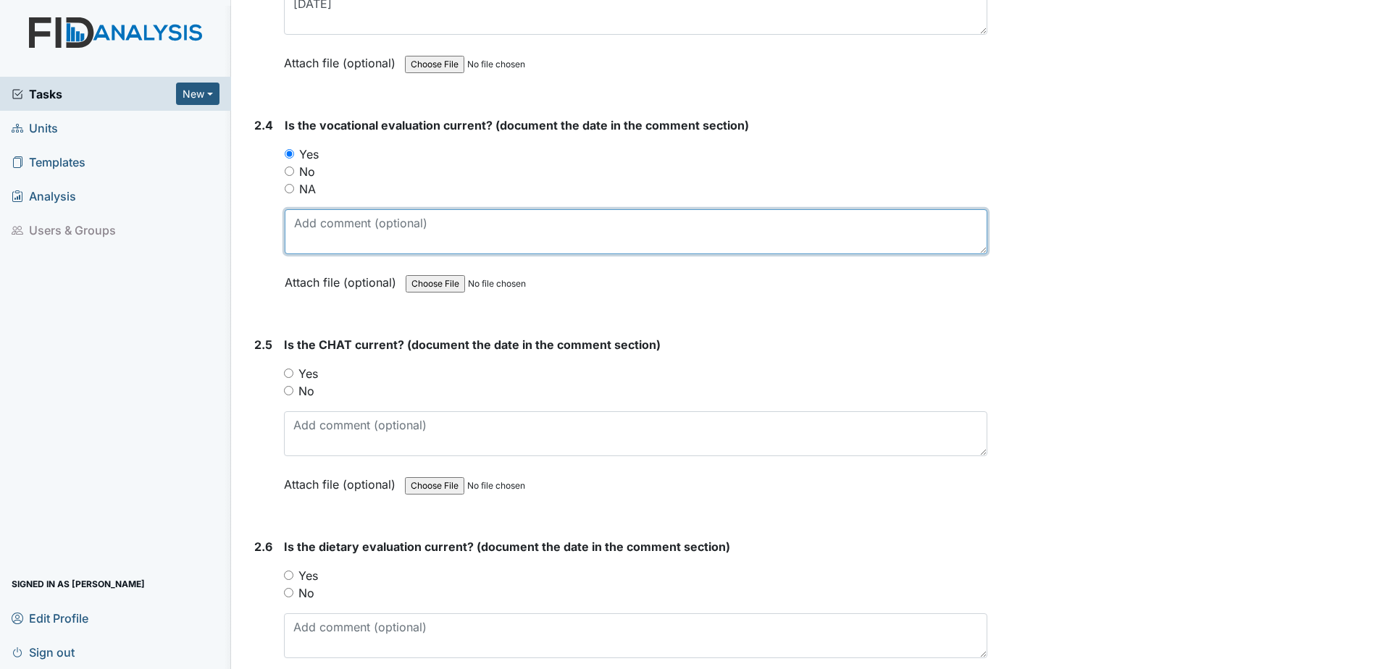
click at [323, 250] on textarea at bounding box center [636, 231] width 703 height 45
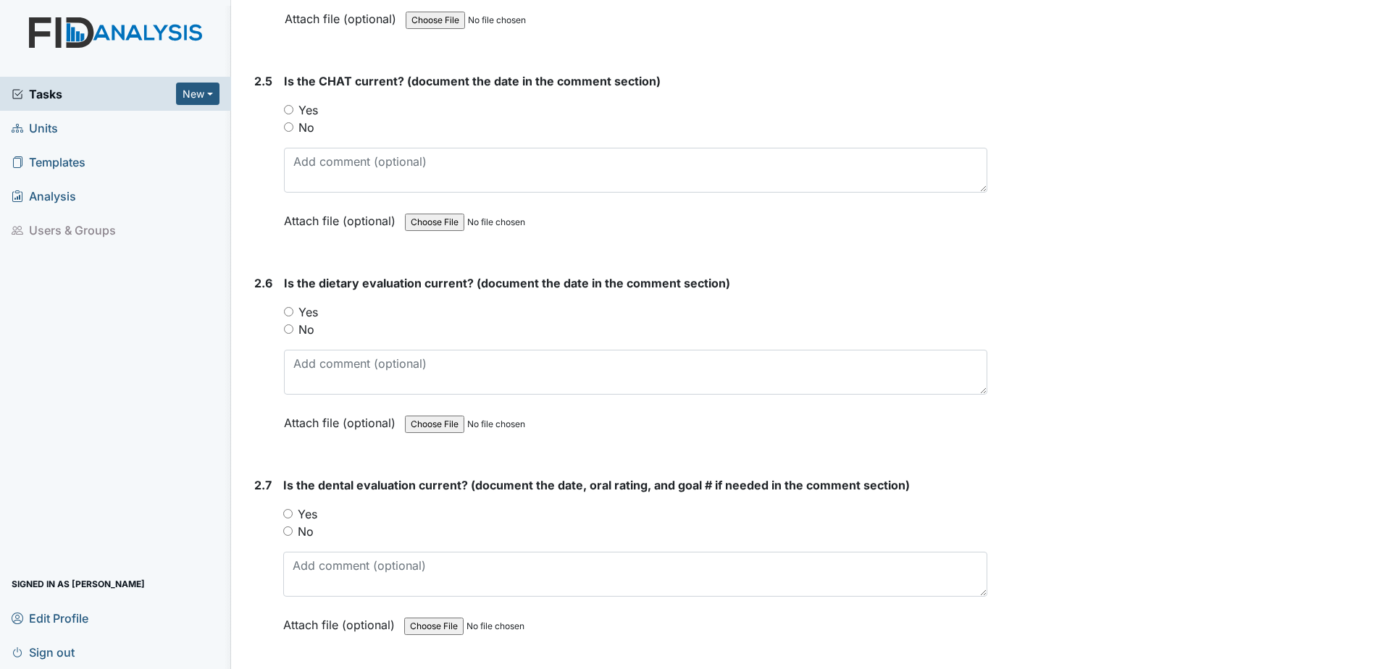
scroll to position [2318, 0]
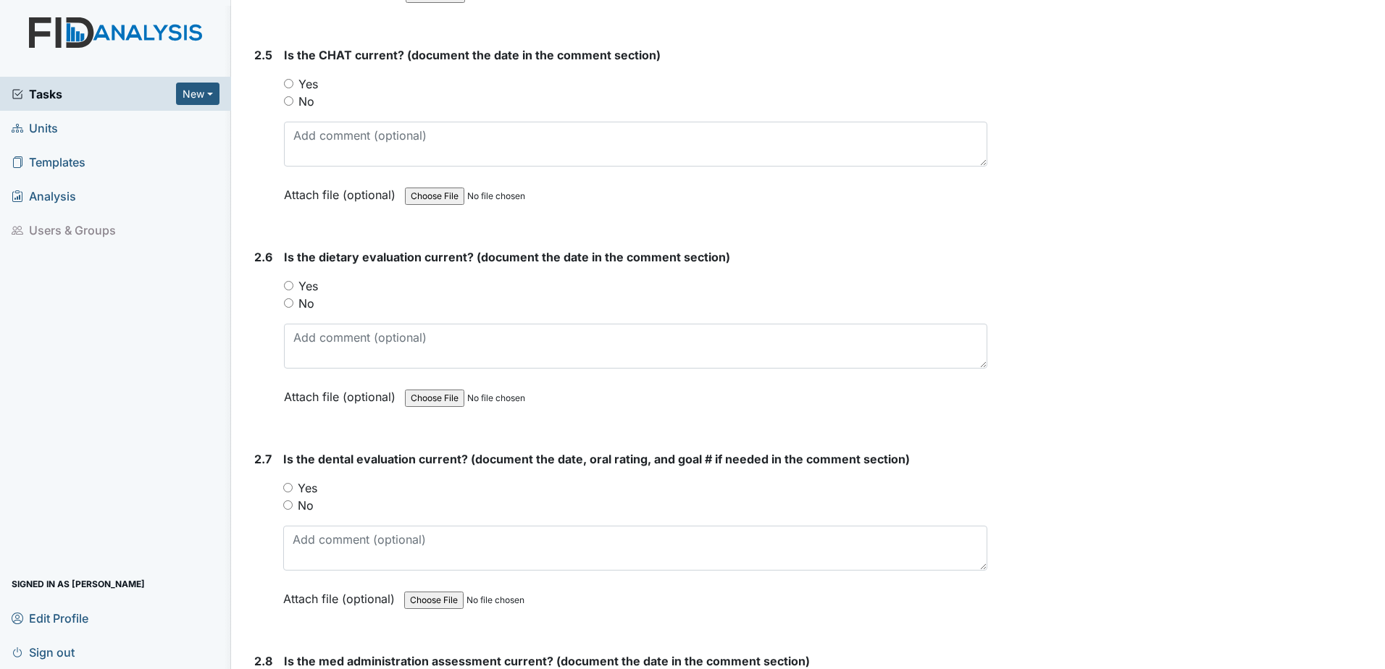
type textarea "[DATE]"
click at [311, 288] on label "Yes" at bounding box center [308, 285] width 20 height 17
click at [293, 288] on input "Yes" at bounding box center [288, 285] width 9 height 9
radio input "true"
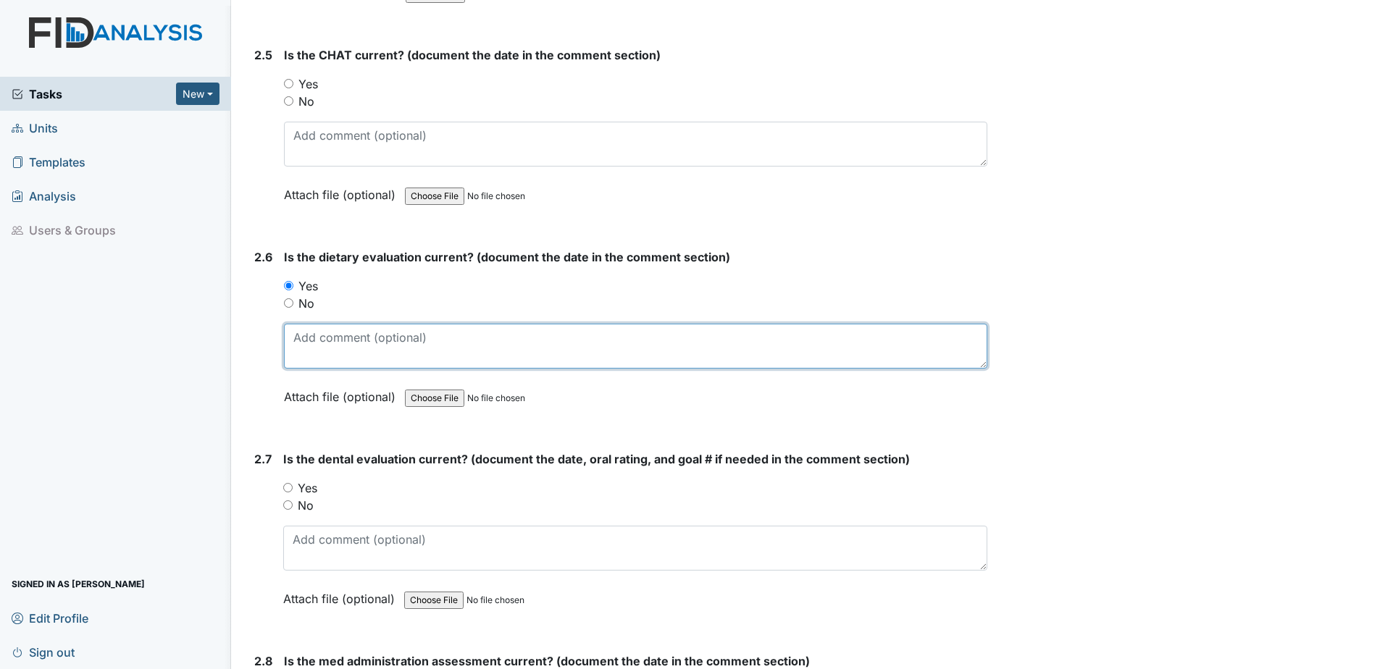
click at [334, 359] on textarea at bounding box center [635, 346] width 703 height 45
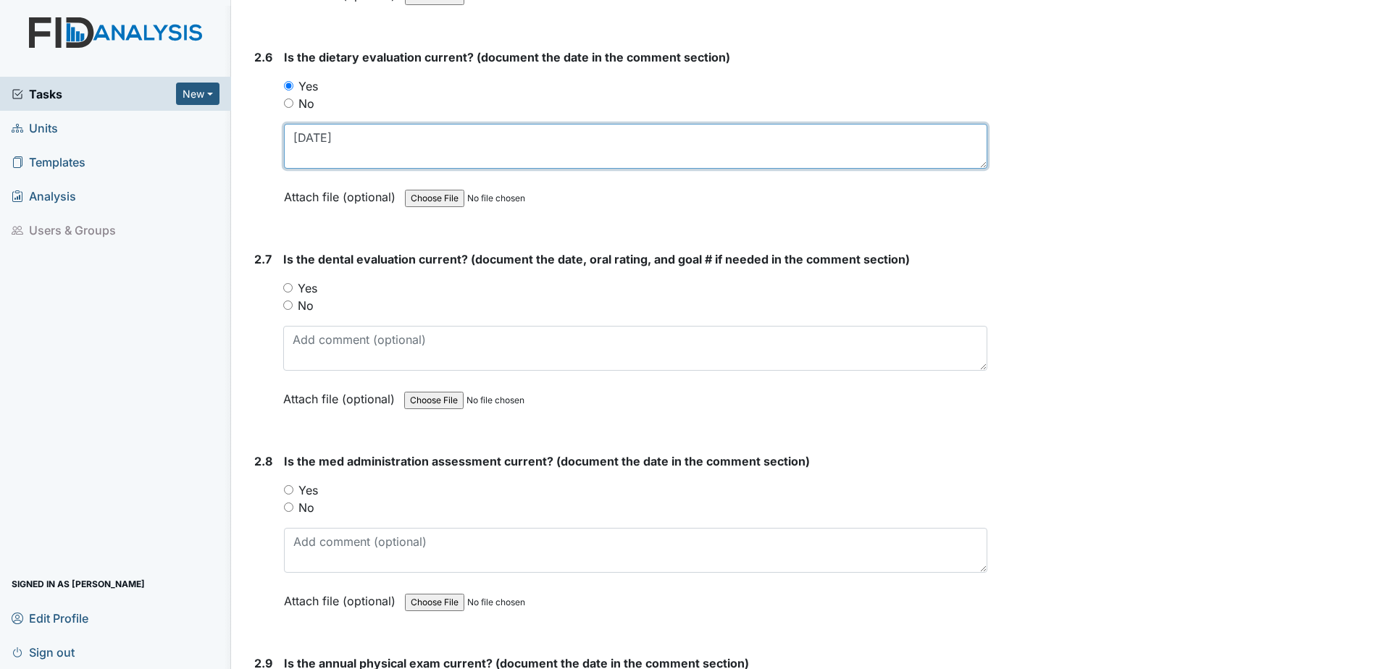
scroll to position [2535, 0]
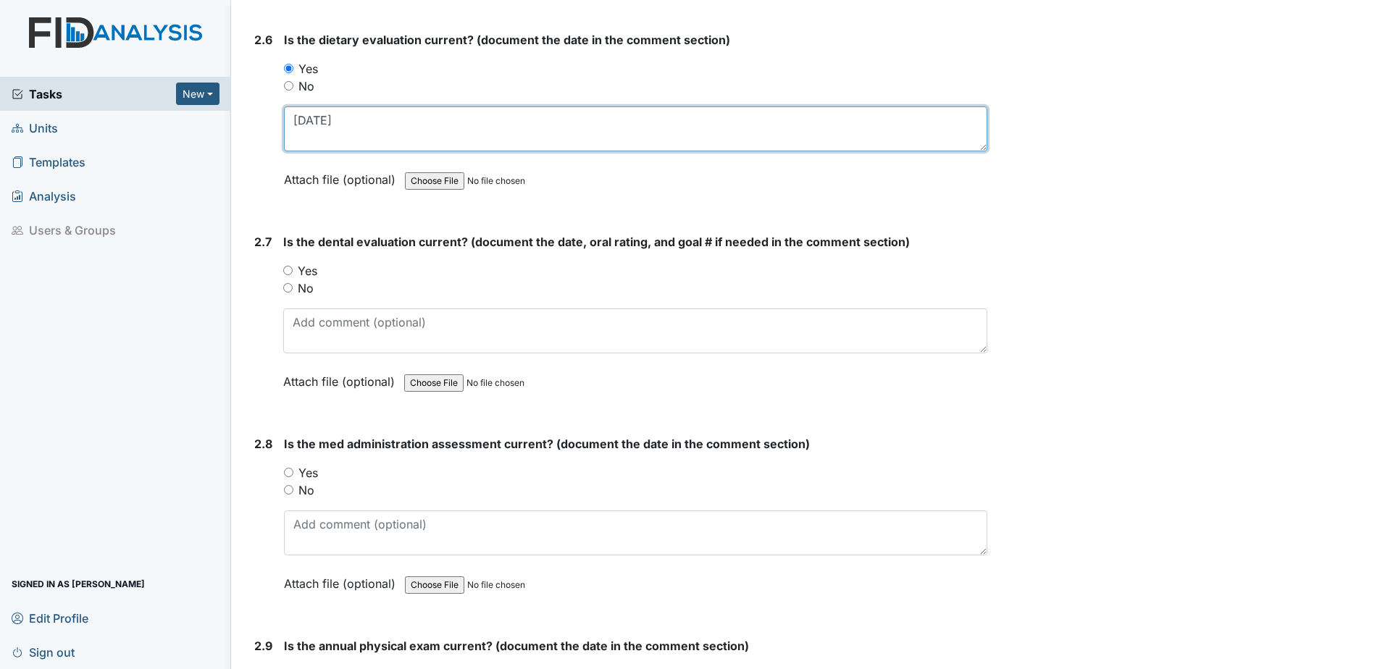
type textarea "[DATE]"
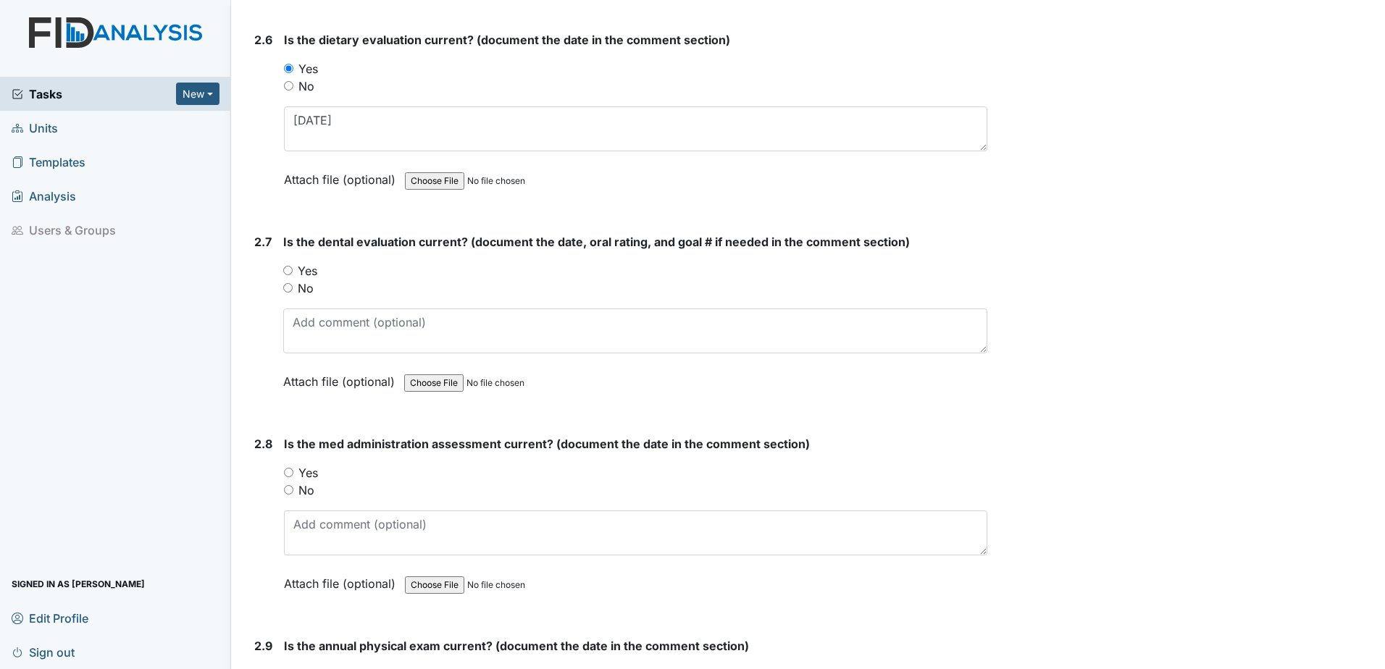
click at [310, 272] on label "Yes" at bounding box center [308, 270] width 20 height 17
click at [293, 272] on input "Yes" at bounding box center [287, 270] width 9 height 9
radio input "true"
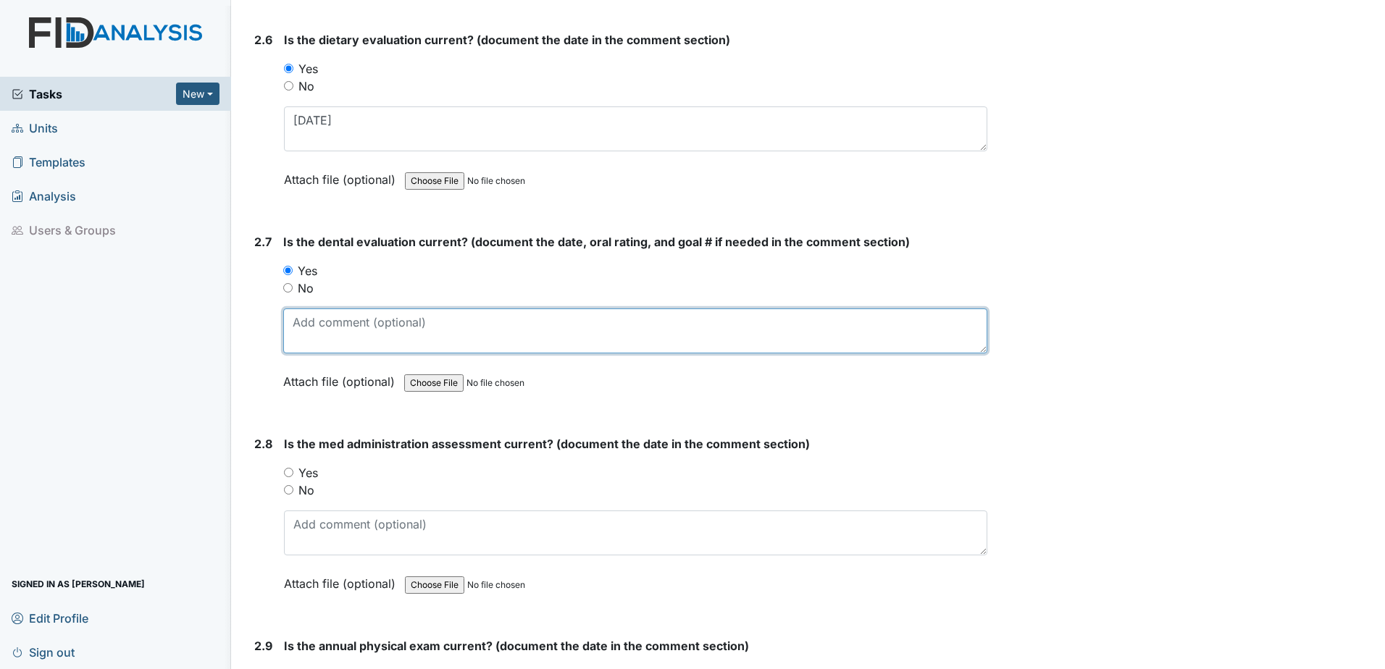
click at [303, 330] on textarea at bounding box center [635, 331] width 704 height 45
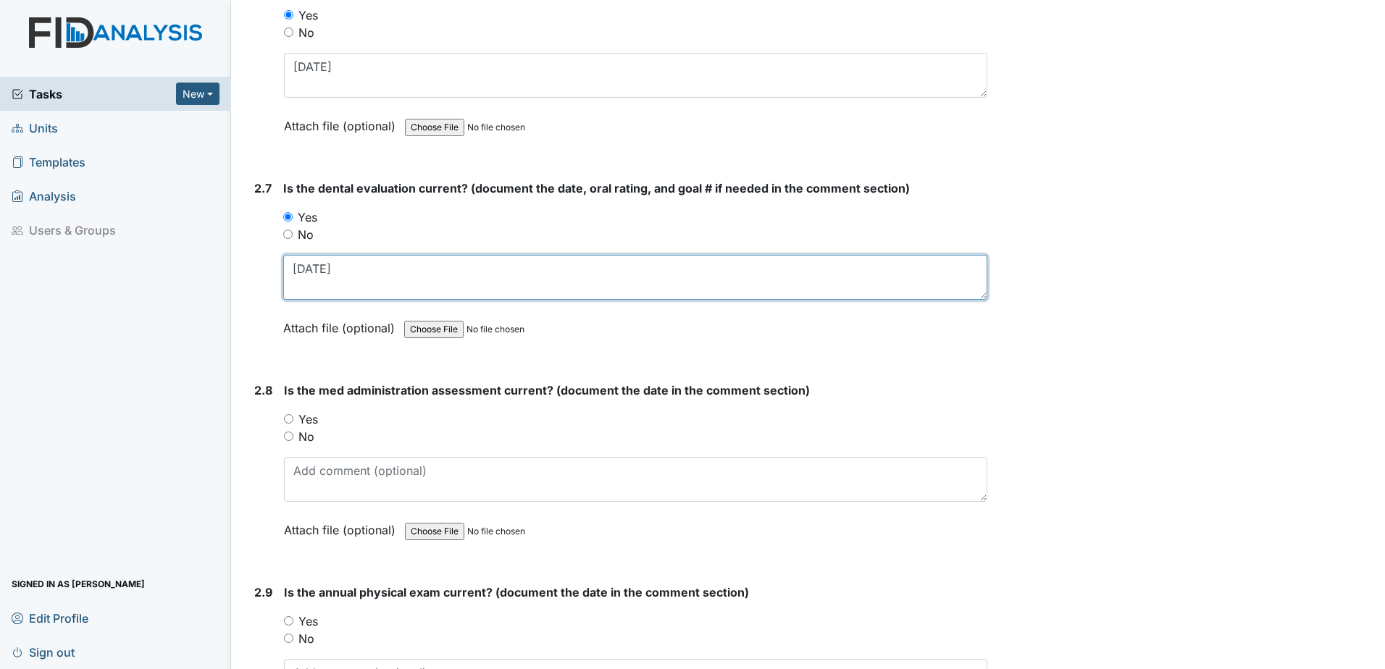
scroll to position [2680, 0]
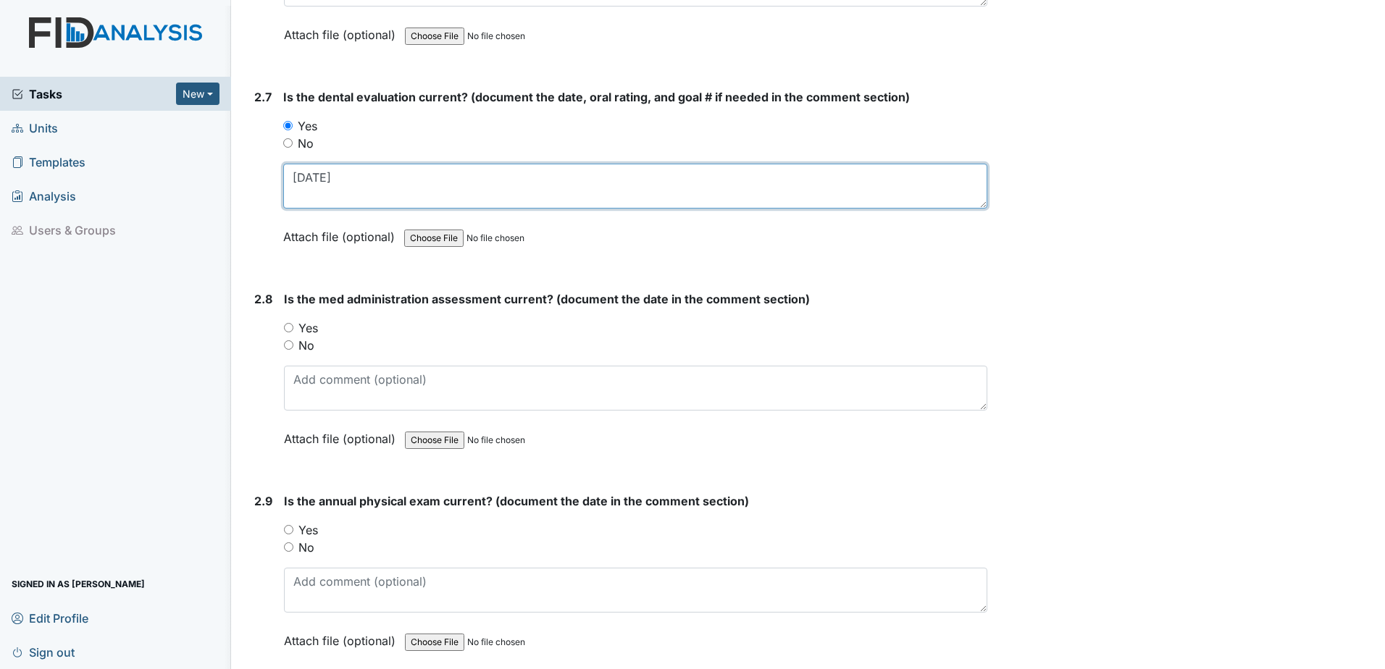
type textarea "[DATE]"
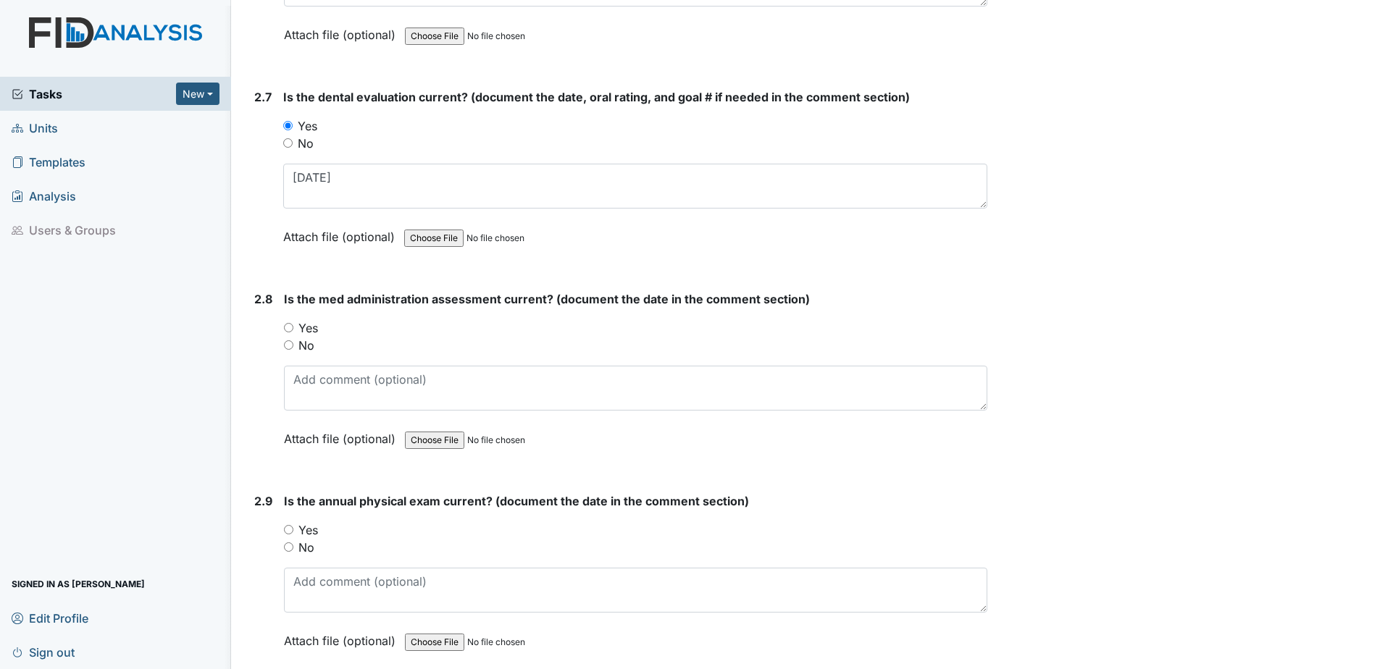
click at [311, 337] on label "No" at bounding box center [306, 345] width 16 height 17
click at [293, 340] on input "No" at bounding box center [288, 344] width 9 height 9
radio input "true"
click at [309, 325] on label "Yes" at bounding box center [308, 327] width 20 height 17
click at [293, 325] on input "Yes" at bounding box center [288, 327] width 9 height 9
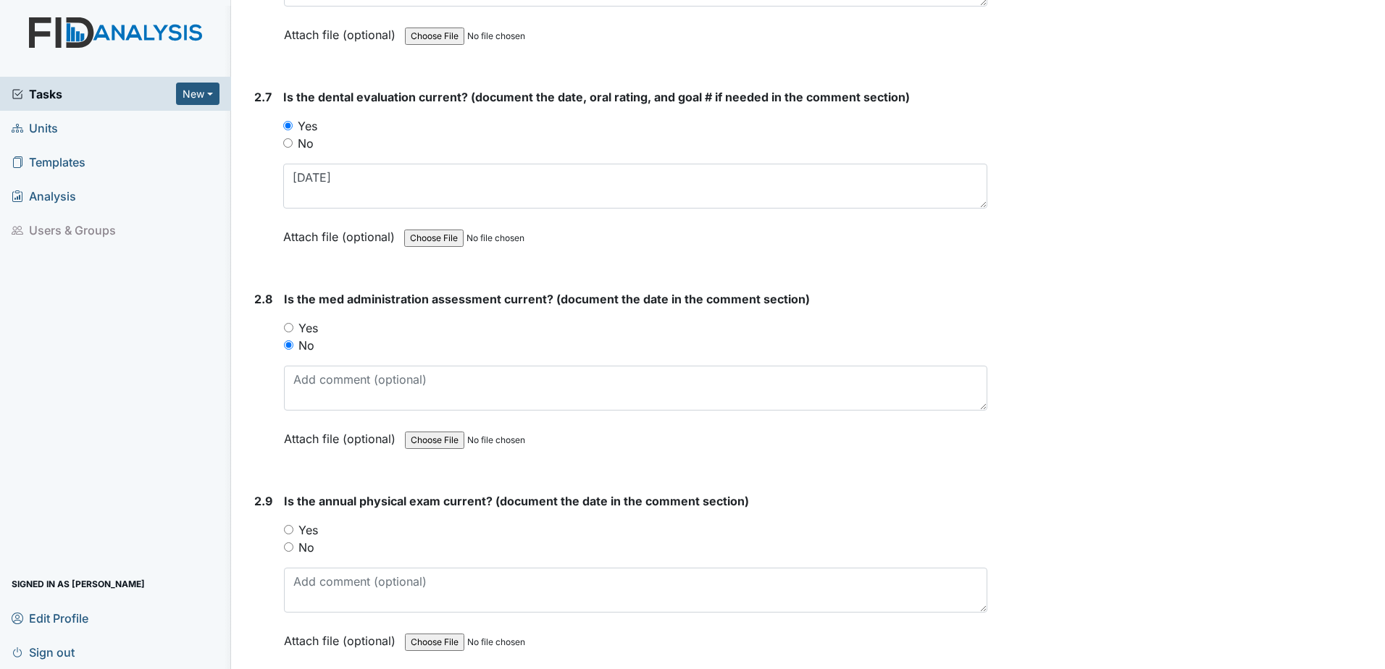
radio input "true"
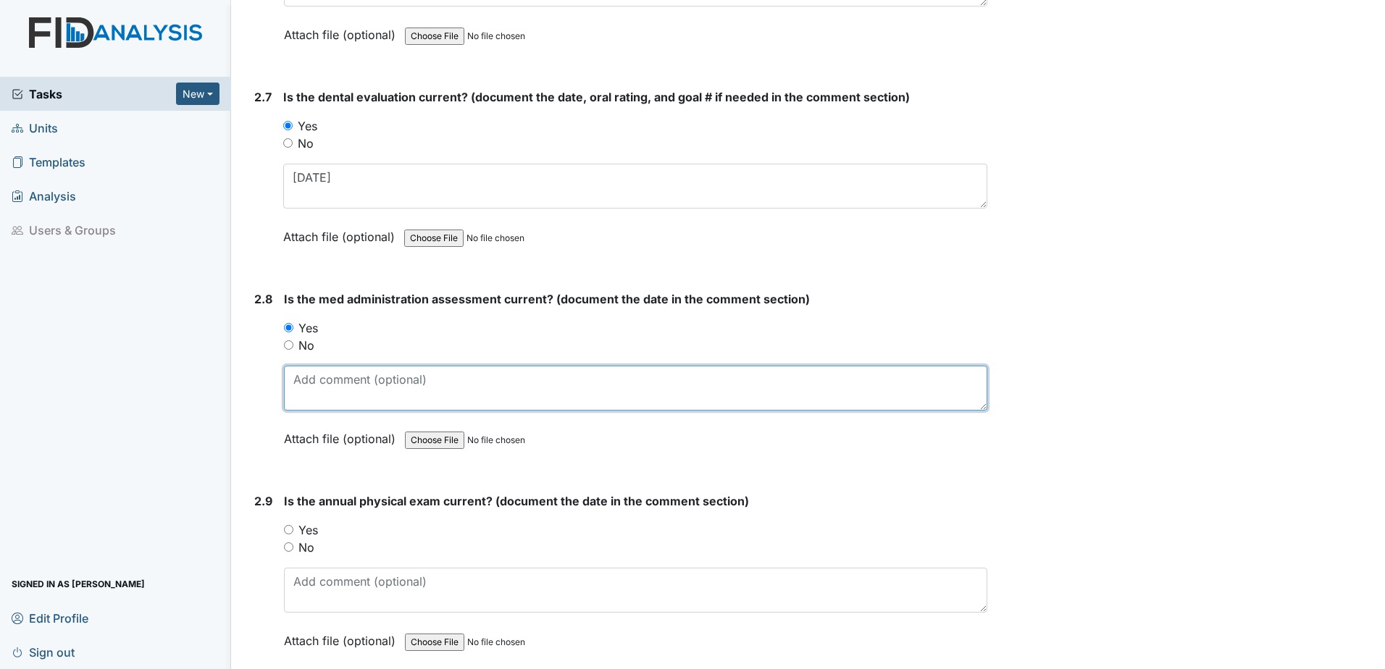
click at [325, 390] on textarea at bounding box center [635, 388] width 703 height 45
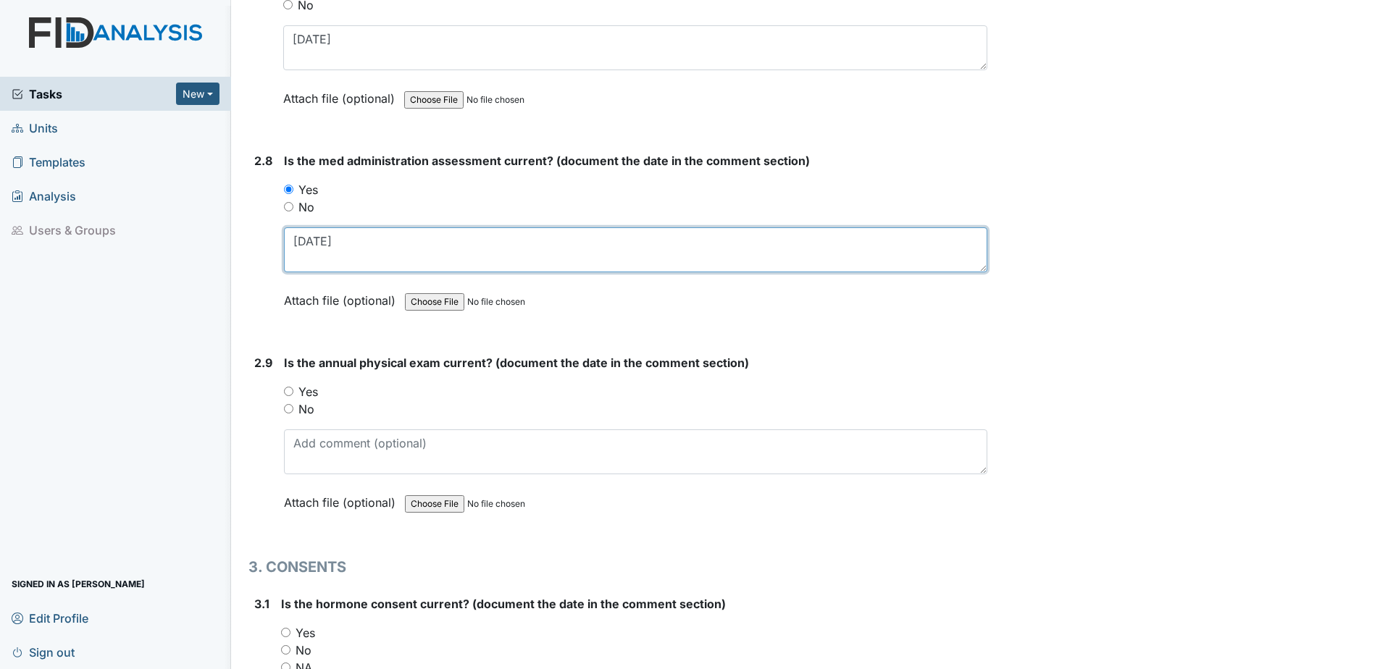
scroll to position [2825, 0]
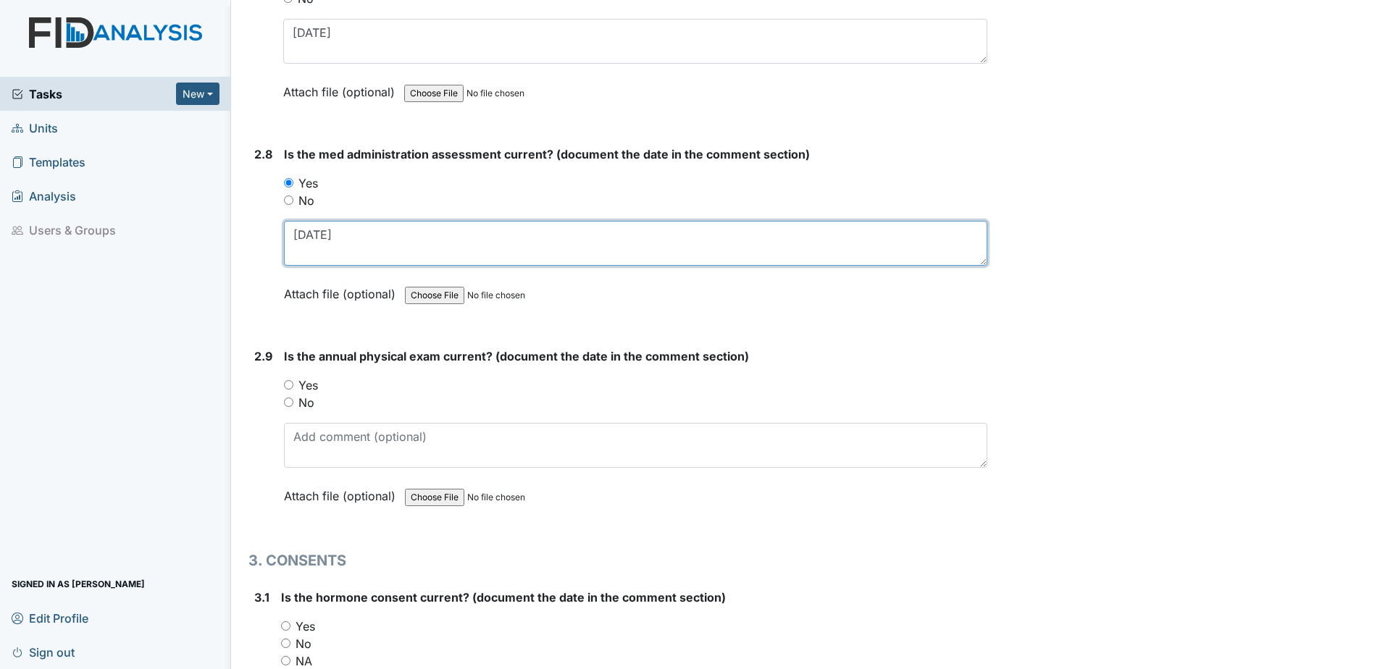
type textarea "[DATE]"
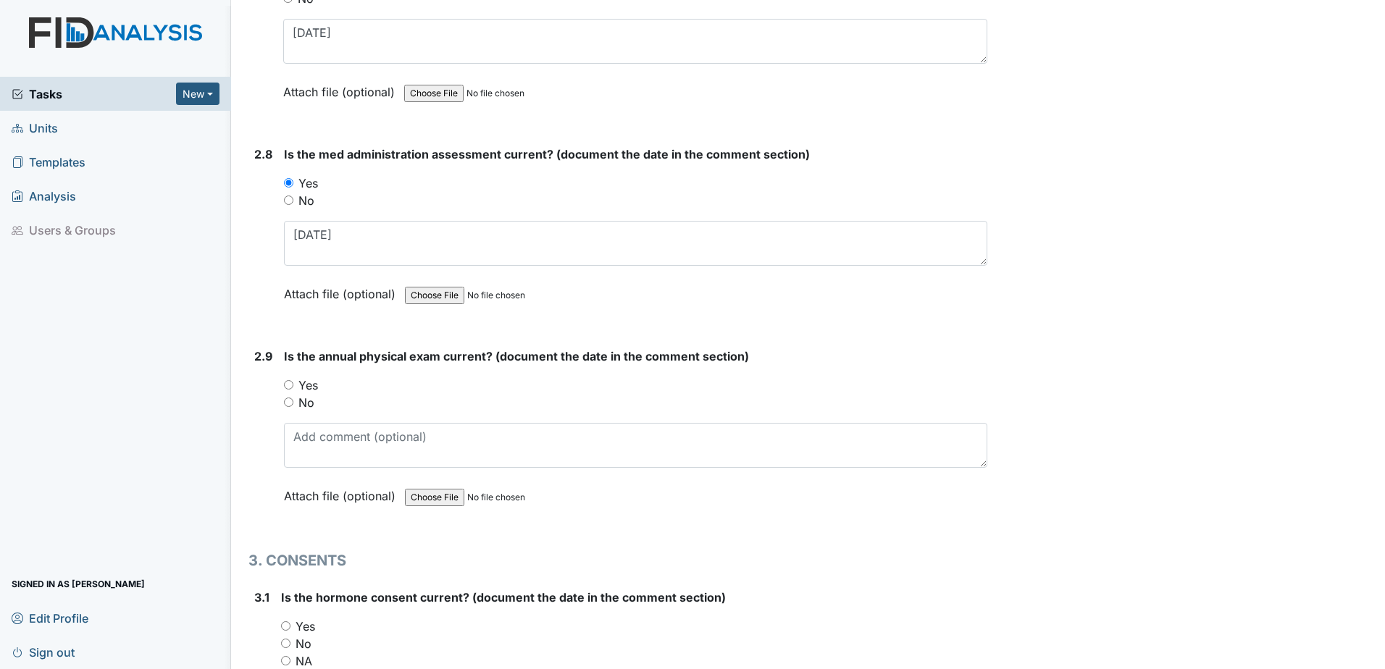
click at [315, 385] on label "Yes" at bounding box center [308, 385] width 20 height 17
click at [293, 385] on input "Yes" at bounding box center [288, 384] width 9 height 9
radio input "true"
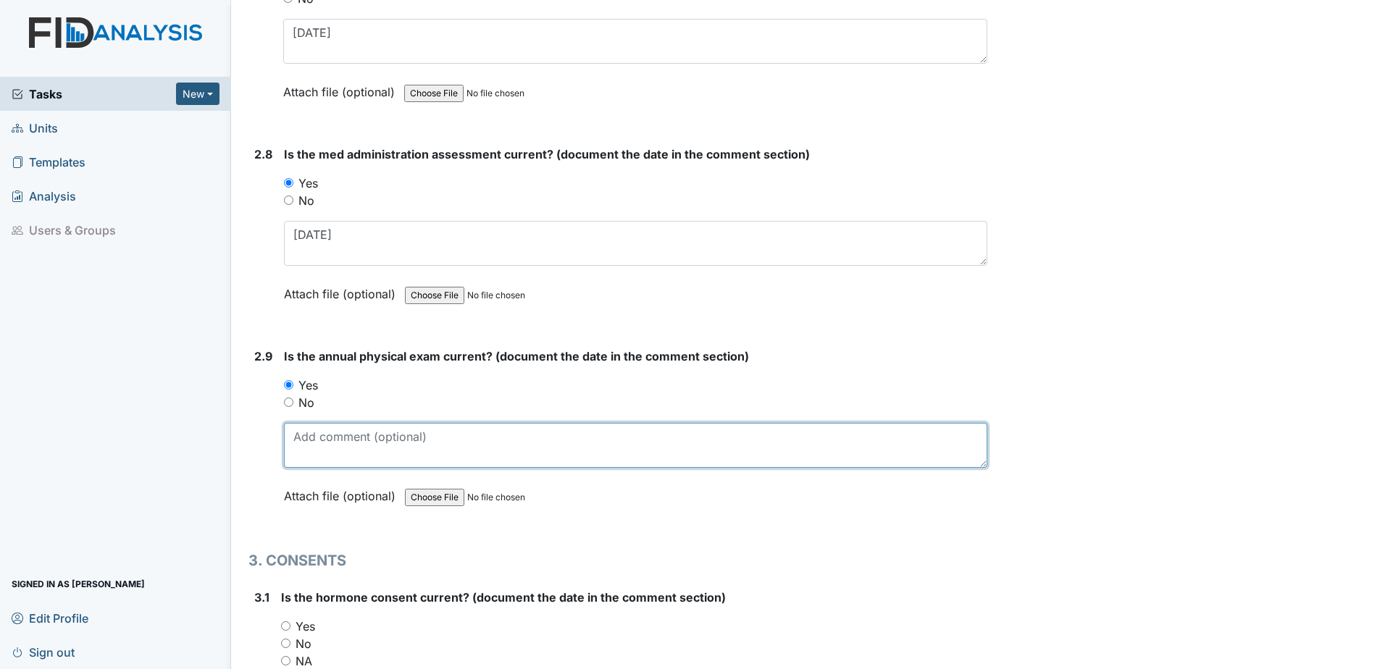
click at [332, 449] on textarea at bounding box center [635, 445] width 703 height 45
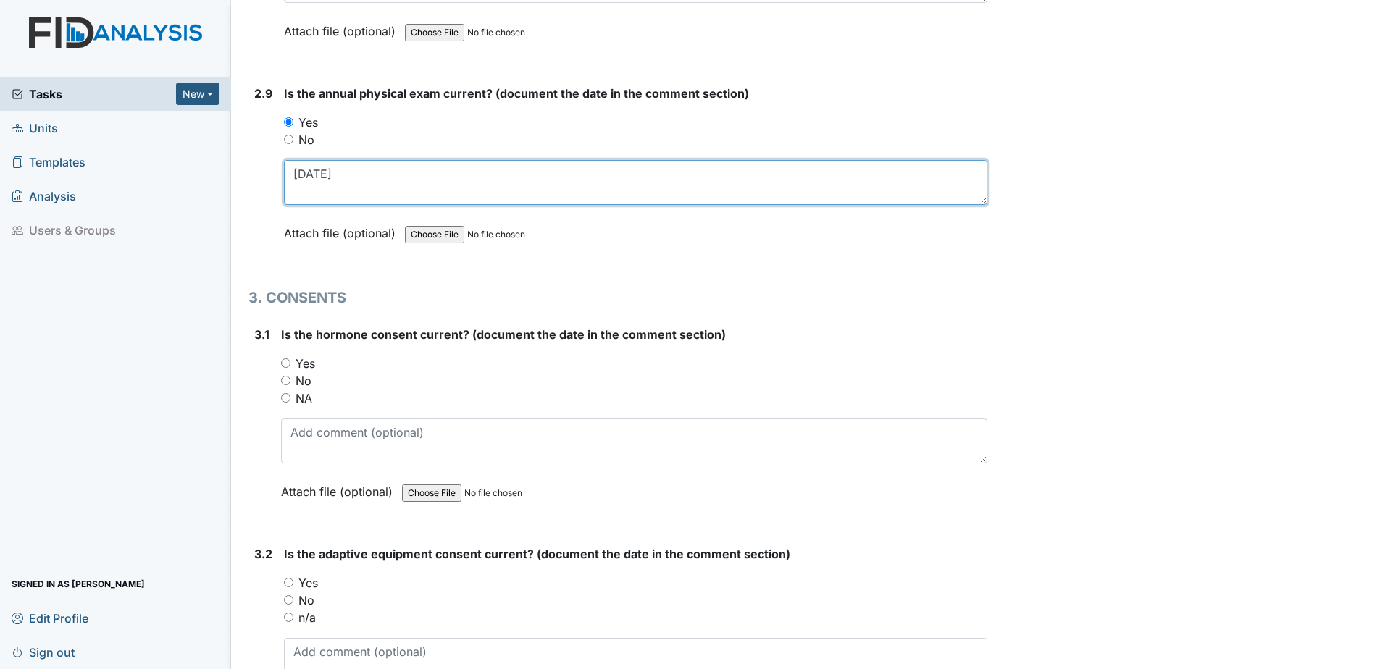
scroll to position [3115, 0]
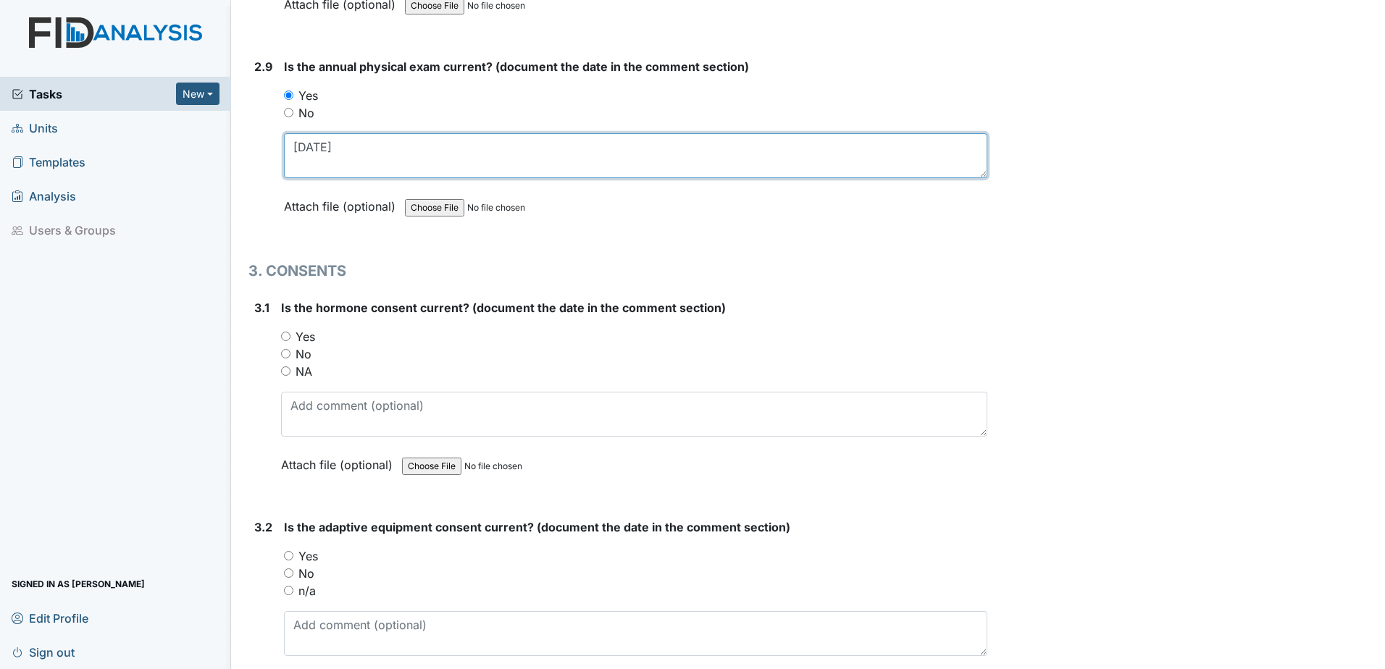
type textarea "[DATE]"
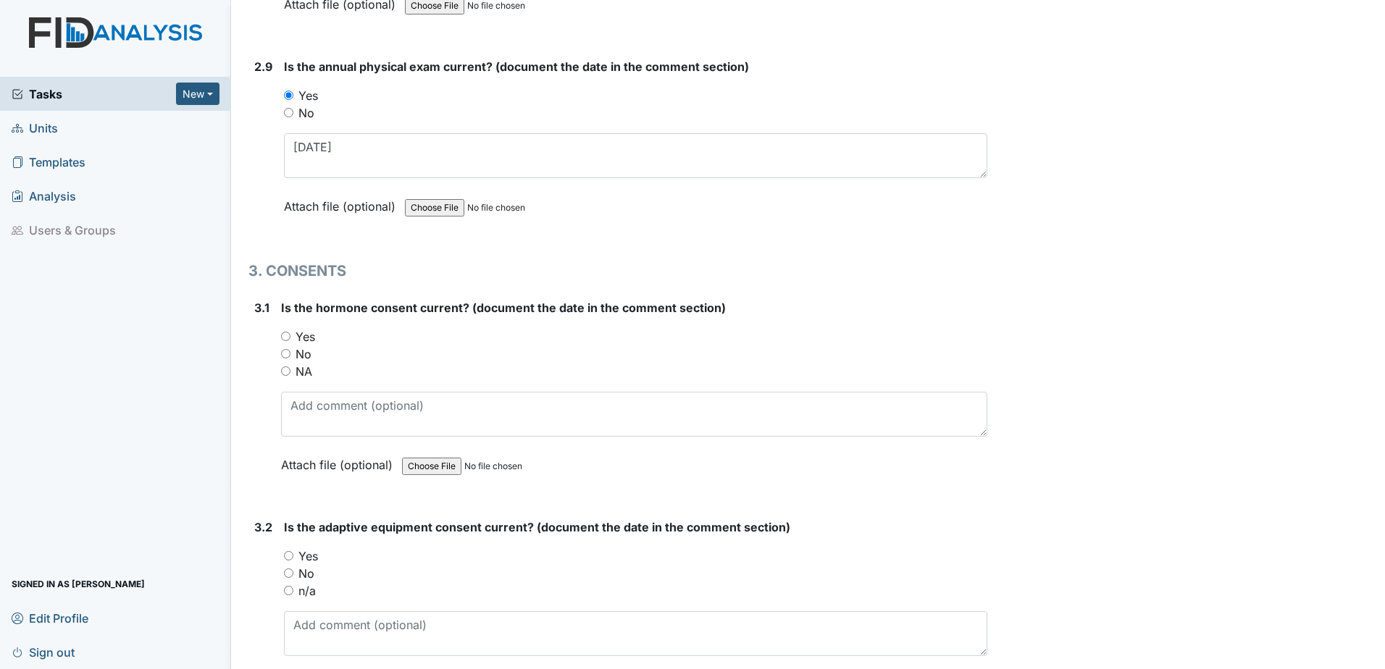
click at [307, 374] on label "NA" at bounding box center [304, 371] width 17 height 17
click at [290, 374] on input "NA" at bounding box center [285, 371] width 9 height 9
radio input "true"
click at [310, 578] on label "No" at bounding box center [306, 573] width 16 height 17
click at [293, 578] on input "No" at bounding box center [288, 573] width 9 height 9
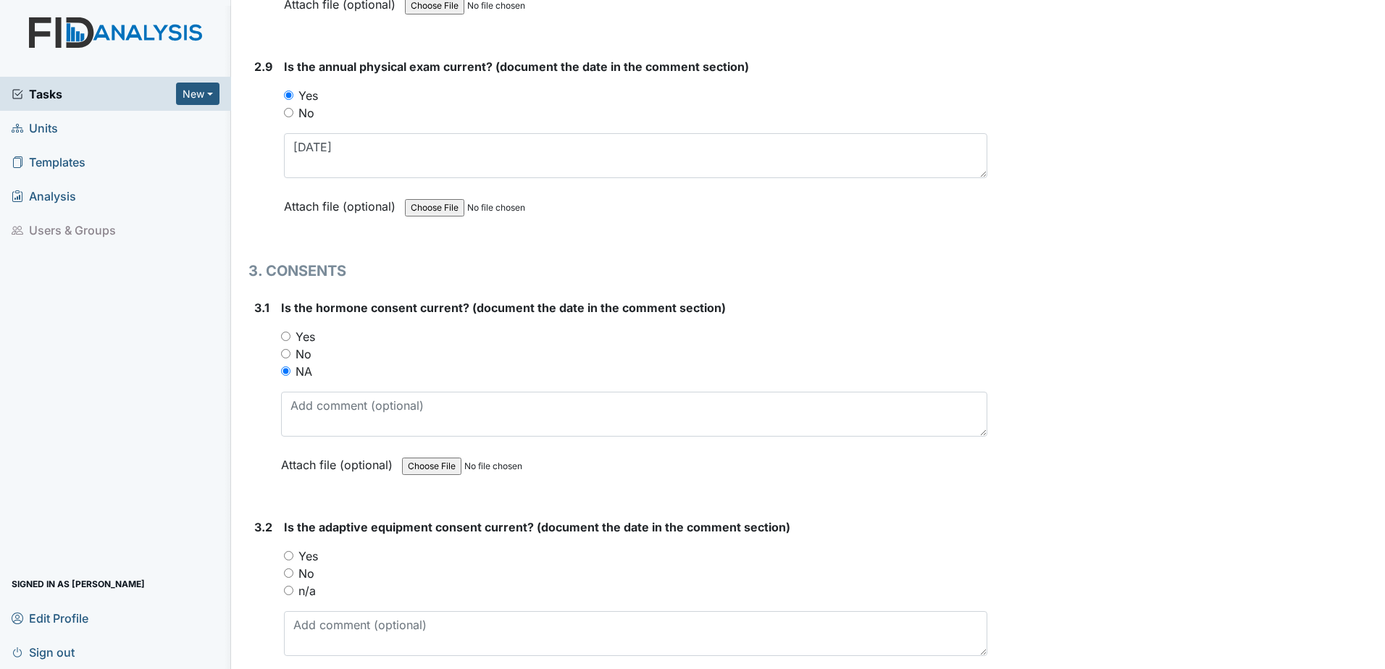
radio input "true"
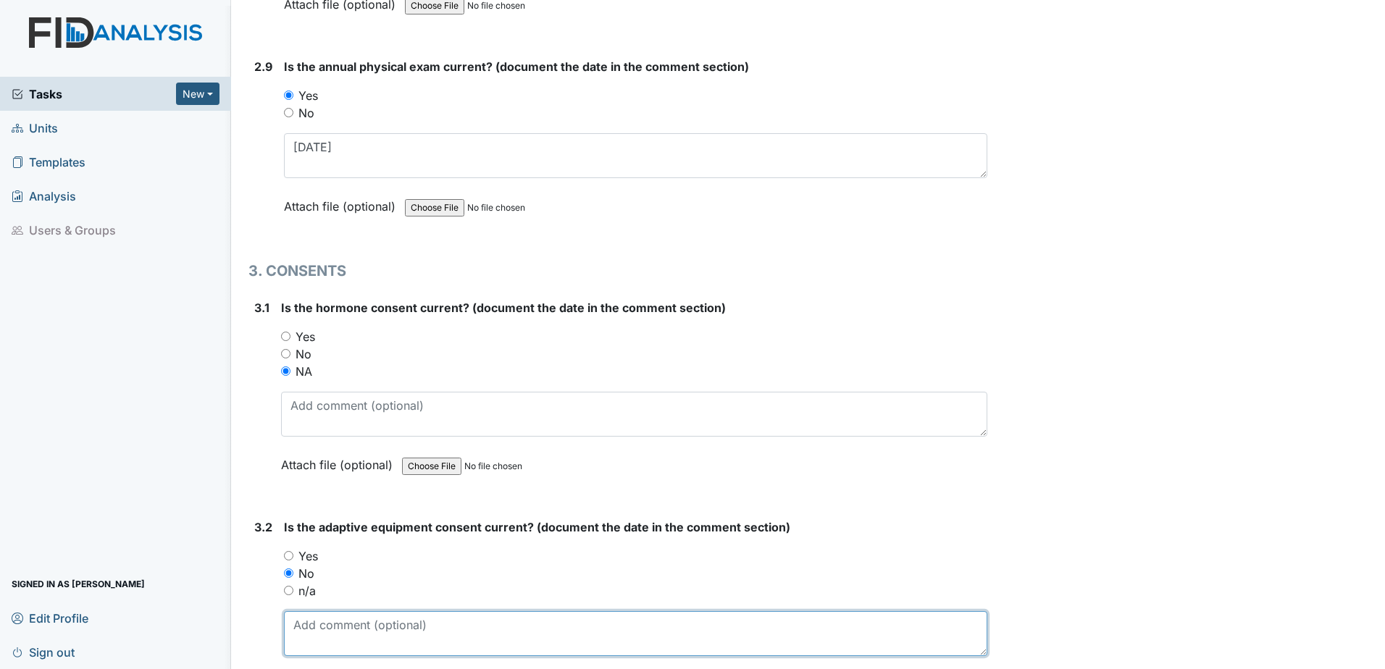
click at [322, 623] on textarea at bounding box center [635, 633] width 703 height 45
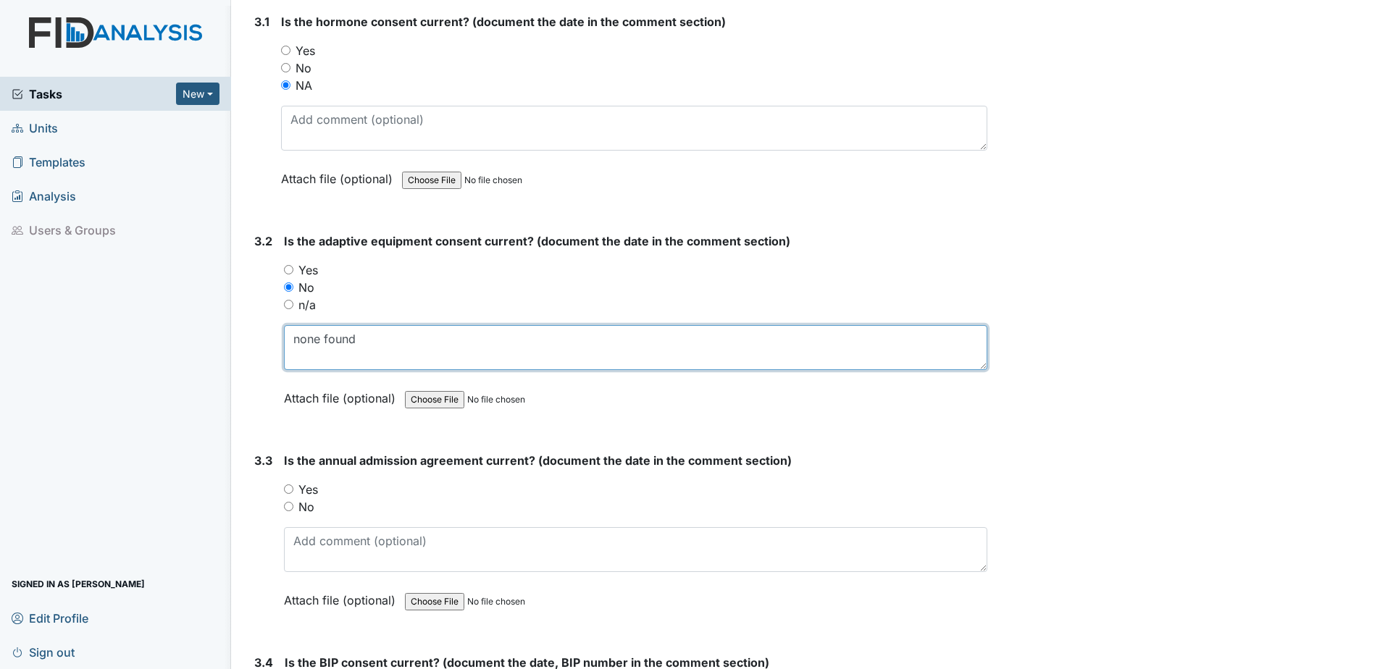
scroll to position [3404, 0]
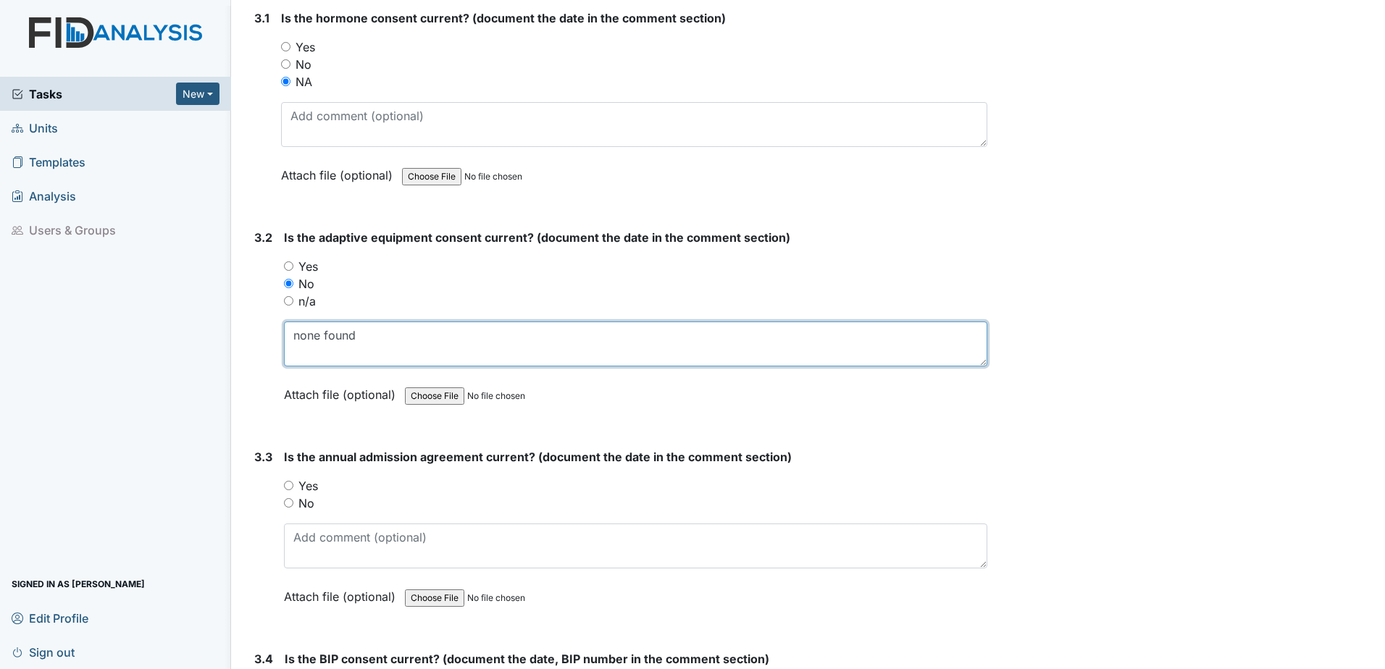
type textarea "none found"
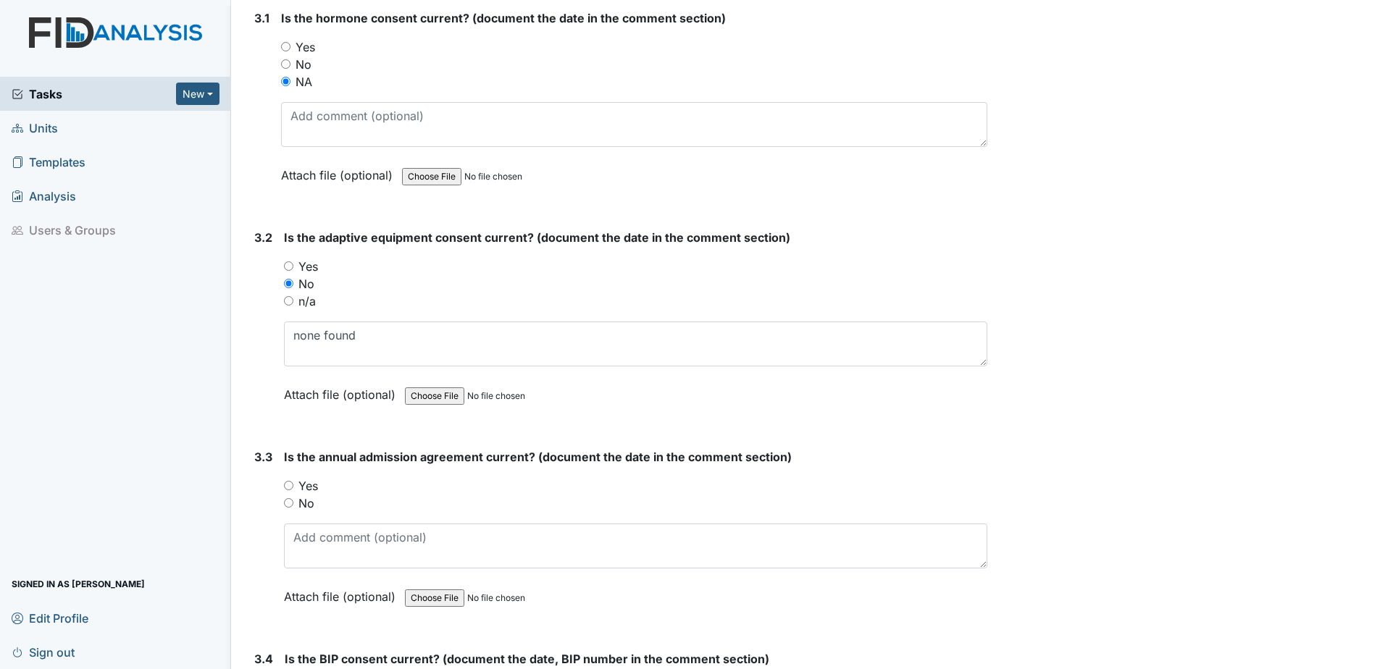
click at [305, 490] on label "Yes" at bounding box center [308, 485] width 20 height 17
click at [293, 490] on input "Yes" at bounding box center [288, 485] width 9 height 9
radio input "true"
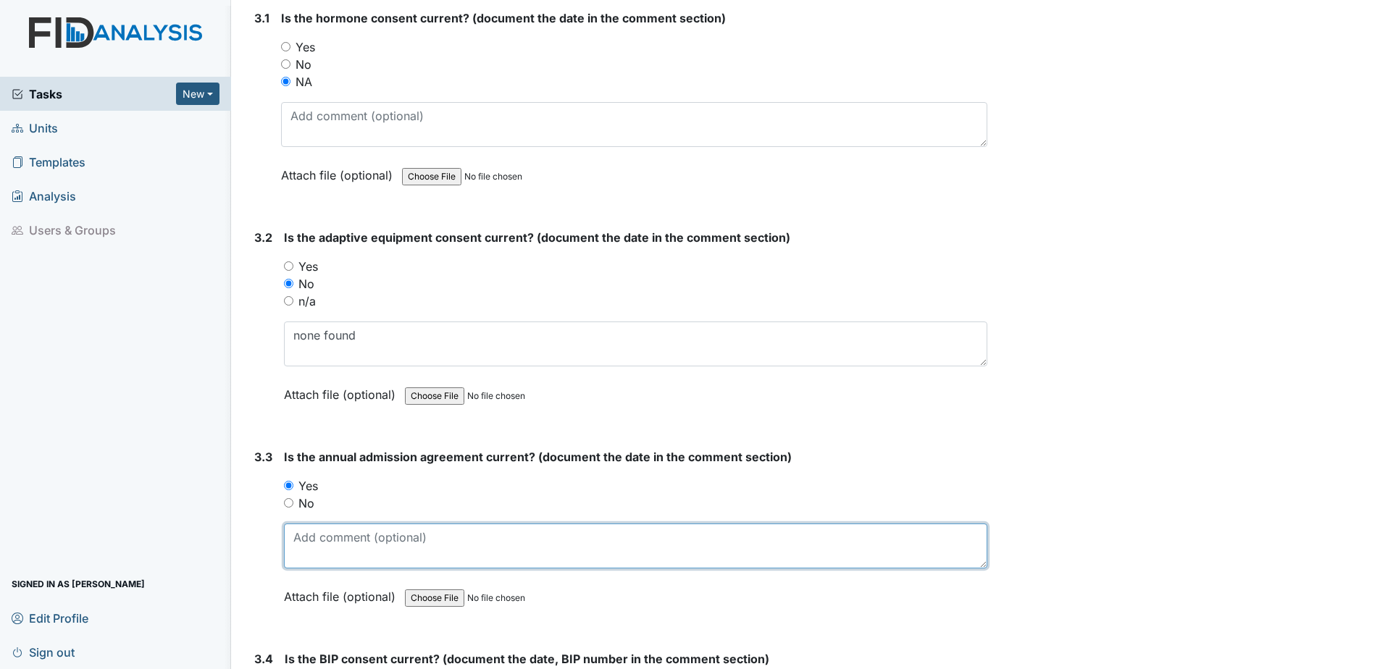
click at [322, 553] on textarea at bounding box center [635, 546] width 703 height 45
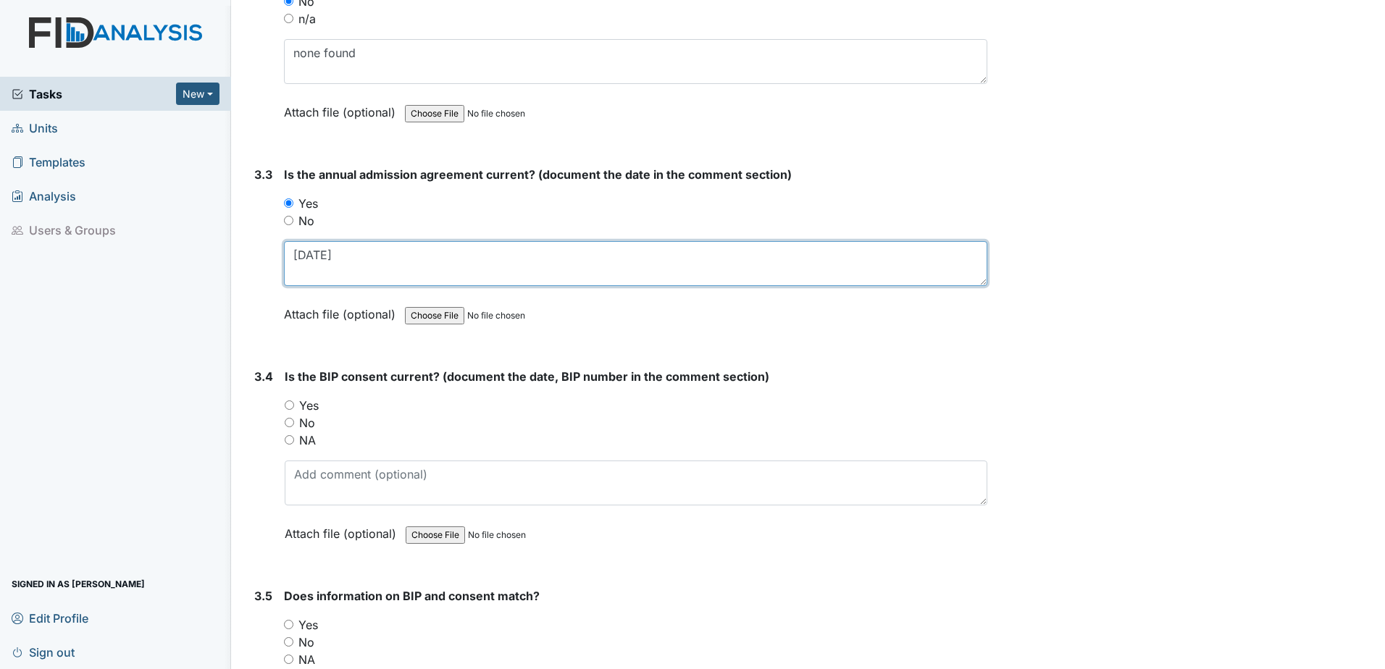
scroll to position [3694, 0]
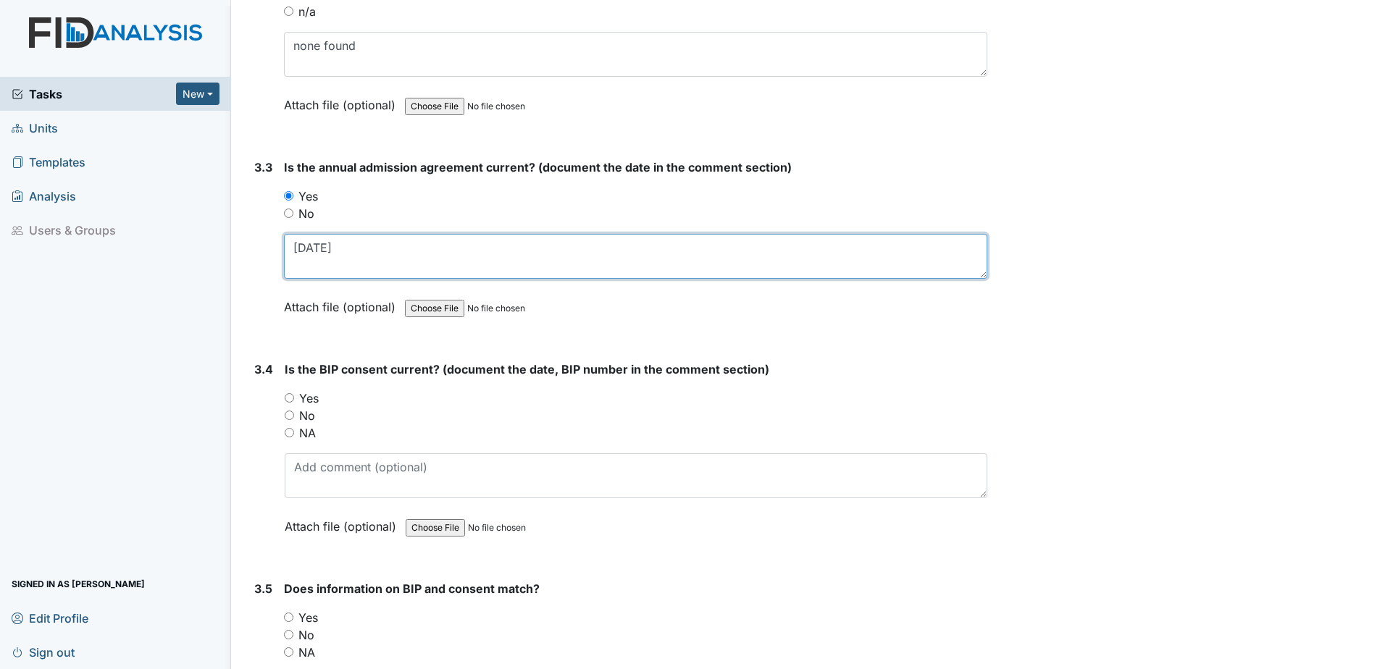
type textarea "[DATE]"
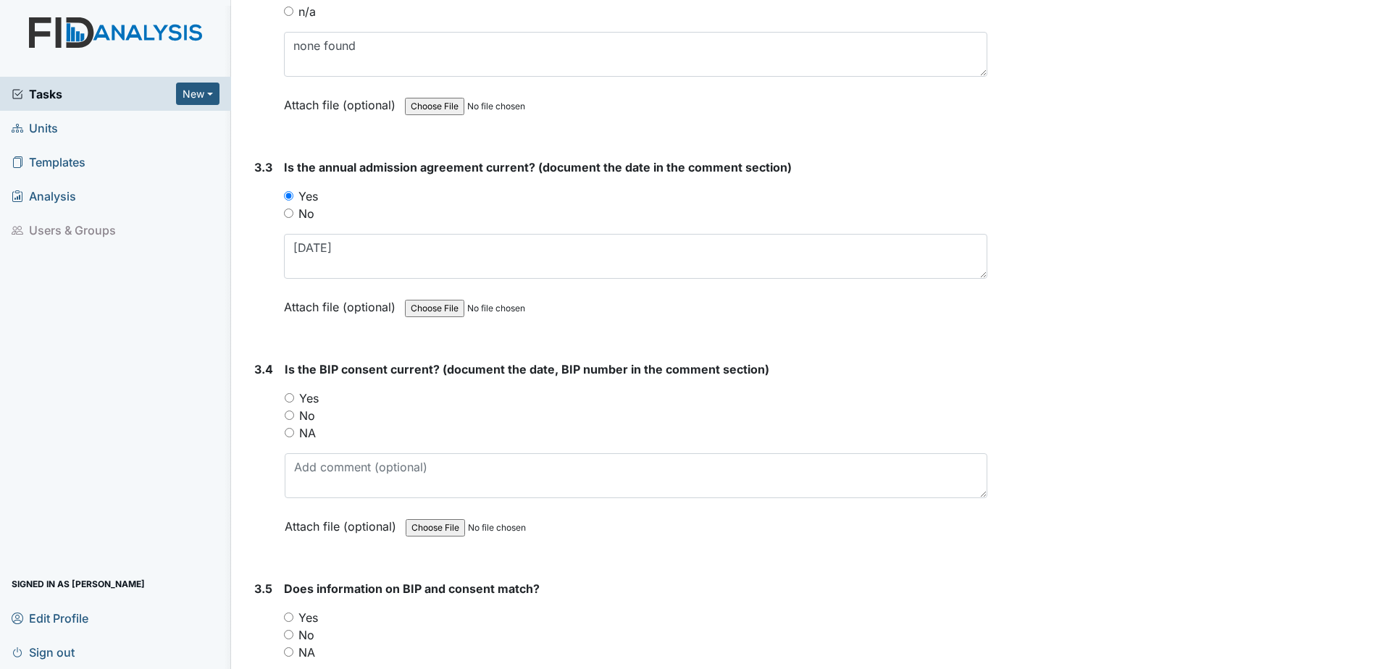
click at [317, 401] on label "Yes" at bounding box center [309, 398] width 20 height 17
click at [294, 401] on input "Yes" at bounding box center [289, 397] width 9 height 9
radio input "true"
click at [316, 500] on div "Is the BIP consent current? (document the date, BIP number in the comment secti…" at bounding box center [636, 453] width 703 height 185
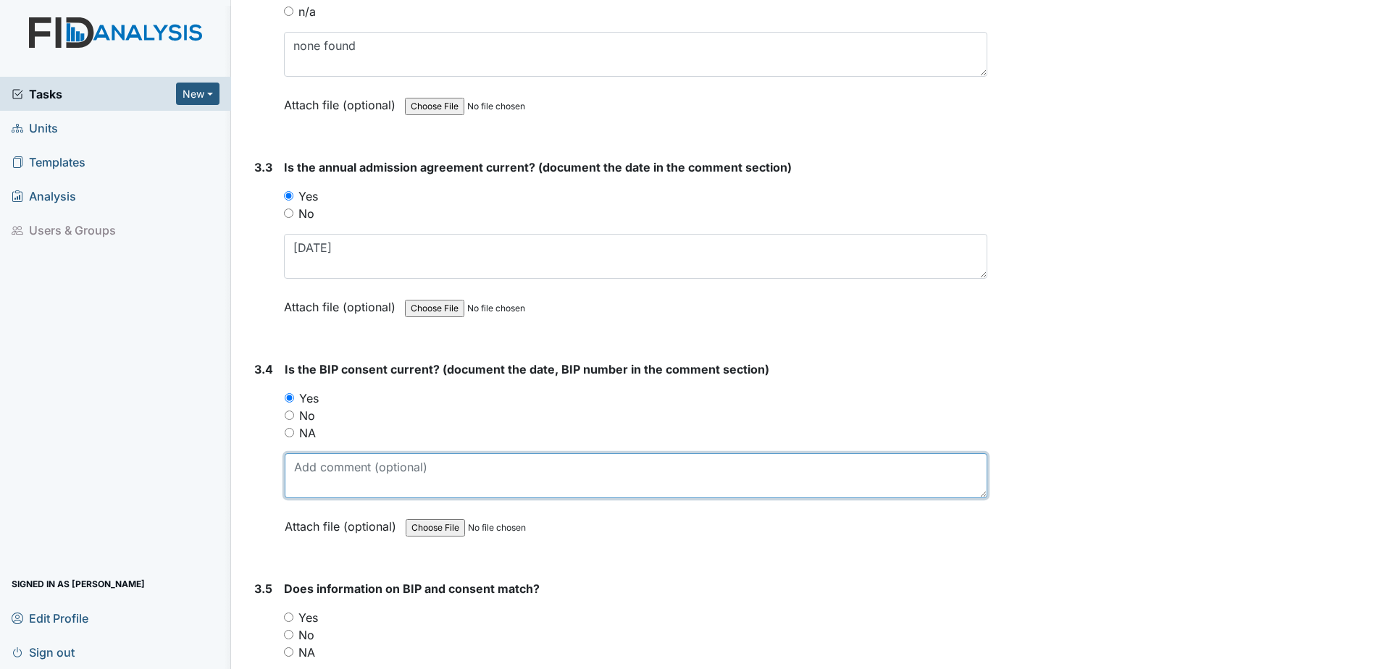
click at [320, 471] on textarea at bounding box center [636, 475] width 703 height 45
drag, startPoint x: 328, startPoint y: 470, endPoint x: 243, endPoint y: 472, distance: 84.8
type textarea "[DATE] beh004"
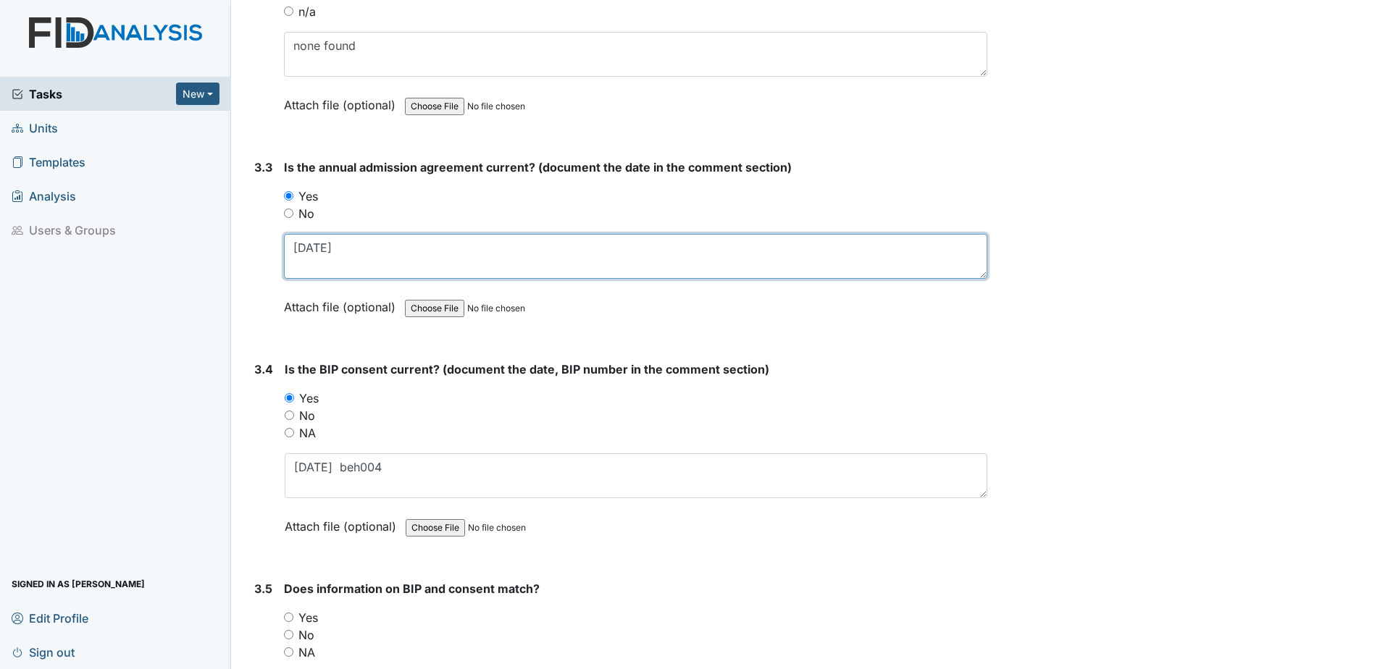
drag, startPoint x: 365, startPoint y: 242, endPoint x: 164, endPoint y: 268, distance: 202.3
click at [164, 267] on div "Tasks New Form Inspection Document Bundle Units Templates Analysis Users & Grou…" at bounding box center [692, 334] width 1385 height 669
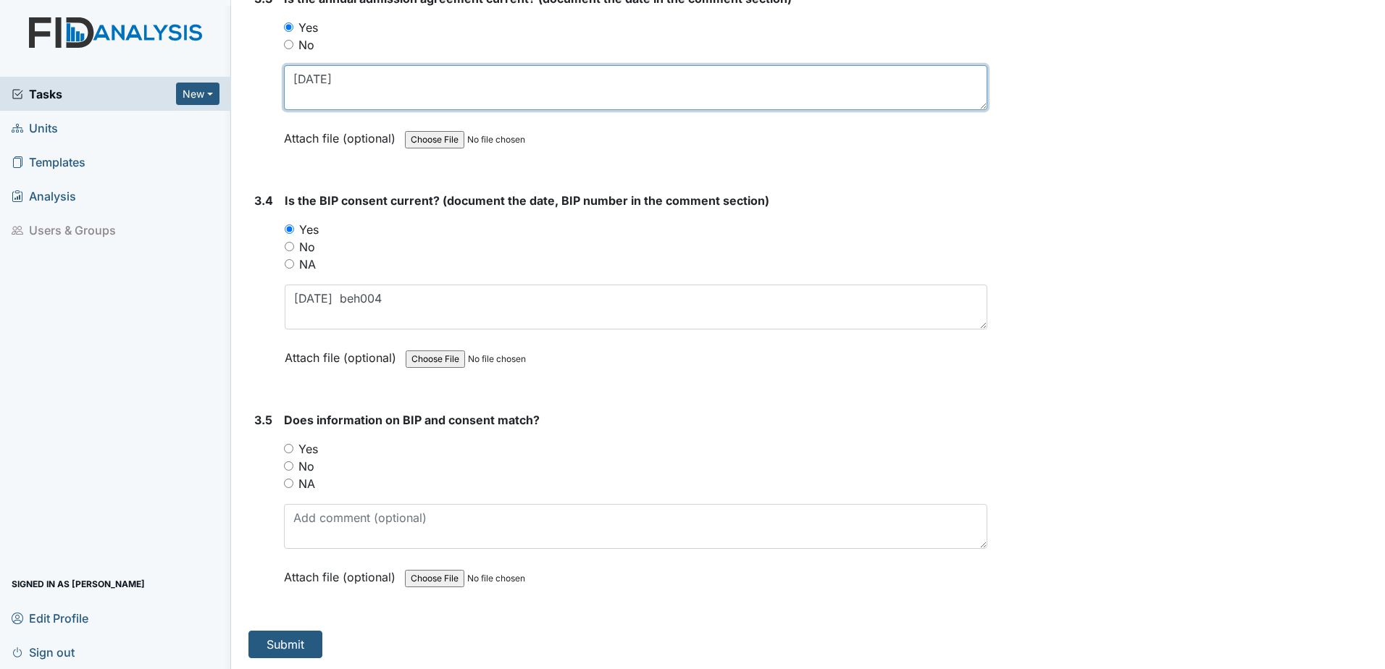
scroll to position [3864, 0]
type textarea "10.11.24"
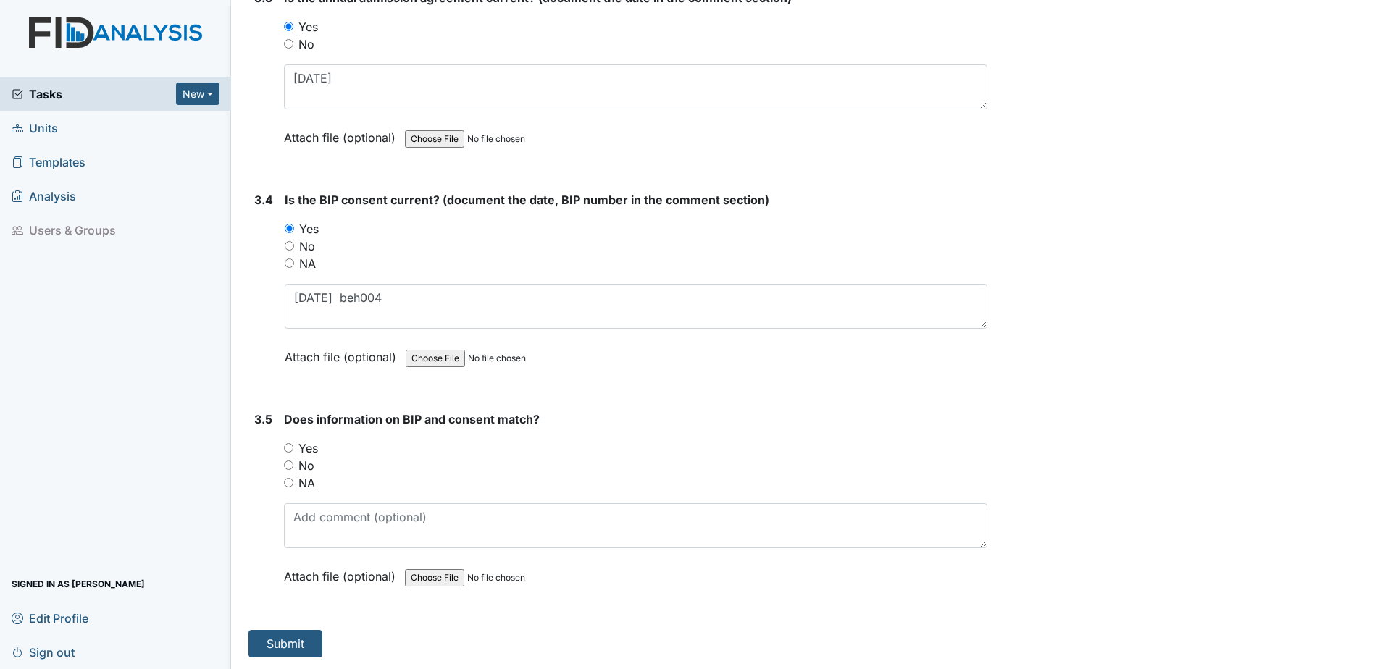
click at [305, 455] on label "Yes" at bounding box center [308, 448] width 20 height 17
click at [293, 453] on input "Yes" at bounding box center [288, 447] width 9 height 9
radio input "true"
drag, startPoint x: 317, startPoint y: 645, endPoint x: 309, endPoint y: 650, distance: 9.7
click at [317, 647] on button "Submit" at bounding box center [285, 644] width 74 height 28
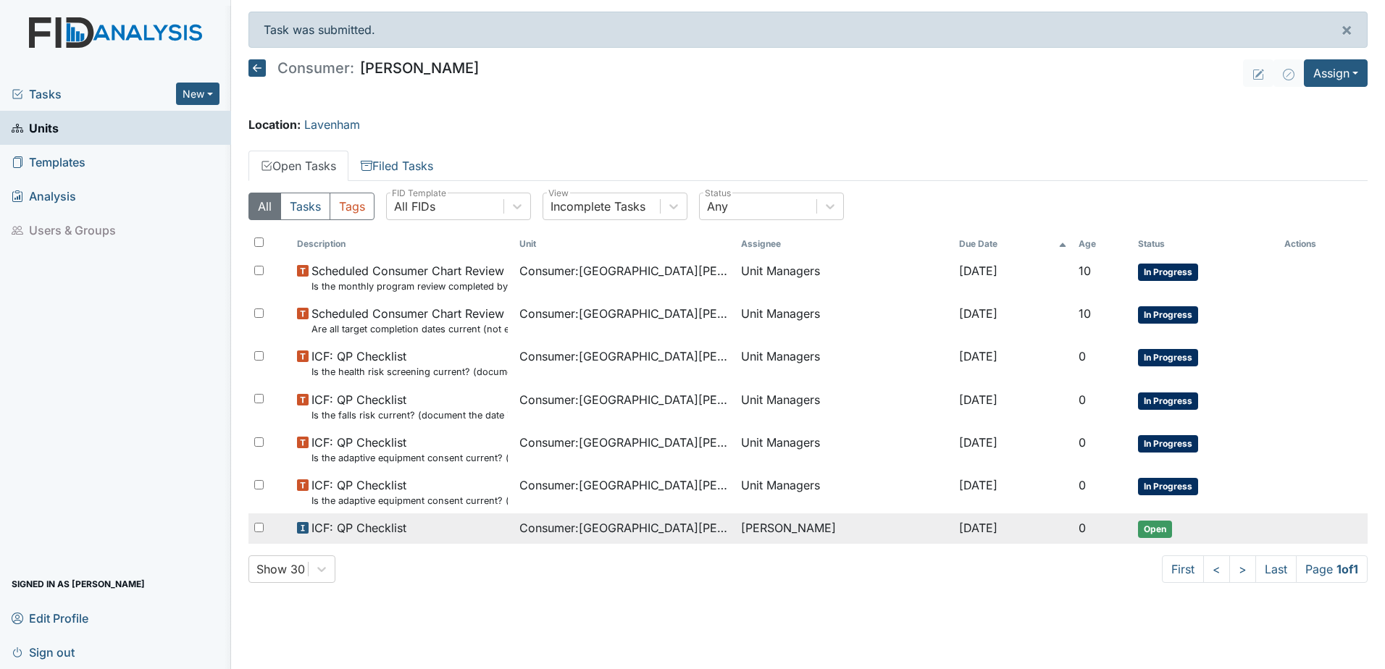
click at [1073, 527] on td "[DATE]" at bounding box center [1013, 529] width 120 height 30
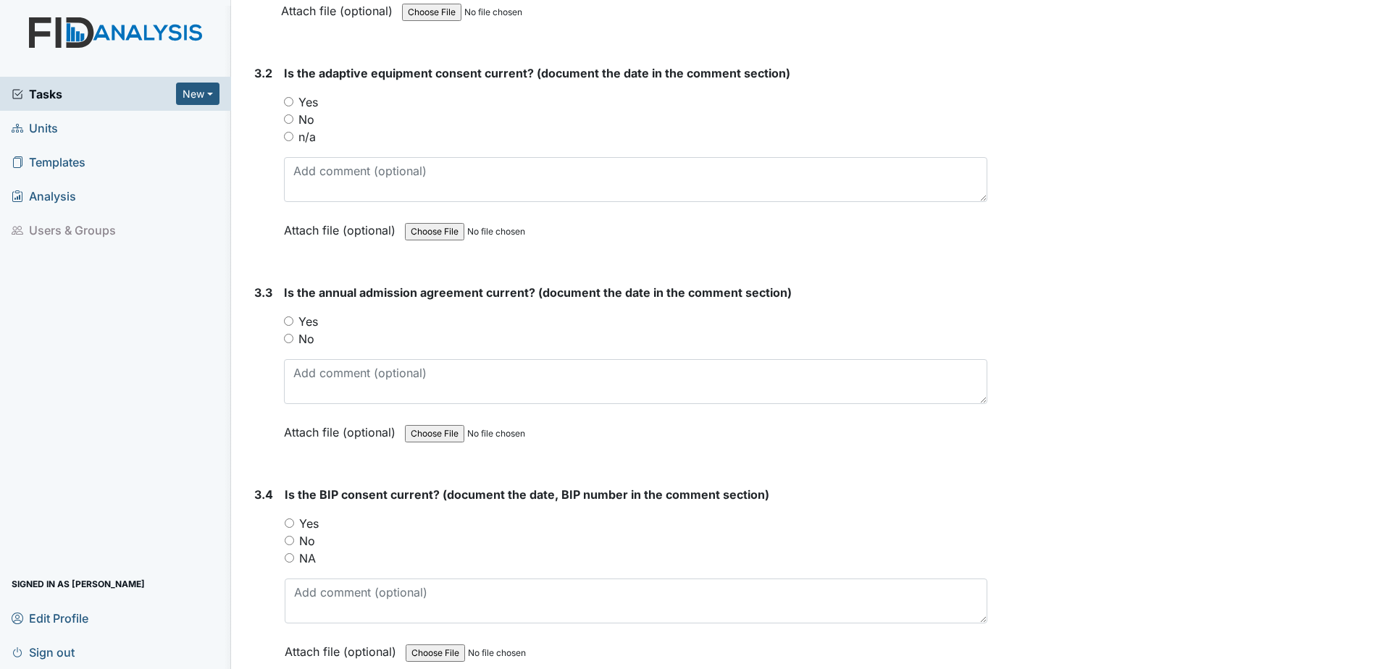
scroll to position [3864, 0]
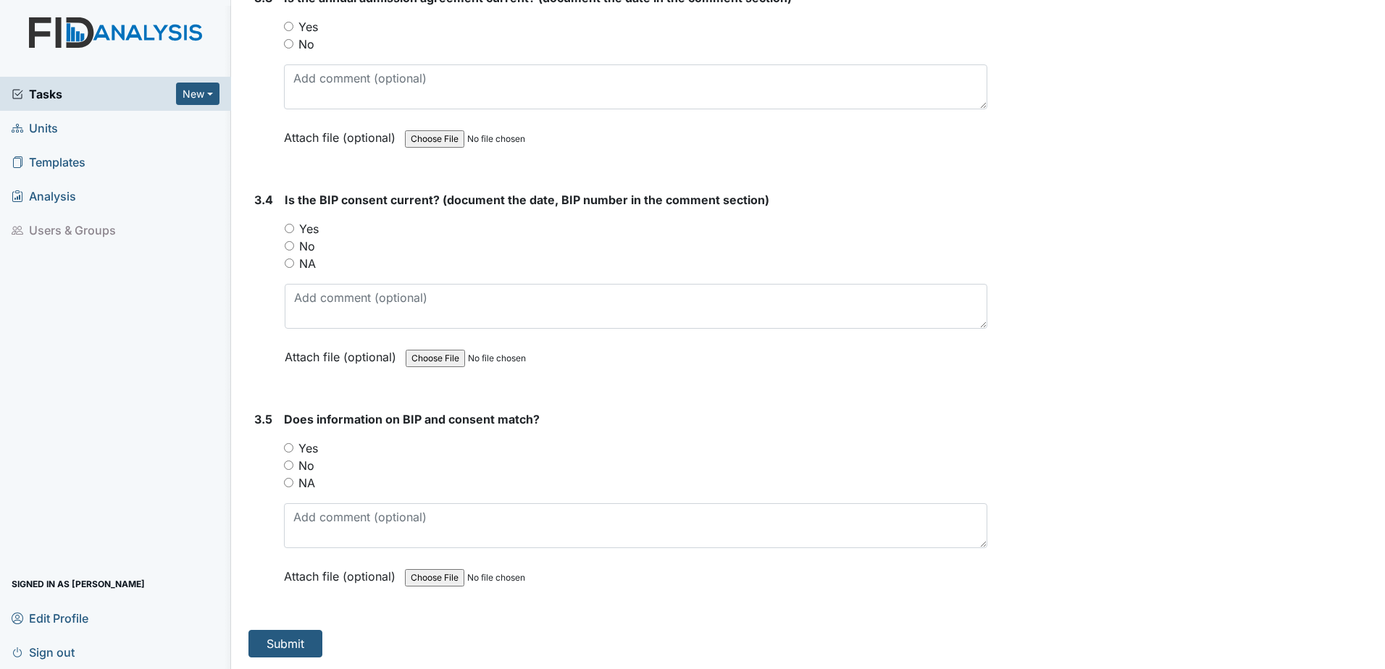
click at [311, 452] on label "Yes" at bounding box center [308, 448] width 20 height 17
click at [293, 452] on input "Yes" at bounding box center [288, 447] width 9 height 9
radio input "true"
click at [313, 219] on div "Is the BIP consent current? (document the date, BIP number in the comment secti…" at bounding box center [636, 283] width 703 height 185
click at [317, 230] on label "Yes" at bounding box center [309, 228] width 20 height 17
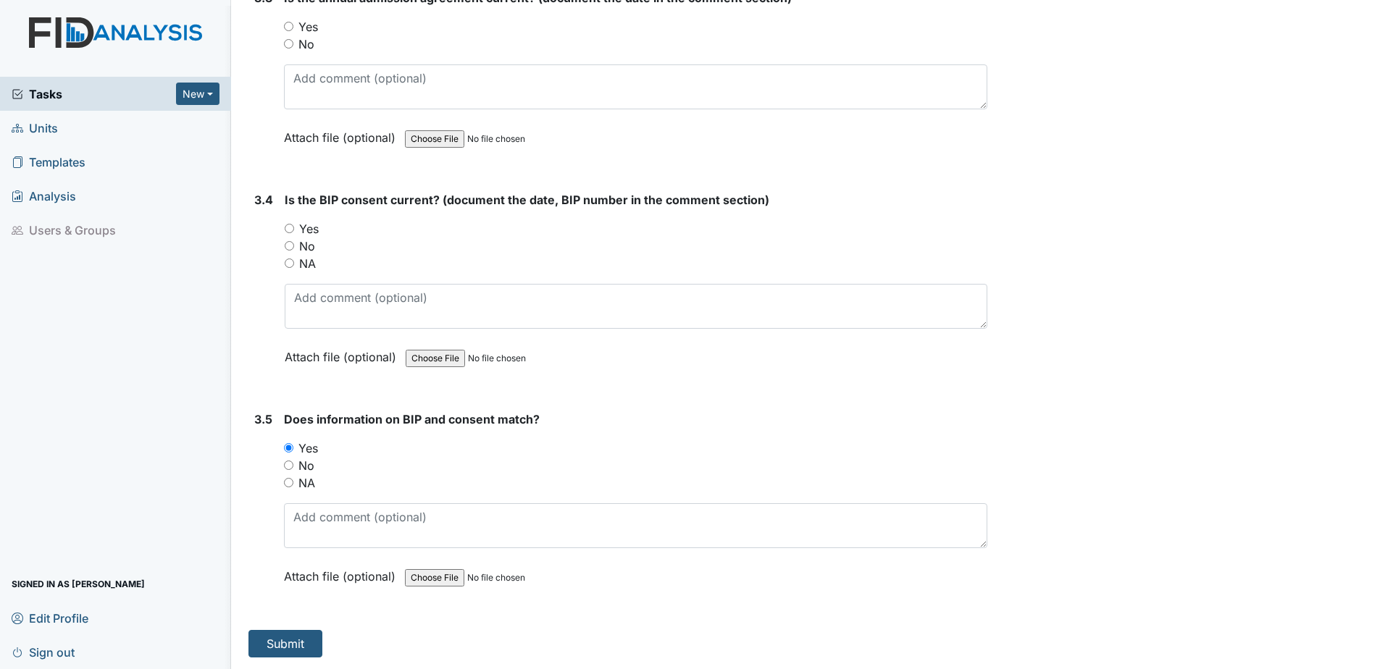
click at [294, 230] on input "Yes" at bounding box center [289, 228] width 9 height 9
radio input "true"
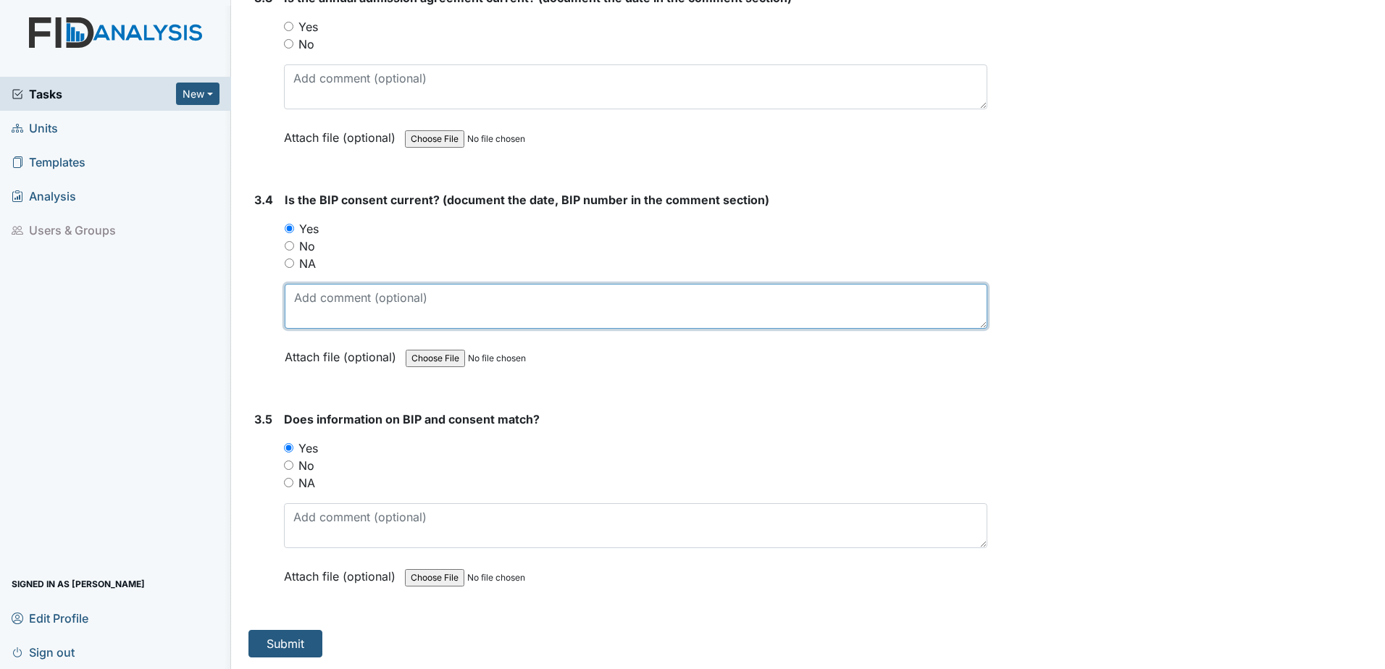
click at [322, 314] on textarea at bounding box center [636, 306] width 703 height 45
drag, startPoint x: 387, startPoint y: 301, endPoint x: 166, endPoint y: 315, distance: 221.4
click at [166, 315] on div "Tasks New Form Inspection Document Bundle Units Templates Analysis Users & Grou…" at bounding box center [692, 334] width 1385 height 669
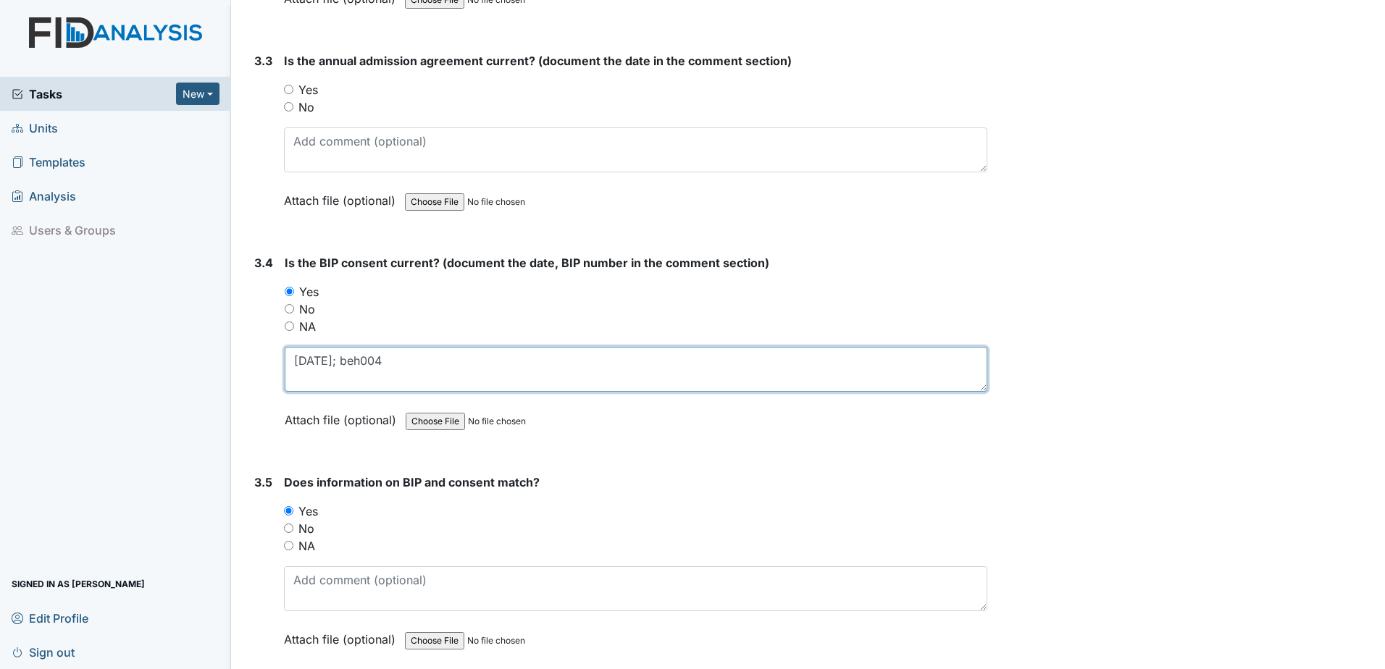
scroll to position [3719, 0]
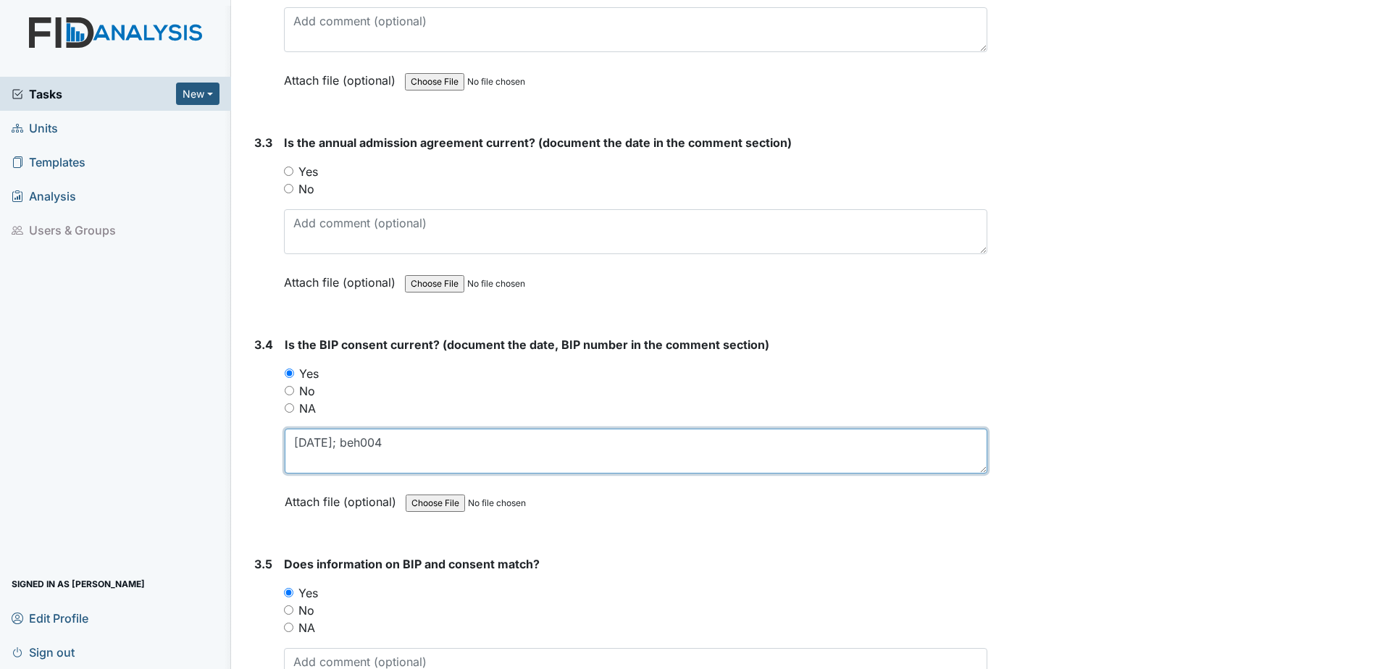
type textarea "7.1.24; beh004"
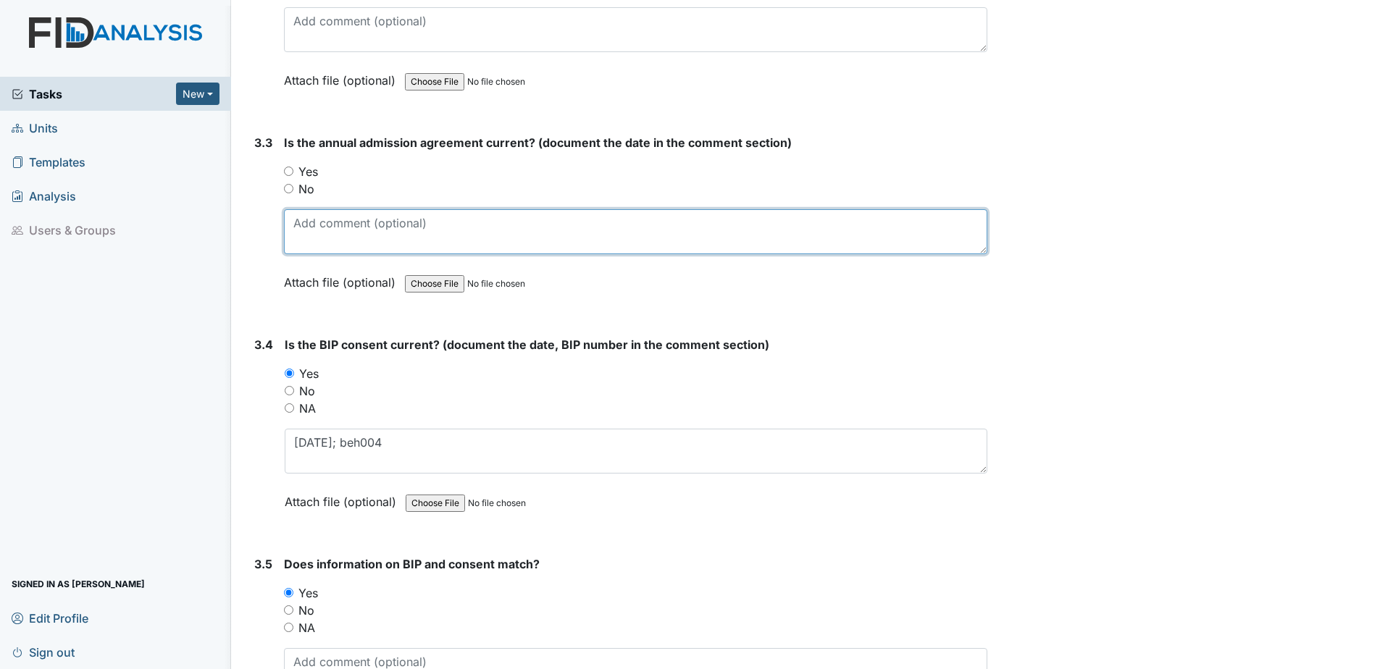
click at [400, 229] on textarea at bounding box center [635, 231] width 703 height 45
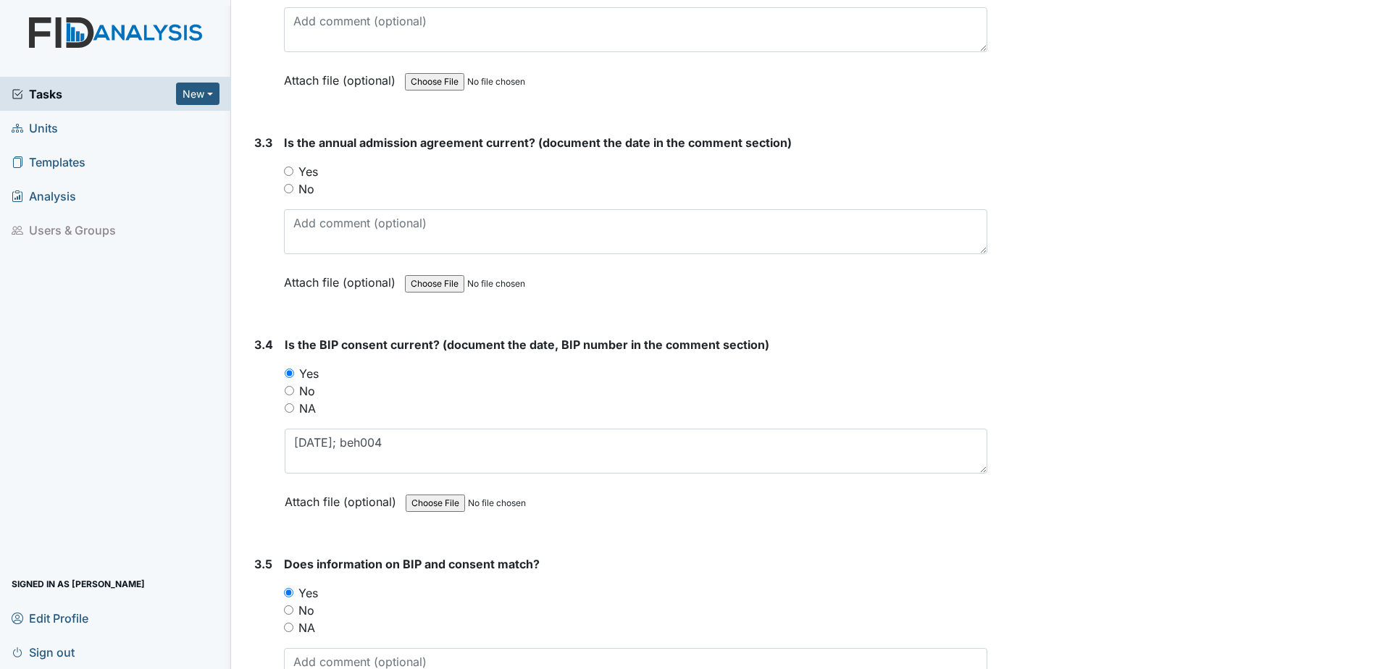
click at [314, 175] on label "Yes" at bounding box center [308, 171] width 20 height 17
click at [293, 175] on input "Yes" at bounding box center [288, 171] width 9 height 9
radio input "true"
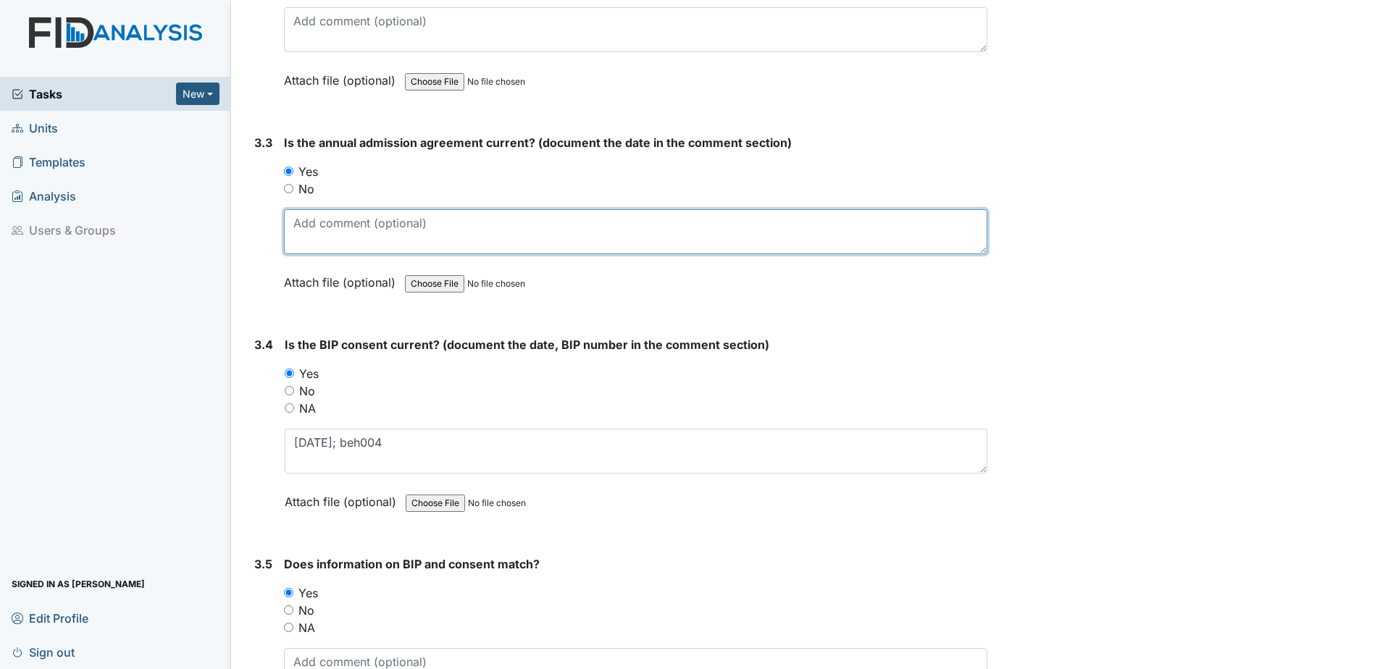
click at [323, 233] on textarea at bounding box center [635, 231] width 703 height 45
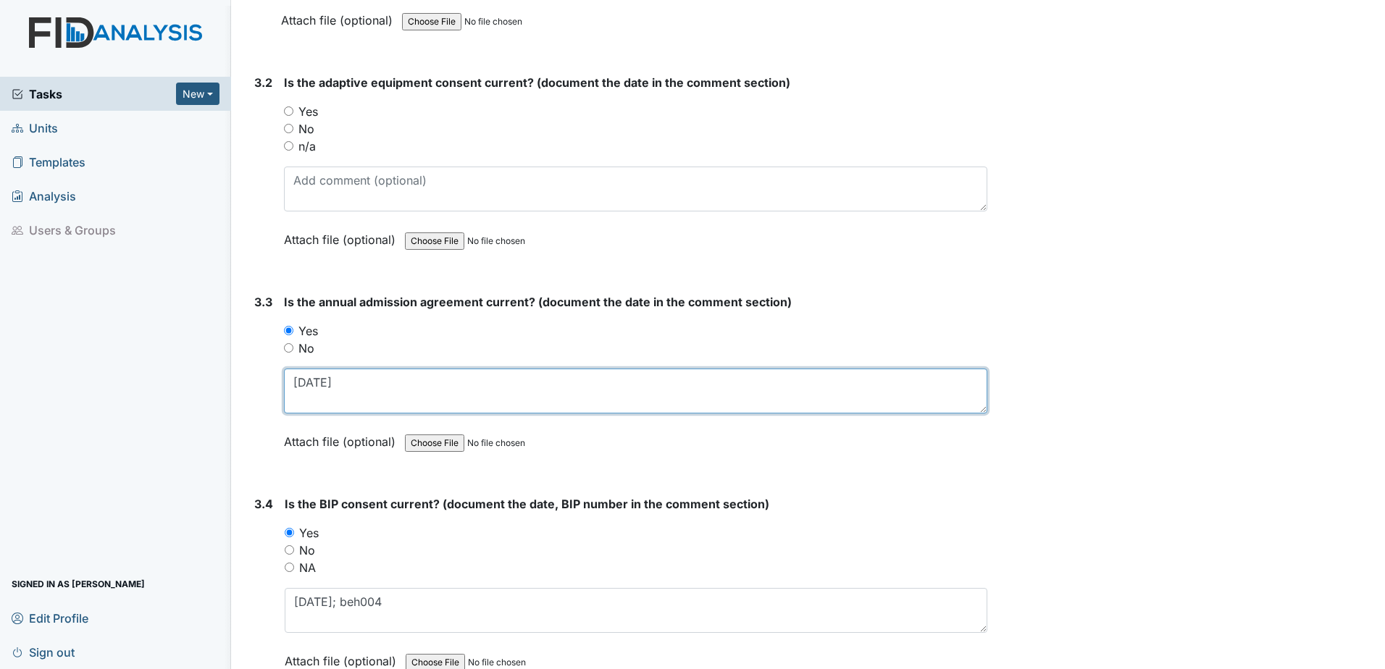
scroll to position [3502, 0]
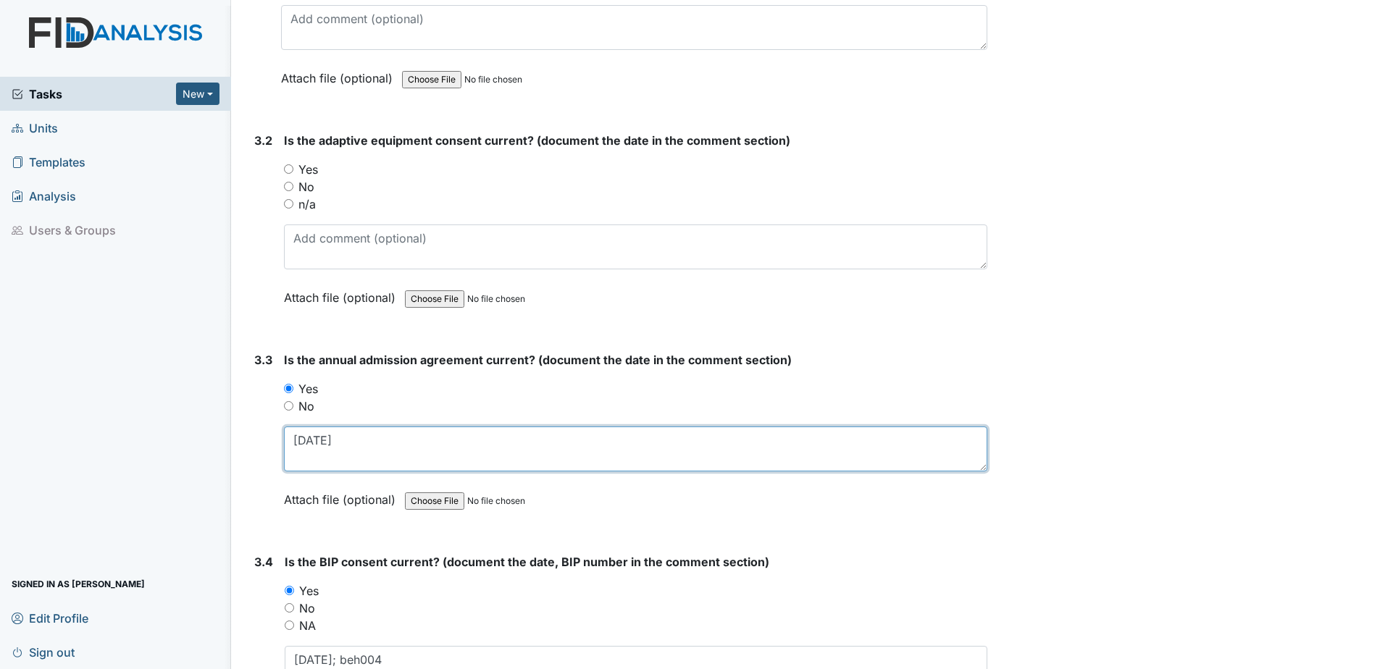
type textarea "10.11.24"
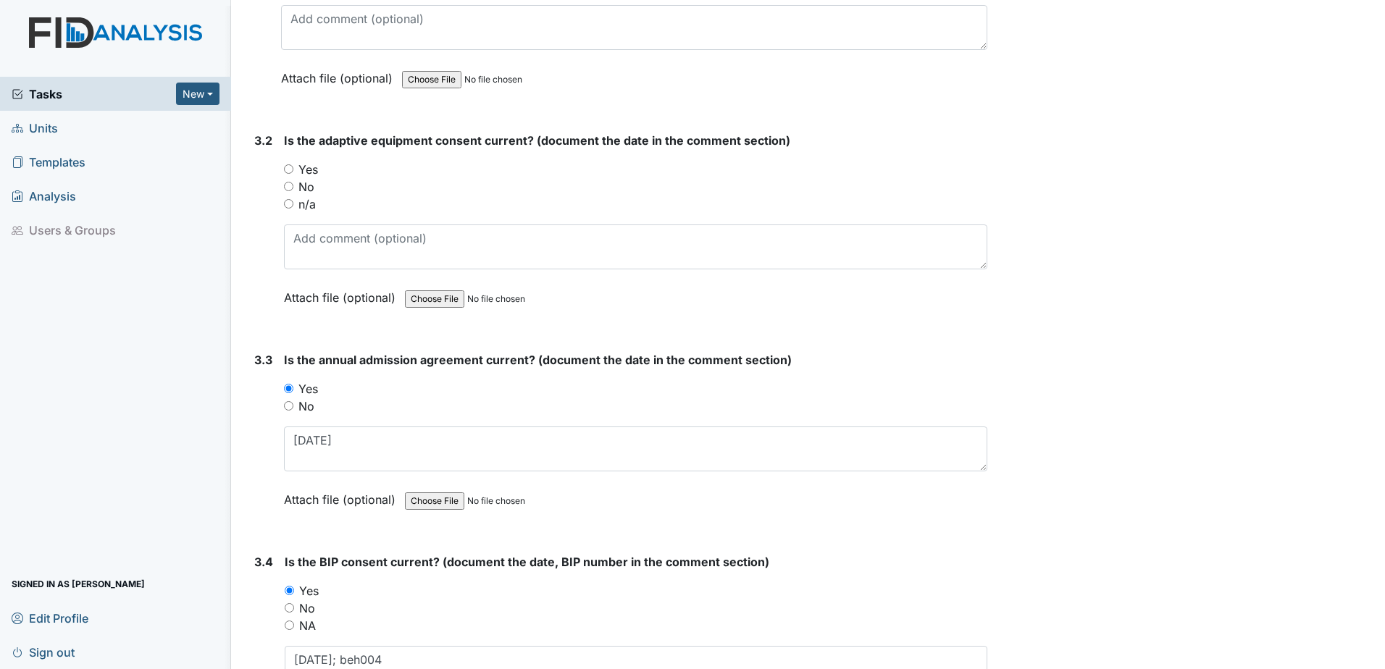
drag, startPoint x: 312, startPoint y: 183, endPoint x: 306, endPoint y: 201, distance: 19.0
click at [311, 183] on label "No" at bounding box center [306, 186] width 16 height 17
click at [293, 183] on input "No" at bounding box center [288, 186] width 9 height 9
radio input "true"
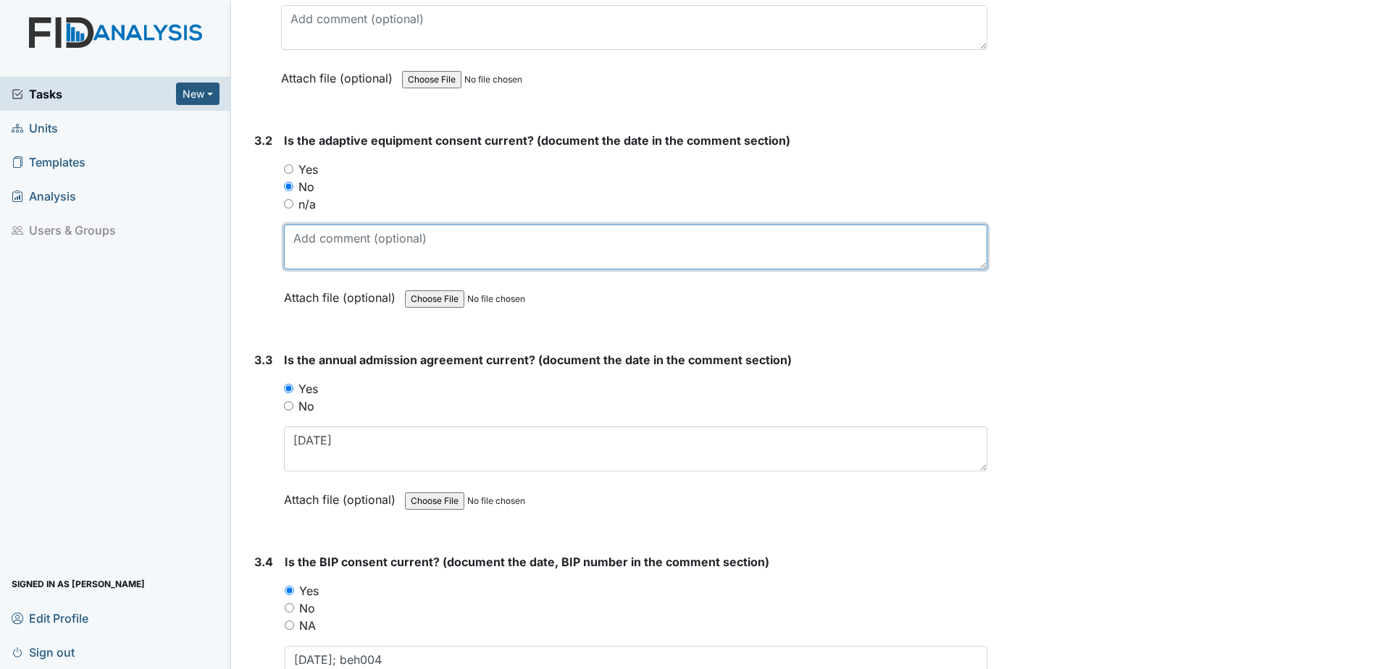
click at [313, 231] on textarea at bounding box center [635, 247] width 703 height 45
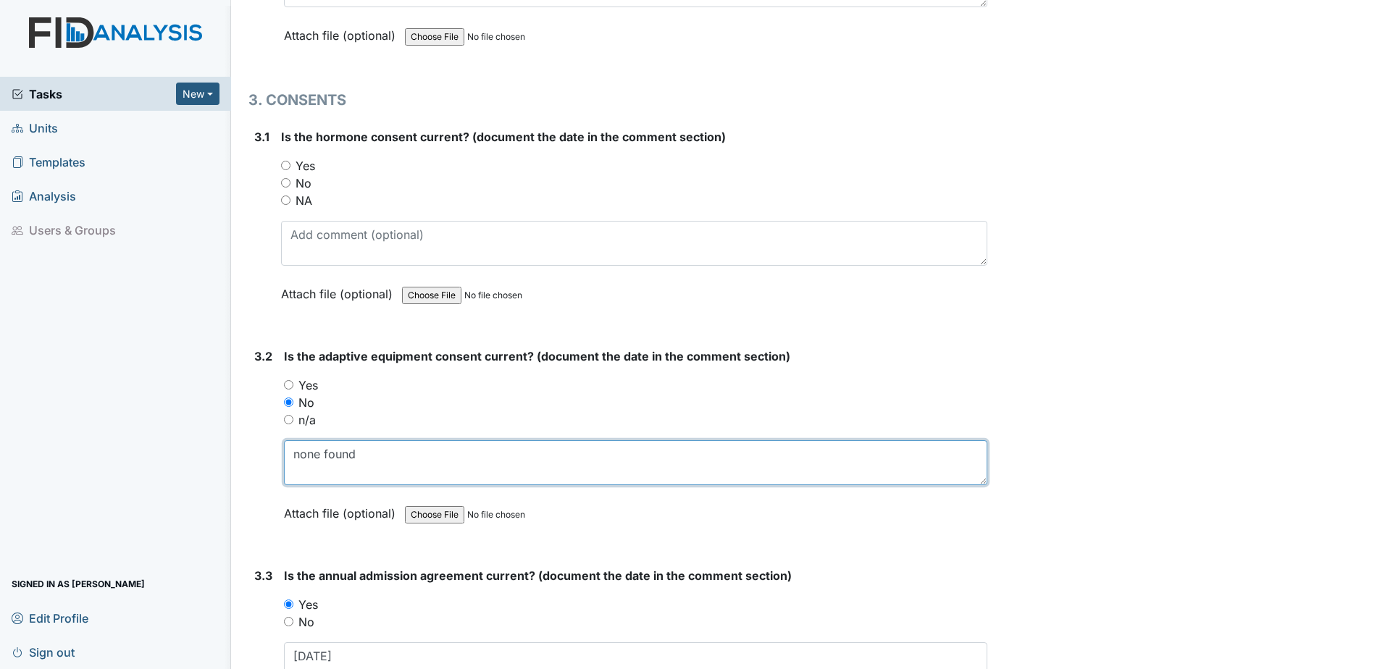
scroll to position [3284, 0]
type textarea "none found"
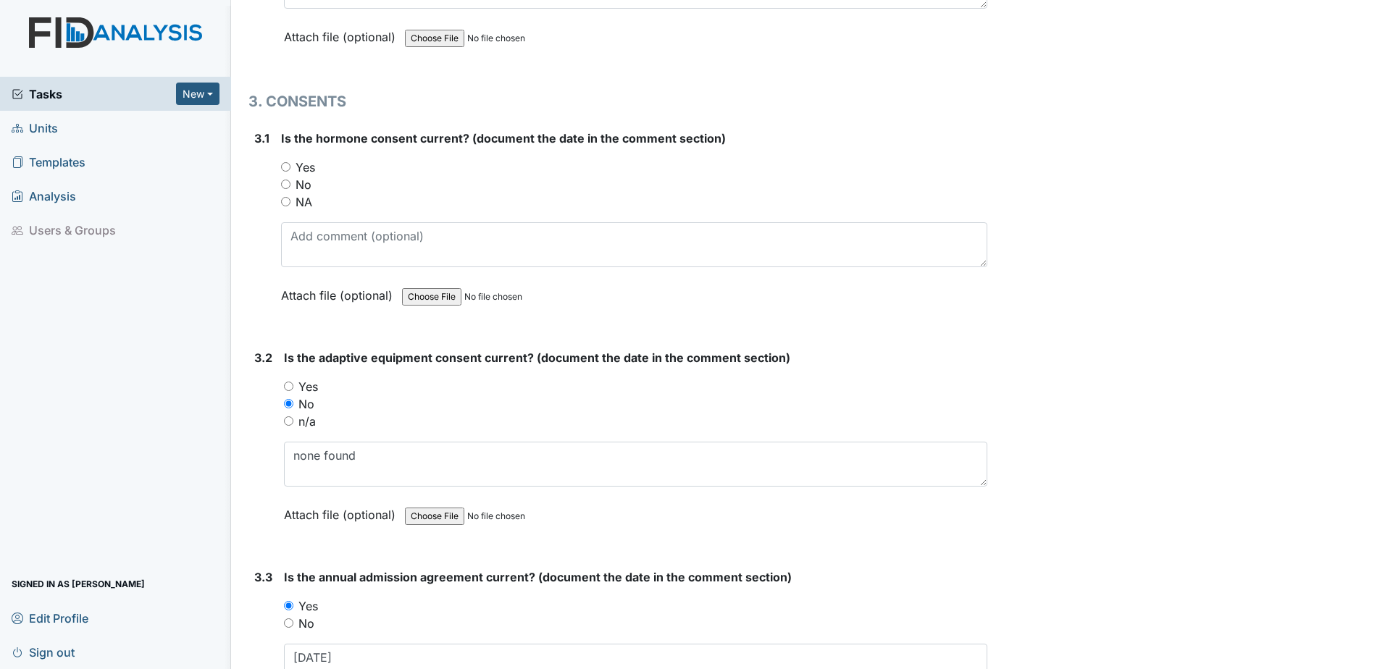
click at [312, 206] on div "NA" at bounding box center [634, 201] width 706 height 17
click at [309, 204] on label "NA" at bounding box center [304, 201] width 17 height 17
click at [290, 204] on input "NA" at bounding box center [285, 201] width 9 height 9
radio input "true"
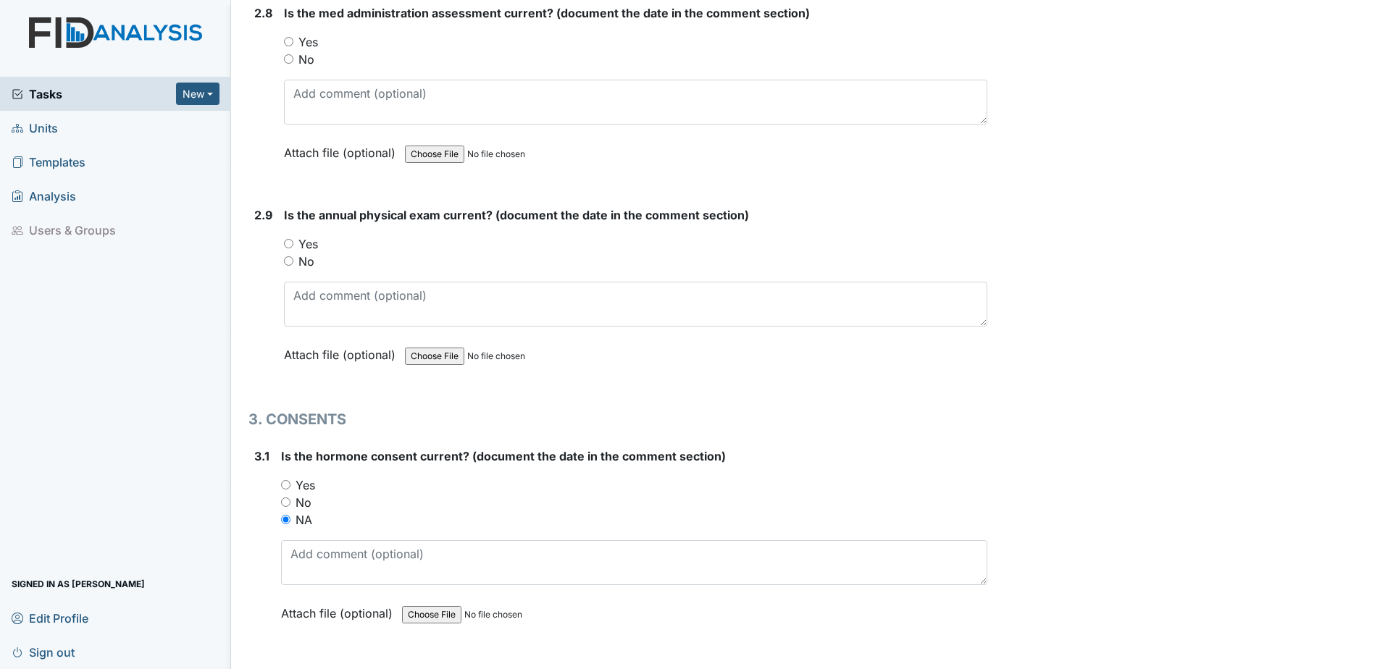
scroll to position [2922, 0]
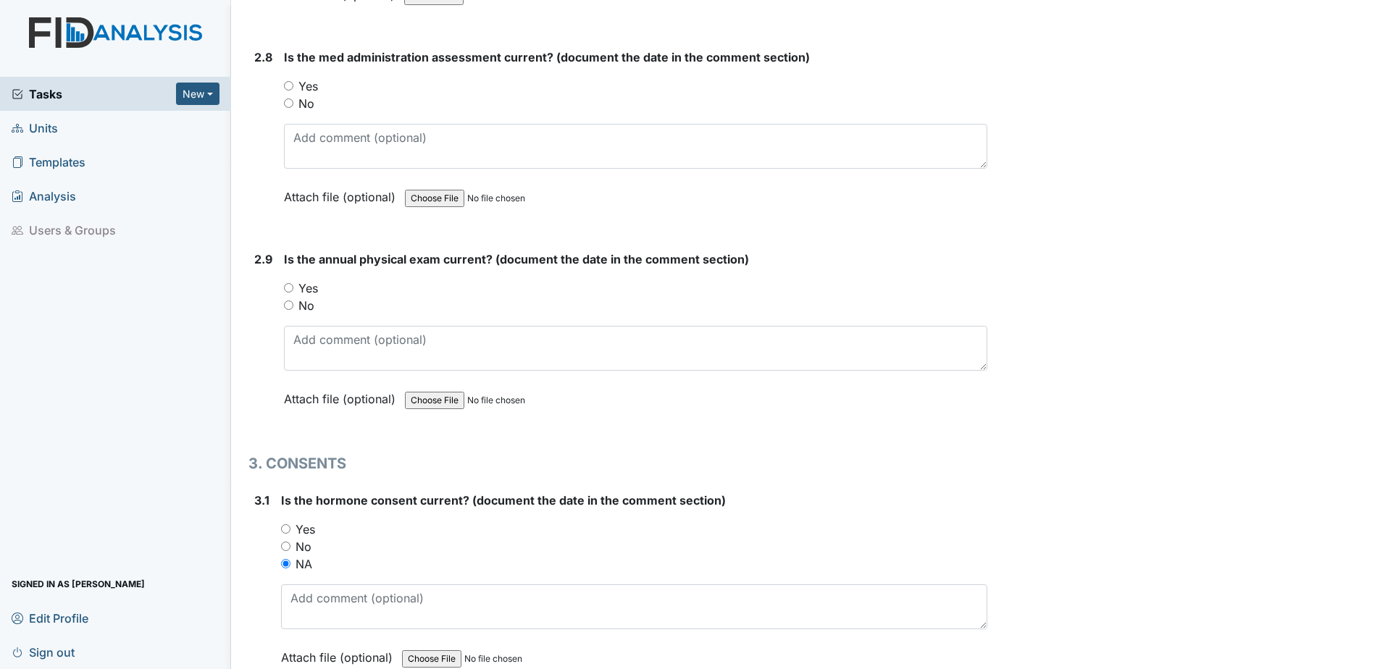
click at [307, 285] on label "Yes" at bounding box center [308, 288] width 20 height 17
click at [293, 285] on input "Yes" at bounding box center [288, 287] width 9 height 9
radio input "true"
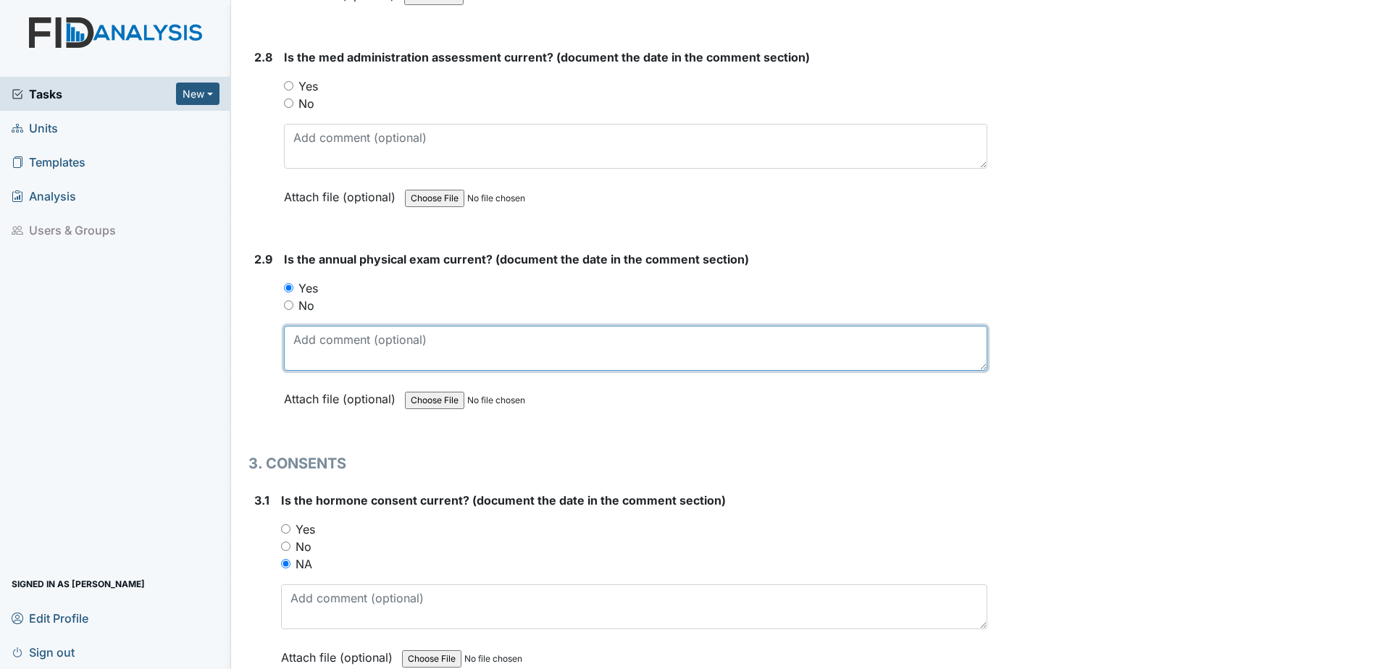
click at [337, 340] on textarea at bounding box center [635, 348] width 703 height 45
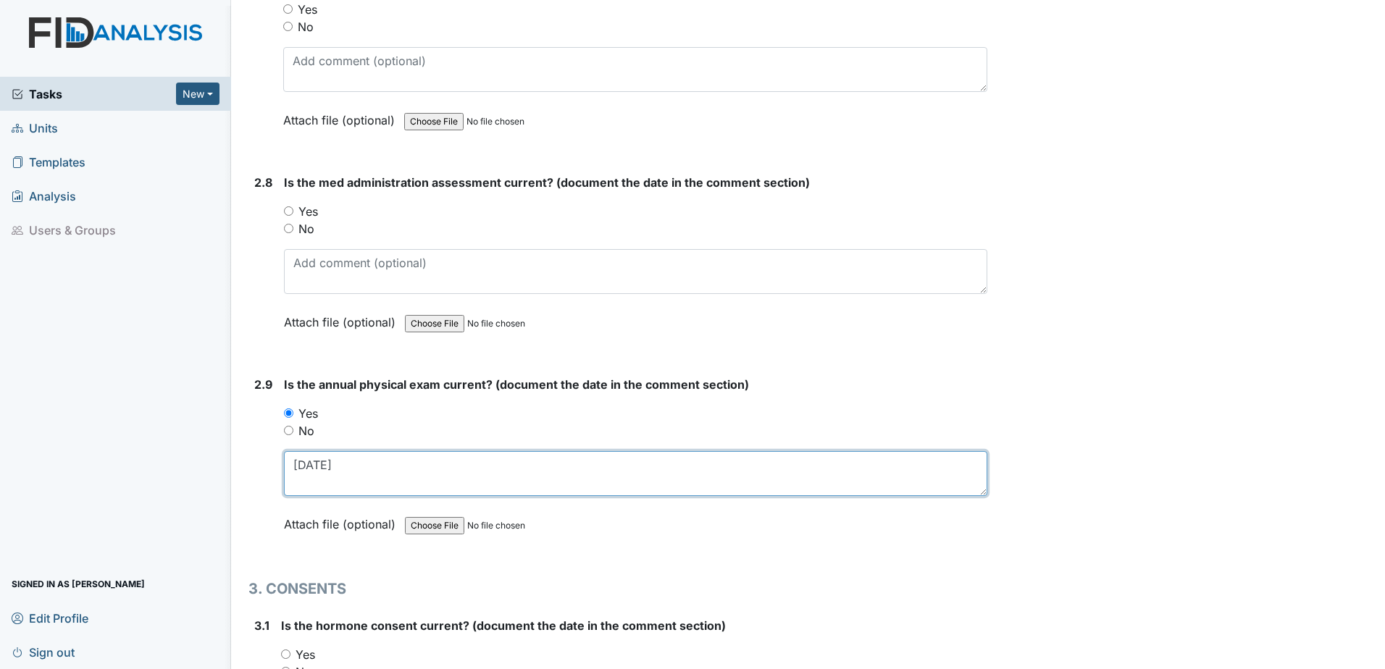
scroll to position [2777, 0]
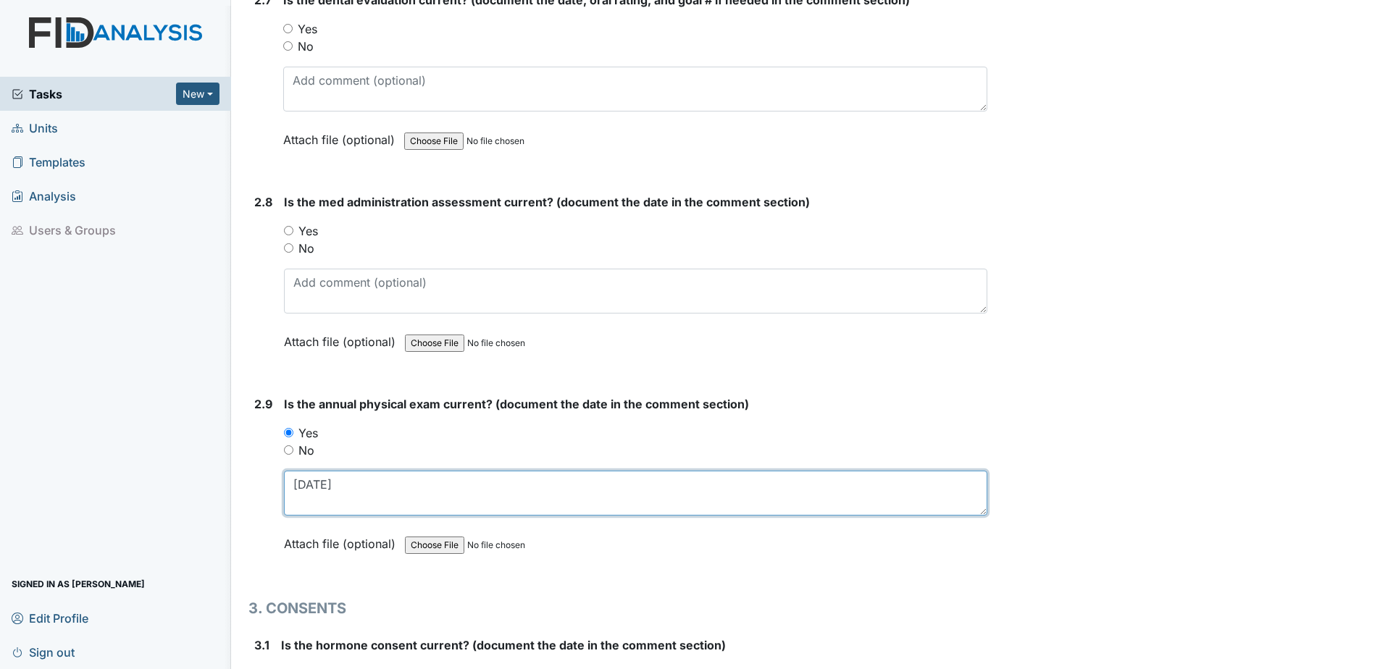
type textarea "2.27.25"
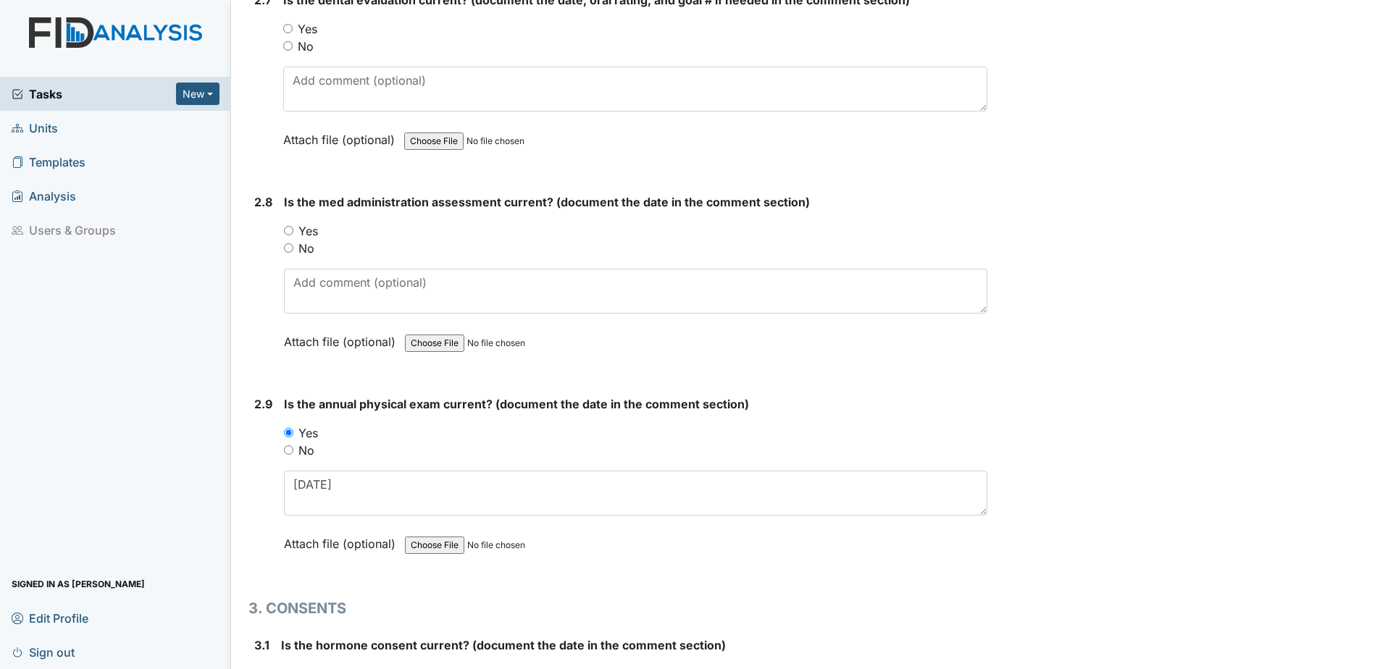
click at [312, 237] on label "Yes" at bounding box center [308, 230] width 20 height 17
click at [293, 235] on input "Yes" at bounding box center [288, 230] width 9 height 9
radio input "true"
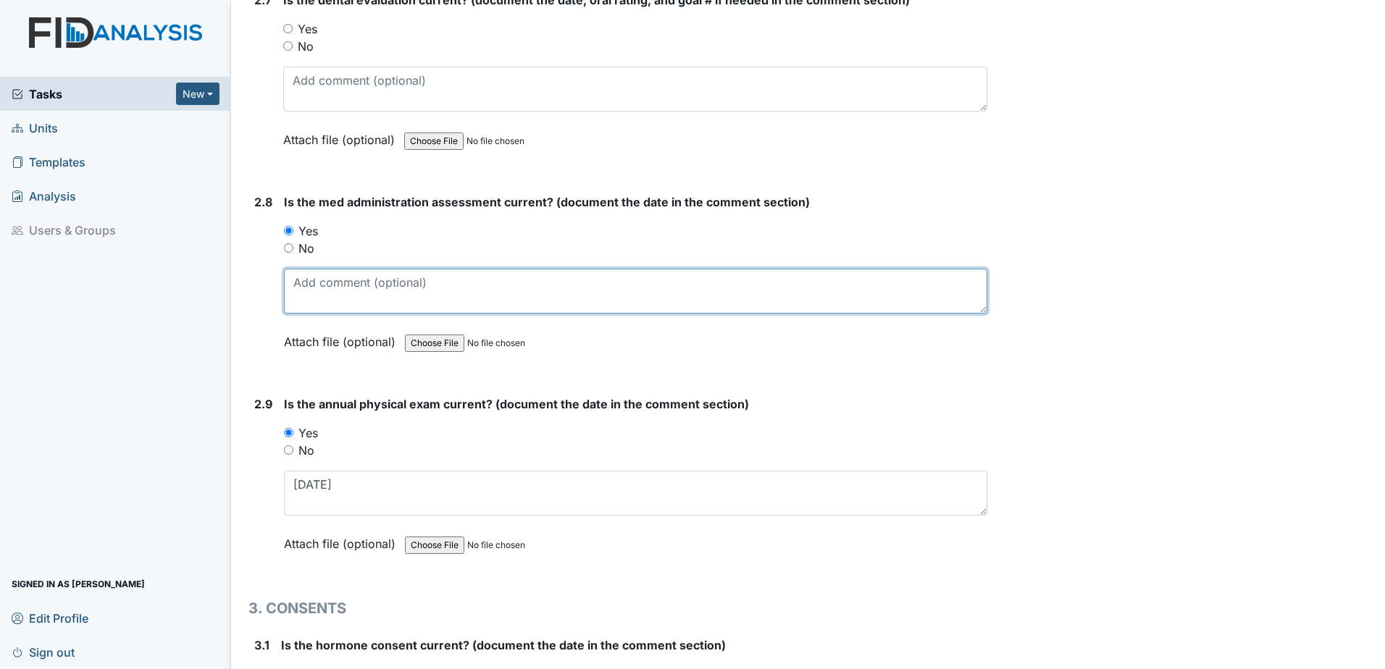
click at [325, 294] on textarea at bounding box center [635, 291] width 703 height 45
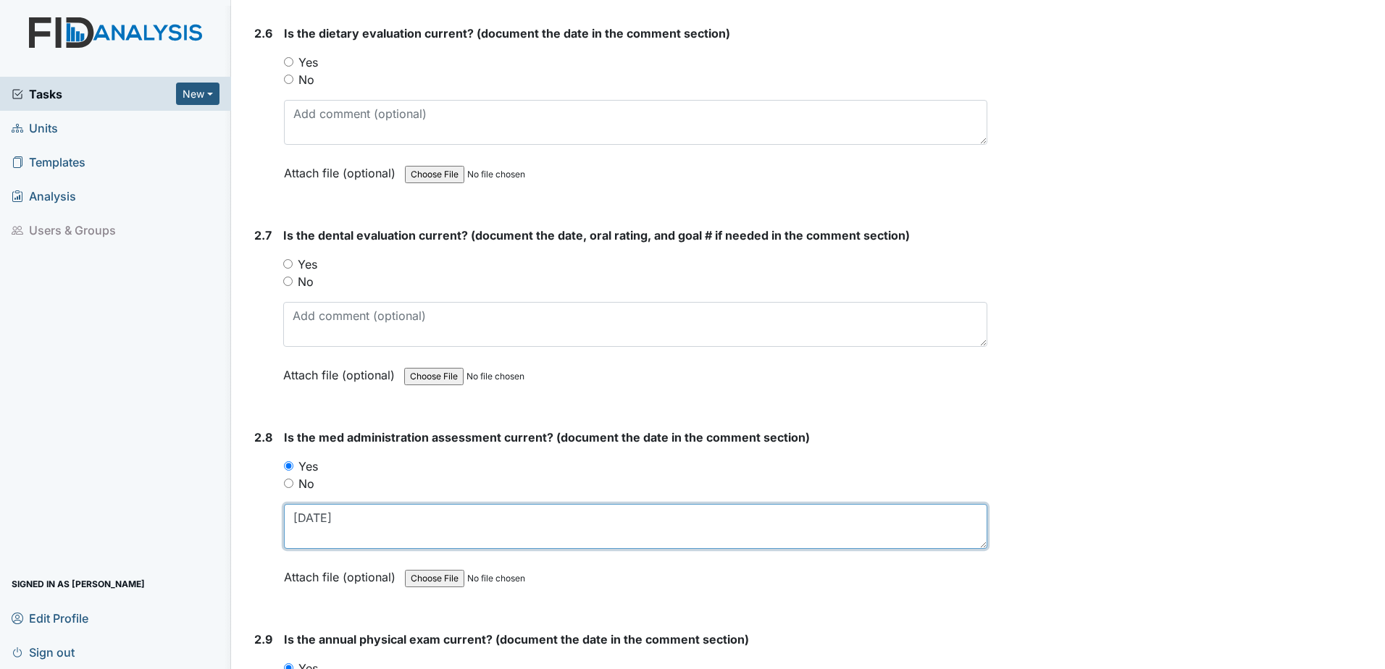
scroll to position [2487, 0]
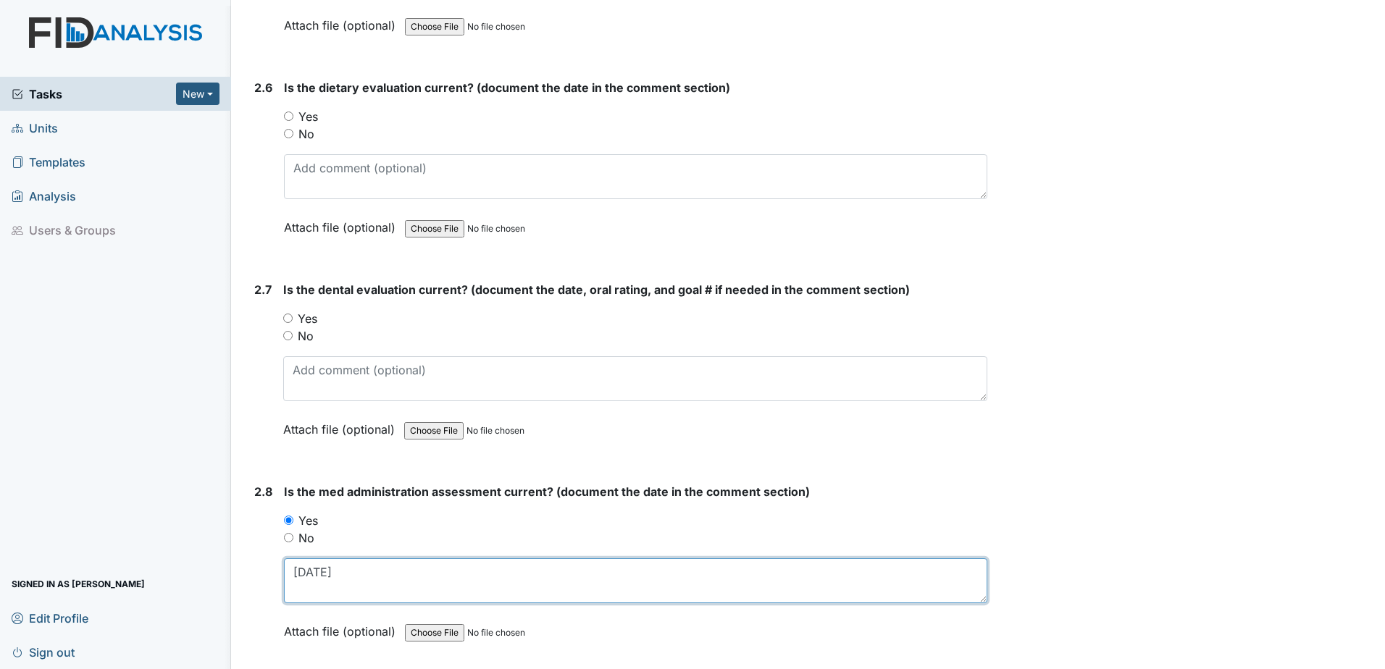
type textarea "1.16.25"
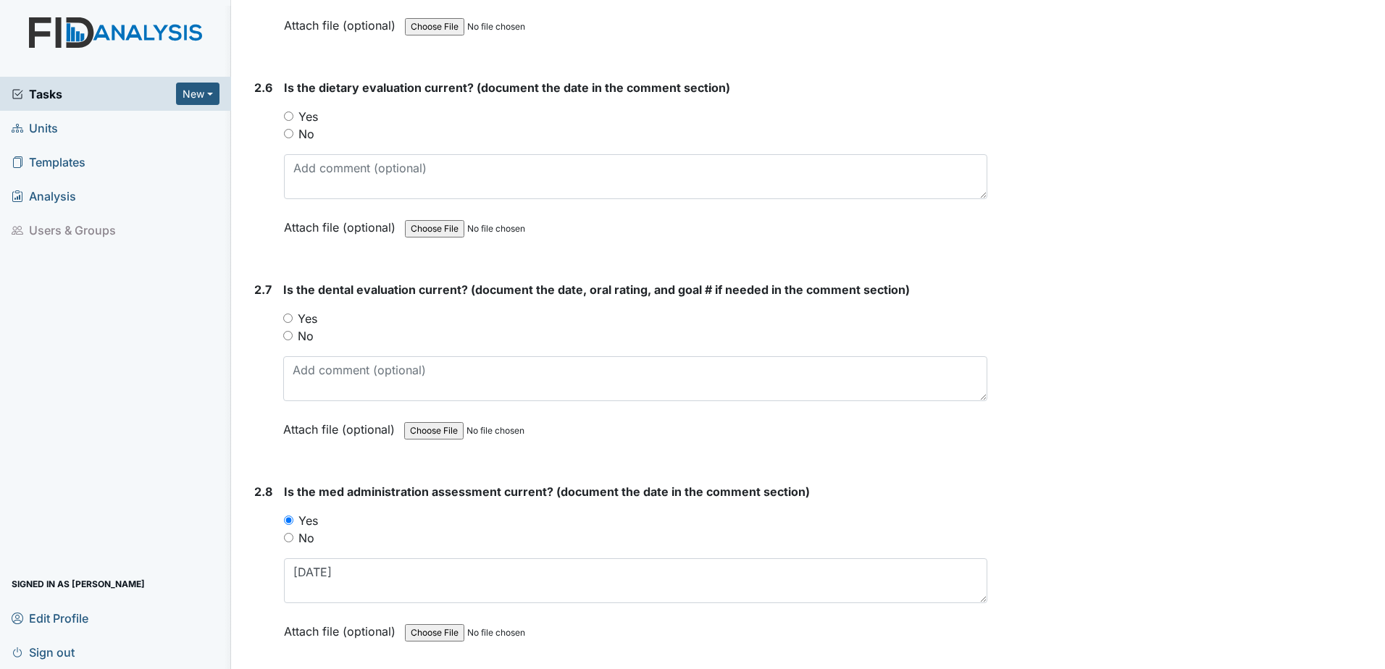
drag, startPoint x: 316, startPoint y: 317, endPoint x: 309, endPoint y: 340, distance: 24.1
click at [315, 317] on label "Yes" at bounding box center [308, 318] width 20 height 17
click at [293, 317] on input "Yes" at bounding box center [287, 318] width 9 height 9
radio input "true"
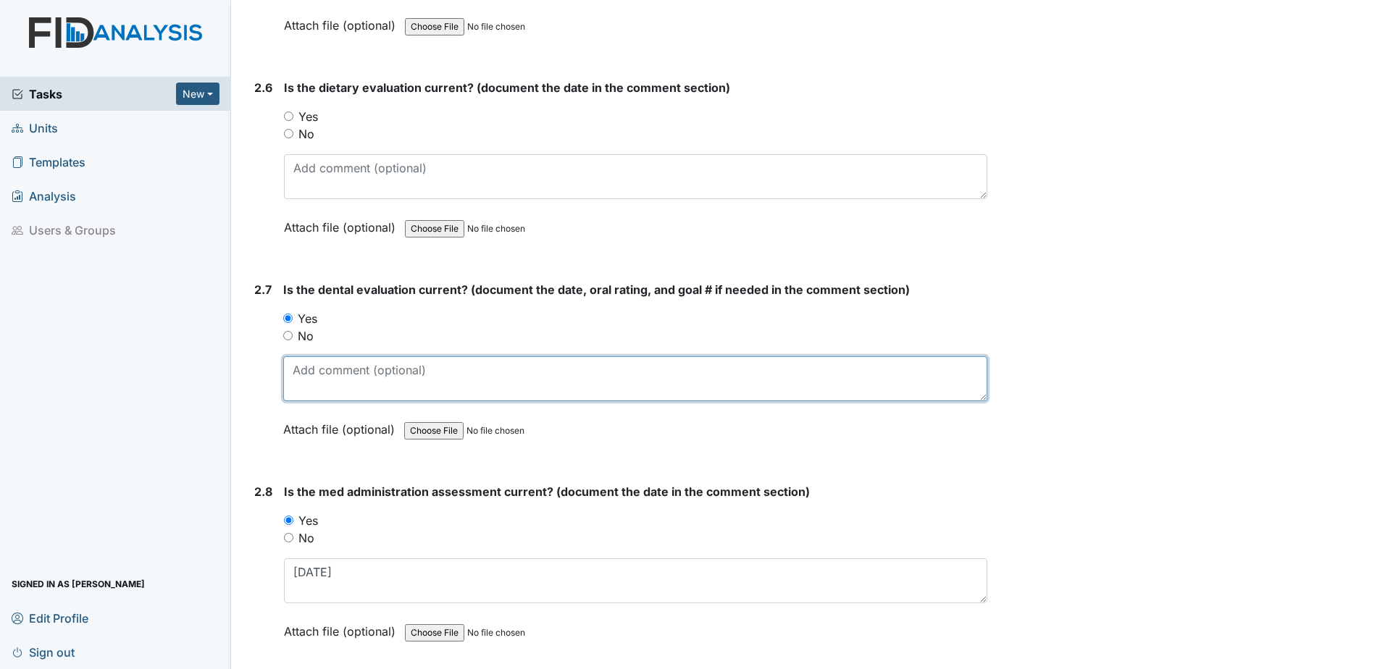
click at [317, 369] on textarea at bounding box center [635, 378] width 704 height 45
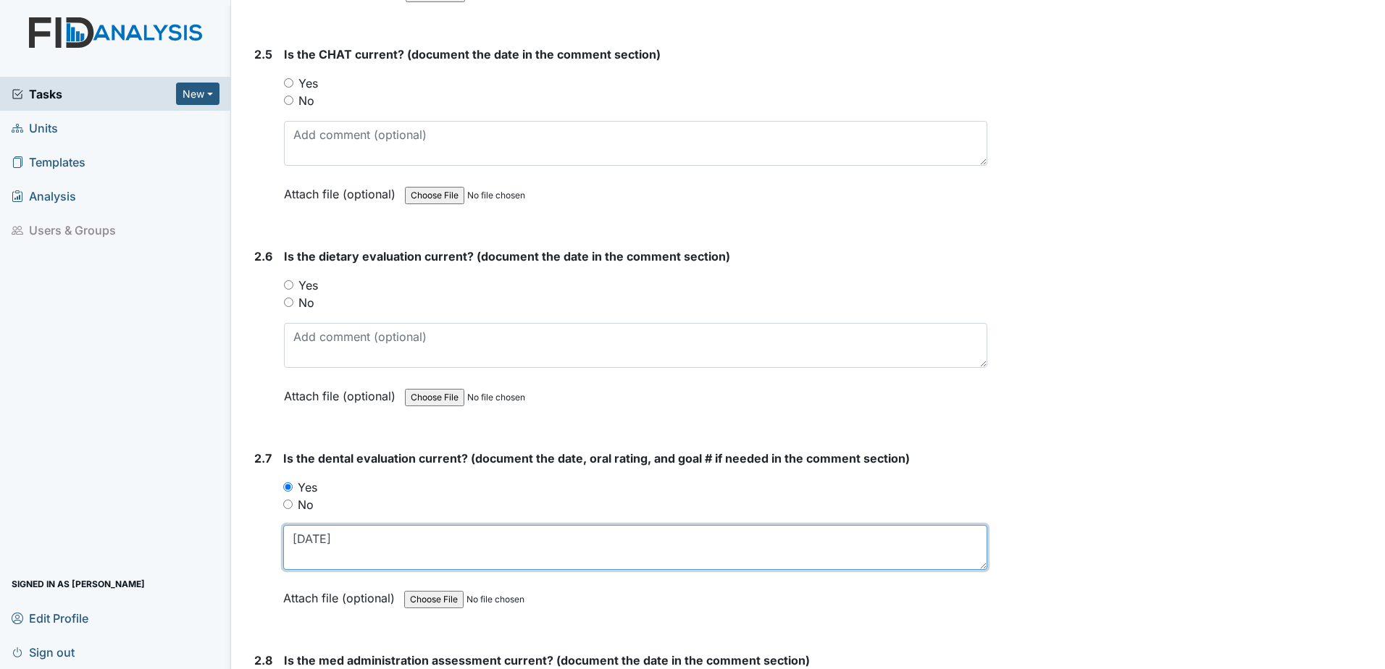
scroll to position [2270, 0]
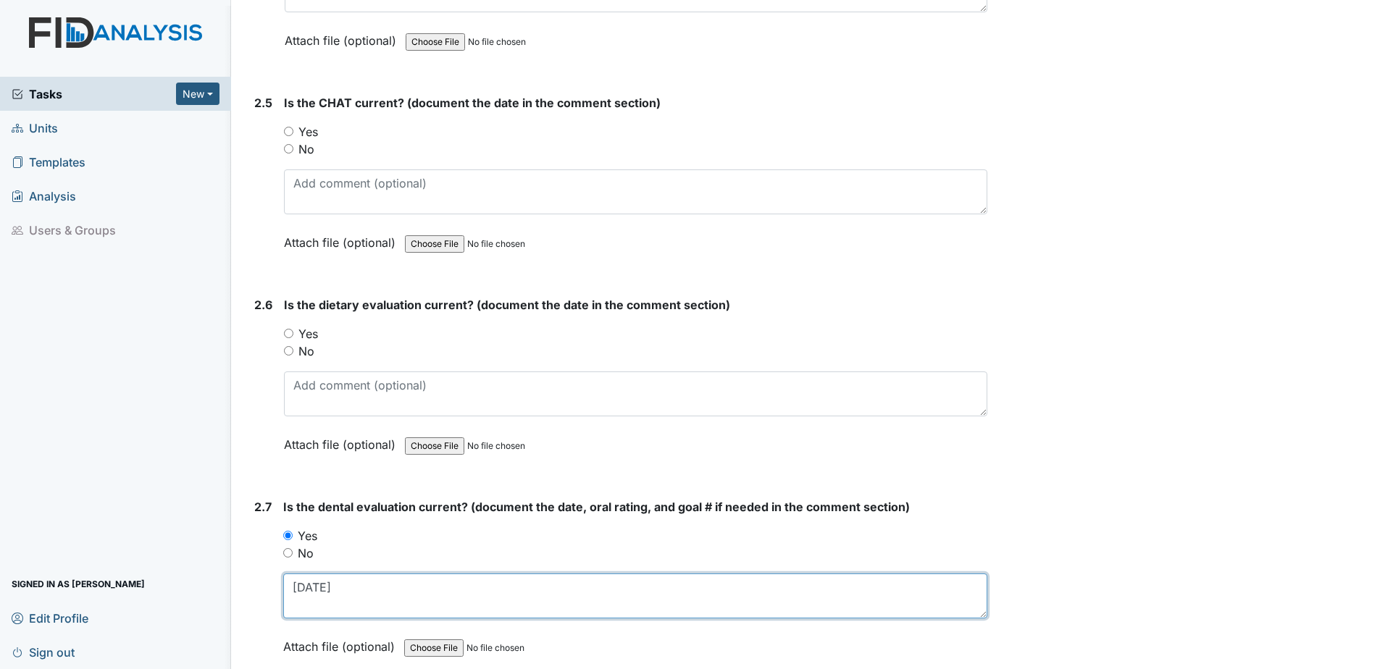
type textarea "11.12.24"
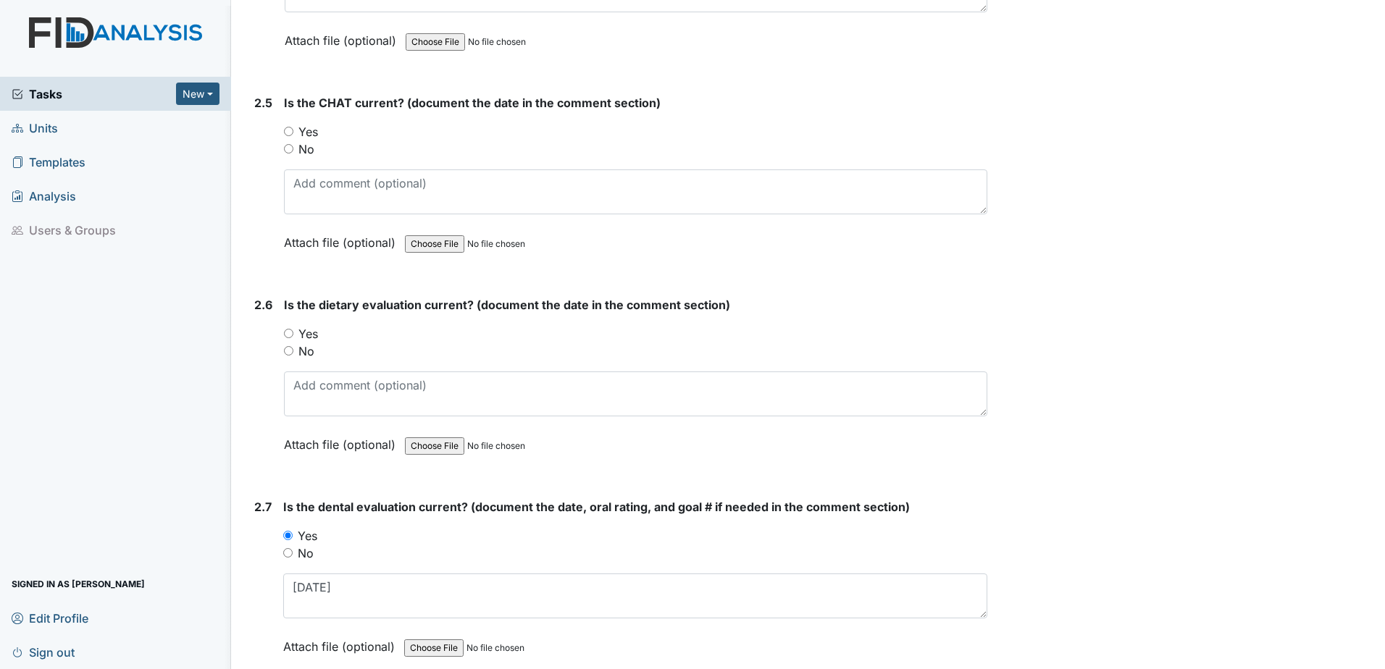
click at [314, 338] on label "Yes" at bounding box center [308, 333] width 20 height 17
click at [293, 338] on input "Yes" at bounding box center [288, 333] width 9 height 9
radio input "true"
click at [326, 417] on div "Is the dietary evaluation current? (document the date in the comment section) Y…" at bounding box center [635, 379] width 703 height 167
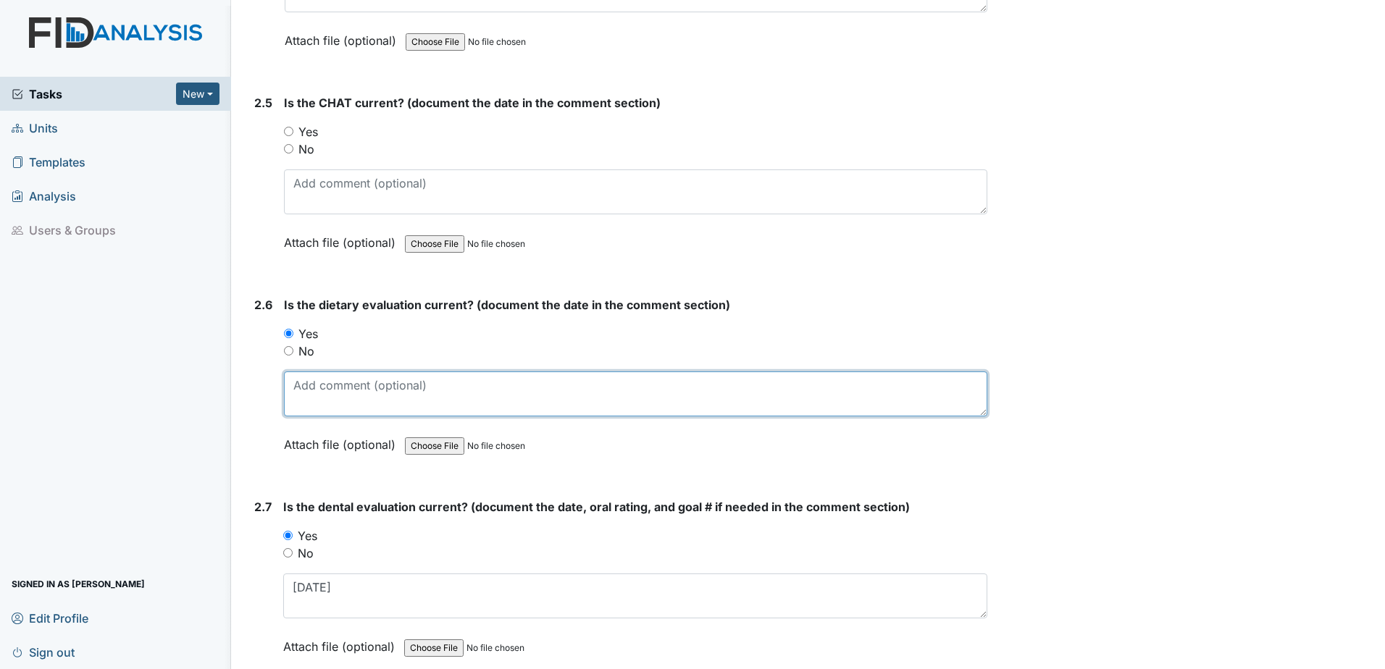
click at [326, 395] on textarea at bounding box center [635, 394] width 703 height 45
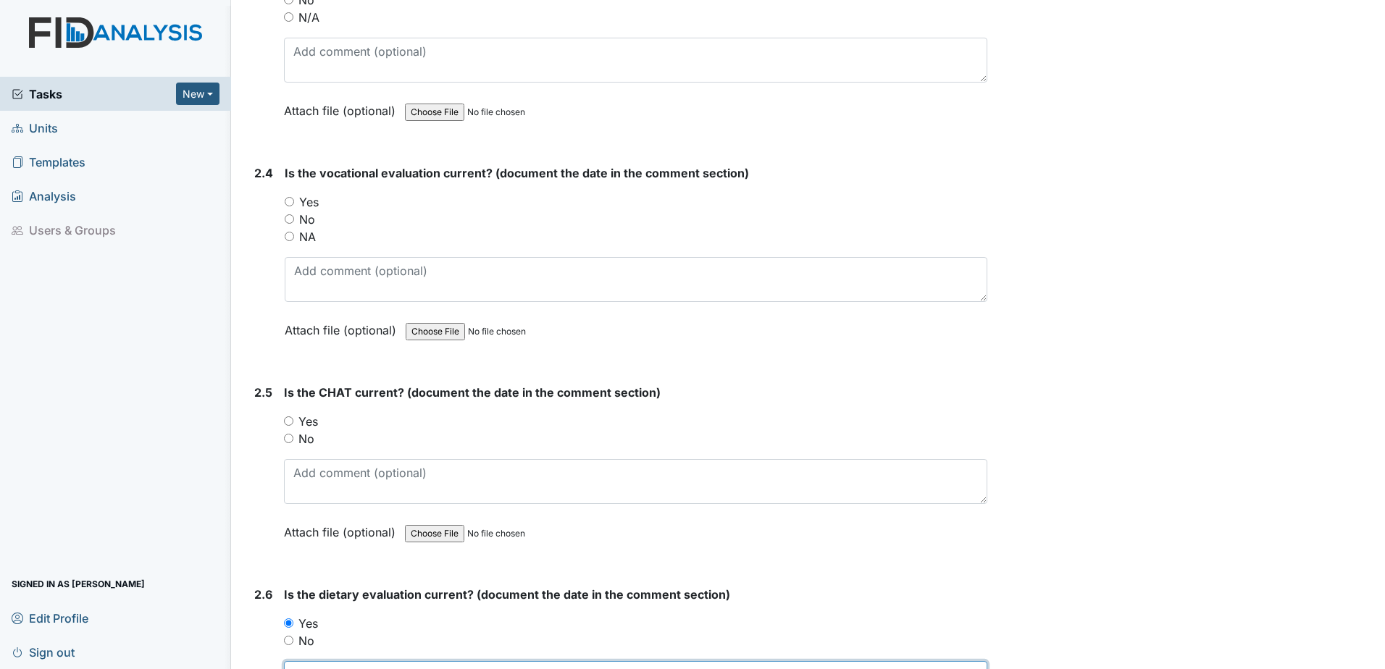
scroll to position [1908, 0]
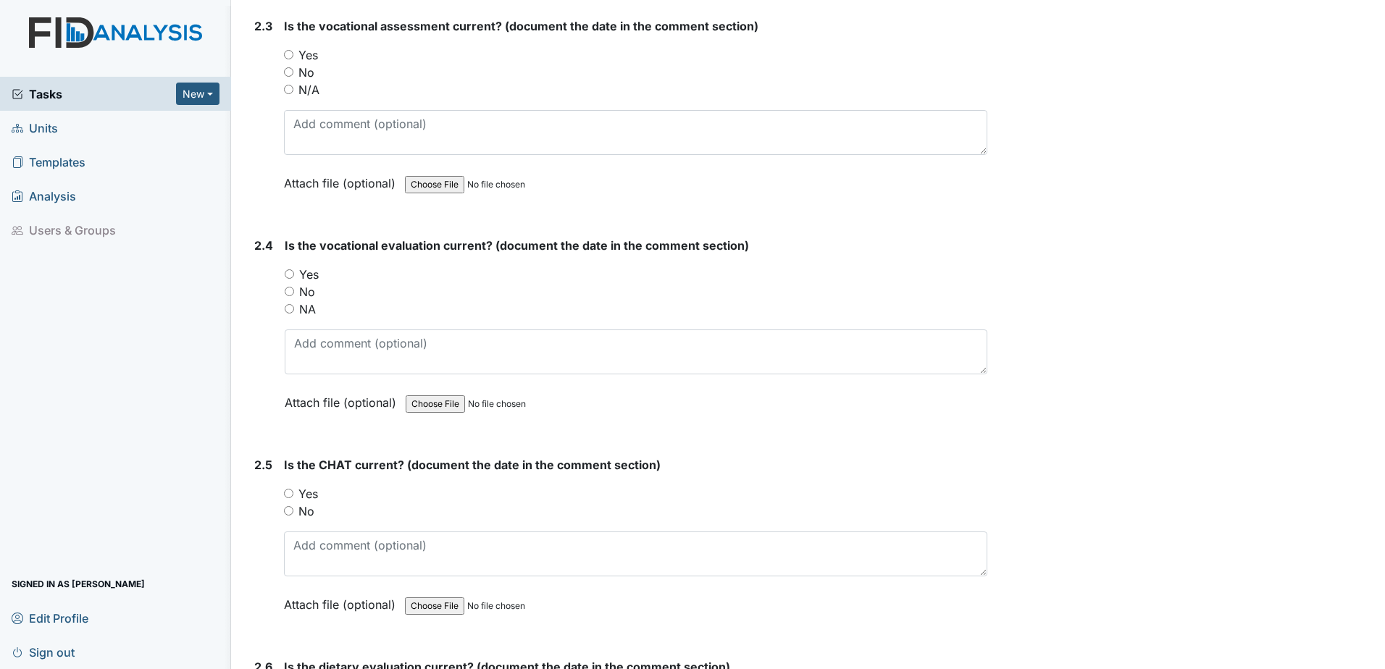
type textarea "7.22.25"
click at [316, 275] on label "Yes" at bounding box center [309, 274] width 20 height 17
drag, startPoint x: 316, startPoint y: 275, endPoint x: 290, endPoint y: 279, distance: 25.7
click at [290, 279] on div "Yes" at bounding box center [636, 274] width 703 height 17
click at [289, 273] on input "Yes" at bounding box center [289, 273] width 9 height 9
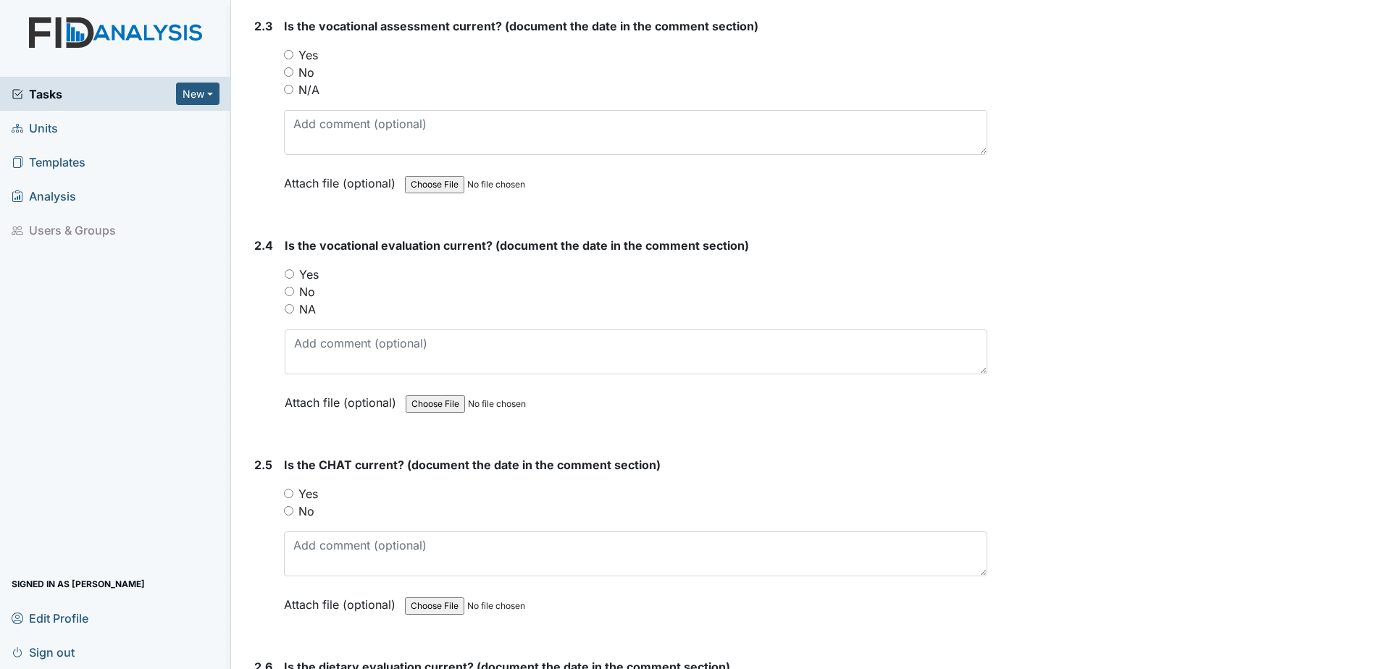
radio input "true"
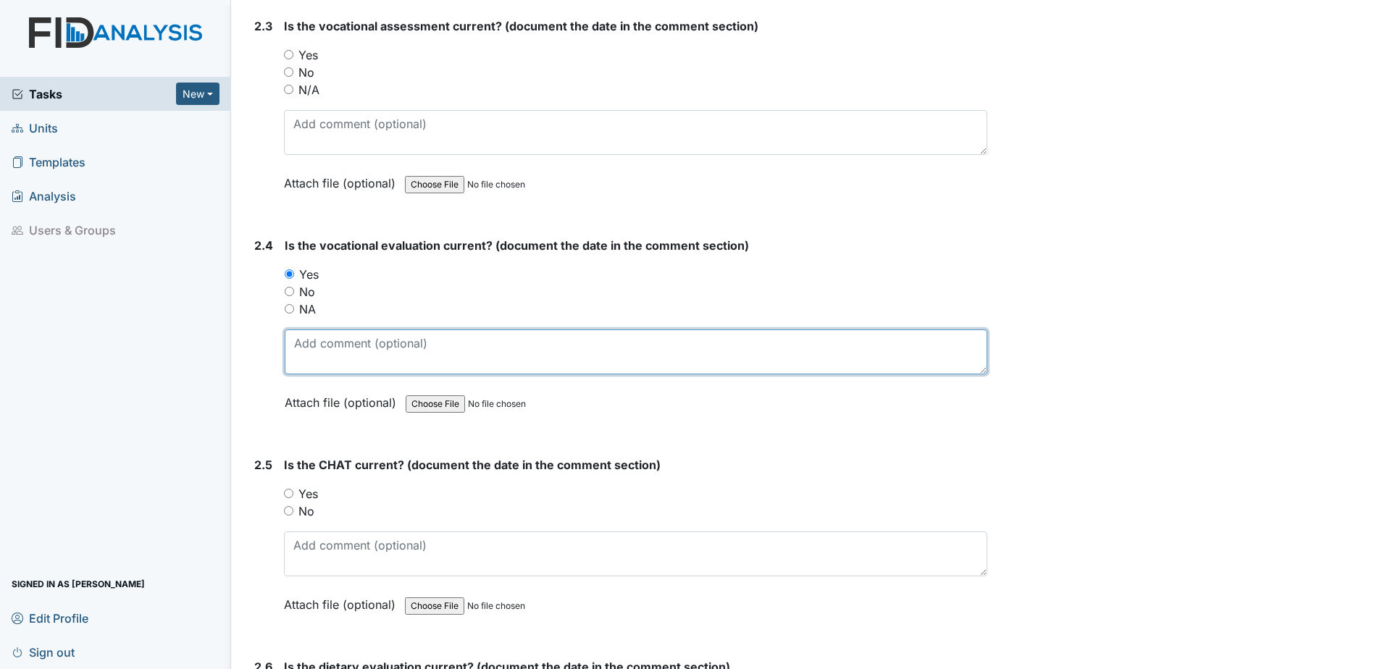
drag, startPoint x: 324, startPoint y: 332, endPoint x: 322, endPoint y: 347, distance: 14.6
click at [324, 337] on textarea at bounding box center [636, 352] width 703 height 45
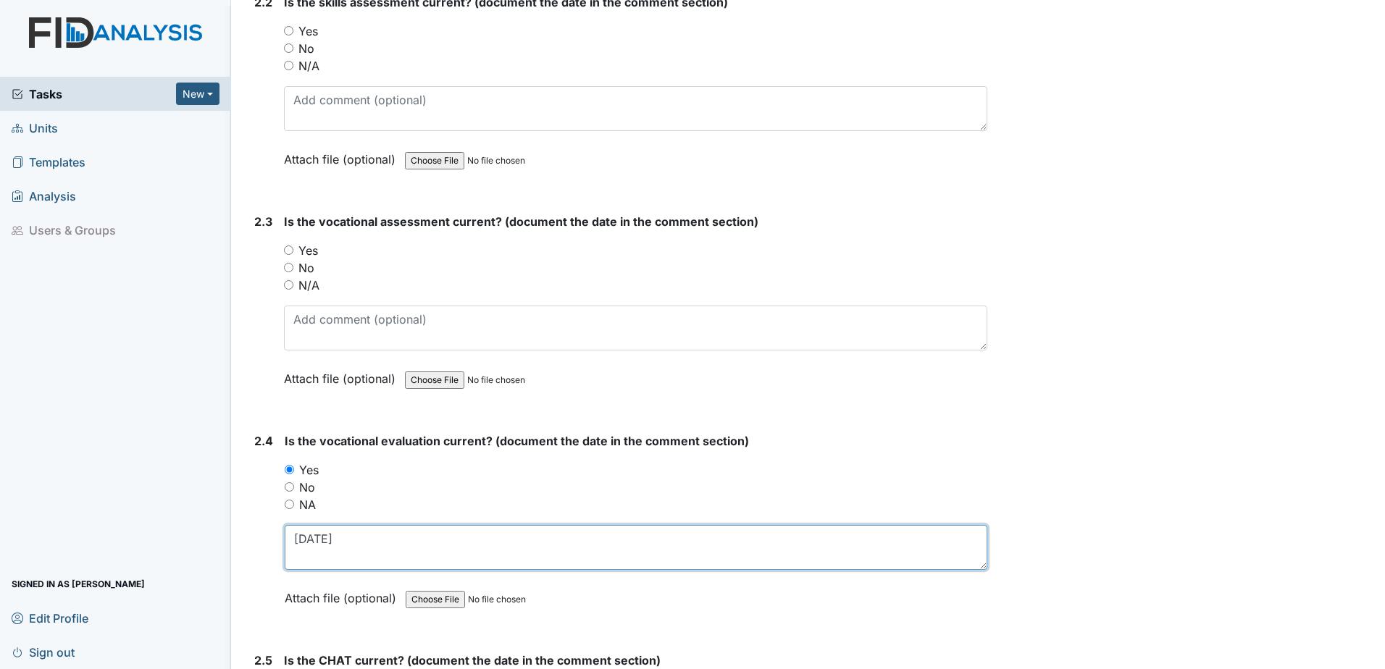
scroll to position [1691, 0]
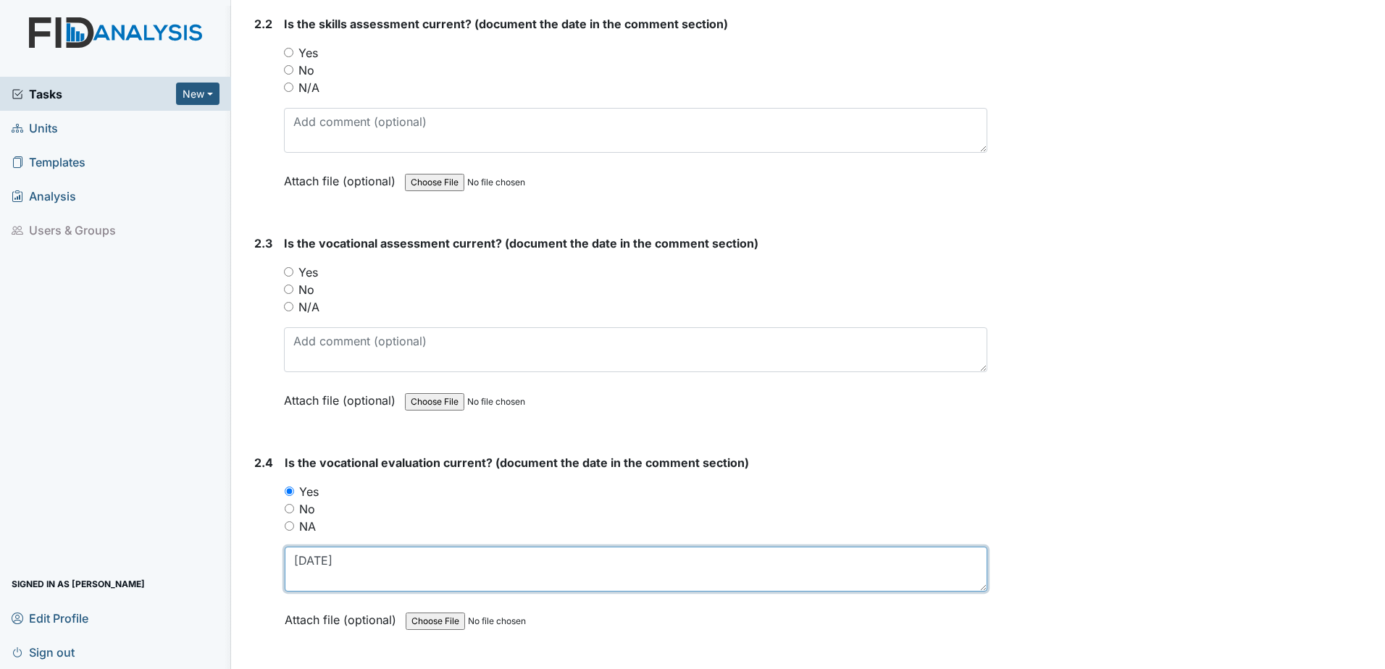
type textarea "12.6.24"
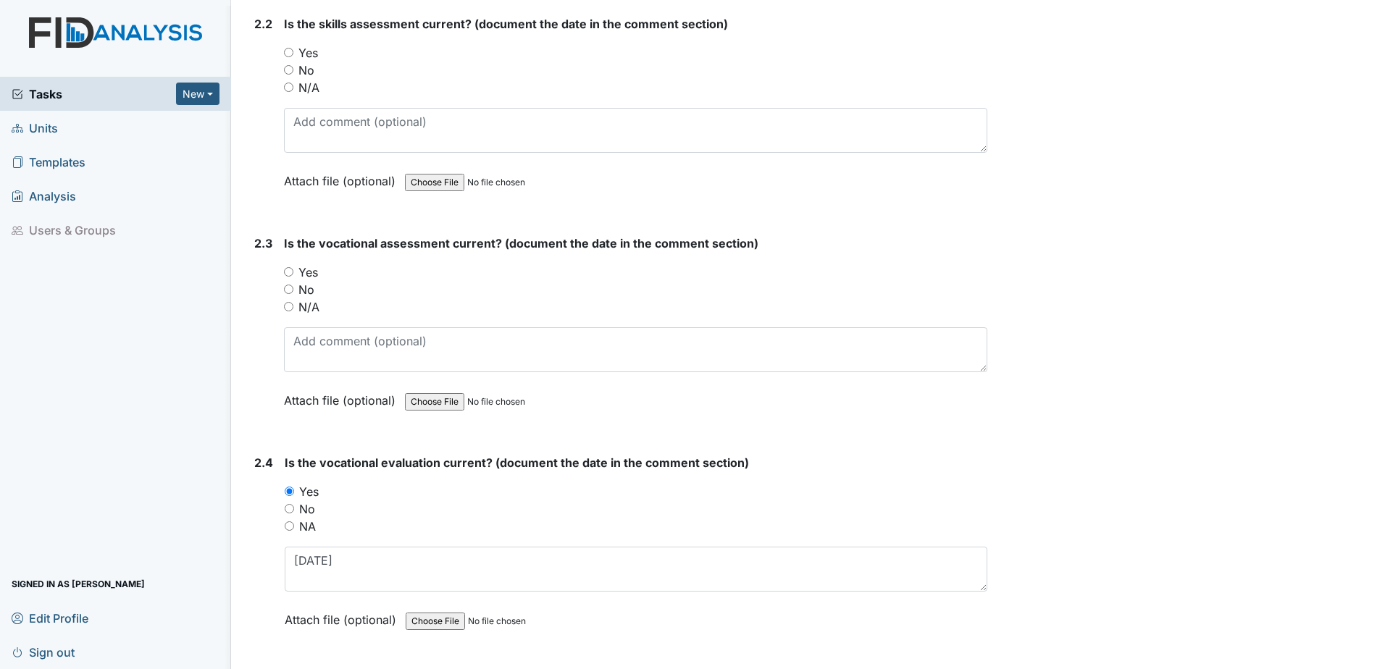
click at [313, 269] on label "Yes" at bounding box center [308, 272] width 20 height 17
click at [293, 269] on input "Yes" at bounding box center [288, 271] width 9 height 9
radio input "true"
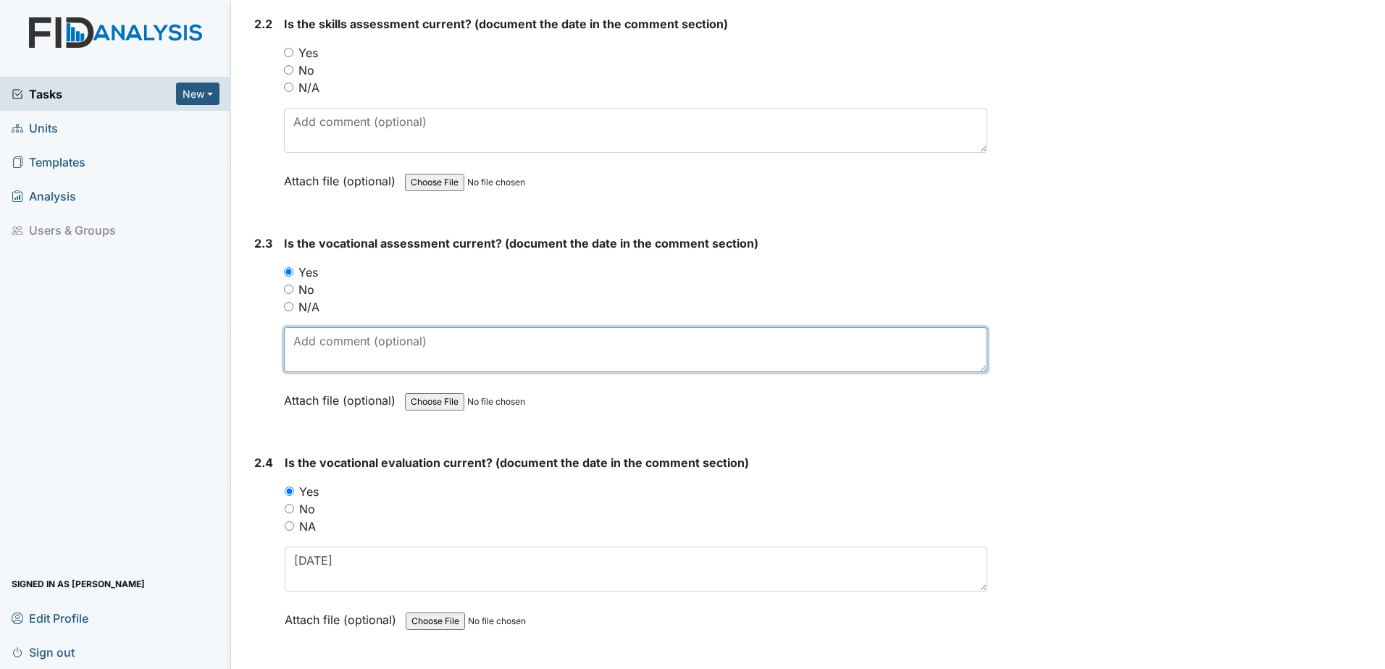
click at [314, 327] on textarea at bounding box center [635, 349] width 703 height 45
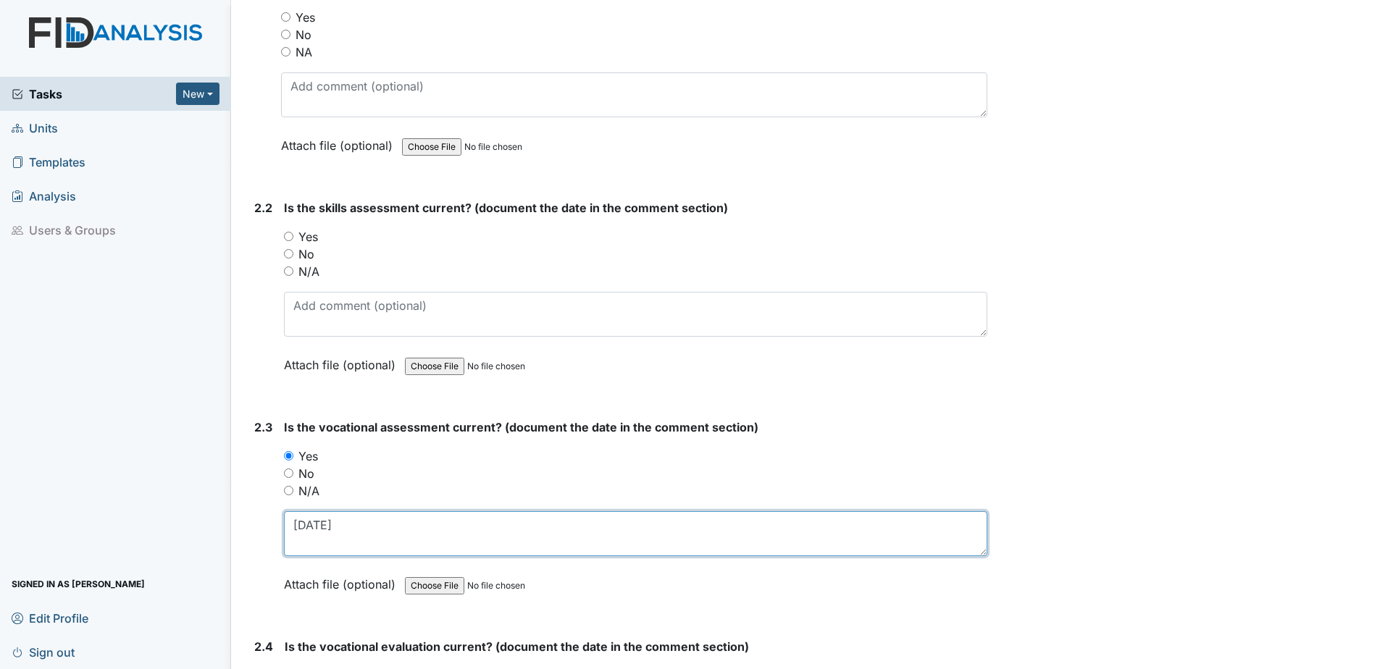
scroll to position [1473, 0]
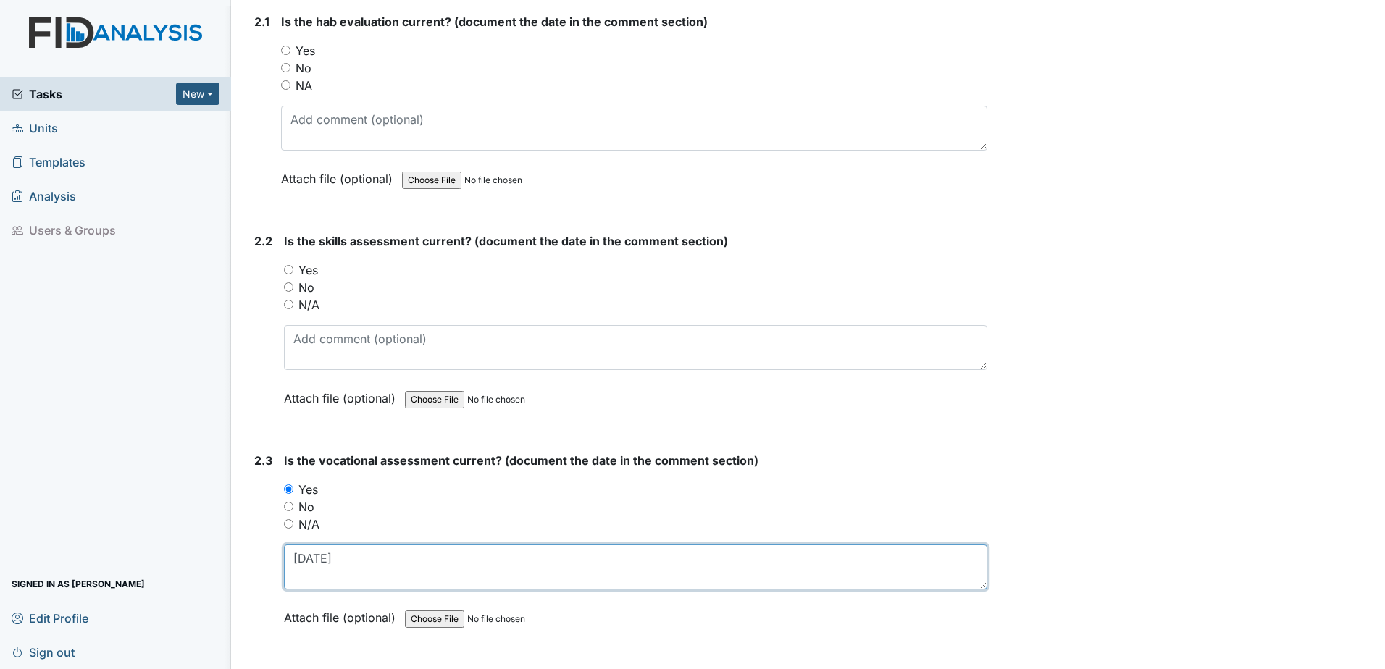
type textarea "12.6.24"
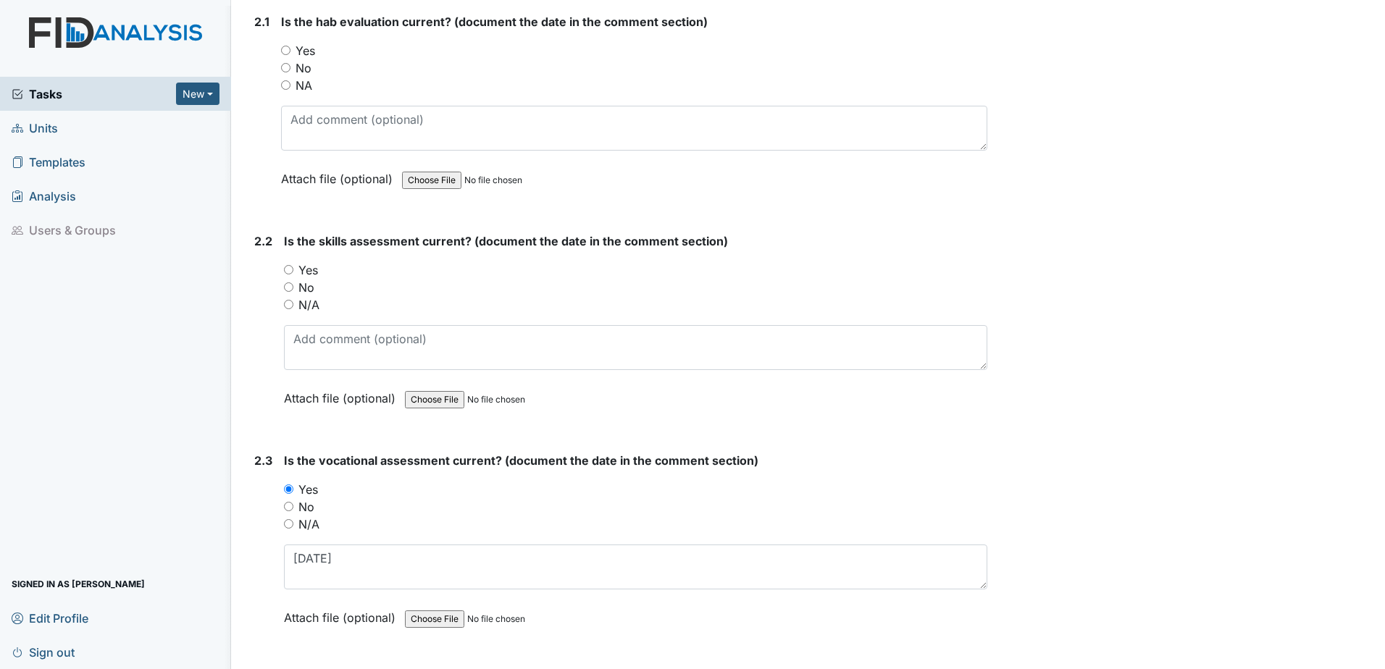
click at [303, 272] on label "Yes" at bounding box center [308, 269] width 20 height 17
click at [293, 272] on input "Yes" at bounding box center [288, 269] width 9 height 9
radio input "true"
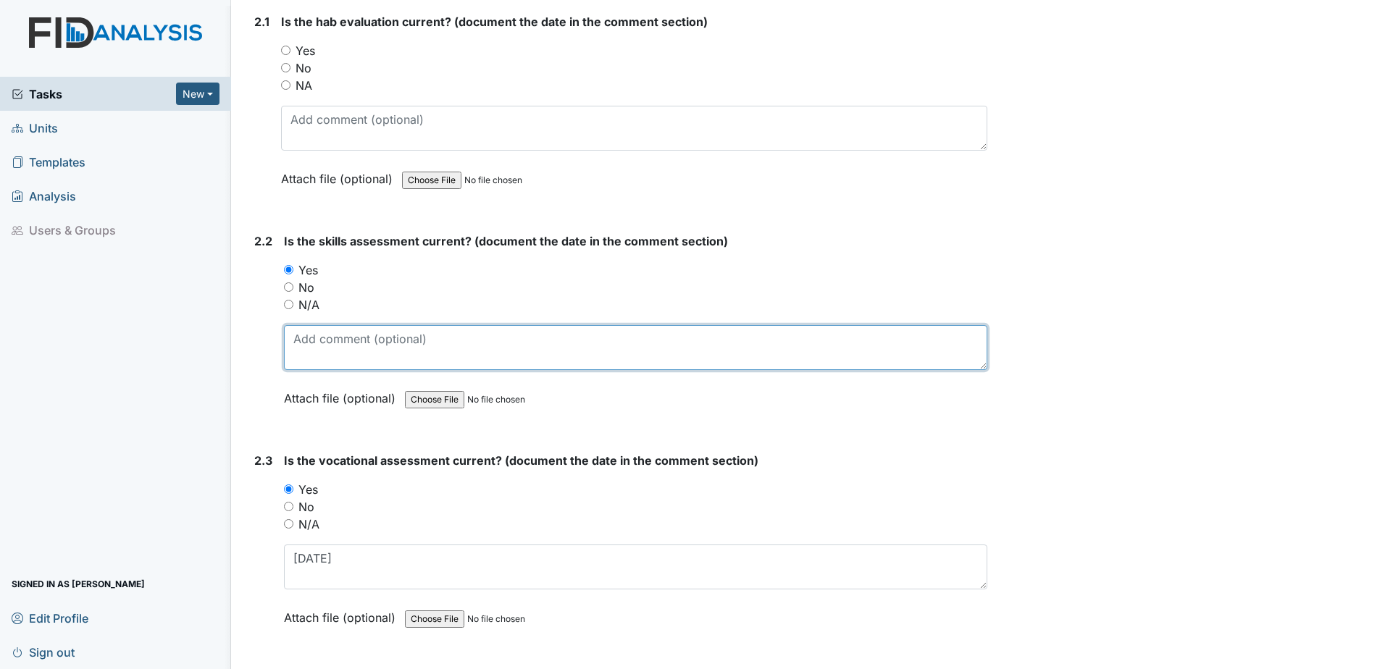
click at [307, 354] on textarea at bounding box center [635, 347] width 703 height 45
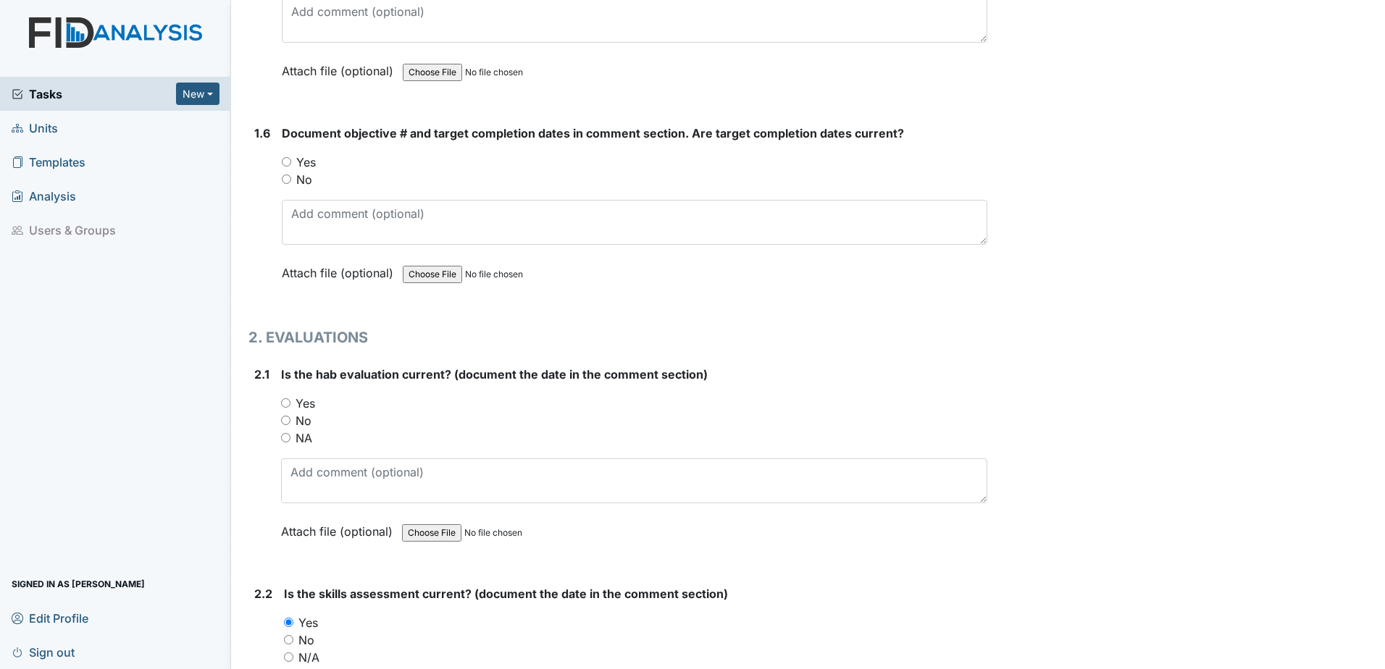
scroll to position [1111, 0]
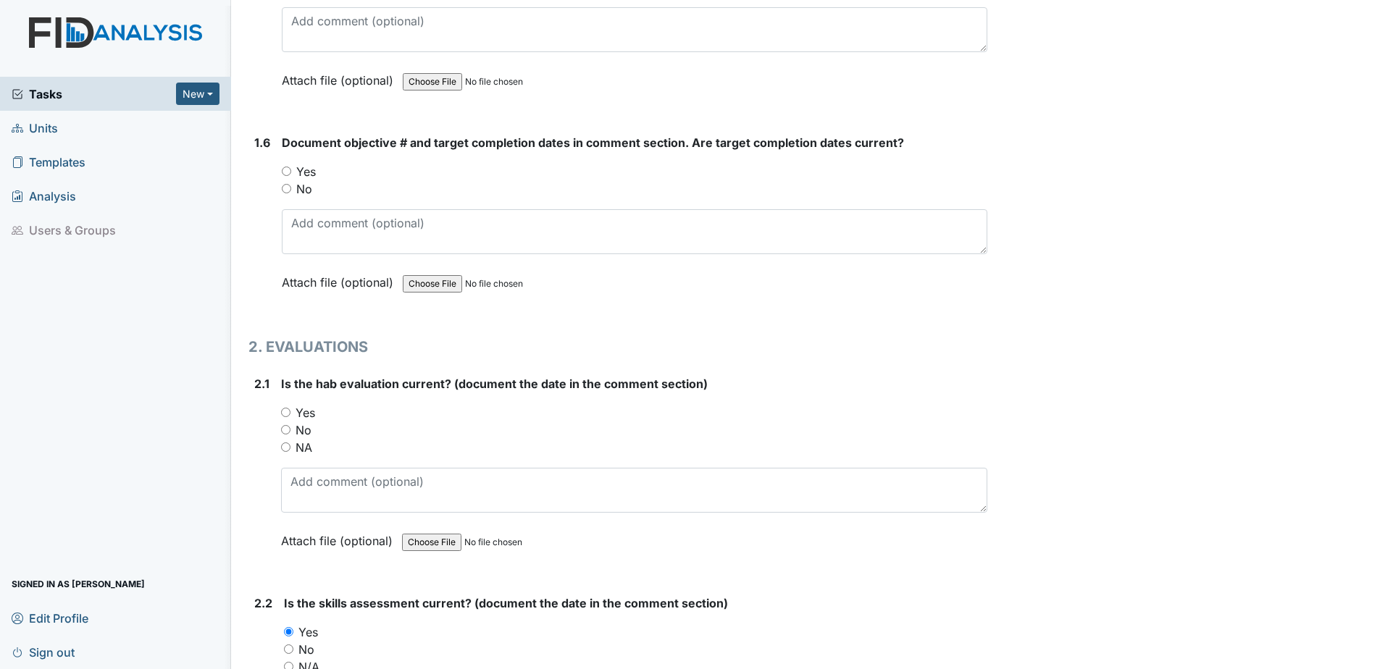
type textarea "12.4.24"
click at [300, 411] on label "Yes" at bounding box center [306, 412] width 20 height 17
click at [290, 411] on input "Yes" at bounding box center [285, 412] width 9 height 9
radio input "true"
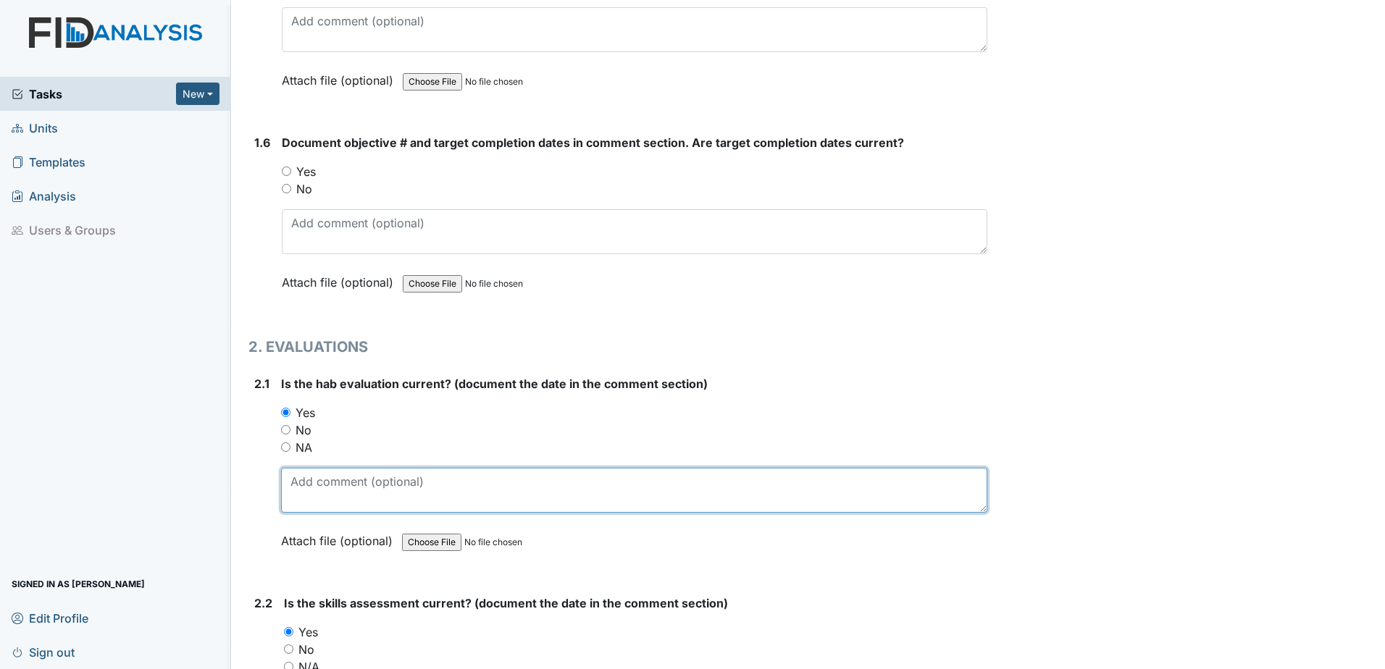
click at [374, 503] on textarea at bounding box center [634, 490] width 706 height 45
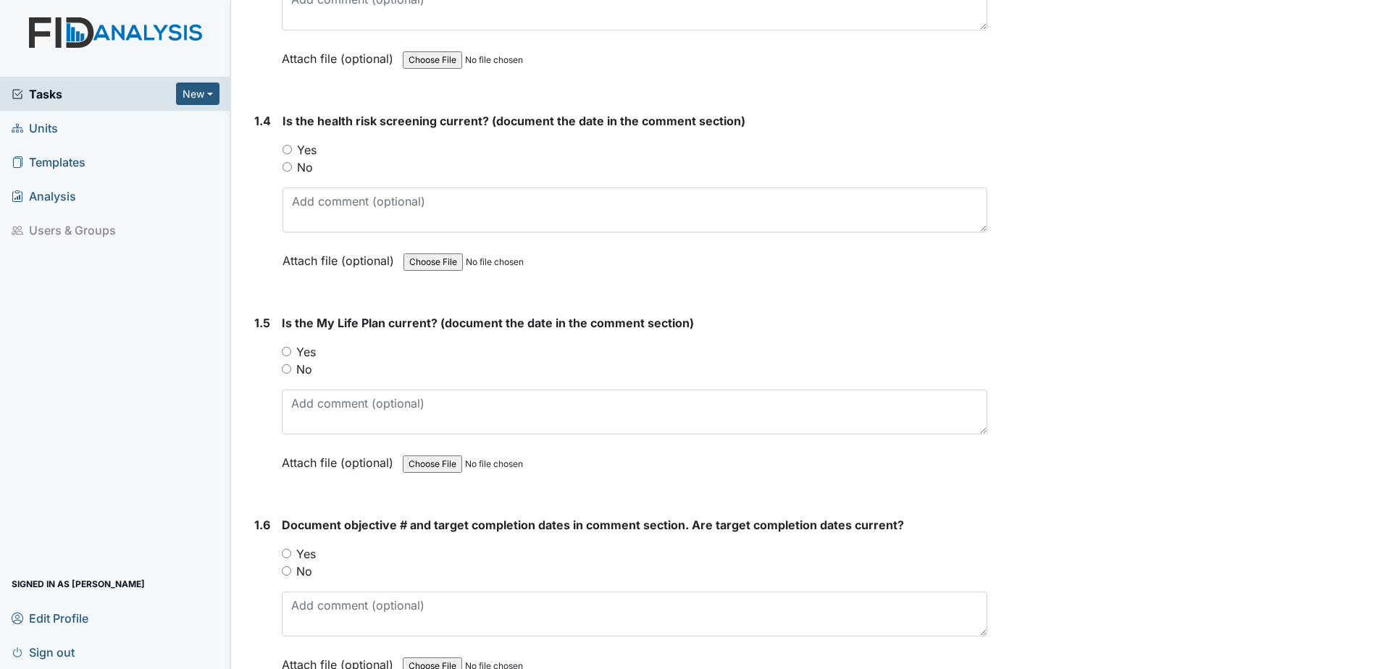
scroll to position [677, 0]
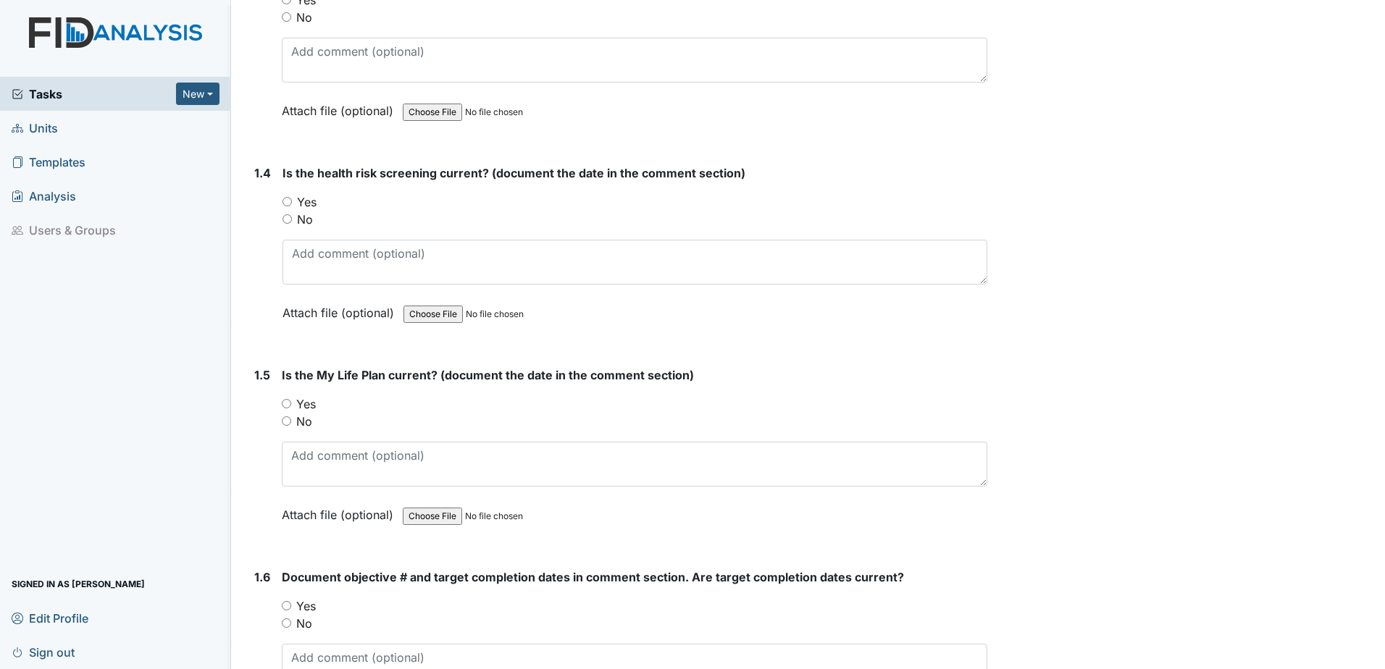
type textarea "8.8.25"
click at [306, 404] on label "Yes" at bounding box center [306, 403] width 20 height 17
click at [291, 404] on input "Yes" at bounding box center [286, 403] width 9 height 9
radio input "true"
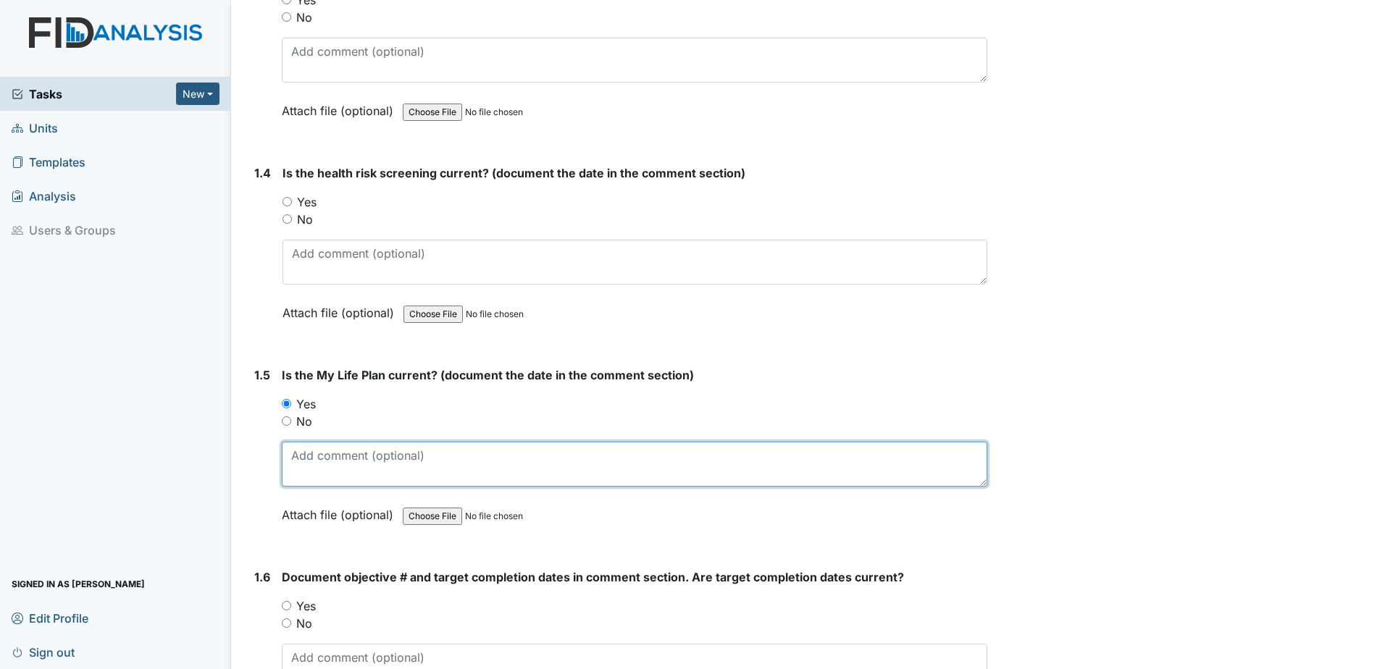
click at [322, 445] on textarea at bounding box center [635, 464] width 706 height 45
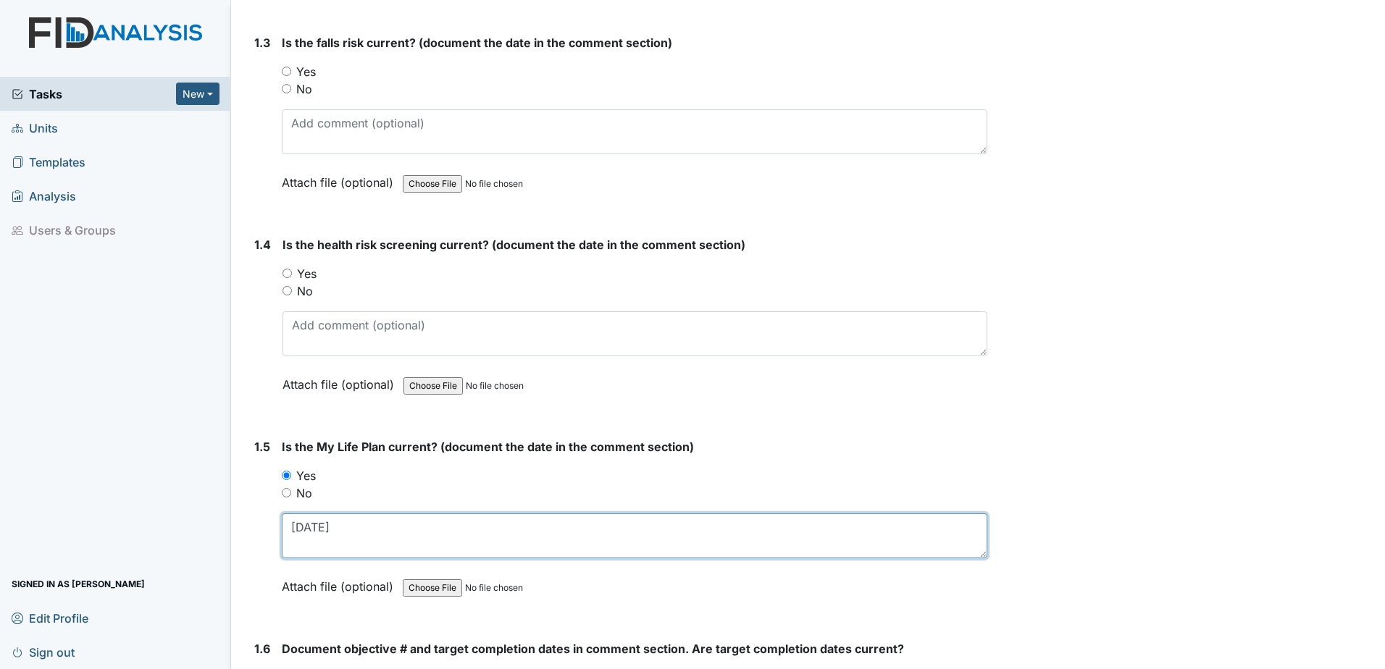
scroll to position [604, 0]
type textarea "12.13.24"
click at [302, 273] on label "Yes" at bounding box center [307, 274] width 20 height 17
click at [292, 273] on input "Yes" at bounding box center [286, 273] width 9 height 9
radio input "true"
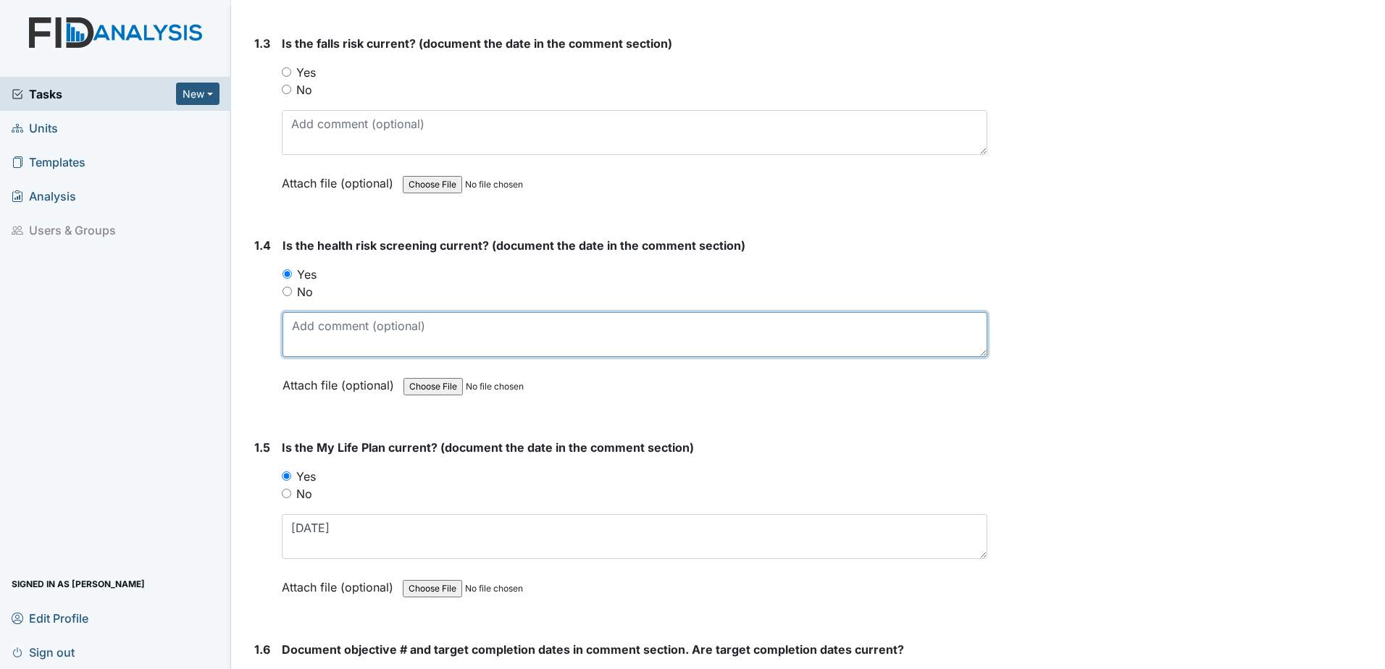
click at [314, 332] on textarea at bounding box center [634, 334] width 705 height 45
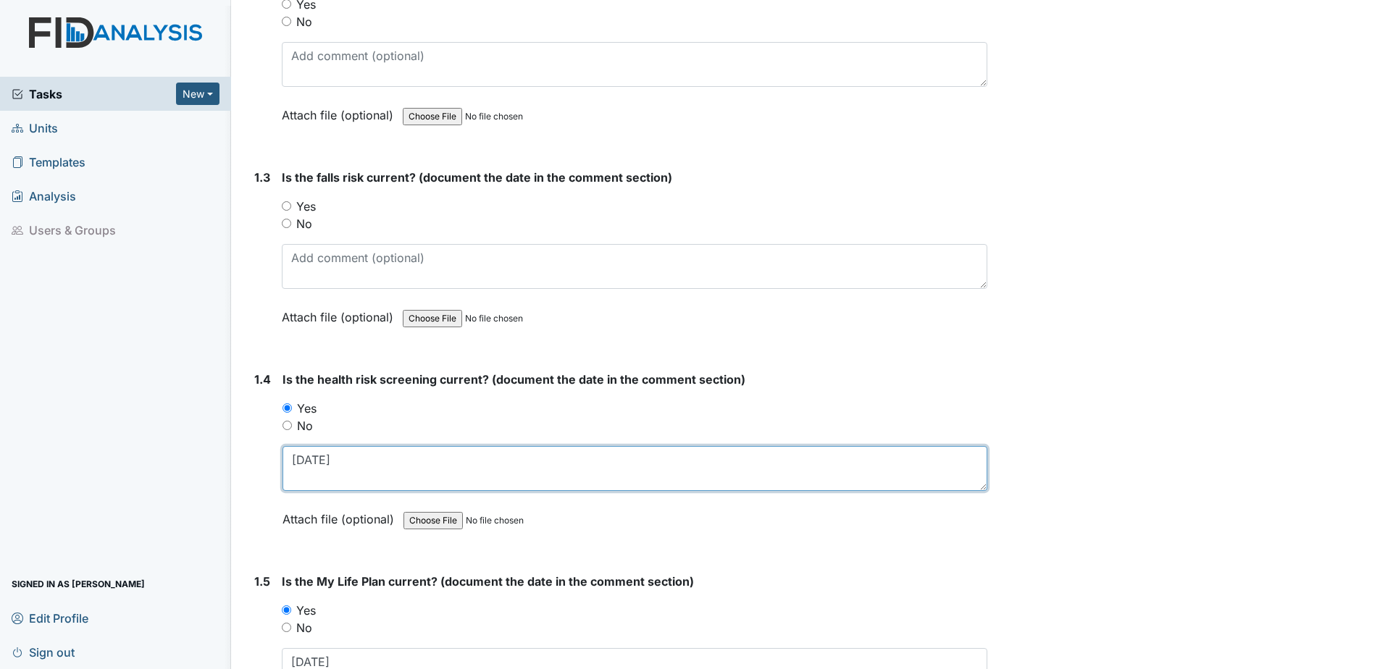
scroll to position [459, 0]
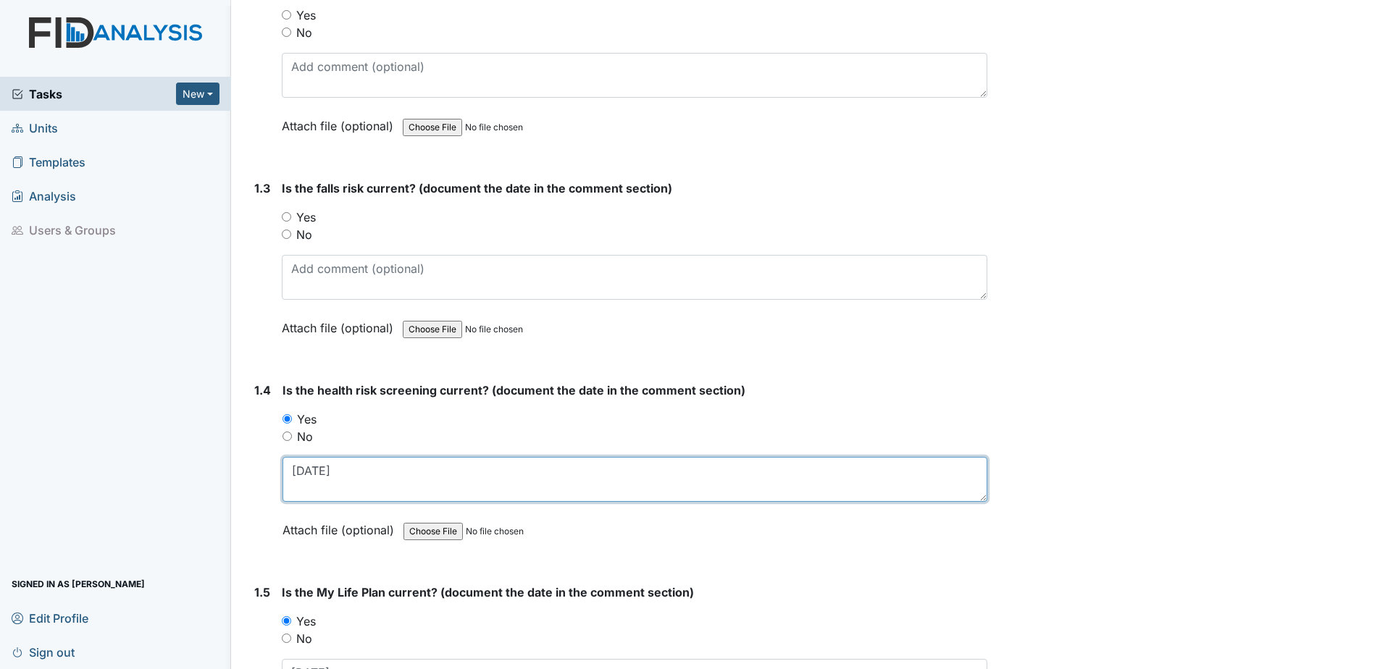
type textarea "1.23.24"
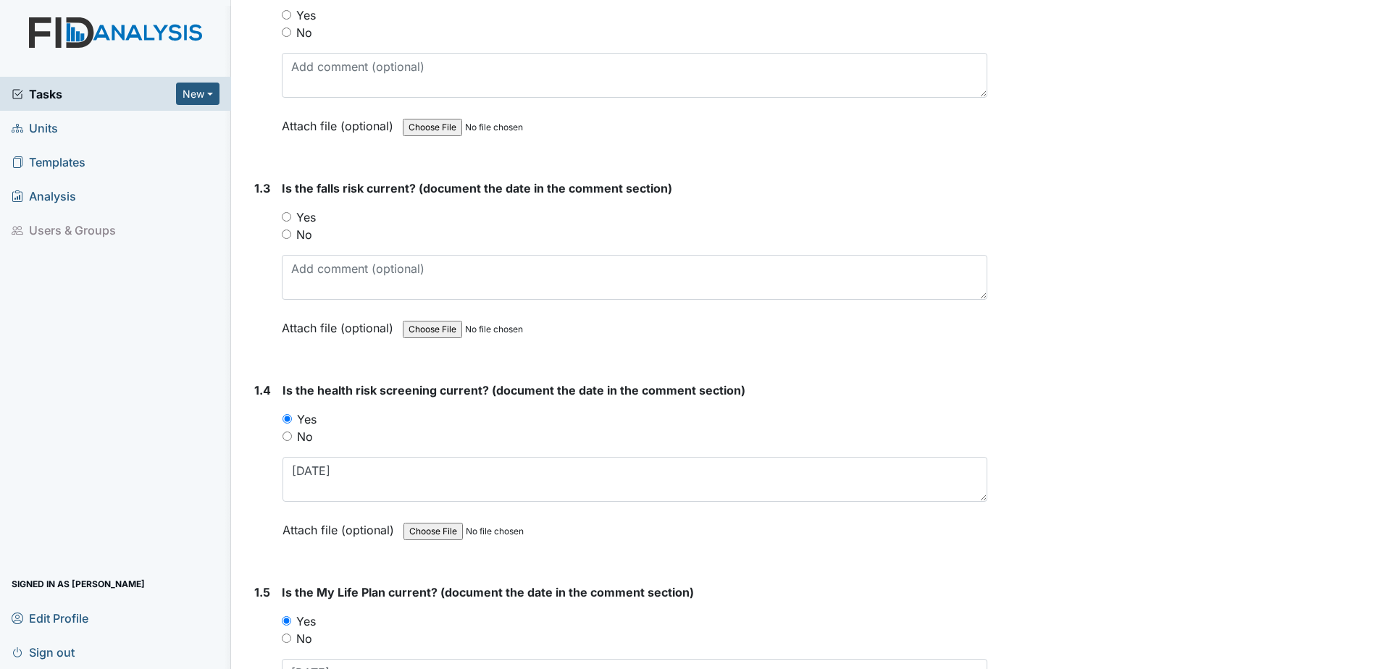
click at [297, 212] on label "Yes" at bounding box center [306, 217] width 20 height 17
click at [291, 212] on input "Yes" at bounding box center [286, 216] width 9 height 9
radio input "true"
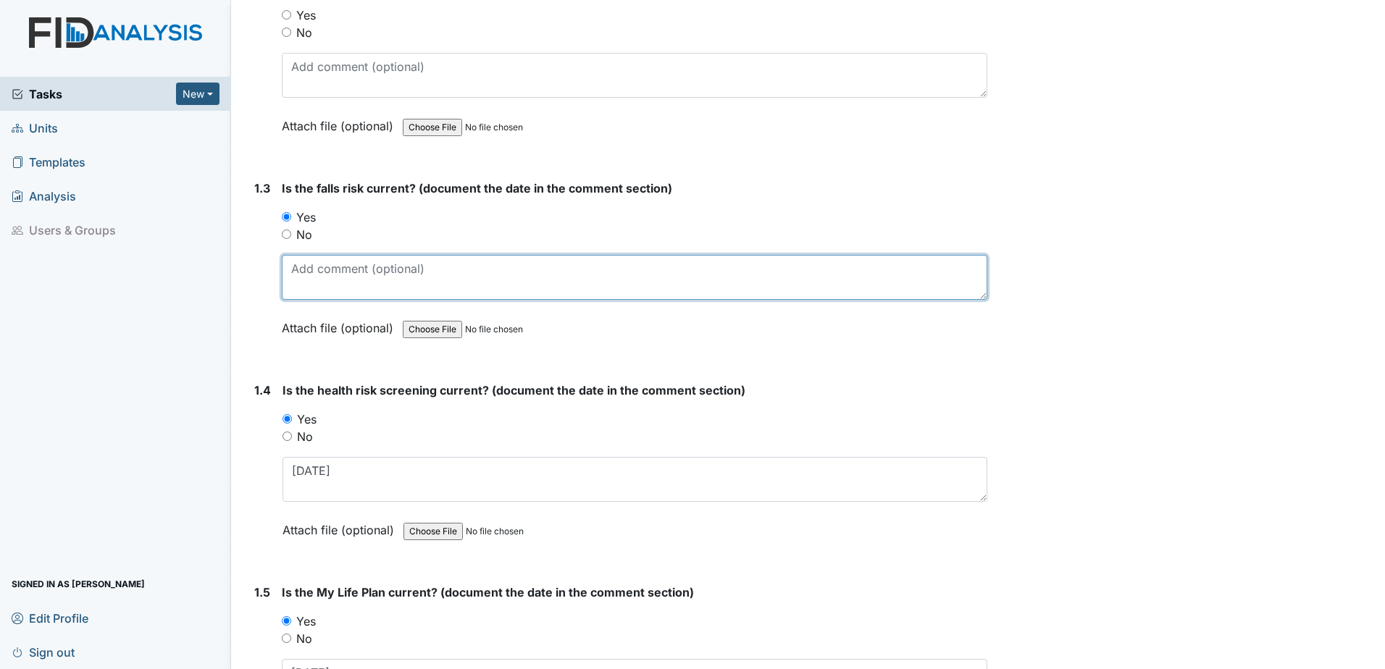
click at [306, 266] on textarea at bounding box center [635, 277] width 706 height 45
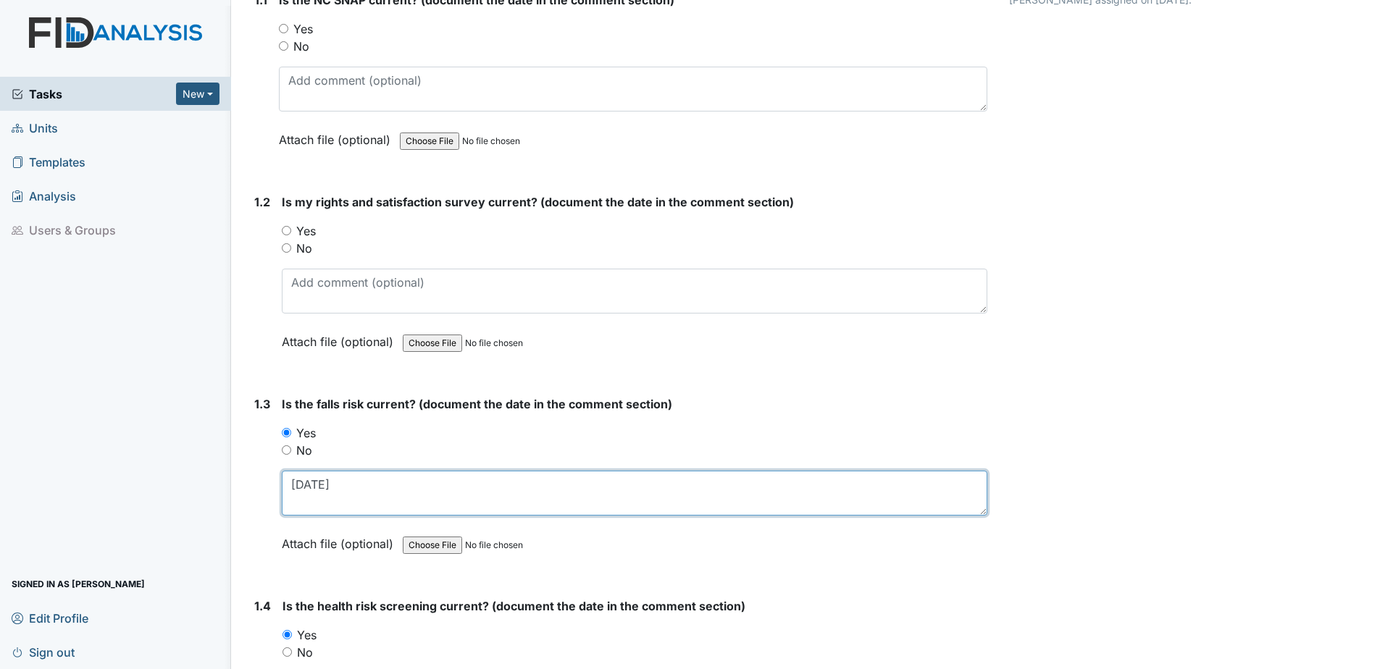
scroll to position [242, 0]
type textarea "1.23.24"
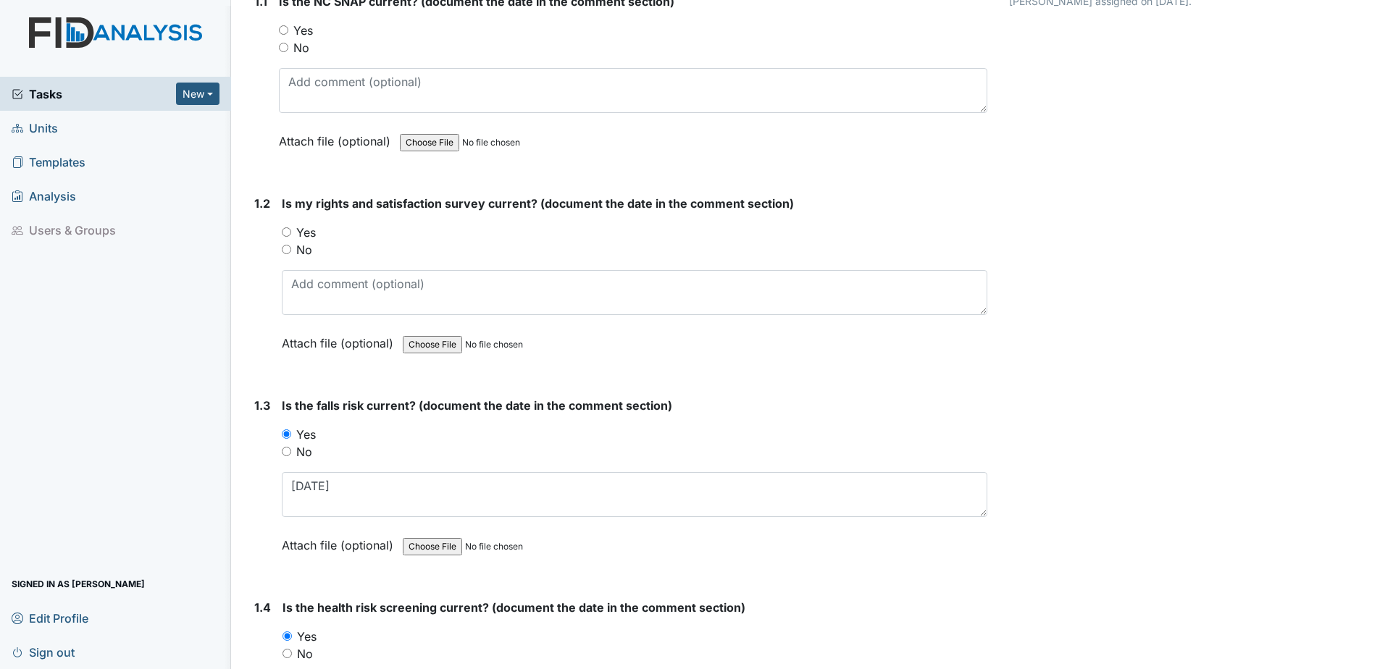
click at [306, 230] on label "Yes" at bounding box center [306, 232] width 20 height 17
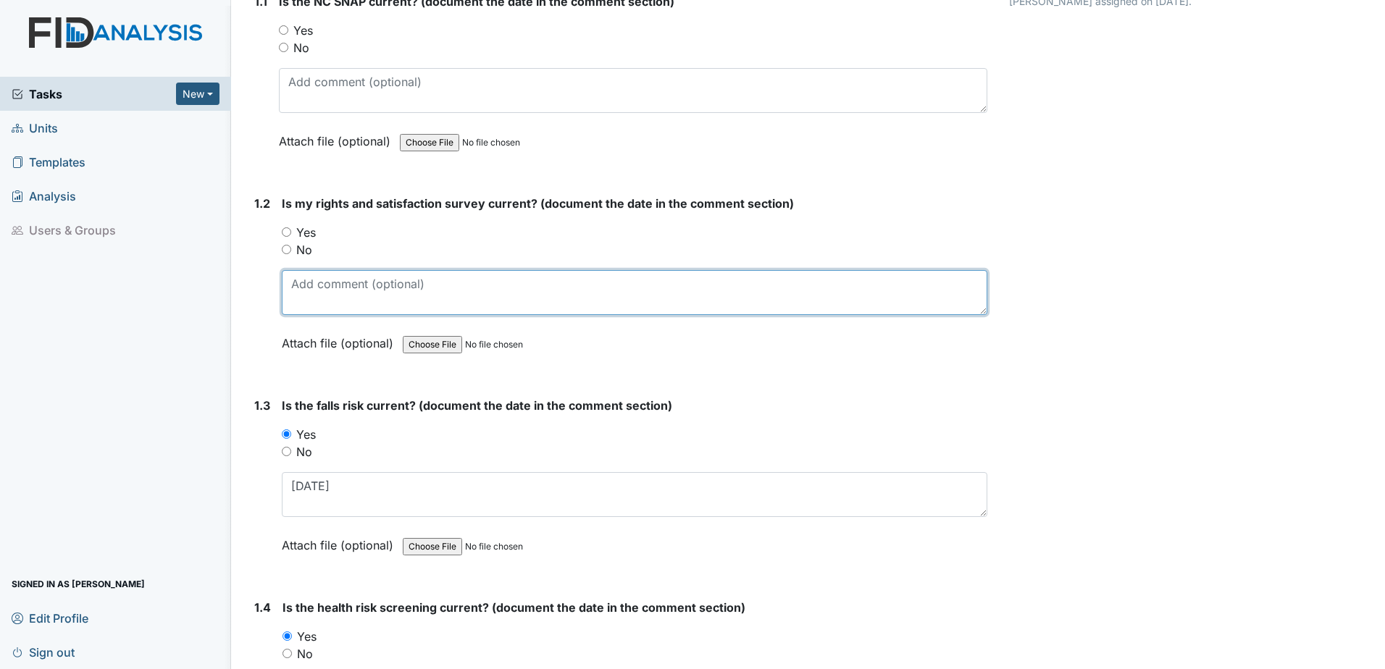
drag, startPoint x: 306, startPoint y: 230, endPoint x: 296, endPoint y: 284, distance: 55.3
click at [296, 283] on textarea at bounding box center [635, 292] width 706 height 45
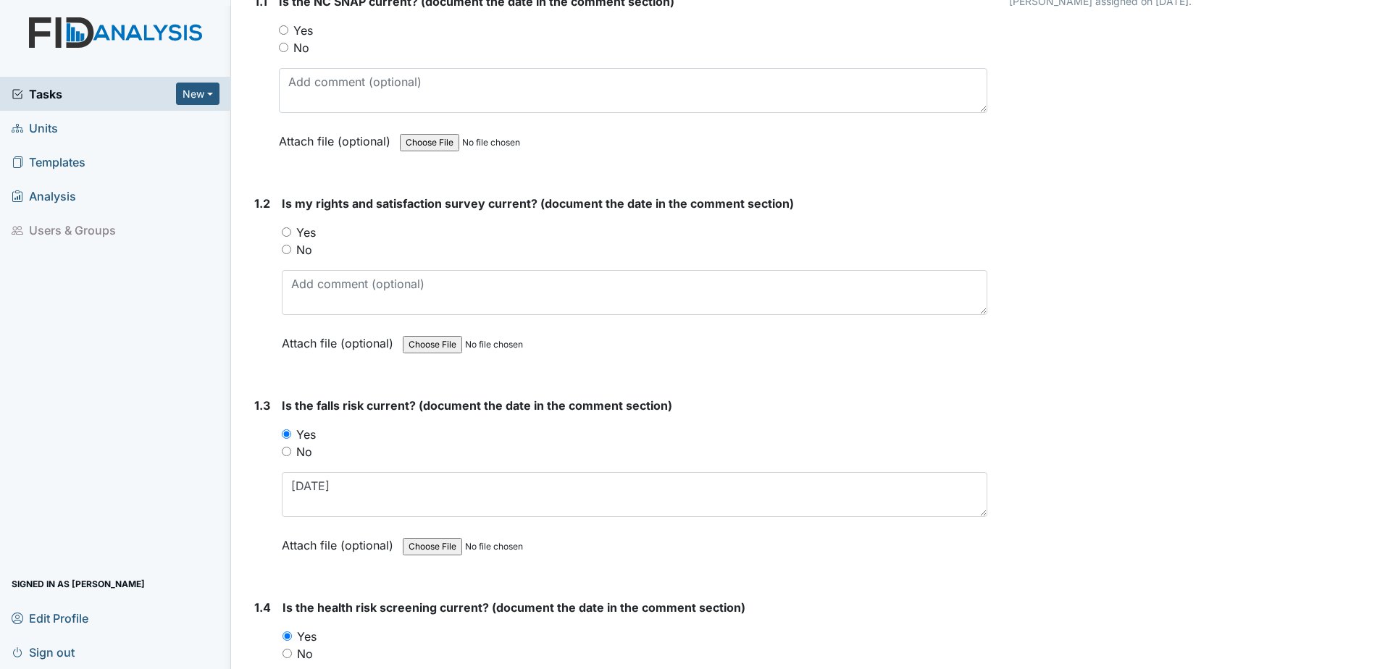
click at [286, 232] on input "Yes" at bounding box center [286, 231] width 9 height 9
radio input "true"
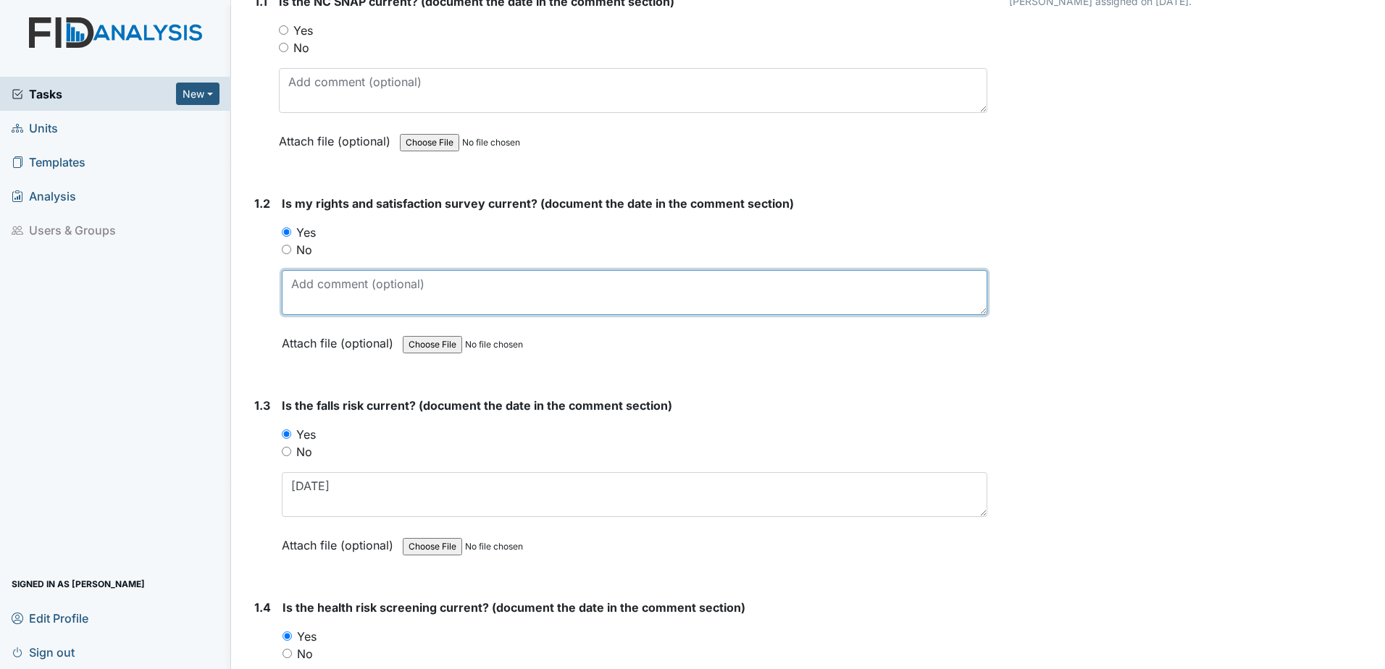
click at [309, 288] on textarea at bounding box center [635, 292] width 706 height 45
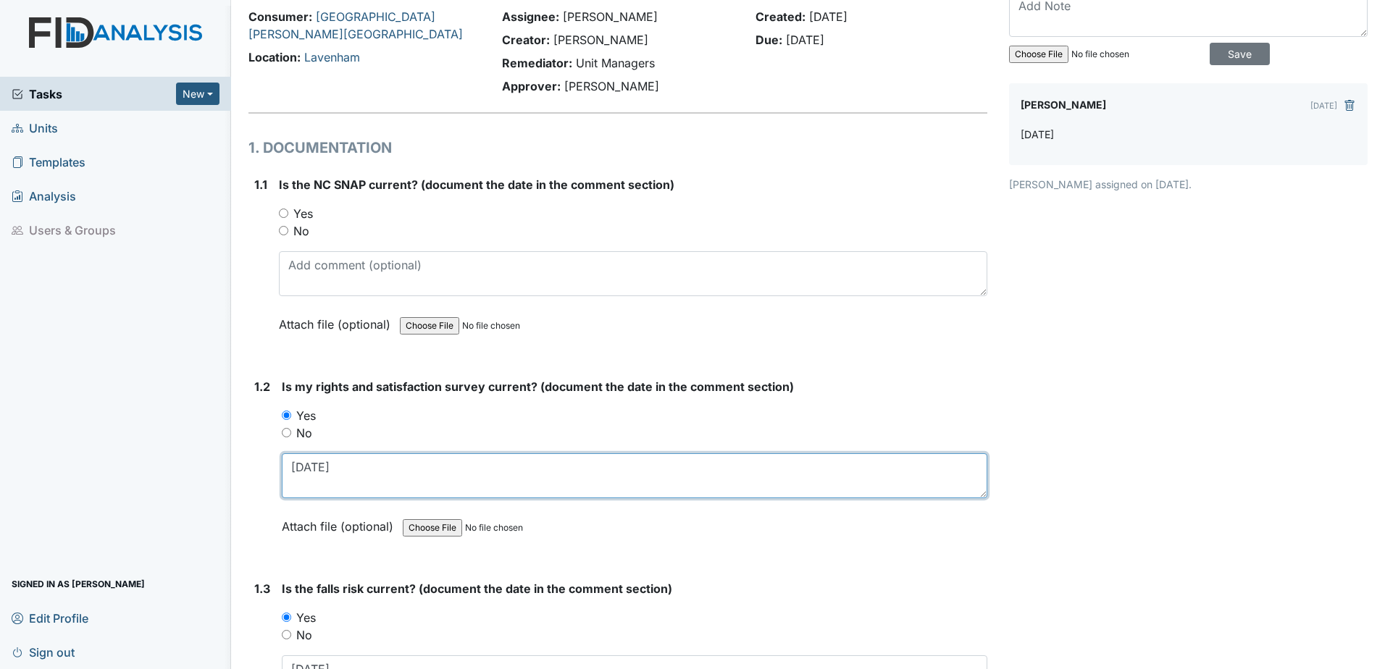
scroll to position [25, 0]
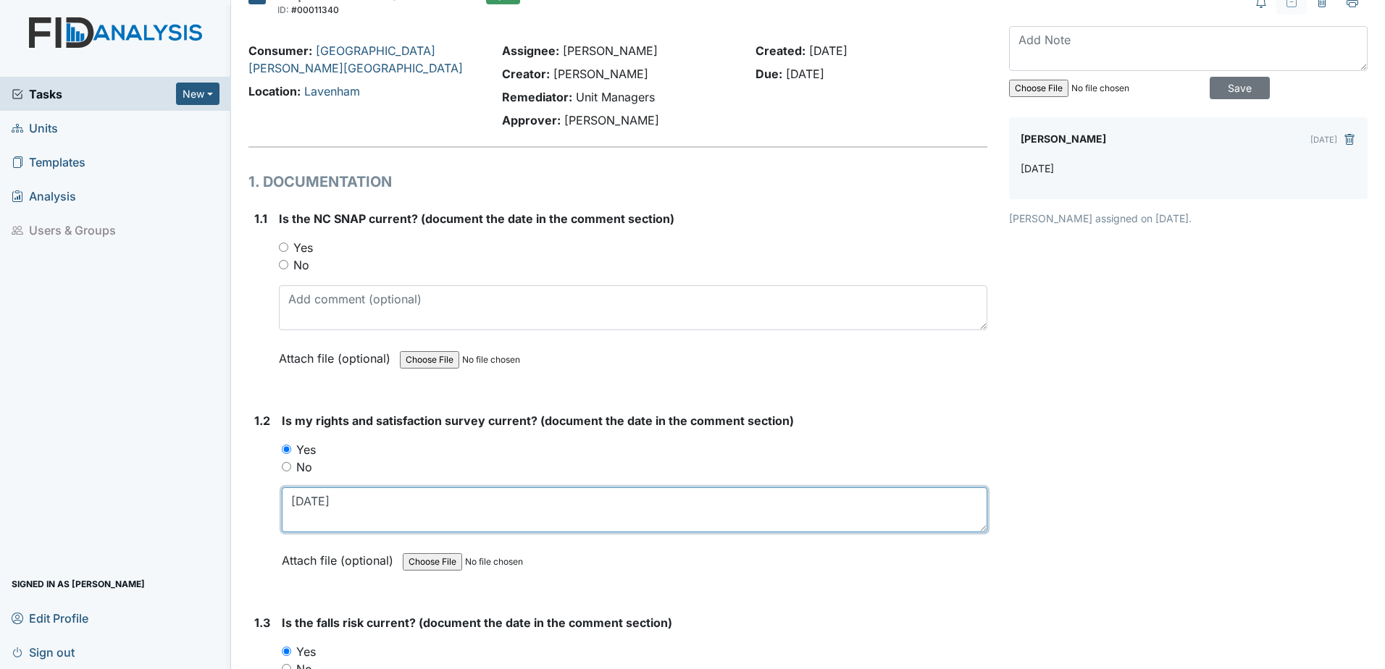
type textarea "12.12.24"
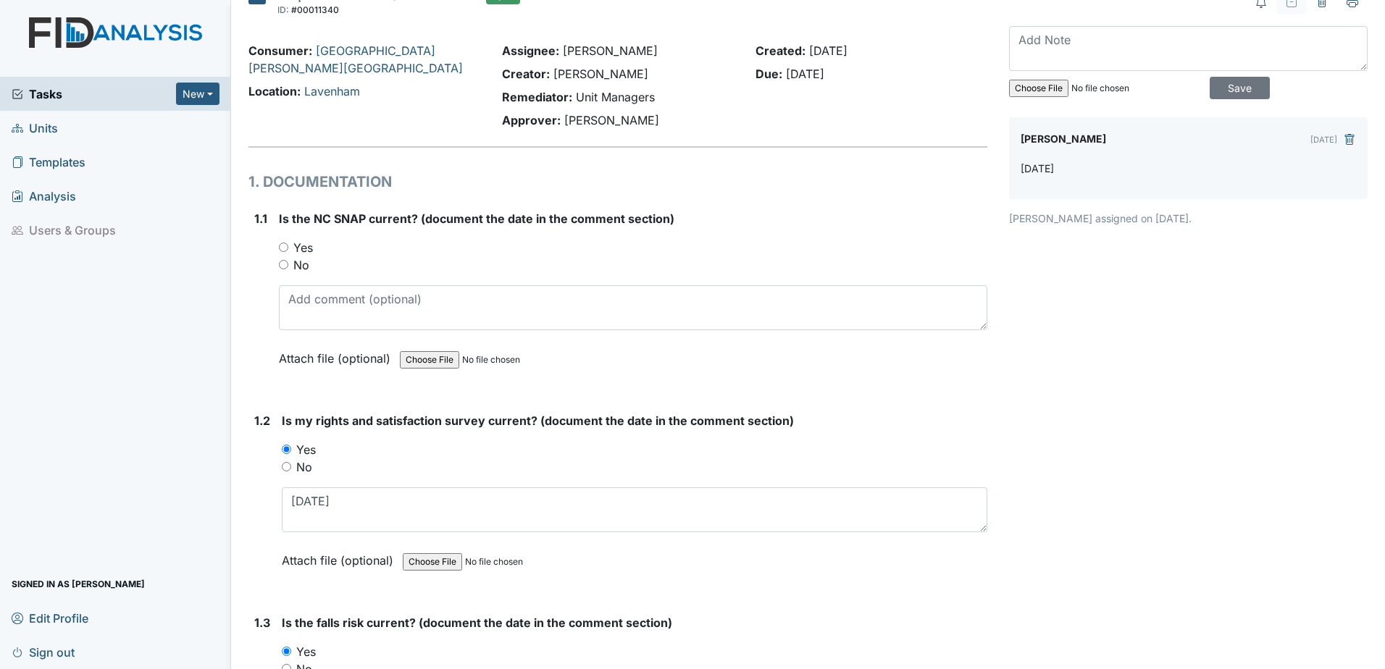
click at [303, 246] on label "Yes" at bounding box center [303, 247] width 20 height 17
click at [288, 246] on input "Yes" at bounding box center [283, 247] width 9 height 9
radio input "true"
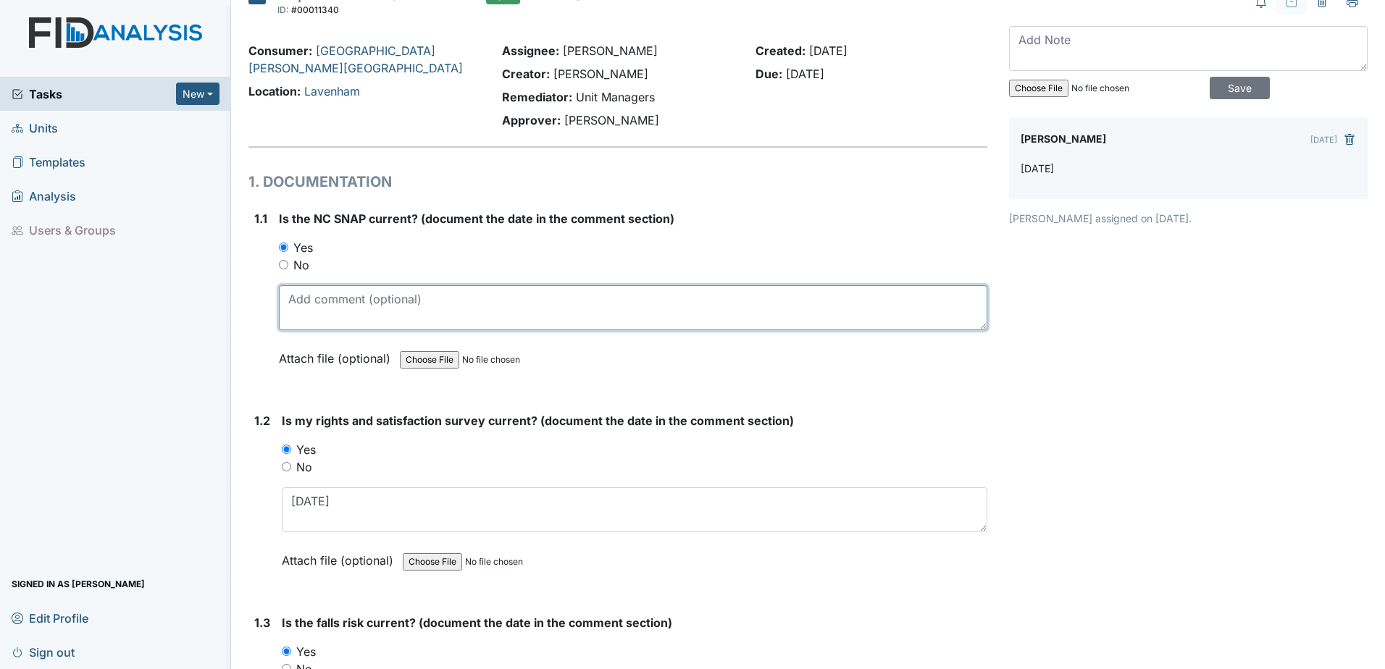
click at [317, 313] on textarea at bounding box center [633, 307] width 708 height 45
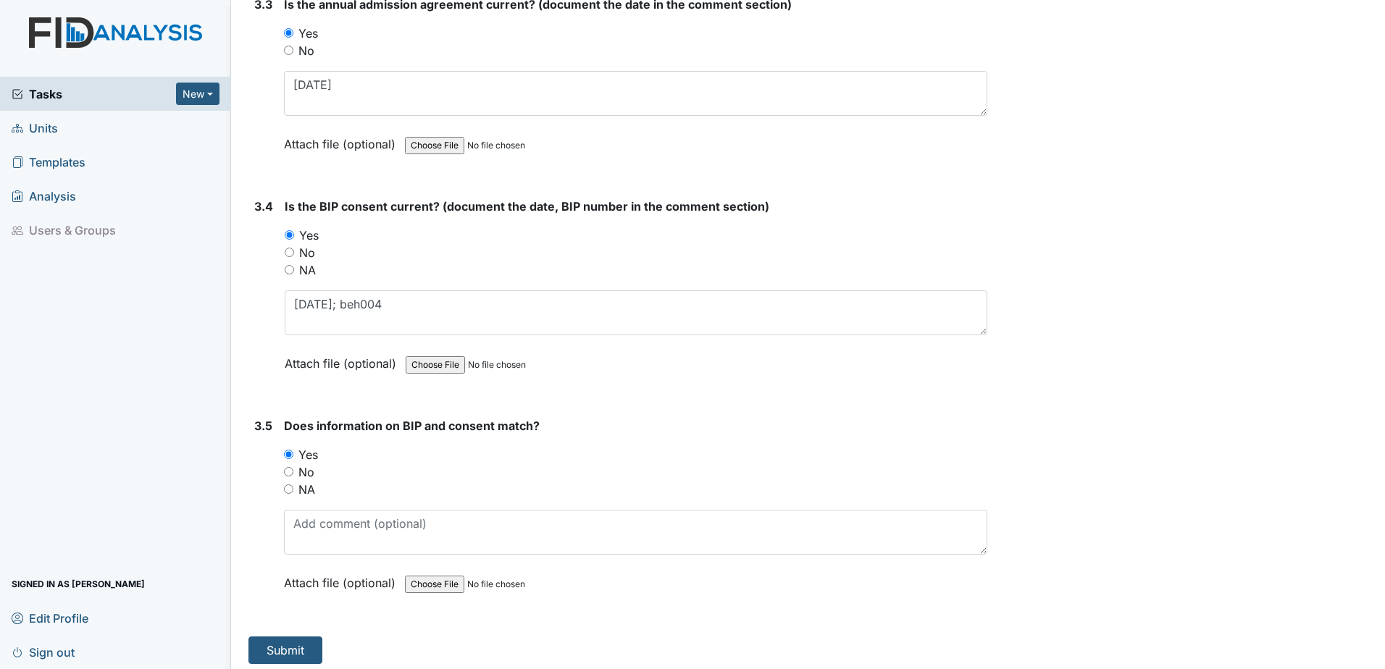
scroll to position [3864, 0]
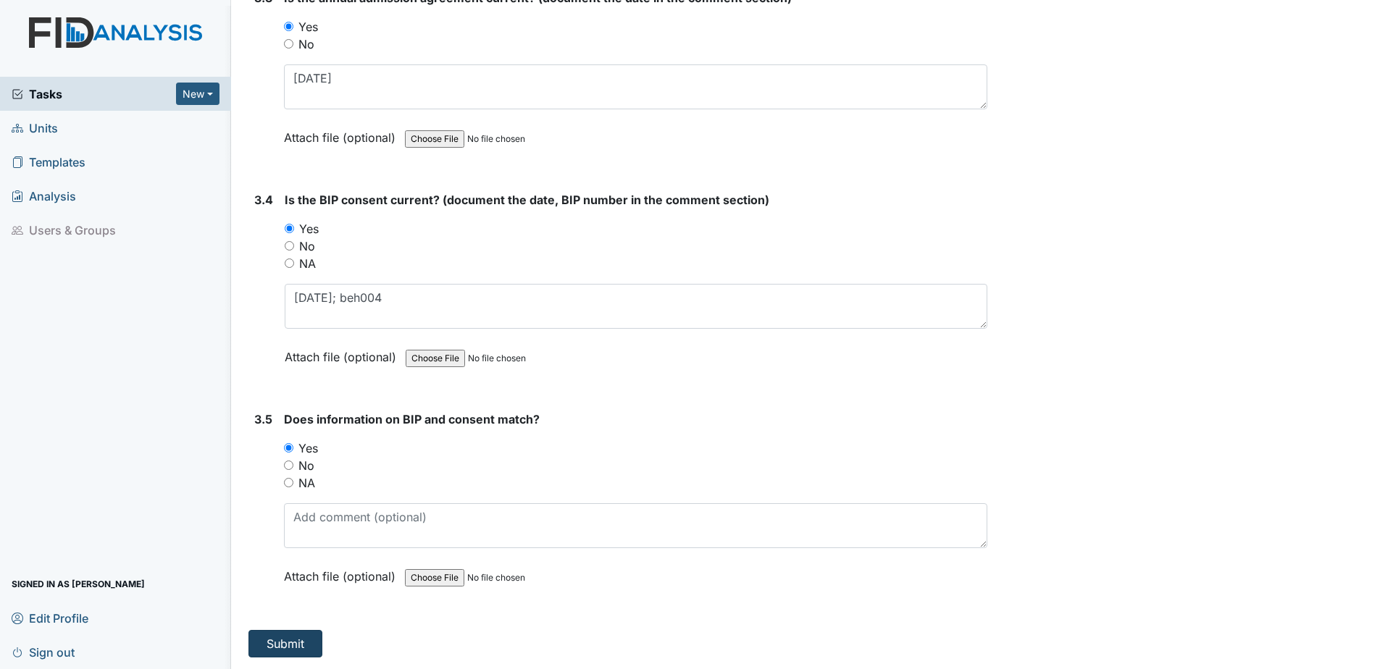
type textarea "12.12.24"
click at [288, 637] on button "Submit" at bounding box center [285, 644] width 74 height 28
